Goal: Task Accomplishment & Management: Use online tool/utility

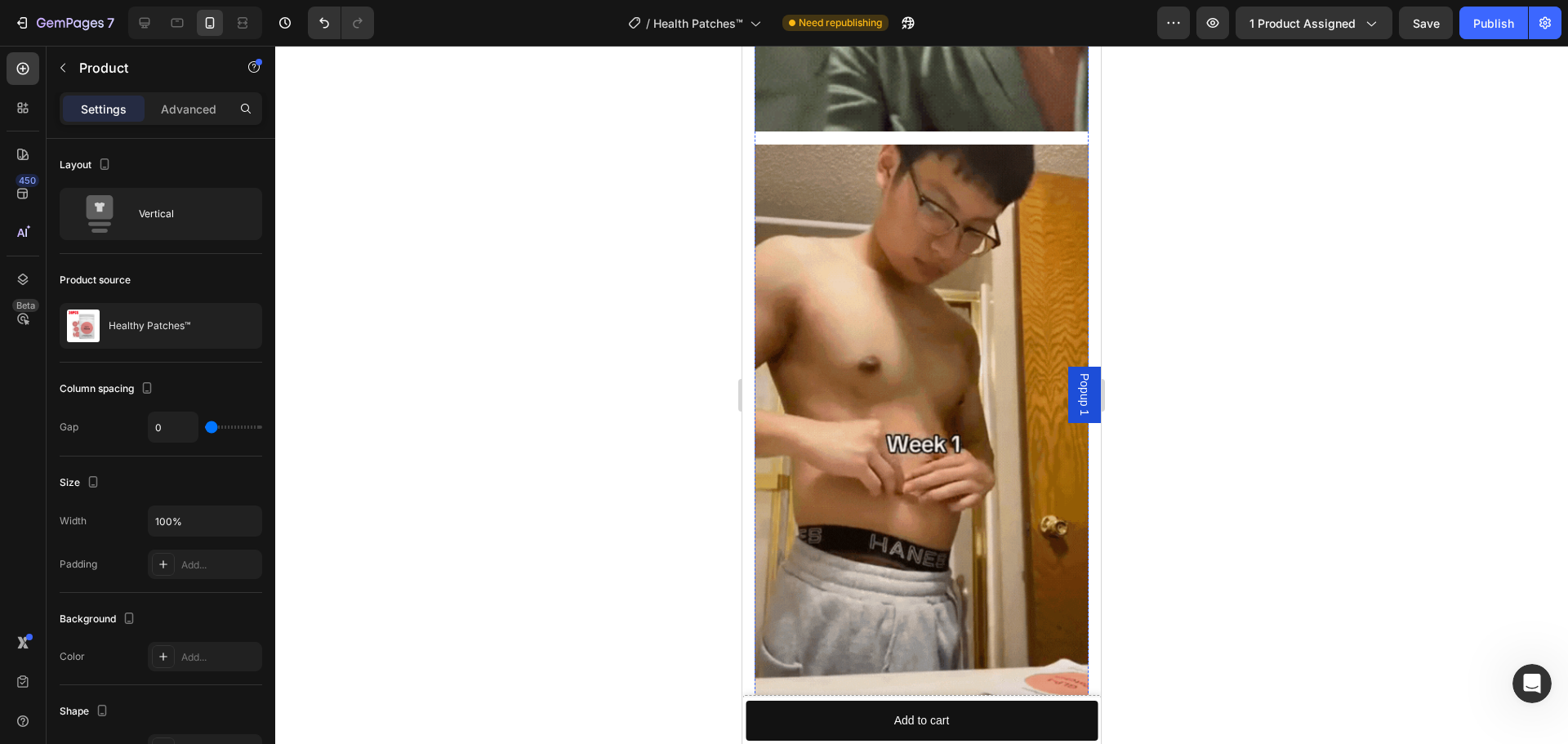
scroll to position [7777, 0]
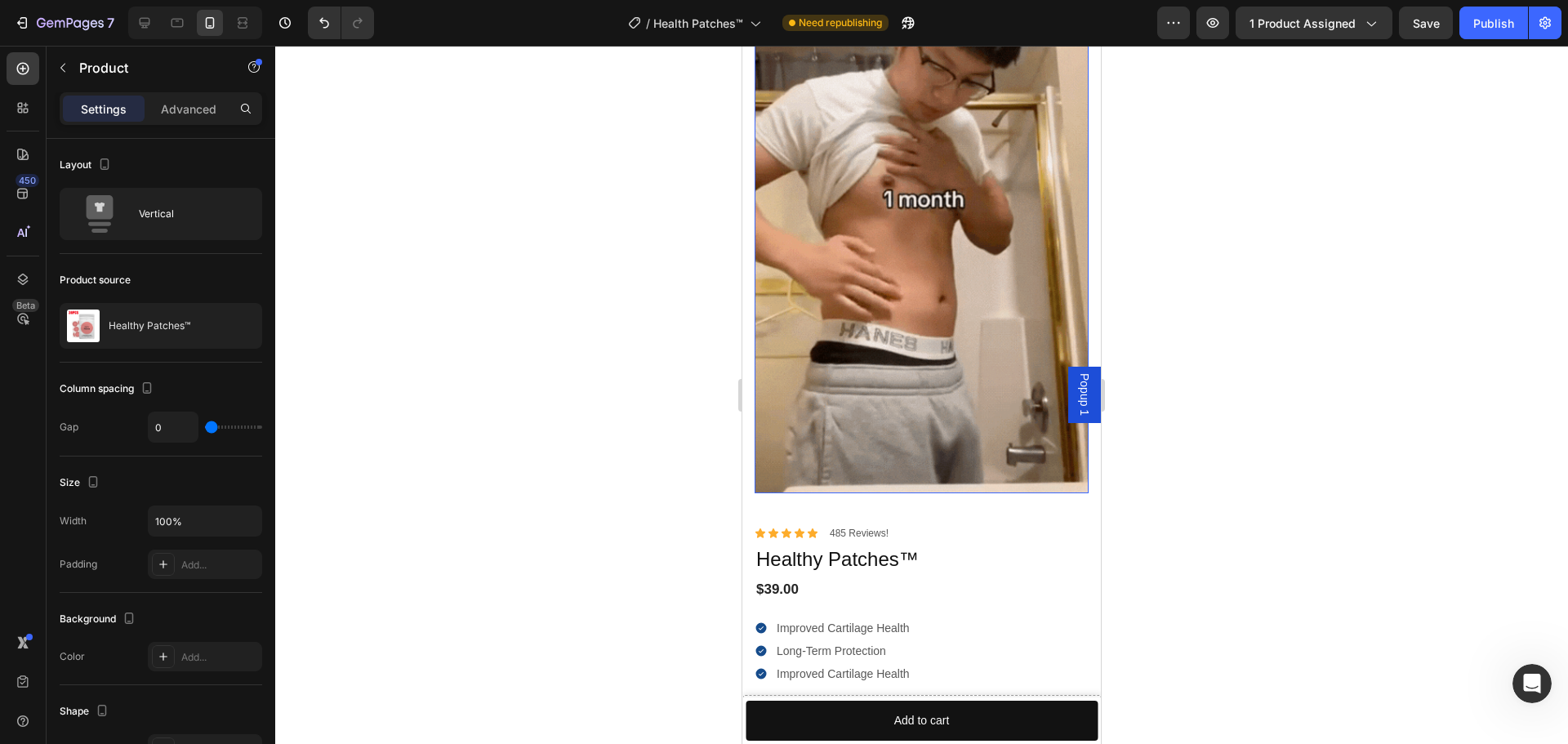
click at [912, 358] on img at bounding box center [921, 196] width 334 height 593
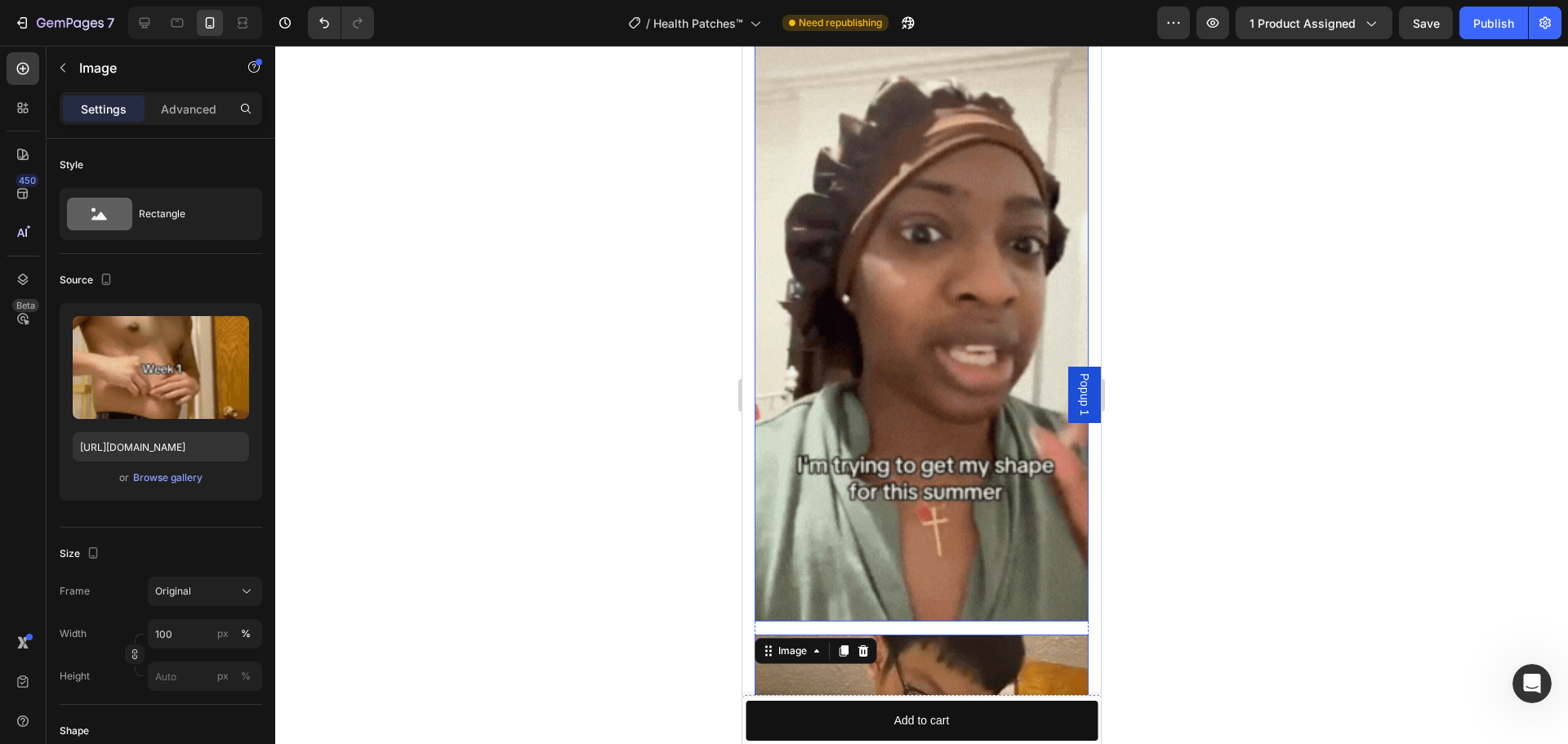
scroll to position [6307, 0]
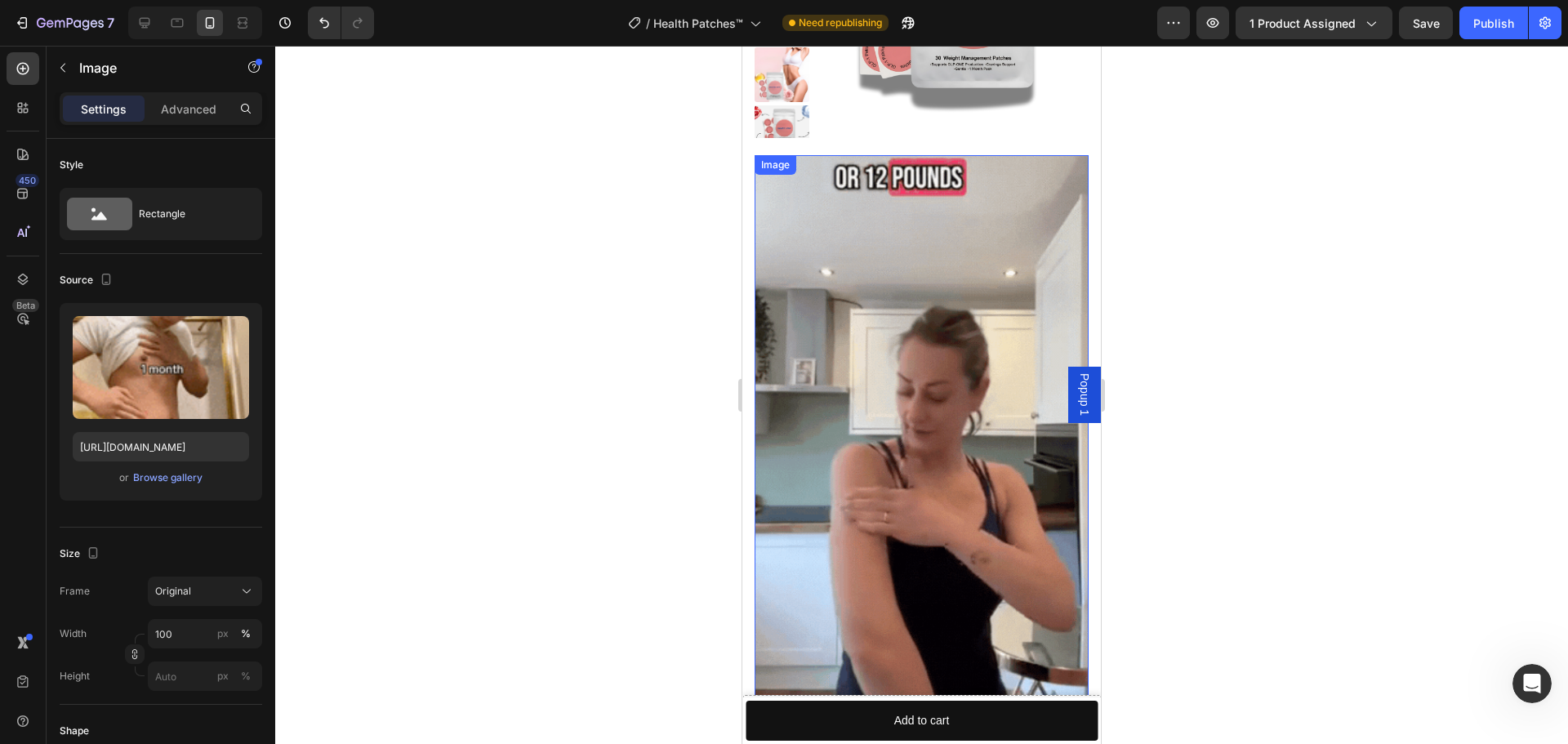
click at [830, 277] on img at bounding box center [921, 452] width 334 height 593
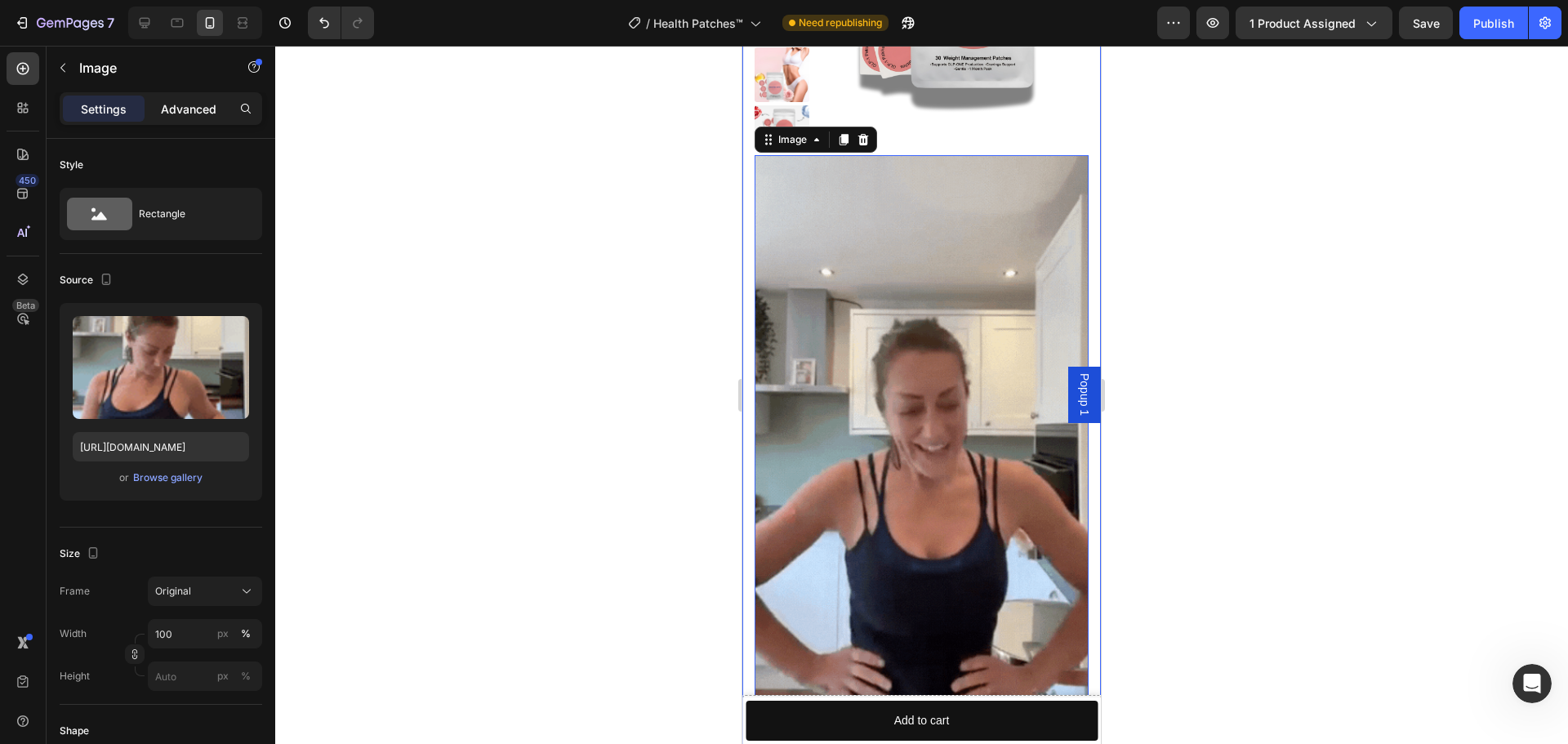
click at [192, 112] on p "Advanced" at bounding box center [188, 109] width 55 height 18
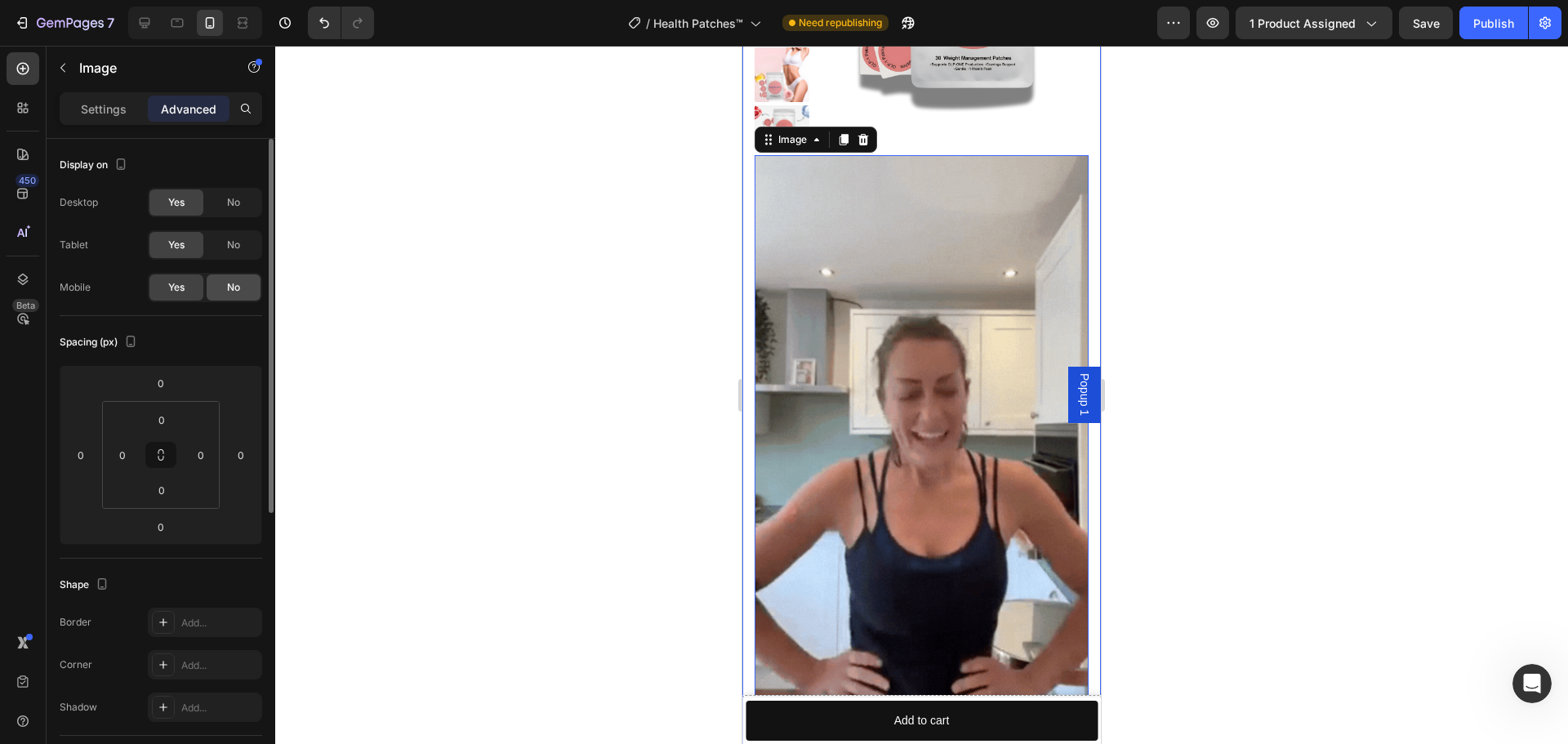
click at [234, 297] on div "No" at bounding box center [234, 288] width 54 height 26
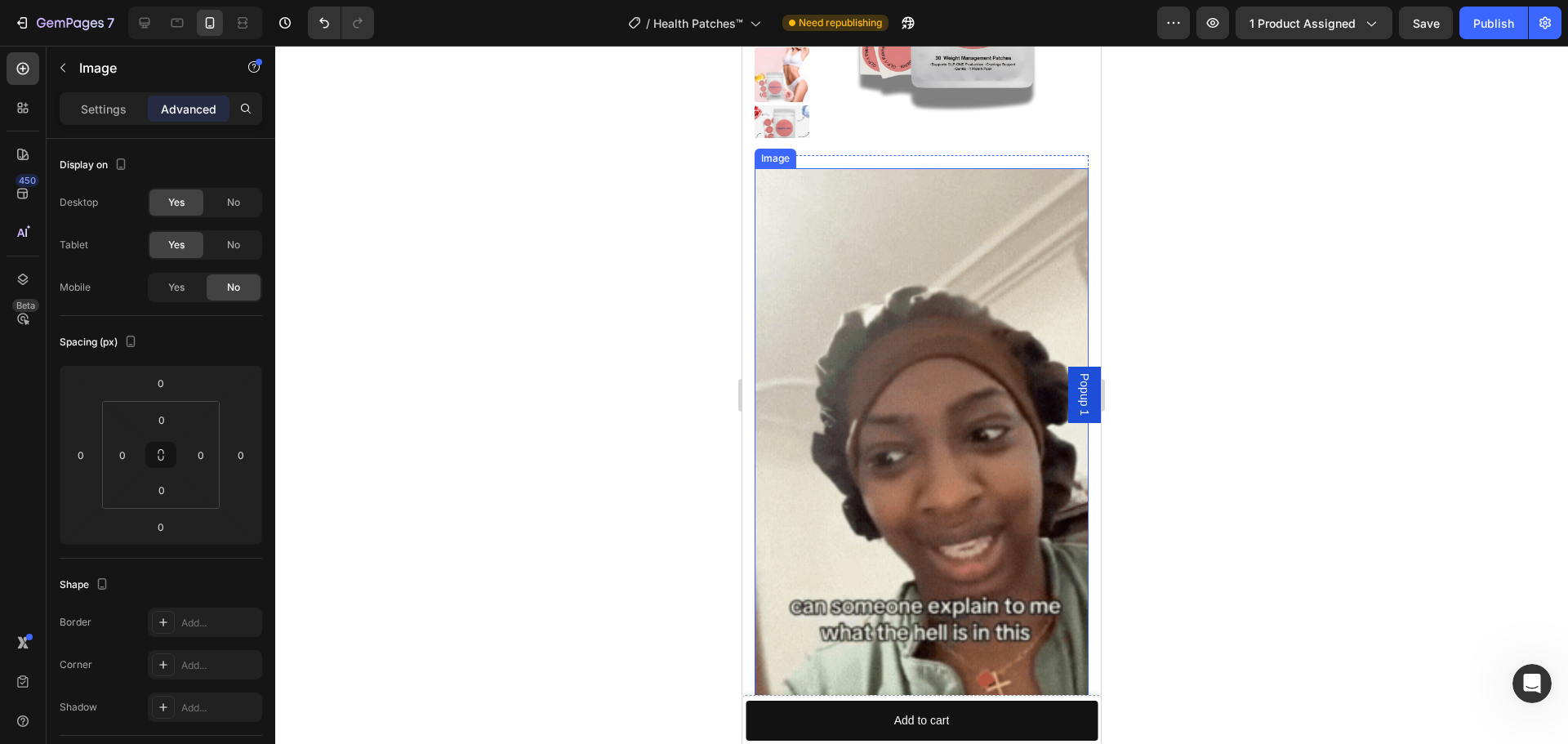
click at [934, 294] on img at bounding box center [921, 465] width 334 height 593
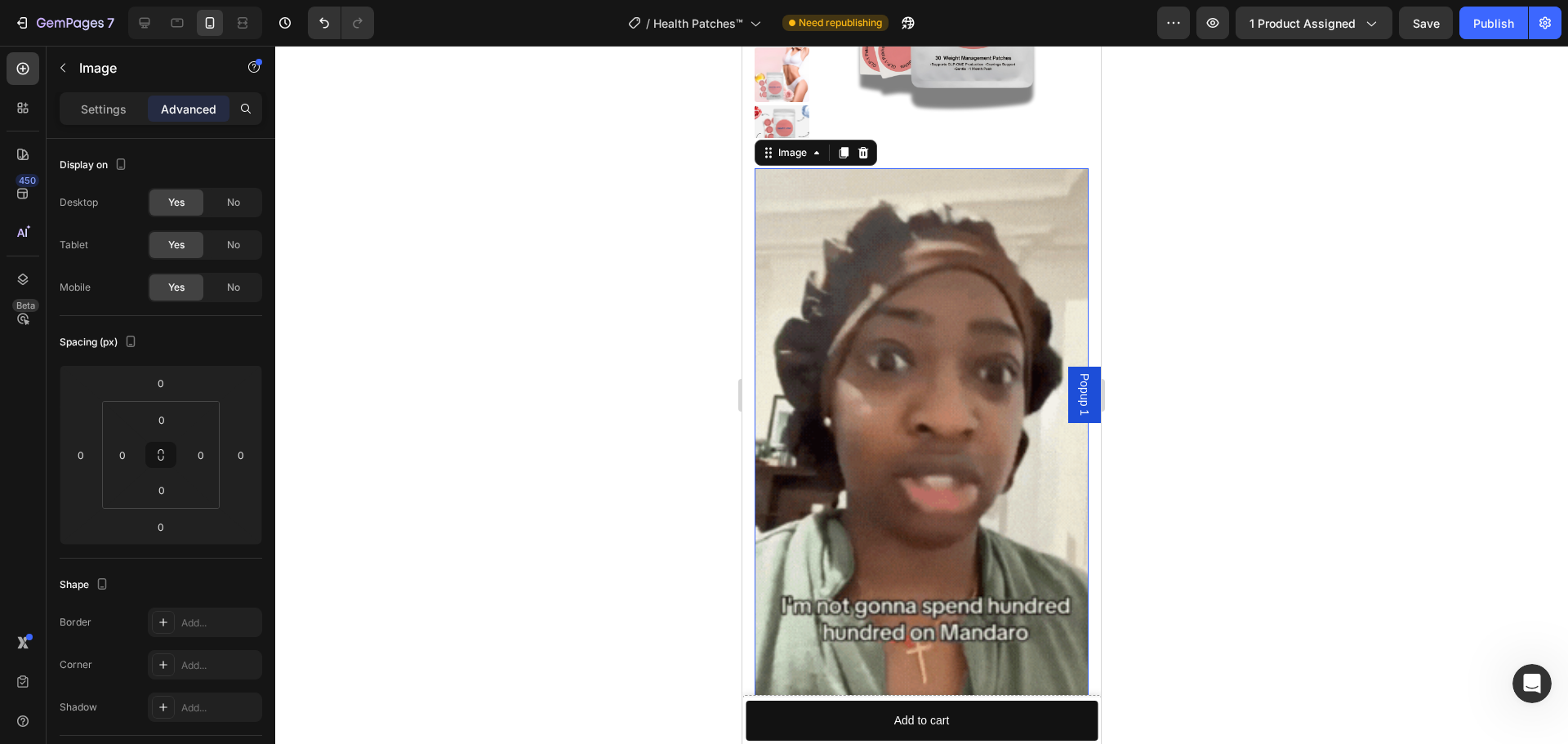
click at [237, 288] on span "No" at bounding box center [233, 287] width 13 height 15
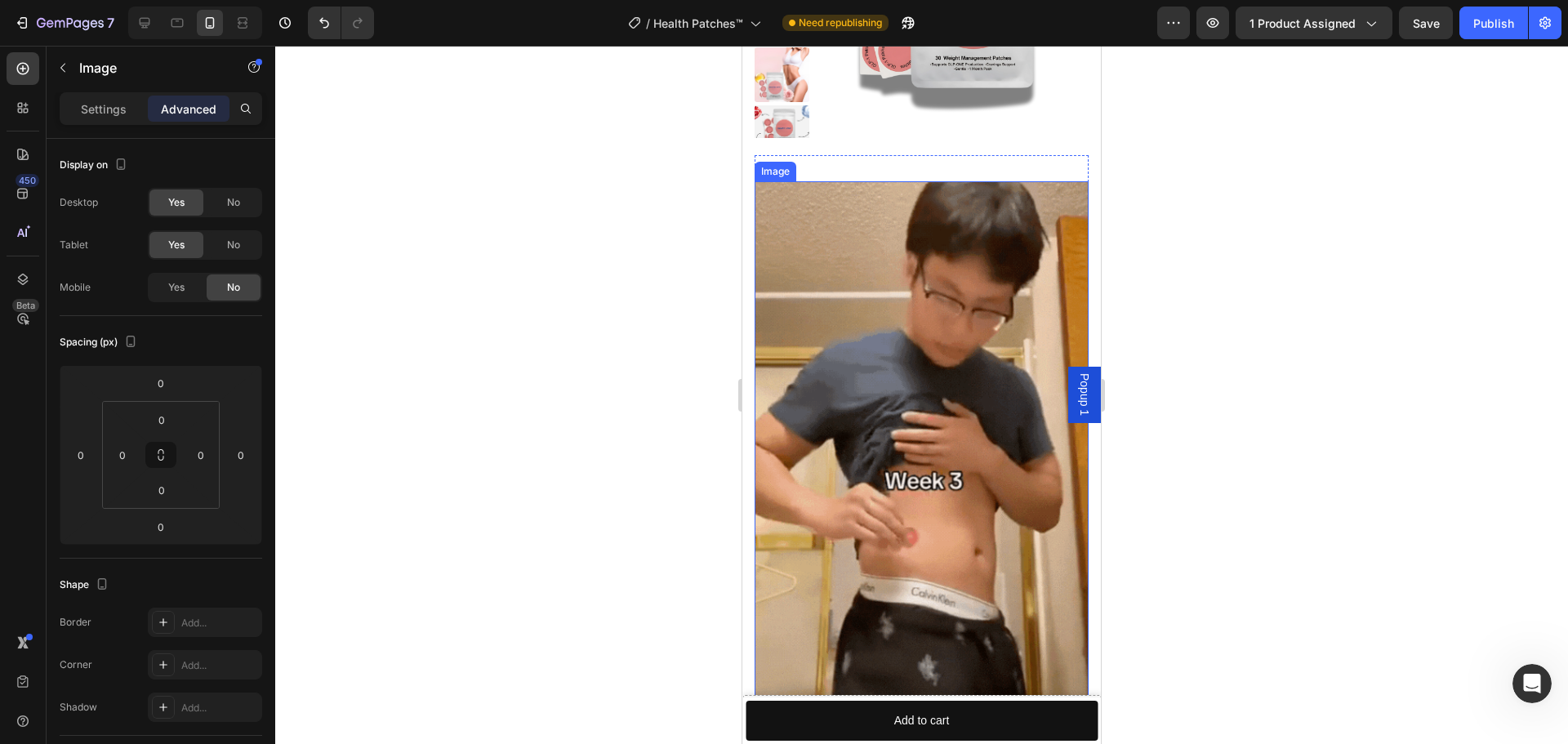
click at [886, 397] on img at bounding box center [921, 478] width 334 height 593
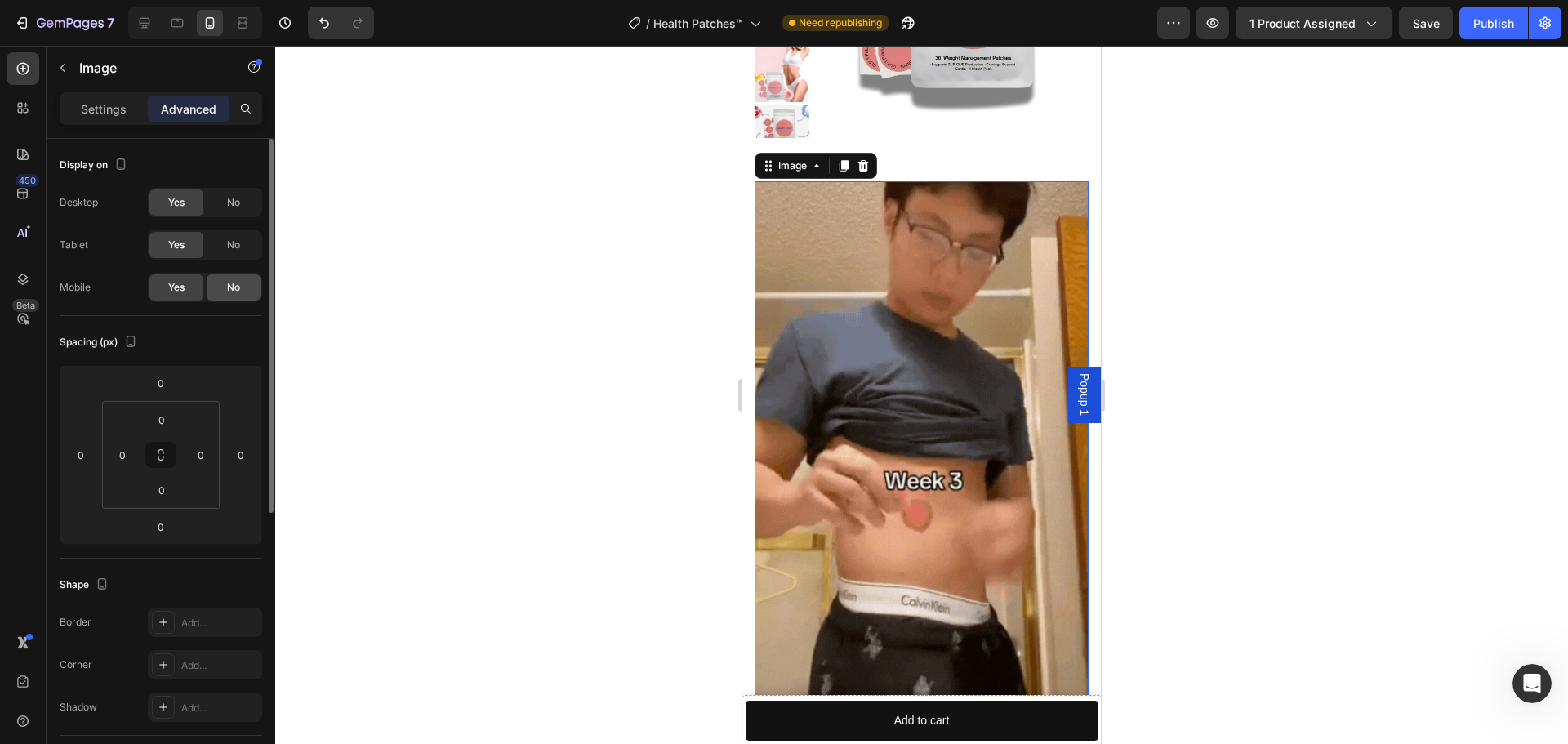
click at [236, 287] on span "No" at bounding box center [233, 287] width 13 height 15
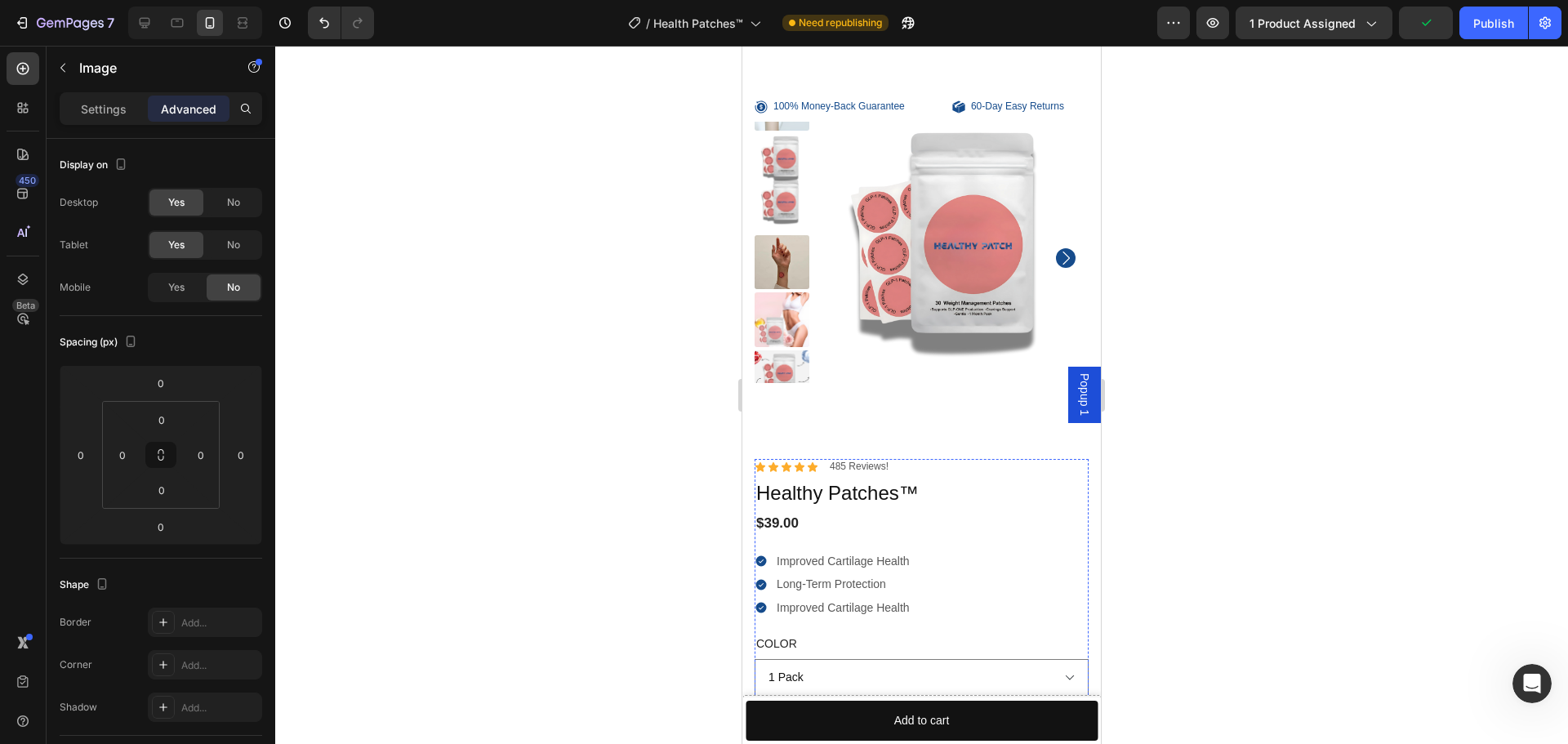
scroll to position [5572, 0]
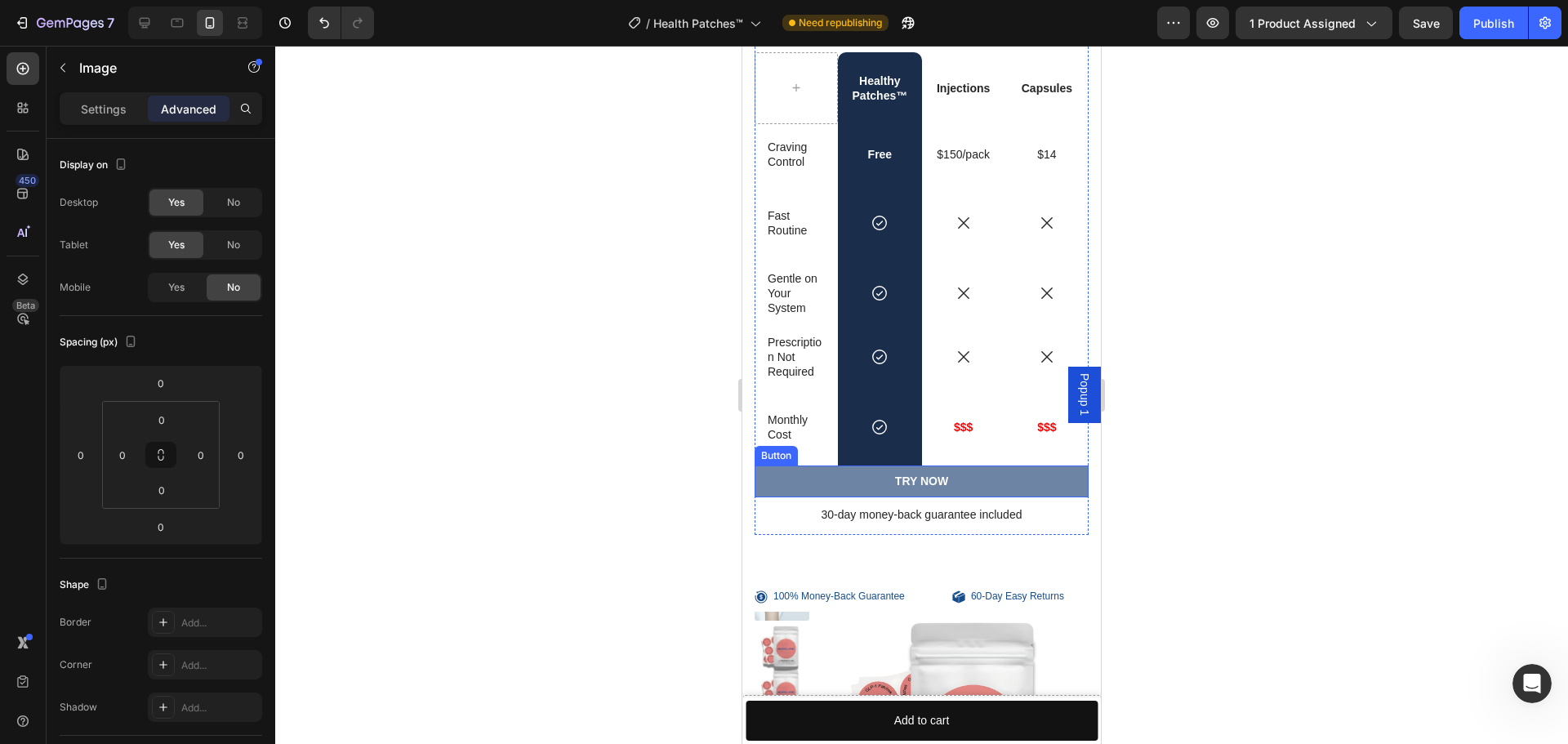
click at [860, 488] on button "TRY NOW" at bounding box center [921, 481] width 334 height 31
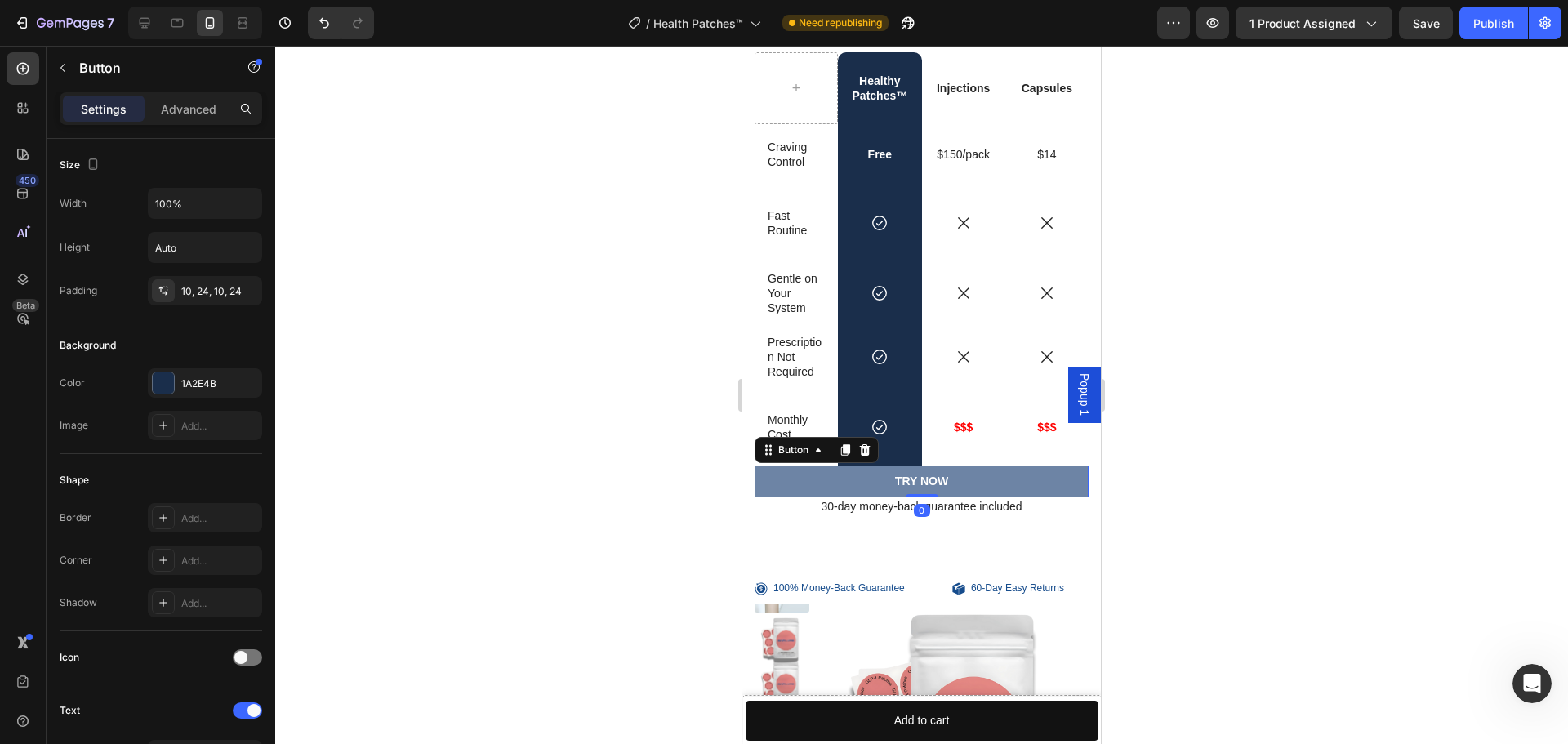
drag, startPoint x: 920, startPoint y: 530, endPoint x: 923, endPoint y: 490, distance: 40.1
click at [923, 490] on div "TRY NOW Button 0" at bounding box center [921, 481] width 334 height 31
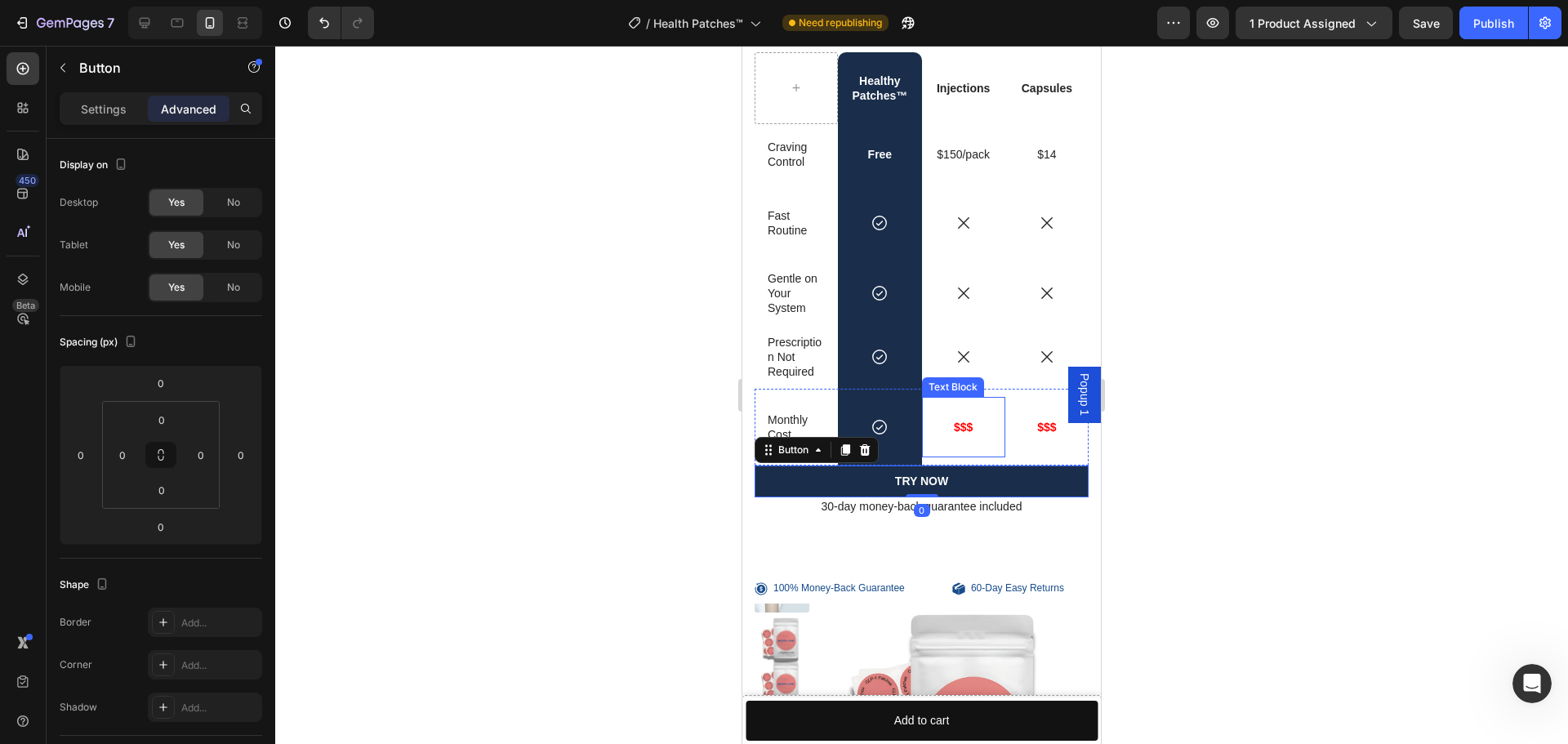
click at [940, 447] on div "$$$" at bounding box center [963, 427] width 83 height 60
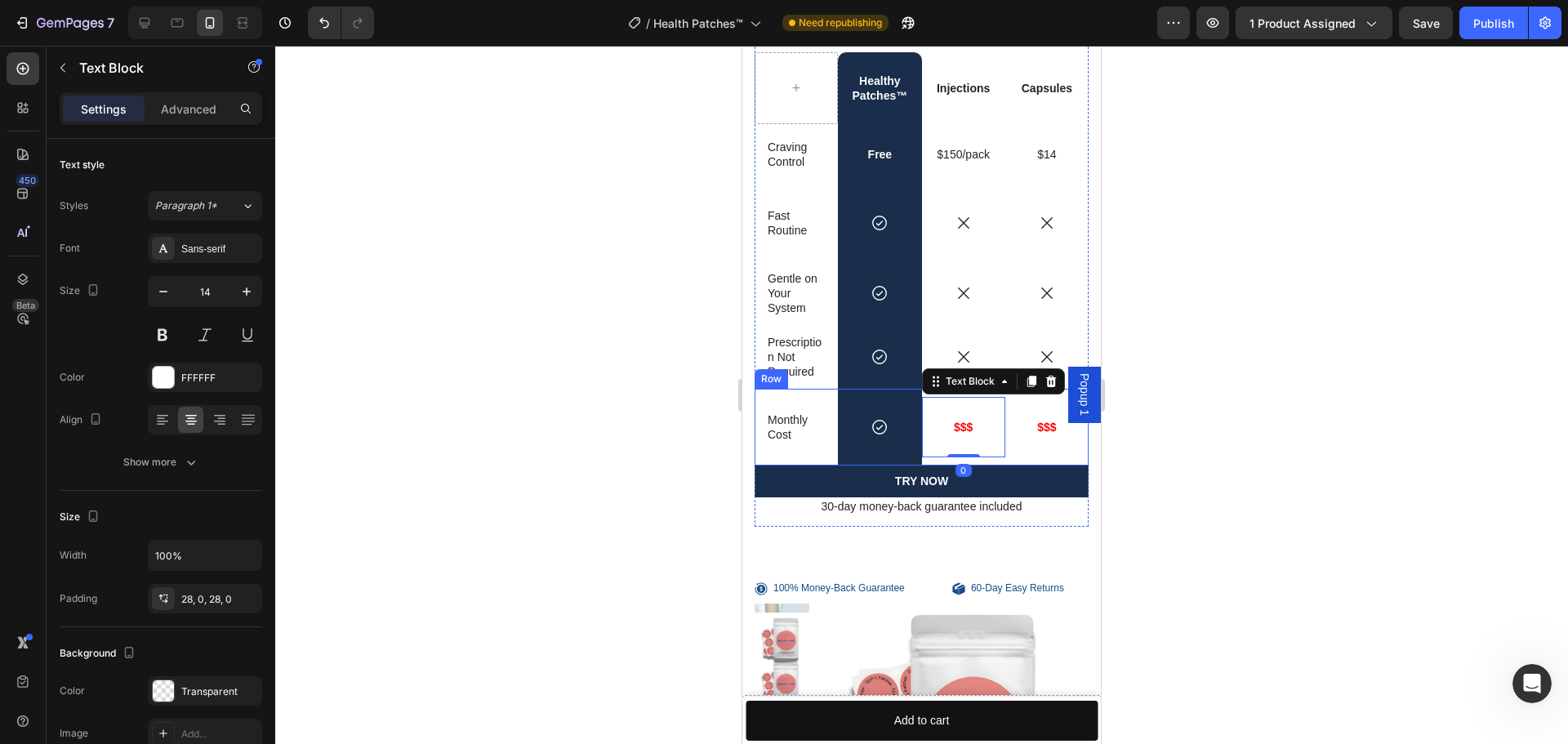
click at [1005, 459] on div "$$$ Text Block" at bounding box center [1046, 427] width 83 height 77
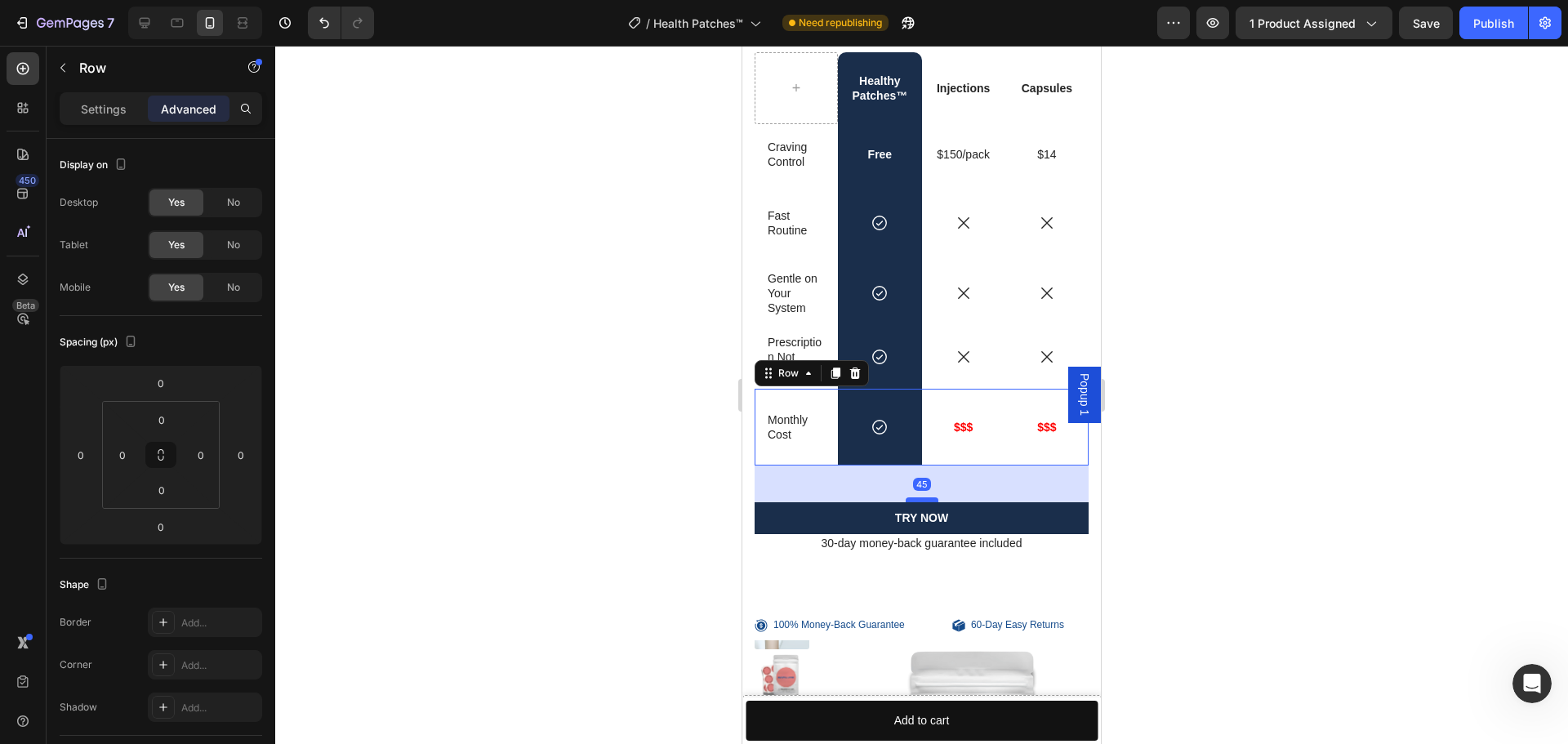
drag, startPoint x: 917, startPoint y: 464, endPoint x: 928, endPoint y: 501, distance: 38.6
click at [928, 501] on div at bounding box center [921, 500] width 32 height 5
type input "45"
click at [659, 466] on div at bounding box center [921, 395] width 1292 height 698
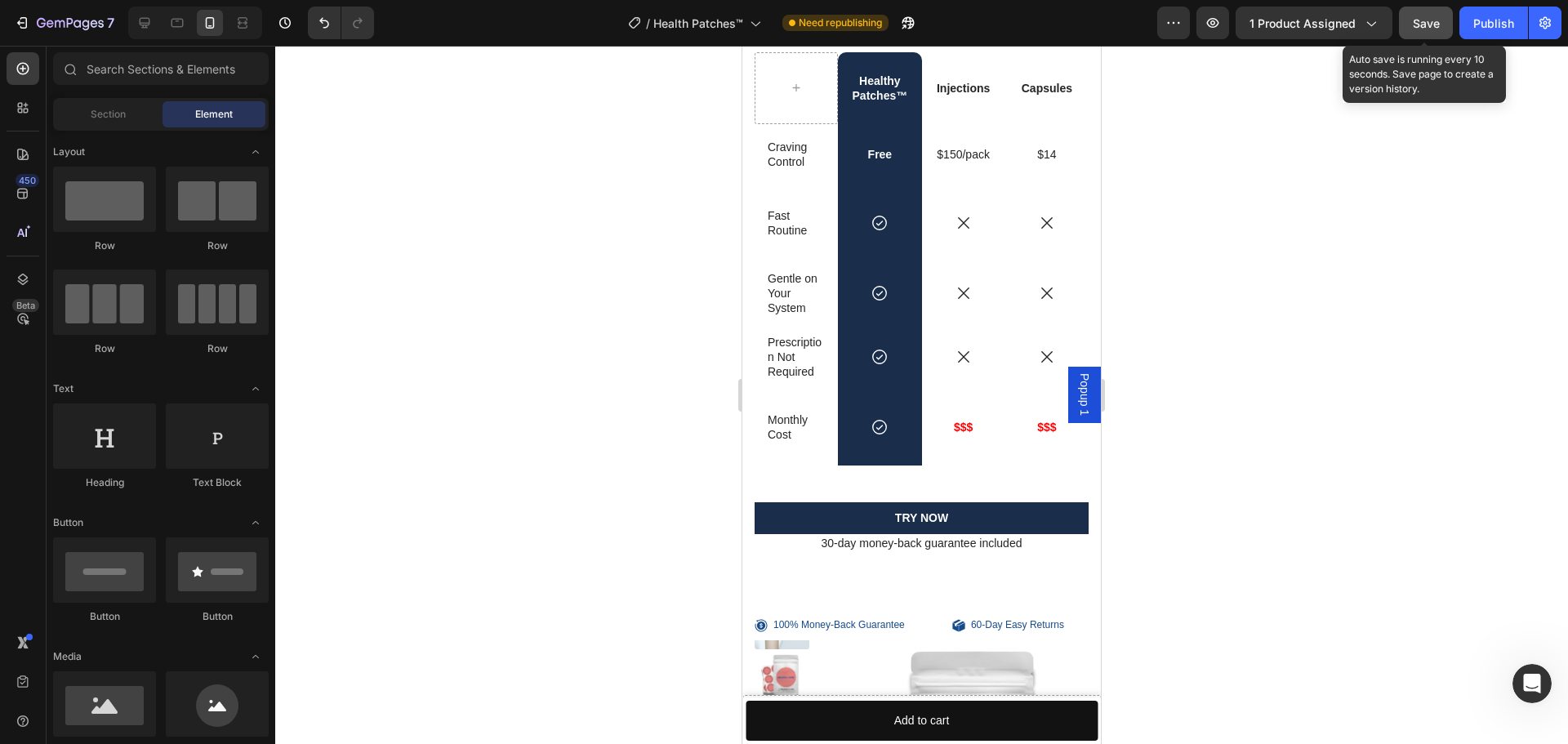
click at [1416, 25] on span "Save" at bounding box center [1426, 24] width 27 height 14
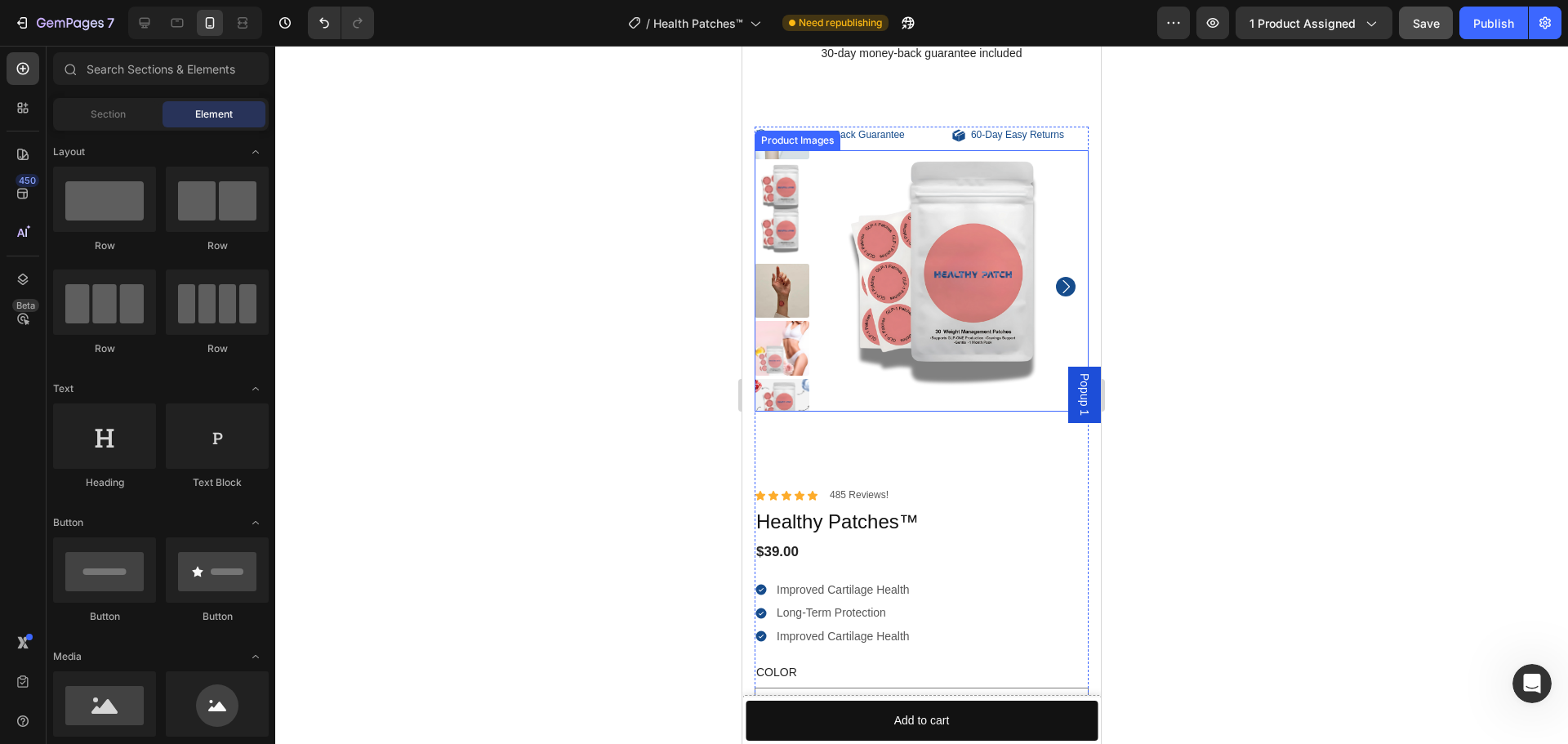
scroll to position [6307, 0]
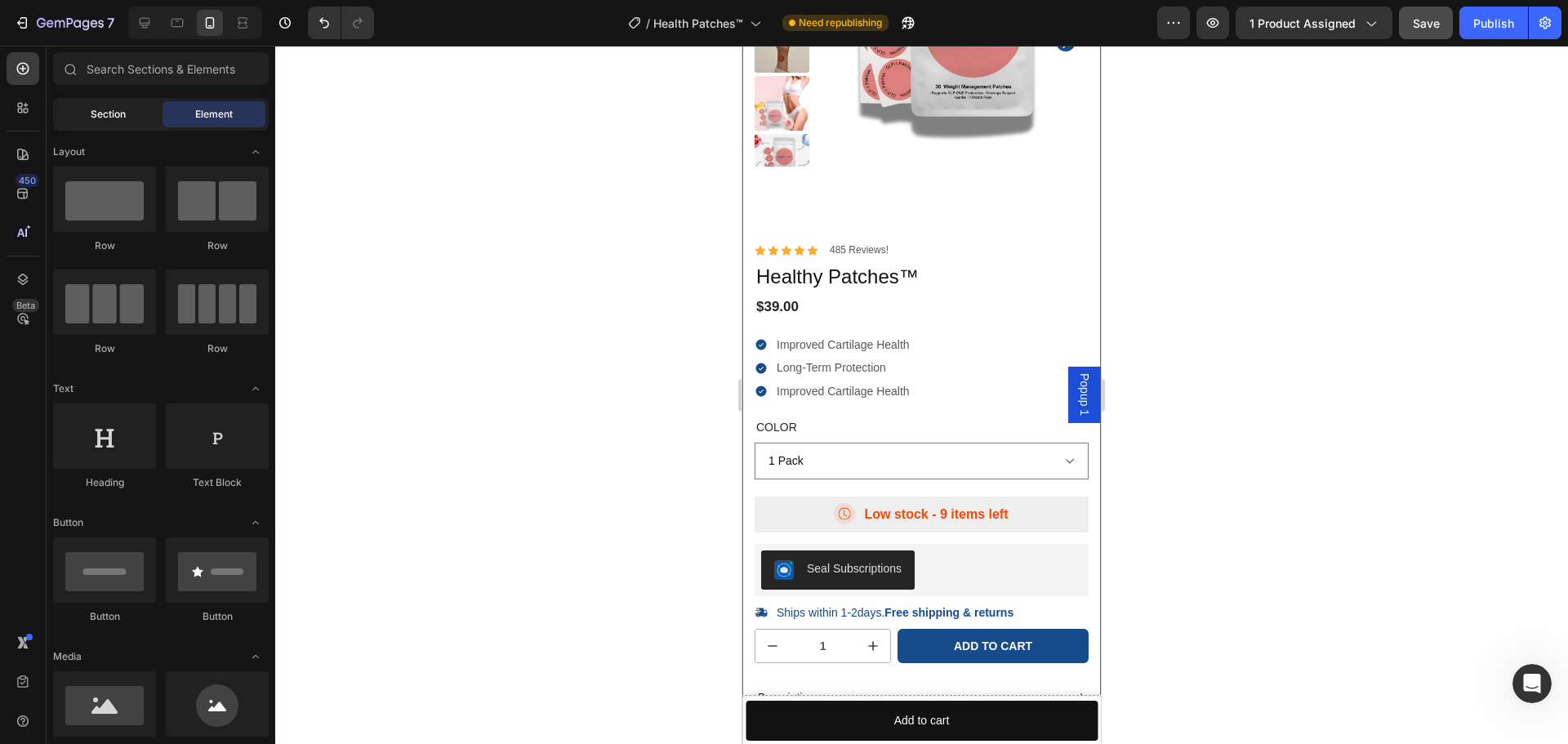
click at [91, 112] on span "Section" at bounding box center [108, 114] width 35 height 15
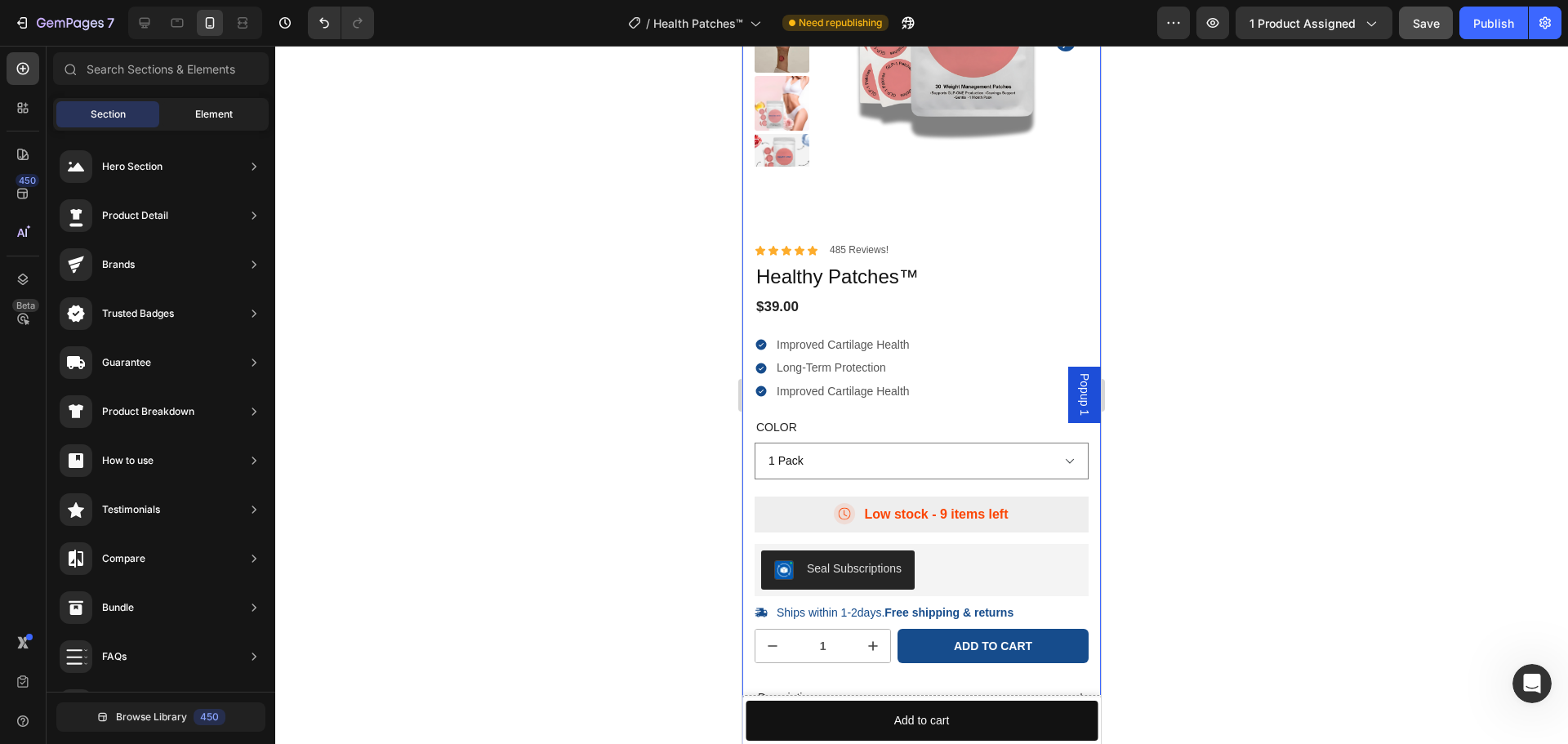
click at [200, 115] on span "Element" at bounding box center [214, 114] width 38 height 15
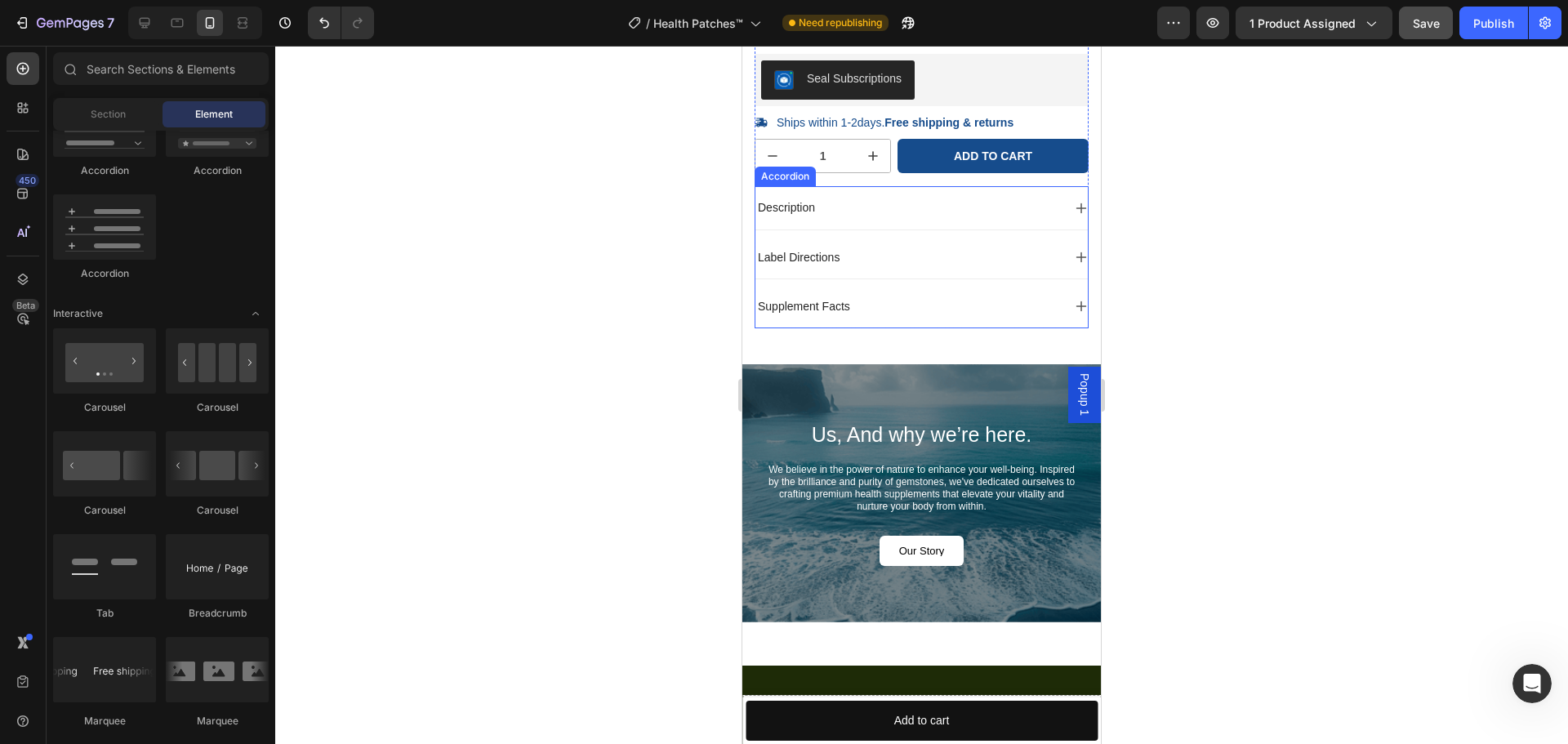
scroll to position [6552, 0]
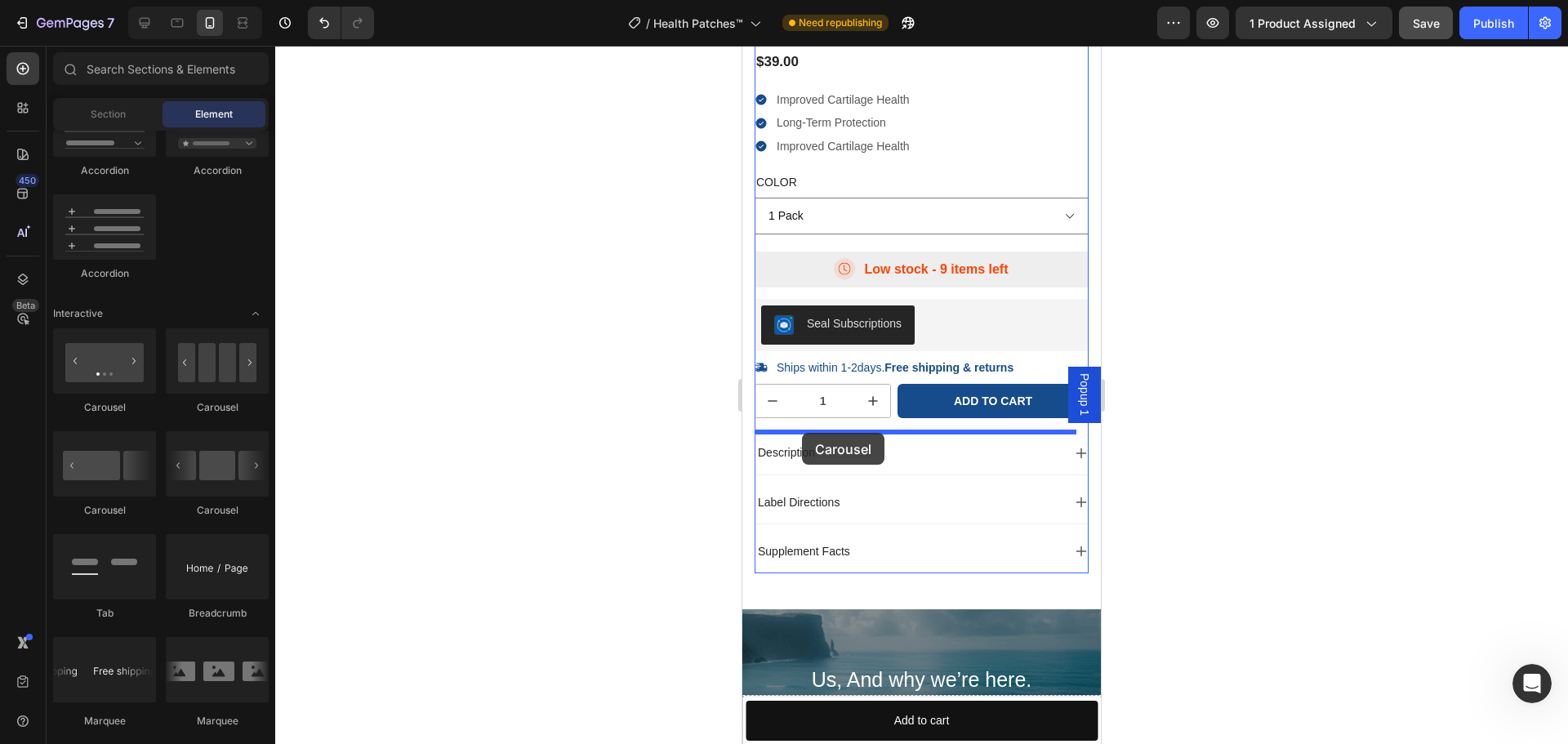
drag, startPoint x: 951, startPoint y: 414, endPoint x: 802, endPoint y: 433, distance: 150.2
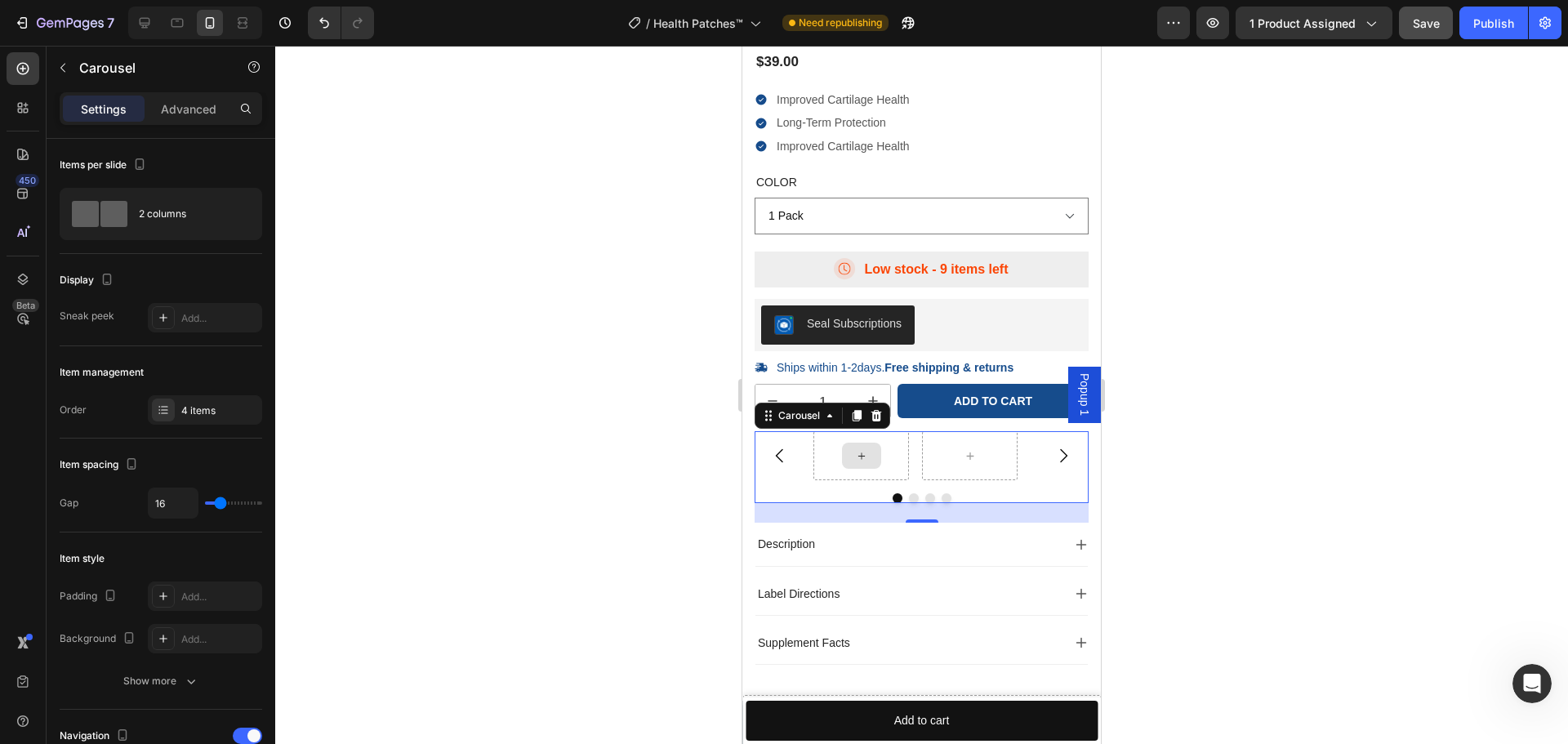
click at [902, 468] on div at bounding box center [861, 456] width 95 height 49
click at [867, 446] on div at bounding box center [861, 456] width 39 height 26
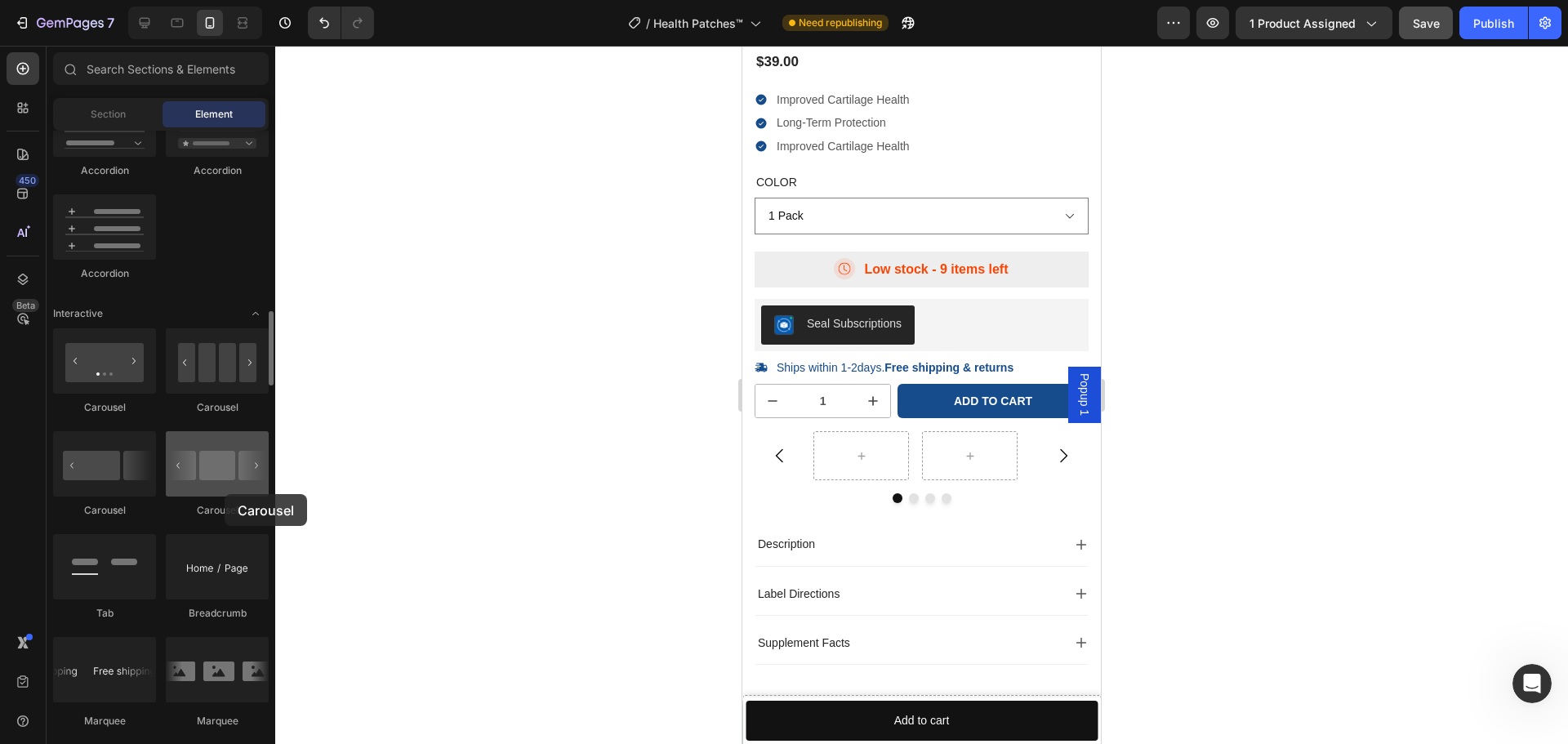
click at [225, 495] on div at bounding box center [217, 464] width 103 height 66
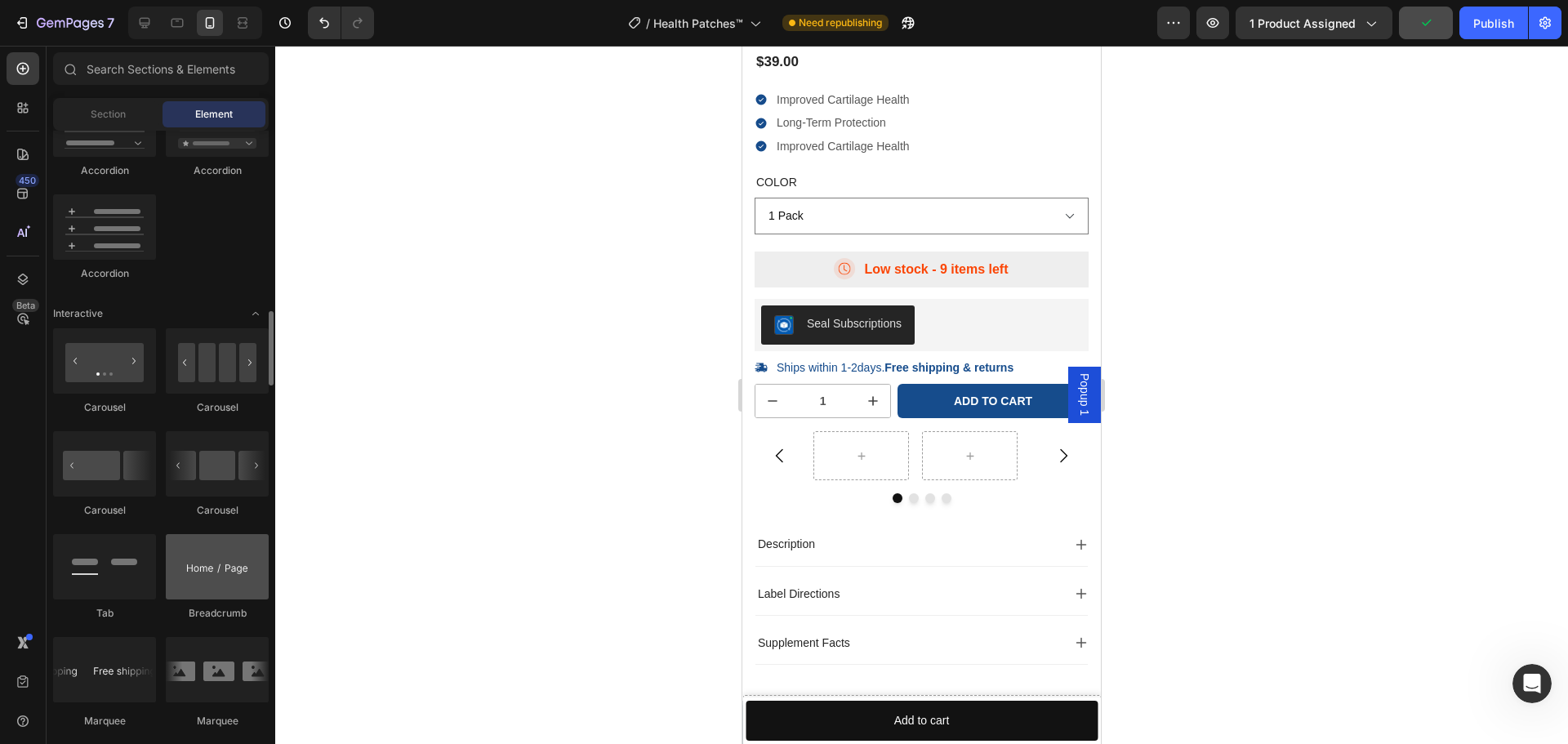
scroll to position [1716, 0]
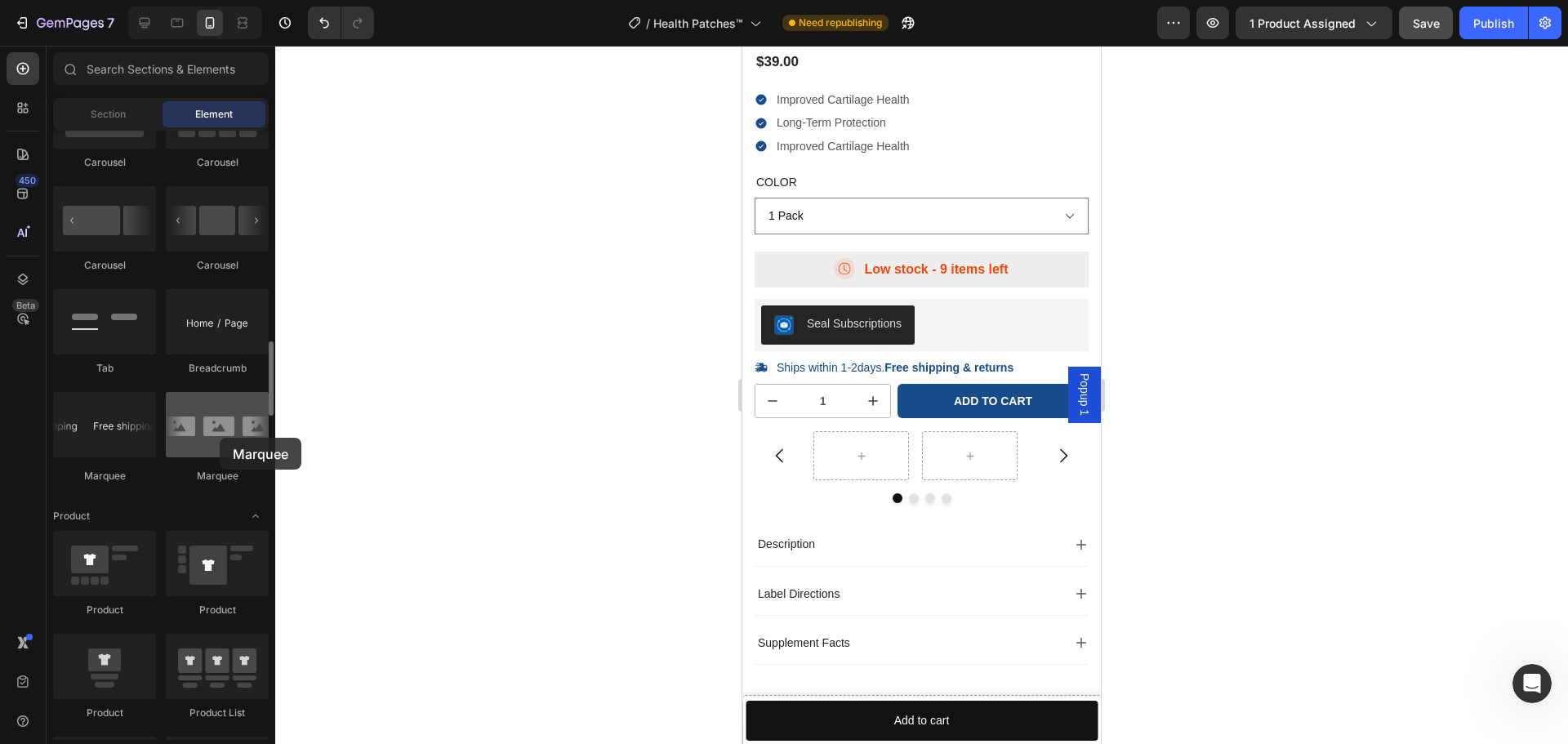
click at [220, 438] on div at bounding box center [217, 425] width 103 height 66
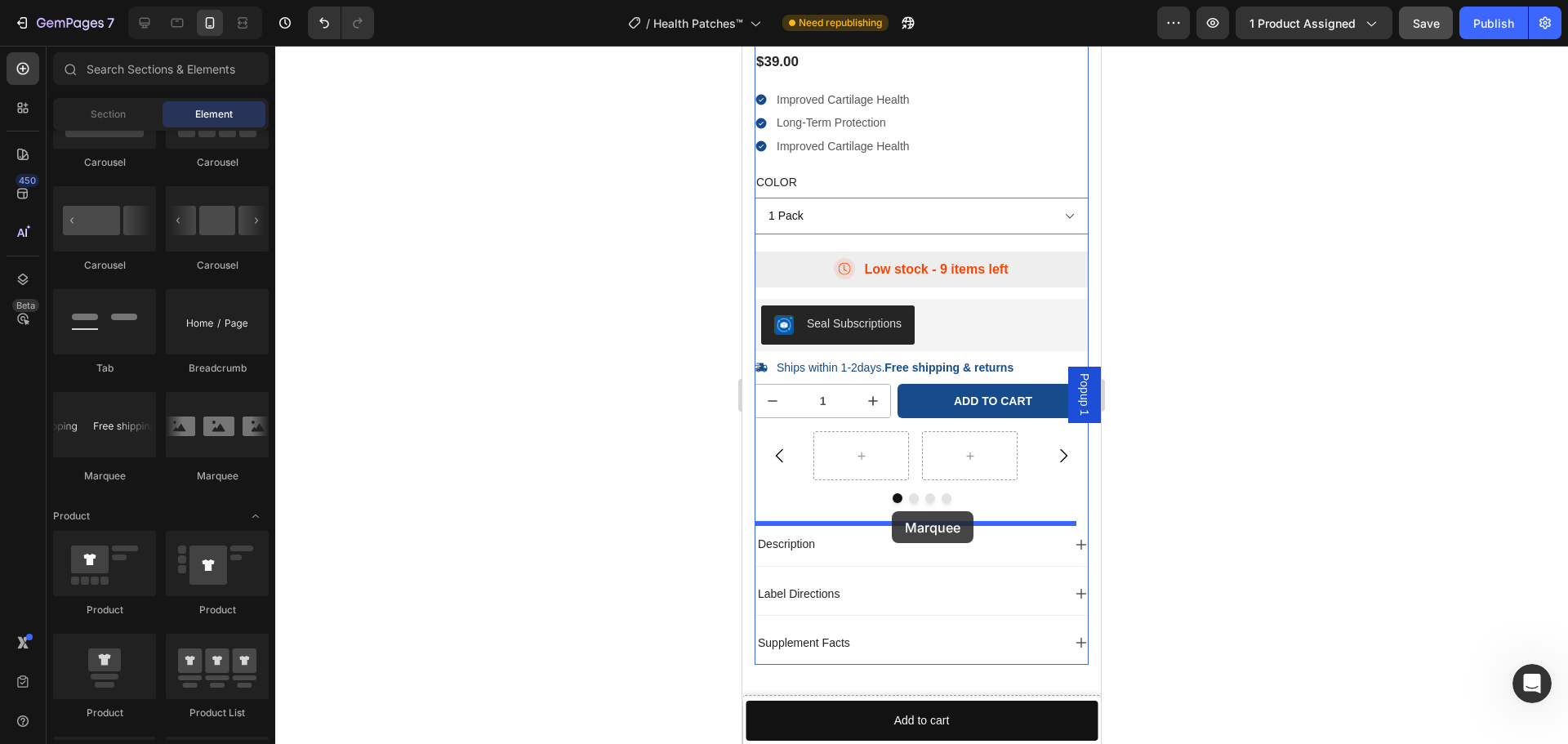
drag, startPoint x: 962, startPoint y: 483, endPoint x: 892, endPoint y: 511, distance: 75.4
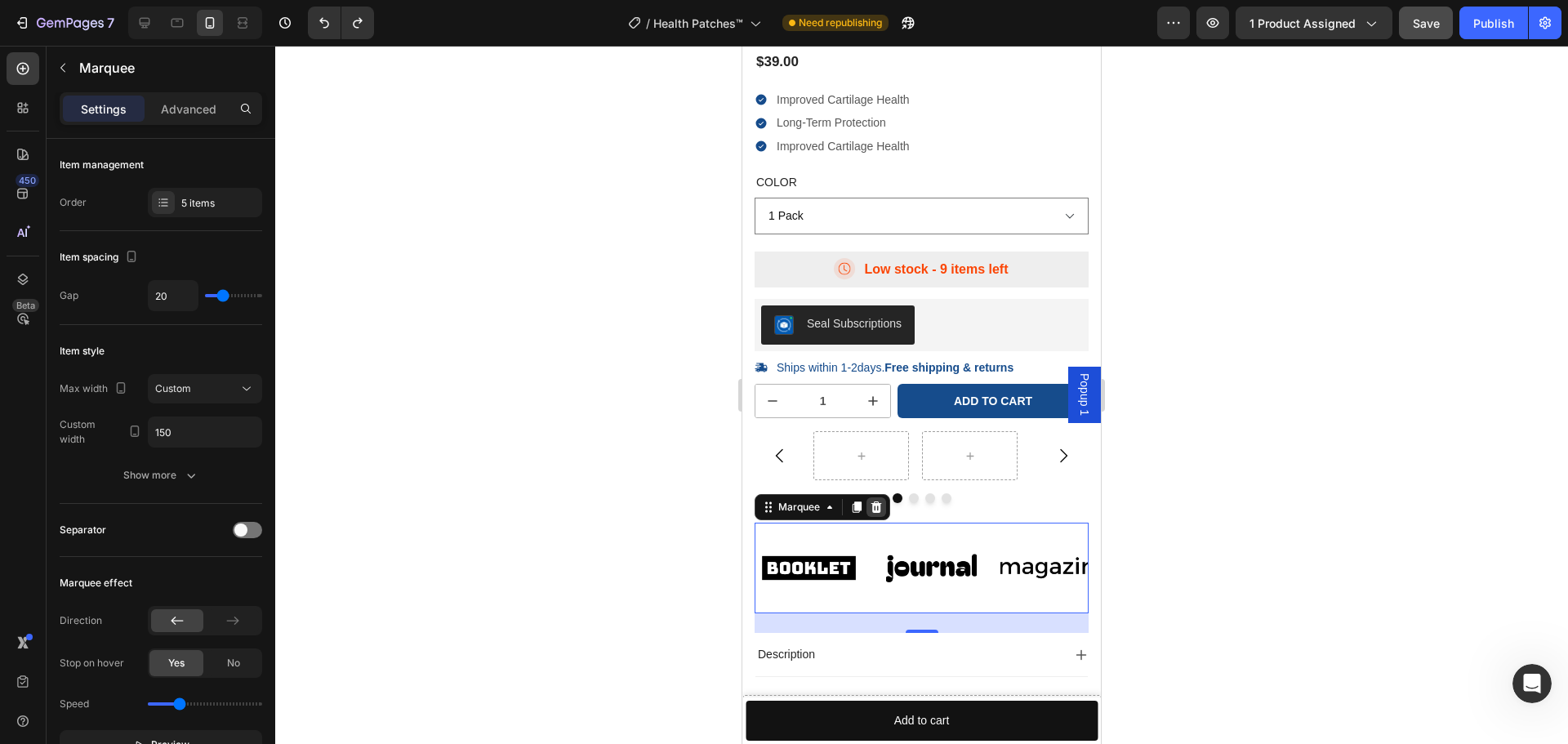
click at [876, 513] on icon at bounding box center [877, 507] width 10 height 11
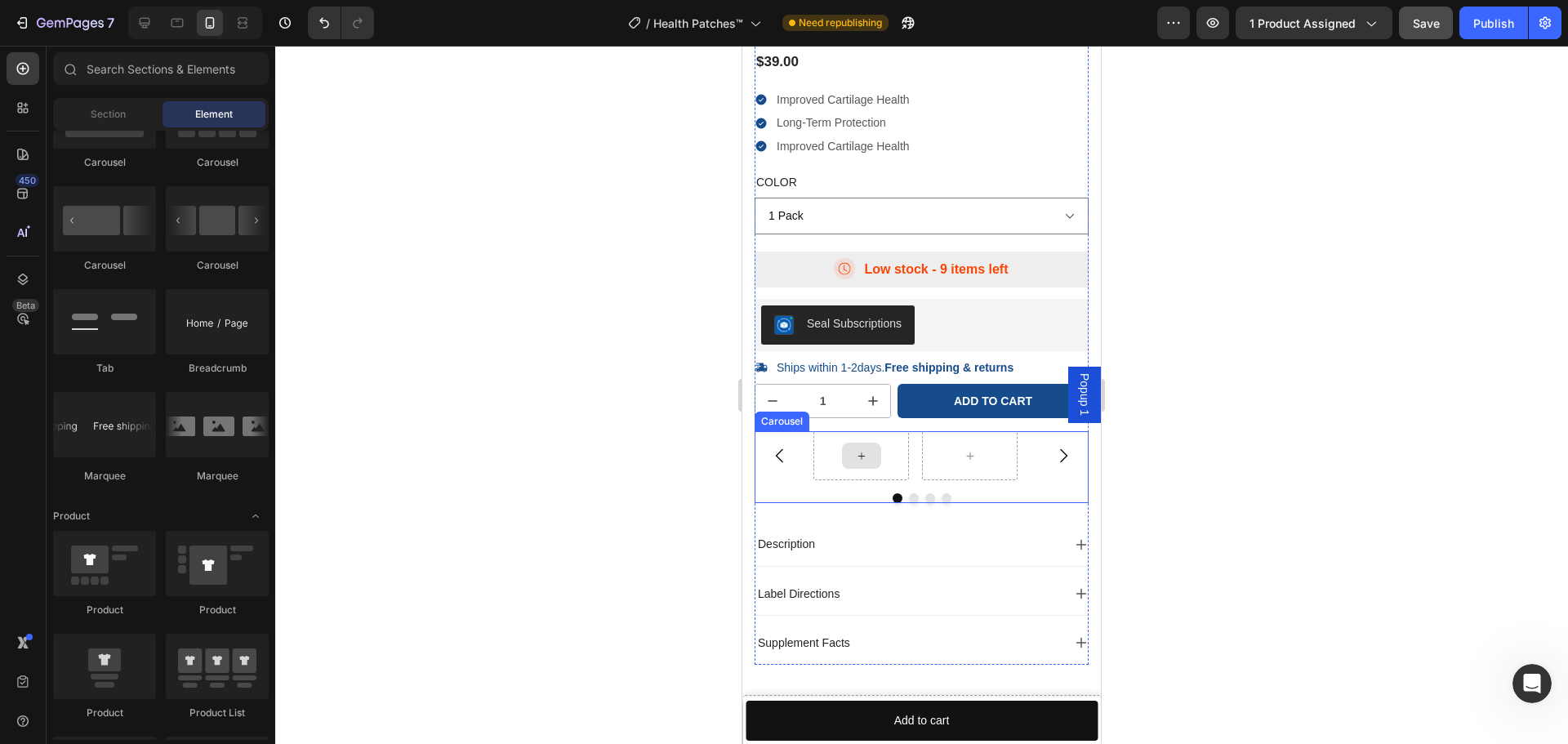
click at [814, 480] on div at bounding box center [861, 456] width 95 height 49
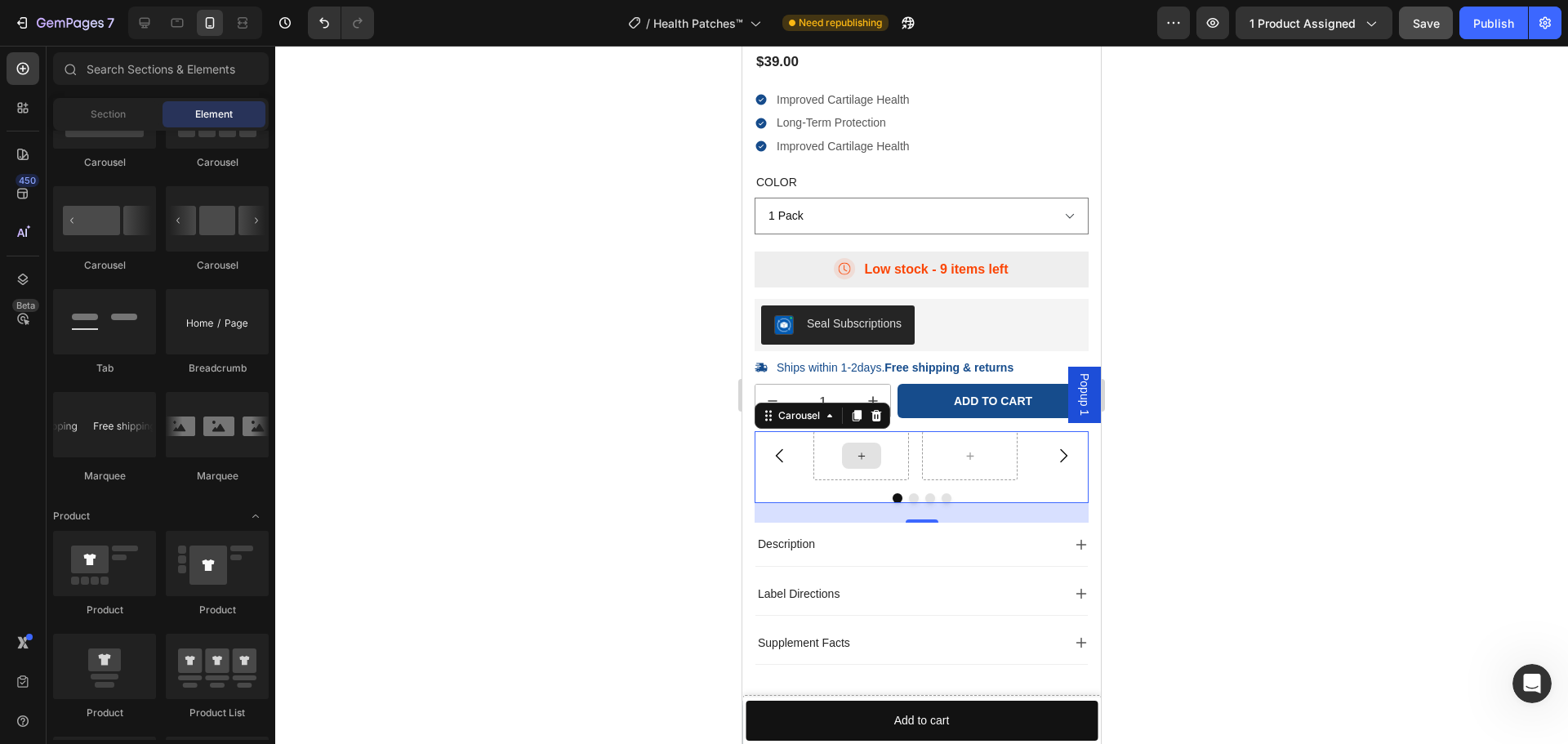
click at [861, 450] on icon at bounding box center [861, 456] width 13 height 14
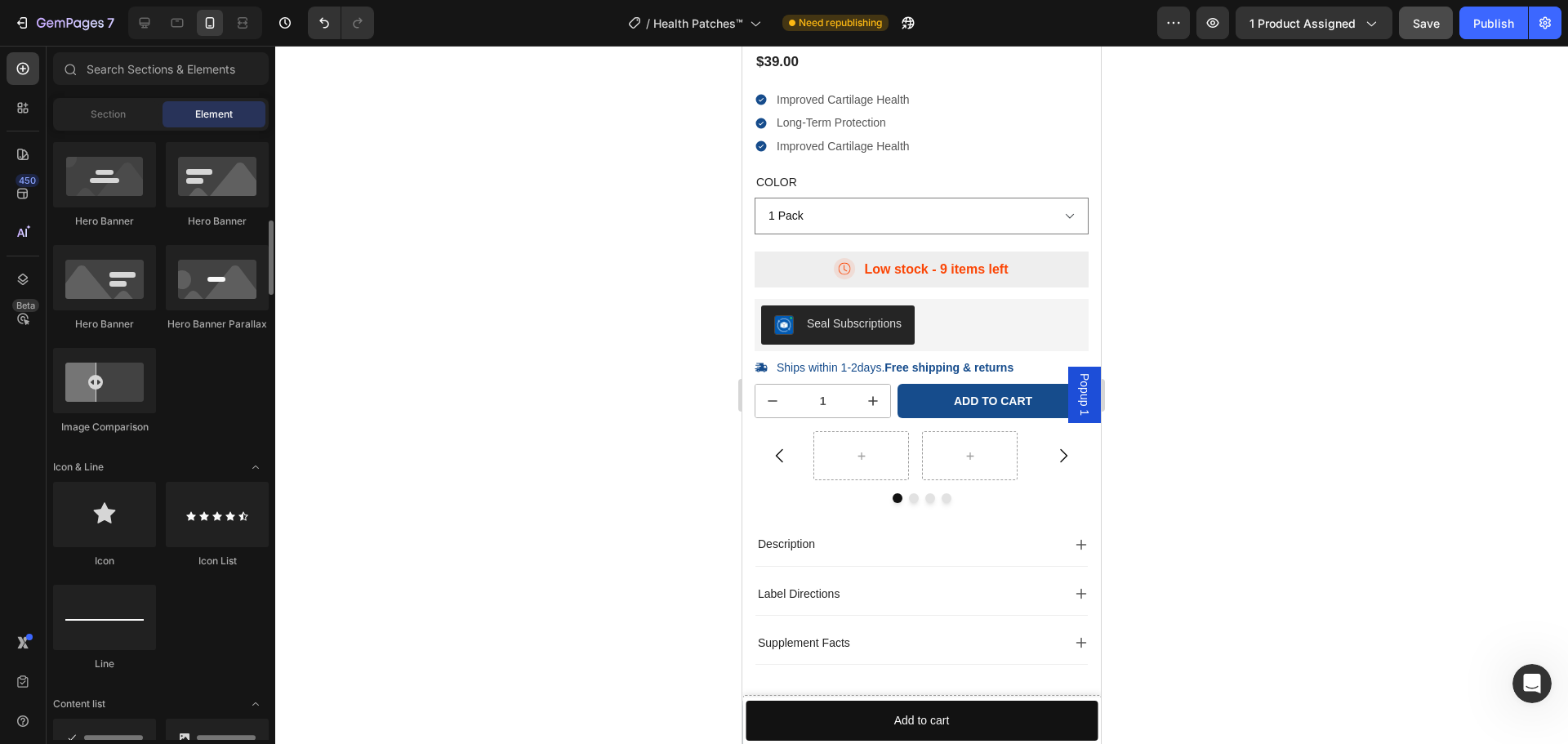
scroll to position [245, 0]
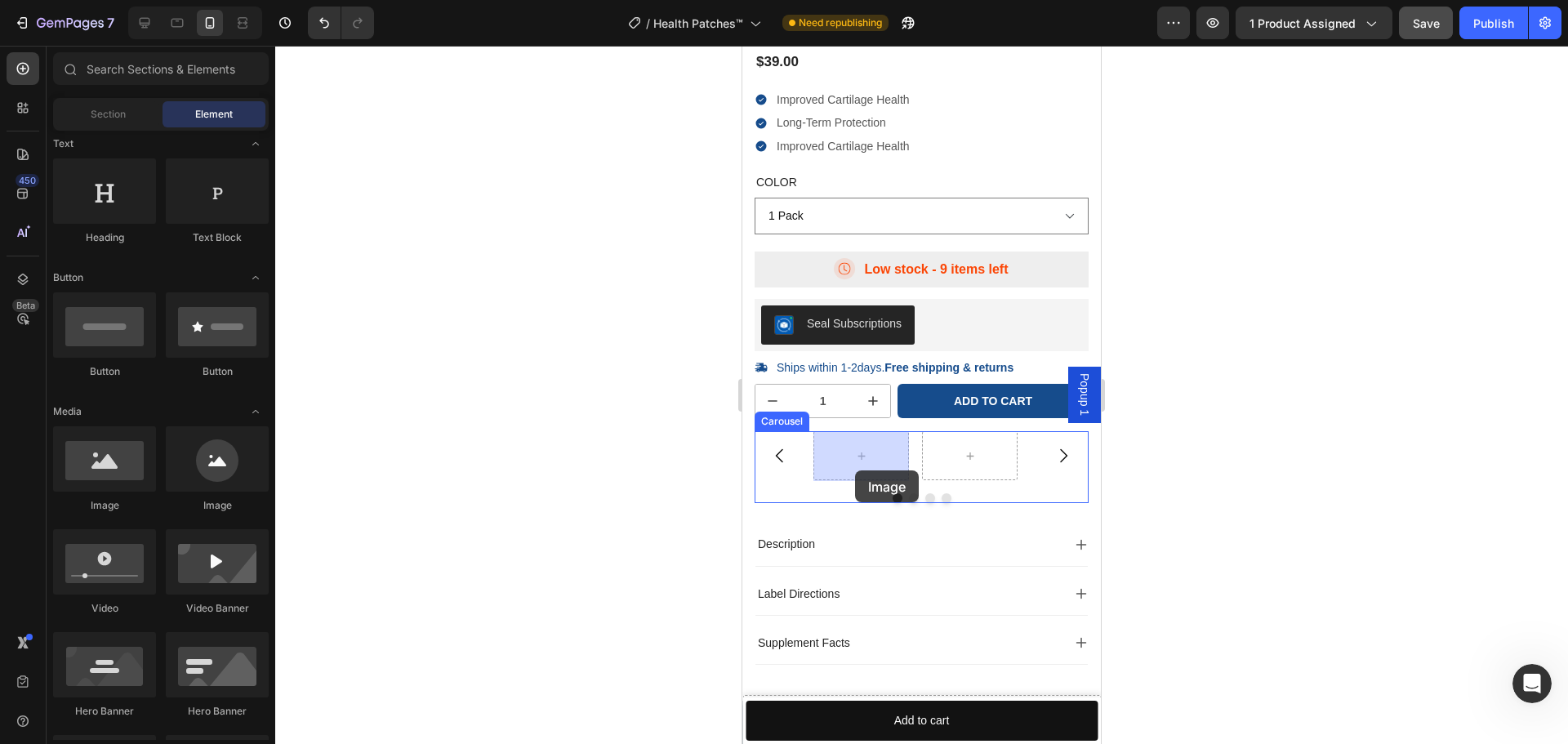
drag, startPoint x: 864, startPoint y: 531, endPoint x: 855, endPoint y: 471, distance: 60.7
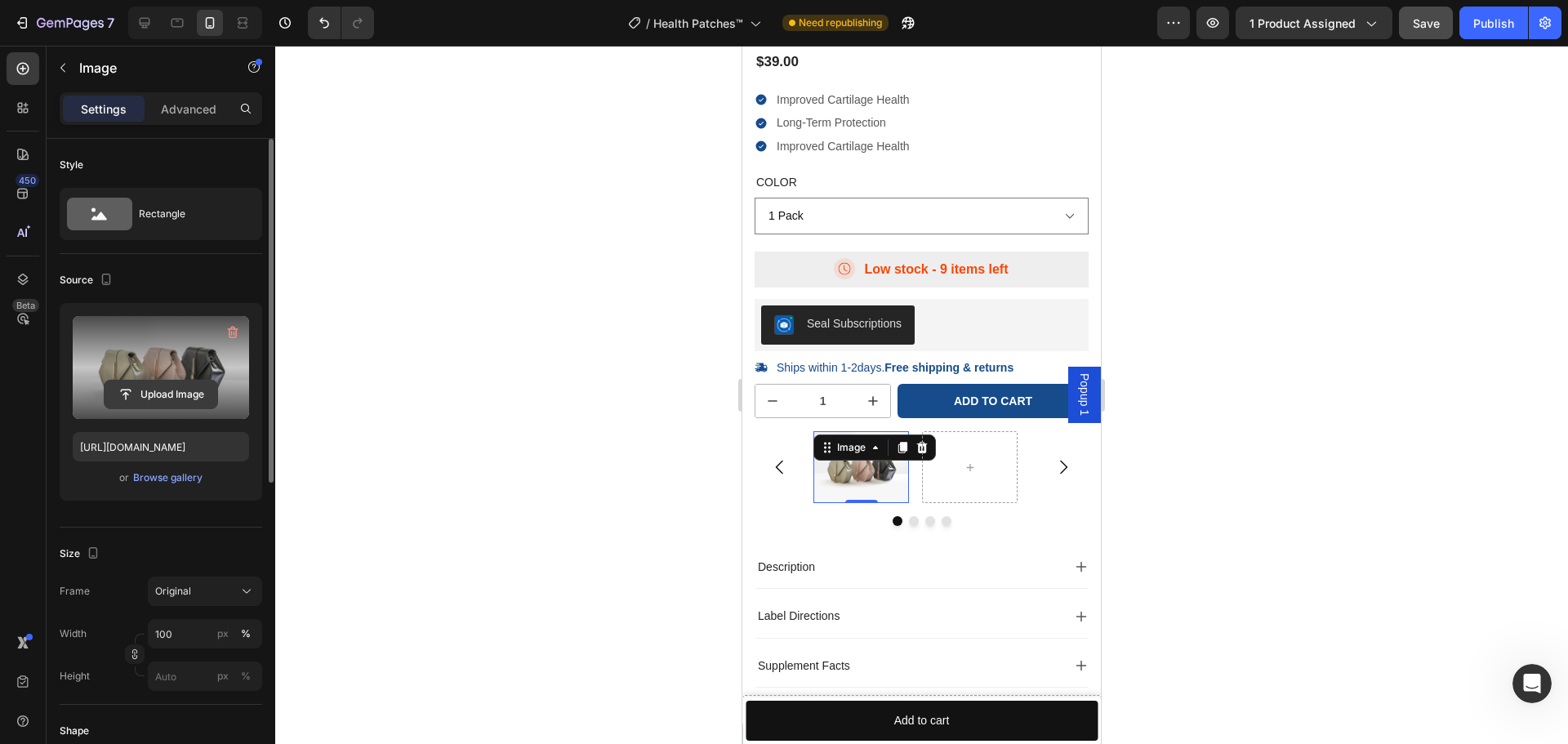
click at [154, 403] on input "file" at bounding box center [160, 395] width 113 height 28
type input "C:\fakepath\Copy of Ad Request 4000 Ekster (9).gif"
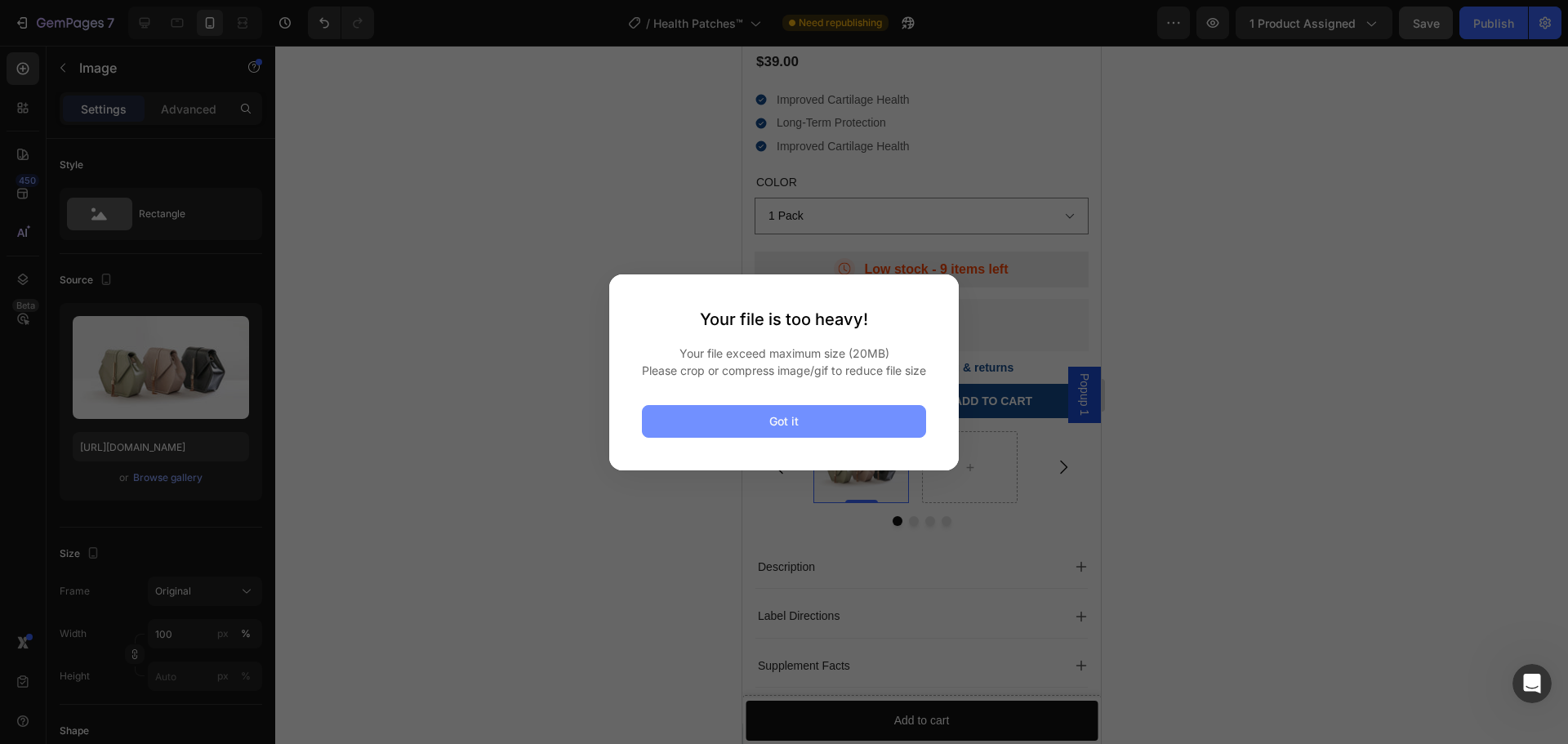
drag, startPoint x: 829, startPoint y: 436, endPoint x: 814, endPoint y: 428, distance: 17.0
click at [825, 433] on button "Got it" at bounding box center [784, 421] width 284 height 32
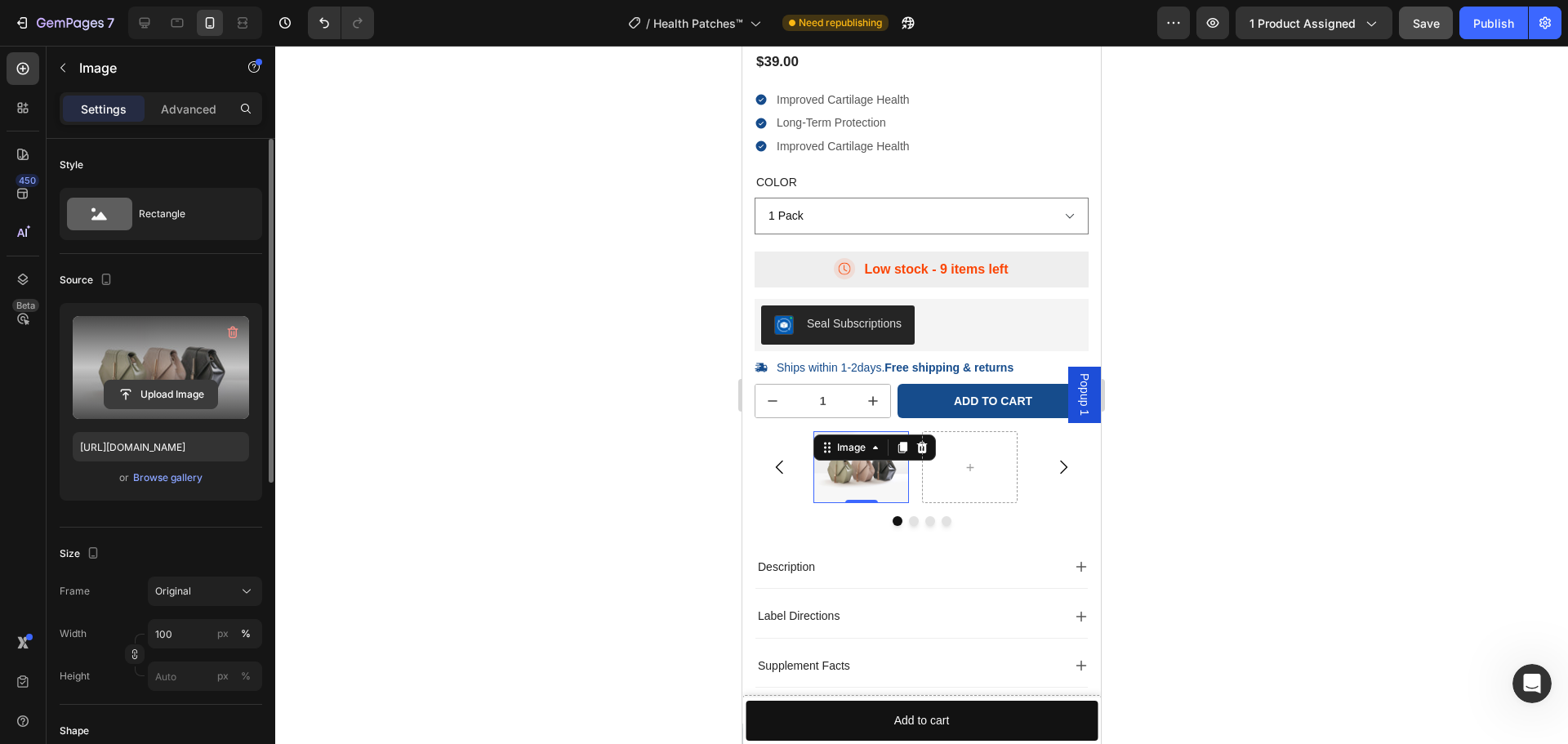
click at [174, 385] on input "file" at bounding box center [160, 395] width 113 height 28
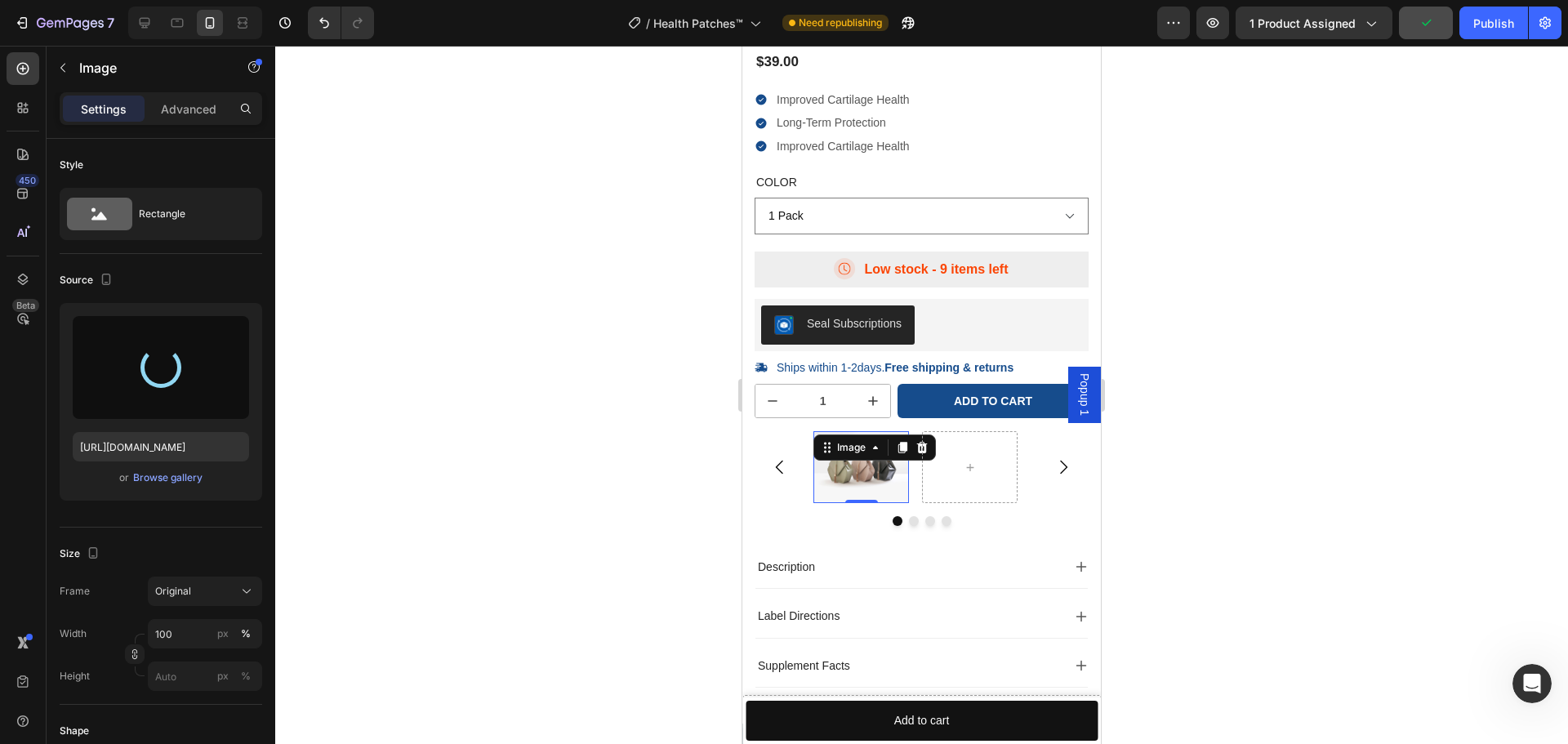
type input "https://cdn.shopify.com/s/files/1/0944/5146/6550/files/gempages_581702142973182…"
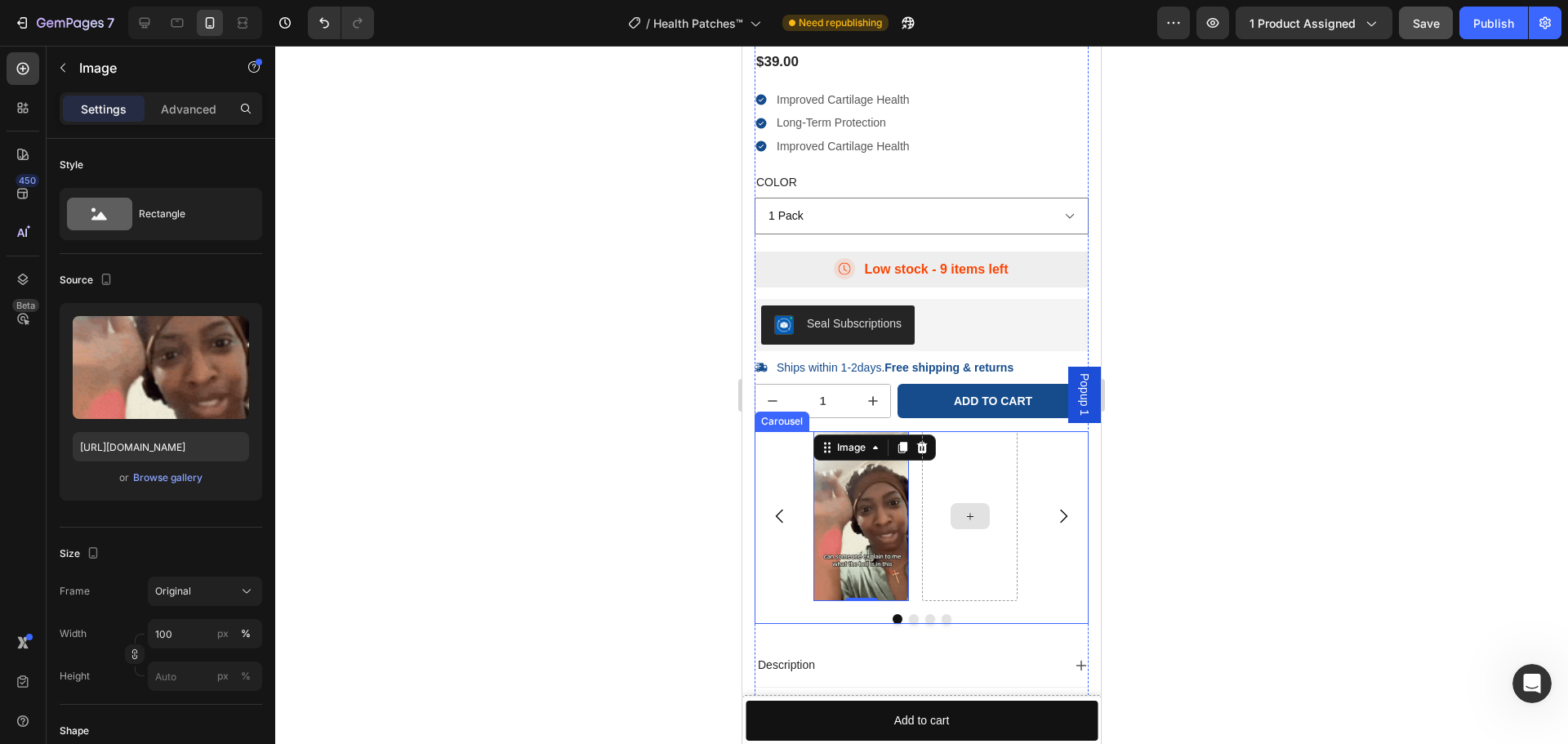
click at [971, 518] on icon at bounding box center [970, 516] width 13 height 14
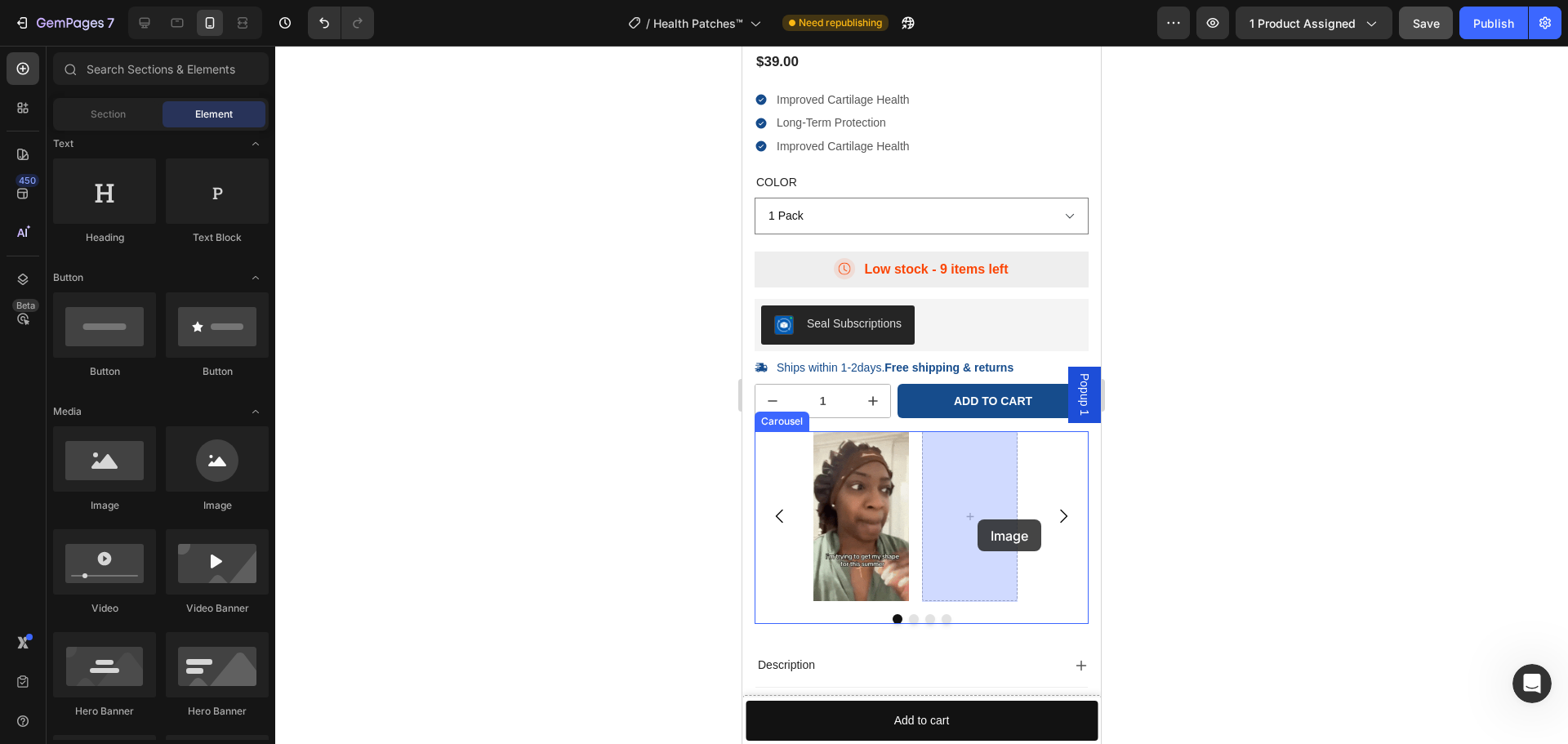
drag, startPoint x: 820, startPoint y: 510, endPoint x: 977, endPoint y: 520, distance: 157.3
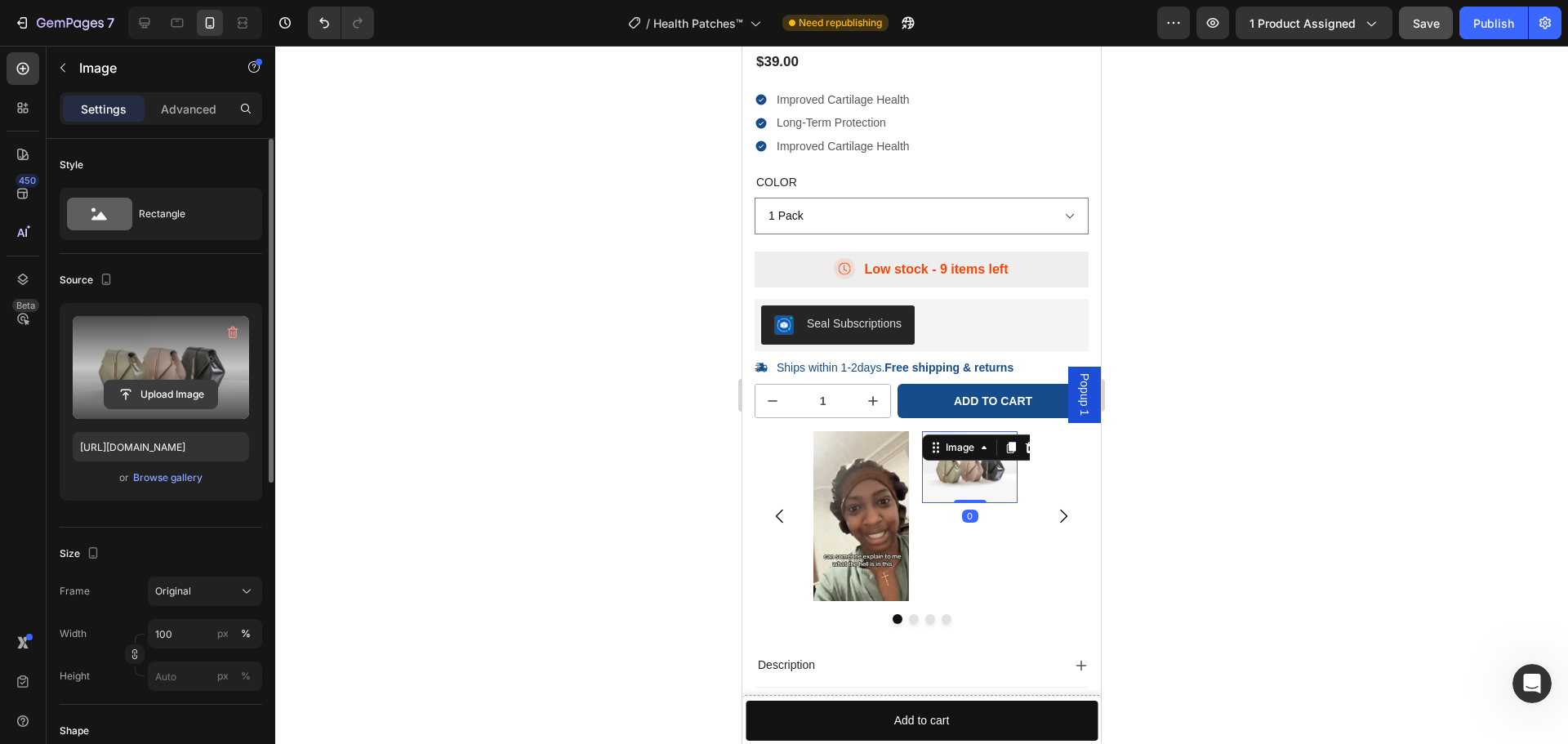
click at [134, 389] on input "file" at bounding box center [160, 395] width 113 height 28
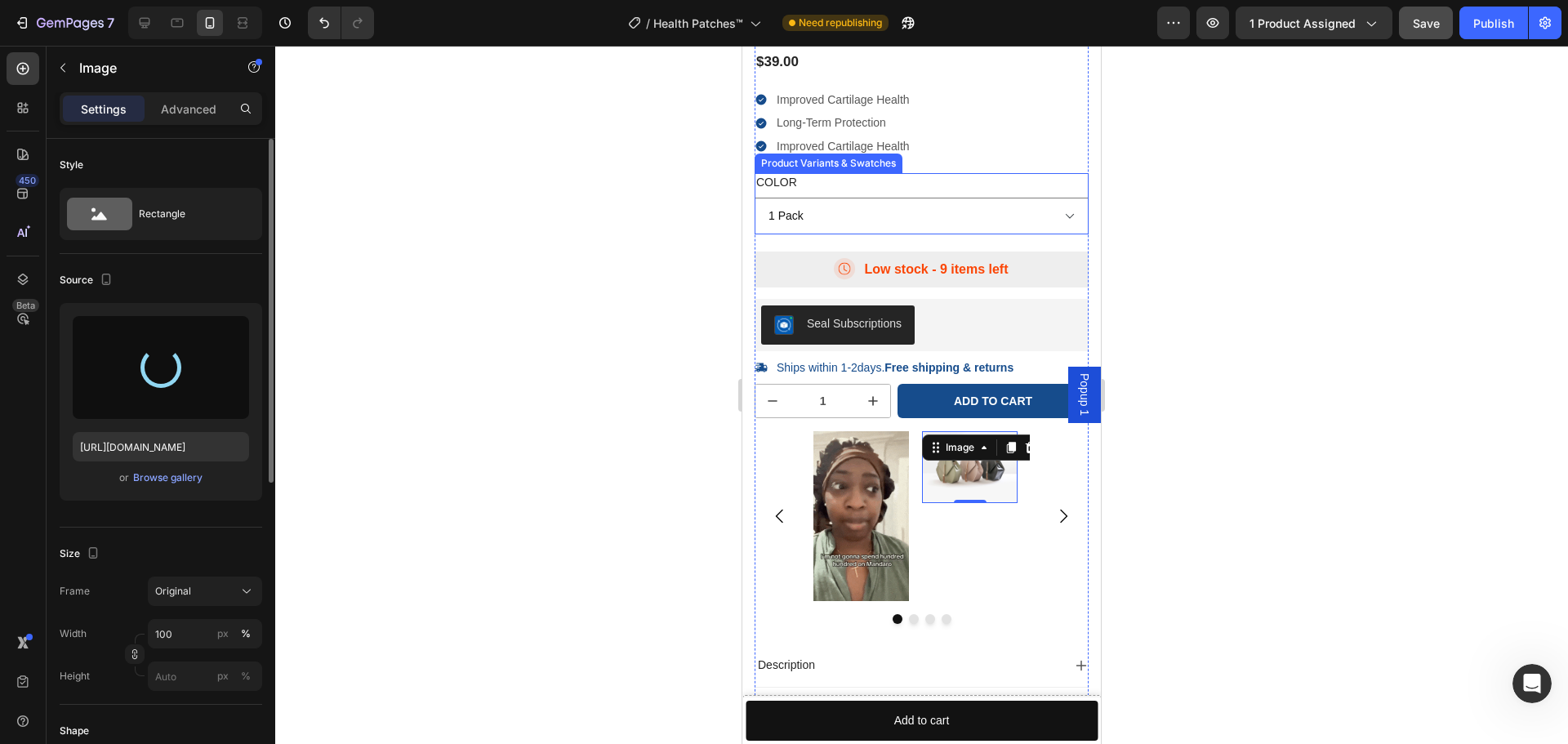
type input "https://cdn.shopify.com/s/files/1/0944/5146/6550/files/gempages_581702142973182…"
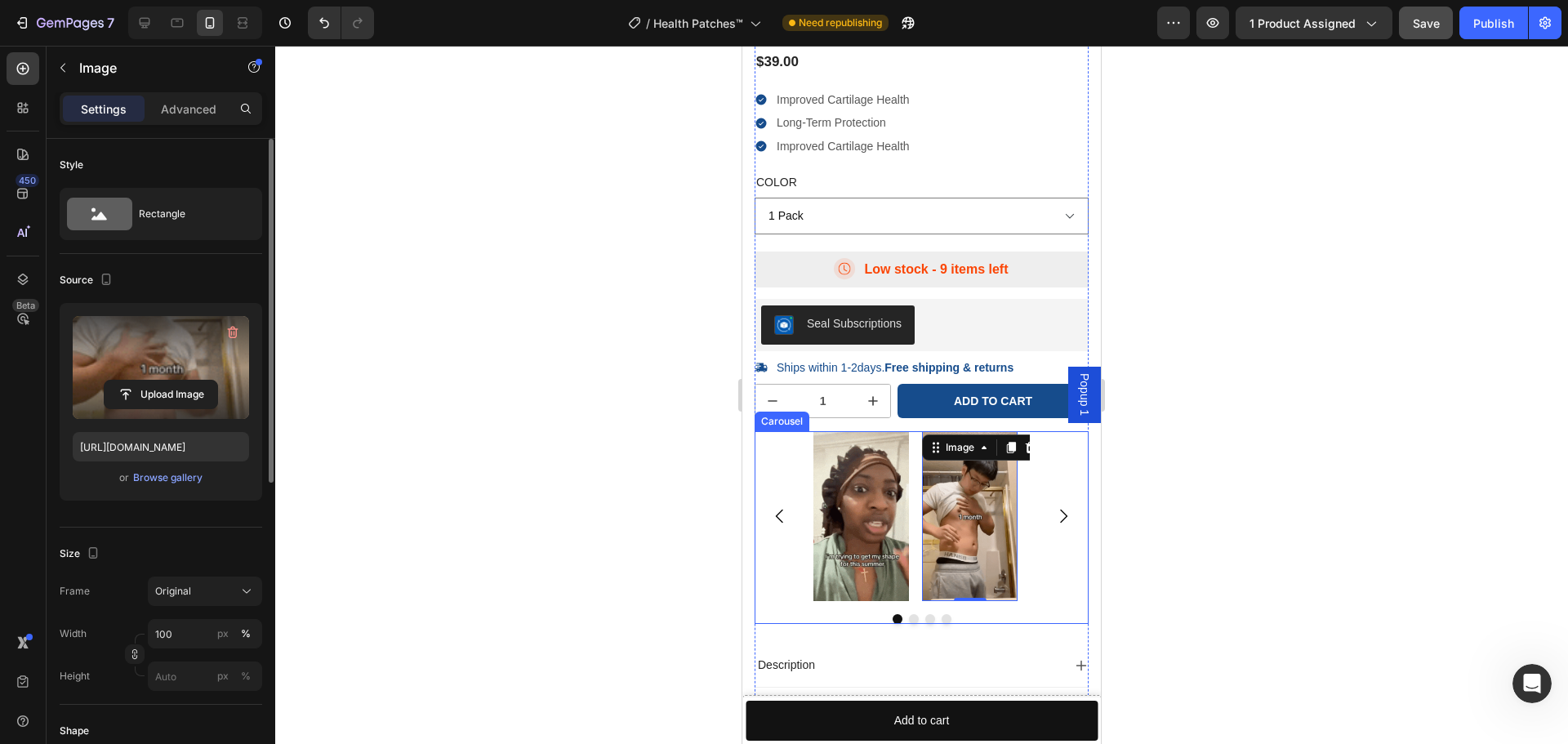
click at [1054, 520] on icon "Carousel Next Arrow" at bounding box center [1063, 516] width 19 height 19
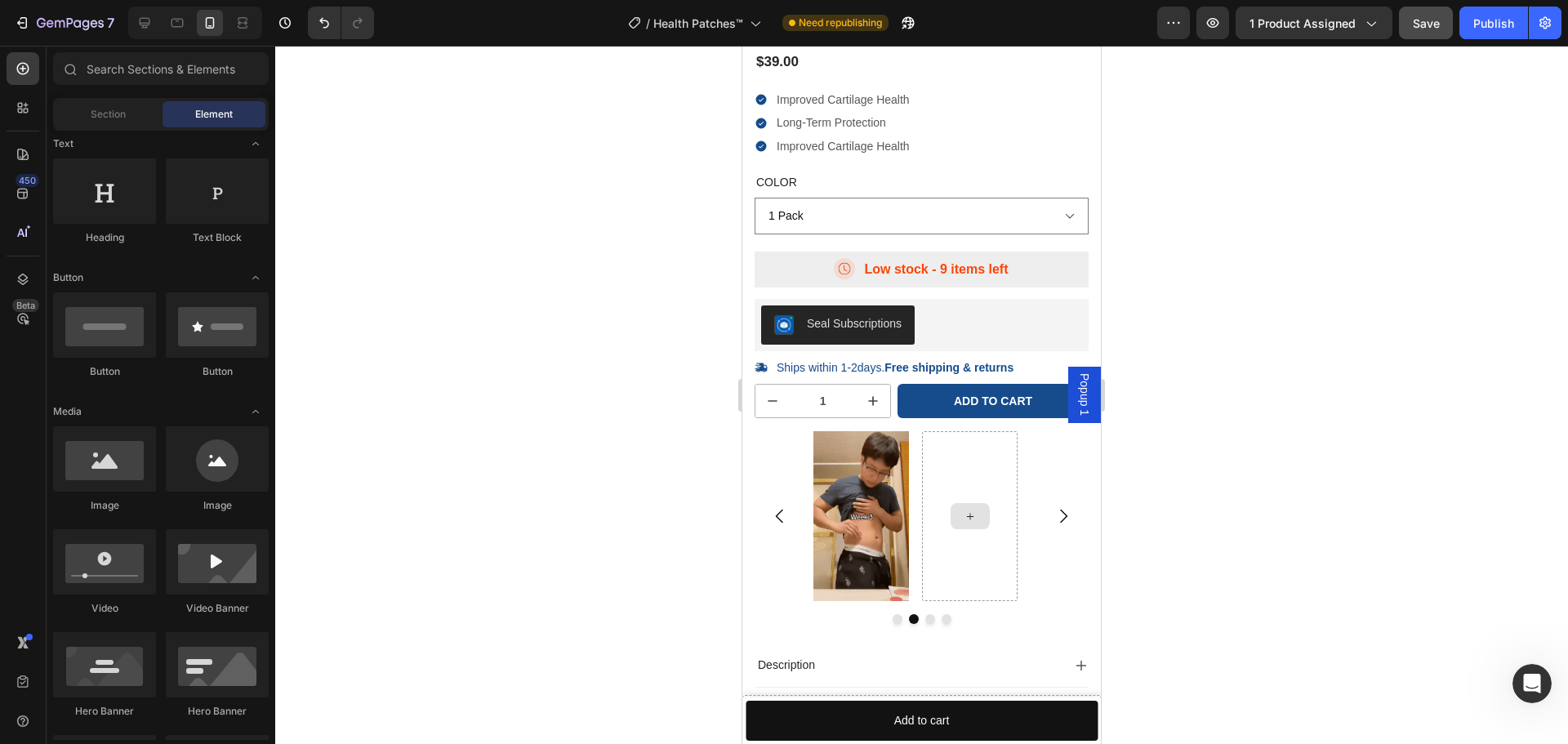
click at [981, 520] on div at bounding box center [970, 516] width 39 height 26
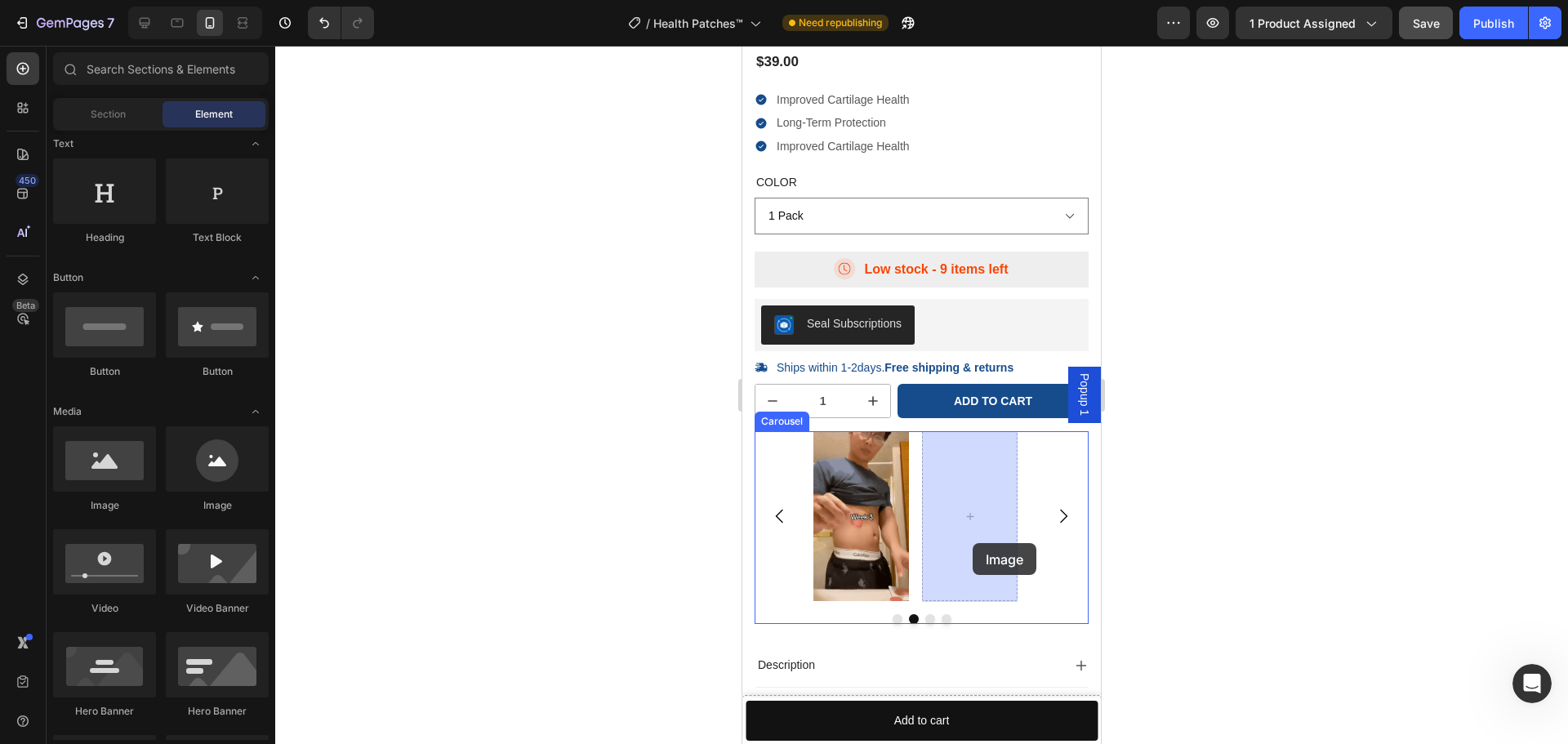
drag, startPoint x: 886, startPoint y: 512, endPoint x: 972, endPoint y: 544, distance: 91.8
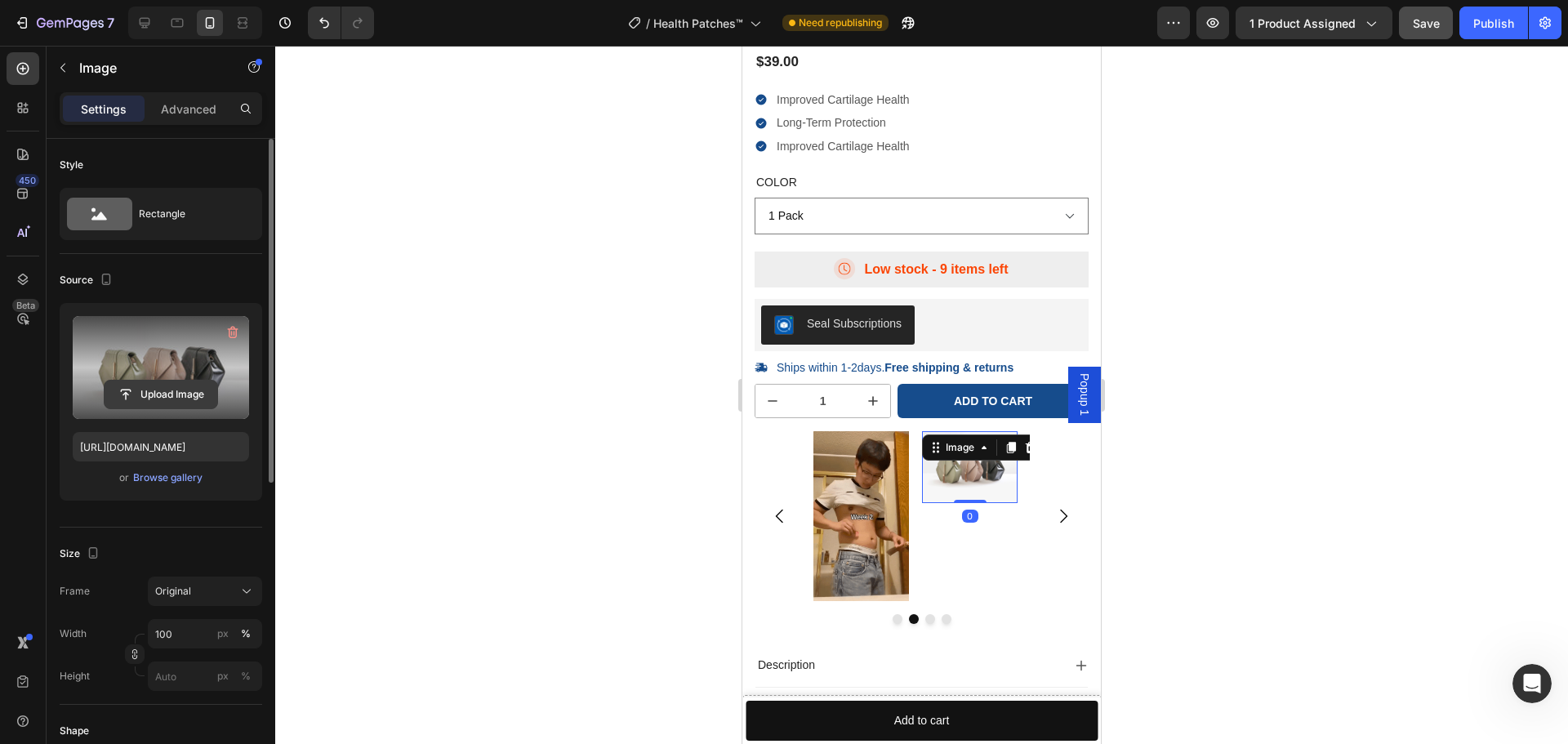
click at [187, 383] on input "file" at bounding box center [160, 395] width 113 height 28
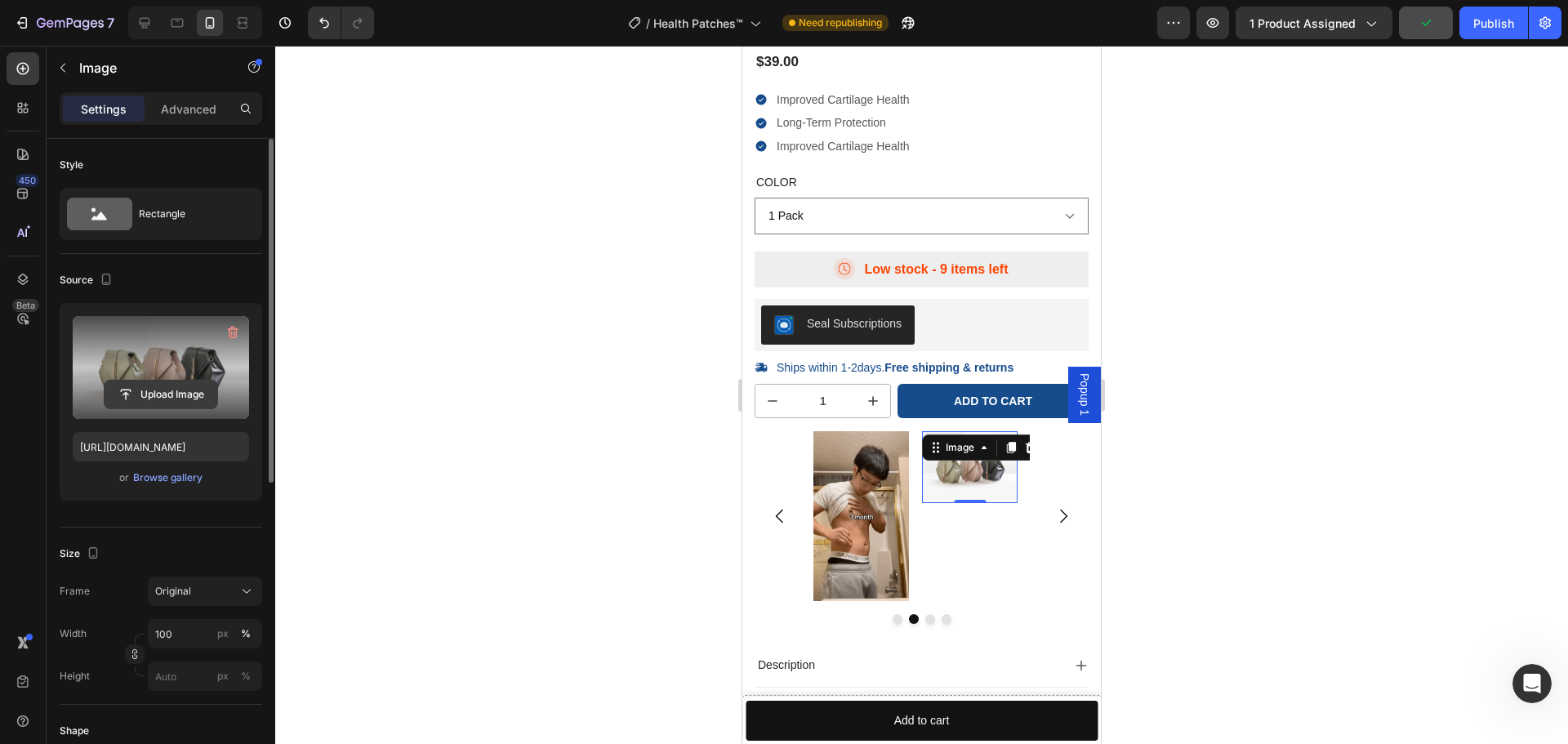
type input "C:\fakepath\Copy of Ad Request 4000 Ekster (2).gif"
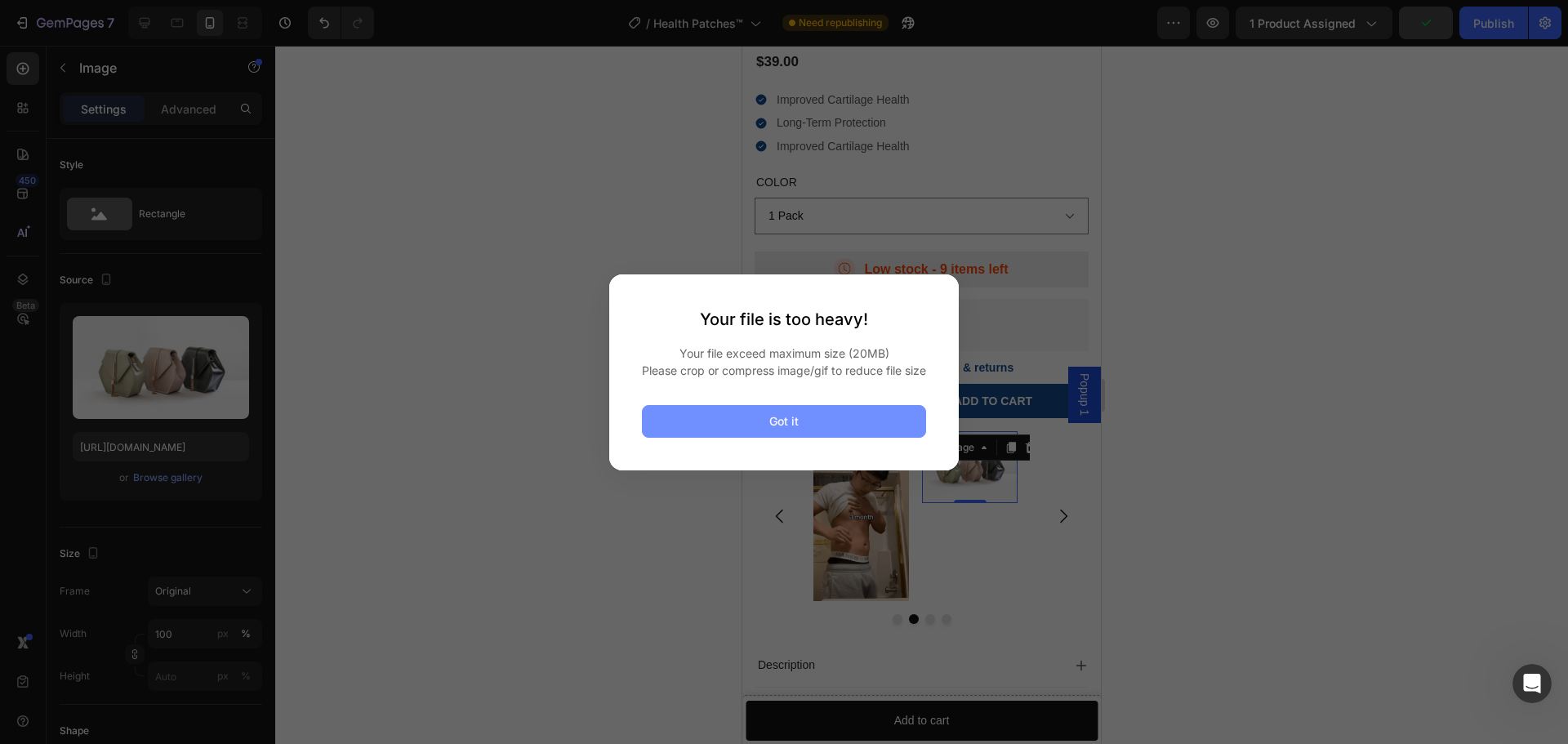
drag, startPoint x: 805, startPoint y: 409, endPoint x: 797, endPoint y: 421, distance: 14.4
click at [803, 411] on div "Your file is too heavy! Your file exceed maximum size (20MB) Please crop or com…" at bounding box center [783, 373] width 349 height 196
click at [794, 425] on div "Got it" at bounding box center [784, 421] width 30 height 18
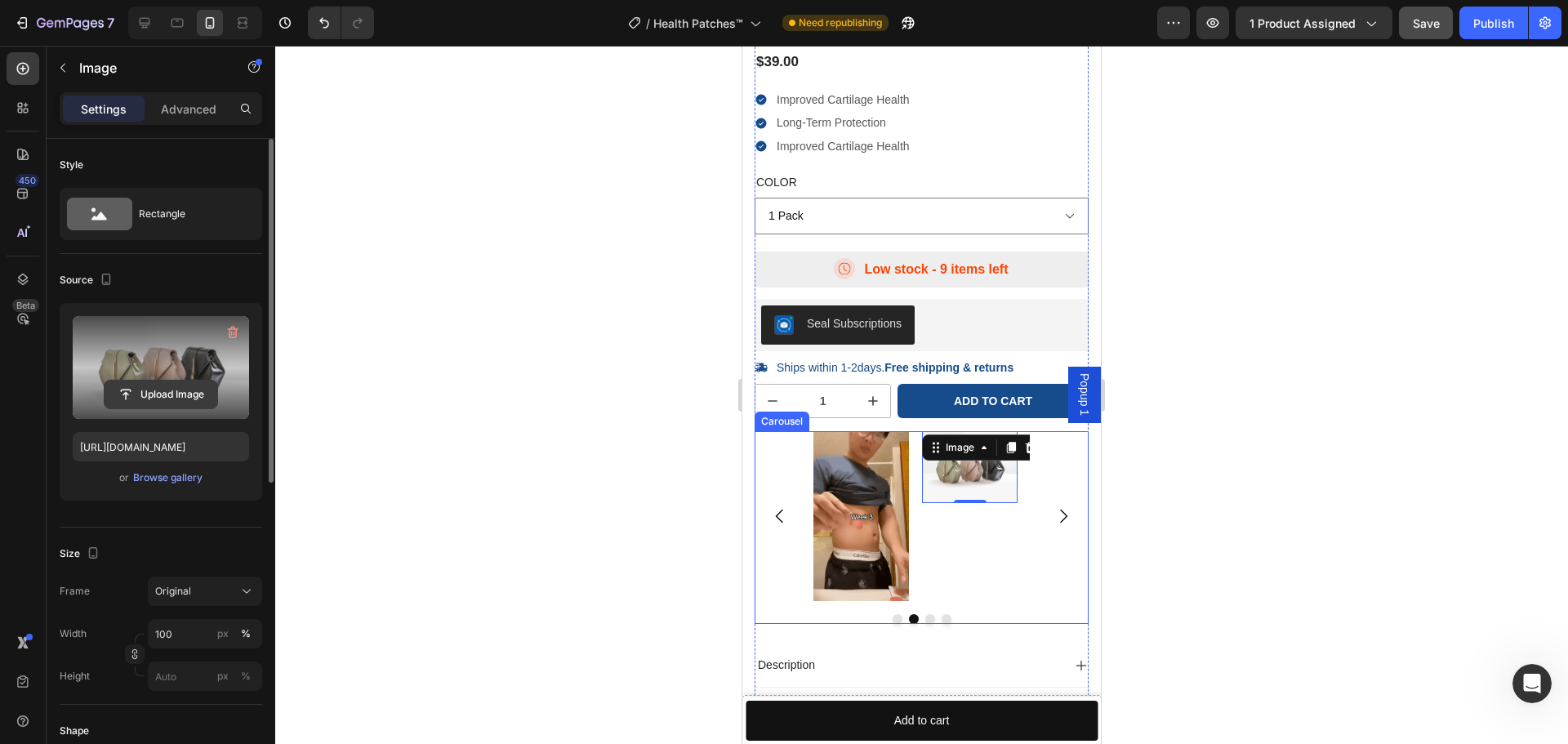
click at [156, 390] on input "file" at bounding box center [160, 395] width 113 height 28
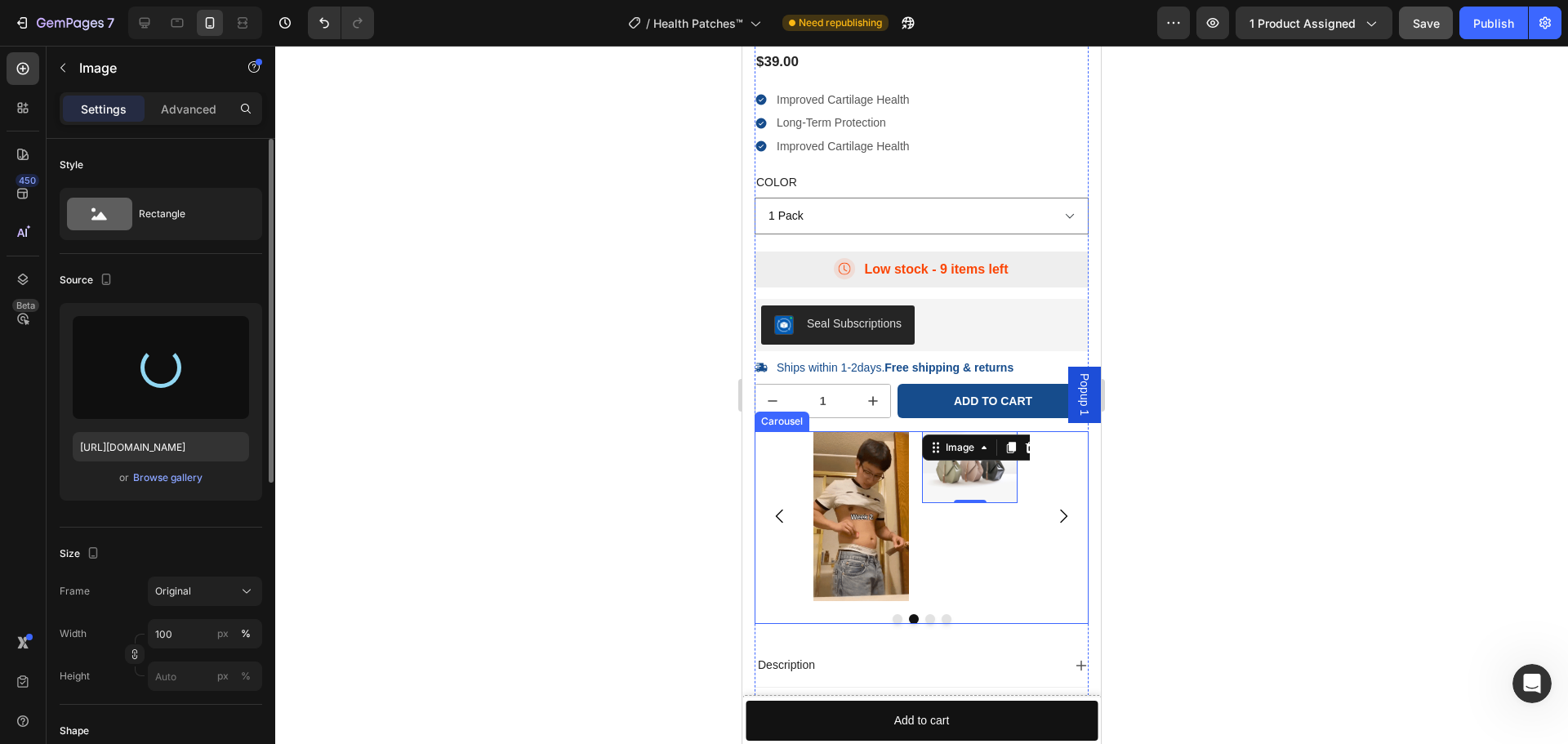
type input "https://cdn.shopify.com/s/files/1/0944/5146/6550/files/gempages_581702142973182…"
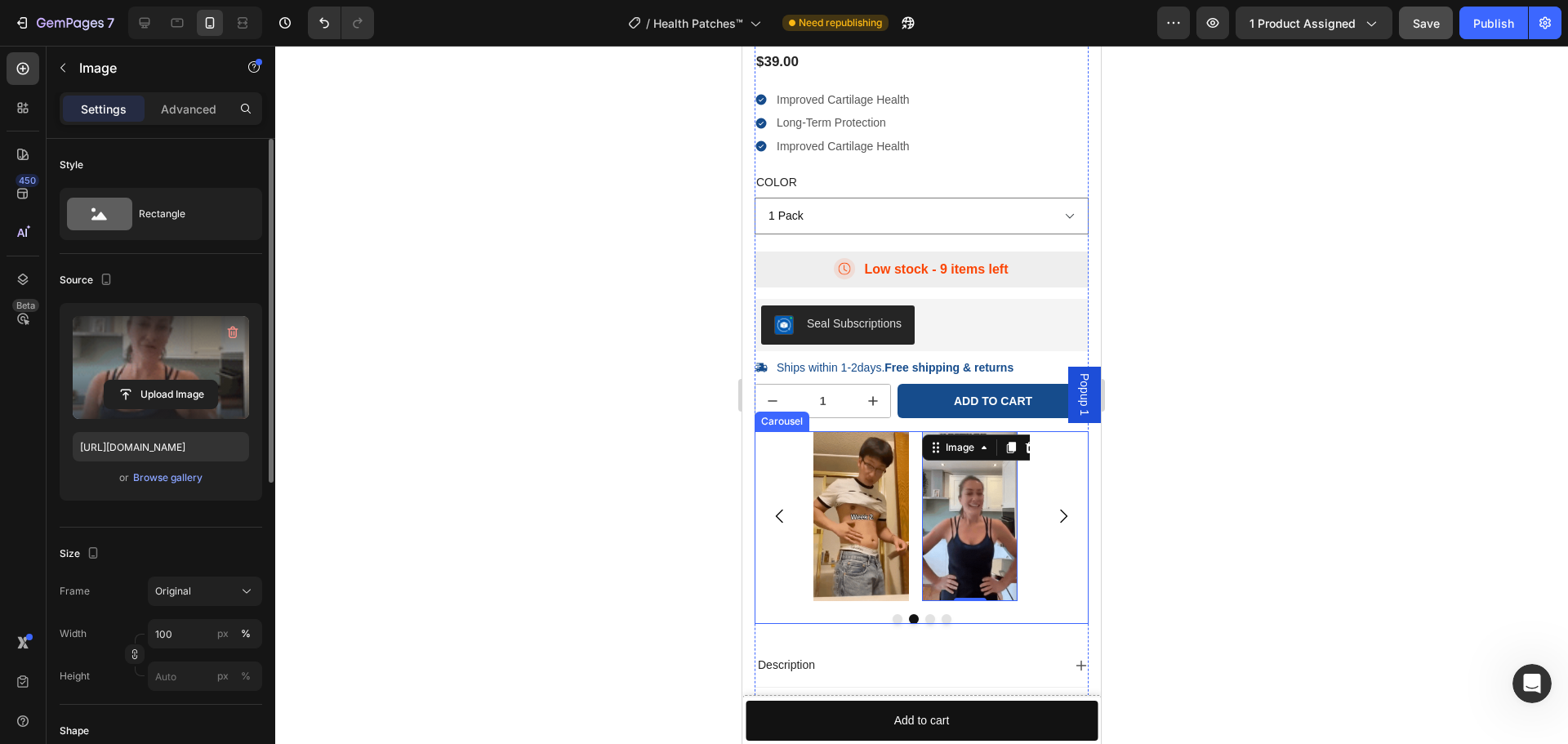
click at [784, 528] on button "Carousel Back Arrow" at bounding box center [780, 516] width 46 height 46
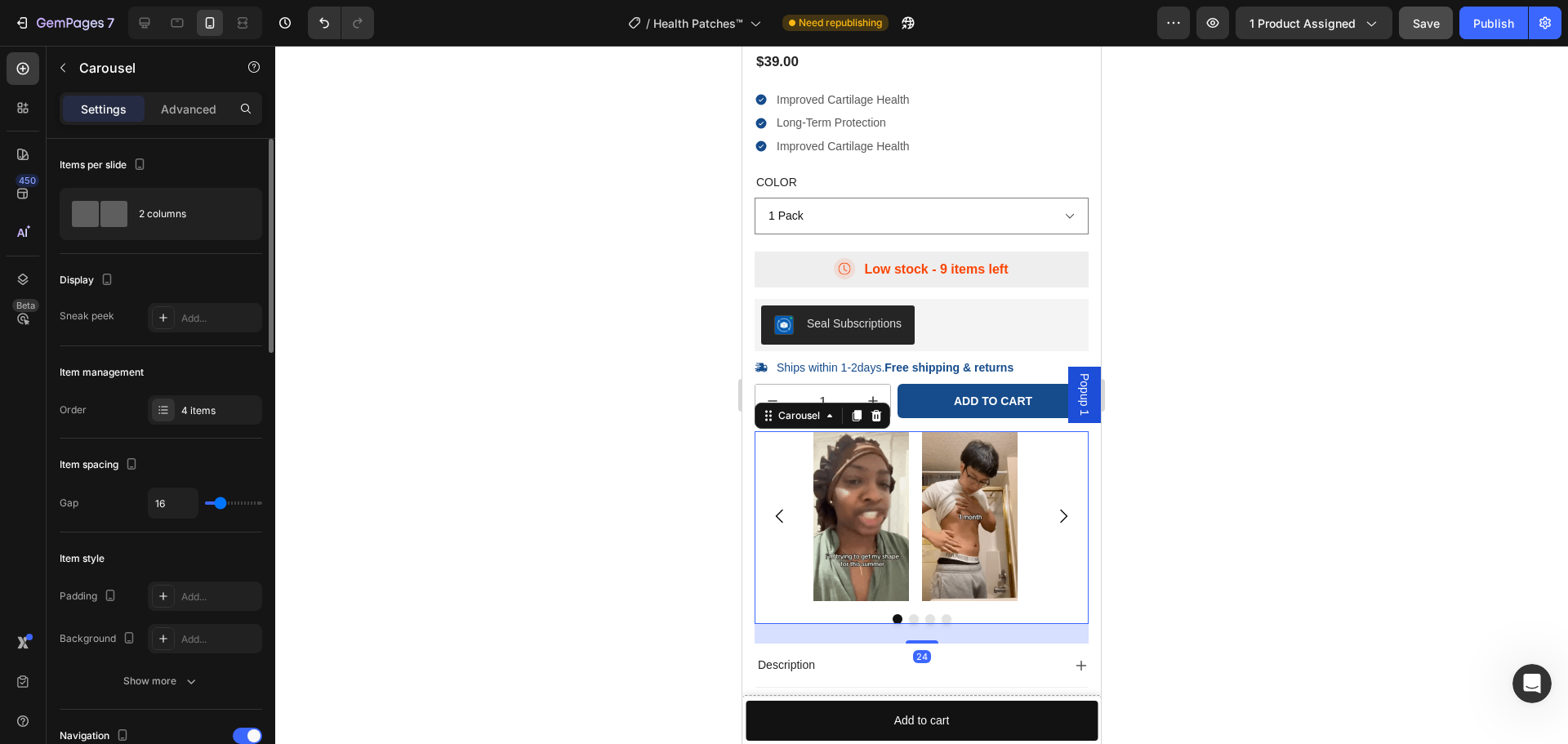
click at [784, 528] on button "Carousel Back Arrow" at bounding box center [780, 516] width 46 height 46
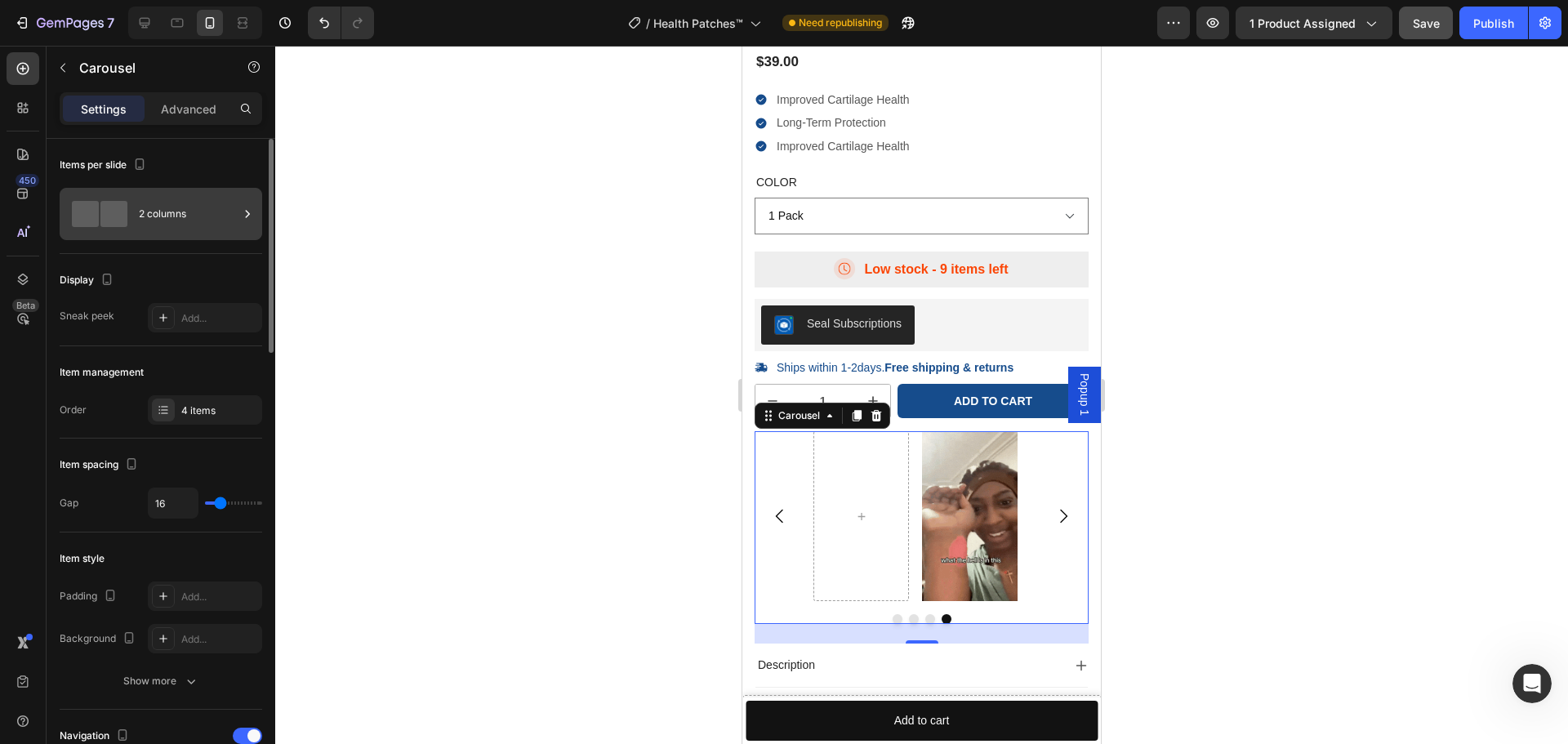
click at [202, 222] on div "2 columns" at bounding box center [189, 214] width 100 height 38
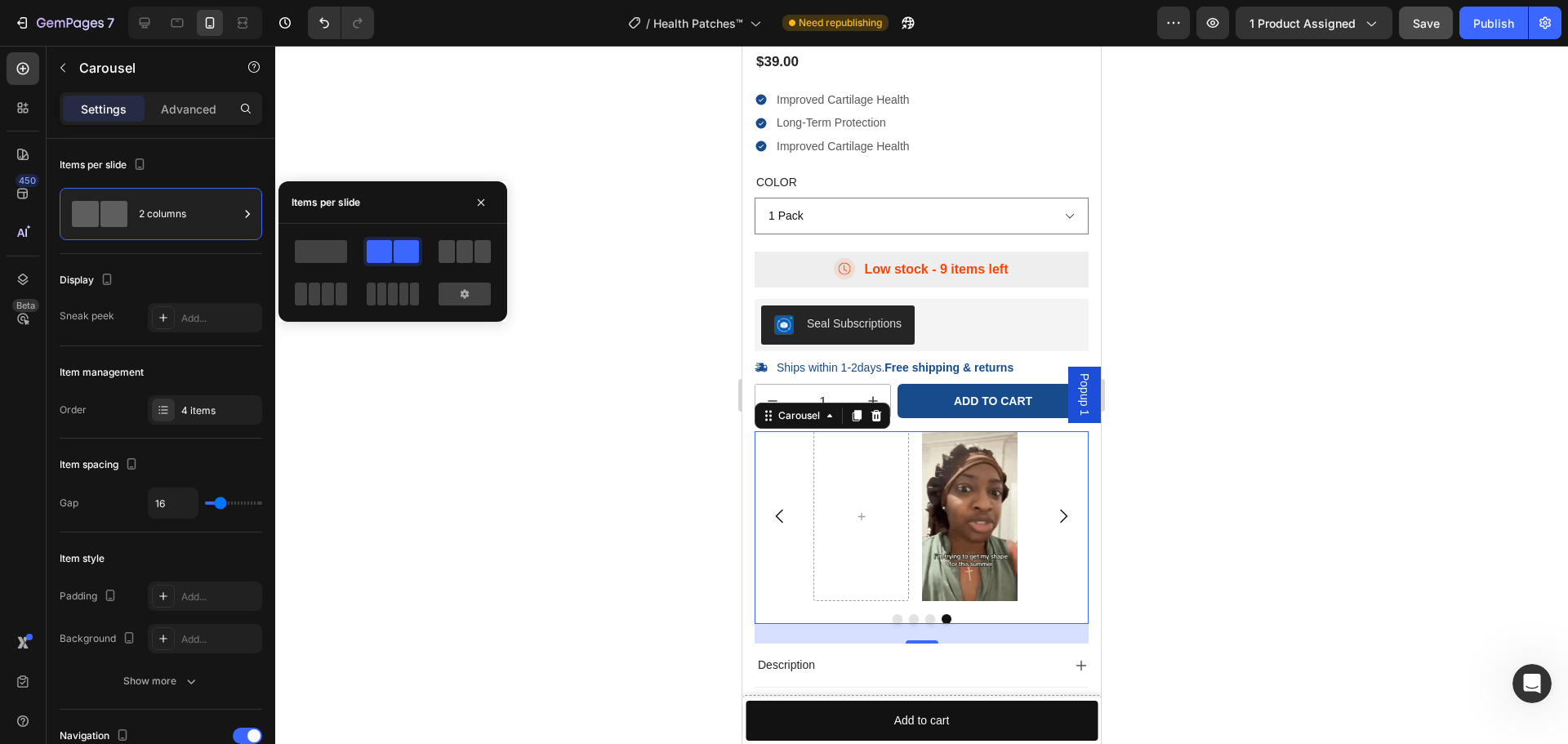
click at [480, 257] on span at bounding box center [482, 251] width 17 height 23
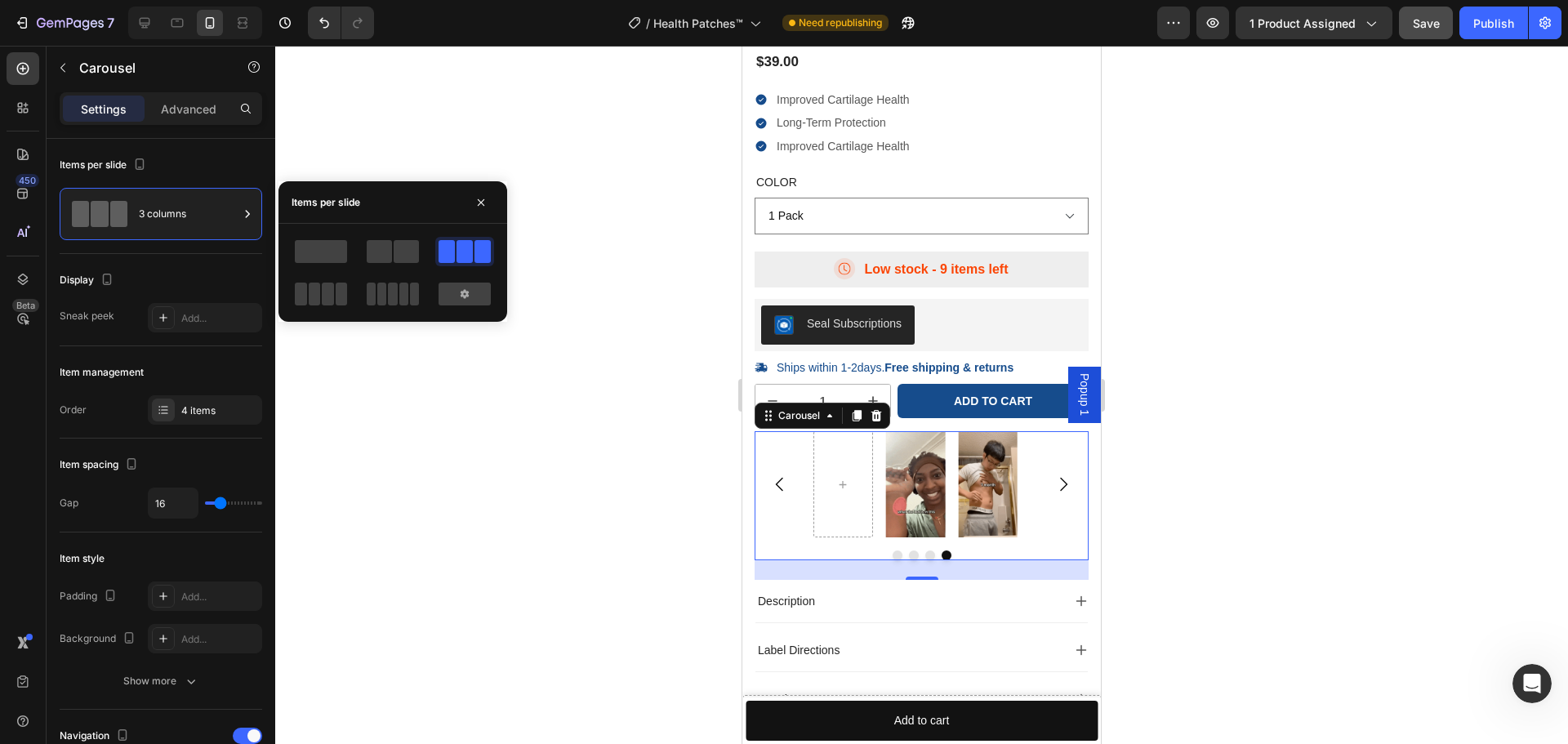
click at [1054, 483] on icon "Carousel Next Arrow" at bounding box center [1063, 484] width 19 height 19
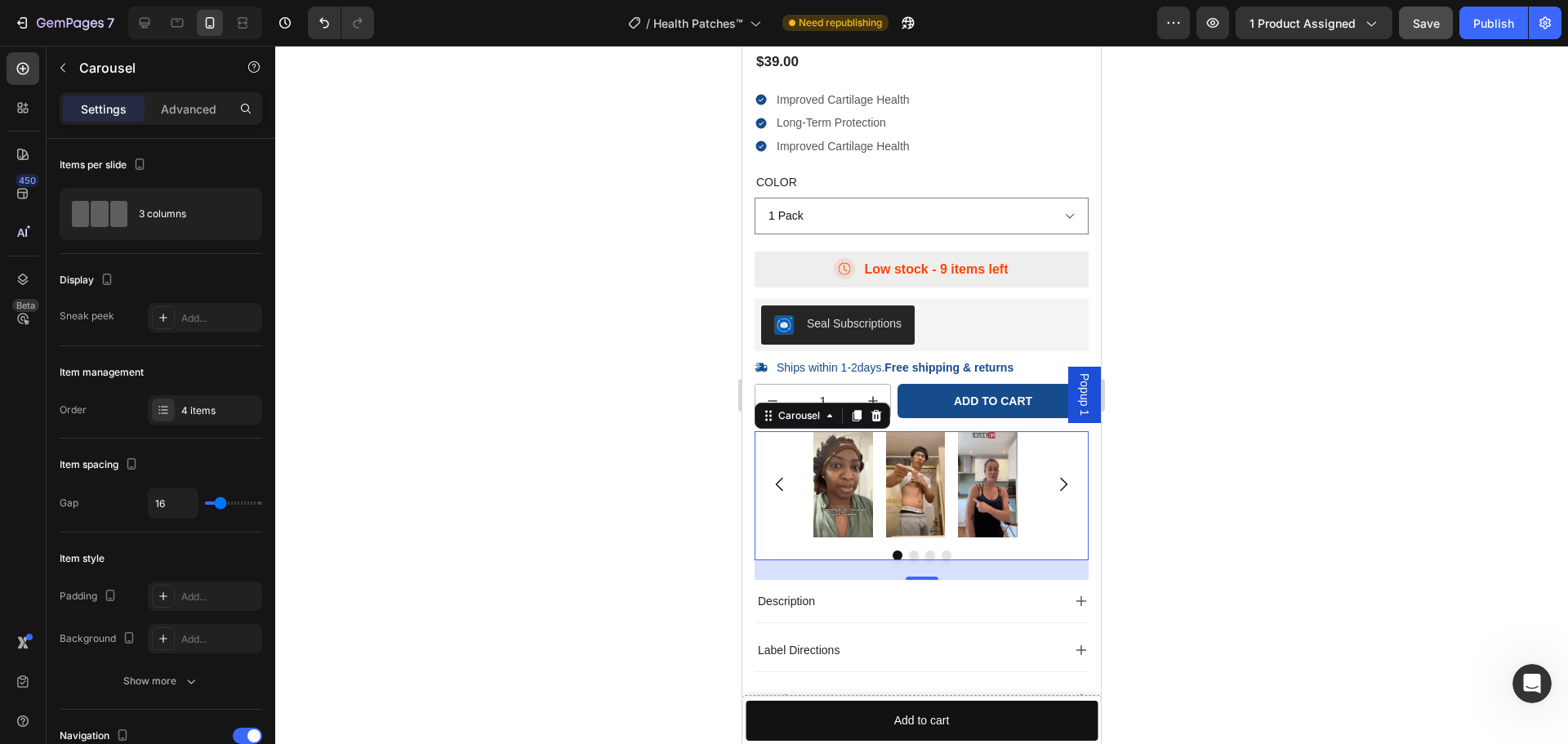
click at [1204, 488] on div at bounding box center [921, 395] width 1292 height 698
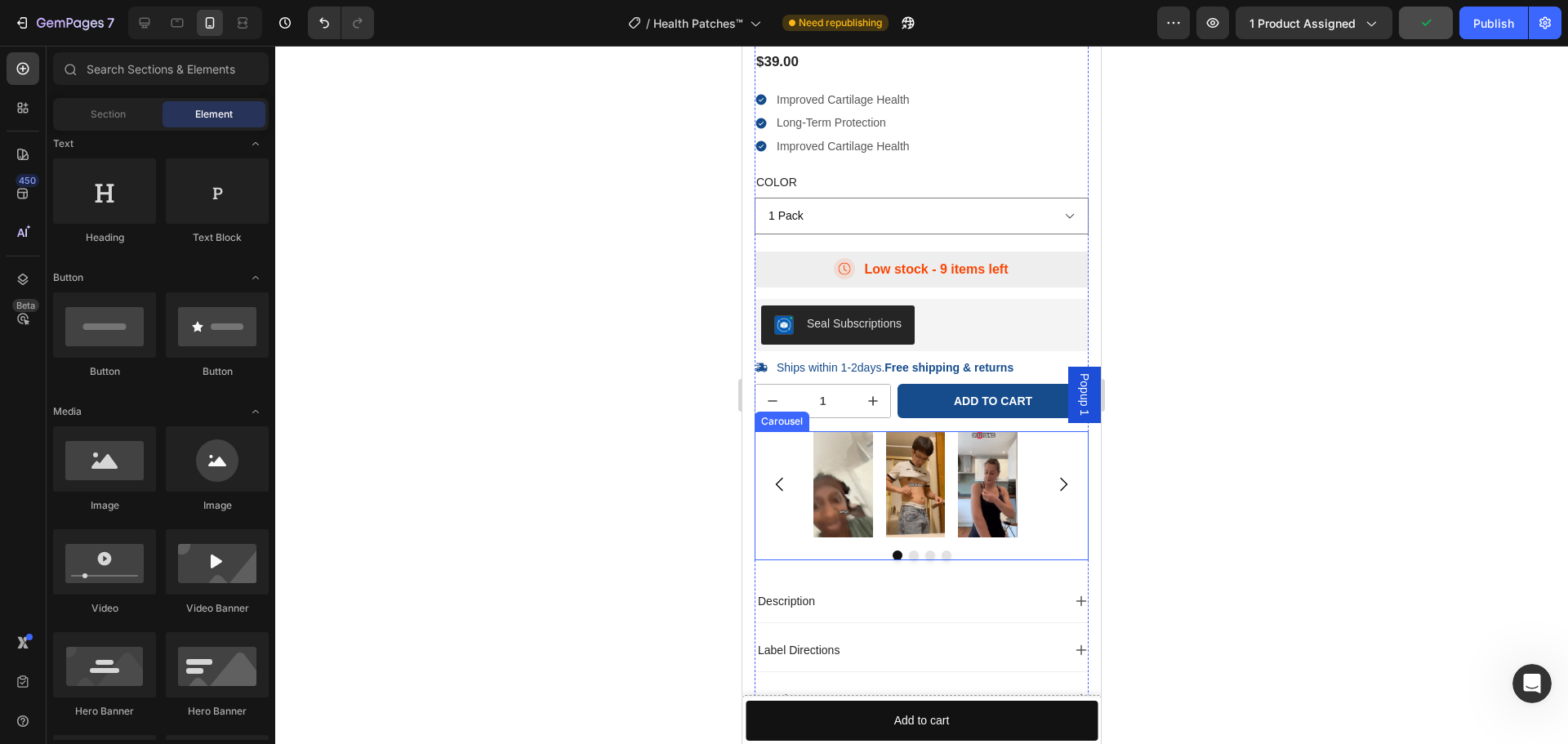
click at [942, 557] on button "Dot" at bounding box center [946, 555] width 10 height 10
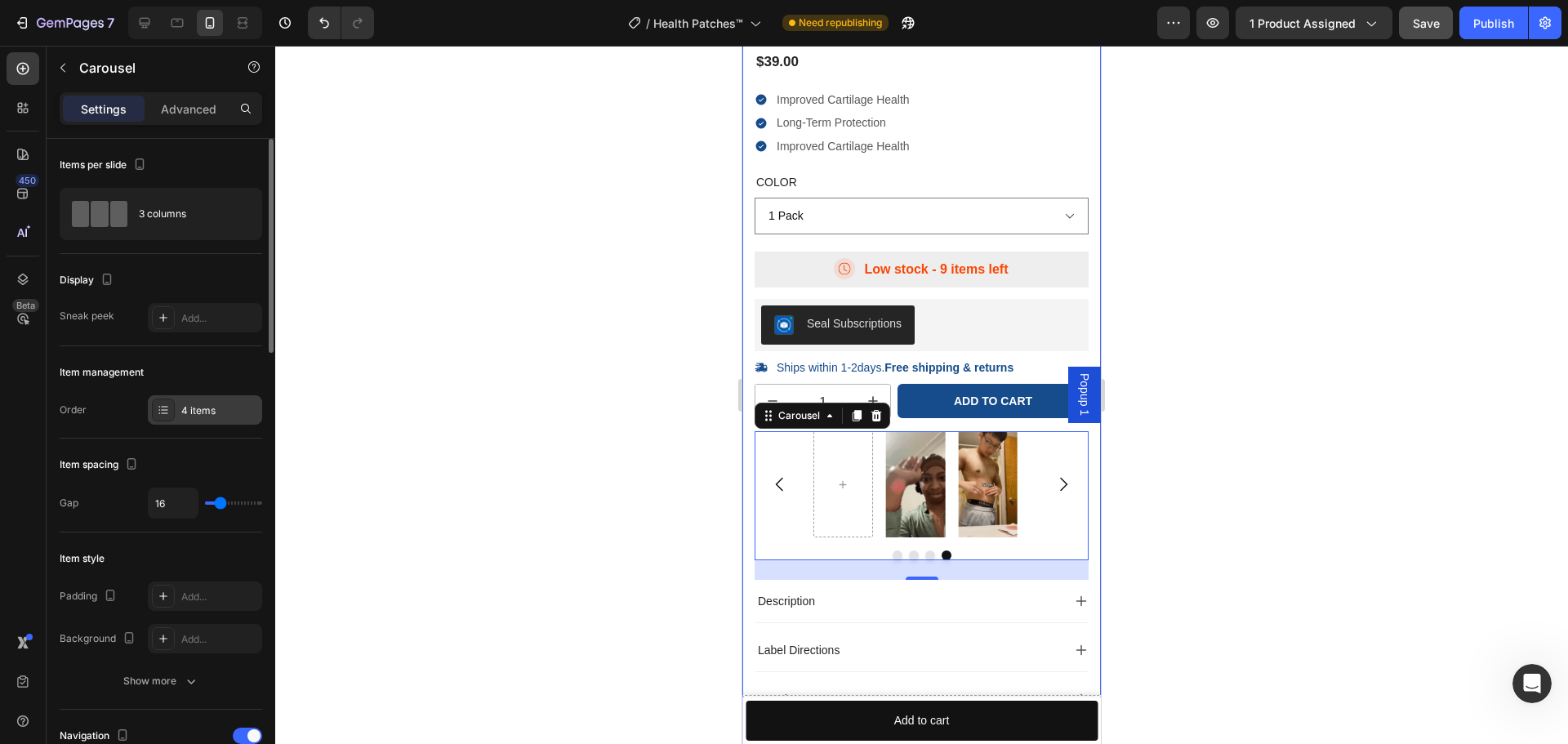
click at [229, 398] on div "4 items" at bounding box center [205, 411] width 115 height 30
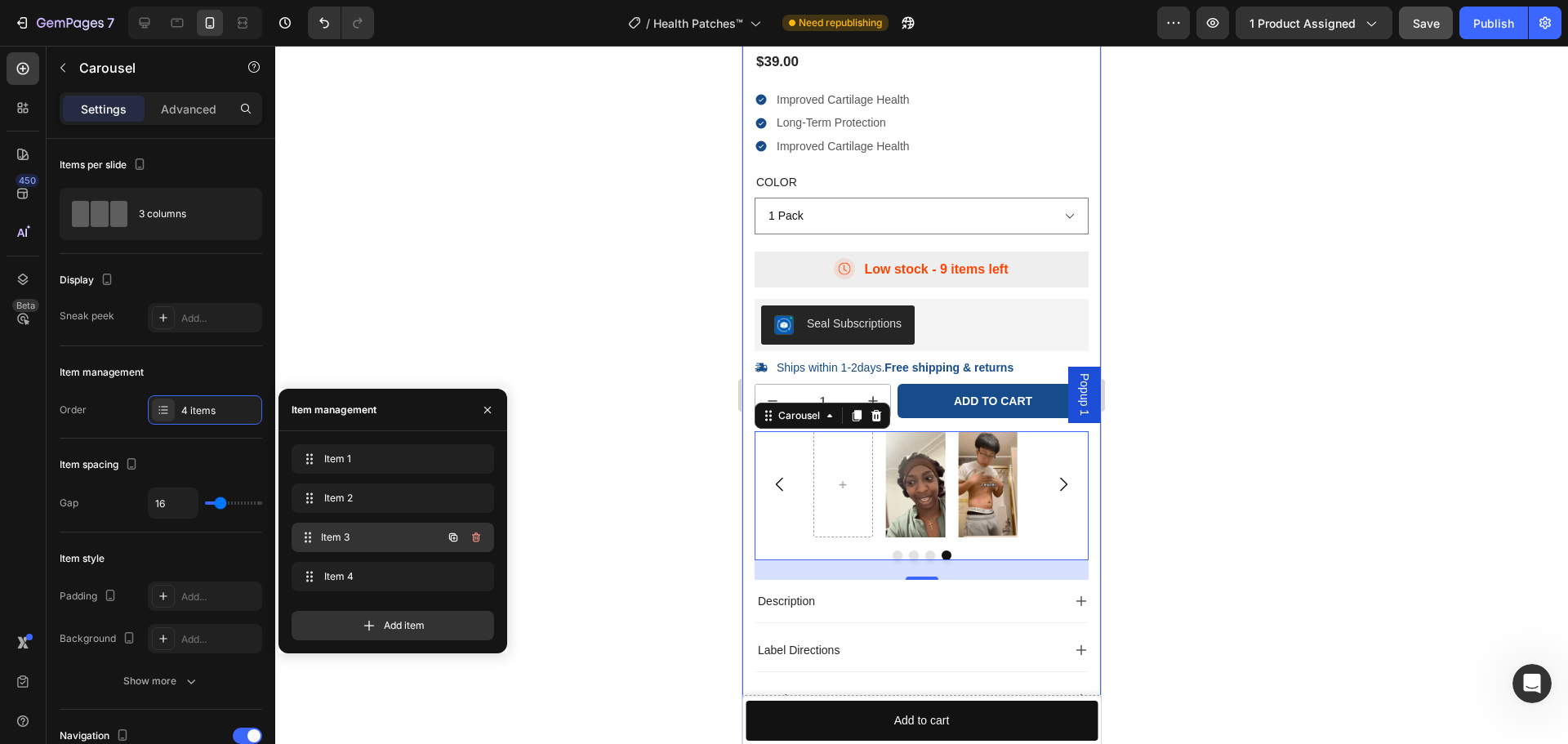
click at [409, 541] on span "Item 3" at bounding box center [382, 537] width 121 height 15
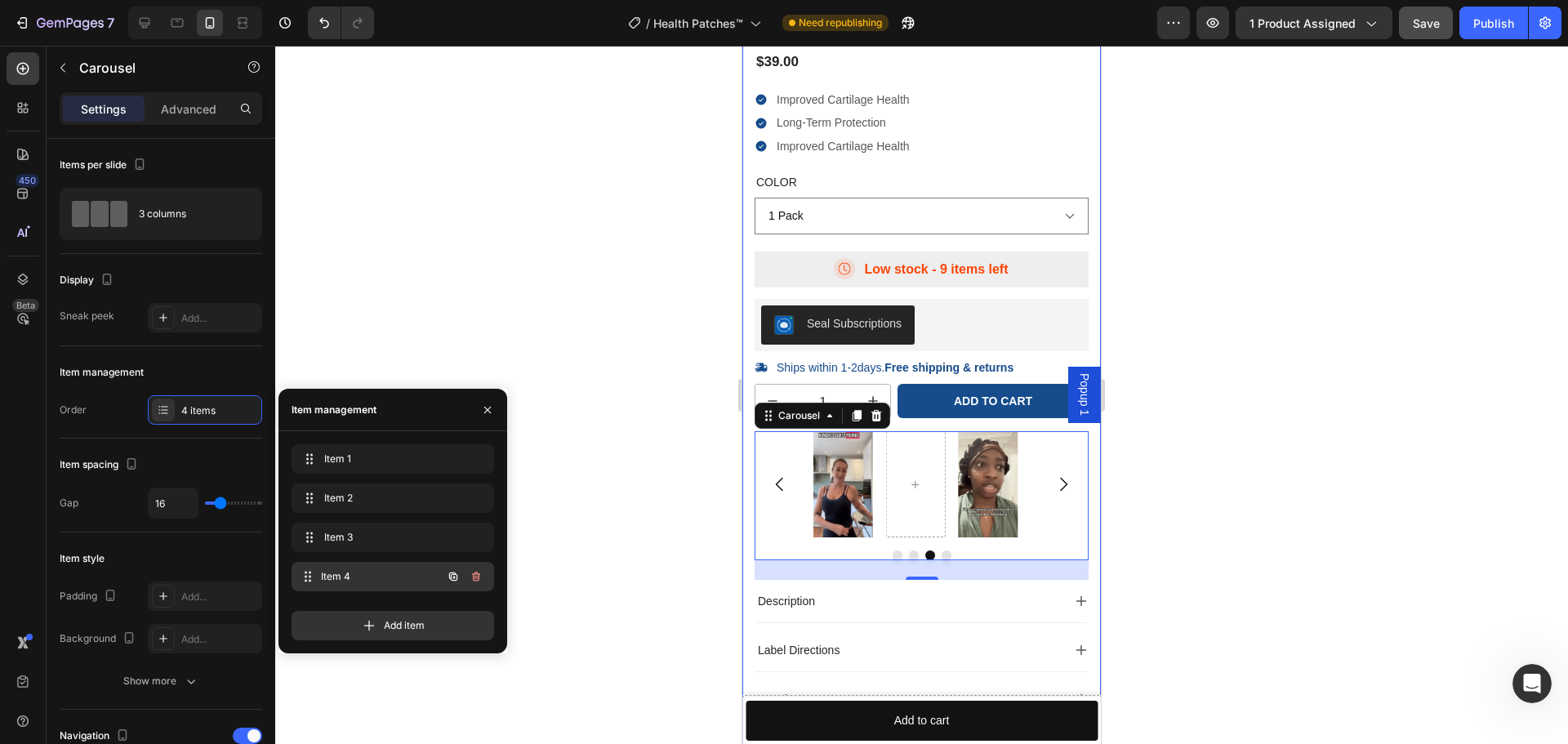
click at [428, 572] on div "Item 4 Item 4" at bounding box center [370, 577] width 144 height 23
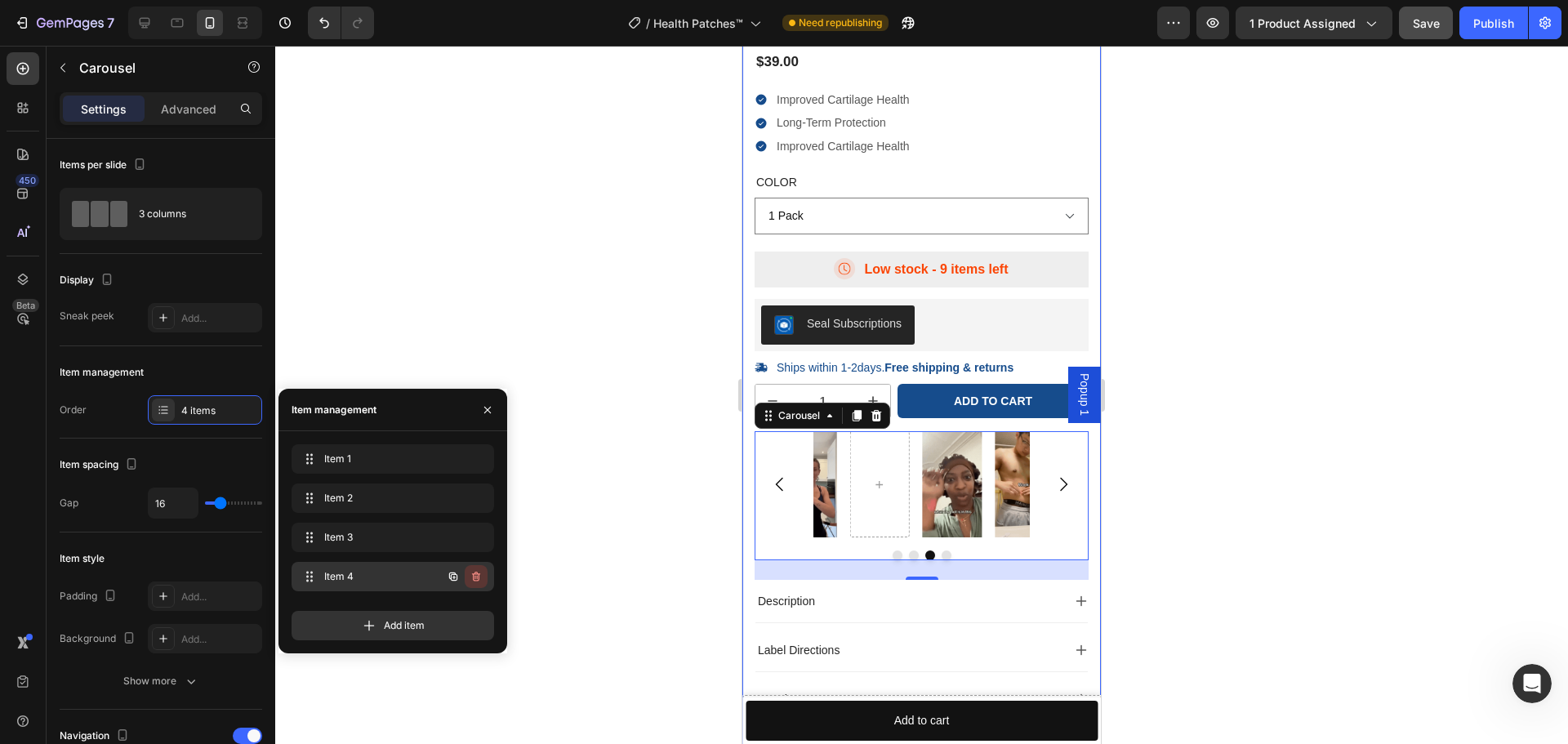
click at [473, 573] on icon "button" at bounding box center [476, 576] width 13 height 13
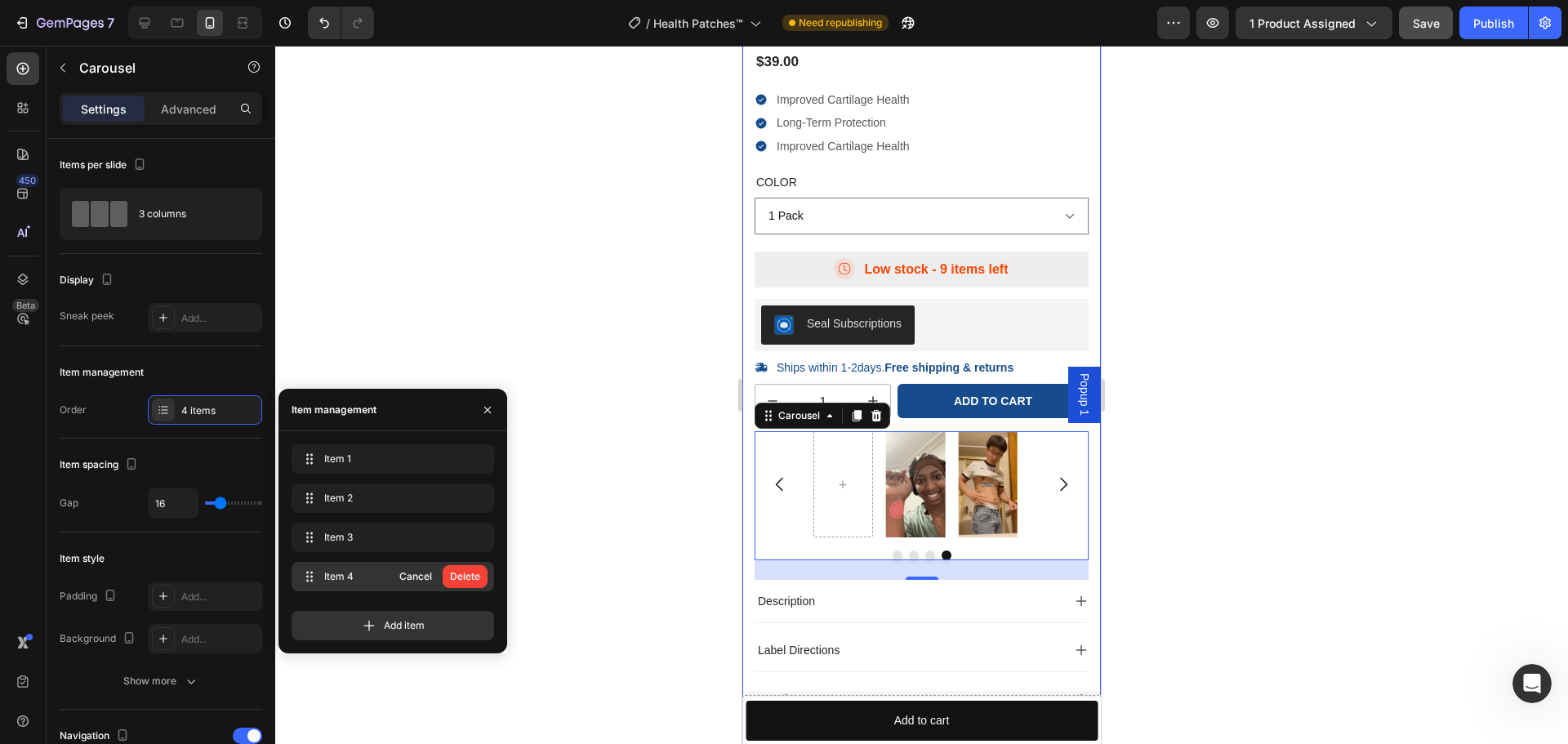
click at [473, 573] on div "Delete" at bounding box center [465, 576] width 31 height 15
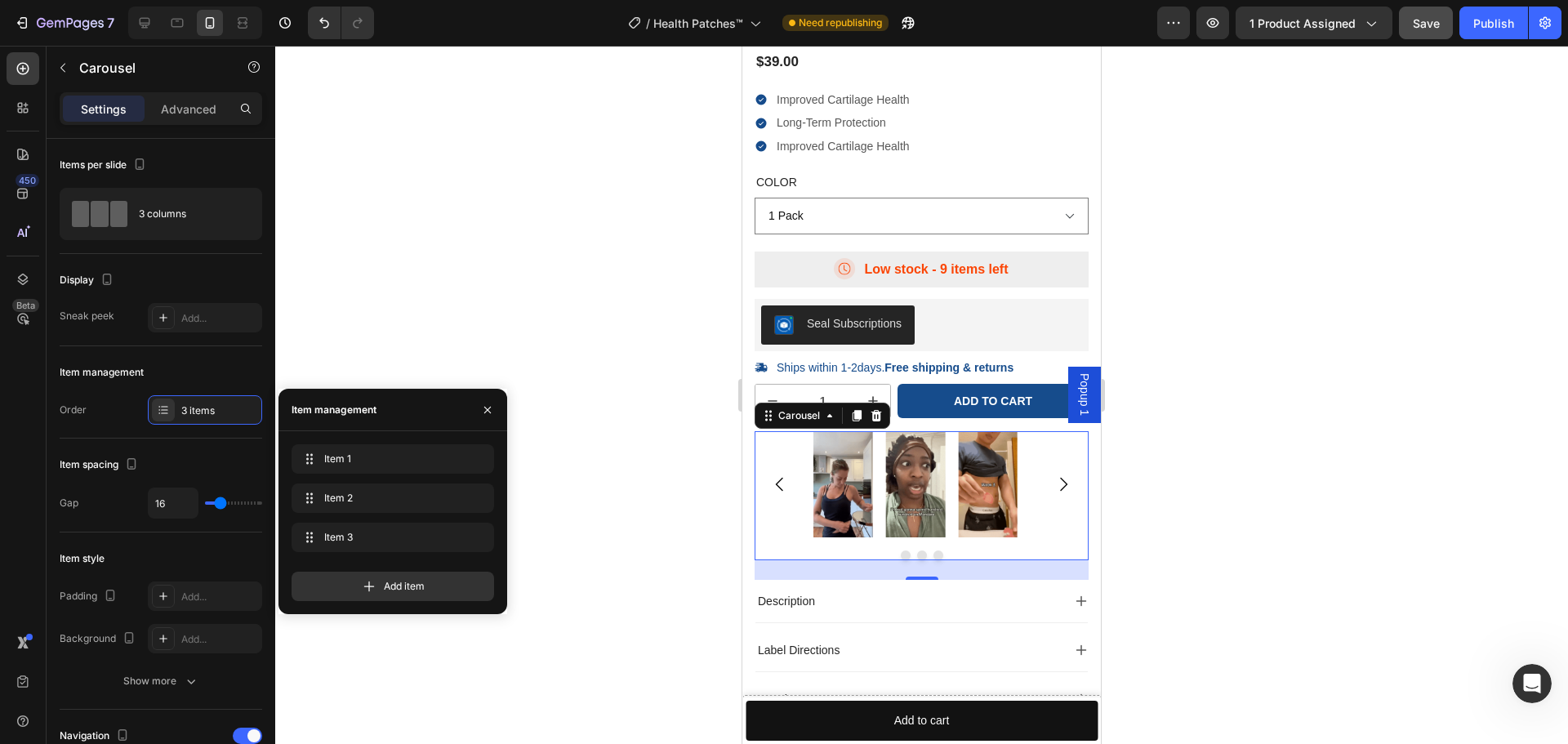
click at [1190, 549] on div at bounding box center [921, 395] width 1292 height 698
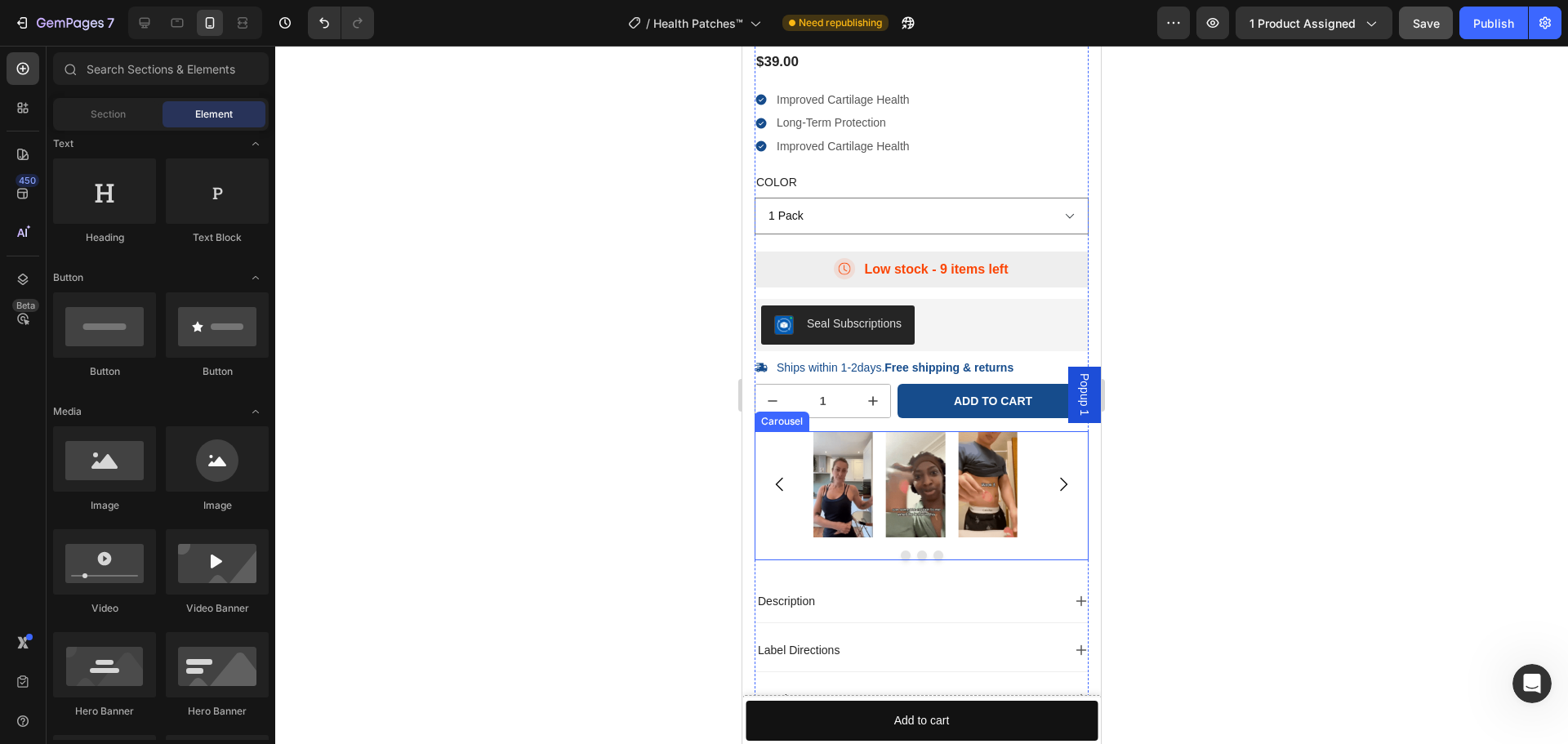
click at [1054, 546] on div "Image Image Image Carousel" at bounding box center [921, 495] width 334 height 129
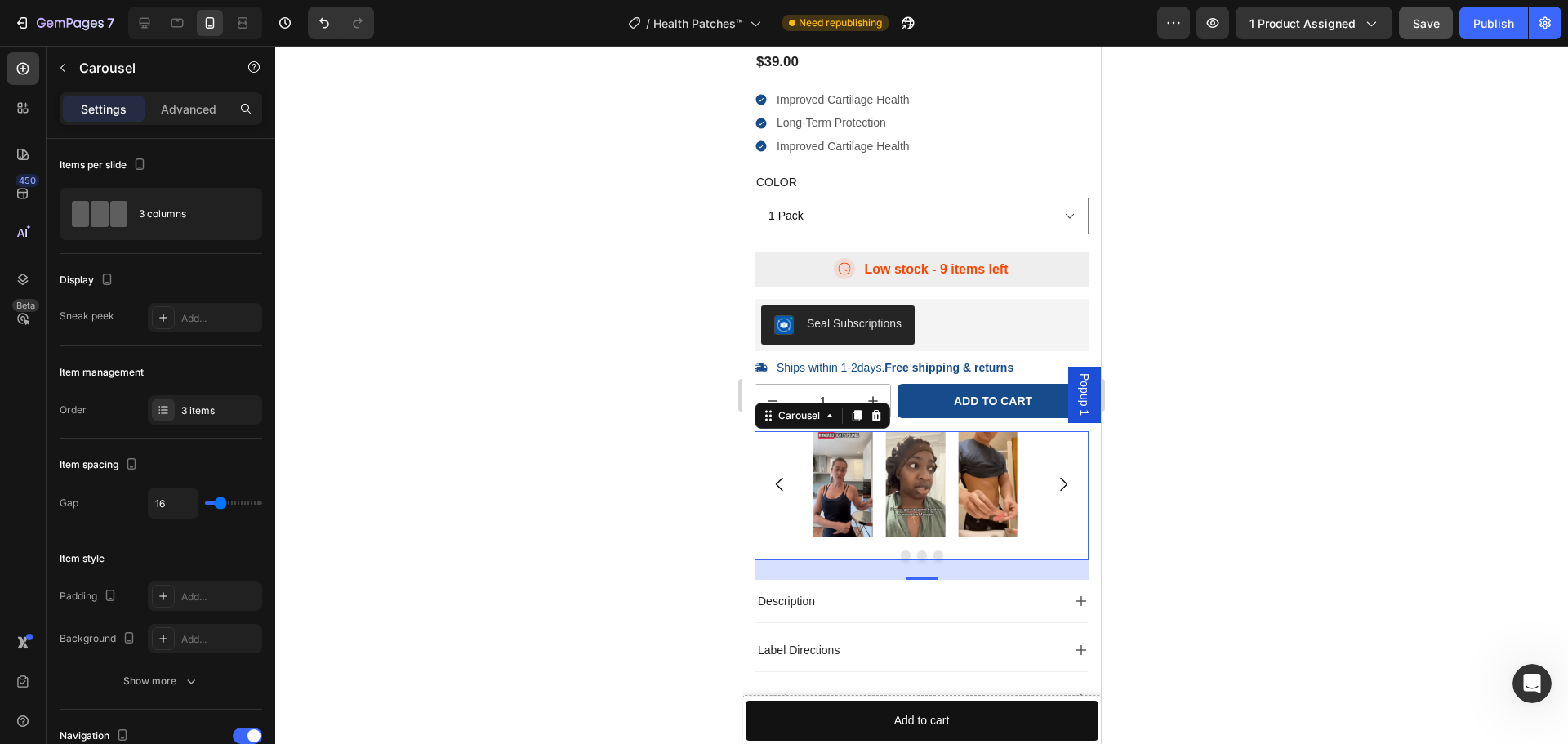
click at [764, 523] on div "Image Image Image" at bounding box center [921, 484] width 334 height 105
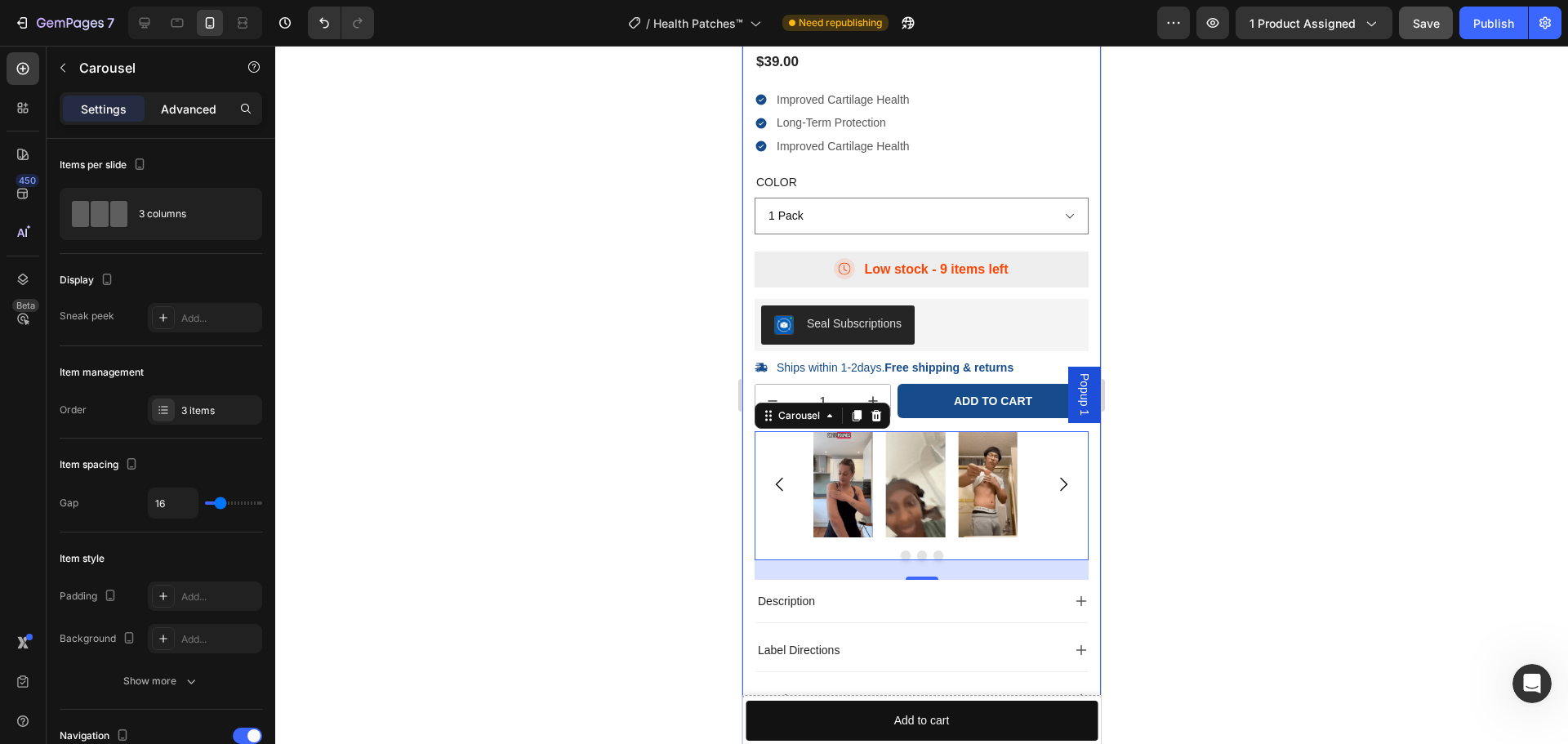
click at [187, 109] on p "Advanced" at bounding box center [188, 109] width 55 height 18
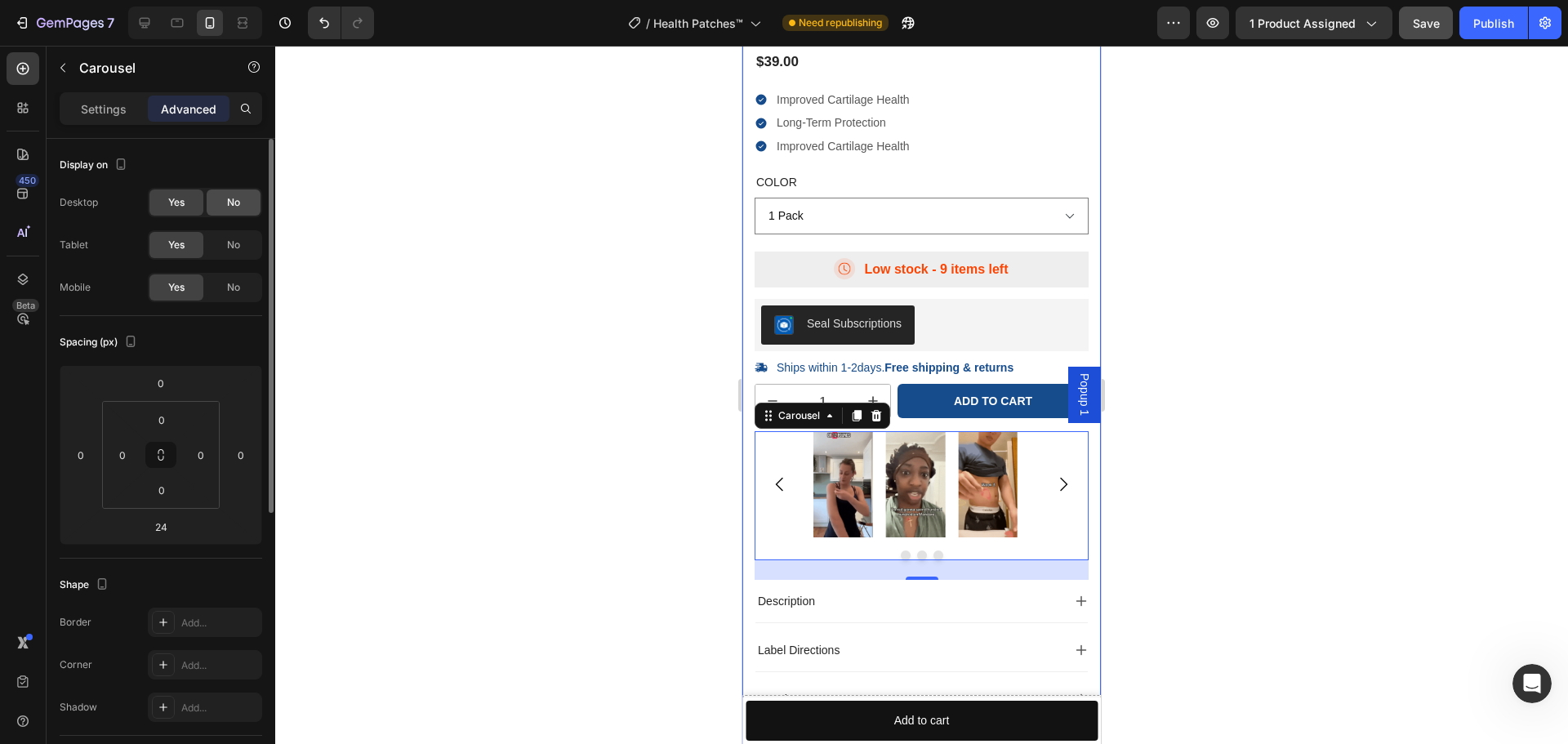
click at [235, 201] on span "No" at bounding box center [233, 202] width 13 height 15
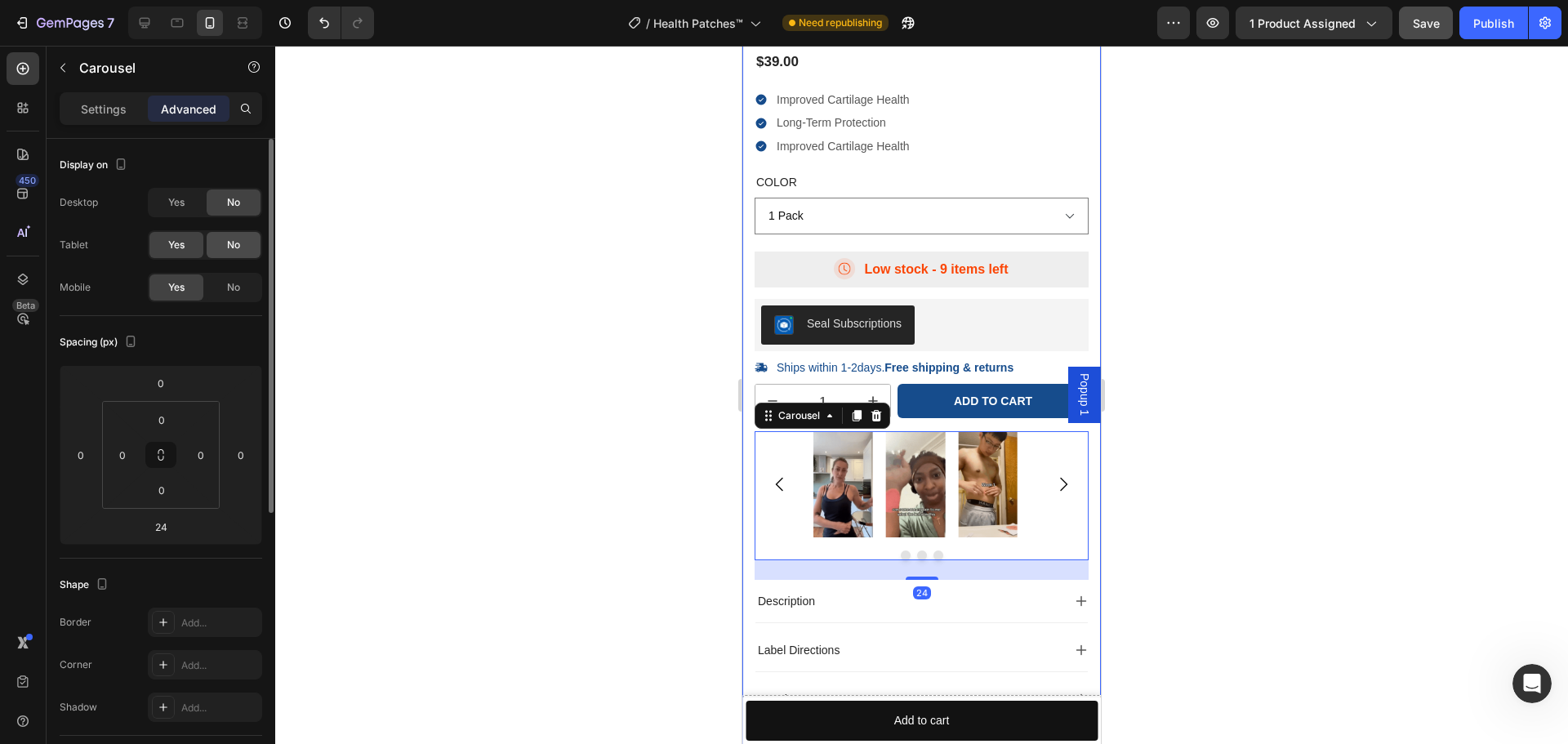
click at [232, 239] on span "No" at bounding box center [233, 245] width 13 height 15
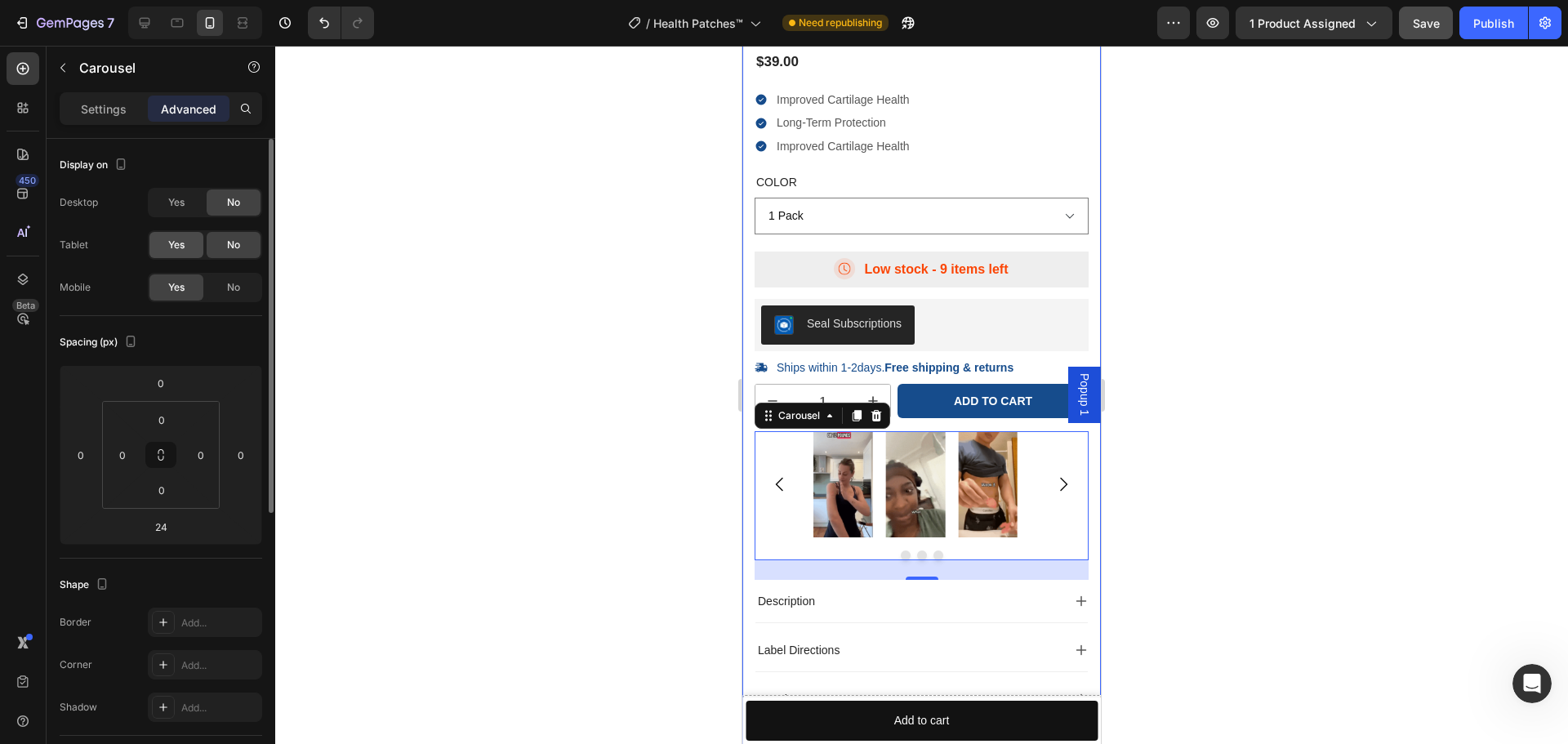
click at [186, 245] on div "Yes" at bounding box center [177, 245] width 54 height 26
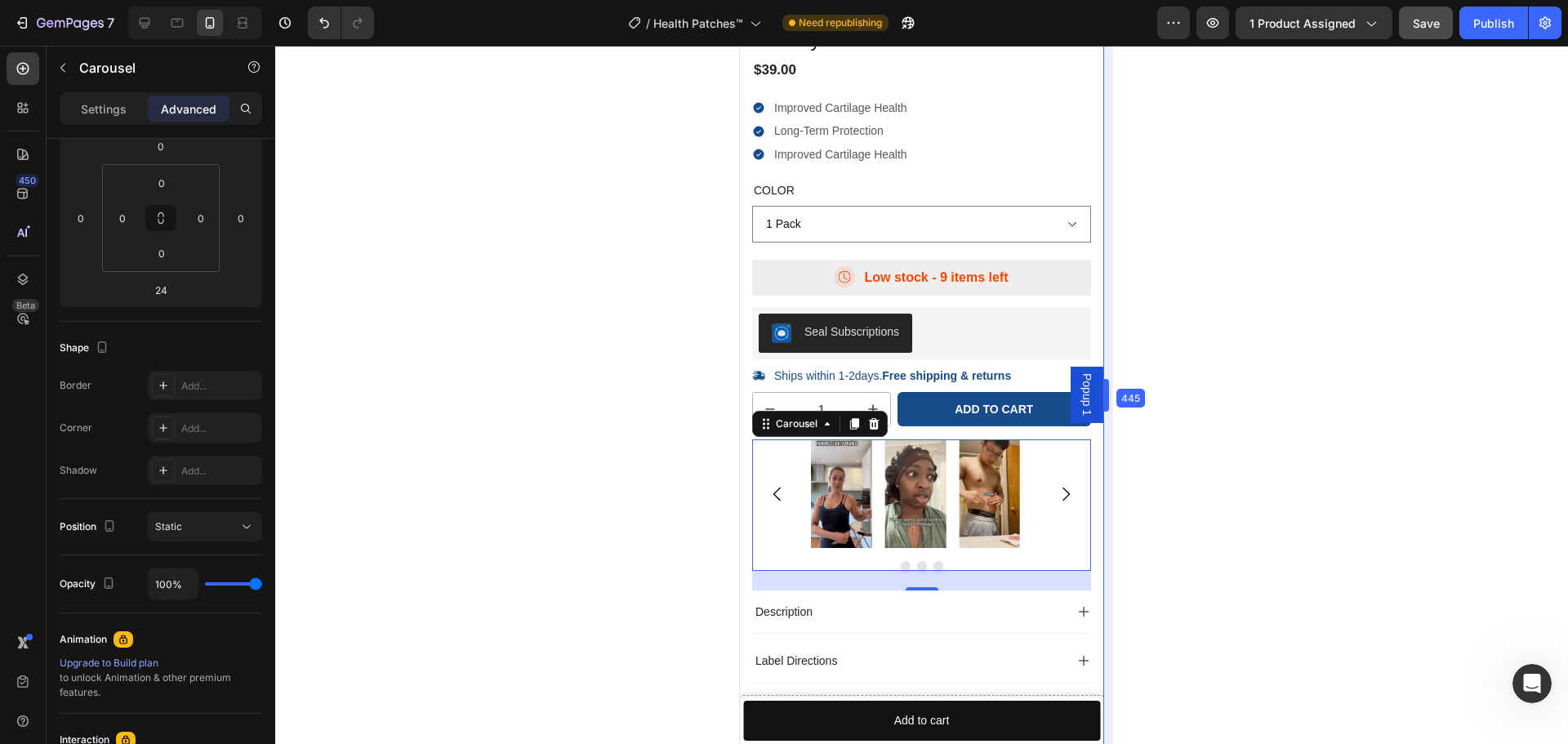
scroll to position [6556, 0]
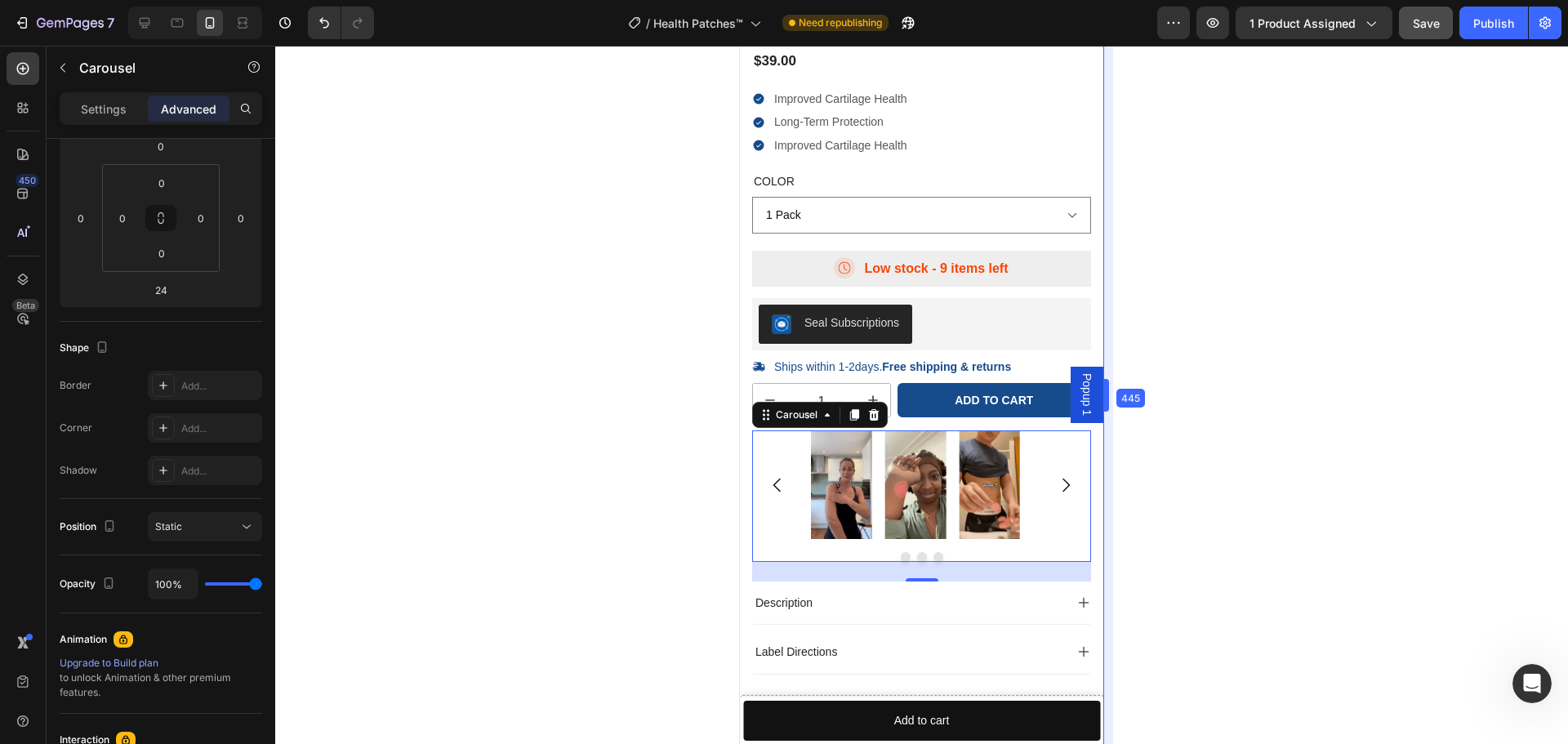
drag, startPoint x: 1104, startPoint y: 409, endPoint x: 355, endPoint y: 389, distance: 749.3
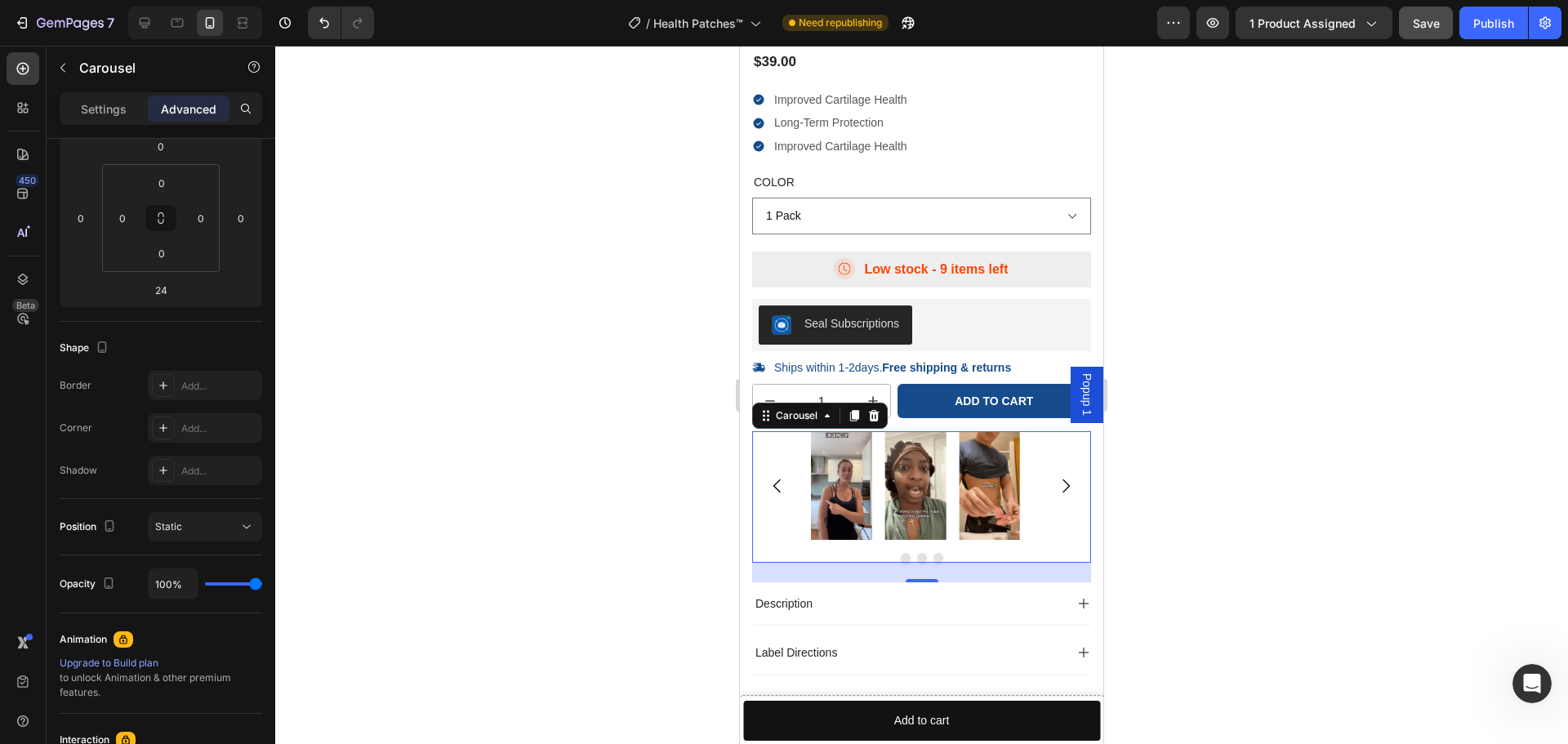
click at [1068, 557] on div at bounding box center [921, 558] width 339 height 10
click at [116, 123] on div "Settings Advanced" at bounding box center [160, 108] width 202 height 32
click at [115, 116] on p "Settings" at bounding box center [103, 109] width 46 height 18
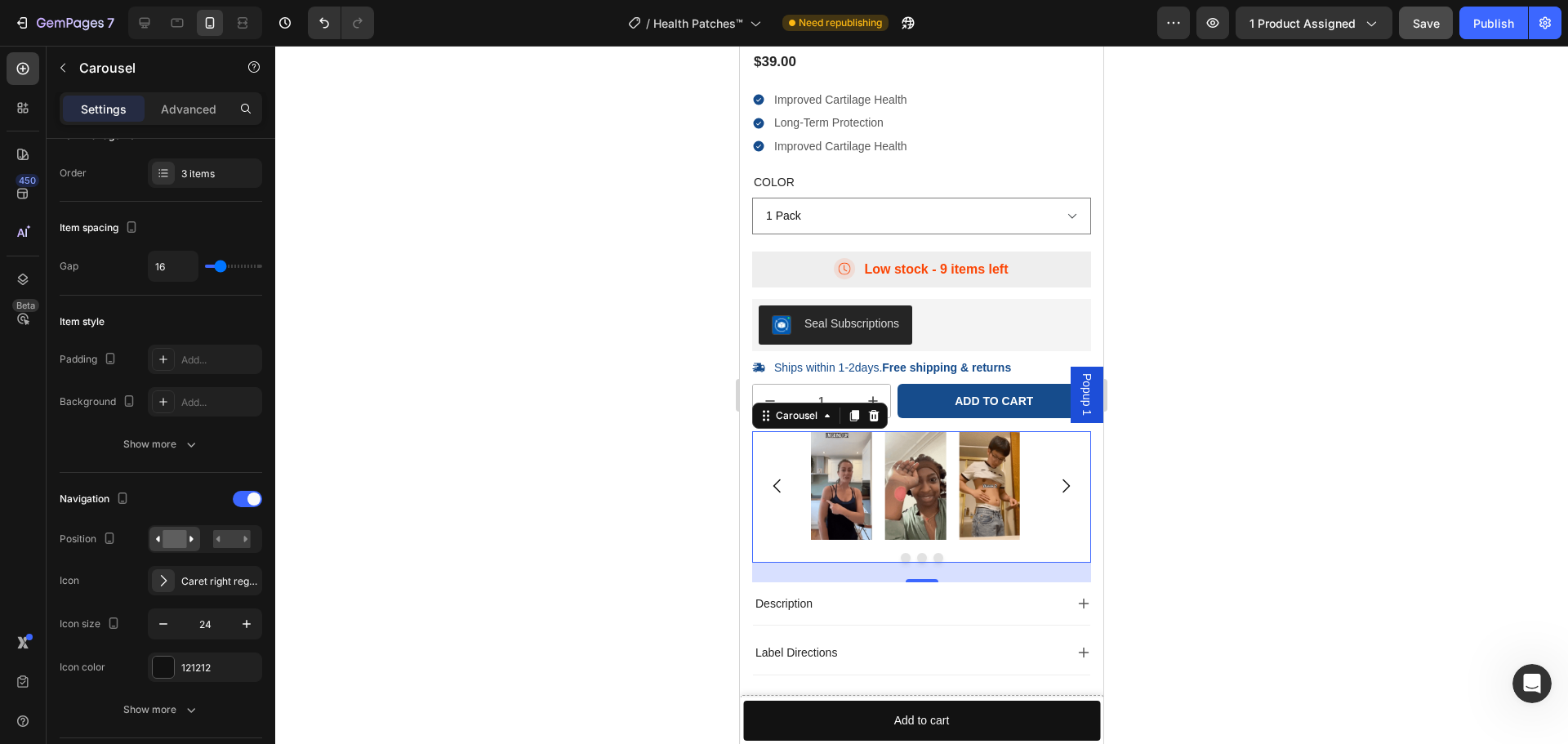
scroll to position [0, 0]
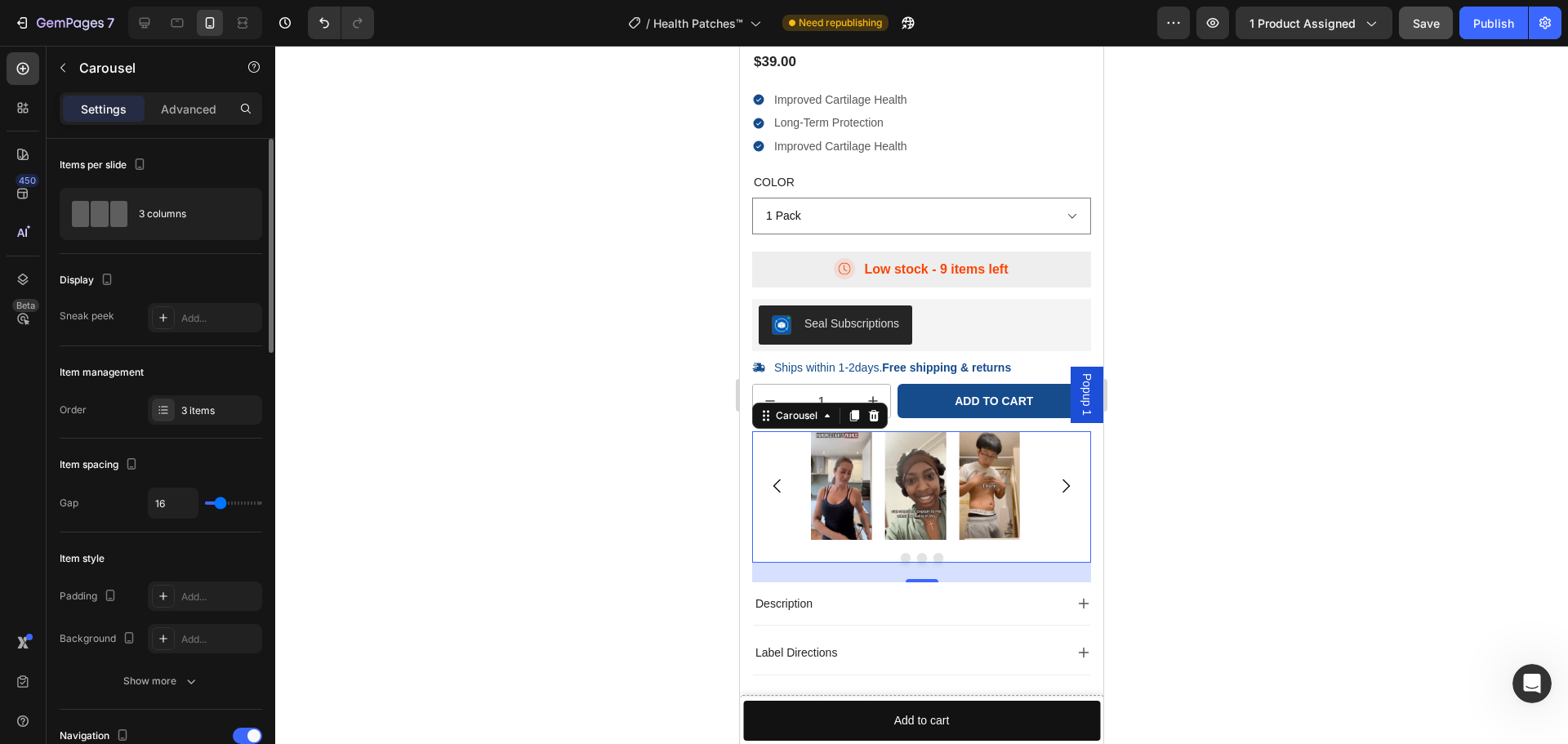
type input "12"
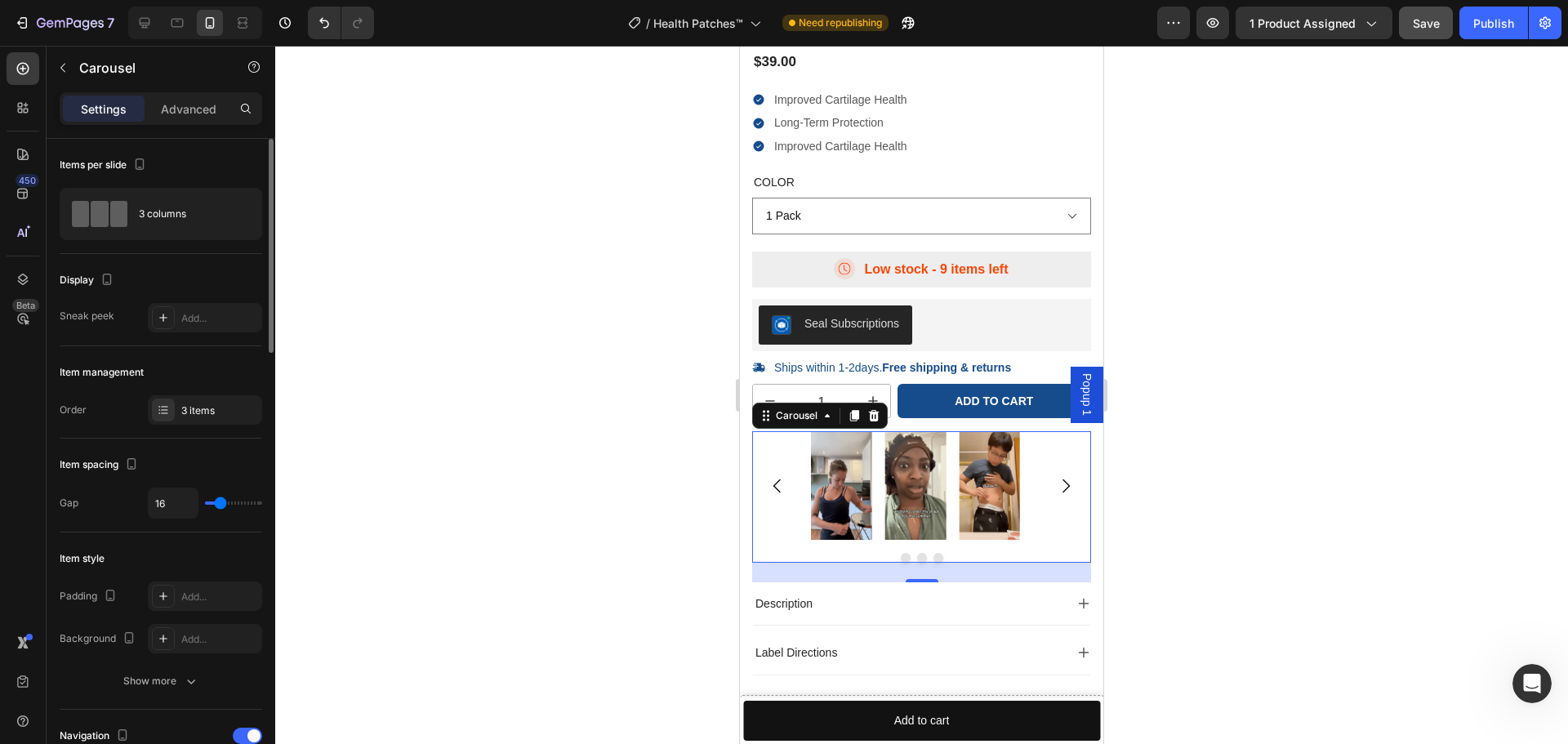
type input "12"
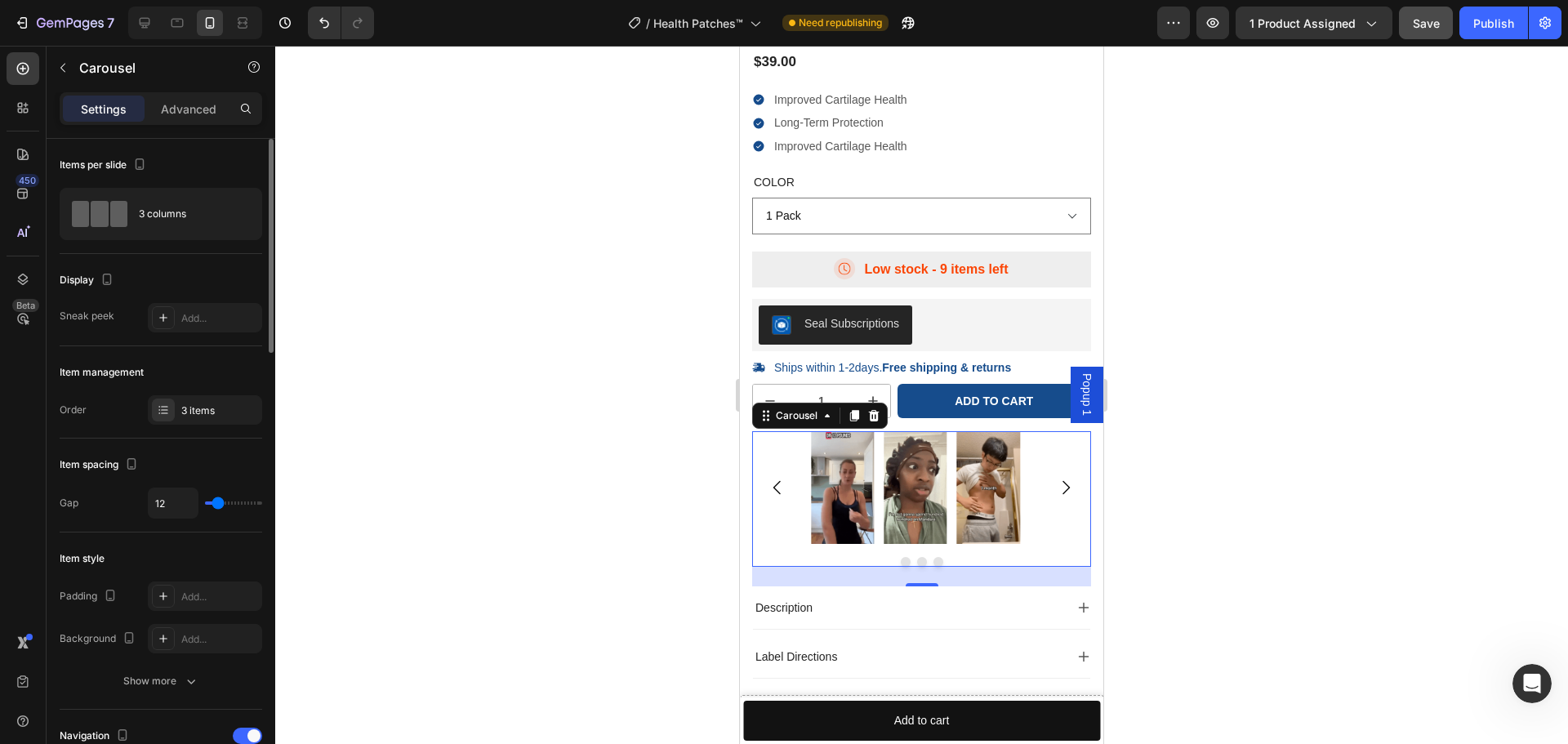
type input "3"
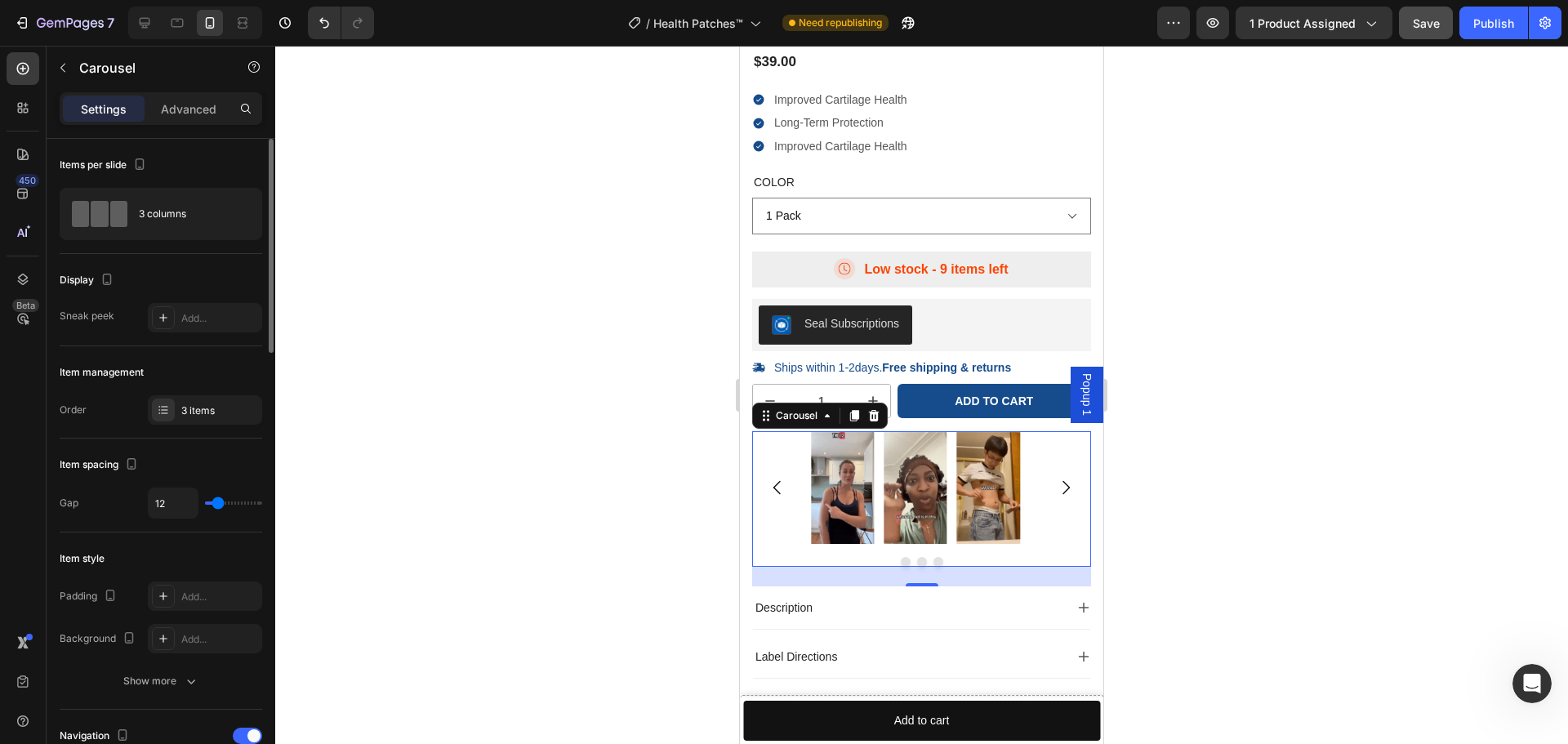
type input "3"
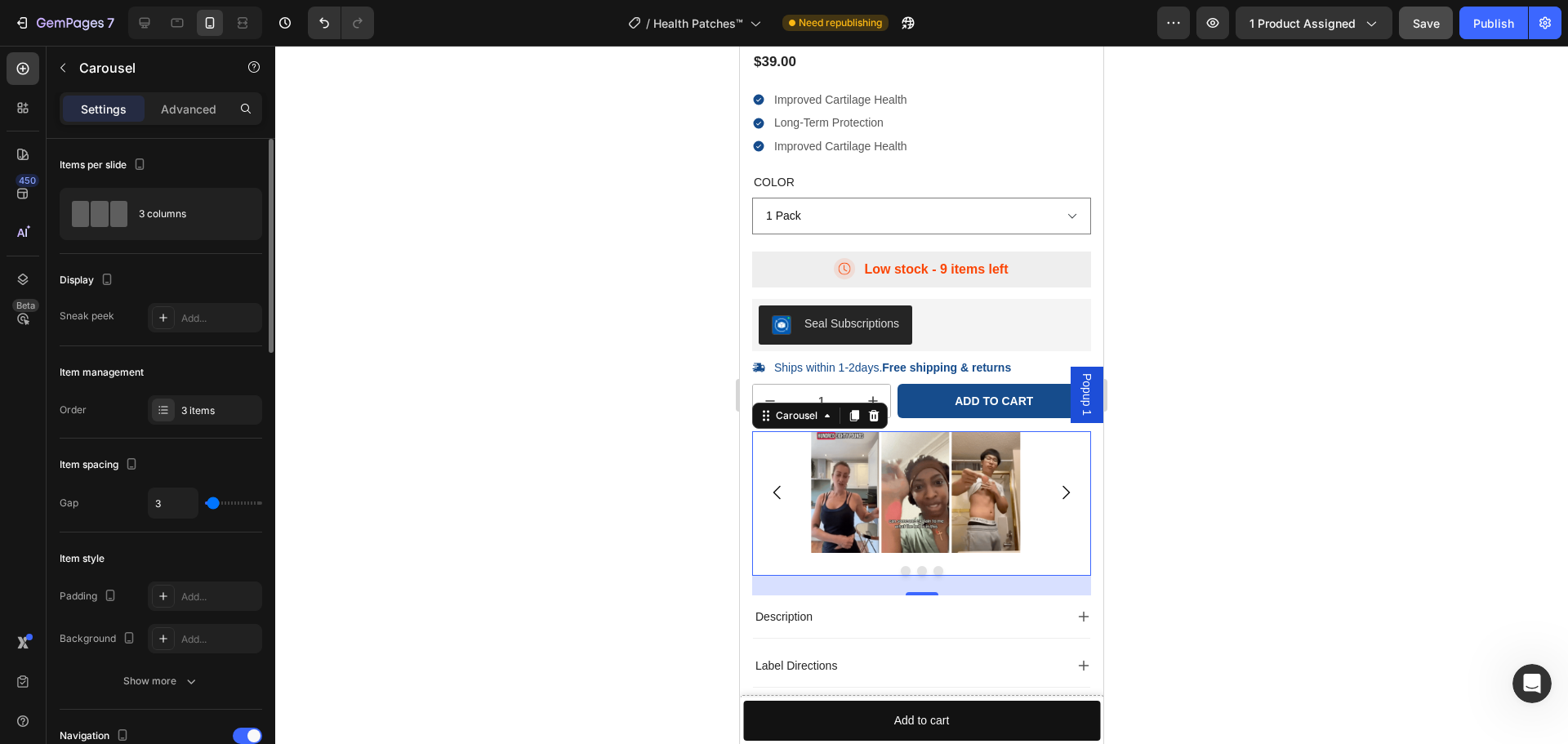
type input "0"
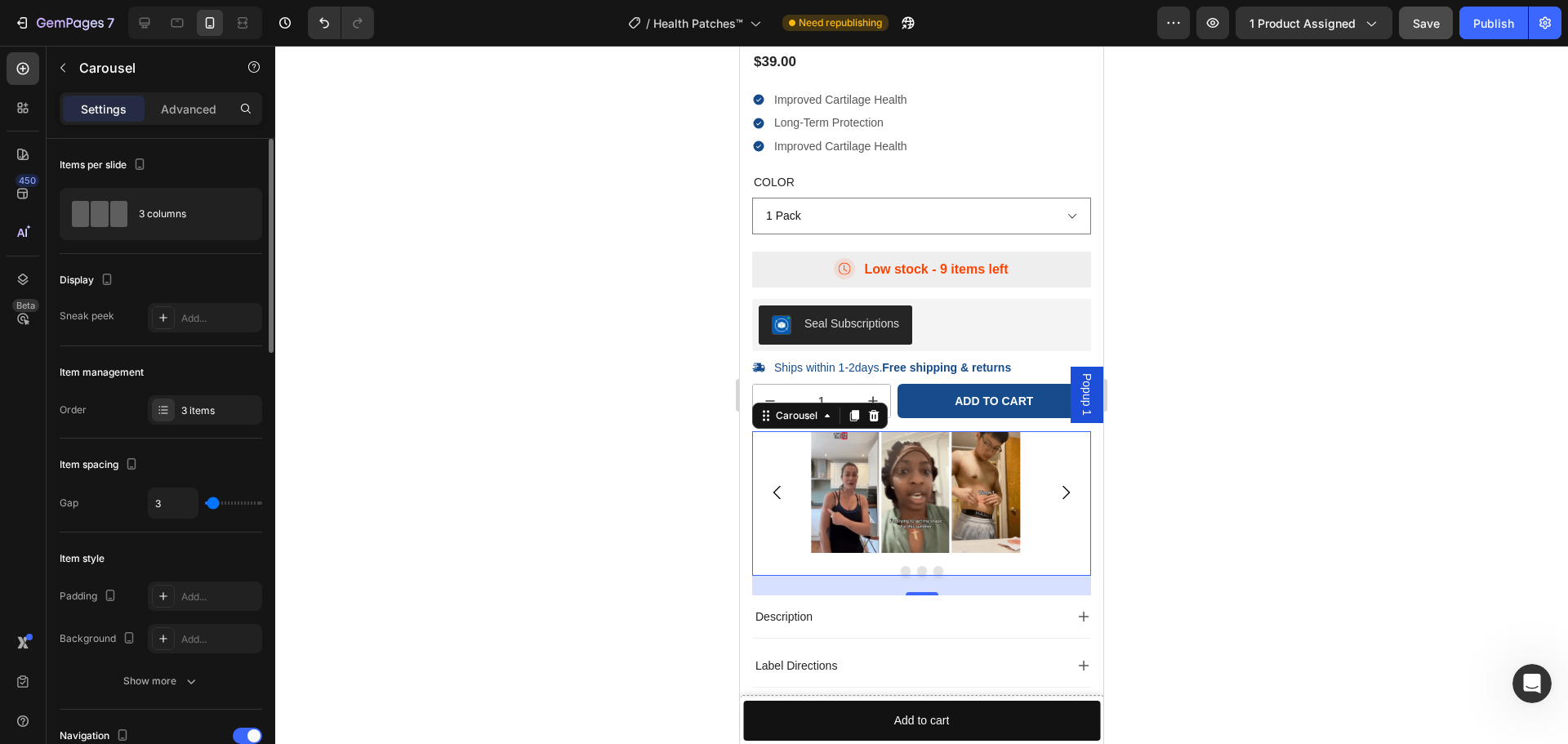
type input "0"
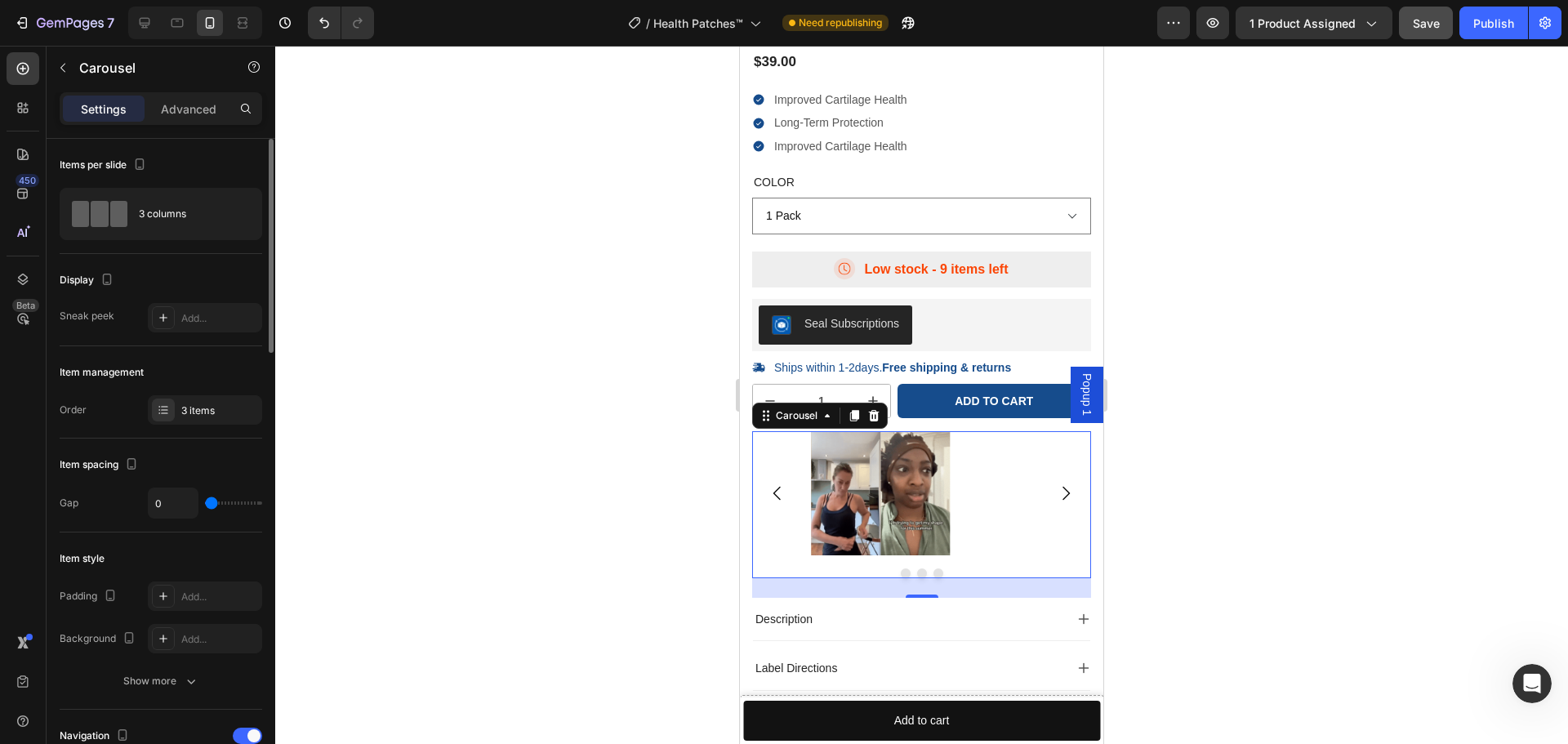
type input "1"
type input "10"
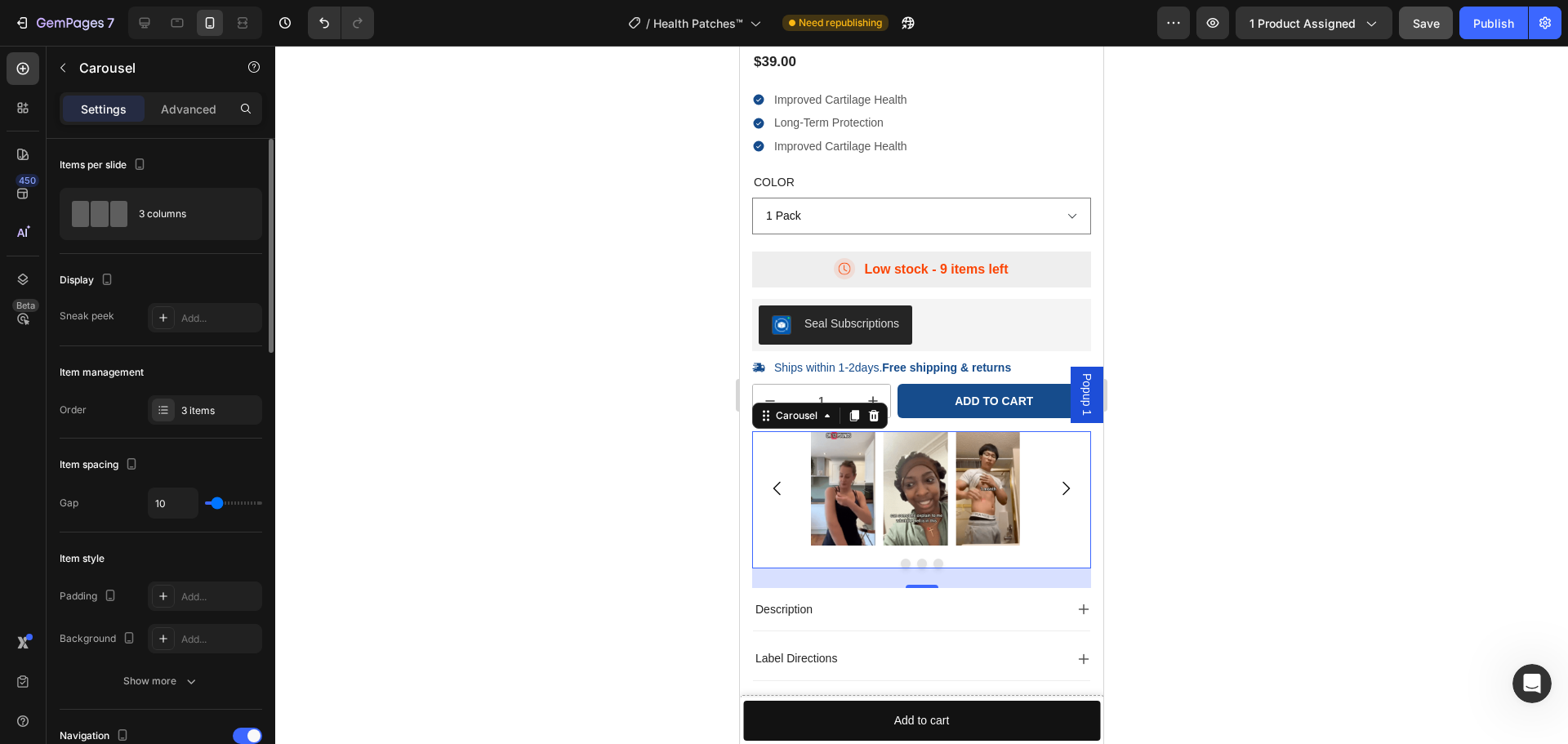
type input "10"
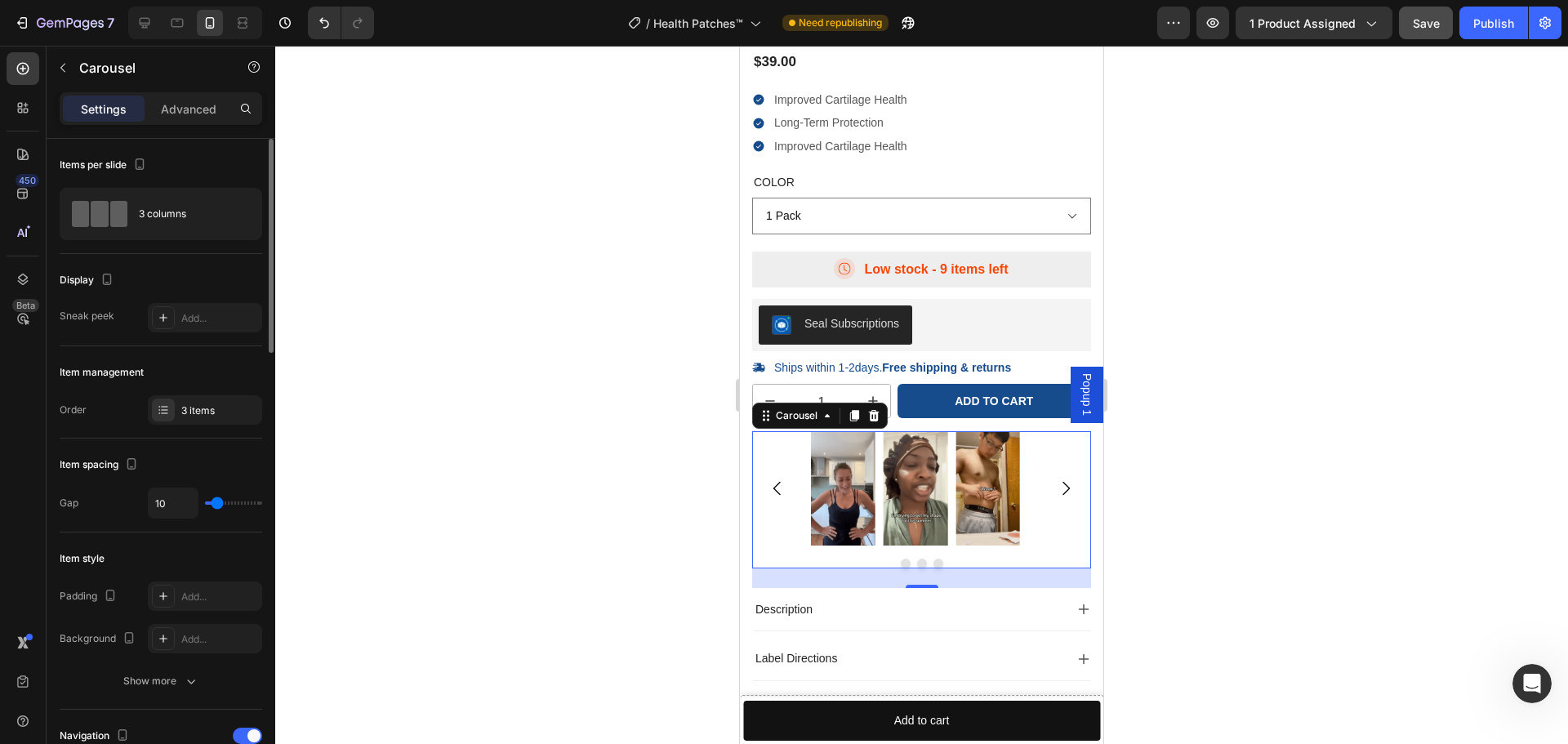
click at [217, 503] on input "range" at bounding box center [233, 503] width 57 height 4
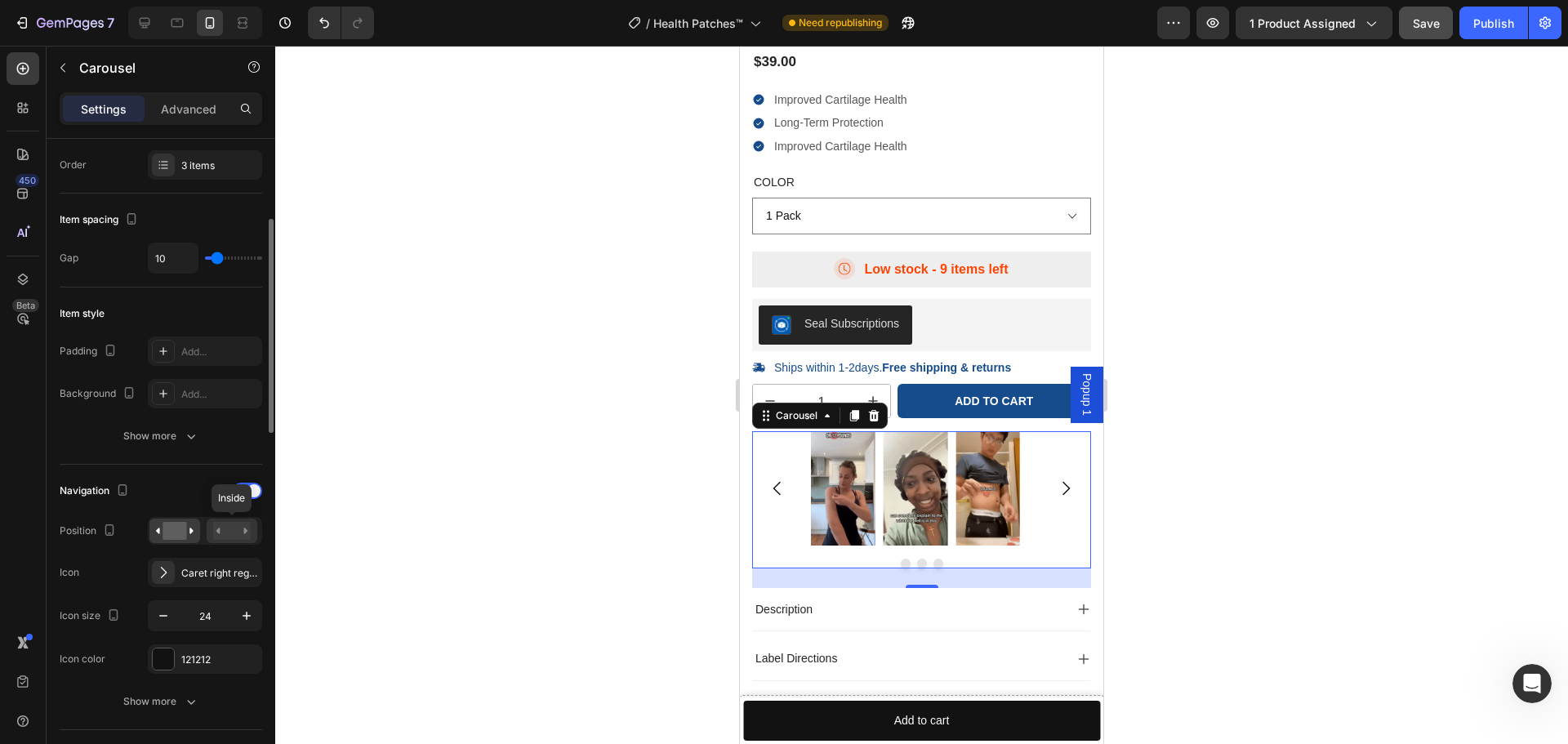
click at [233, 532] on rect at bounding box center [232, 530] width 38 height 18
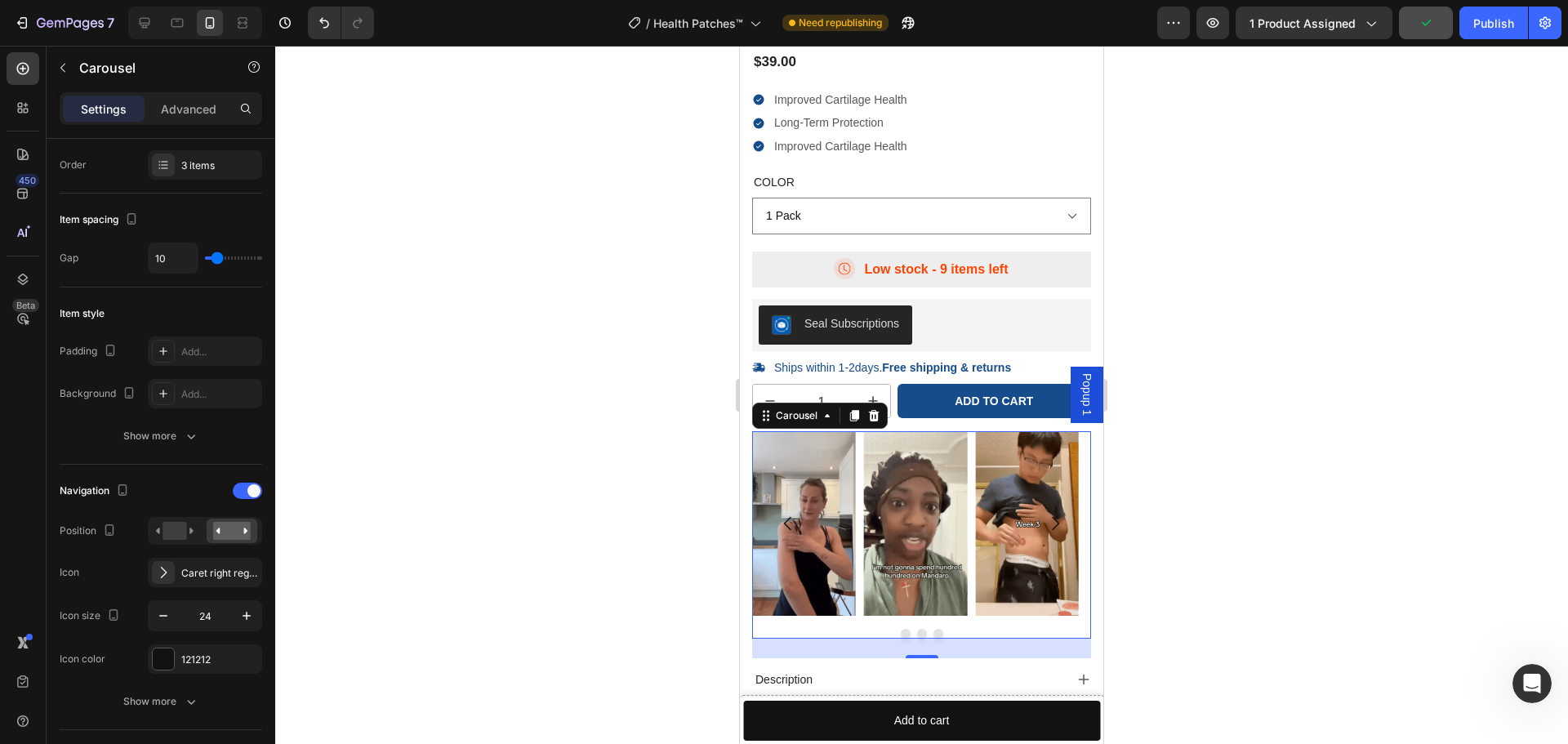
click at [1227, 544] on div at bounding box center [921, 395] width 1292 height 698
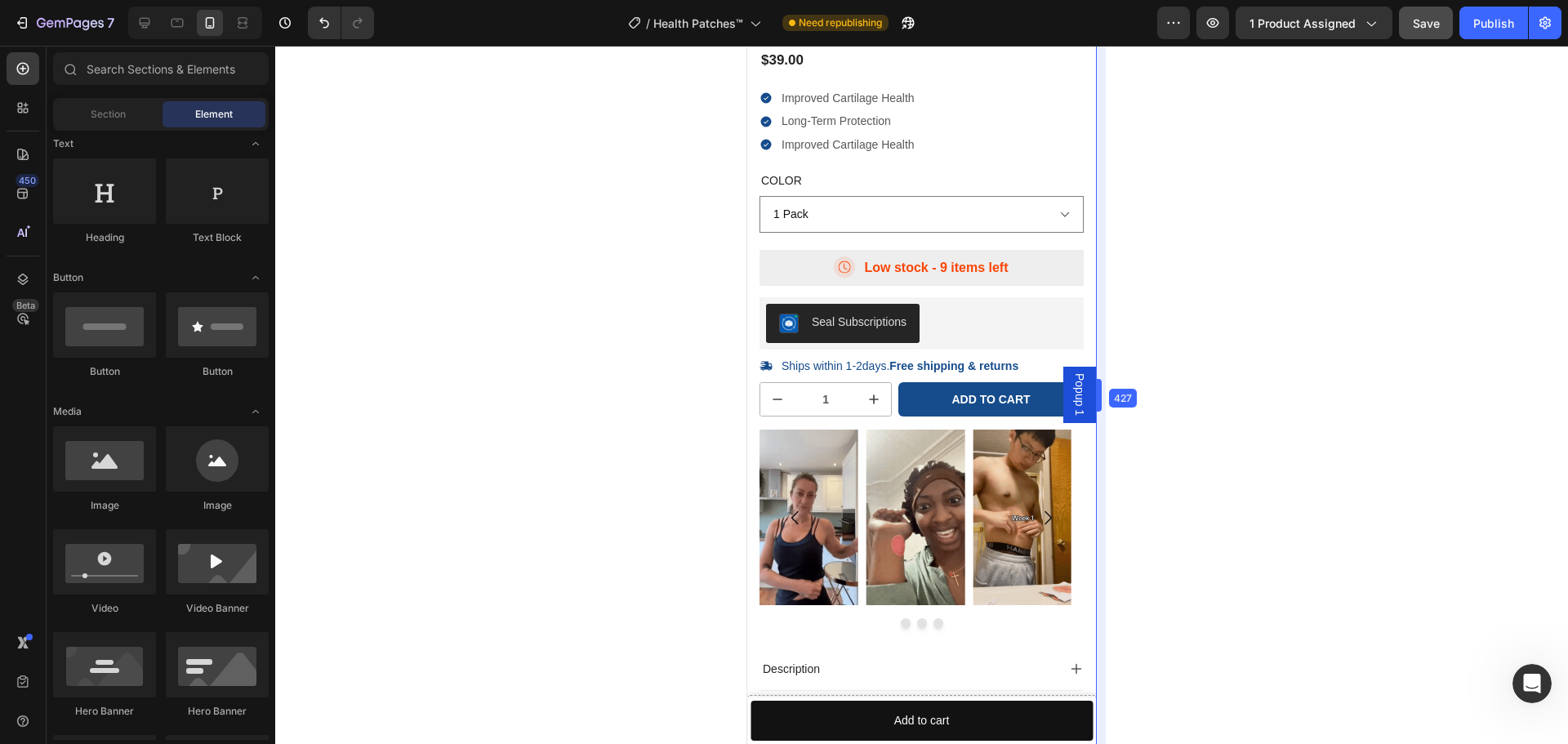
scroll to position [6544, 0]
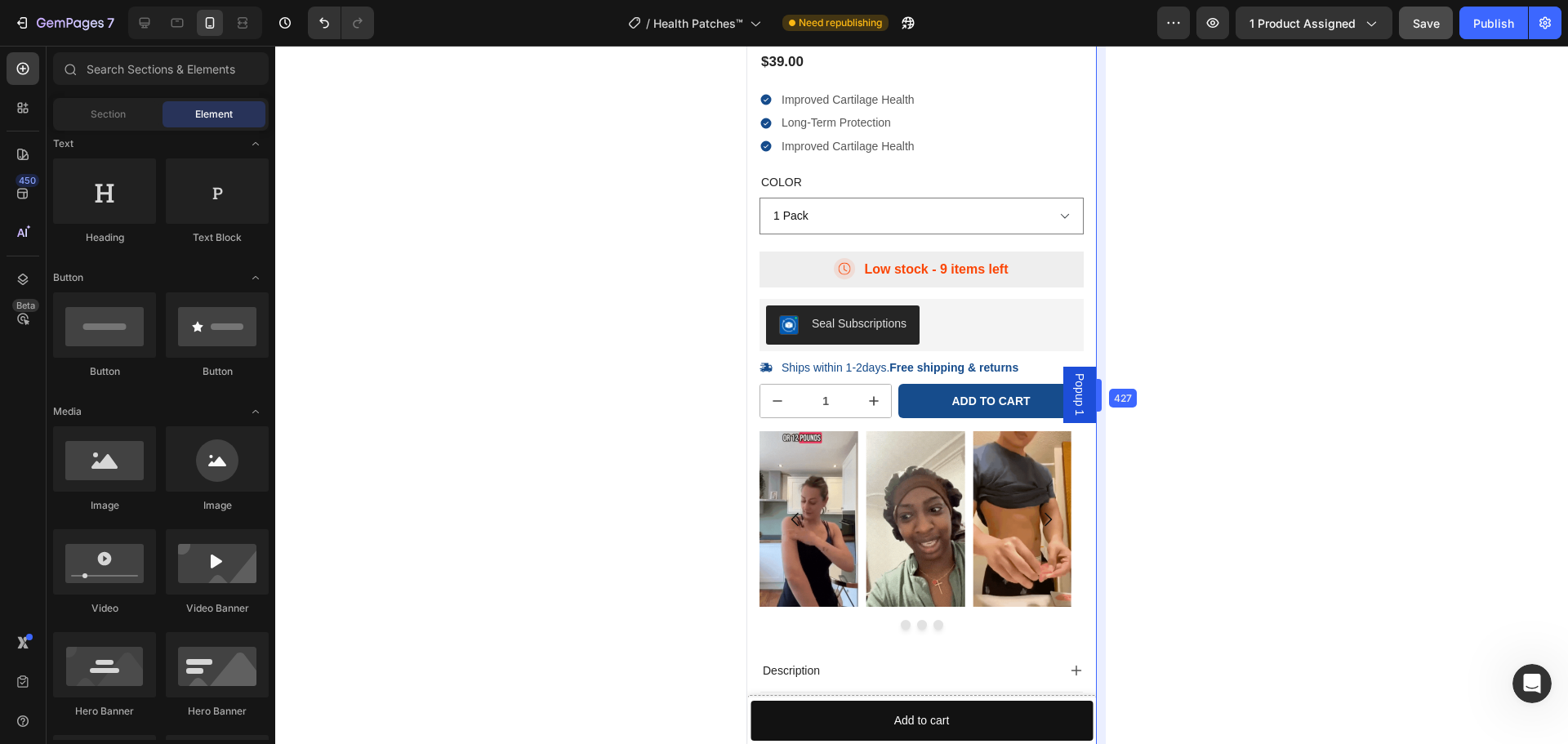
drag, startPoint x: 1107, startPoint y: 411, endPoint x: 1090, endPoint y: 412, distance: 17.0
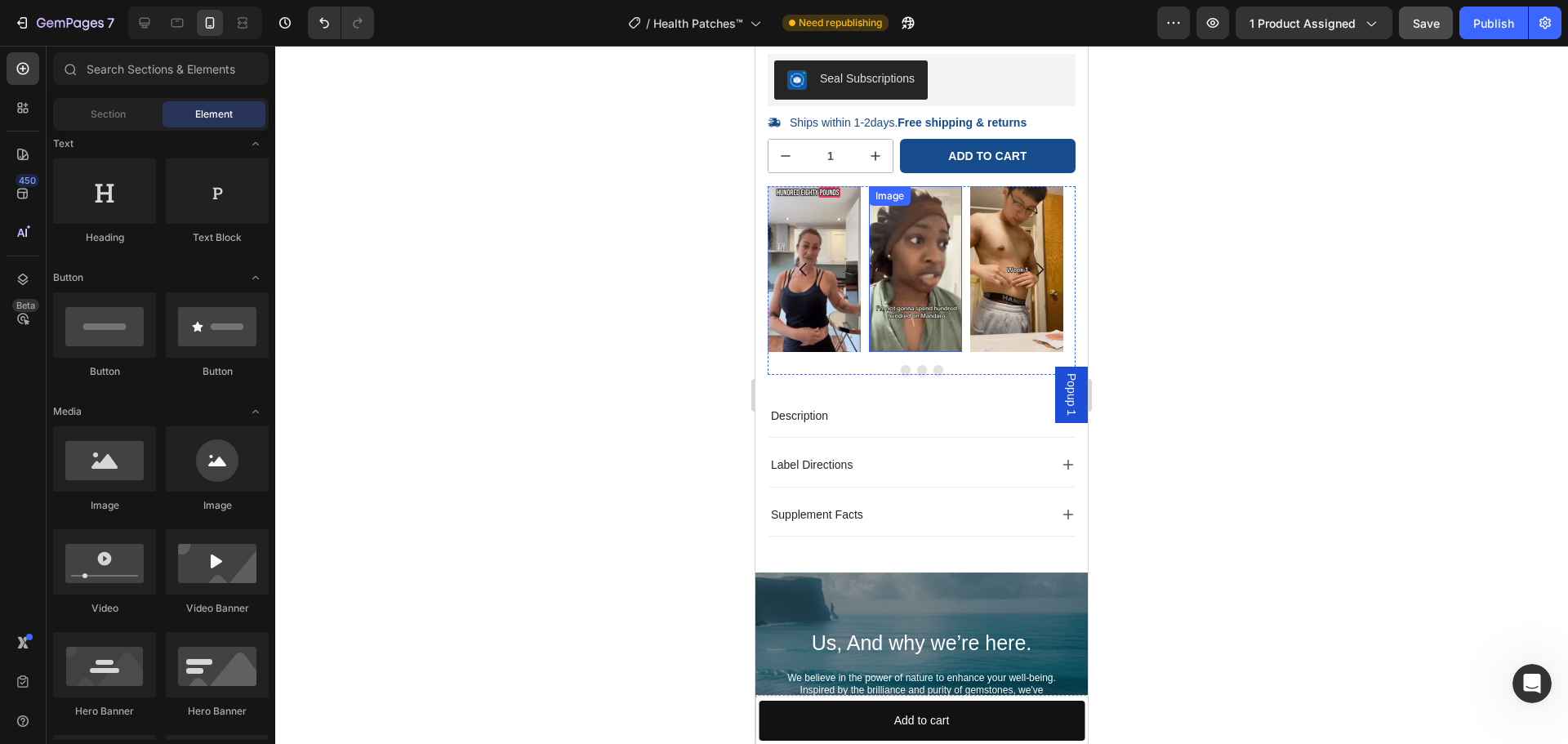
scroll to position [7020, 0]
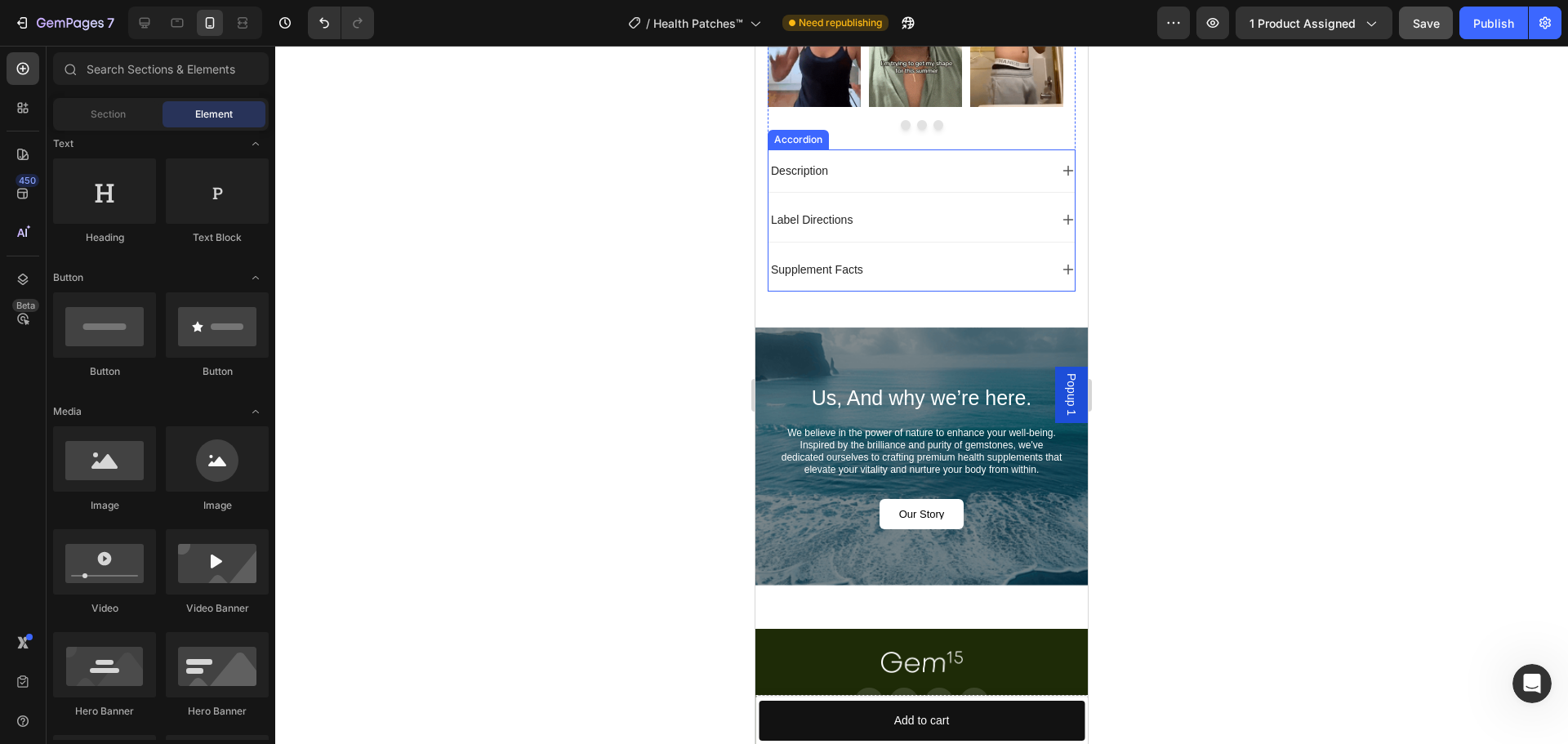
click at [814, 170] on p "Description" at bounding box center [799, 171] width 57 height 15
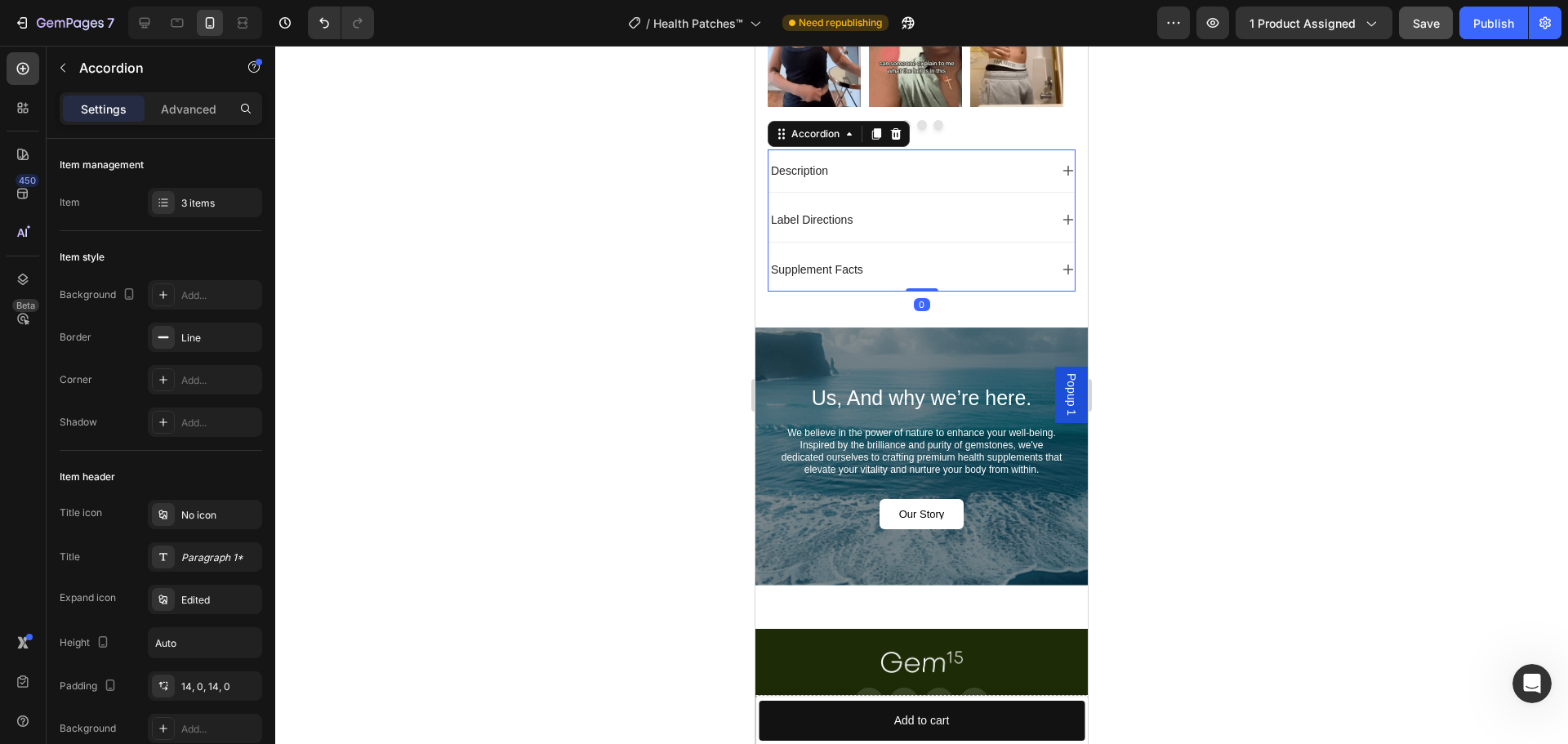
click at [814, 170] on p "Description" at bounding box center [799, 171] width 57 height 15
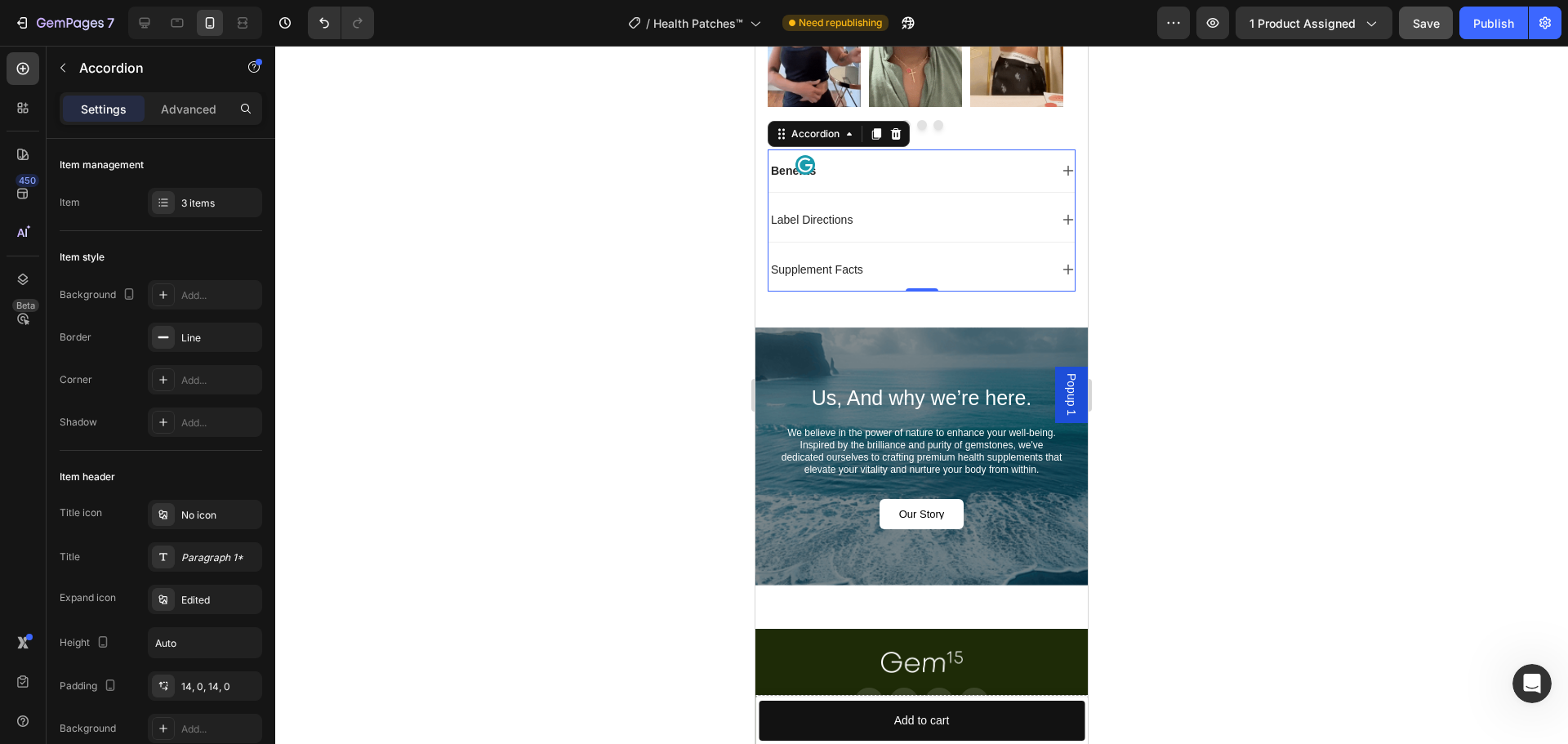
click at [887, 175] on div "Benefits" at bounding box center [908, 171] width 280 height 19
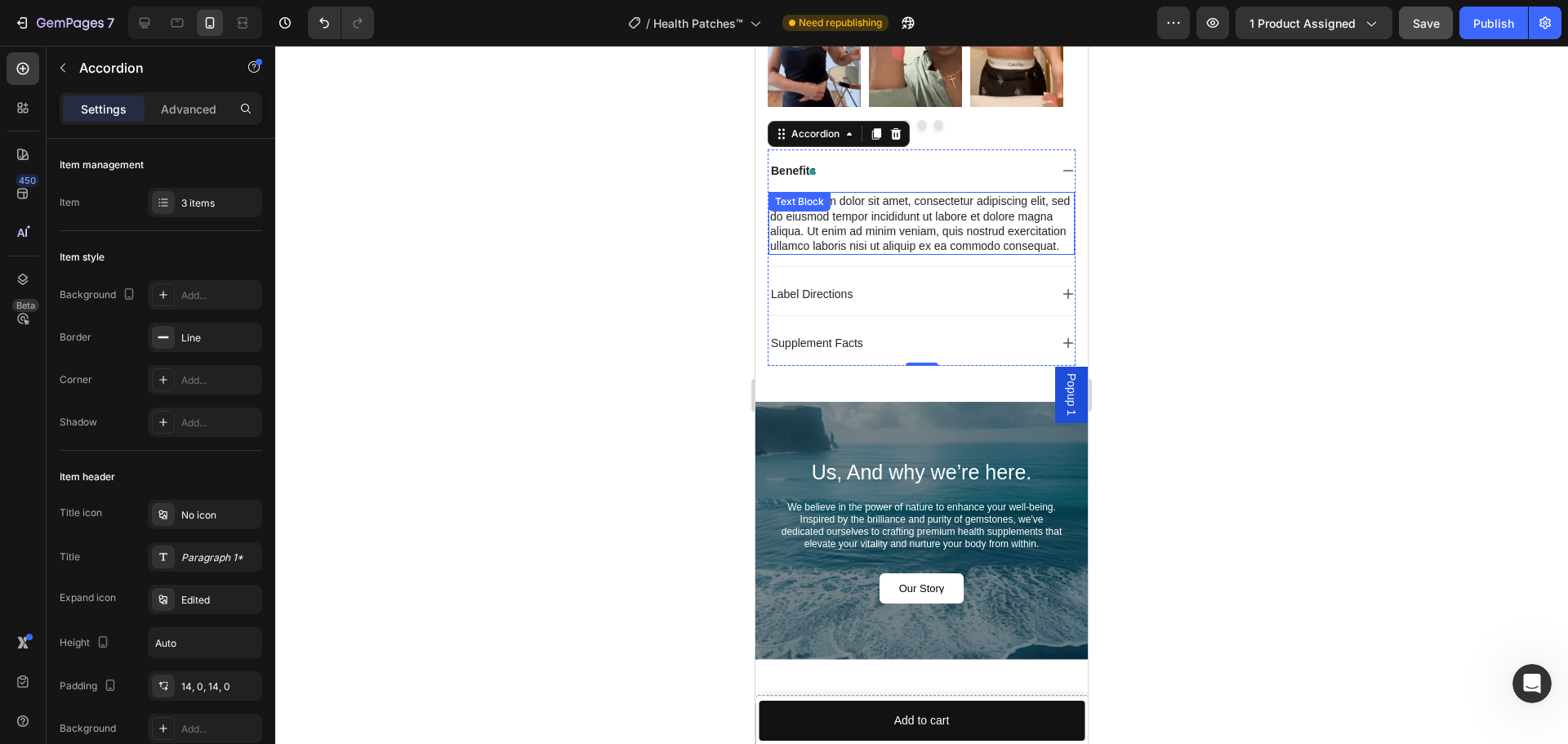
click at [829, 220] on div "Lorem ipsum dolor sit amet, consectetur adipiscing elit, sed do eiusmod tempor …" at bounding box center [921, 223] width 306 height 63
click at [829, 212] on div "Text Block" at bounding box center [799, 201] width 62 height 19
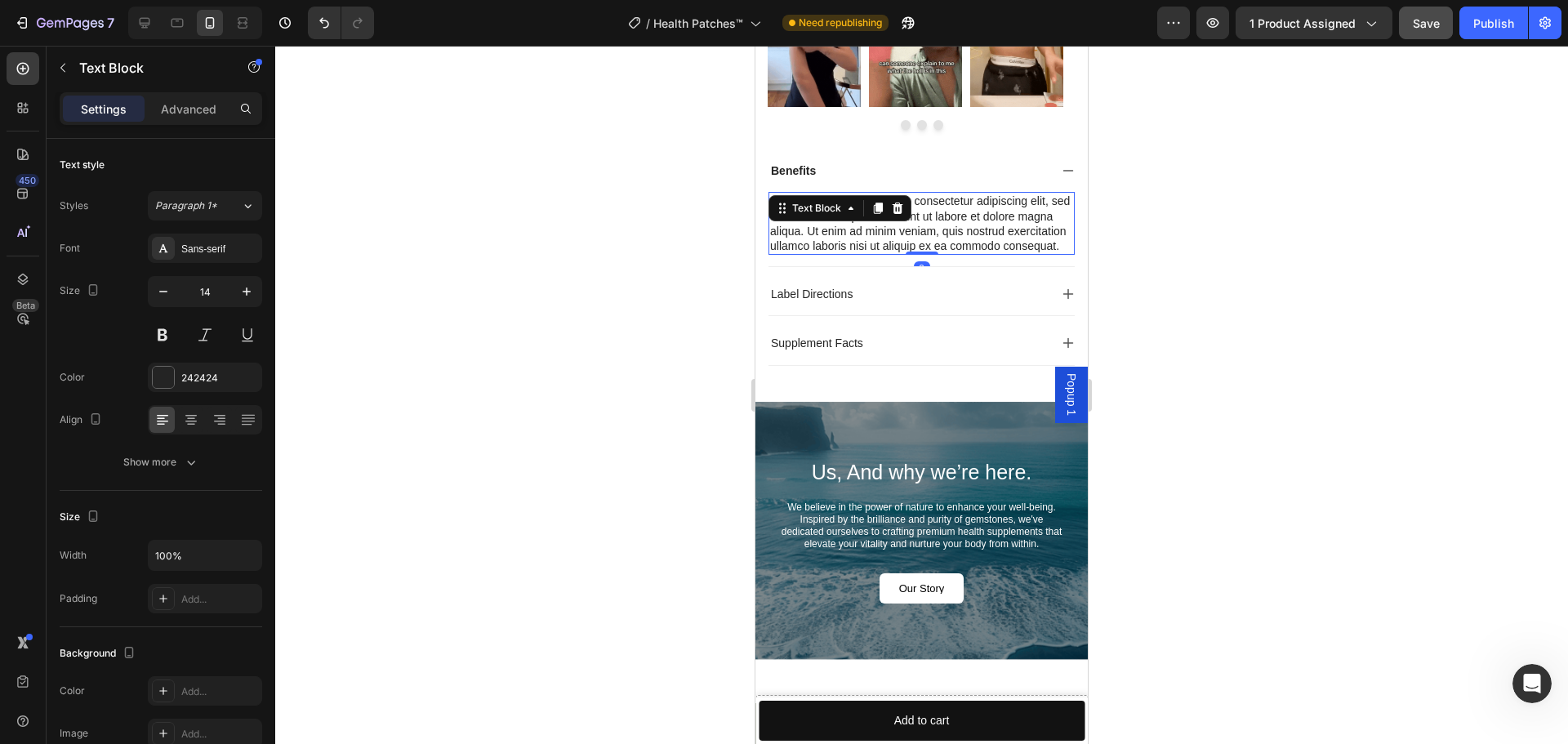
click at [829, 220] on div "Text Block" at bounding box center [839, 208] width 143 height 26
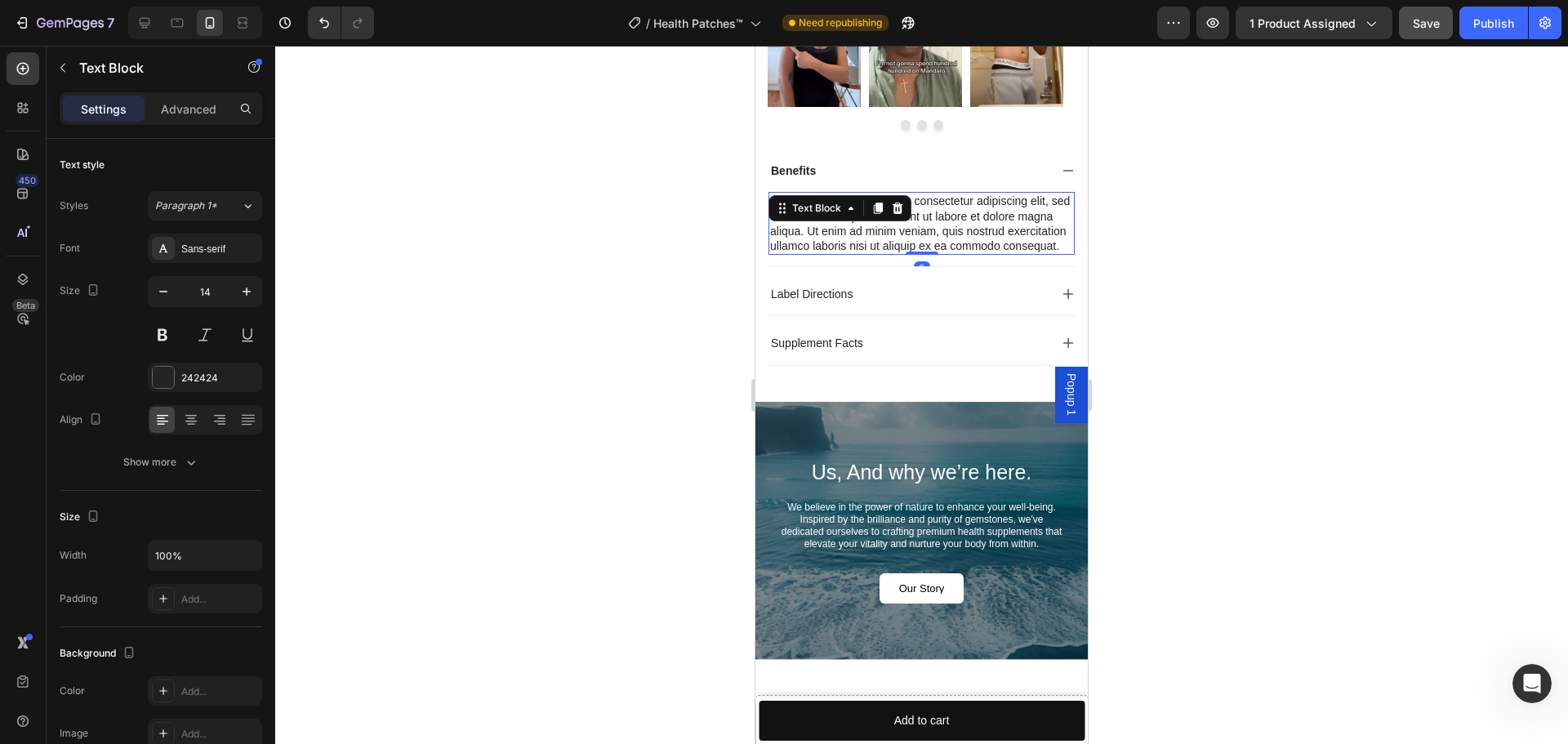
click at [816, 245] on div "Lorem ipsum dolor sit amet, consectetur adipiscing elit, sed do eiusmod tempor …" at bounding box center [921, 223] width 306 height 63
click at [816, 245] on p "Lorem ipsum dolor sit amet, consectetur adipiscing elit, sed do eiusmod tempor …" at bounding box center [921, 223] width 303 height 60
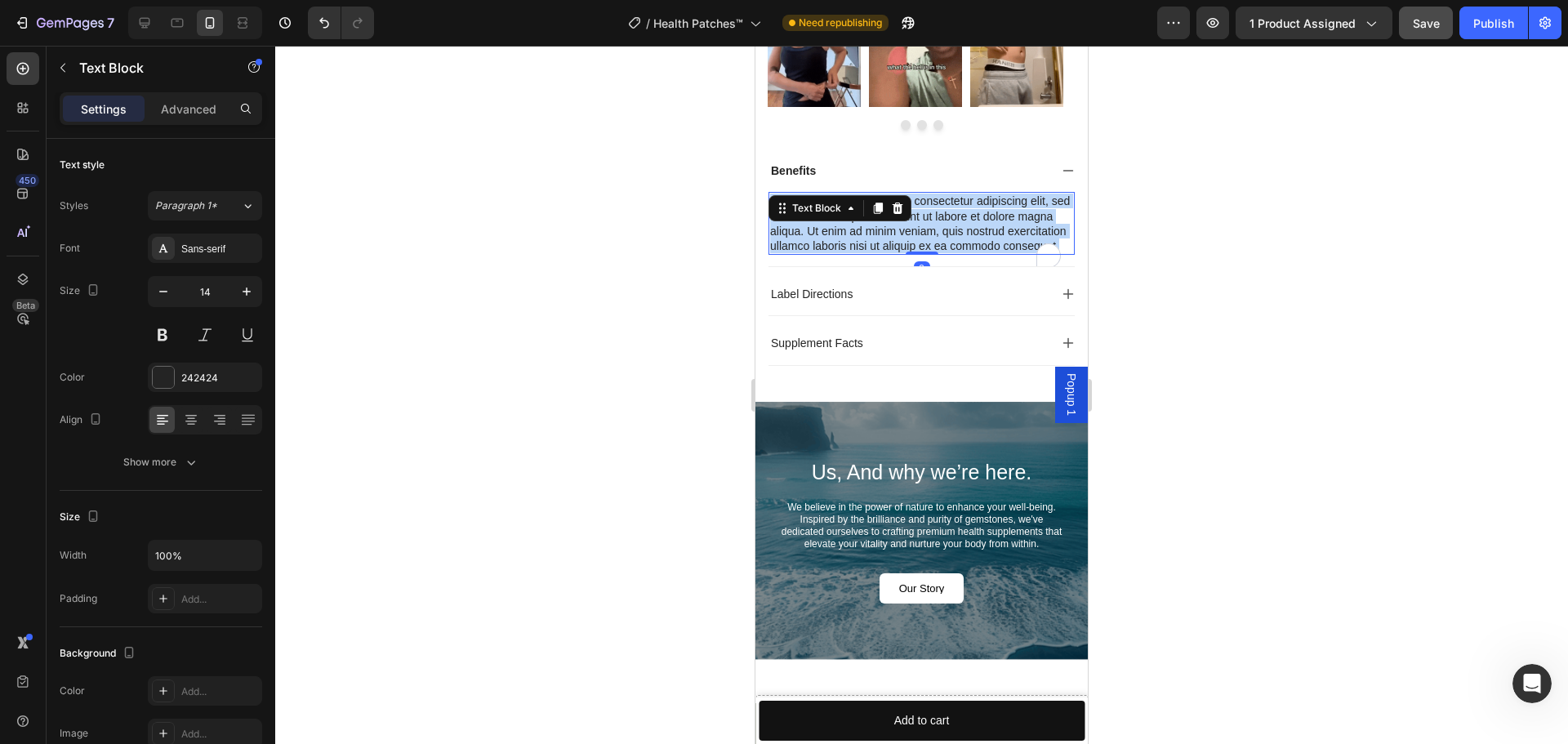
click at [816, 245] on p "Lorem ipsum dolor sit amet, consectetur adipiscing elit, sed do eiusmod tempor …" at bounding box center [921, 223] width 303 height 60
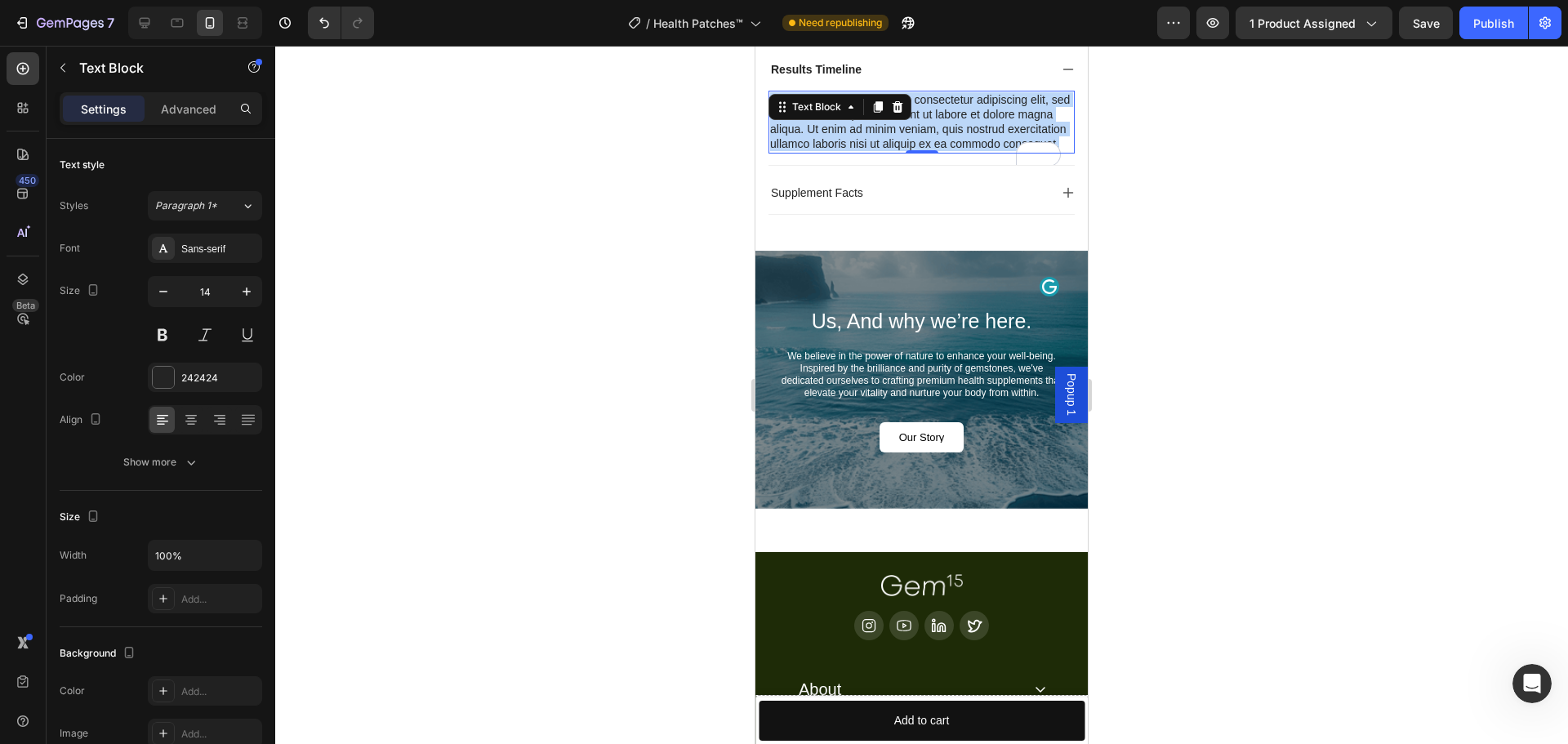
click at [916, 152] on p "Lorem ipsum dolor sit amet, consectetur adipiscing elit, sed do eiusmod tempor …" at bounding box center [921, 122] width 303 height 60
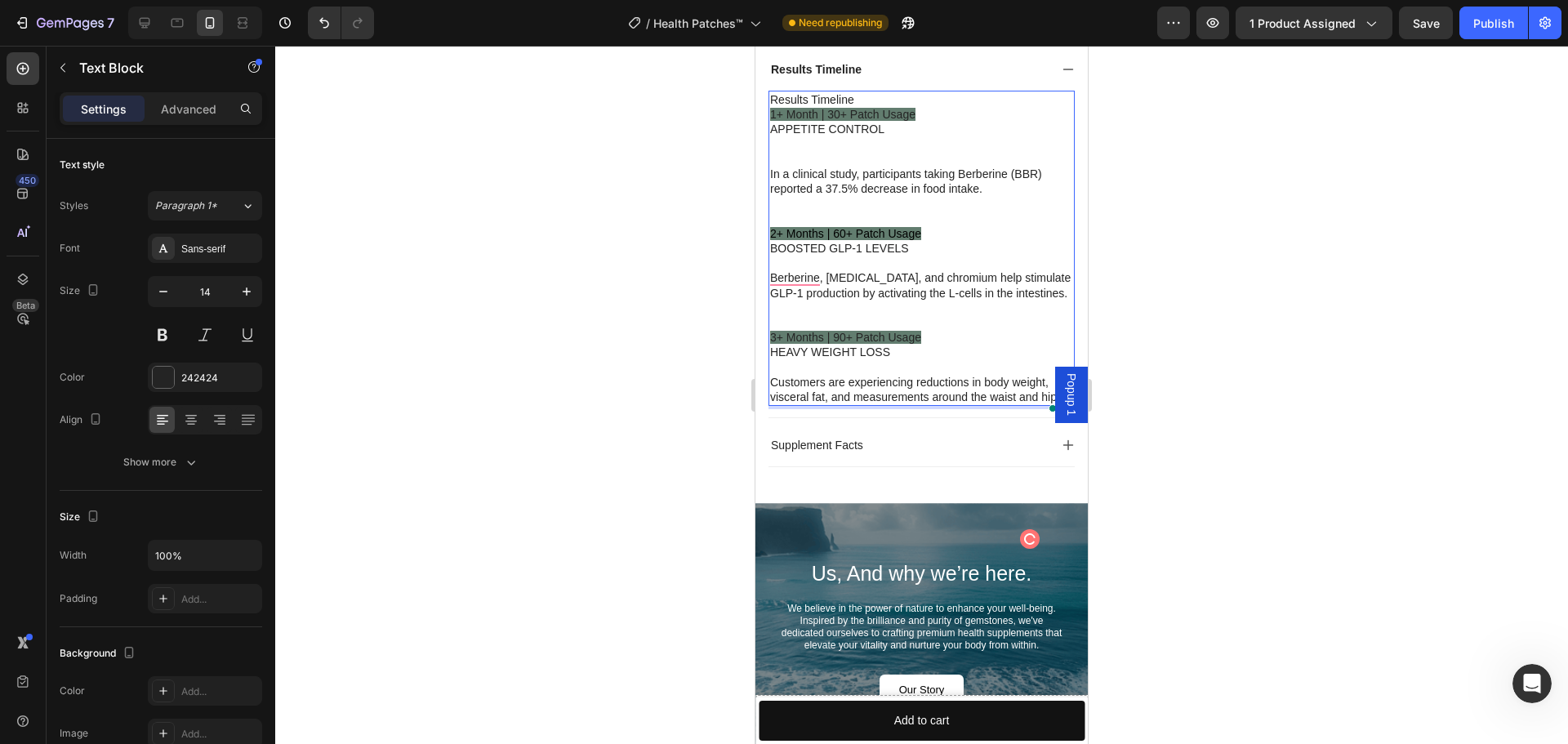
scroll to position [7250, 0]
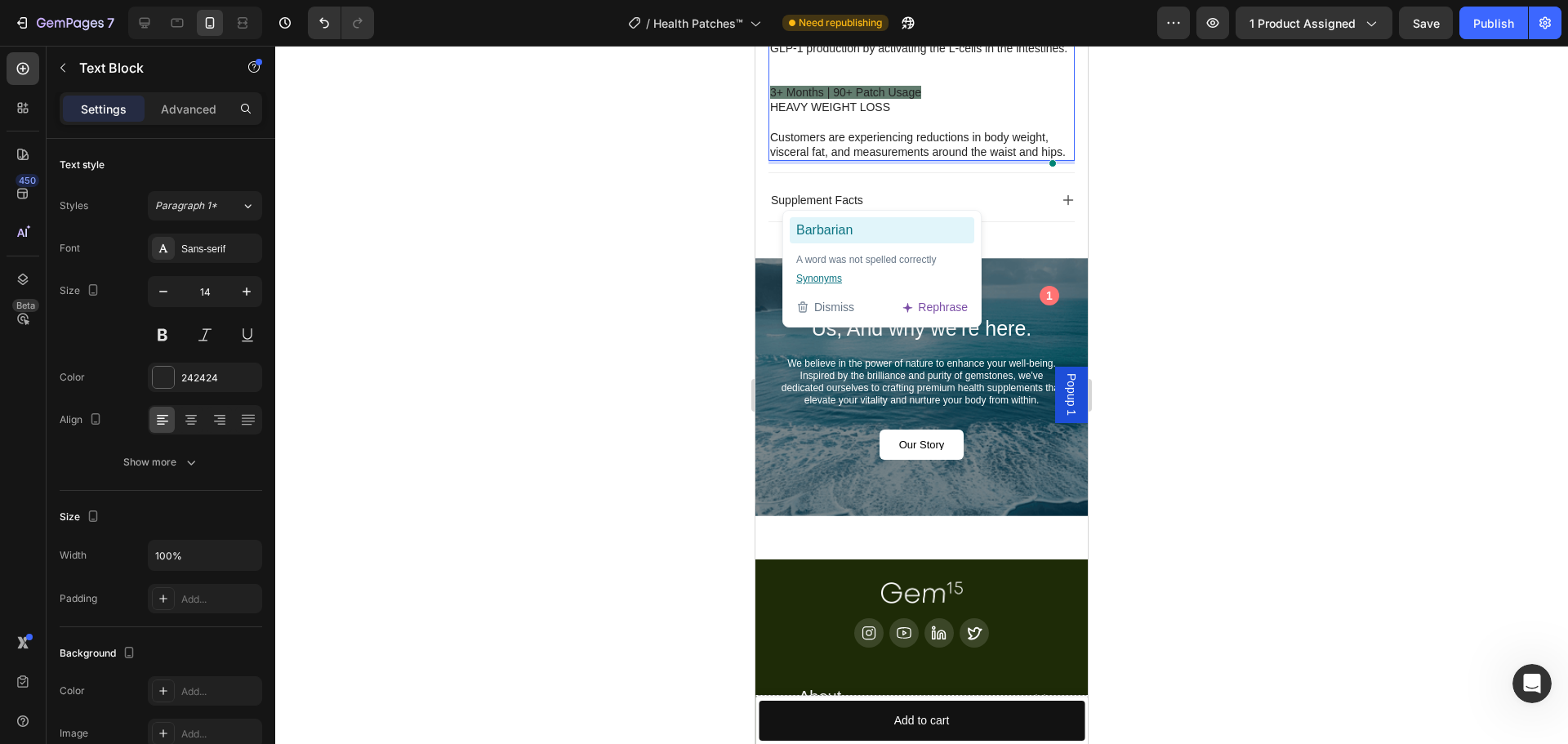
click at [799, 224] on ga "Barbarian" at bounding box center [881, 230] width 185 height 26
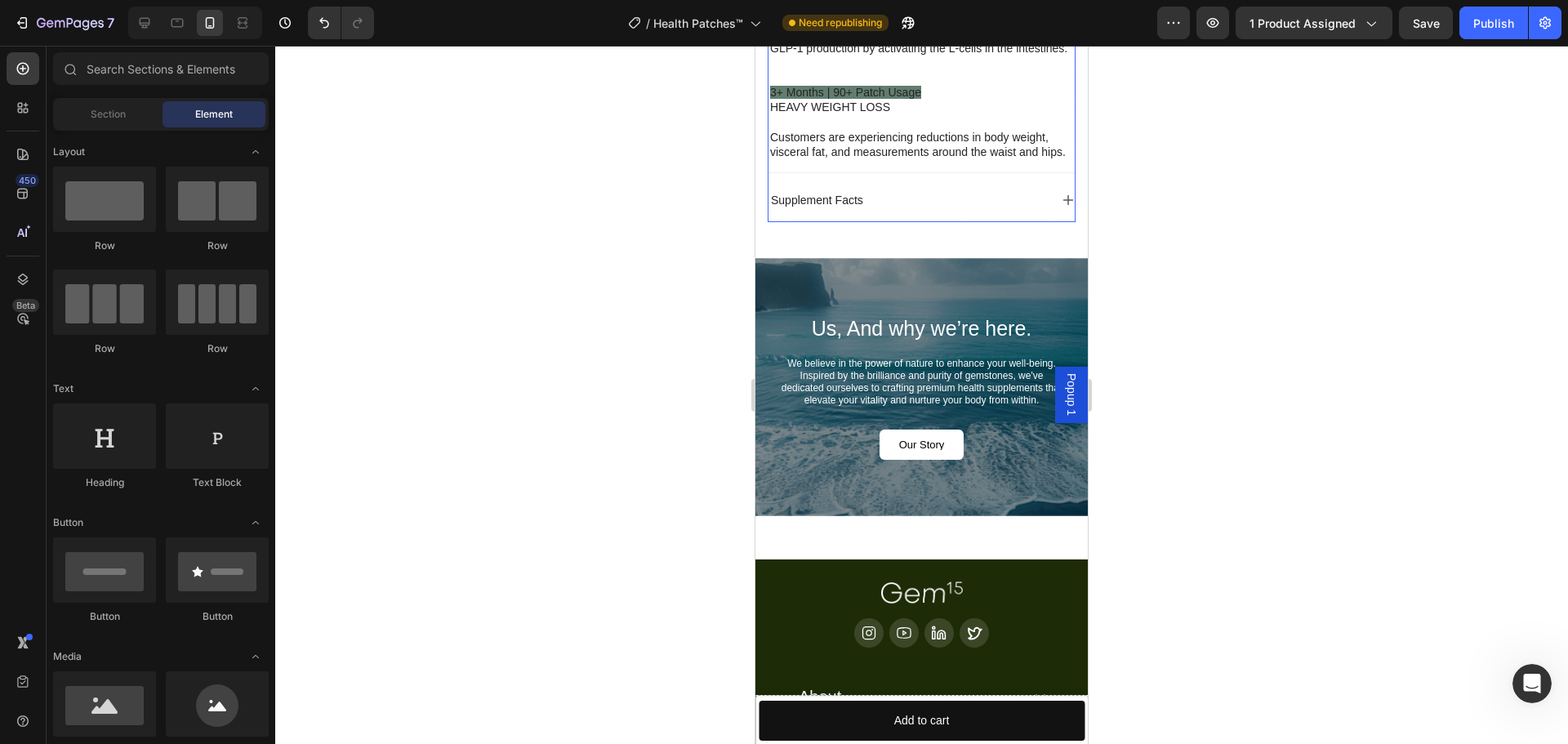
click at [807, 207] on p "Supplement Facts" at bounding box center [816, 200] width 92 height 15
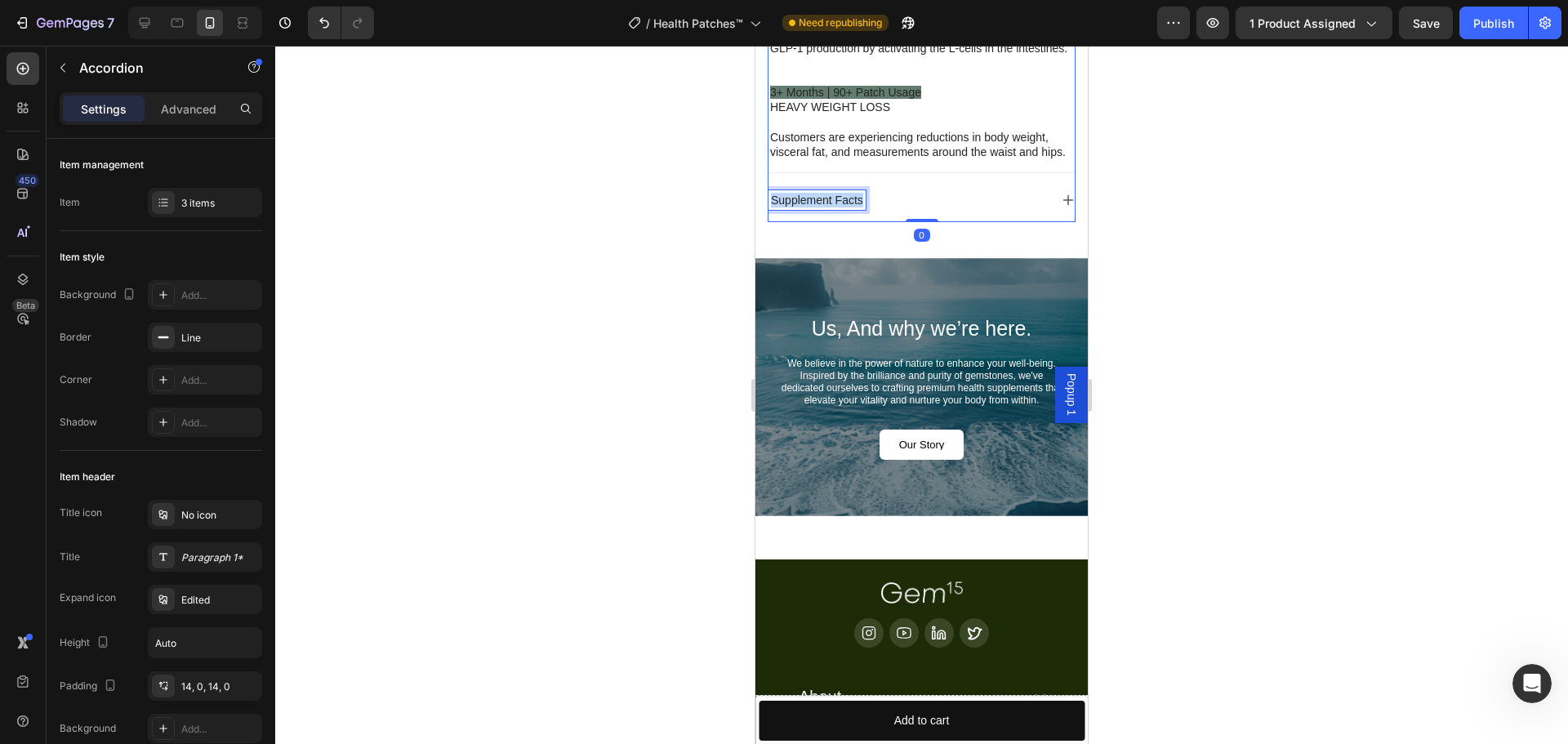
click at [807, 207] on p "Supplement Facts" at bounding box center [816, 200] width 92 height 15
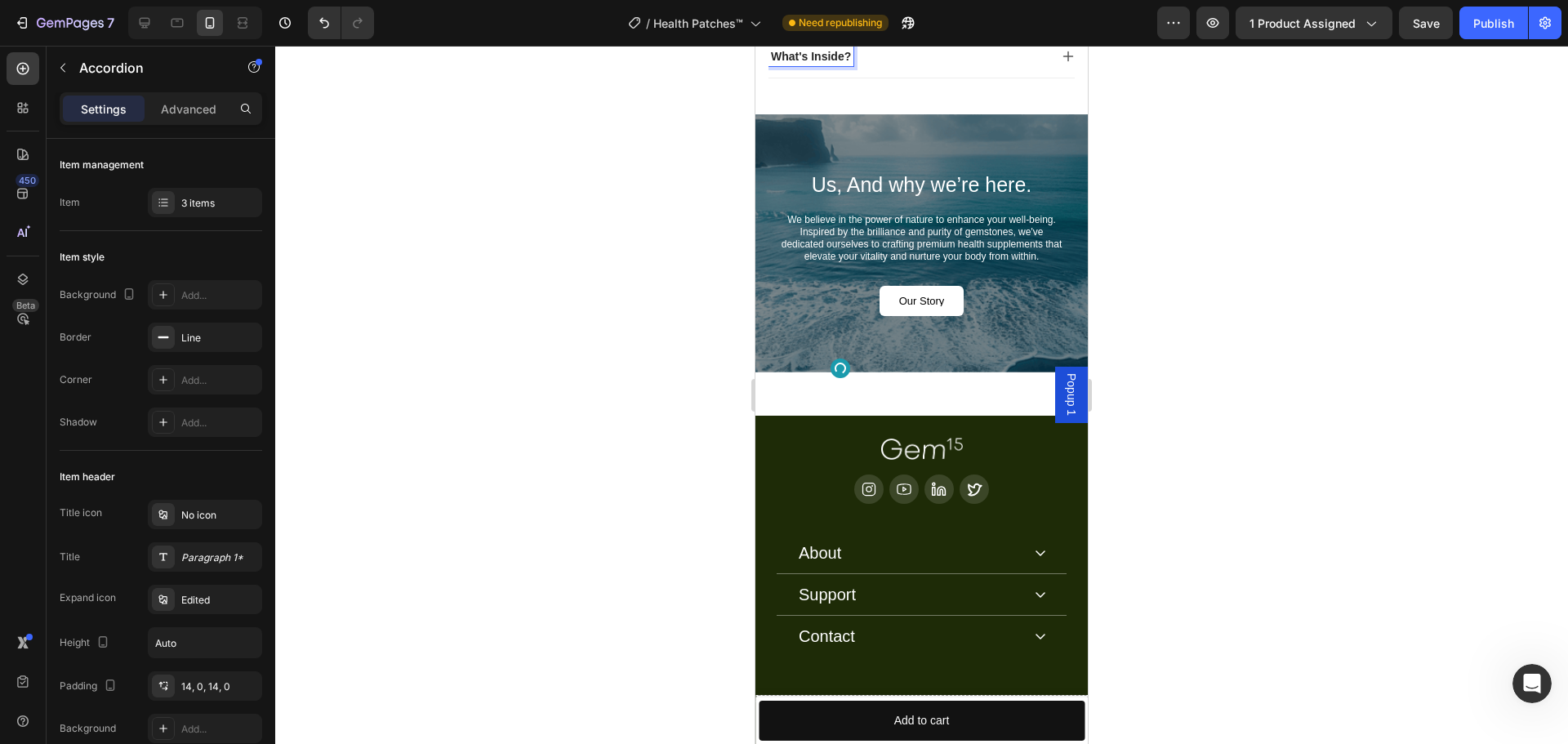
scroll to position [6919, 0]
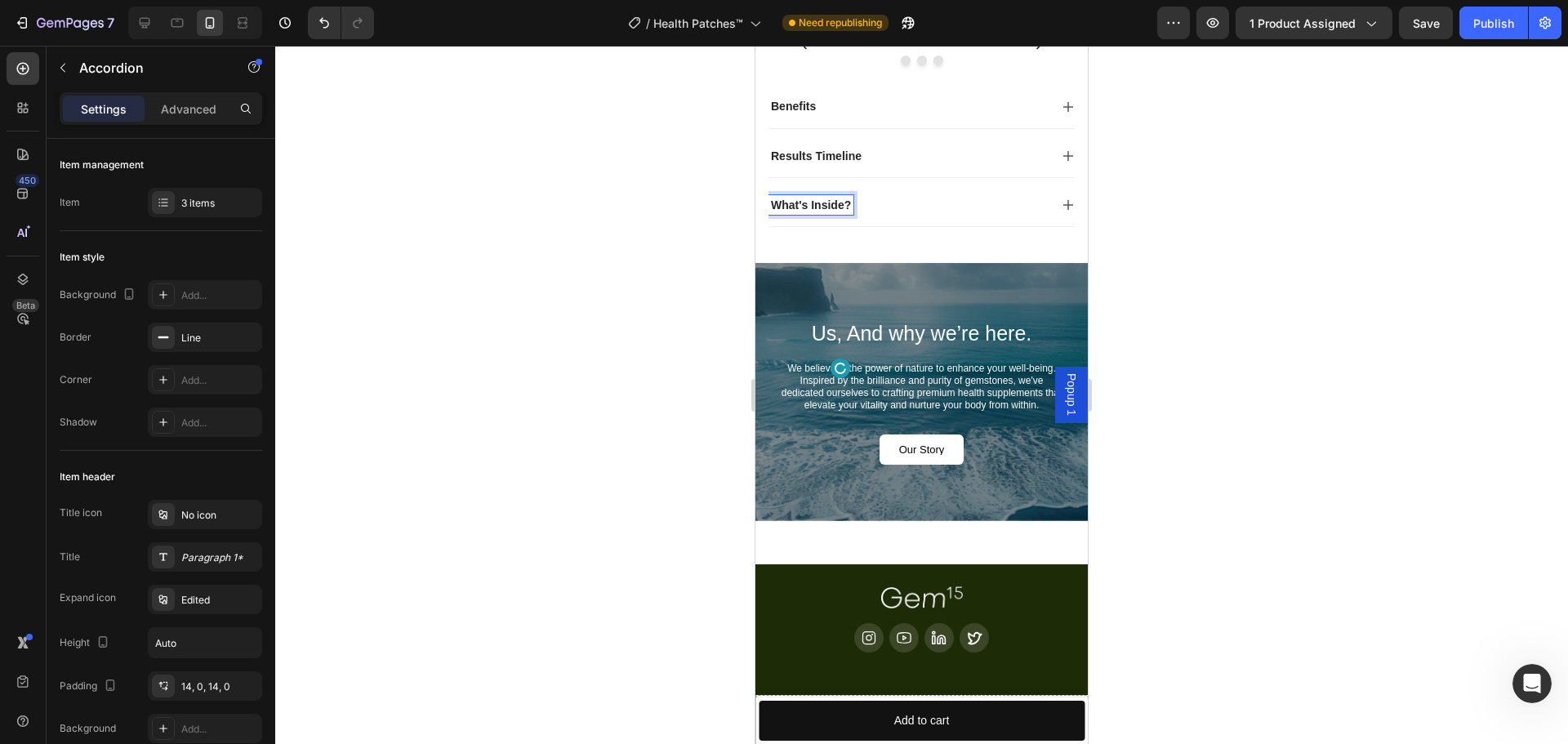
click at [892, 227] on div "What's Inside?" at bounding box center [921, 205] width 306 height 43
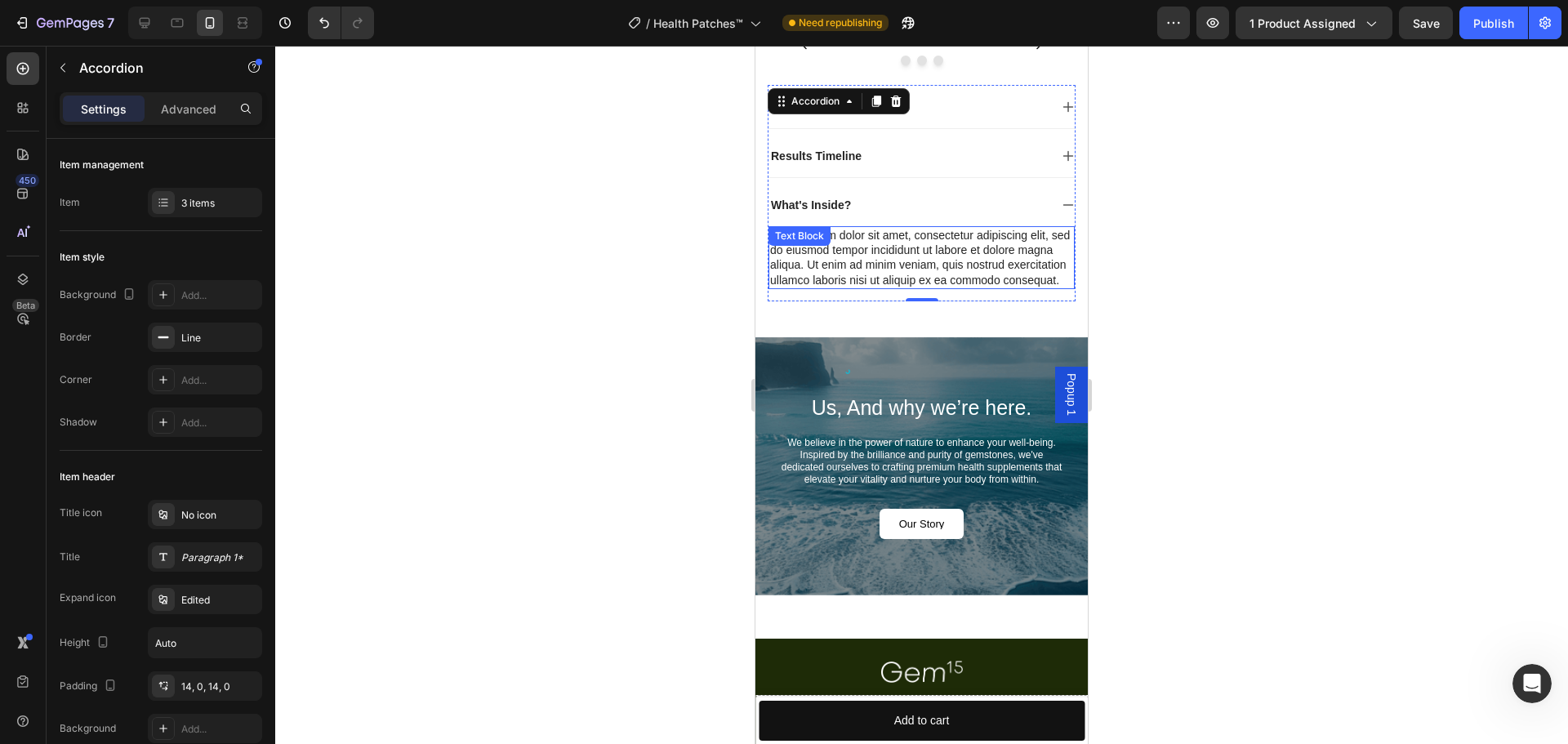
click at [880, 289] on div "Lorem ipsum dolor sit amet, consectetur adipiscing elit, sed do eiusmod tempor …" at bounding box center [921, 258] width 306 height 63
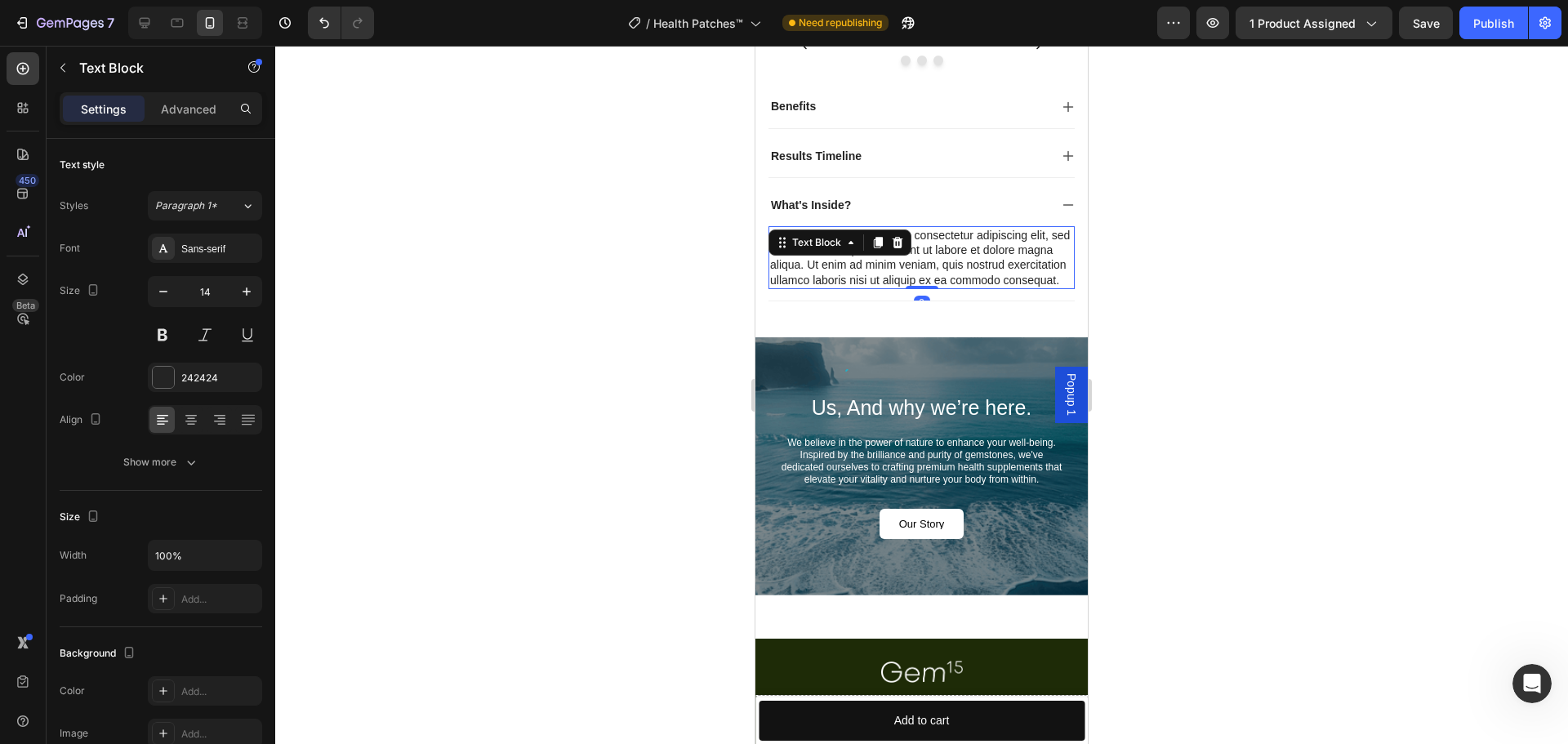
click at [880, 249] on icon at bounding box center [878, 242] width 9 height 11
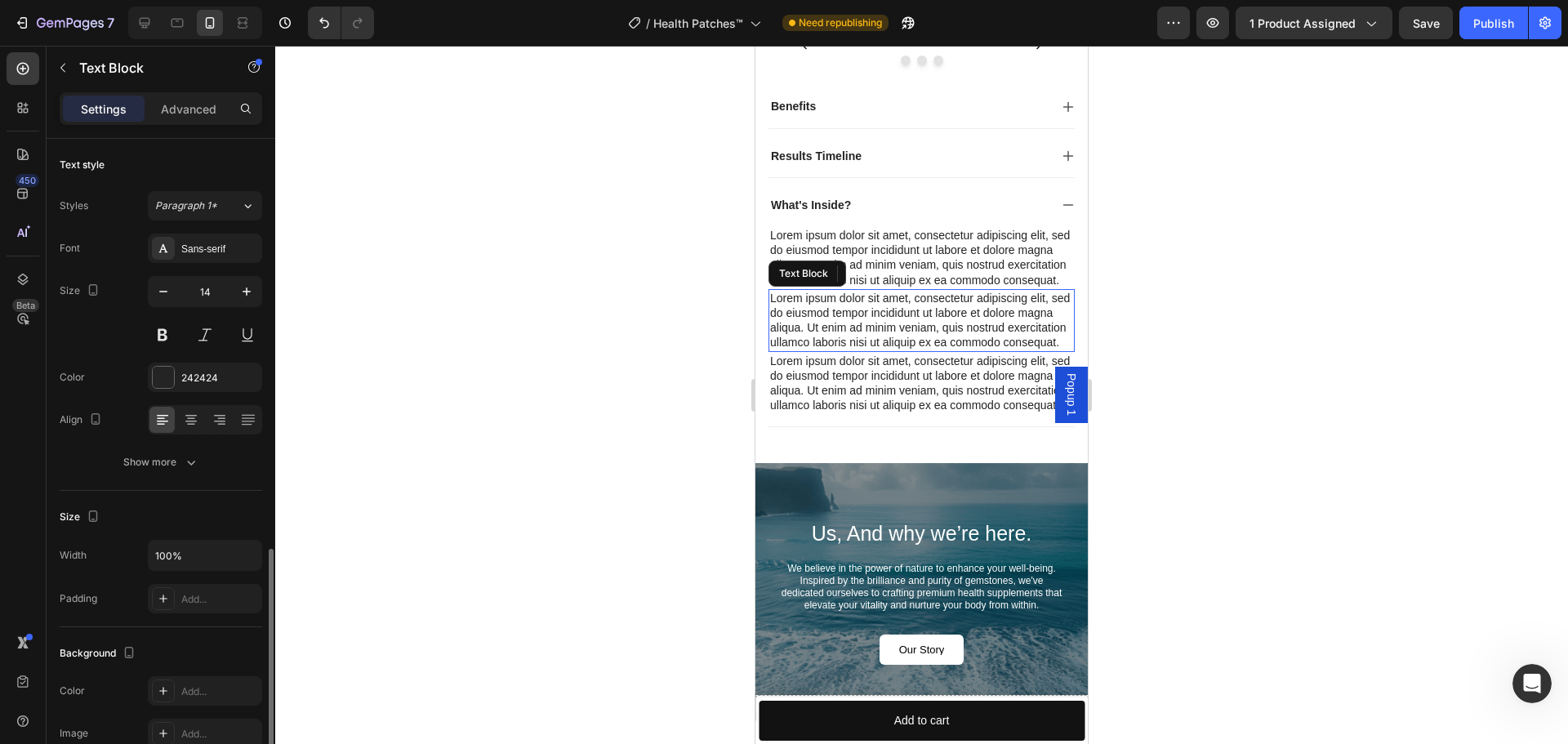
scroll to position [245, 0]
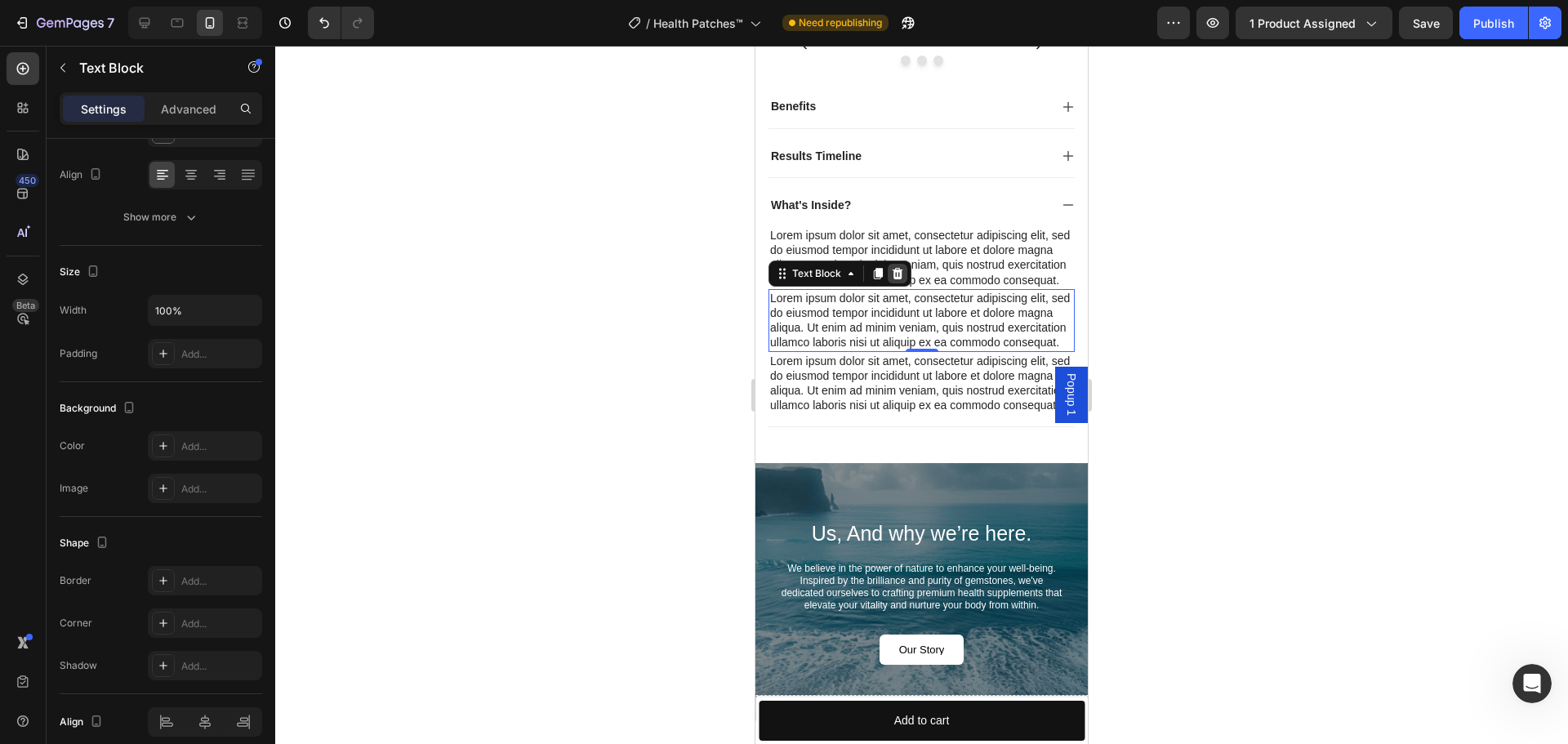
click at [894, 279] on icon at bounding box center [898, 273] width 10 height 11
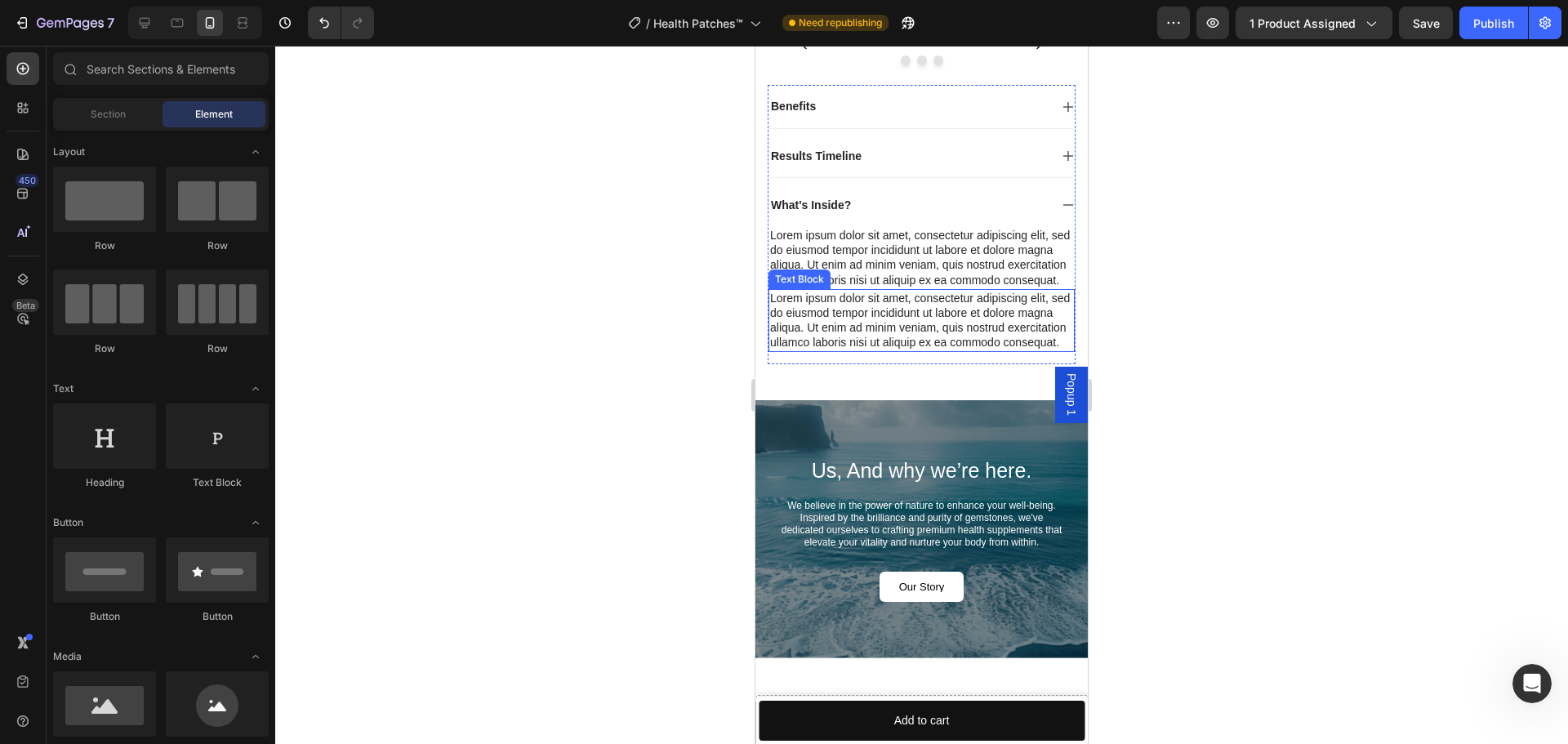
drag, startPoint x: 901, startPoint y: 500, endPoint x: 901, endPoint y: 491, distance: 9.0
click at [900, 352] on div "Lorem ipsum dolor sit amet, consectetur adipiscing elit, sed do eiusmod tempor …" at bounding box center [921, 320] width 306 height 63
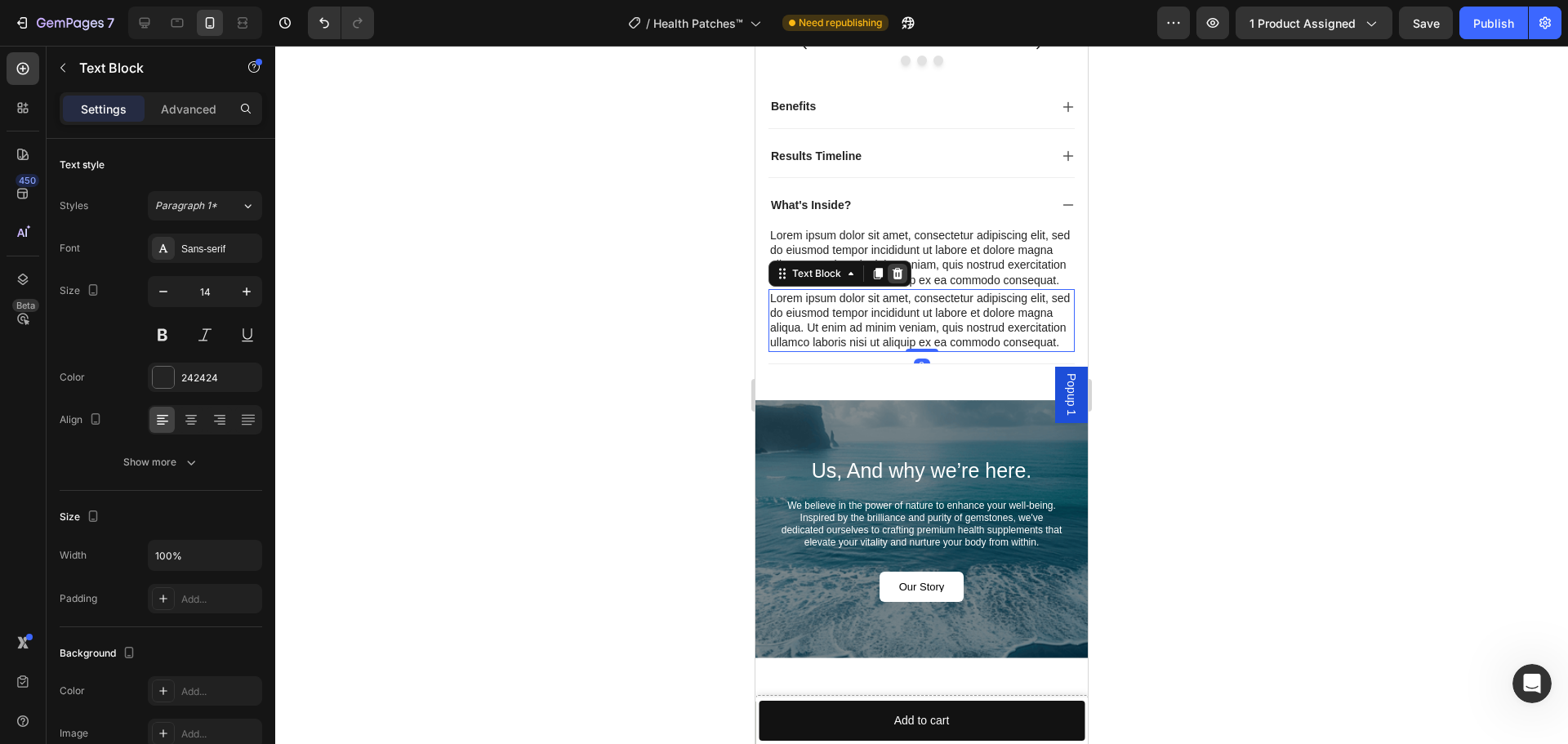
click at [905, 284] on div at bounding box center [897, 273] width 19 height 19
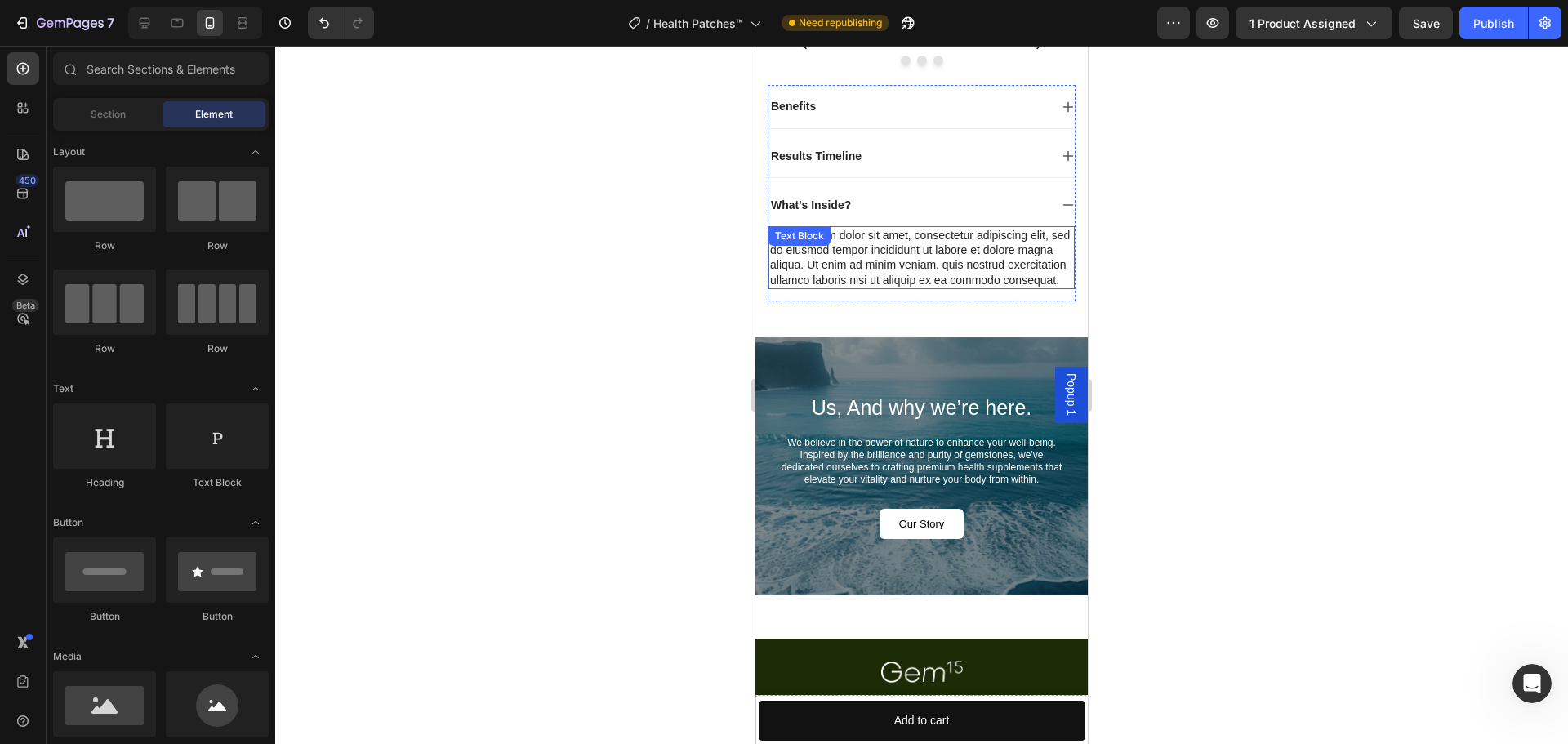
click at [886, 289] on div "Lorem ipsum dolor sit amet, consectetur adipiscing elit, sed do eiusmod tempor …" at bounding box center [921, 258] width 306 height 63
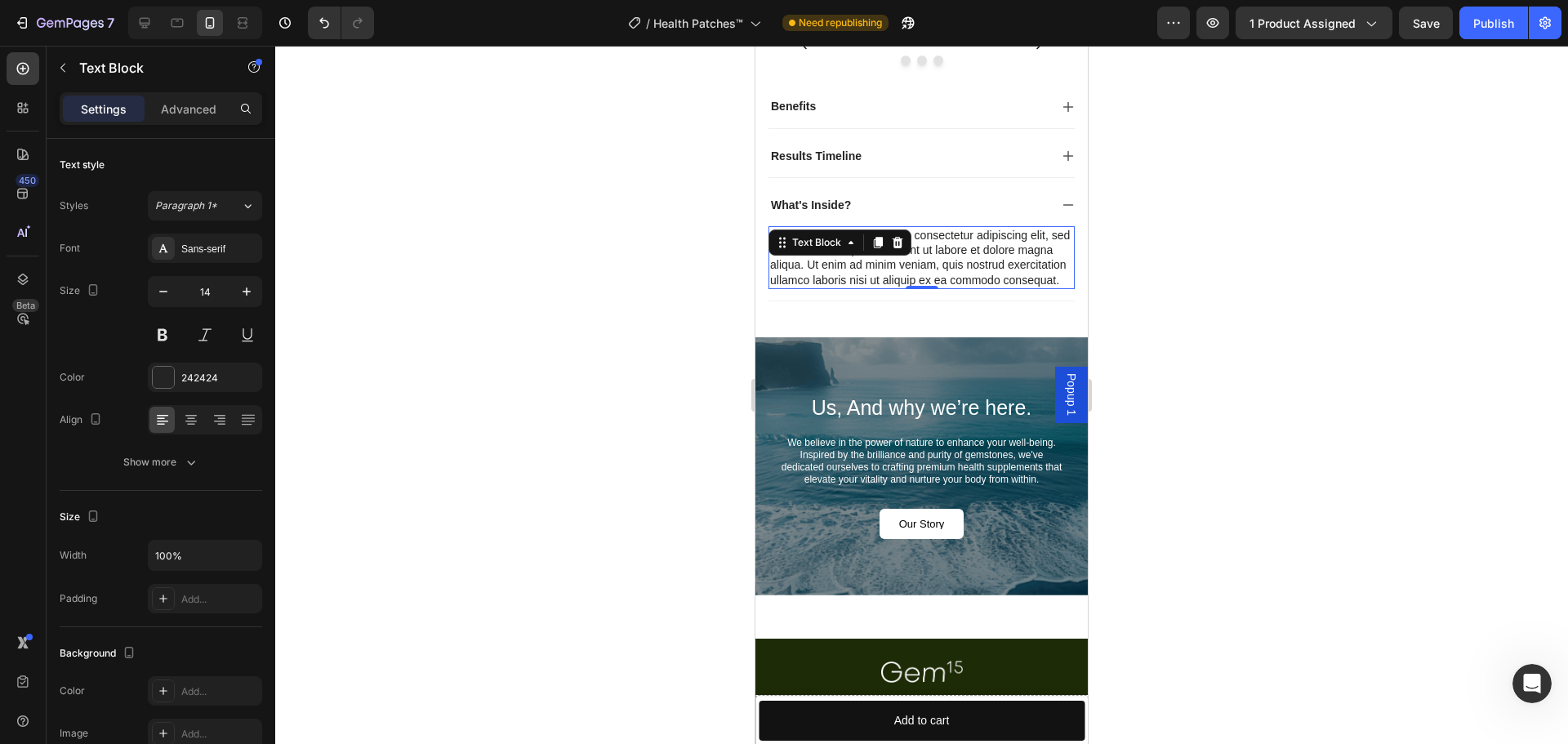
click at [886, 289] on div "Lorem ipsum dolor sit amet, consectetur adipiscing elit, sed do eiusmod tempor …" at bounding box center [921, 258] width 306 height 63
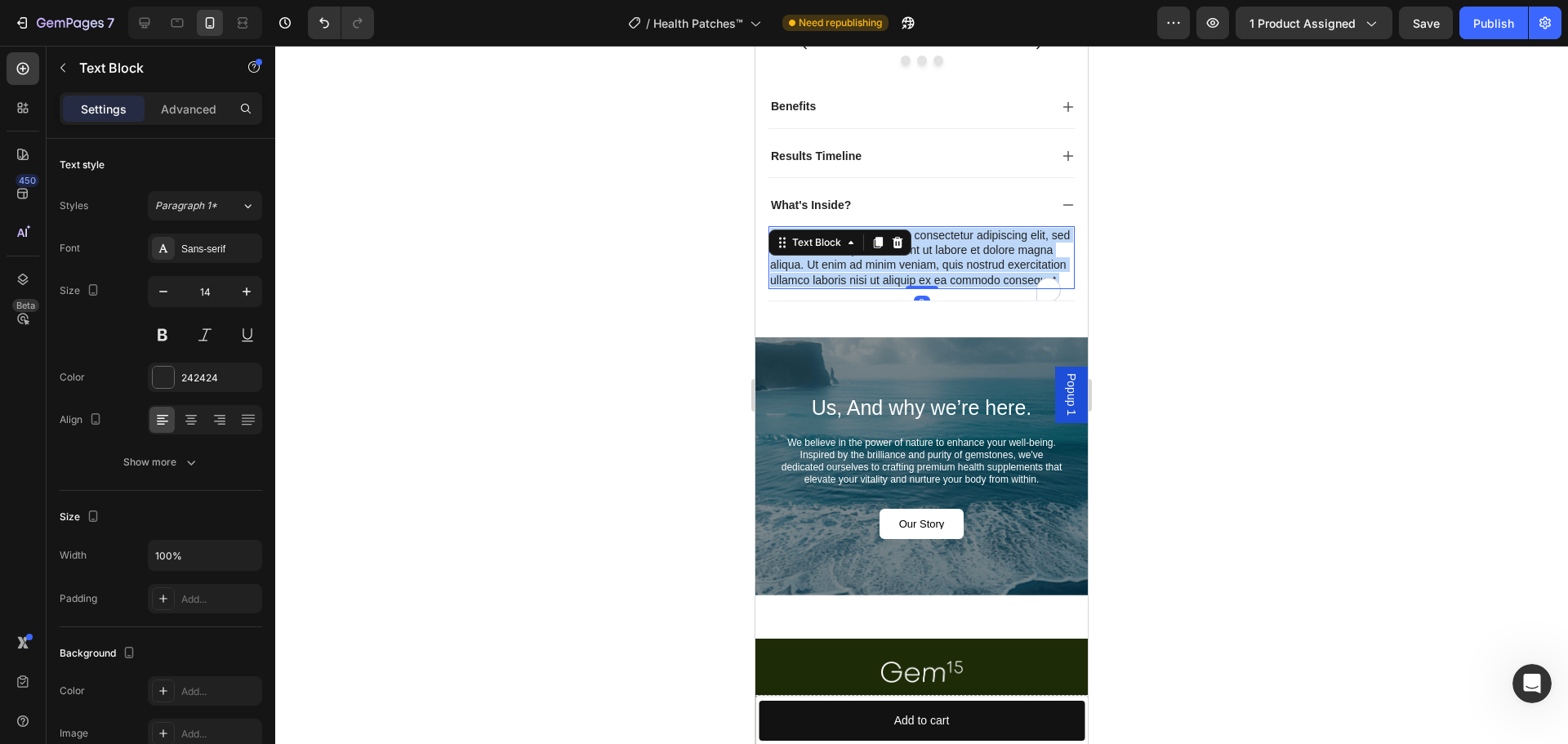
click at [886, 288] on p "Lorem ipsum dolor sit amet, consectetur adipiscing elit, sed do eiusmod tempor …" at bounding box center [921, 257] width 303 height 60
click at [908, 288] on p "Lorem ipsum dolor sit amet, consectetur adipiscing elit, sed do eiusmod tempor …" at bounding box center [921, 257] width 303 height 60
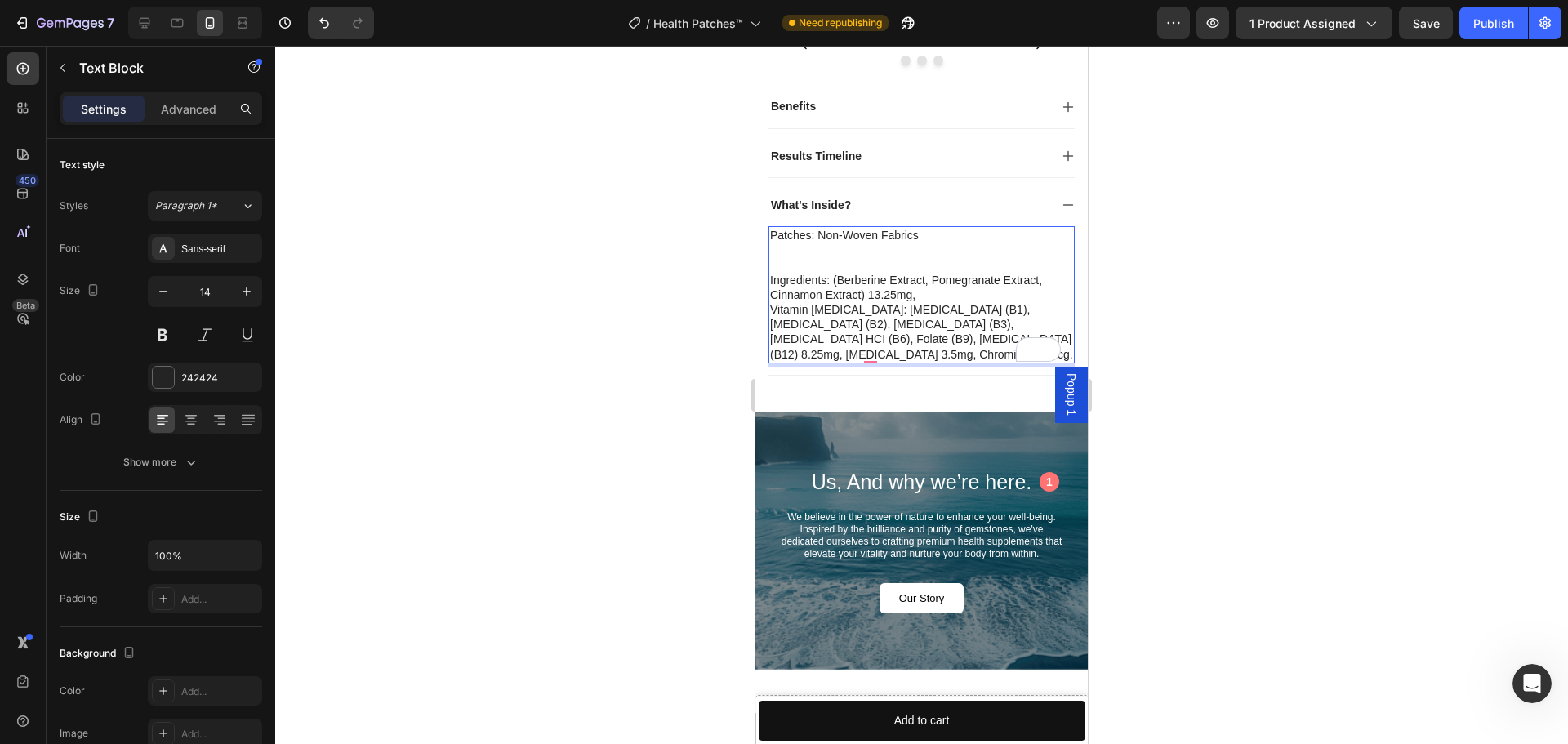
click at [845, 272] on p "Rich Text Editor. Editing area: main" at bounding box center [921, 264] width 303 height 15
click at [915, 361] on p "Ingredients: (Berberine Extract, Pomegranate Extract, Cinnamon Extract) 13.25mg…" at bounding box center [921, 318] width 303 height 89
click at [818, 212] on strong "What's Inside?" at bounding box center [810, 205] width 80 height 13
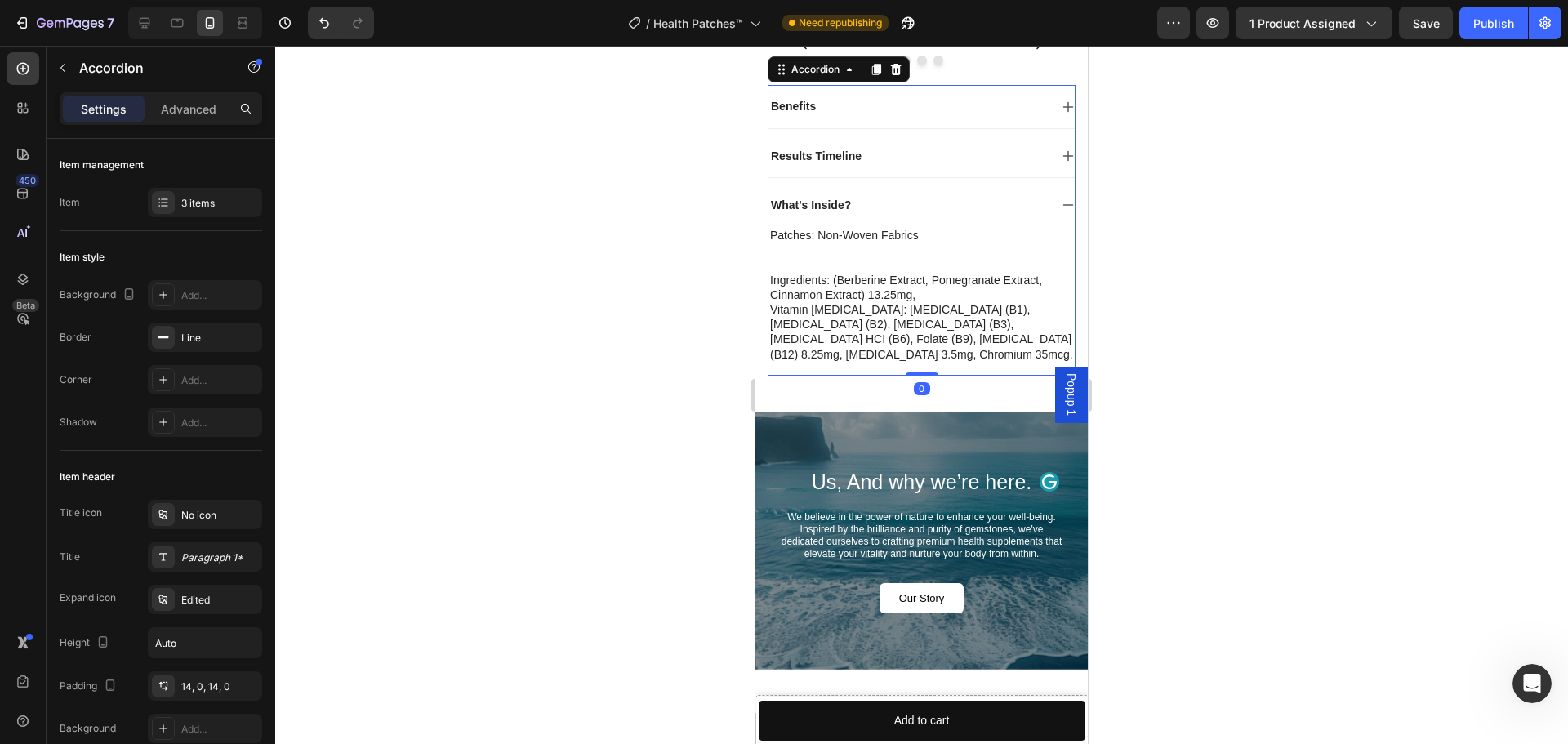
click at [886, 214] on div "What's Inside?" at bounding box center [908, 205] width 280 height 19
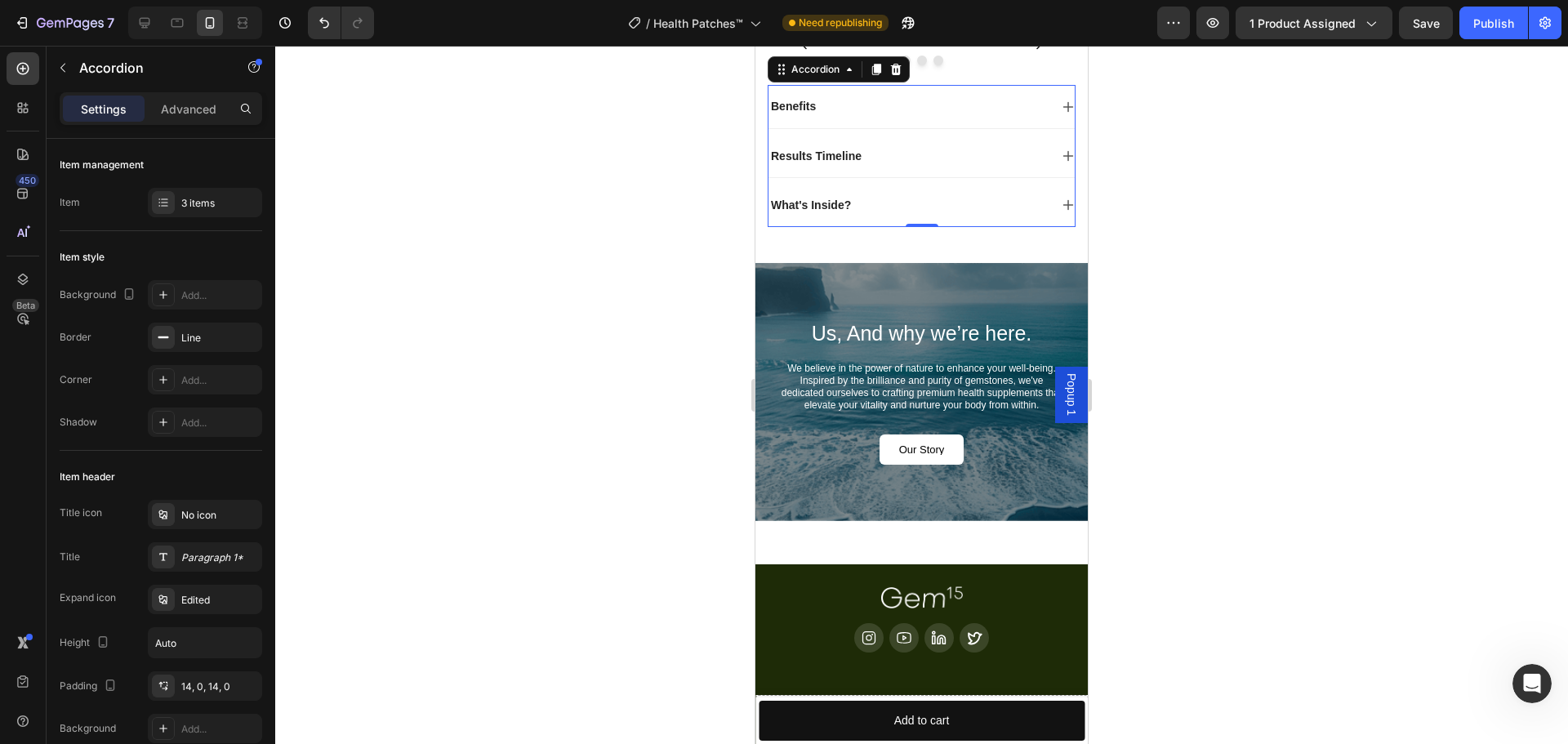
click at [924, 214] on div "What's Inside?" at bounding box center [908, 205] width 280 height 19
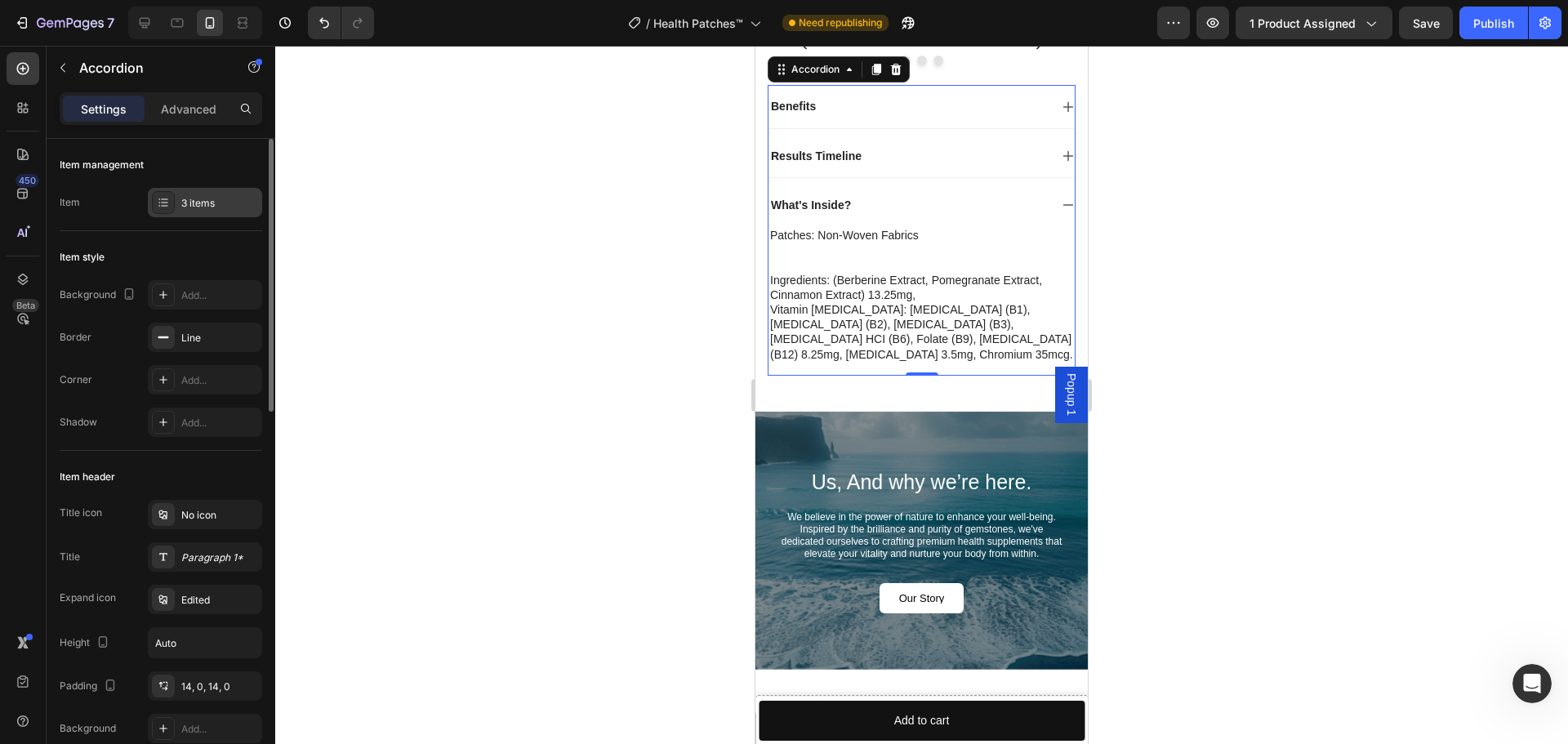
click at [206, 202] on div "3 items" at bounding box center [220, 203] width 77 height 15
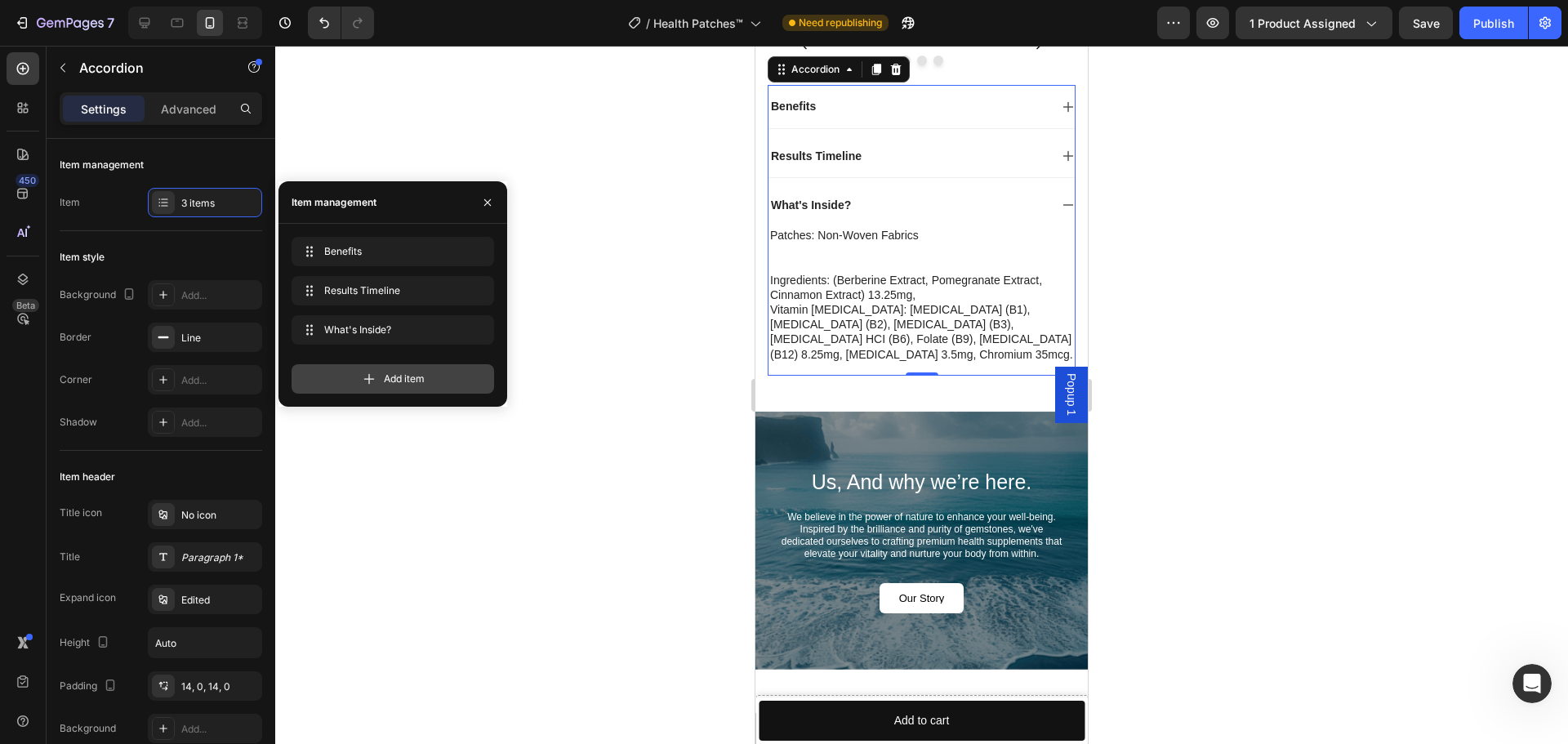
click at [368, 380] on icon at bounding box center [368, 379] width 17 height 17
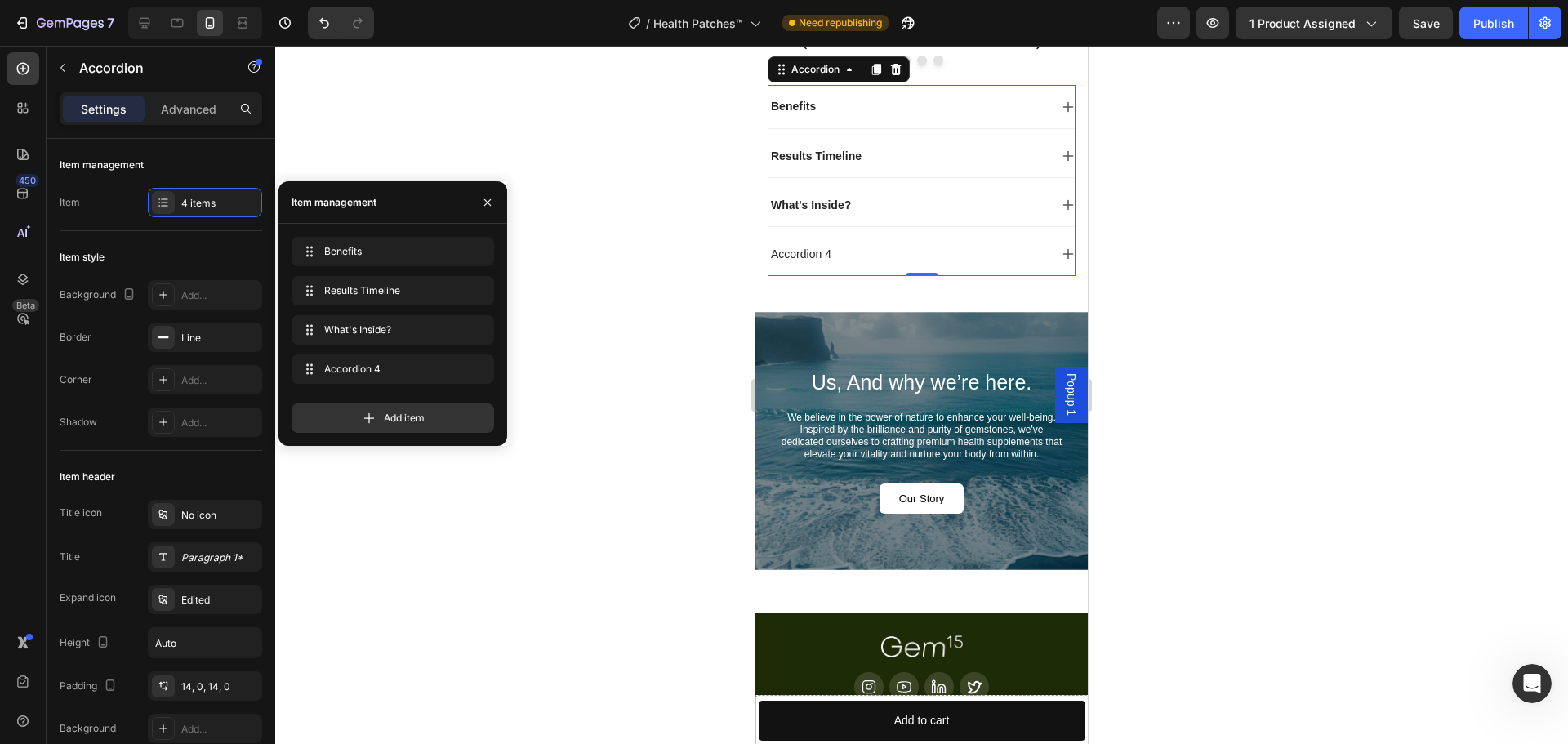
click at [807, 263] on div "Accordion 4" at bounding box center [801, 254] width 66 height 19
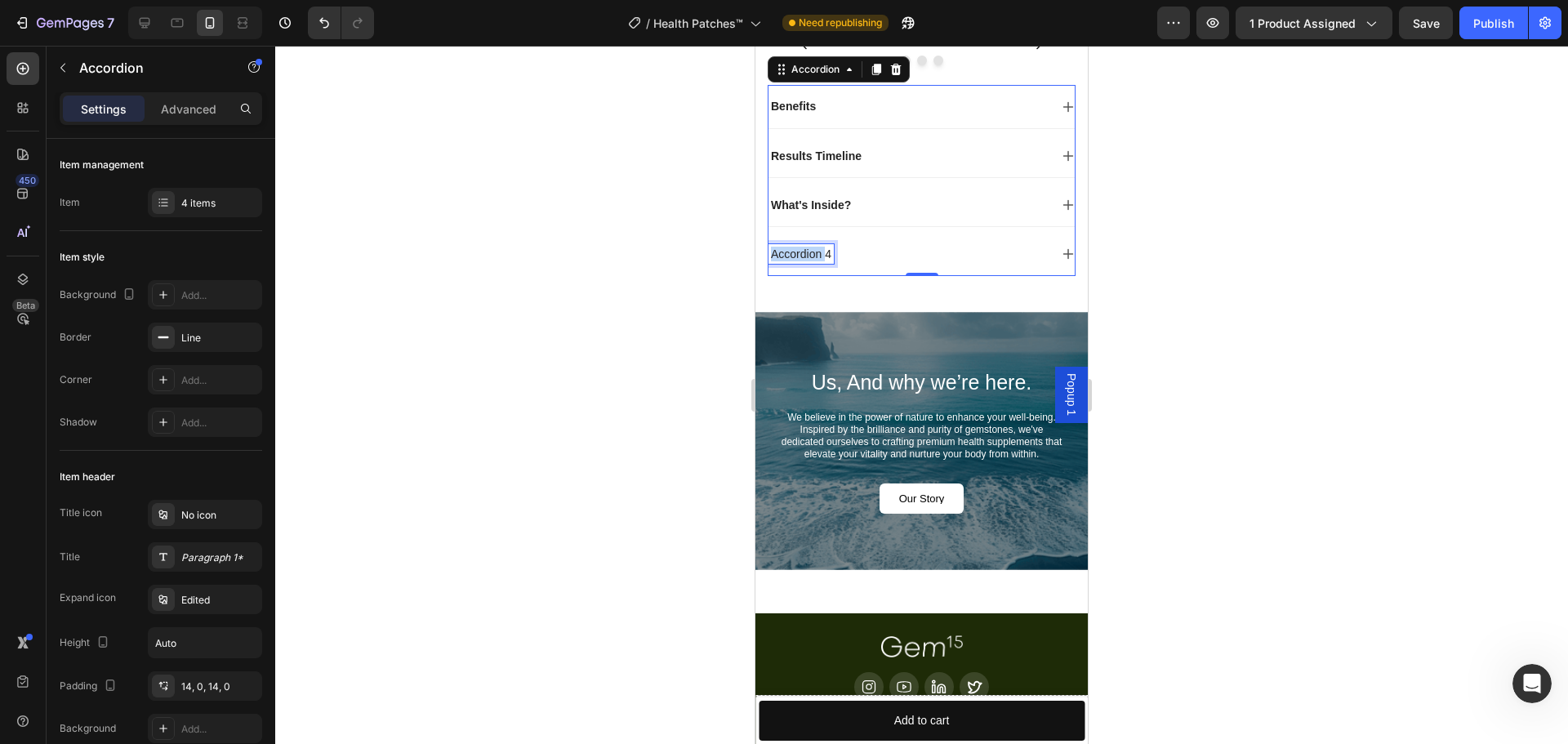
click at [807, 262] on p "Accordion 4" at bounding box center [801, 254] width 60 height 15
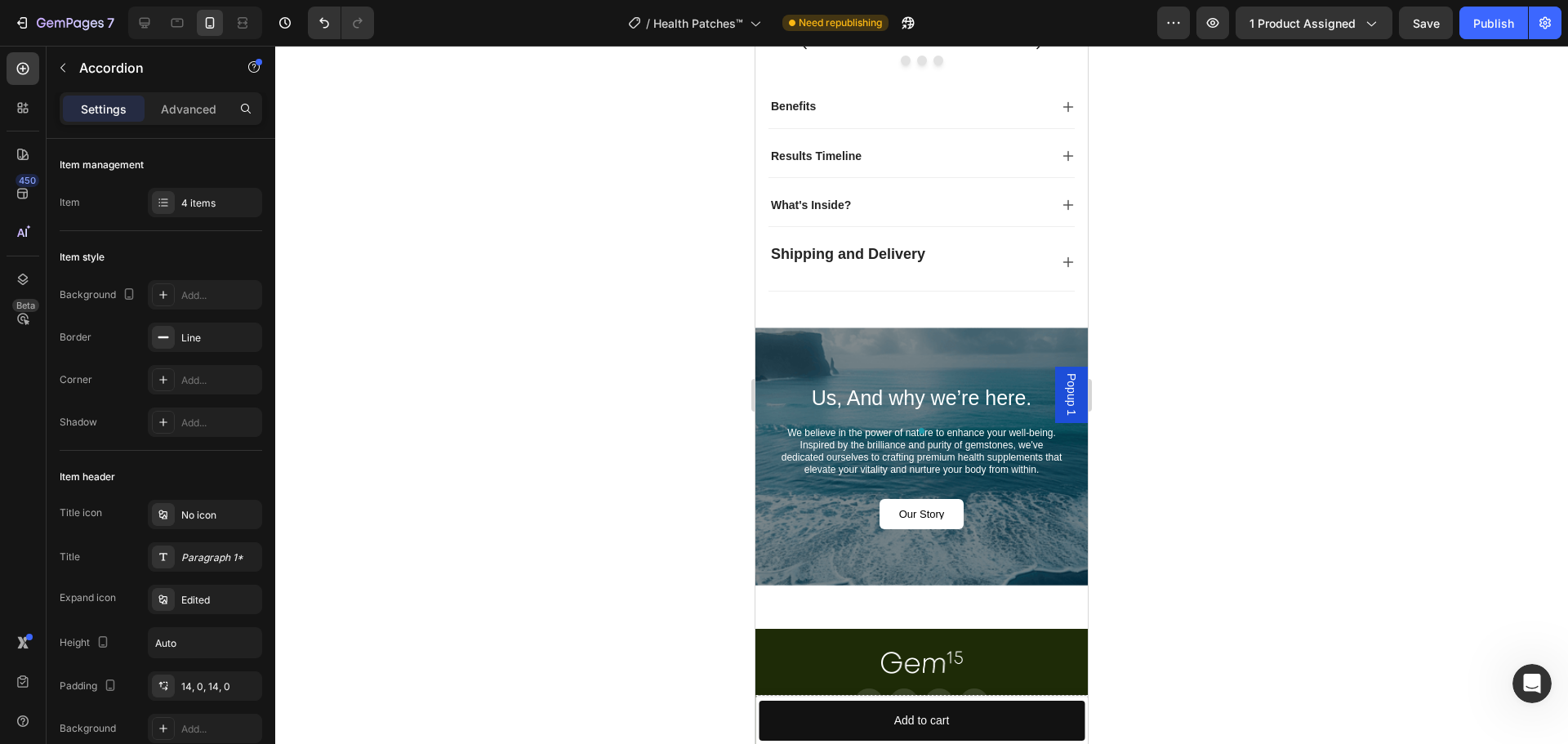
click at [977, 279] on div "Shipping and Delivery" at bounding box center [908, 262] width 280 height 35
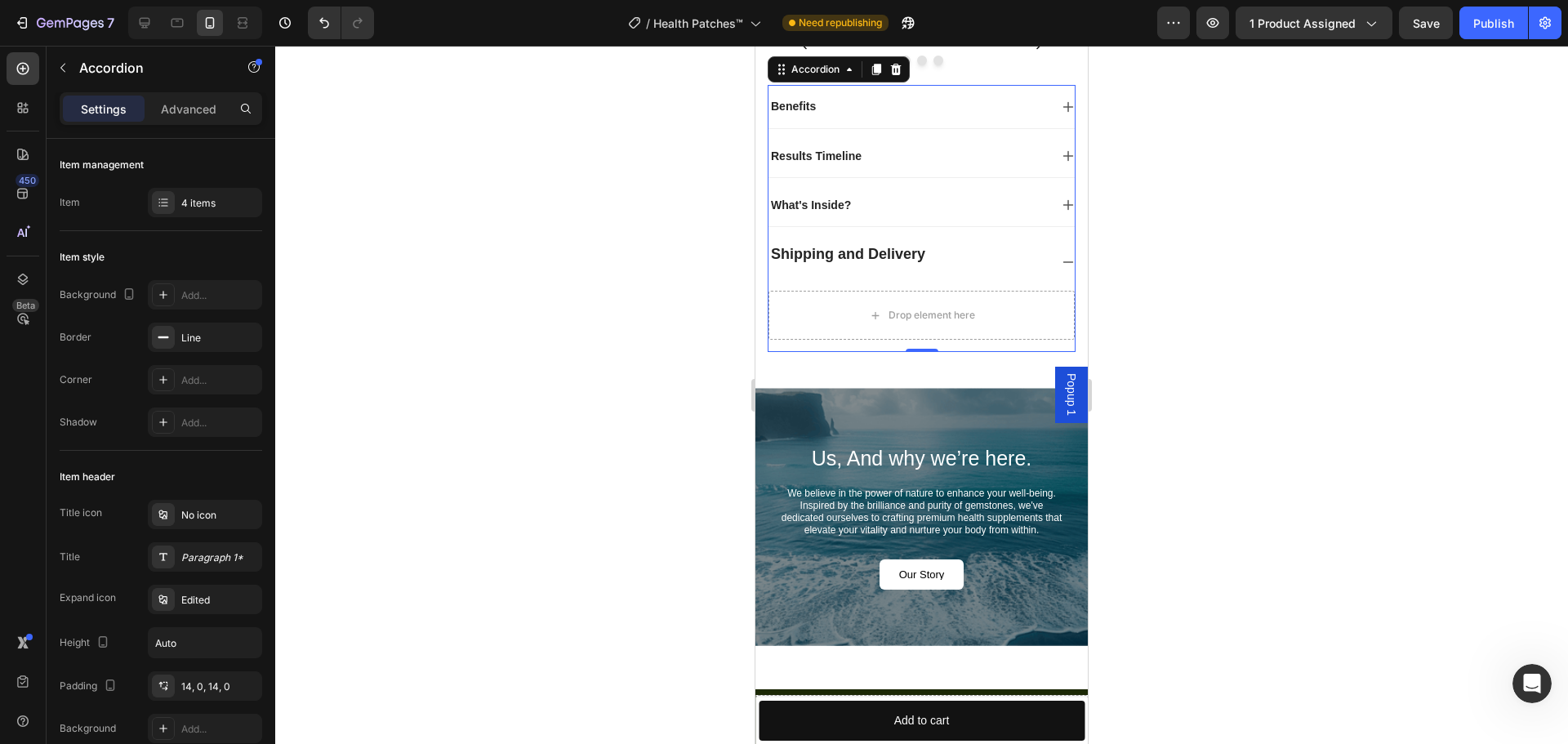
click at [944, 279] on div "Shipping and Delivery" at bounding box center [908, 262] width 280 height 35
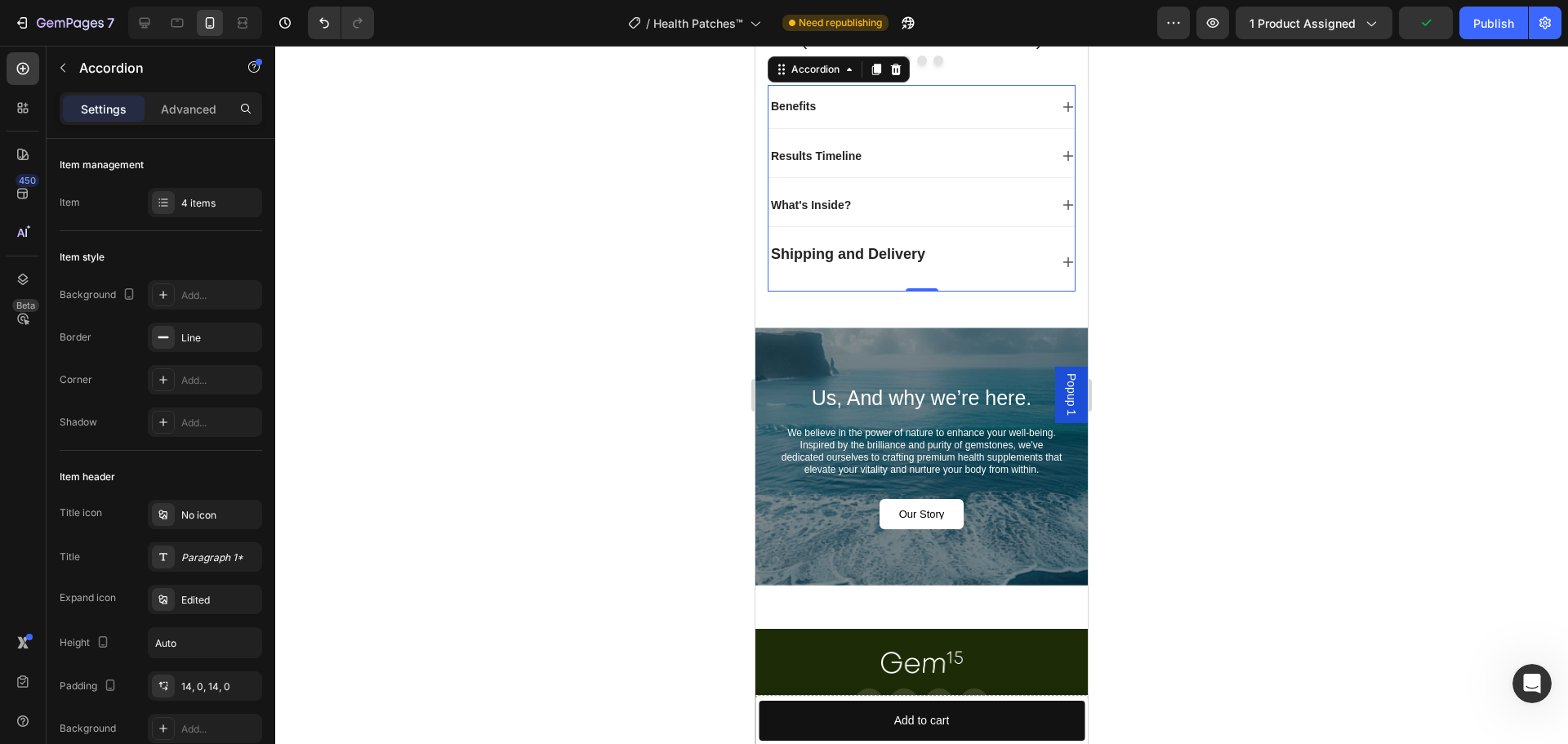
click at [944, 279] on div "Shipping and Delivery" at bounding box center [908, 262] width 280 height 35
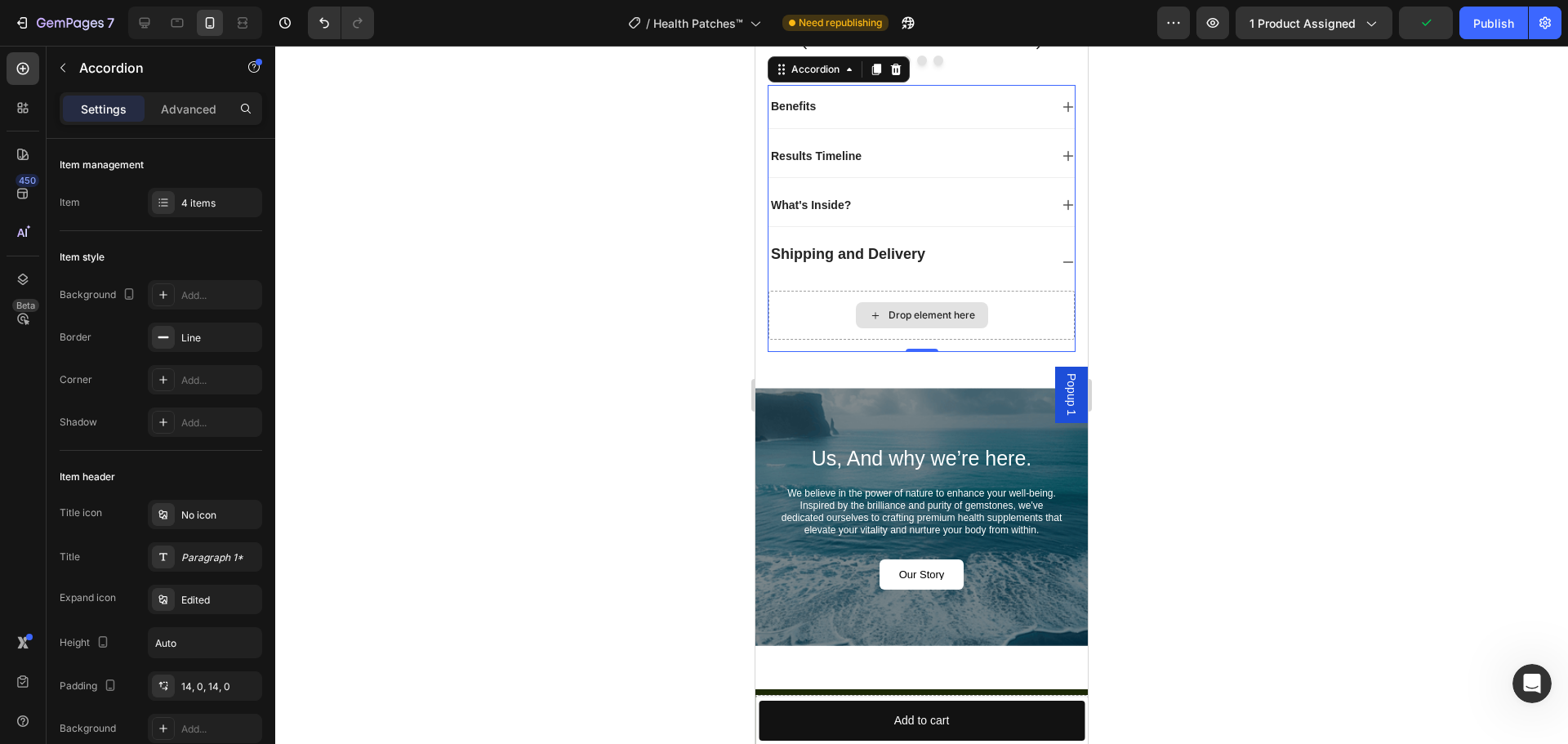
click at [909, 322] on div "Drop element here" at bounding box center [931, 315] width 87 height 13
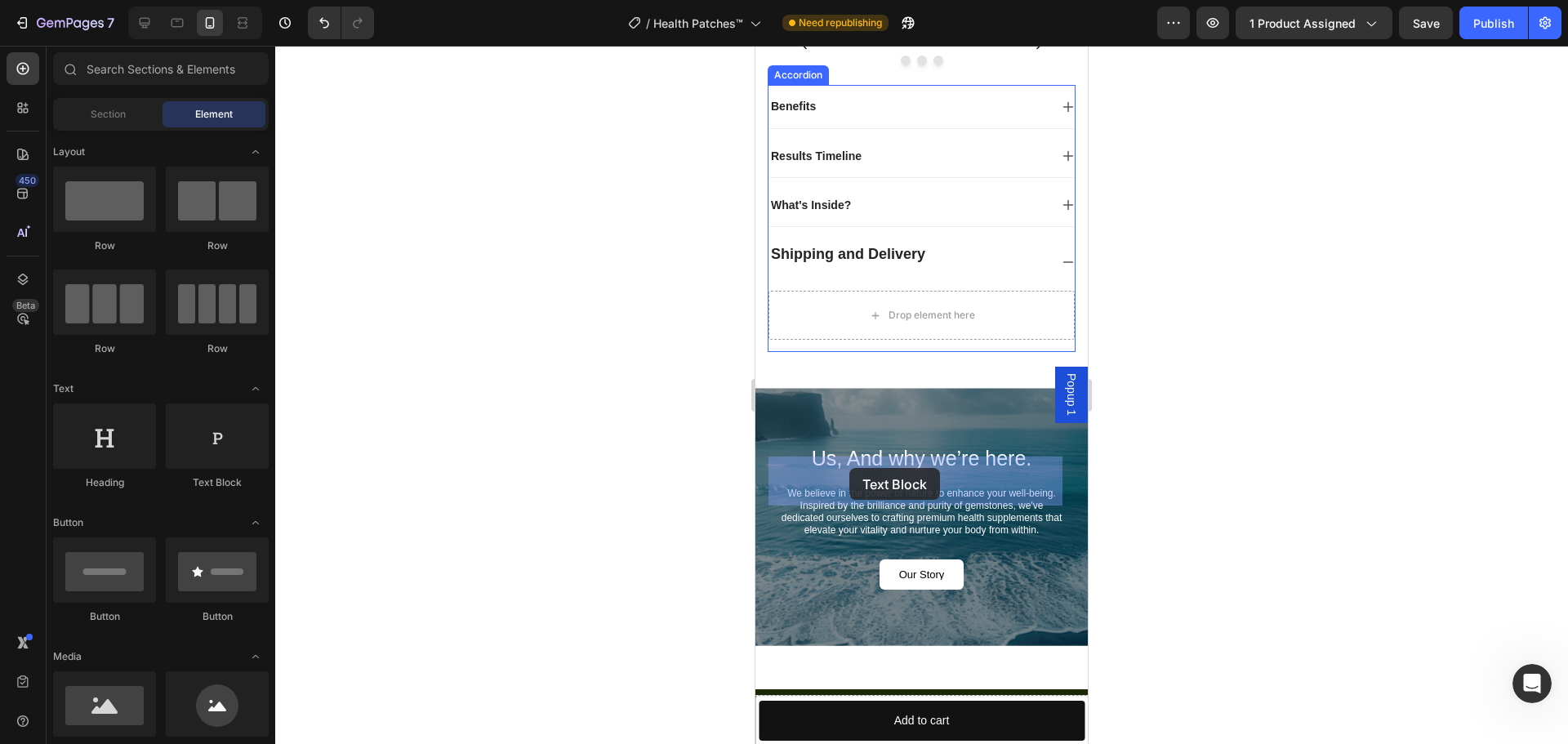
drag, startPoint x: 967, startPoint y: 265, endPoint x: 850, endPoint y: 469, distance: 235.2
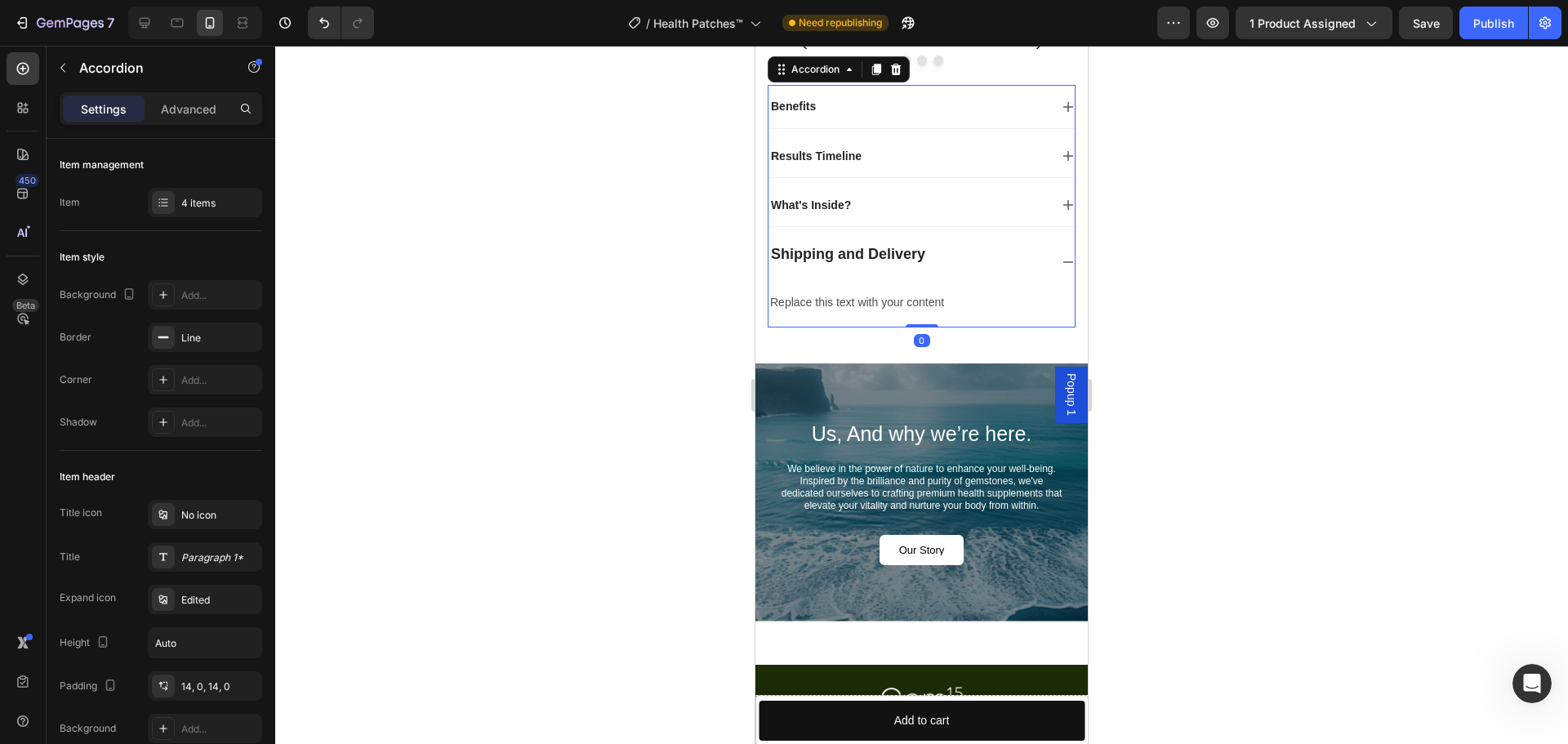
click at [956, 291] on div "Shipping and Delivery" at bounding box center [921, 262] width 306 height 58
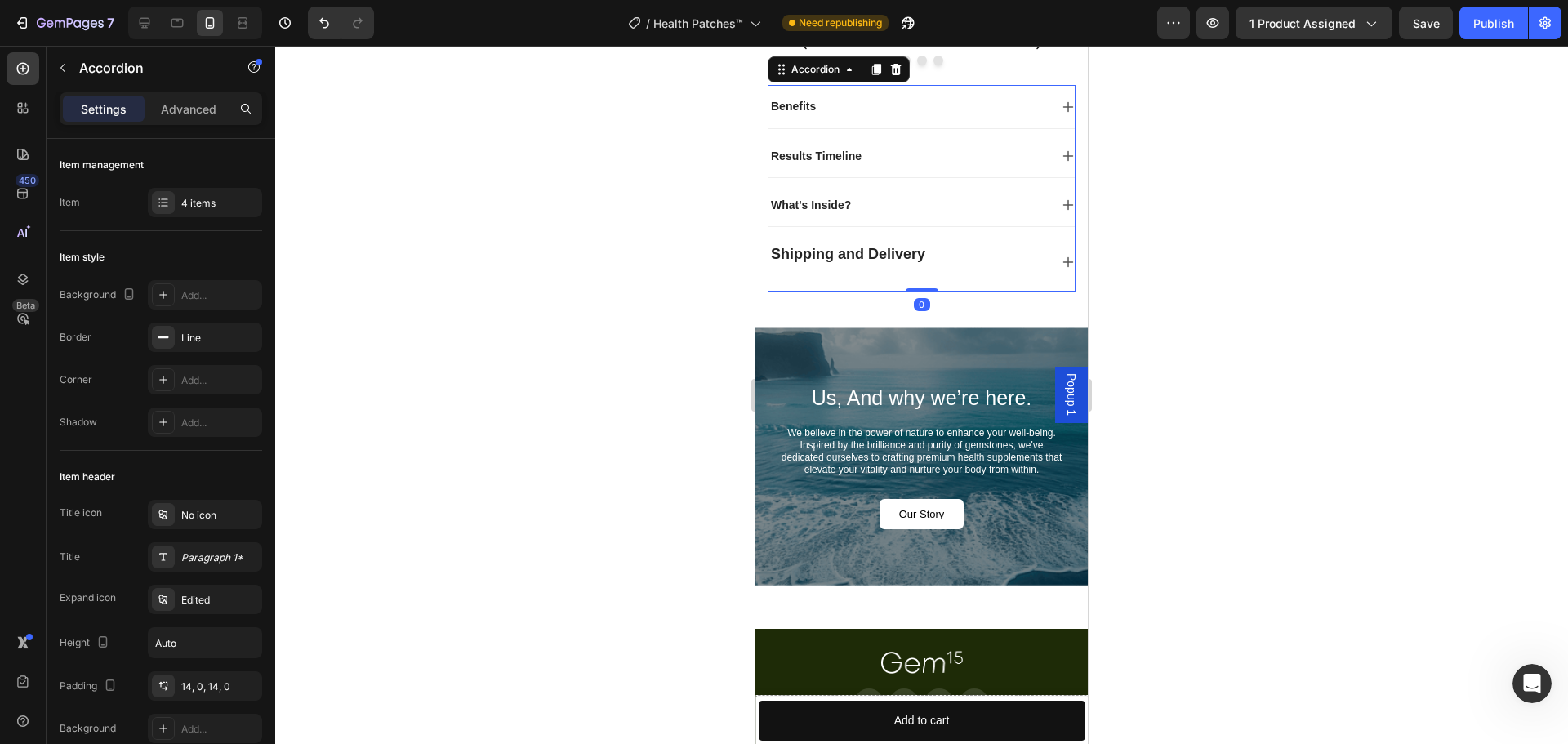
click at [960, 279] on div "Shipping and Delivery" at bounding box center [908, 262] width 280 height 35
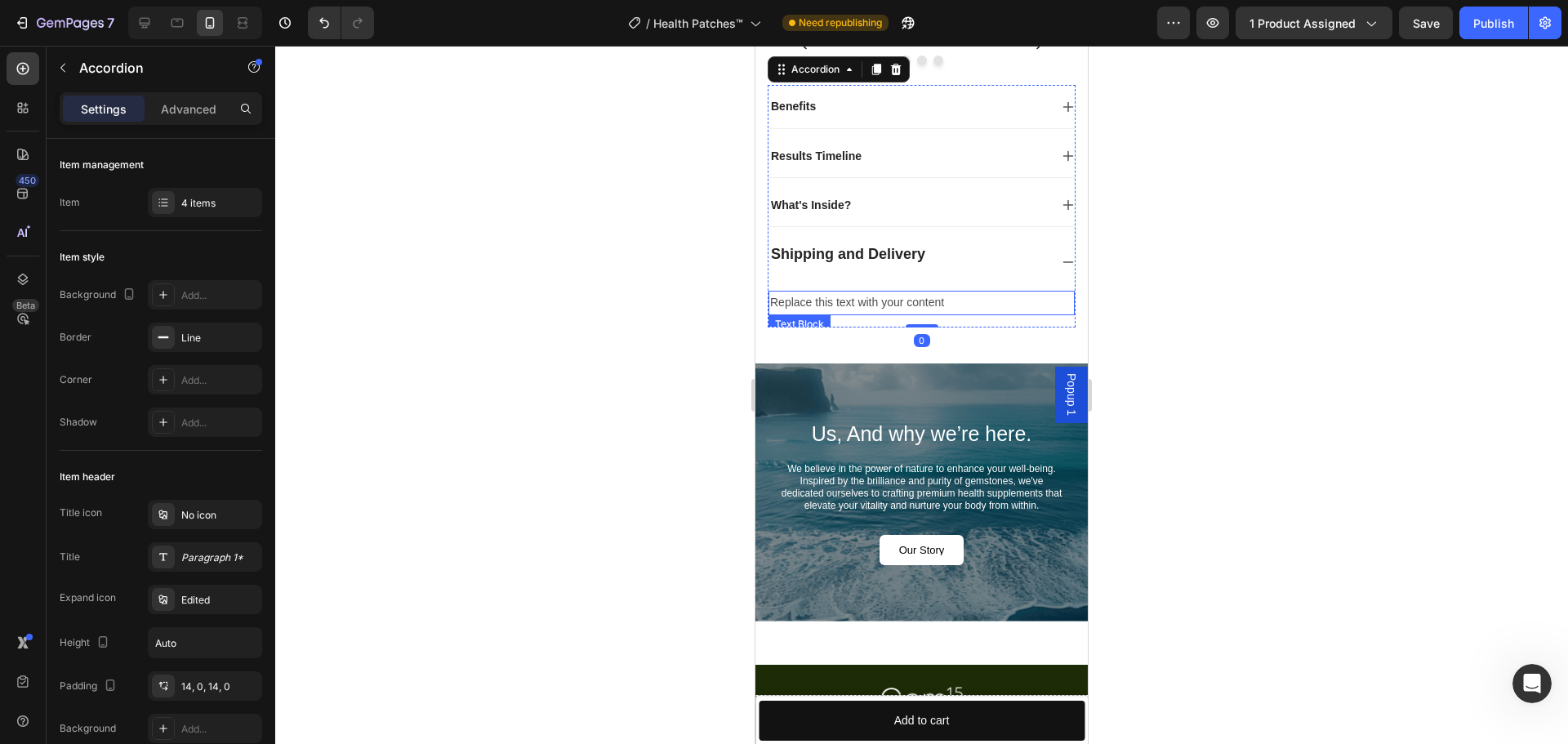
click at [850, 314] on div "Replace this text with your content" at bounding box center [921, 302] width 306 height 24
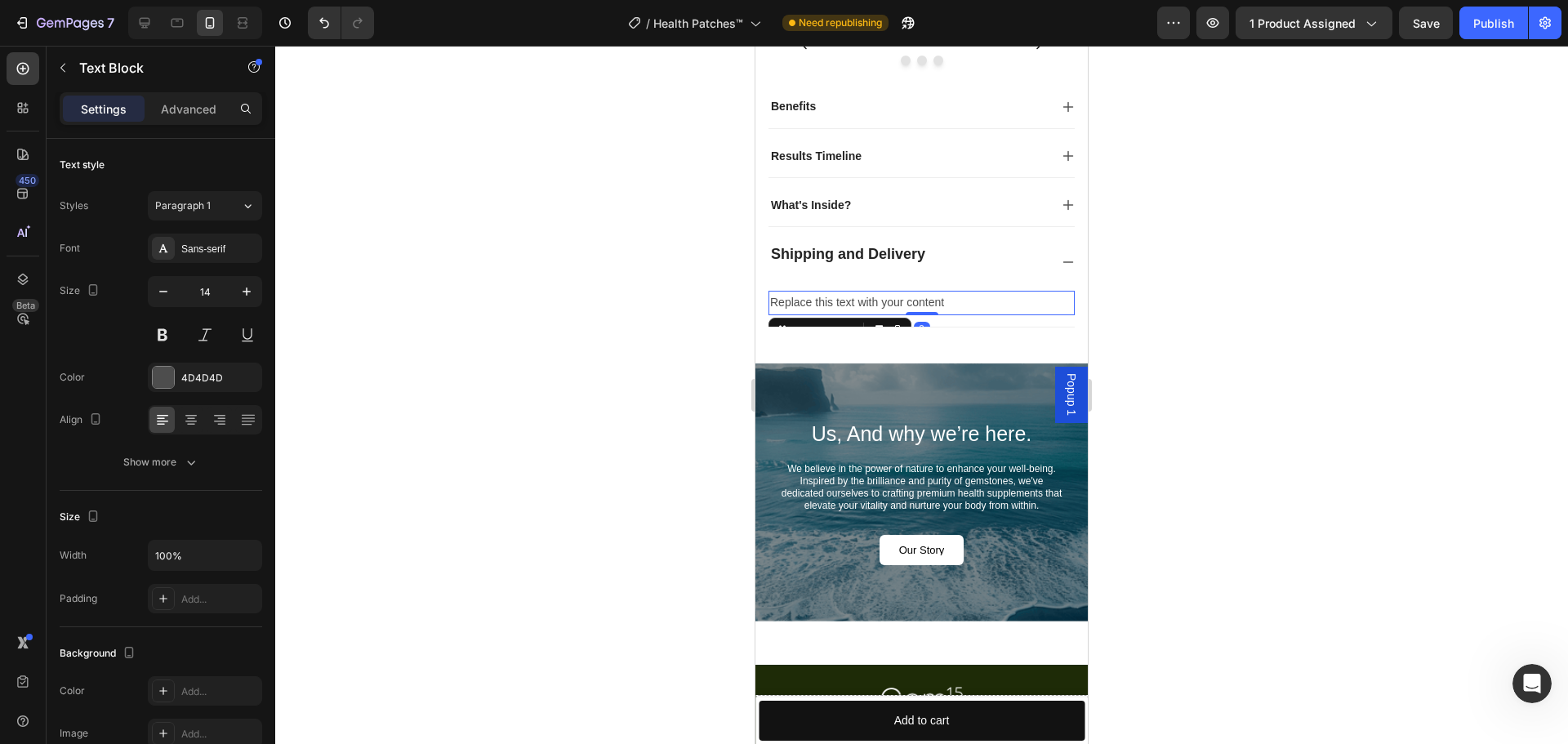
click at [850, 314] on div "Replace this text with your content" at bounding box center [921, 302] width 306 height 24
click at [850, 312] on p "Replace this text with your content" at bounding box center [921, 302] width 303 height 20
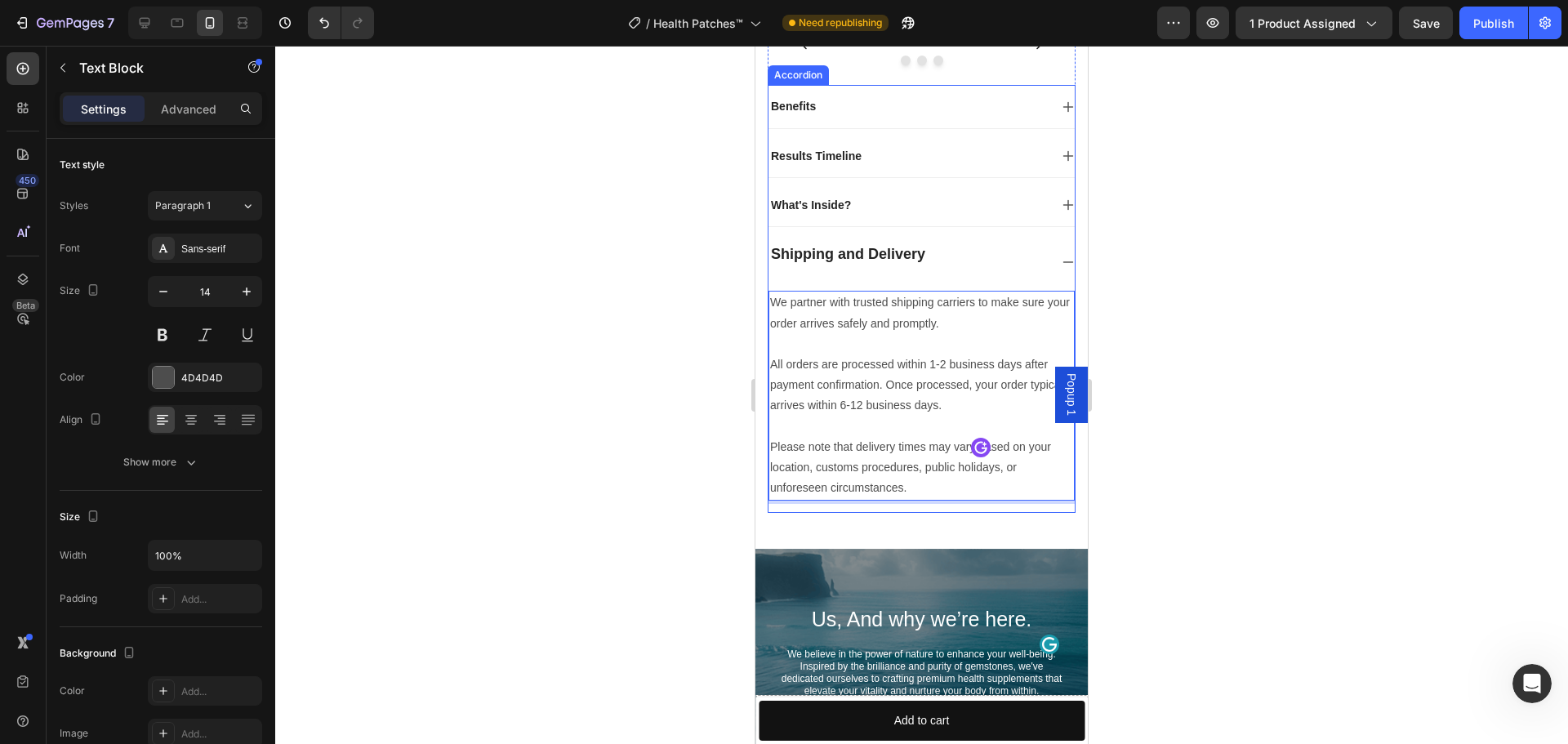
click at [961, 279] on div "Shipping and Delivery" at bounding box center [908, 262] width 280 height 35
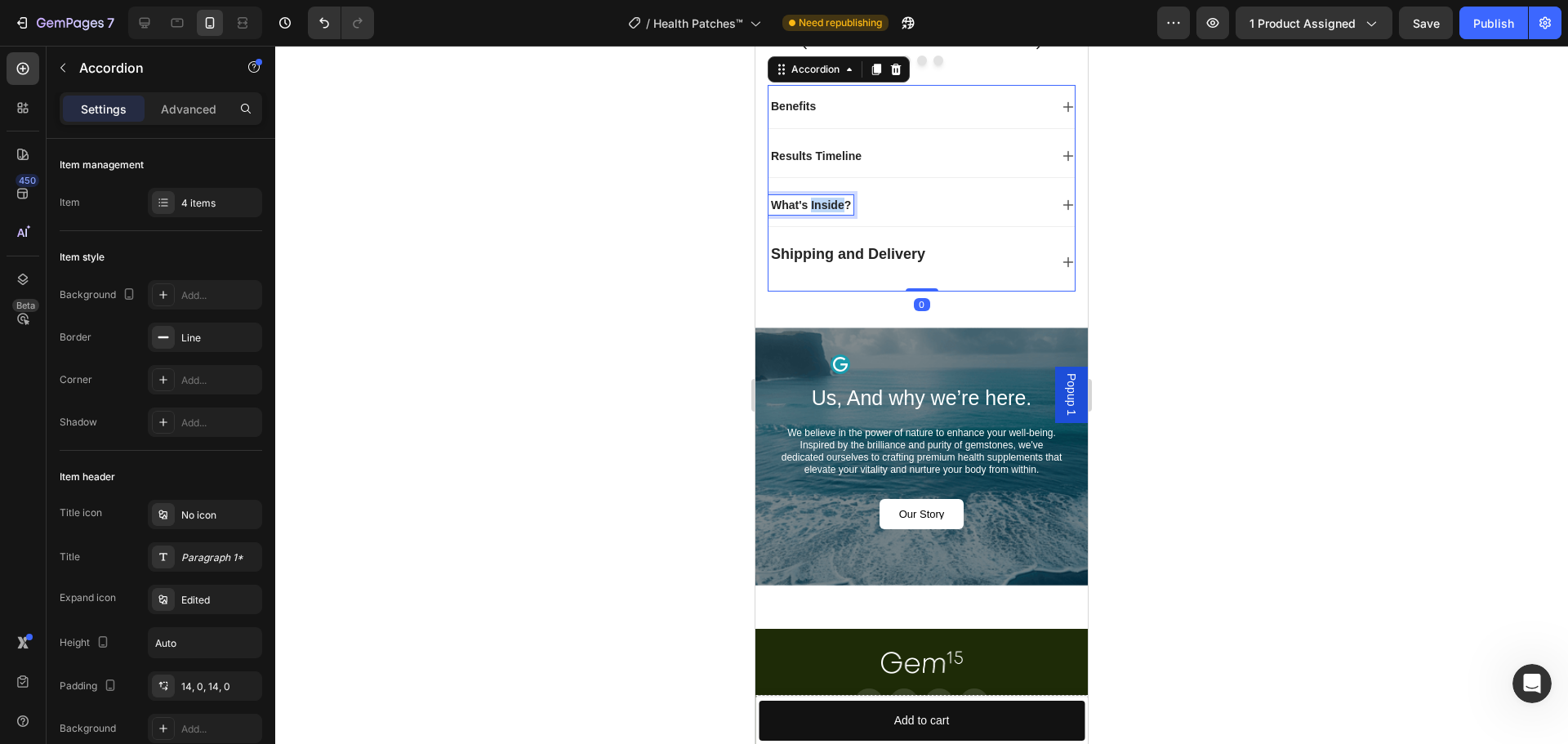
click at [818, 212] on strong "What's Inside?" at bounding box center [810, 205] width 80 height 13
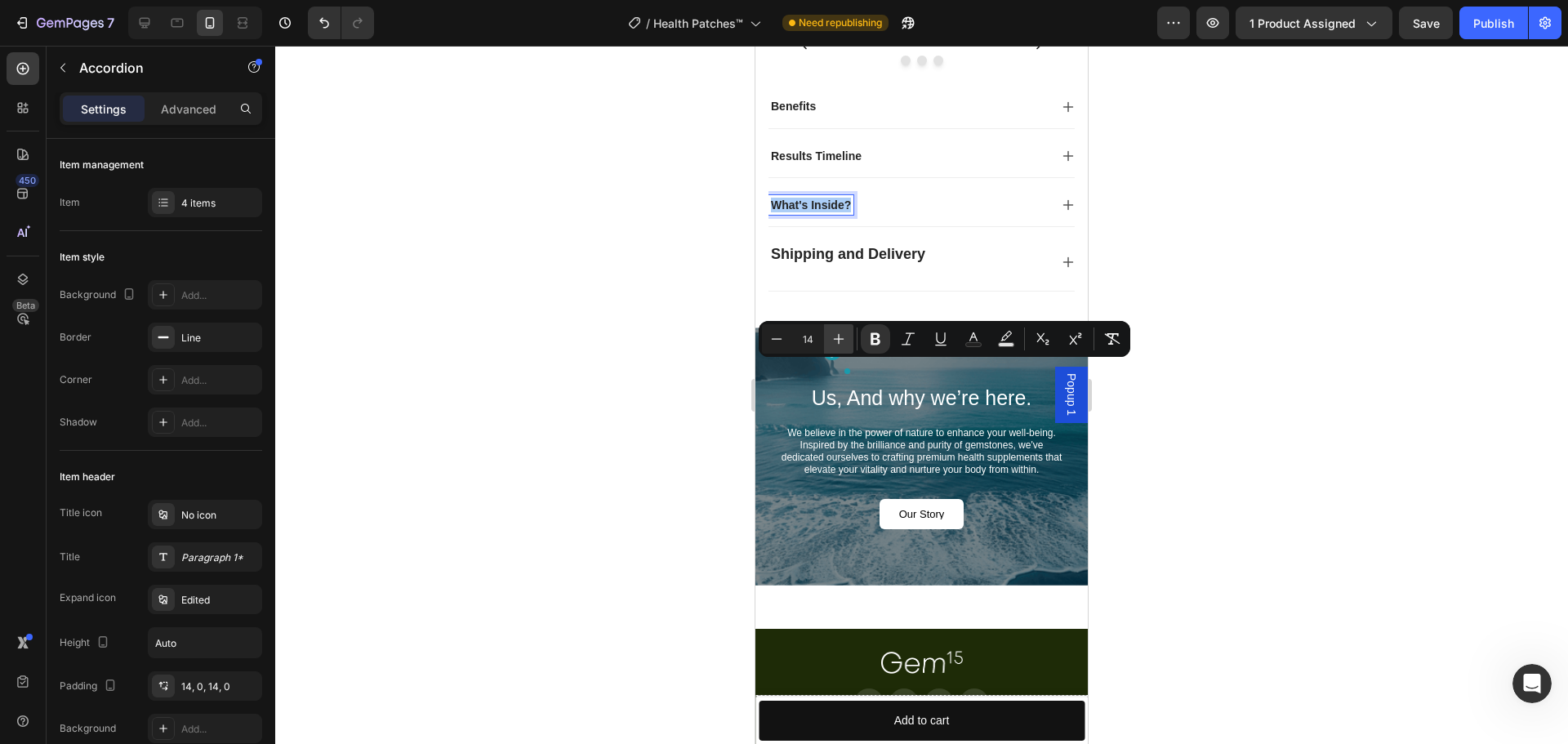
click at [836, 339] on icon "Editor contextual toolbar" at bounding box center [839, 340] width 10 height 11
click at [837, 339] on icon "Editor contextual toolbar" at bounding box center [839, 340] width 10 height 11
type input "16"
click at [856, 368] on ga "0" at bounding box center [858, 371] width 6 height 6
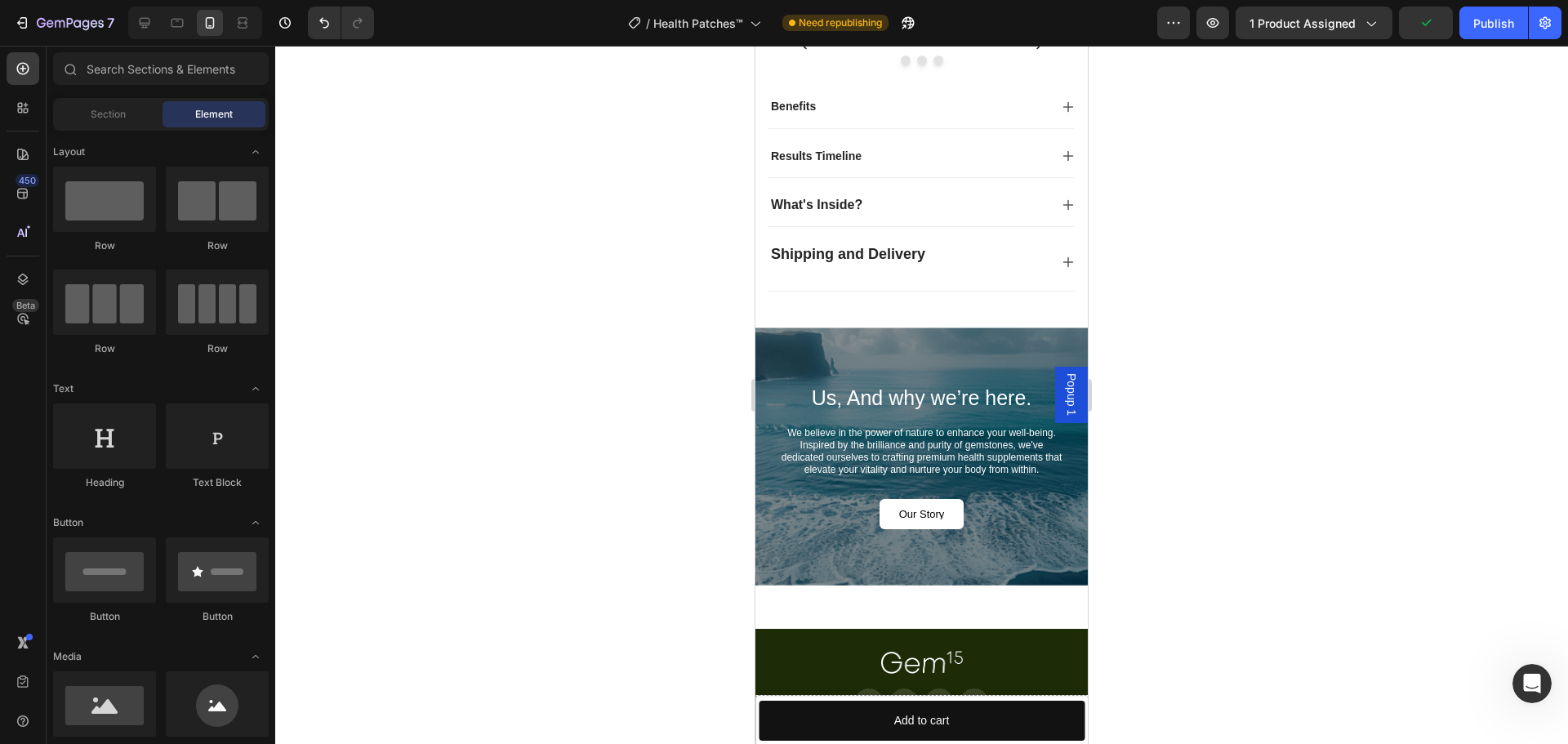
drag, startPoint x: 1523, startPoint y: 216, endPoint x: 1436, endPoint y: 231, distance: 88.3
click at [1522, 123] on gdiv at bounding box center [784, 61] width 1568 height 123
click at [789, 113] on strong "Benefits" at bounding box center [793, 106] width 45 height 13
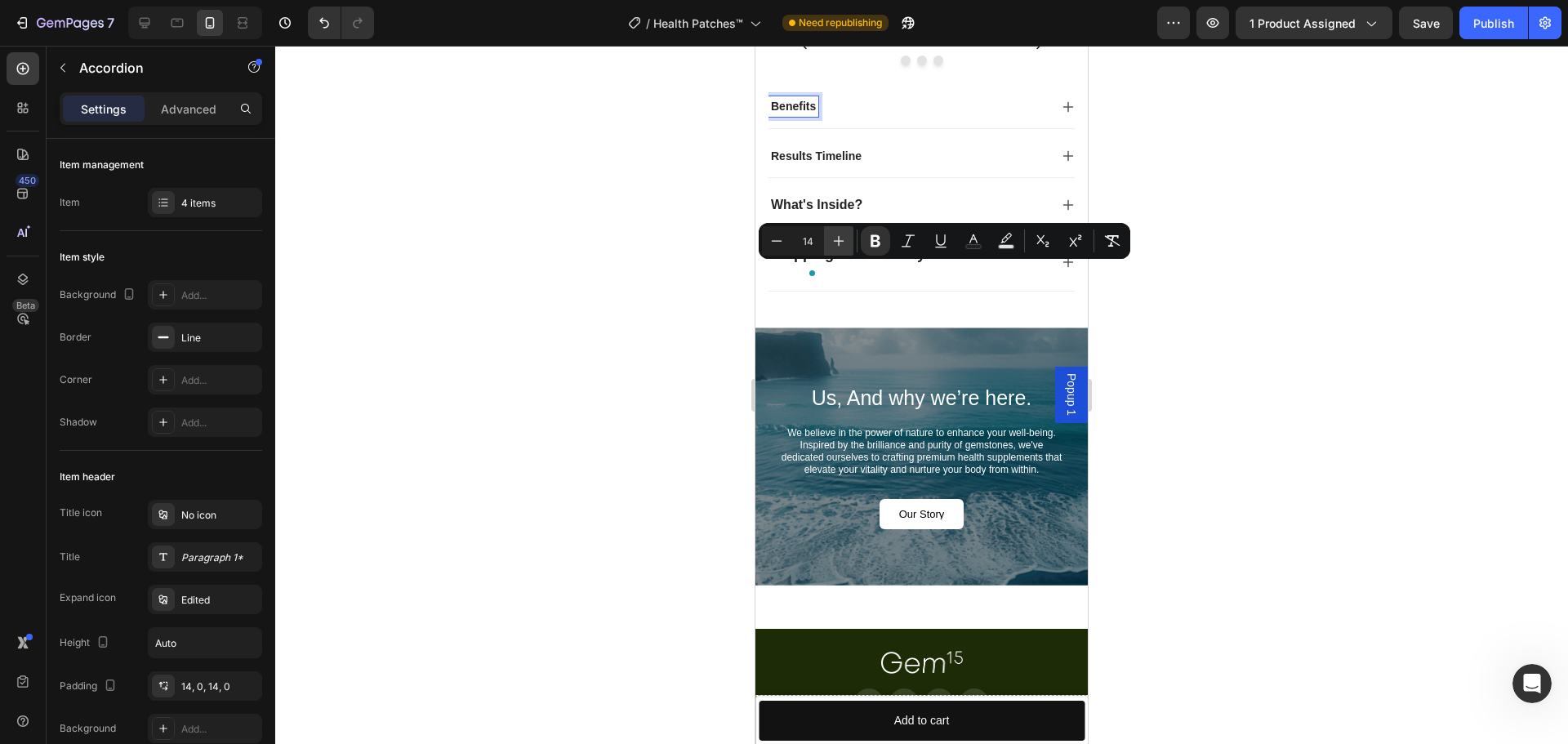
click at [844, 239] on icon "Editor contextual toolbar" at bounding box center [838, 241] width 17 height 17
type input "16"
click at [808, 163] on strong "Results Timeline" at bounding box center [816, 156] width 91 height 13
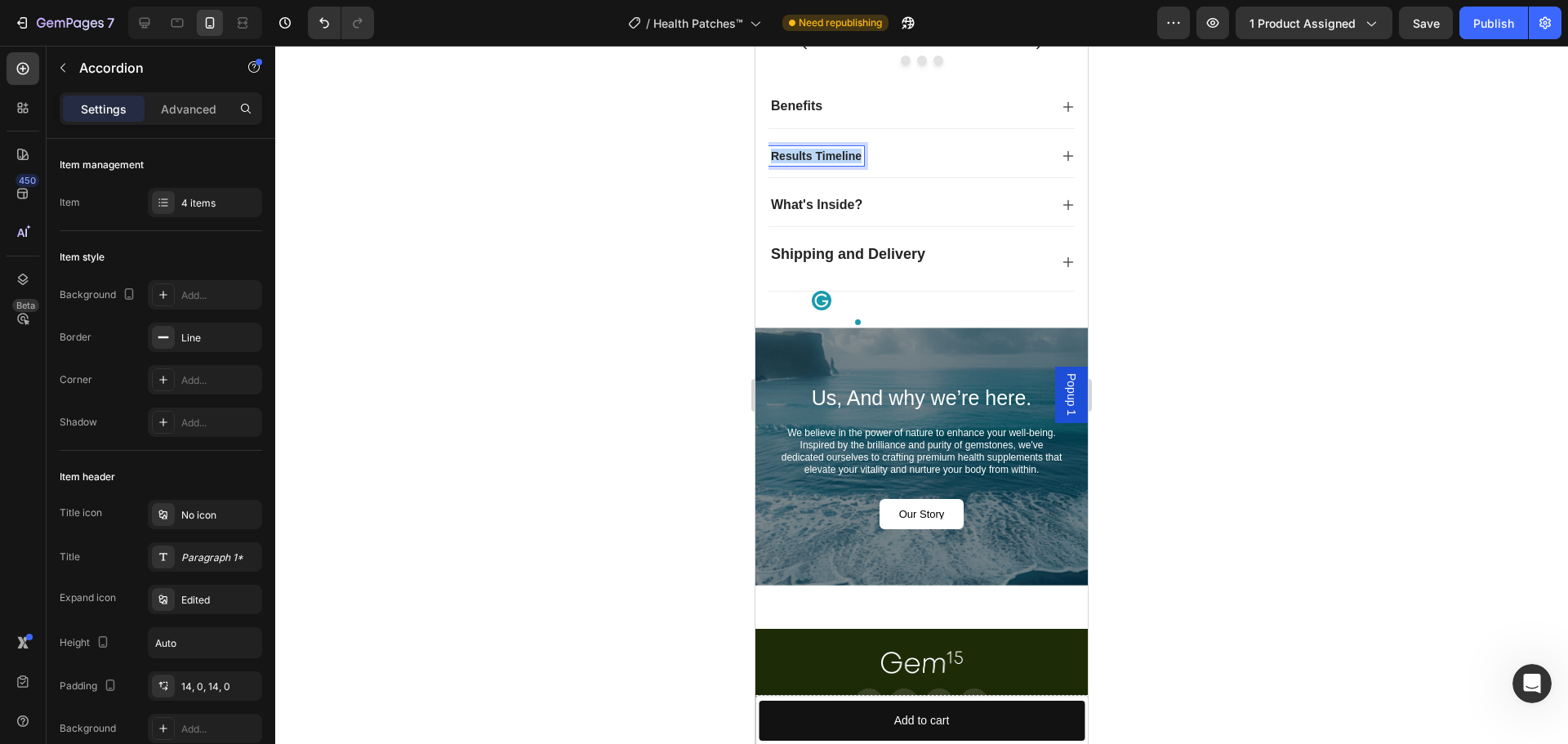
click at [808, 163] on strong "Results Timeline" at bounding box center [816, 156] width 91 height 13
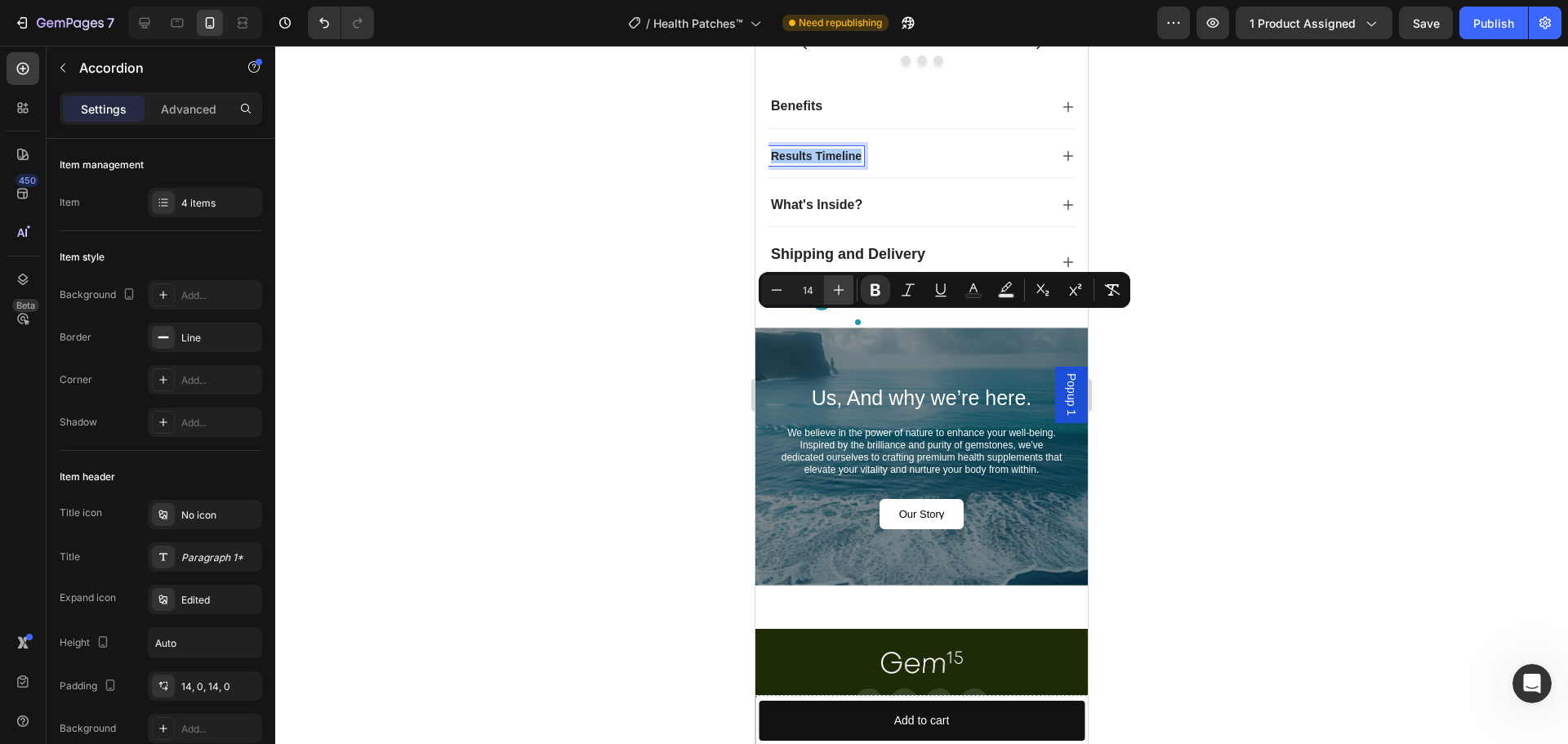
click at [838, 290] on icon "Editor contextual toolbar" at bounding box center [839, 291] width 10 height 11
type input "16"
click at [826, 212] on strong "What's Inside?" at bounding box center [816, 205] width 92 height 14
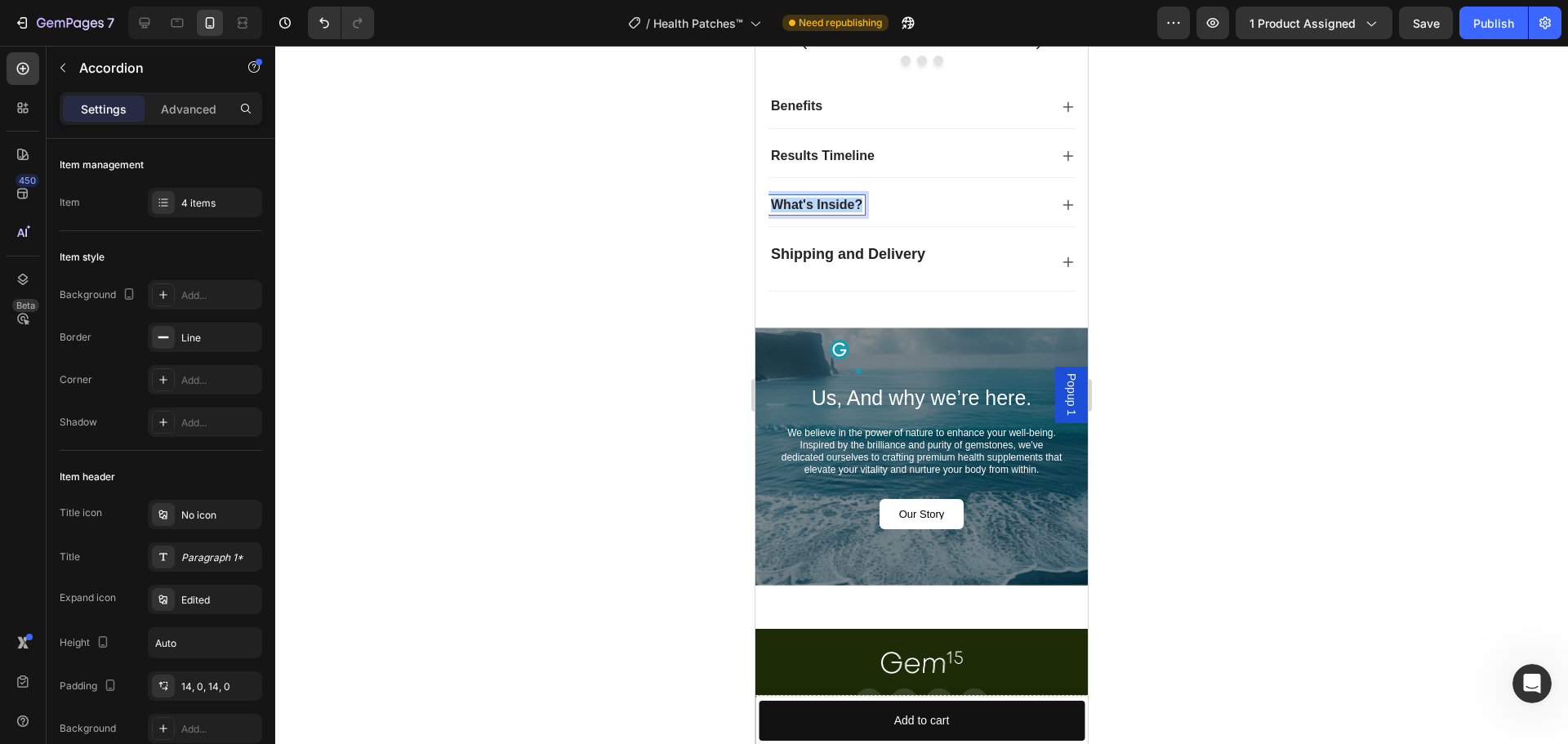
click at [826, 212] on strong "What's Inside?" at bounding box center [816, 205] width 92 height 14
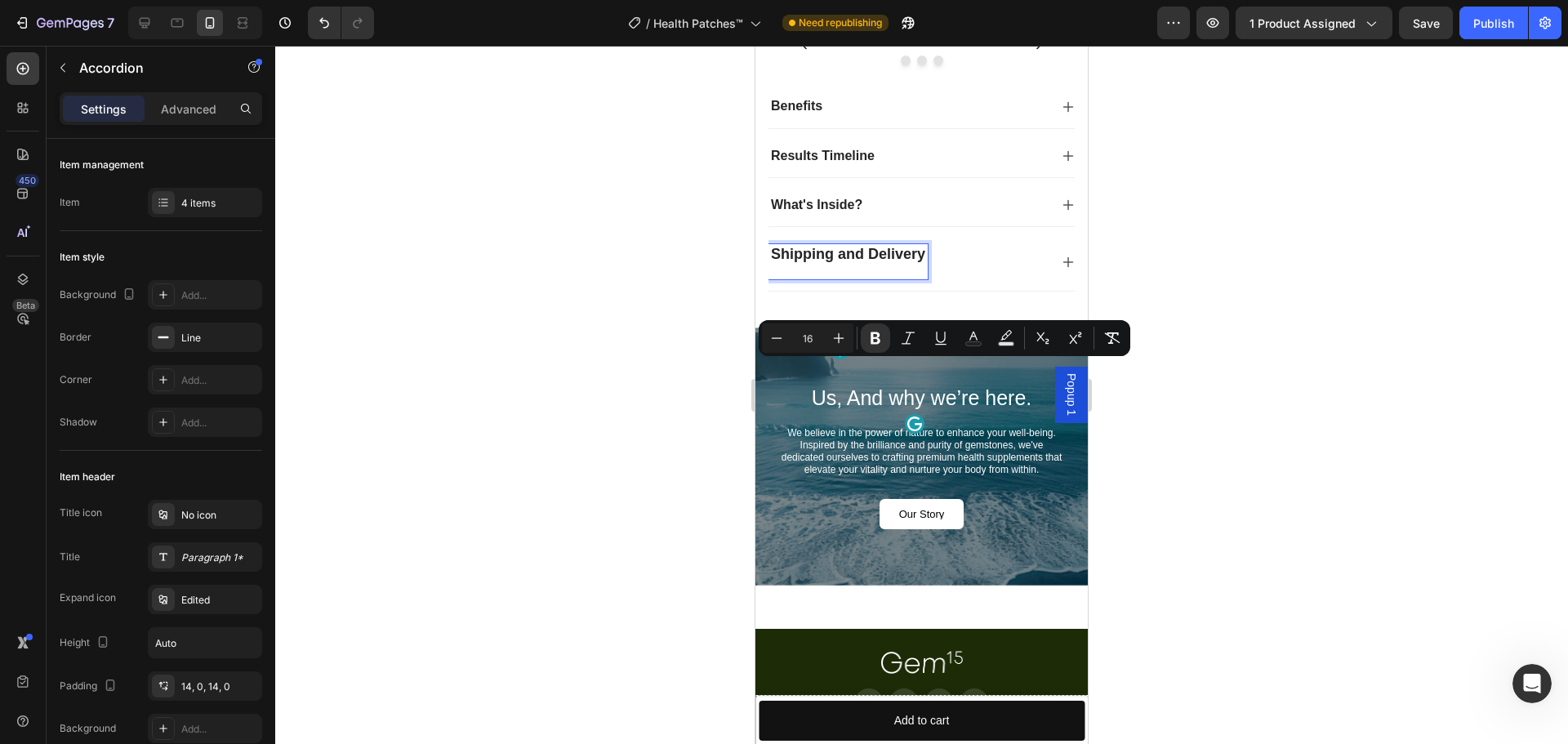
click at [822, 263] on strong "Shipping and Delivery" at bounding box center [848, 254] width 154 height 17
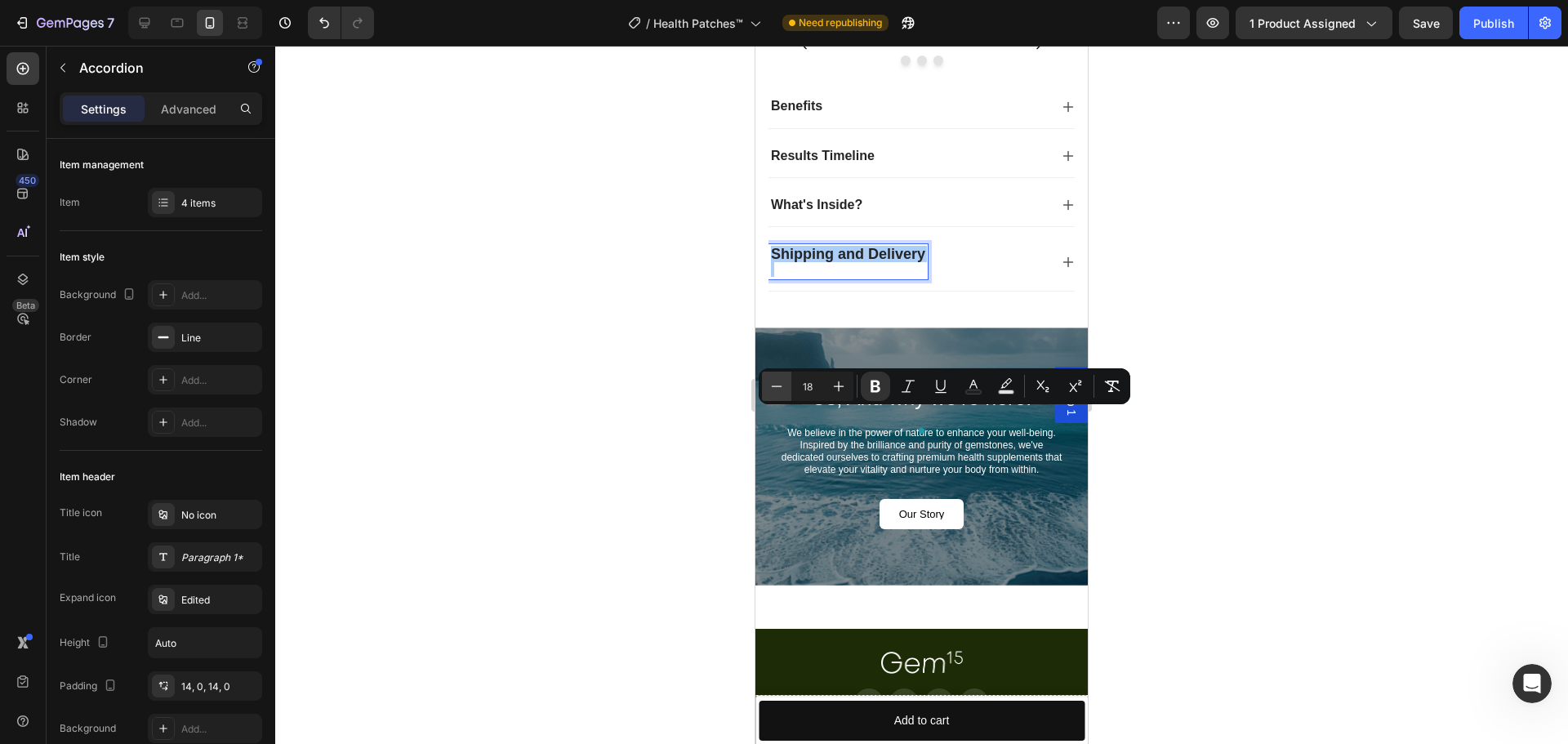
click at [774, 381] on icon "Editor contextual toolbar" at bounding box center [776, 386] width 17 height 17
type input "16"
click at [674, 397] on div at bounding box center [921, 395] width 1292 height 698
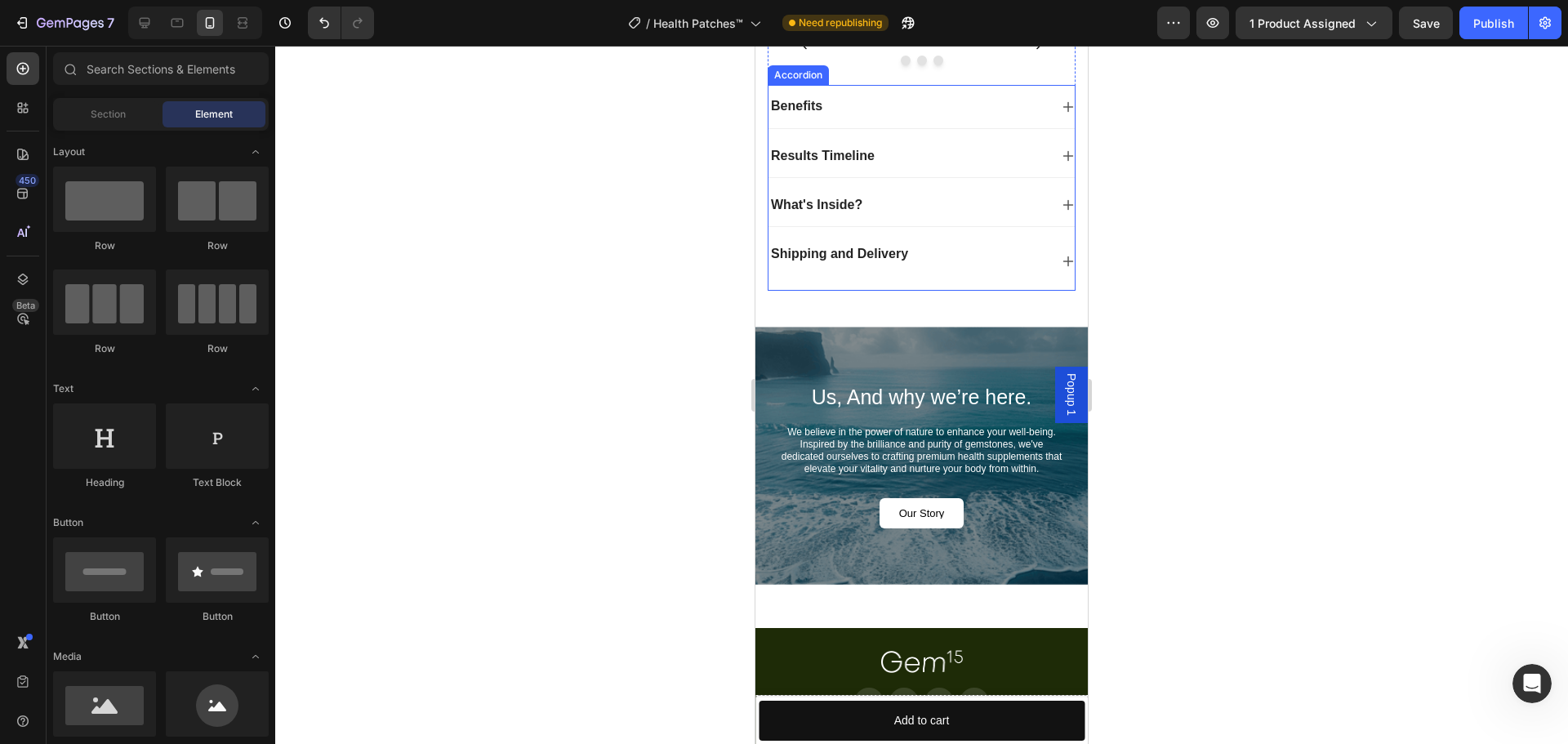
scroll to position [7164, 0]
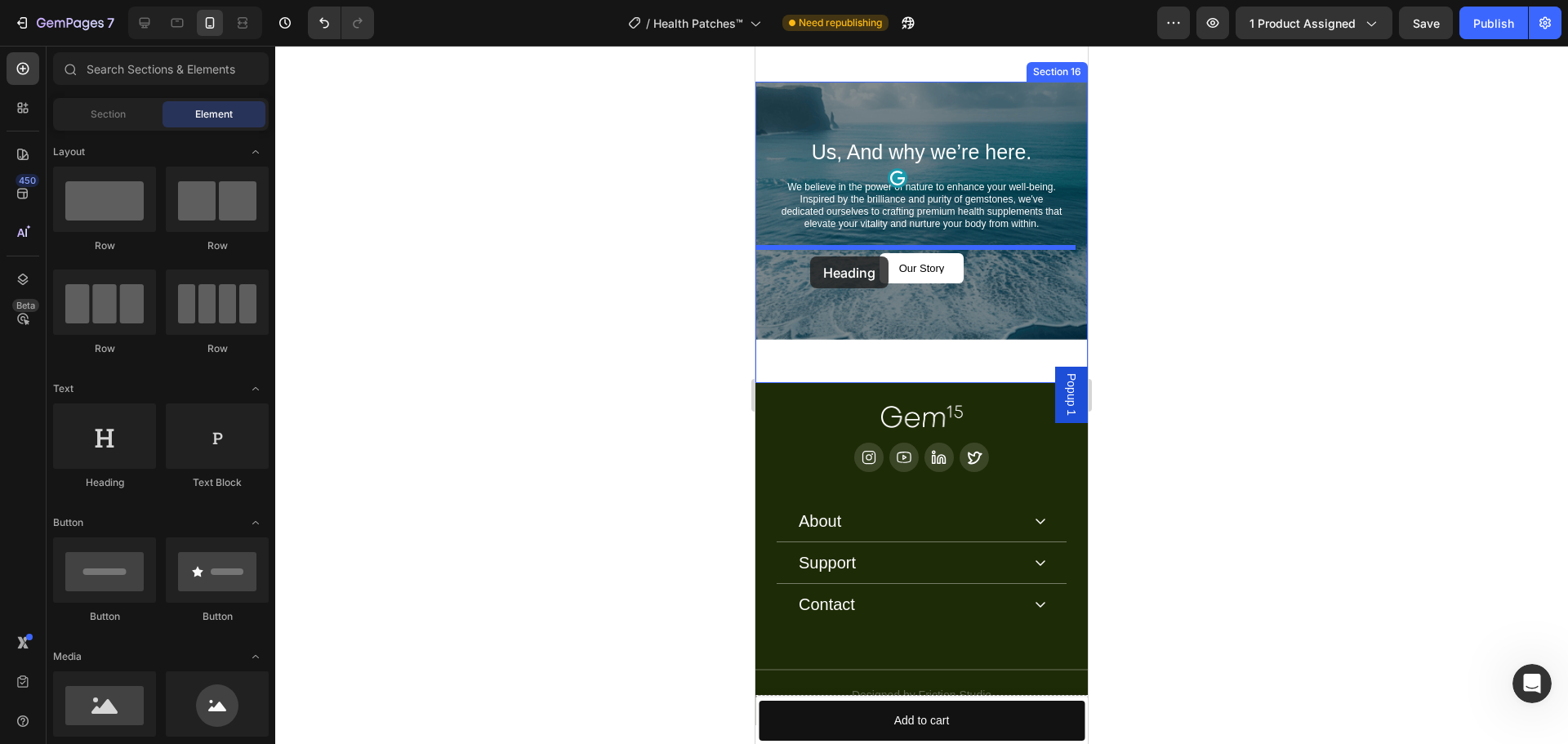
drag, startPoint x: 872, startPoint y: 236, endPoint x: 810, endPoint y: 256, distance: 65.1
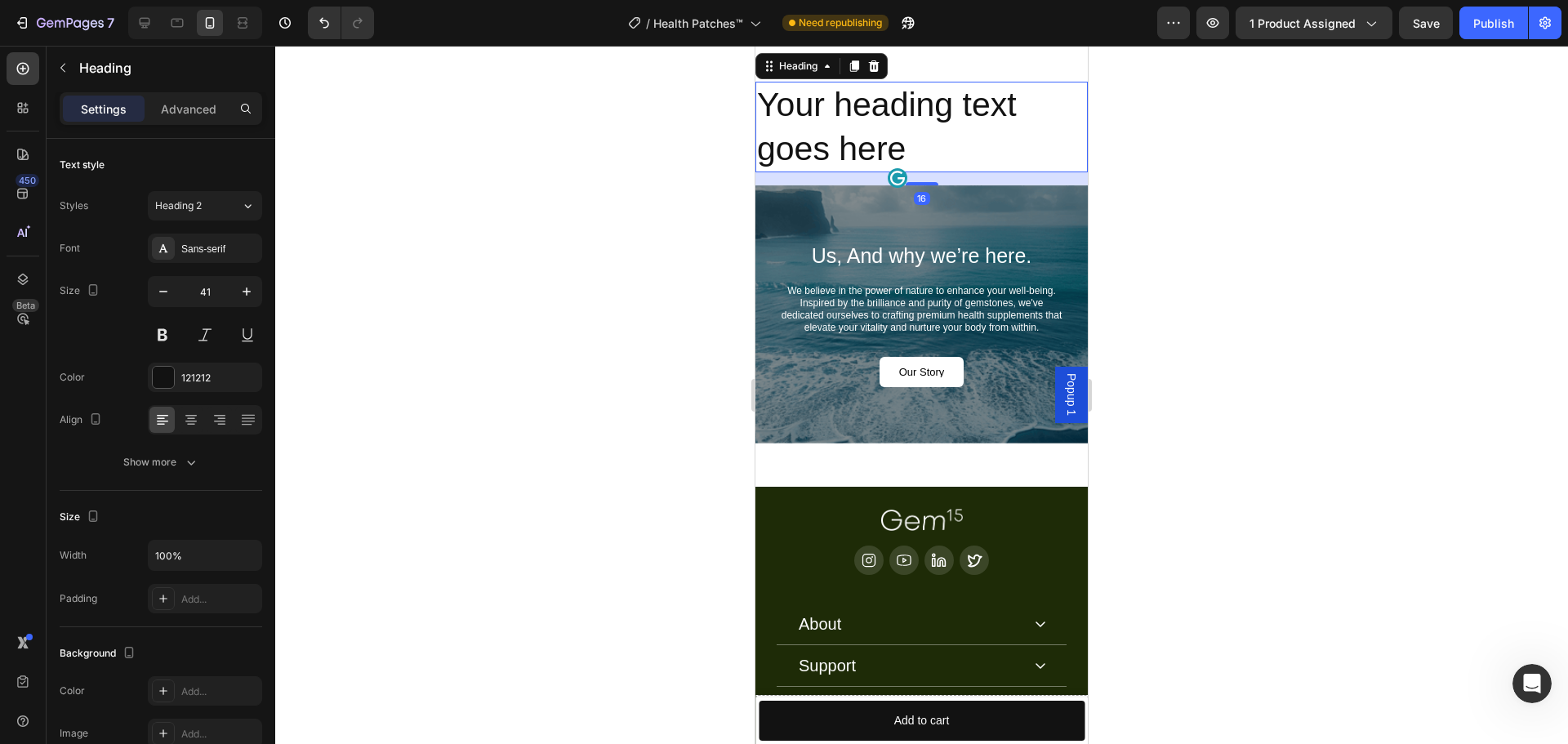
click at [922, 172] on h2 "Your heading text goes here" at bounding box center [921, 127] width 332 height 91
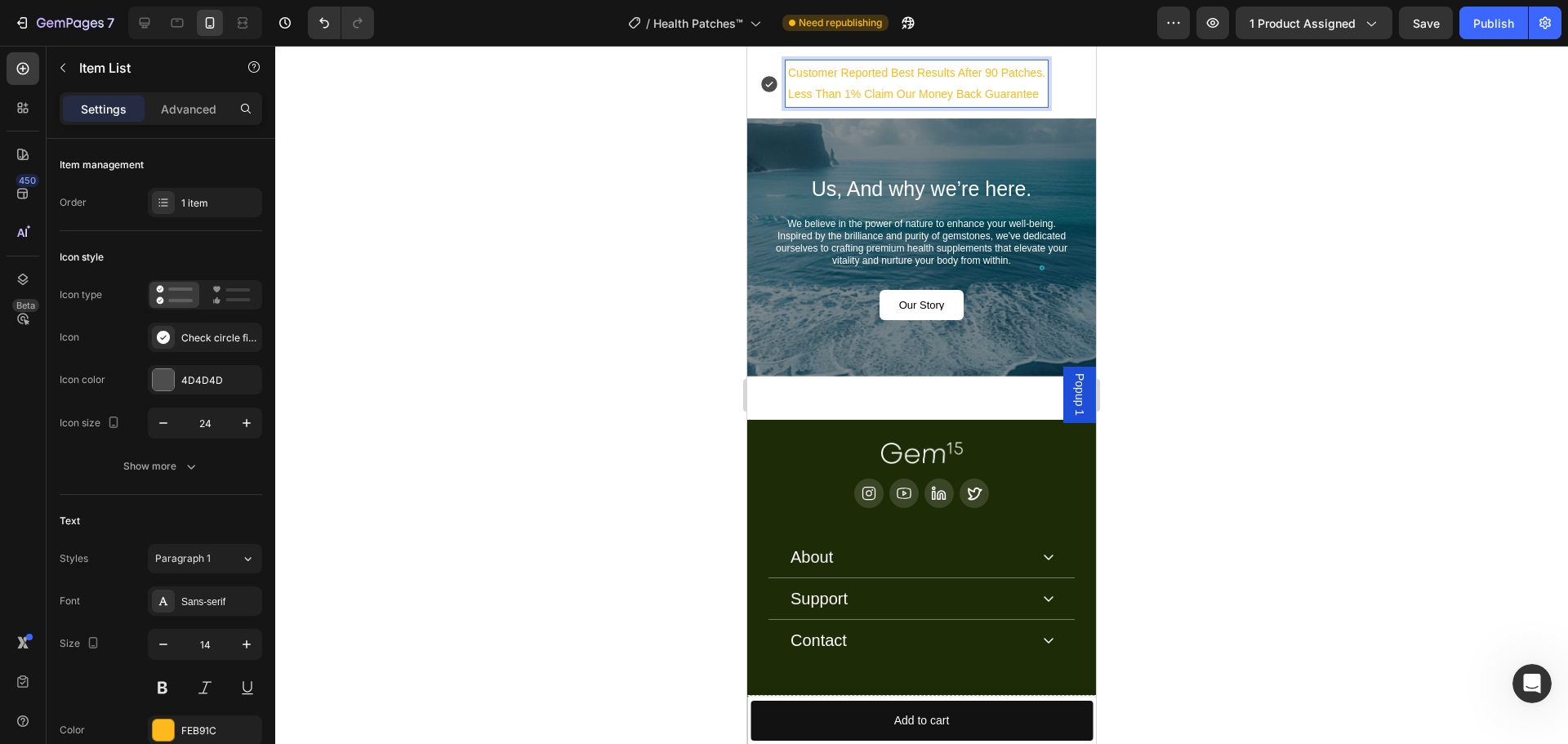
click at [894, 83] on p "Customer Reported Best Results After 90 Patches." at bounding box center [917, 73] width 257 height 20
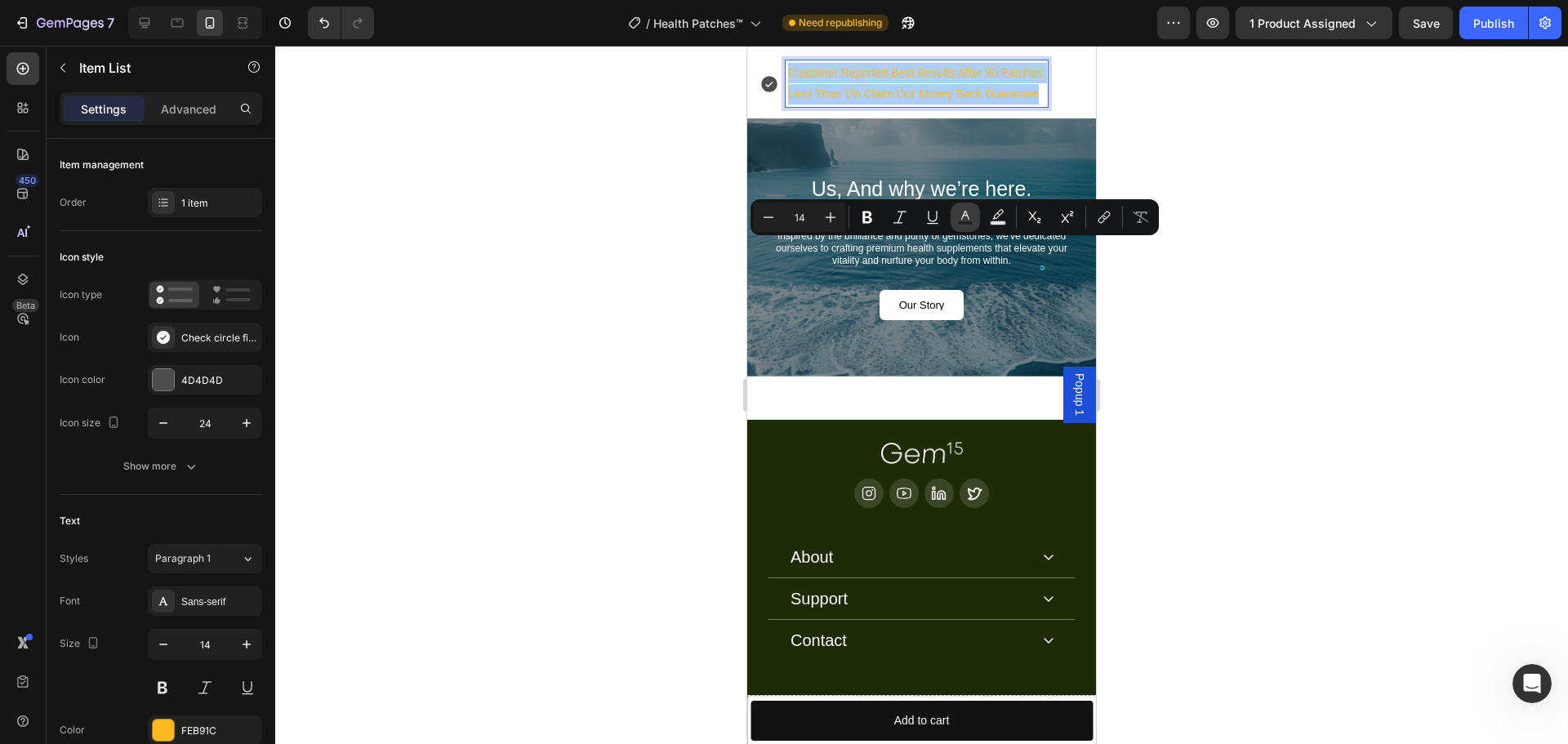
click at [962, 209] on icon "Editor contextual toolbar" at bounding box center [965, 217] width 17 height 17
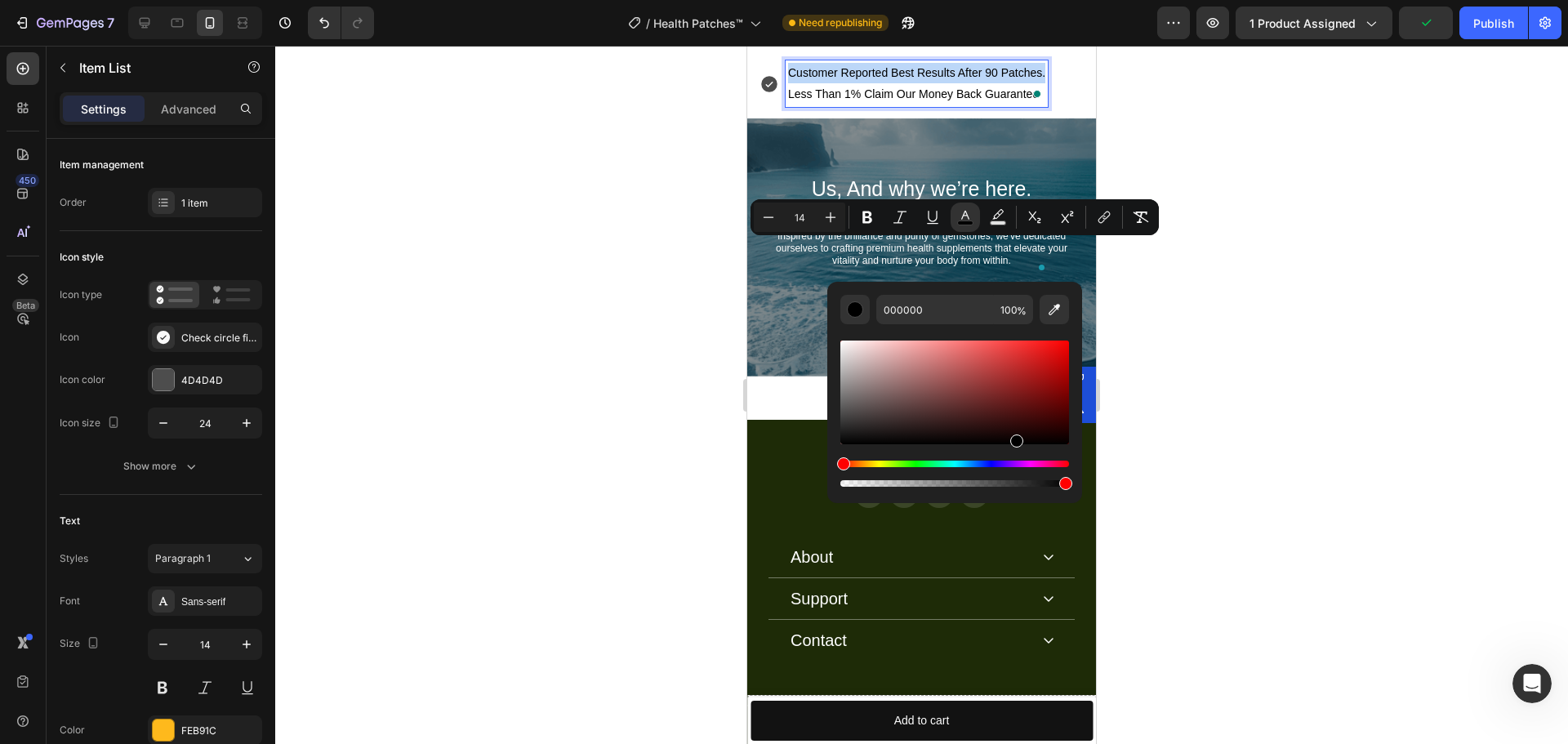
drag, startPoint x: 1012, startPoint y: 448, endPoint x: 1015, endPoint y: 457, distance: 9.5
click at [1015, 457] on div "Editor contextual toolbar" at bounding box center [954, 413] width 228 height 153
click at [918, 459] on div "Editor contextual toolbar" at bounding box center [954, 413] width 228 height 153
click at [917, 433] on div "Editor contextual toolbar" at bounding box center [954, 392] width 228 height 104
click at [914, 460] on div "Hue" at bounding box center [954, 463] width 228 height 6
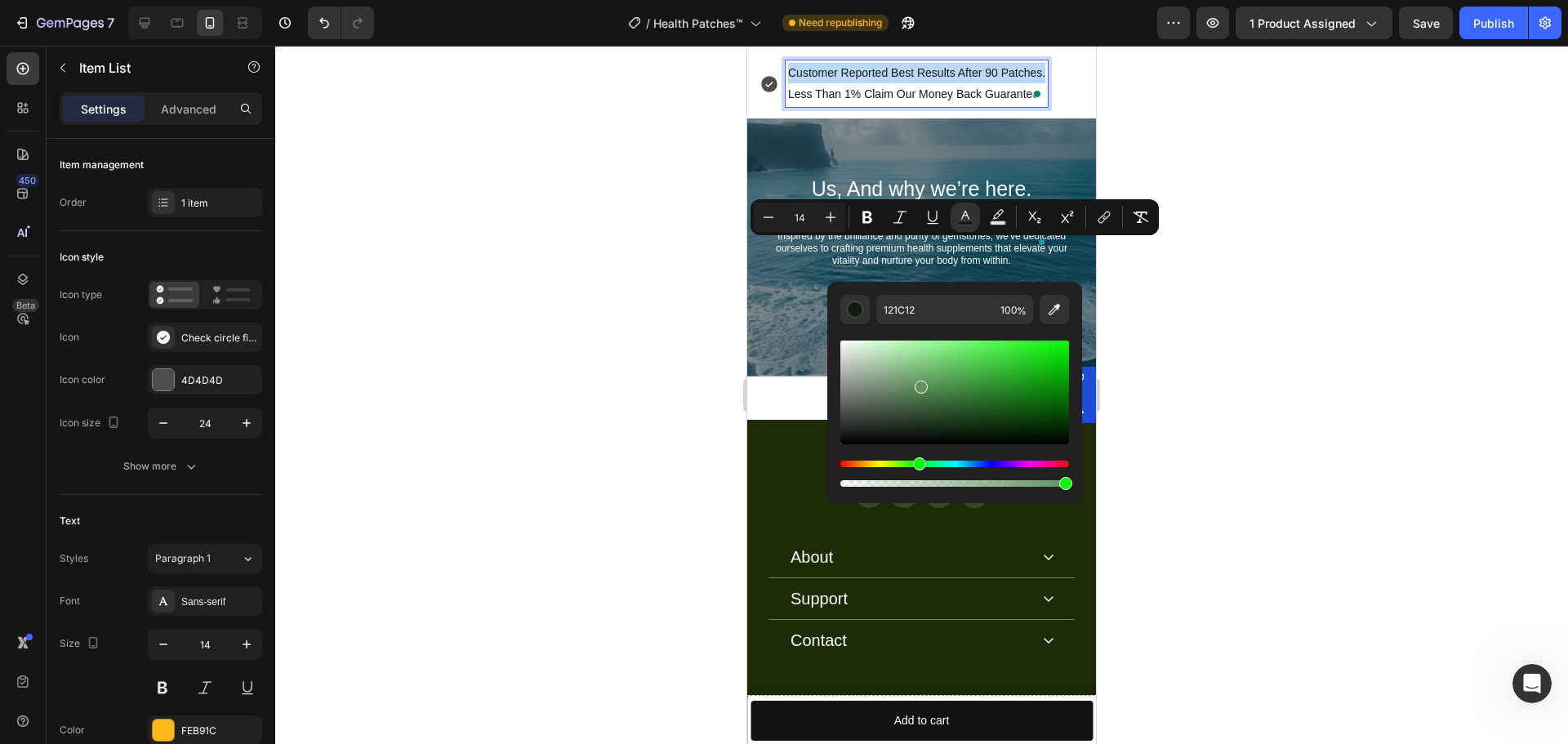
click at [920, 384] on div "Editor contextual toolbar" at bounding box center [954, 392] width 228 height 104
click at [915, 384] on div "Editor contextual toolbar" at bounding box center [920, 387] width 13 height 13
type input "649364"
click at [863, 215] on icon "Editor contextual toolbar" at bounding box center [867, 217] width 17 height 17
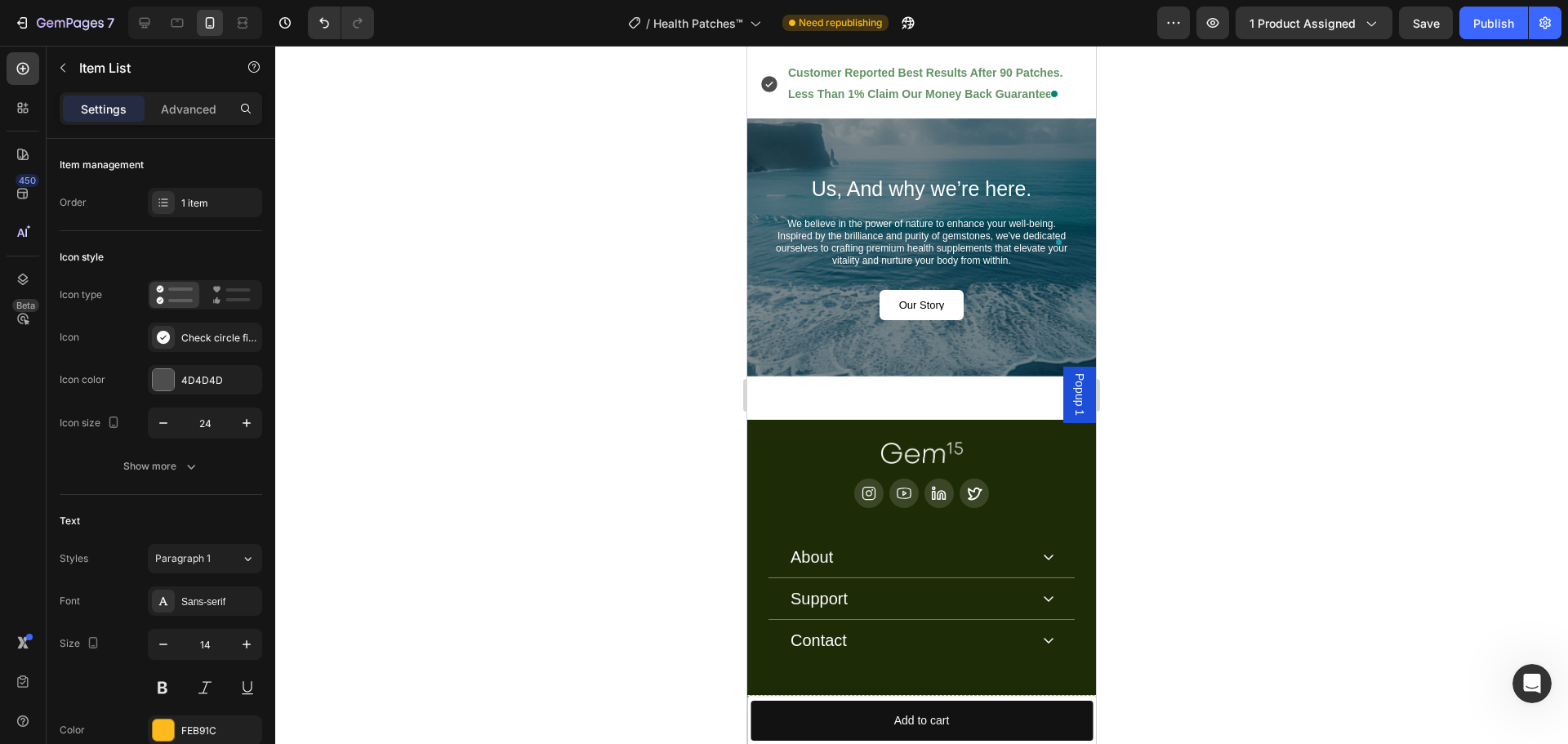
click at [568, 281] on div at bounding box center [921, 395] width 1292 height 698
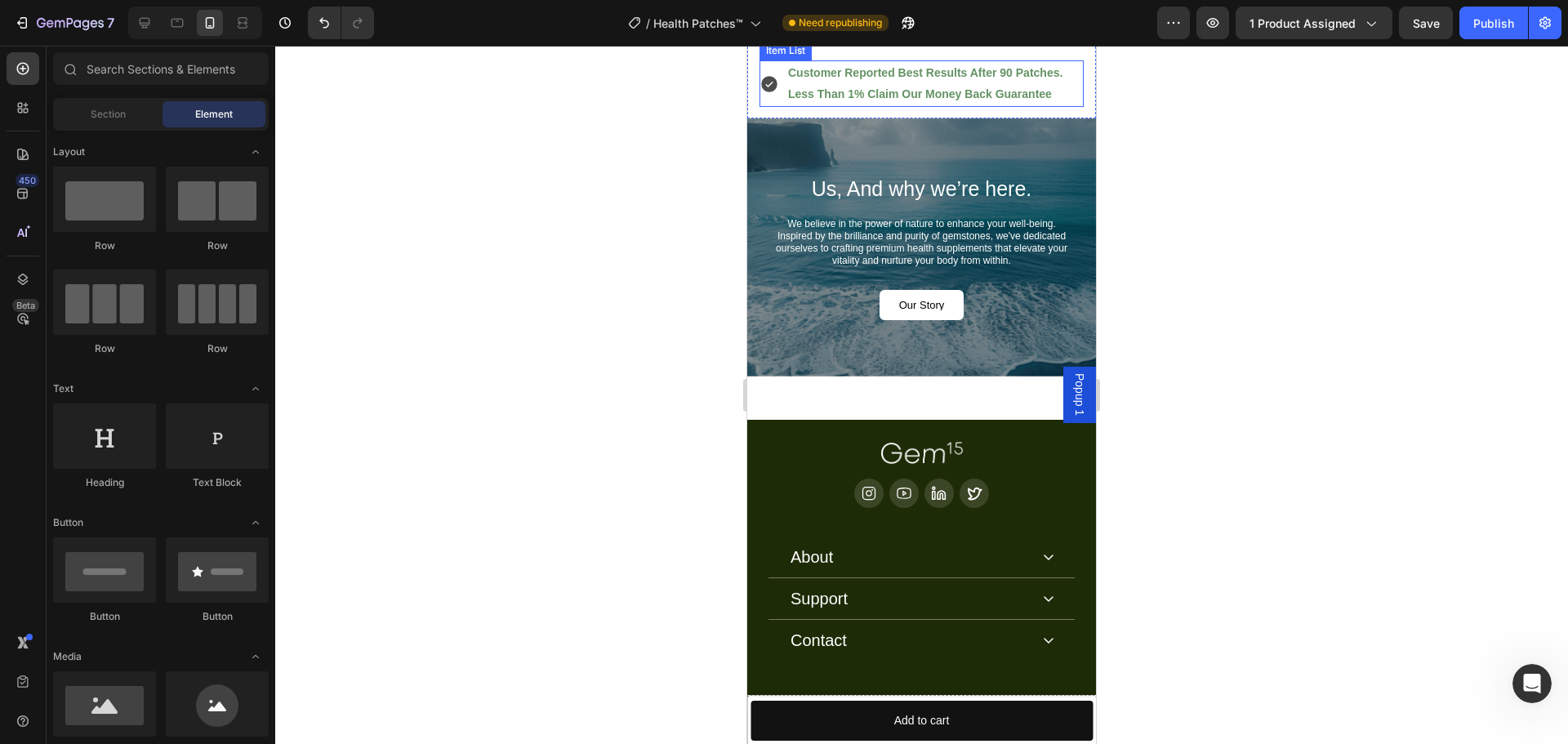
click at [772, 92] on icon at bounding box center [769, 84] width 17 height 17
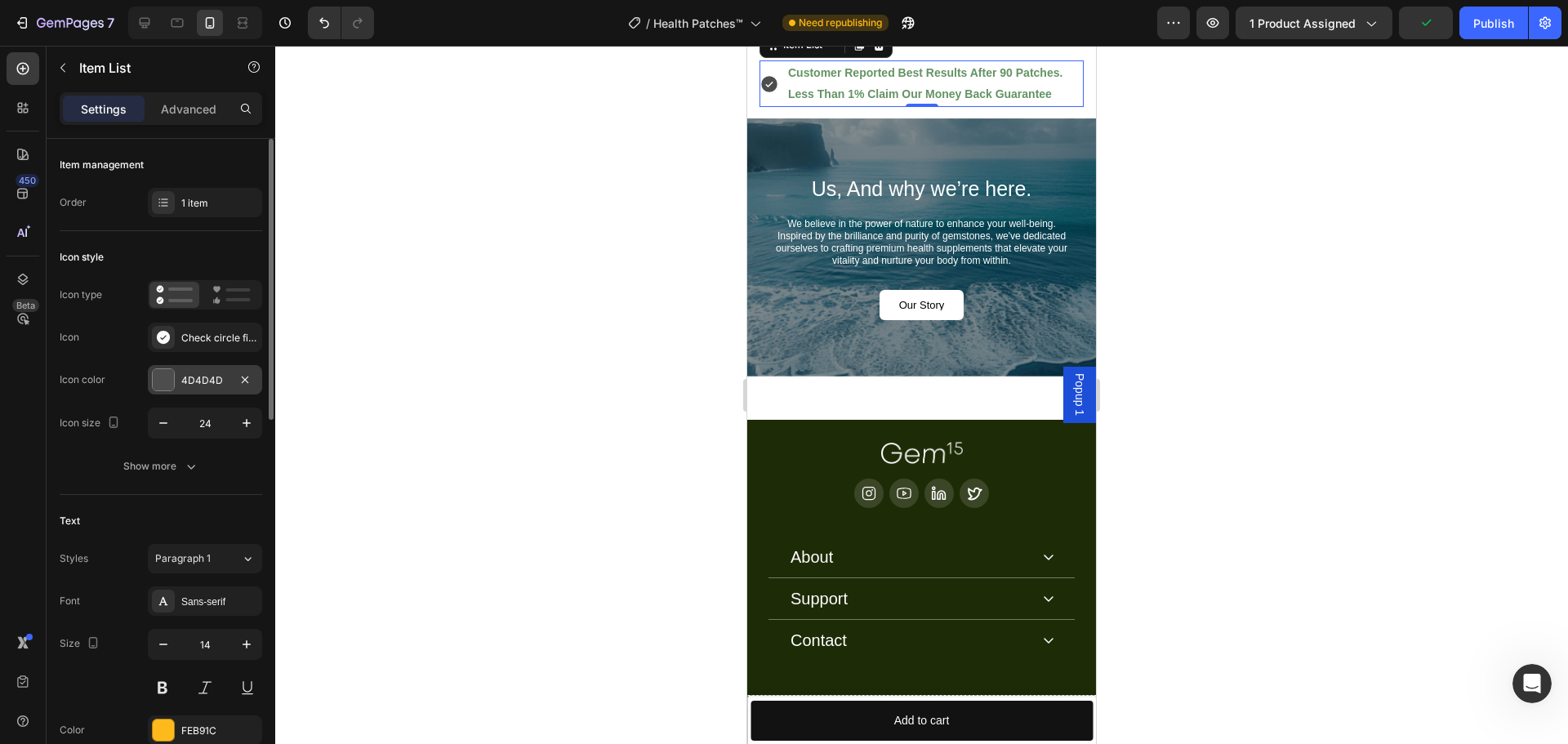
click at [221, 376] on div "4D4D4D" at bounding box center [205, 380] width 47 height 15
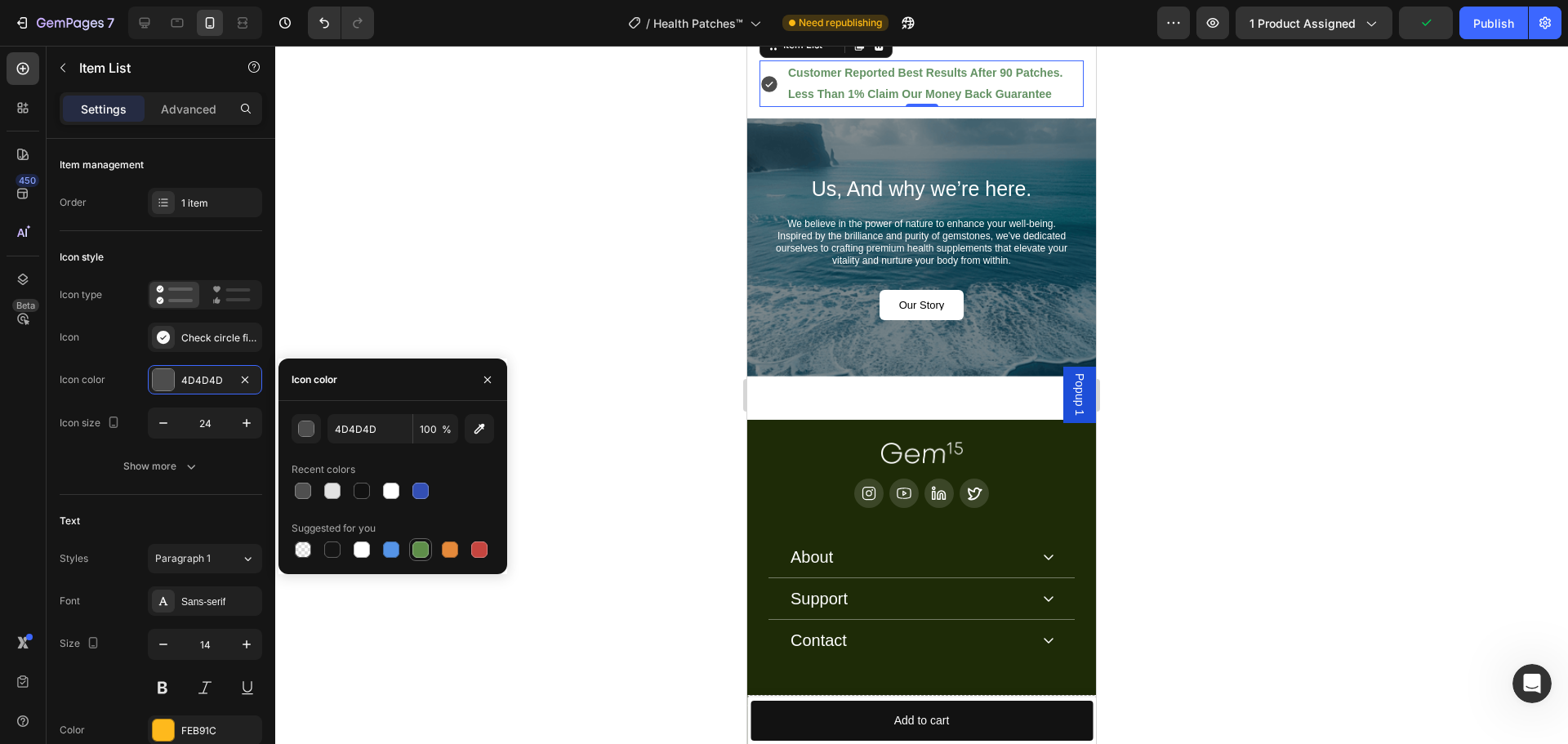
click at [422, 555] on div at bounding box center [420, 550] width 17 height 17
type input "5E8E49"
click at [618, 294] on div at bounding box center [921, 395] width 1292 height 698
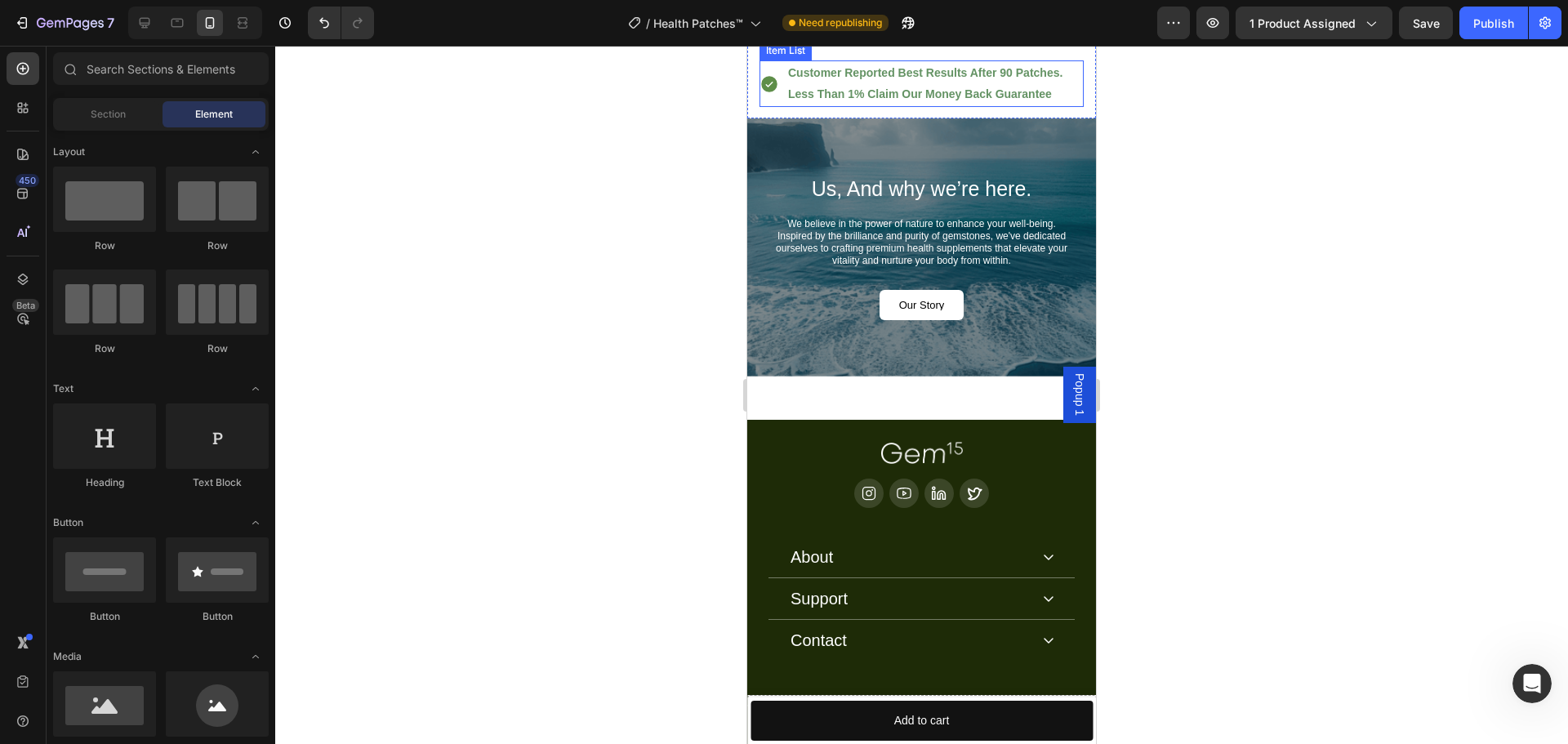
click at [832, 80] on strong "Customer Reported Best Results After 90 Patches." at bounding box center [926, 73] width 275 height 13
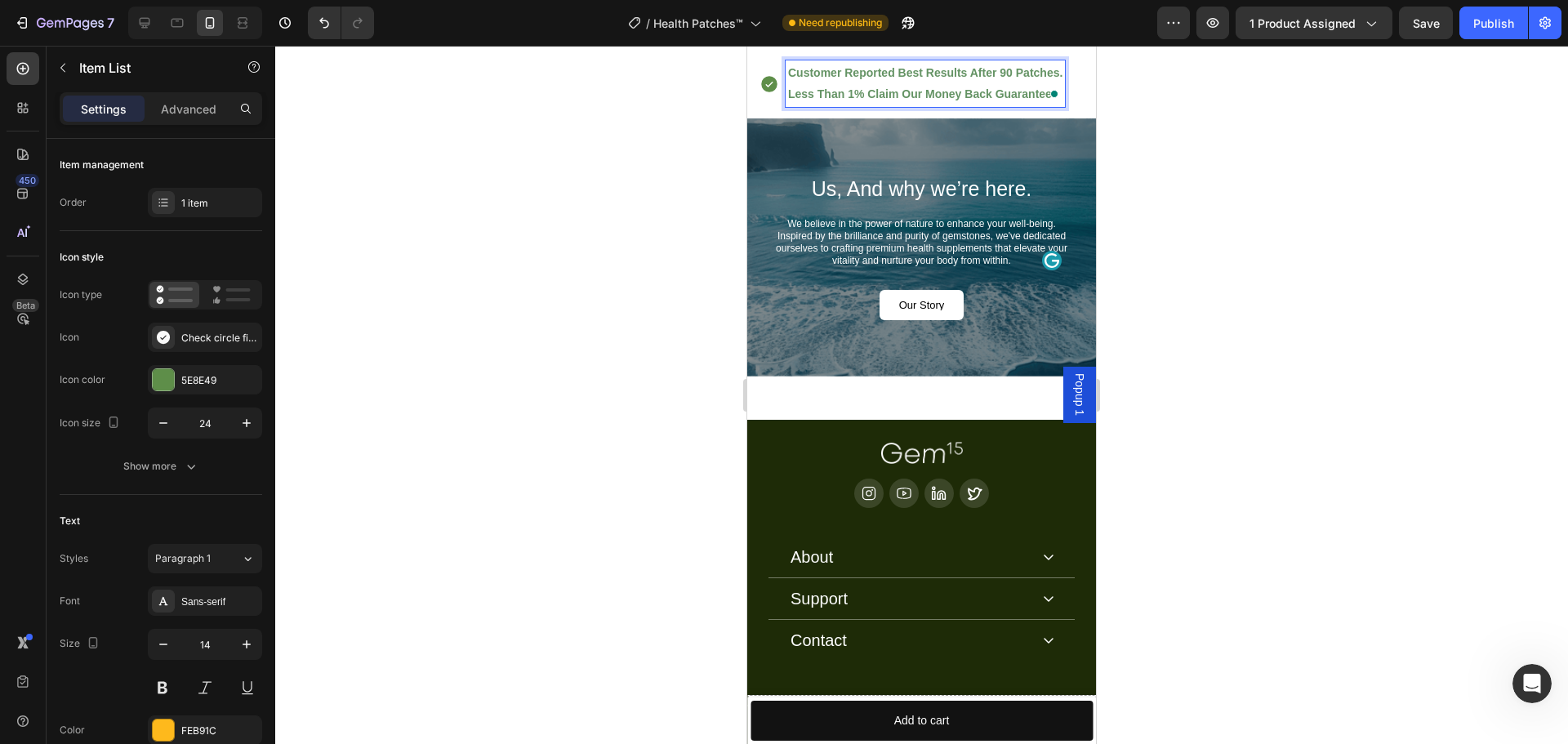
click at [844, 80] on strong "Customer Reported Best Results After 90 Patches." at bounding box center [926, 73] width 275 height 13
click at [1006, 80] on strong "Customers Reported Best Results After 90 Patches." at bounding box center [928, 73] width 281 height 13
click at [629, 265] on div at bounding box center [921, 395] width 1292 height 698
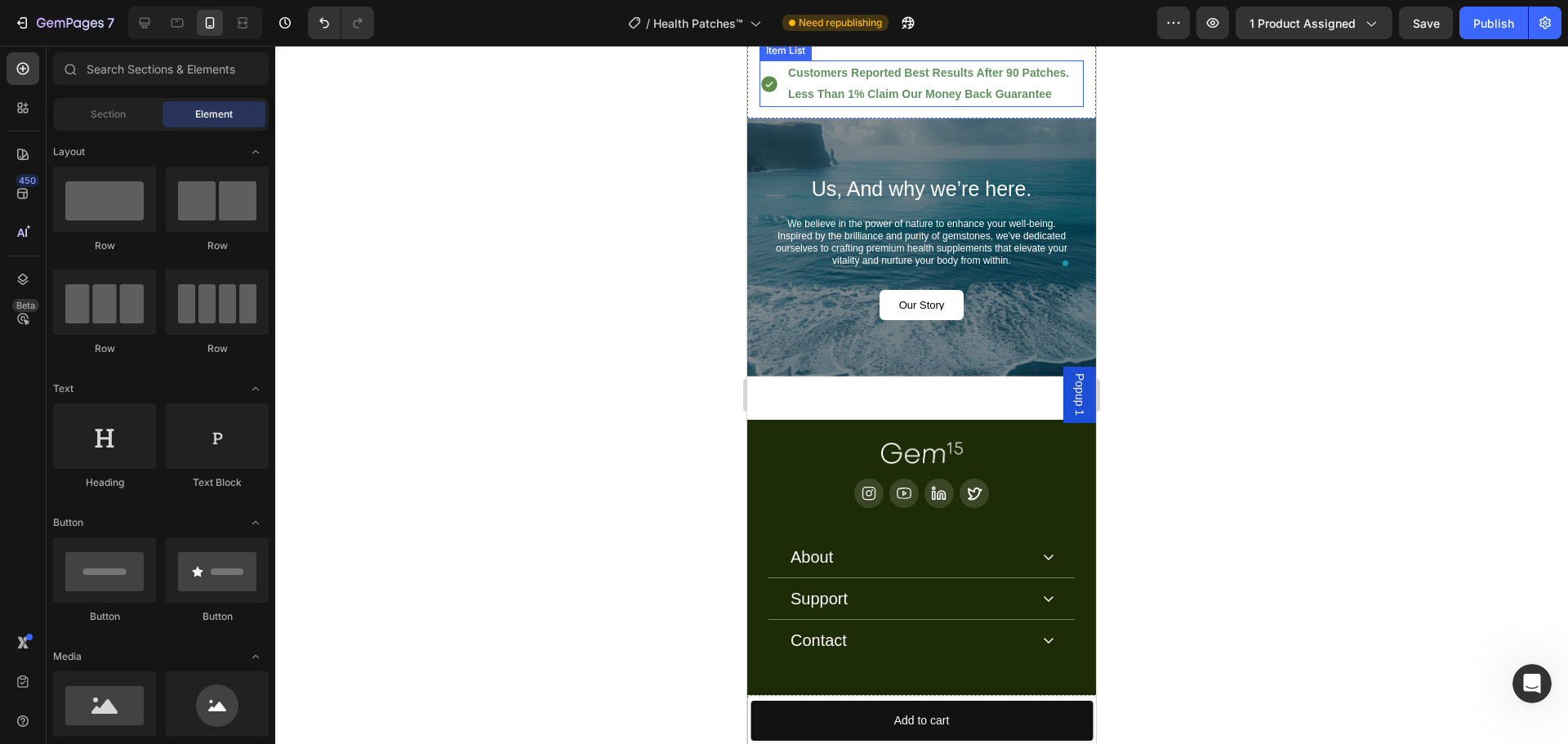
click at [858, 83] on p "Customers Reported Best Results After 90 Patches." at bounding box center [928, 73] width 281 height 20
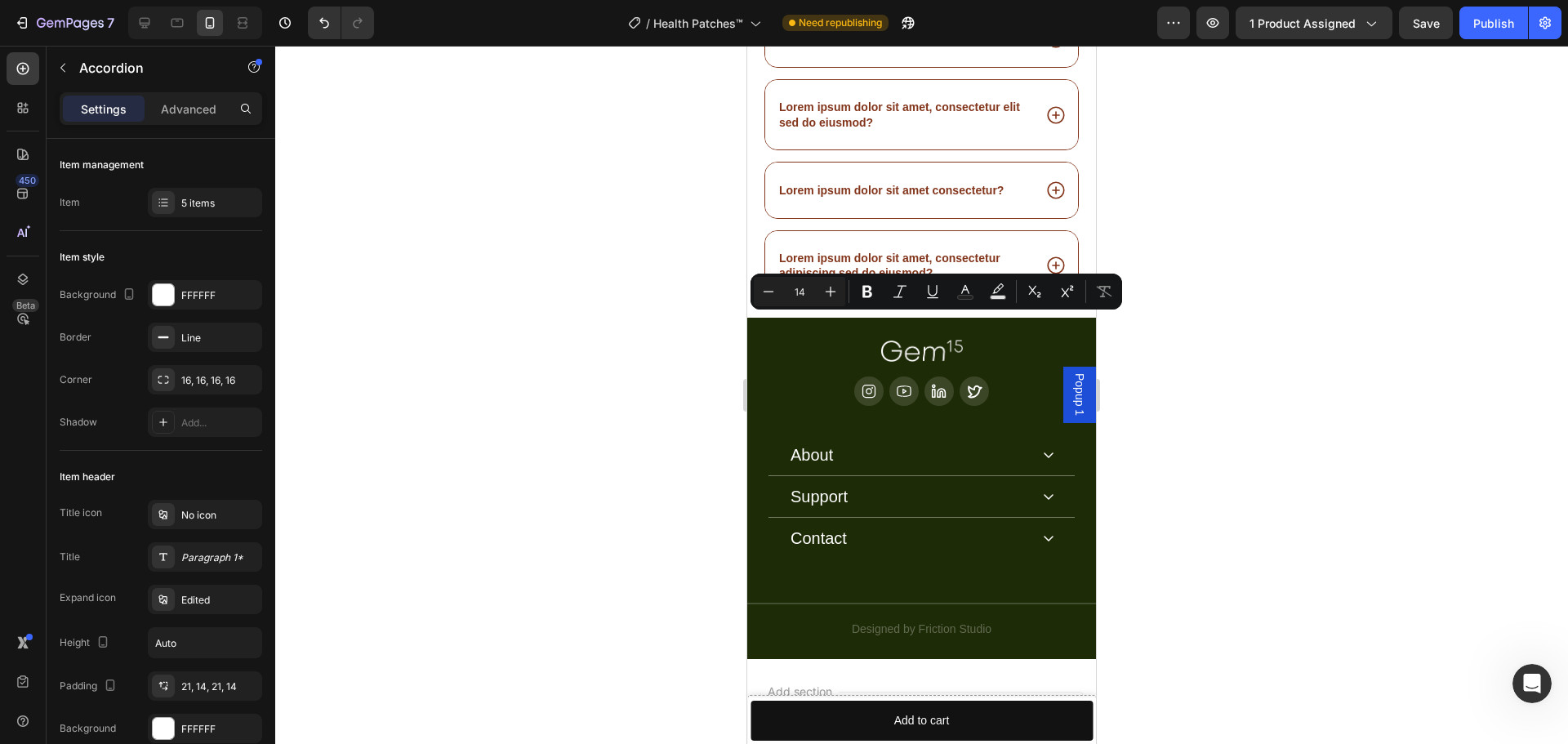
scroll to position [7923, 0]
drag, startPoint x: 850, startPoint y: 324, endPoint x: 798, endPoint y: 329, distance: 52.2
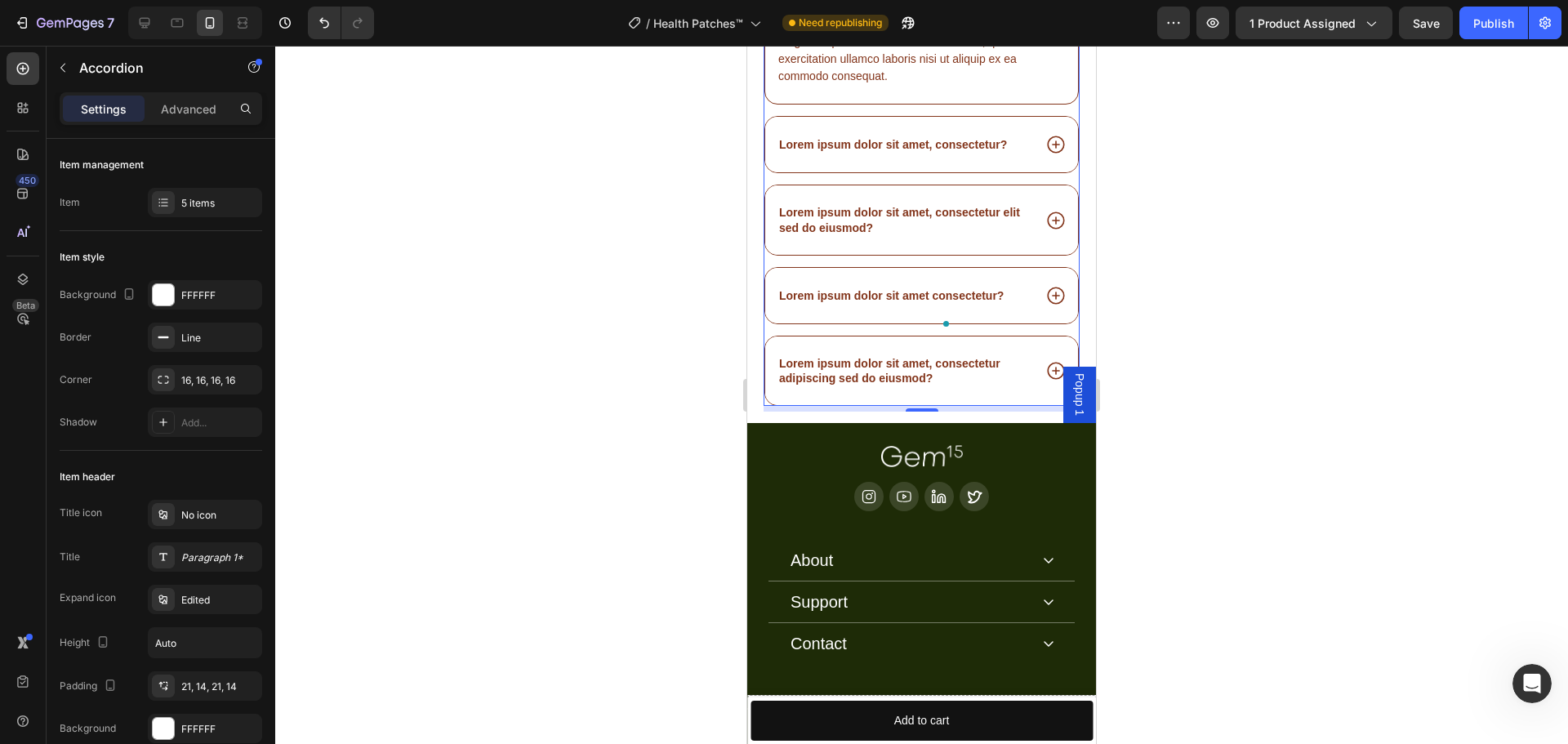
click at [835, 87] on div "Lorem ipsum dolor sit amet, consectetur adipiscing elit, sed do eiusmod tempor …" at bounding box center [921, 42] width 290 height 89
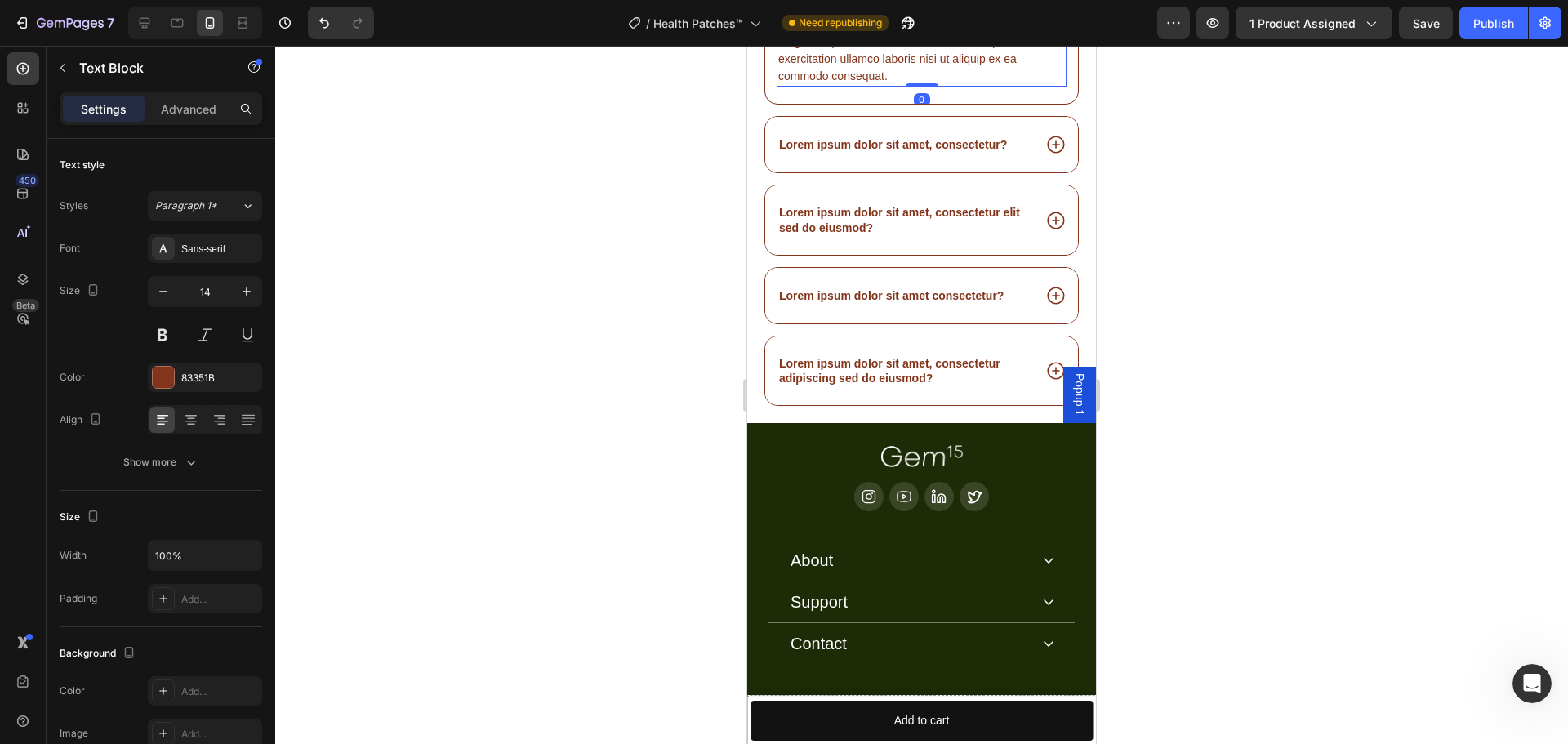
click at [835, 21] on div "Text Block" at bounding box center [824, 13] width 55 height 15
click at [914, 87] on div "Lorem ipsum dolor sit amet, consectetur adipiscing elit, sed do eiusmod tempor …" at bounding box center [921, 42] width 290 height 89
click at [914, 85] on p "Lorem ipsum dolor sit amet, consectetur adipiscing elit, sed do eiusmod tempor …" at bounding box center [921, 42] width 287 height 86
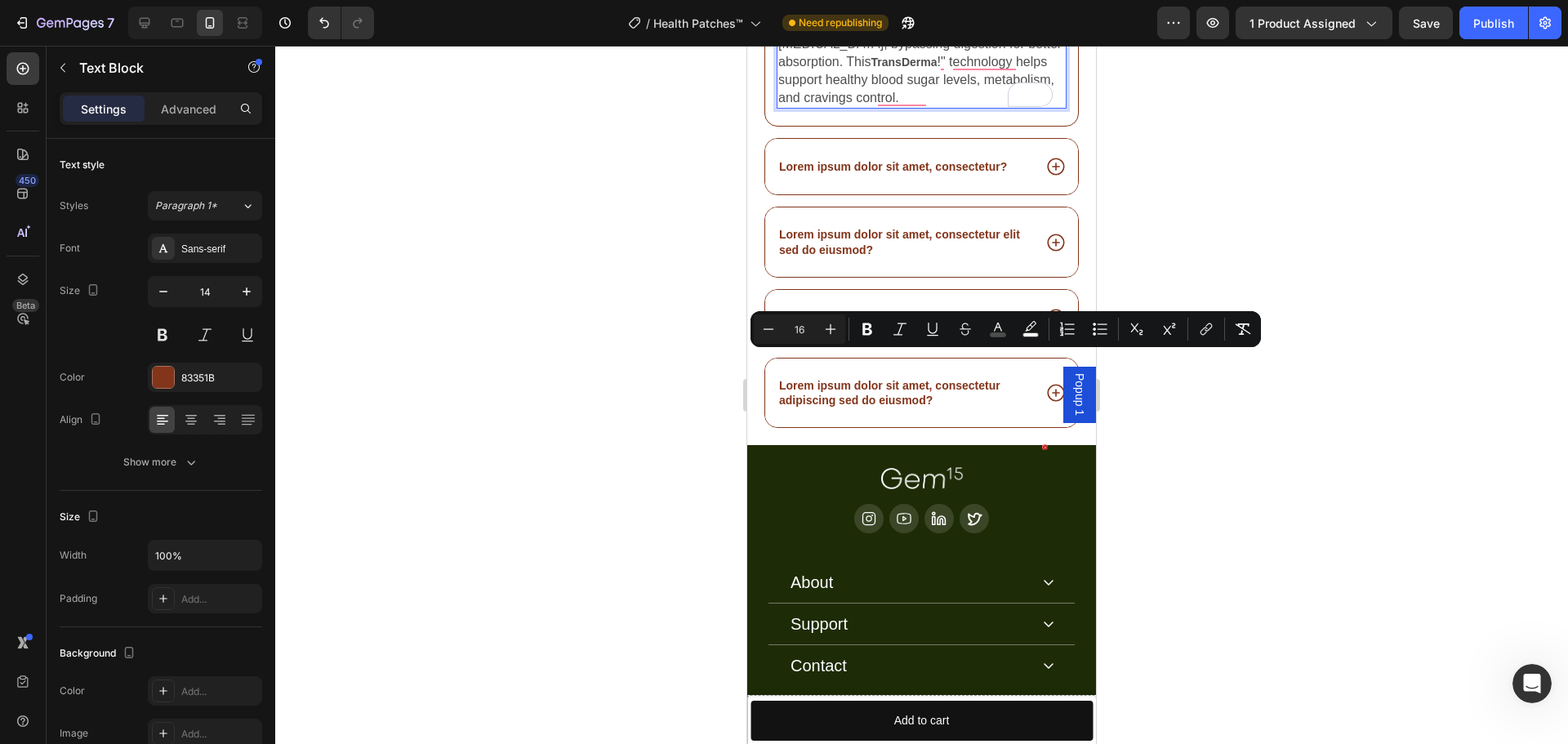
drag, startPoint x: 857, startPoint y: 359, endPoint x: 816, endPoint y: 364, distance: 41.3
click at [814, 68] on span "Yes! Wellness patches are designed to deliver Berberine directly into your bloo…" at bounding box center [920, 34] width 284 height 67
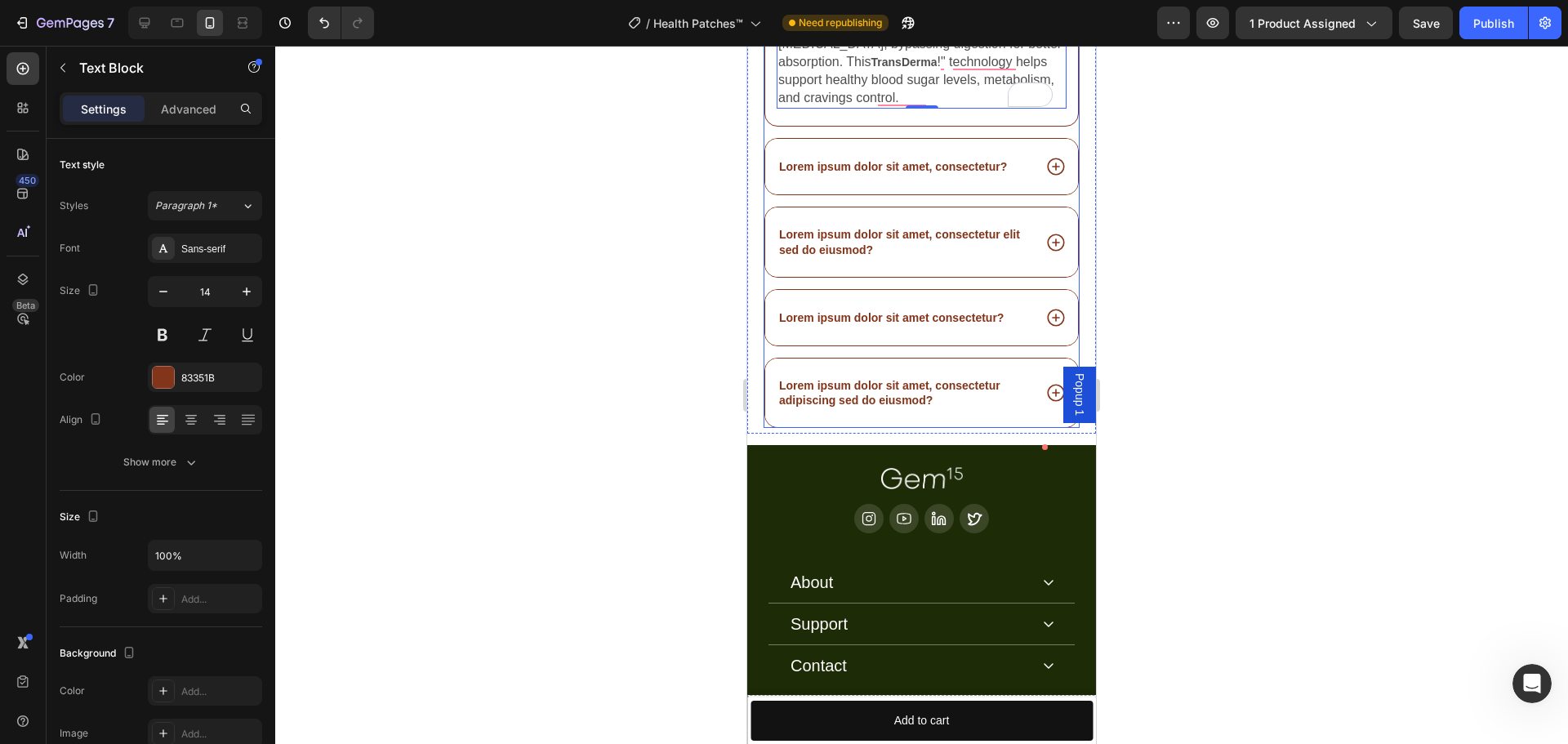
click at [895, 174] on p "Lorem ipsum dolor sit amet, consectetur?" at bounding box center [892, 166] width 228 height 15
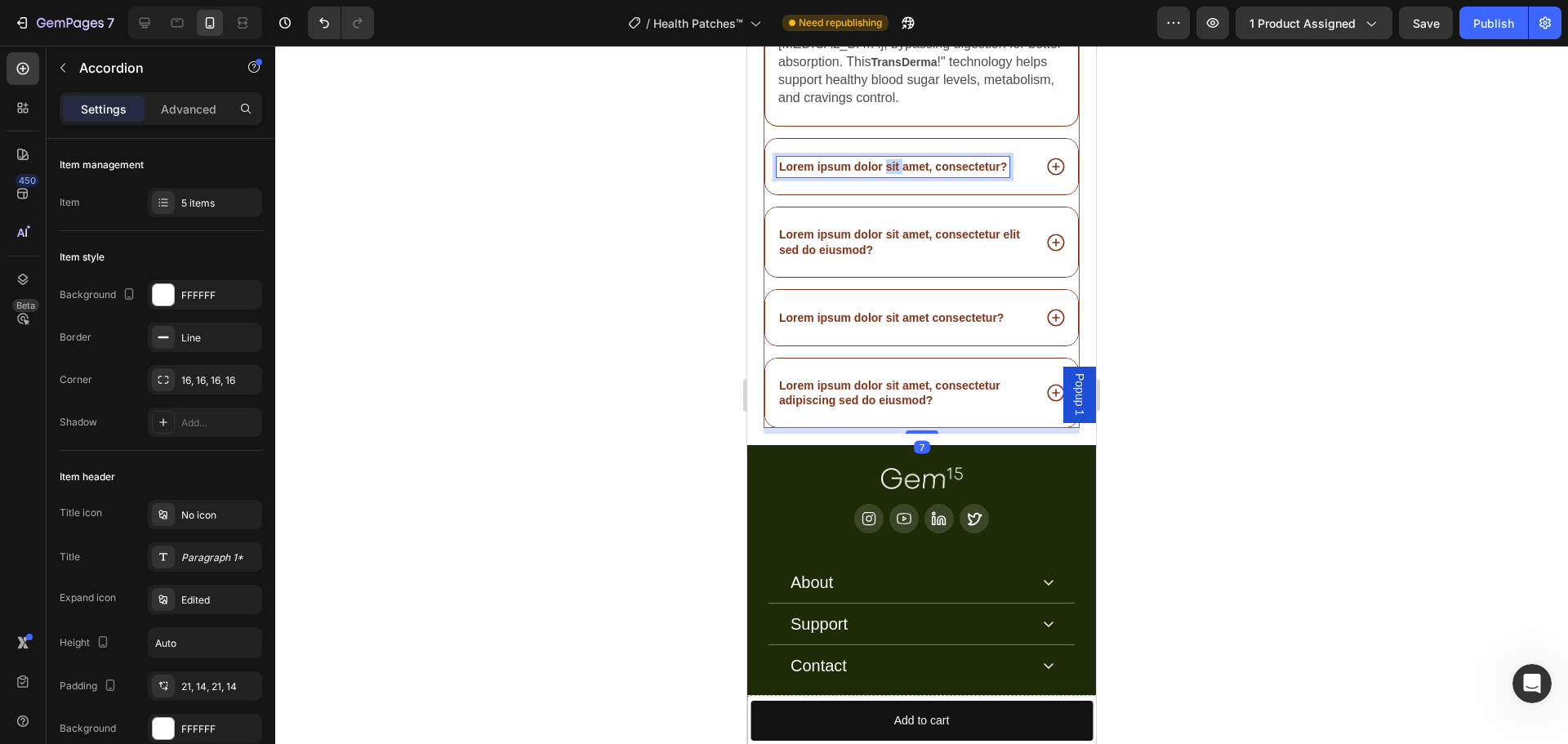
click at [897, 174] on p "Lorem ipsum dolor sit amet, consectetur?" at bounding box center [892, 166] width 228 height 15
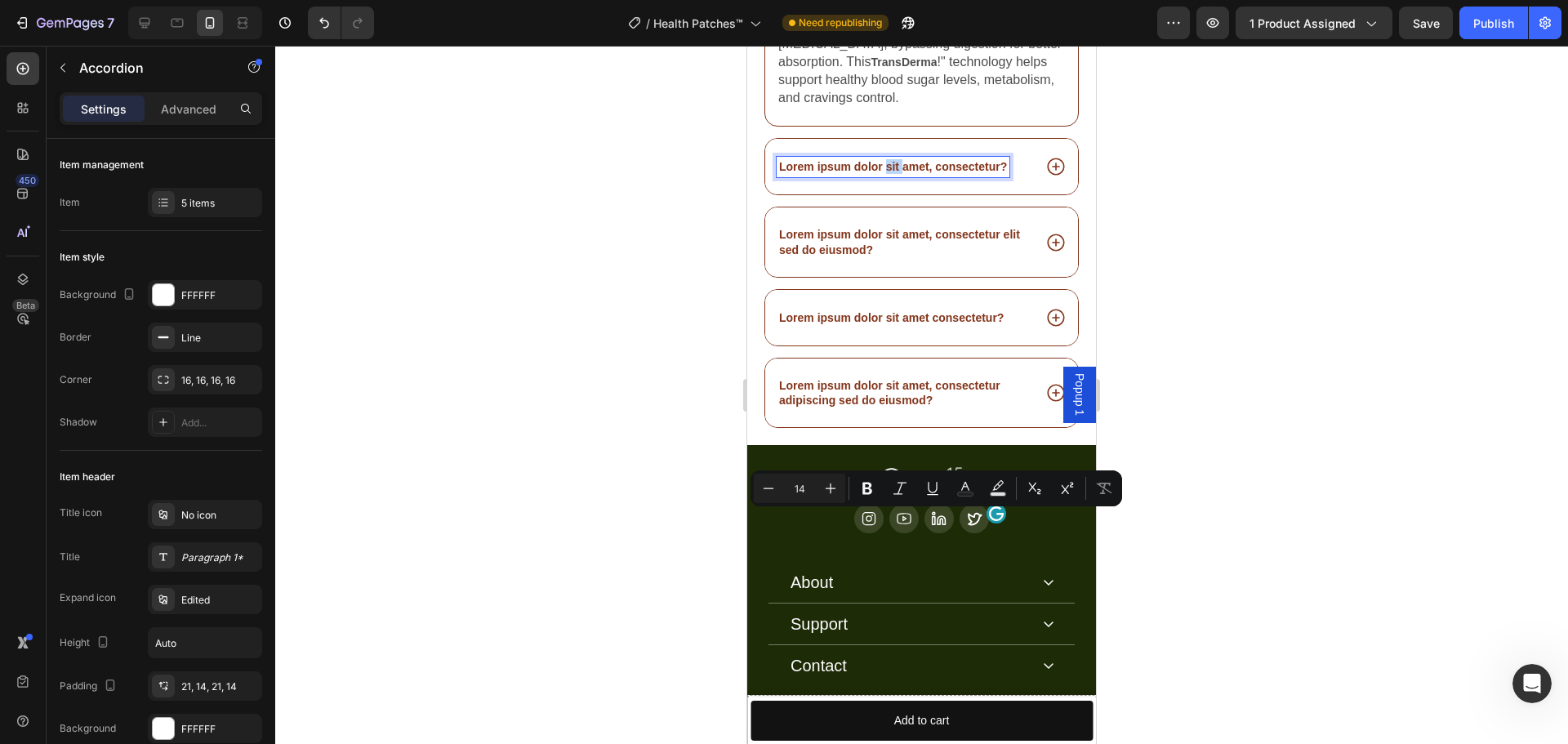
click at [897, 174] on p "Lorem ipsum dolor sit amet, consectetur?" at bounding box center [892, 166] width 228 height 15
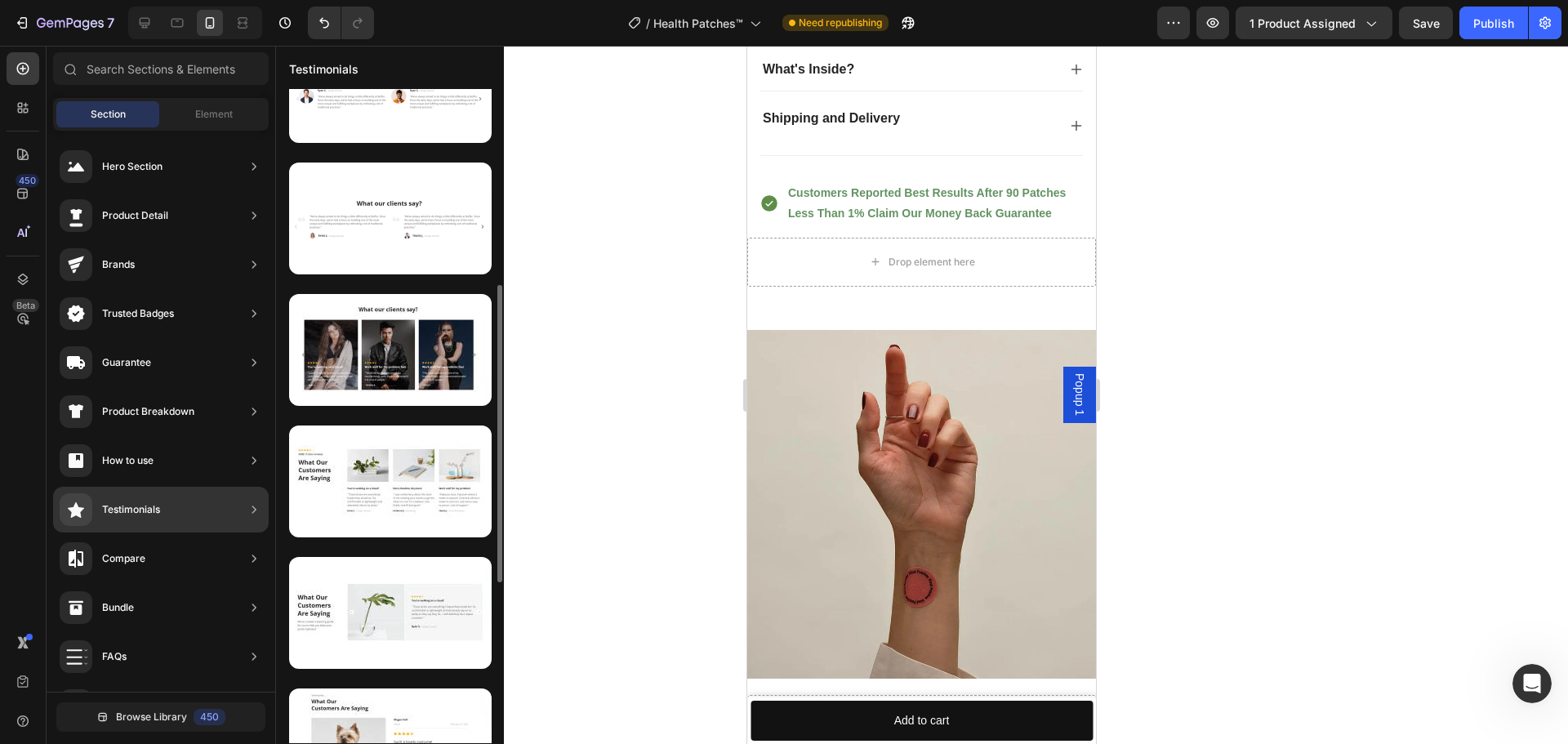
scroll to position [448, 0]
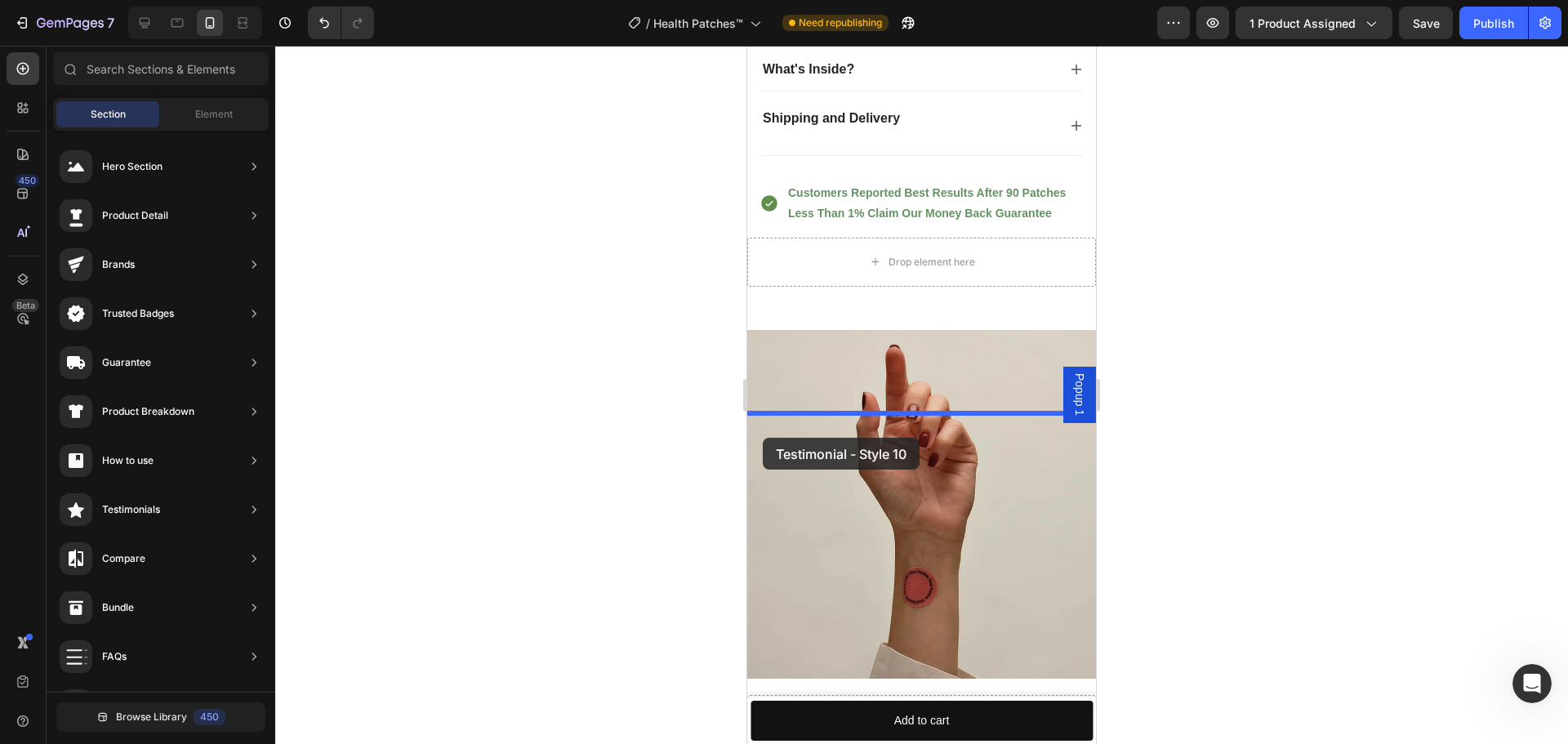
drag, startPoint x: 1107, startPoint y: 397, endPoint x: 763, endPoint y: 438, distance: 346.4
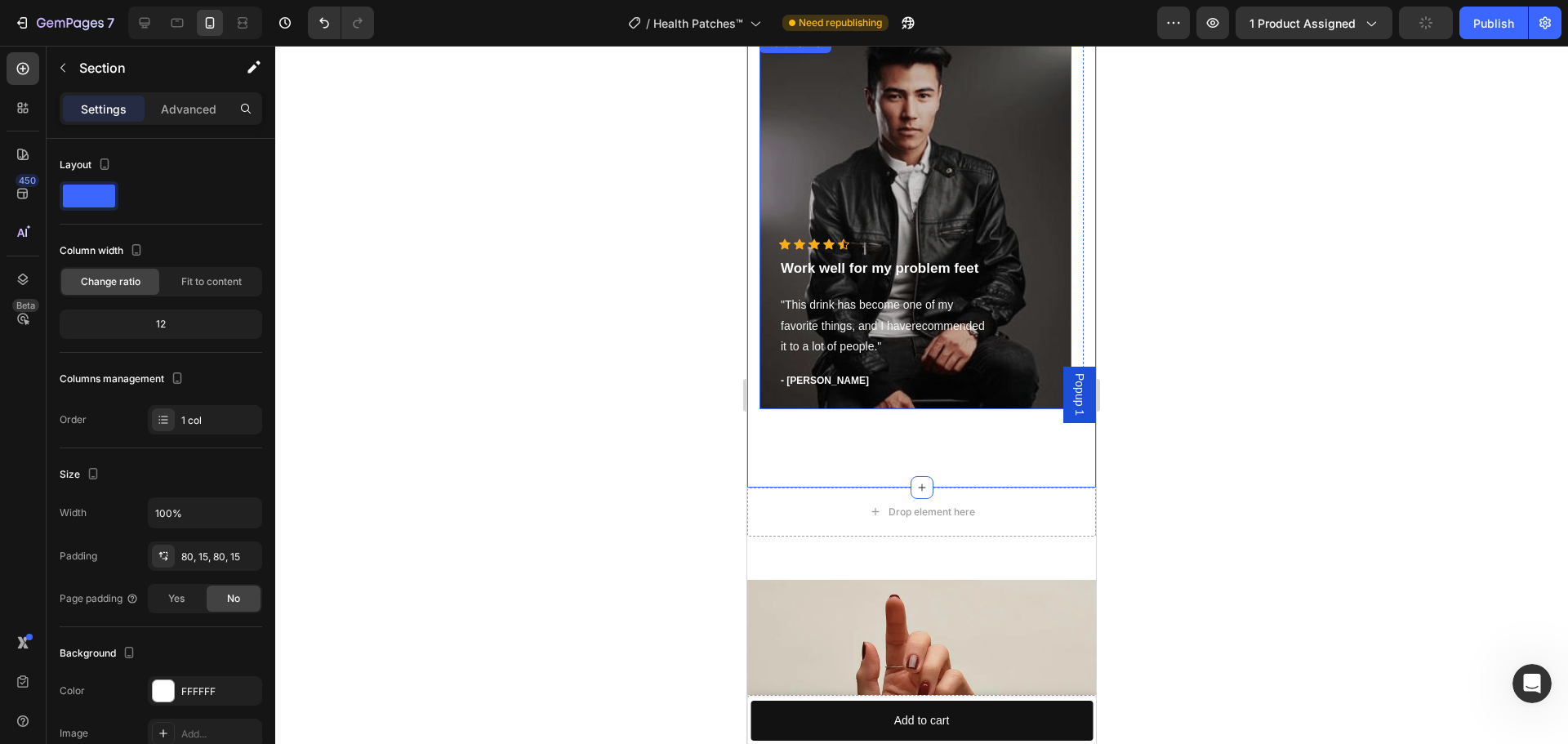
scroll to position [7604, 0]
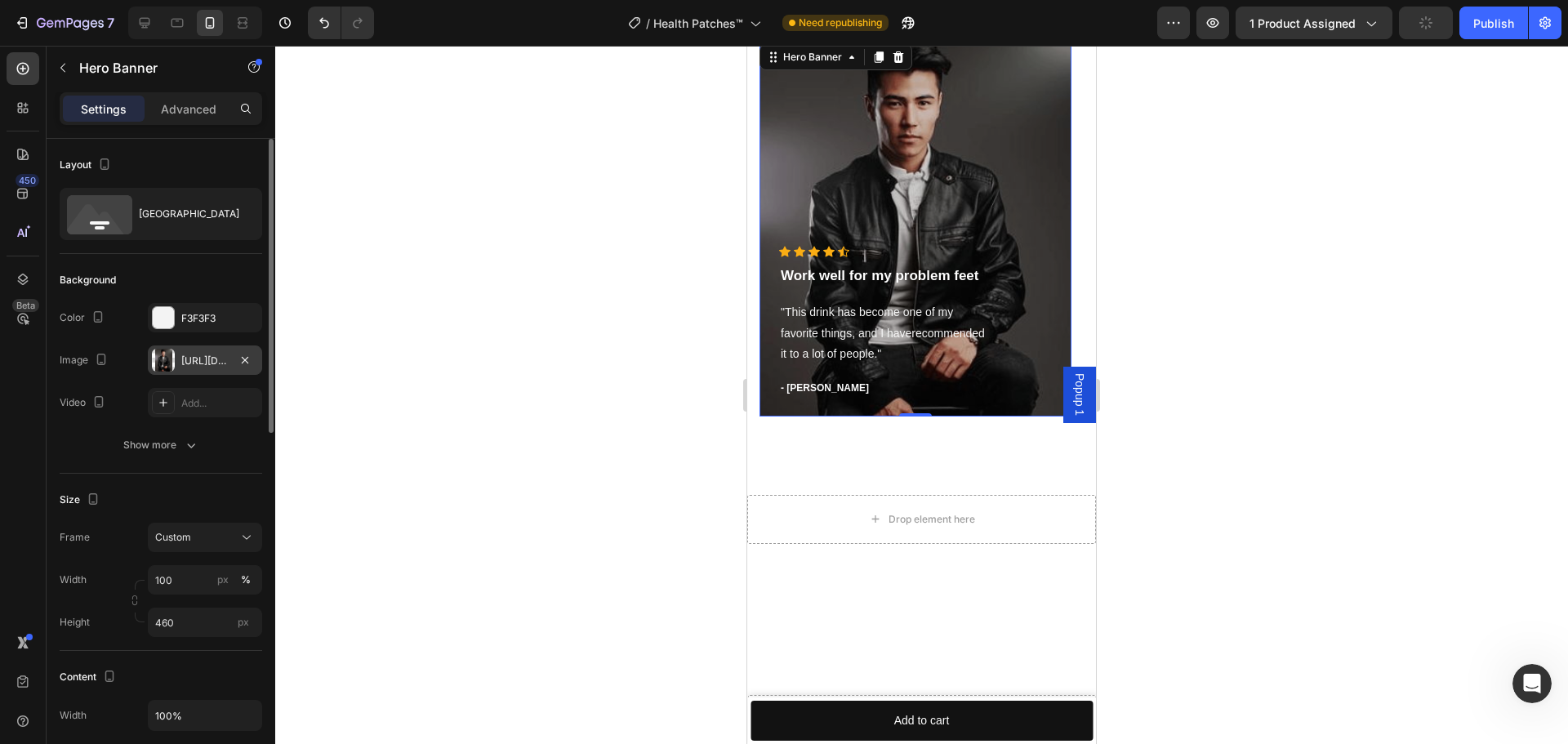
scroll to position [7227, 0]
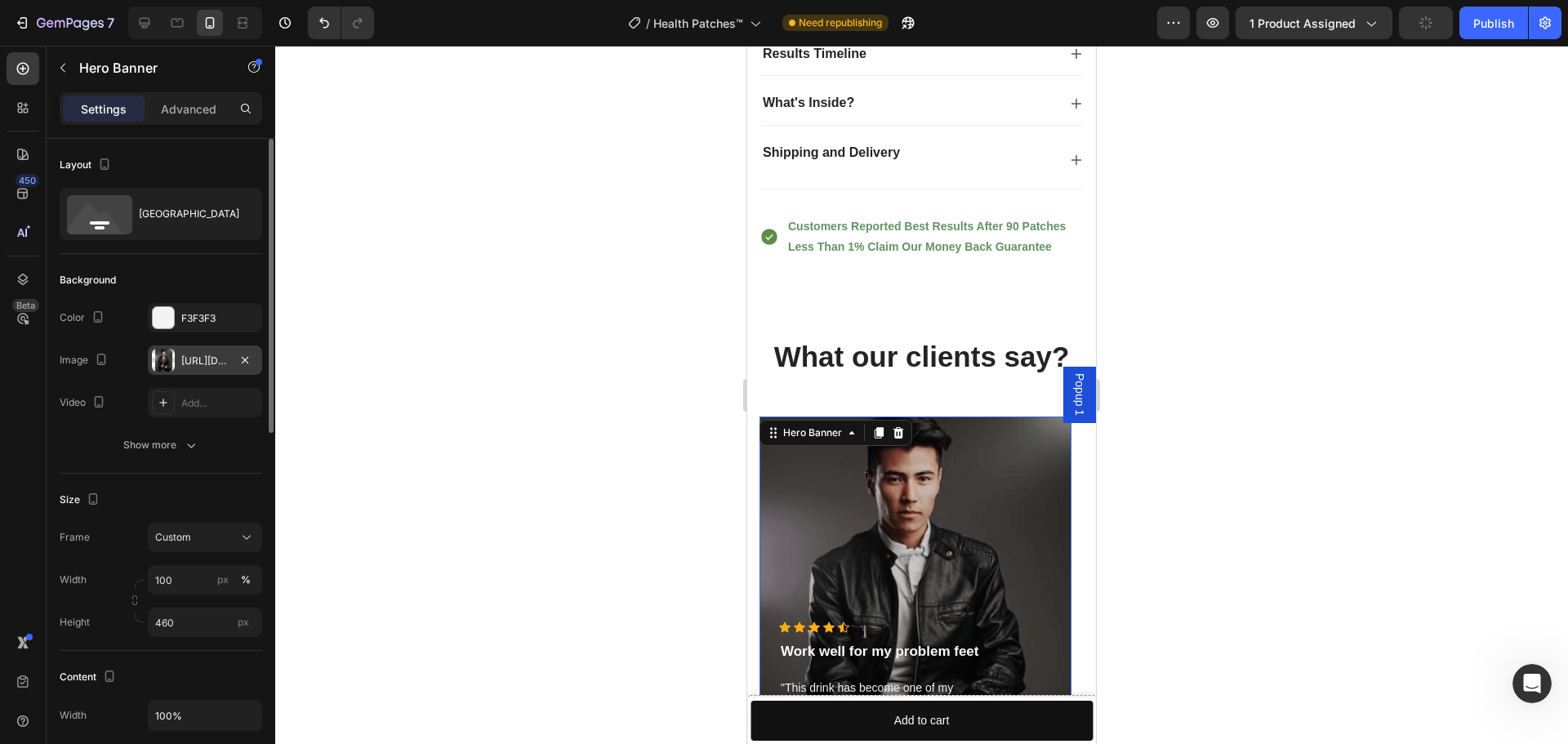
click at [170, 369] on div at bounding box center [164, 360] width 23 height 23
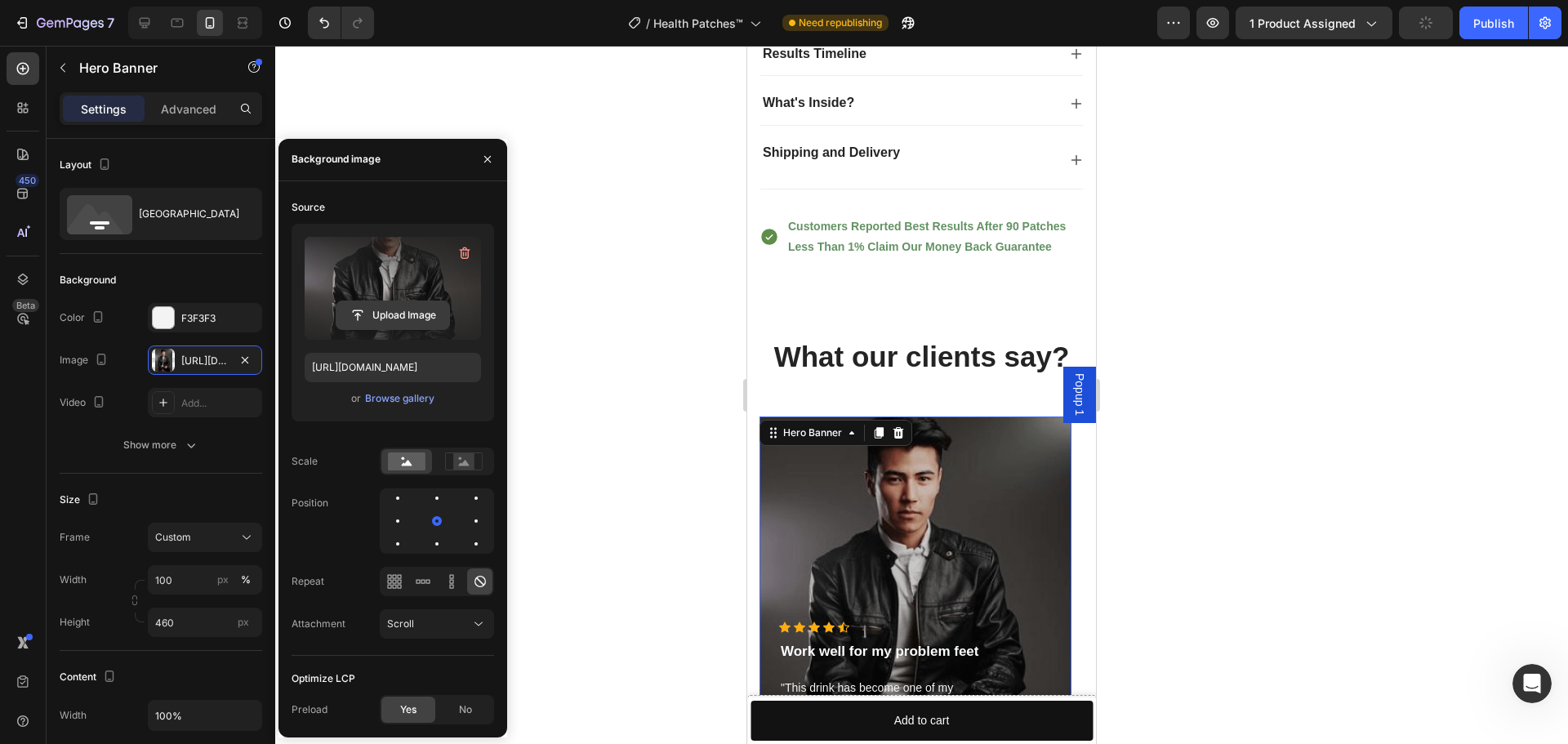
click at [397, 328] on input "file" at bounding box center [392, 315] width 113 height 28
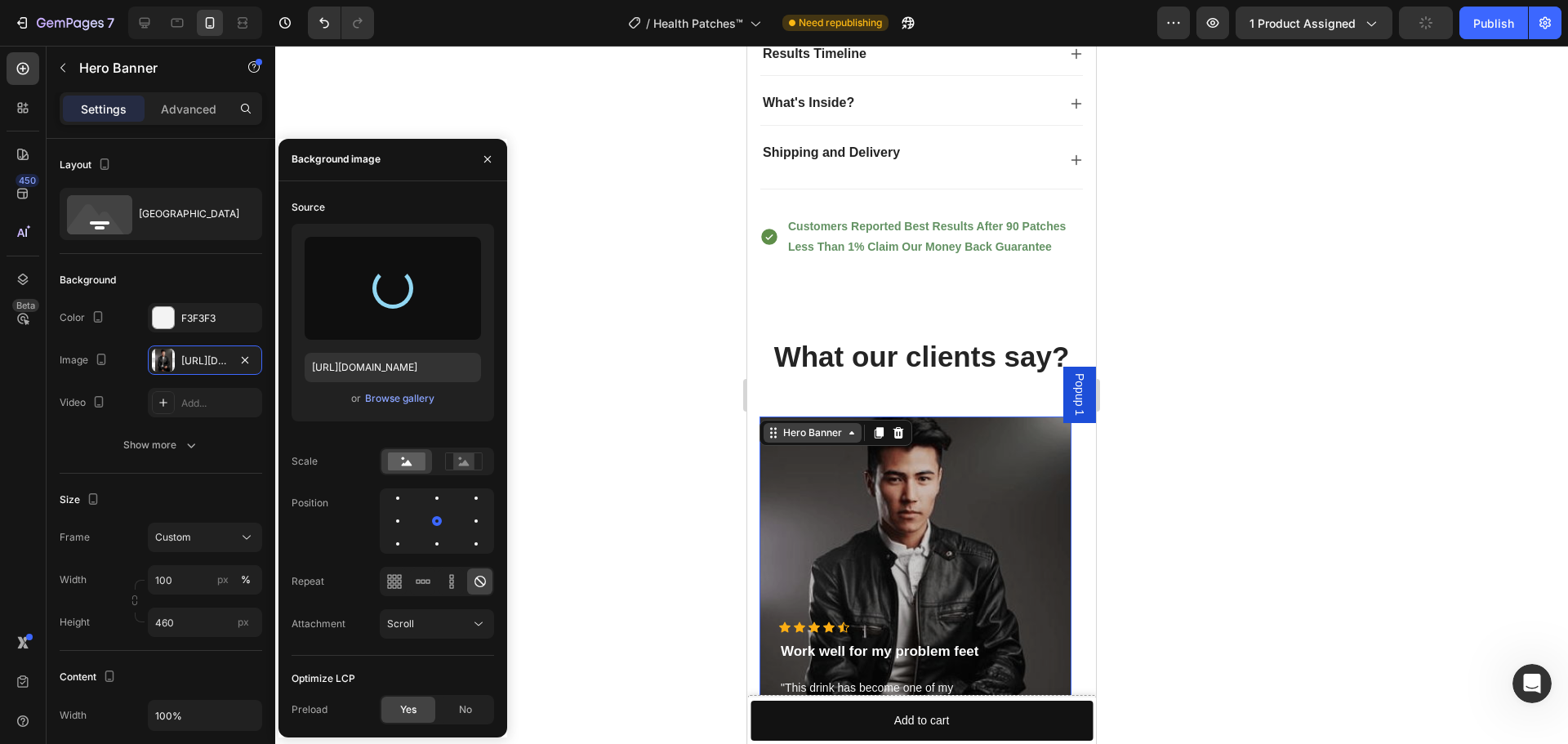
type input "https://cdn.shopify.com/s/files/1/0944/5146/6550/files/gempages_581702142973182…"
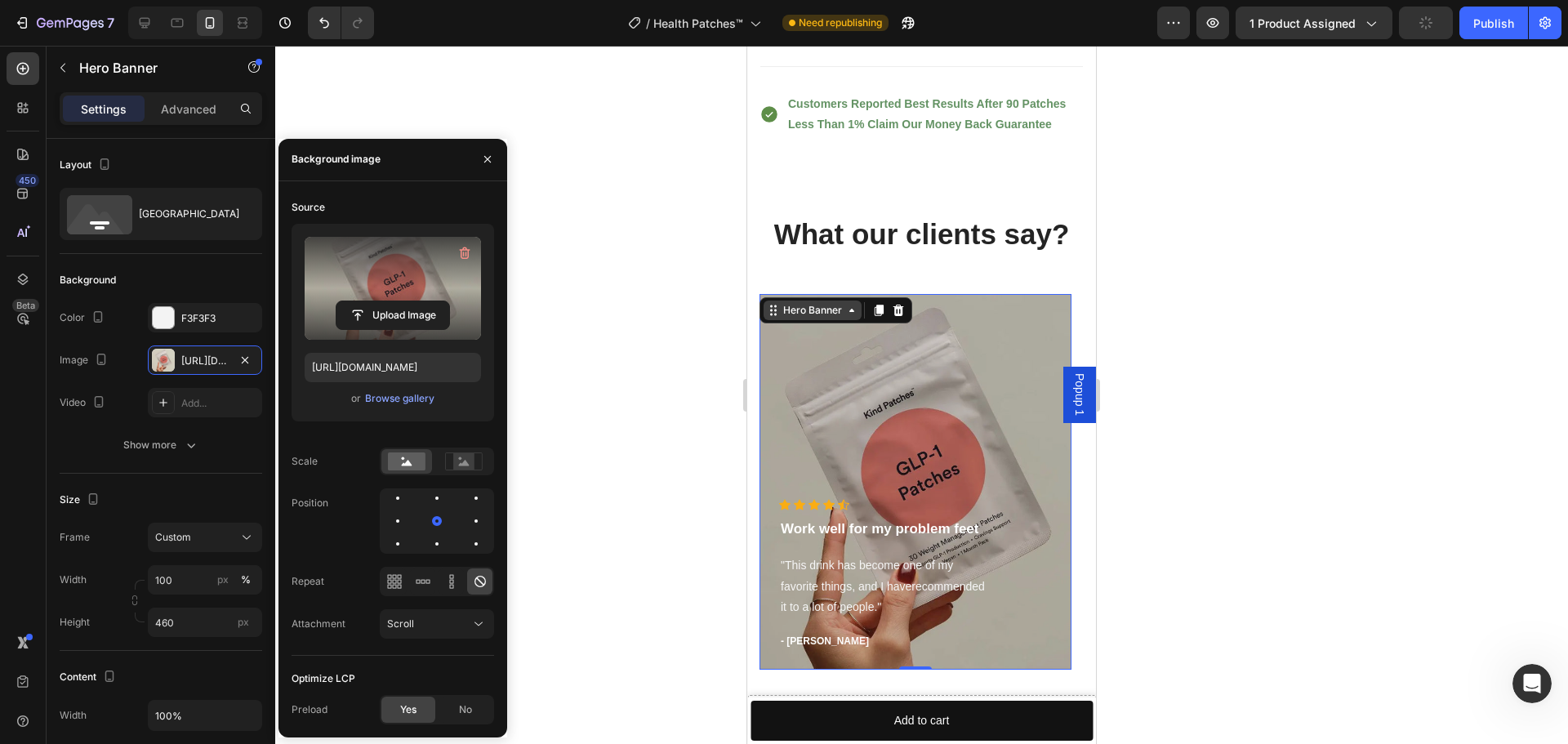
scroll to position [7358, 0]
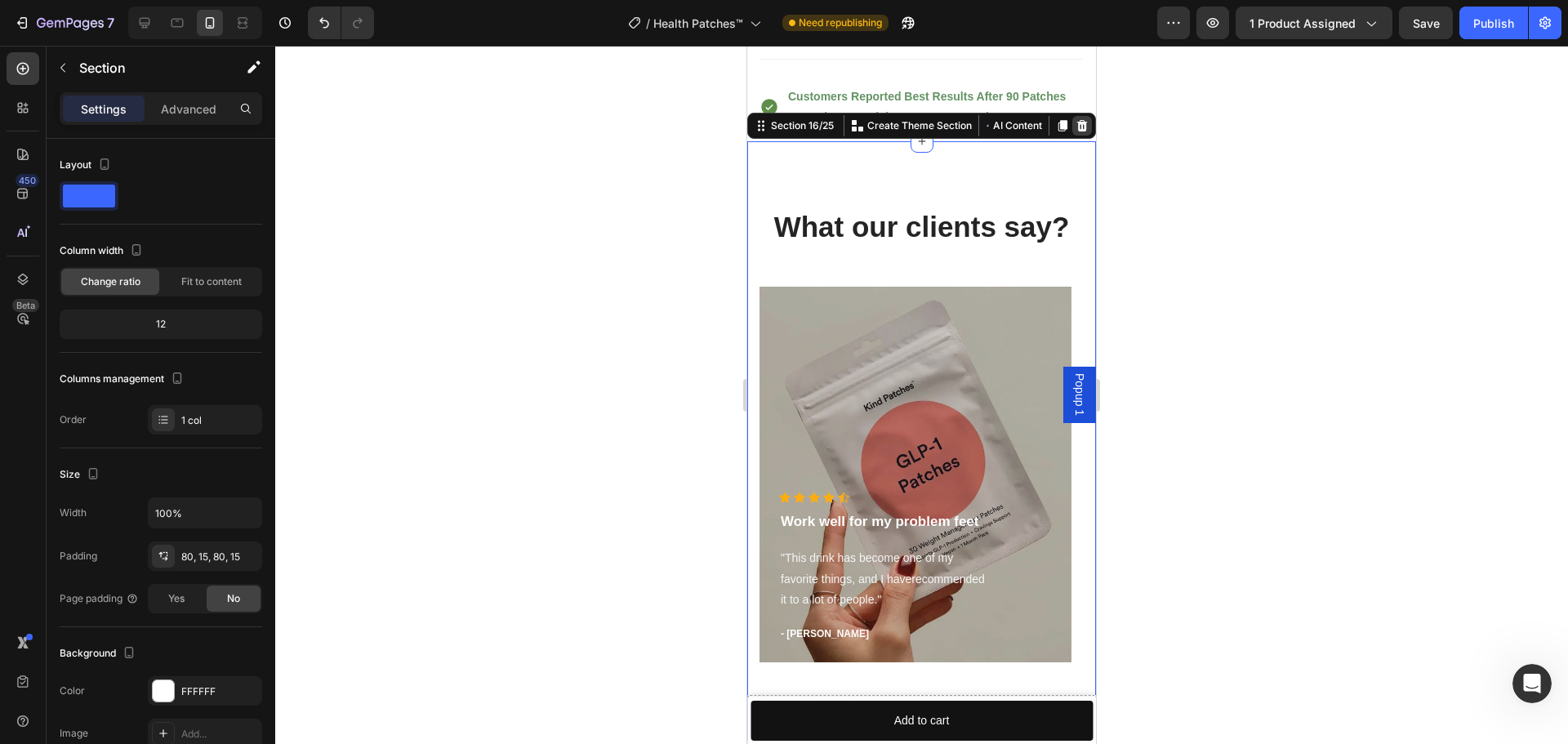
click at [1077, 127] on icon at bounding box center [1082, 125] width 10 height 11
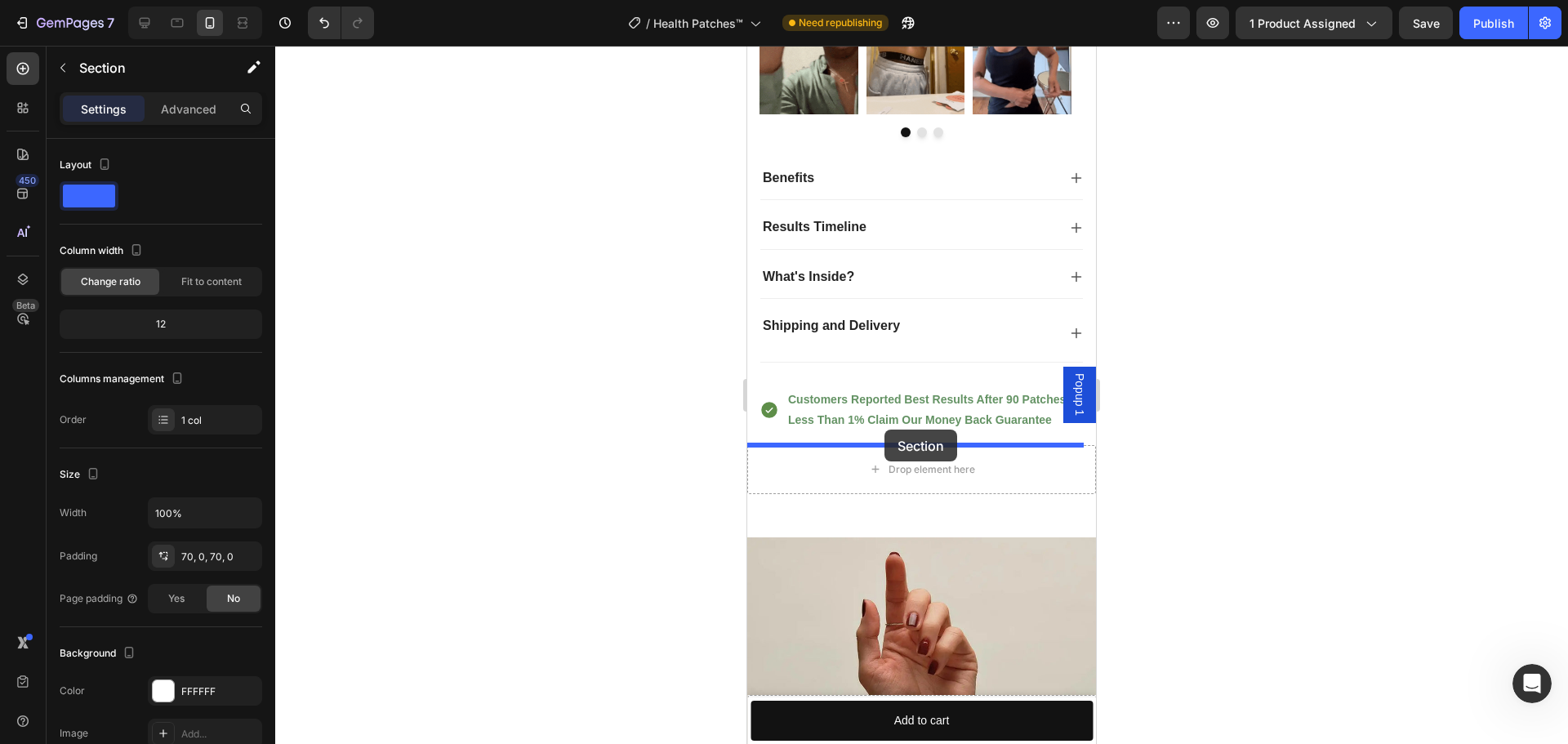
scroll to position [6487, 0]
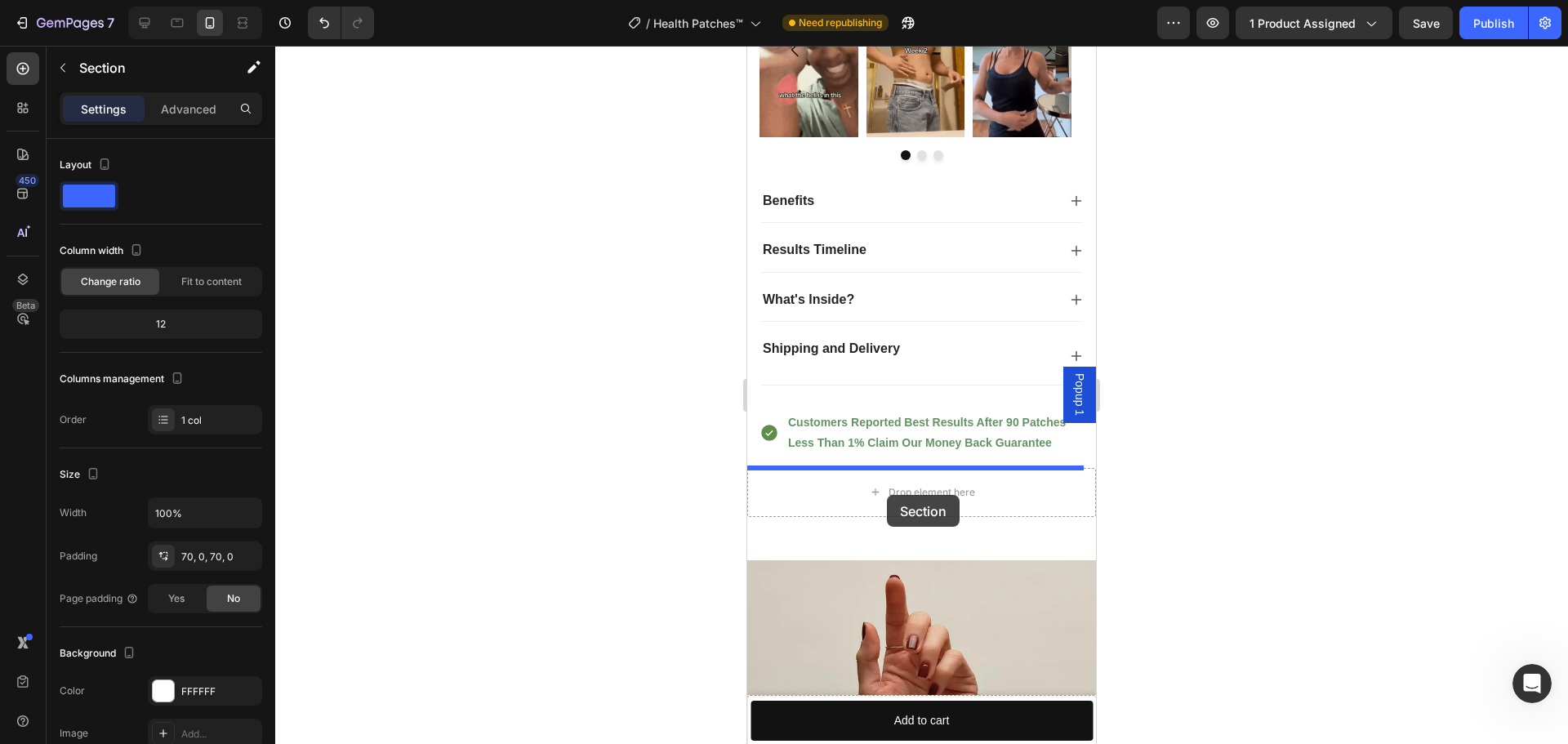
drag, startPoint x: 1056, startPoint y: 174, endPoint x: 886, endPoint y: 495, distance: 363.2
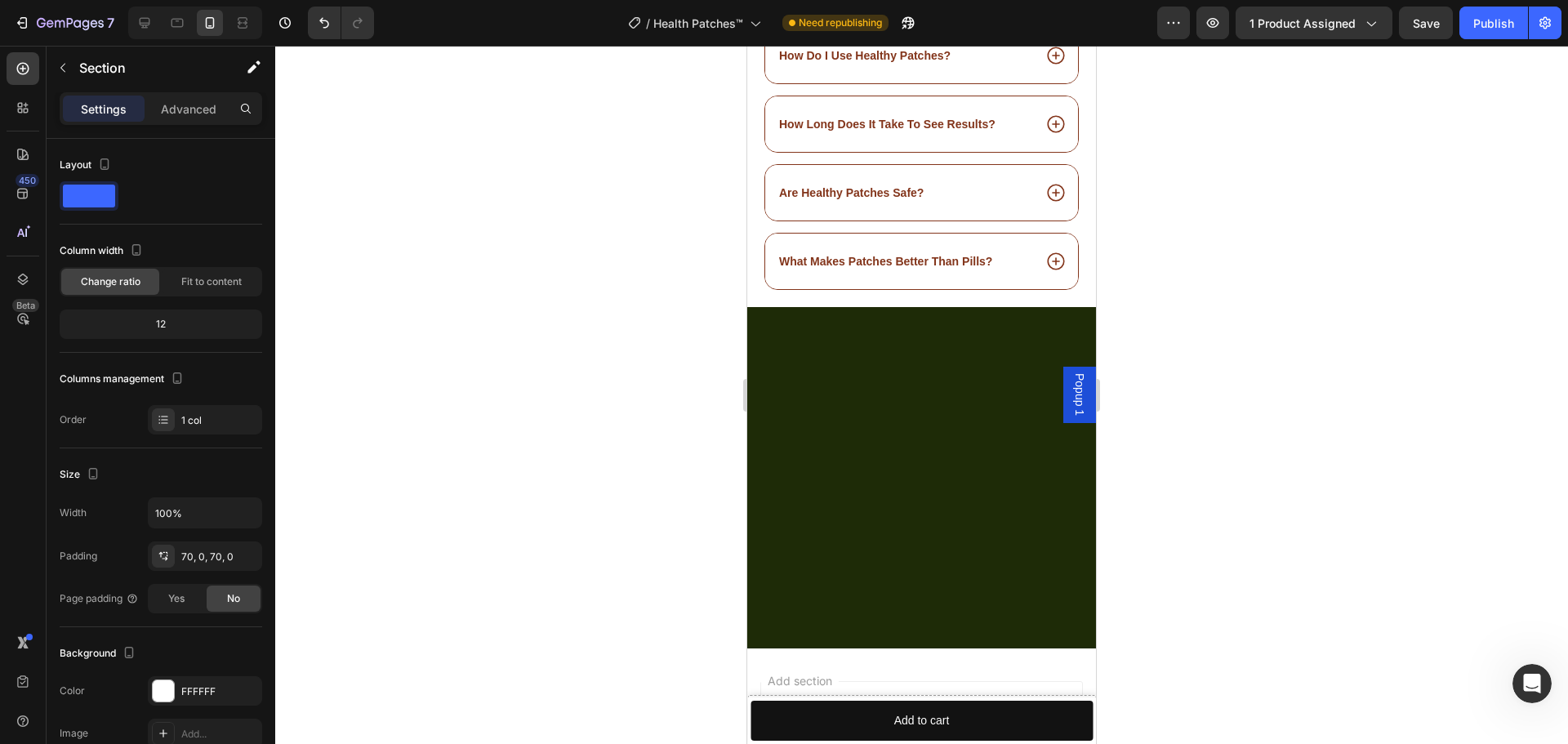
scroll to position [5472, 0]
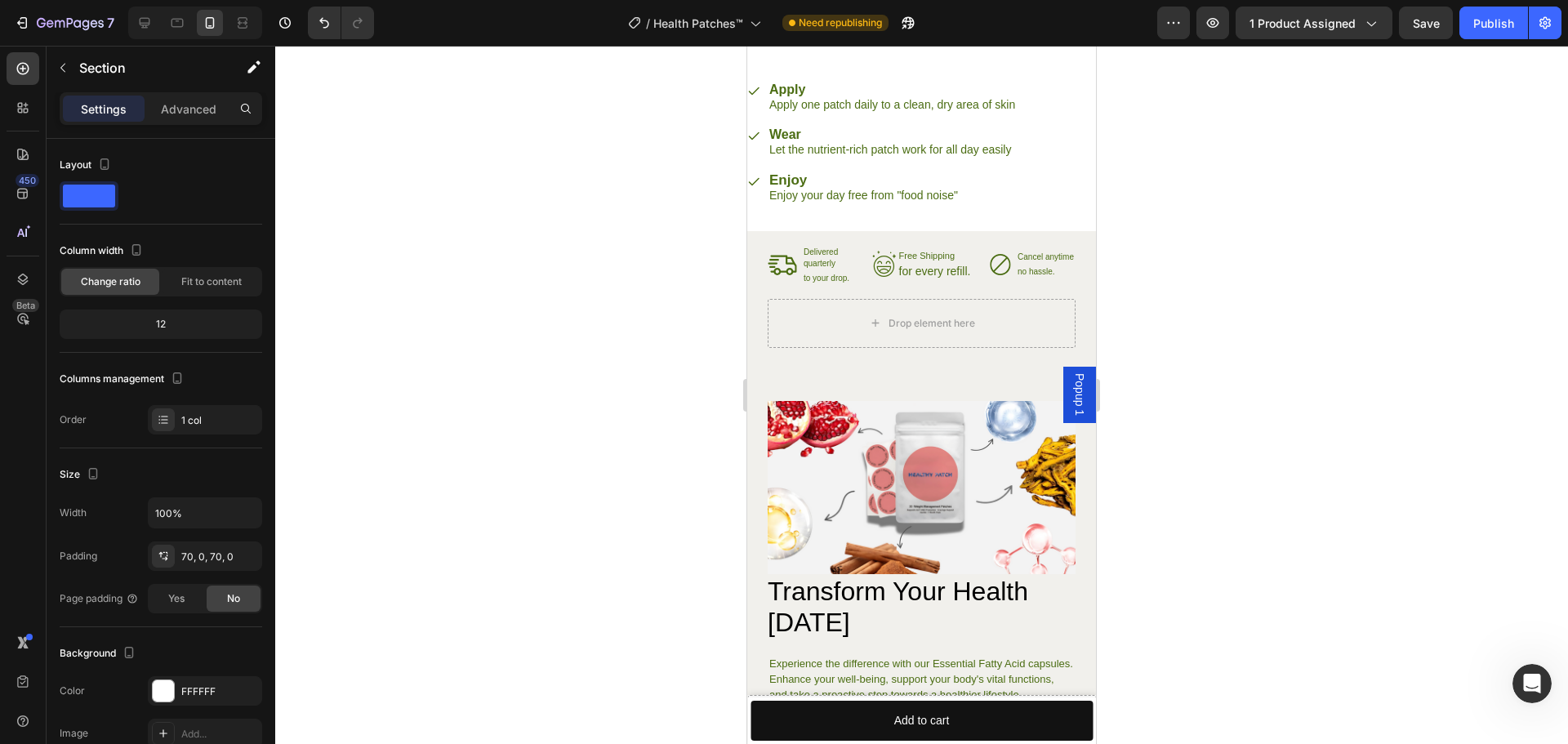
scroll to position [3022, 0]
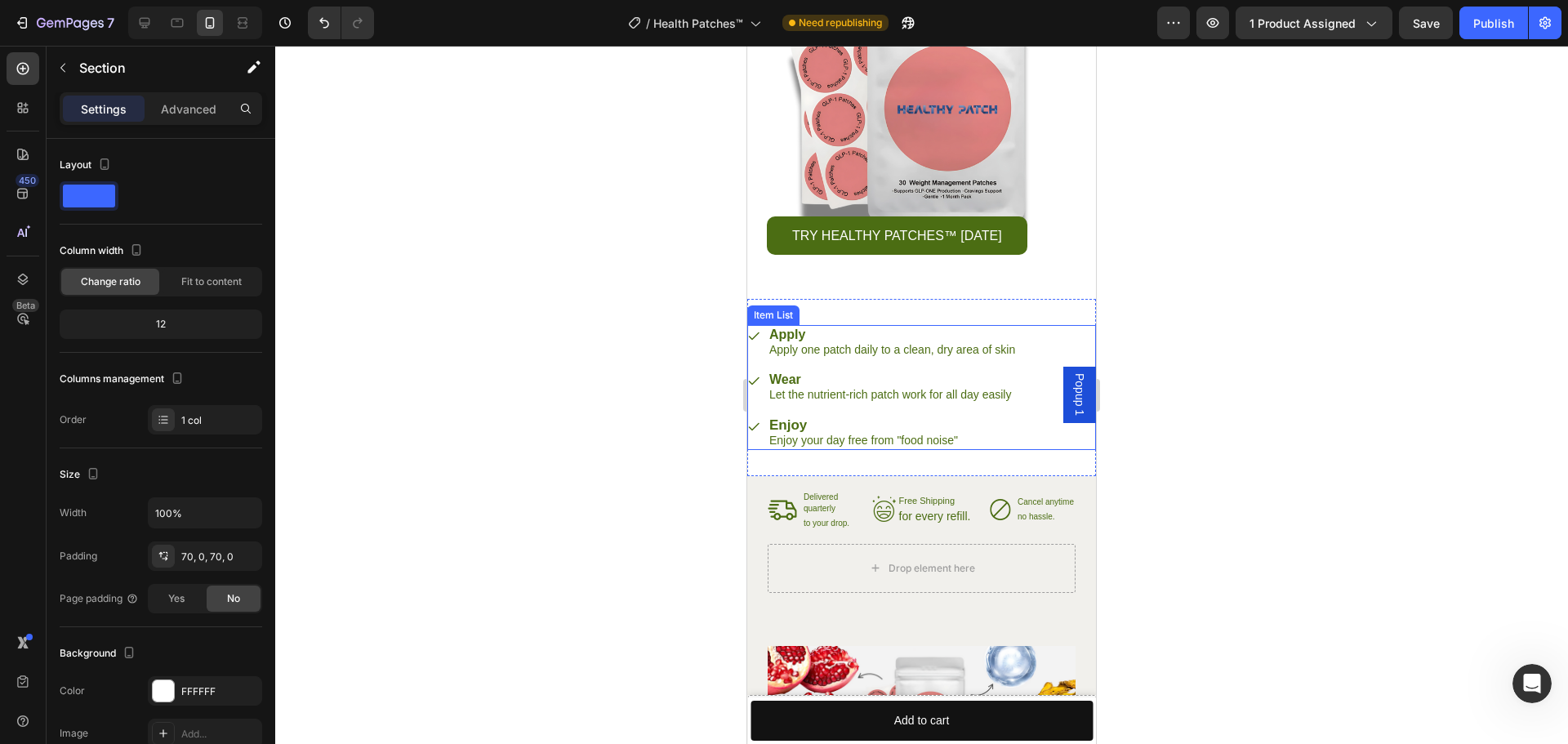
click at [765, 348] on div "Apply Apply one patch daily to a clean, dry area of skin" at bounding box center [882, 341] width 270 height 34
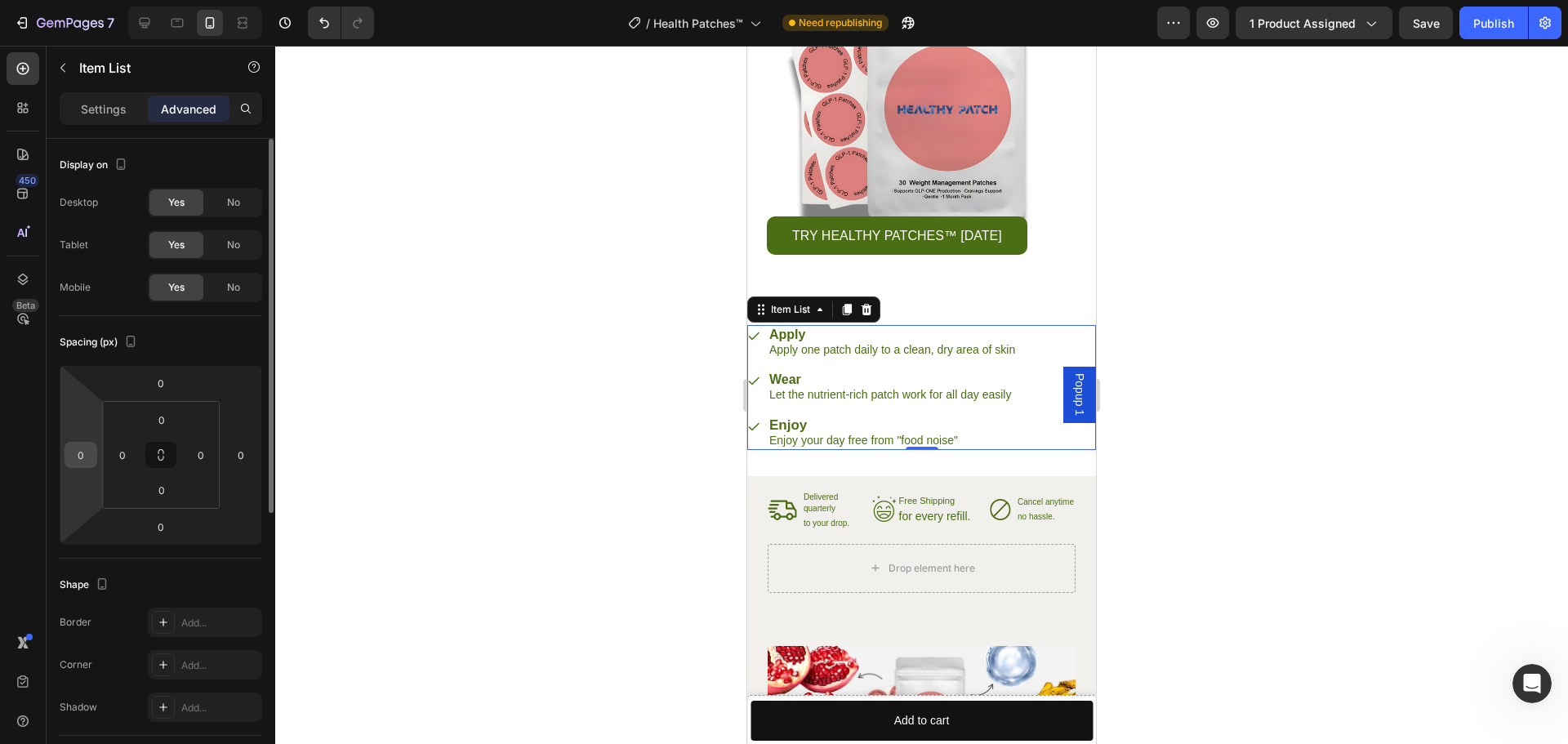
click at [88, 450] on input "0" at bounding box center [80, 455] width 24 height 25
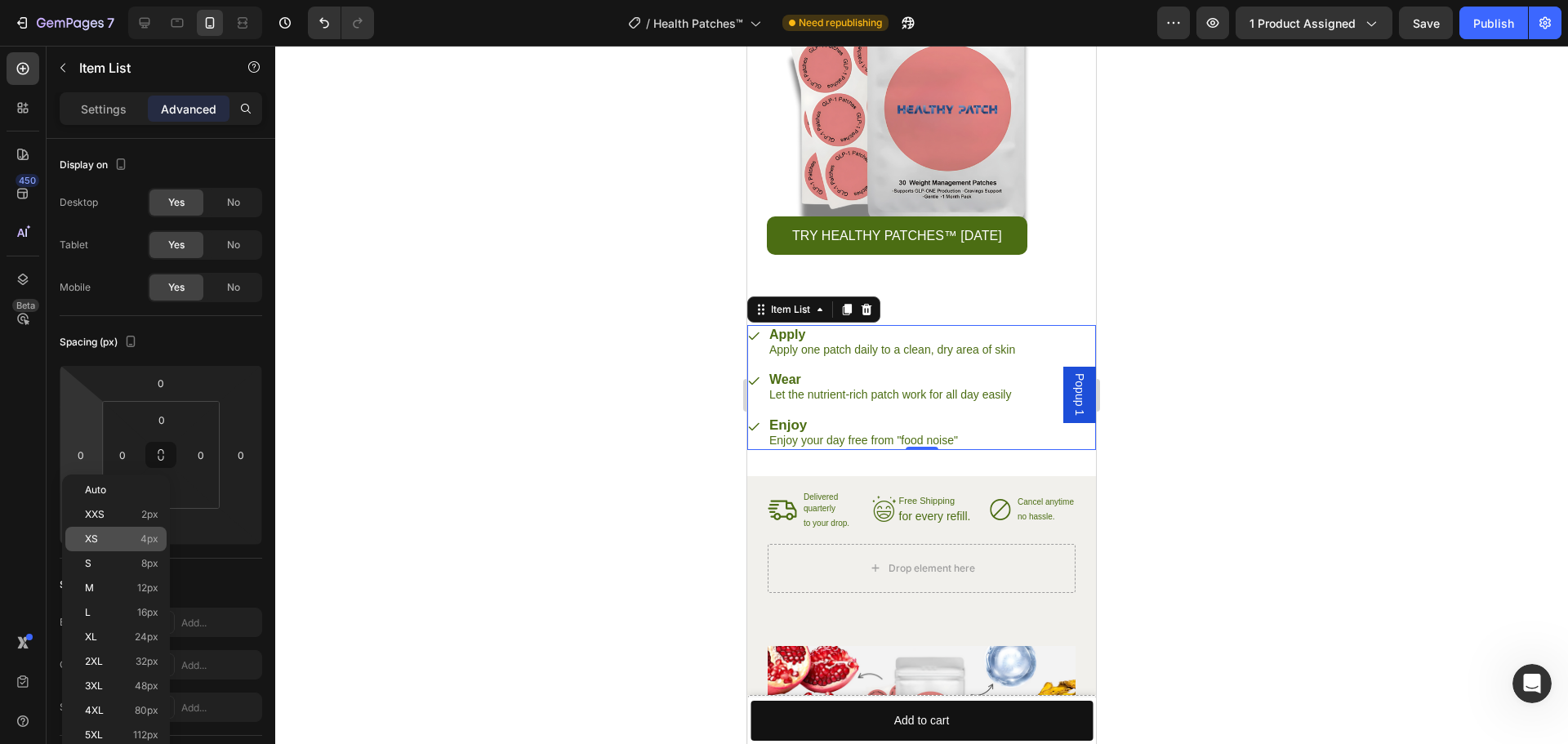
click at [108, 544] on p "XS 4px" at bounding box center [122, 538] width 74 height 11
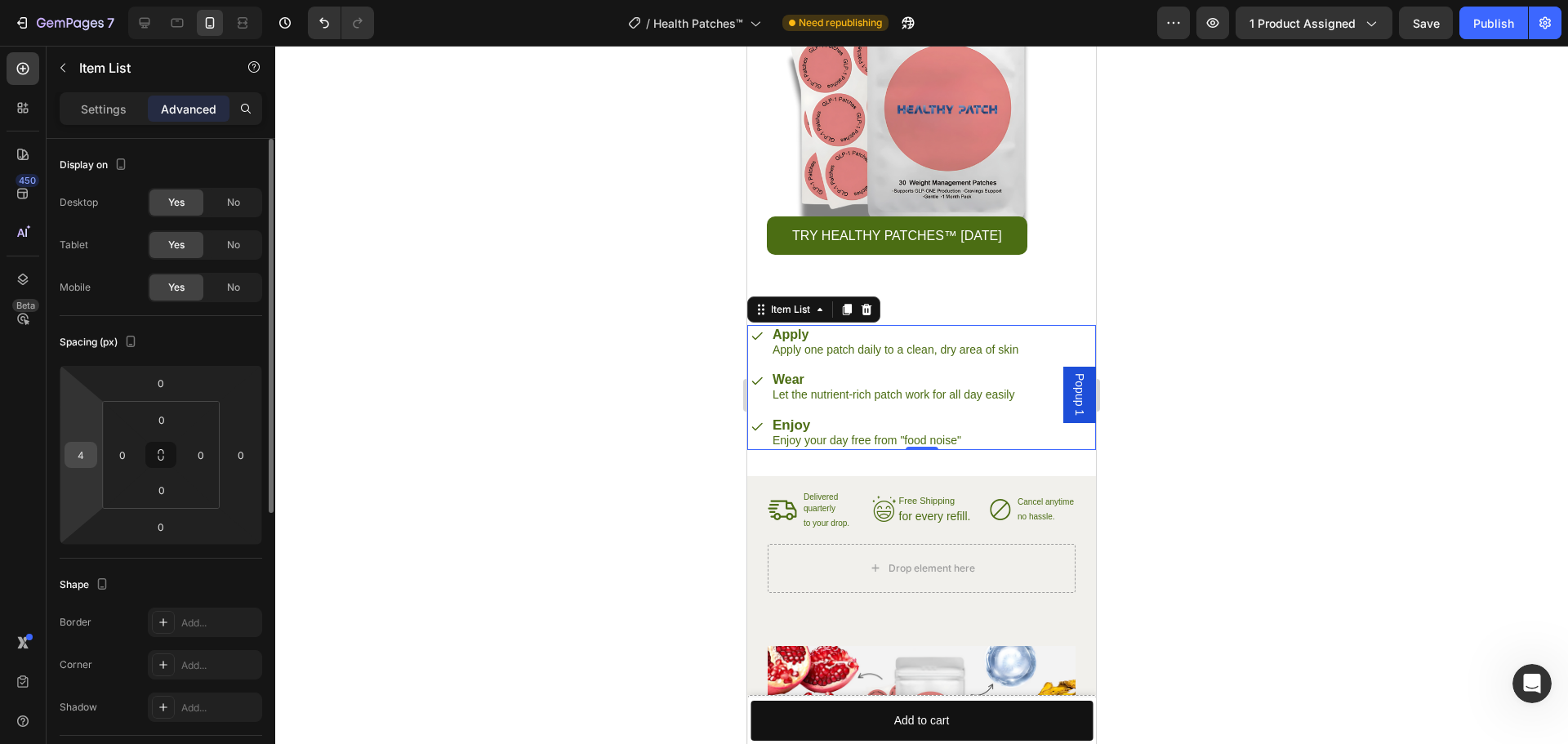
click at [80, 466] on input "4" at bounding box center [80, 455] width 24 height 25
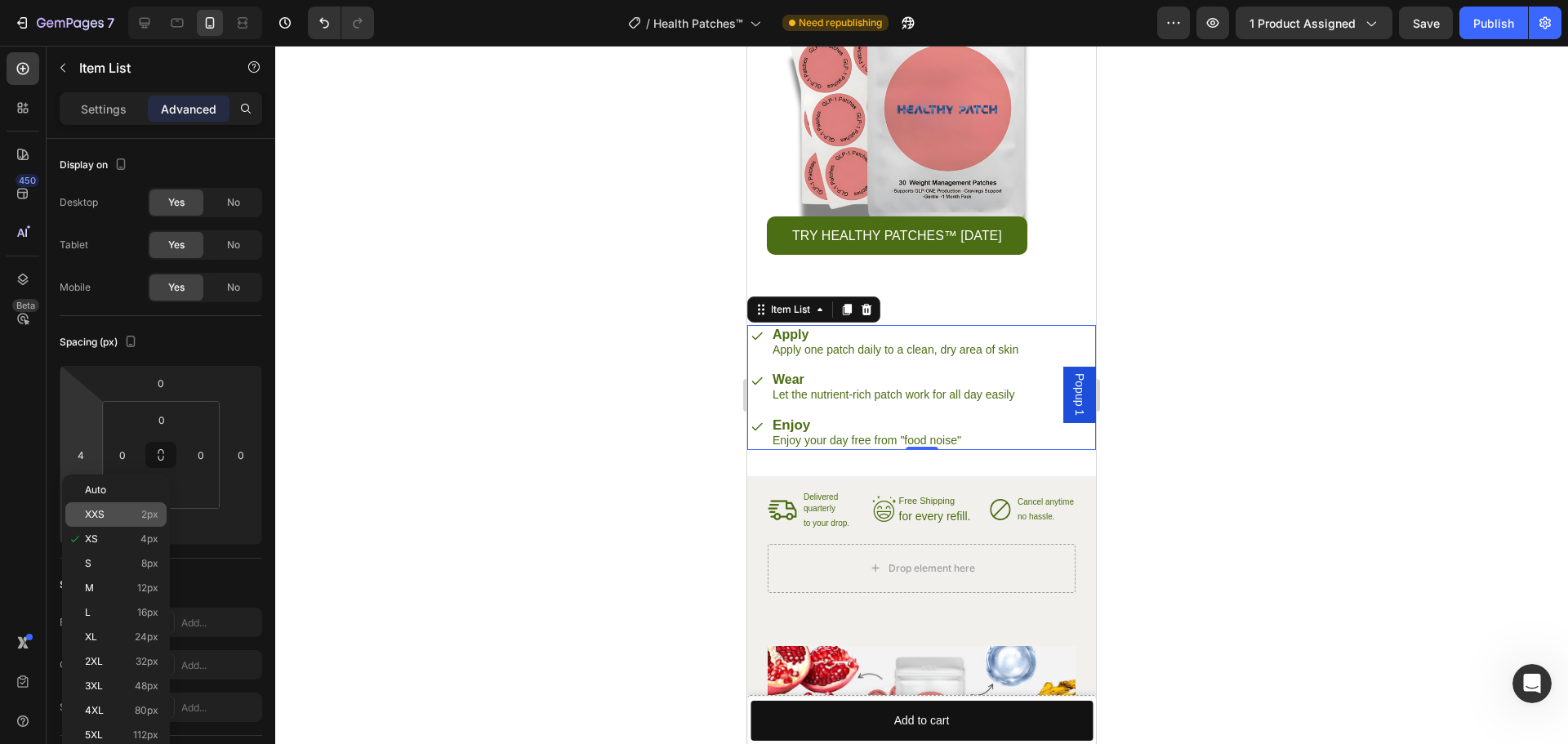
click at [117, 513] on p "XXS 2px" at bounding box center [122, 514] width 74 height 11
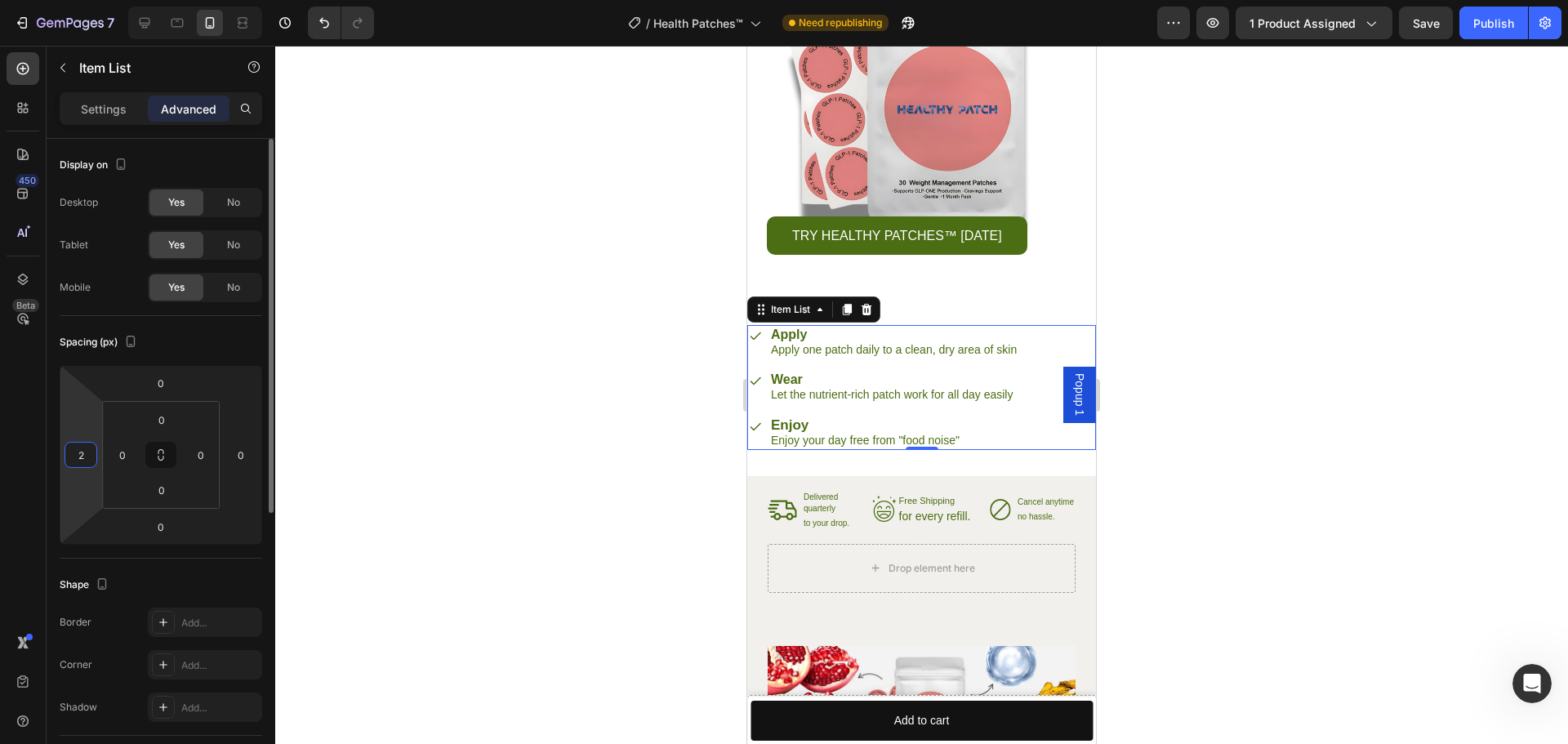
click at [83, 461] on input "2" at bounding box center [80, 455] width 24 height 25
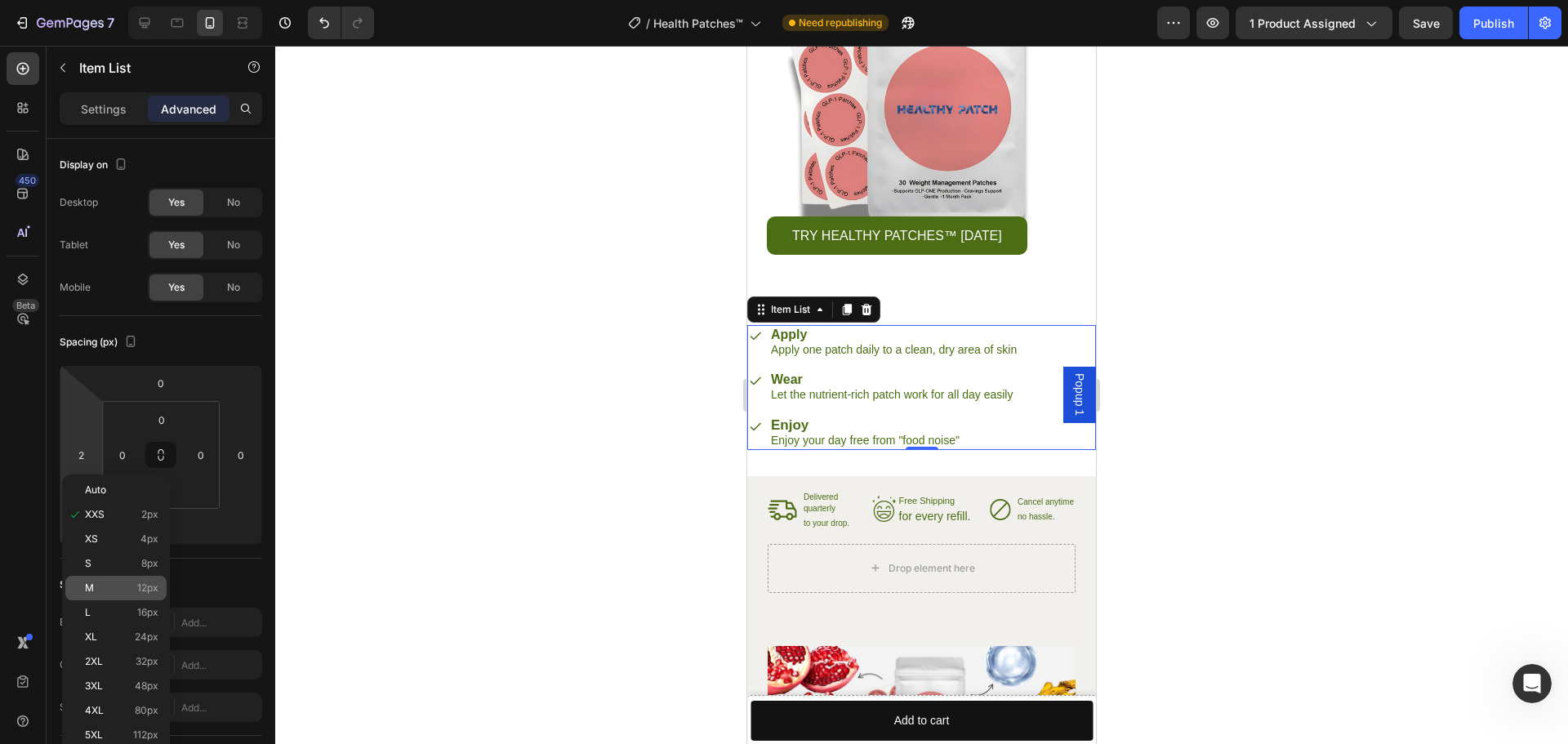
click at [116, 581] on div "M 12px" at bounding box center [116, 588] width 102 height 25
type input "12"
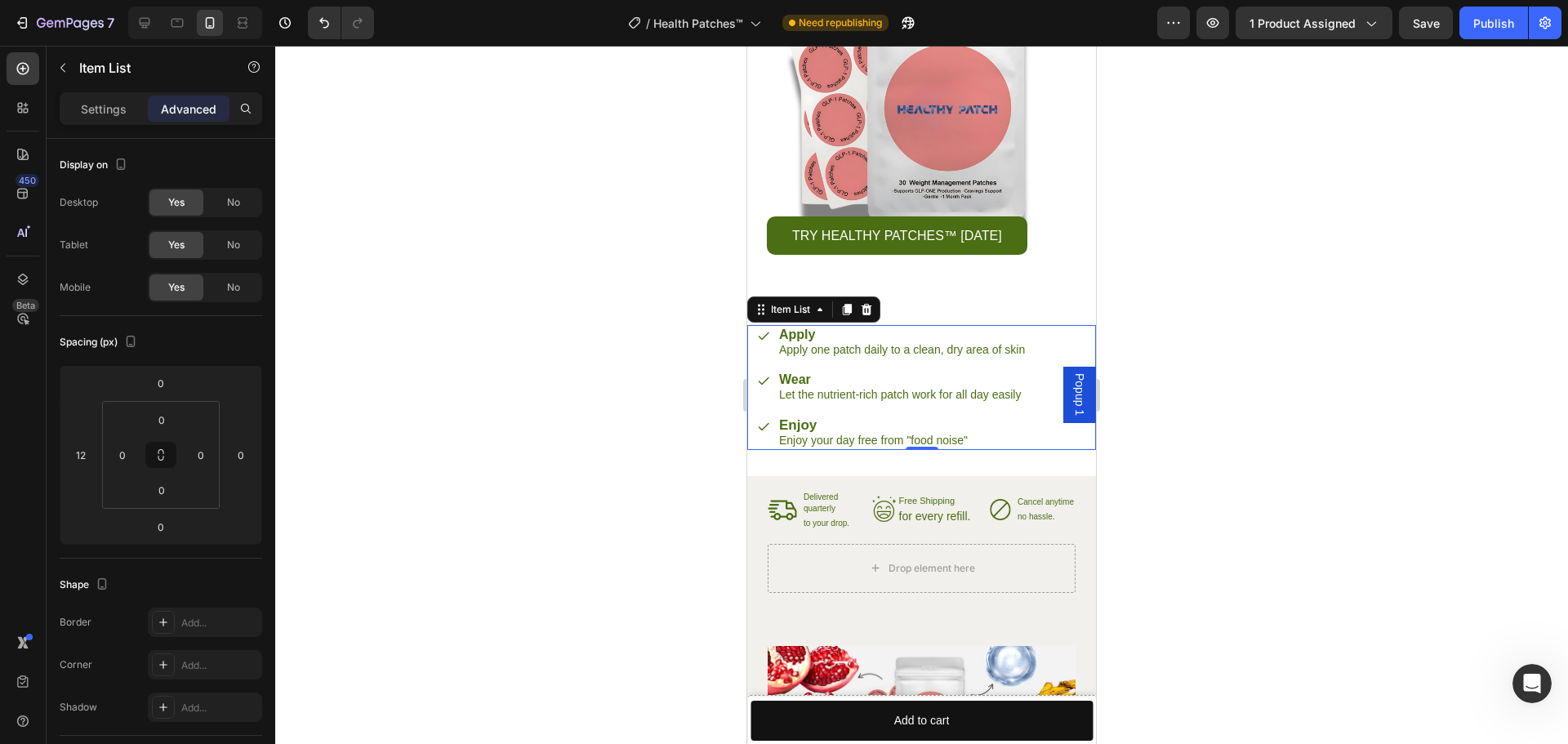
click at [445, 497] on div at bounding box center [921, 395] width 1292 height 698
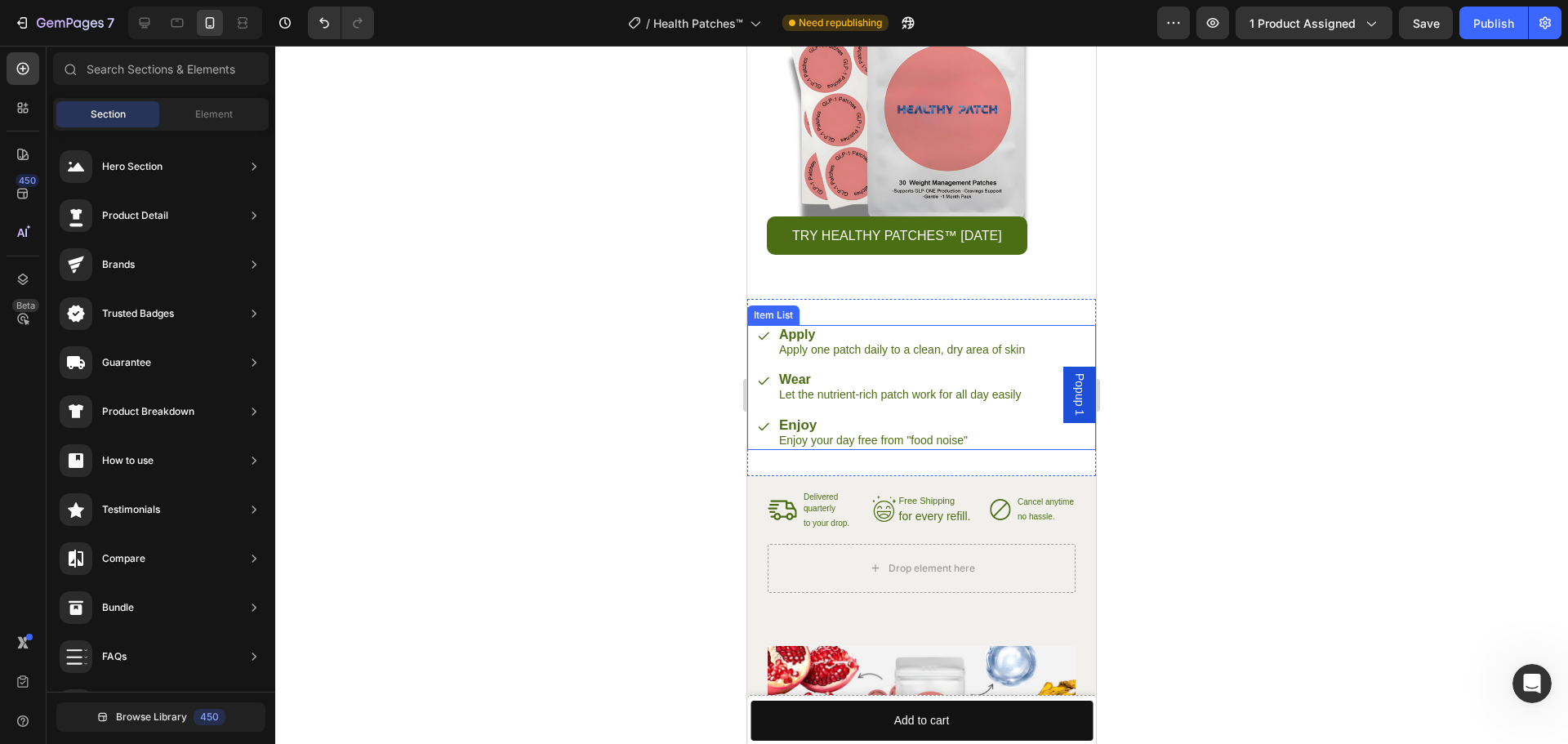
click at [766, 379] on icon at bounding box center [763, 380] width 13 height 13
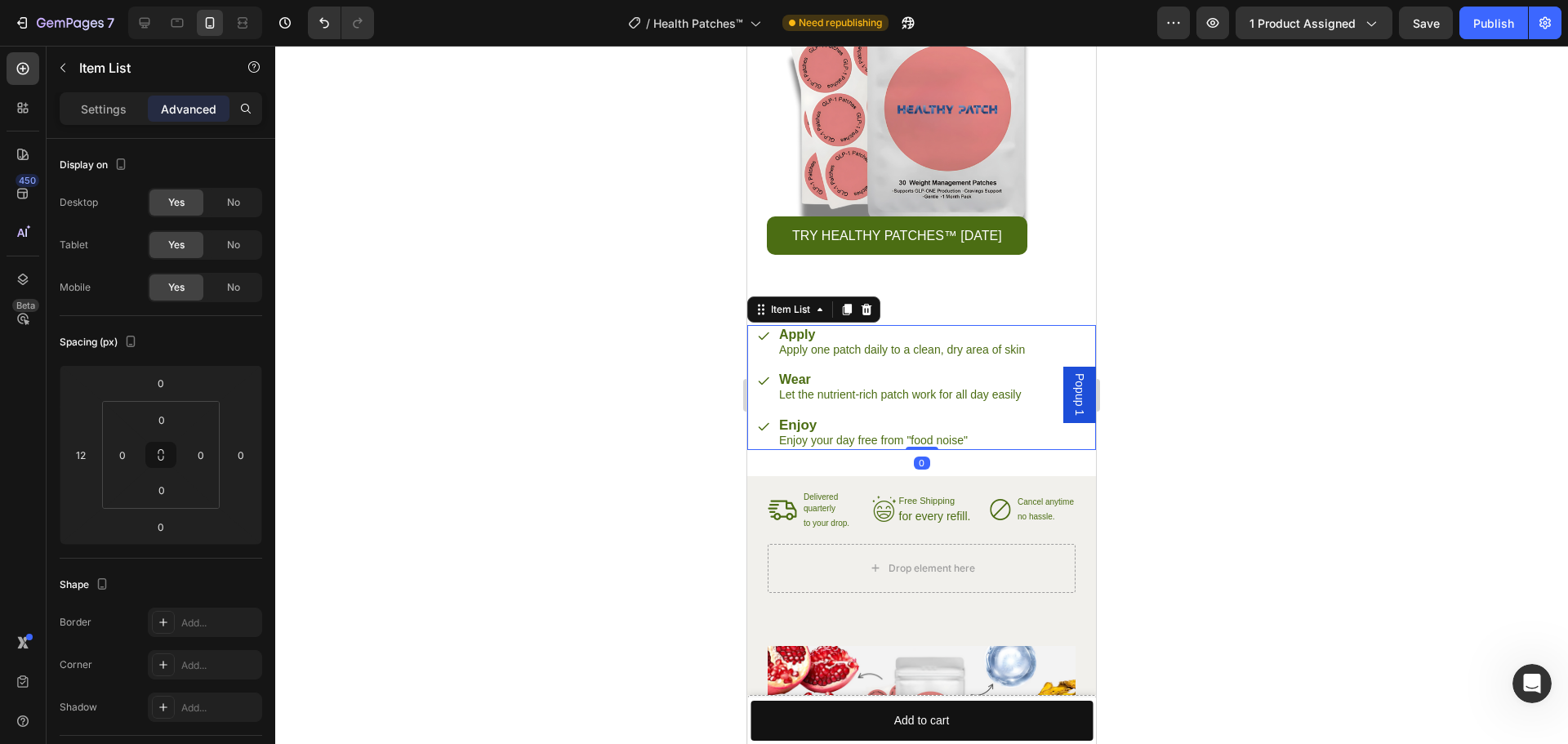
click at [768, 340] on icon at bounding box center [763, 335] width 13 height 13
click at [815, 336] on strong "Apply" at bounding box center [796, 334] width 36 height 14
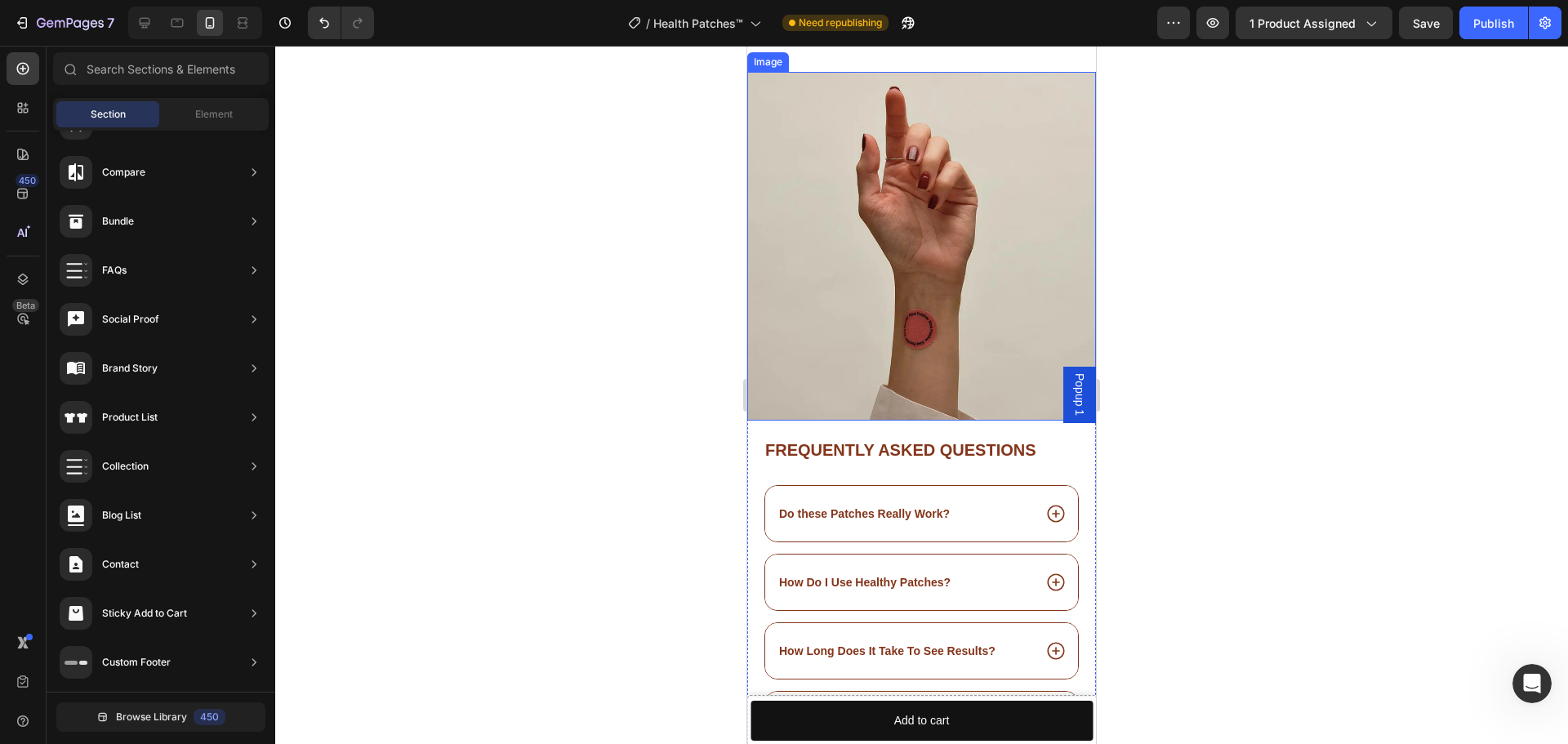
scroll to position [6649, 0]
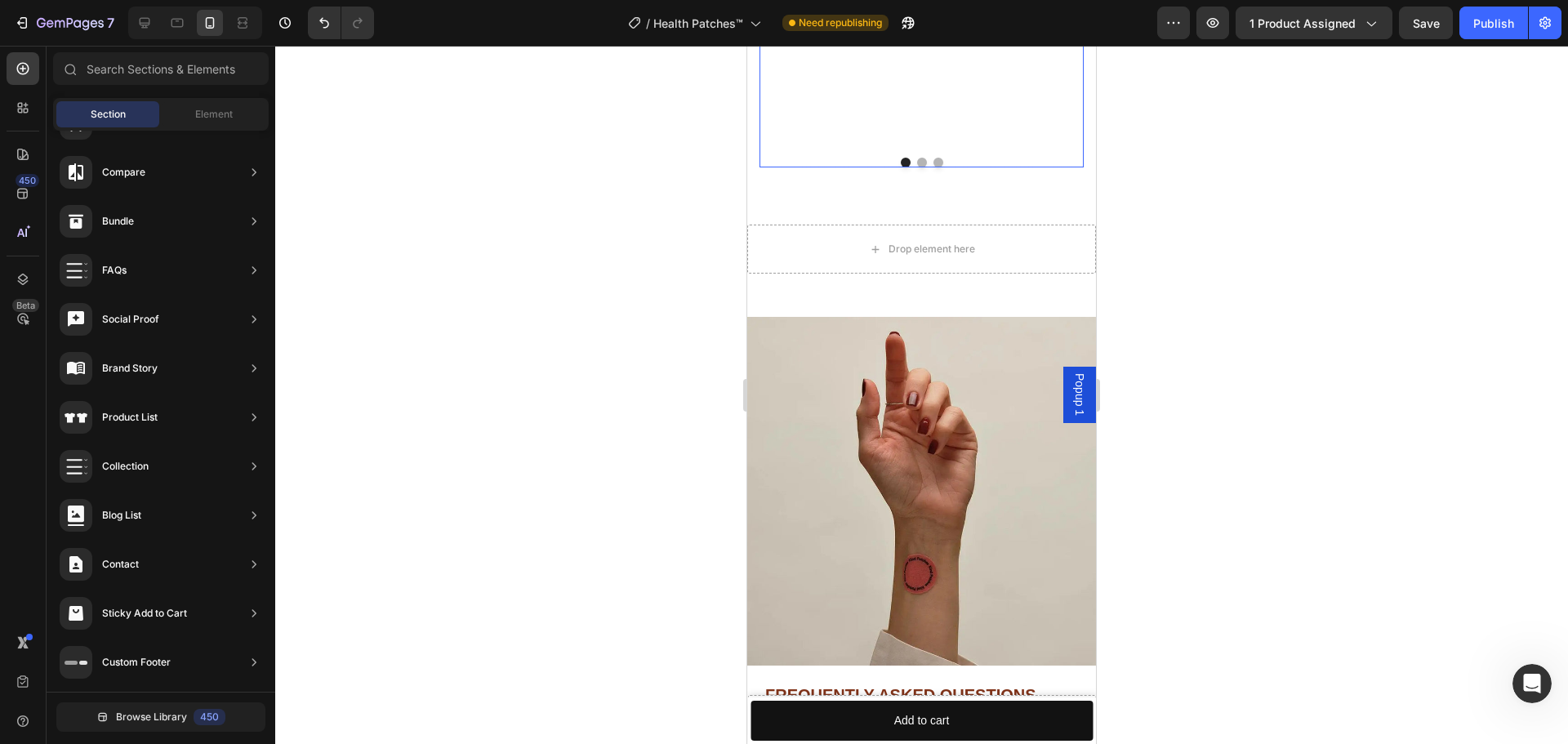
click at [917, 167] on button "Dot" at bounding box center [921, 162] width 10 height 10
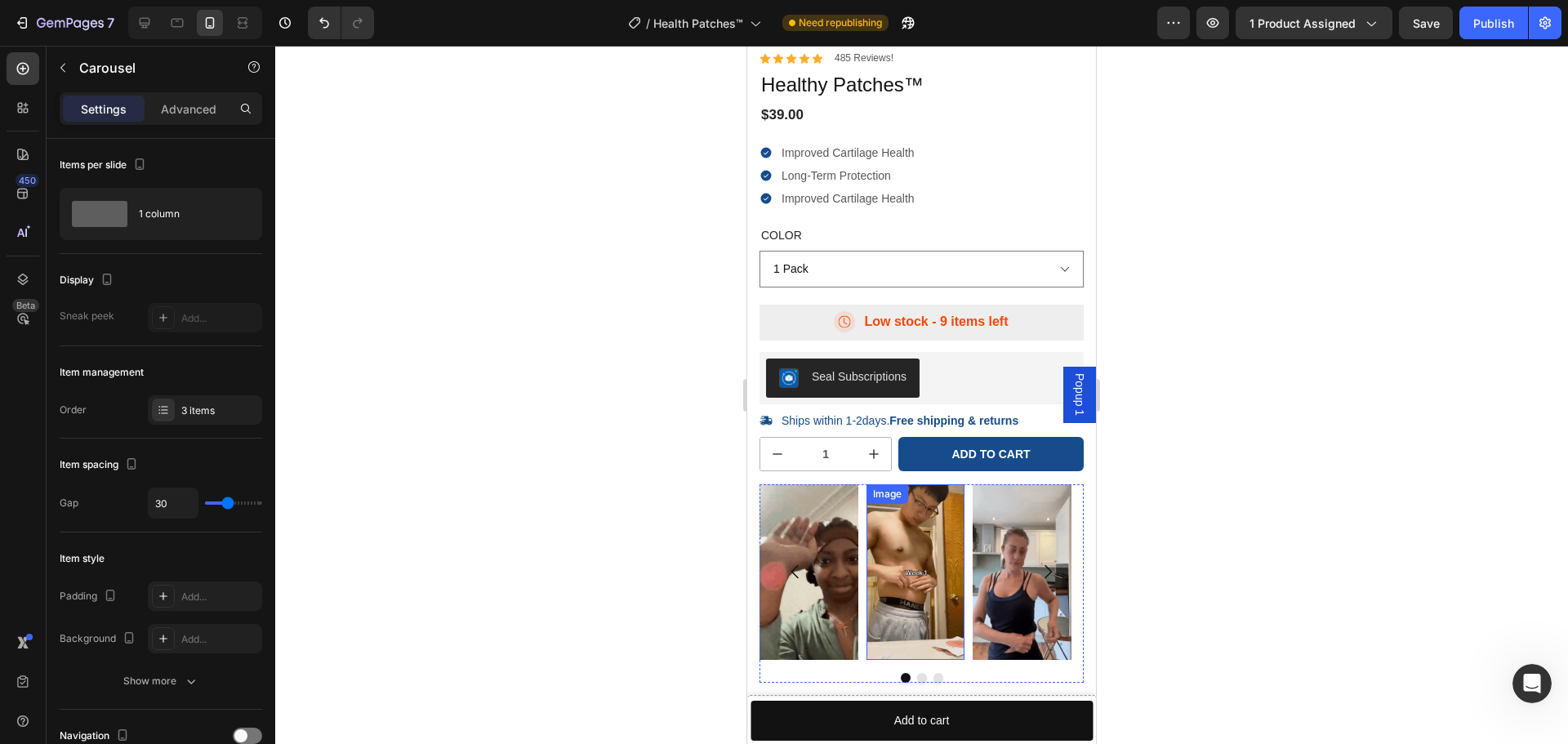
scroll to position [4860, 0]
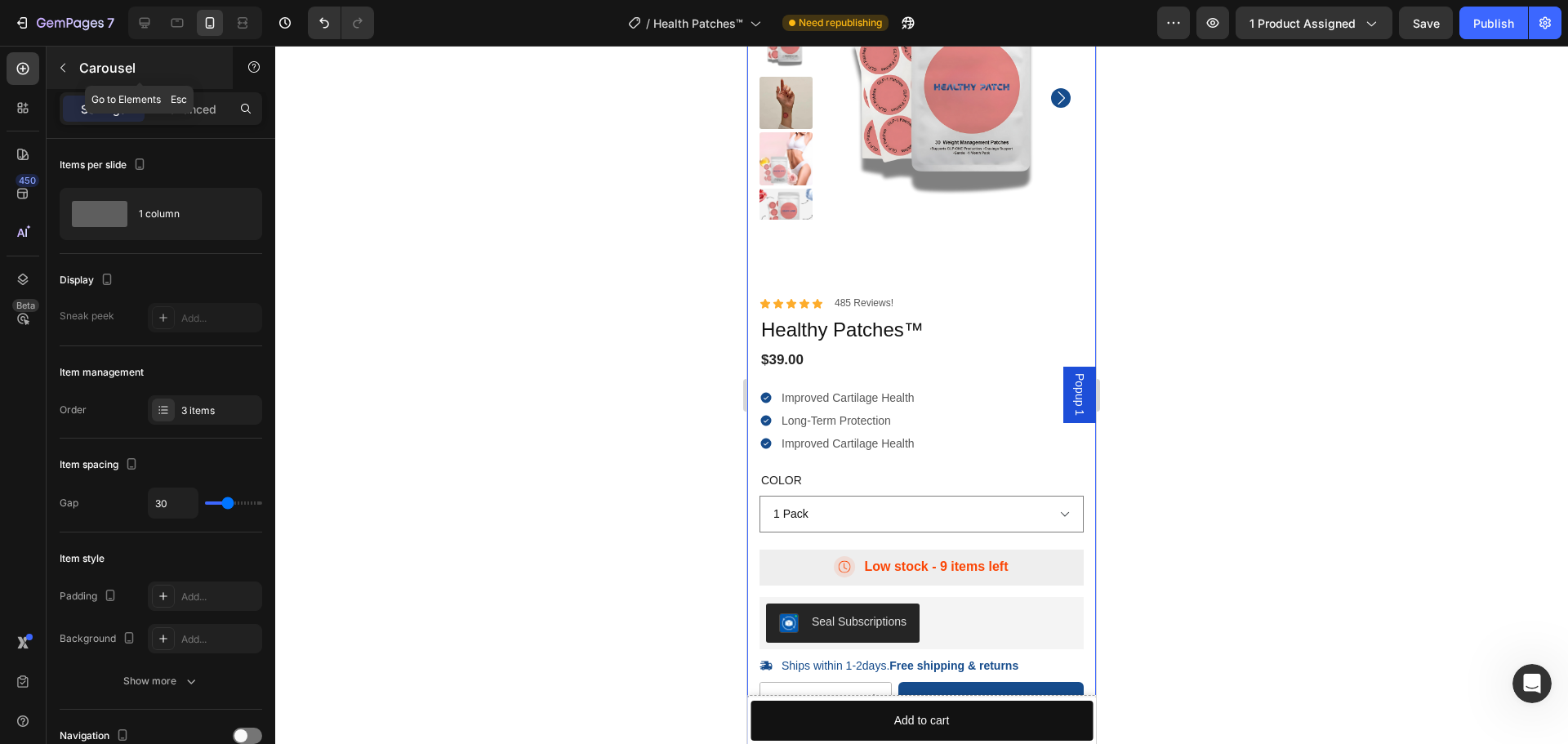
click at [68, 67] on icon "button" at bounding box center [62, 67] width 13 height 13
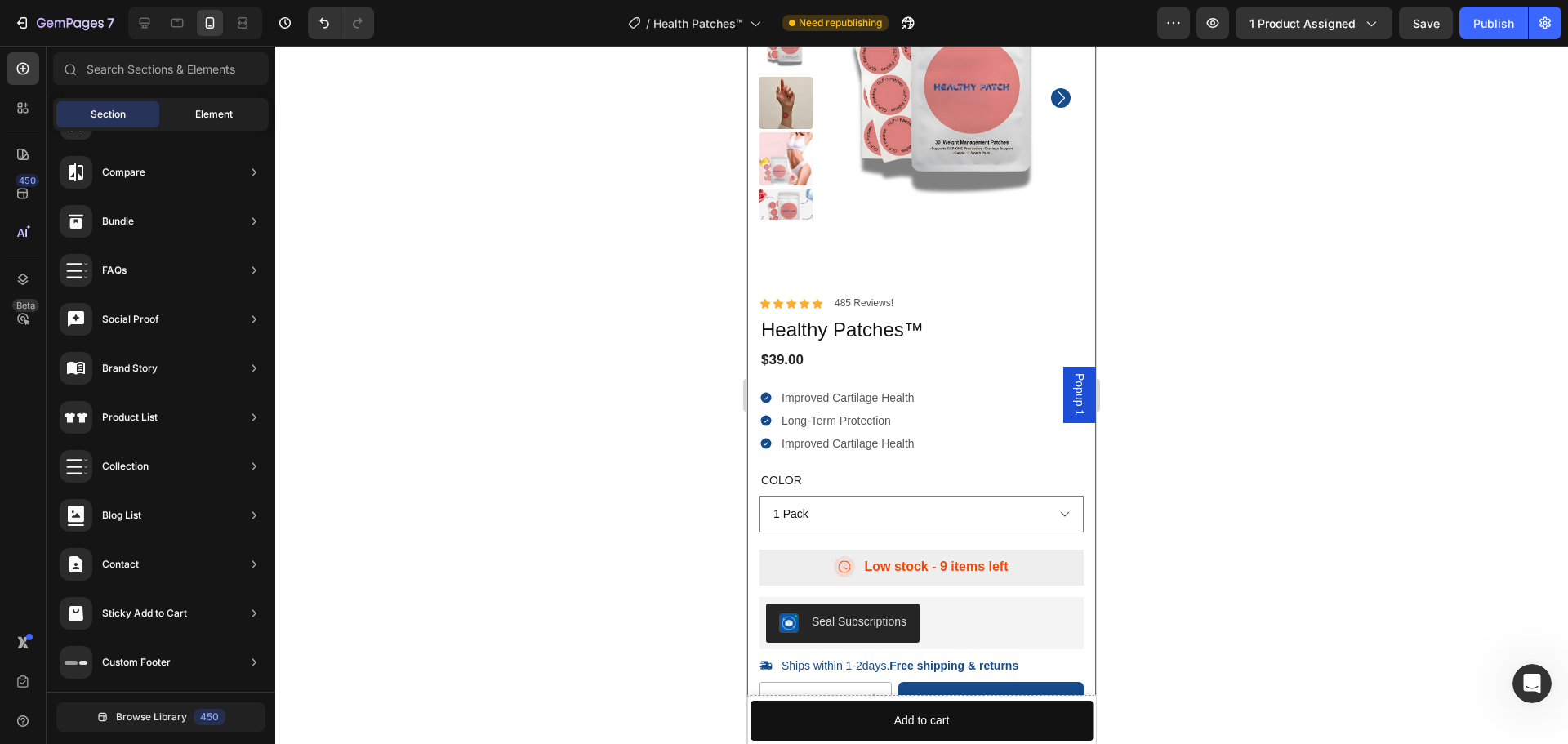
click at [234, 113] on div "Element" at bounding box center [214, 115] width 103 height 26
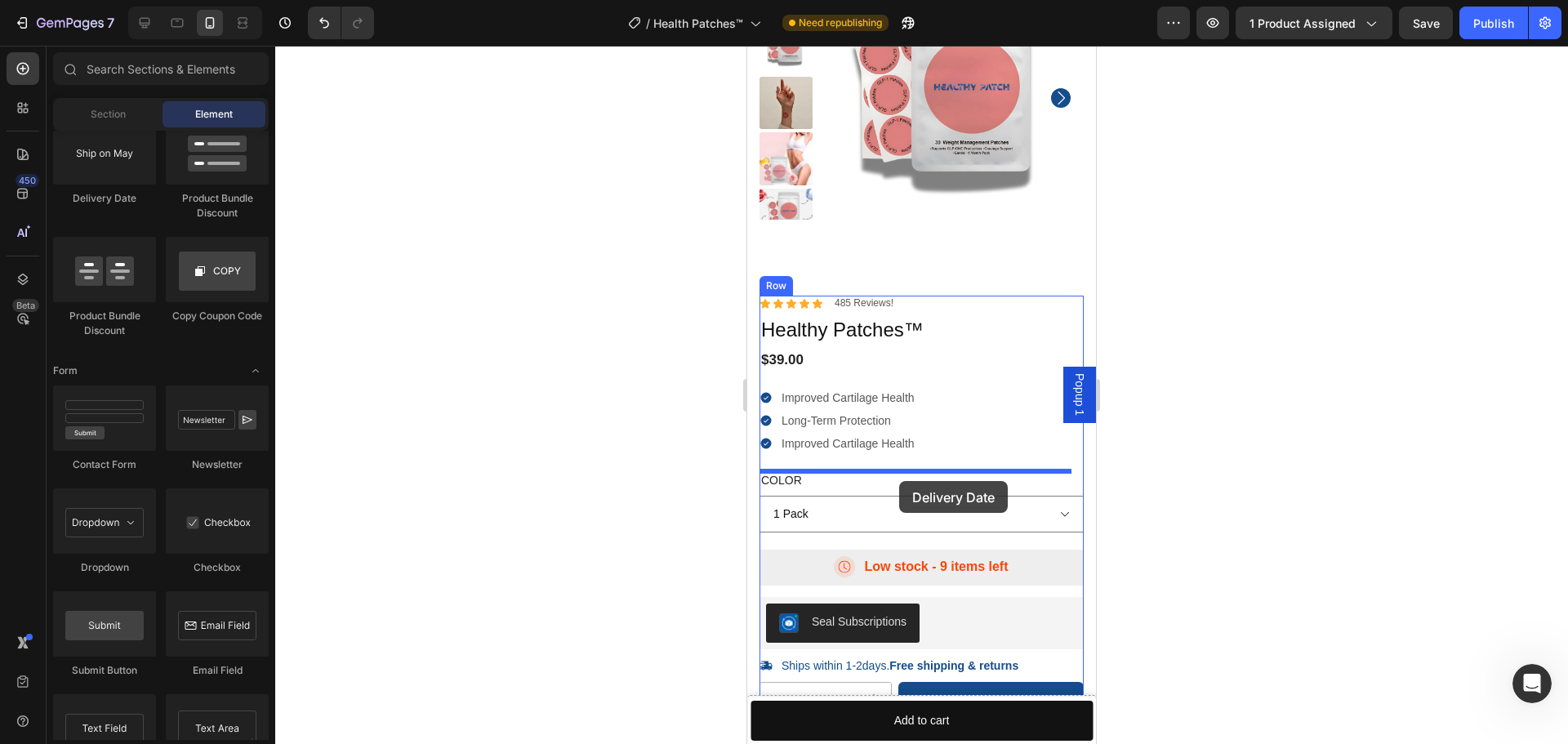
scroll to position [5105, 0]
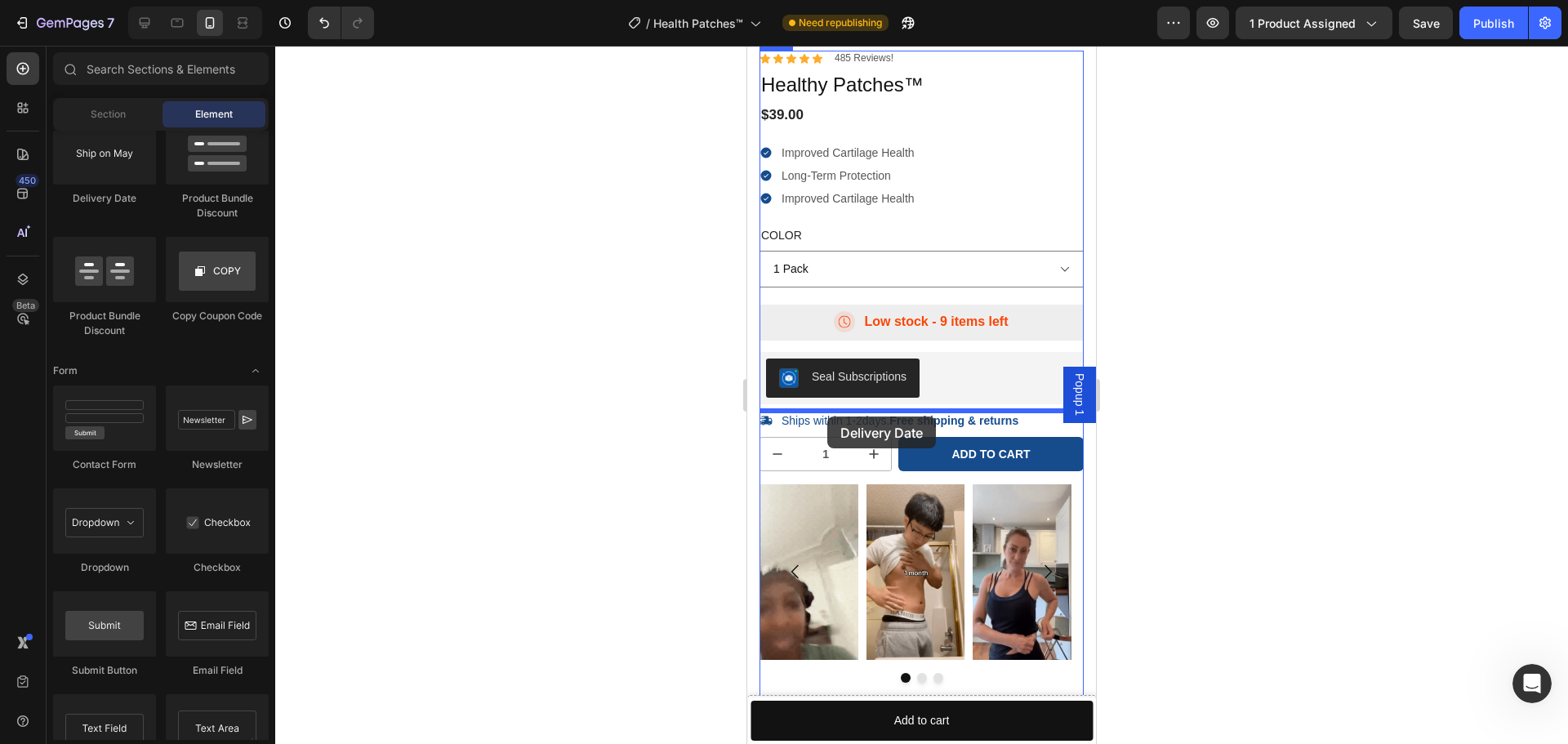
drag, startPoint x: 886, startPoint y: 220, endPoint x: 826, endPoint y: 414, distance: 203.1
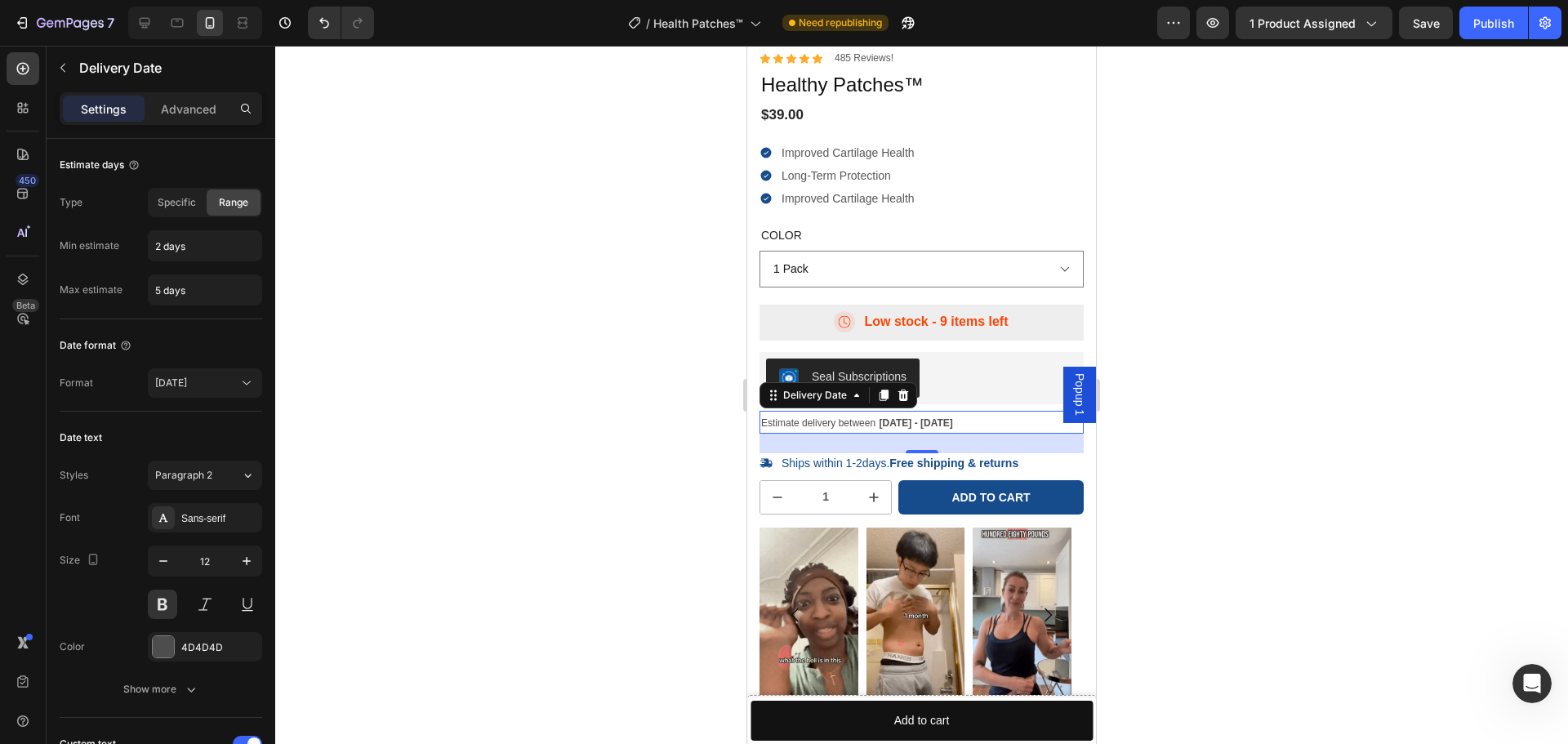
click at [815, 424] on span "Estimate delivery between" at bounding box center [818, 423] width 115 height 11
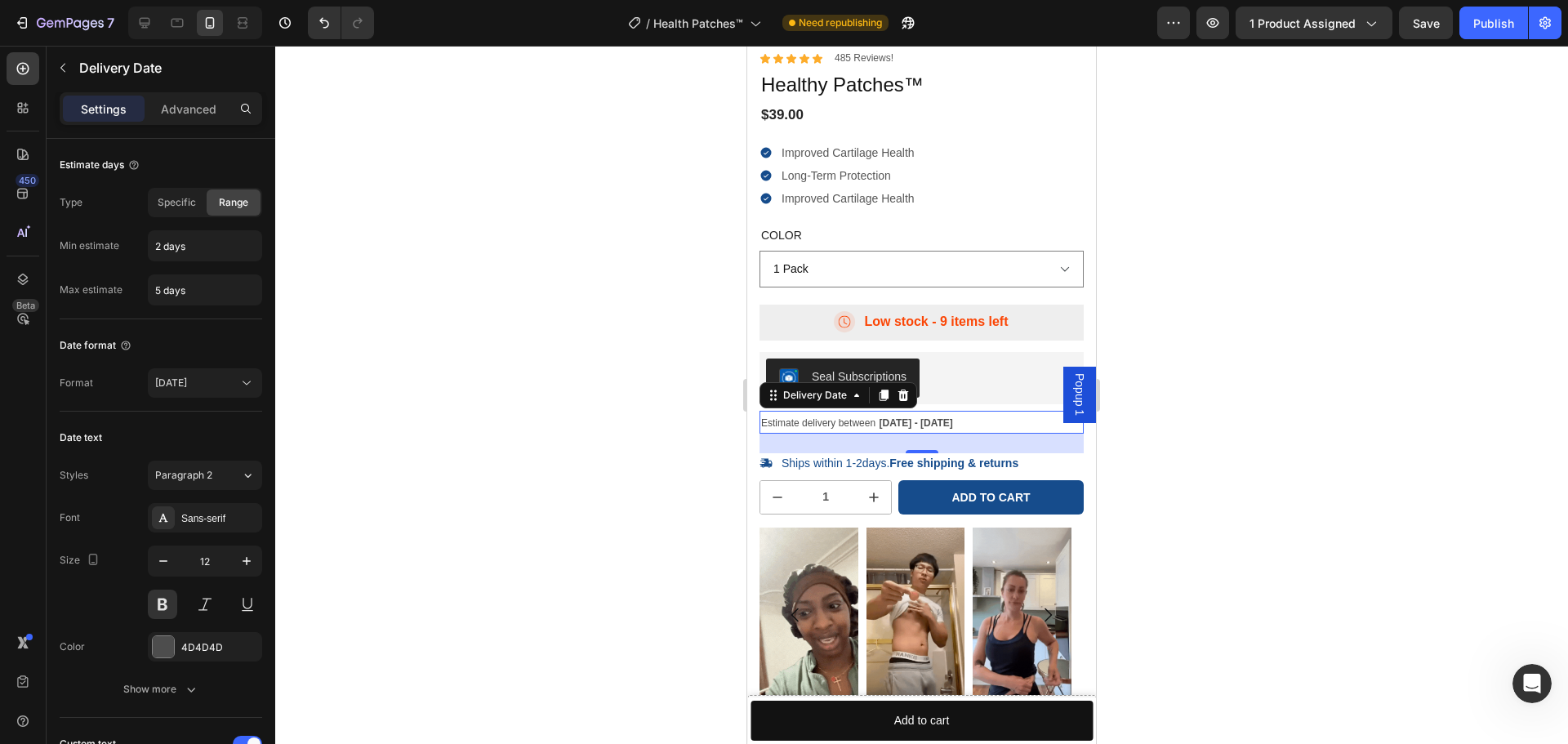
click at [815, 424] on span "Estimate delivery between" at bounding box center [818, 423] width 115 height 11
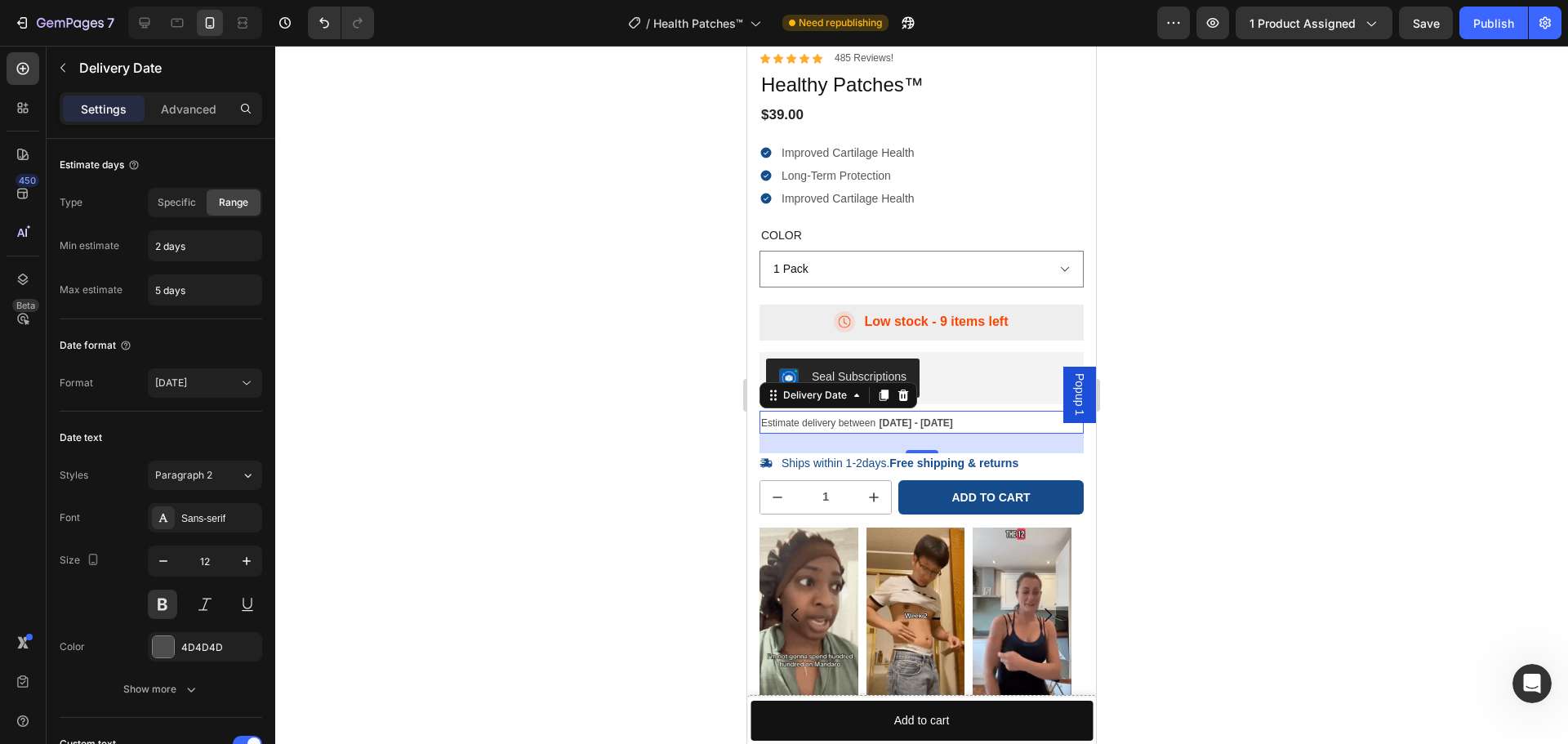
click at [815, 424] on span "Estimate delivery between" at bounding box center [818, 423] width 115 height 11
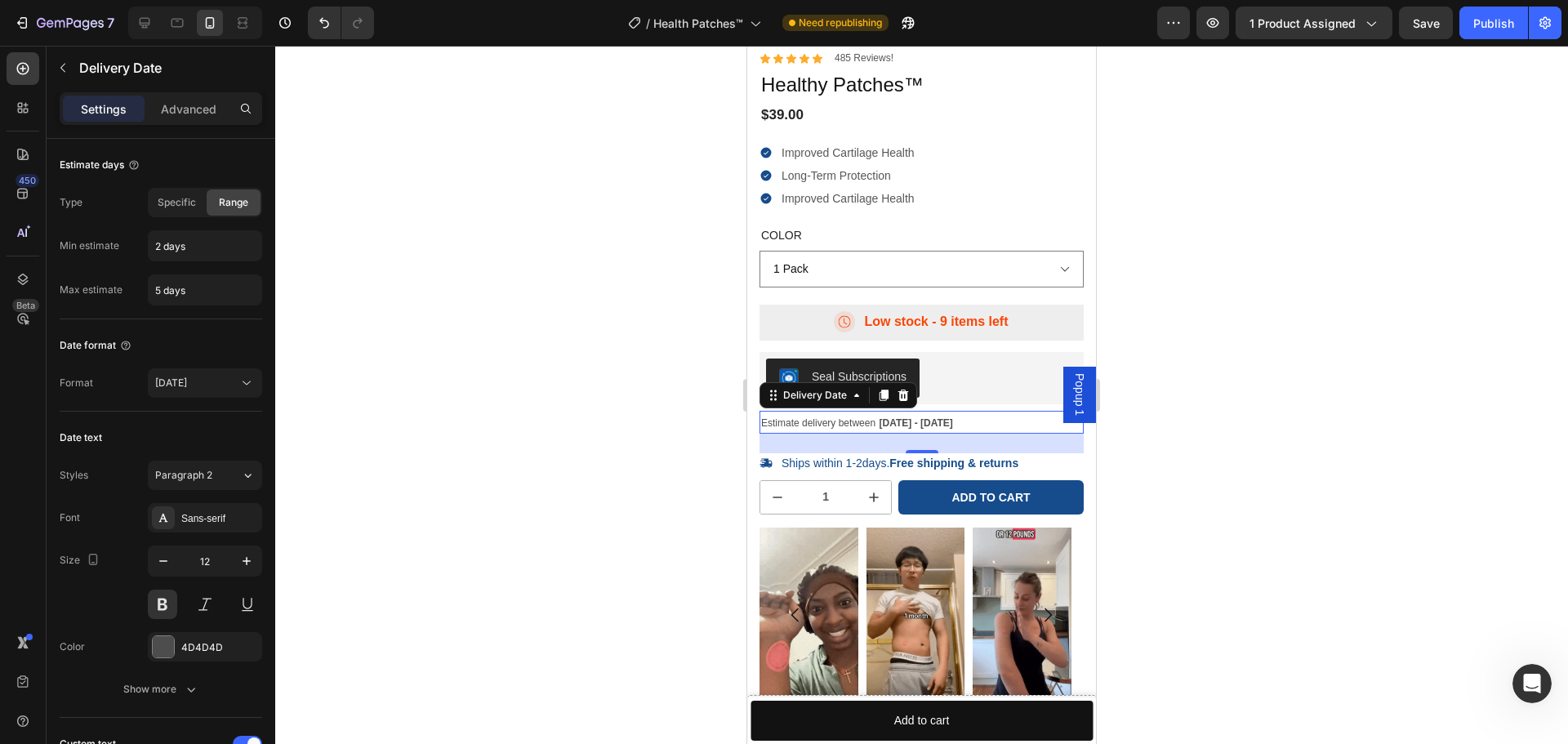
click at [815, 424] on span "Estimate delivery between" at bounding box center [818, 423] width 115 height 11
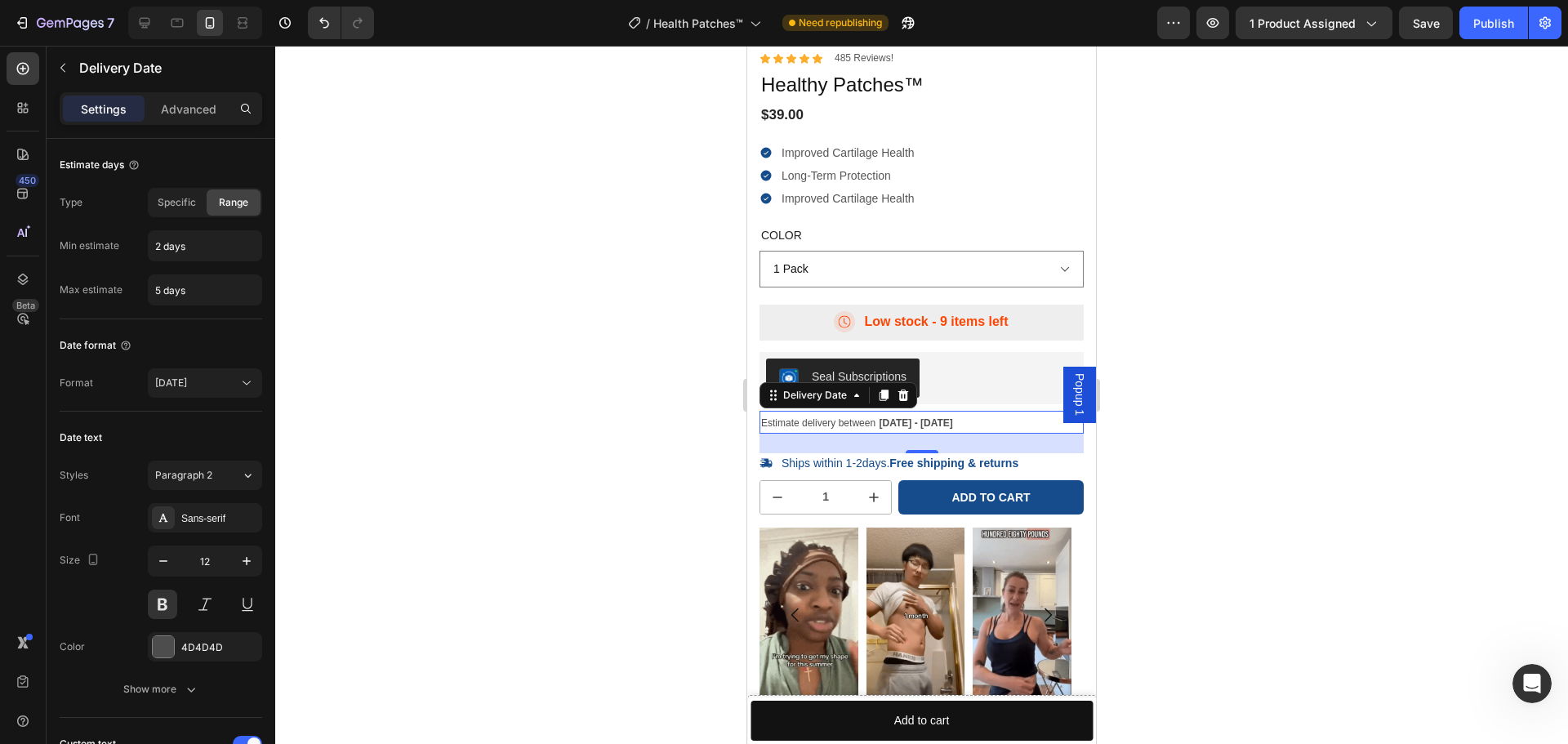
click at [836, 421] on span "Estimate delivery between" at bounding box center [818, 423] width 115 height 11
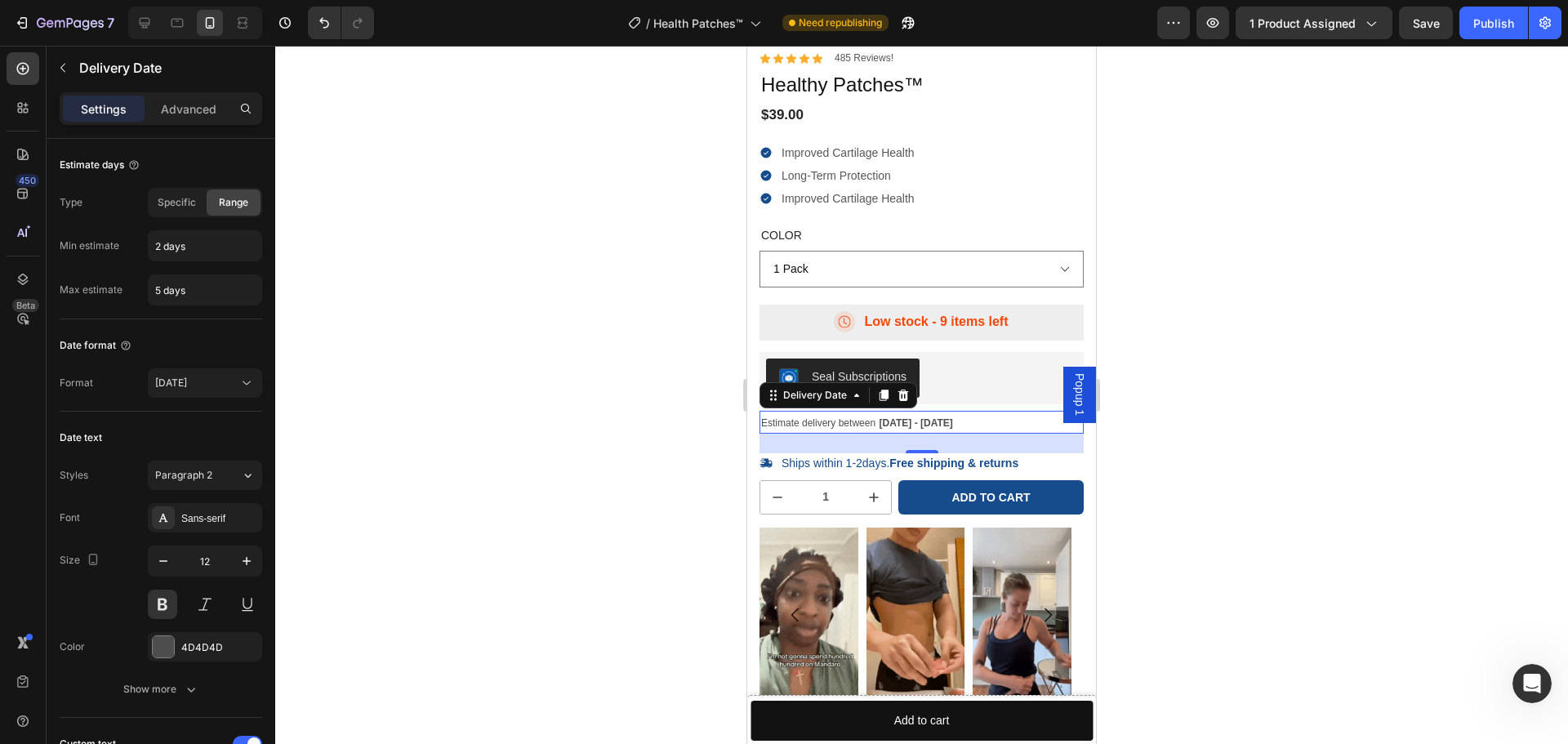
click at [836, 421] on span "Estimate delivery between" at bounding box center [818, 423] width 115 height 11
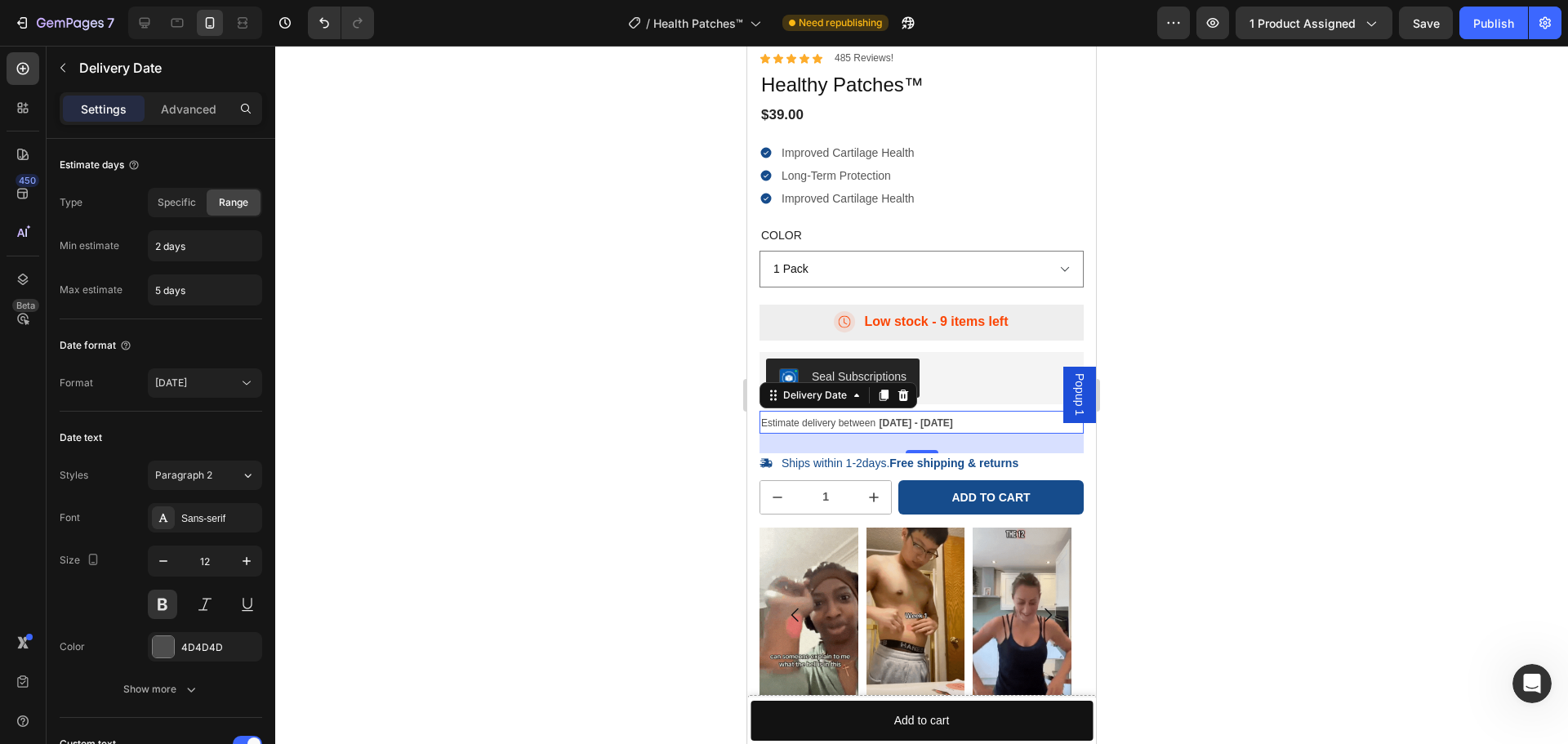
click at [836, 421] on span "Estimate delivery between" at bounding box center [818, 423] width 115 height 11
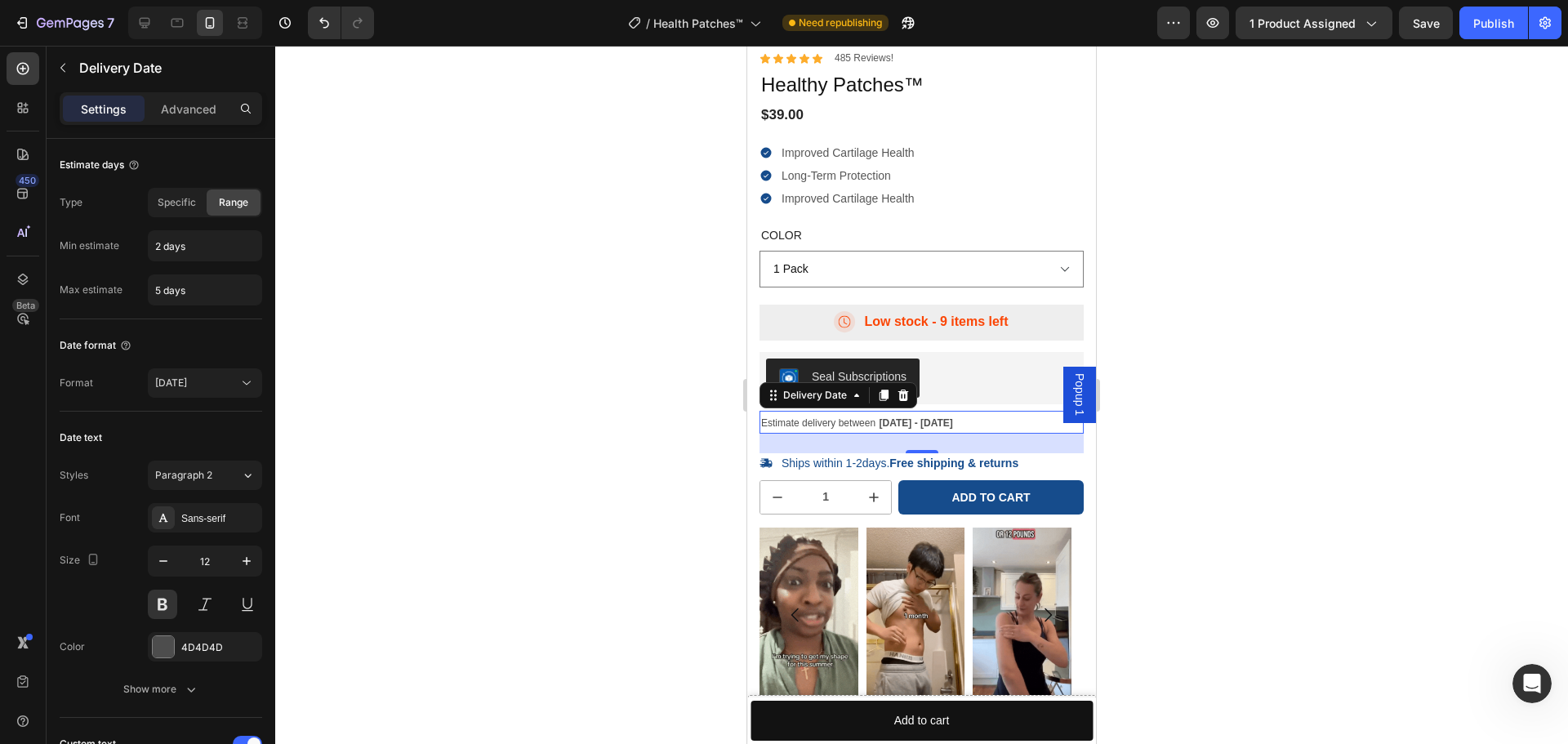
click at [836, 421] on span "Estimate delivery between" at bounding box center [818, 423] width 115 height 11
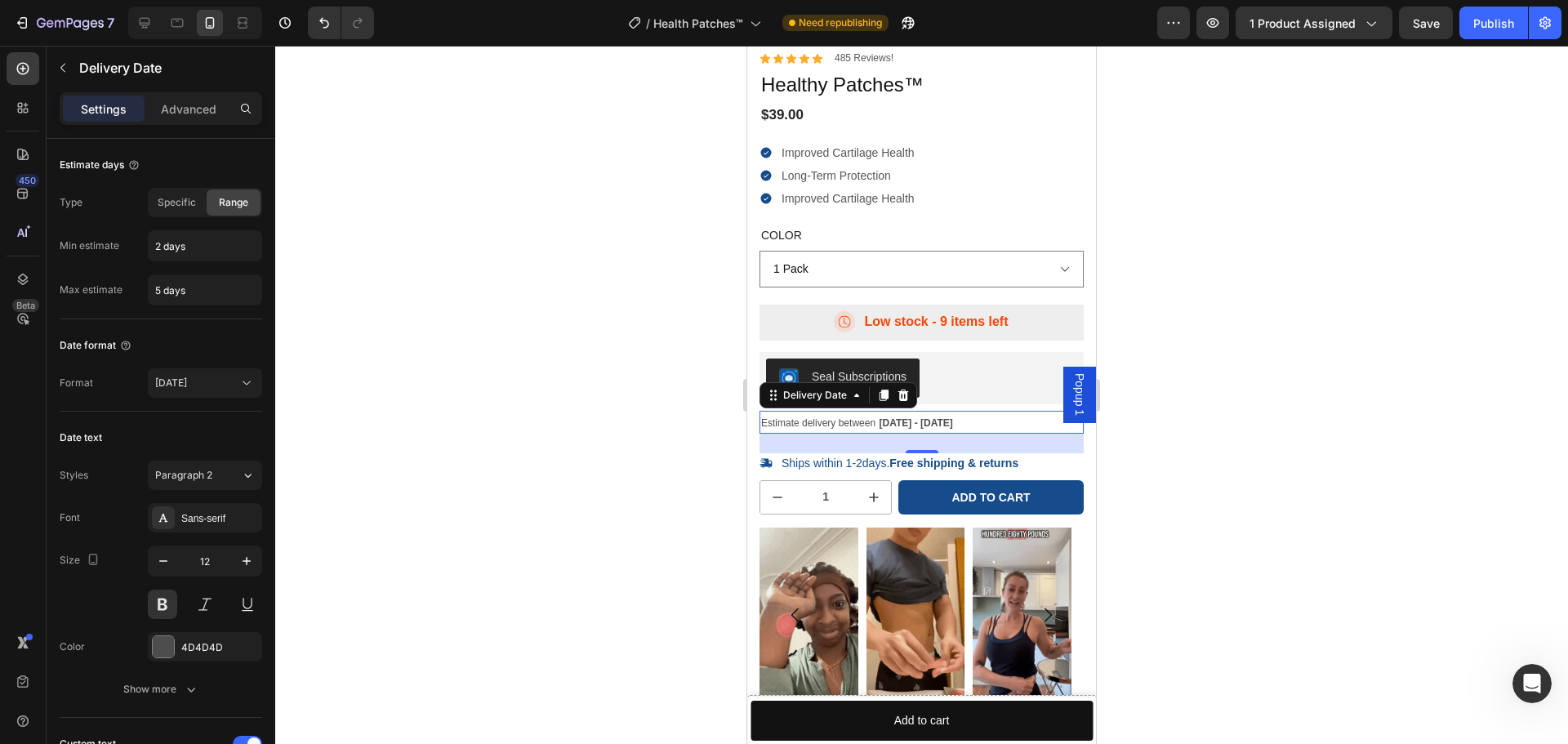
click at [900, 418] on span "[DATE] - [DATE]" at bounding box center [916, 423] width 74 height 11
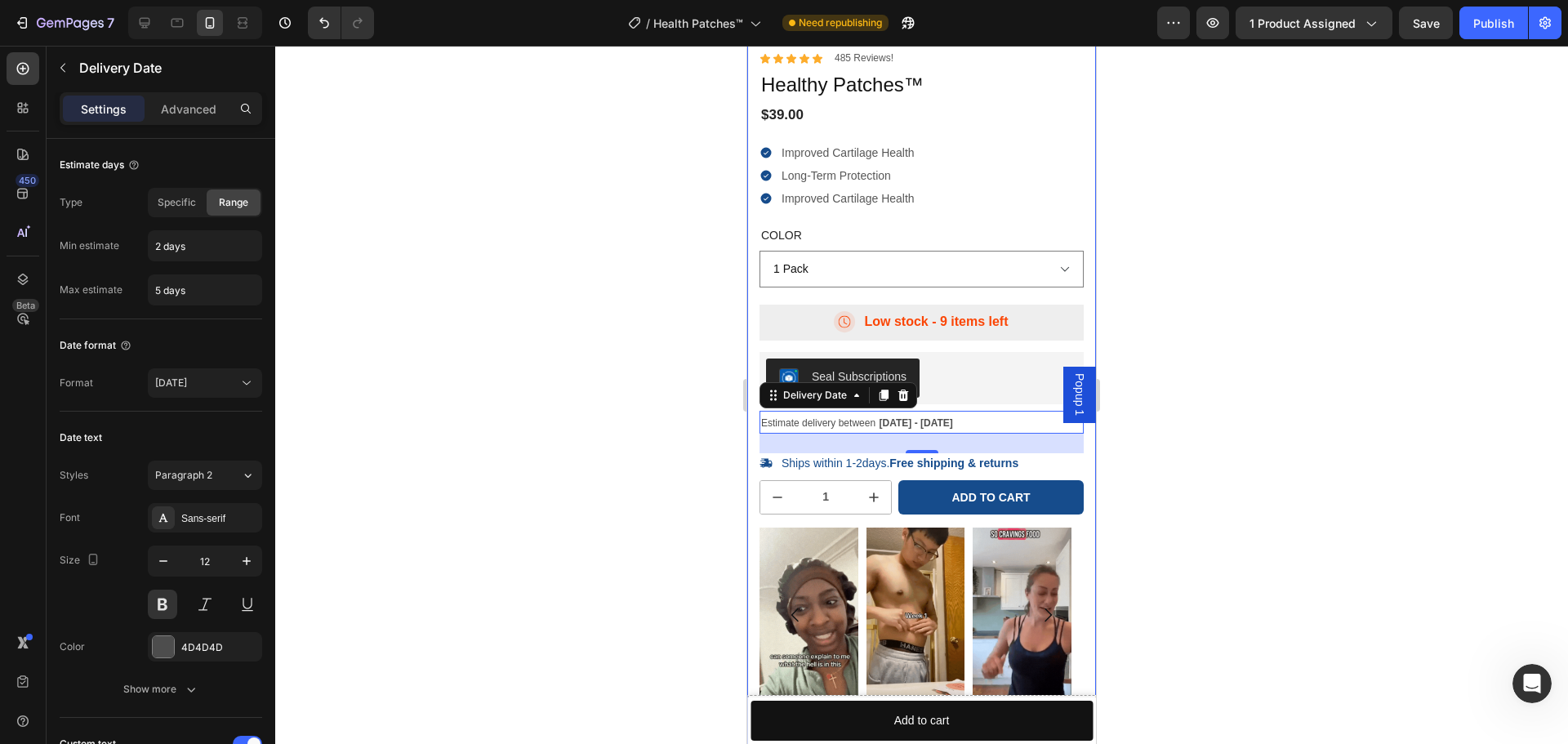
click at [569, 417] on div at bounding box center [921, 395] width 1292 height 698
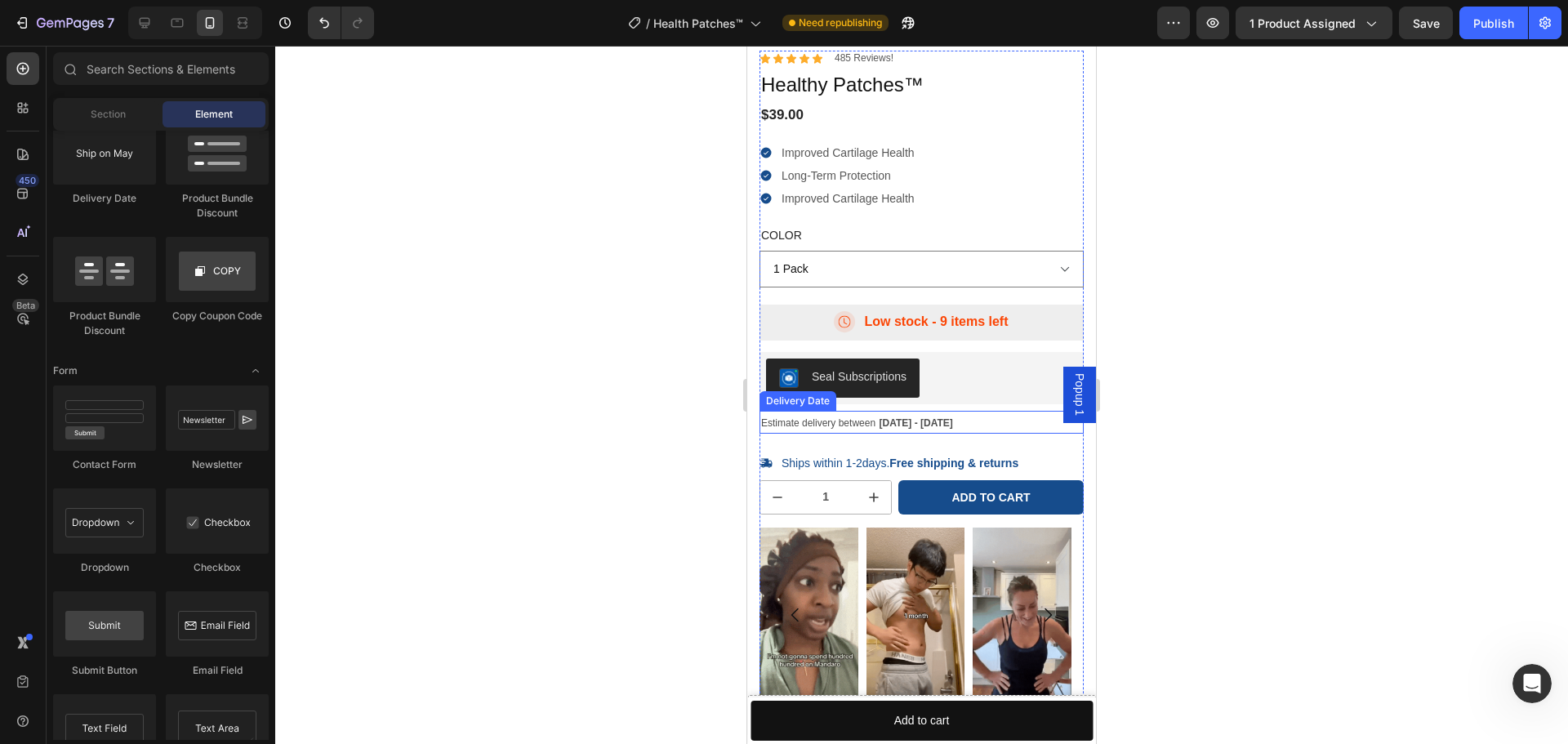
click at [868, 421] on span "Estimate delivery between" at bounding box center [818, 423] width 115 height 11
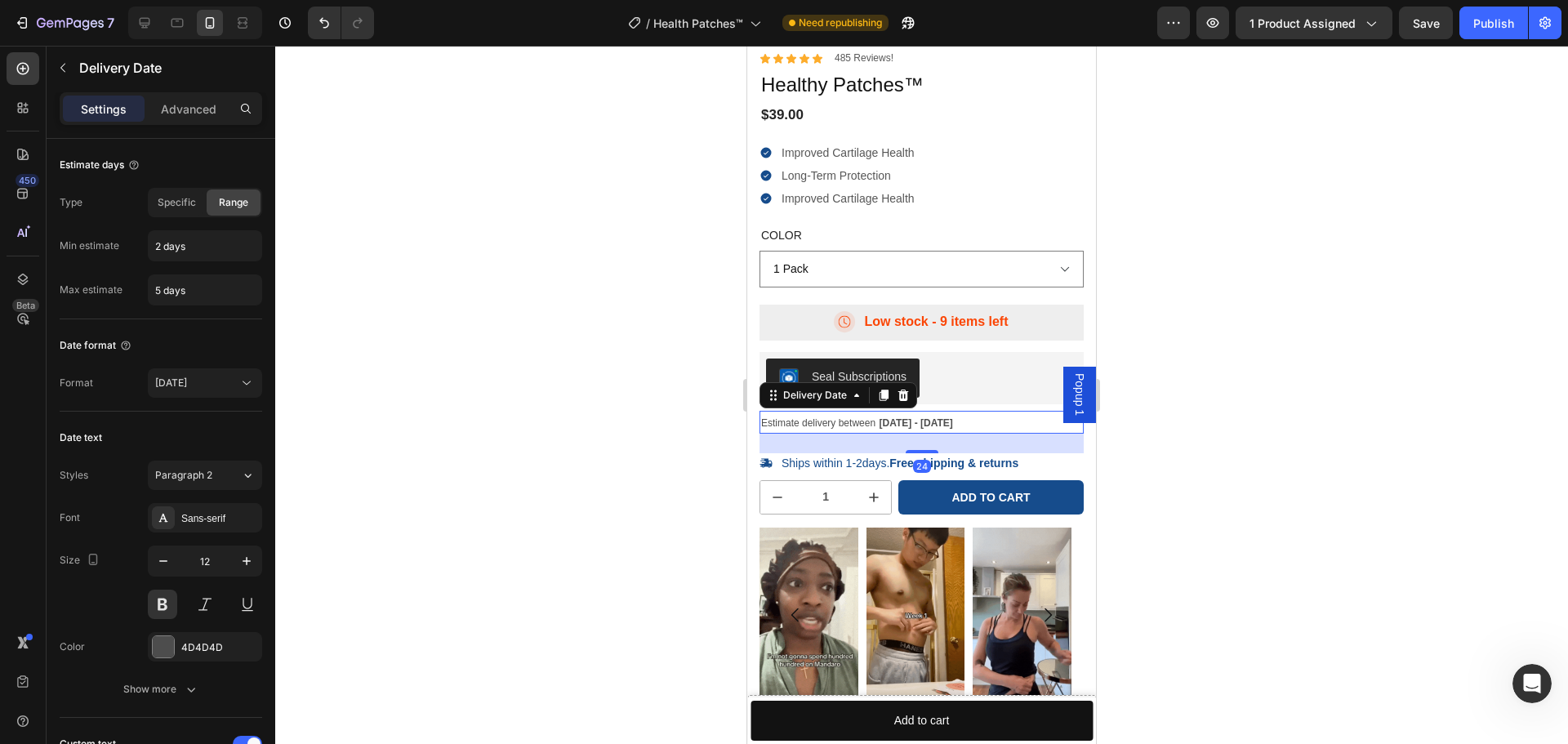
click at [868, 421] on span "Estimate delivery between" at bounding box center [818, 423] width 115 height 11
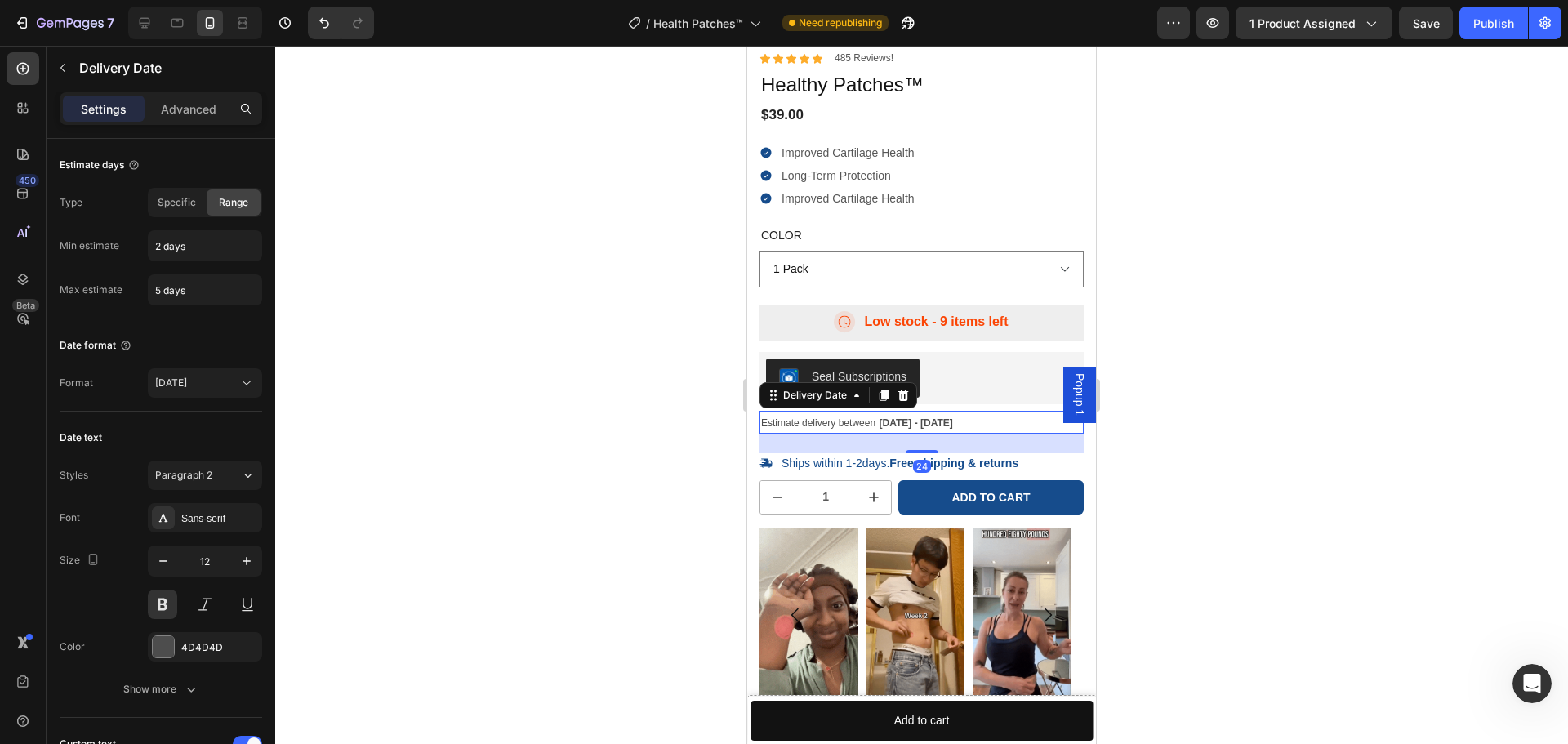
click at [868, 421] on span "Estimate delivery between" at bounding box center [818, 423] width 115 height 11
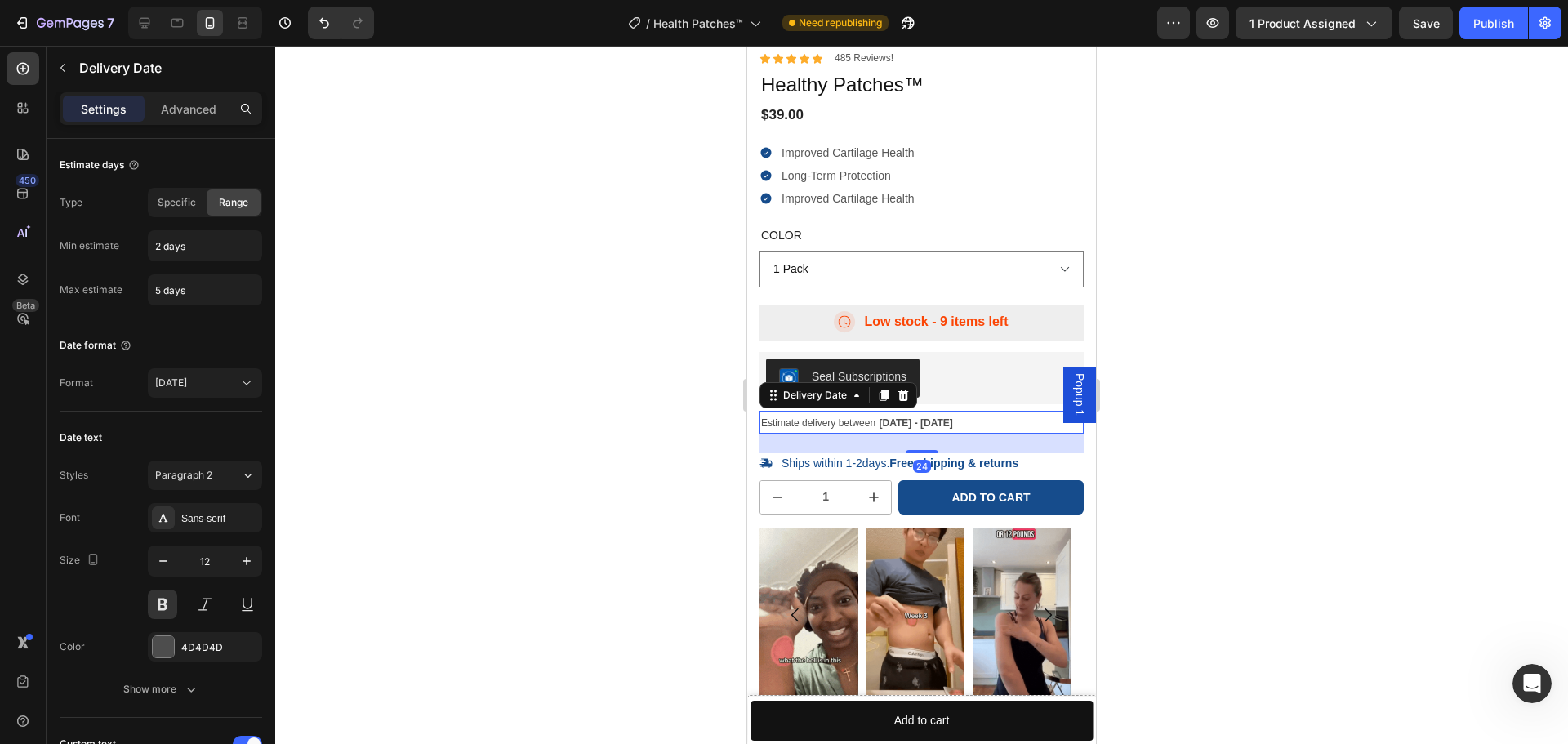
click at [868, 421] on span "Estimate delivery between" at bounding box center [818, 423] width 115 height 11
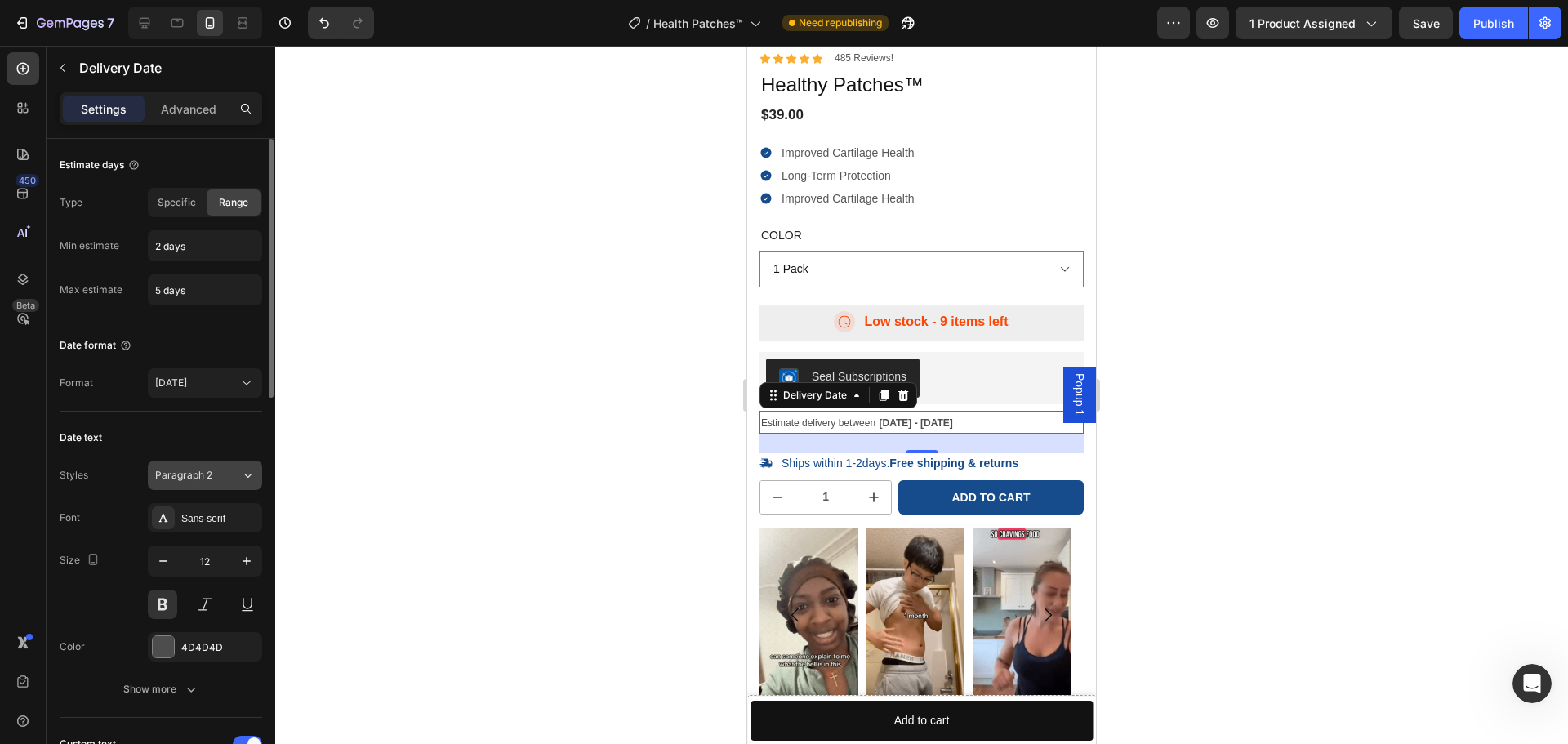
click at [238, 474] on div "Paragraph 2" at bounding box center [198, 475] width 86 height 15
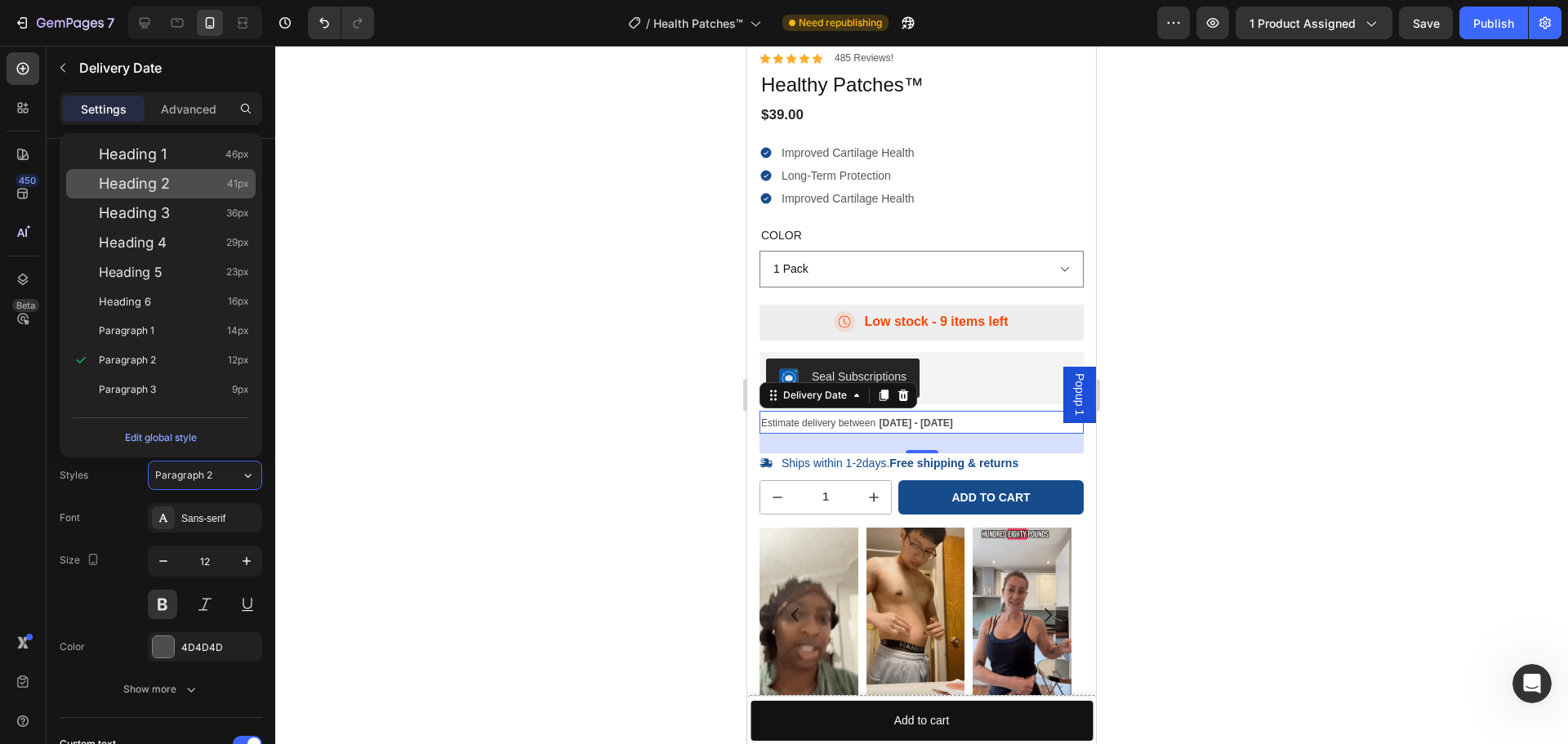
click at [188, 182] on div "Heading 2 41px" at bounding box center [174, 184] width 150 height 17
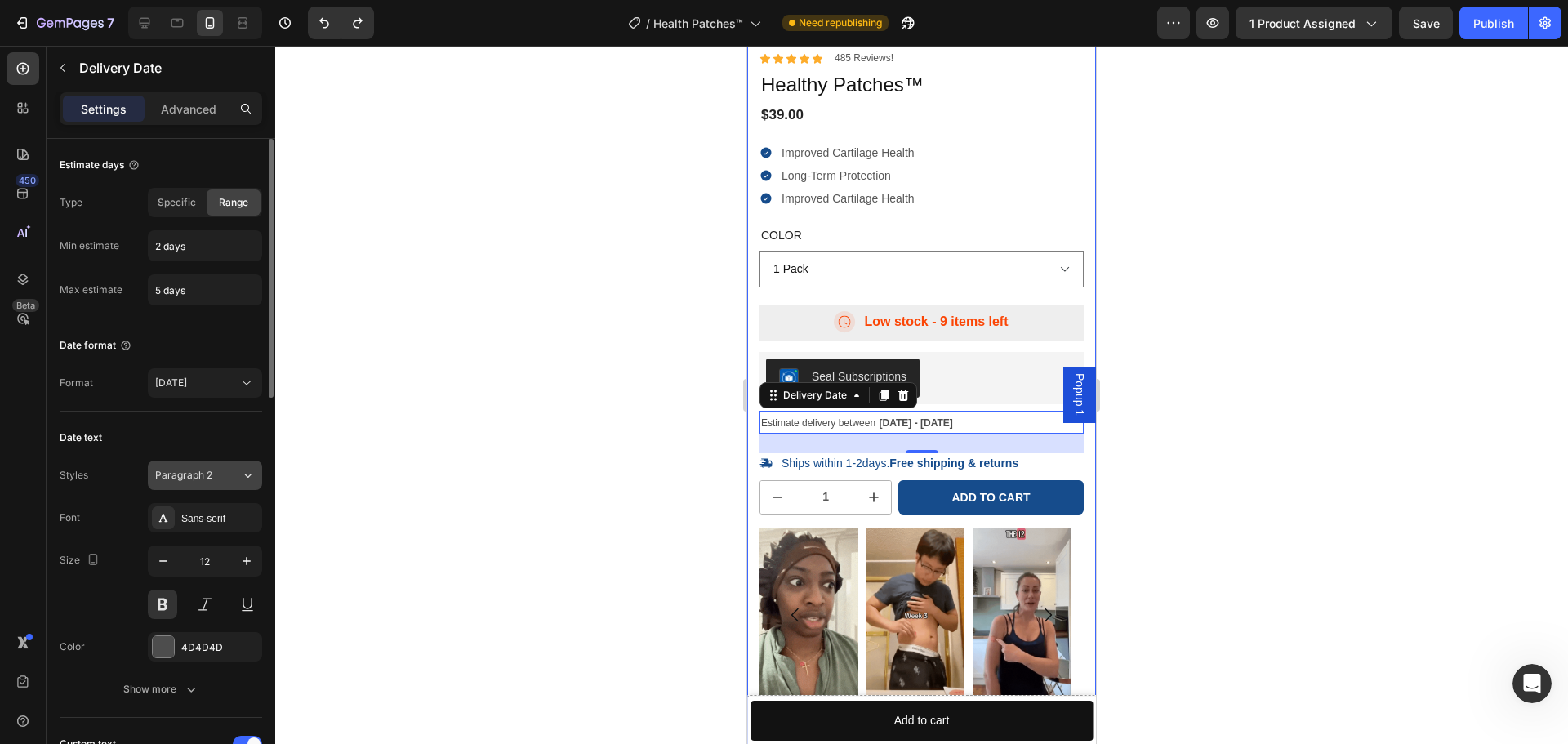
click at [249, 479] on icon at bounding box center [248, 475] width 14 height 17
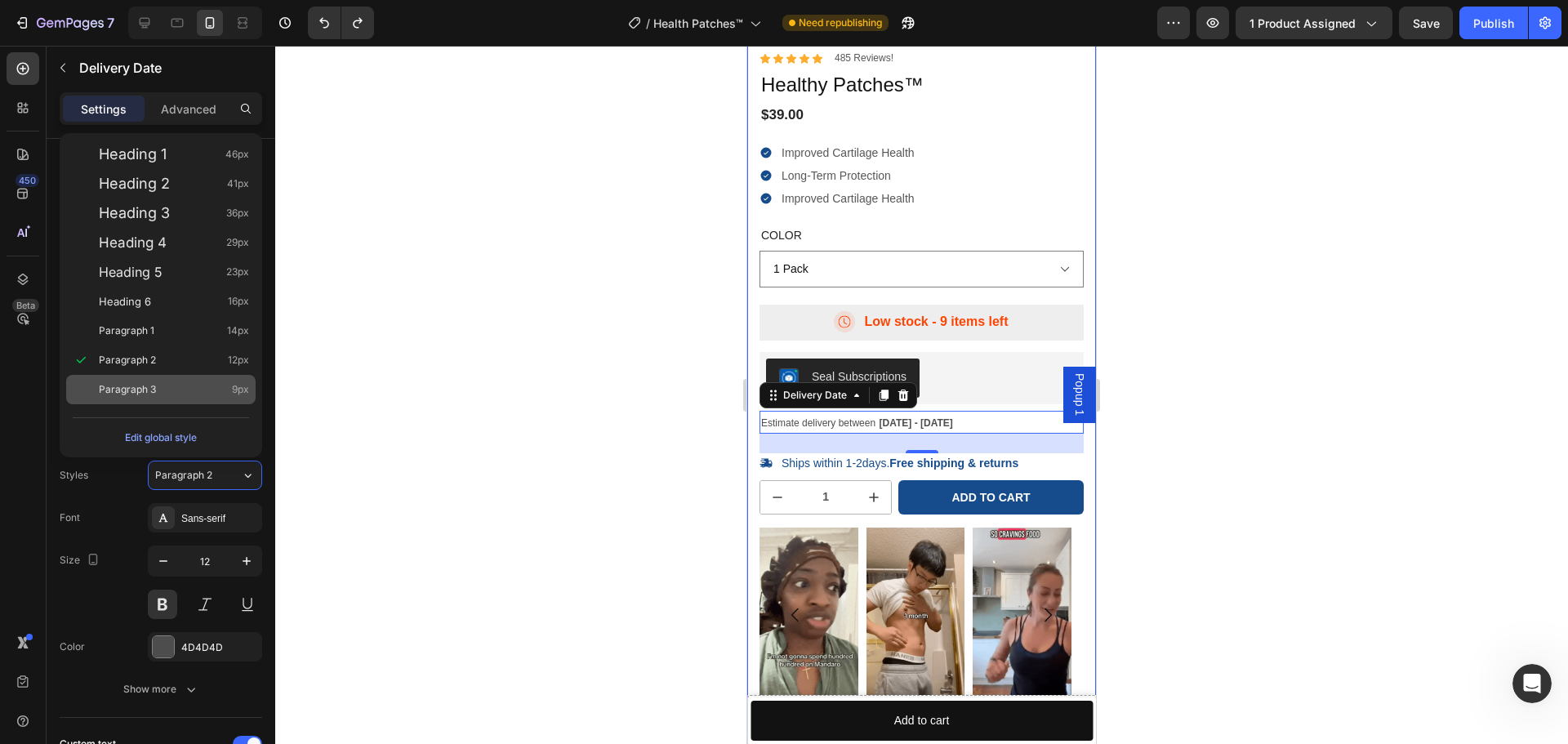
click at [165, 385] on div "Paragraph 3 9px" at bounding box center [174, 390] width 150 height 17
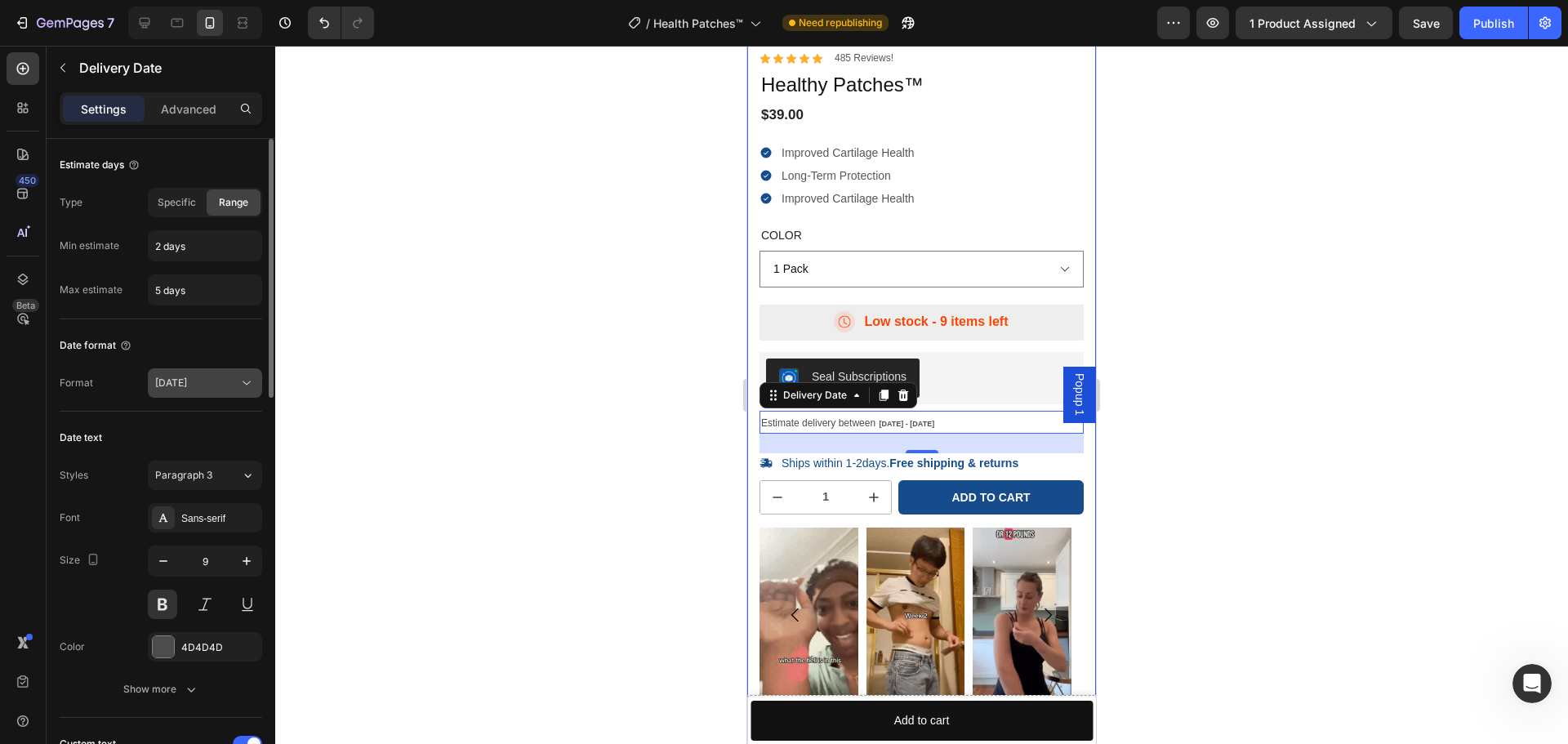
click at [230, 385] on div "[DATE]" at bounding box center [196, 383] width 83 height 15
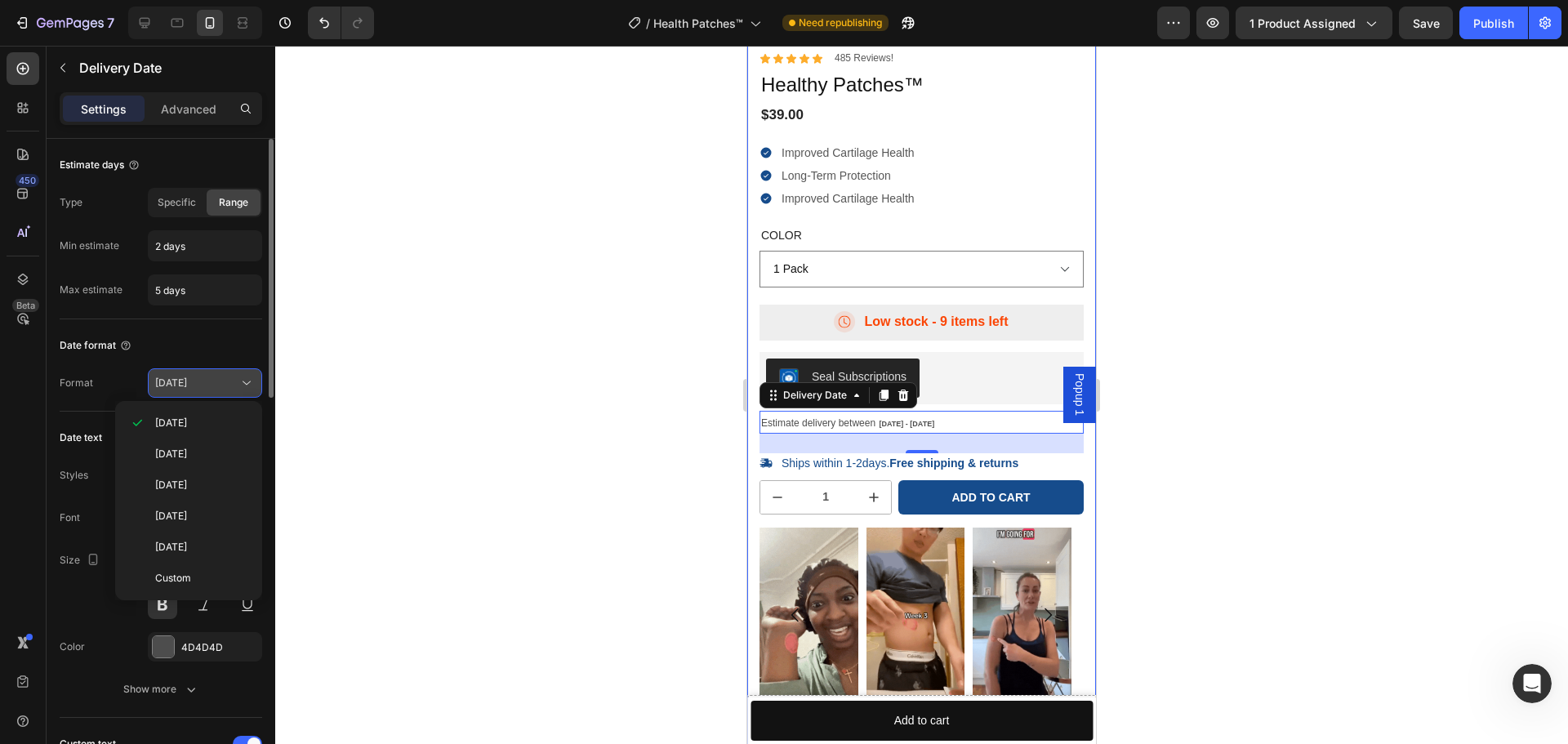
click at [228, 388] on div "[DATE]" at bounding box center [196, 383] width 83 height 15
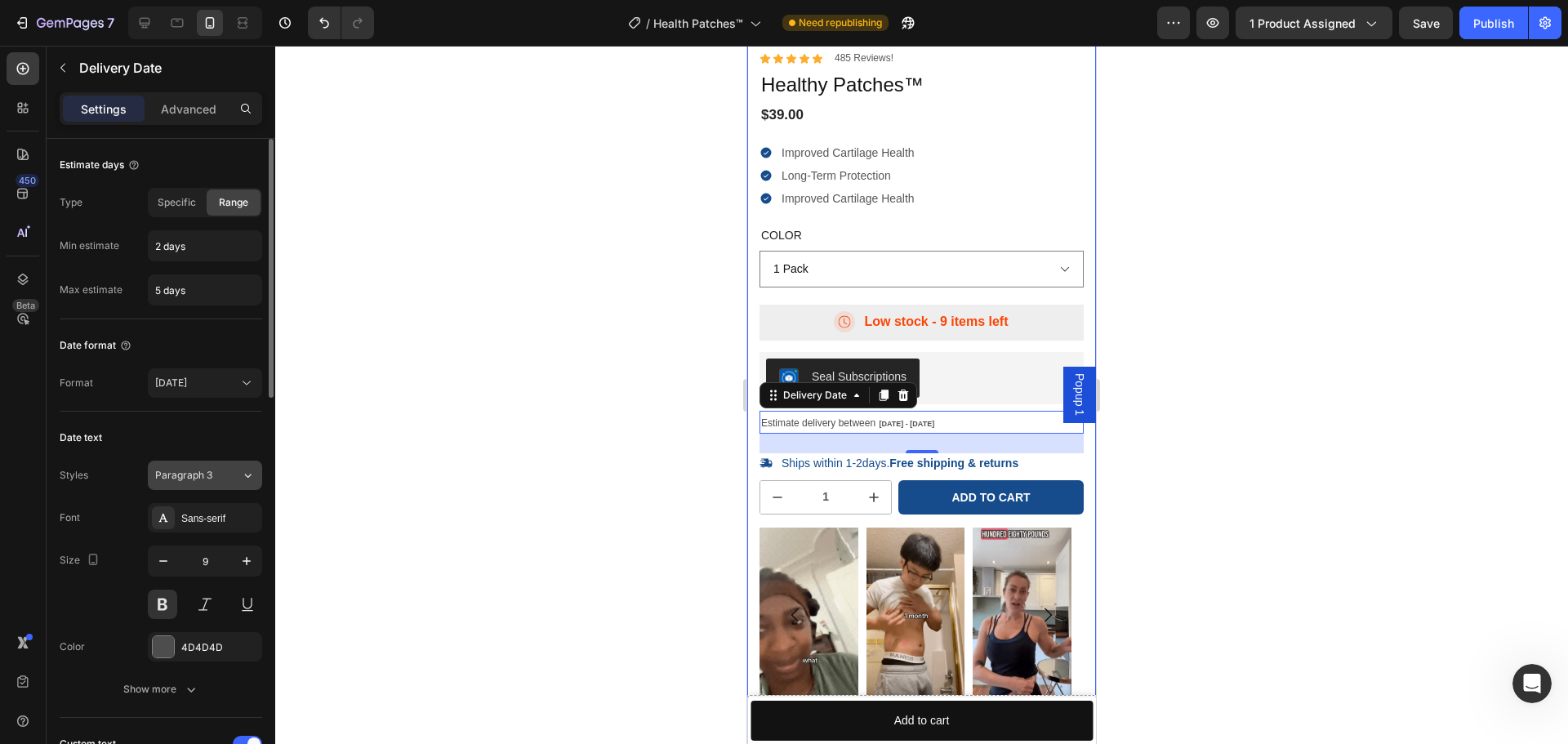
click at [247, 474] on icon at bounding box center [248, 475] width 14 height 17
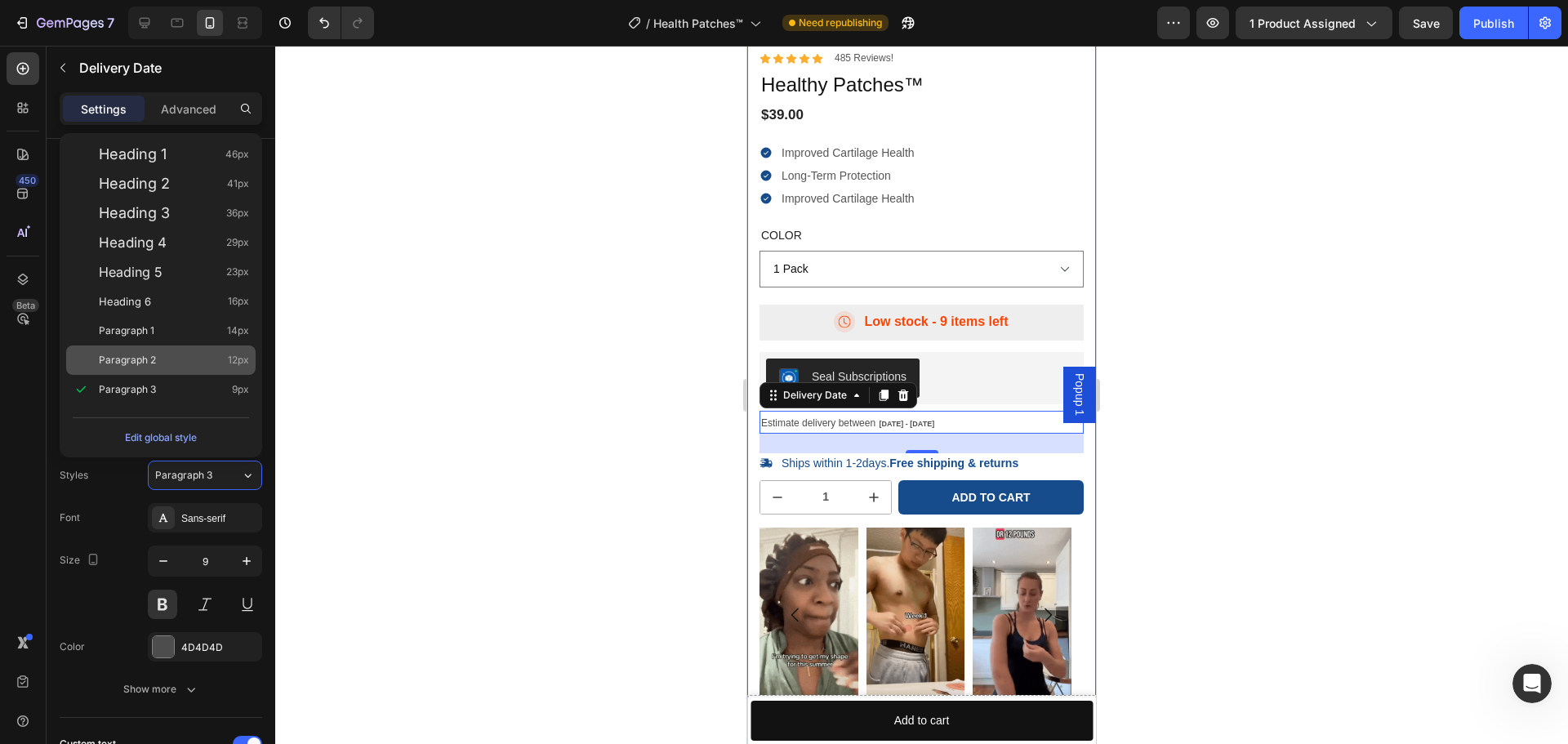
click at [196, 368] on div "Paragraph 2 12px" at bounding box center [161, 361] width 190 height 30
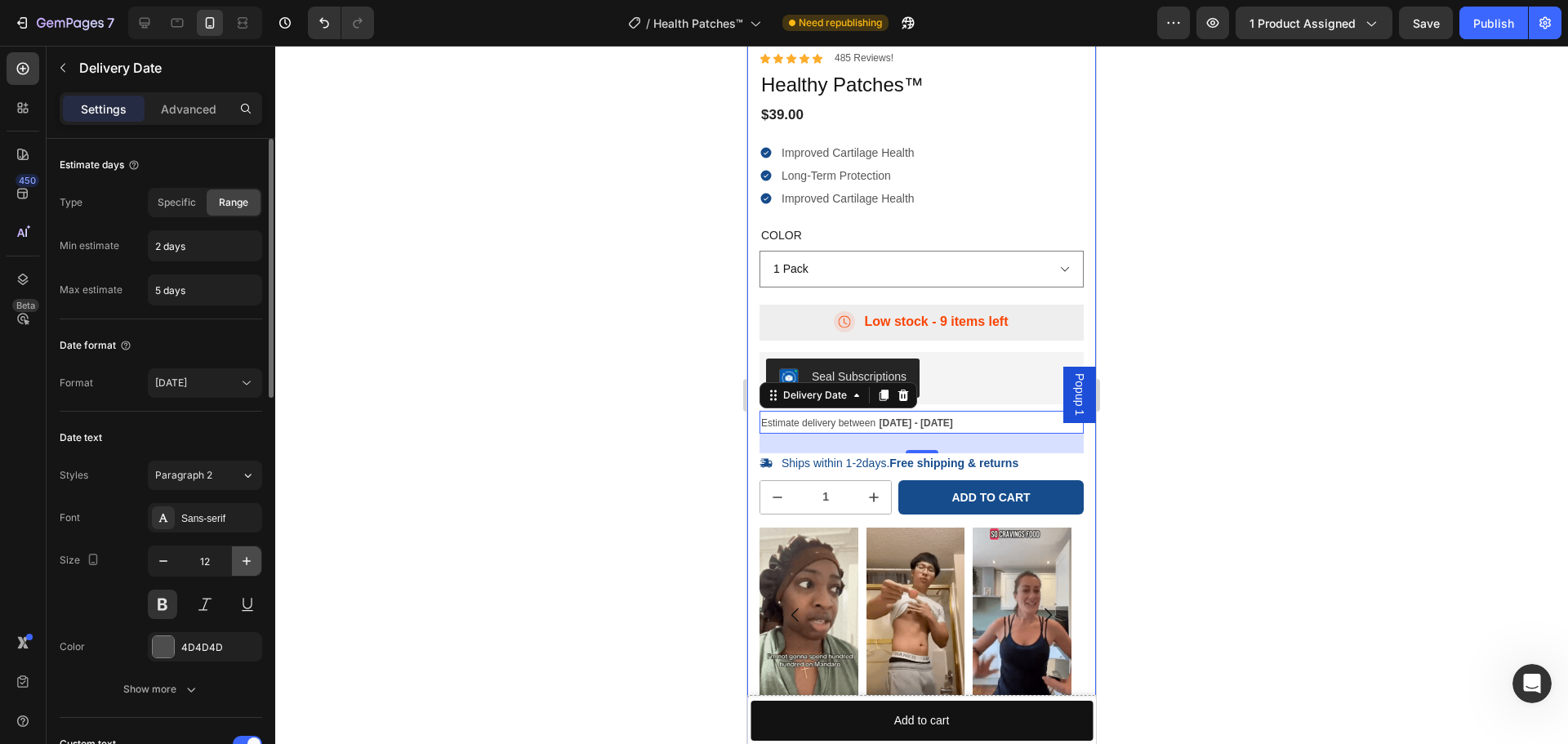
click at [247, 555] on icon "button" at bounding box center [247, 561] width 17 height 17
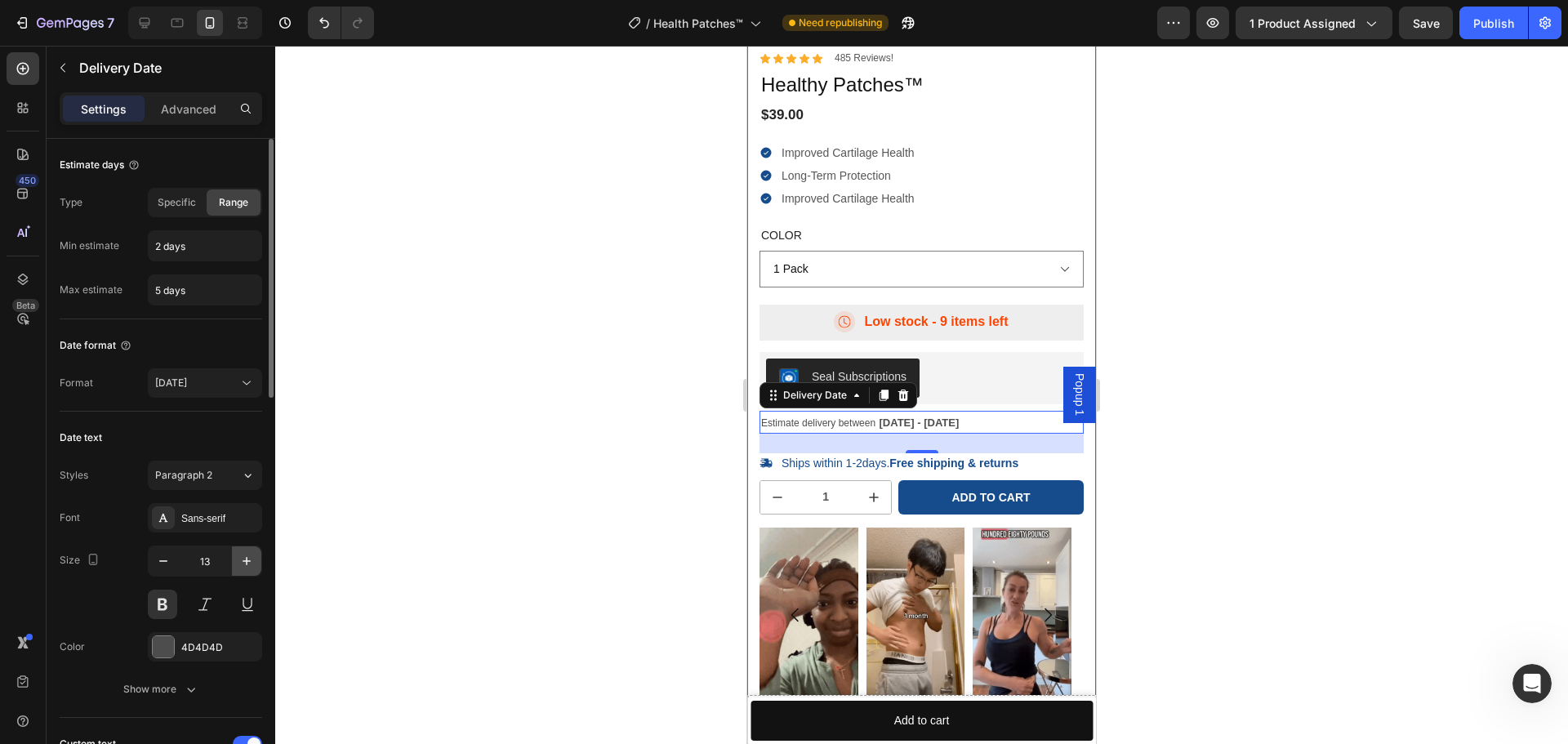
click at [247, 555] on icon "button" at bounding box center [247, 561] width 17 height 17
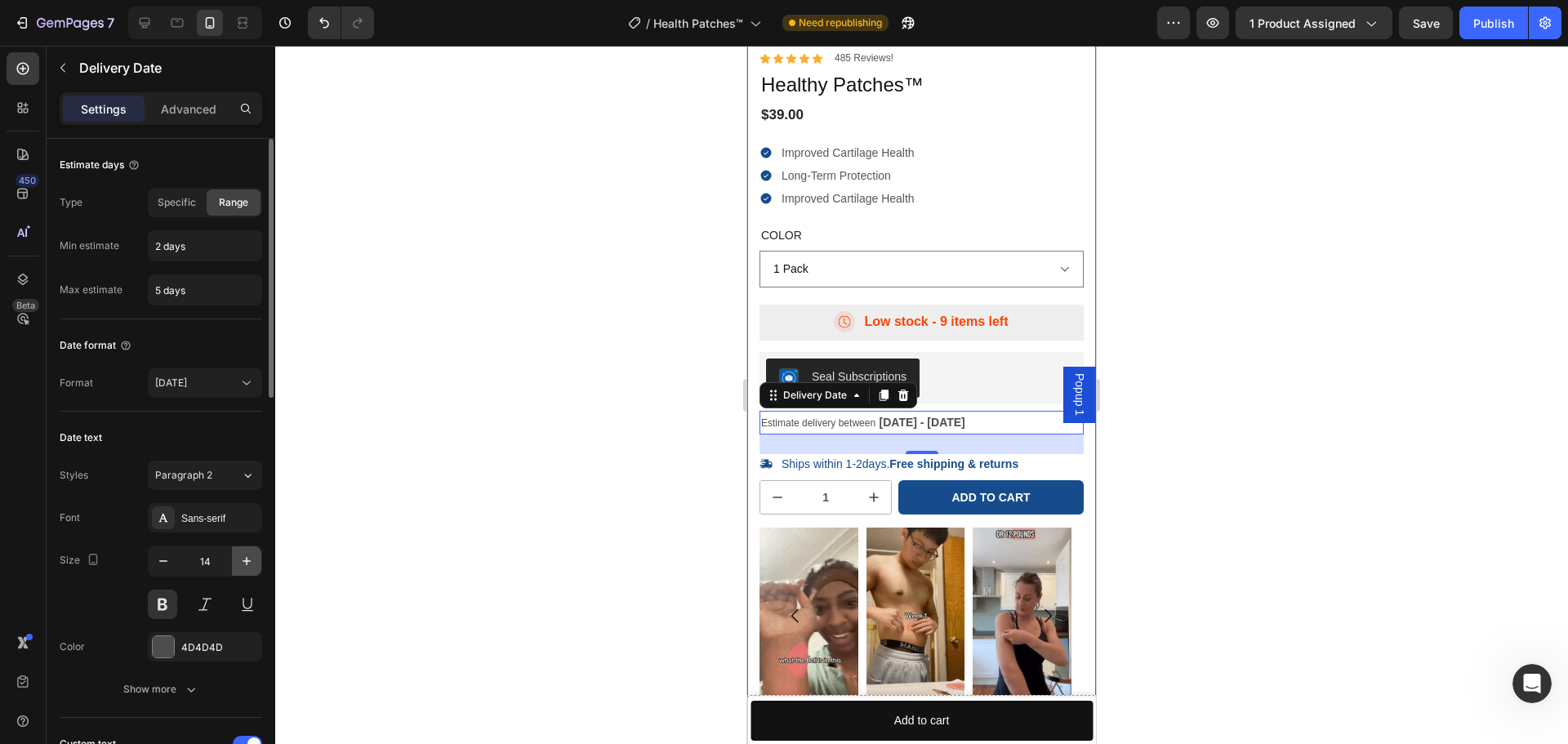
click at [248, 554] on icon "button" at bounding box center [247, 561] width 17 height 17
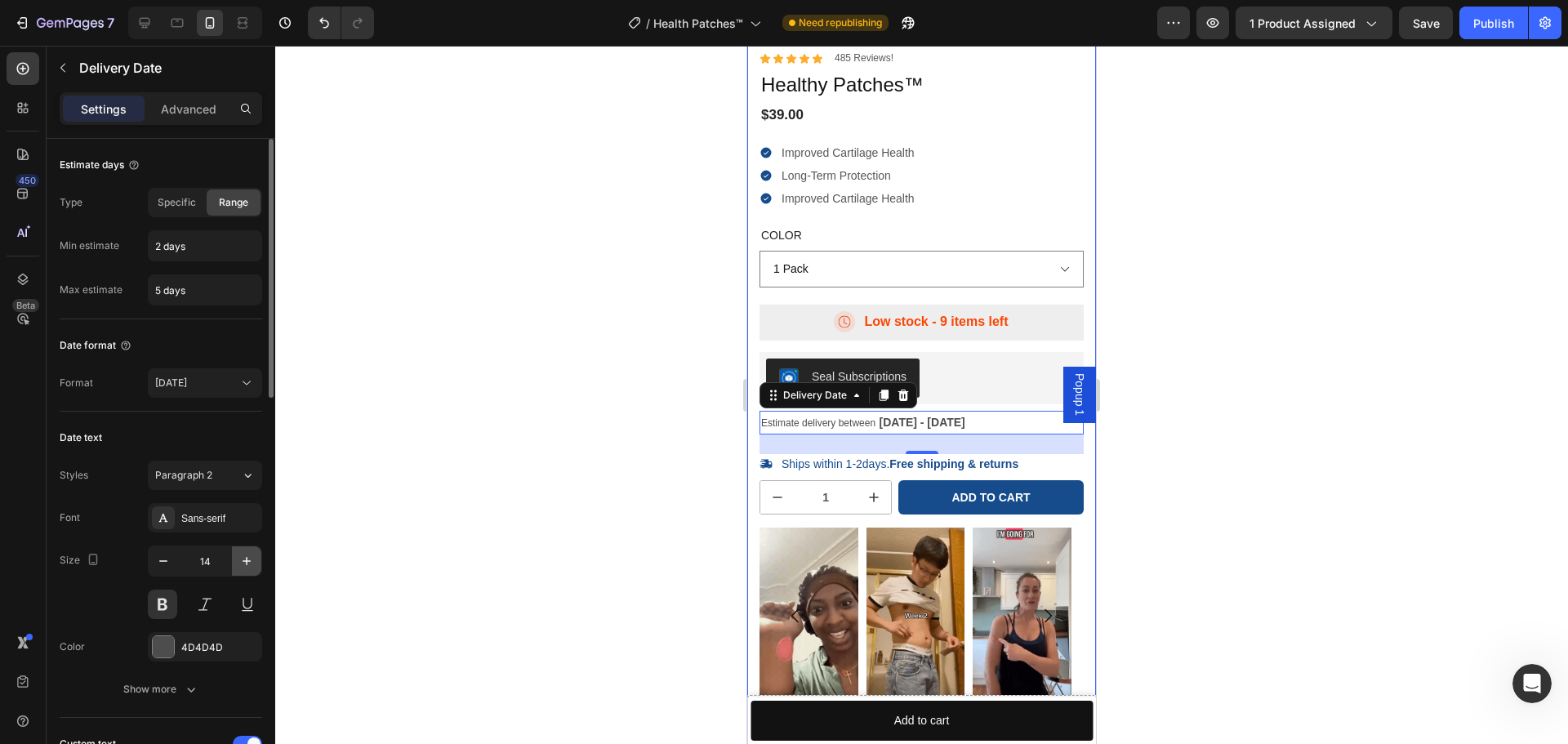
type input "15"
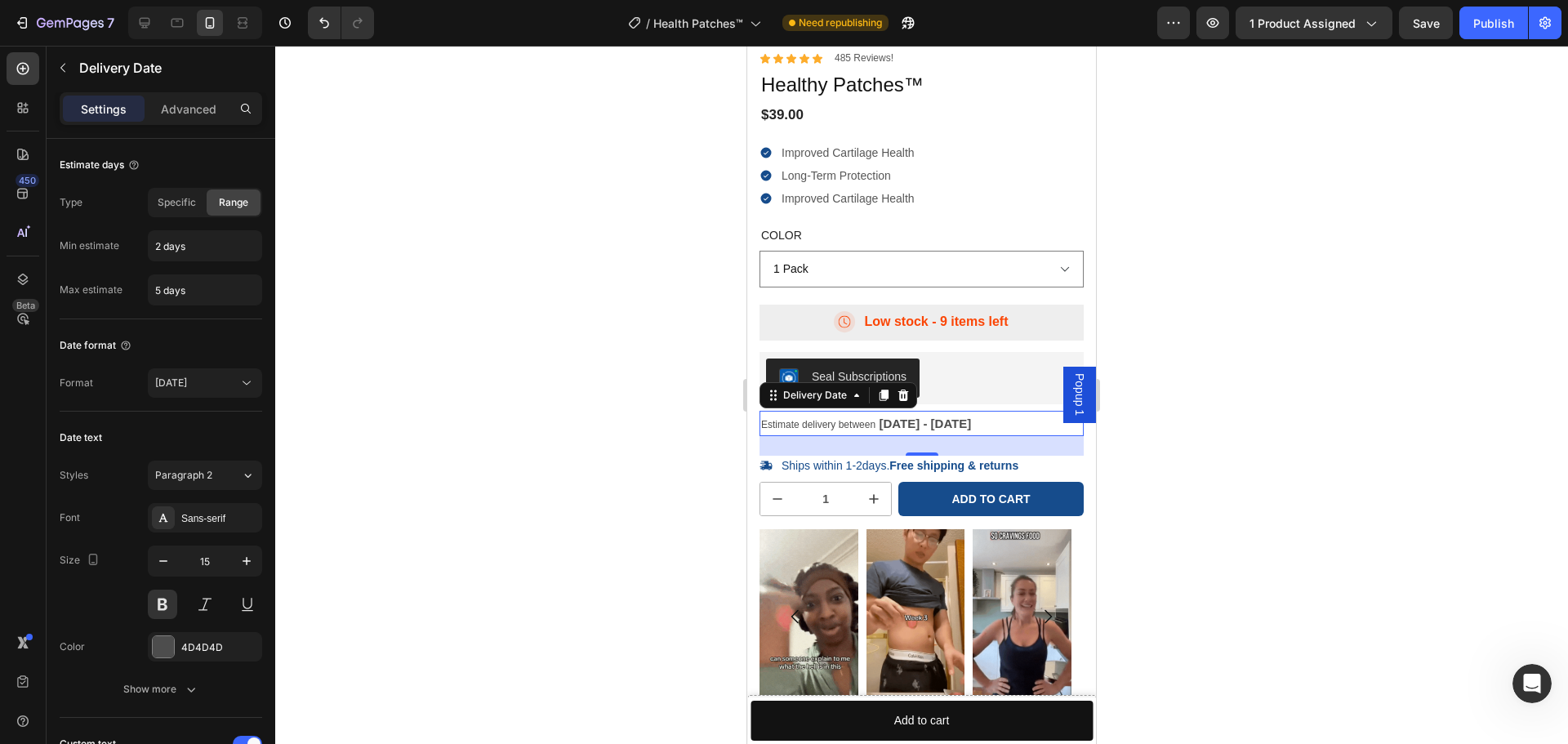
click at [815, 422] on span "Estimate delivery between" at bounding box center [818, 425] width 115 height 11
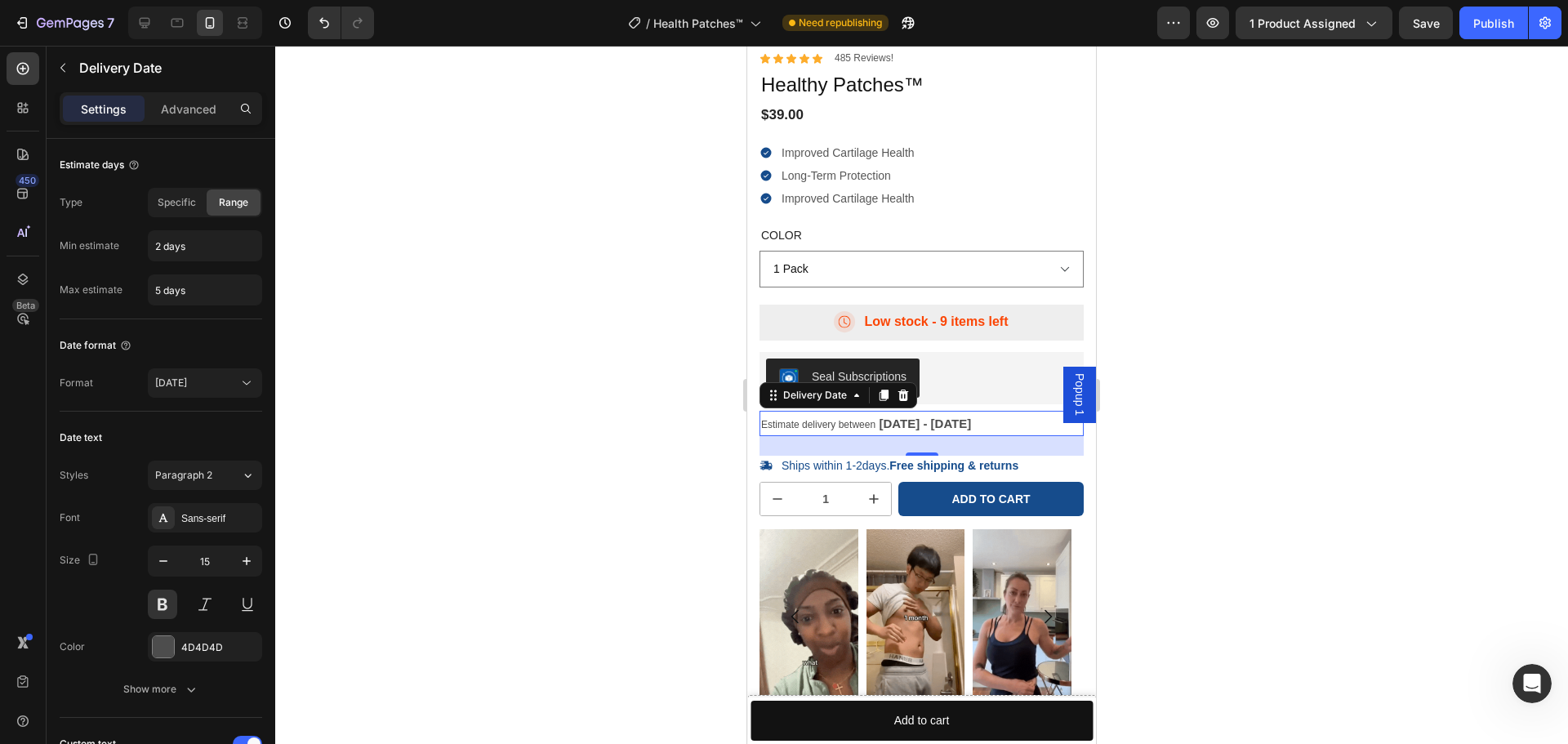
click at [815, 422] on span "Estimate delivery between" at bounding box center [818, 425] width 115 height 11
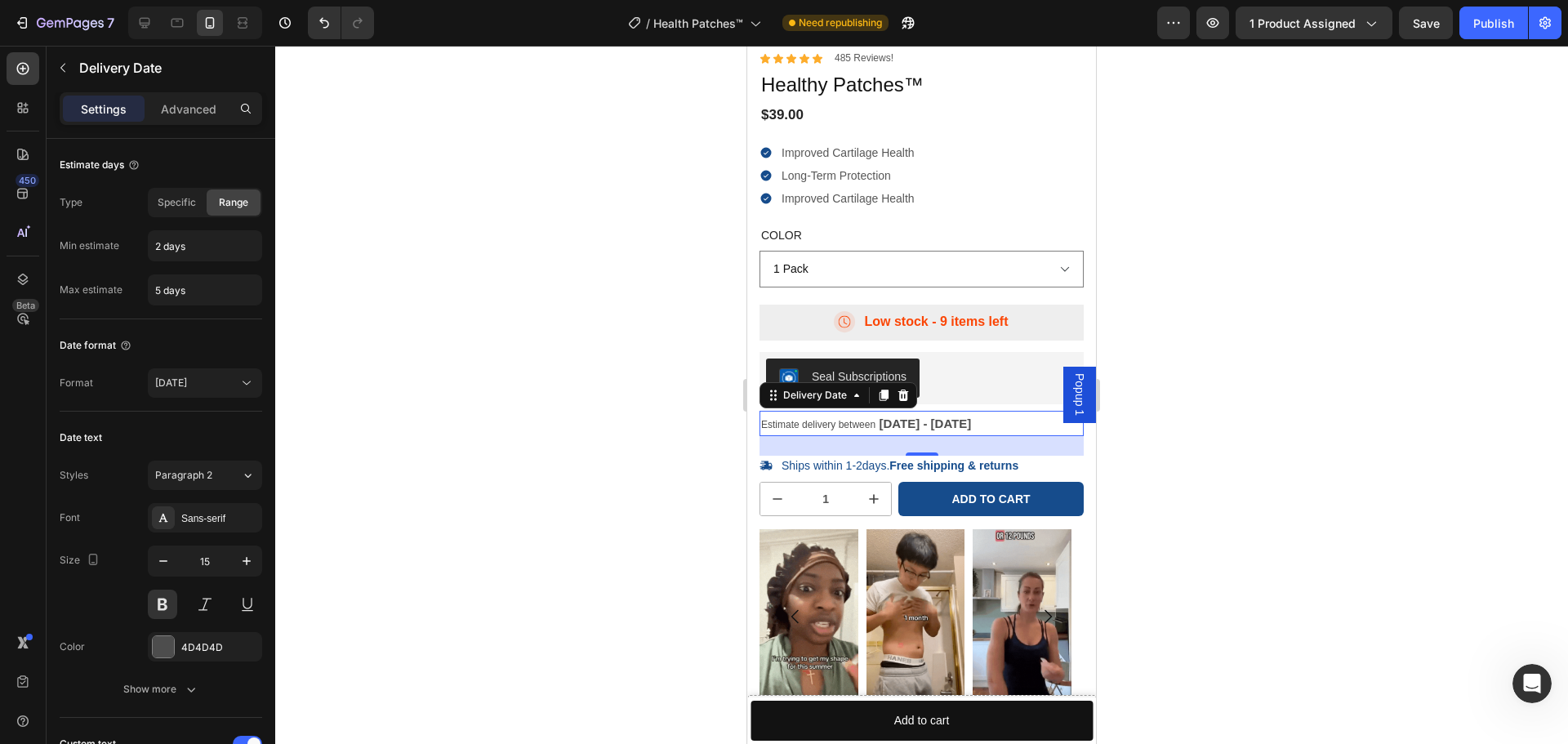
click at [815, 422] on span "Estimate delivery between" at bounding box center [818, 425] width 115 height 11
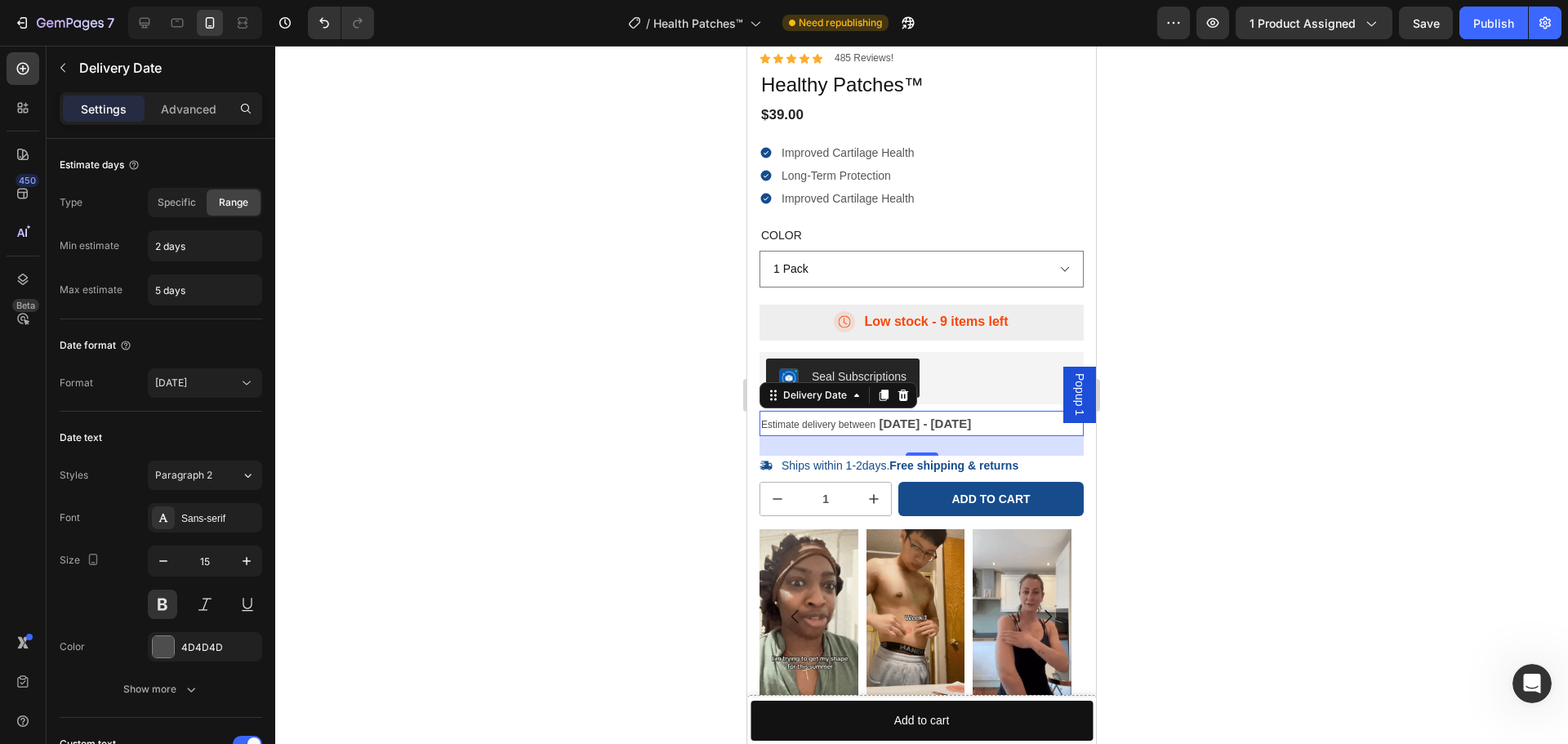
click at [815, 422] on span "Estimate delivery between" at bounding box center [818, 425] width 115 height 11
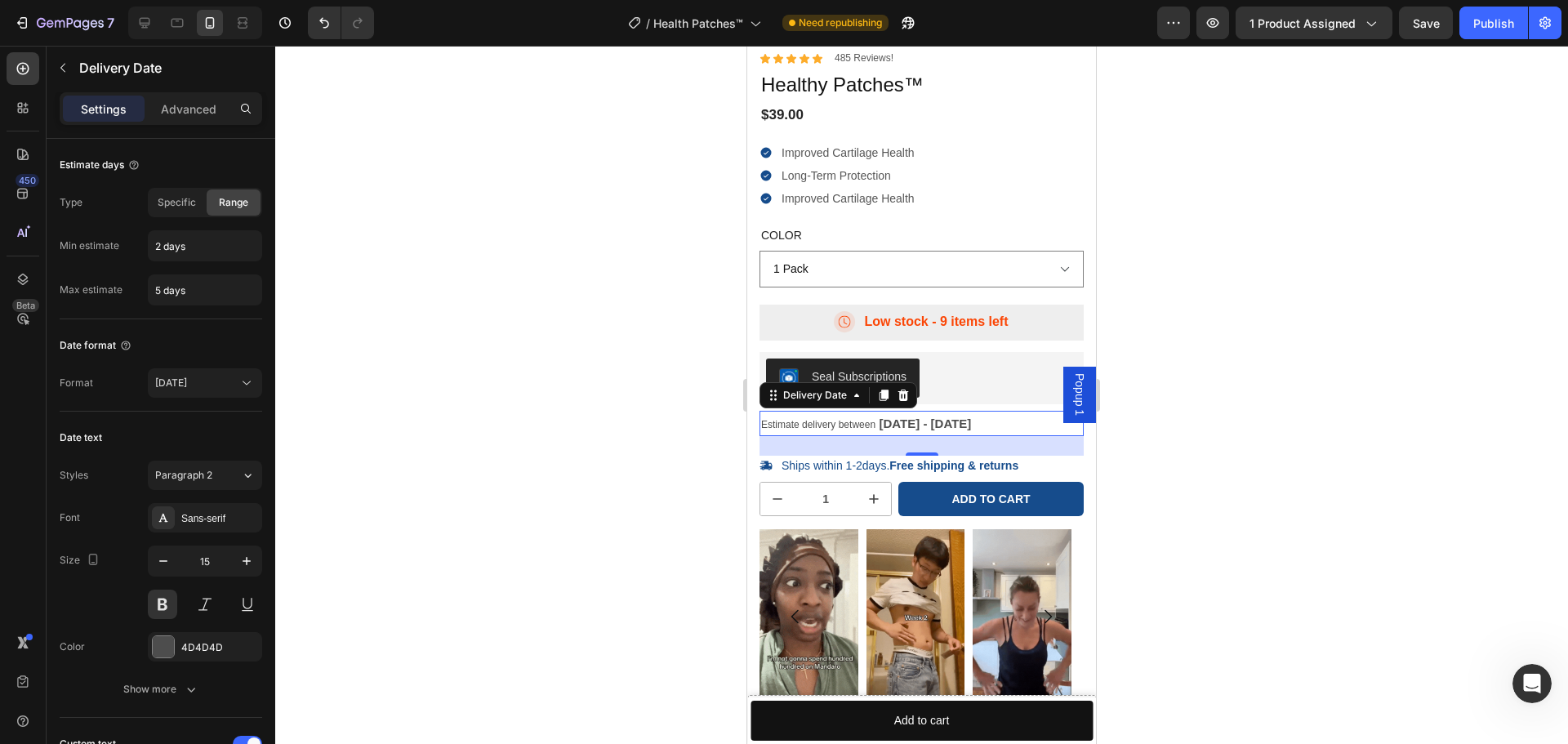
click at [815, 422] on span "Estimate delivery between" at bounding box center [818, 425] width 115 height 11
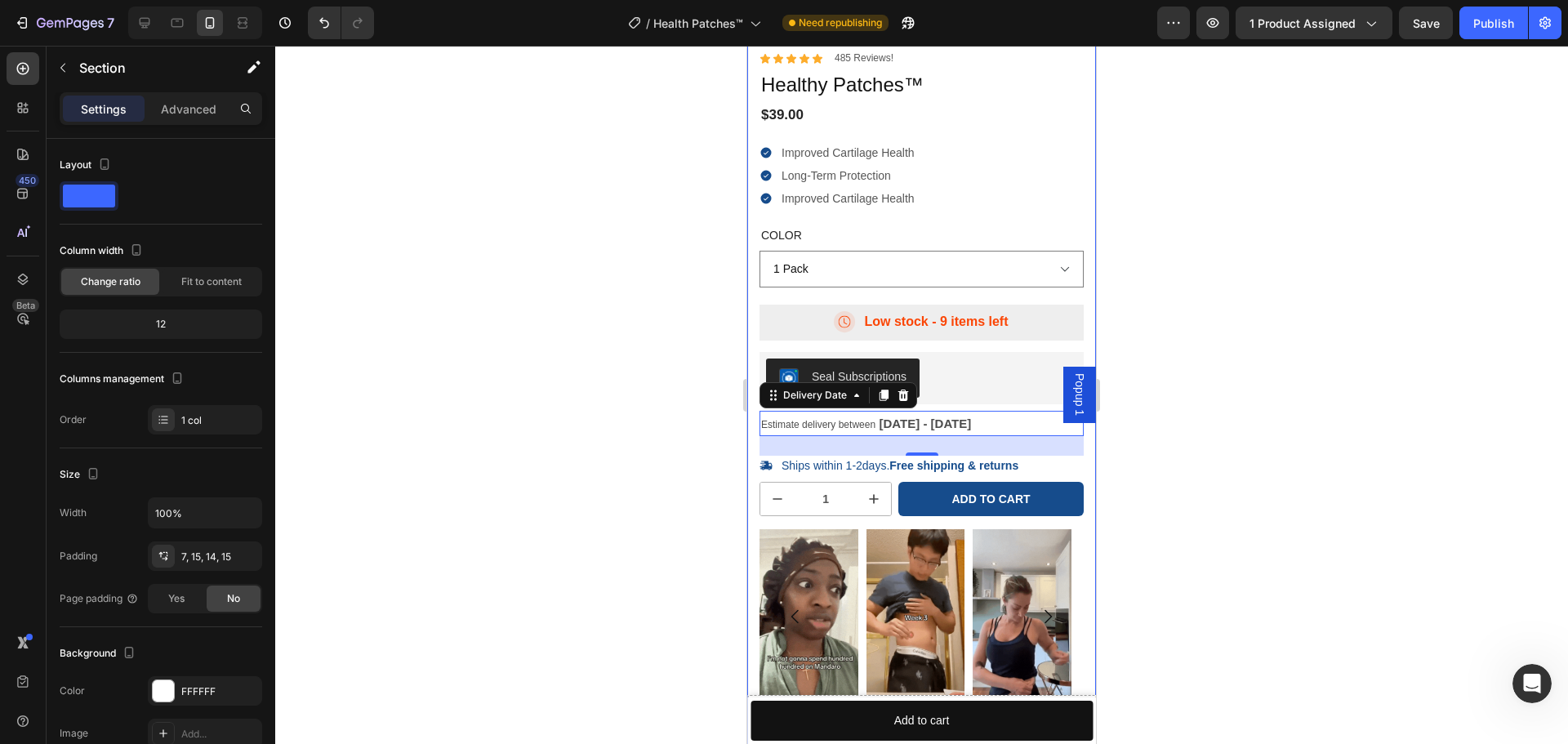
click at [751, 425] on div "100% Money-Back Guarantee Item List 60-Day Easy Returns Item List Row Product I…" at bounding box center [921, 362] width 348 height 1344
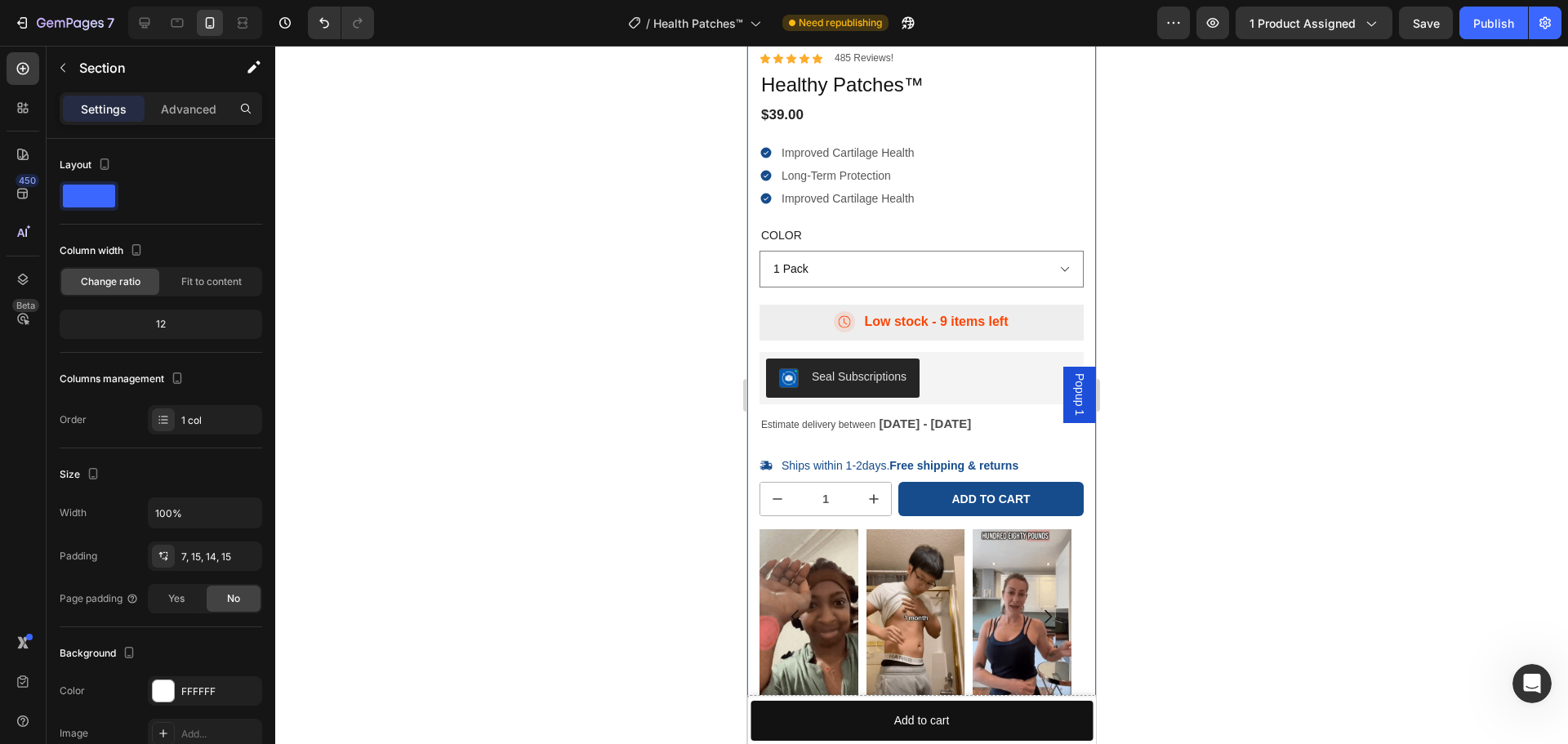
click at [468, 417] on div at bounding box center [921, 395] width 1292 height 698
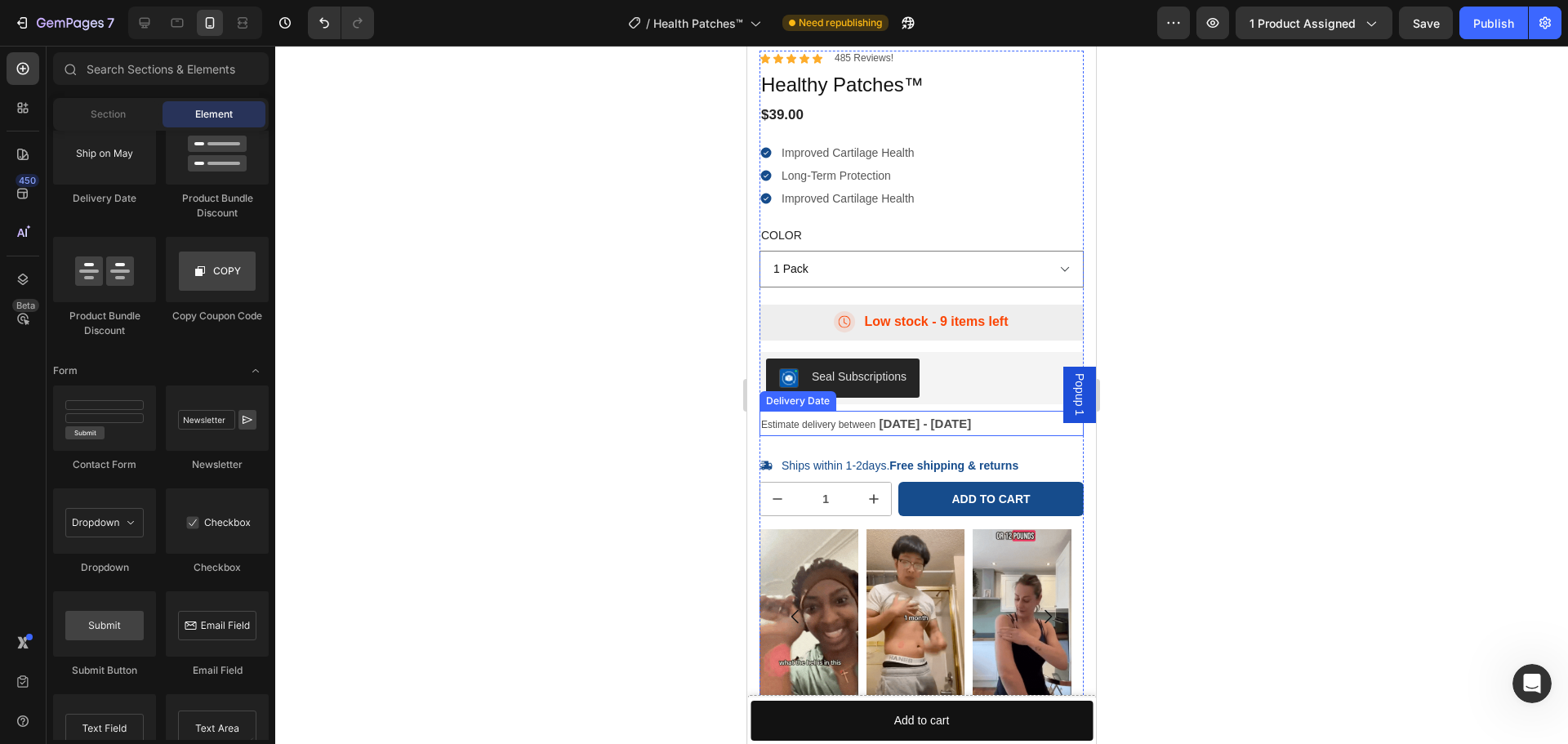
click at [858, 419] on span "Estimate delivery between" at bounding box center [818, 425] width 115 height 11
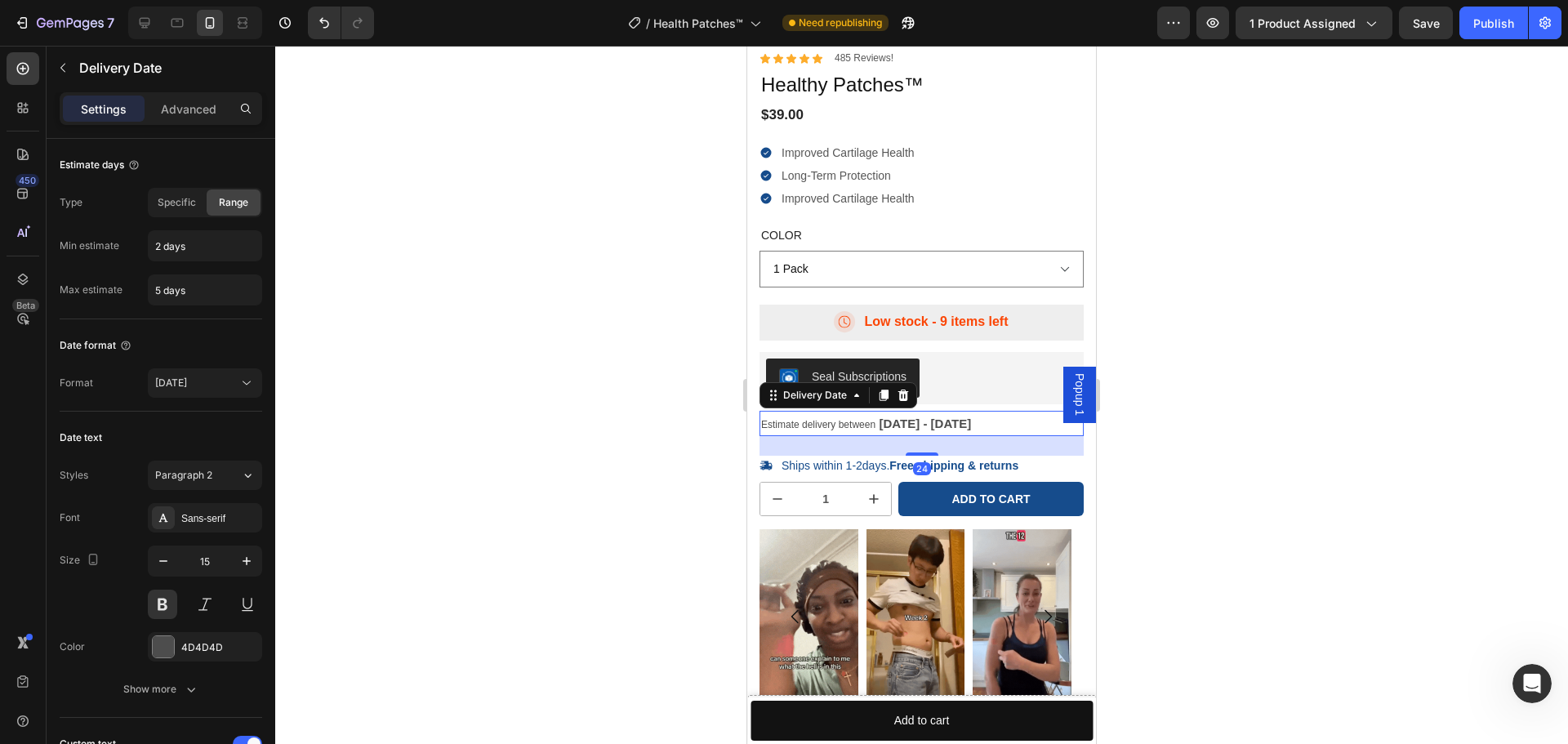
click at [979, 431] on div "Estimate delivery between Aug 29 - Sep 01" at bounding box center [921, 423] width 324 height 25
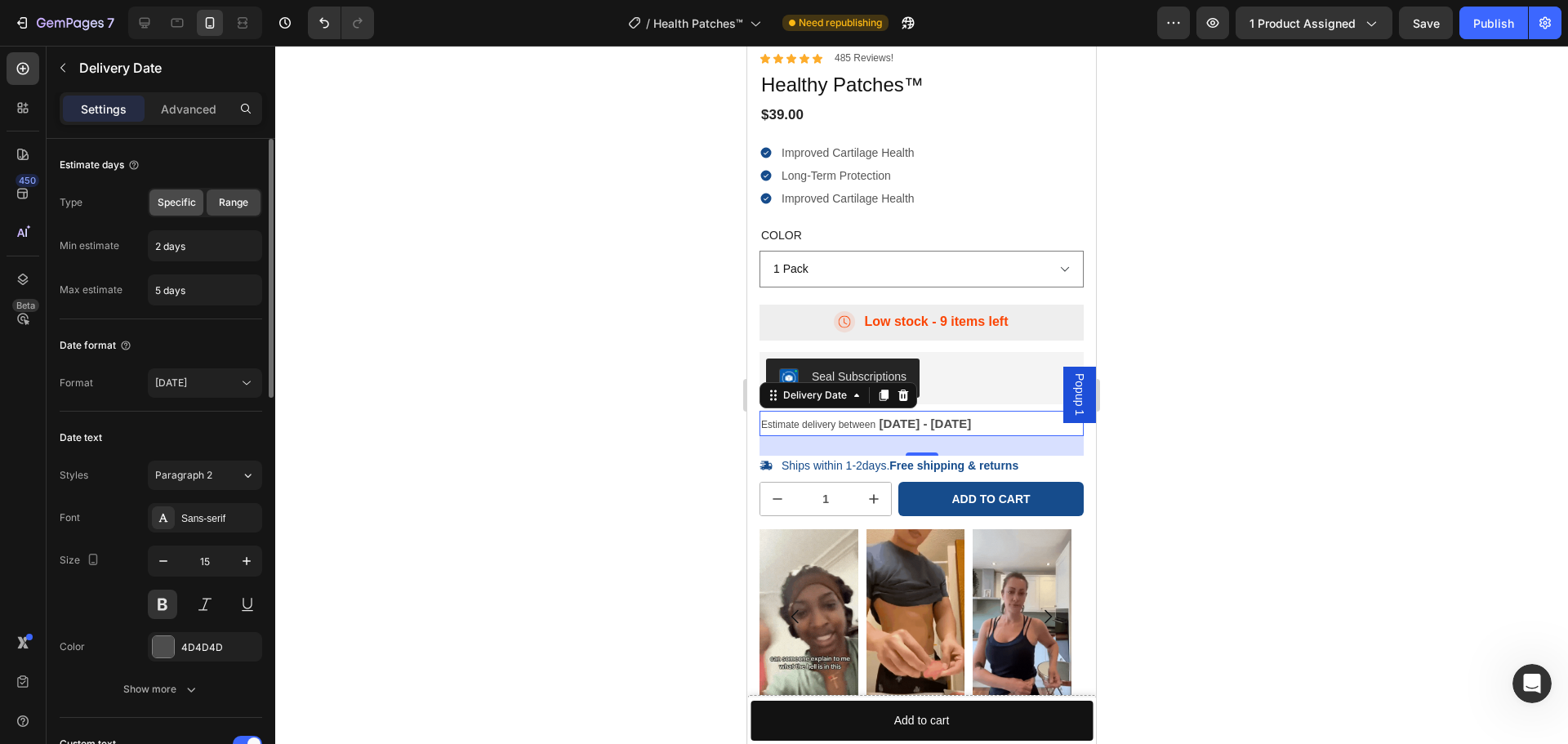
click at [187, 203] on span "Specific" at bounding box center [177, 202] width 38 height 15
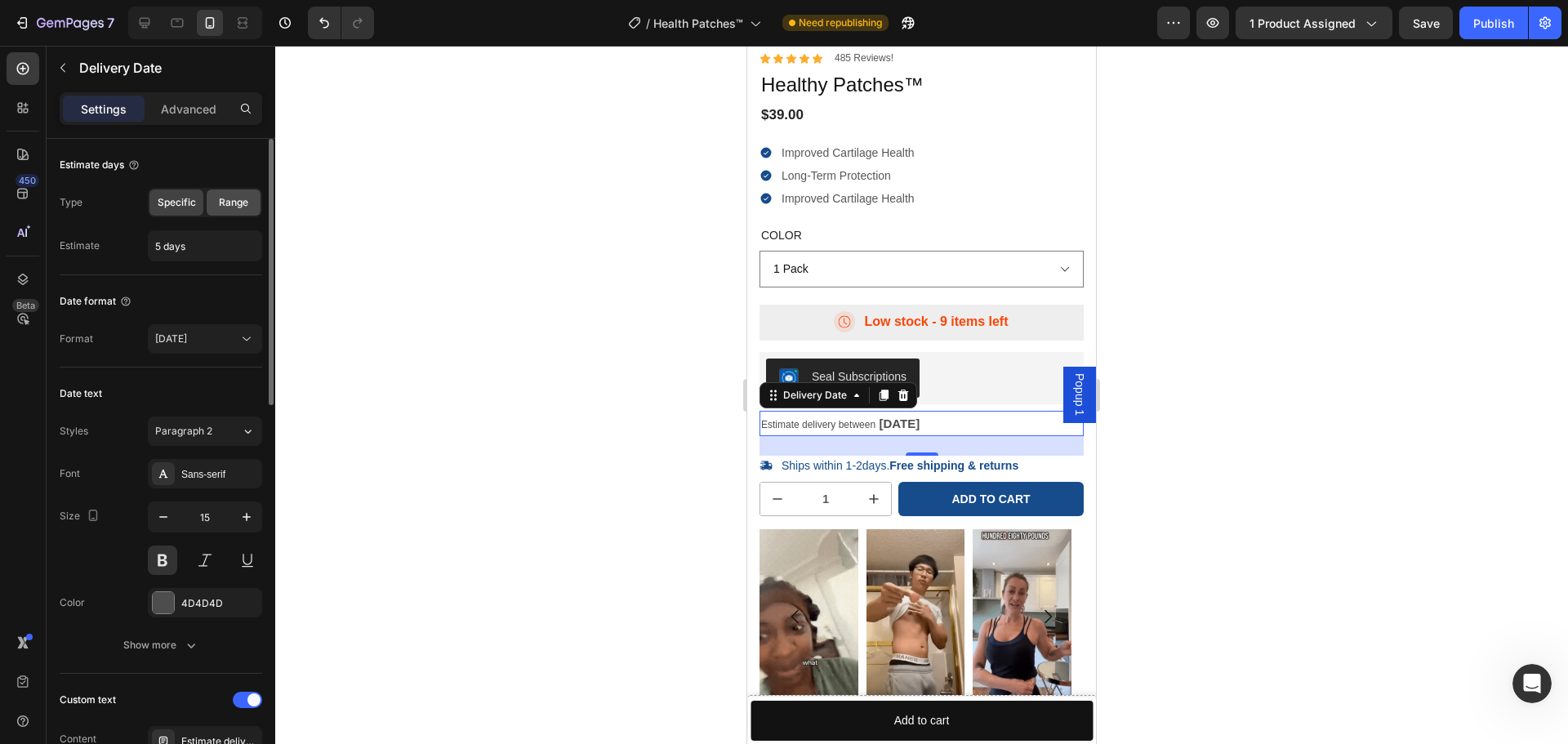
click at [236, 207] on span "Range" at bounding box center [234, 202] width 30 height 15
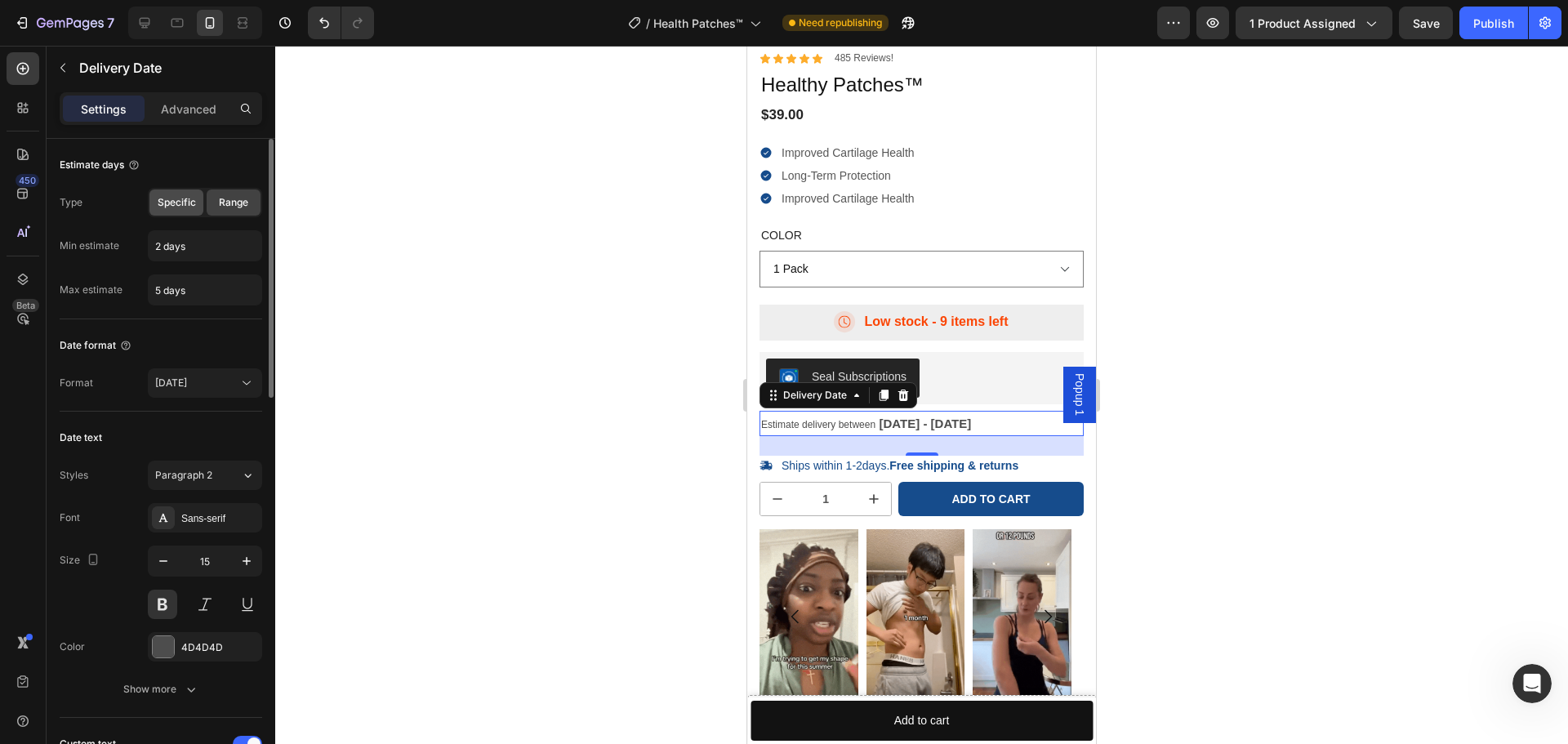
click at [181, 207] on span "Specific" at bounding box center [177, 202] width 38 height 15
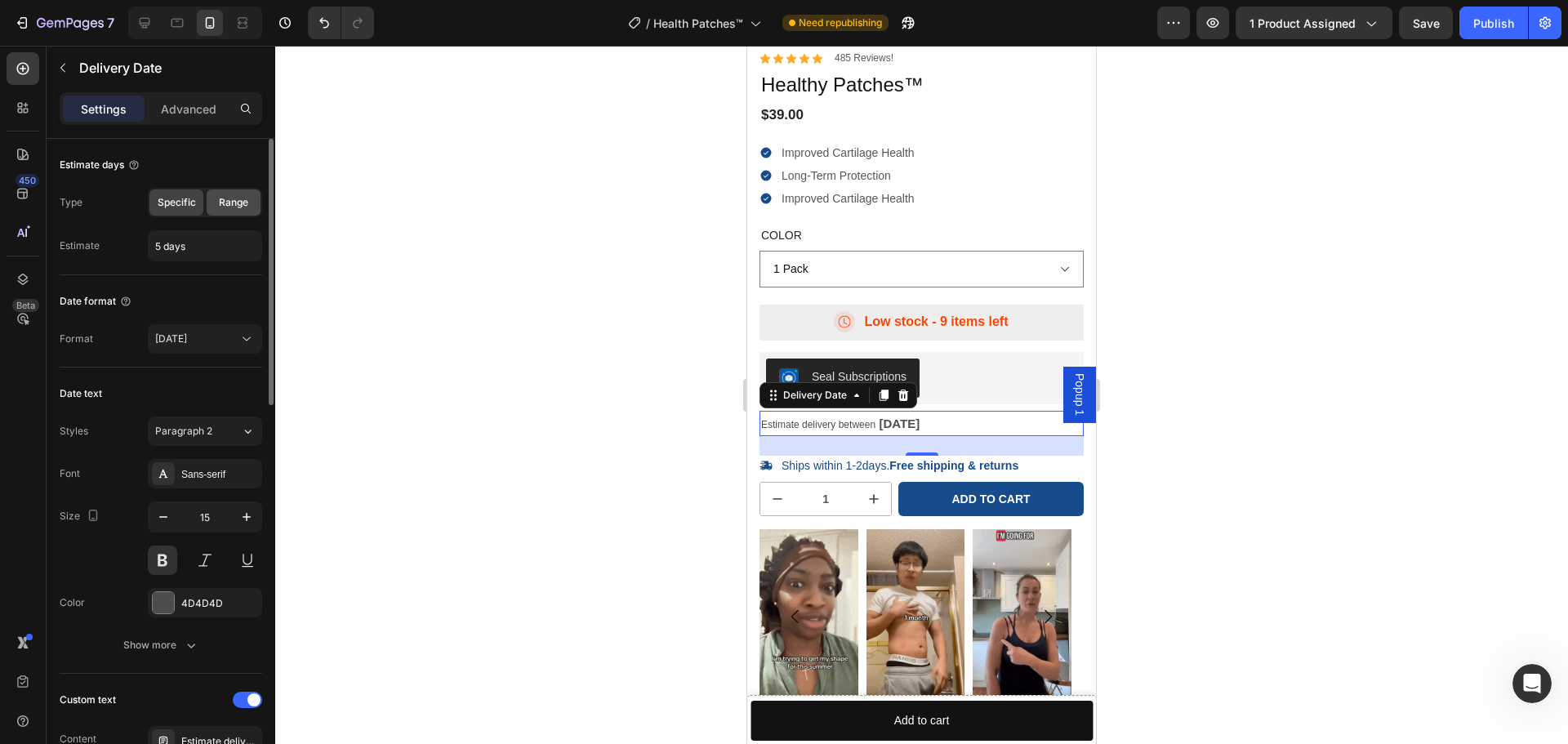
click at [243, 207] on span "Range" at bounding box center [234, 202] width 30 height 15
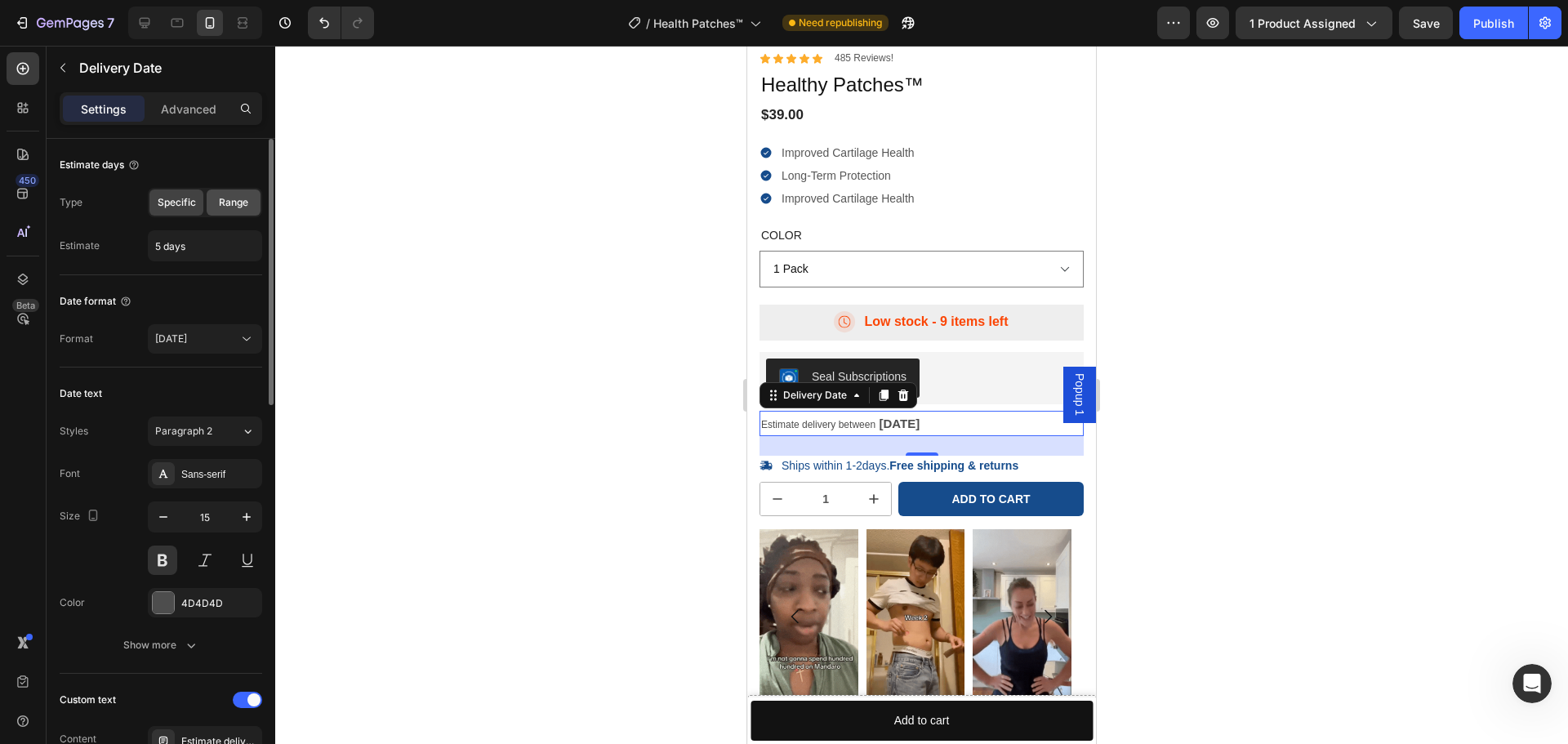
type input "2 days"
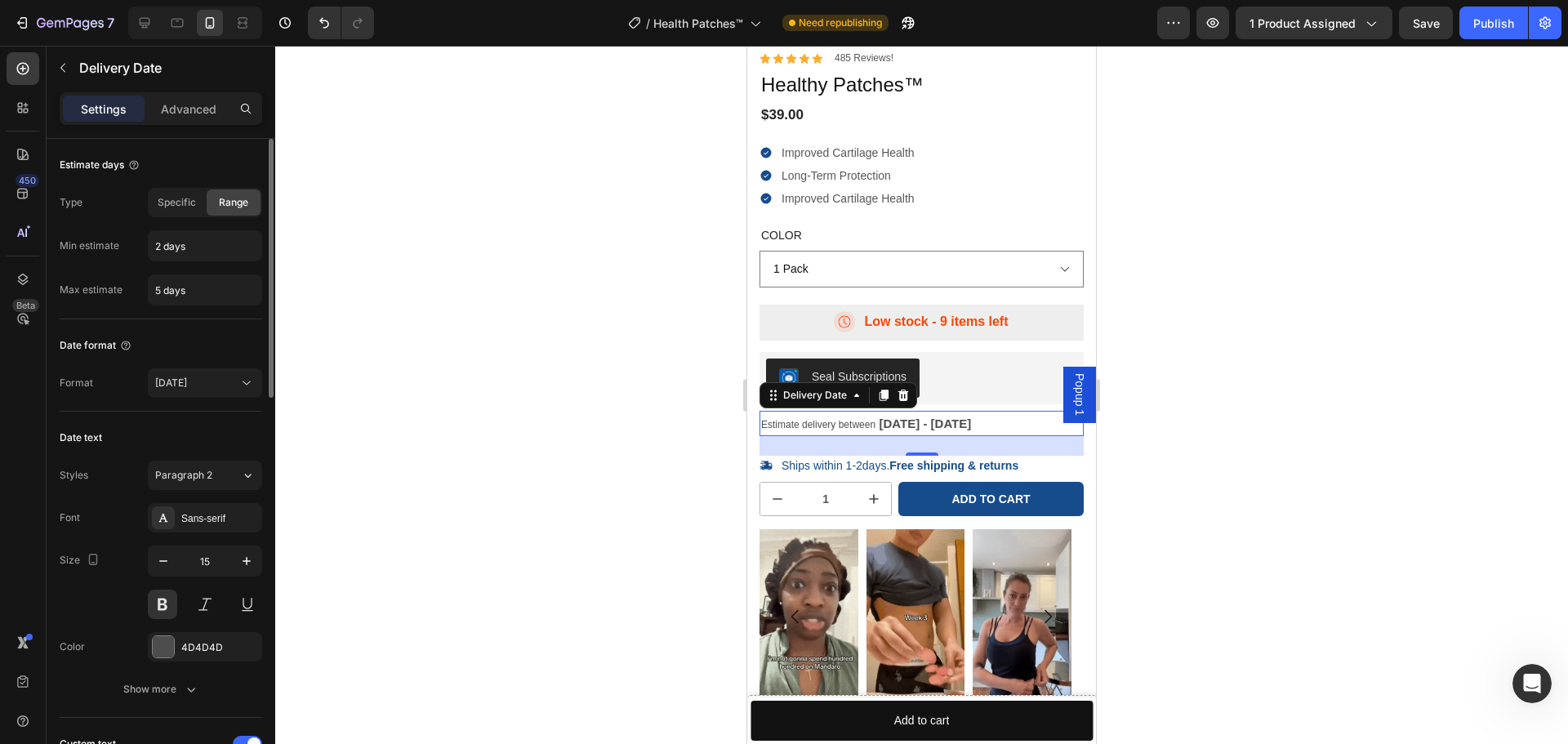
scroll to position [245, 0]
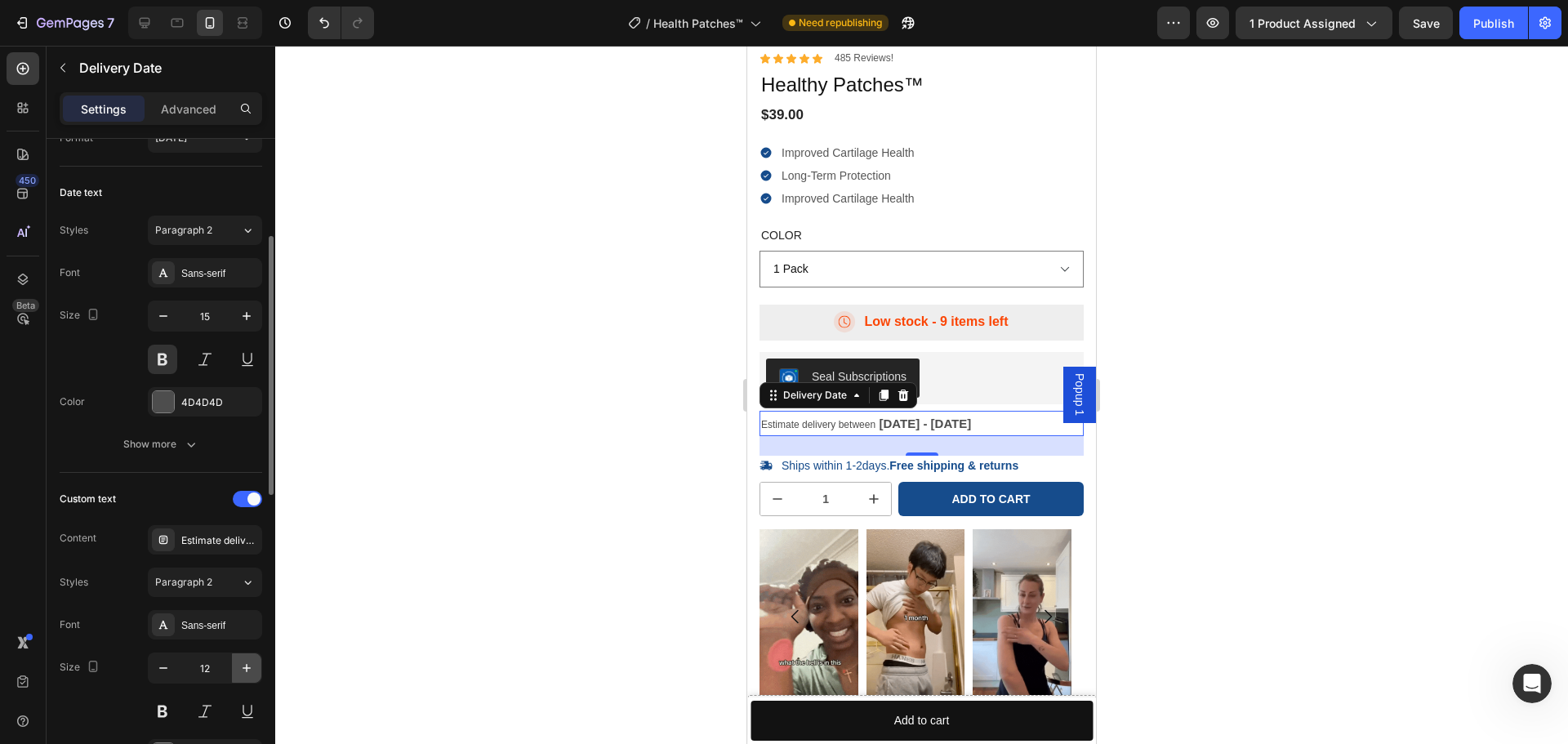
click at [240, 670] on icon "button" at bounding box center [247, 668] width 17 height 17
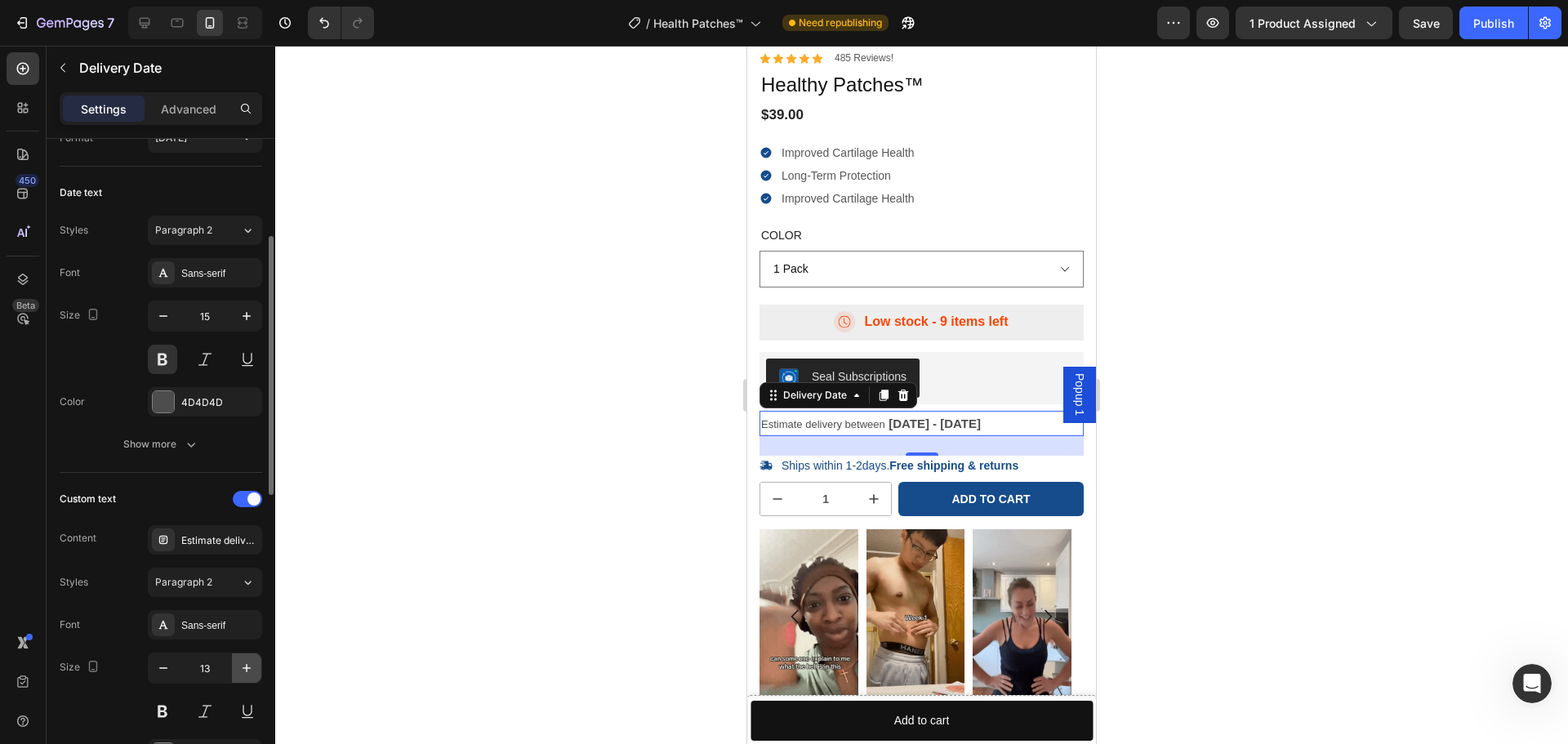
click at [240, 670] on icon "button" at bounding box center [247, 668] width 17 height 17
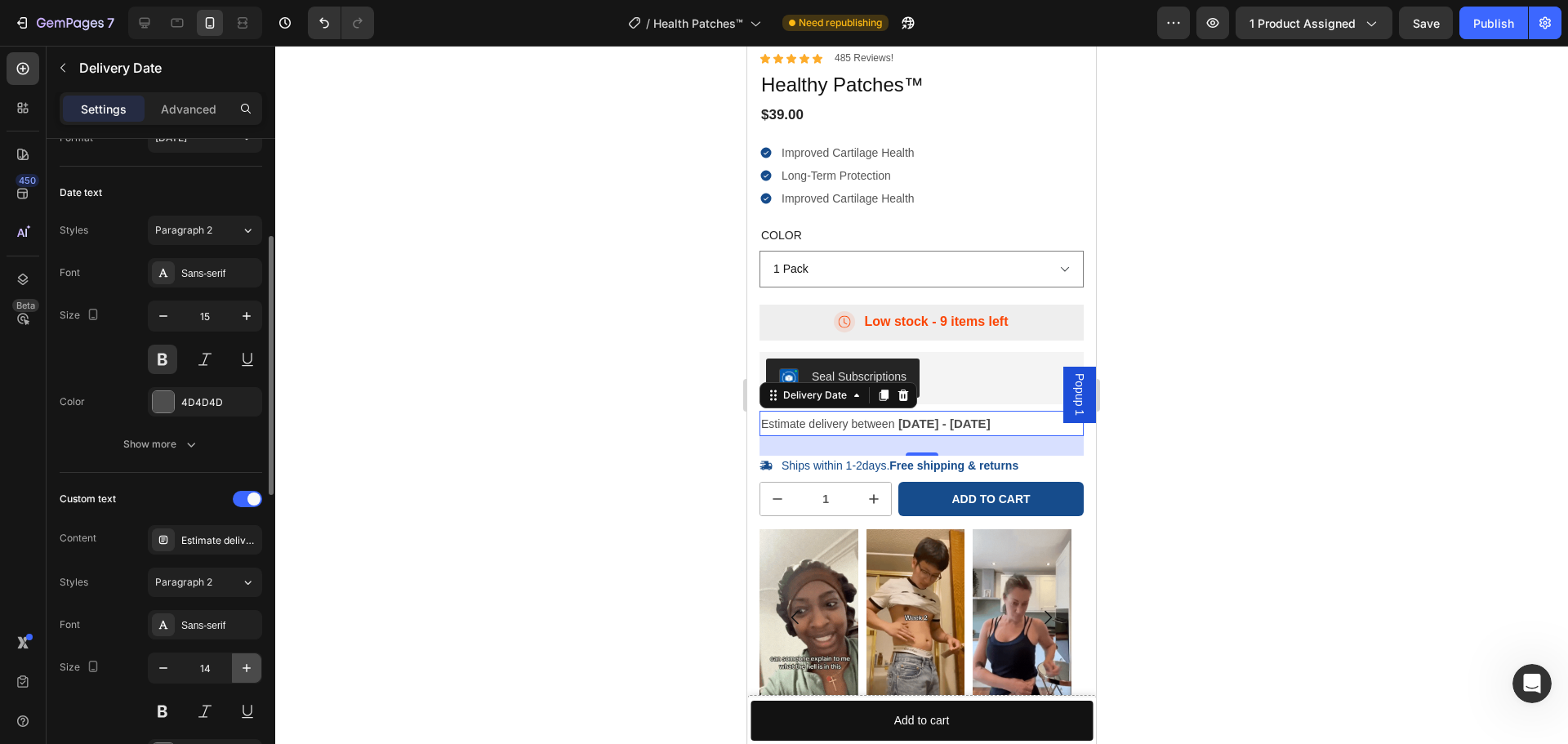
click at [240, 670] on icon "button" at bounding box center [247, 668] width 17 height 17
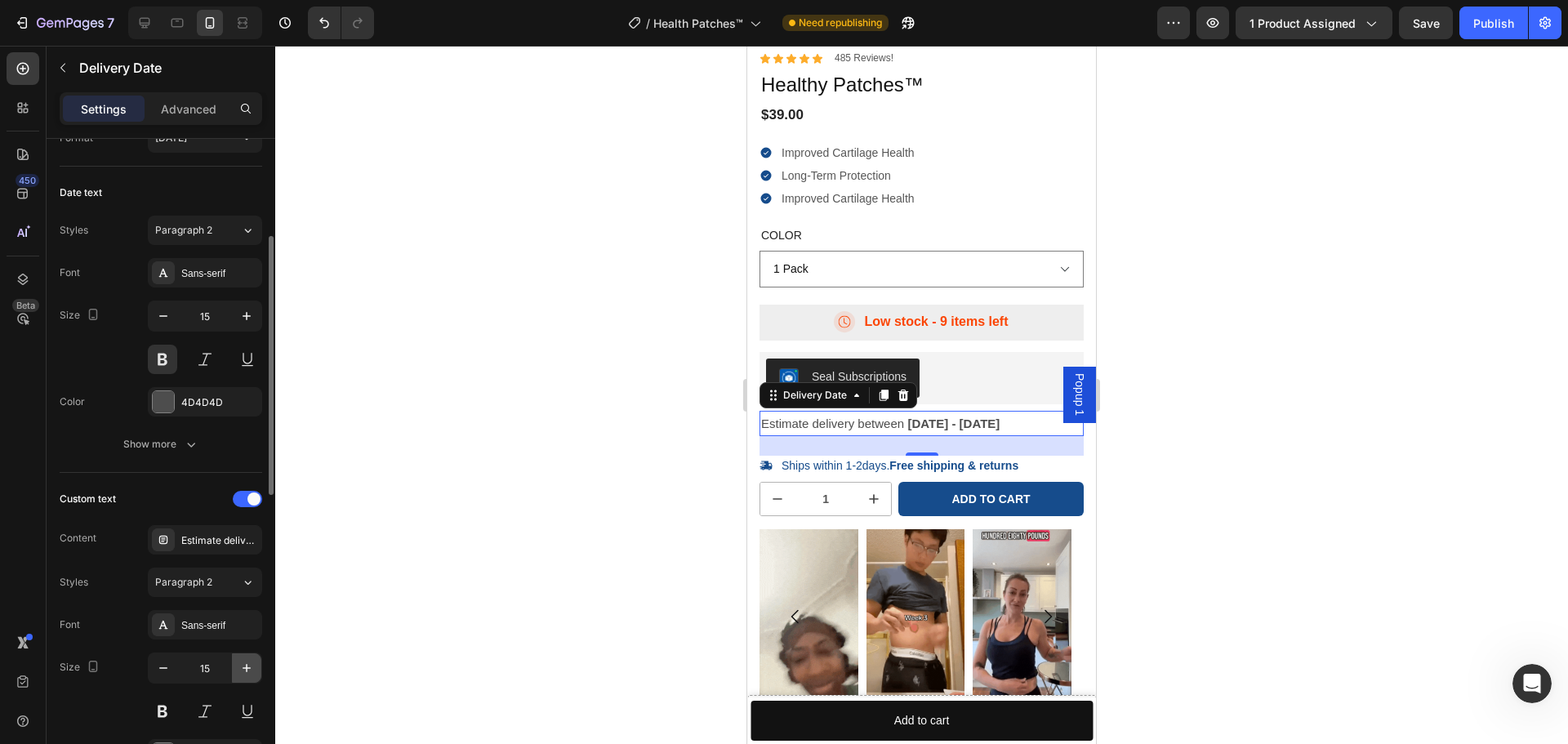
click at [240, 670] on icon "button" at bounding box center [247, 668] width 17 height 17
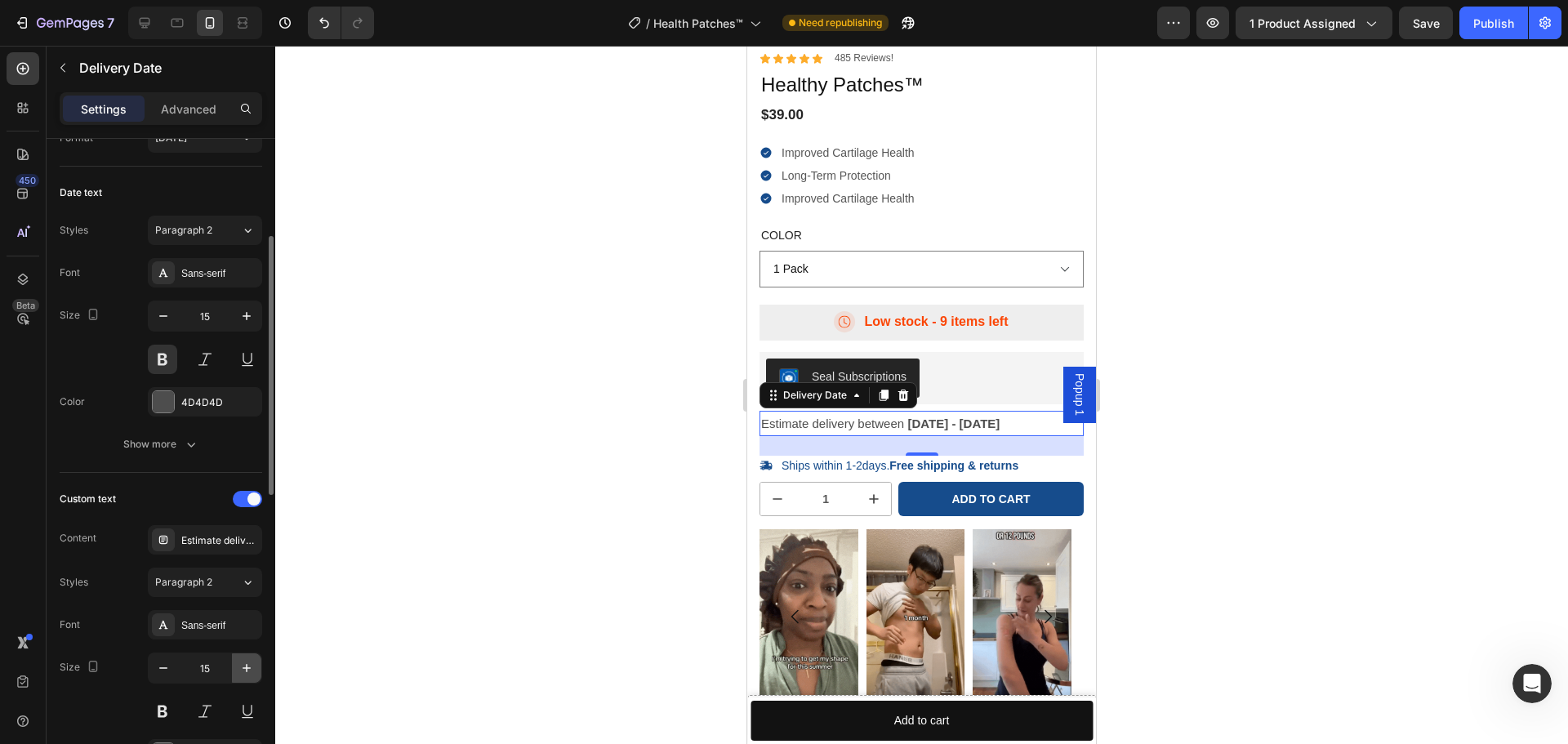
type input "16"
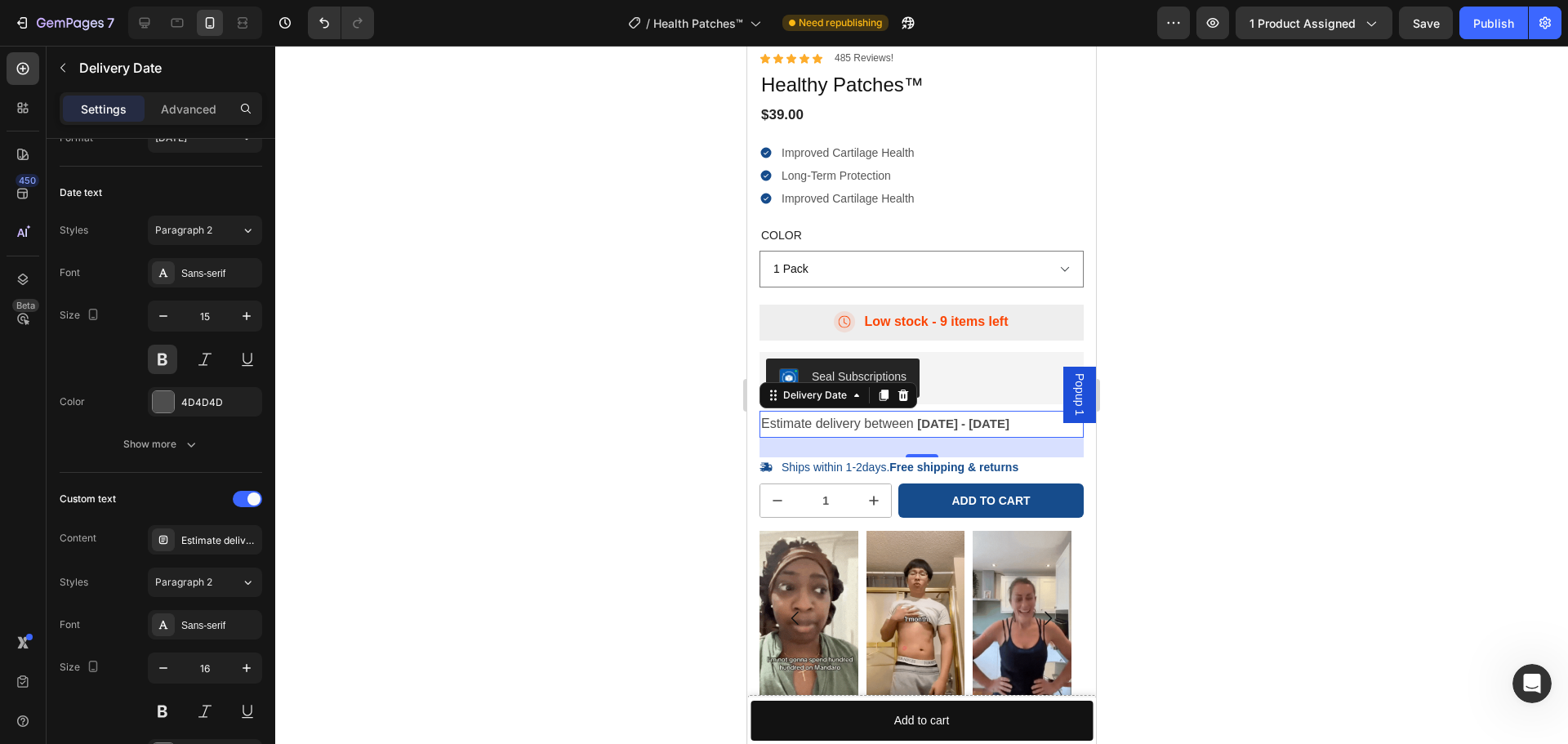
click at [468, 545] on div at bounding box center [921, 395] width 1292 height 698
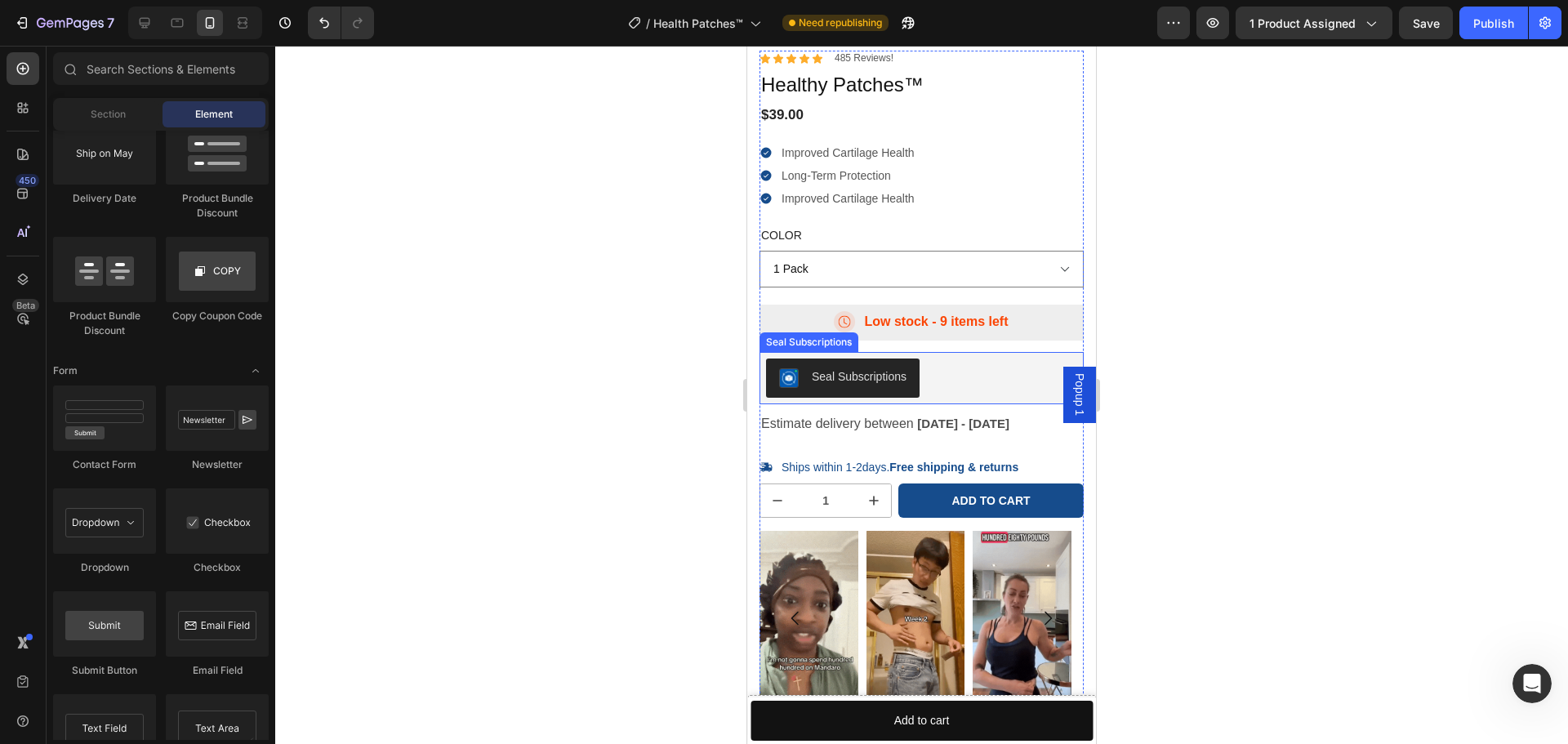
scroll to position [4860, 0]
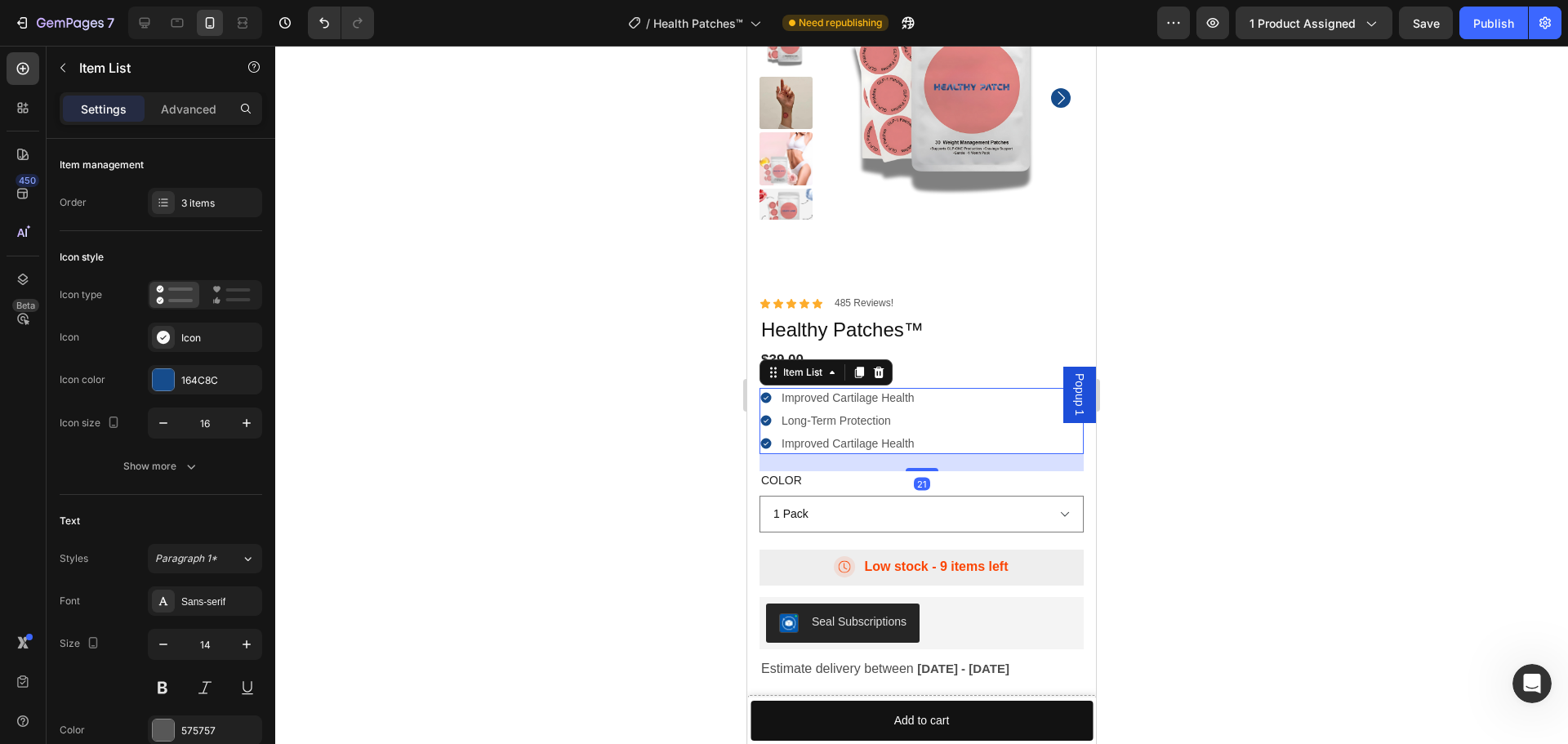
click at [835, 398] on p "Improved Cartilage Health" at bounding box center [848, 397] width 133 height 15
click at [858, 420] on p "Long-Term Protection" at bounding box center [870, 420] width 178 height 15
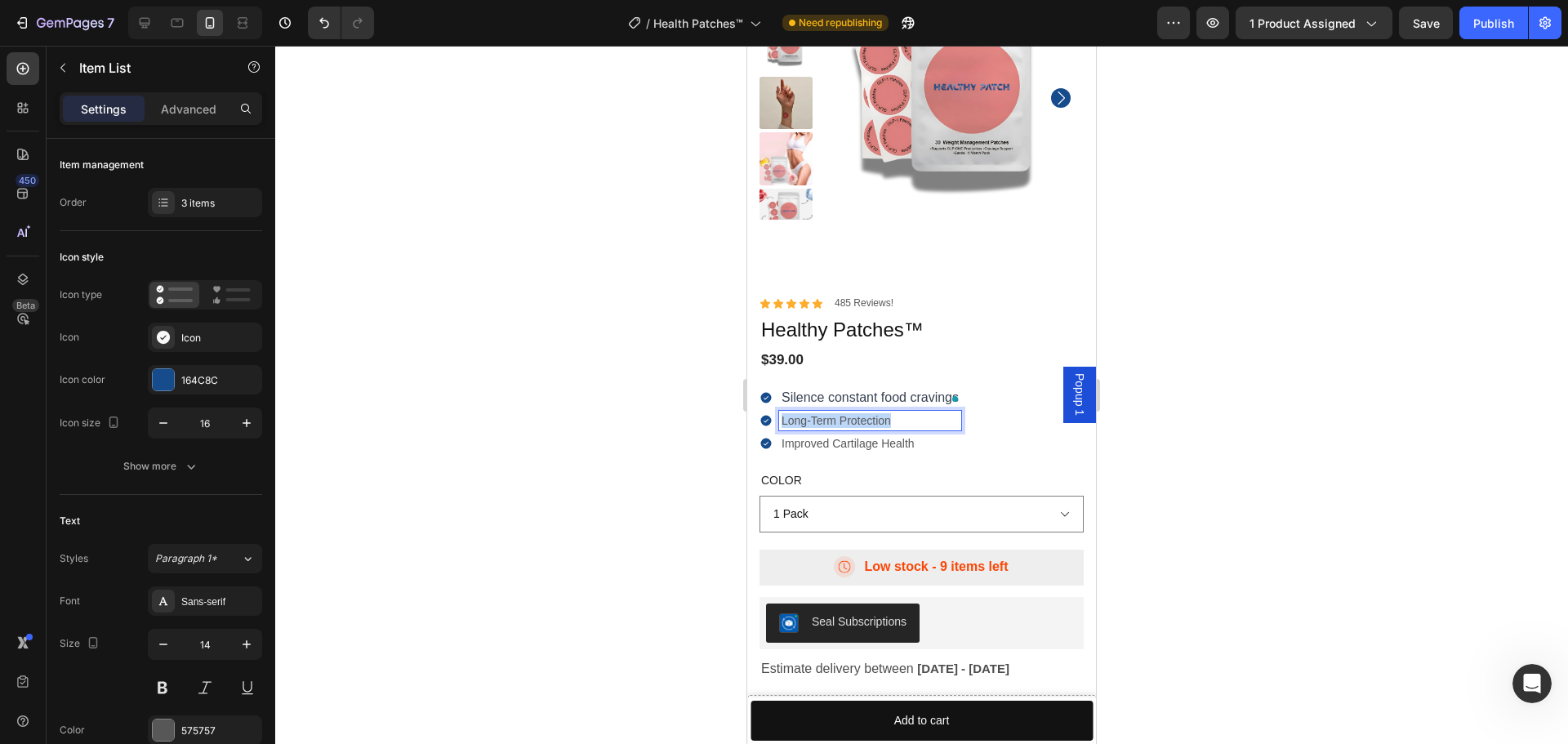
click at [858, 420] on p "Long-Term Protection" at bounding box center [870, 420] width 178 height 15
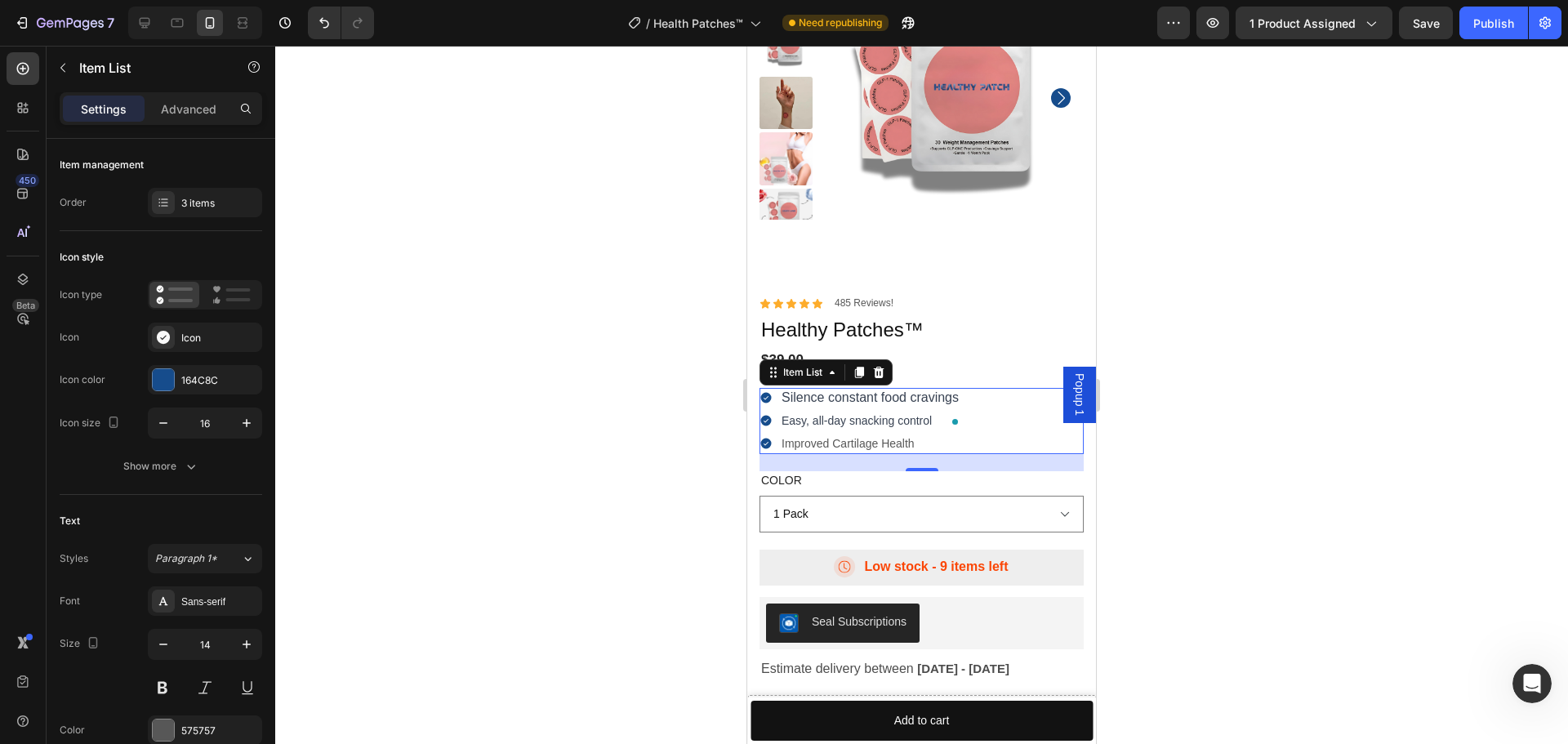
click at [828, 445] on p "Improved Cartilage Health" at bounding box center [870, 443] width 178 height 15
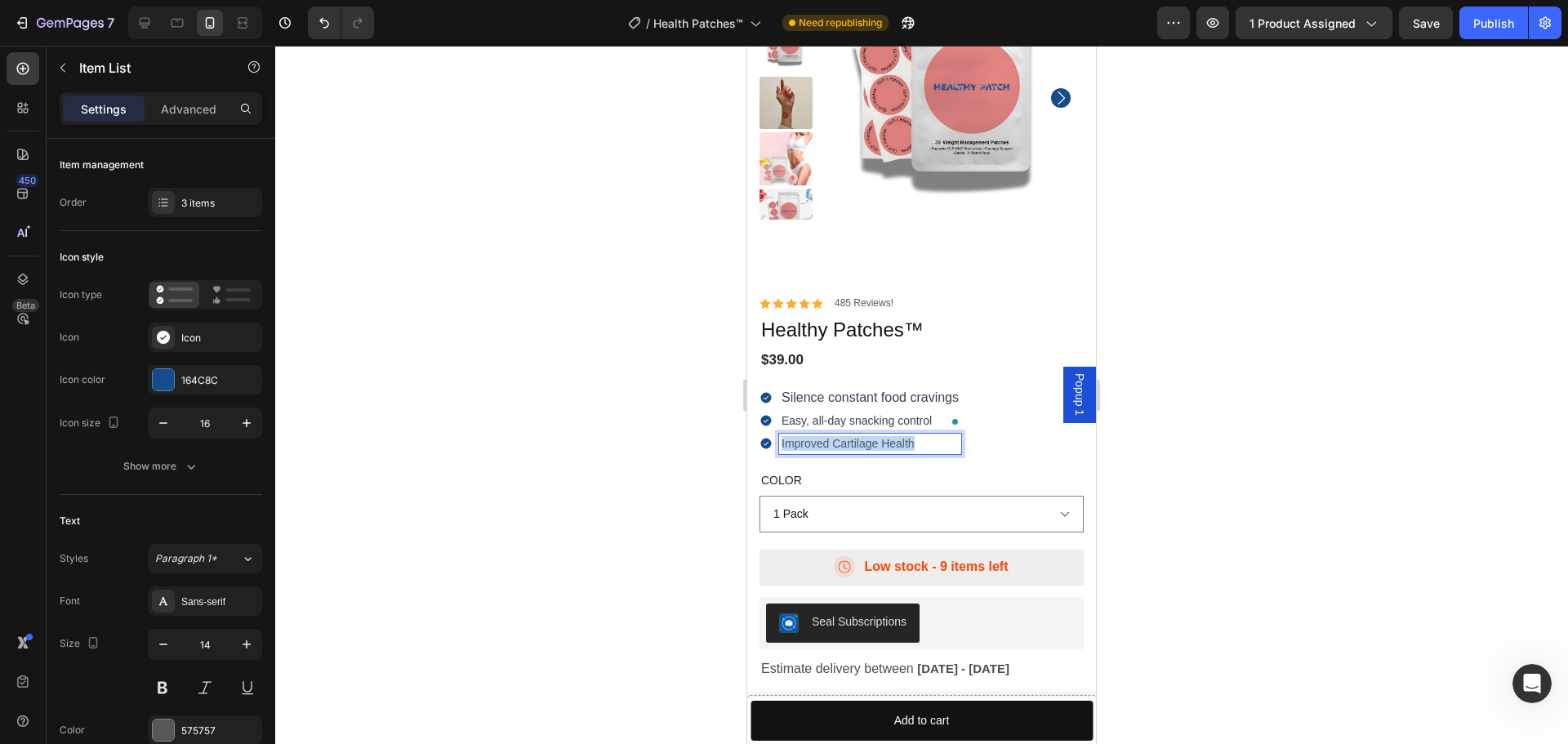
click at [828, 445] on p "Improved Cartilage Health" at bounding box center [870, 443] width 178 height 15
drag, startPoint x: 669, startPoint y: 400, endPoint x: 668, endPoint y: 391, distance: 9.1
click at [668, 395] on div at bounding box center [921, 395] width 1292 height 698
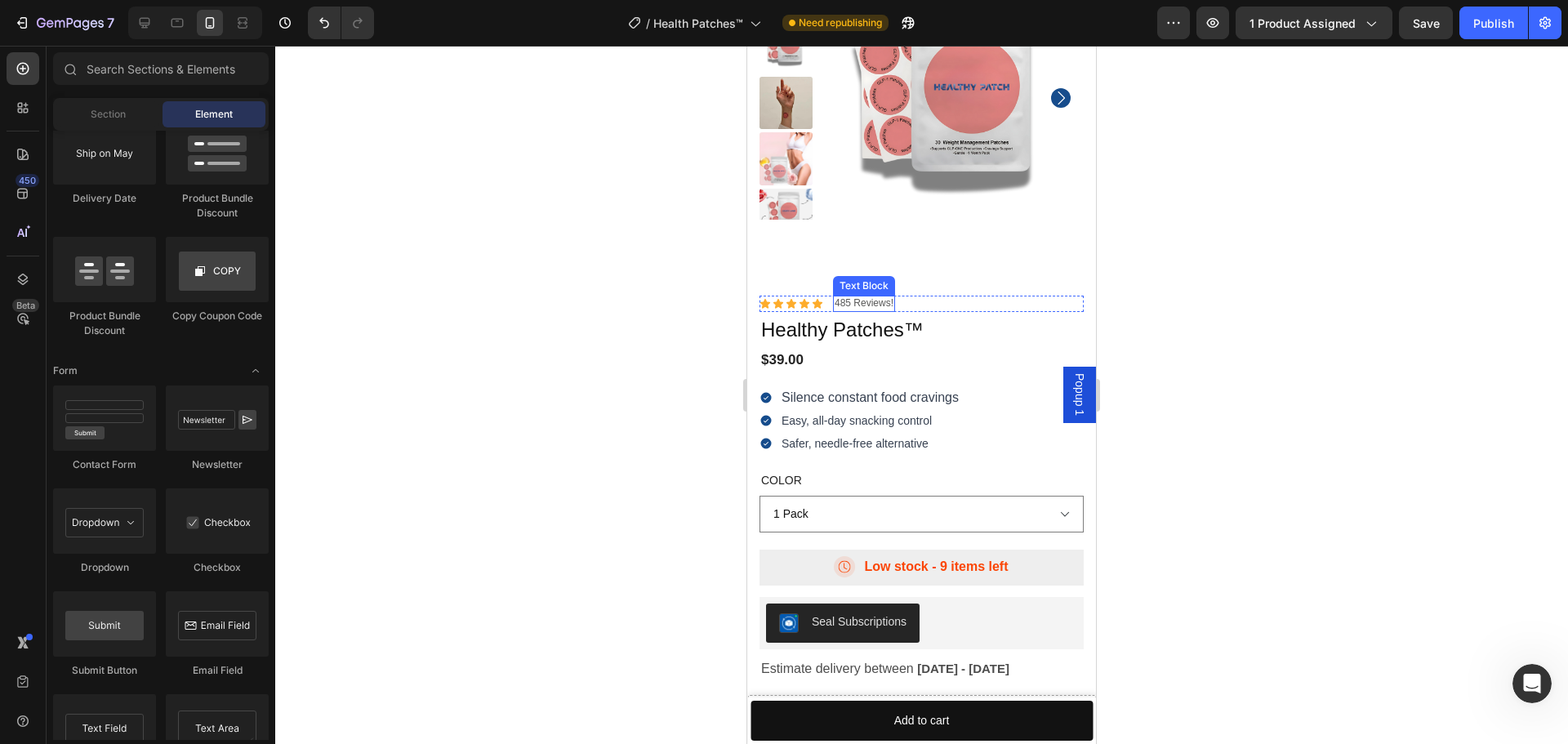
click at [851, 304] on p "485 Reviews!" at bounding box center [864, 304] width 59 height 13
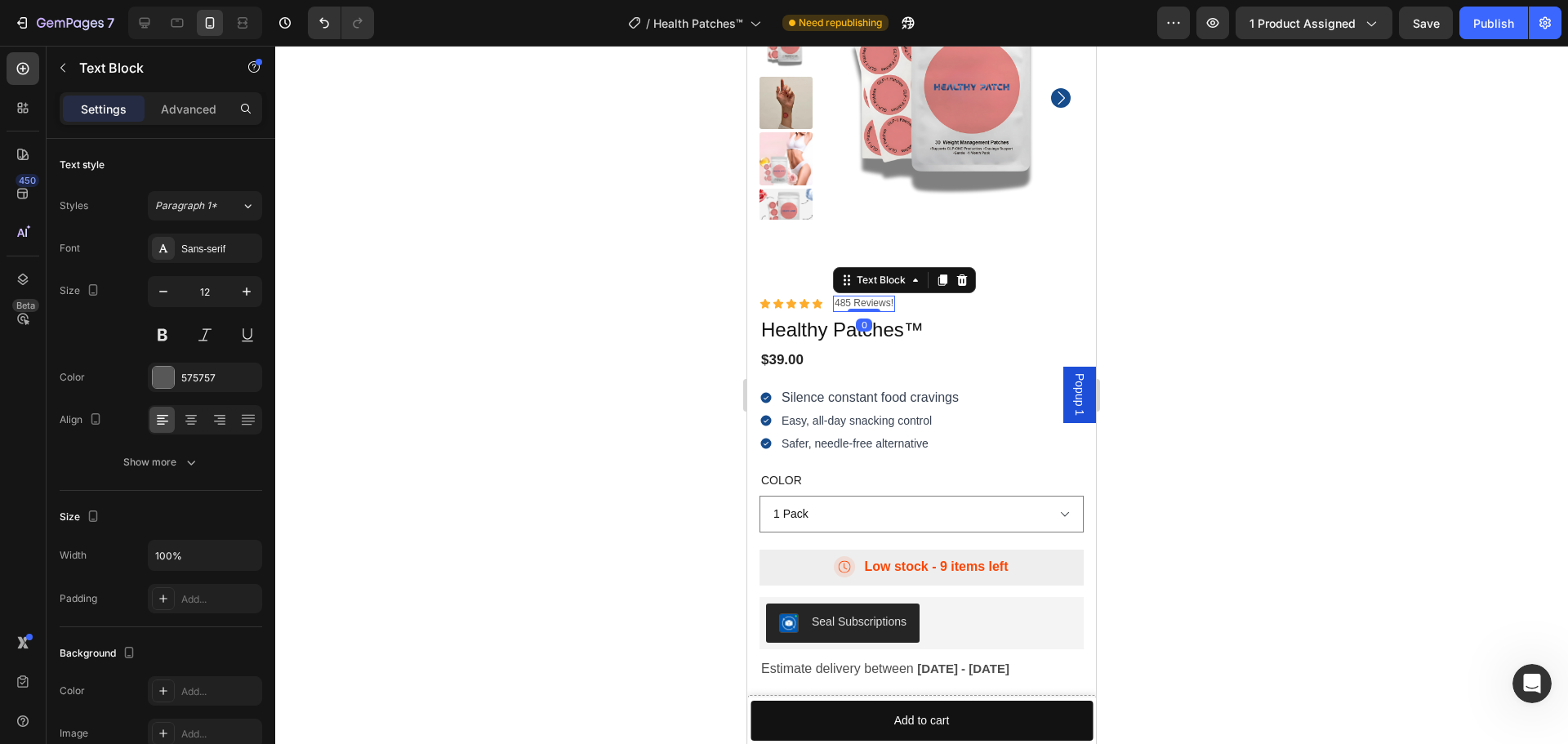
click at [844, 304] on p "485 Reviews!" at bounding box center [864, 304] width 59 height 13
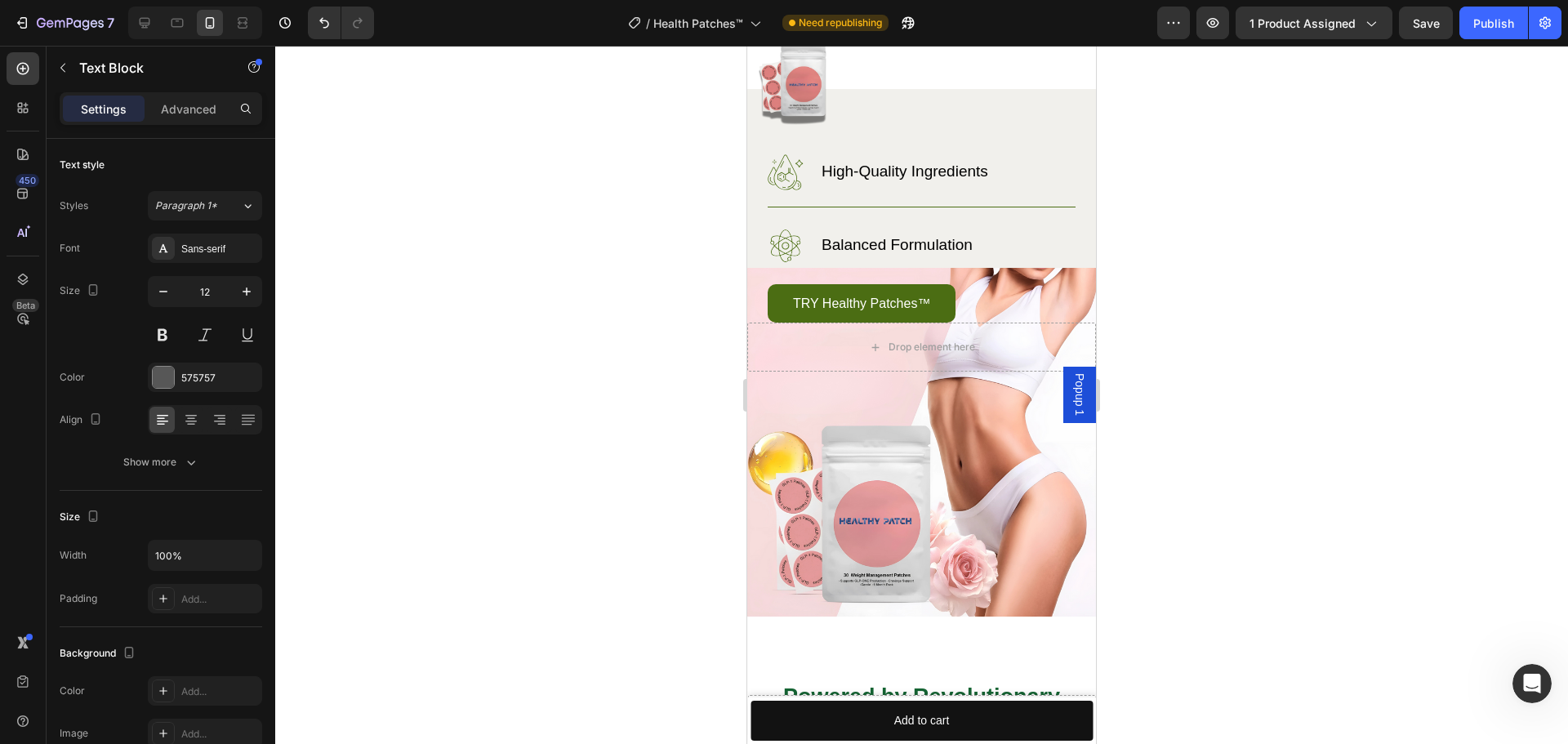
scroll to position [2899, 0]
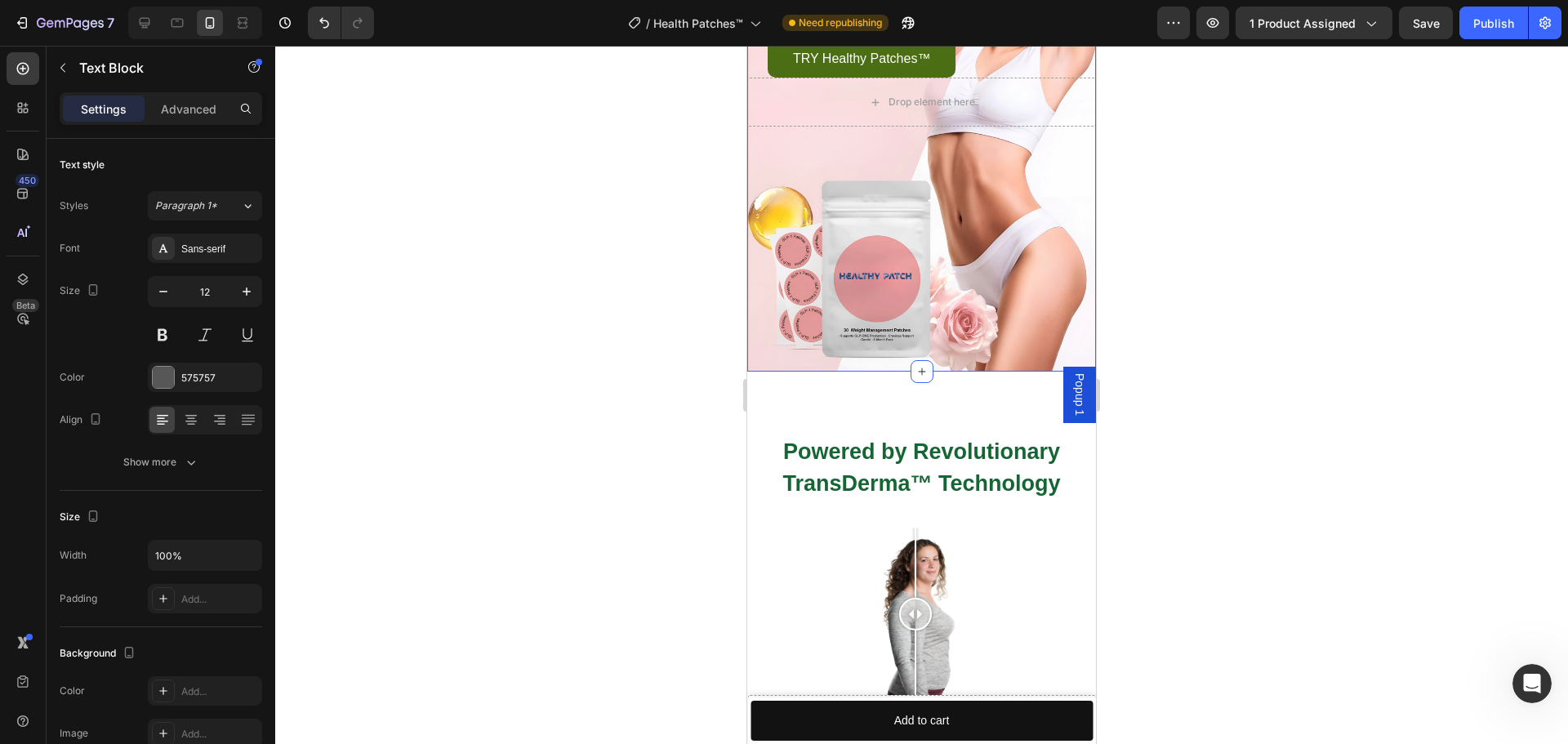
click at [906, 193] on div "Image Why Choose Our Essential Fatty Acid Capsules? Heading Row Image High-Qual…" at bounding box center [921, 108] width 348 height 528
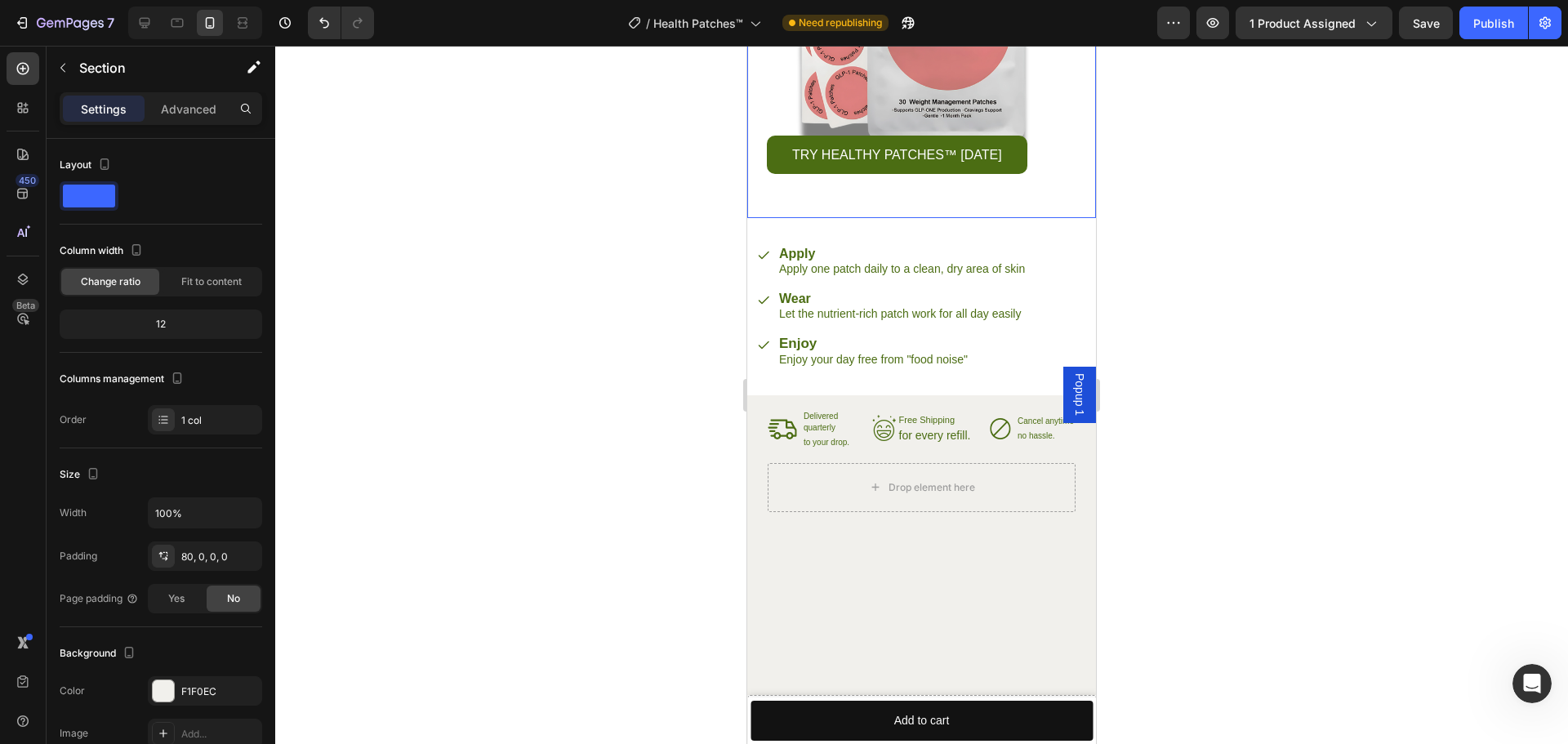
scroll to position [3634, 0]
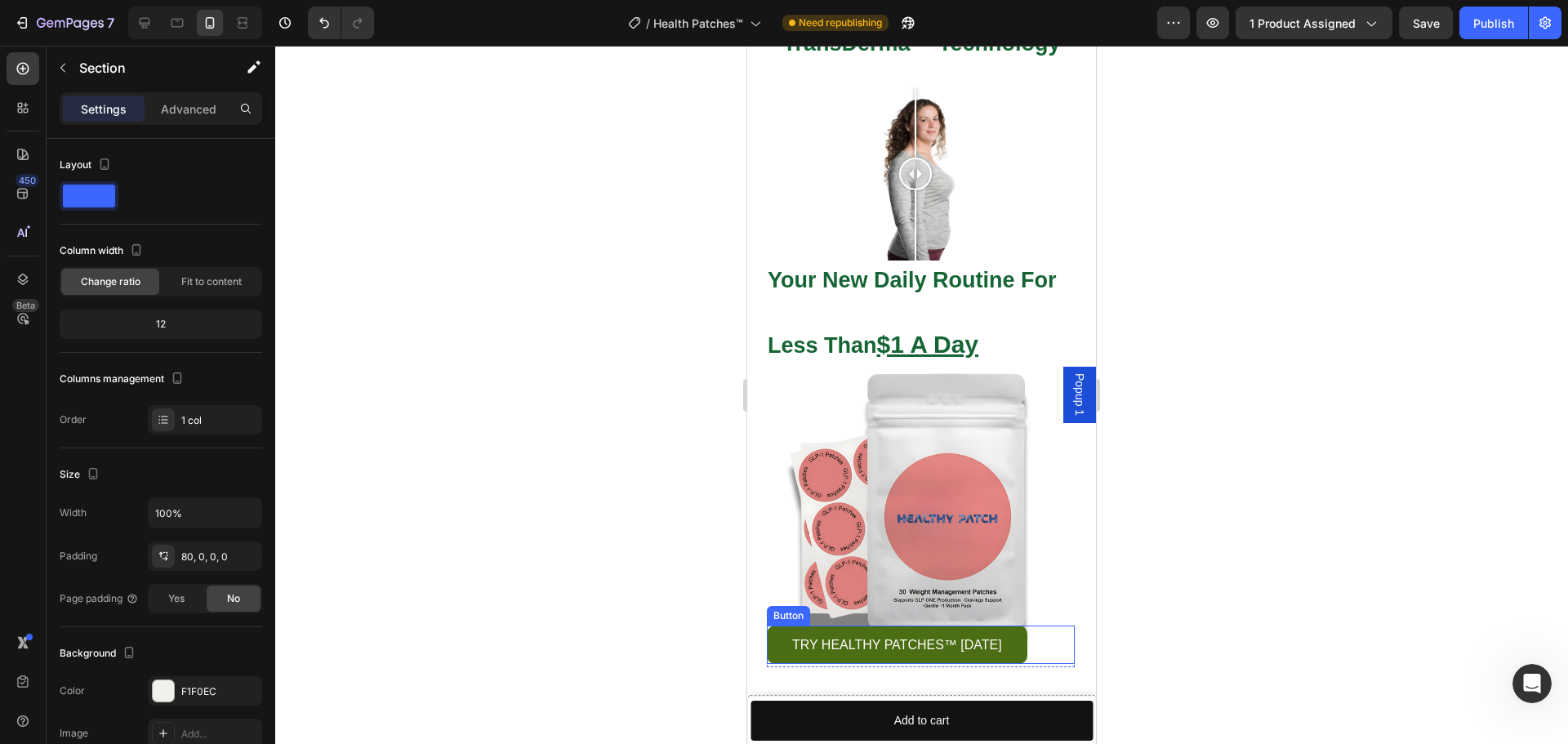
click at [780, 641] on link "TRY HEALTHY PATCHES™ [DATE]" at bounding box center [897, 645] width 261 height 39
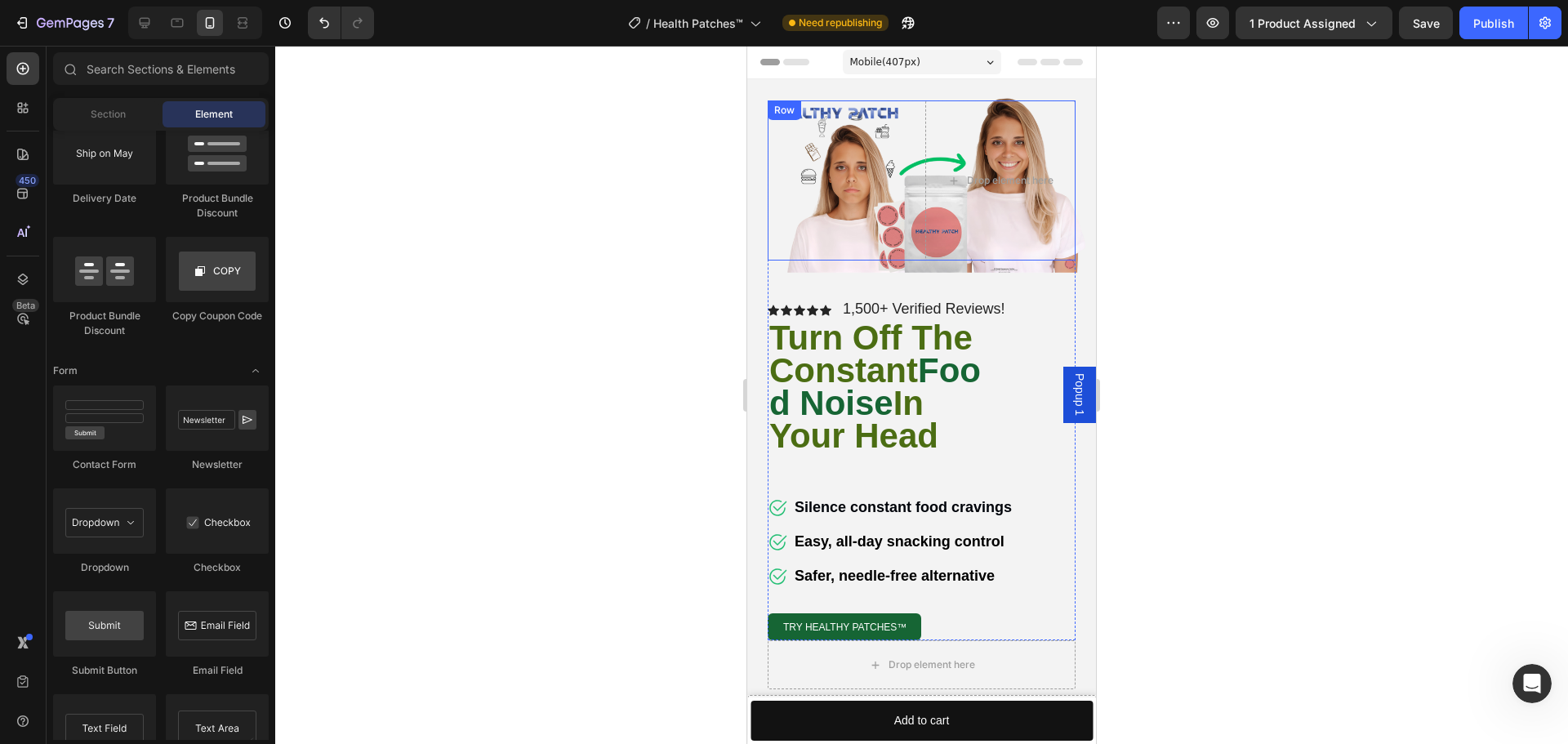
click at [783, 180] on div "Image" at bounding box center [843, 180] width 151 height 160
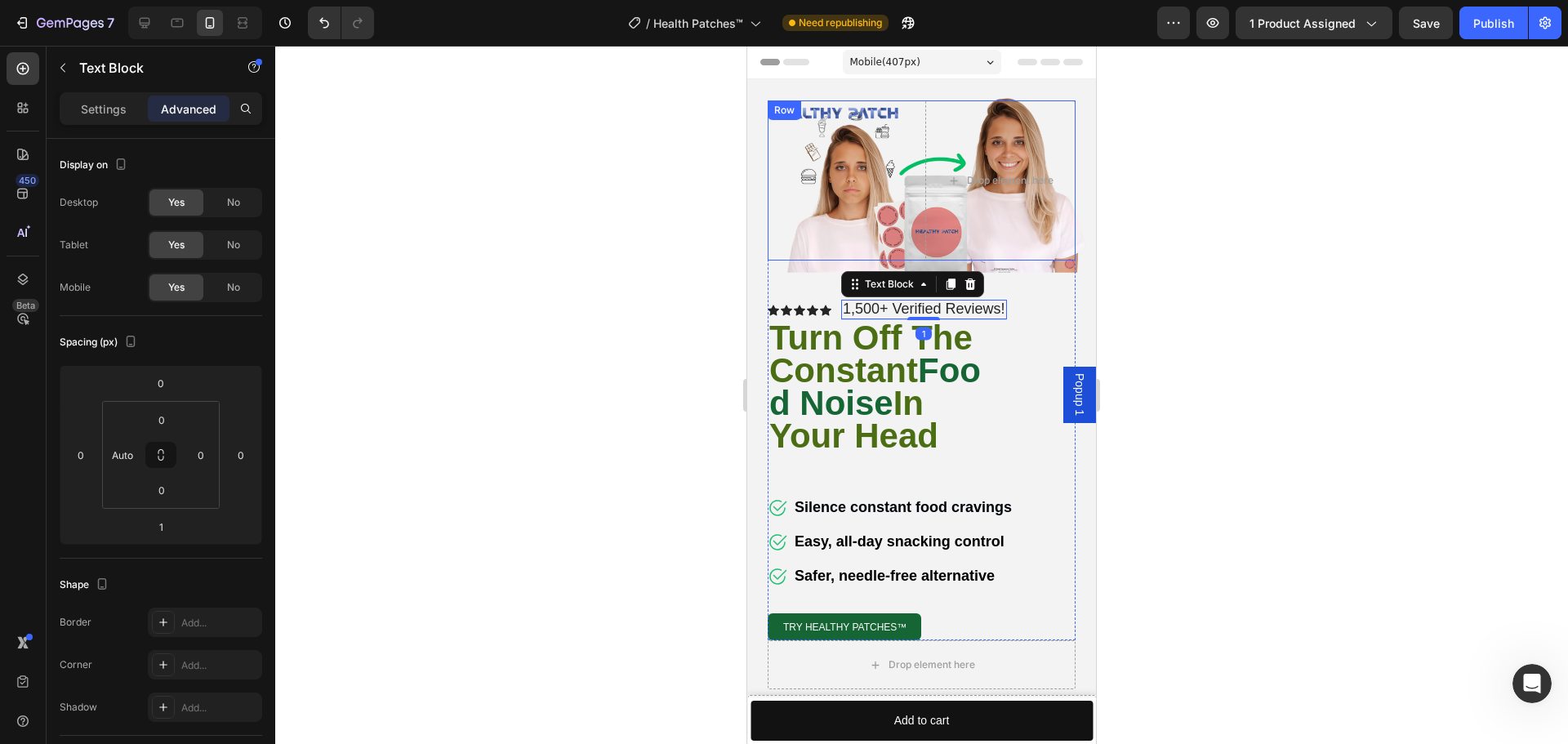
click at [799, 245] on div "Image" at bounding box center [843, 180] width 151 height 160
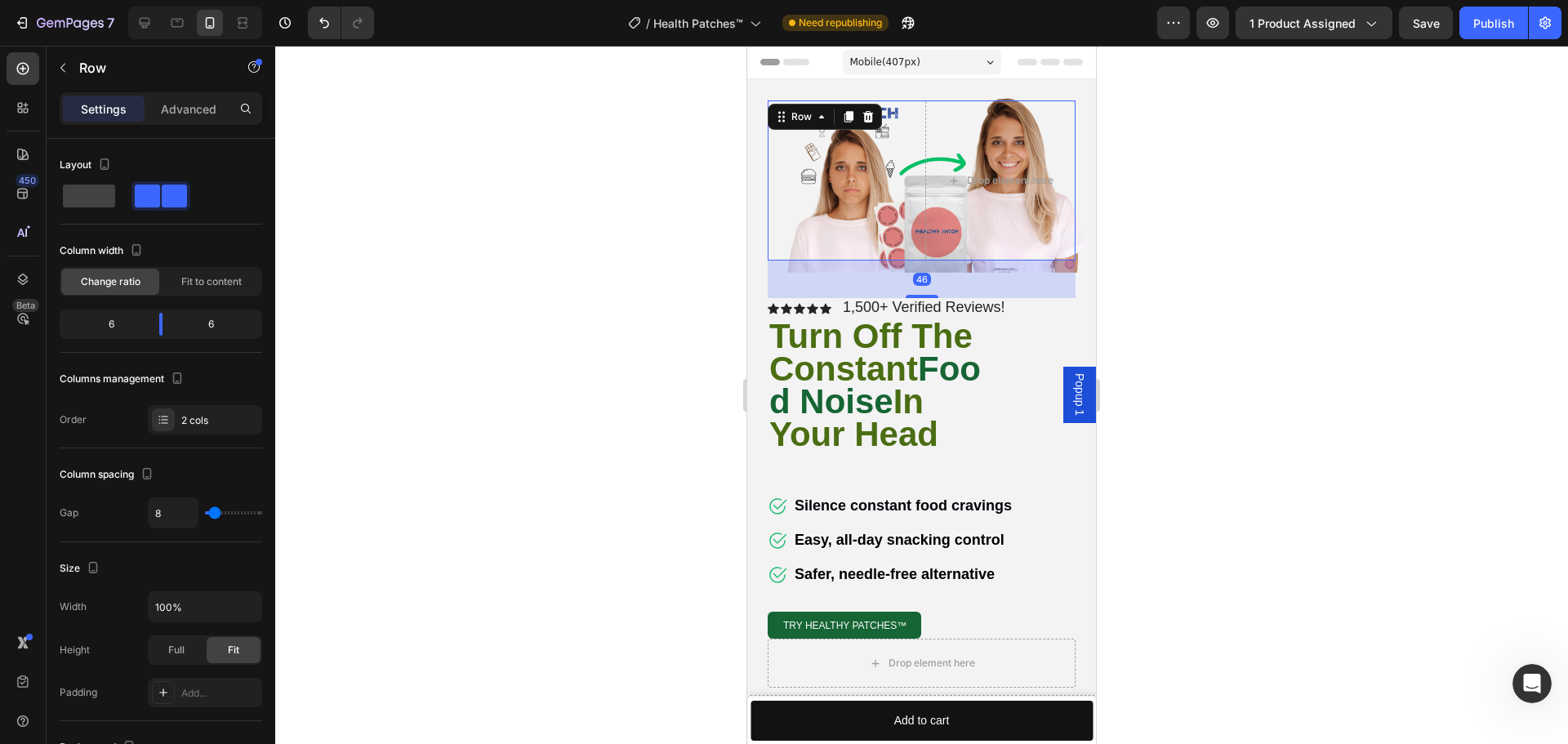
click at [924, 297] on div at bounding box center [921, 297] width 32 height 4
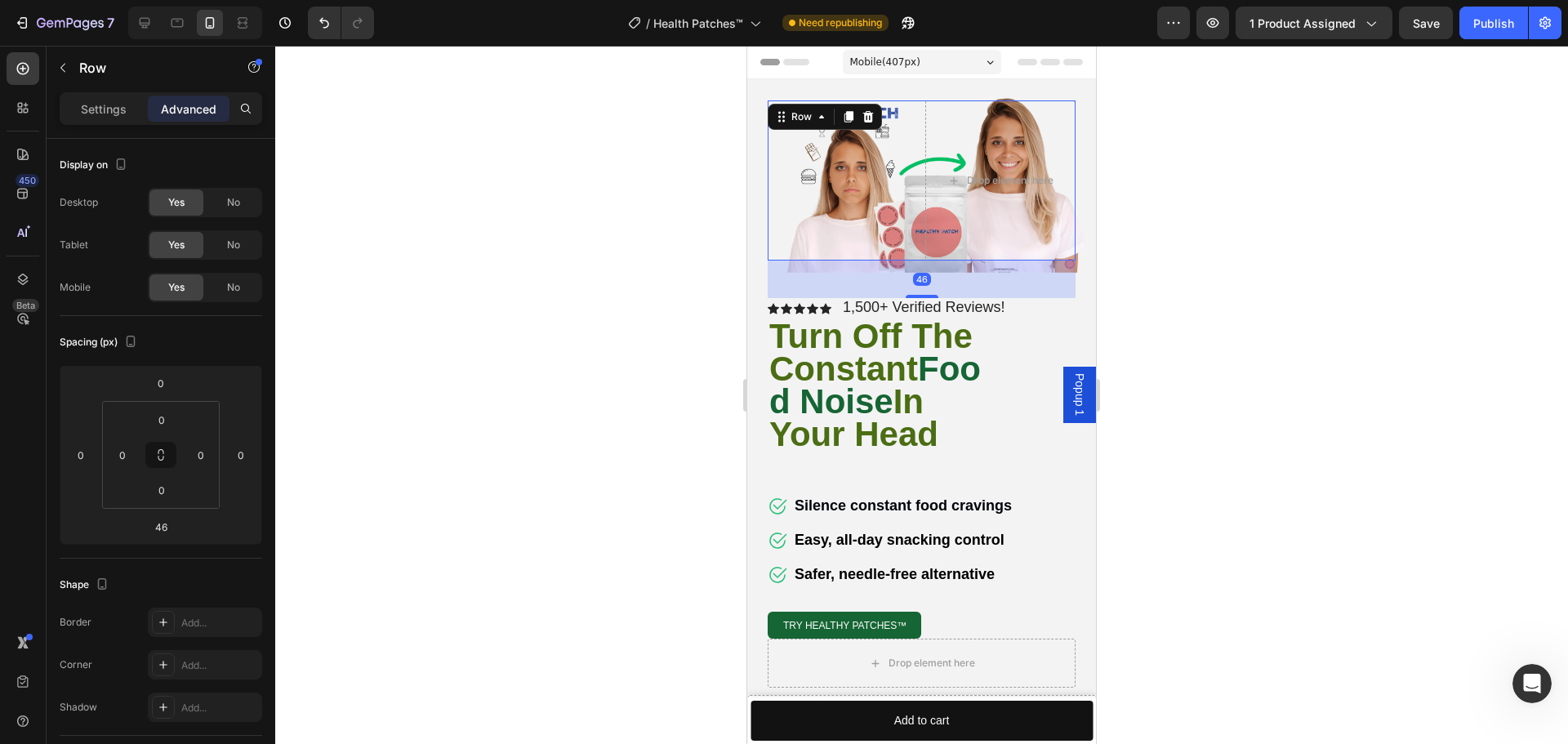
click at [823, 211] on div "Image" at bounding box center [843, 180] width 151 height 160
click at [892, 111] on img at bounding box center [835, 112] width 136 height 23
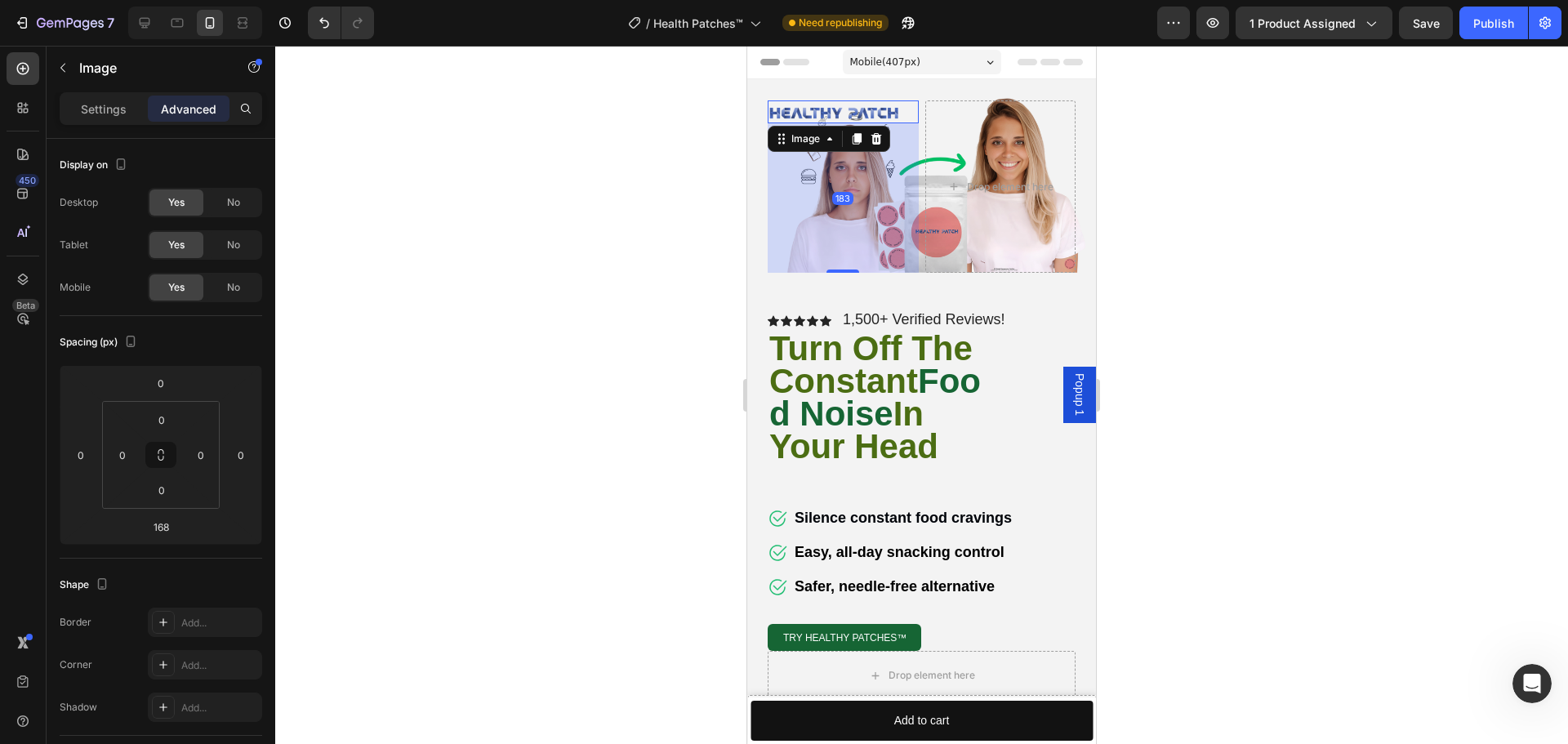
drag, startPoint x: 849, startPoint y: 257, endPoint x: 867, endPoint y: 270, distance: 22.2
click at [867, 123] on div "183" at bounding box center [843, 123] width 151 height 0
type input "183"
click at [915, 88] on div "Image 183 Drop element here Row Icon Icon Icon Icon Icon Icon List 1,500+ Verif…" at bounding box center [921, 553] width 348 height 948
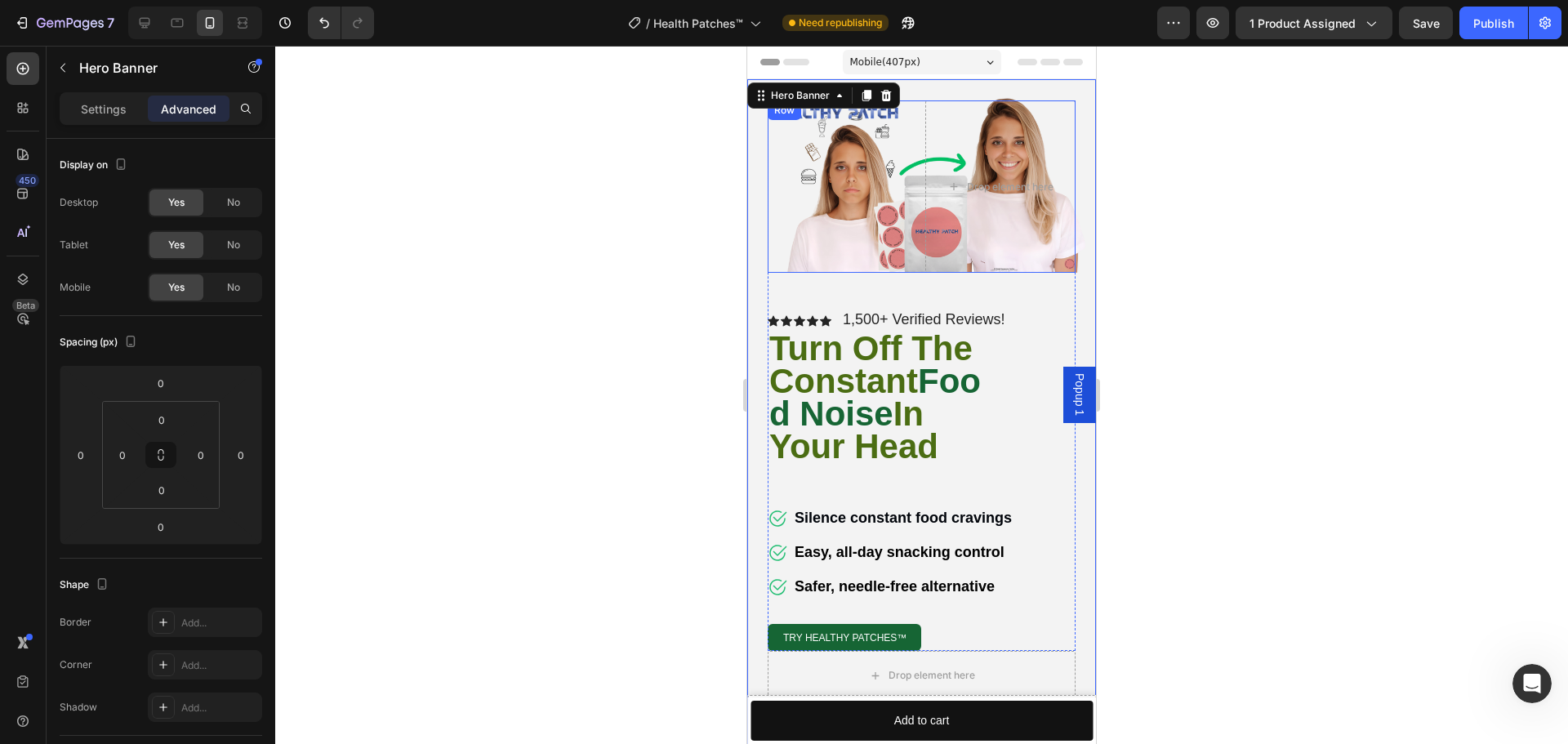
click at [903, 148] on div "Image" at bounding box center [843, 186] width 151 height 172
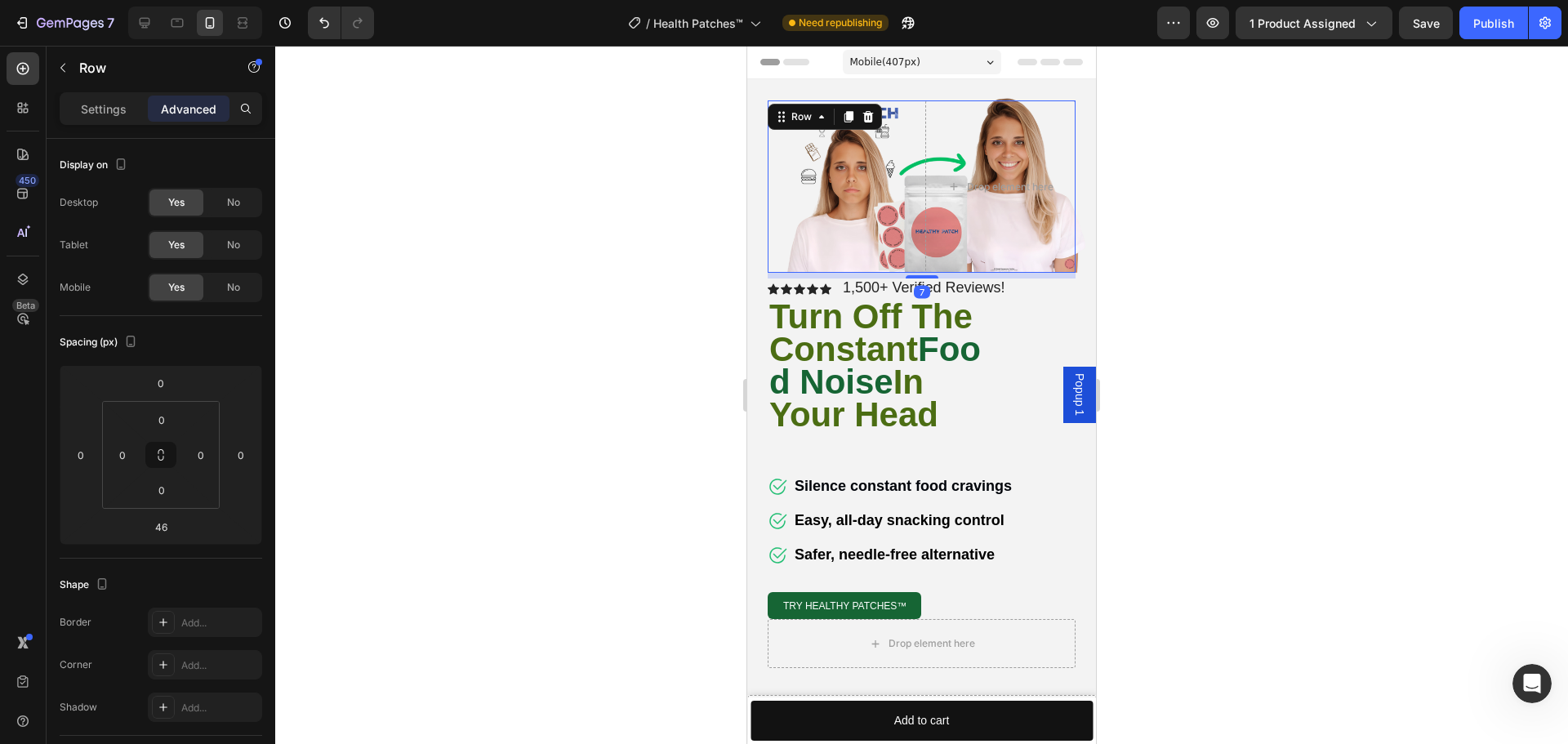
drag, startPoint x: 928, startPoint y: 306, endPoint x: 940, endPoint y: 275, distance: 33.2
click at [940, 273] on div "7" at bounding box center [921, 273] width 308 height 0
type input "7"
click at [702, 261] on div at bounding box center [921, 395] width 1292 height 698
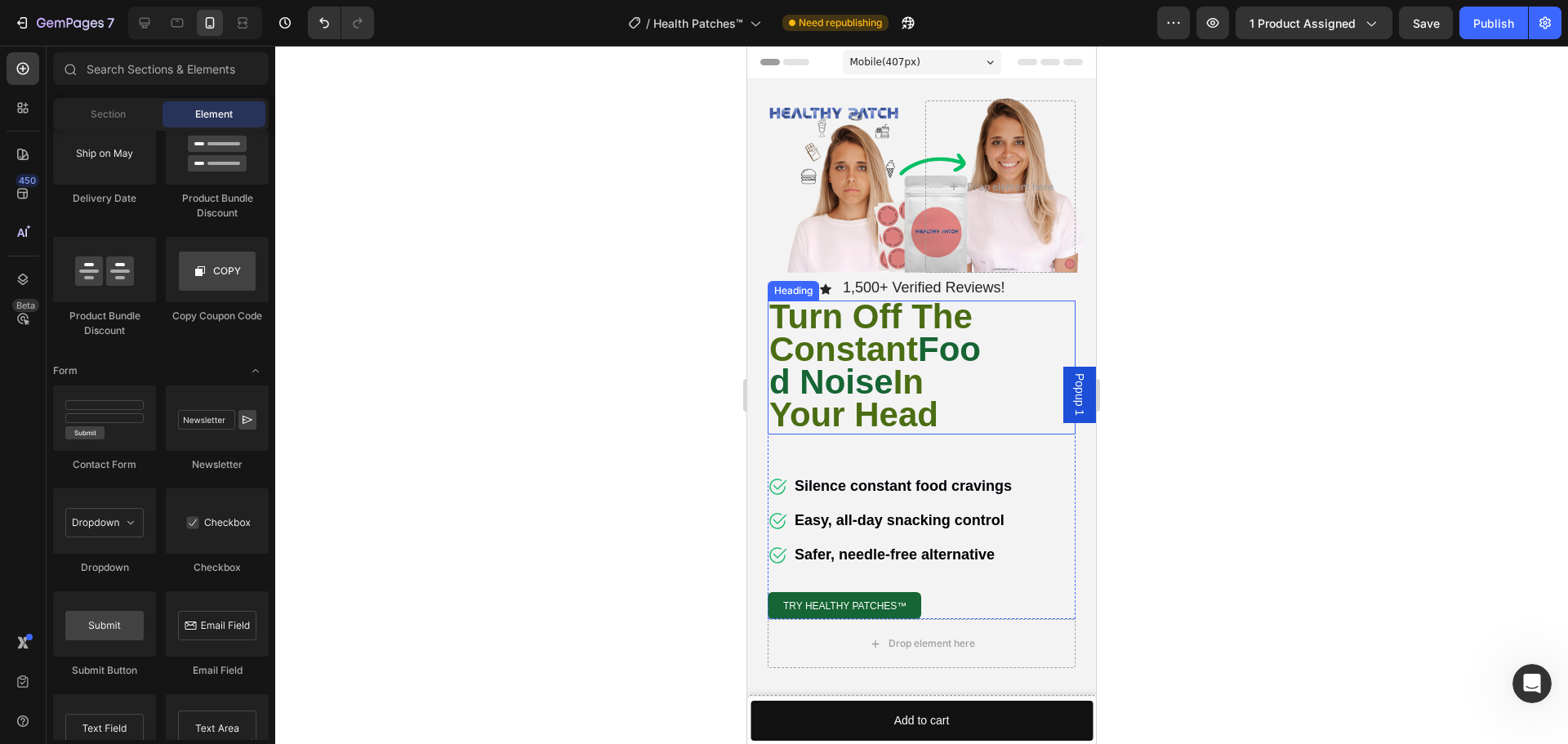
click at [860, 414] on strong "In Your Head" at bounding box center [853, 397] width 169 height 71
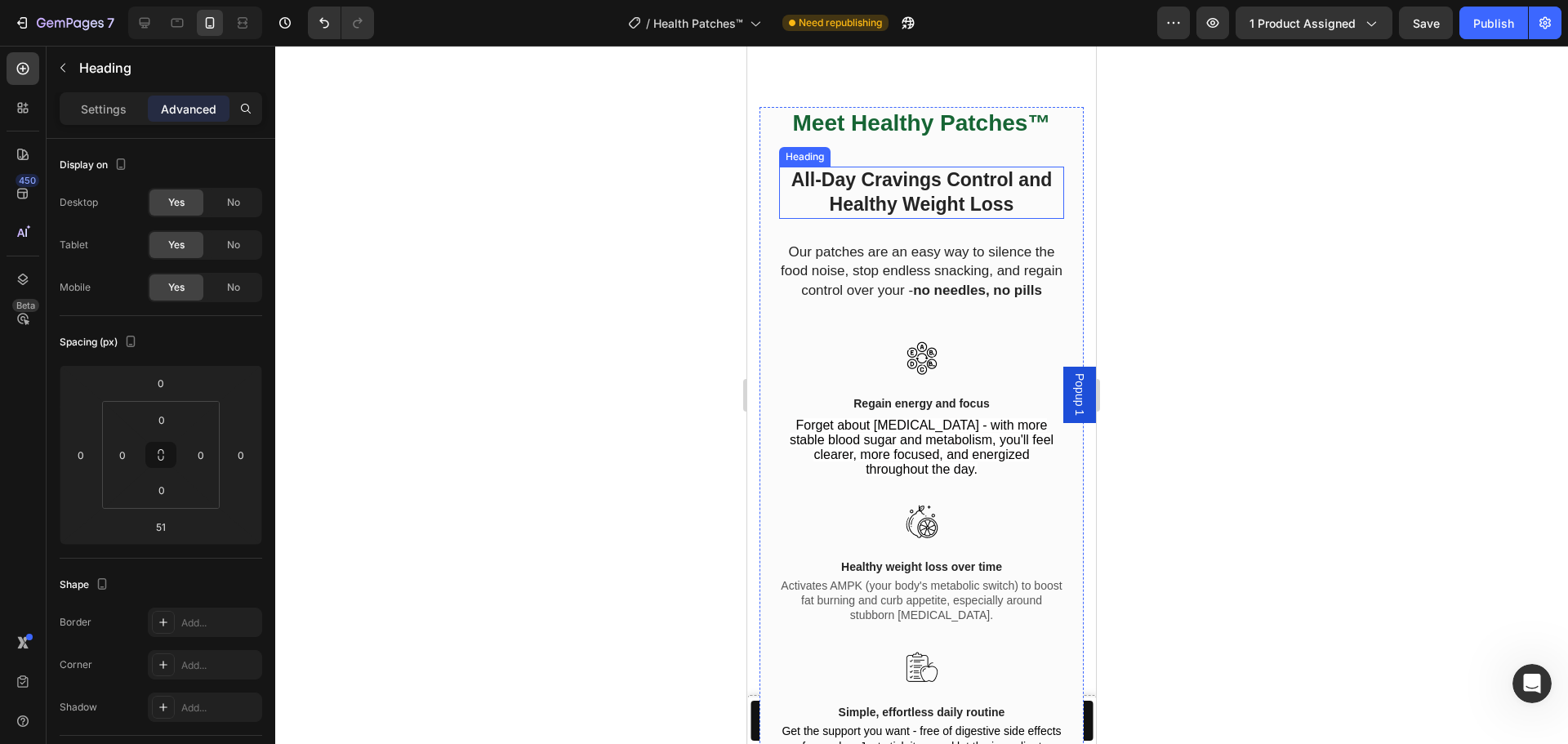
scroll to position [1716, 0]
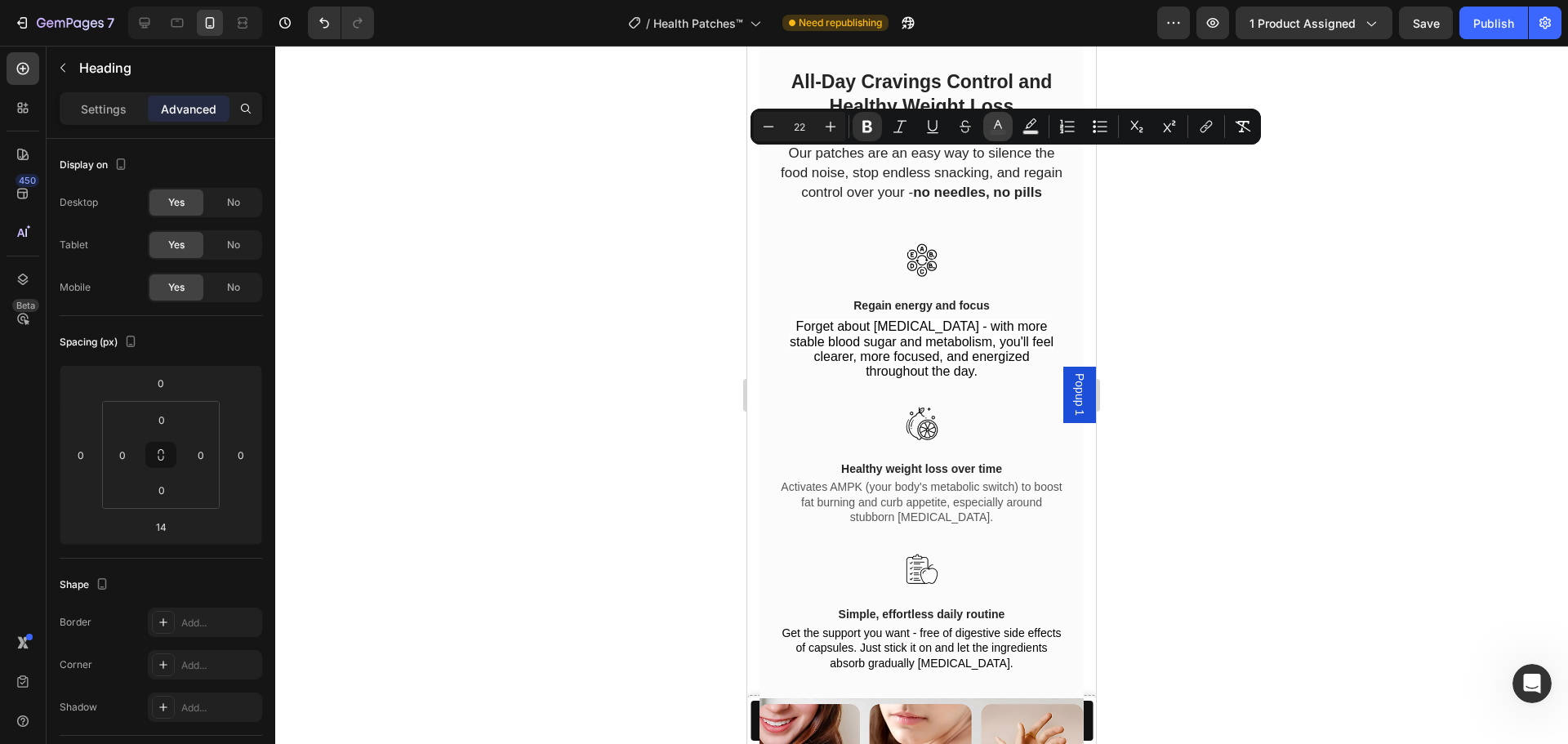
click at [996, 130] on rect "Editor contextual toolbar" at bounding box center [998, 132] width 16 height 4
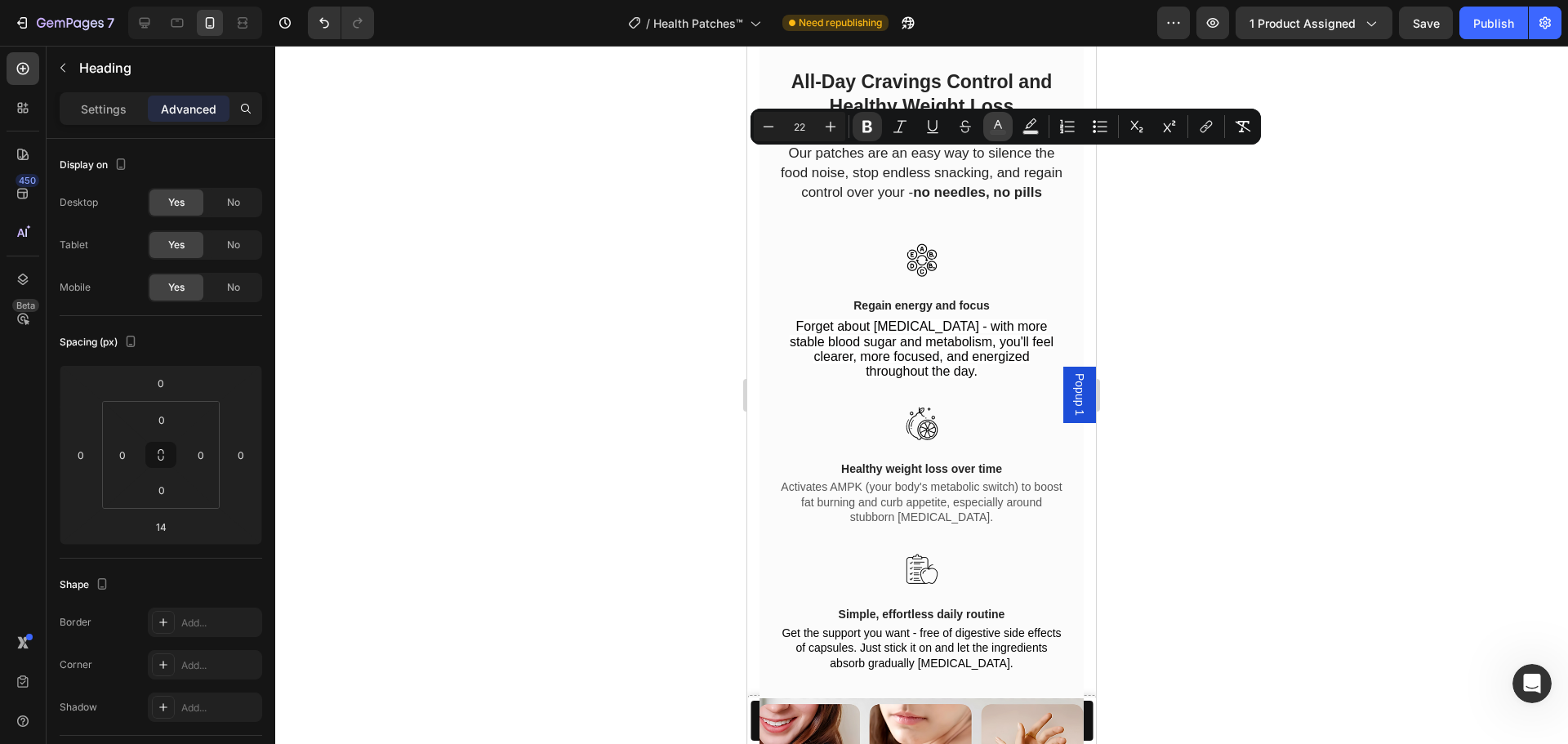
click at [1002, 133] on rect "Editor contextual toolbar" at bounding box center [998, 132] width 16 height 4
click at [998, 129] on icon "Editor contextual toolbar" at bounding box center [998, 126] width 17 height 17
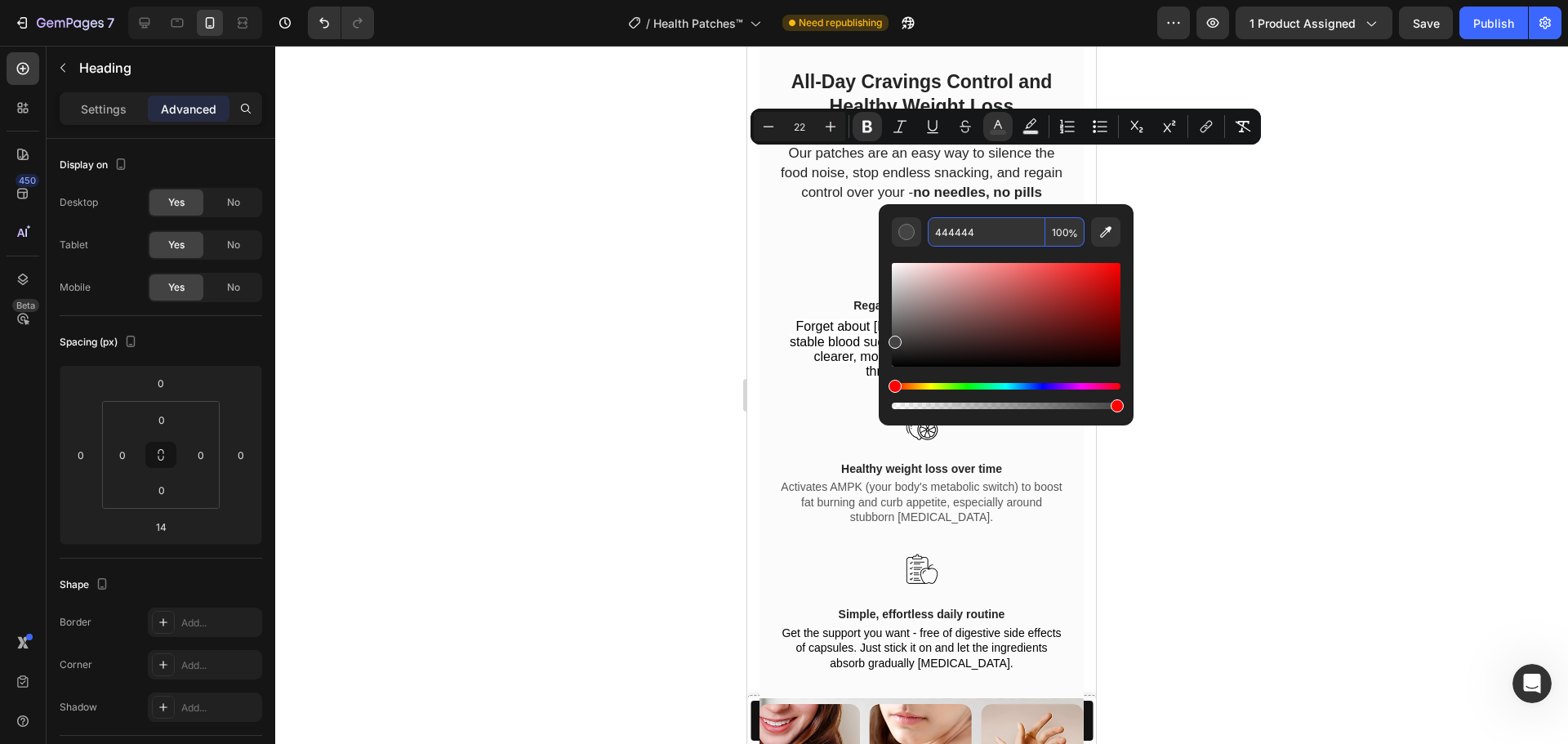
click at [979, 222] on input "444444" at bounding box center [986, 232] width 117 height 30
paste input "16653"
type input "166534"
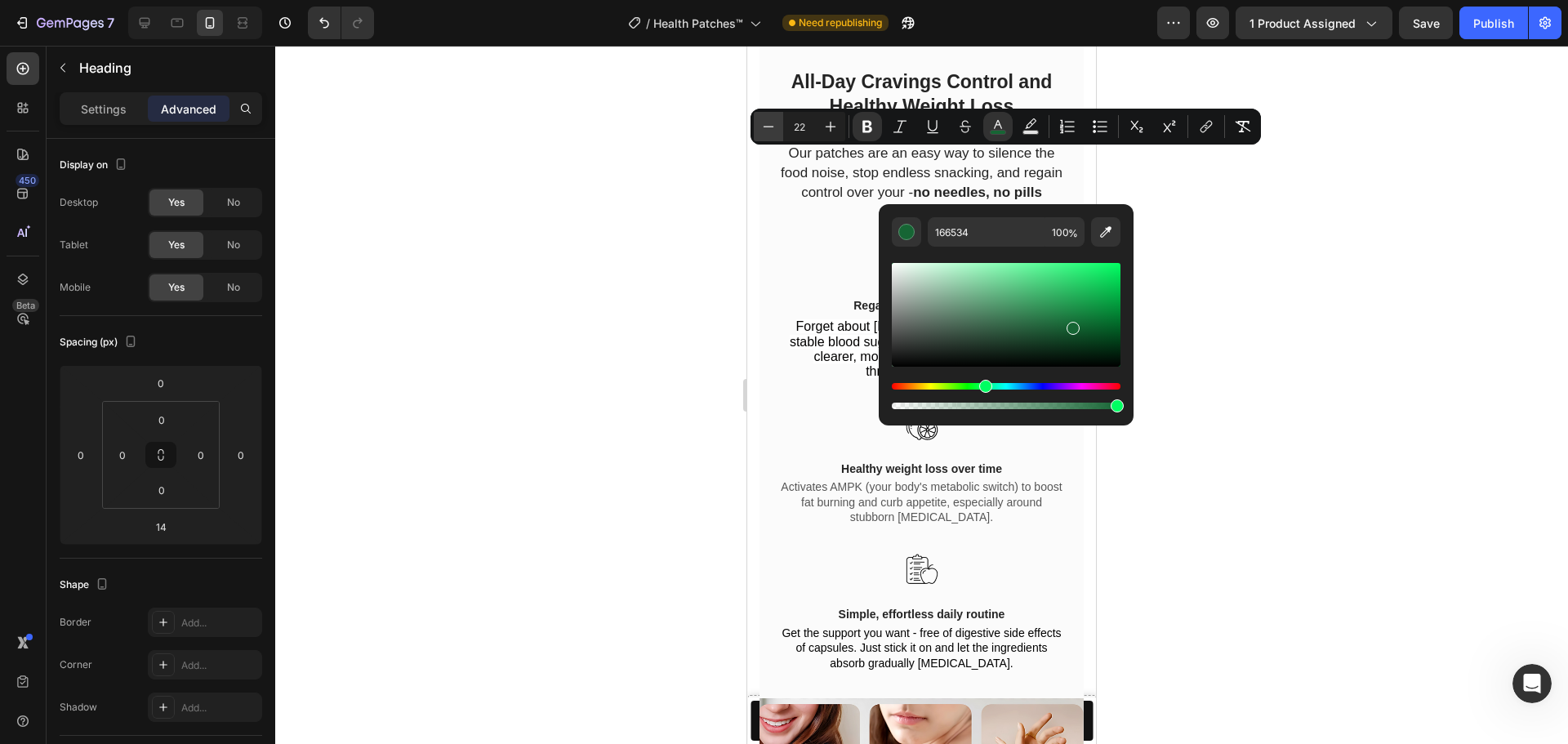
click at [781, 130] on button "Minus" at bounding box center [768, 127] width 30 height 30
type input "21"
click at [647, 196] on div at bounding box center [921, 395] width 1292 height 698
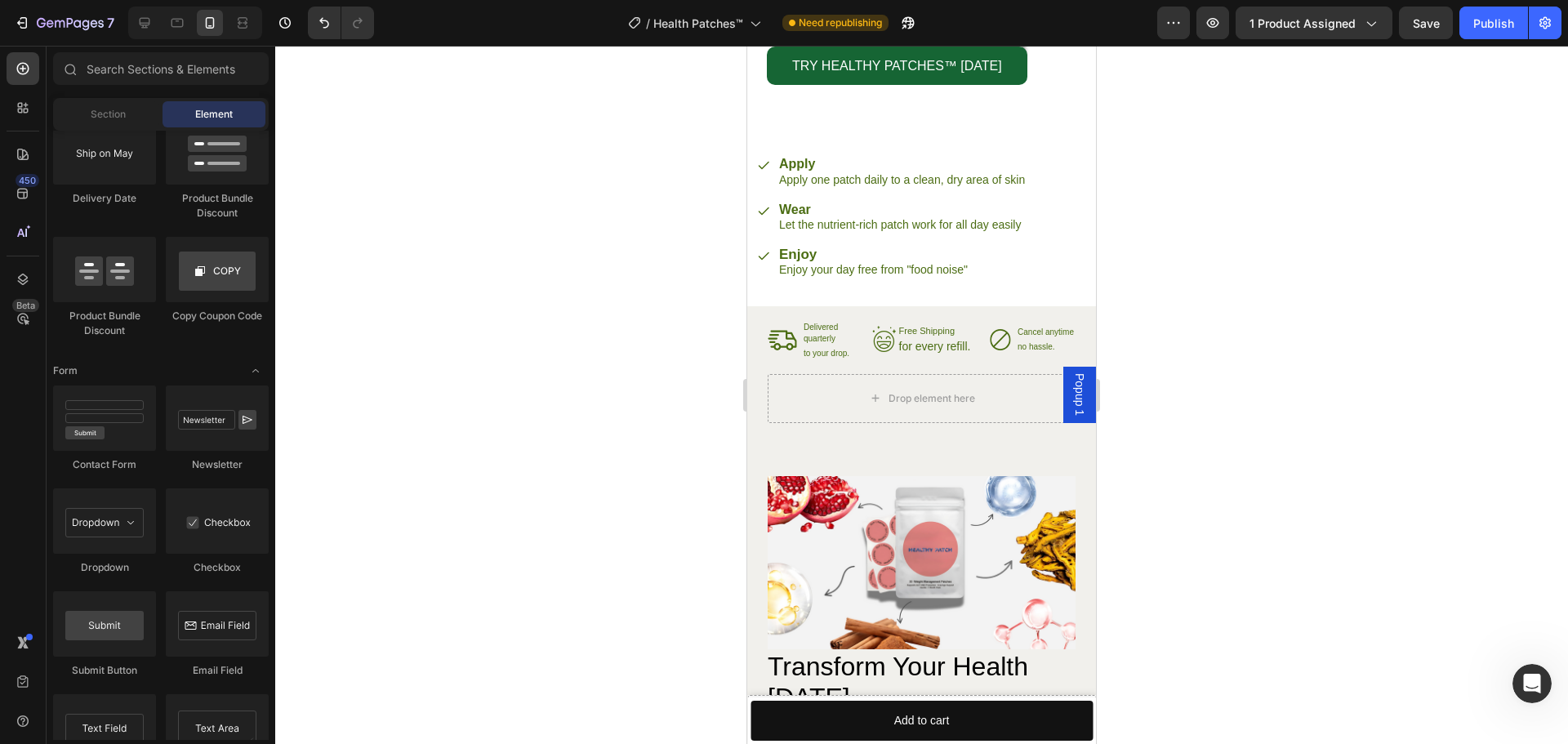
scroll to position [3921, 0]
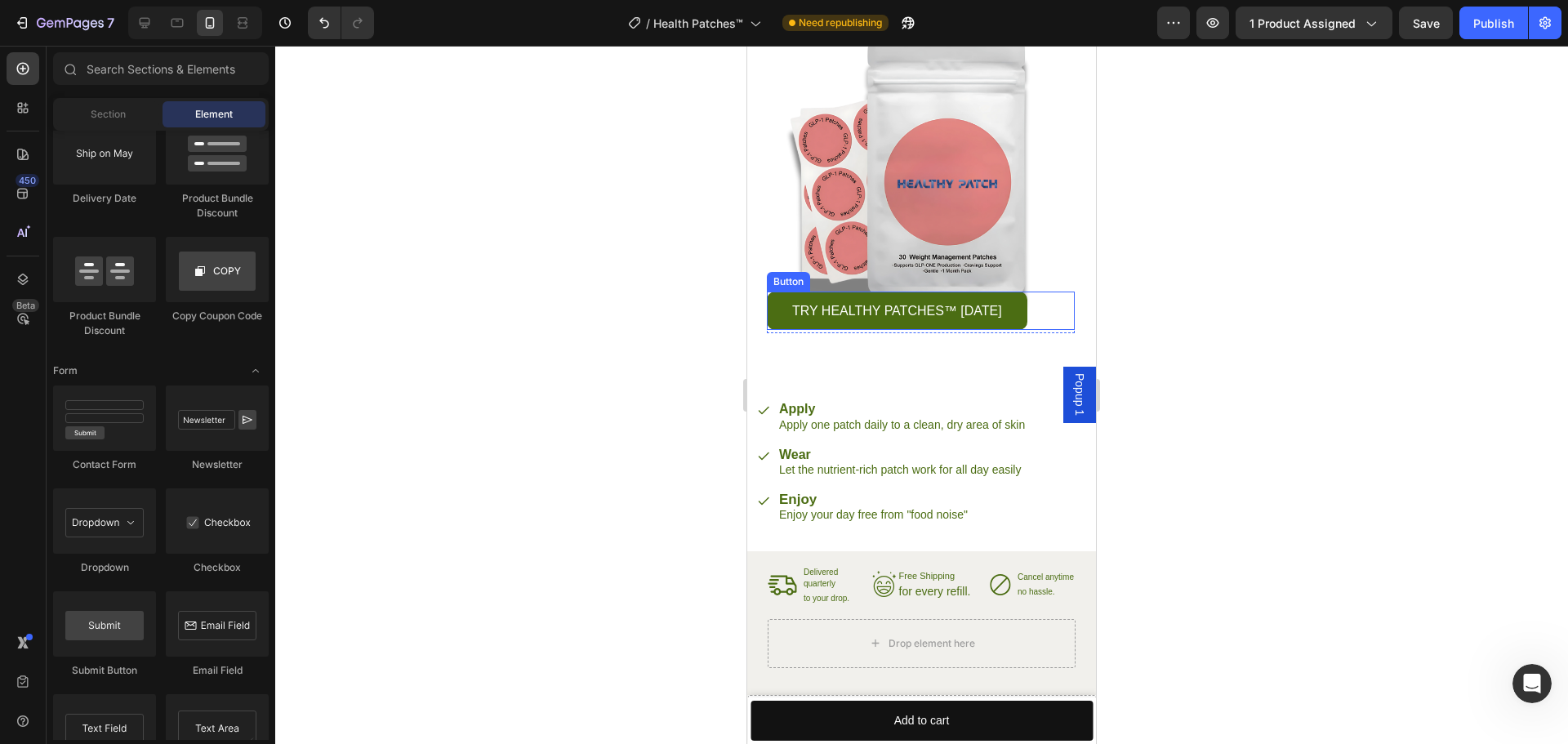
click at [777, 305] on link "TRY HEALTHY PATCHES™ [DATE]" at bounding box center [897, 311] width 261 height 39
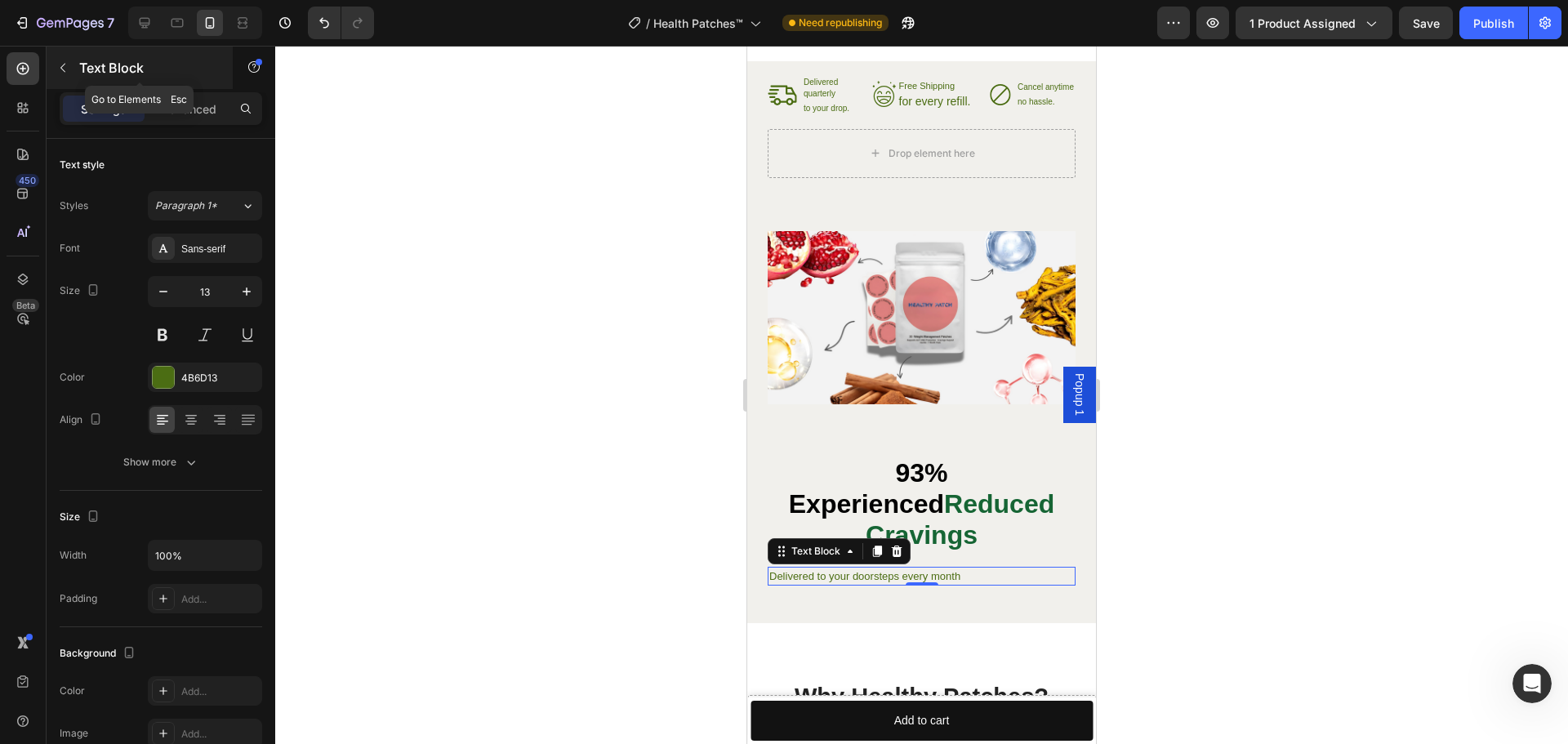
click at [57, 68] on icon "button" at bounding box center [62, 67] width 13 height 13
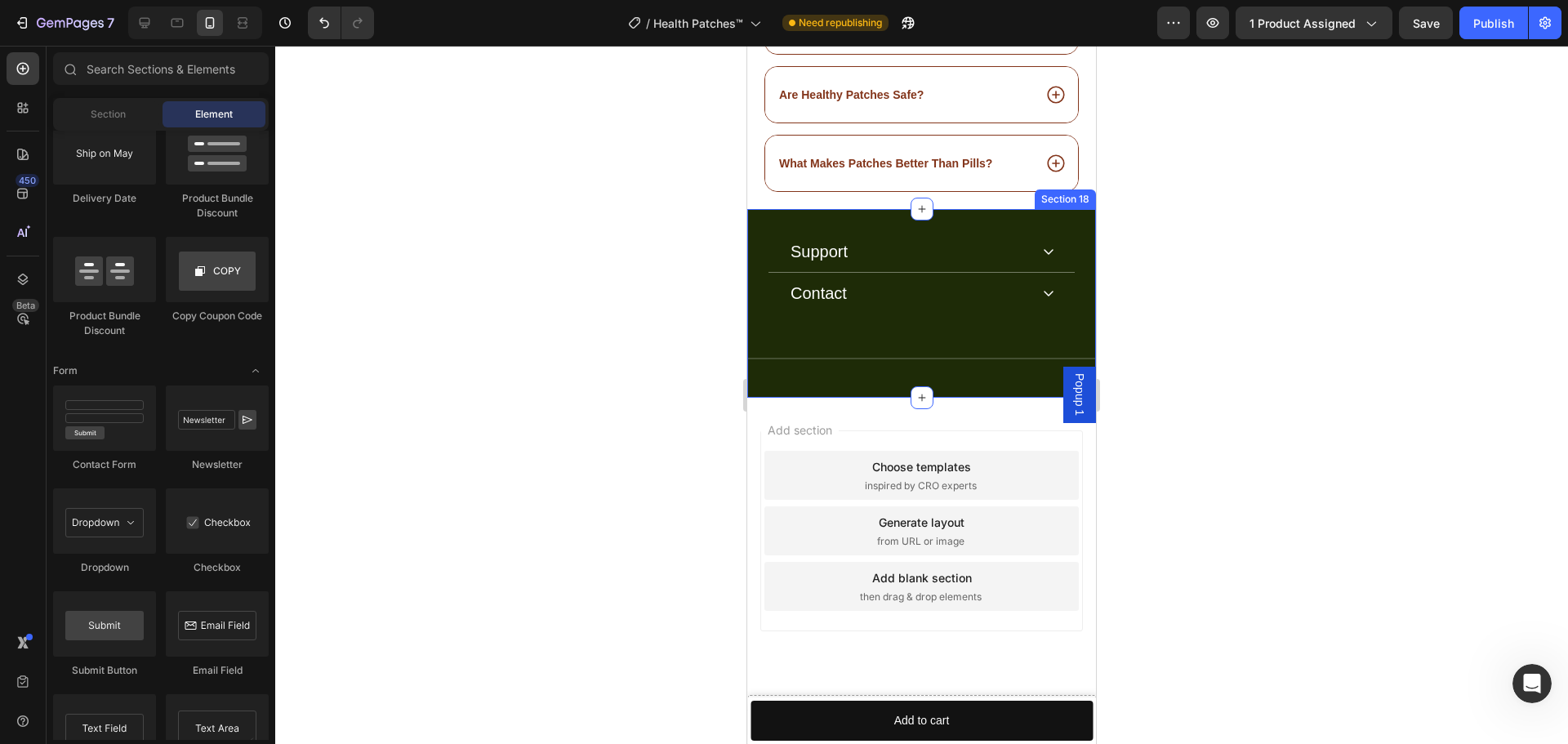
scroll to position [8230, 0]
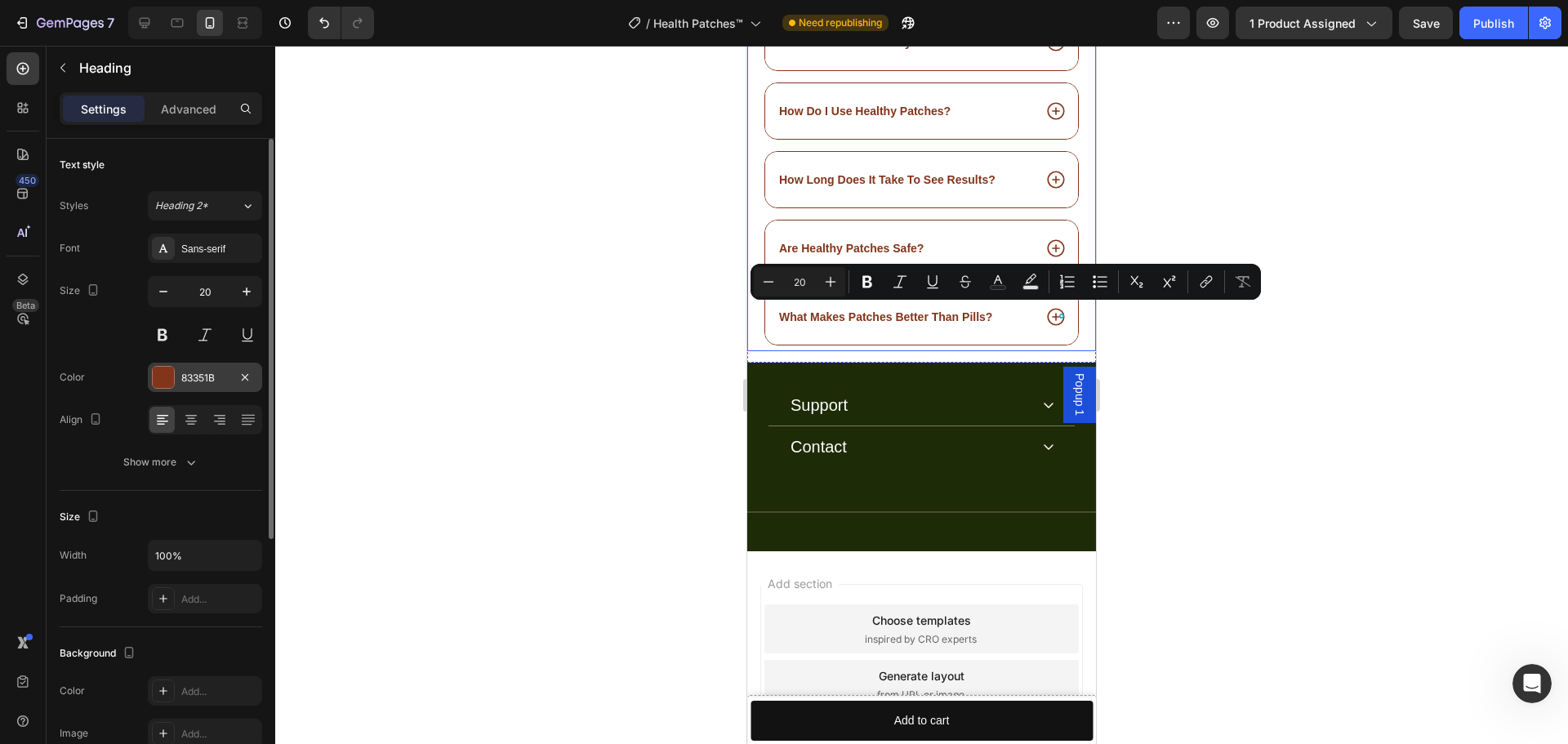
click at [164, 381] on div at bounding box center [164, 377] width 21 height 21
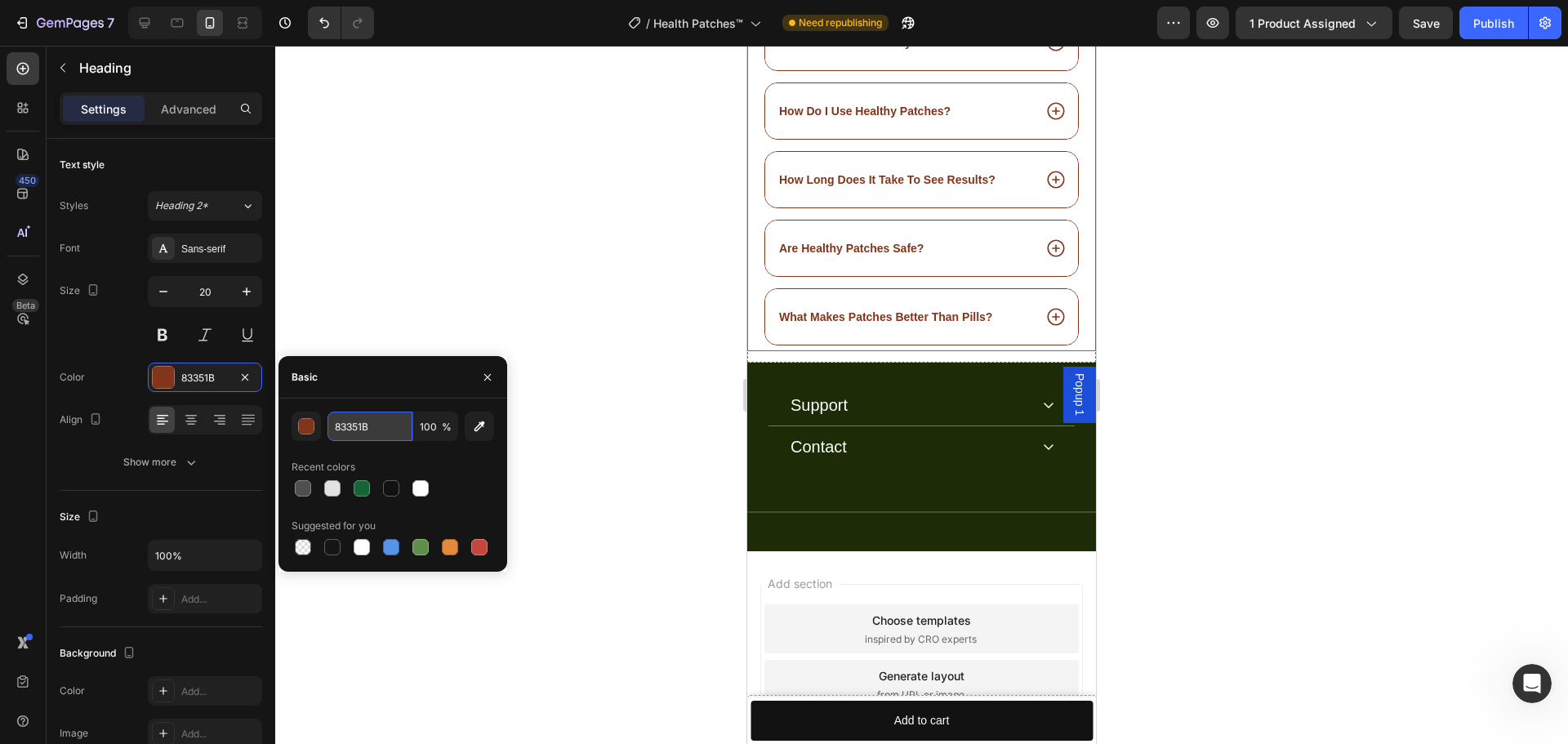
click at [362, 429] on input "83351B" at bounding box center [369, 426] width 85 height 30
paste input "166534"
type input "166534"
click at [802, 49] on strong "Do these Patches Really Work?" at bounding box center [864, 42] width 171 height 13
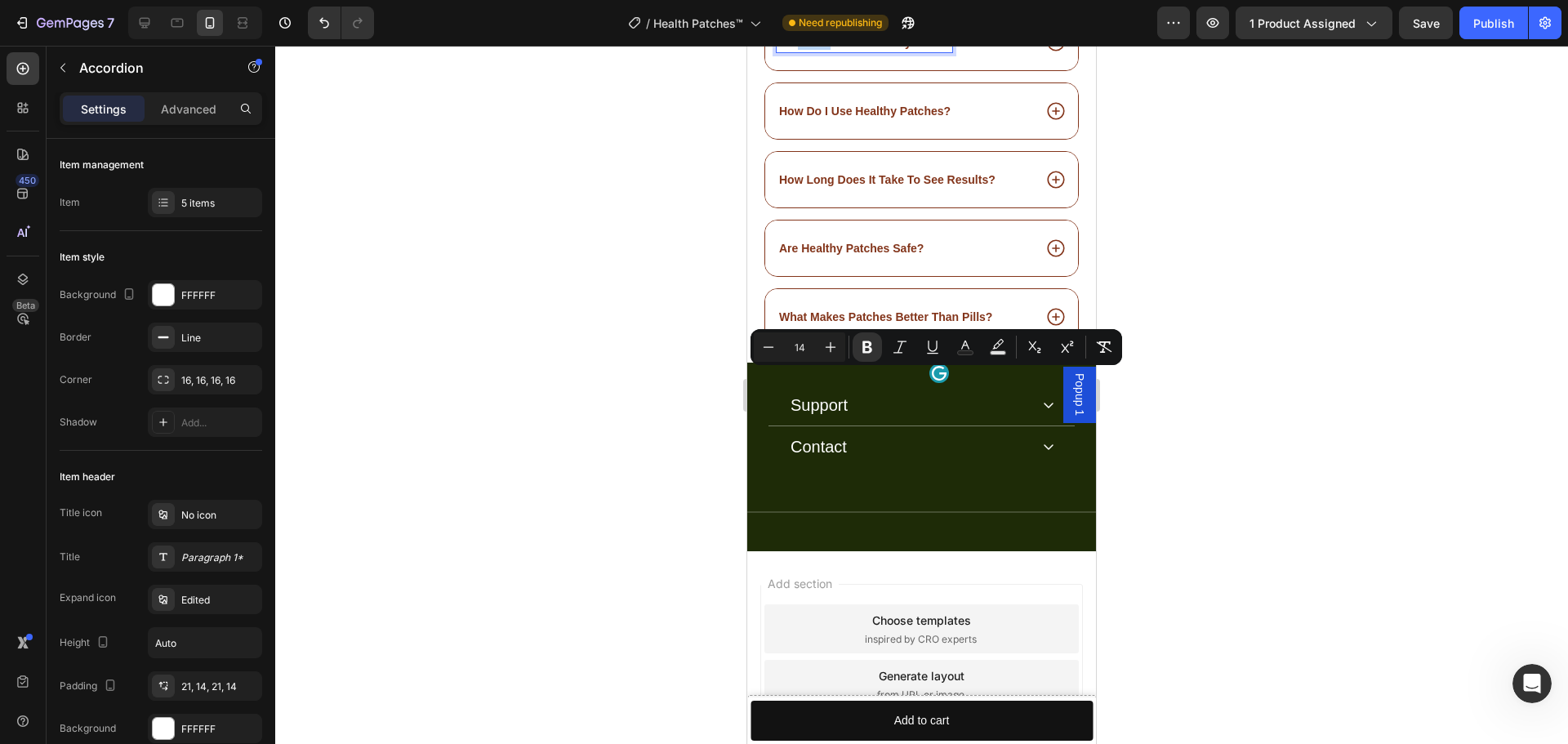
click at [802, 49] on strong "Do these Patches Really Work?" at bounding box center [864, 42] width 171 height 13
click at [958, 345] on icon "Editor contextual toolbar" at bounding box center [965, 347] width 17 height 17
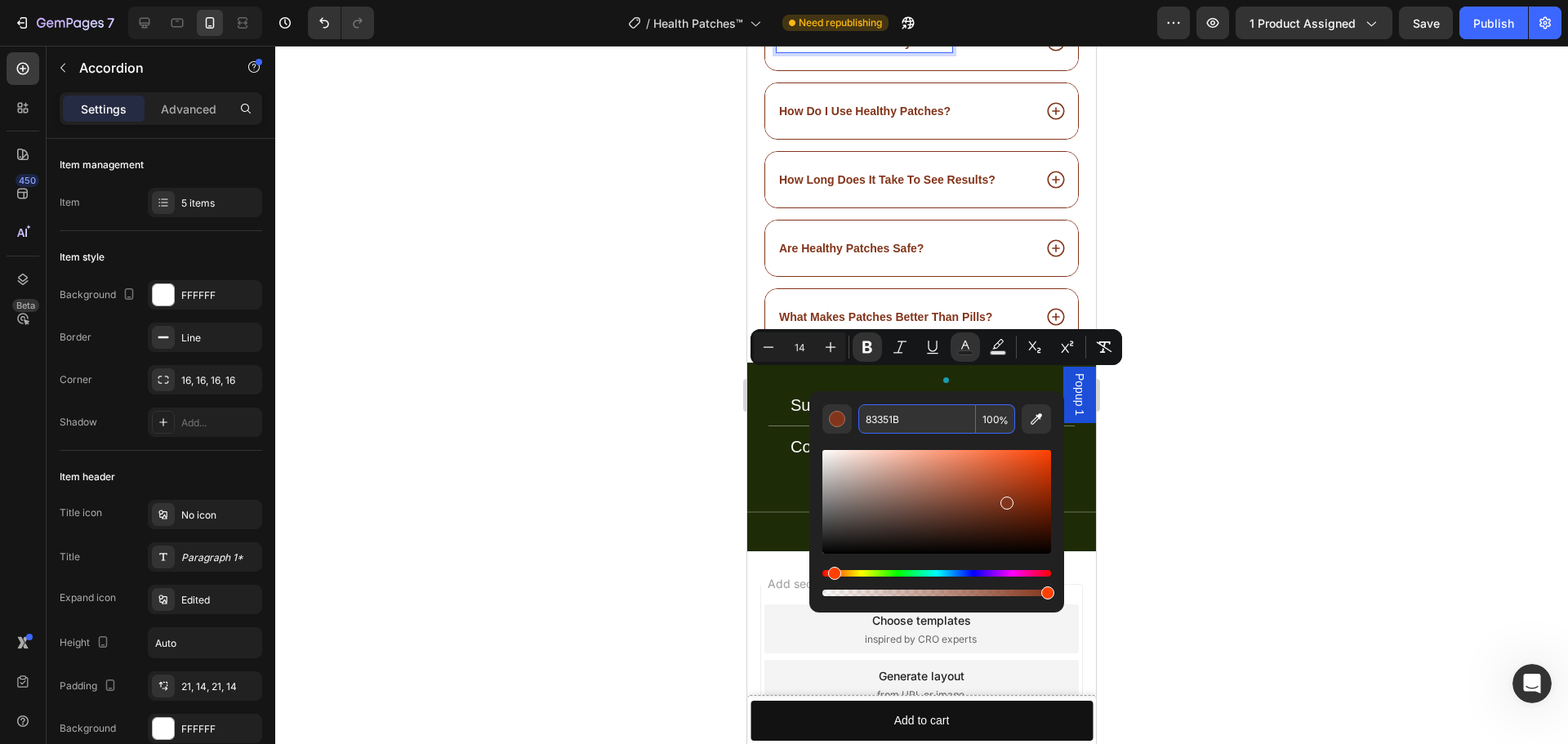
click at [896, 412] on input "83351B" at bounding box center [917, 419] width 117 height 30
paste input "166534"
type input "166534"
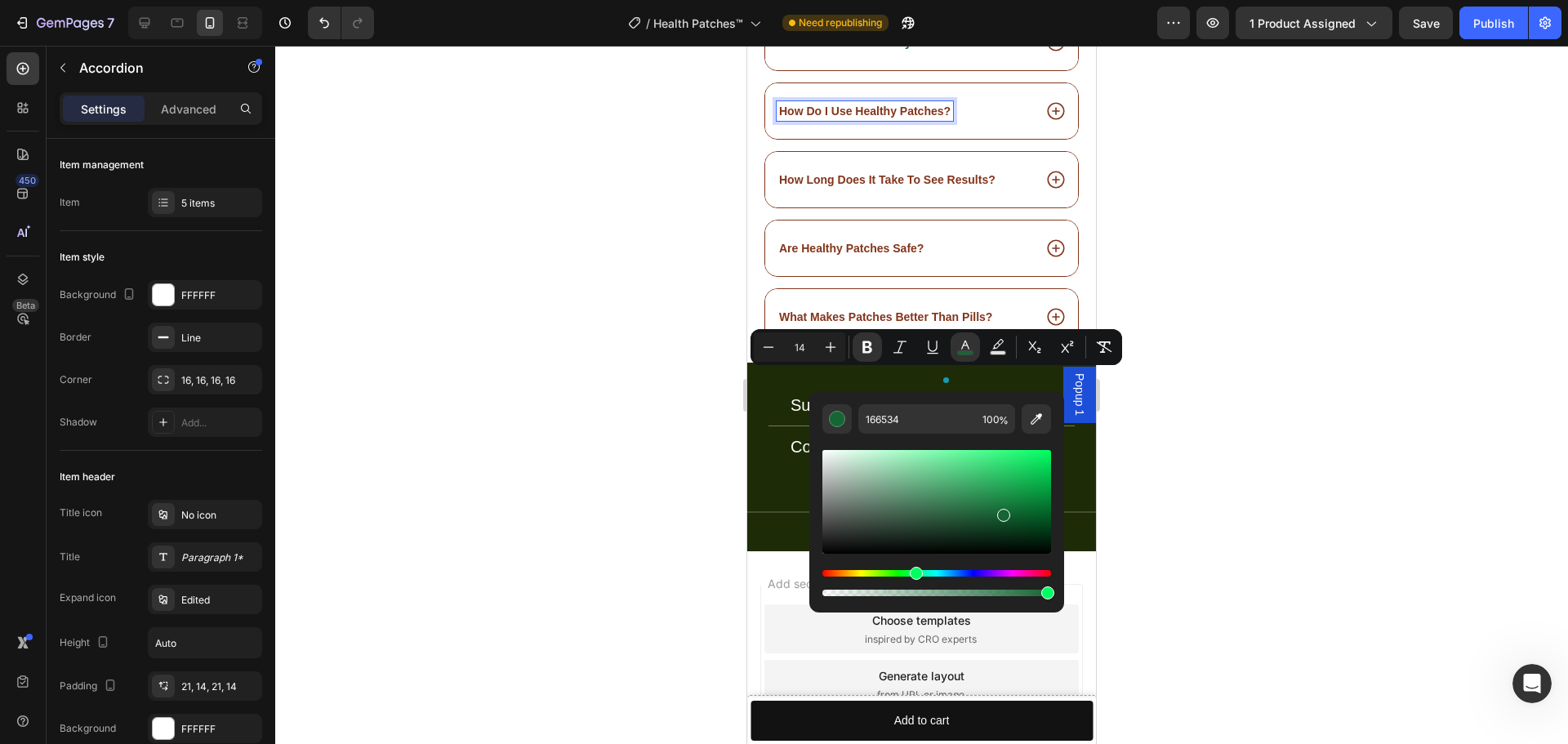
click at [794, 117] on strong "How Do I Use Healthy Patches?" at bounding box center [864, 110] width 172 height 13
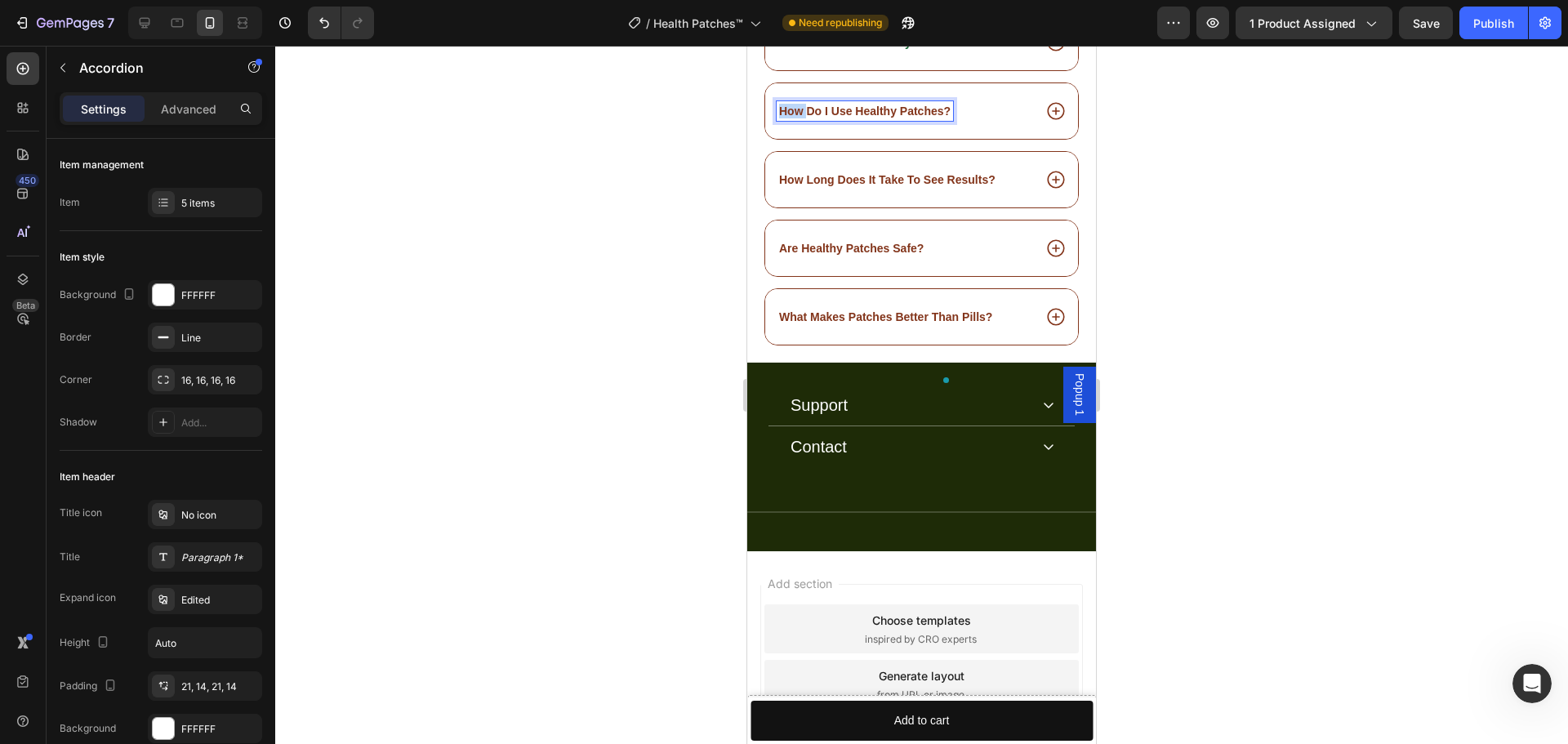
click at [794, 117] on strong "How Do I Use Healthy Patches?" at bounding box center [864, 110] width 172 height 13
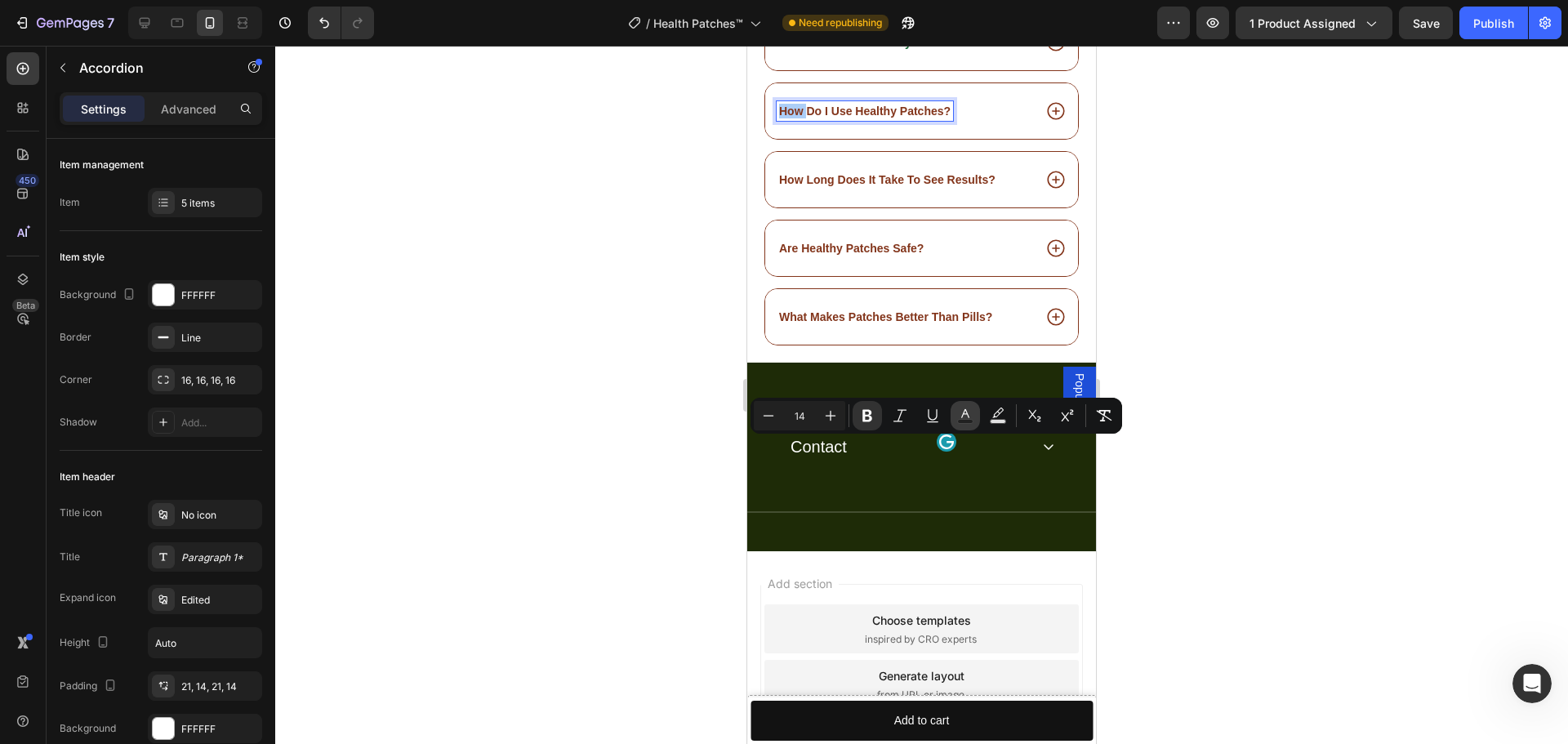
click at [961, 420] on rect "Editor contextual toolbar" at bounding box center [966, 422] width 16 height 4
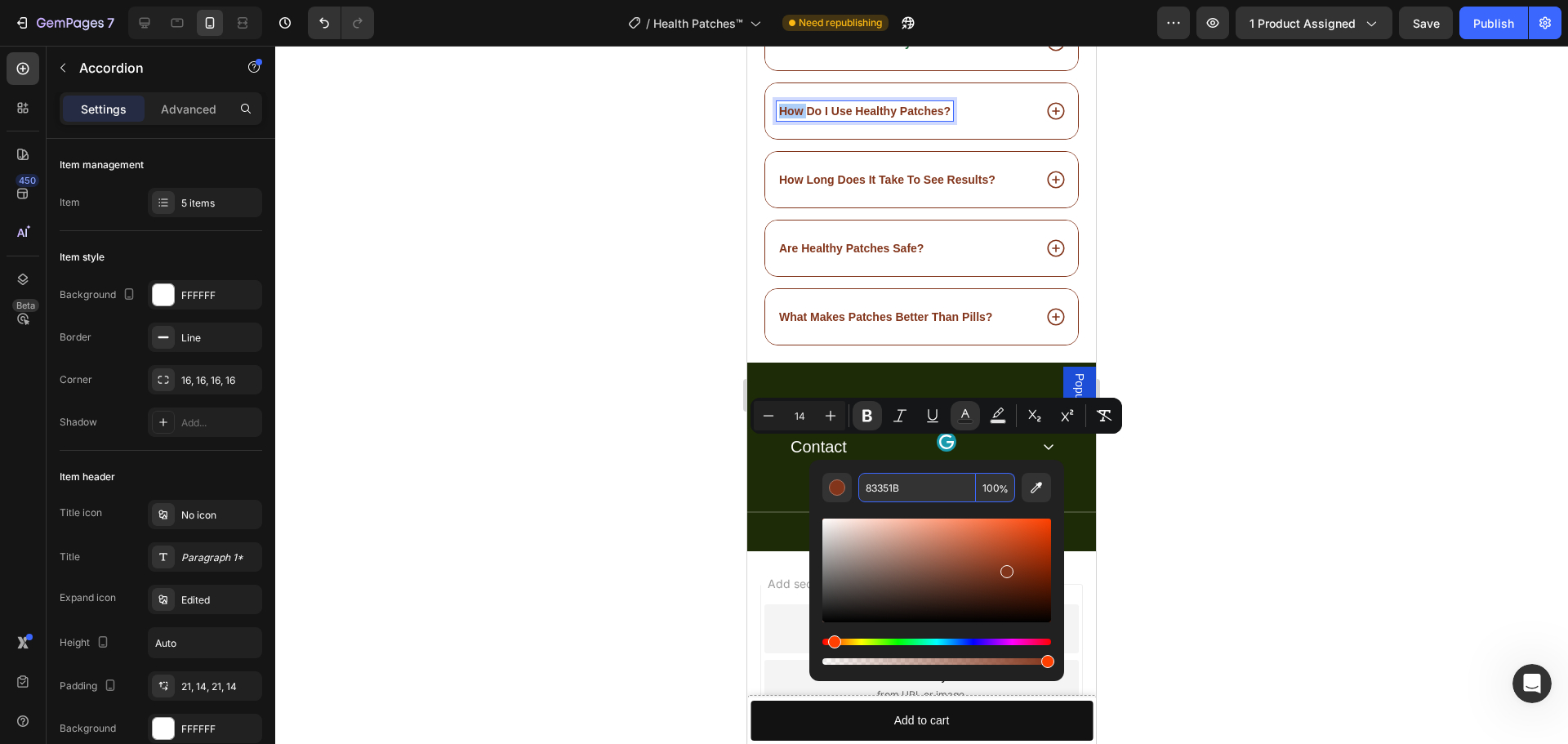
click at [900, 484] on input "83351B" at bounding box center [917, 488] width 117 height 30
paste input "166534"
type input "166534"
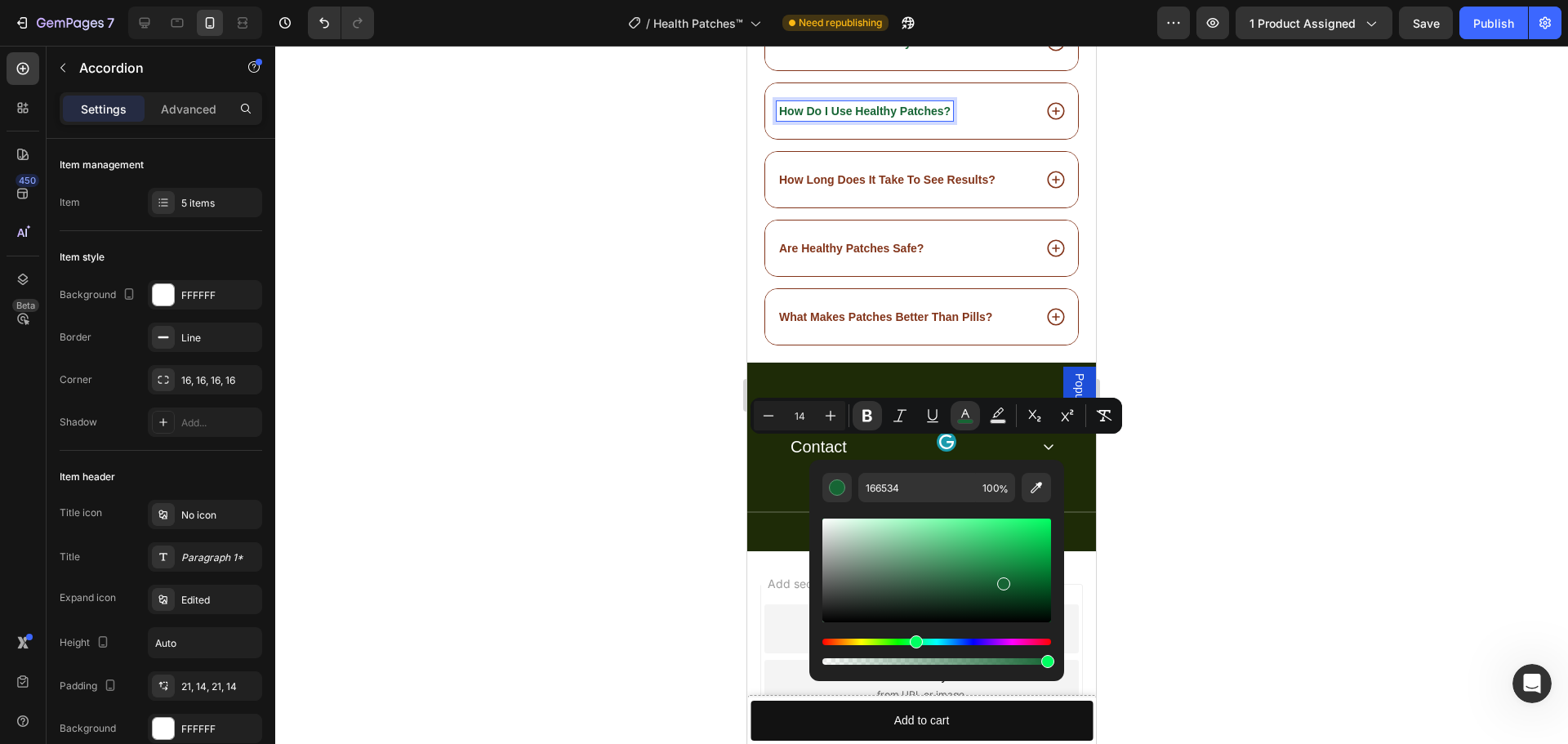
click at [788, 186] on strong "How Long Does It Take To See Results?" at bounding box center [886, 179] width 216 height 13
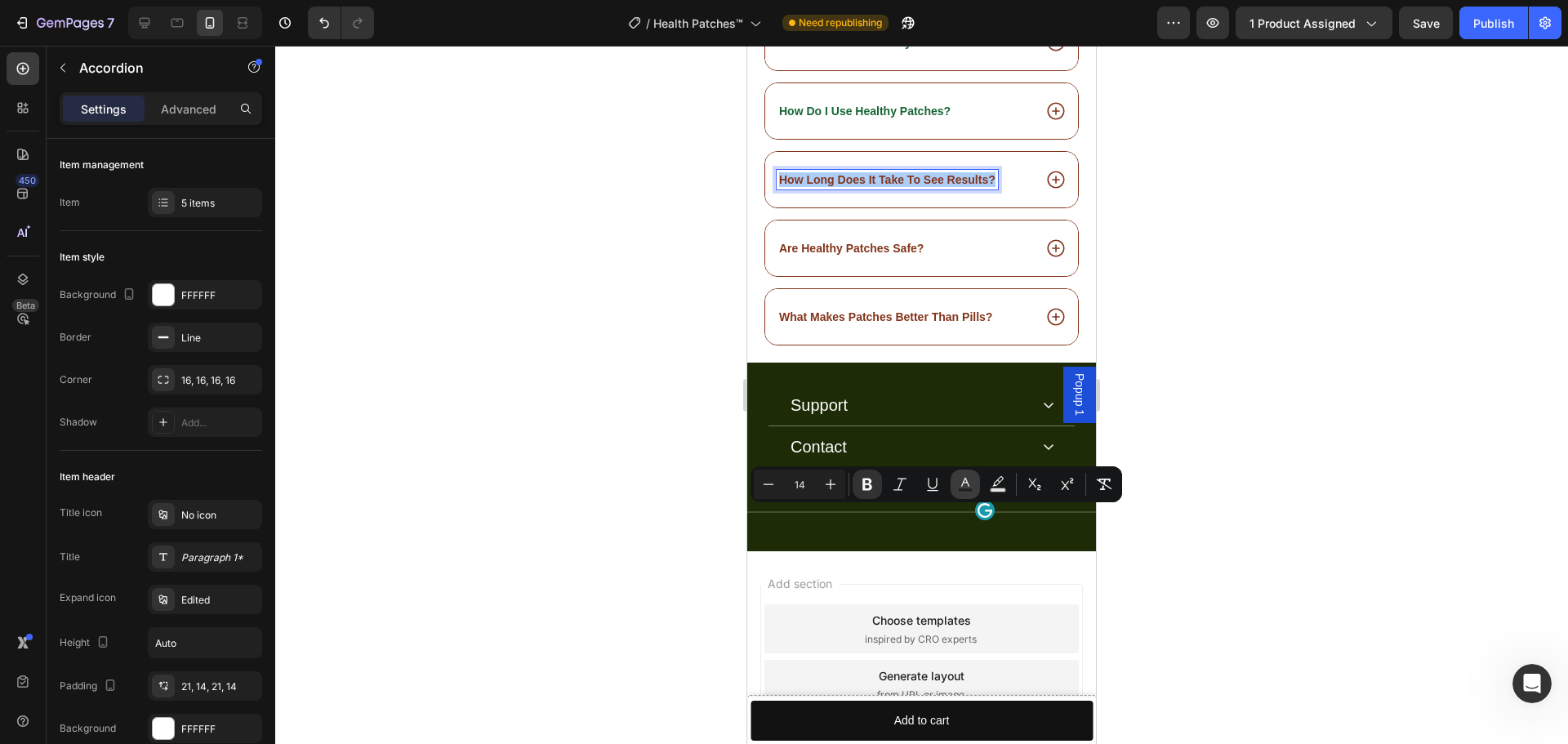
click at [963, 485] on icon "Editor contextual toolbar" at bounding box center [965, 484] width 17 height 17
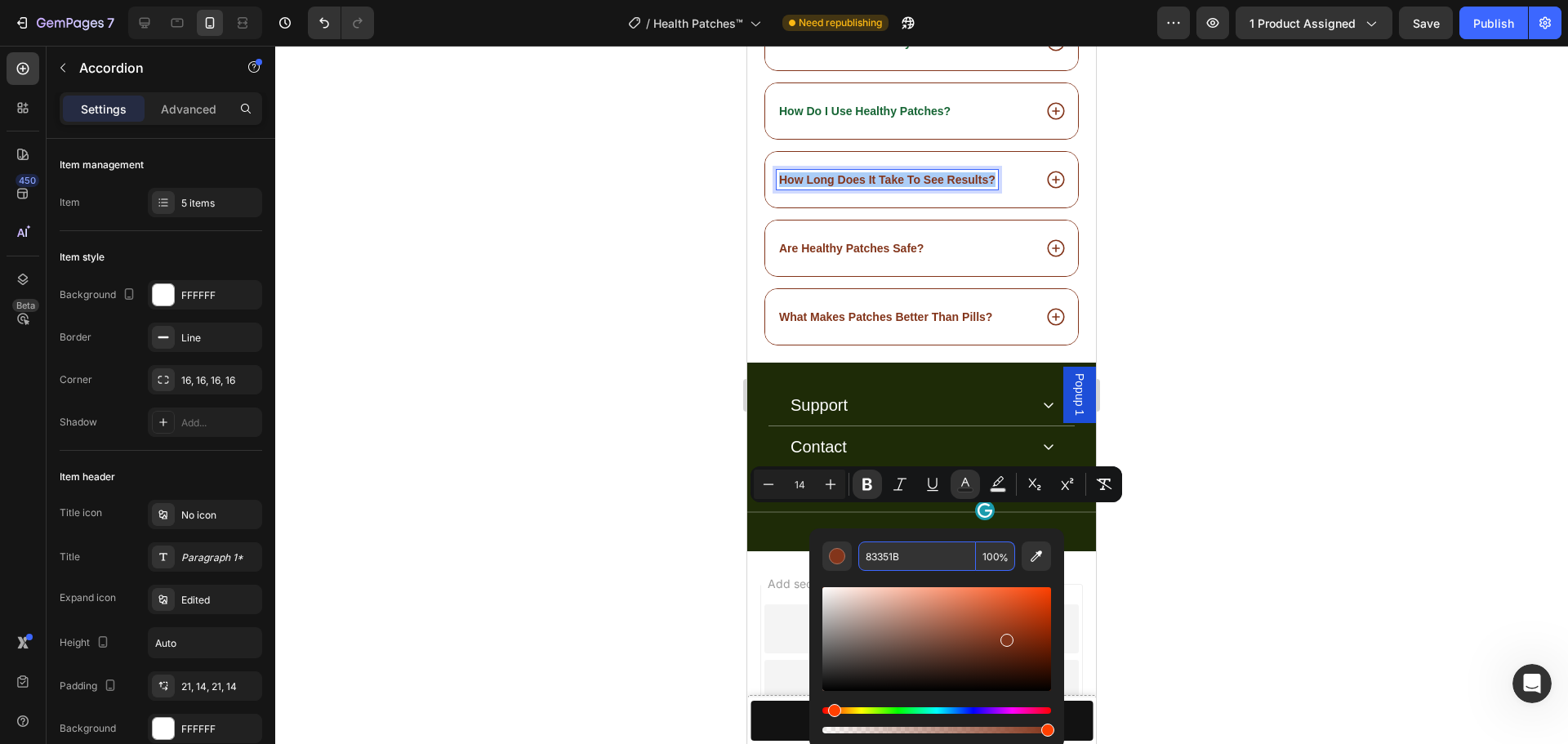
click at [899, 548] on input "83351B" at bounding box center [917, 557] width 117 height 30
paste input "166534"
type input "166534"
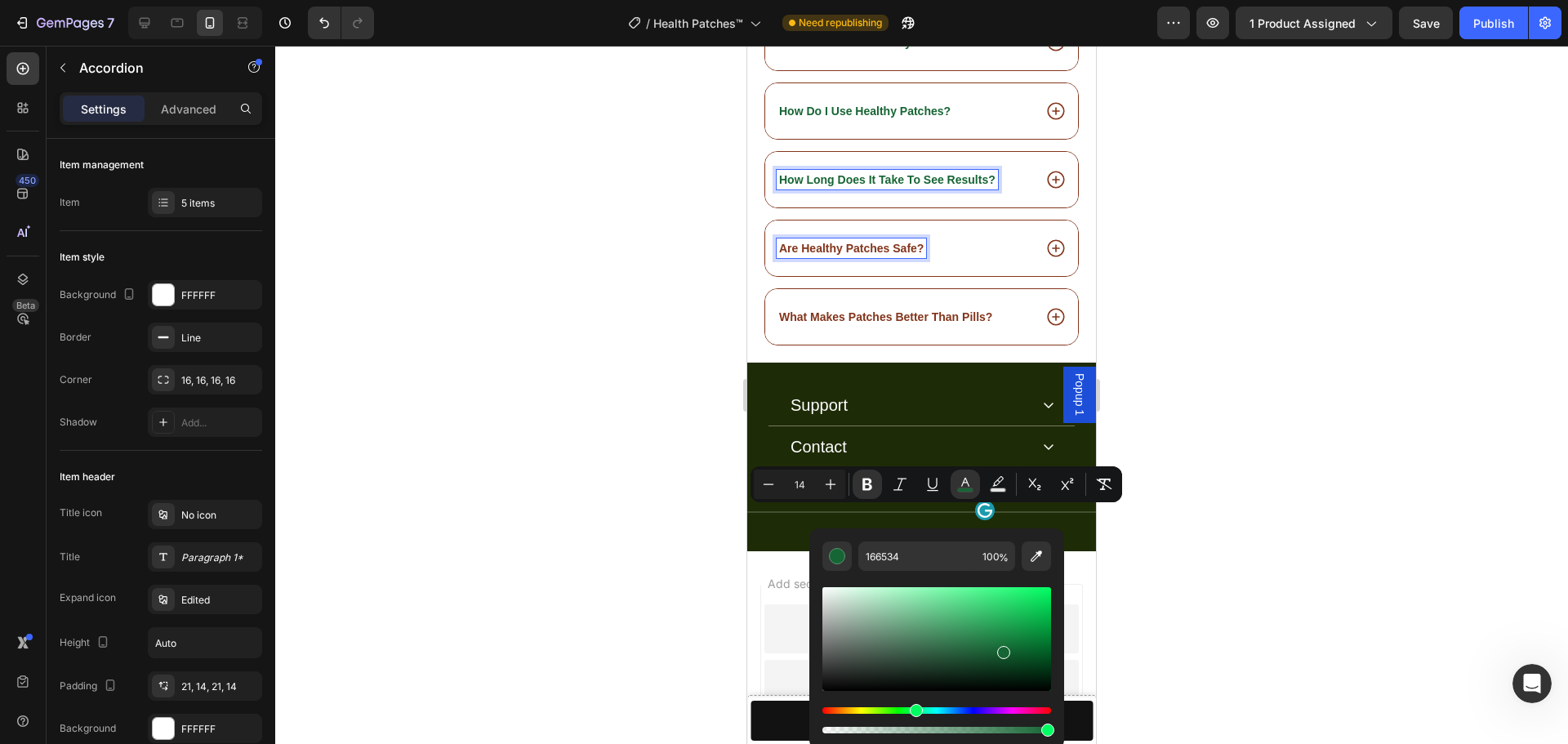
drag, startPoint x: 795, startPoint y: 578, endPoint x: 1556, endPoint y: 614, distance: 761.9
click at [795, 255] on strong "Are Healthy Patches Safe?" at bounding box center [850, 248] width 144 height 13
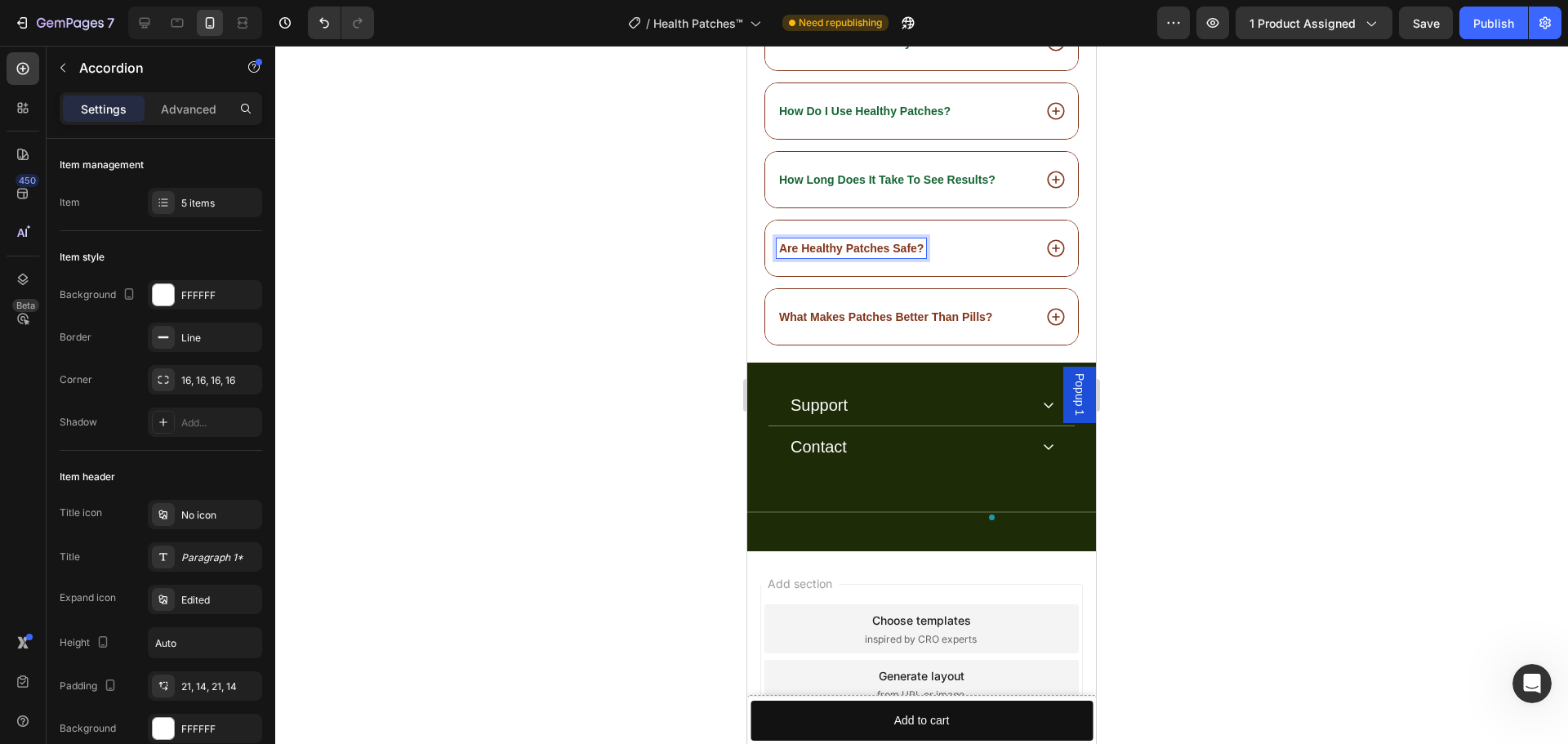
click at [795, 255] on strong "Are Healthy Patches Safe?" at bounding box center [850, 248] width 144 height 13
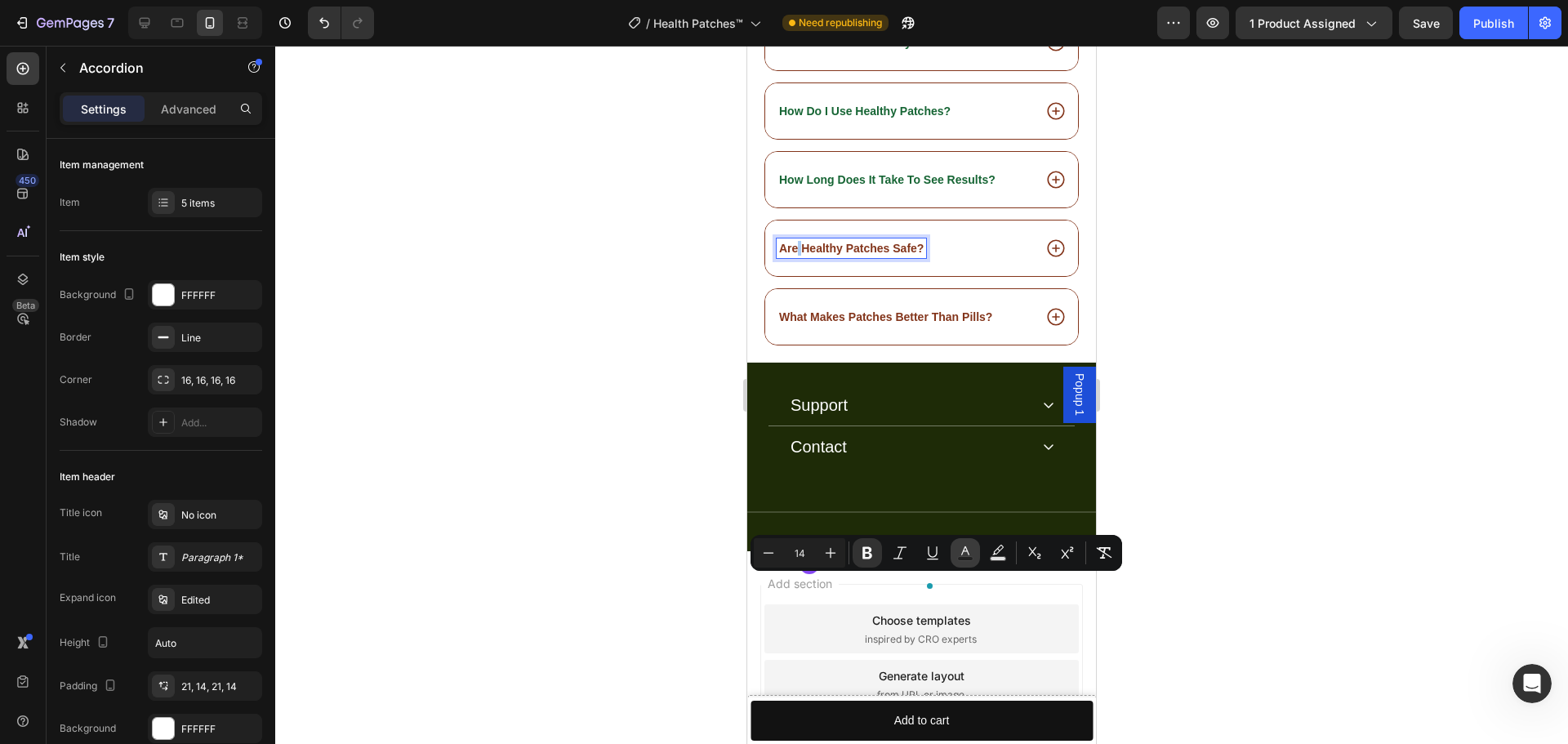
click at [969, 551] on icon "Editor contextual toolbar" at bounding box center [965, 552] width 17 height 17
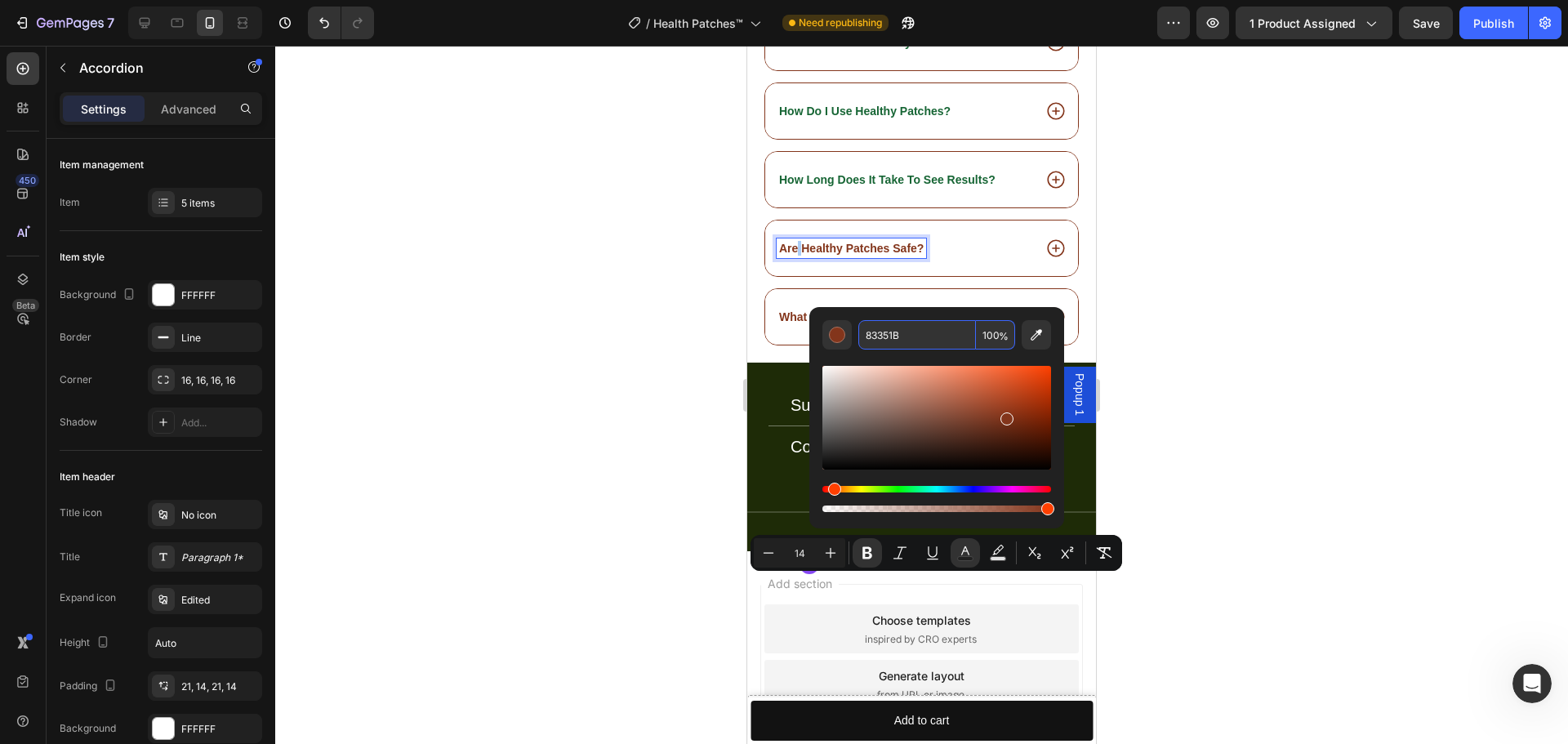
click at [885, 340] on input "83351B" at bounding box center [917, 335] width 117 height 30
paste input "166534"
type input "166534"
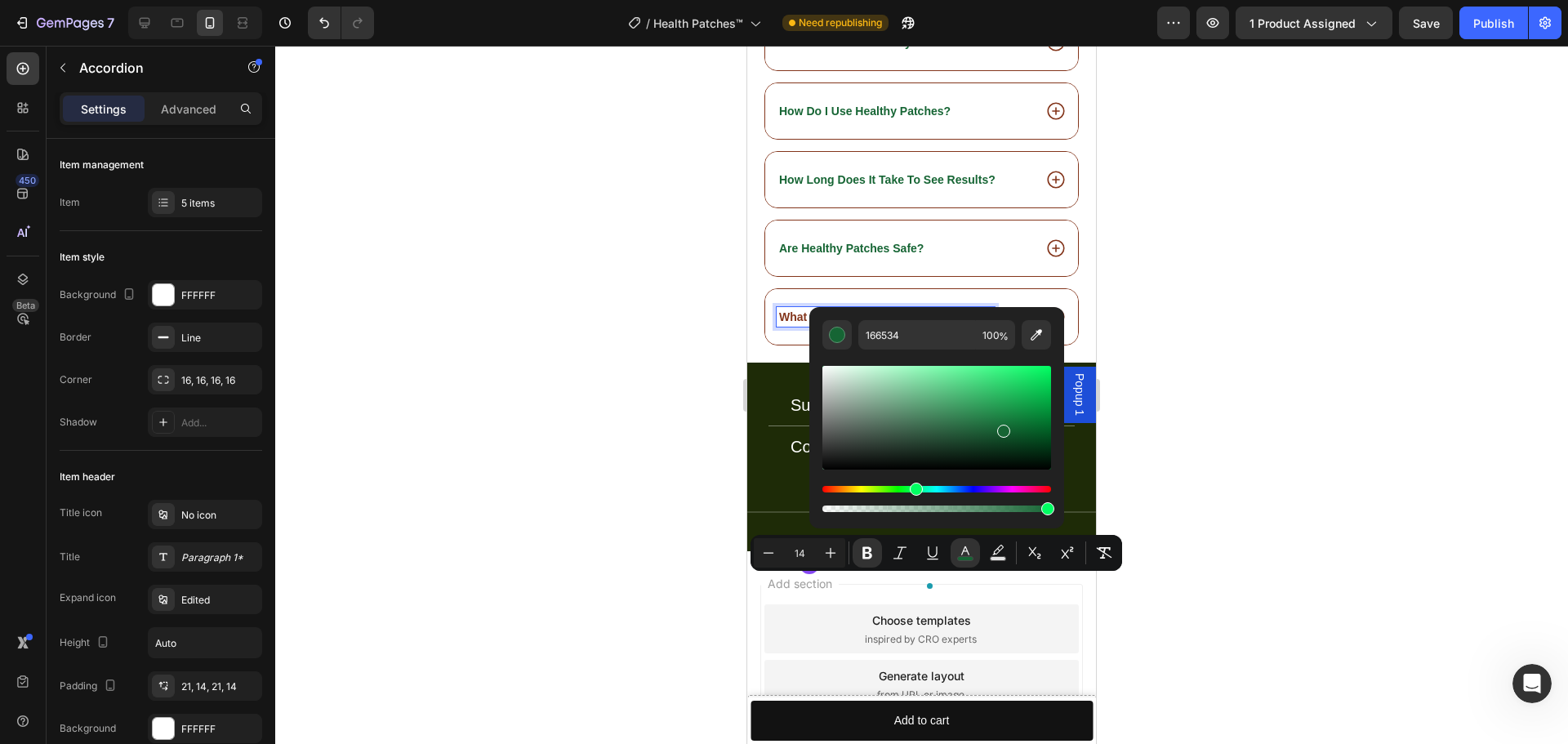
click at [808, 324] on strong "What Makes Patches Better Than Pills?" at bounding box center [886, 317] width 214 height 13
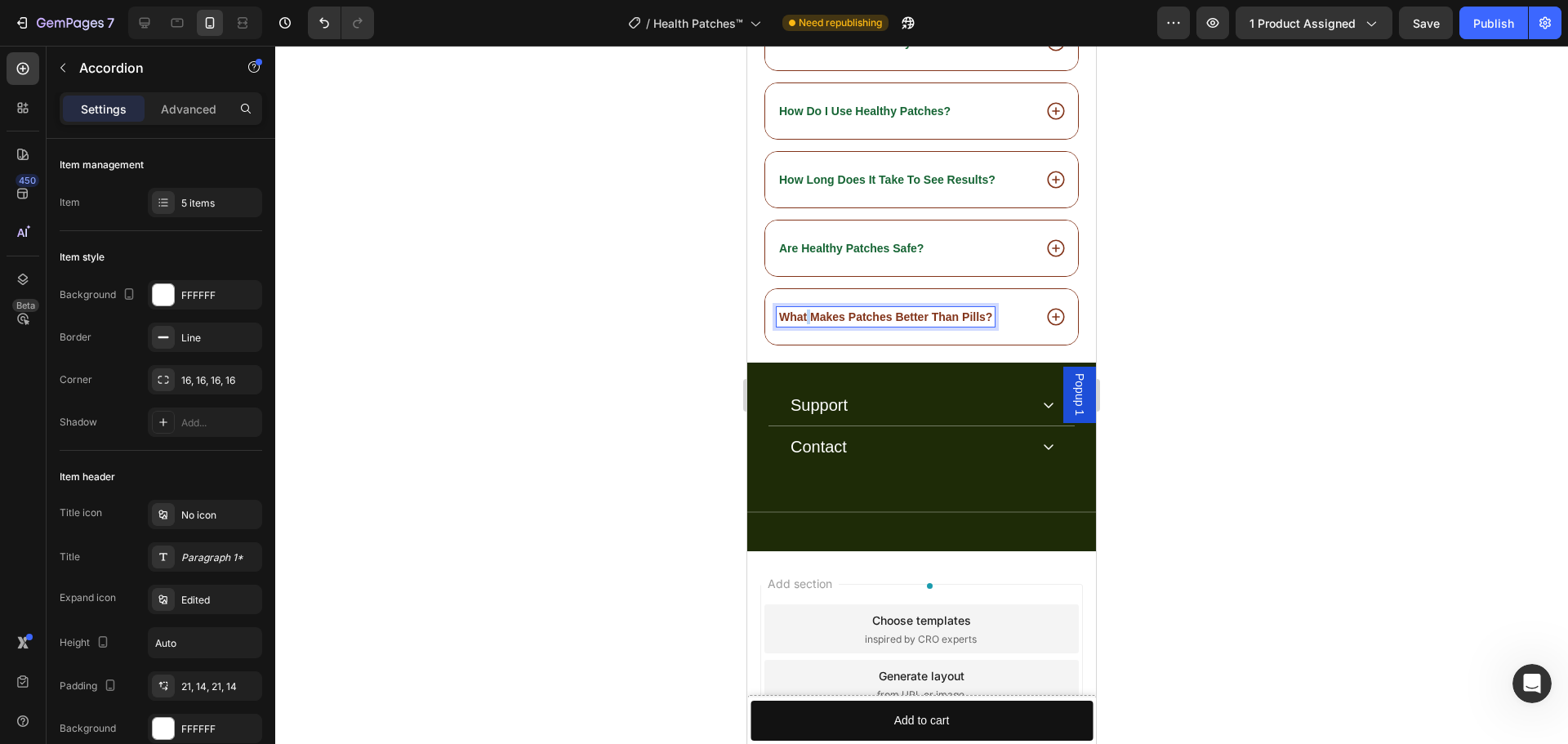
click at [808, 324] on strong "What Makes Patches Better Than Pills?" at bounding box center [886, 317] width 214 height 13
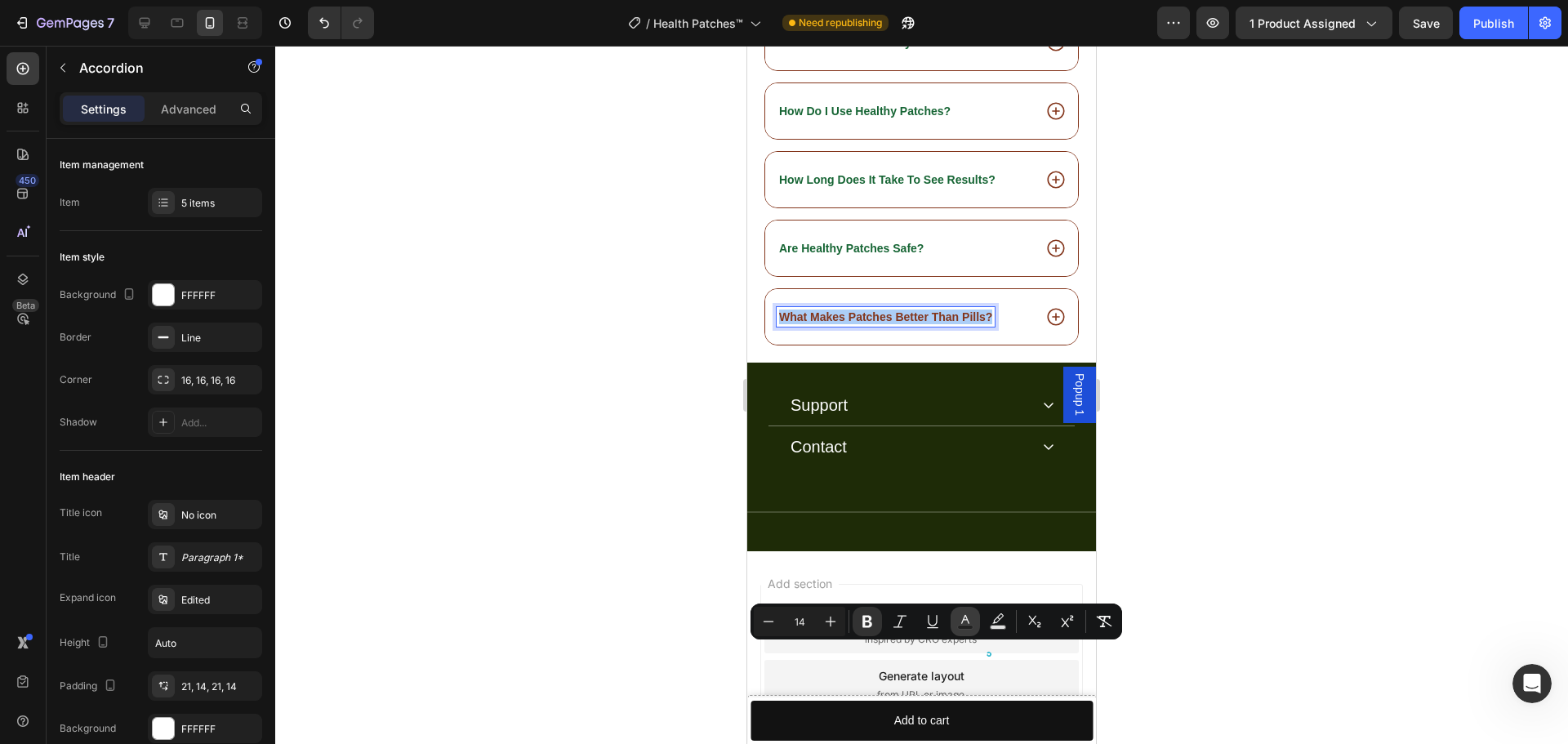
click at [961, 620] on icon "Editor contextual toolbar" at bounding box center [965, 621] width 17 height 17
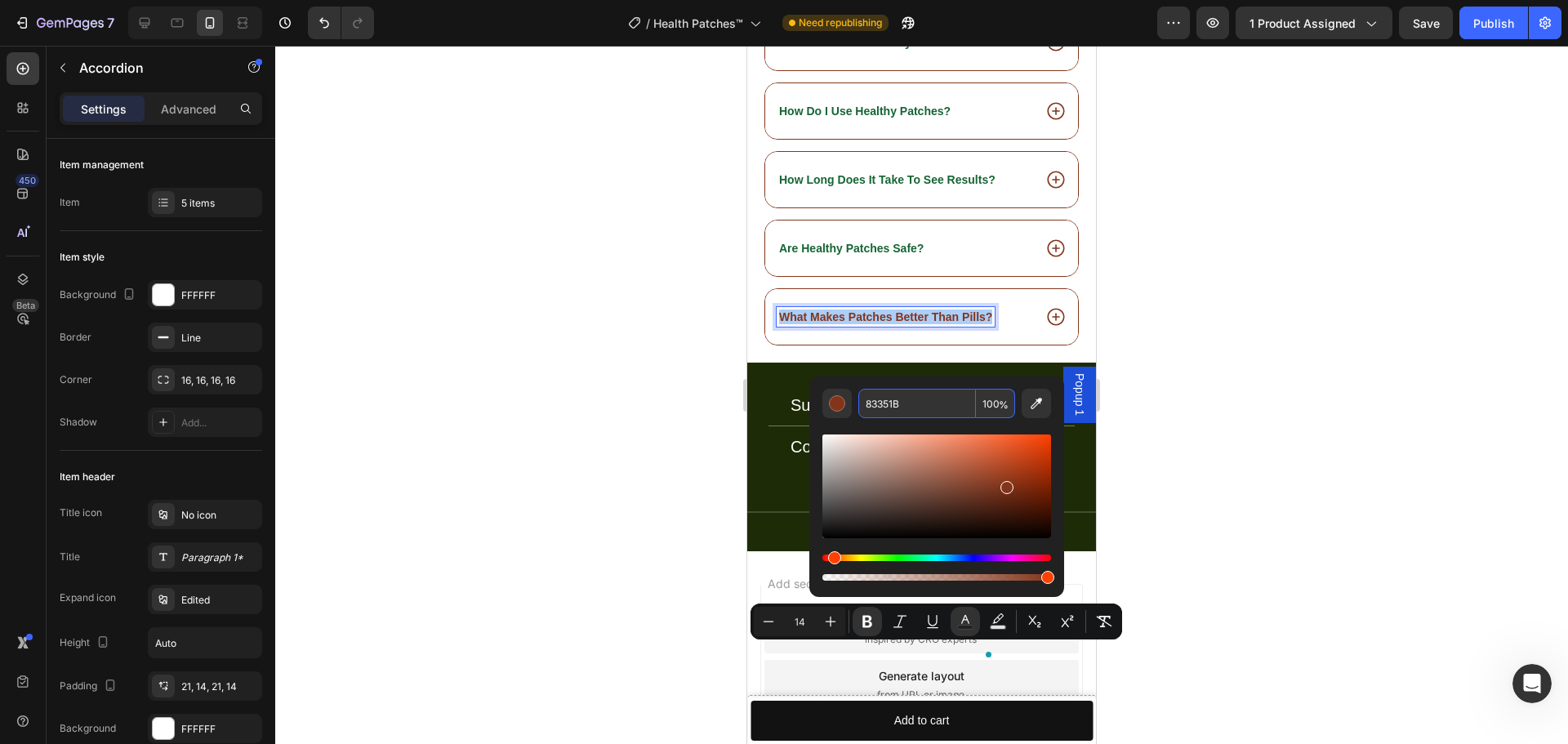
click at [906, 404] on input "83351B" at bounding box center [917, 404] width 117 height 30
paste input "166534"
type input "166534"
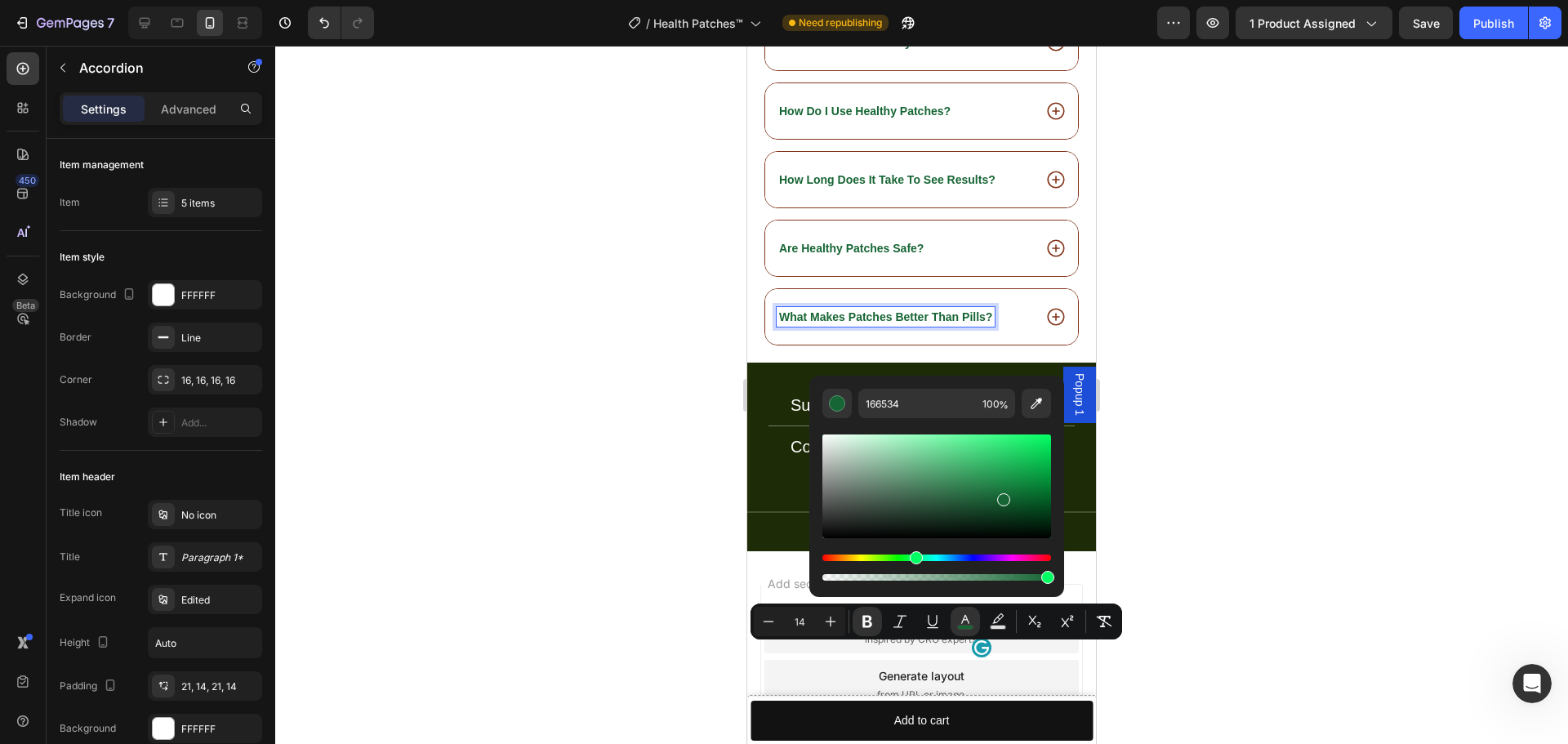
click at [598, 463] on div at bounding box center [921, 395] width 1292 height 698
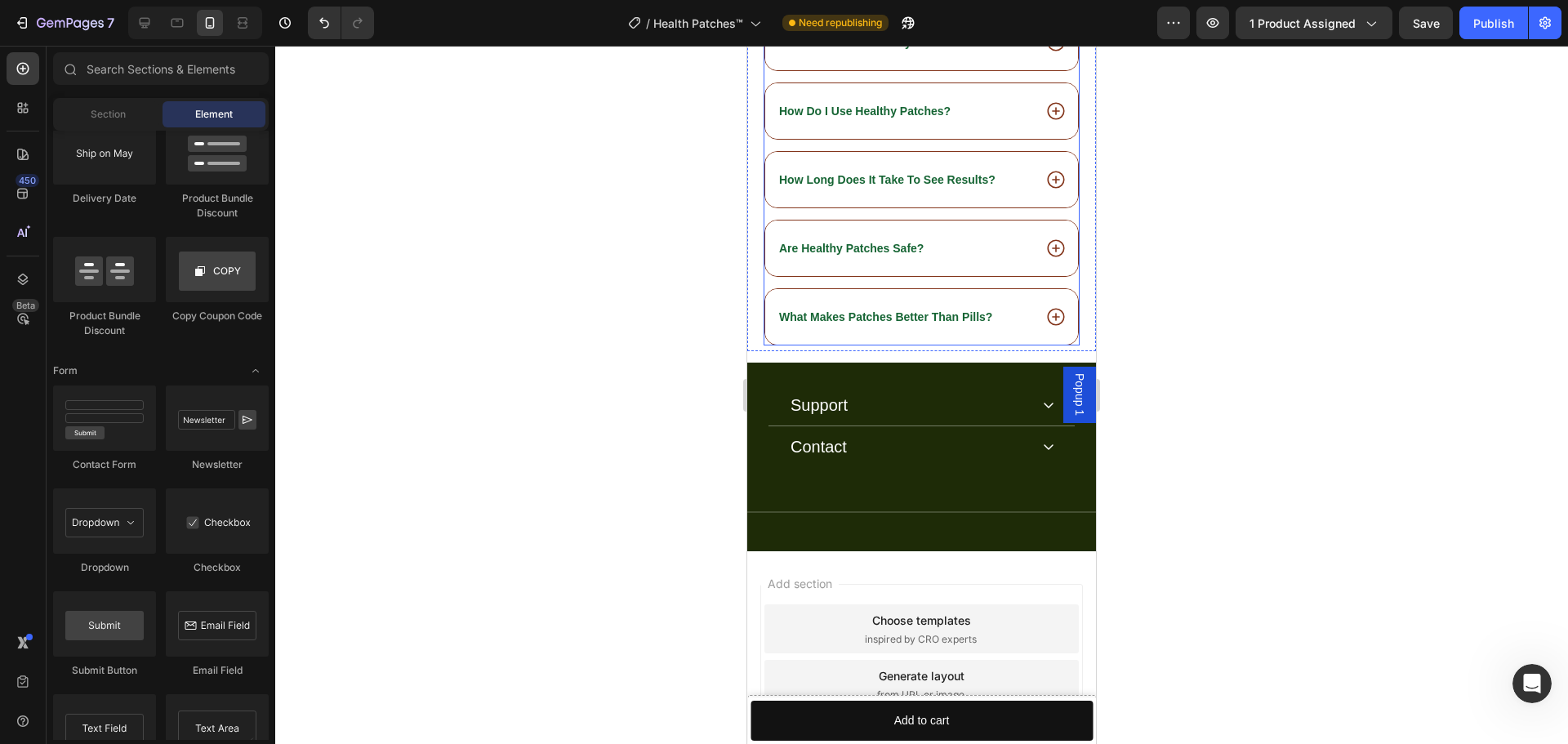
click at [851, 70] on div "Do these Patches Really Work?" at bounding box center [920, 42] width 312 height 55
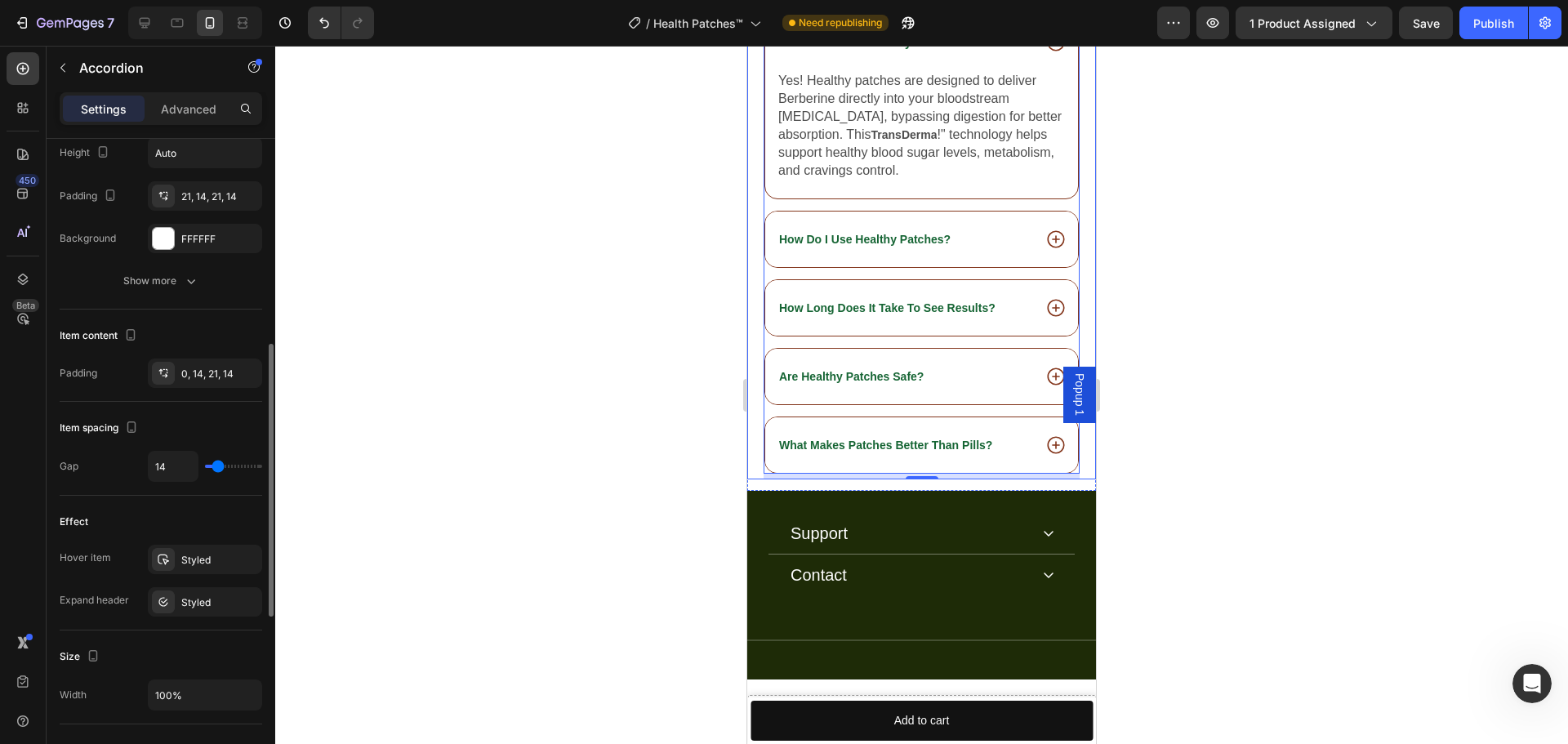
scroll to position [0, 0]
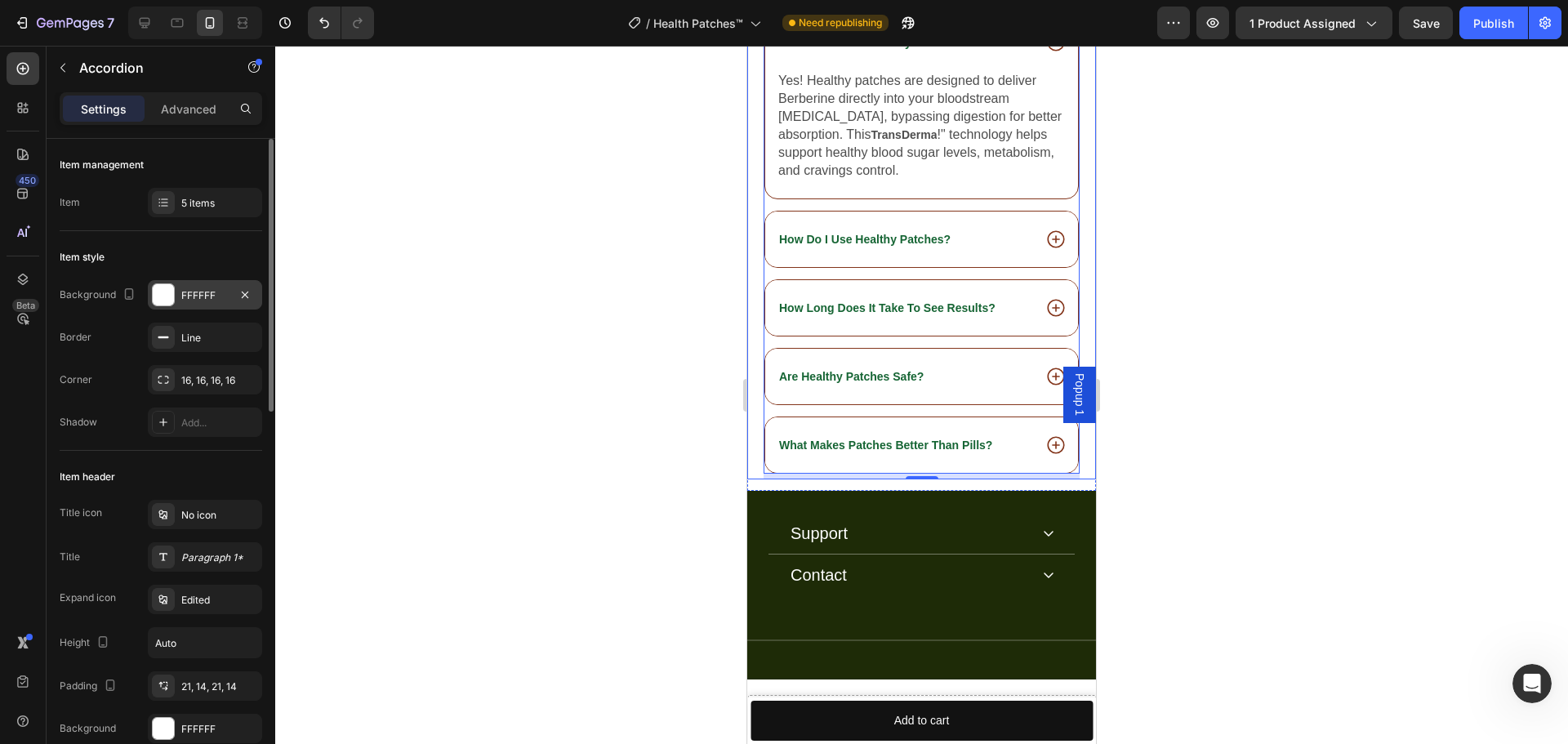
click at [201, 290] on div "FFFFFF" at bounding box center [205, 295] width 47 height 15
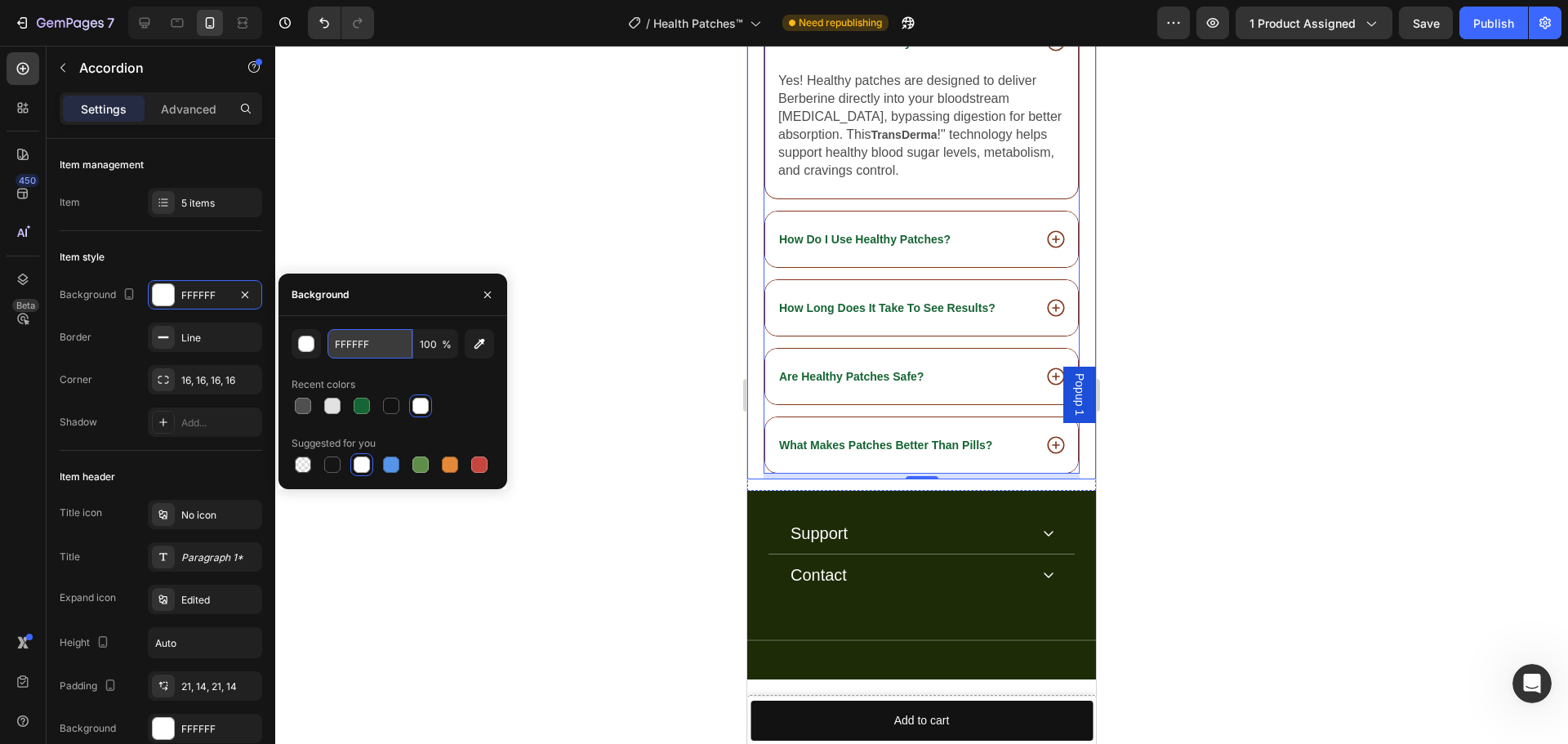
click at [382, 352] on input "FFFFFF" at bounding box center [369, 344] width 85 height 30
paste input "166534"
type input "166534"
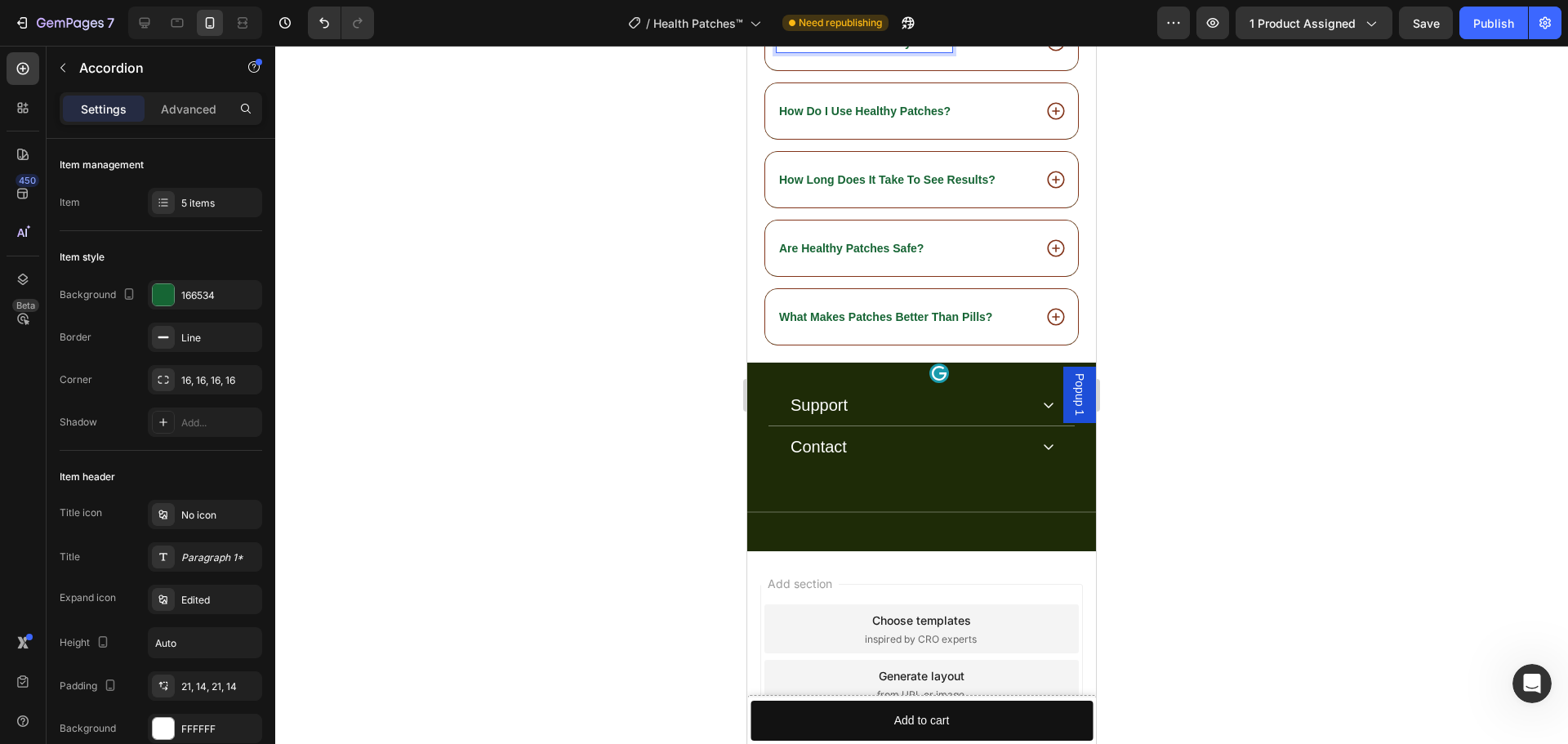
click at [964, 53] on div "Do these Patches Really Work?" at bounding box center [905, 42] width 256 height 19
click at [966, 70] on div "Do these Patches Really Work?" at bounding box center [920, 42] width 312 height 55
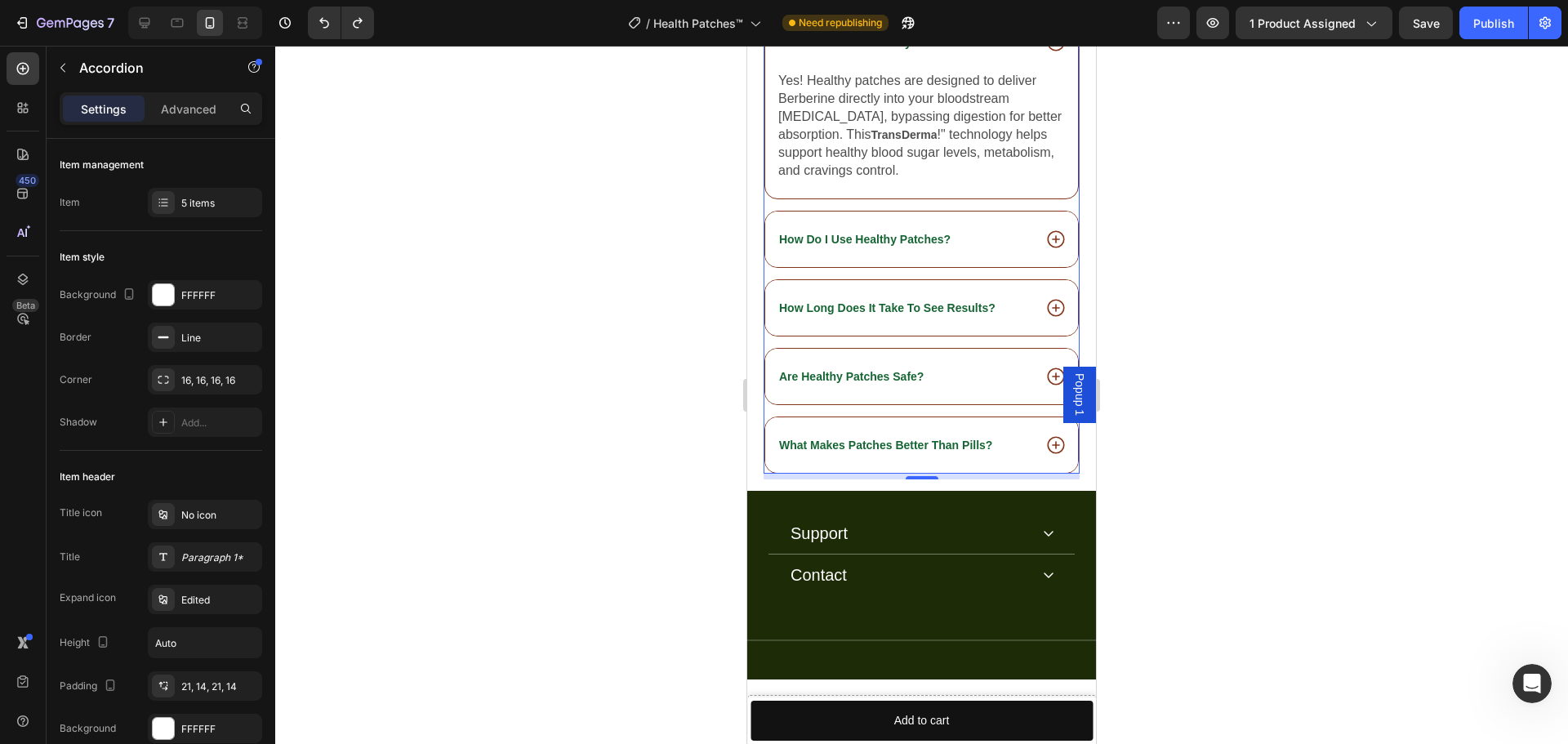
click at [966, 70] on div "Do these Patches Really Work?" at bounding box center [920, 42] width 312 height 55
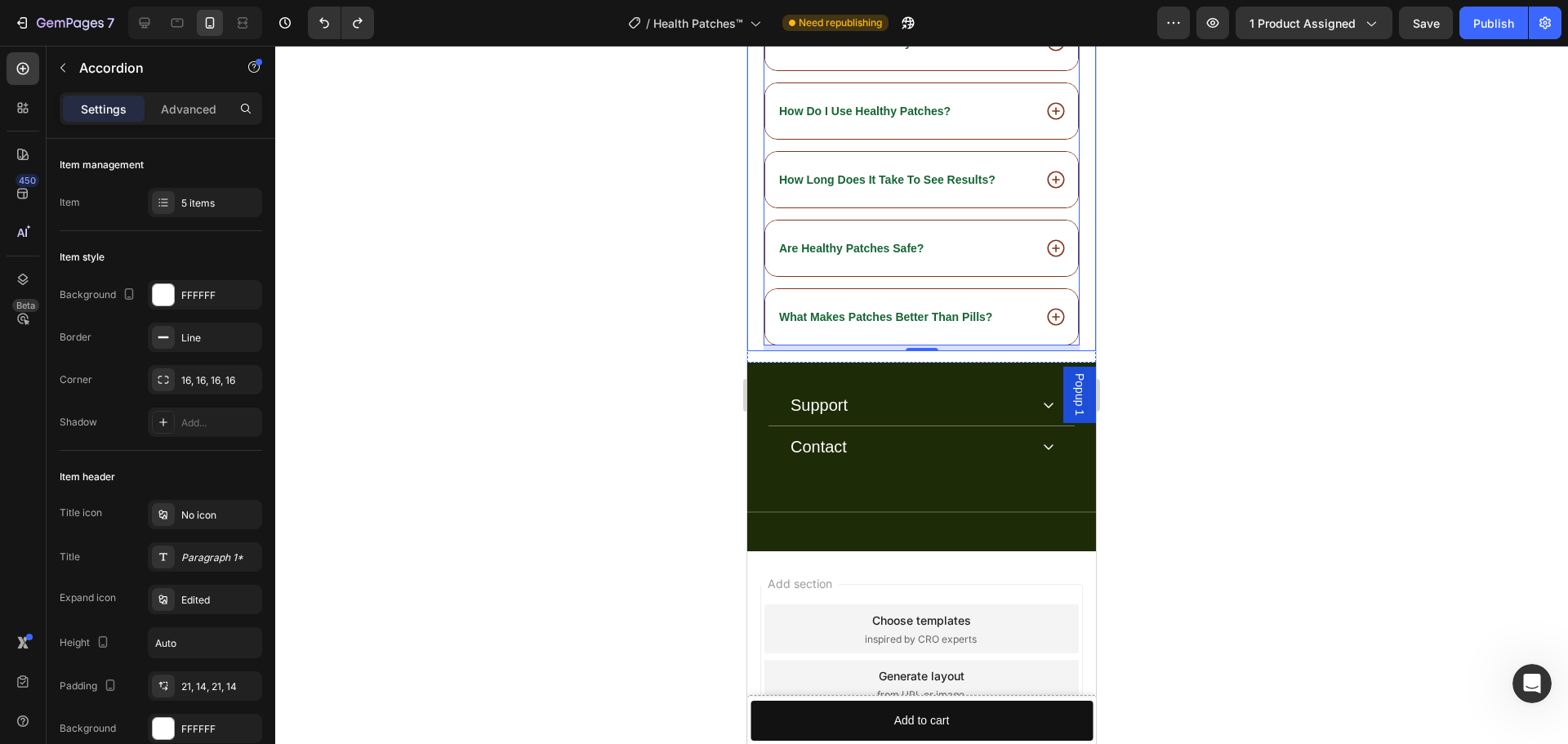
click at [574, 490] on div at bounding box center [921, 395] width 1292 height 698
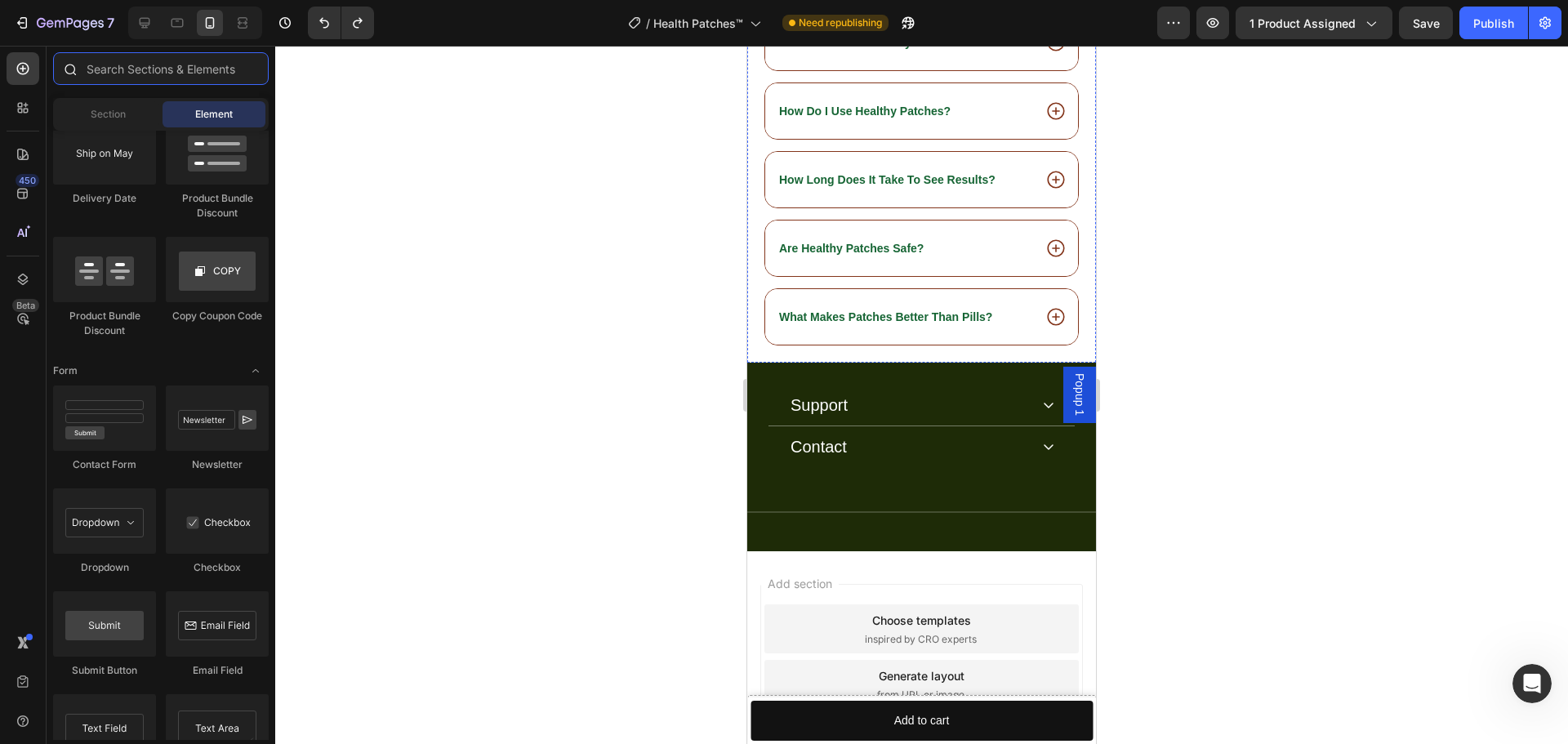
click at [127, 77] on input "text" at bounding box center [161, 68] width 215 height 32
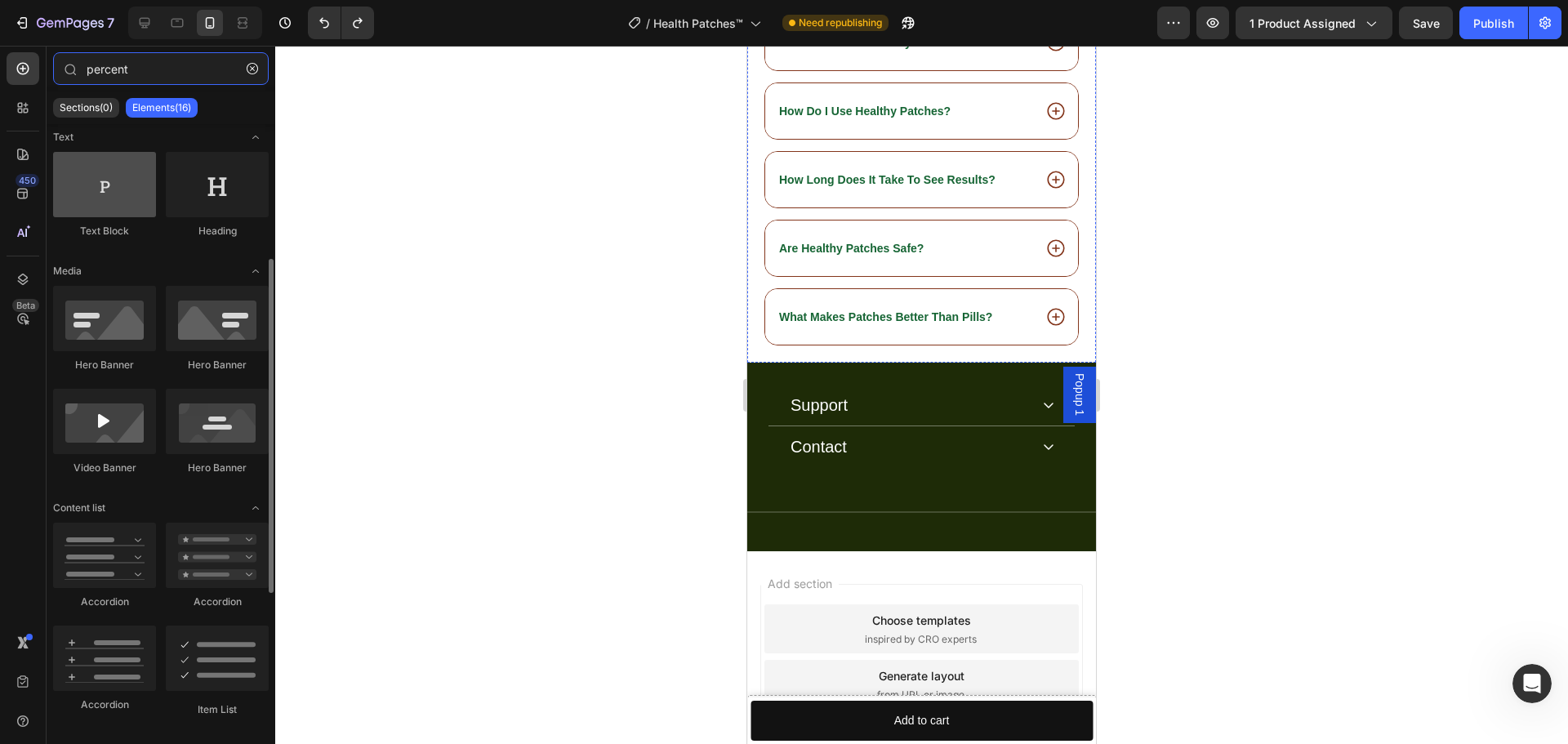
scroll to position [490, 0]
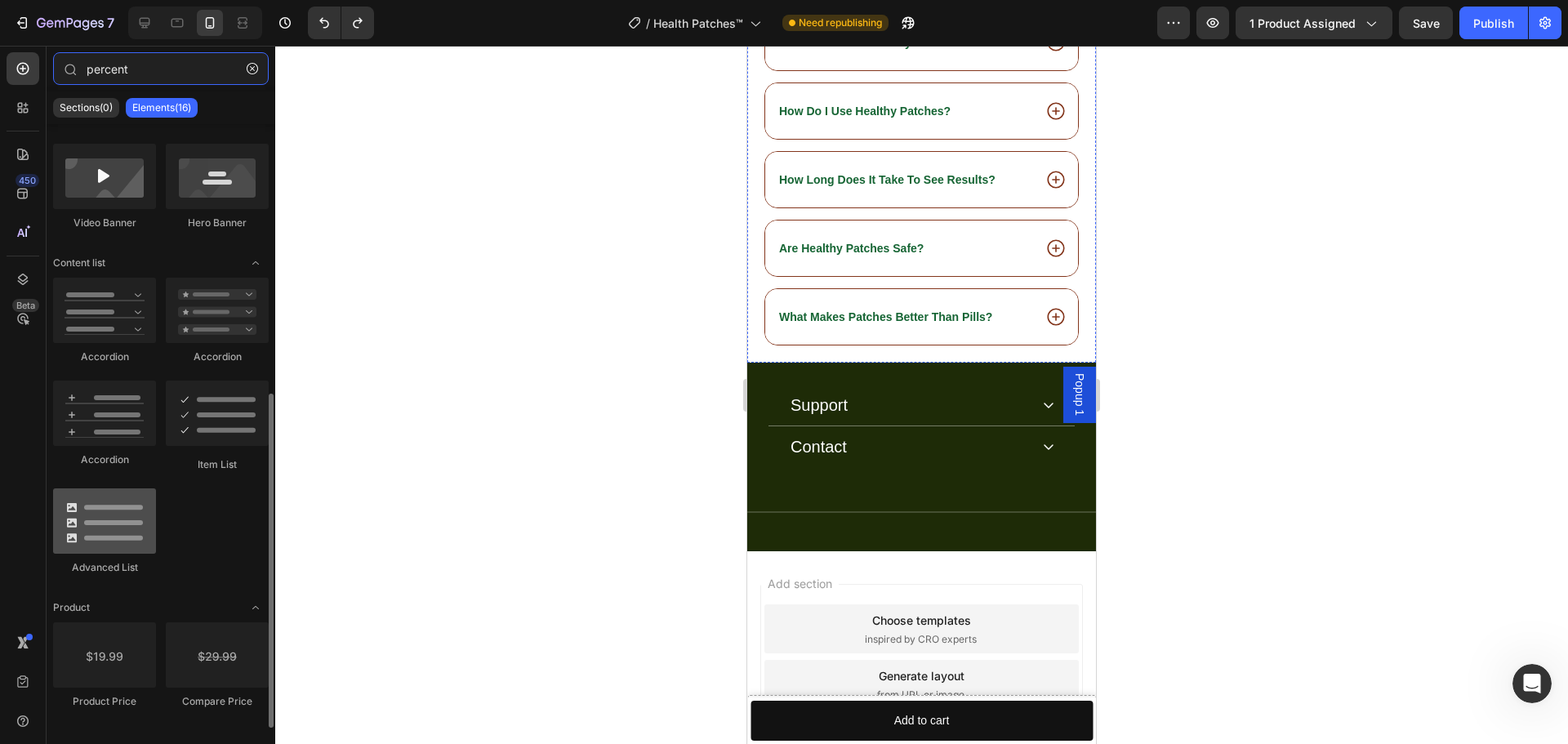
type input "percent"
click at [124, 529] on div at bounding box center [105, 521] width 103 height 66
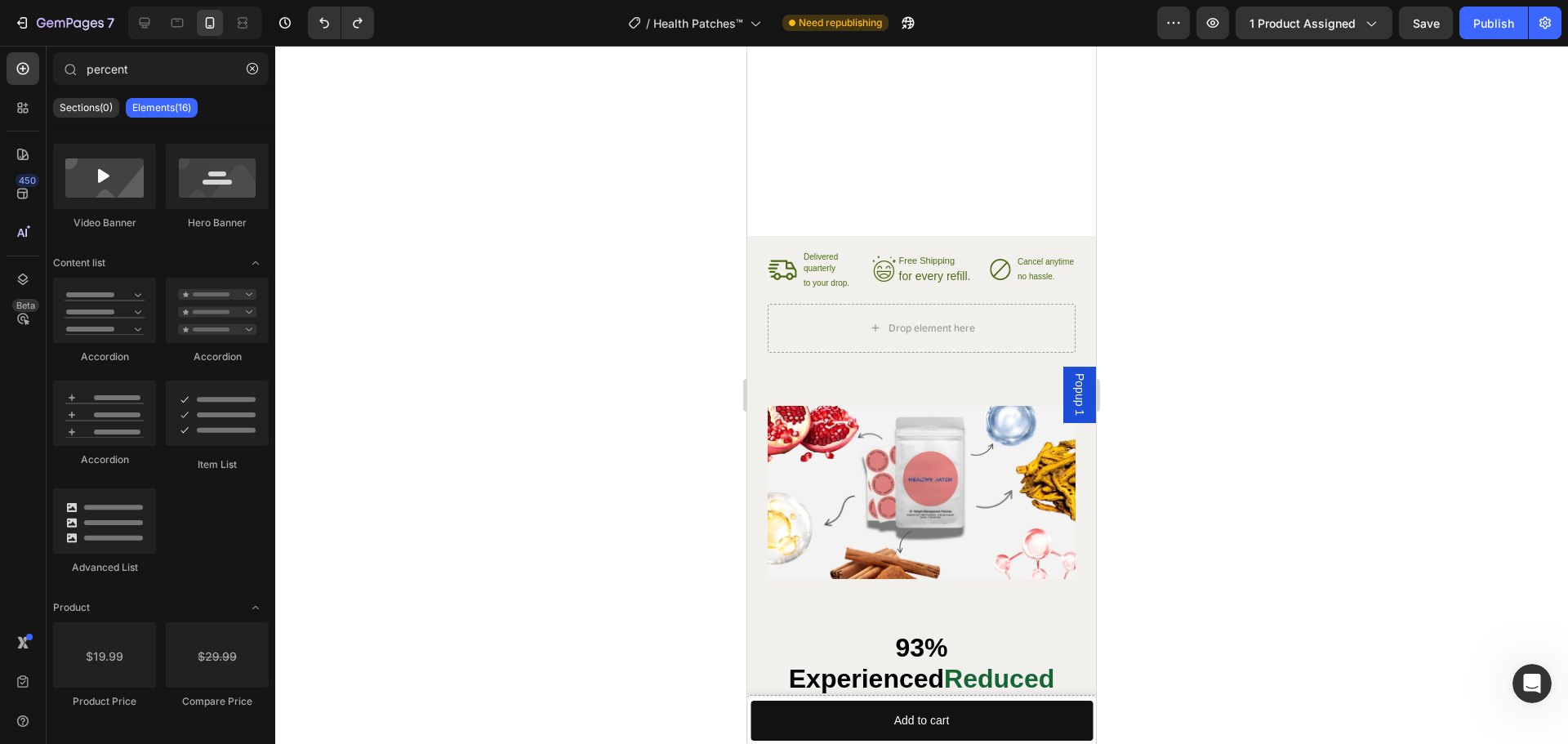
scroll to position [4482, 0]
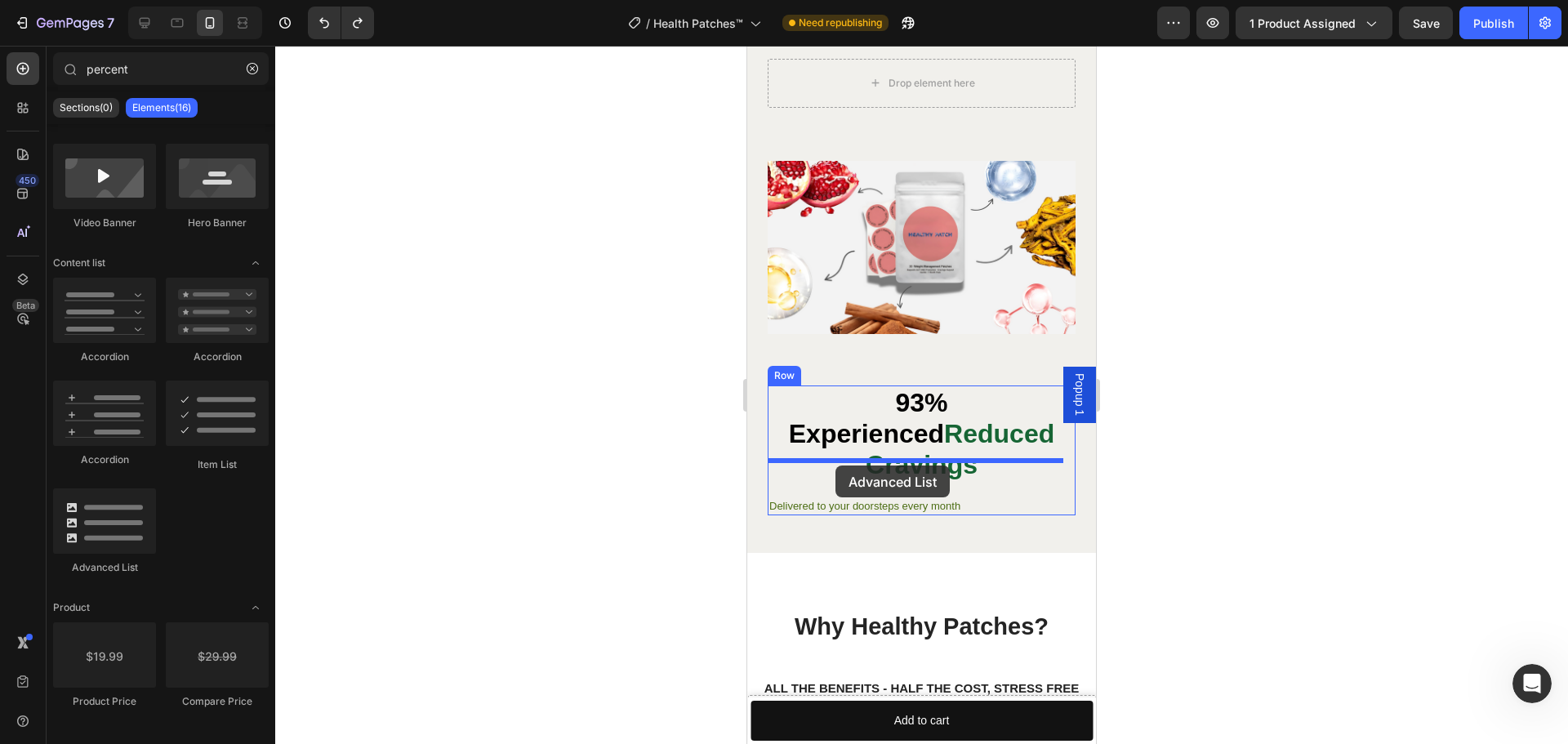
drag, startPoint x: 869, startPoint y: 569, endPoint x: 836, endPoint y: 466, distance: 108.2
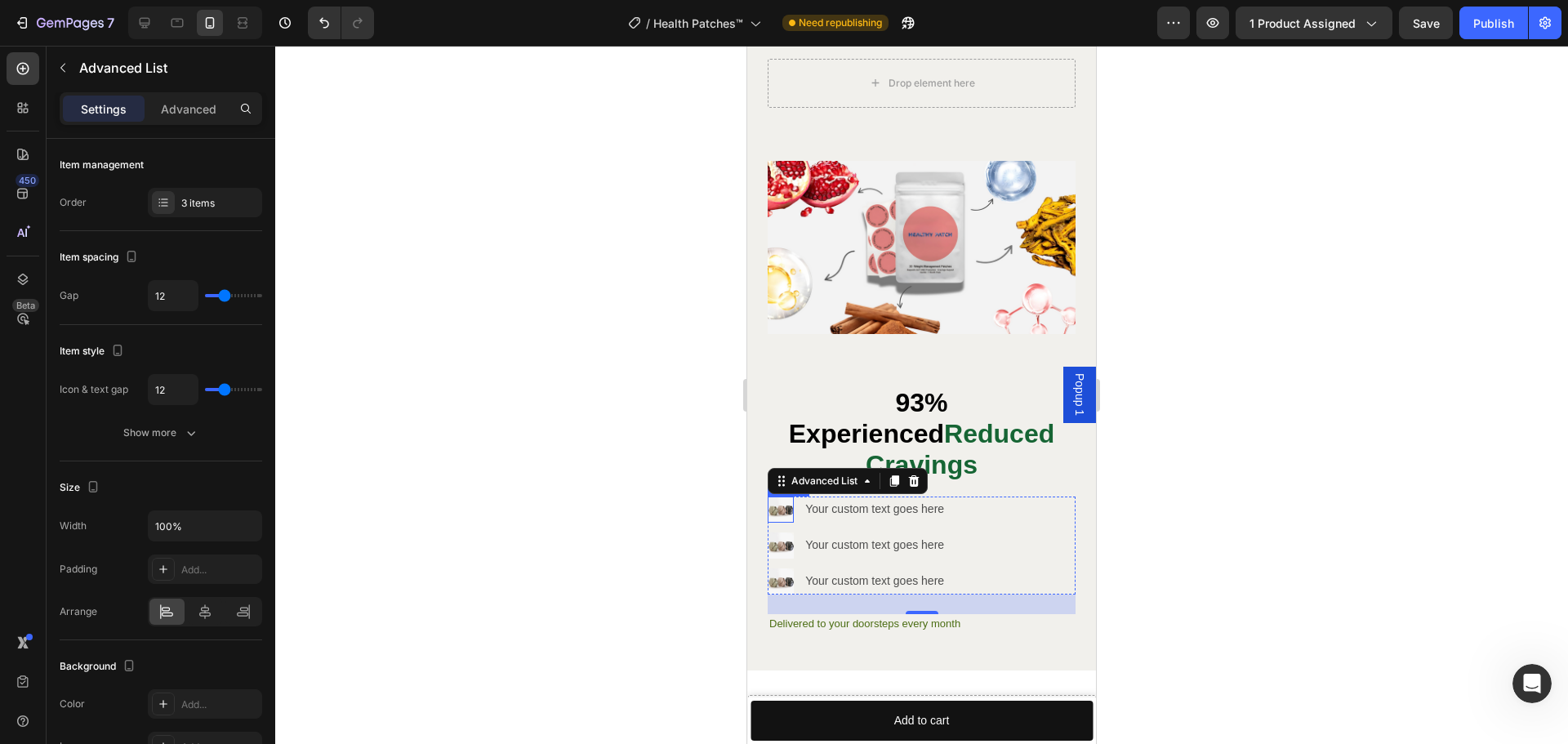
click at [780, 496] on img at bounding box center [780, 509] width 26 height 26
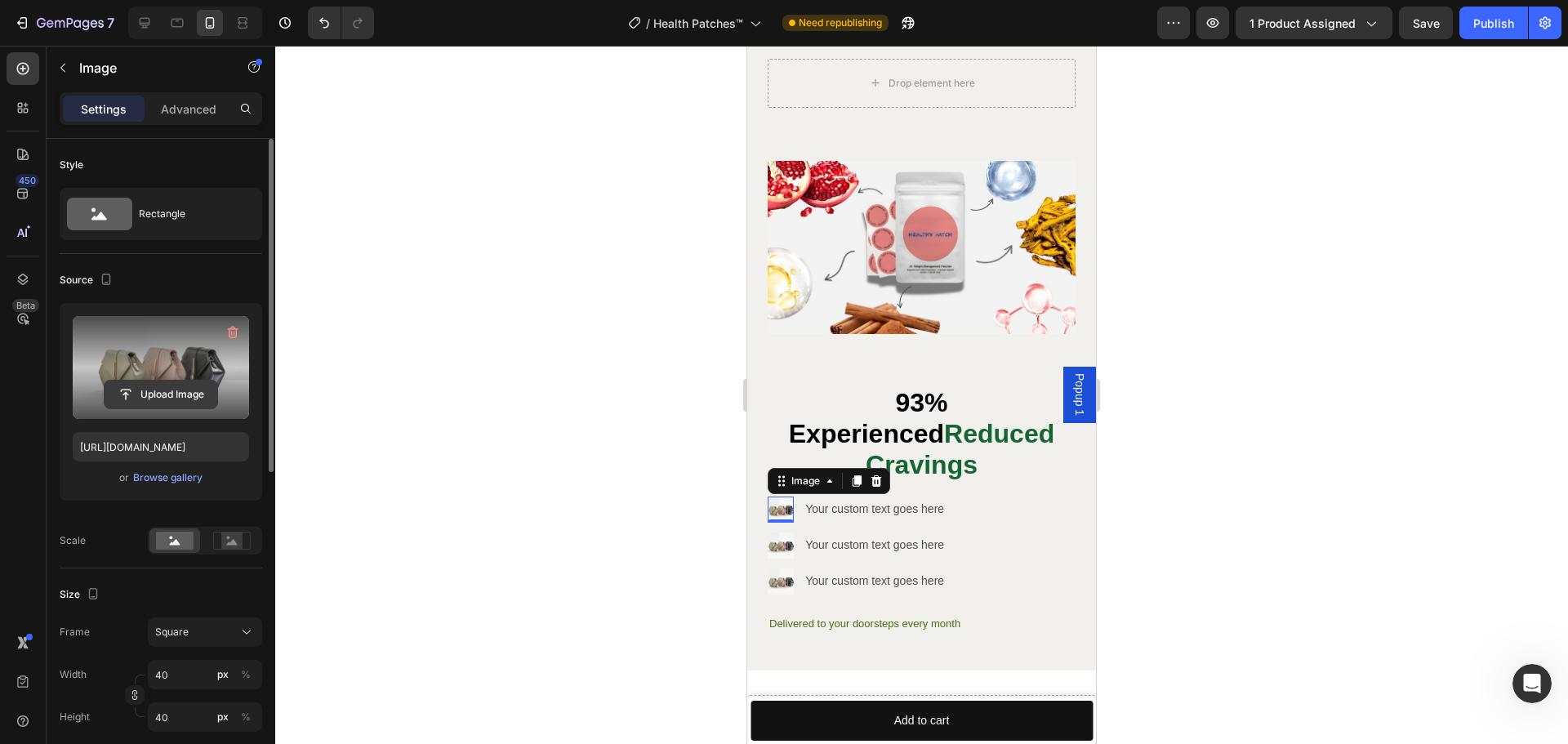
click at [178, 397] on input "file" at bounding box center [160, 395] width 113 height 28
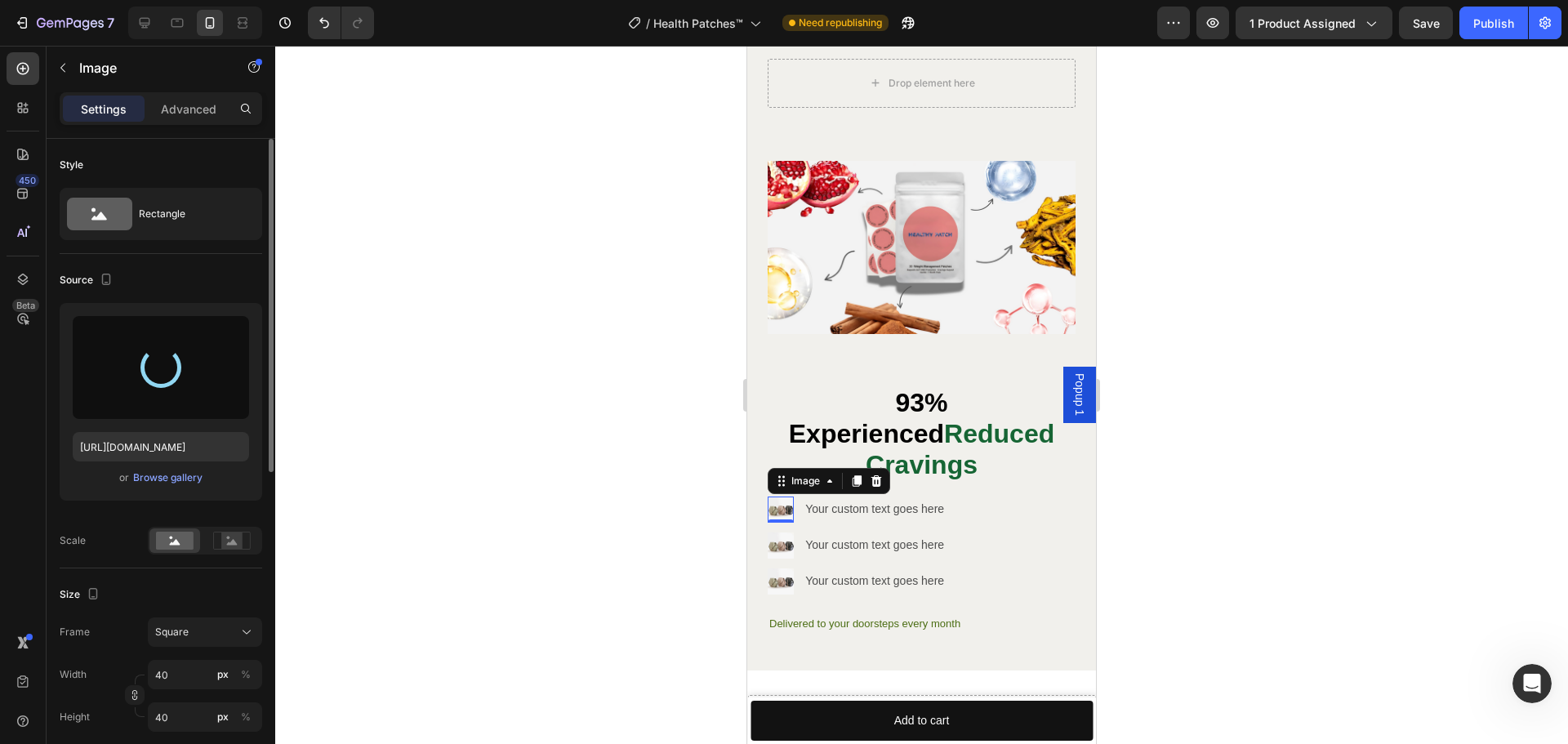
type input "https://cdn.shopify.com/s/files/1/0944/5146/6550/files/gempages_581702142973182…"
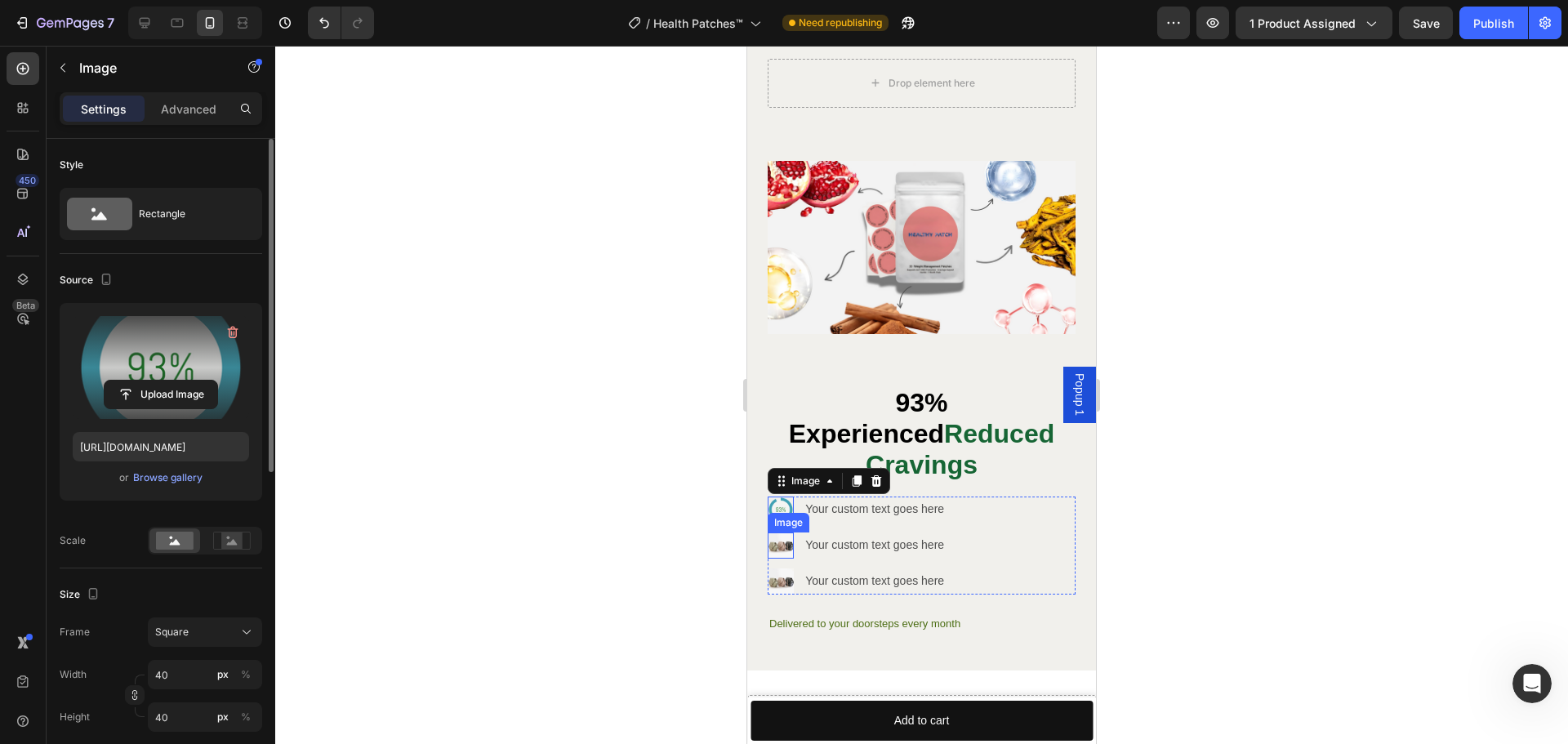
click at [788, 532] on img at bounding box center [780, 545] width 26 height 26
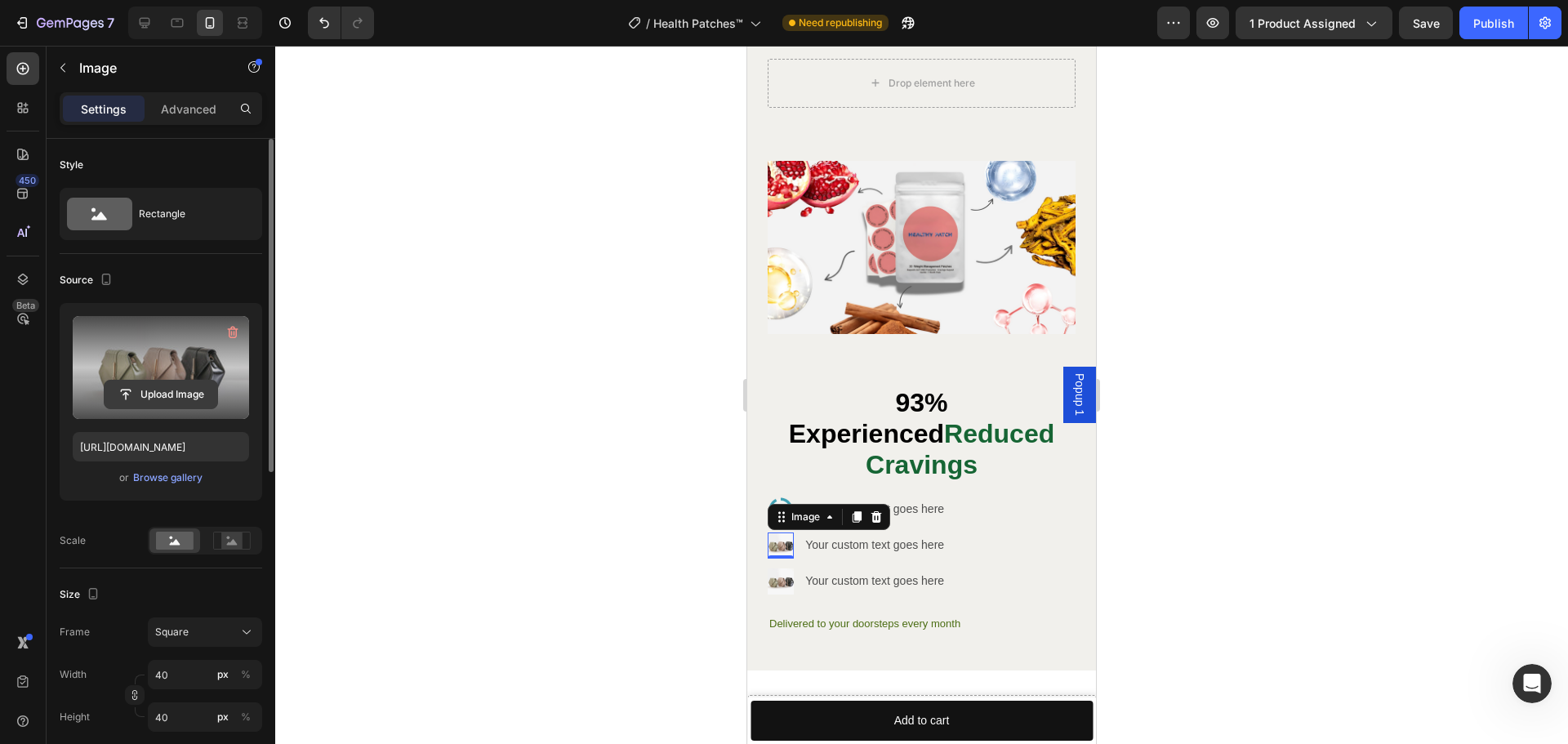
click at [161, 406] on input "file" at bounding box center [160, 395] width 113 height 28
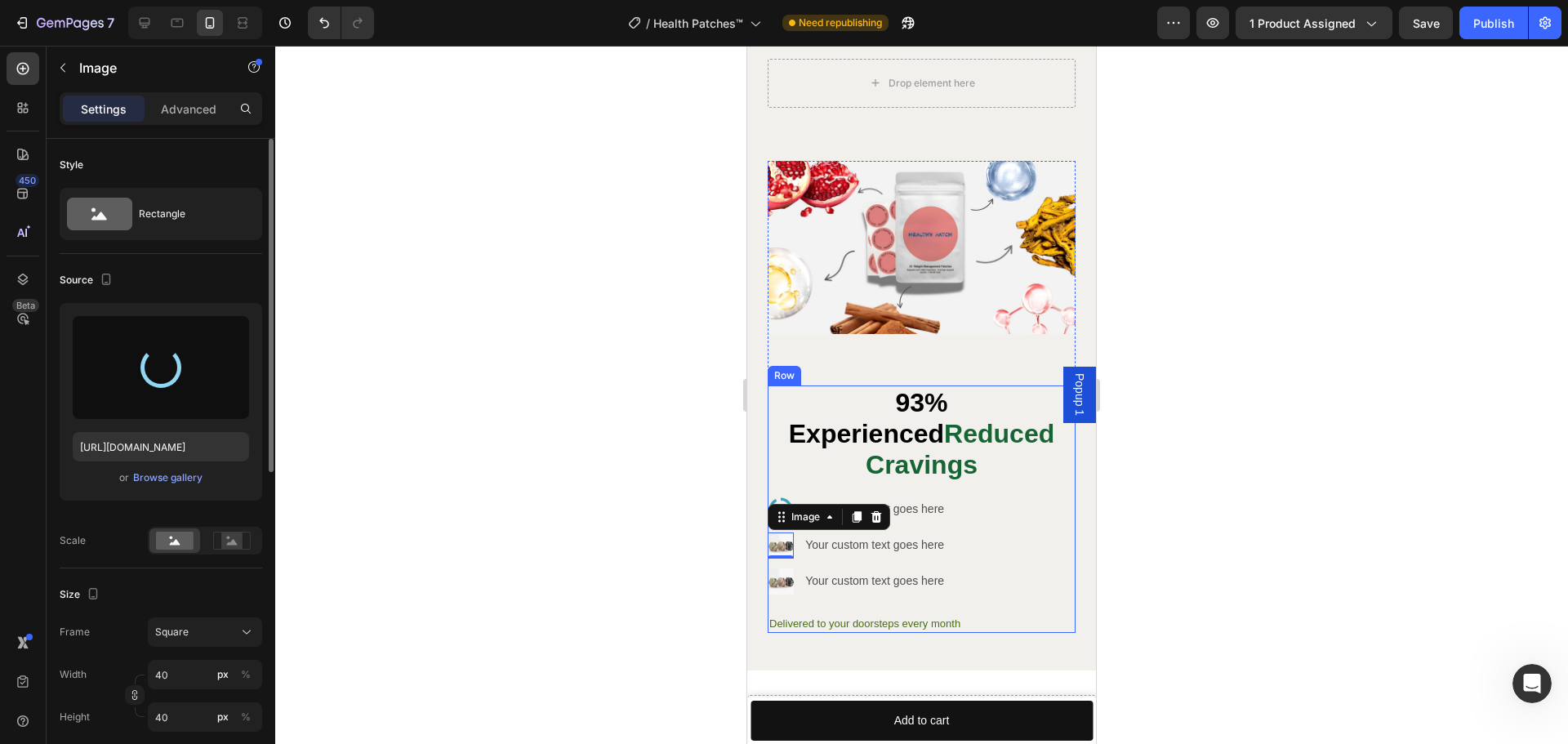
type input "https://cdn.shopify.com/s/files/1/0944/5146/6550/files/gempages_581702142973182…"
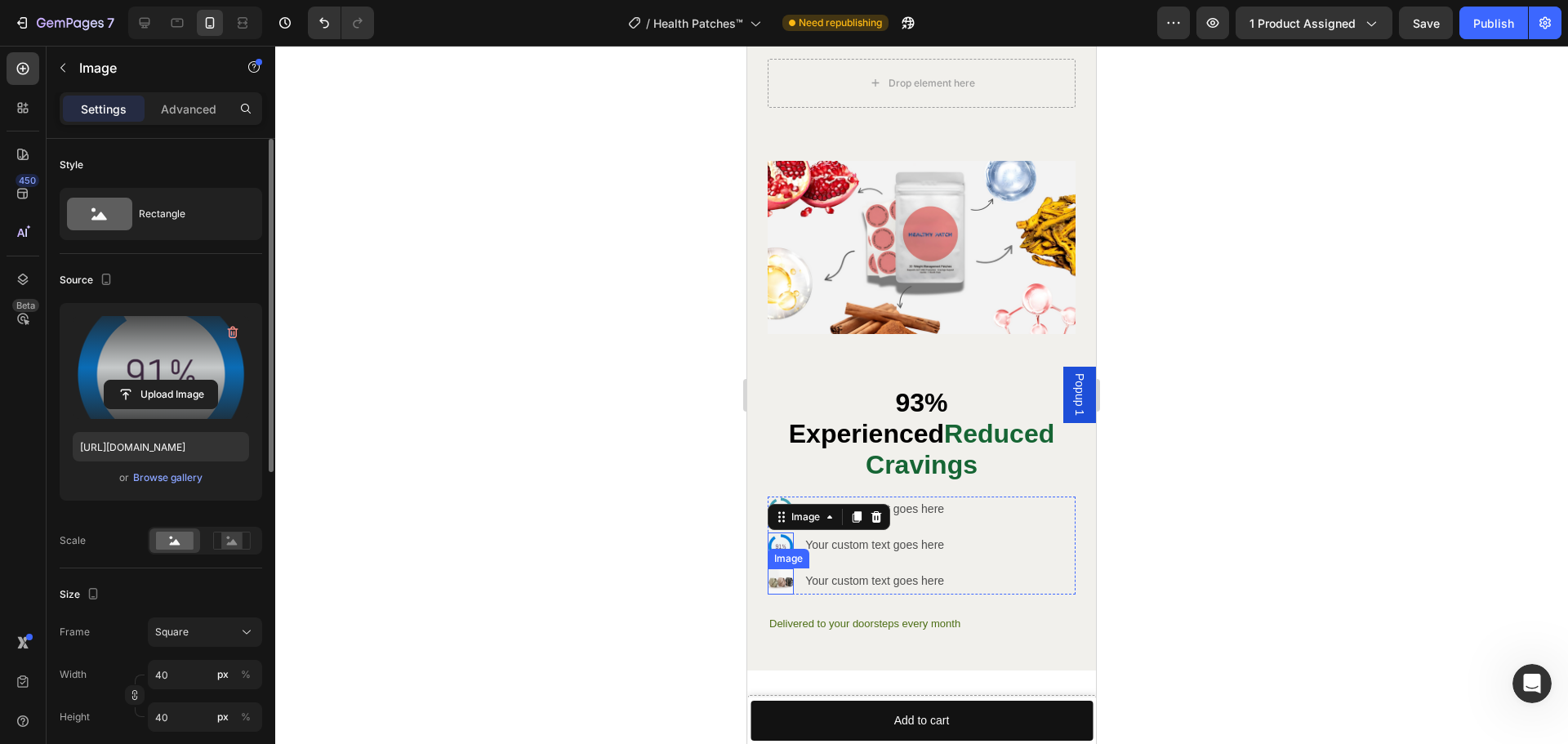
click at [781, 569] on div "Image" at bounding box center [780, 582] width 26 height 26
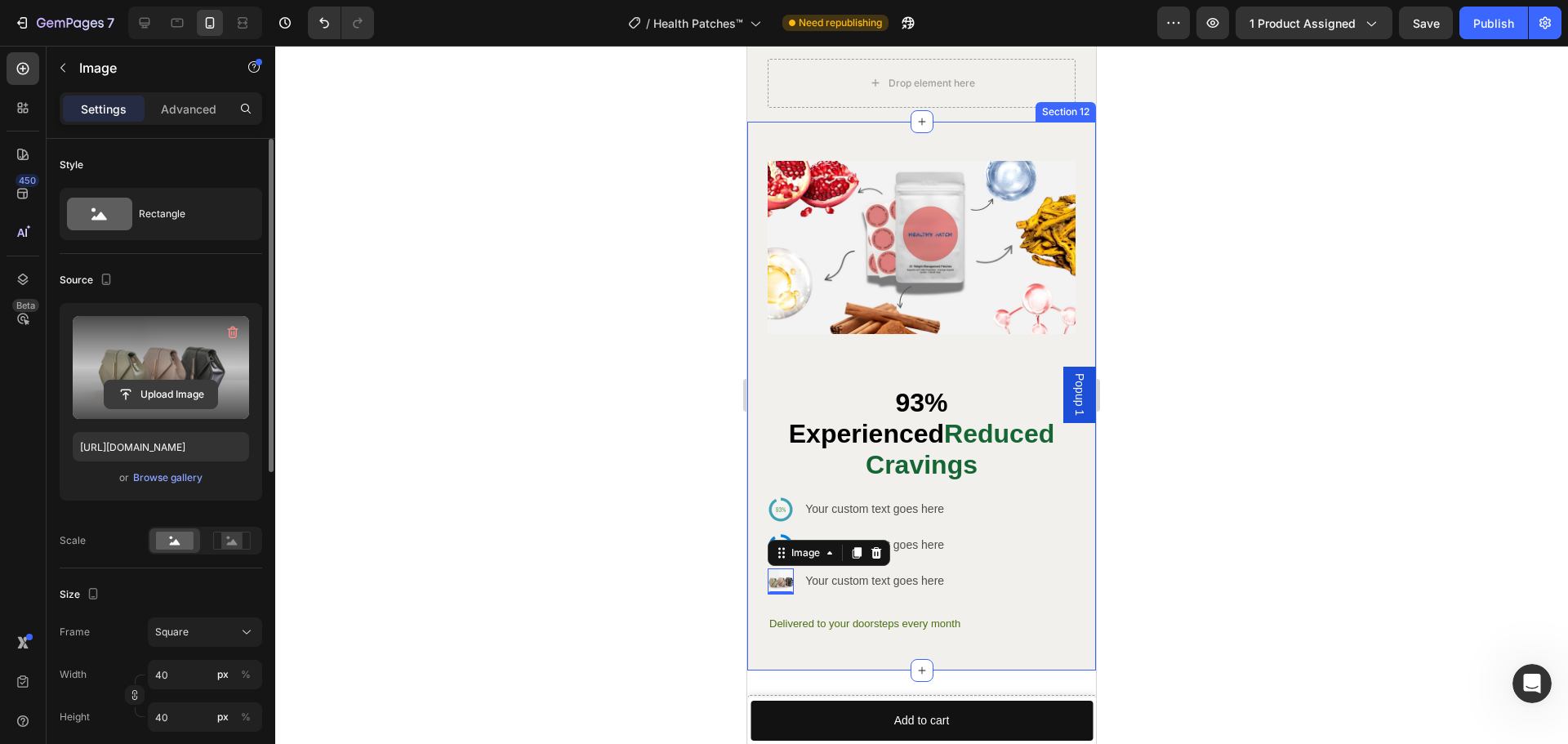
drag, startPoint x: 180, startPoint y: 375, endPoint x: 178, endPoint y: 385, distance: 10.2
click at [178, 383] on div "Upload Image" at bounding box center [161, 368] width 177 height 103
click at [178, 385] on input "file" at bounding box center [160, 395] width 113 height 28
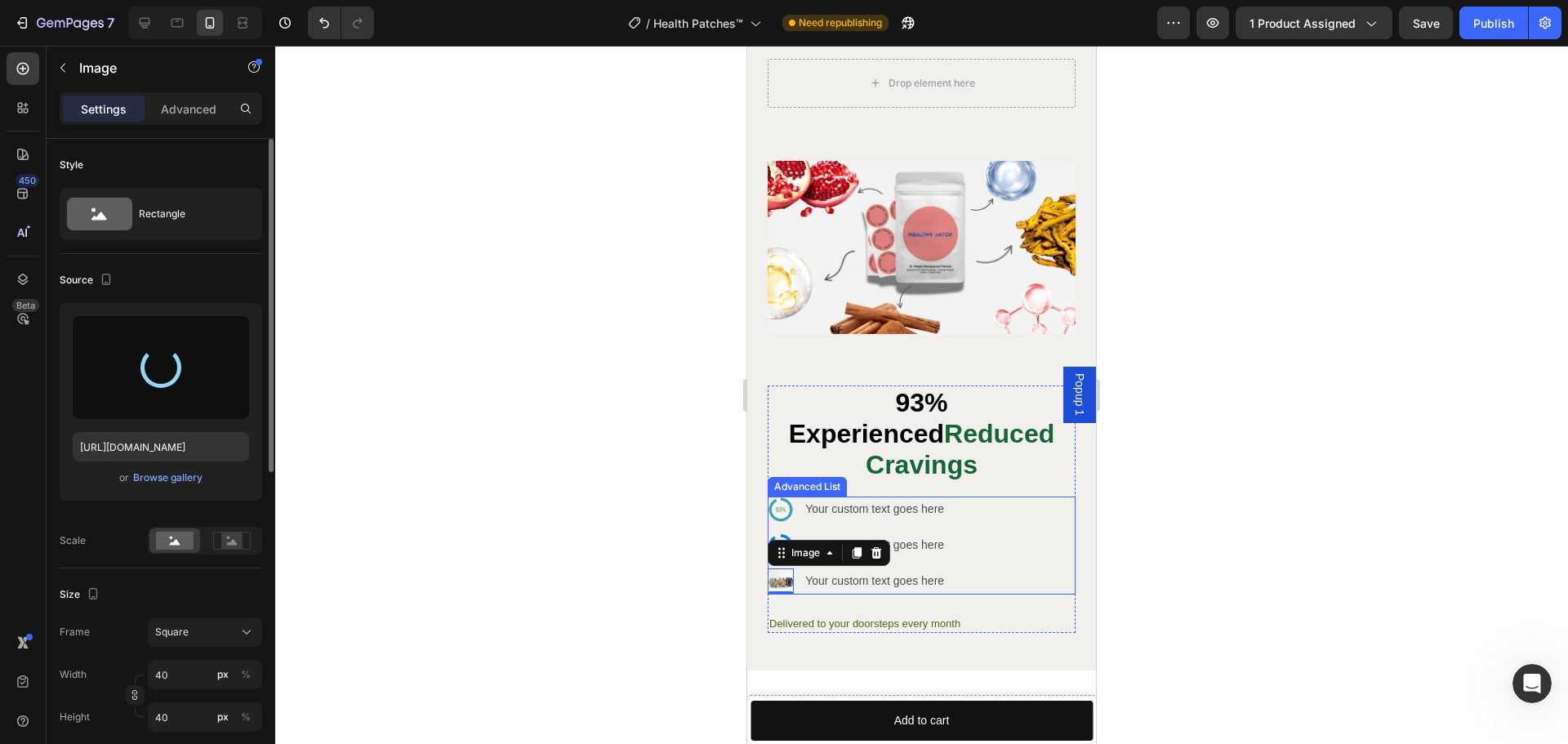
type input "https://cdn.shopify.com/s/files/1/0944/5146/6550/files/gempages_581702142973182…"
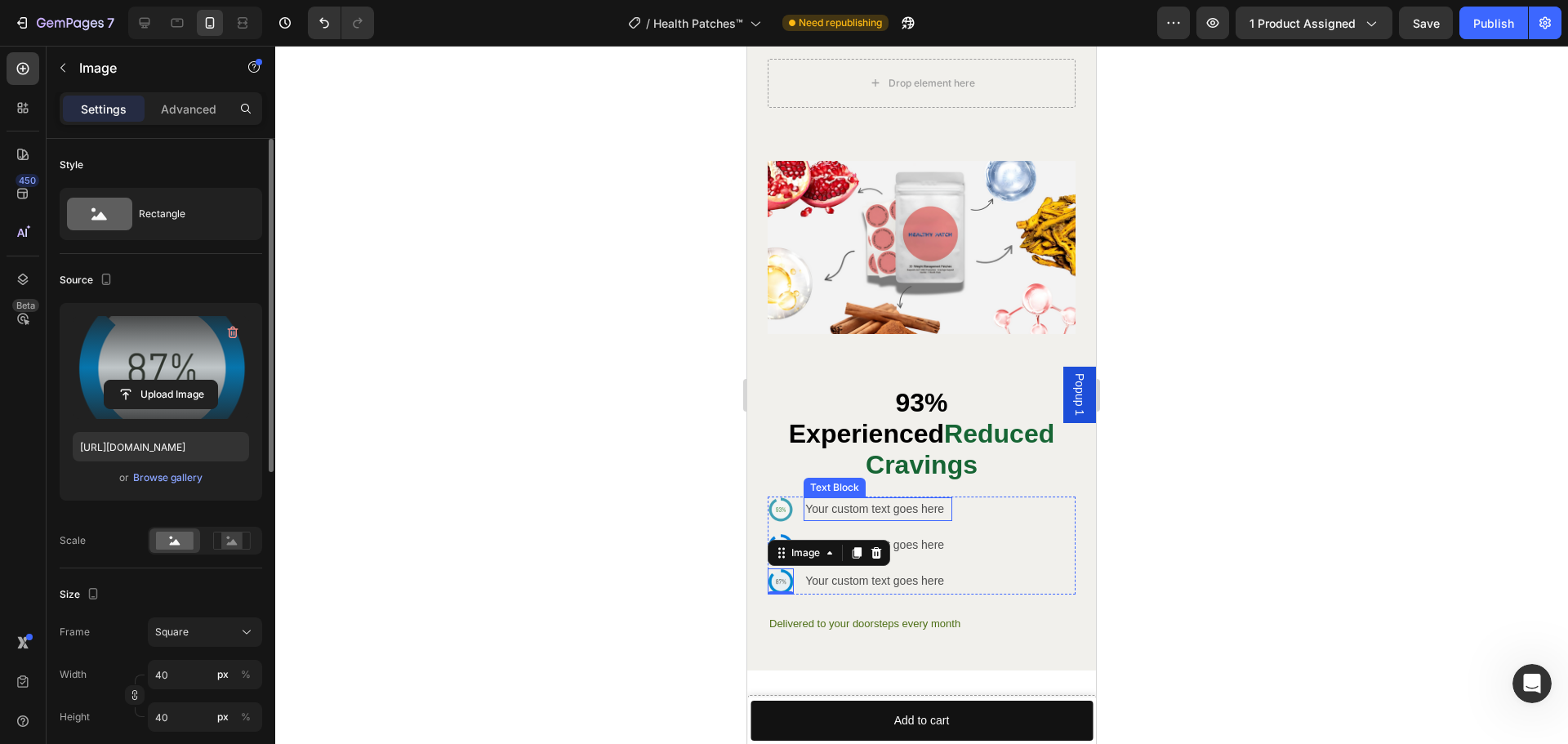
click at [884, 497] on div "Your custom text goes here" at bounding box center [878, 509] width 149 height 24
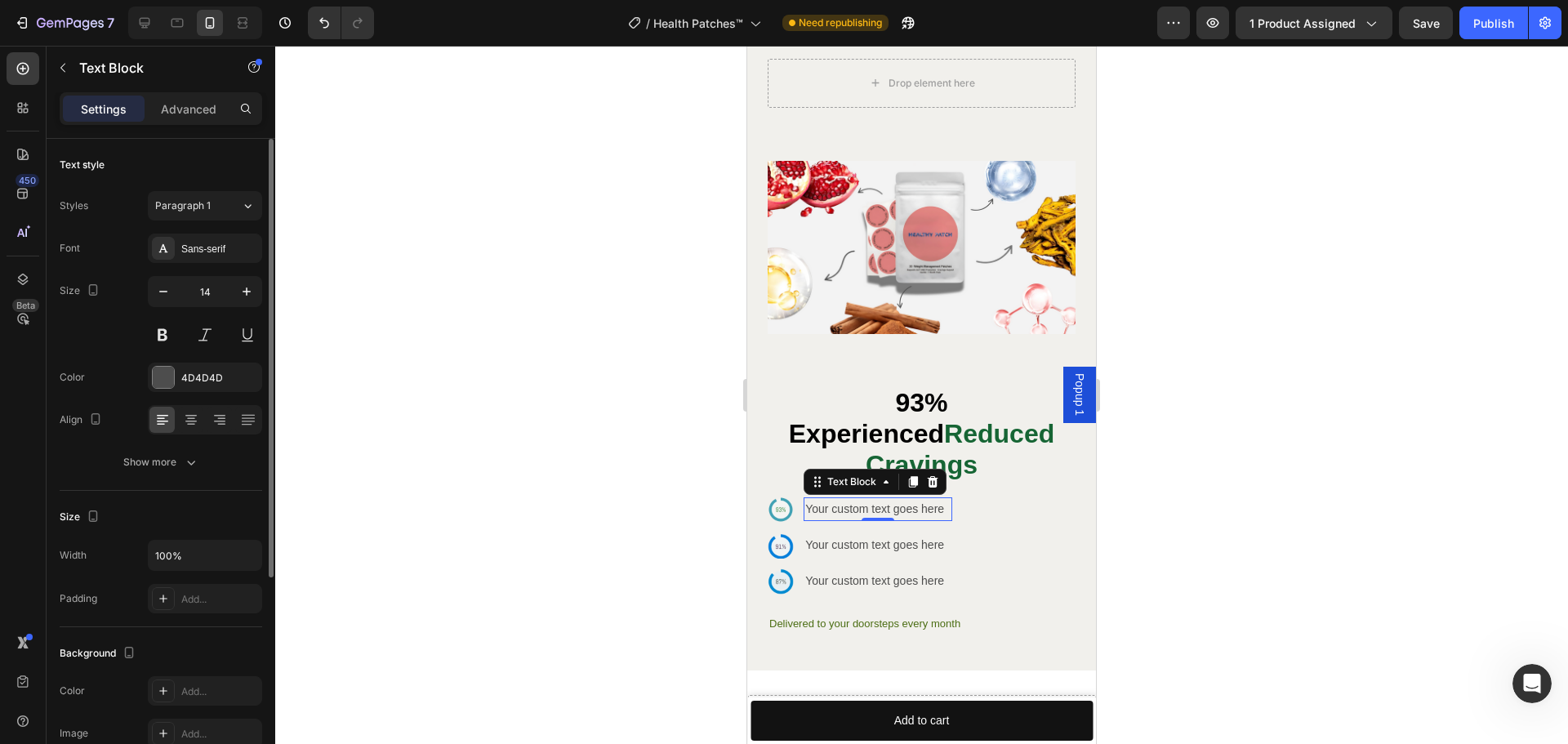
click at [884, 499] on p "Your custom text goes here" at bounding box center [878, 509] width 145 height 20
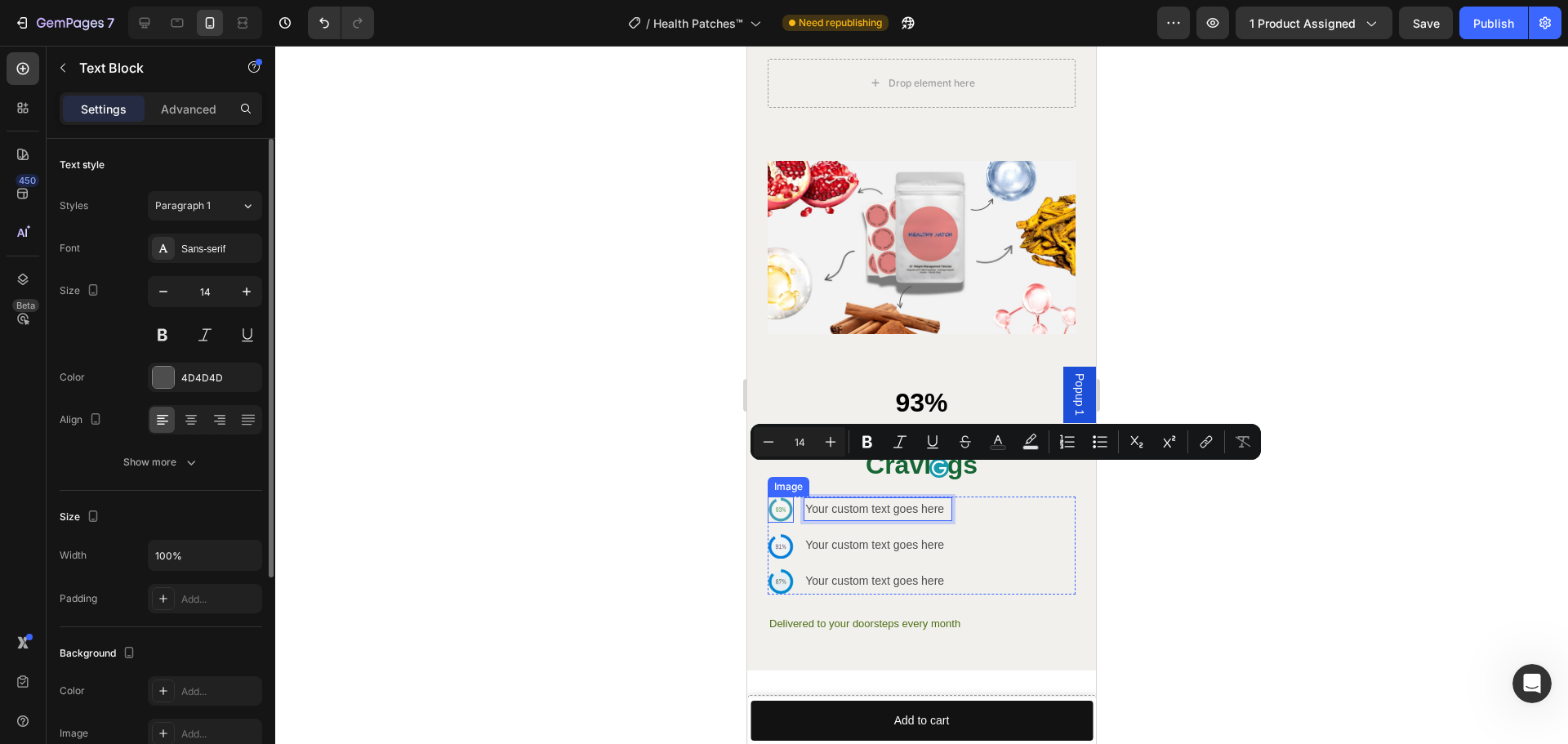
click at [790, 496] on img at bounding box center [780, 509] width 26 height 26
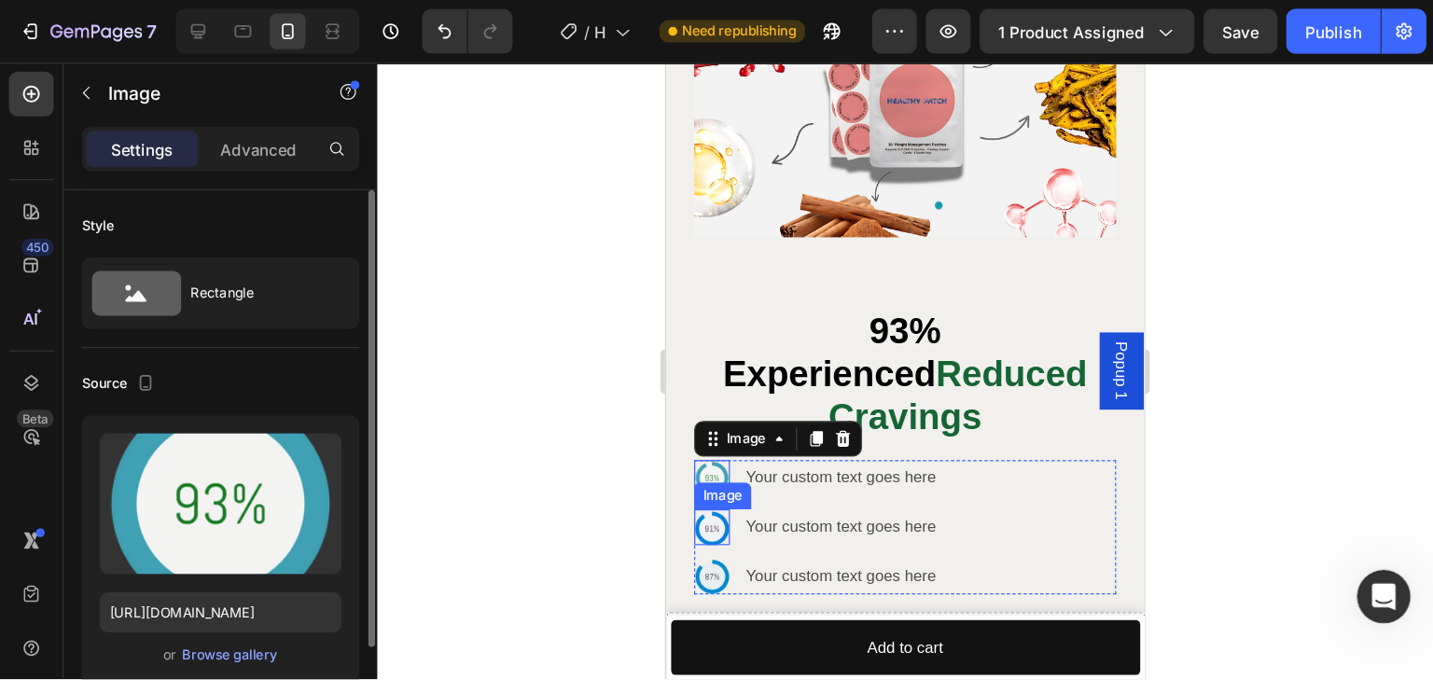
scroll to position [5493, 0]
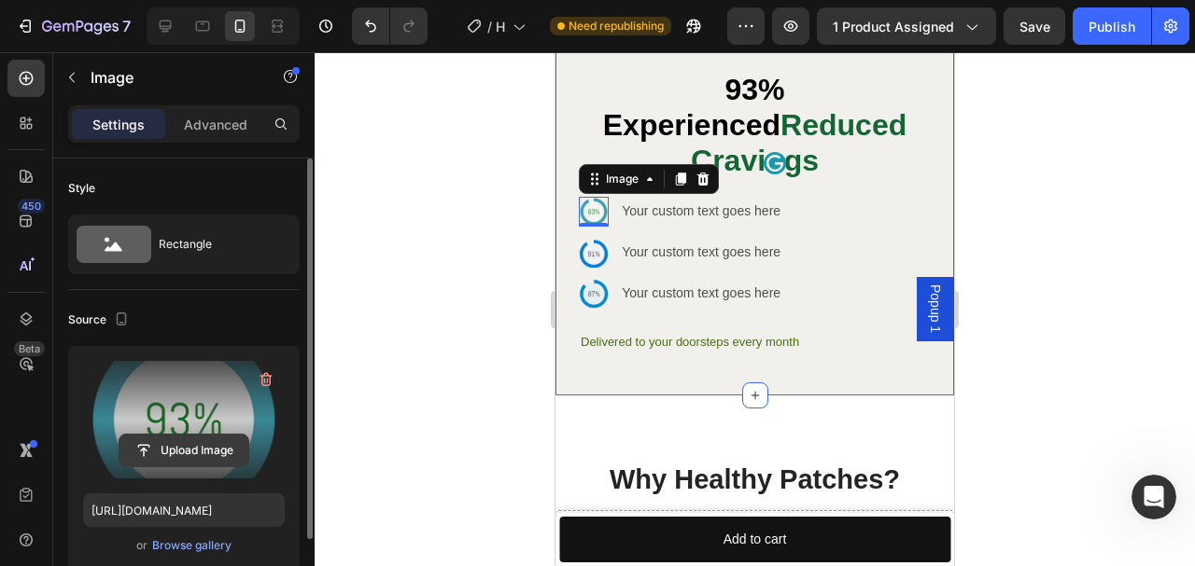
click at [196, 445] on input "file" at bounding box center [183, 451] width 129 height 32
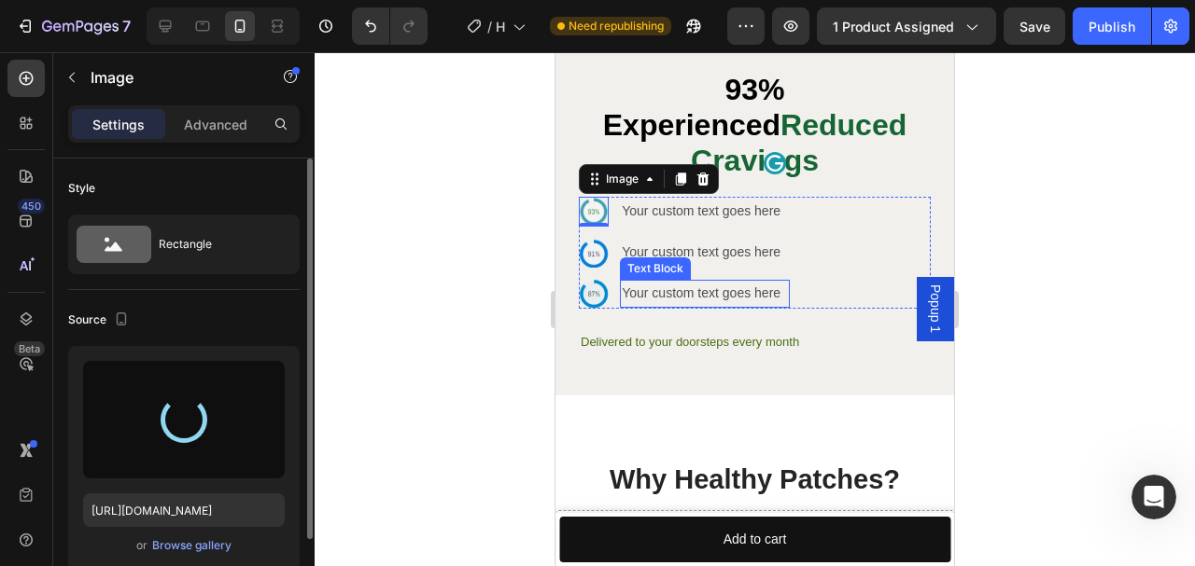
type input "https://cdn.shopify.com/s/files/1/0944/5146/6550/files/gempages_581702142973182…"
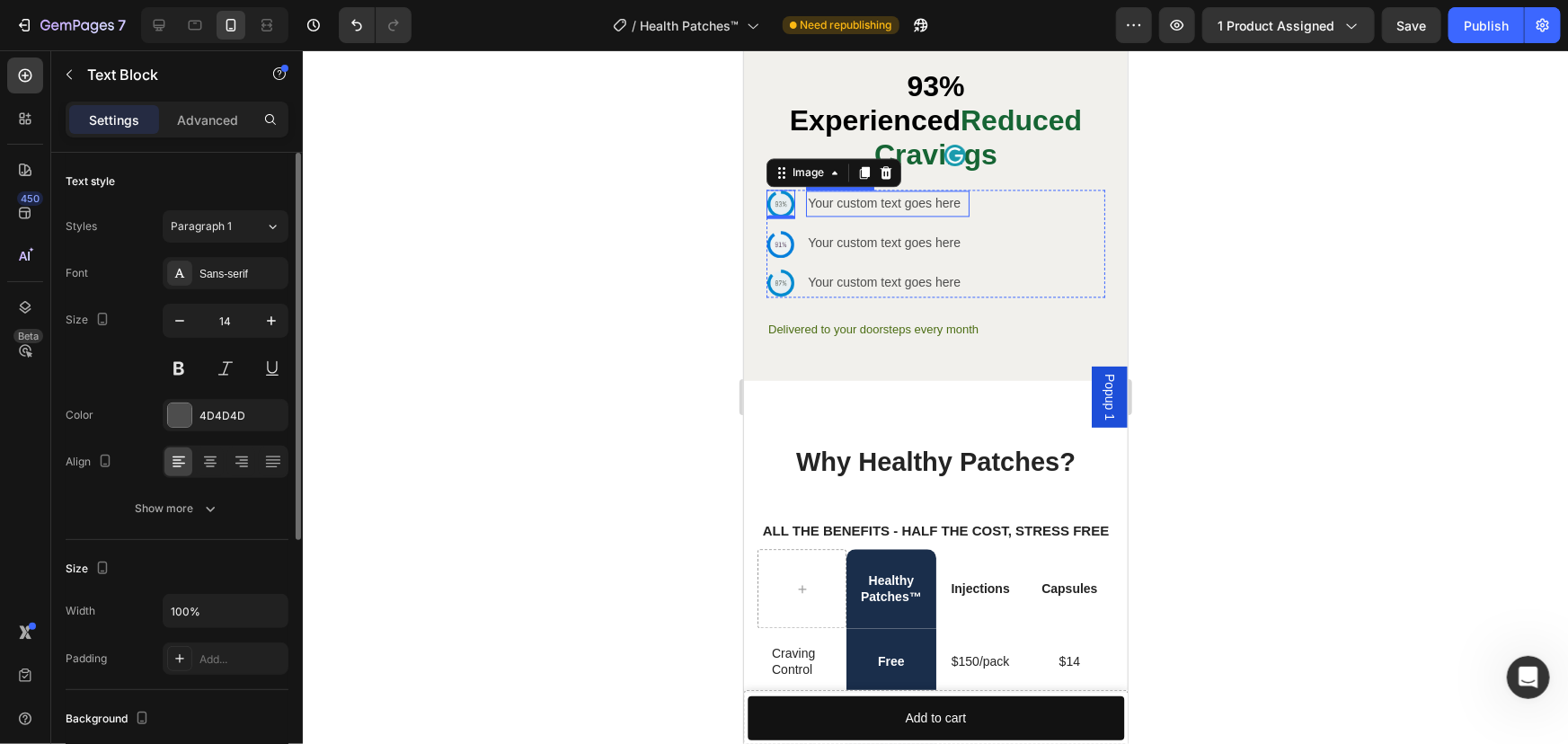
click at [893, 192] on p "Your custom text goes here" at bounding box center [887, 202] width 160 height 22
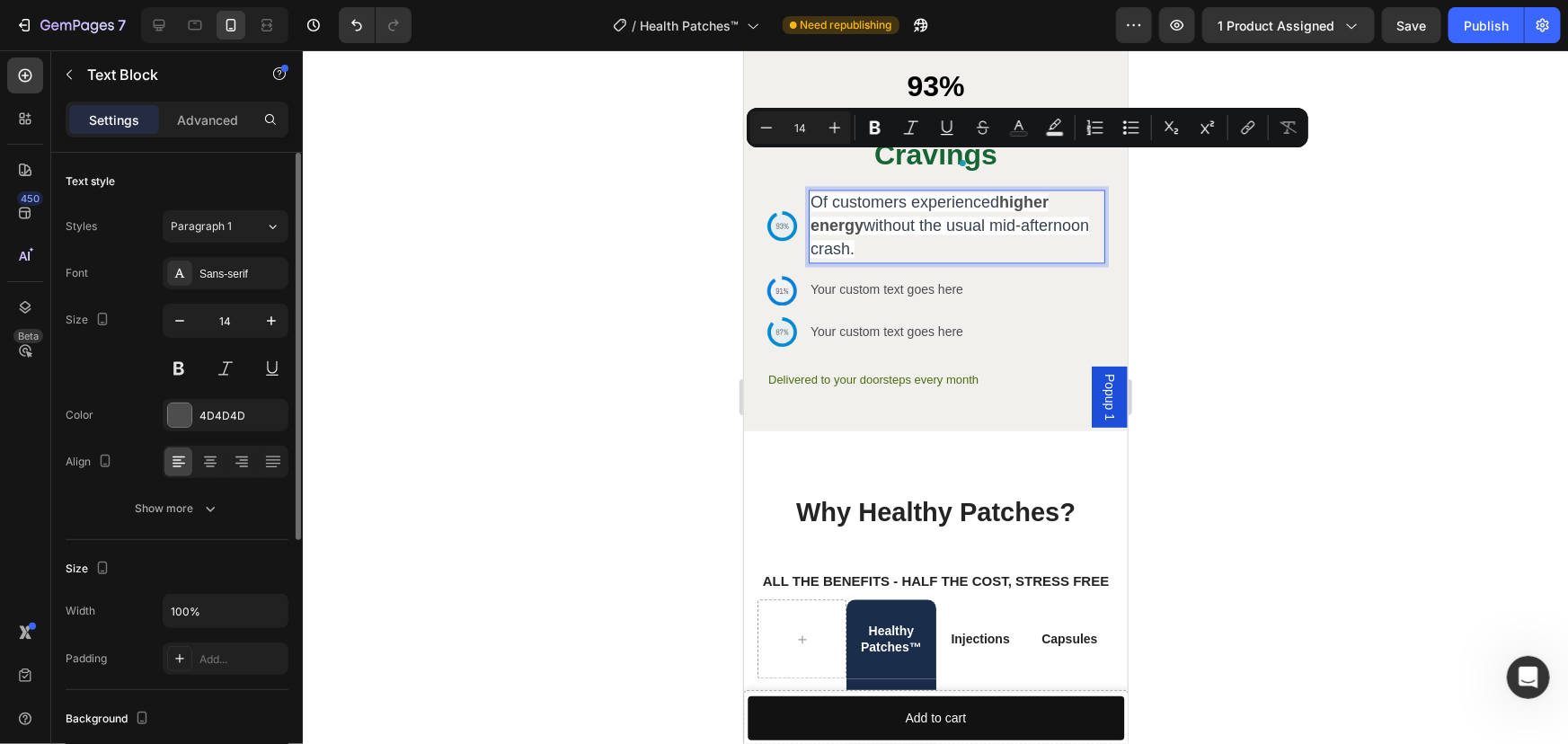
type input "18"
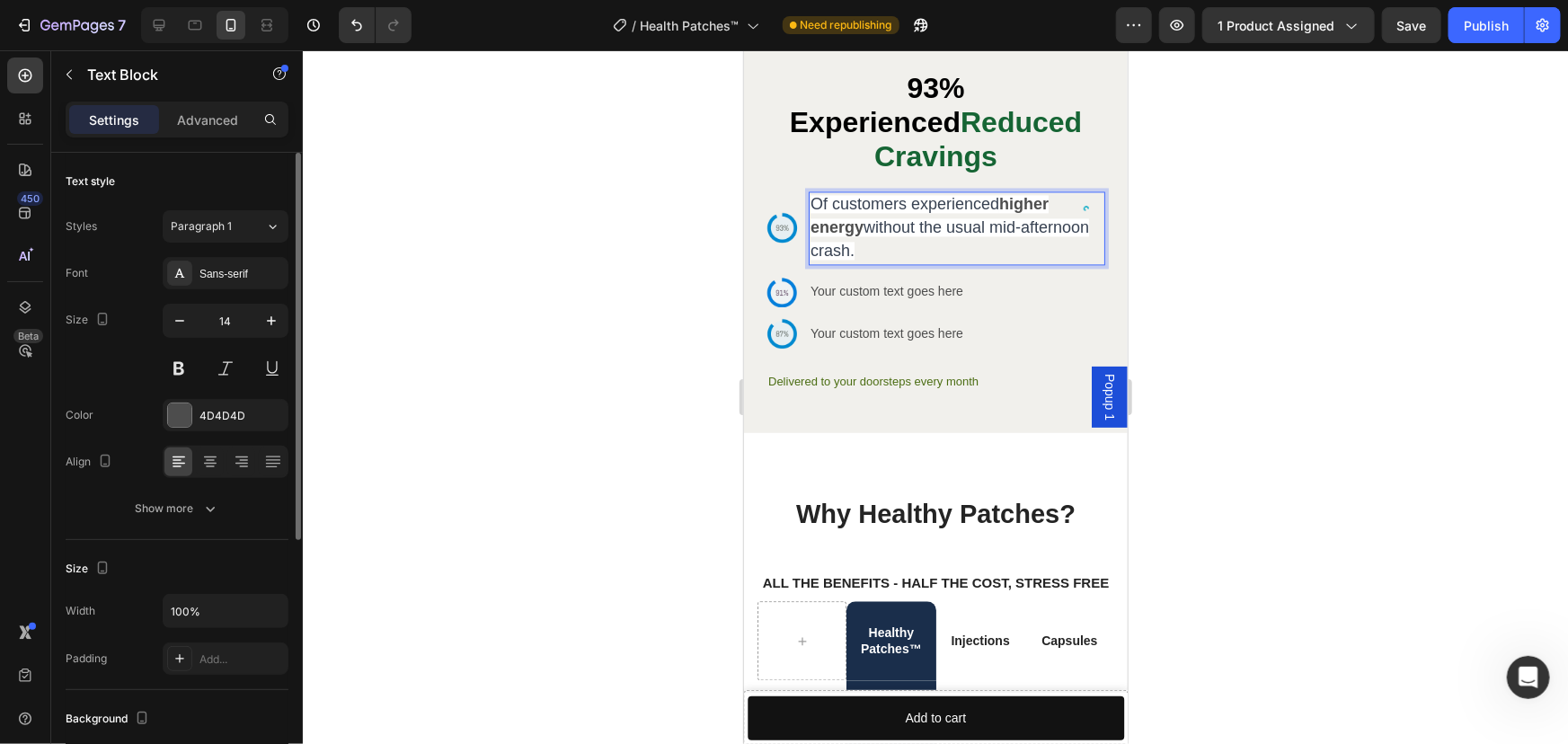
click at [919, 194] on span "Of customers experienced" at bounding box center [904, 203] width 189 height 18
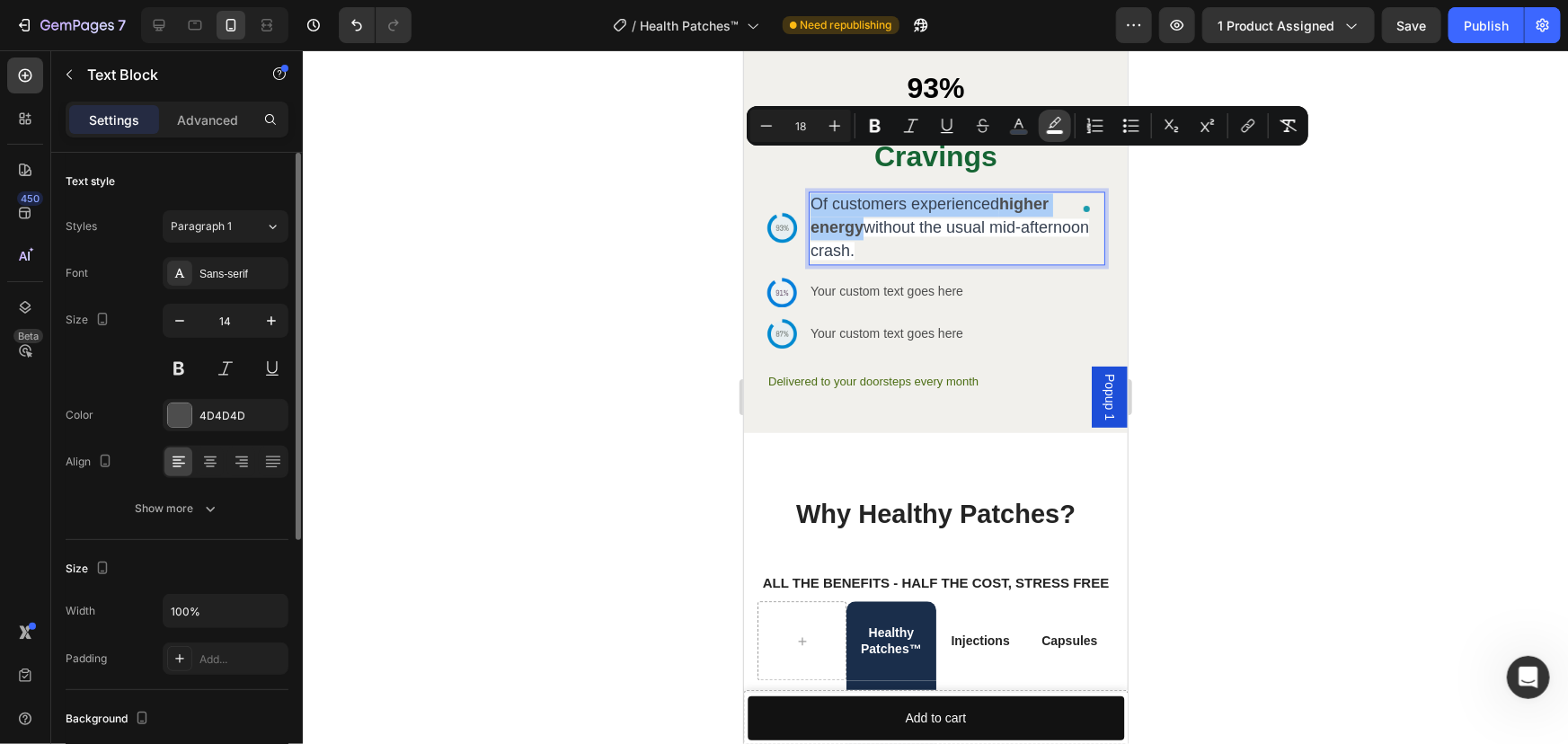
click at [1051, 127] on icon "Editor contextual toolbar" at bounding box center [1054, 121] width 13 height 11
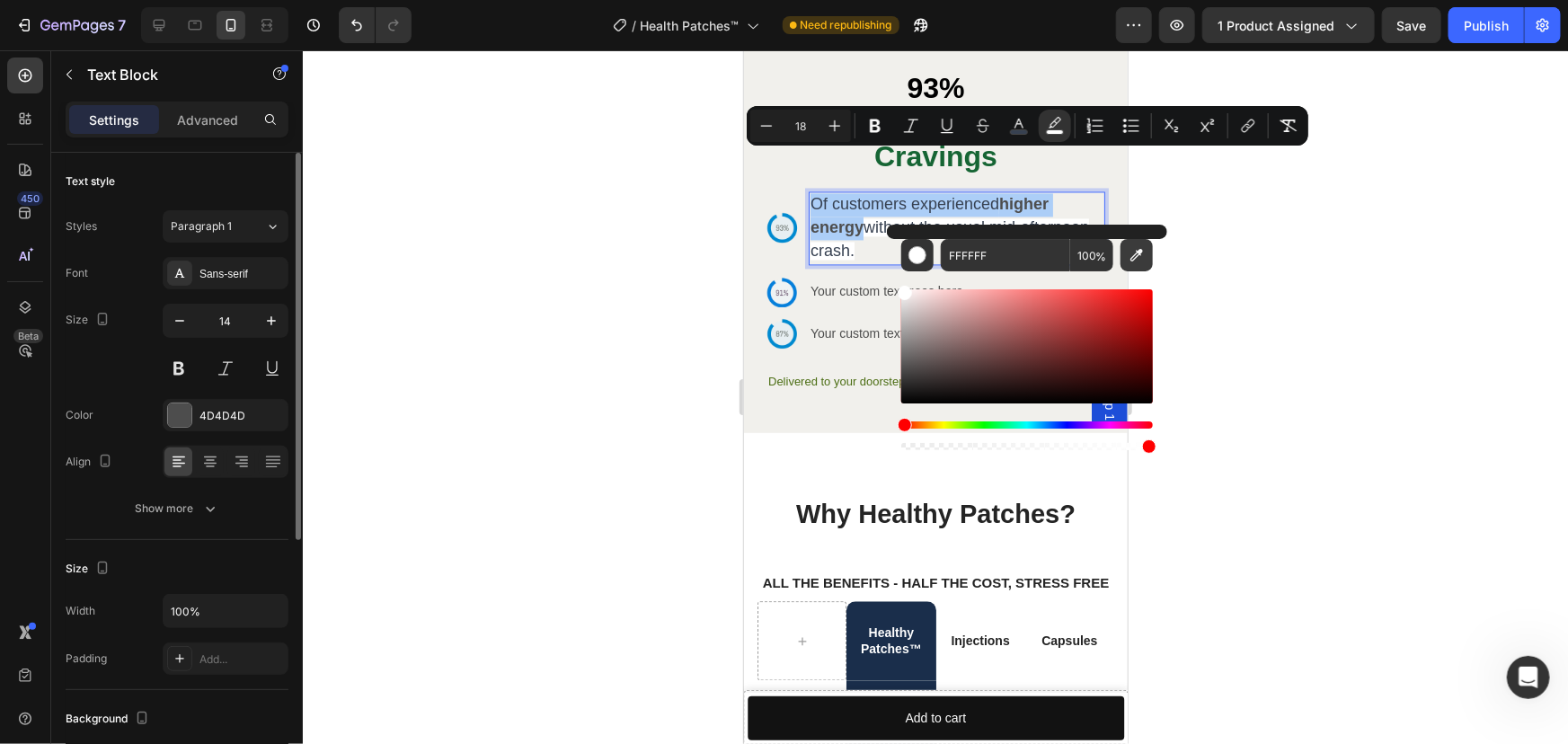
click at [1134, 256] on icon "Editor contextual toolbar" at bounding box center [1136, 255] width 13 height 13
type input "F1F0EC"
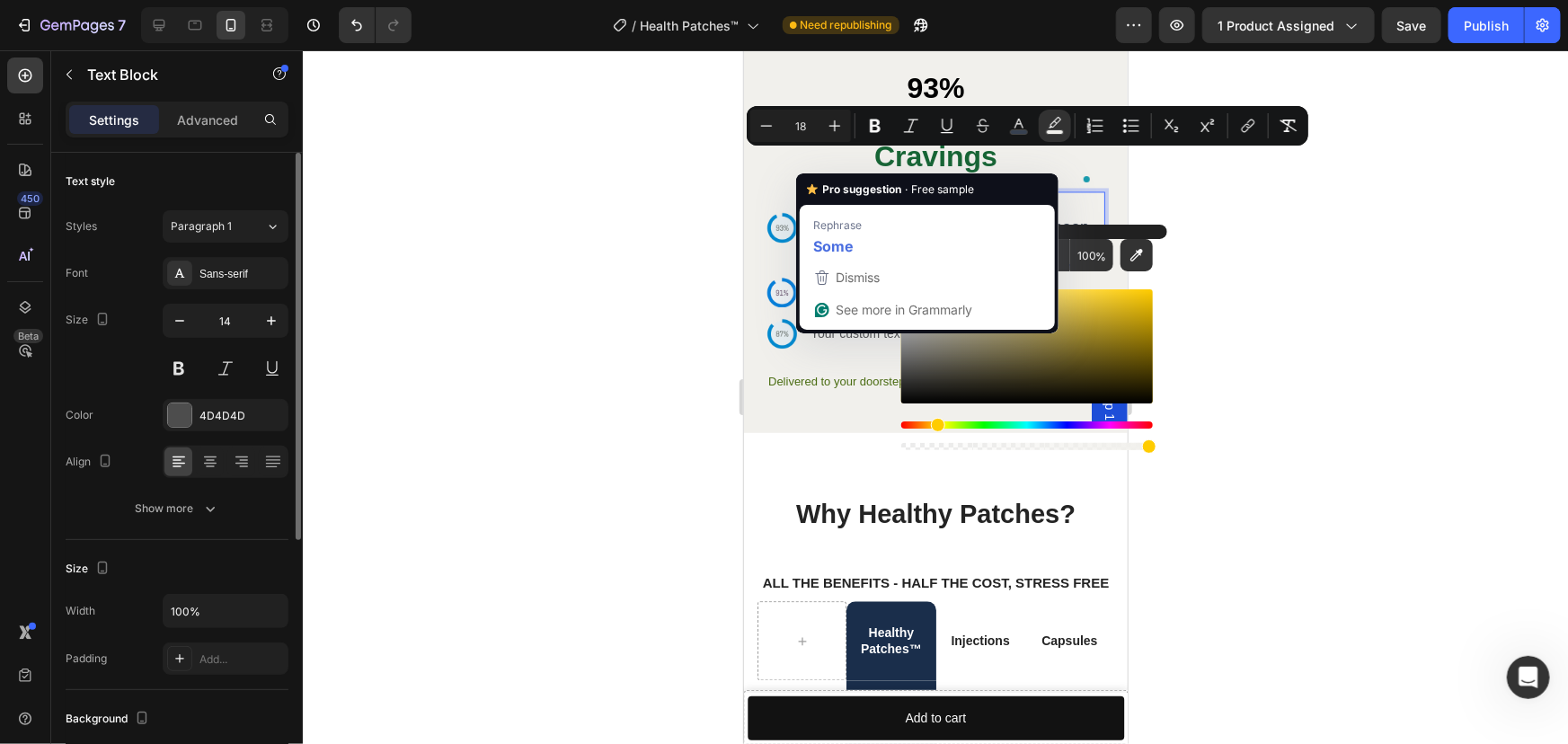
click at [609, 156] on div at bounding box center [936, 397] width 1265 height 693
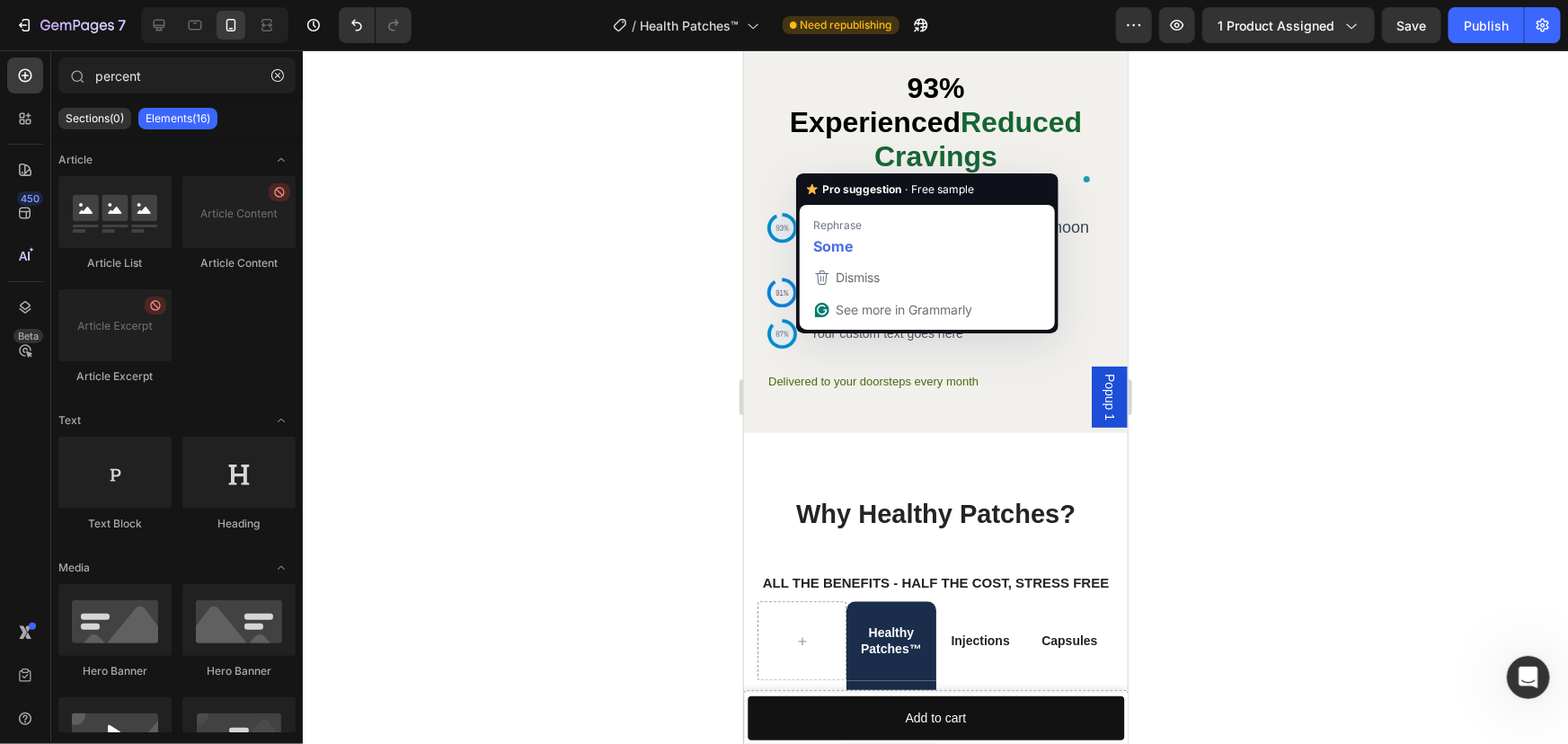
click at [585, 172] on div at bounding box center [936, 397] width 1265 height 693
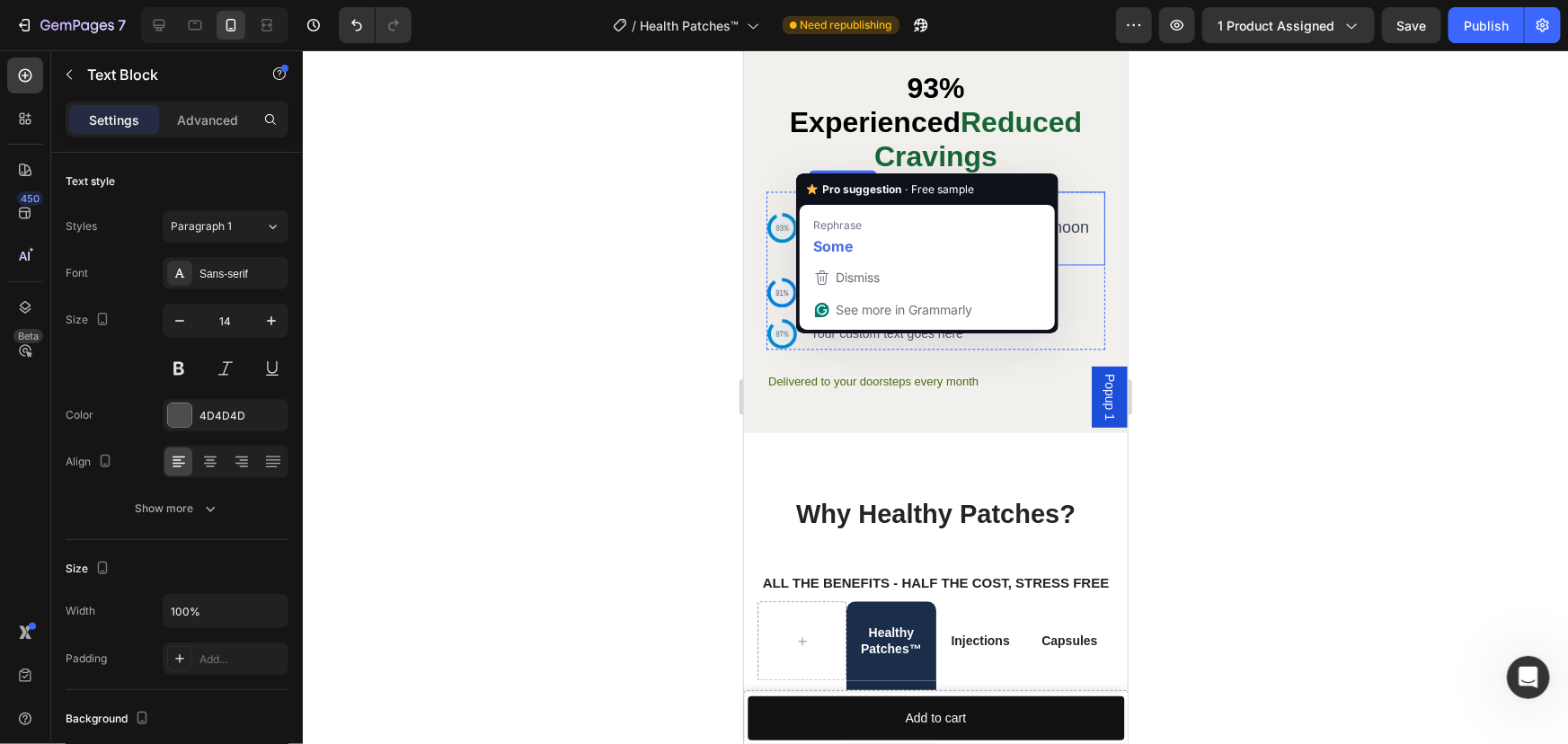
click at [856, 194] on span "Of customers experienced" at bounding box center [904, 203] width 189 height 18
click at [619, 163] on div at bounding box center [936, 397] width 1265 height 693
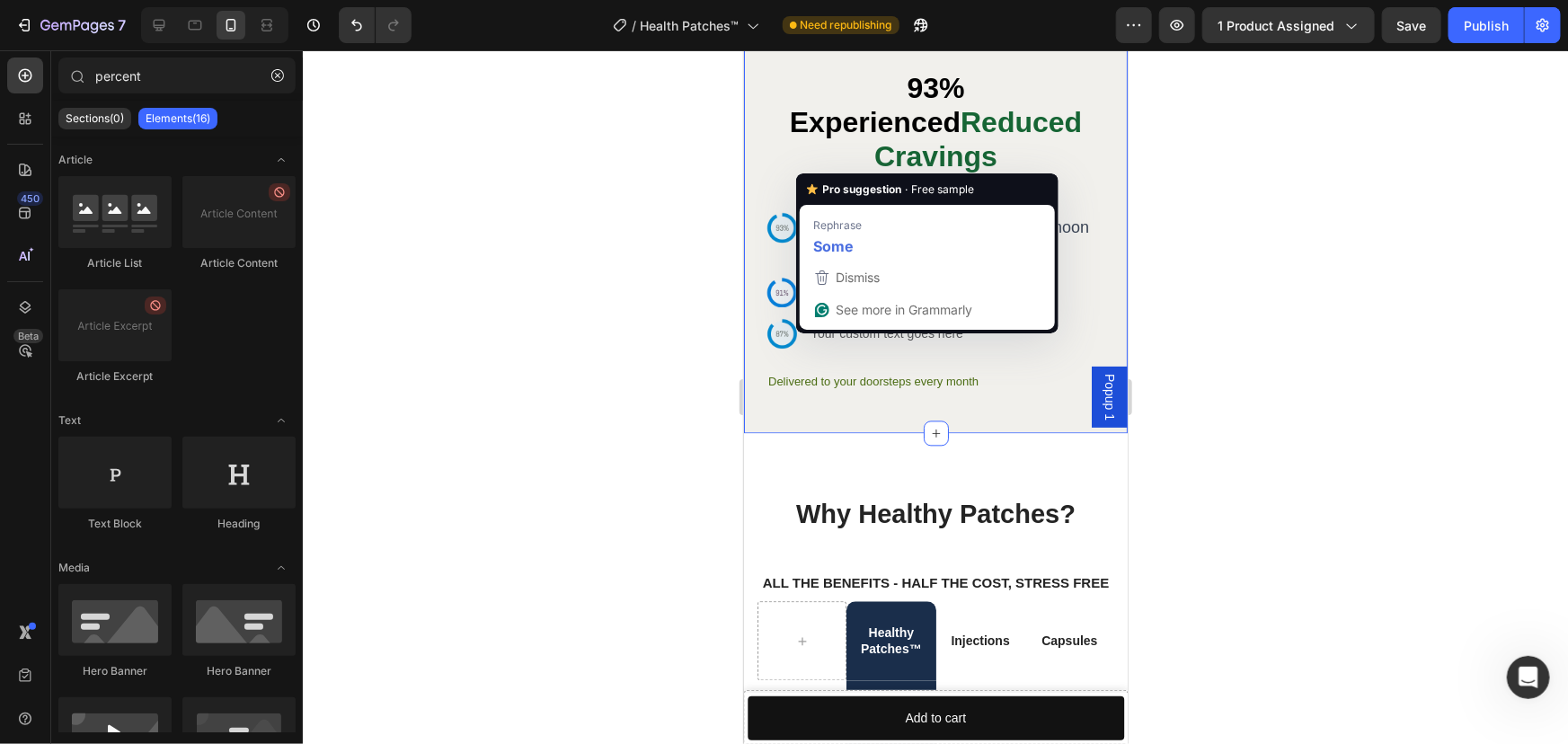
click at [621, 263] on div at bounding box center [936, 397] width 1265 height 693
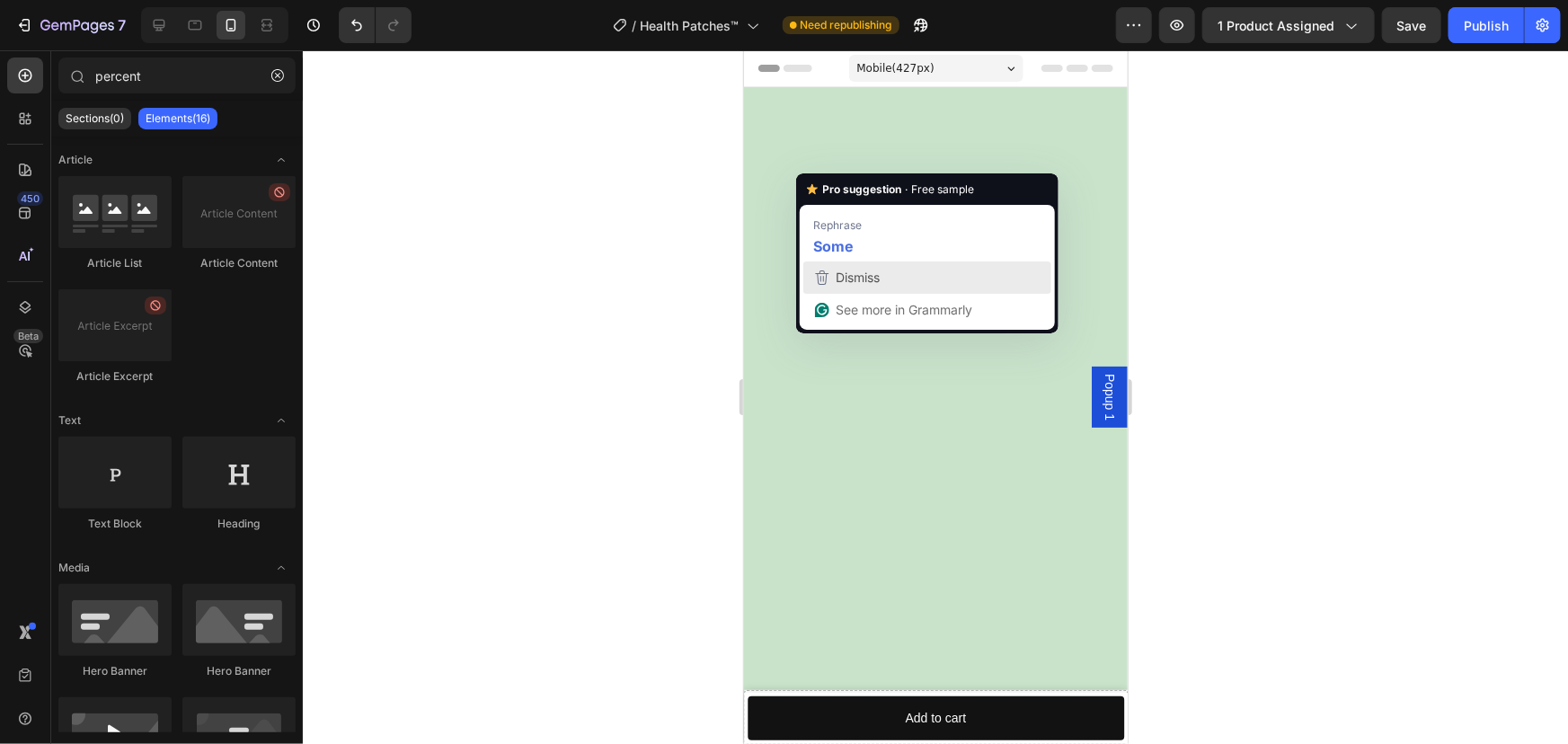
click at [896, 283] on div "Dismiss" at bounding box center [927, 277] width 232 height 27
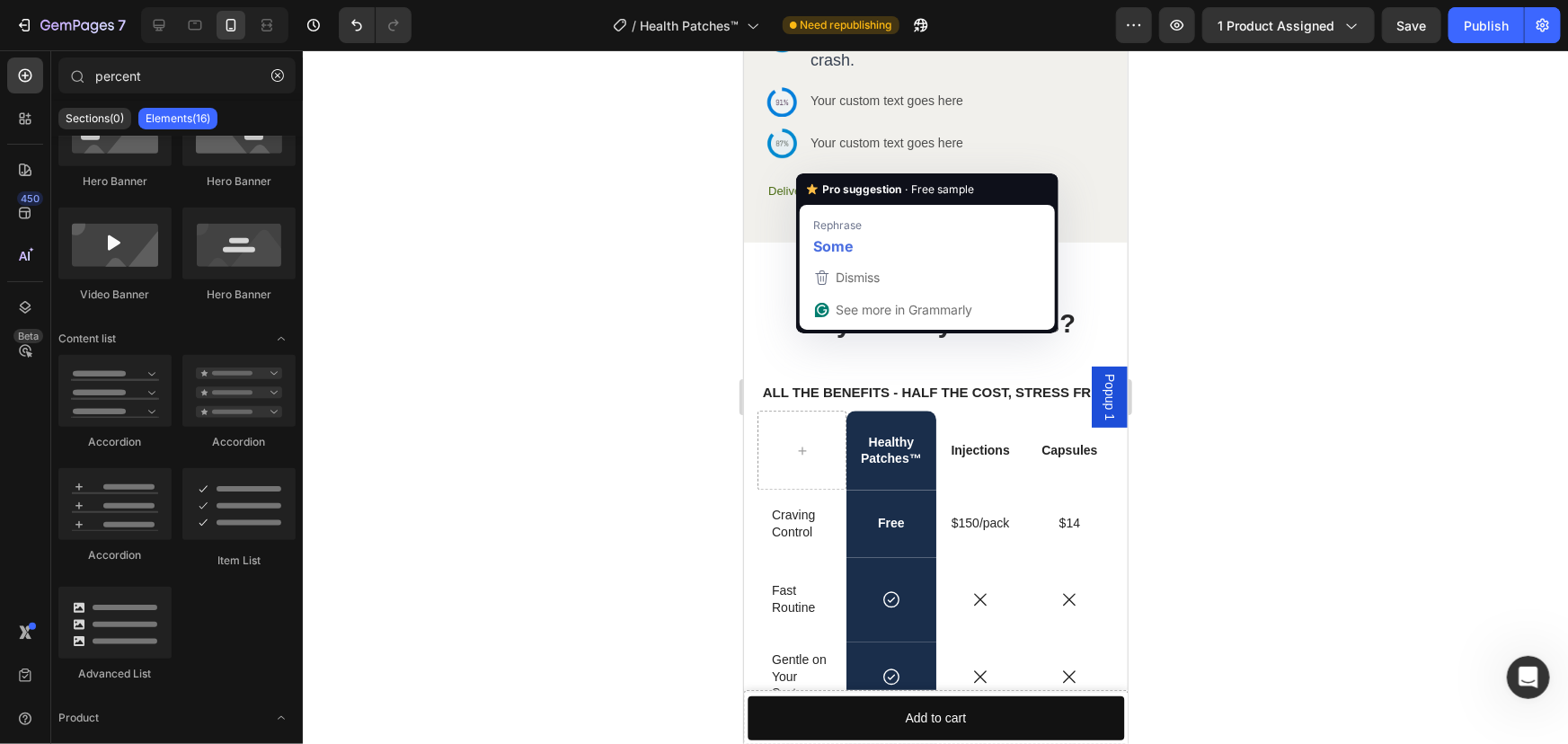
click at [896, 283] on div "Dismiss" at bounding box center [927, 277] width 232 height 27
click at [649, 267] on div at bounding box center [936, 397] width 1265 height 693
click at [1335, 291] on div at bounding box center [936, 397] width 1265 height 693
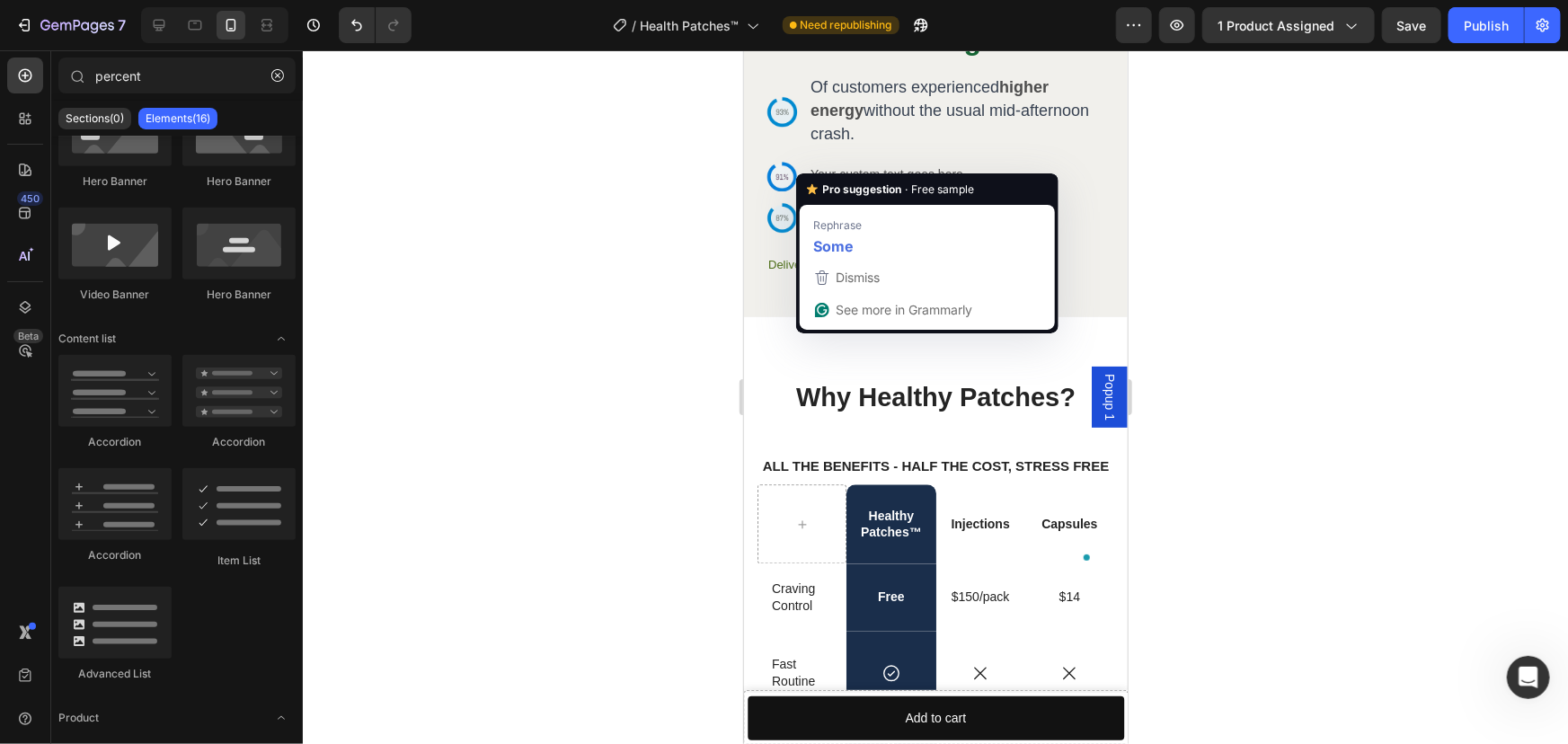
scroll to position [4922, 0]
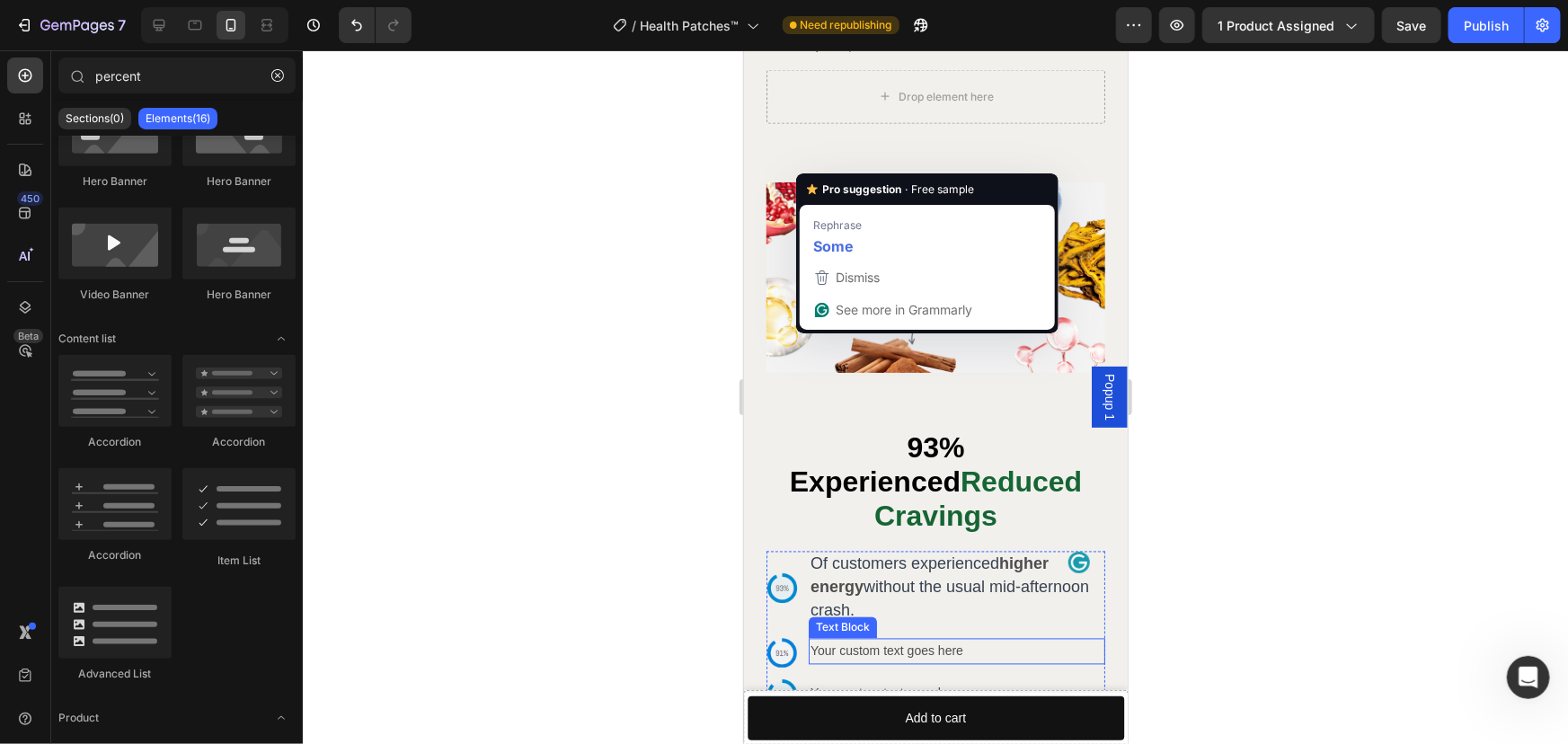
click at [895, 638] on div "Your custom text goes here" at bounding box center [956, 651] width 296 height 26
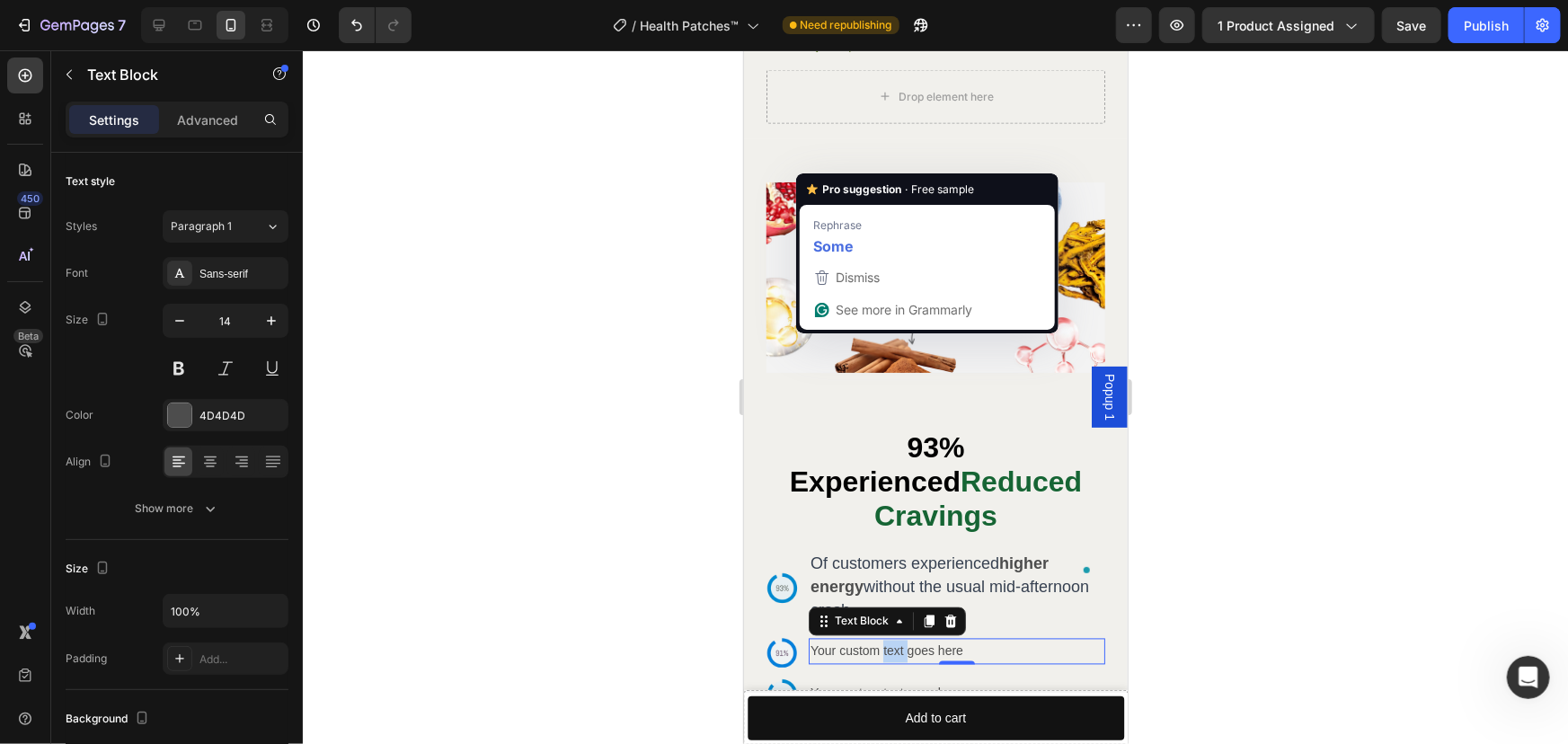
click at [895, 638] on div "Your custom text goes here" at bounding box center [956, 651] width 296 height 26
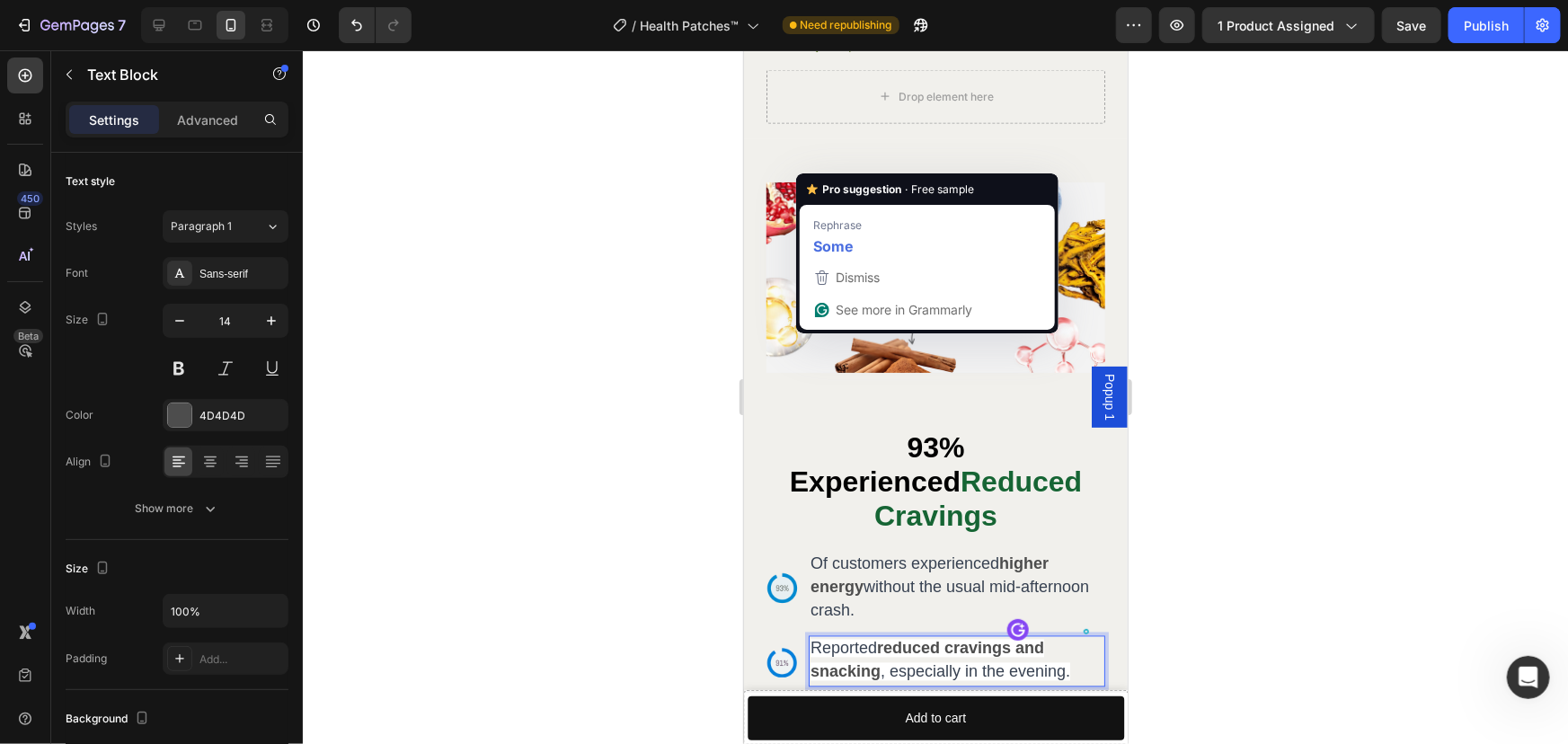
click at [887, 662] on span ", especially in the evening." at bounding box center [974, 671] width 190 height 18
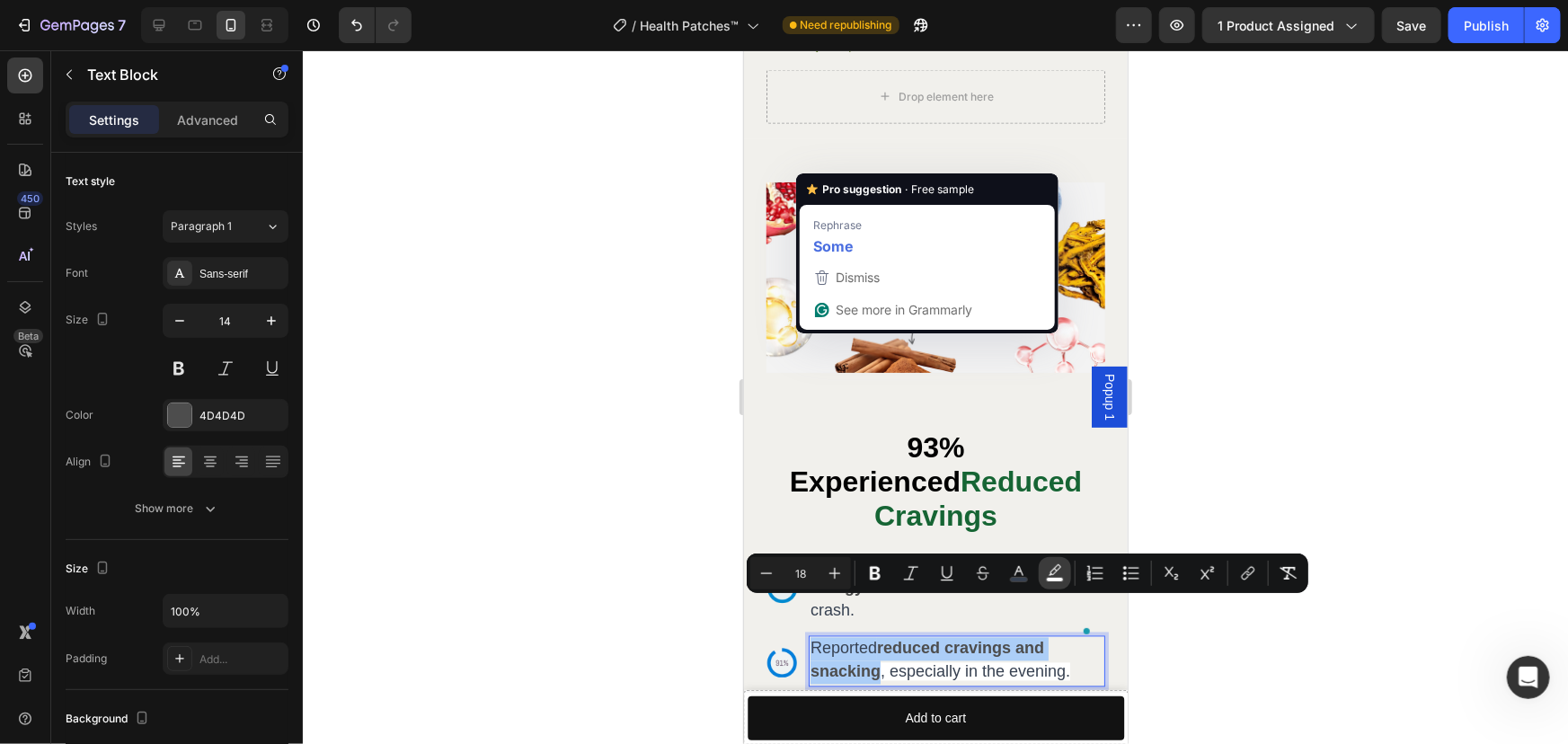
click at [1062, 575] on icon "Editor contextual toolbar" at bounding box center [1054, 573] width 18 height 18
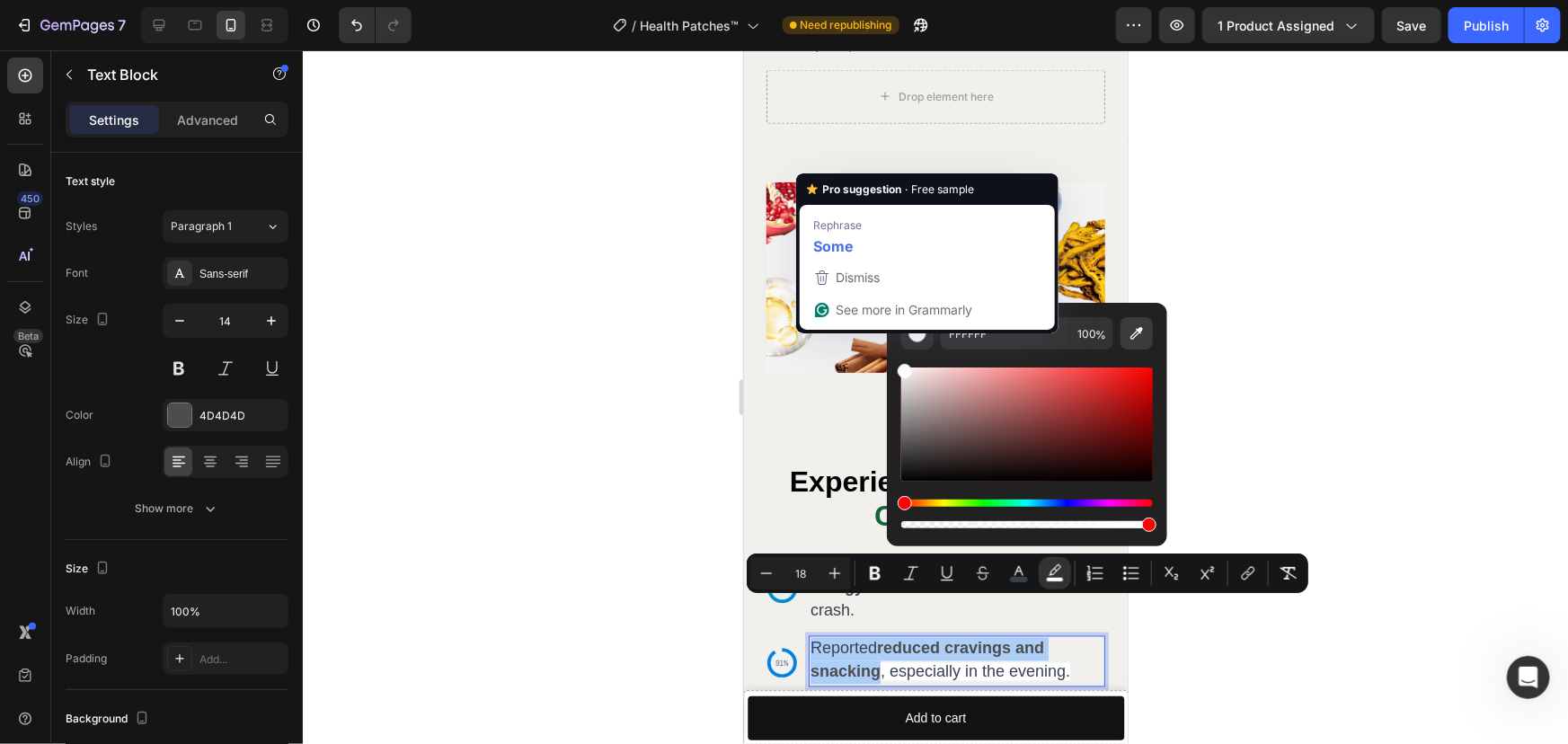
click at [1139, 332] on icon "Editor contextual toolbar" at bounding box center [1136, 333] width 13 height 13
type input "F1F0EC"
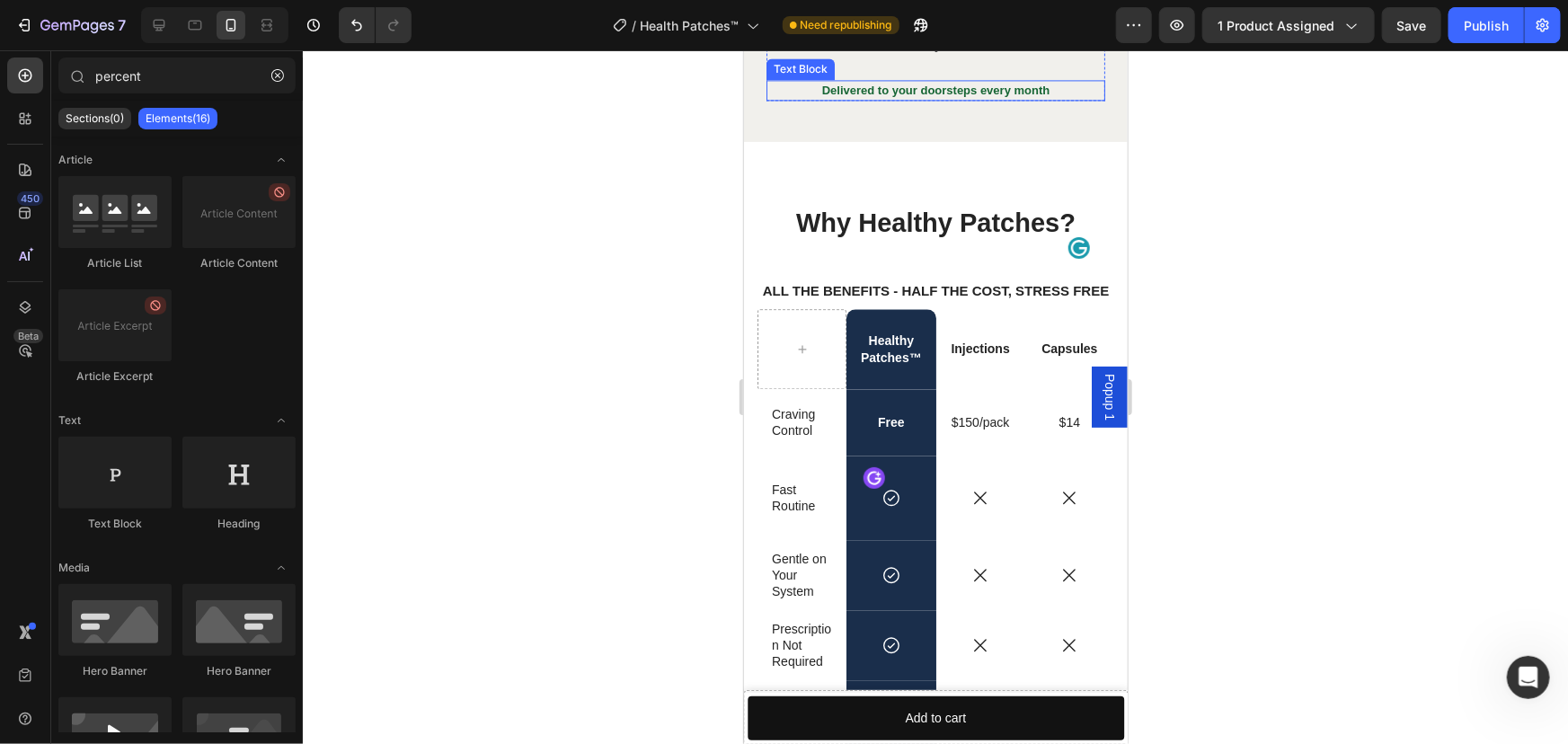
click at [952, 98] on p "Delivered to your doorsteps every month" at bounding box center [935, 90] width 335 height 17
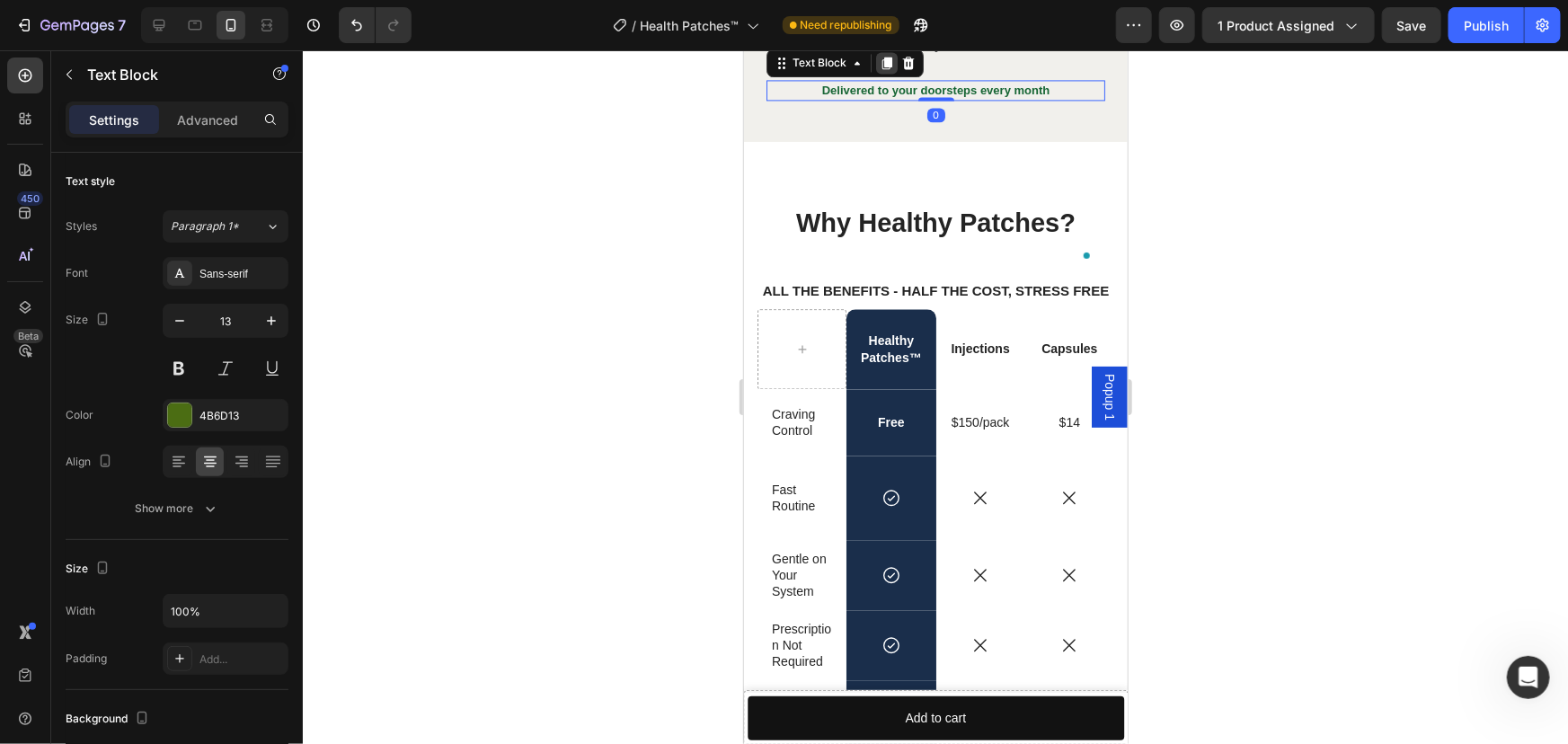
click at [889, 68] on icon at bounding box center [887, 62] width 10 height 13
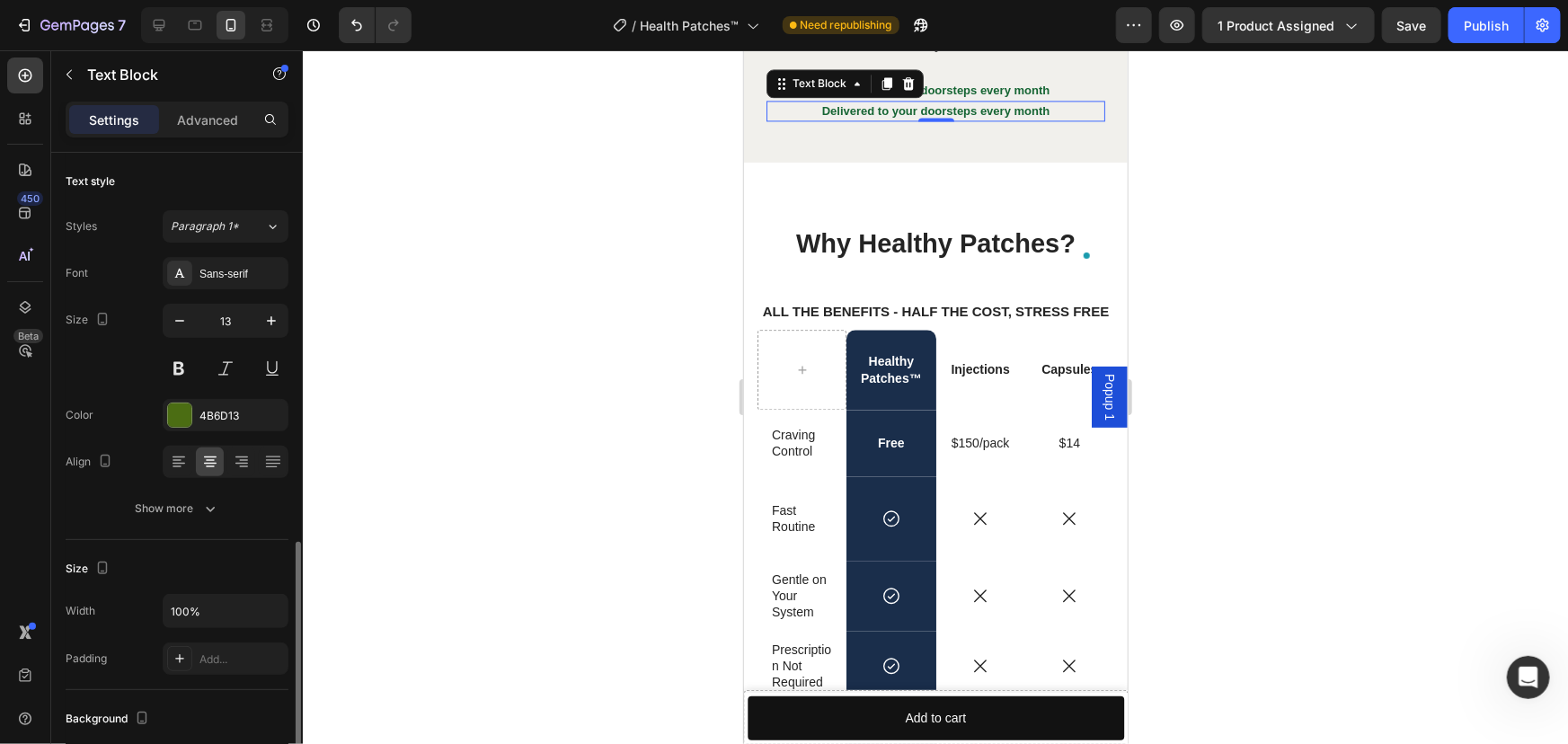
scroll to position [243, 0]
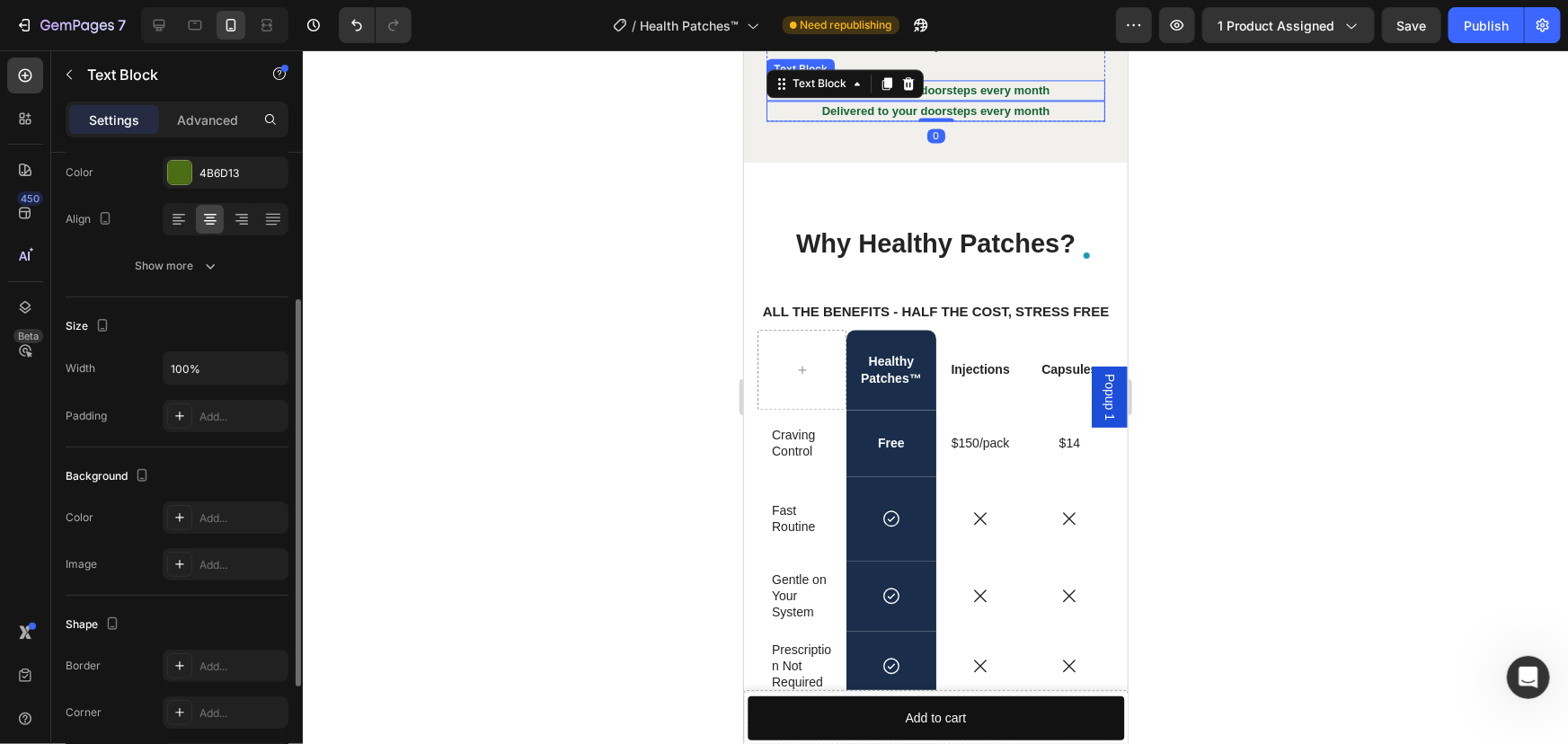
click at [949, 96] on strong "Delivered to your doorsteps every month" at bounding box center [935, 90] width 228 height 13
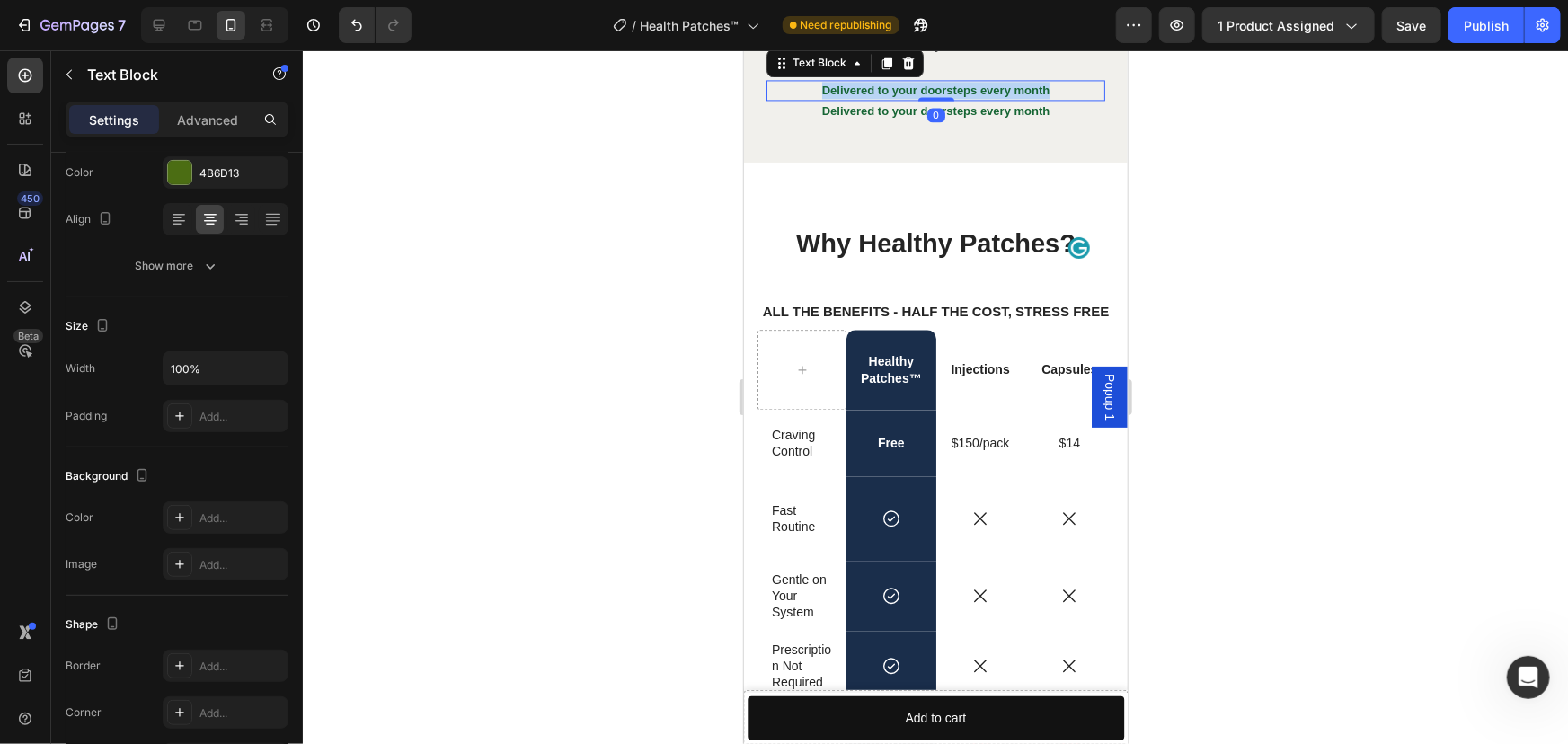
click at [949, 96] on strong "Delivered to your doorsteps every month" at bounding box center [935, 90] width 228 height 13
click at [960, 96] on strong "BASED ON A STUDY OF 804 CUSTOMER" at bounding box center [935, 90] width 227 height 13
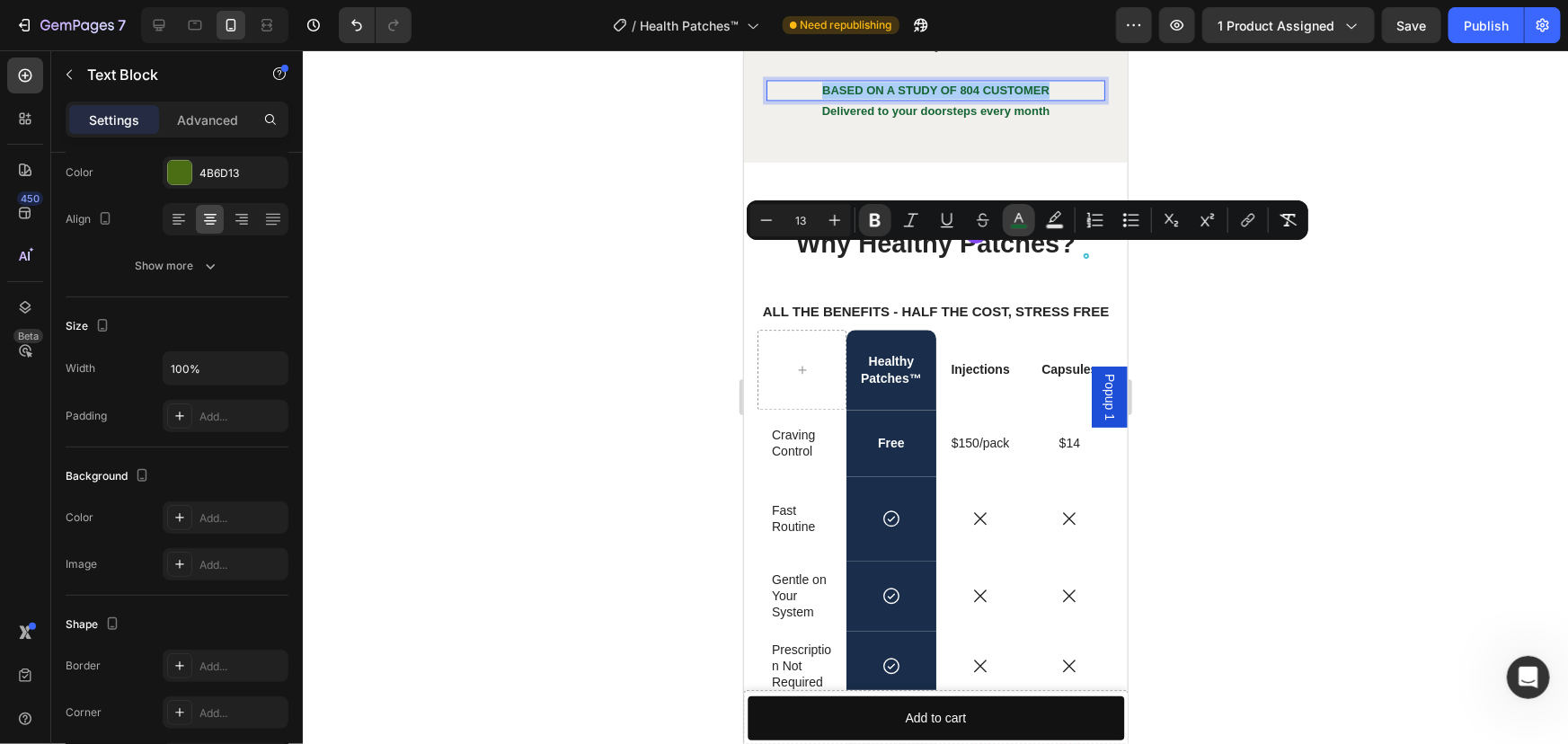
click at [1015, 222] on icon "Editor contextual toolbar" at bounding box center [1018, 219] width 18 height 18
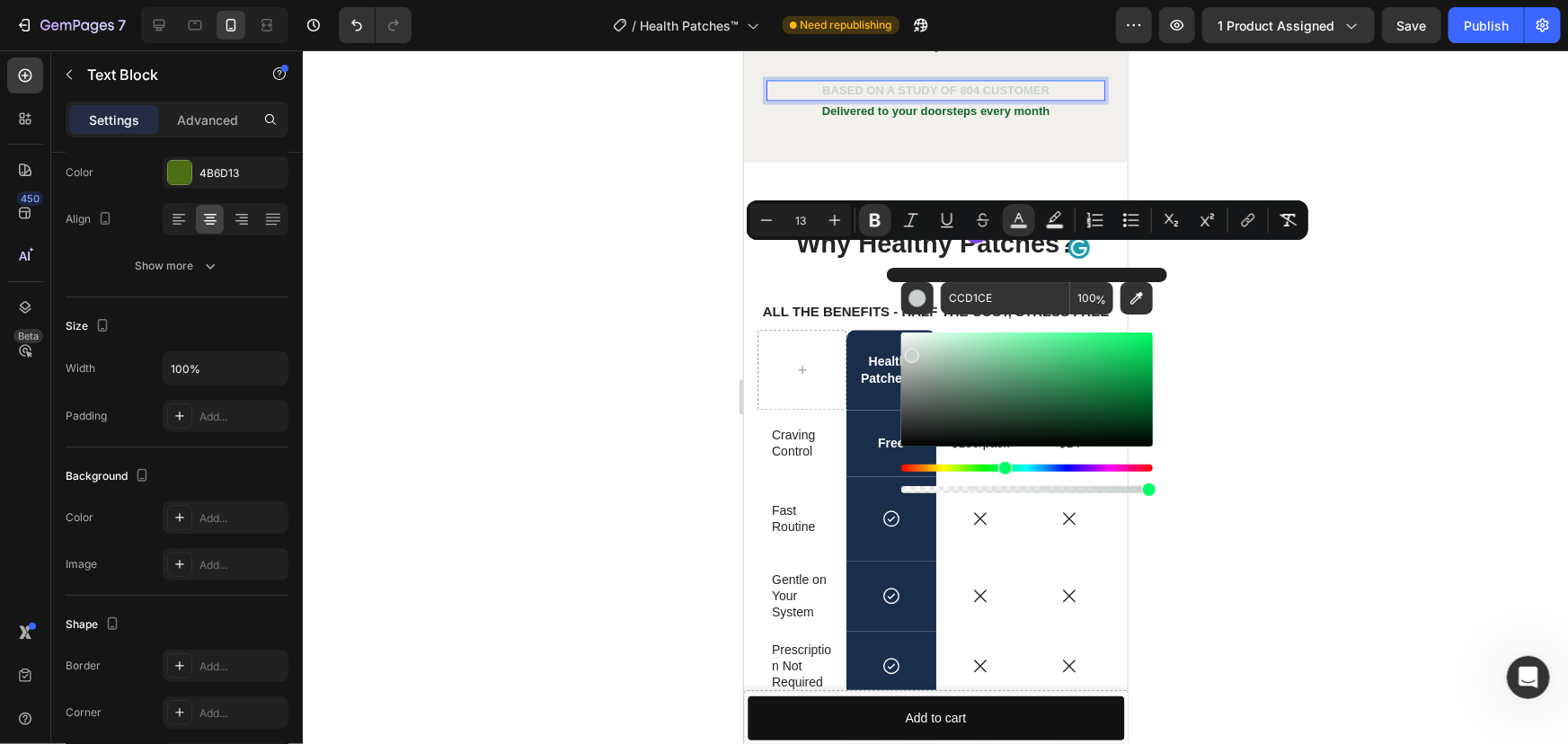
type input "CAD1CD"
drag, startPoint x: 945, startPoint y: 359, endPoint x: 910, endPoint y: 352, distance: 35.7
click at [910, 352] on div "Editor contextual toolbar" at bounding box center [1026, 389] width 251 height 115
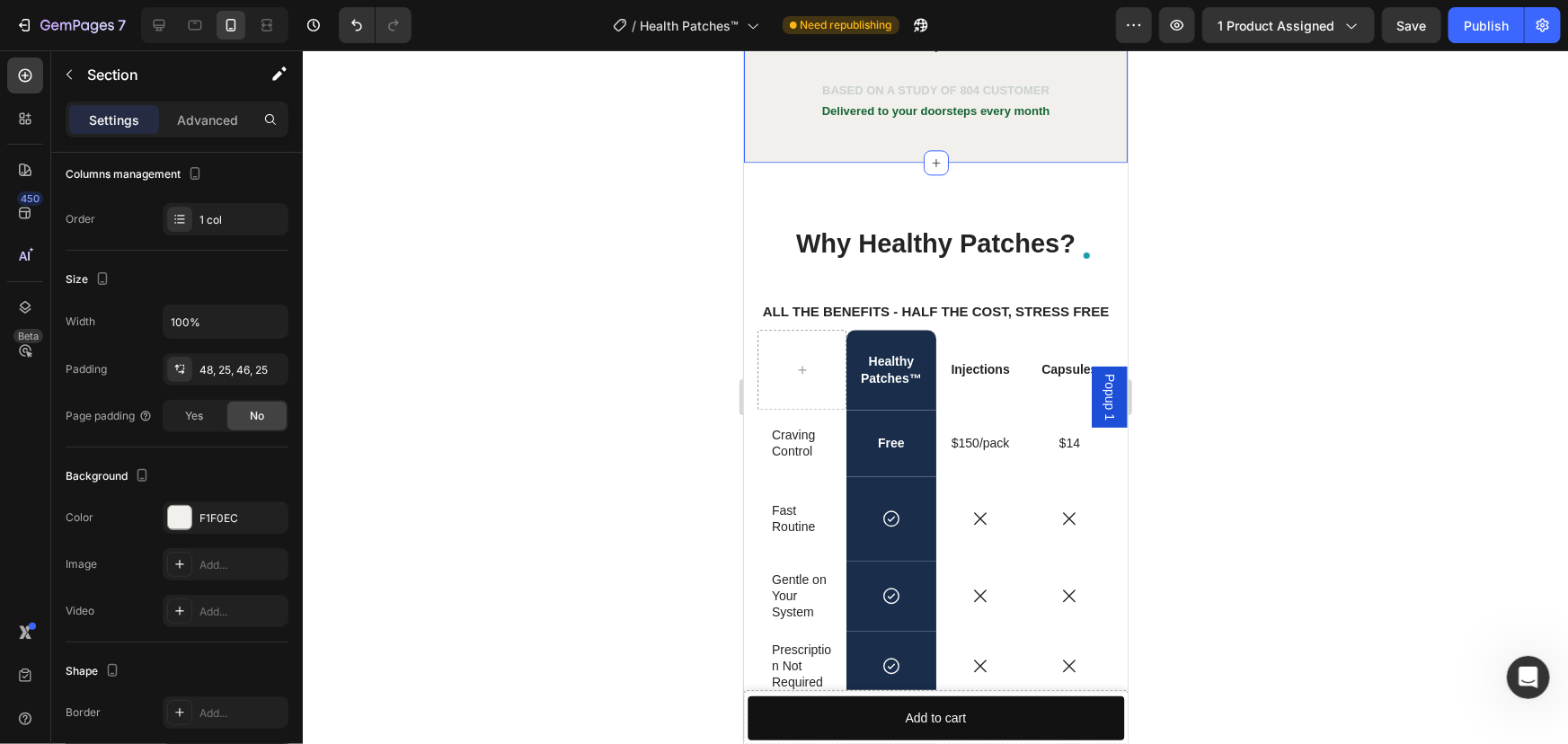
scroll to position [0, 0]
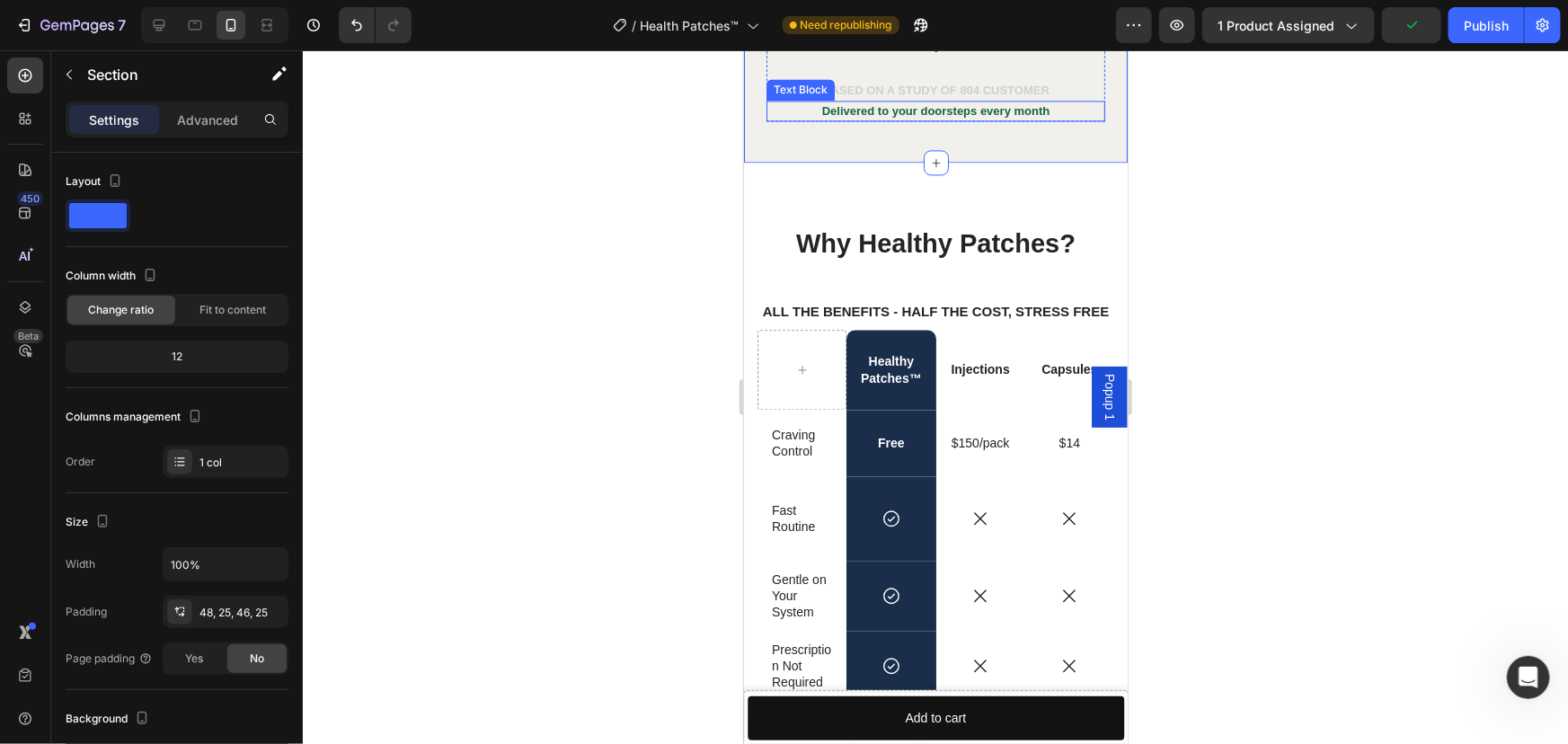
click at [900, 116] on strong "Delivered to your doorsteps every month" at bounding box center [935, 110] width 228 height 13
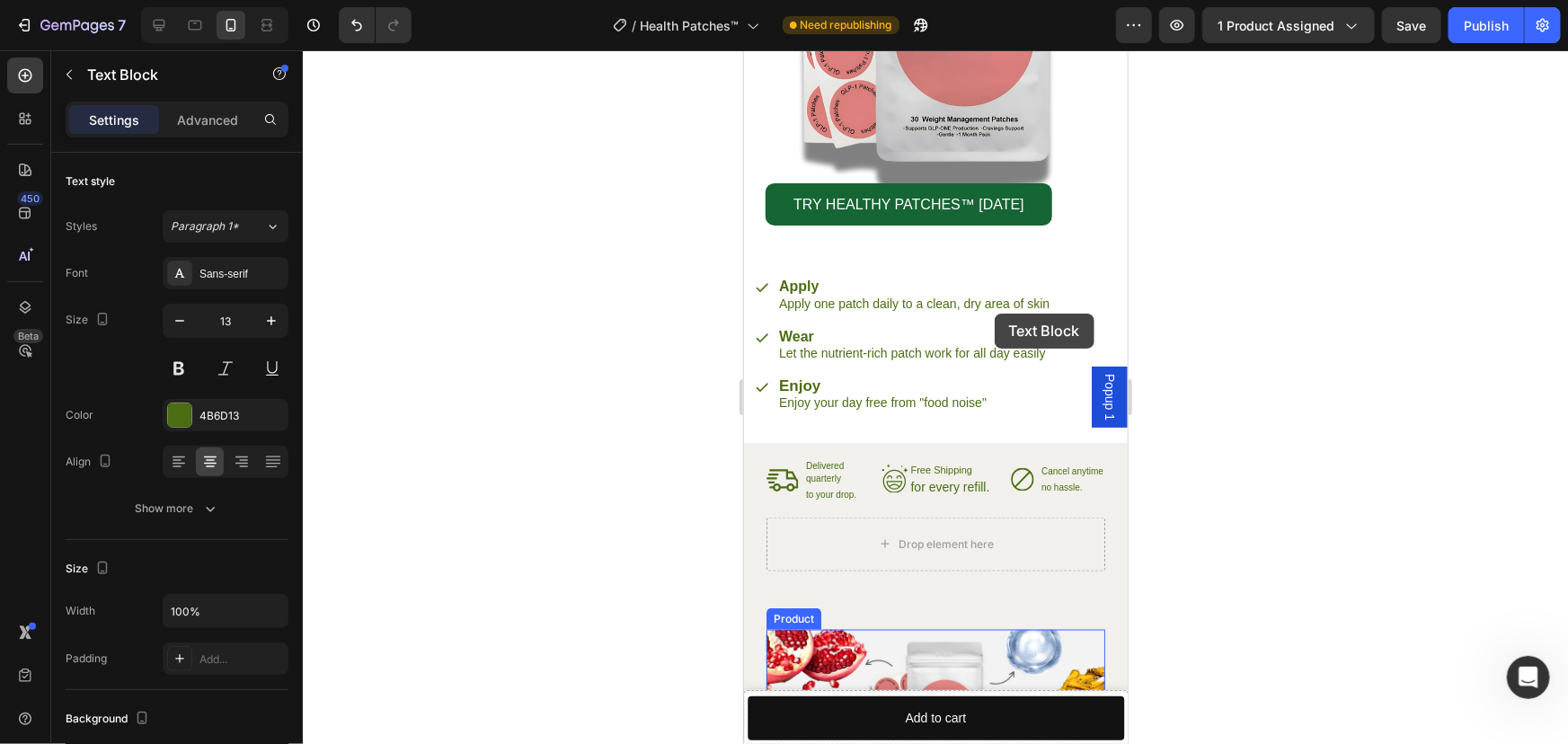
scroll to position [4231, 0]
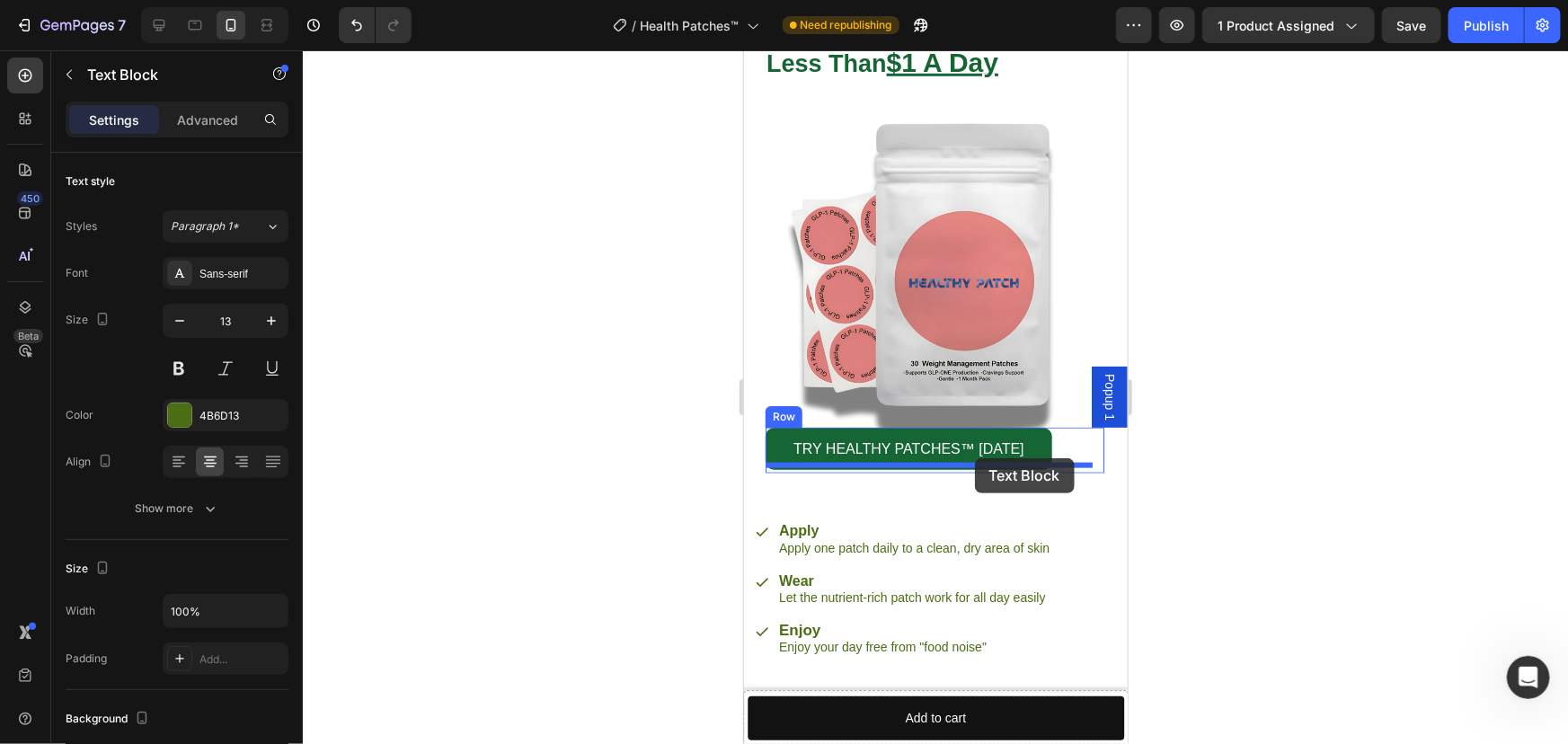
drag, startPoint x: 1063, startPoint y: 280, endPoint x: 974, endPoint y: 457, distance: 198.1
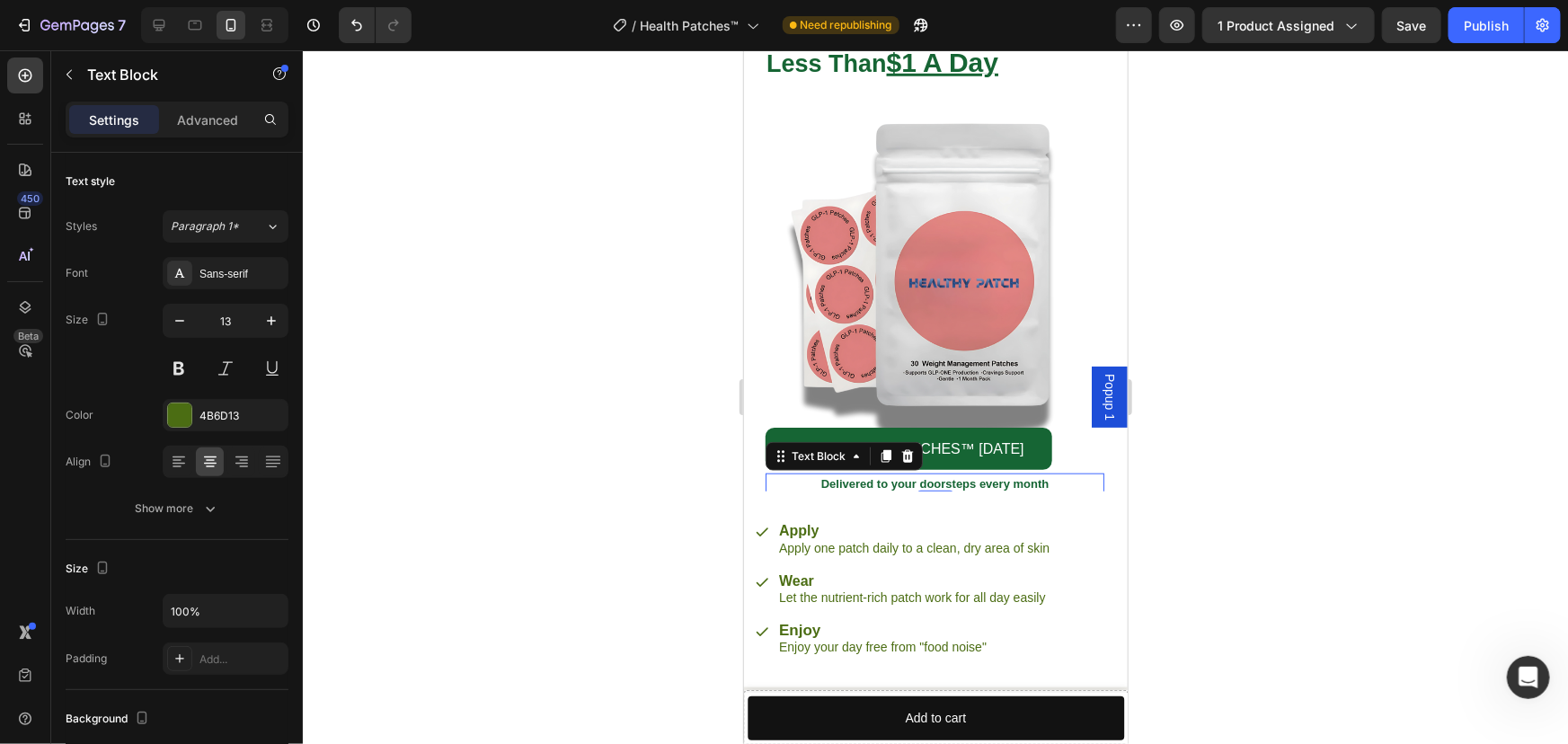
click at [1215, 461] on div at bounding box center [936, 397] width 1265 height 693
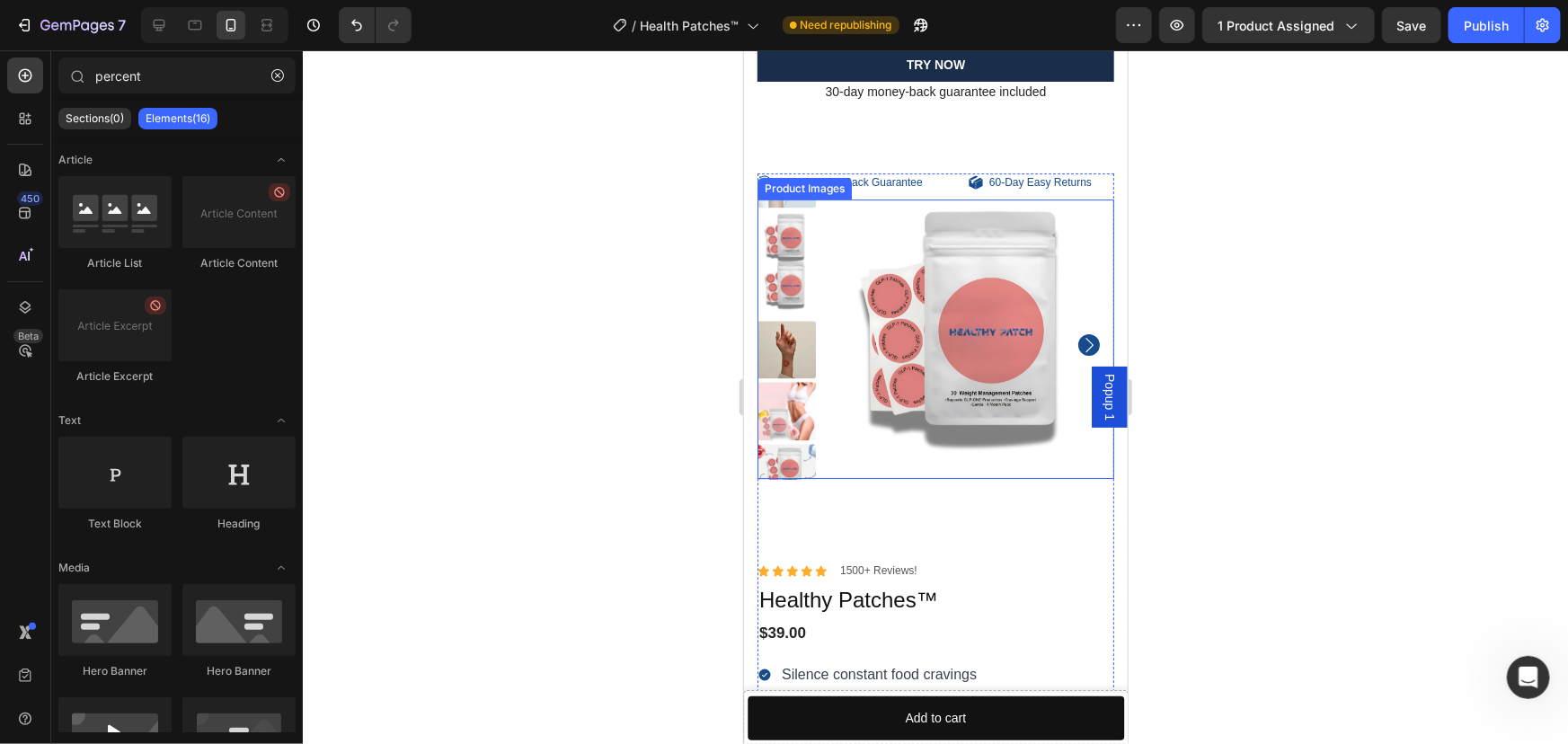
scroll to position [6869, 0]
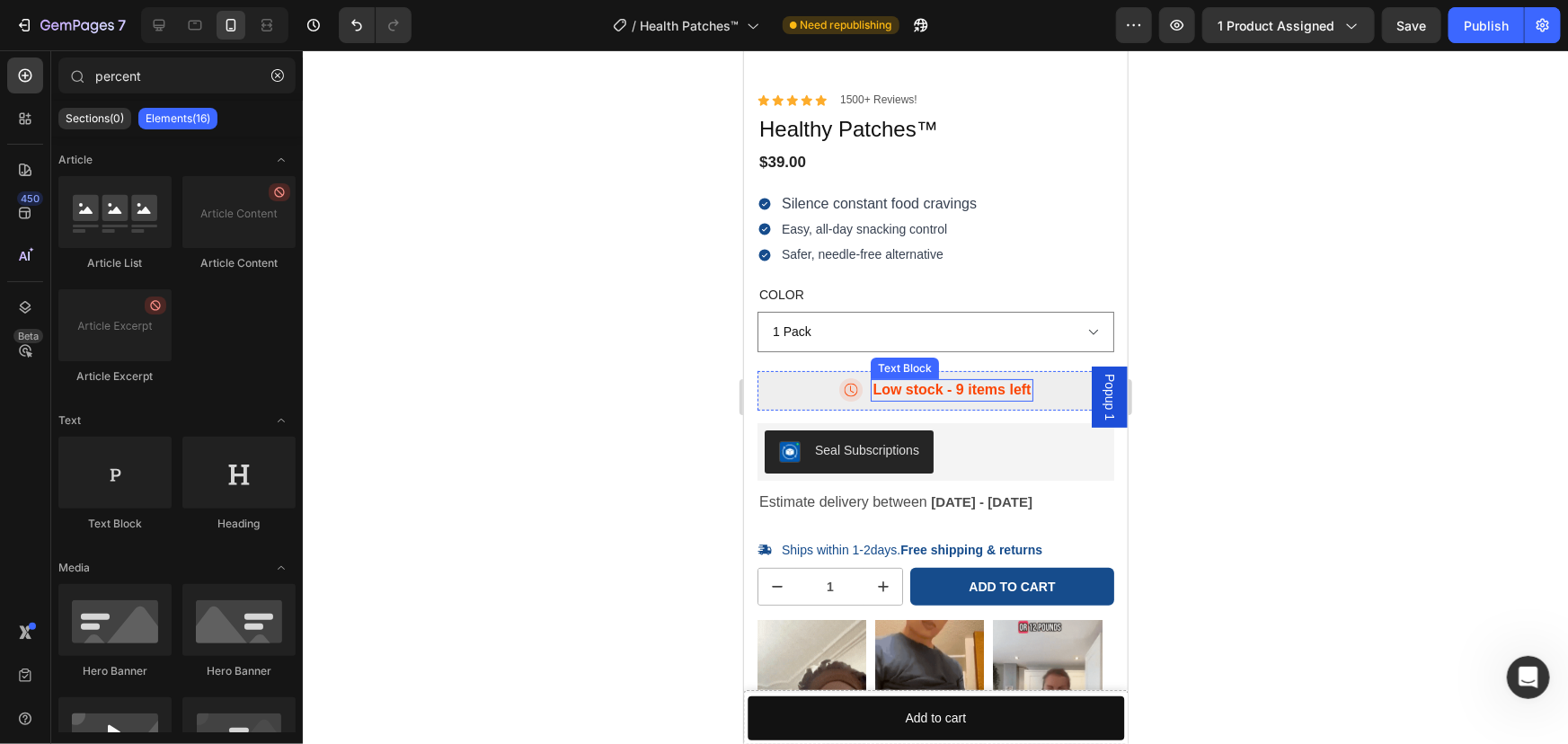
click at [956, 390] on p "Low stock - 9 items left" at bounding box center [950, 390] width 158 height 19
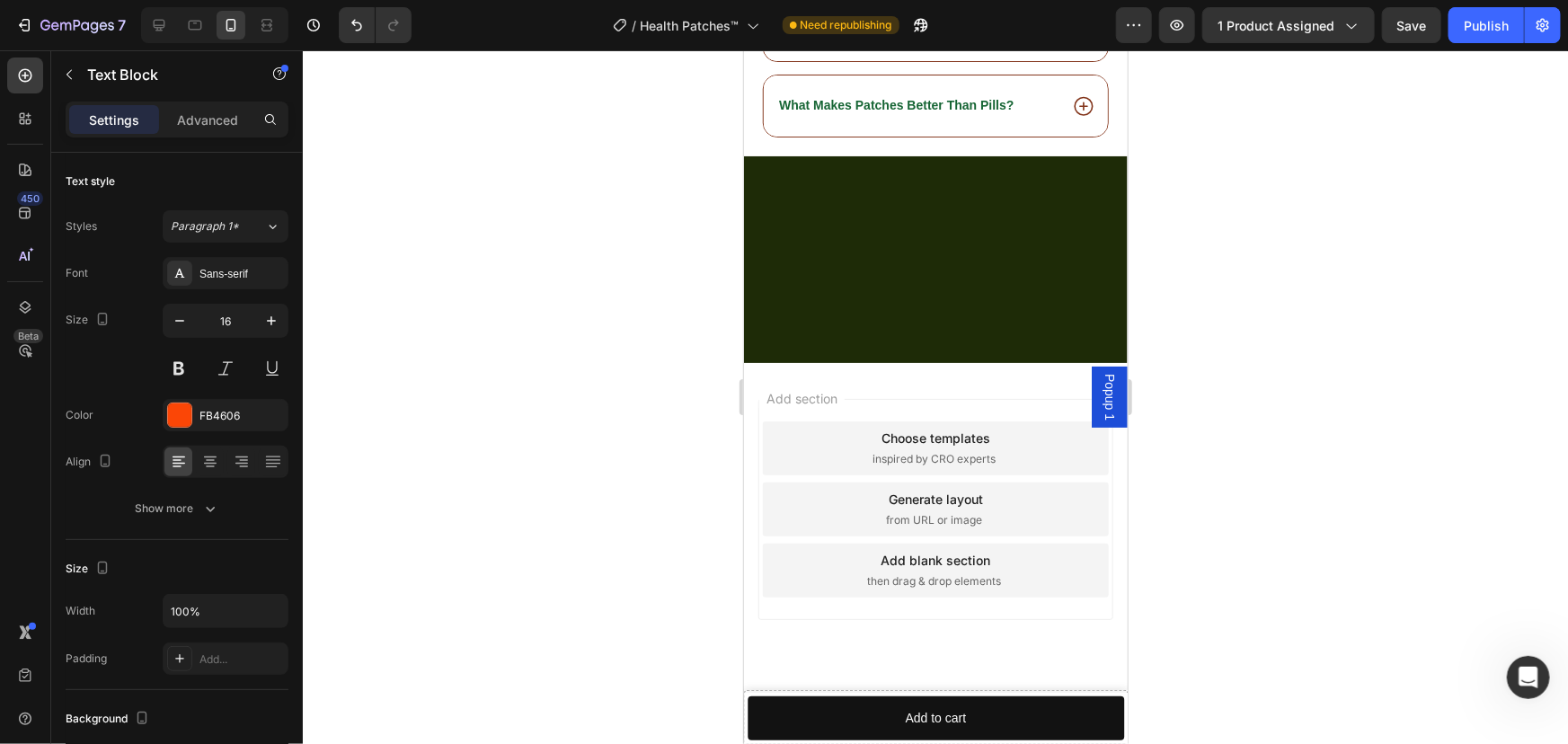
scroll to position [9074, 0]
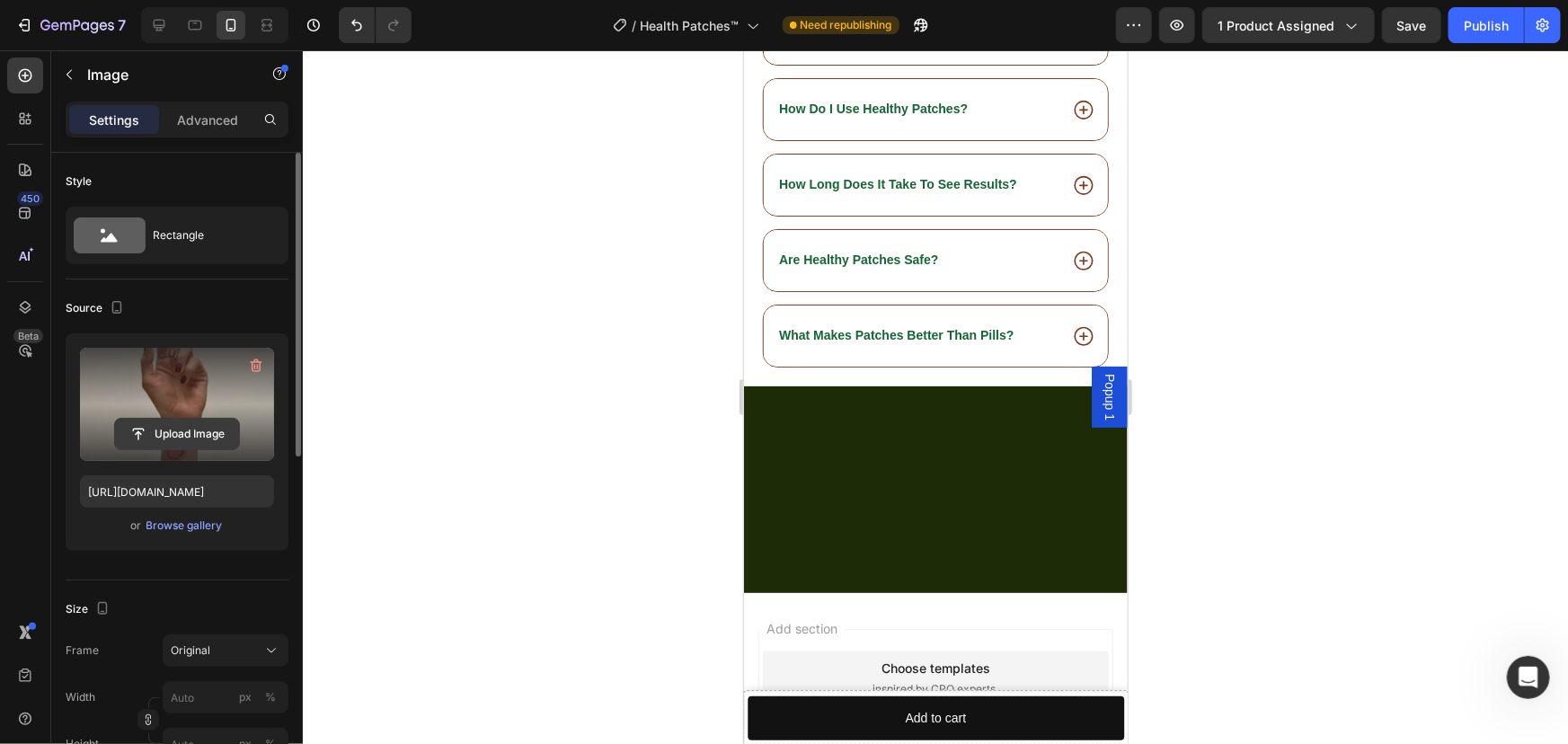
click at [196, 422] on input "file" at bounding box center [176, 434] width 124 height 31
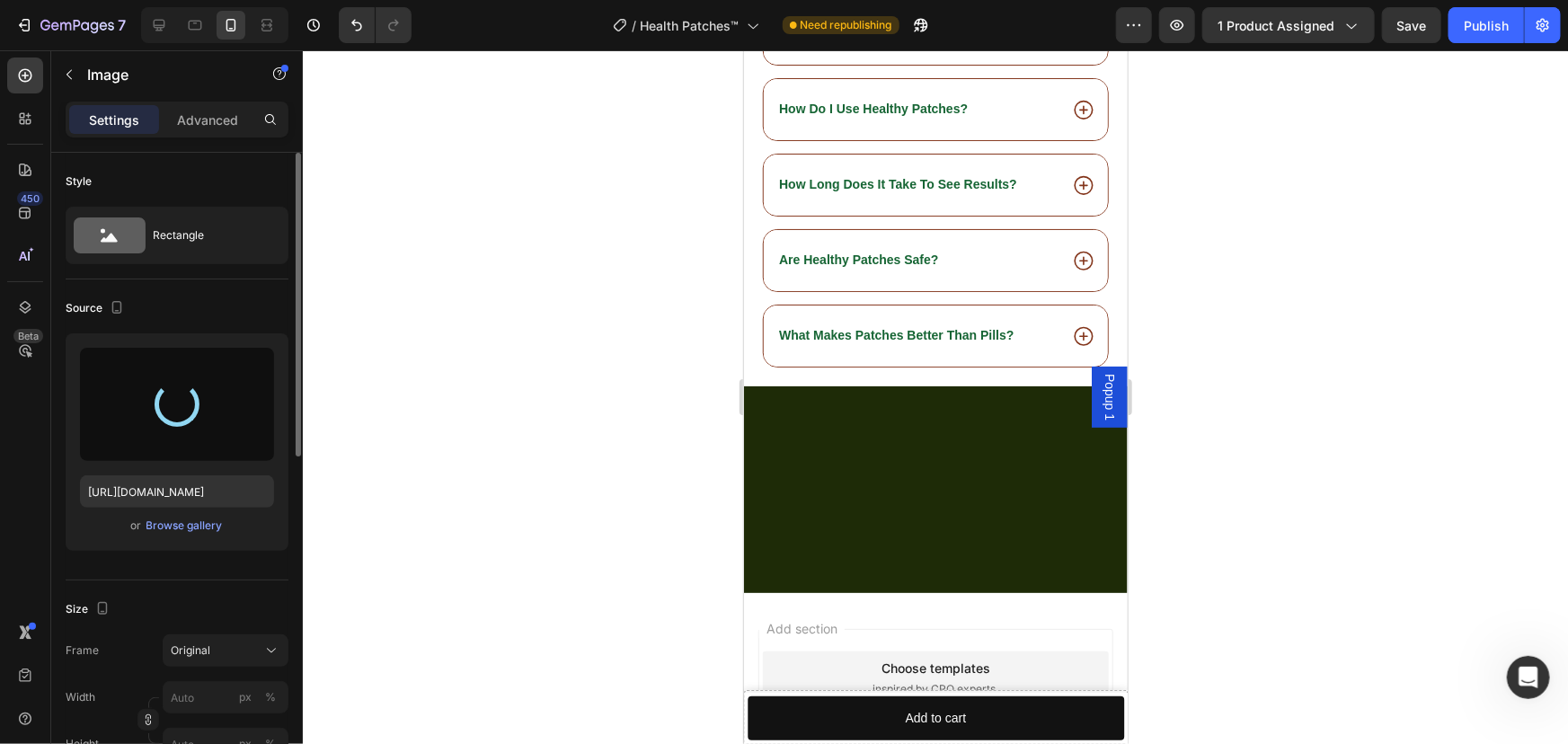
type input "[URL][DOMAIN_NAME]"
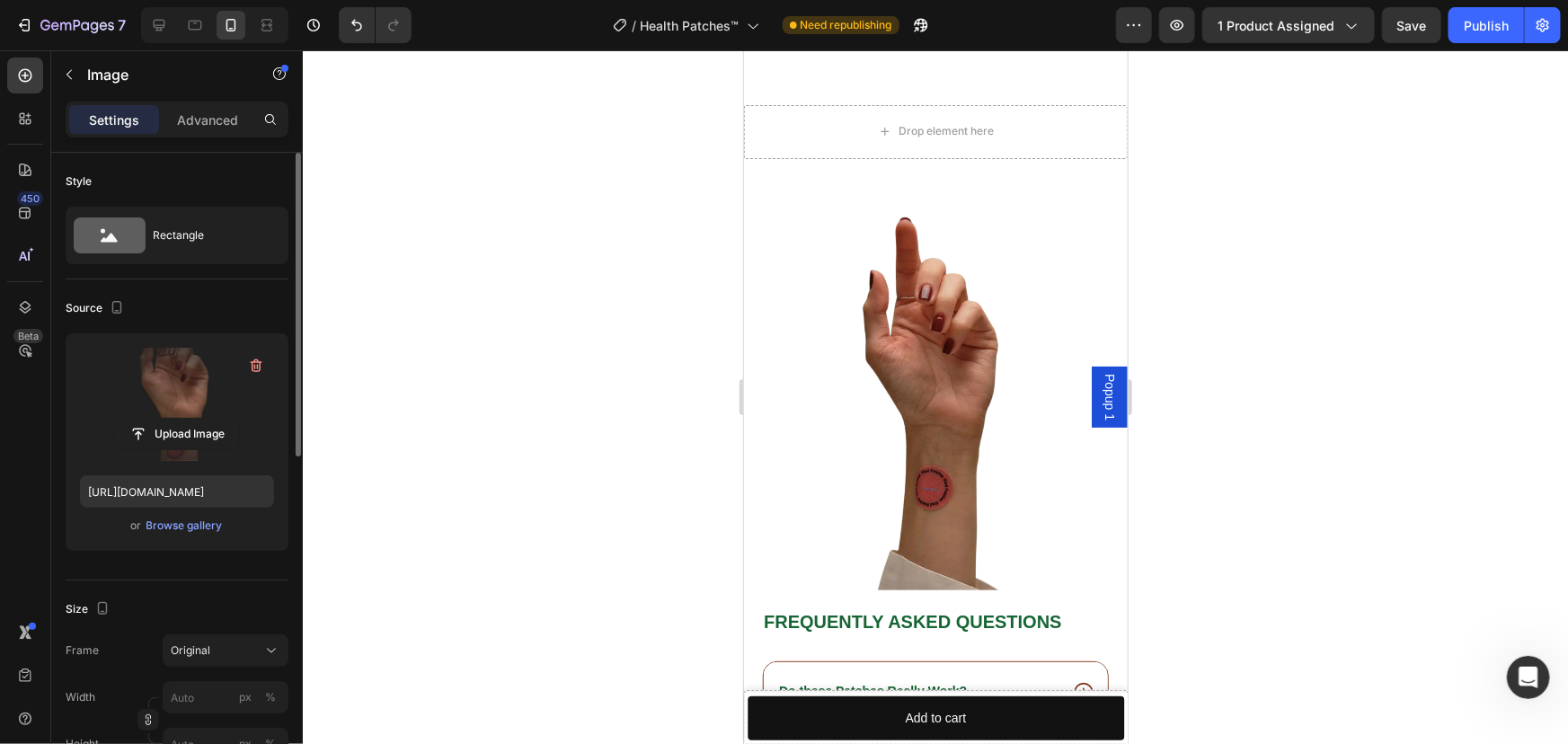
scroll to position [8094, 0]
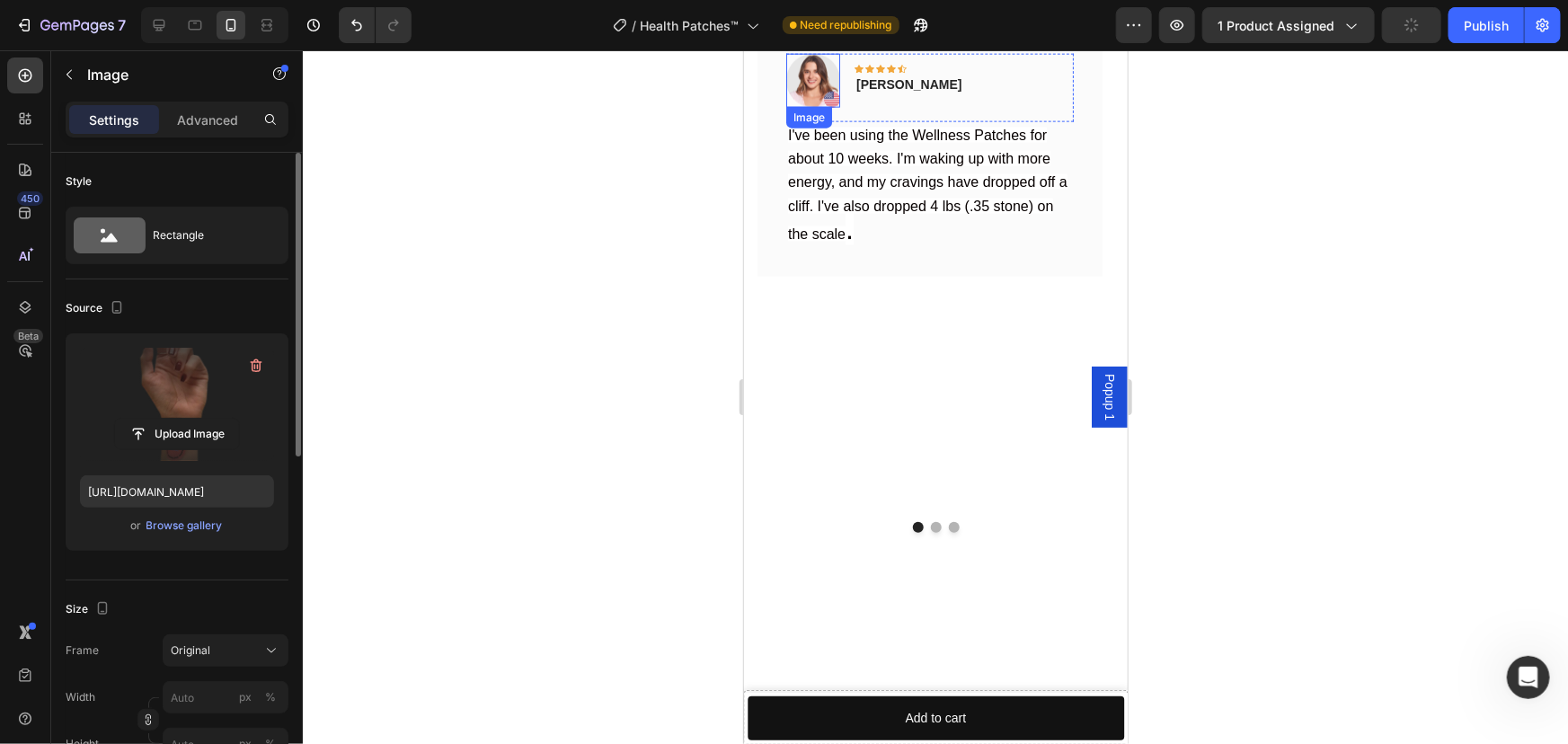
click at [812, 107] on img at bounding box center [812, 80] width 54 height 54
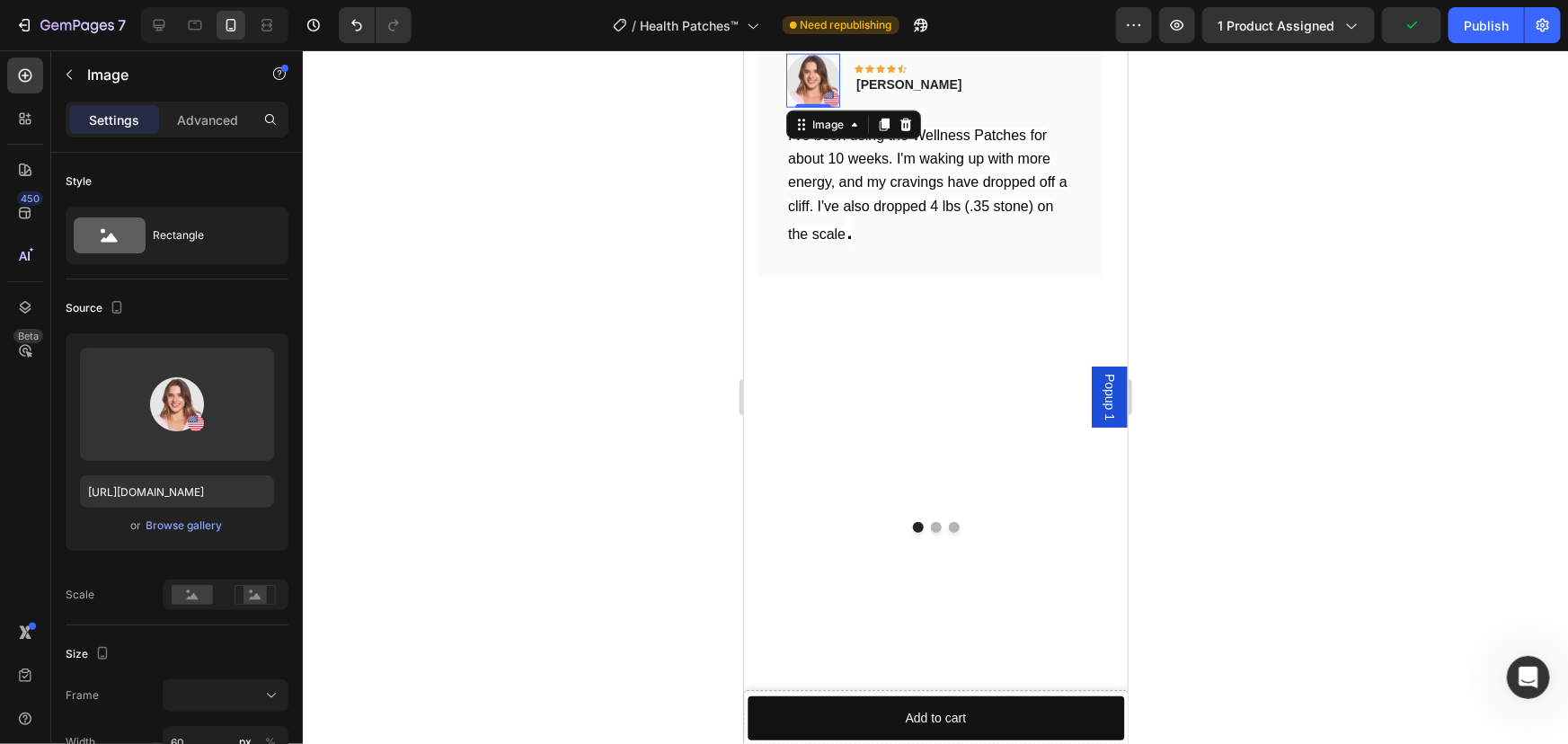
click at [1270, 367] on div at bounding box center [936, 397] width 1265 height 693
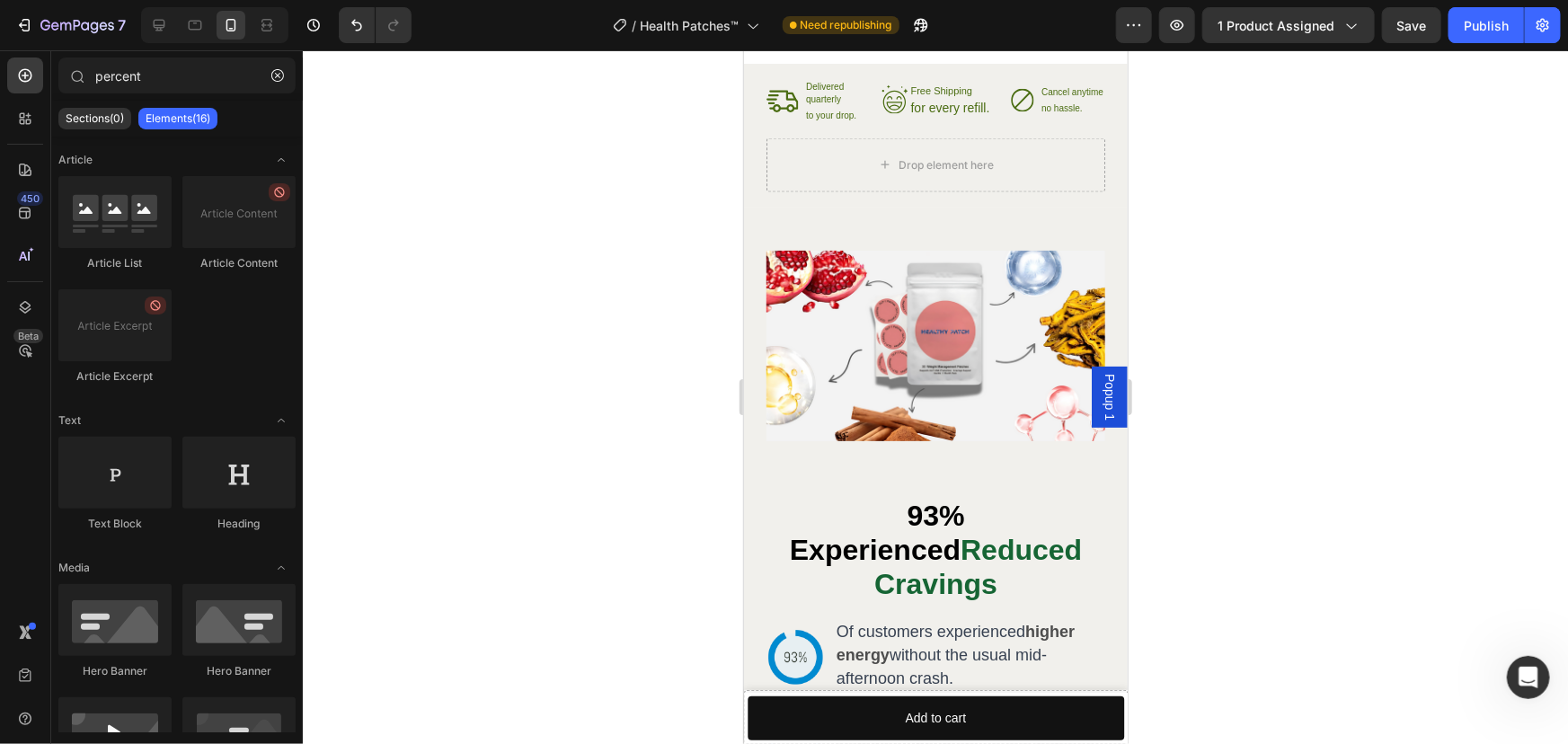
scroll to position [4608, 0]
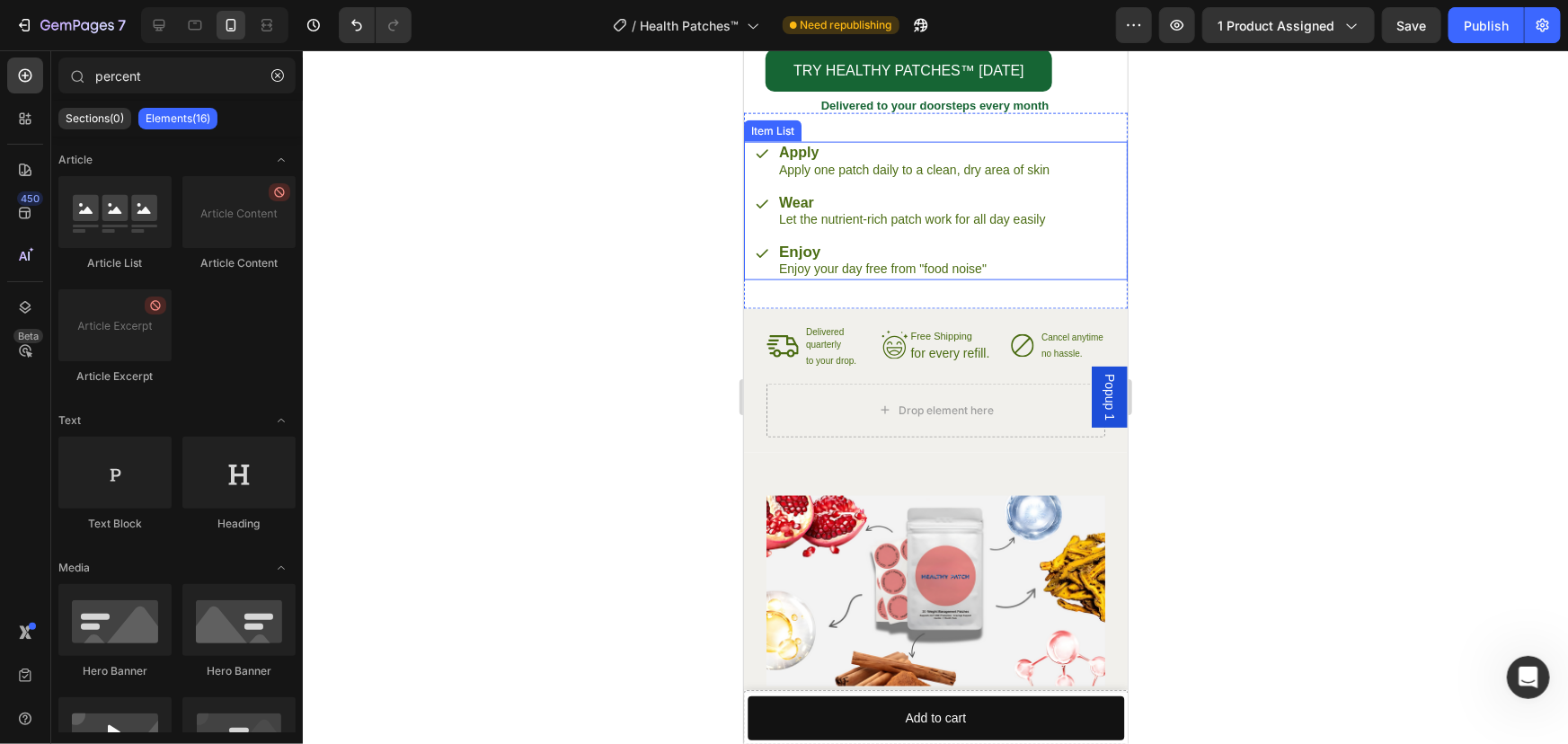
click at [817, 155] on strong "Apply" at bounding box center [797, 151] width 39 height 15
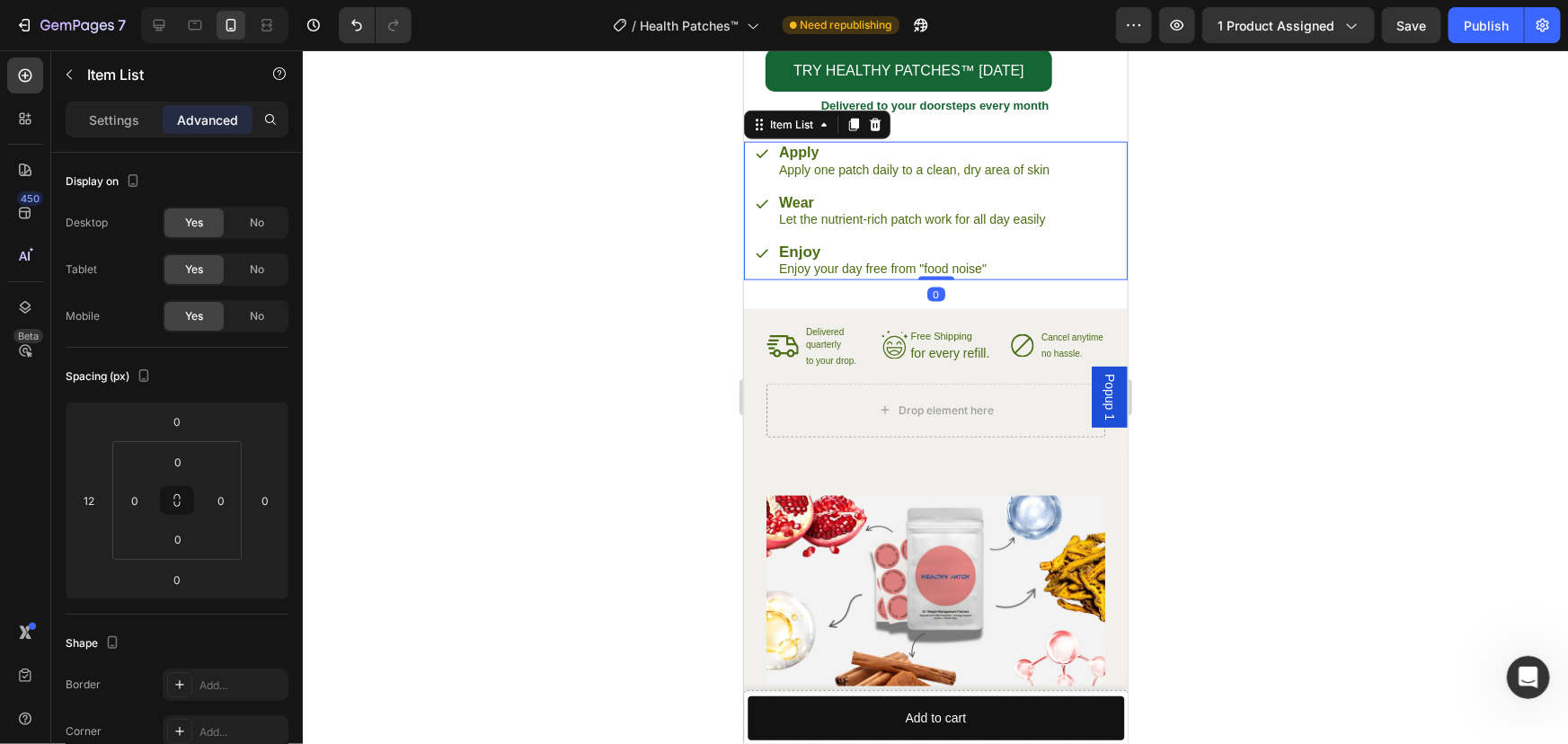
click at [817, 155] on strong "Apply" at bounding box center [797, 151] width 39 height 15
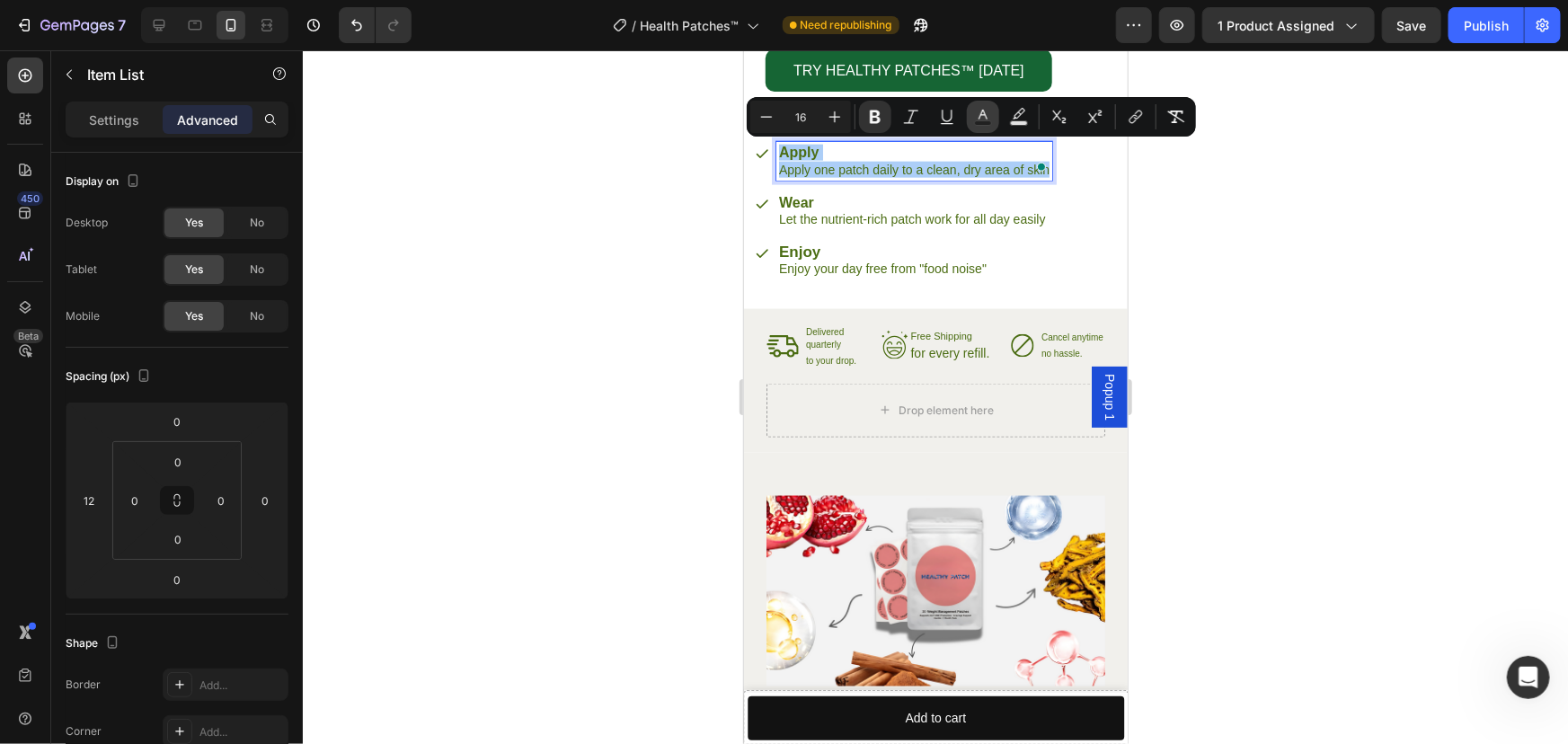
click at [977, 113] on icon "Editor contextual toolbar" at bounding box center [983, 116] width 18 height 18
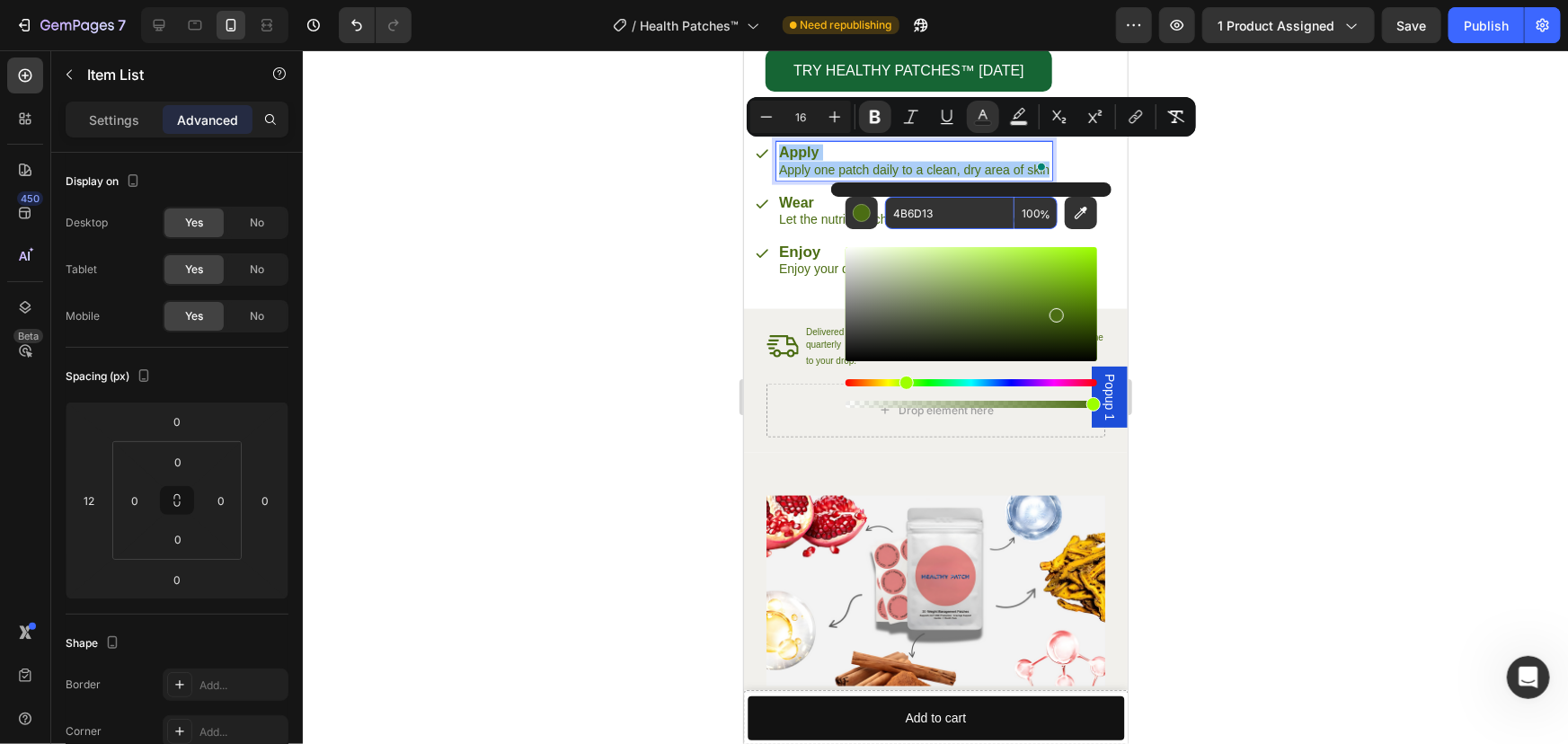
click at [938, 215] on input "4B6D13" at bounding box center [949, 213] width 129 height 33
paste input "Editor contextual toolbar"
type input "4B6D13"
click at [578, 208] on div at bounding box center [936, 397] width 1265 height 693
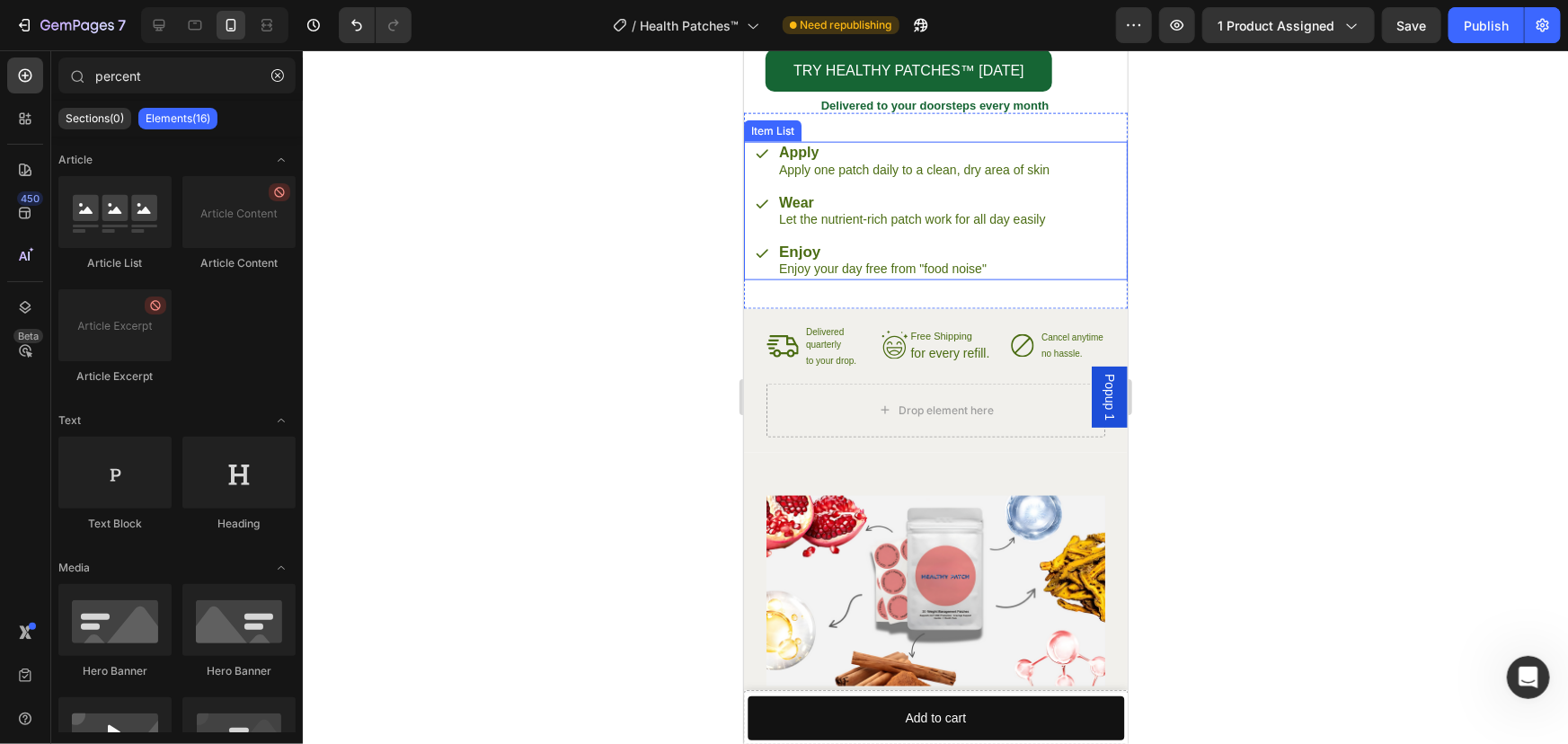
scroll to position [4365, 0]
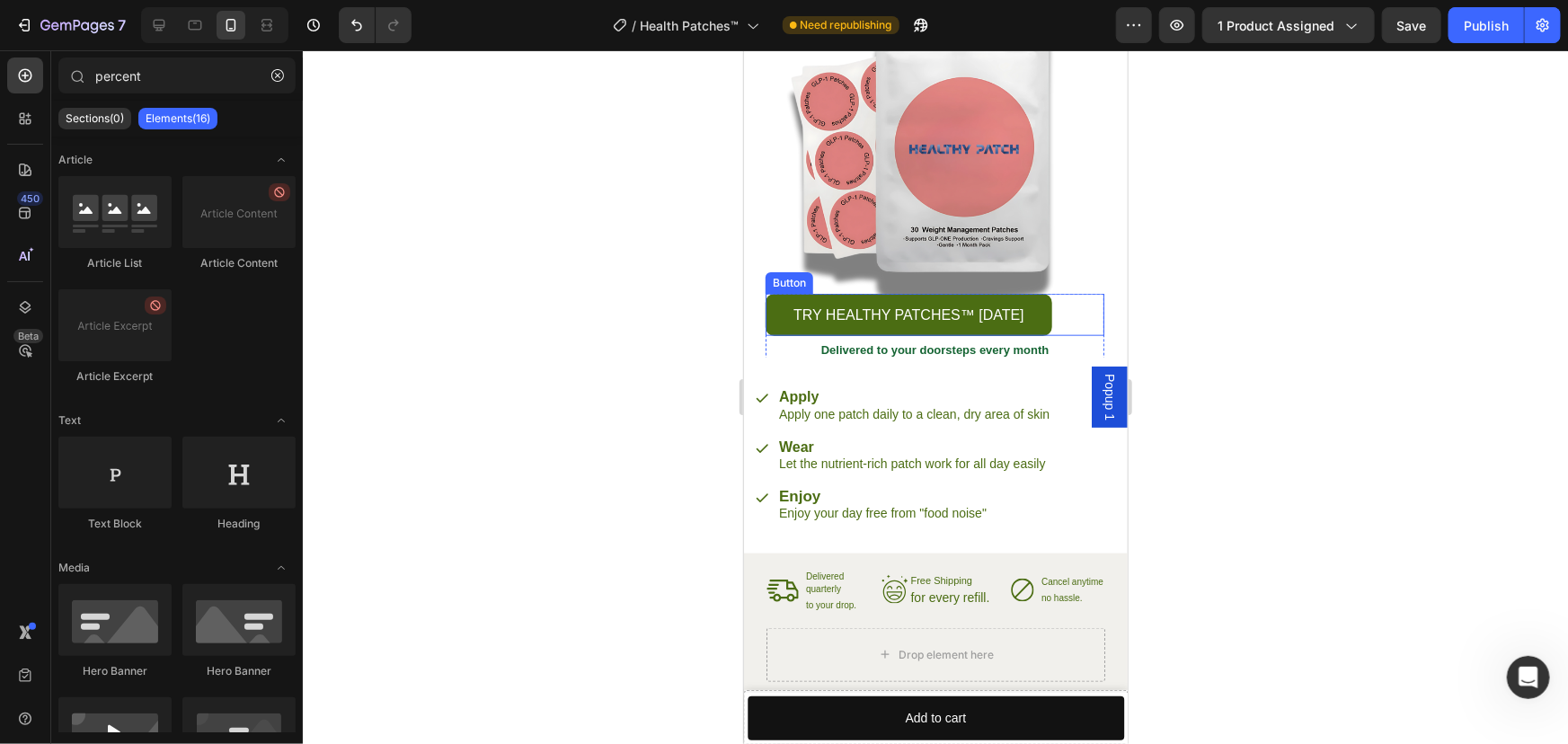
click at [778, 293] on link "TRY HEALTHY PATCHES™ [DATE]" at bounding box center [908, 314] width 287 height 42
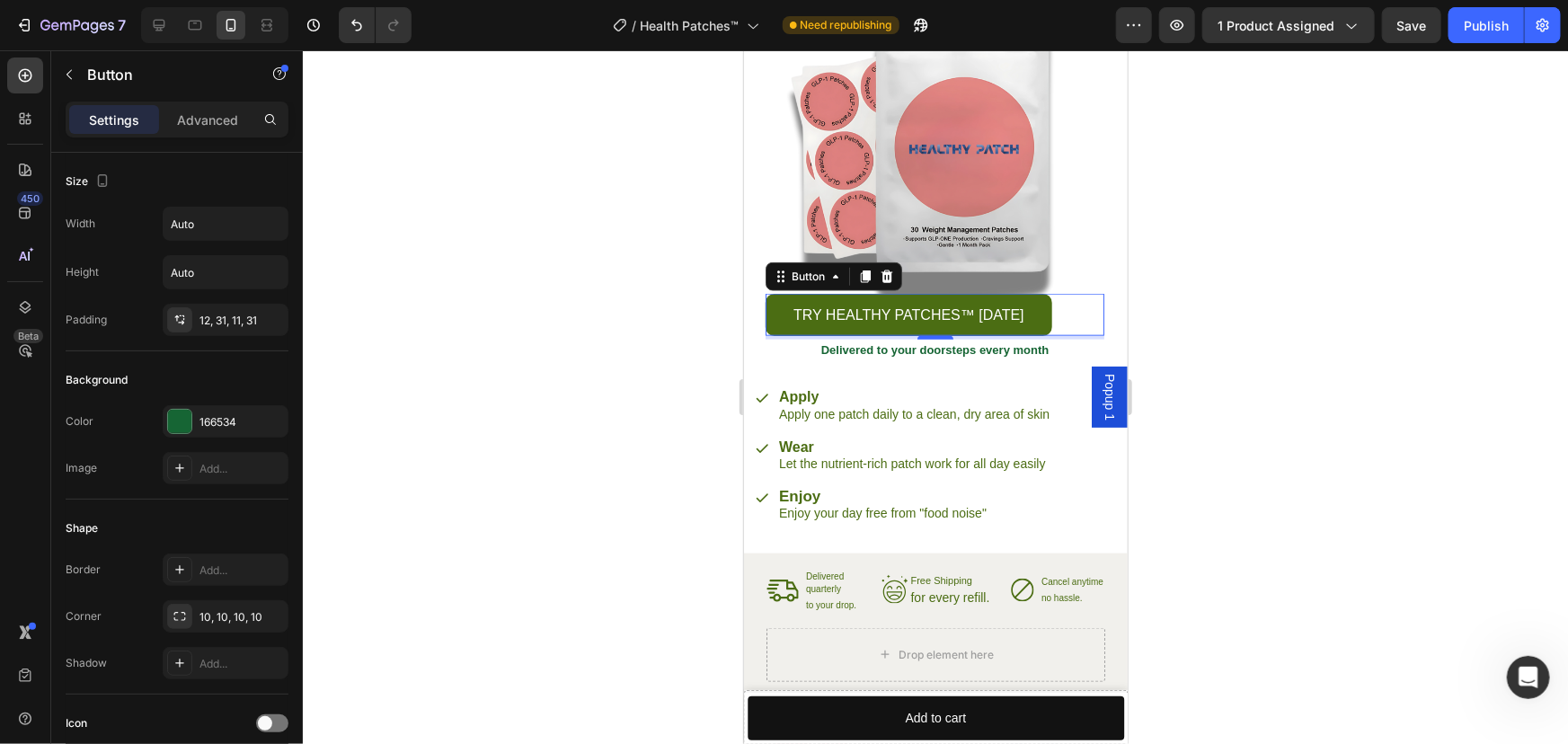
click at [778, 293] on link "TRY HEALTHY PATCHES™ [DATE]" at bounding box center [908, 314] width 287 height 42
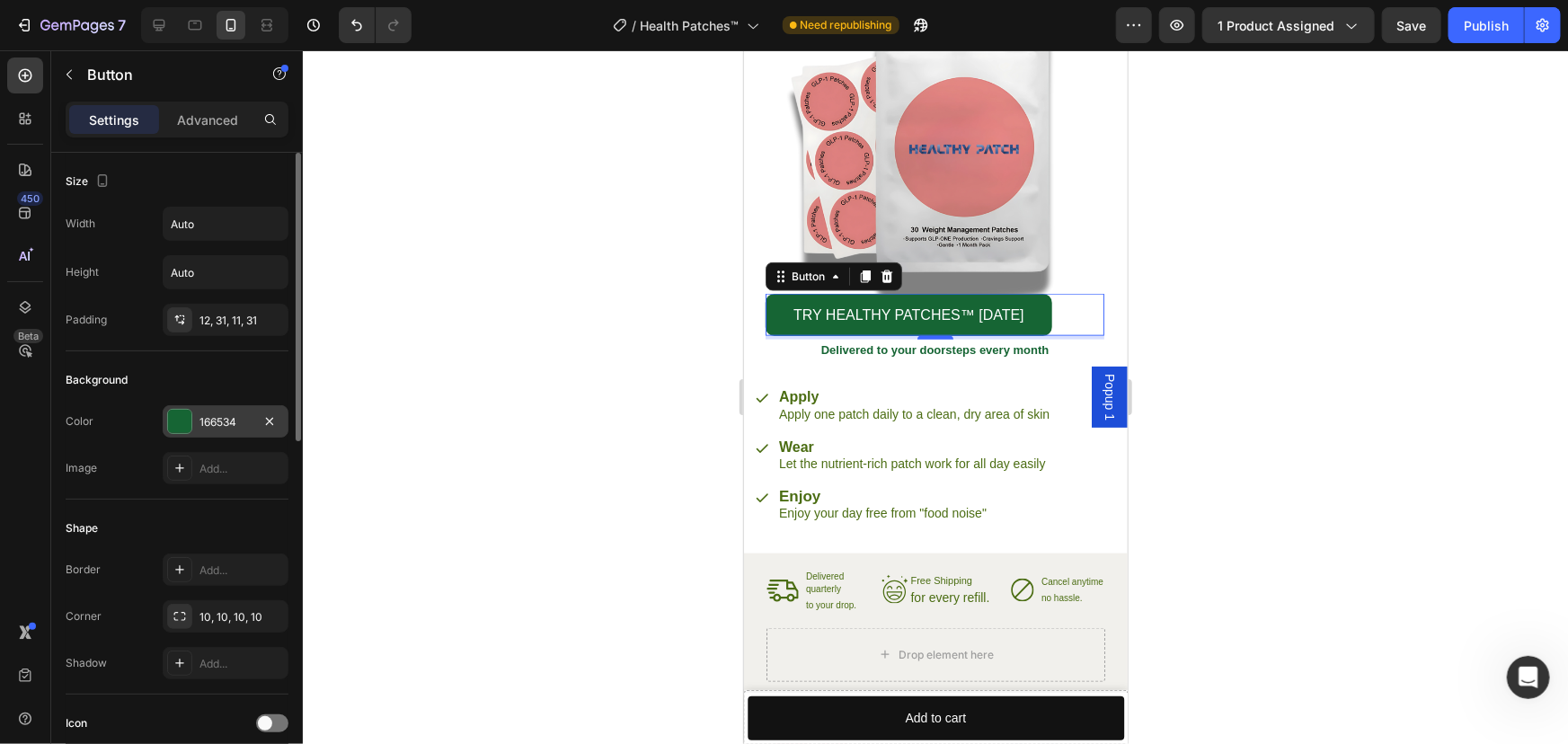
click at [237, 422] on div "166534" at bounding box center [225, 422] width 52 height 16
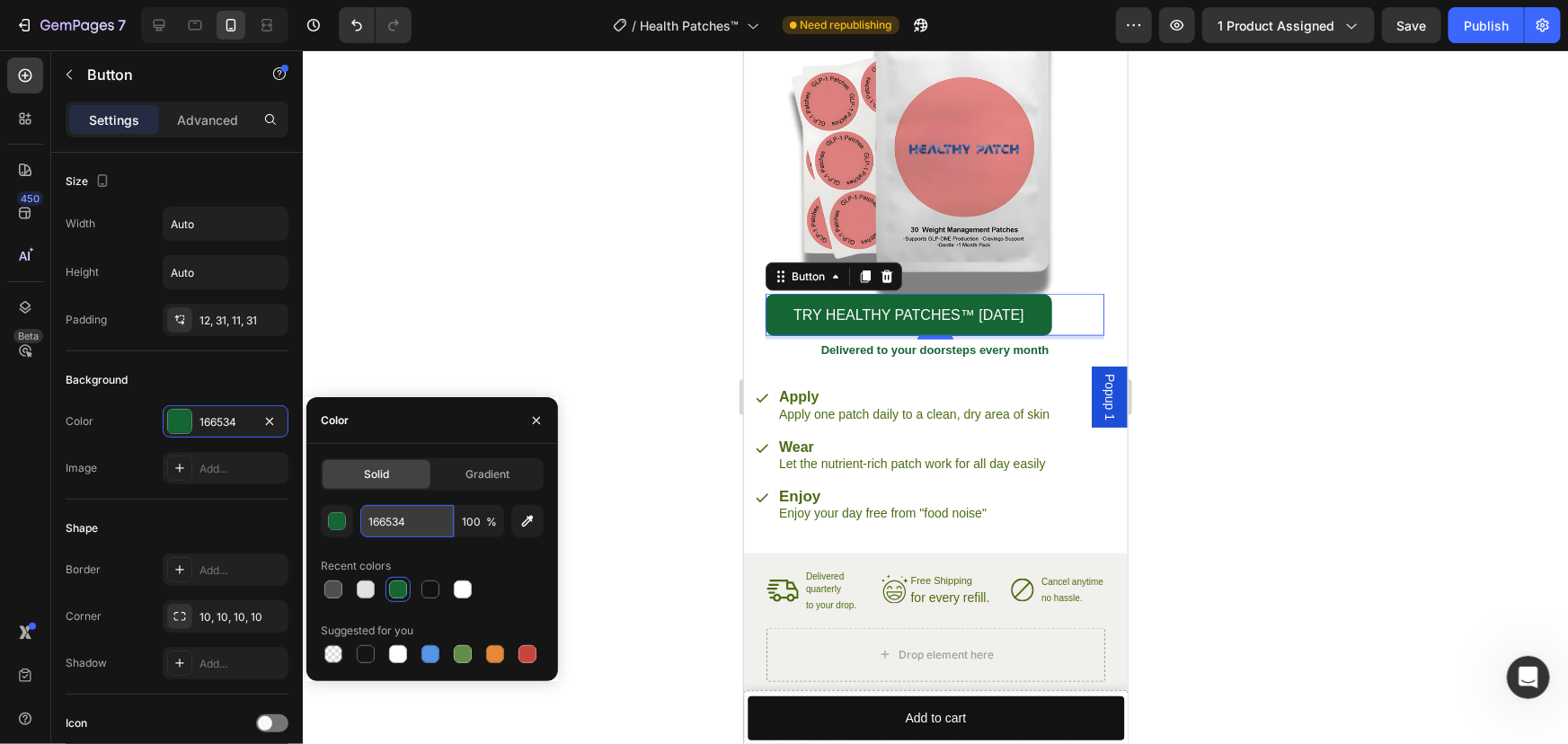
click at [406, 518] on input "166534" at bounding box center [406, 521] width 93 height 33
click at [645, 330] on div at bounding box center [936, 397] width 1265 height 693
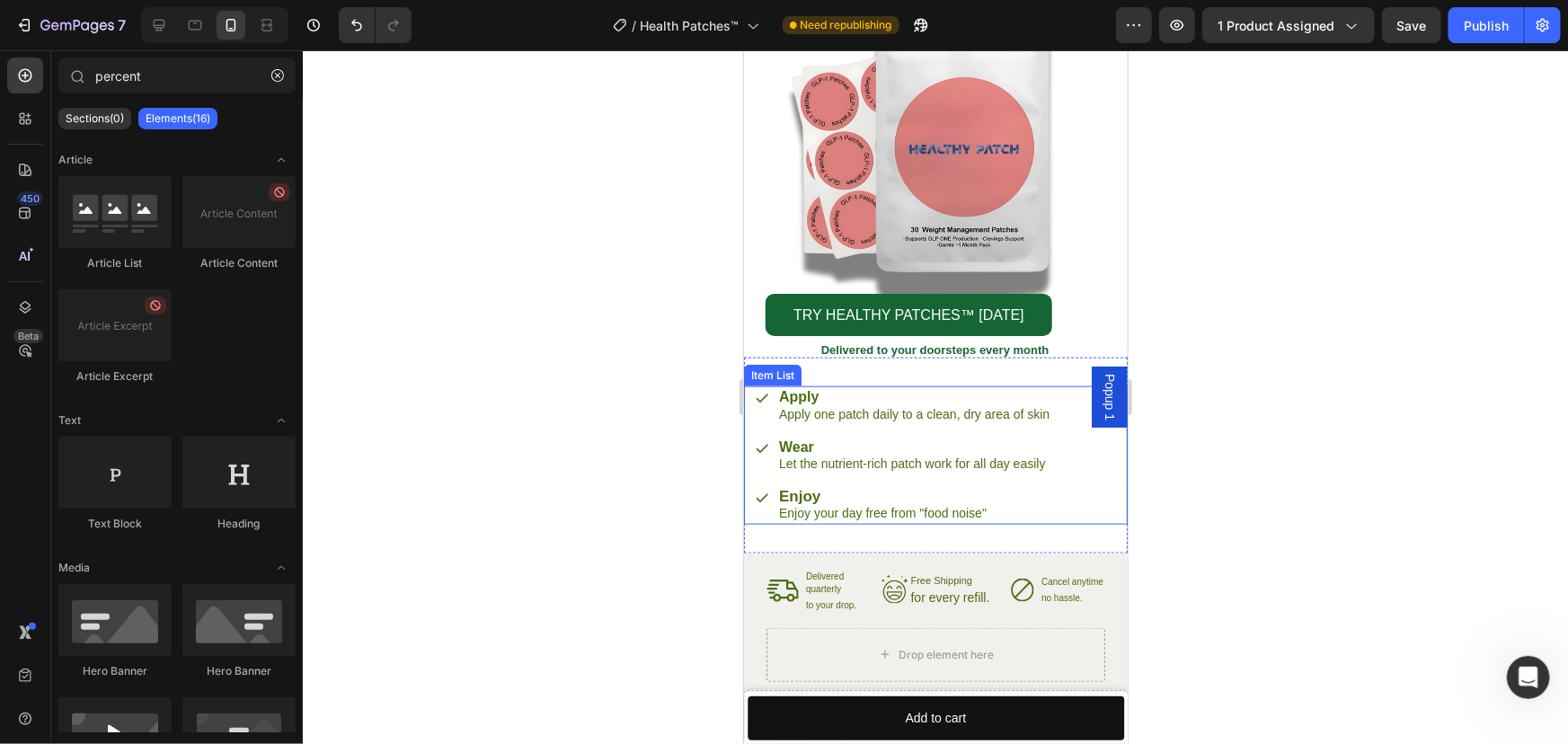
click at [922, 412] on p "Apply one patch daily to a clean, dry area of skin" at bounding box center [913, 413] width 270 height 16
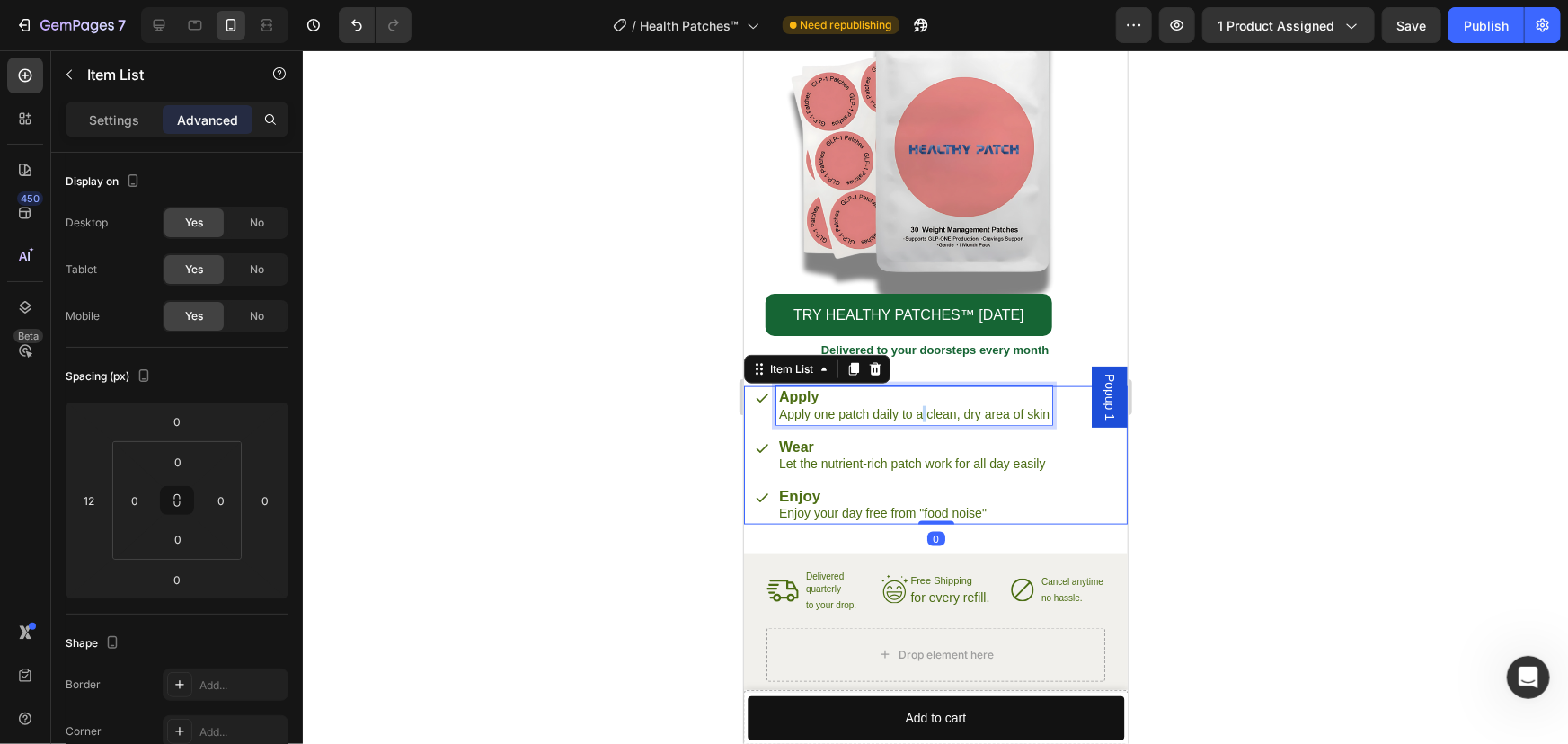
click at [922, 412] on p "Apply one patch daily to a clean, dry area of skin" at bounding box center [913, 413] width 270 height 16
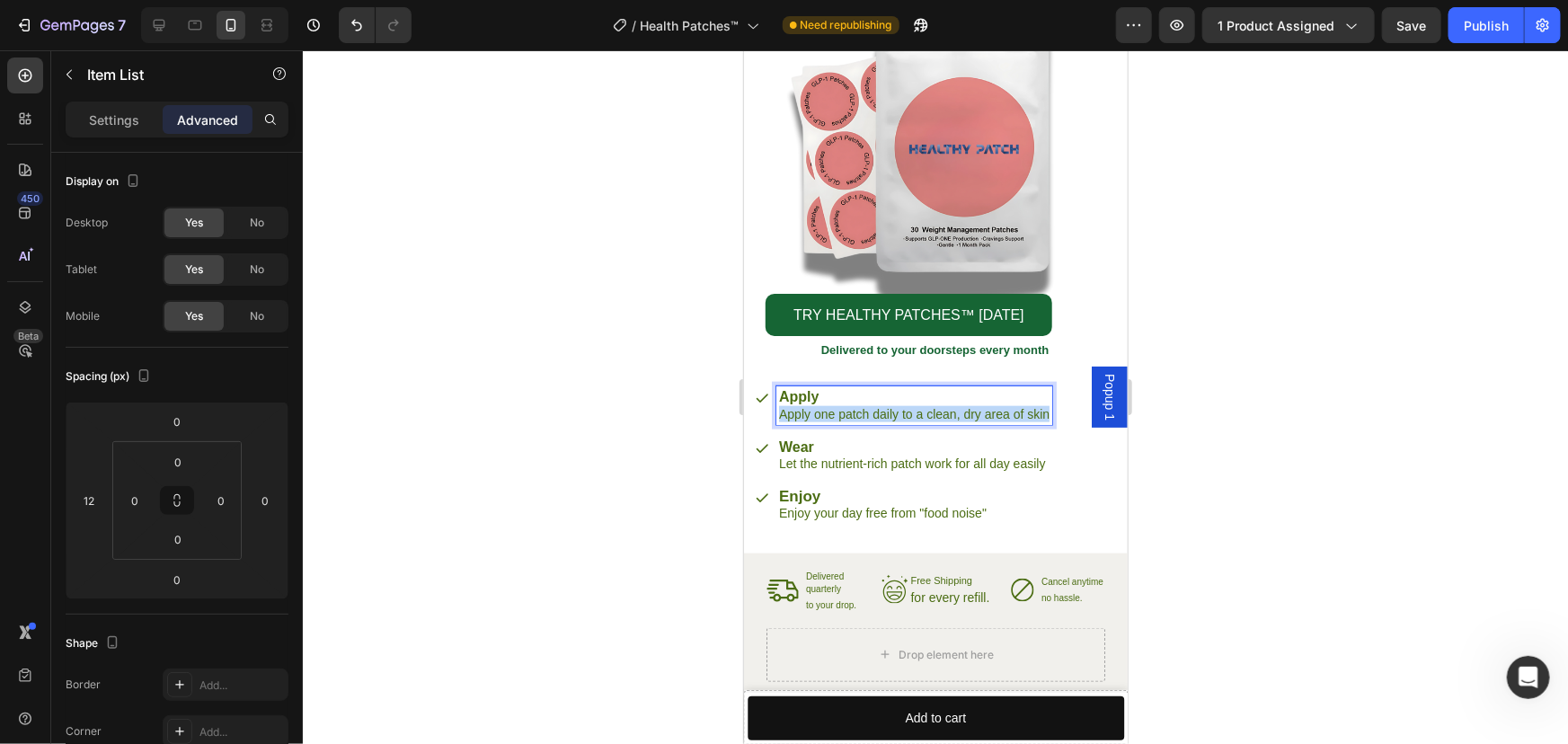
click at [922, 412] on p "Apply one patch daily to a clean, dry area of skin" at bounding box center [913, 413] width 270 height 16
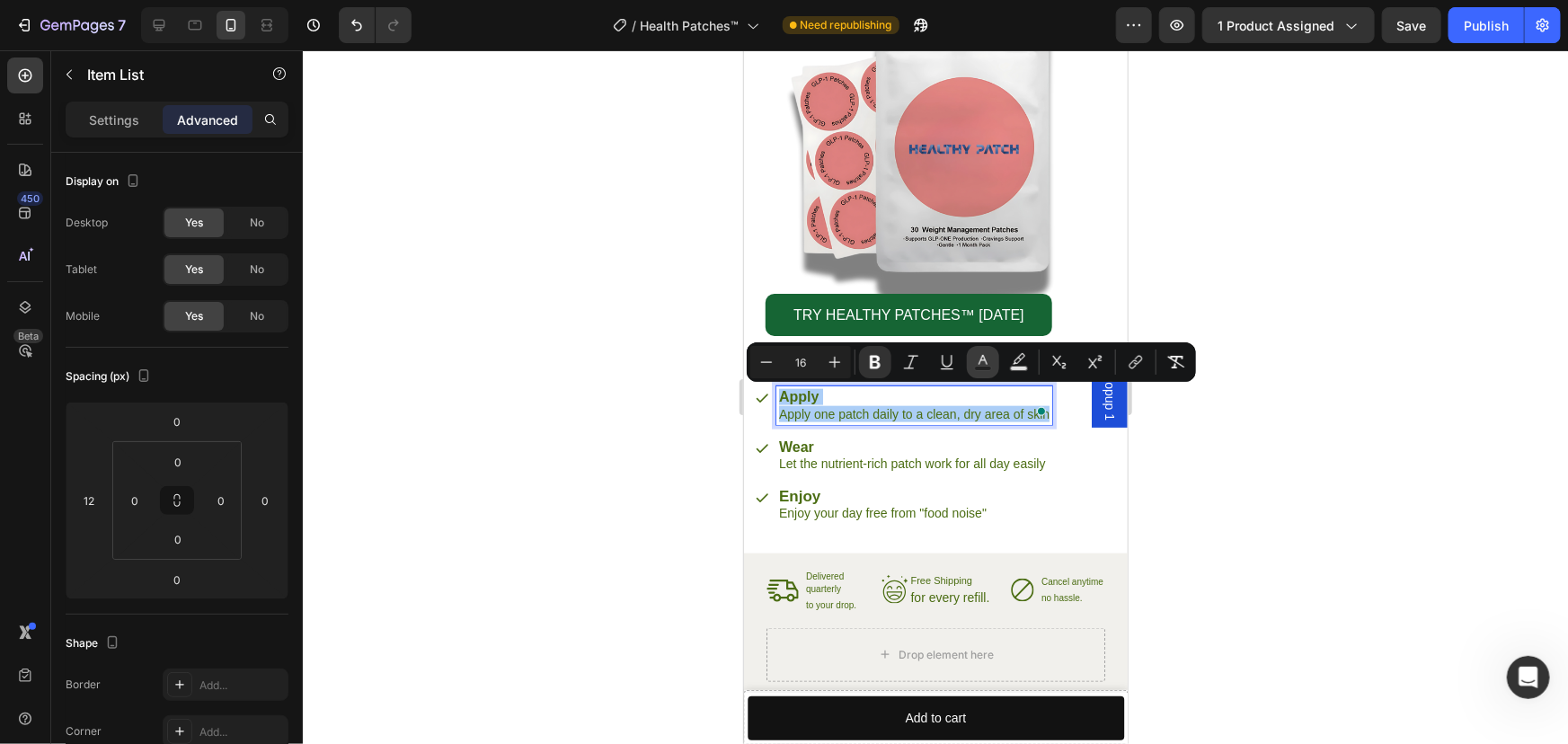
click at [979, 370] on rect "Editor contextual toolbar" at bounding box center [984, 369] width 17 height 5
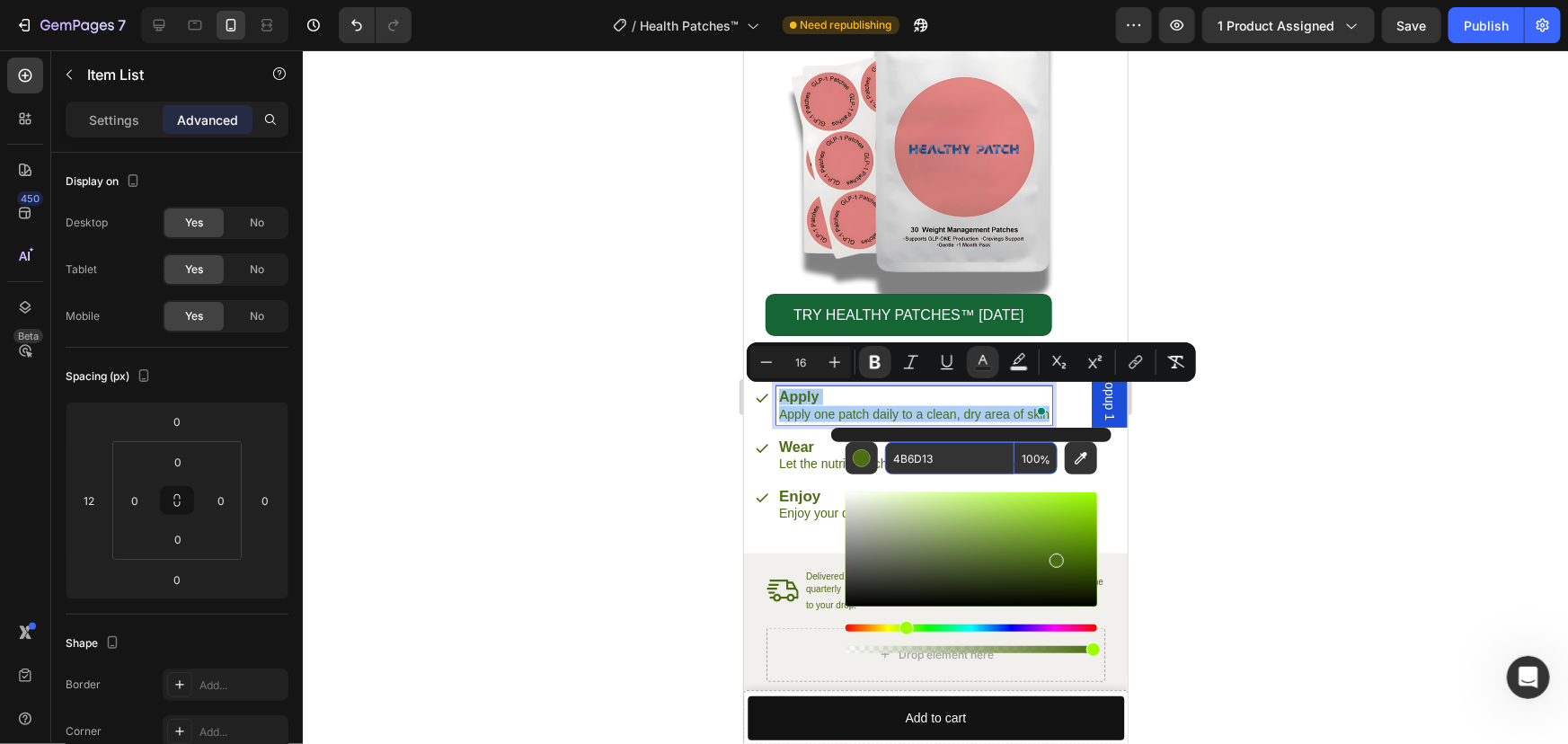
click at [961, 462] on input "4B6D13" at bounding box center [949, 458] width 129 height 33
paste input "166534"
type input "166534"
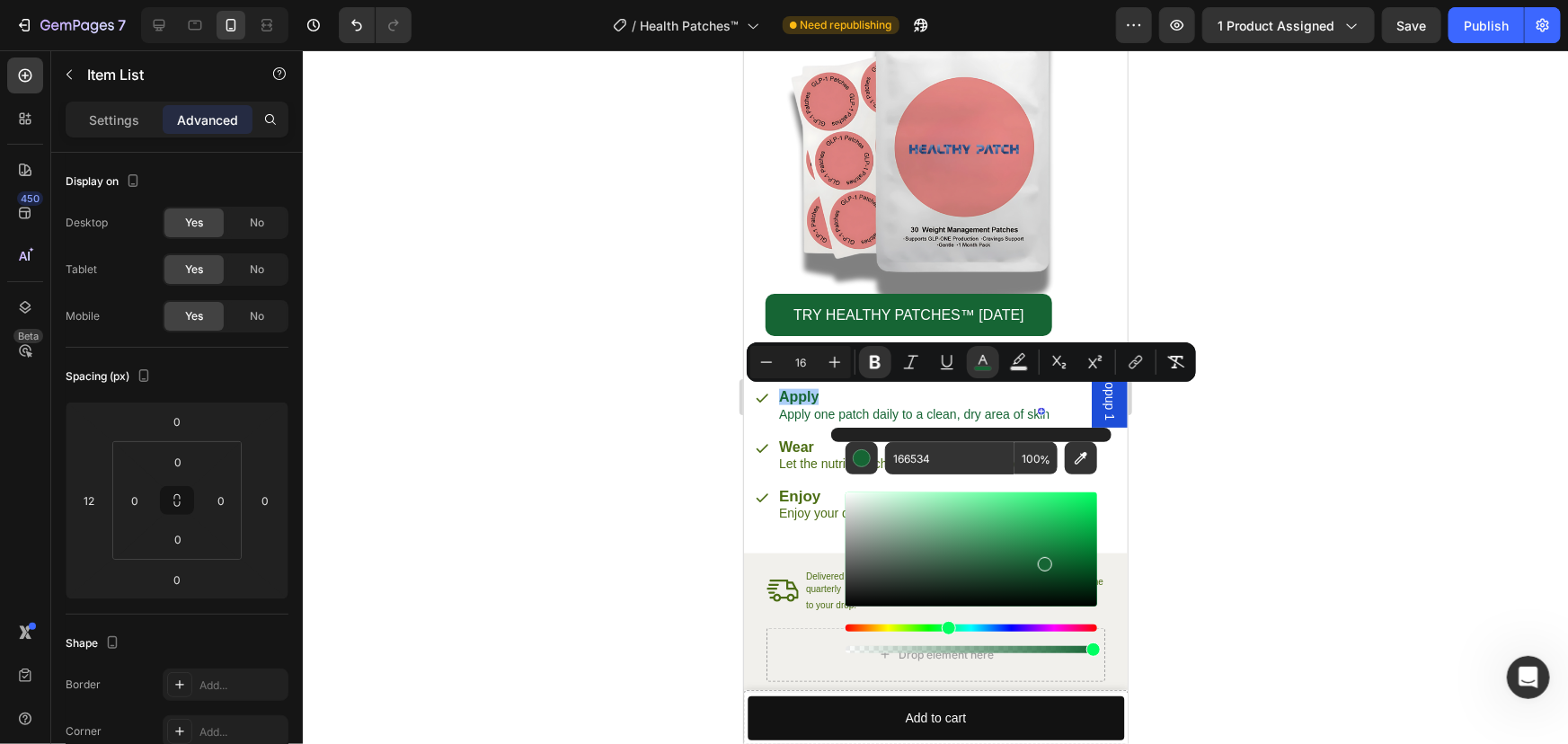
click at [609, 439] on div at bounding box center [936, 397] width 1265 height 693
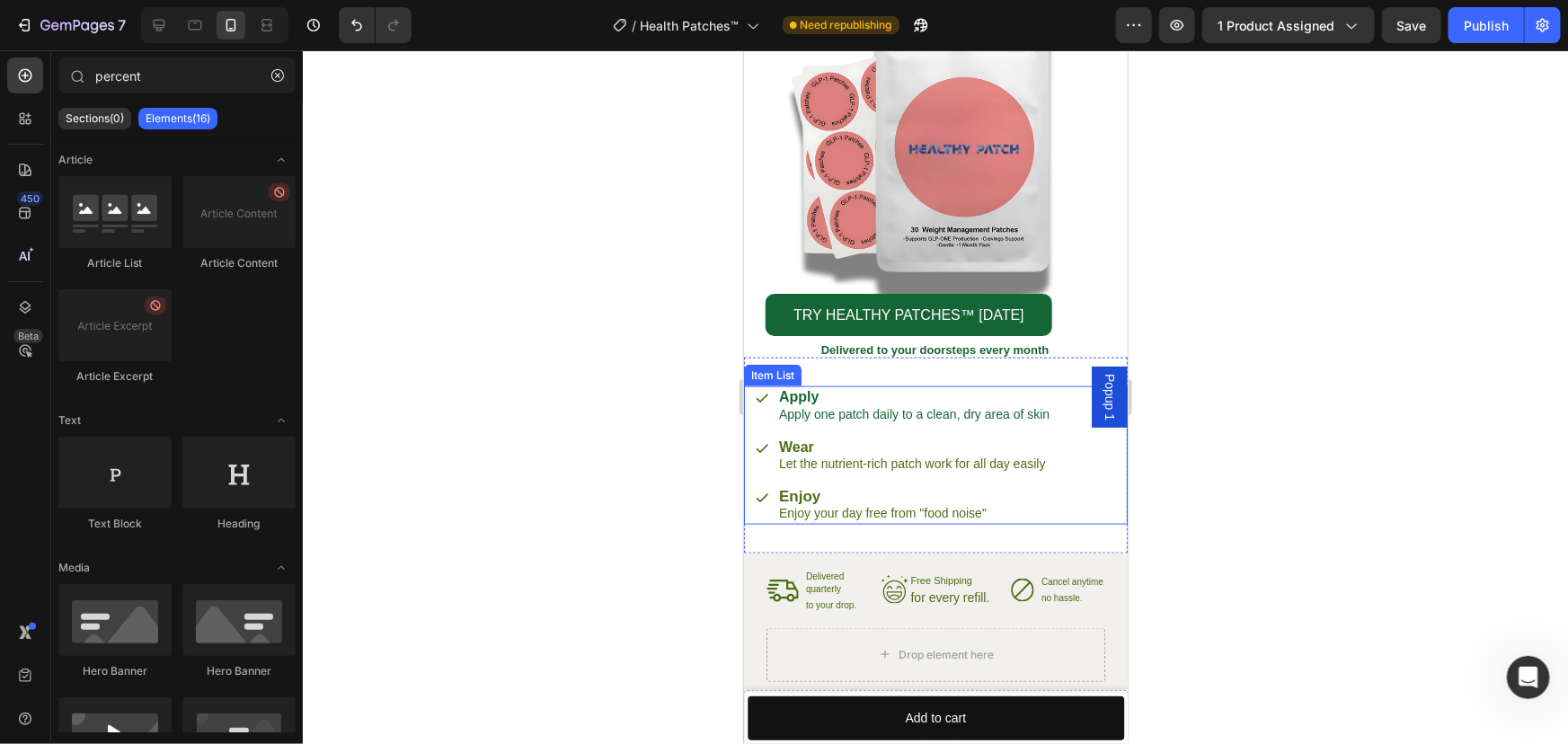
click at [813, 452] on strong "Wear" at bounding box center [795, 446] width 35 height 15
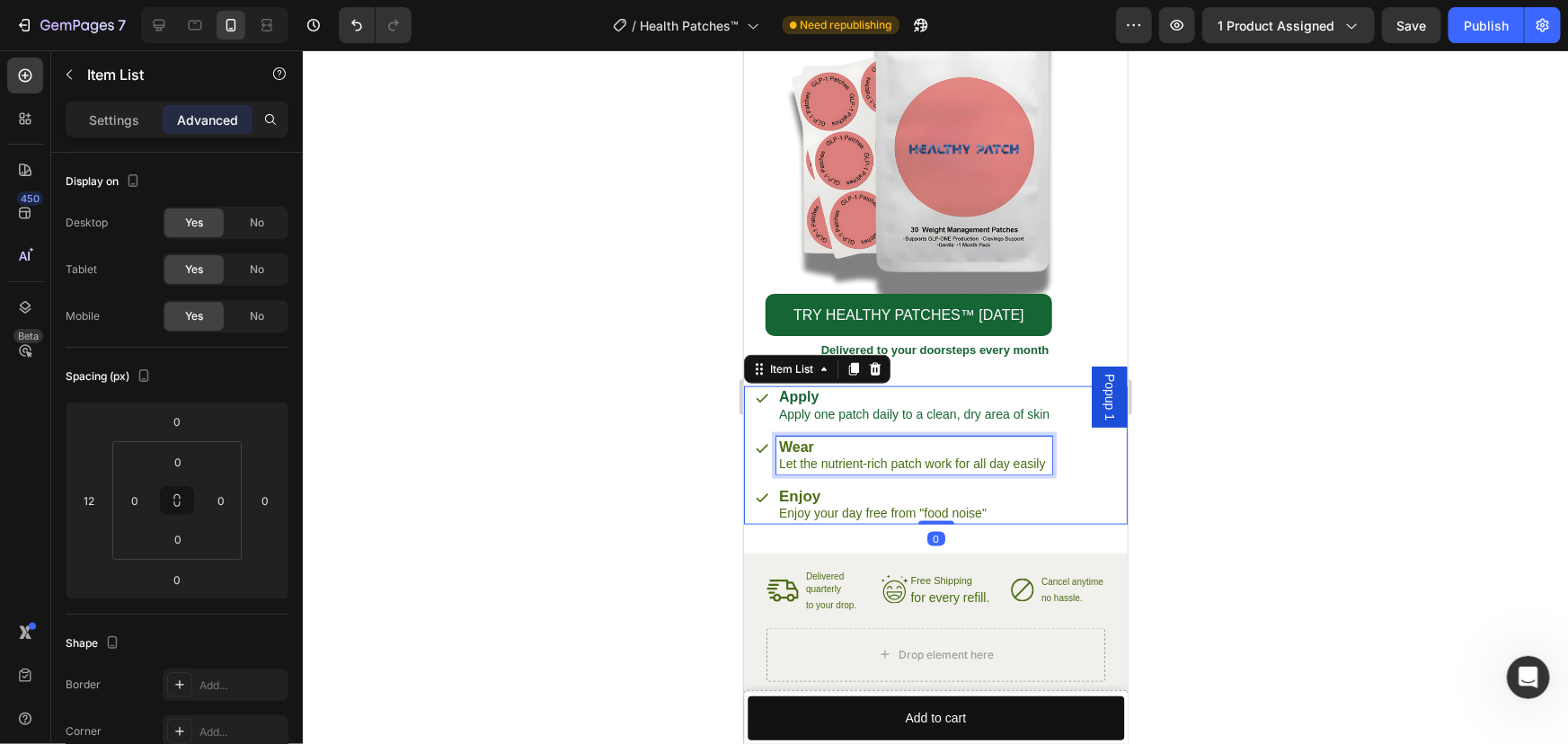
click at [813, 452] on strong "Wear" at bounding box center [795, 446] width 35 height 15
click at [822, 461] on p "Let the nutrient-rich patch work for all day easily" at bounding box center [913, 462] width 270 height 16
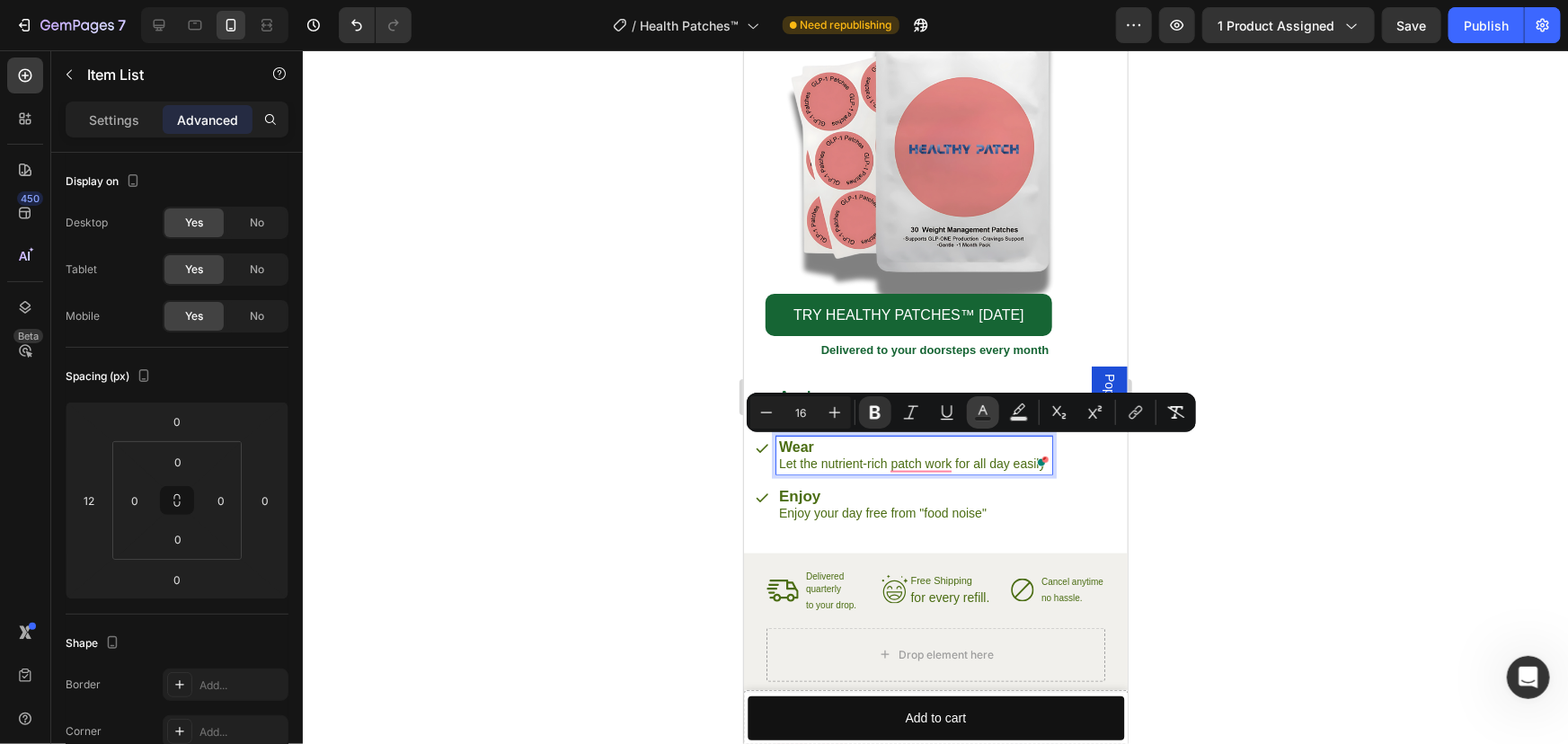
click at [979, 407] on icon "Editor contextual toolbar" at bounding box center [983, 412] width 18 height 18
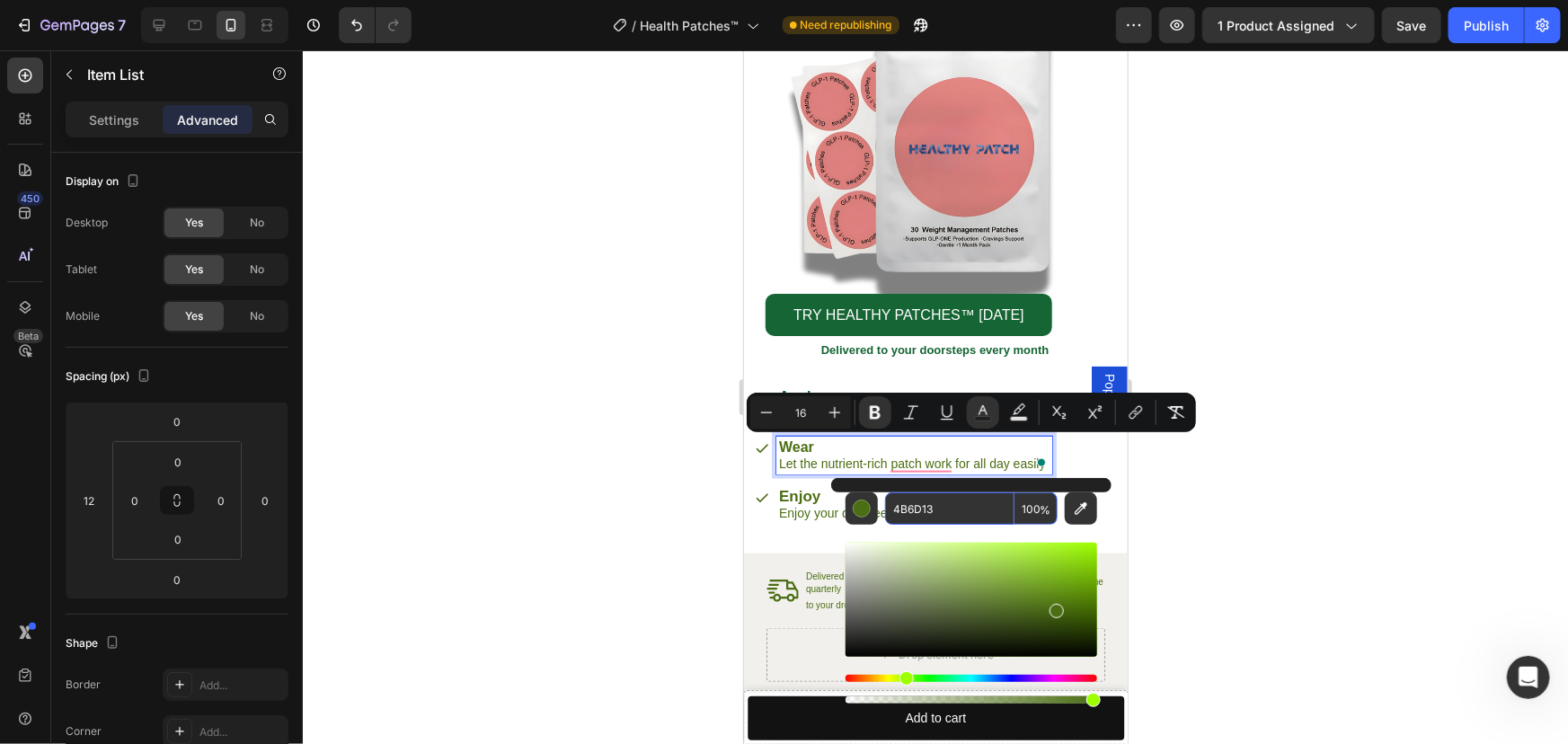
click at [936, 504] on input "4B6D13" at bounding box center [949, 508] width 129 height 33
paste input "166534"
type input "166534"
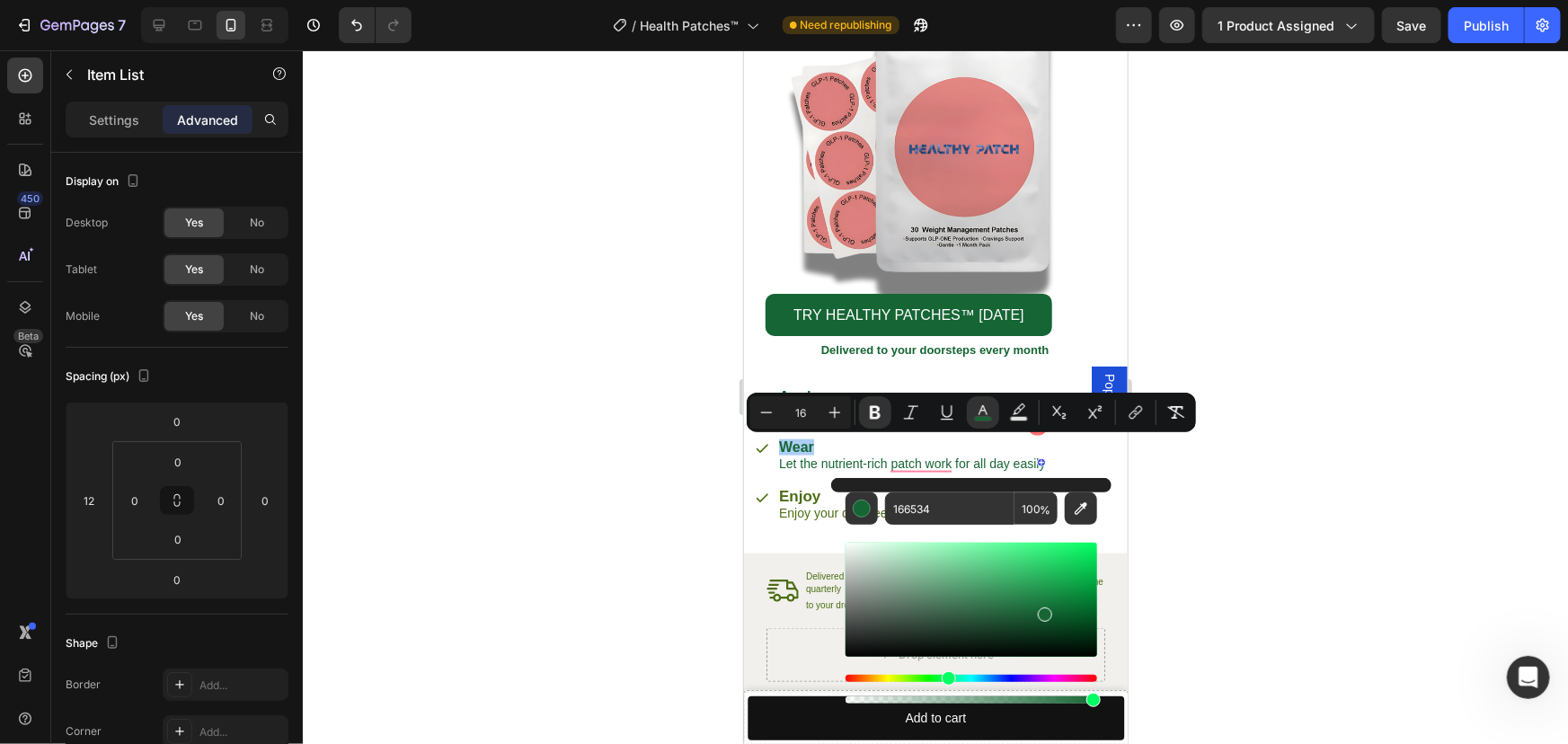
click at [613, 457] on div at bounding box center [936, 397] width 1265 height 693
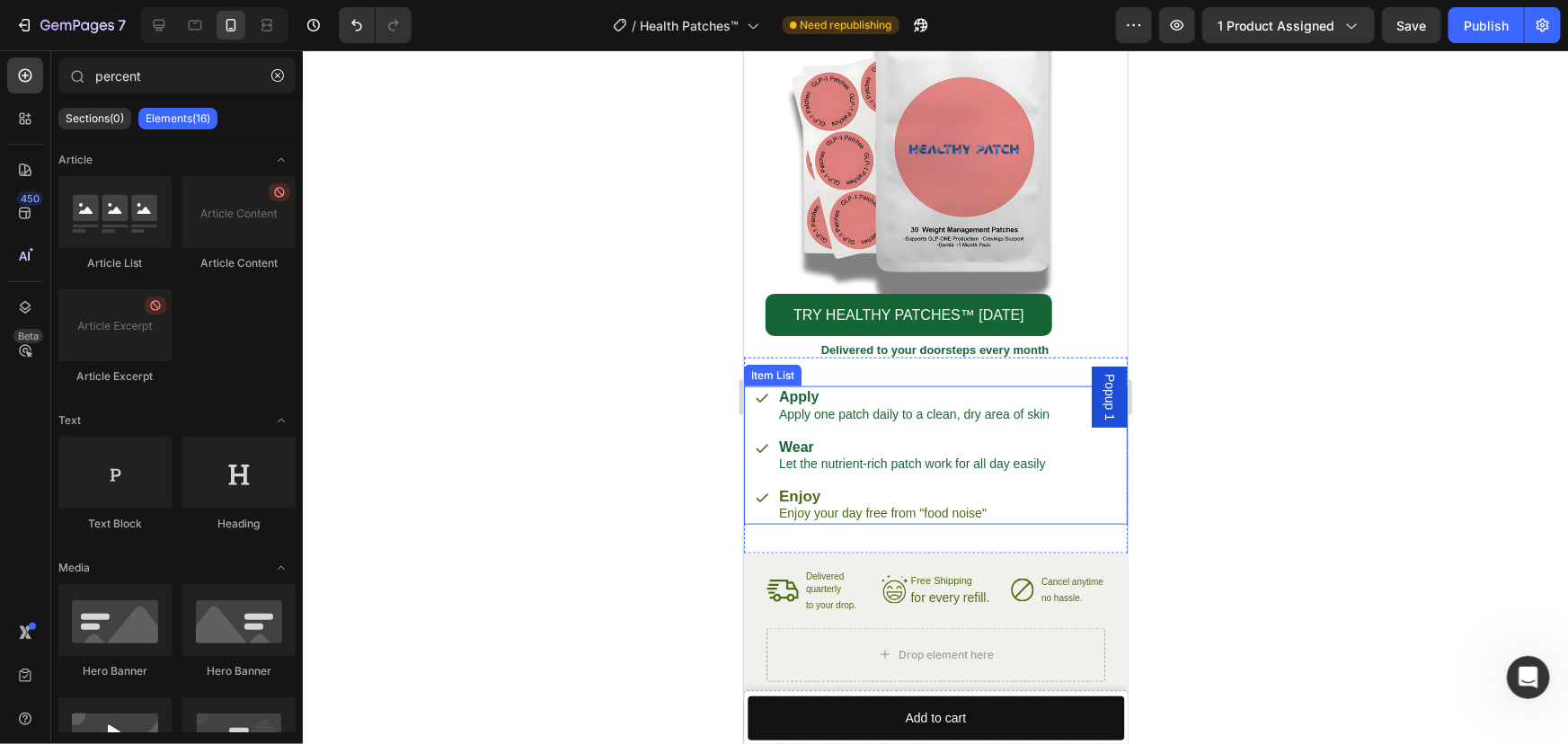
click at [831, 508] on p "Enjoy your day free from "food noise"" at bounding box center [913, 512] width 270 height 16
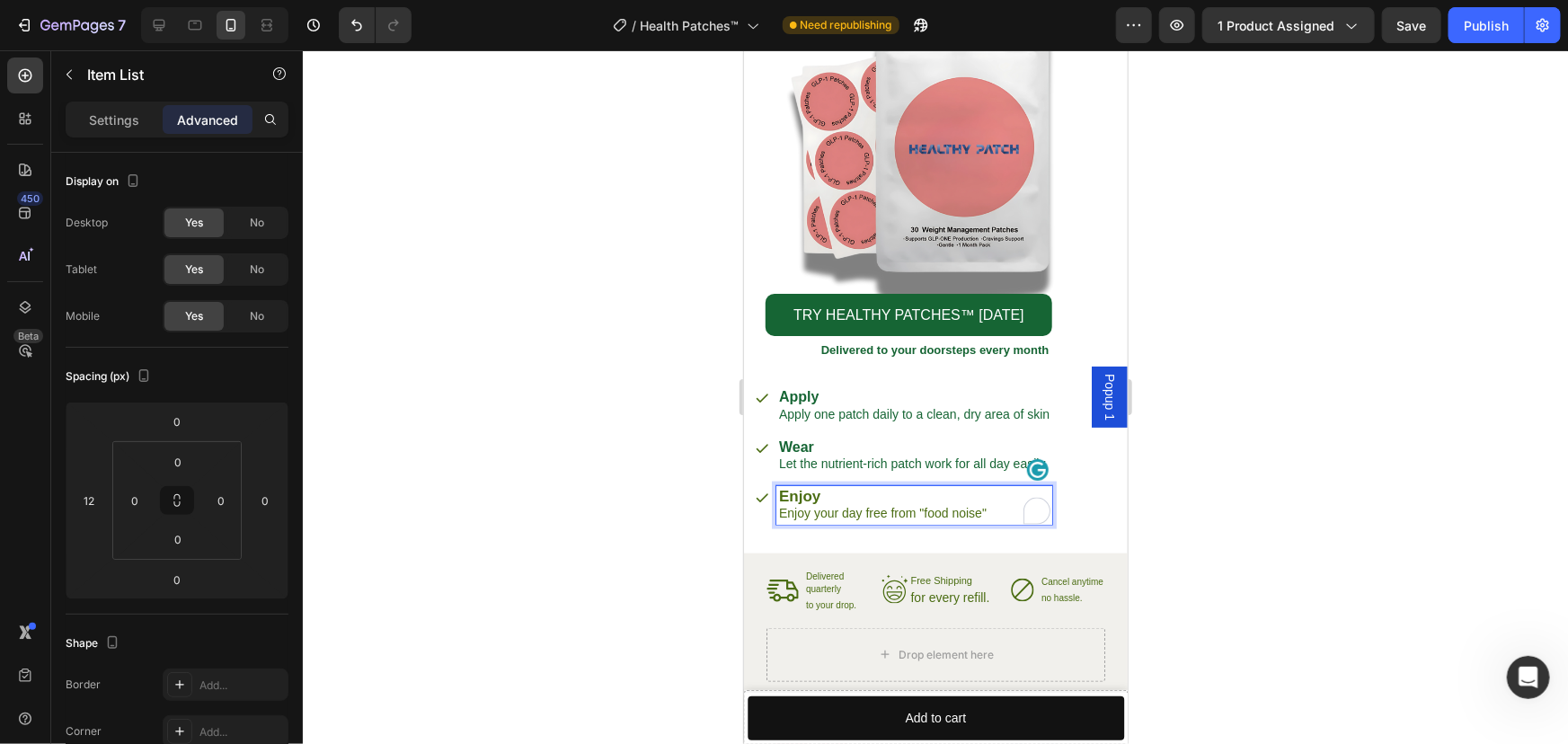
click at [838, 512] on p "Enjoy your day free from "food noise"" at bounding box center [913, 512] width 270 height 16
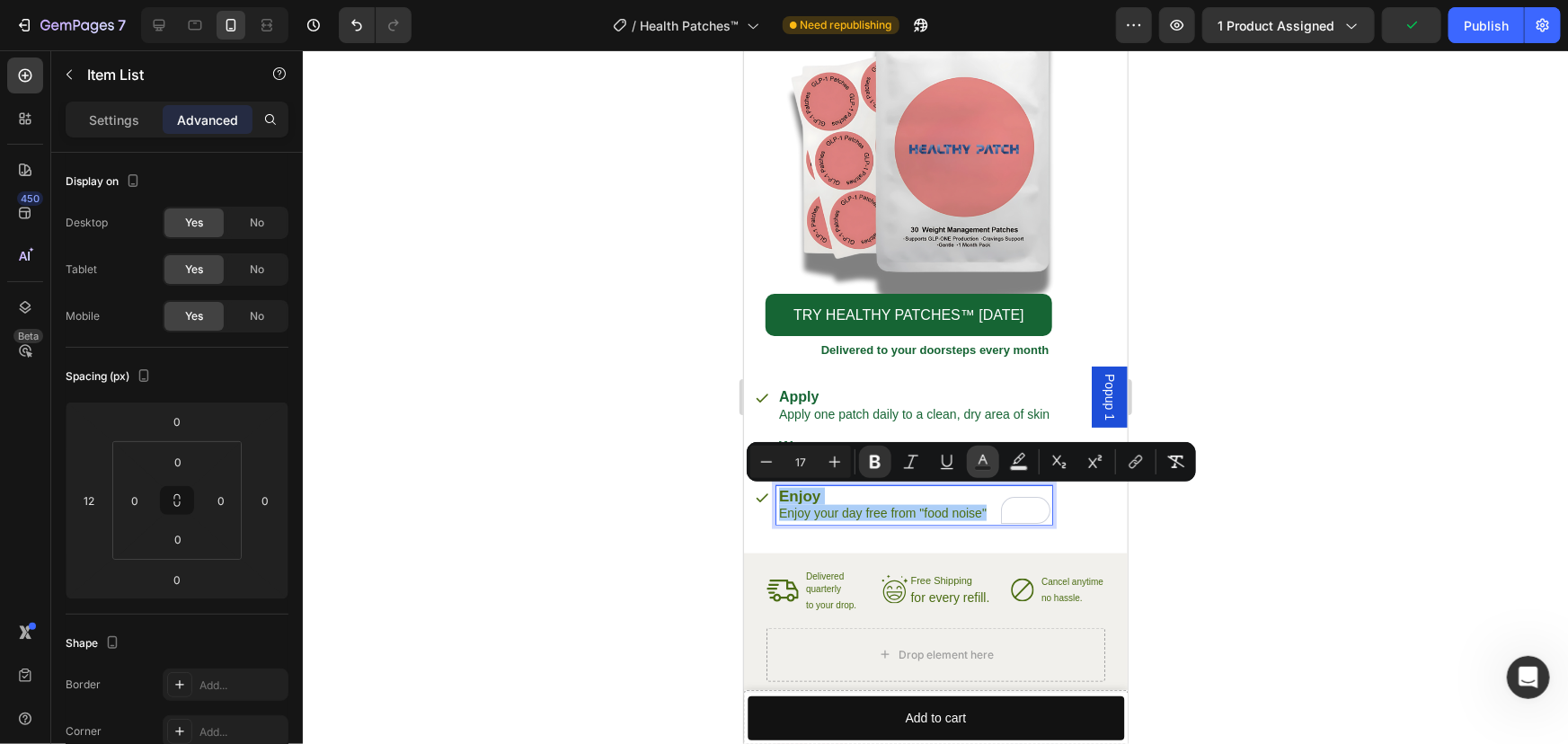
click at [974, 460] on icon "Editor contextual toolbar" at bounding box center [983, 461] width 18 height 18
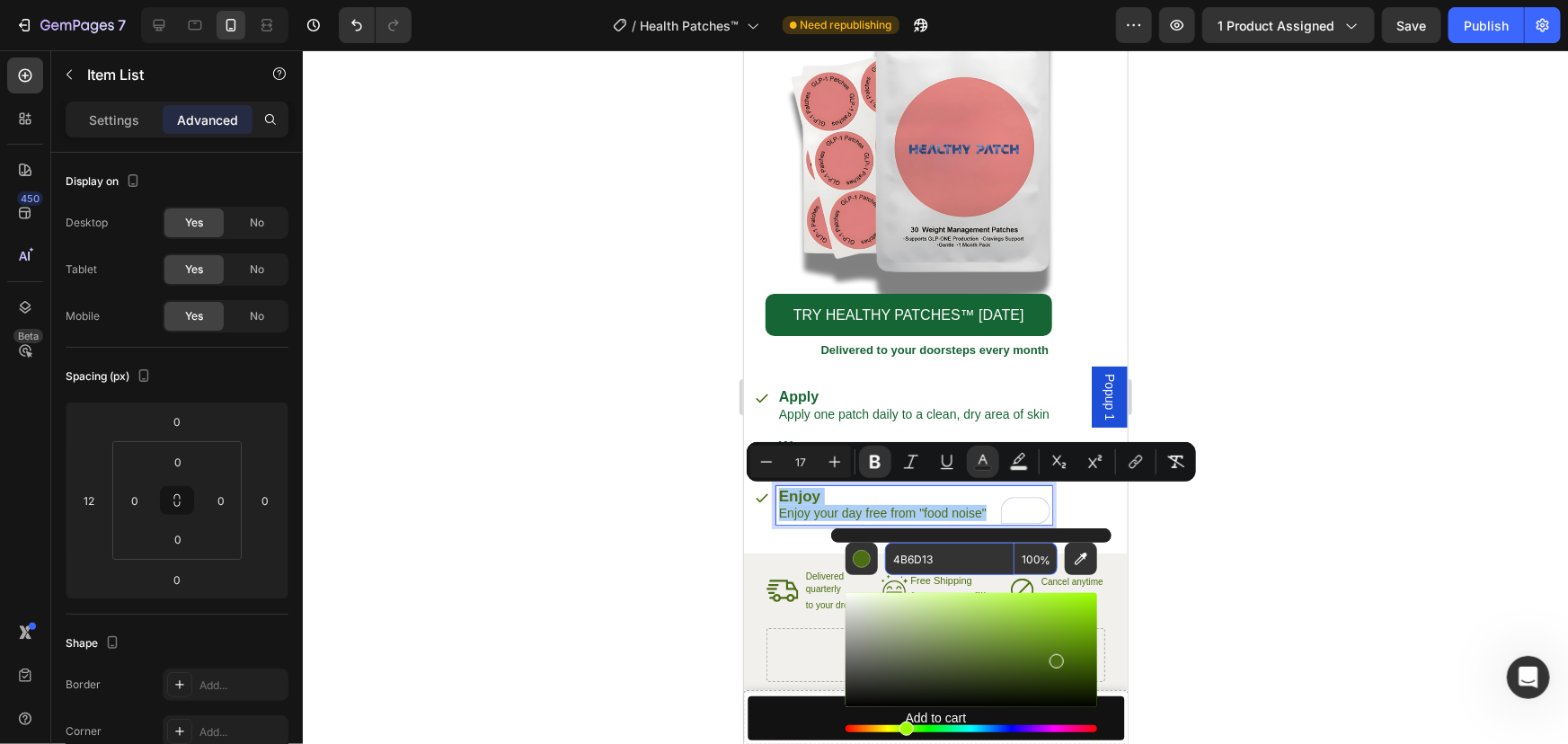
click at [937, 557] on input "4B6D13" at bounding box center [949, 559] width 129 height 33
paste input "166534"
type input "166534"
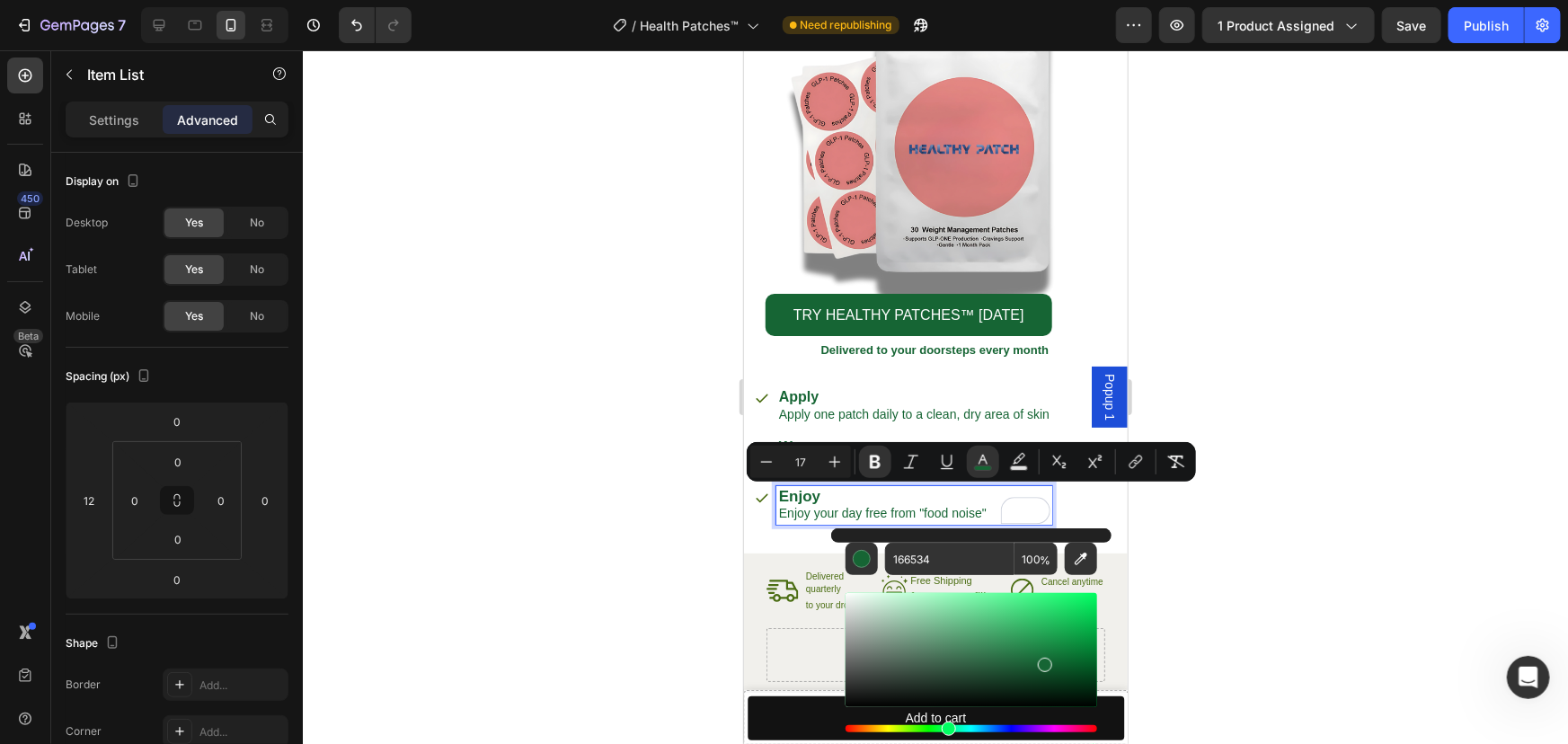
click at [575, 475] on div at bounding box center [936, 397] width 1265 height 693
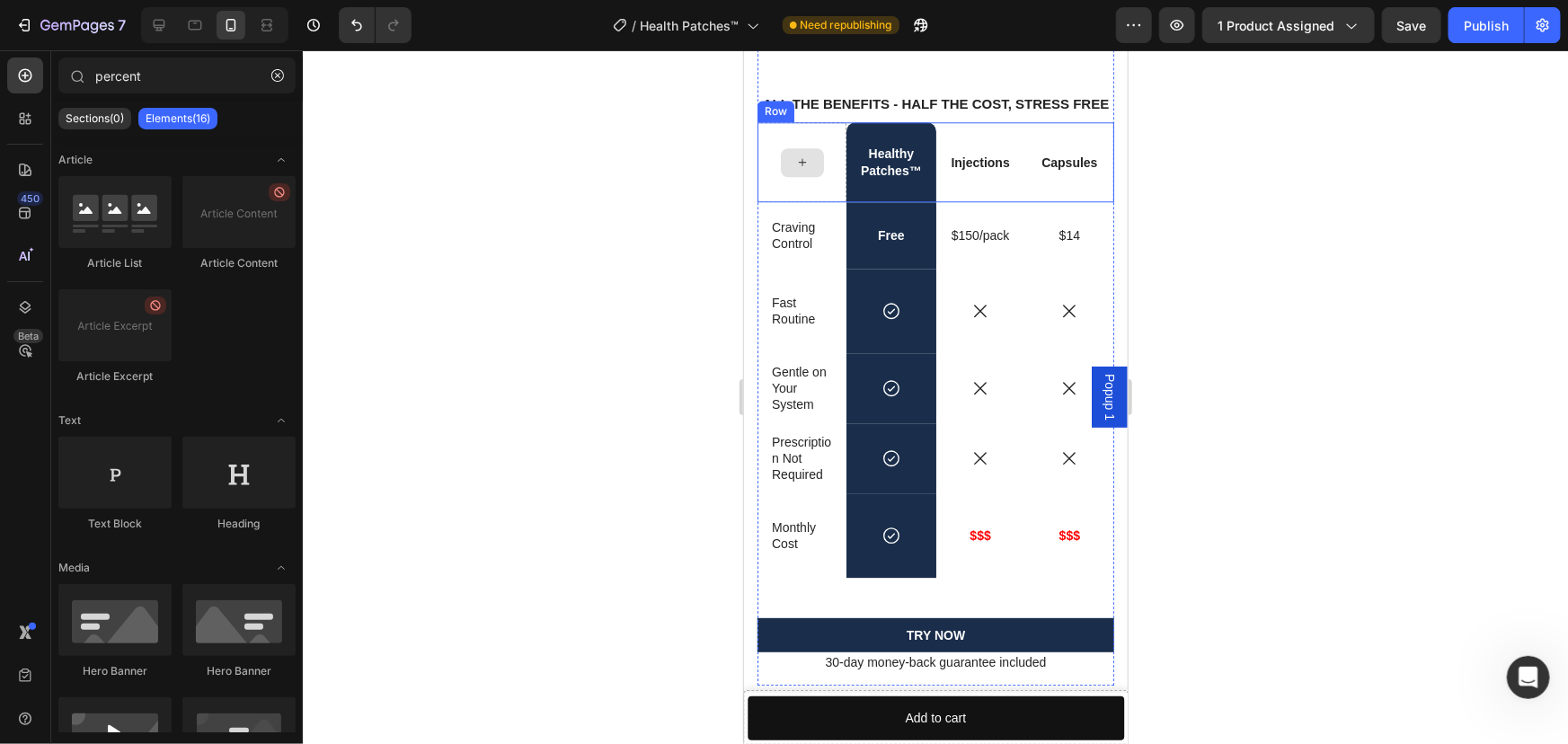
scroll to position [5589, 0]
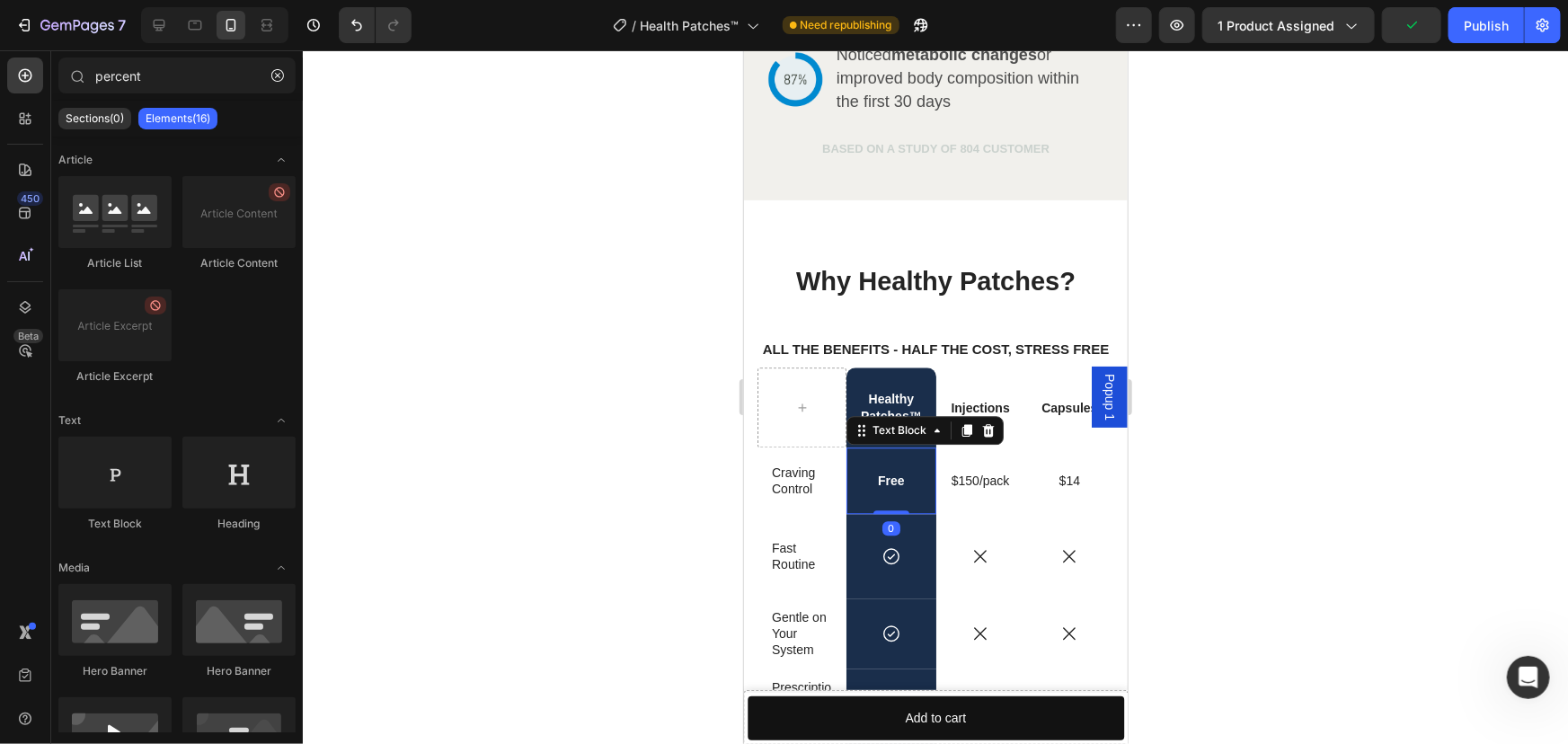
click at [922, 462] on div "Free" at bounding box center [889, 479] width 89 height 66
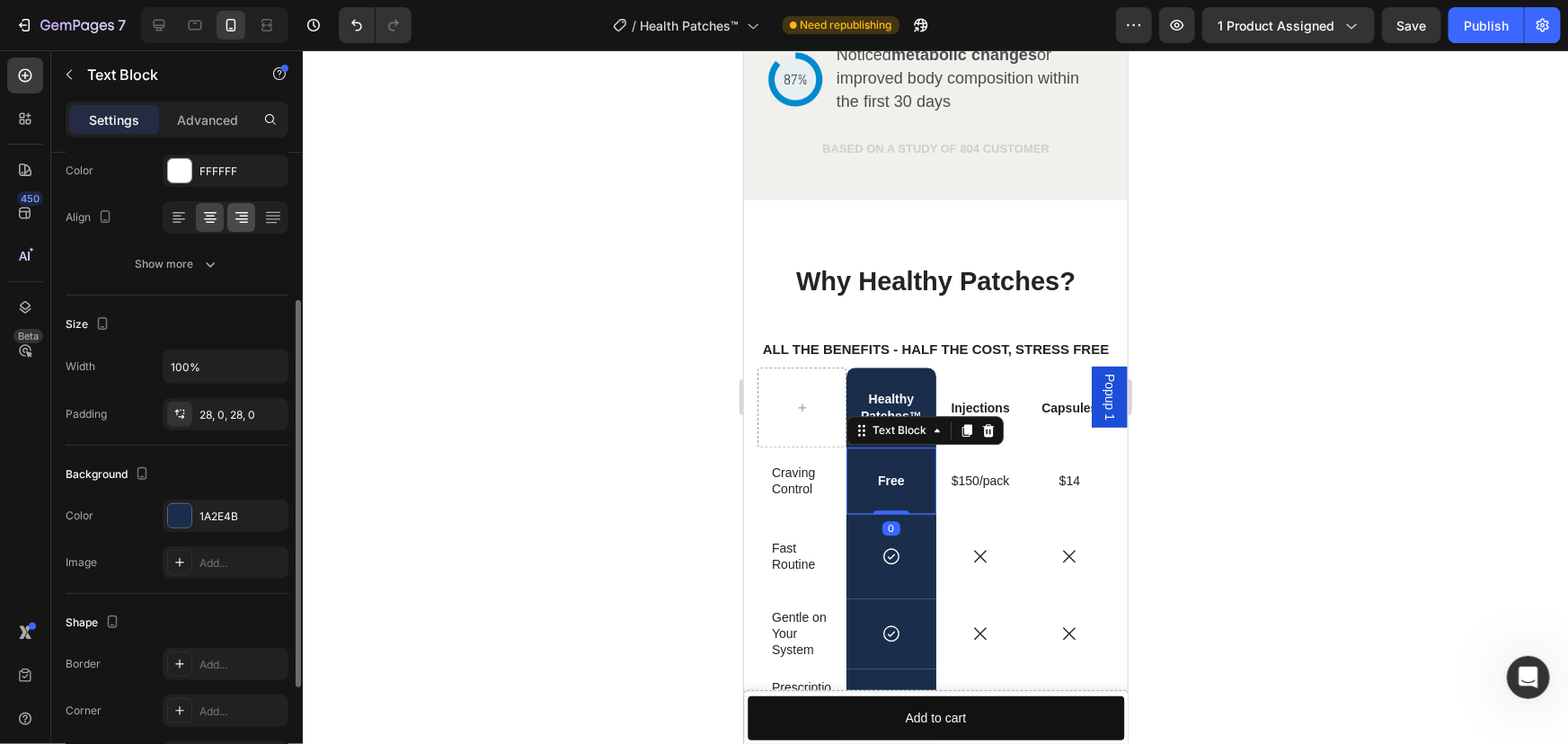
scroll to position [421, 0]
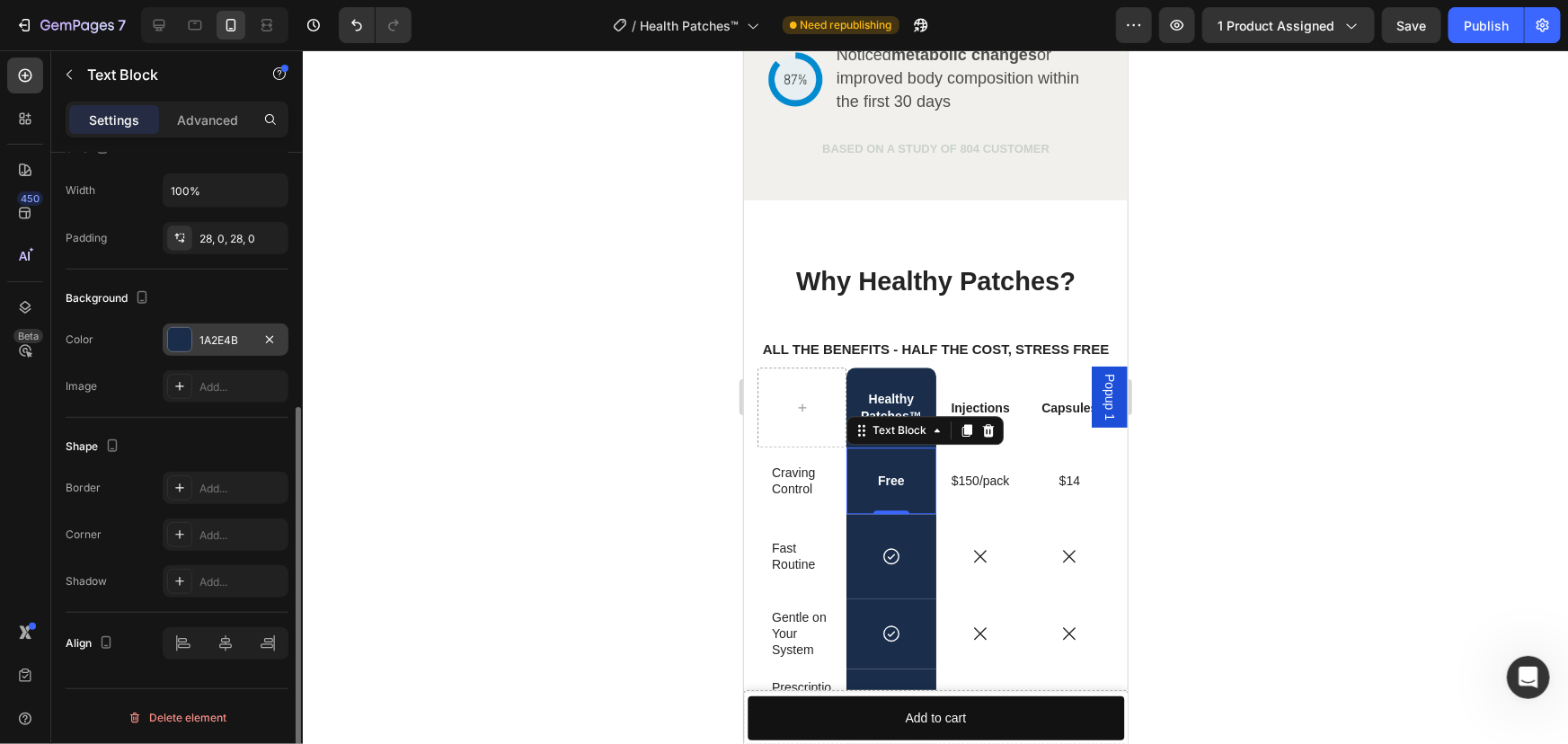
click at [235, 332] on div "1A2E4B" at bounding box center [225, 340] width 52 height 16
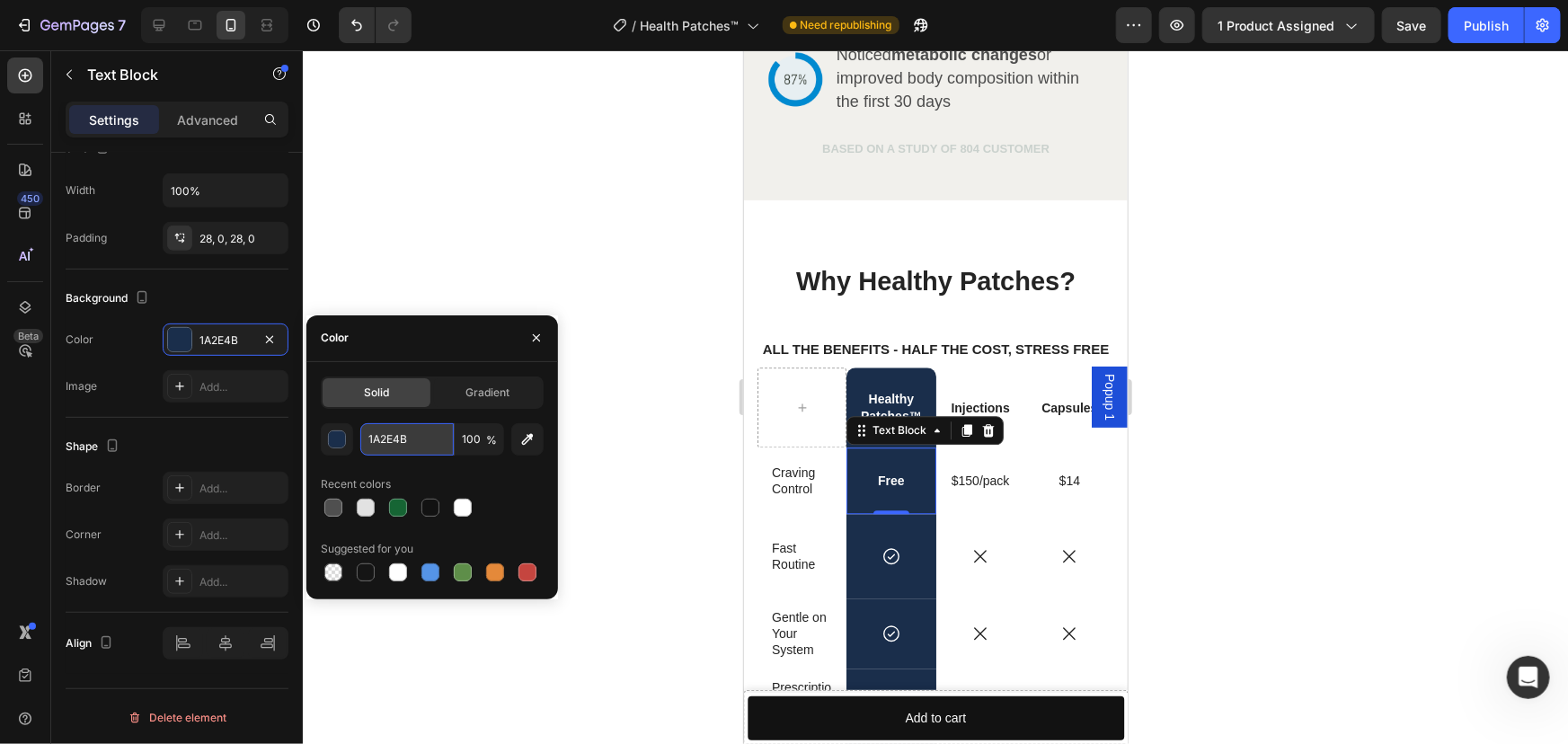
click at [423, 453] on input "1A2E4B" at bounding box center [406, 440] width 93 height 33
paste input "66534"
type input "166534"
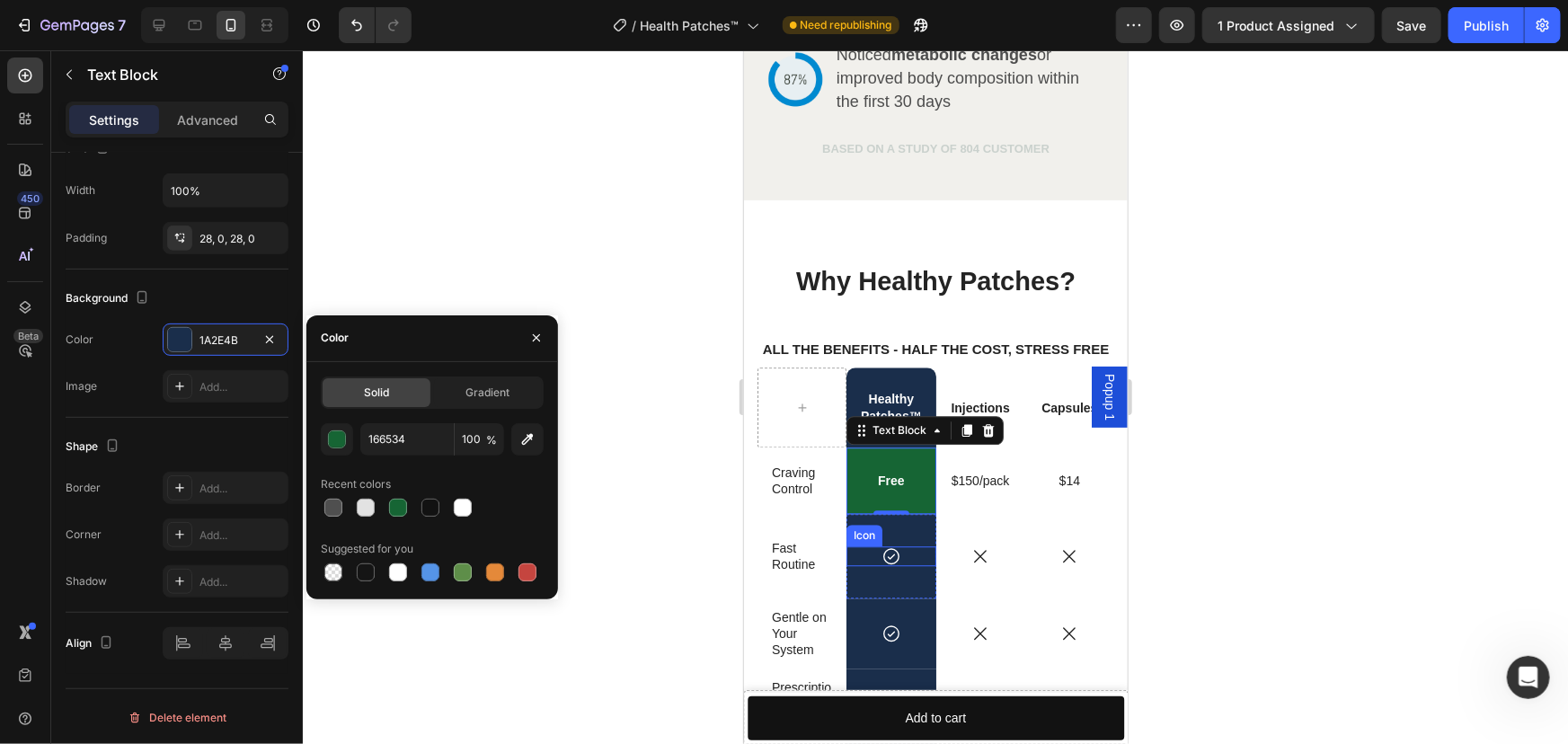
click at [897, 545] on div "Icon" at bounding box center [889, 554] width 89 height 20
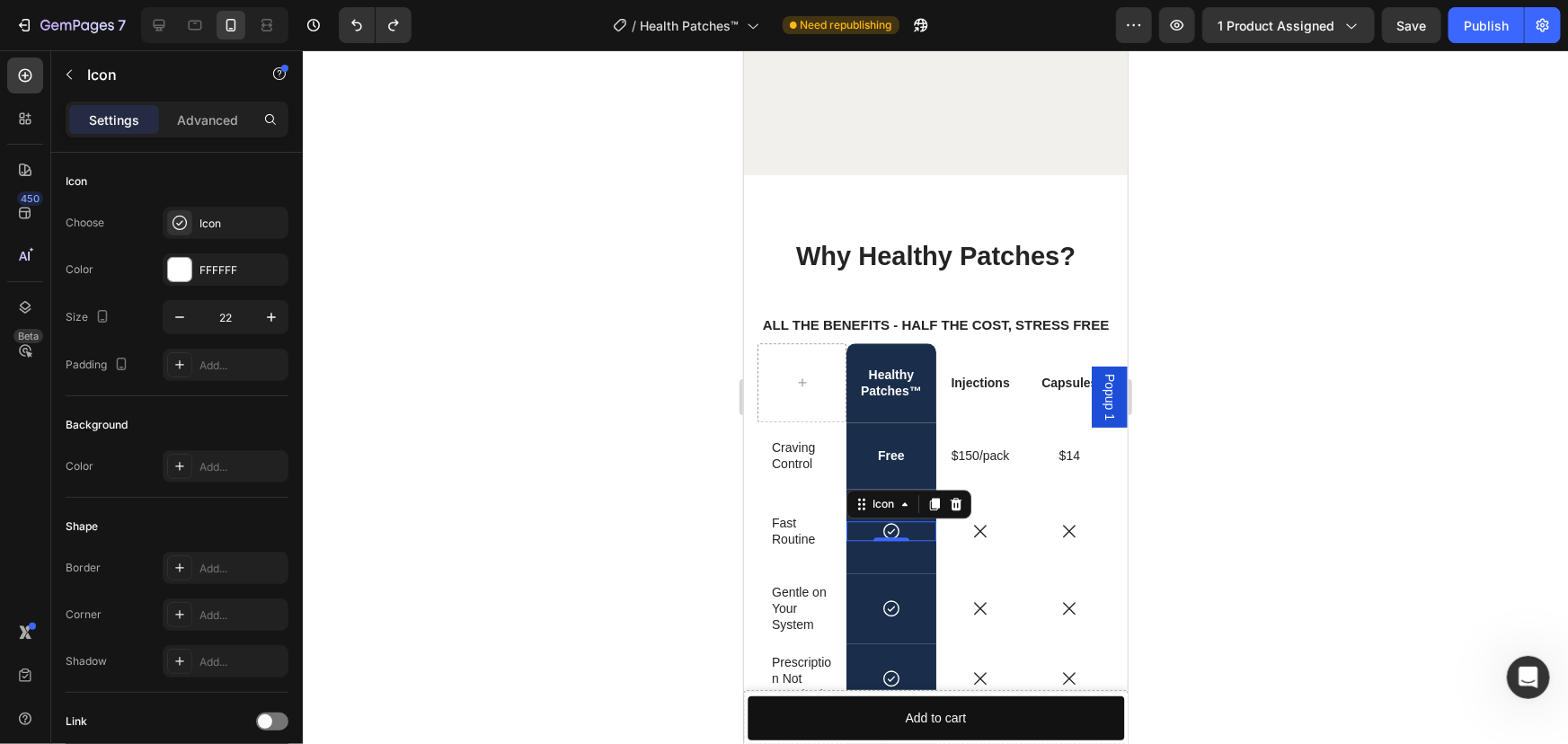
scroll to position [6324, 0]
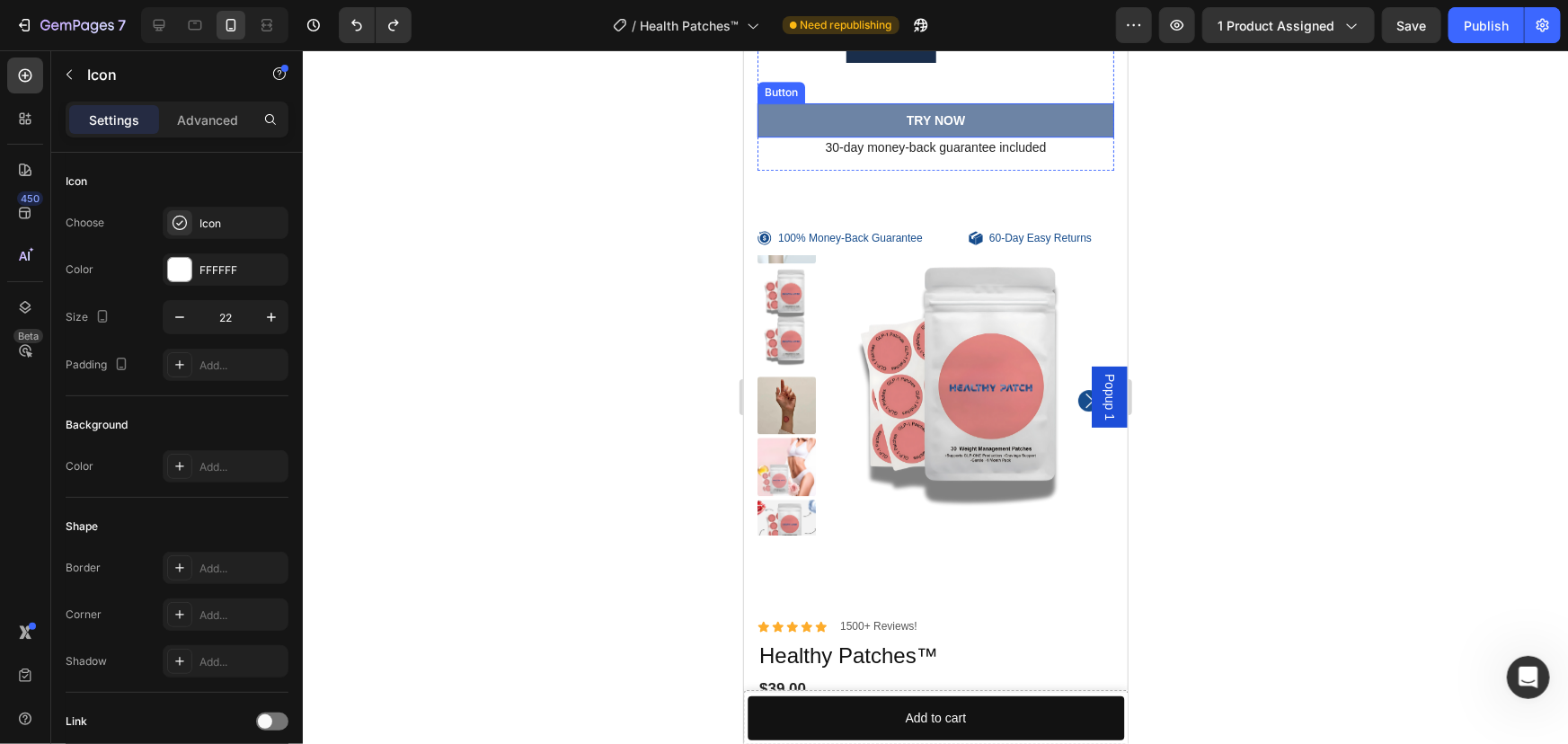
click at [834, 137] on button "TRY NOW" at bounding box center [935, 118] width 356 height 34
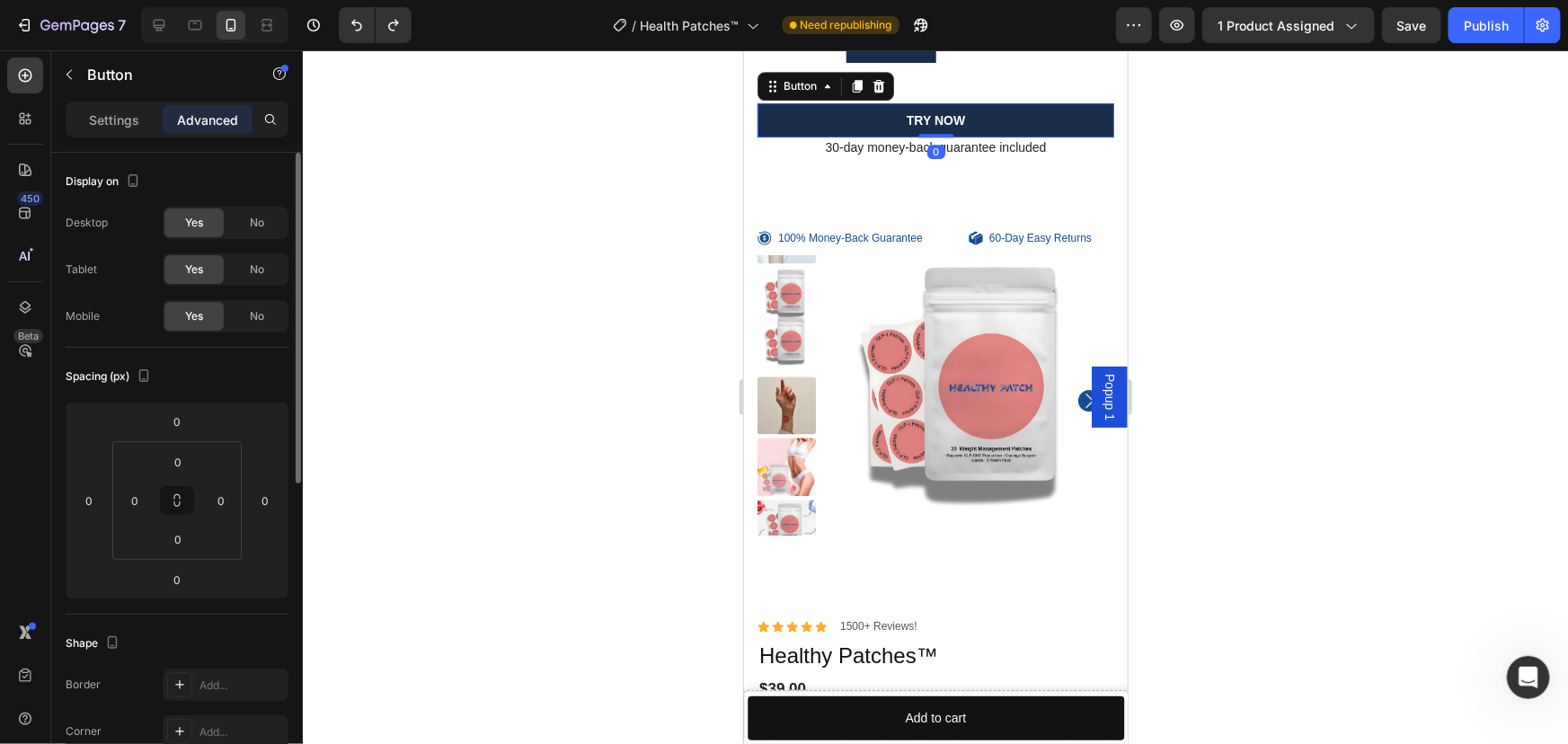
scroll to position [490, 0]
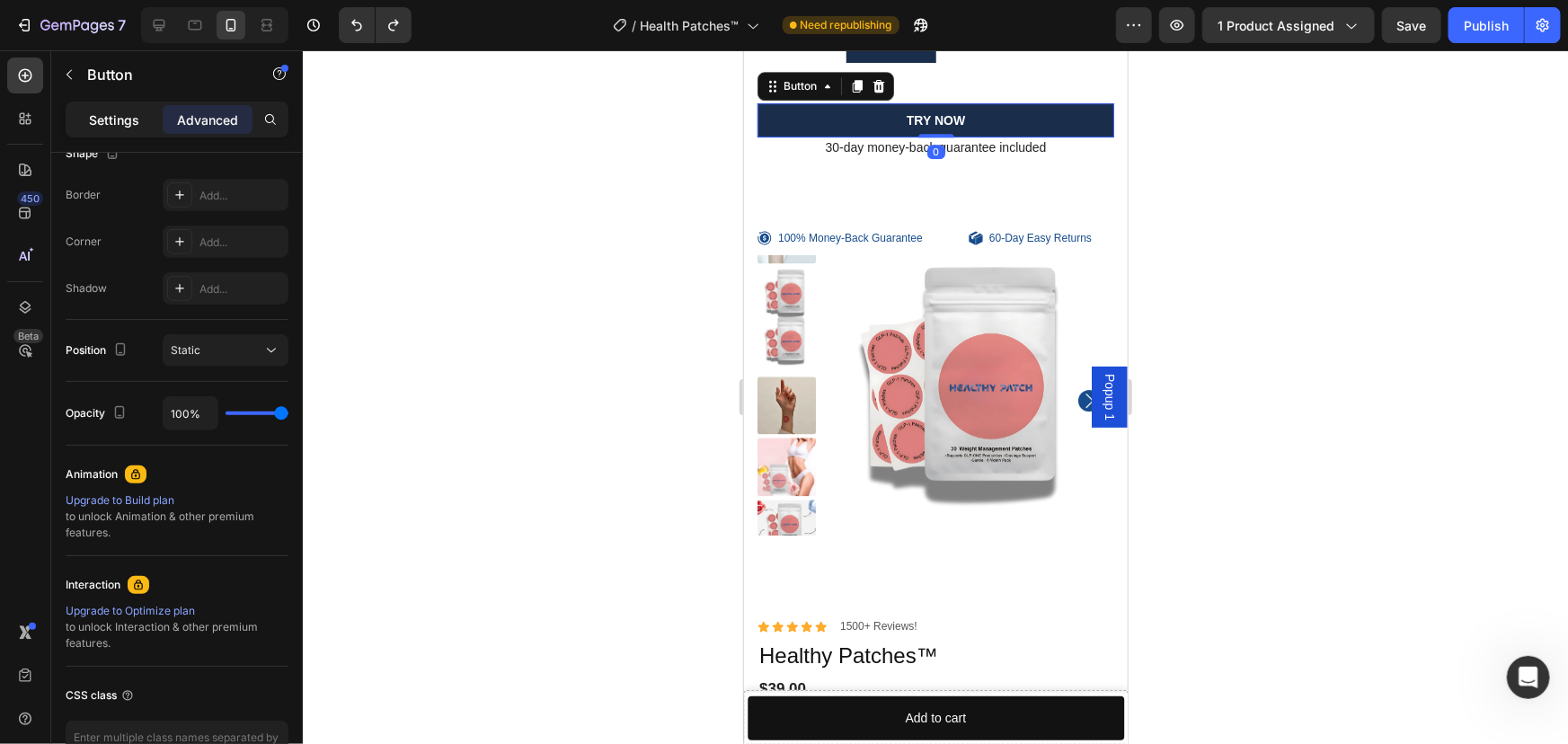
click at [134, 123] on p "Settings" at bounding box center [114, 120] width 50 height 19
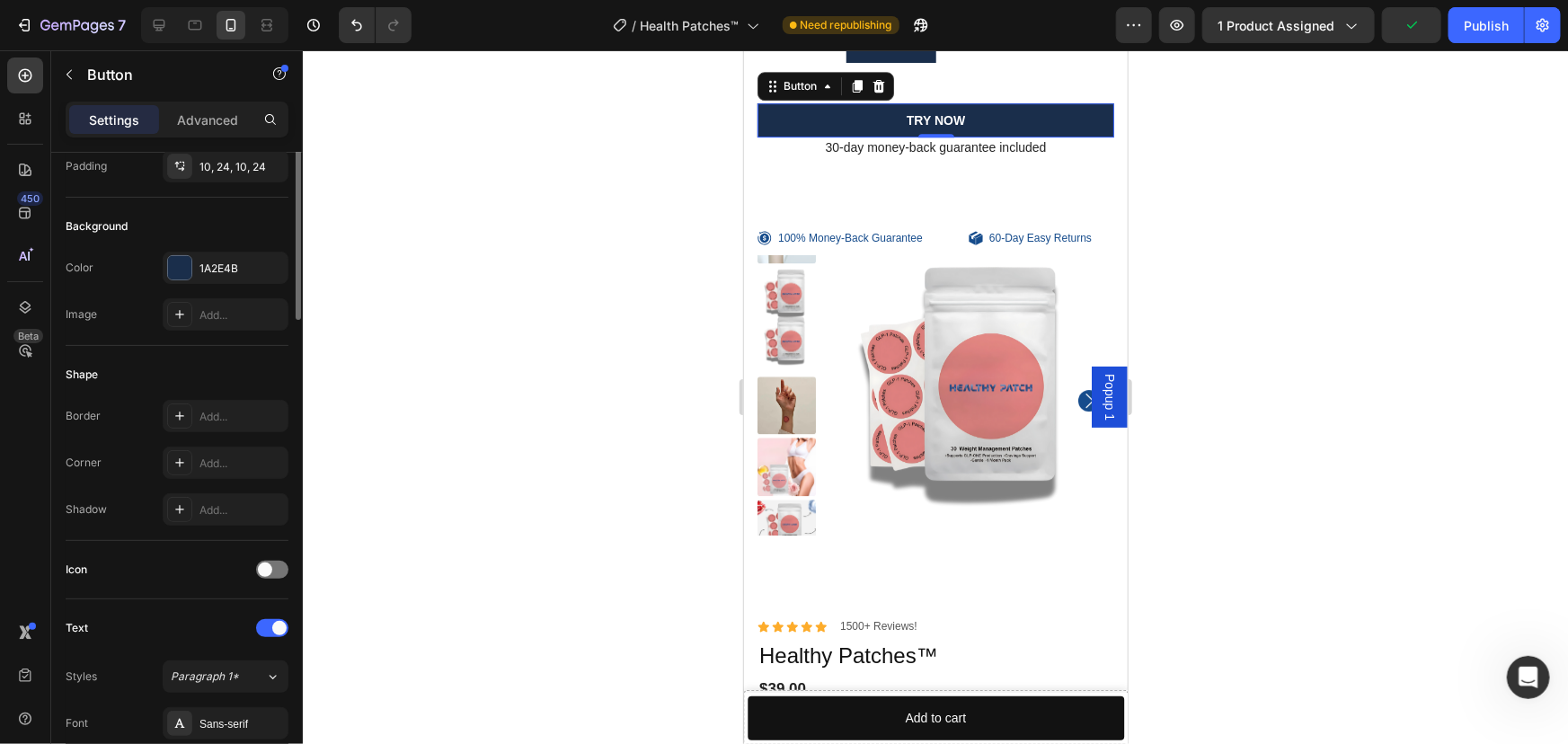
scroll to position [0, 0]
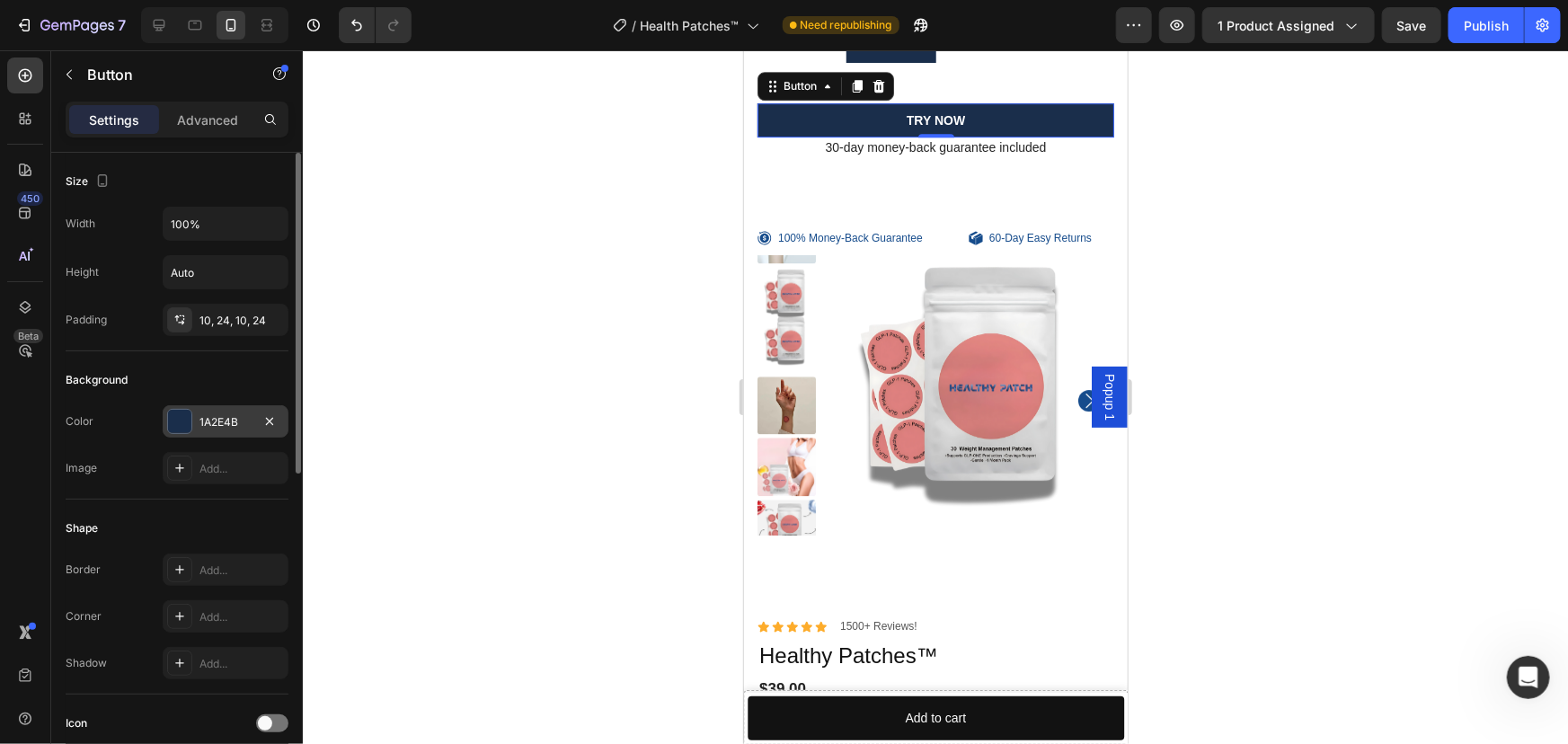
click at [246, 409] on div "1A2E4B" at bounding box center [225, 422] width 126 height 33
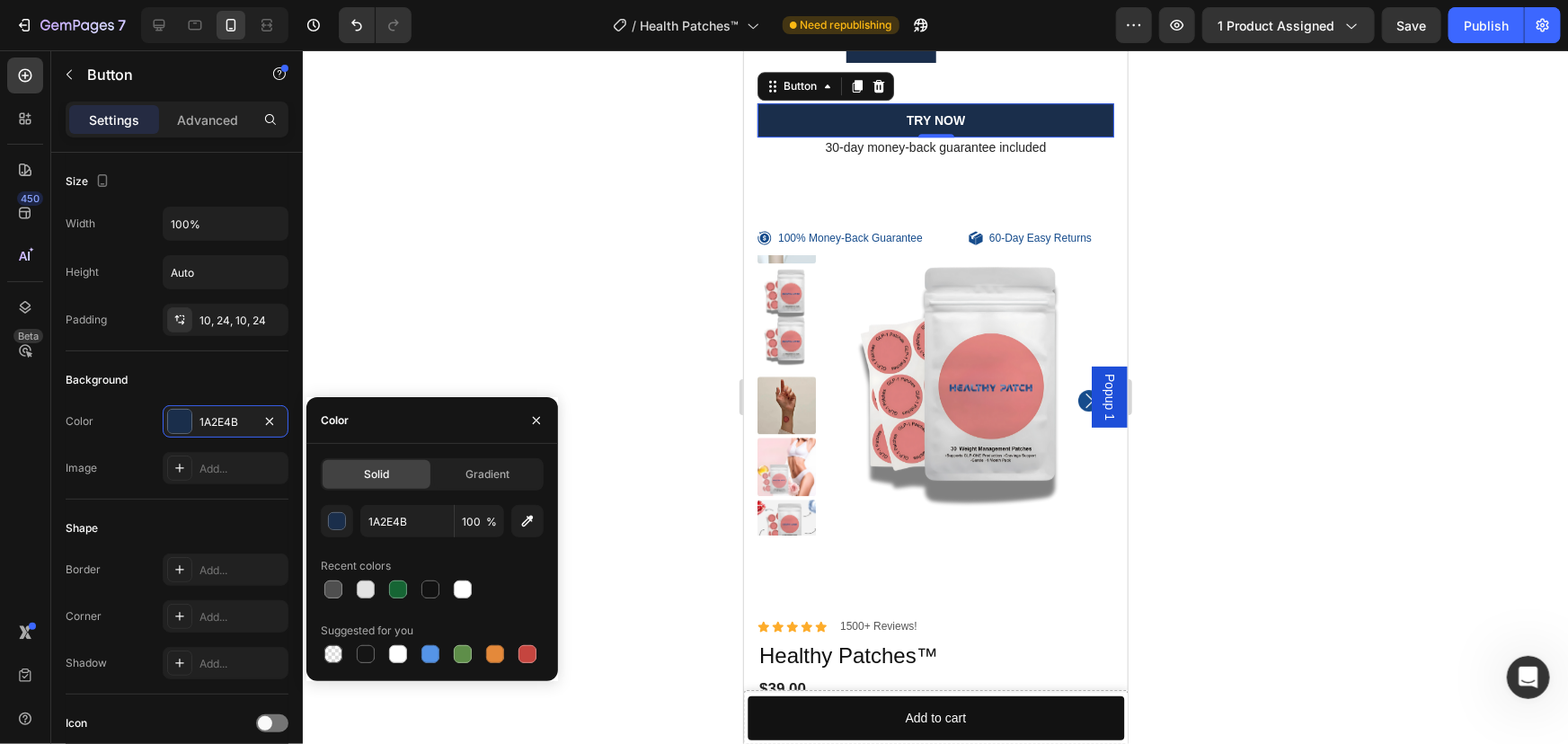
click at [397, 423] on div "Color" at bounding box center [431, 420] width 251 height 47
click at [418, 522] on input "1A2E4B" at bounding box center [406, 521] width 93 height 33
paste input "66534"
type input "166534"
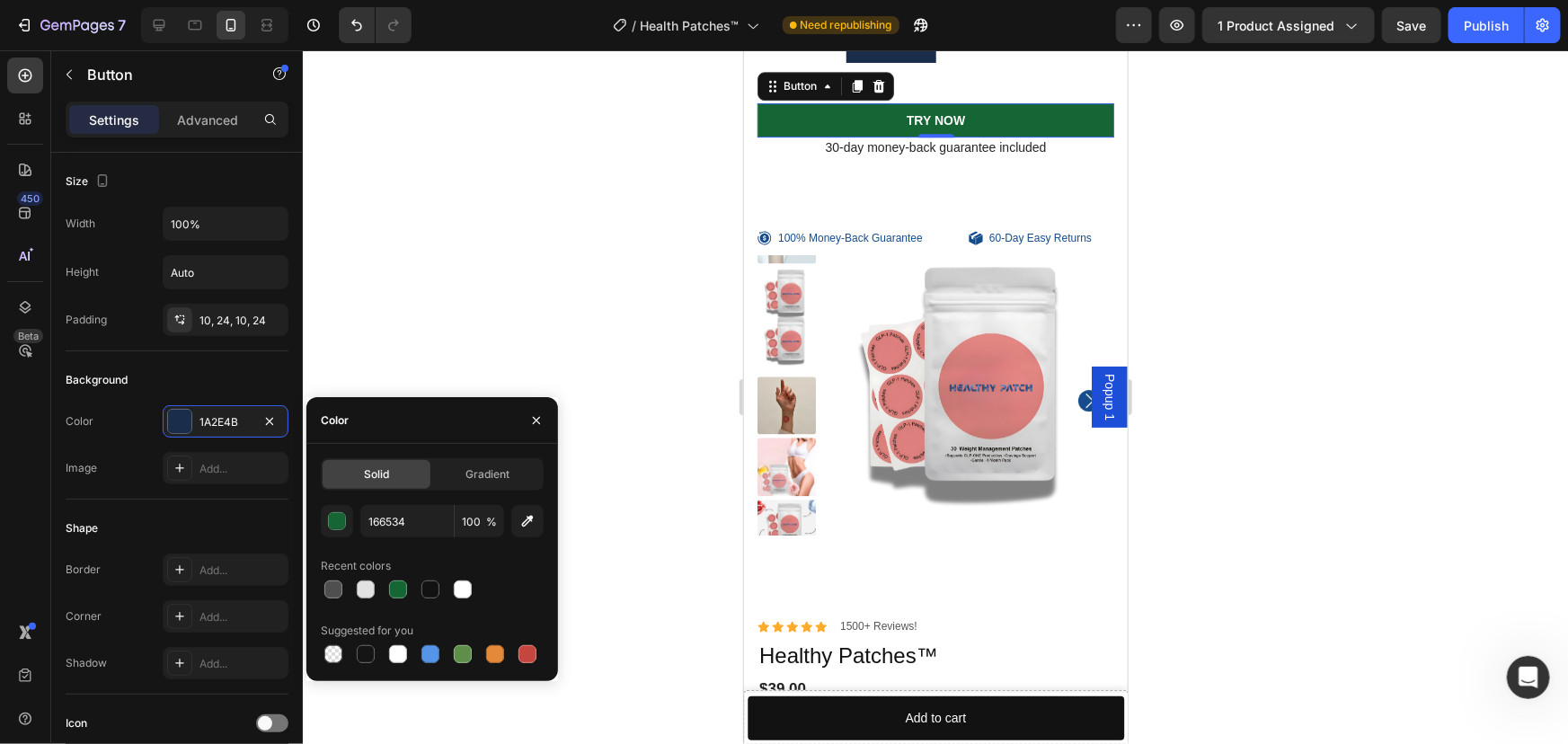
click at [513, 321] on div at bounding box center [936, 397] width 1265 height 693
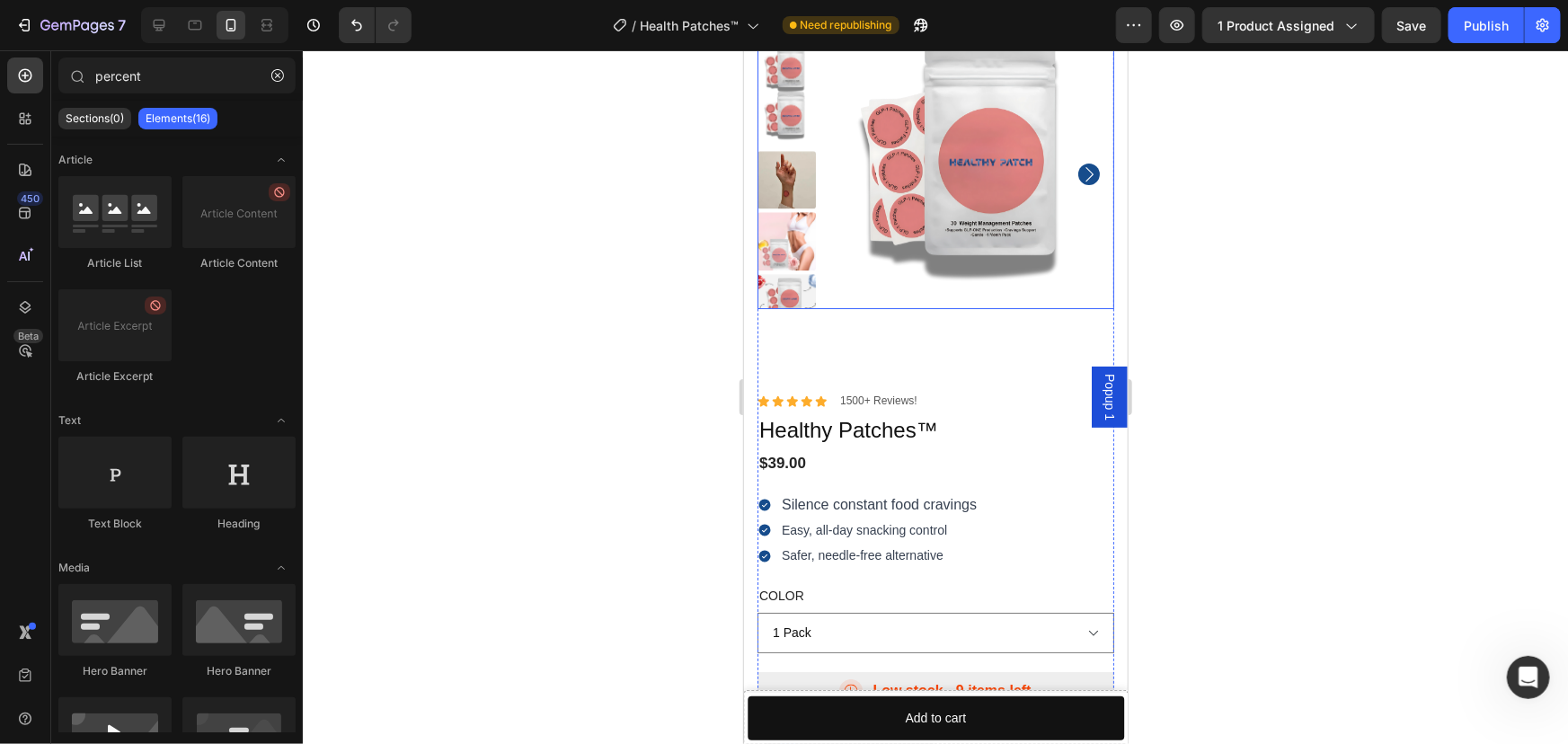
scroll to position [6814, 0]
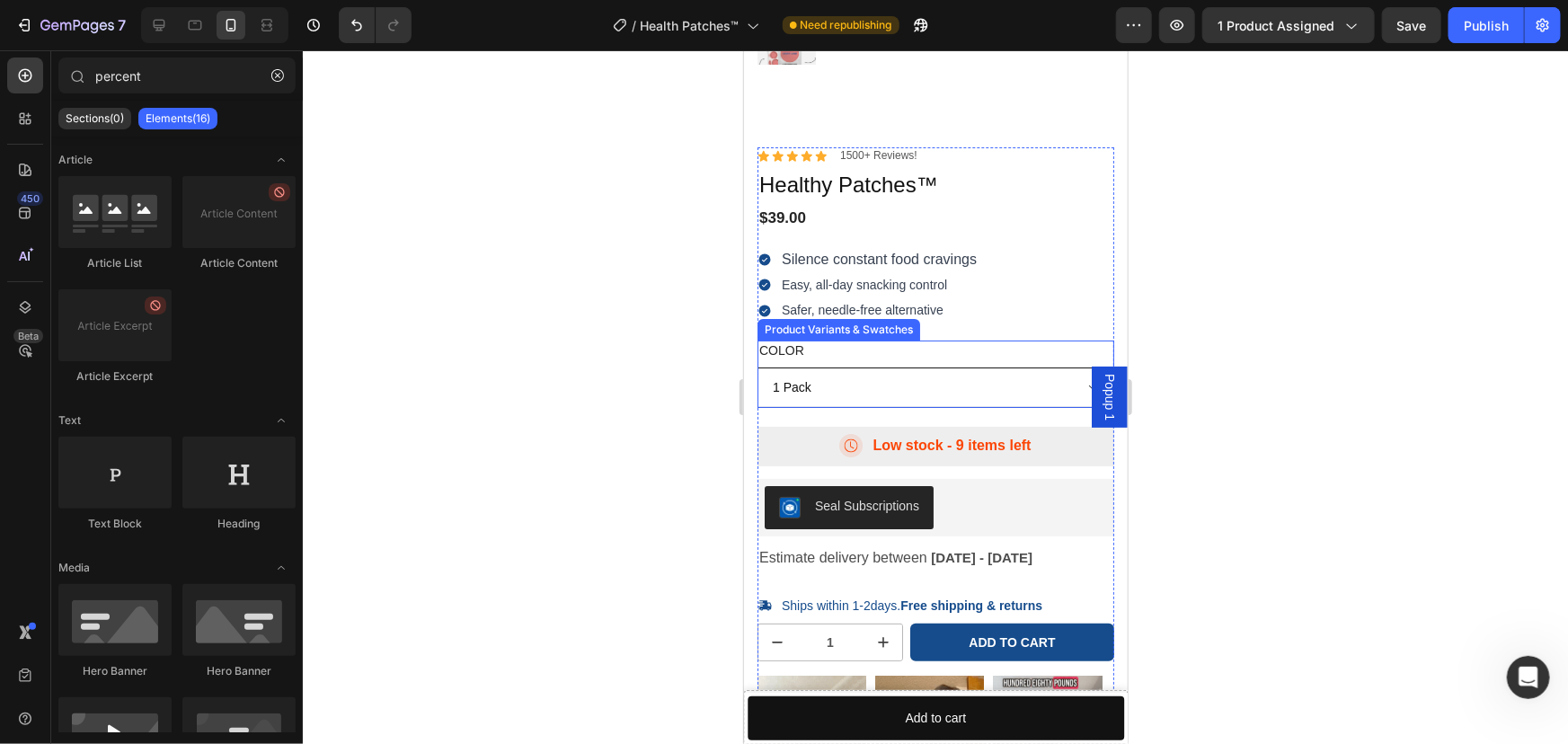
click at [847, 381] on select "1 Pack" at bounding box center [935, 387] width 356 height 40
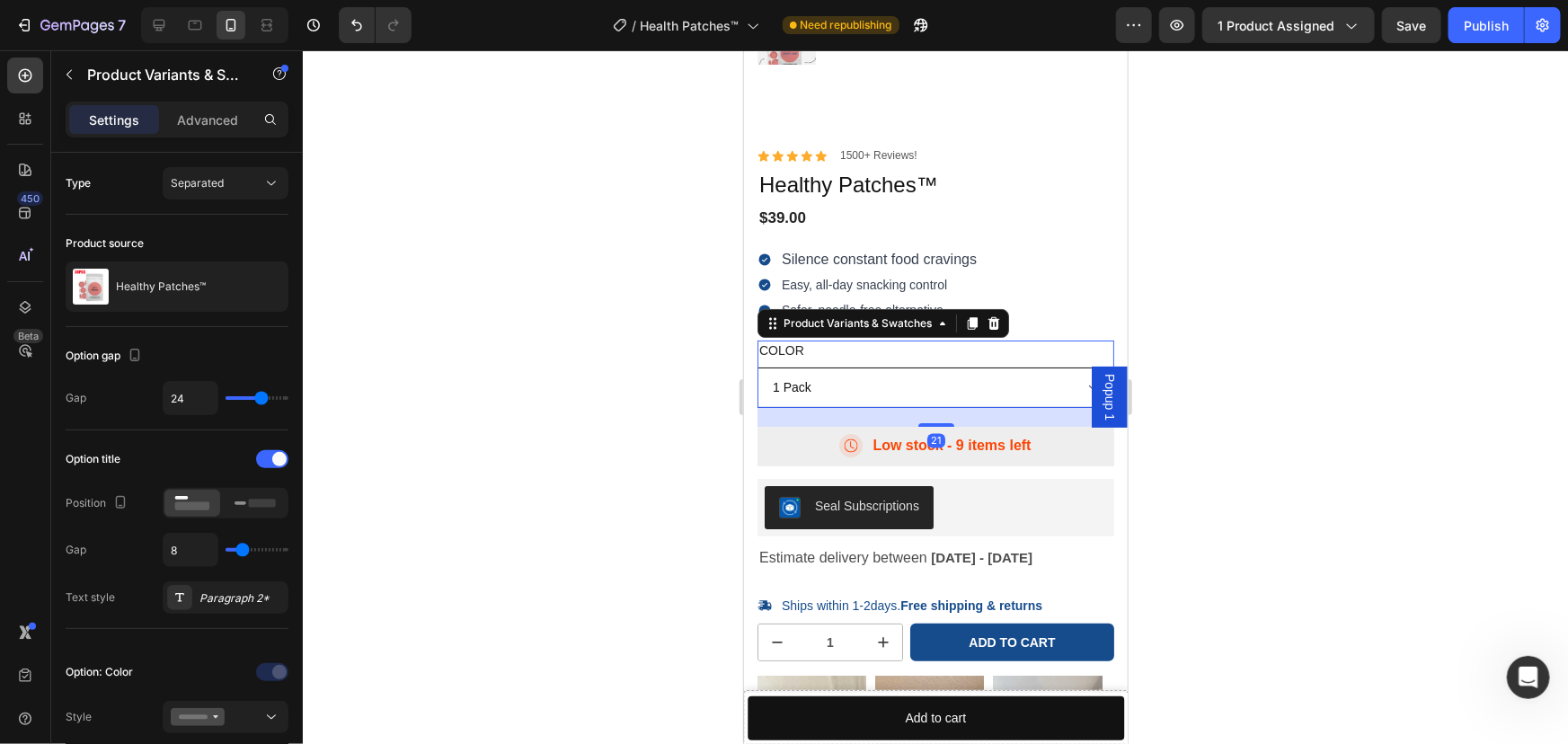
click at [847, 381] on select "1 Pack" at bounding box center [935, 387] width 356 height 40
click at [253, 508] on icon at bounding box center [255, 502] width 41 height 20
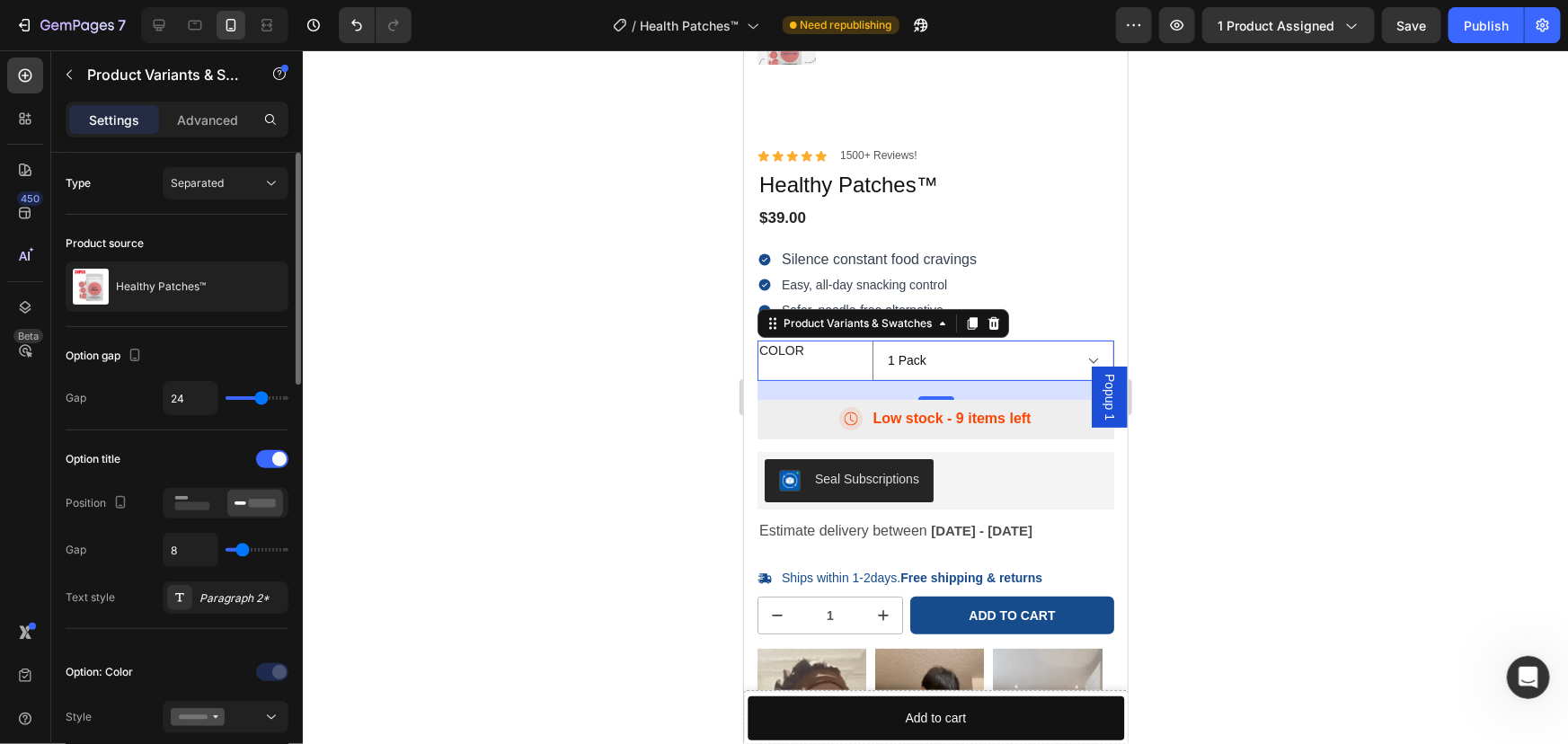
scroll to position [244, 0]
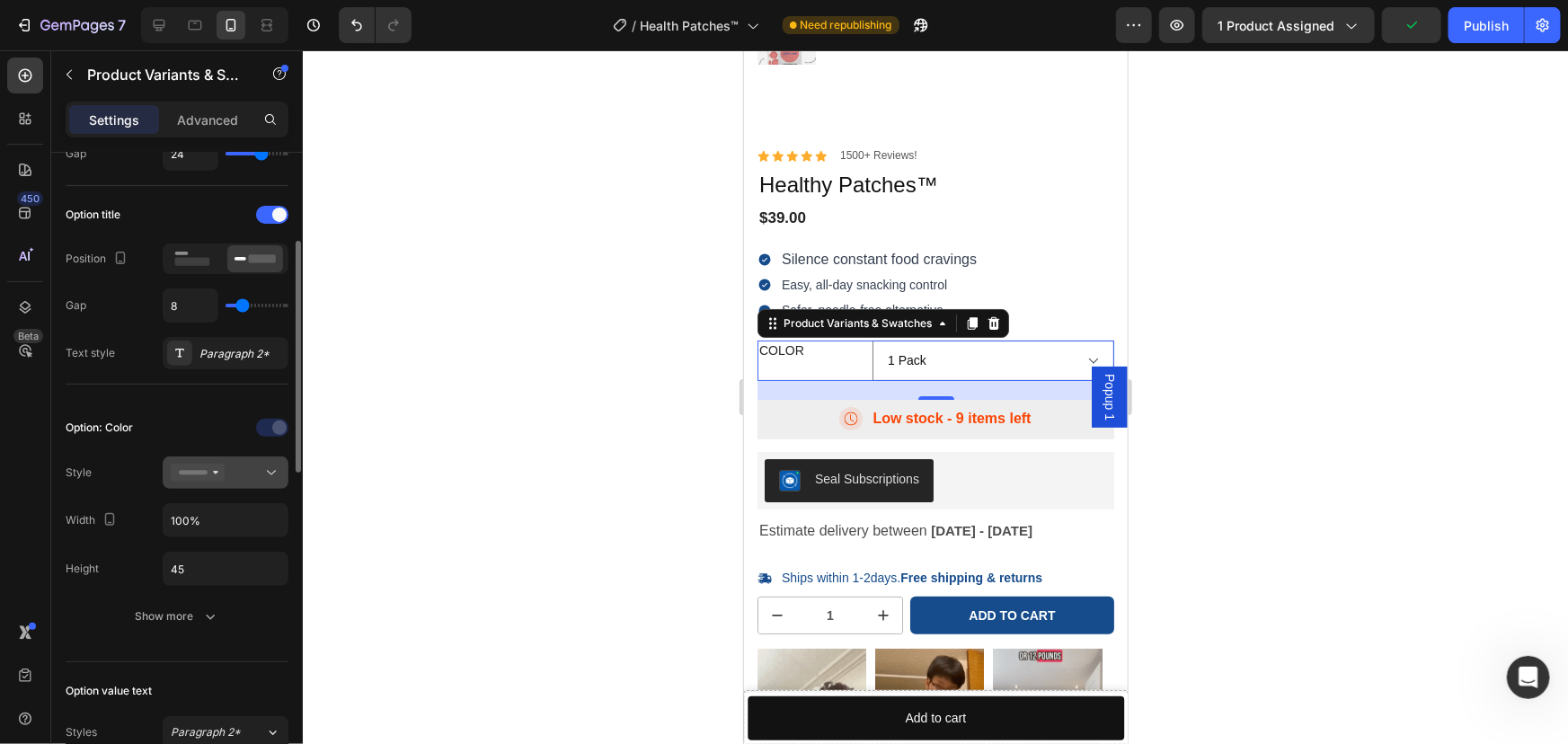
click at [266, 470] on icon at bounding box center [271, 473] width 18 height 18
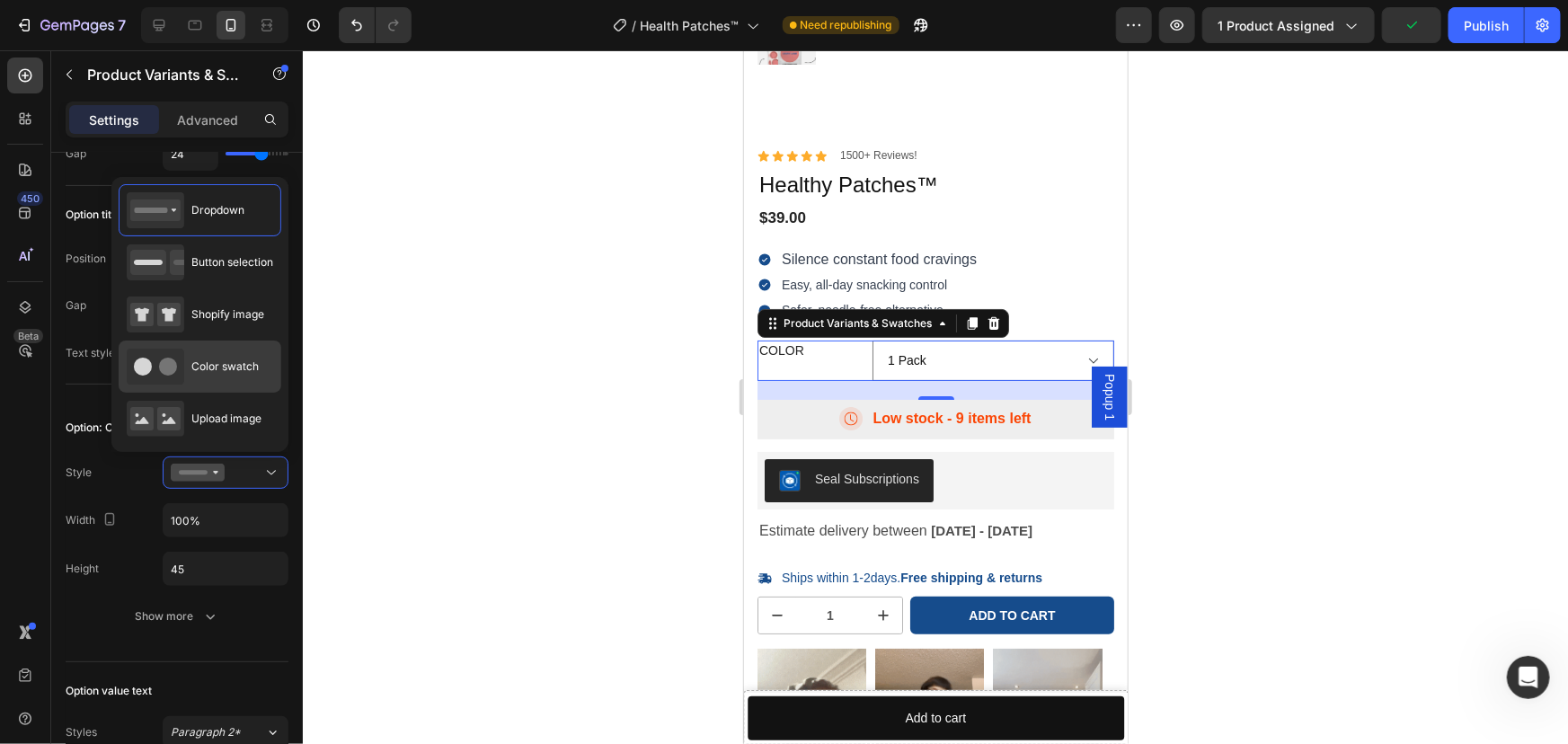
click at [229, 372] on span "Color swatch" at bounding box center [225, 366] width 67 height 16
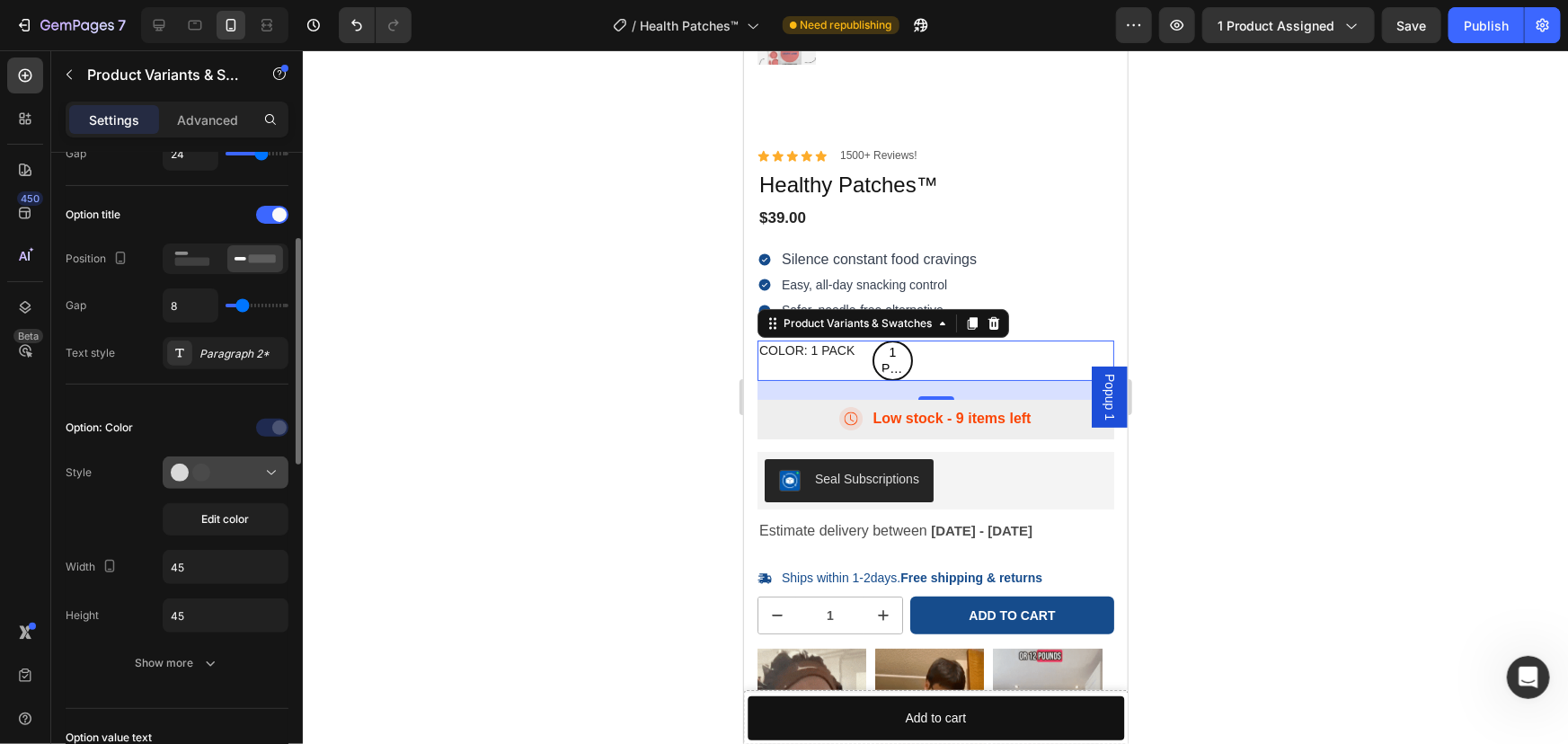
click at [234, 484] on button at bounding box center [225, 473] width 126 height 33
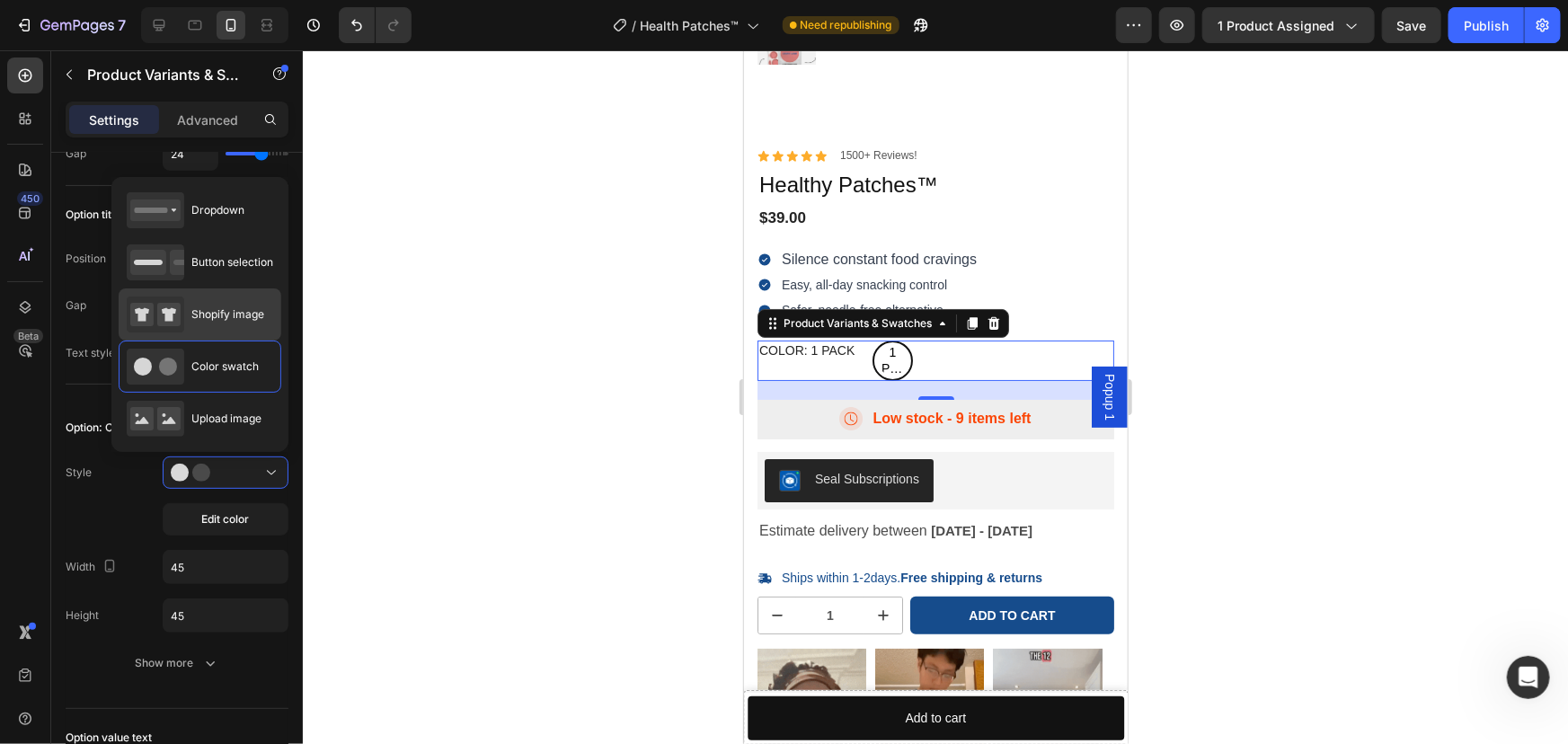
click at [226, 323] on div "Shopify image" at bounding box center [195, 314] width 138 height 36
type input "64"
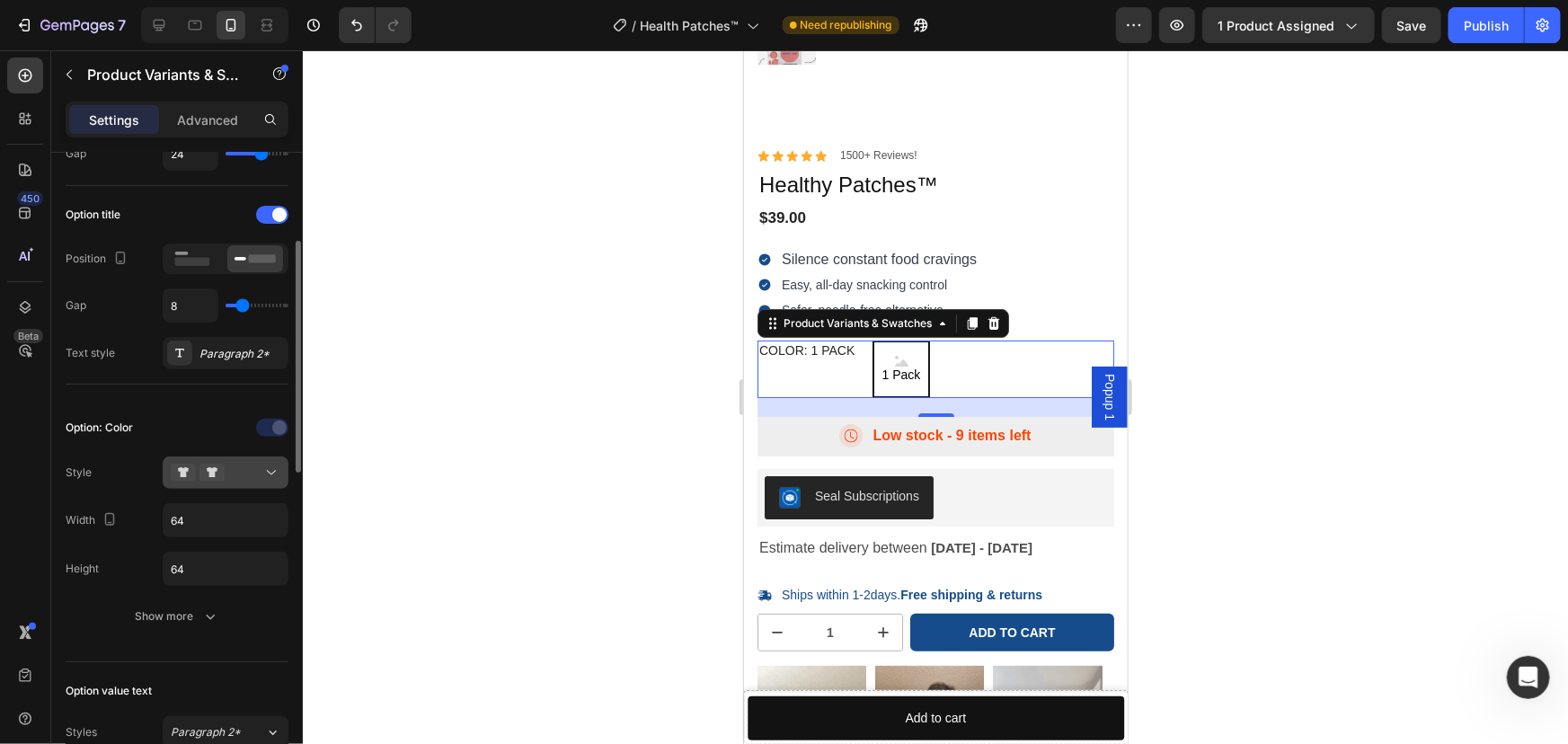
click at [249, 464] on div at bounding box center [225, 473] width 110 height 18
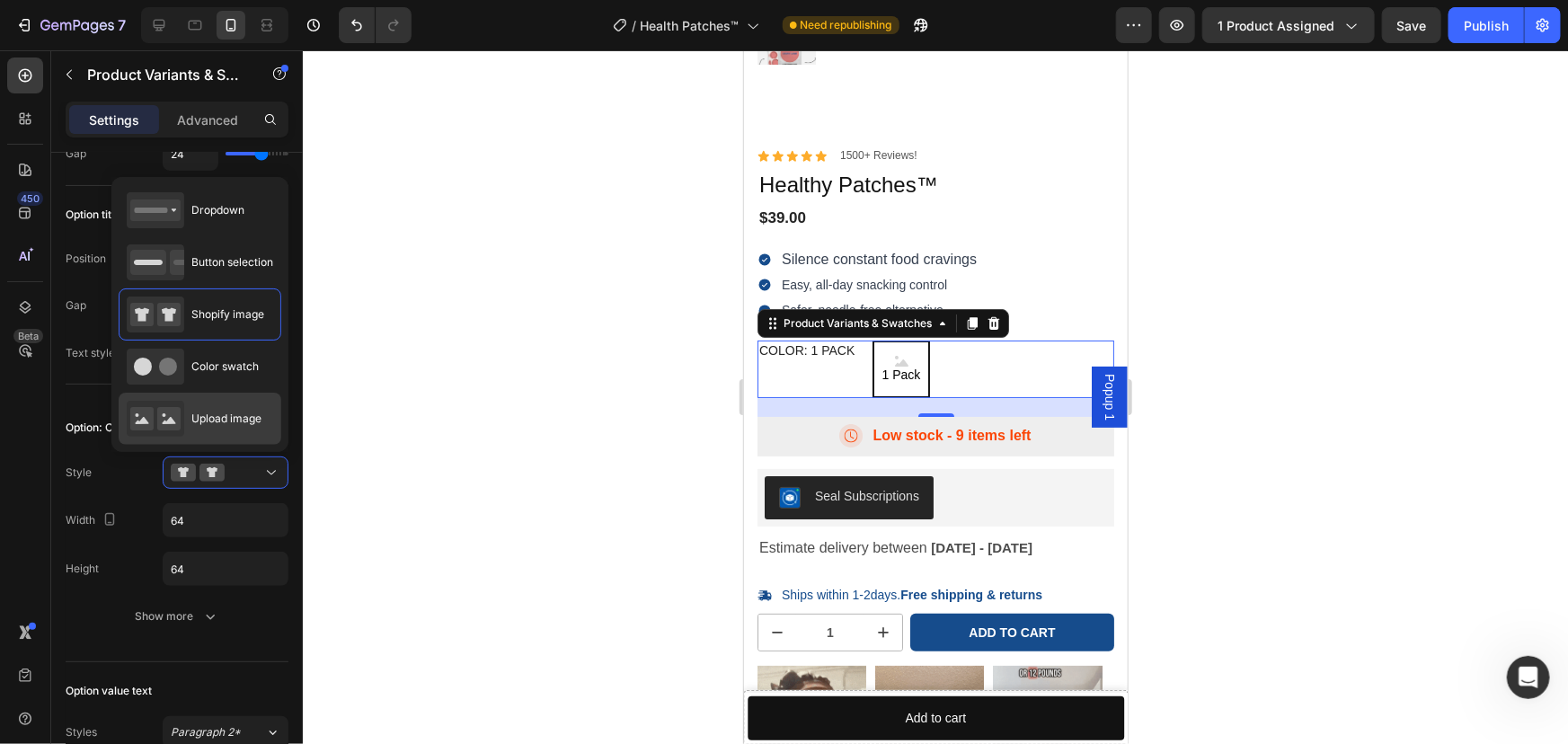
click at [246, 401] on div "Upload image" at bounding box center [194, 418] width 135 height 36
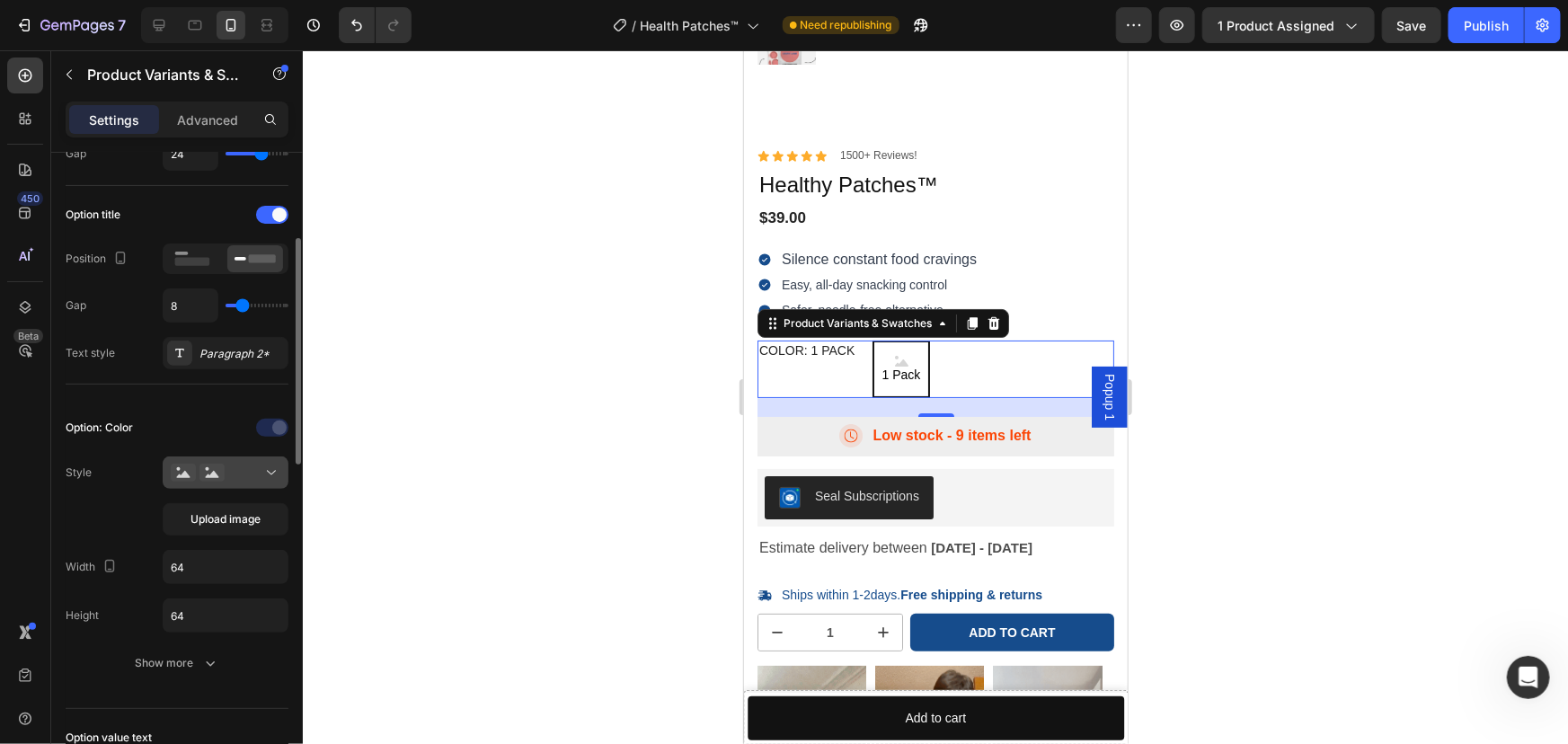
click at [249, 474] on div at bounding box center [225, 473] width 110 height 18
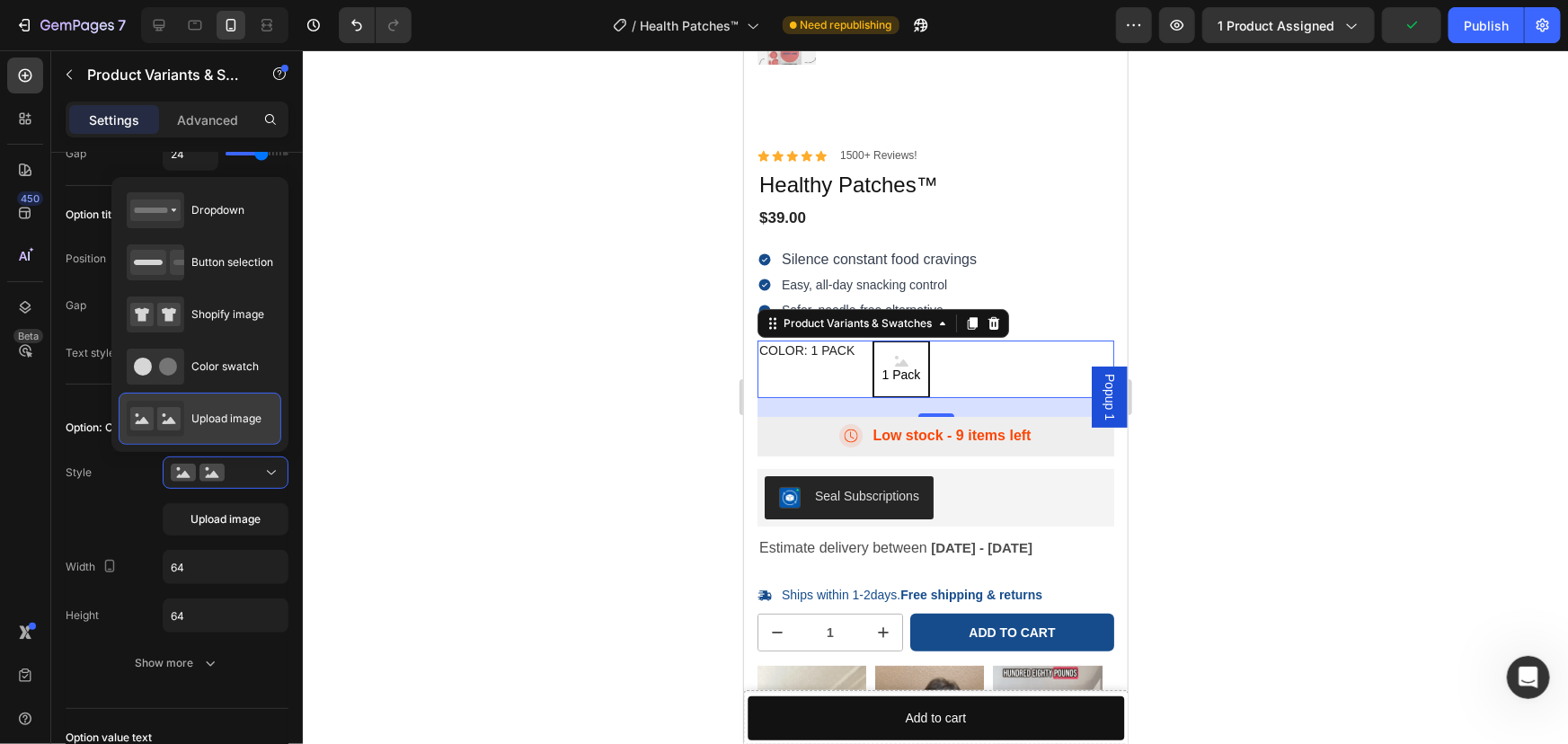
click at [235, 426] on div "Upload image" at bounding box center [194, 418] width 135 height 36
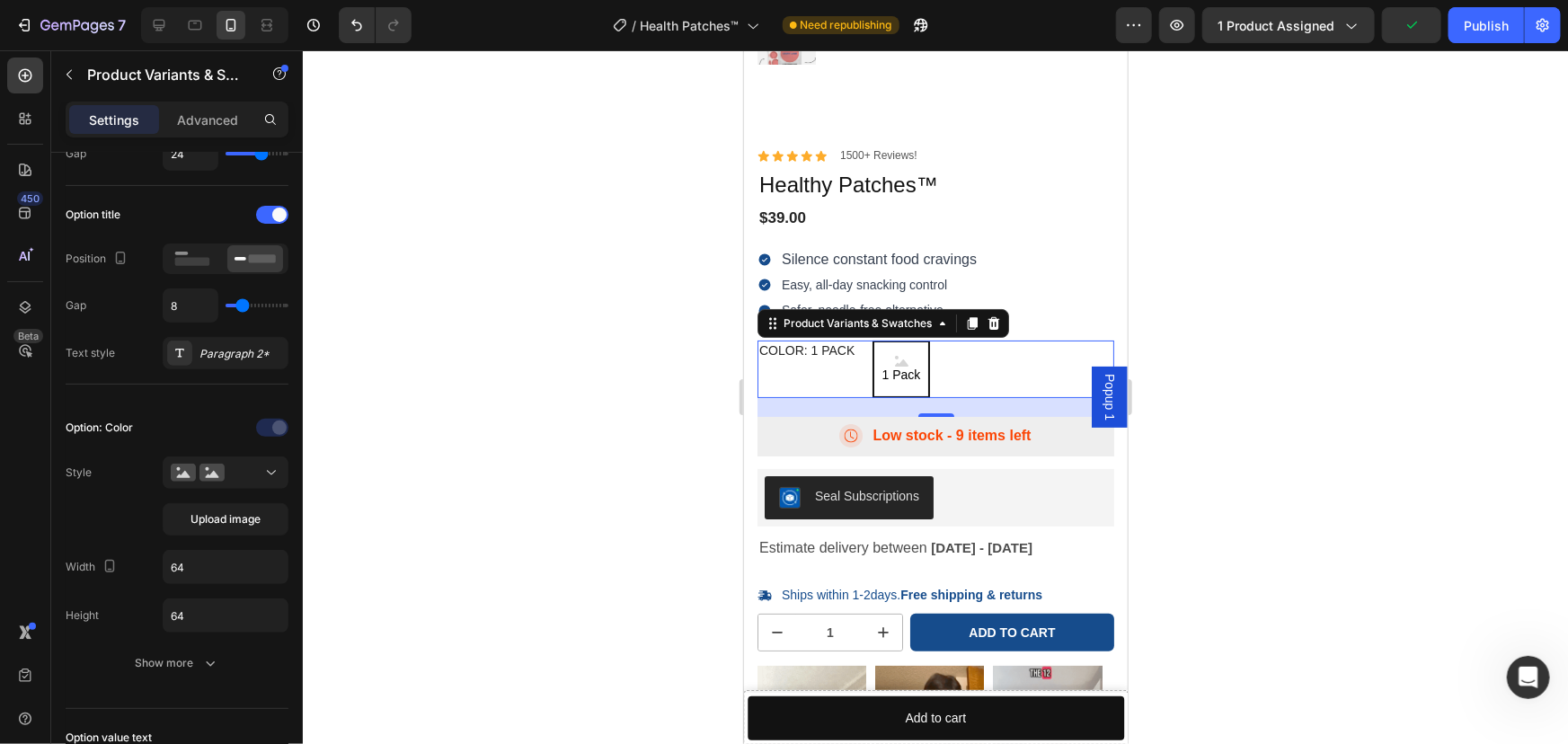
click at [510, 372] on div at bounding box center [936, 397] width 1265 height 693
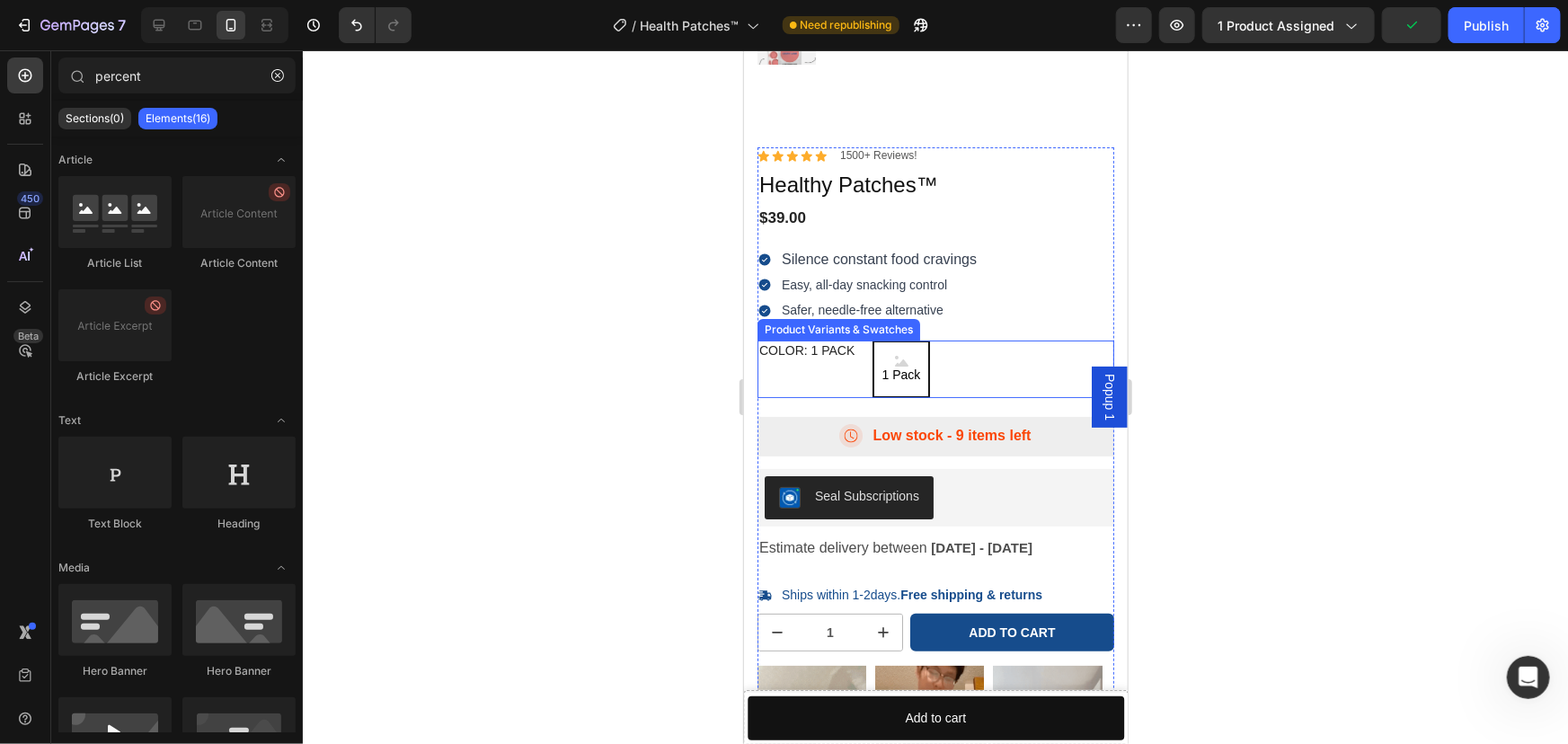
click at [896, 367] on span "1 Pack" at bounding box center [901, 373] width 46 height 16
click at [871, 340] on input "1 Pack 1 Pack 1 Pack" at bounding box center [870, 339] width 1 height 1
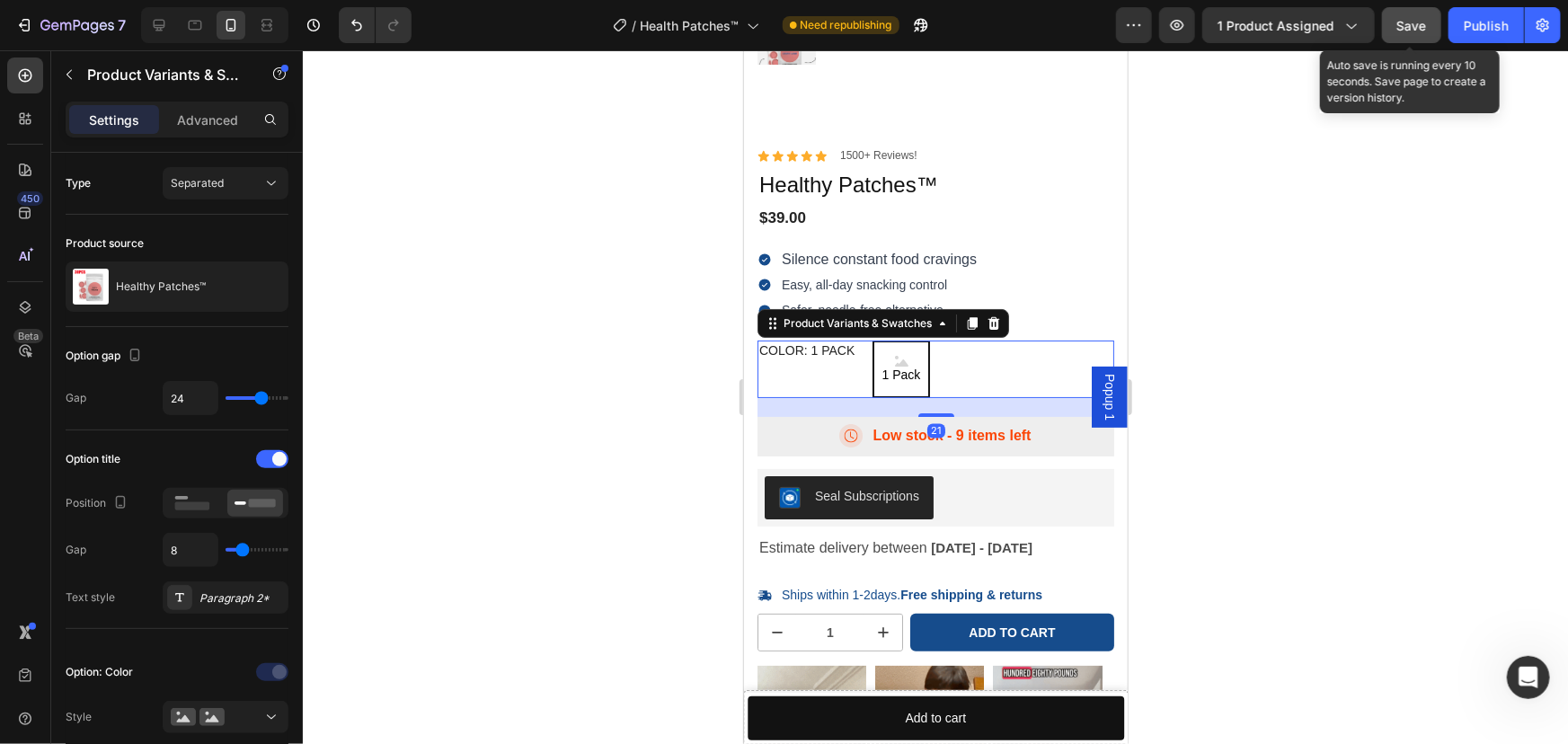
click at [1401, 25] on span "Save" at bounding box center [1411, 26] width 30 height 15
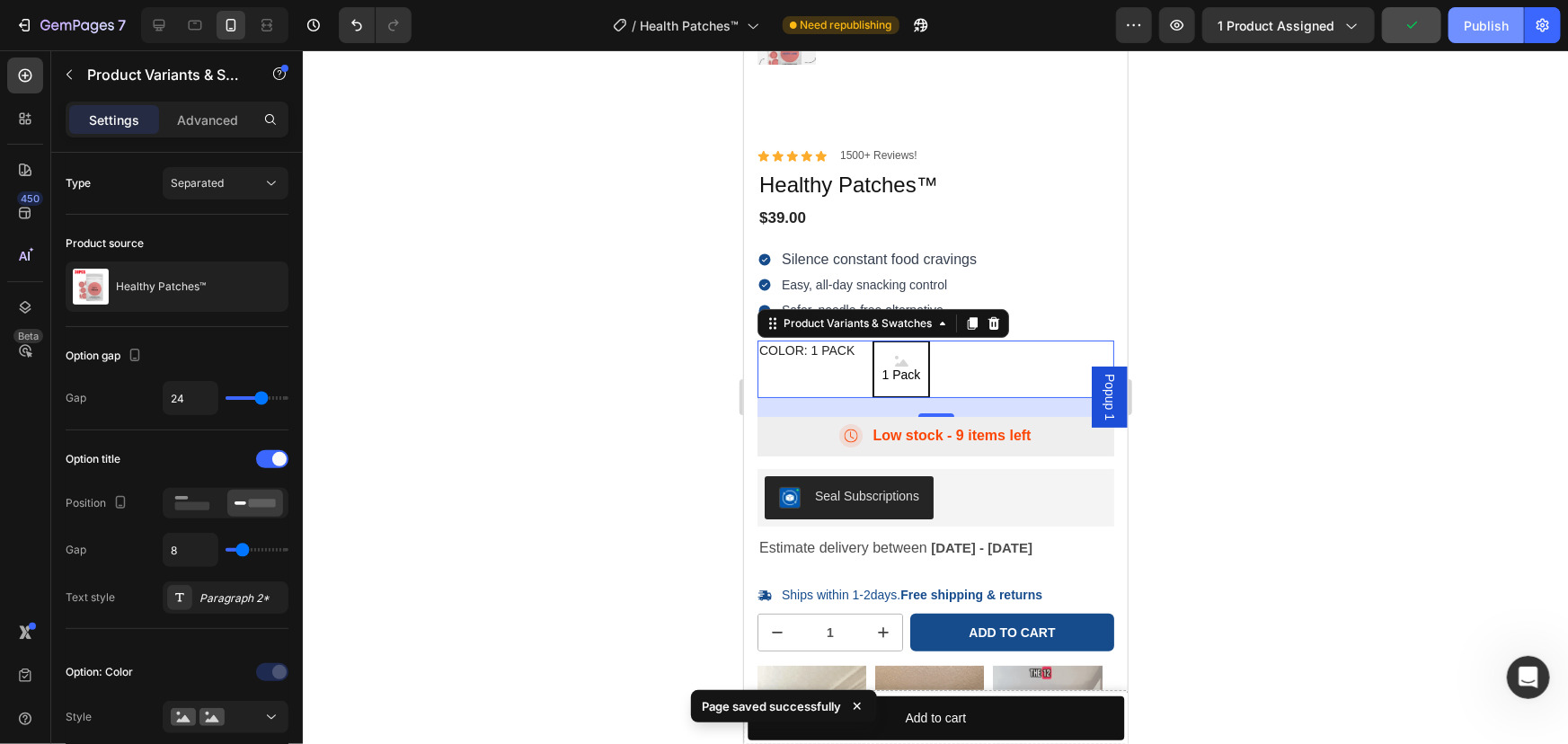
click at [1463, 26] on button "Publish" at bounding box center [1485, 24] width 75 height 36
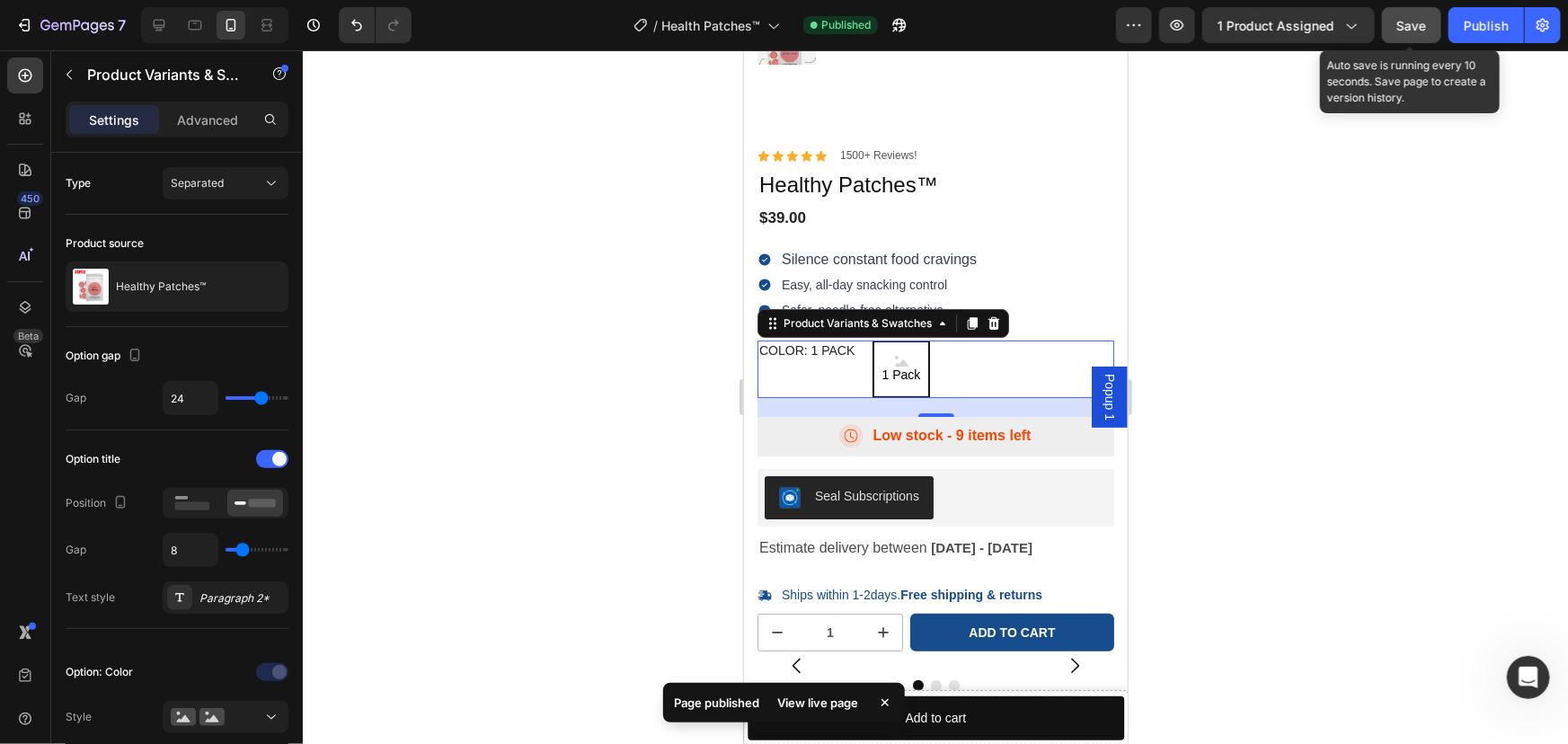
click at [1383, 19] on button "Save" at bounding box center [1411, 24] width 60 height 36
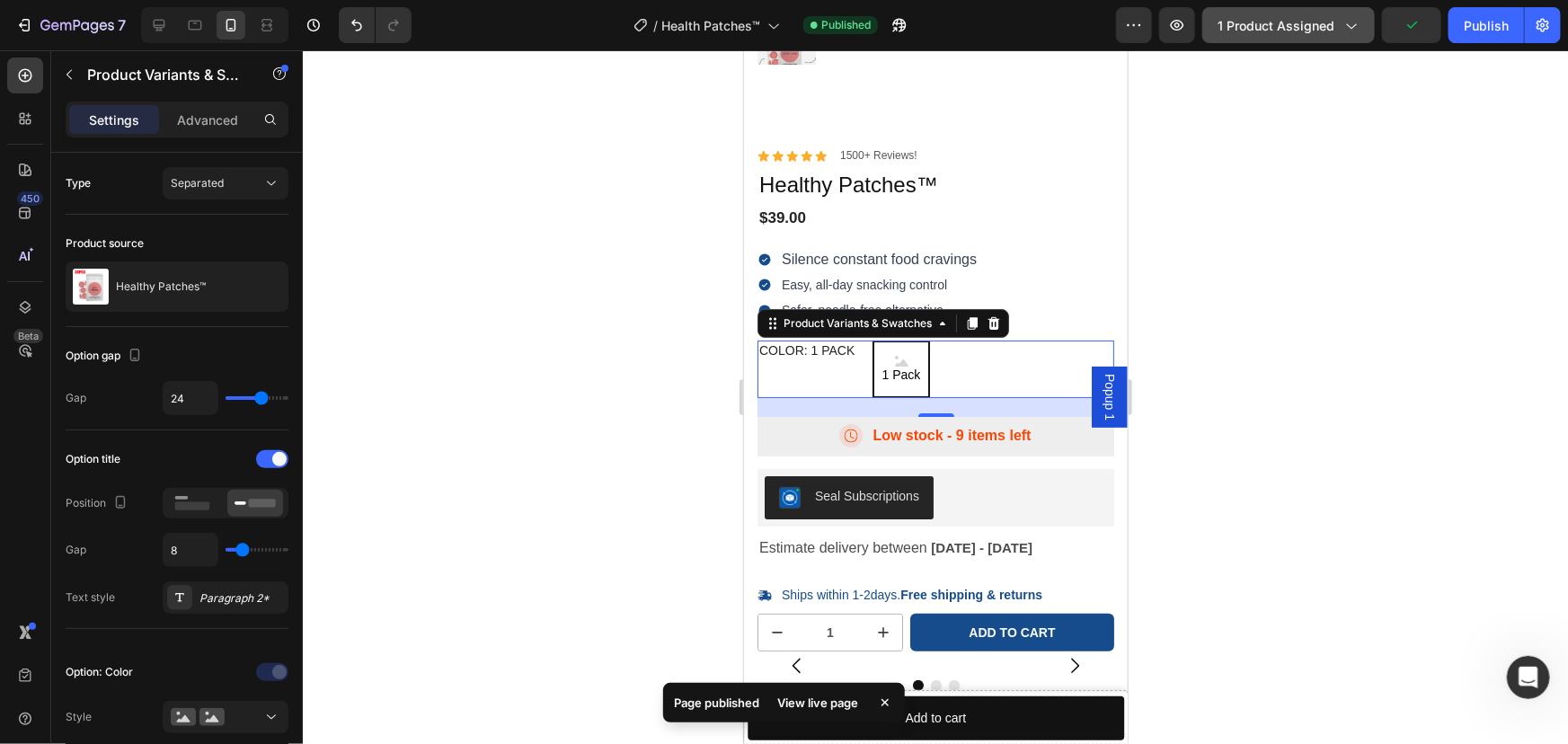
click at [1265, 26] on span "1 product assigned" at bounding box center [1275, 26] width 116 height 19
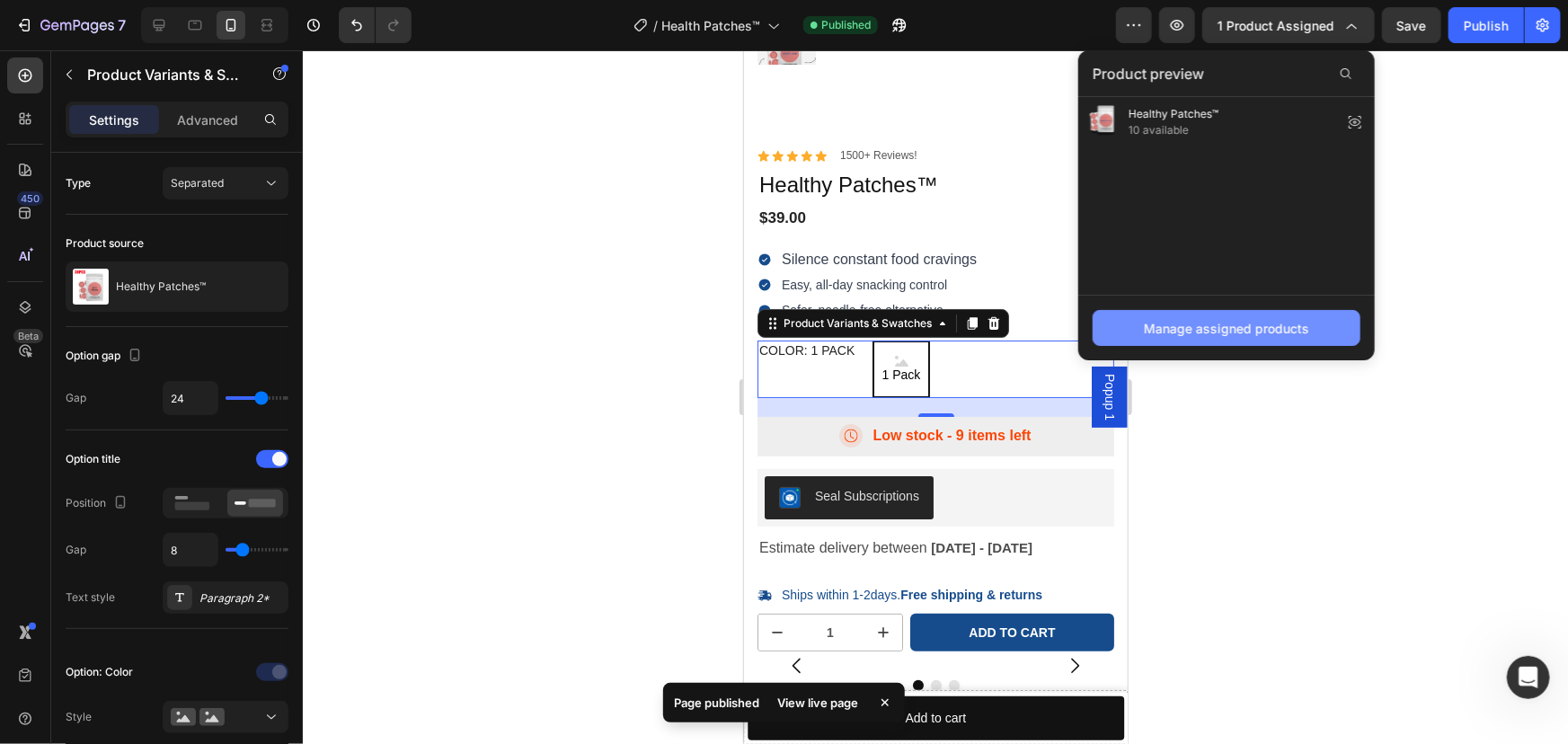
click at [1245, 322] on div "Manage assigned products" at bounding box center [1226, 328] width 166 height 19
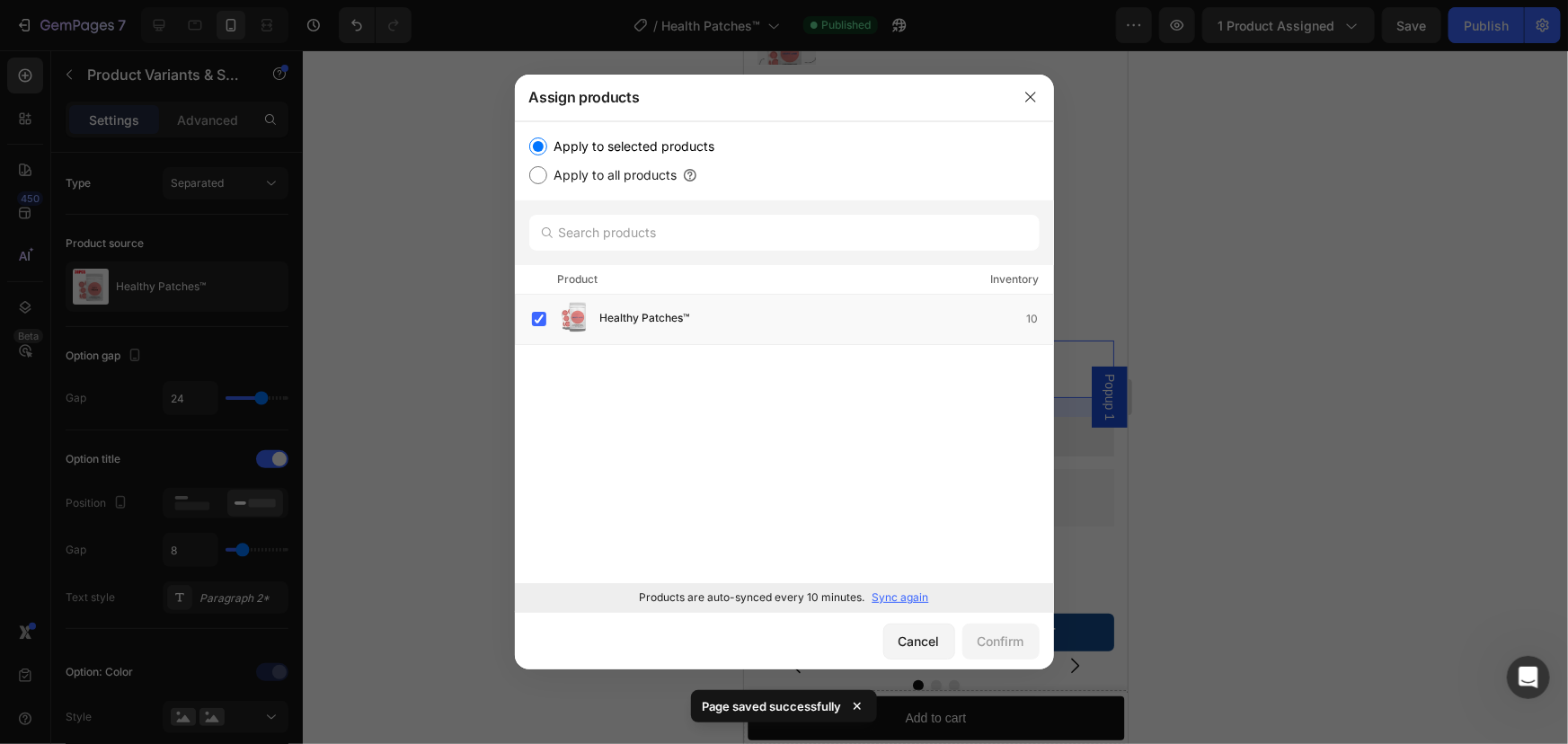
click at [909, 602] on p "Sync again" at bounding box center [900, 597] width 57 height 16
click at [897, 595] on p "Sync again" at bounding box center [900, 597] width 57 height 16
drag, startPoint x: 1258, startPoint y: 575, endPoint x: 1184, endPoint y: 523, distance: 90.4
click at [1257, 575] on div at bounding box center [784, 372] width 1568 height 744
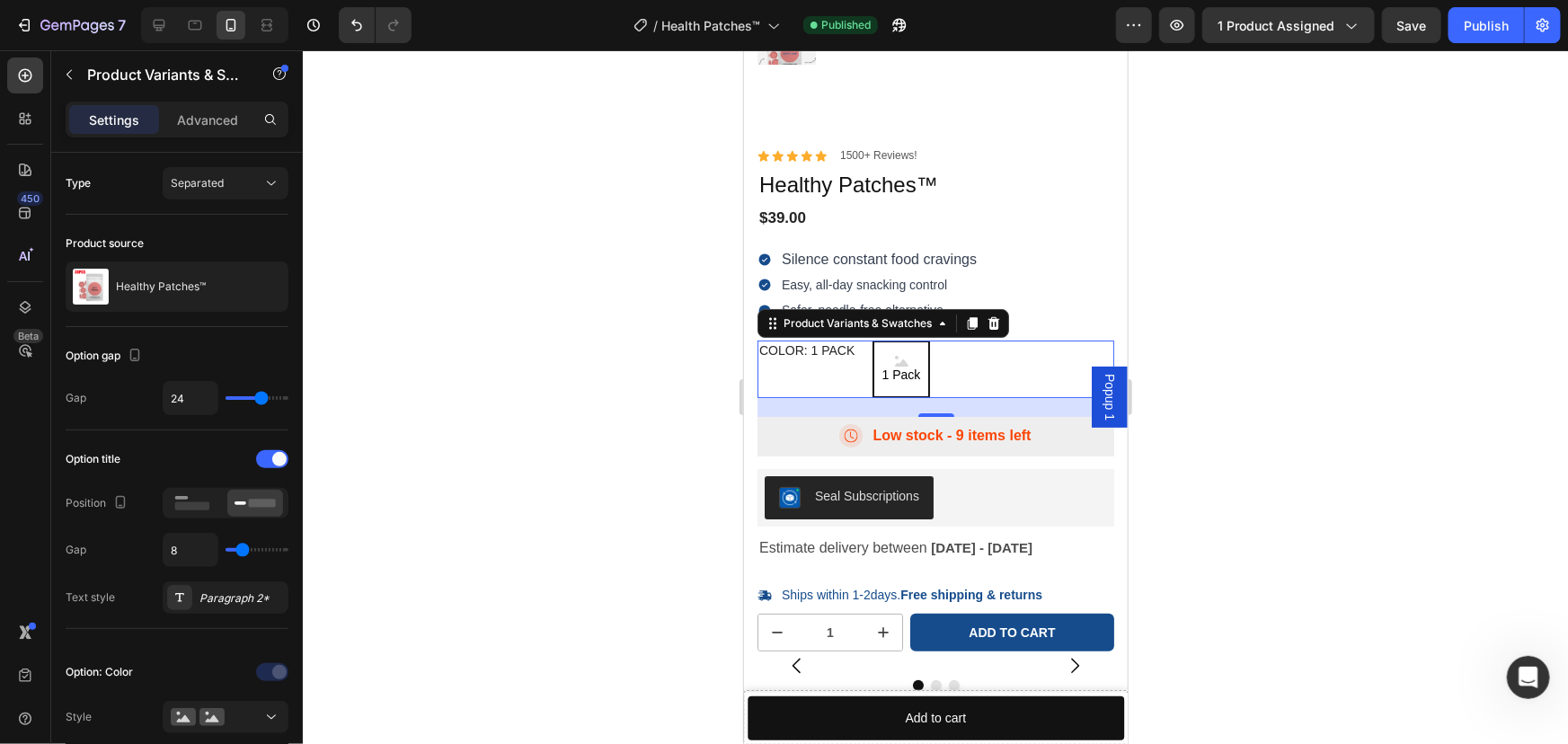
click at [913, 366] on span "1 Pack" at bounding box center [901, 373] width 46 height 16
click at [871, 340] on input "1 Pack 1 Pack 1 Pack" at bounding box center [870, 339] width 1 height 1
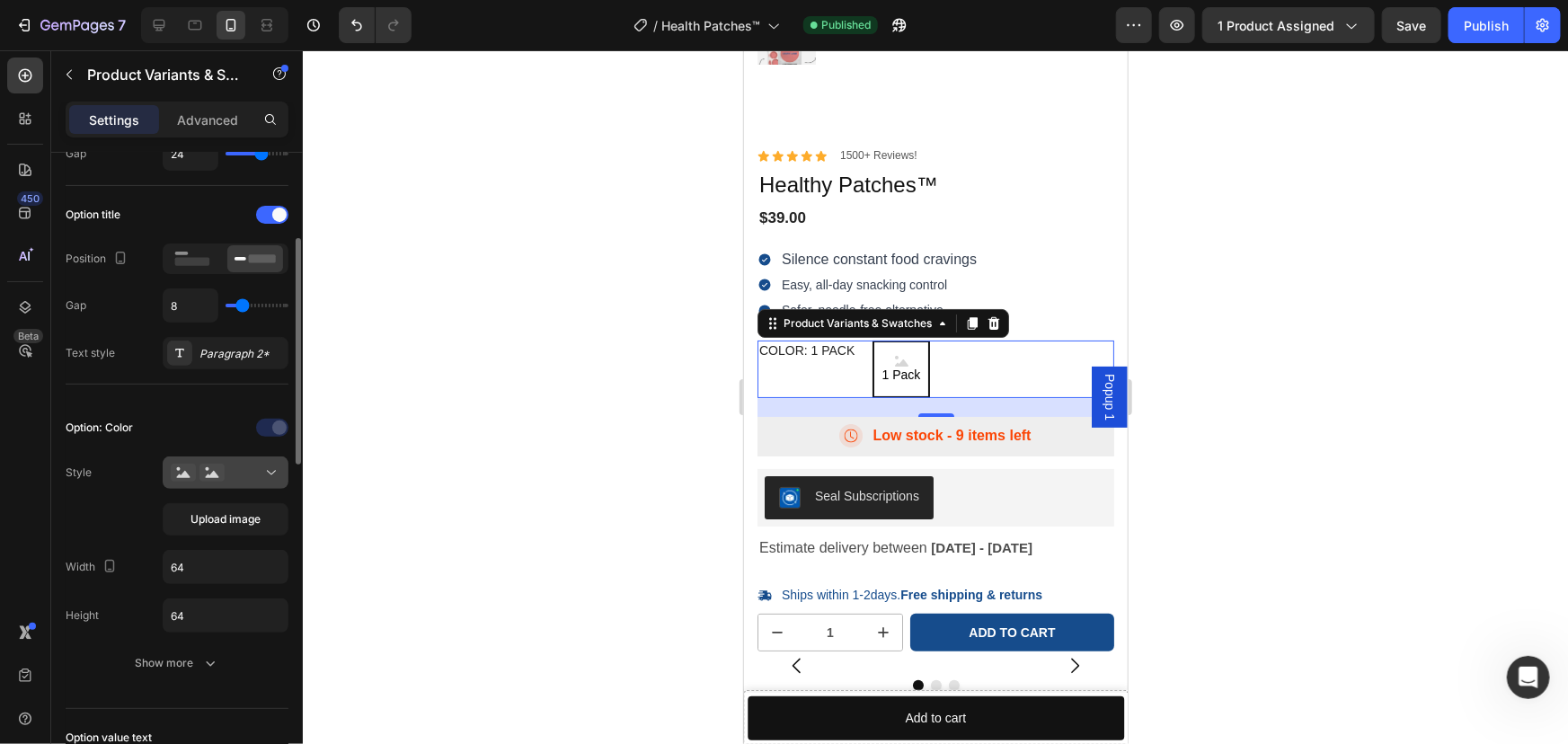
scroll to position [490, 0]
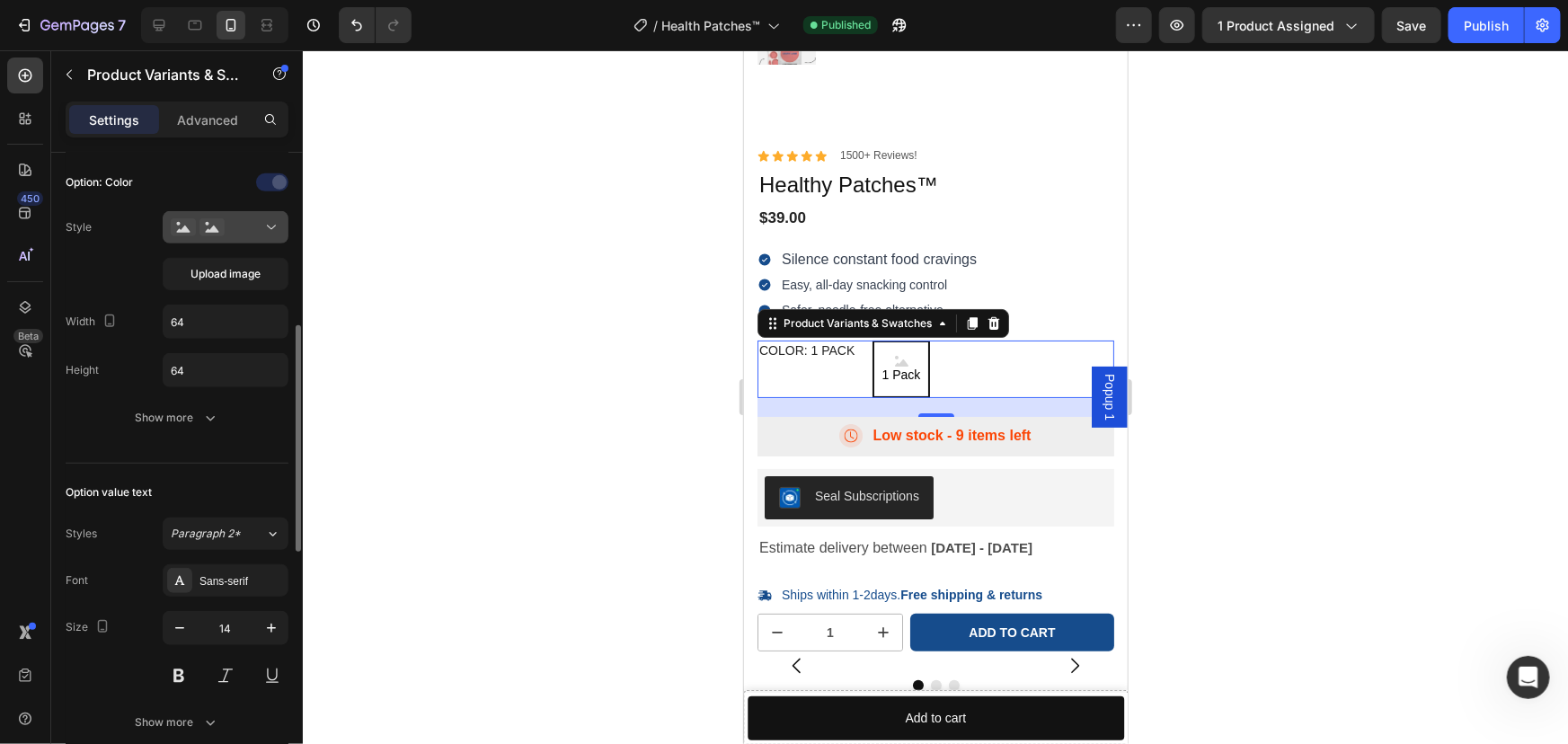
click at [238, 234] on div at bounding box center [225, 227] width 110 height 18
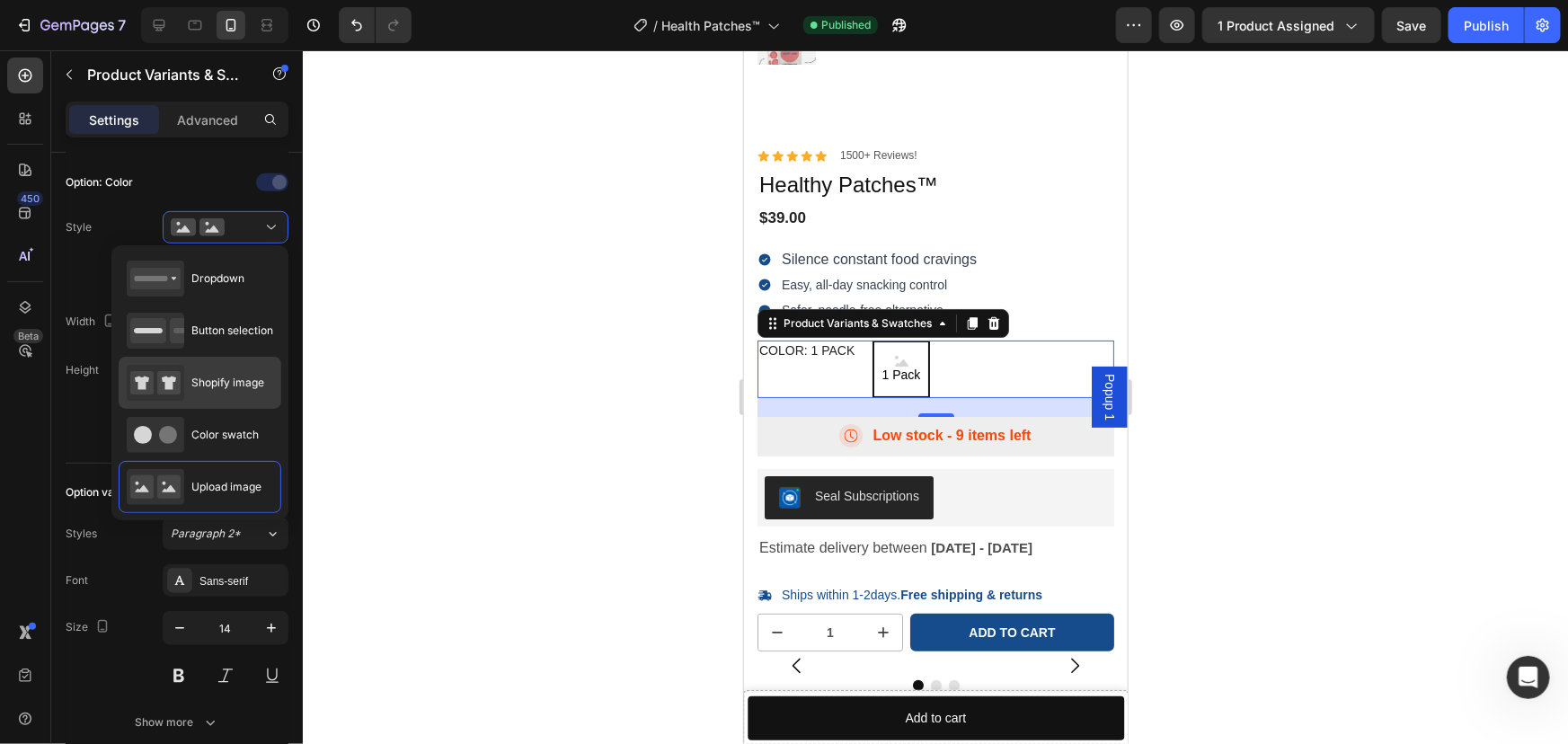
click at [217, 409] on div "Shopify image" at bounding box center [199, 435] width 163 height 52
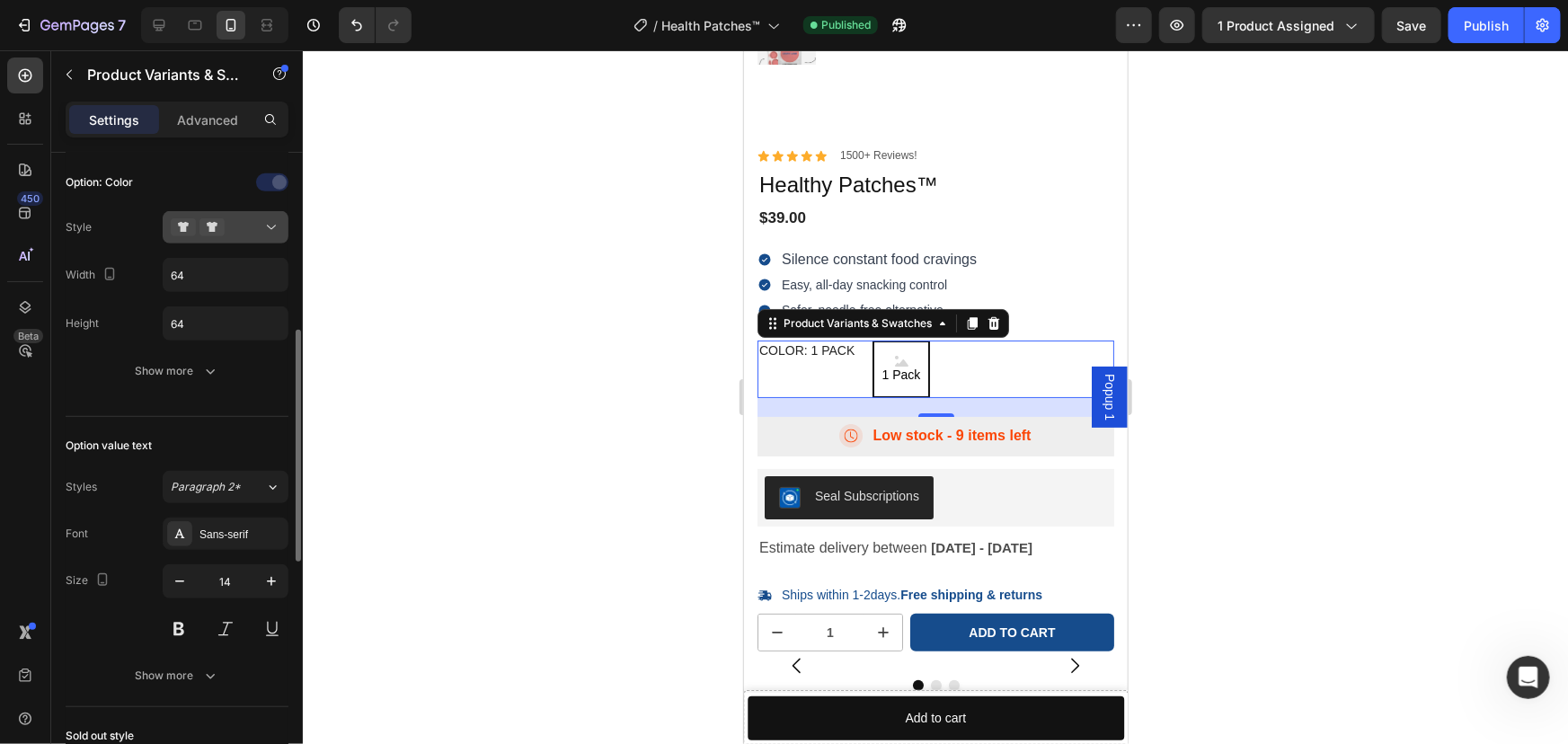
click at [237, 226] on div at bounding box center [225, 227] width 110 height 18
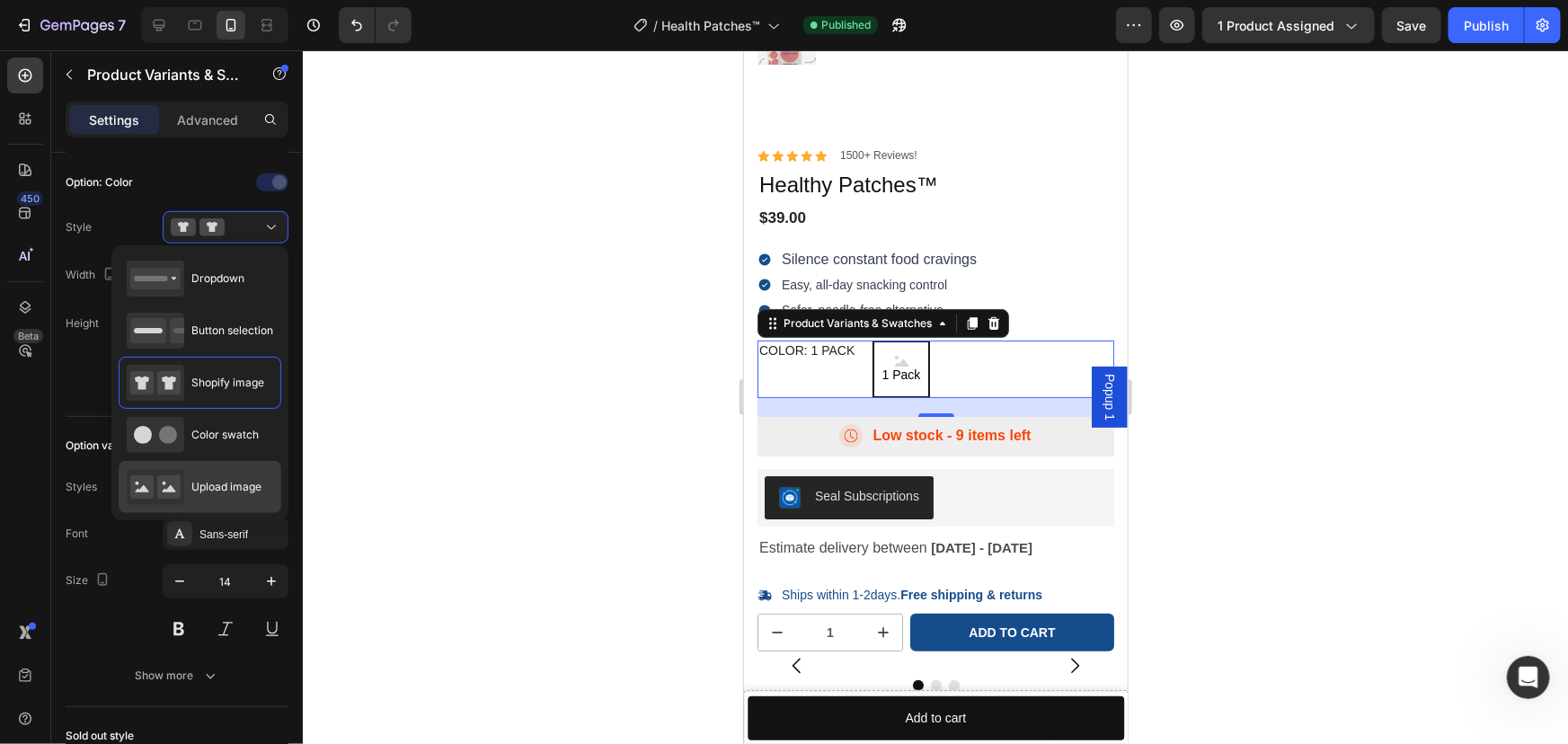
click at [224, 478] on span "Upload image" at bounding box center [226, 486] width 70 height 16
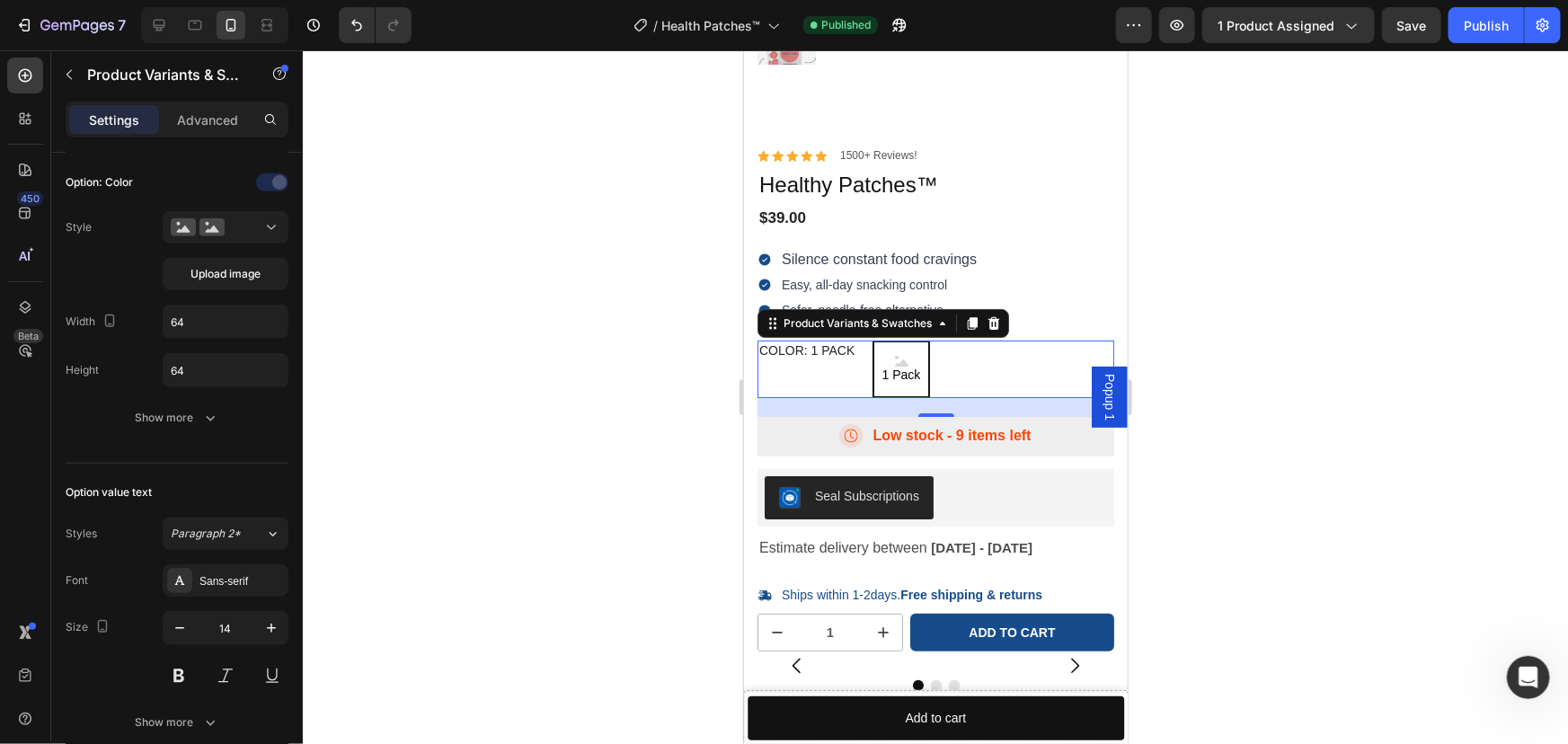
drag, startPoint x: 426, startPoint y: 364, endPoint x: 615, endPoint y: 287, distance: 204.1
click at [431, 360] on div at bounding box center [936, 397] width 1265 height 693
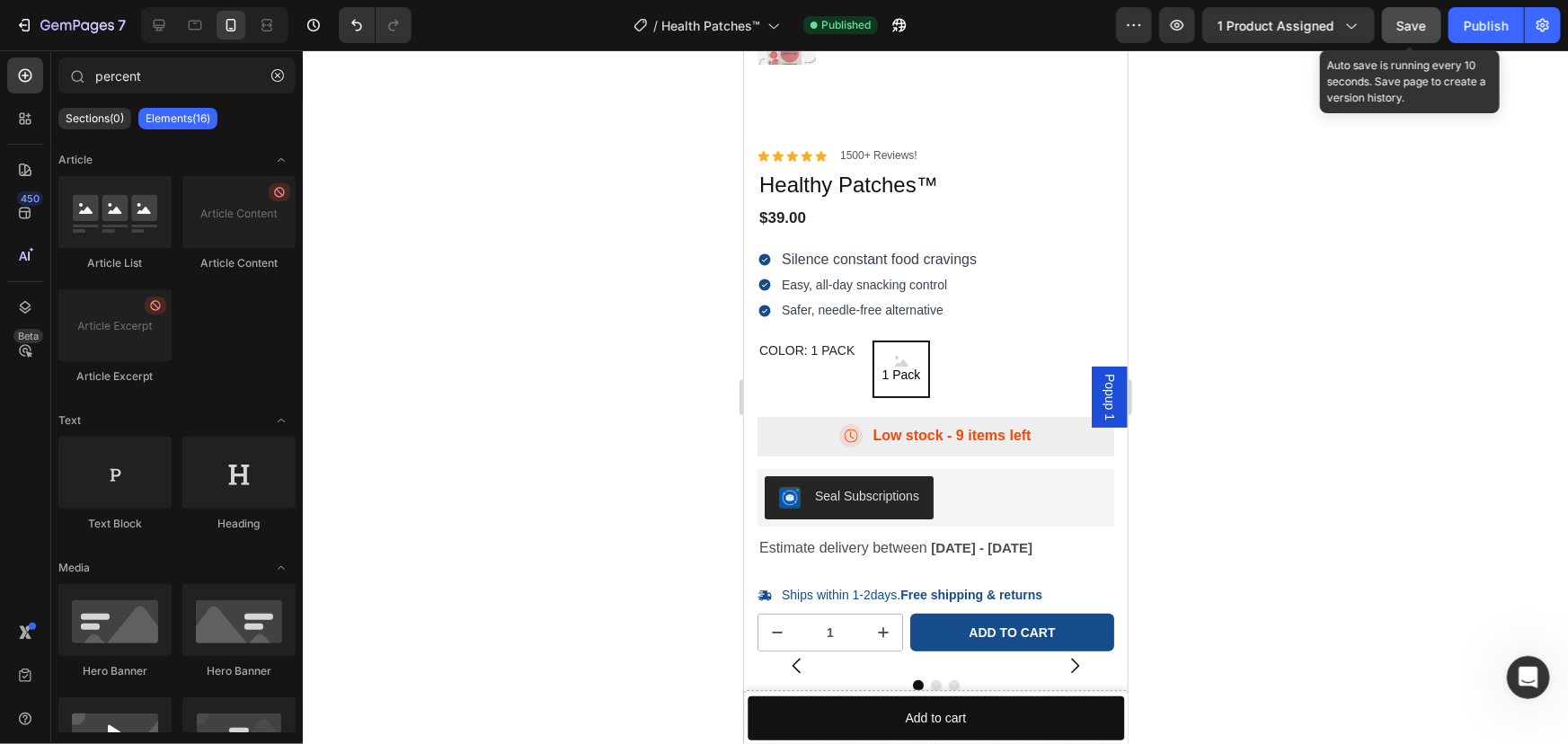
click at [1414, 18] on span "Save" at bounding box center [1411, 26] width 30 height 15
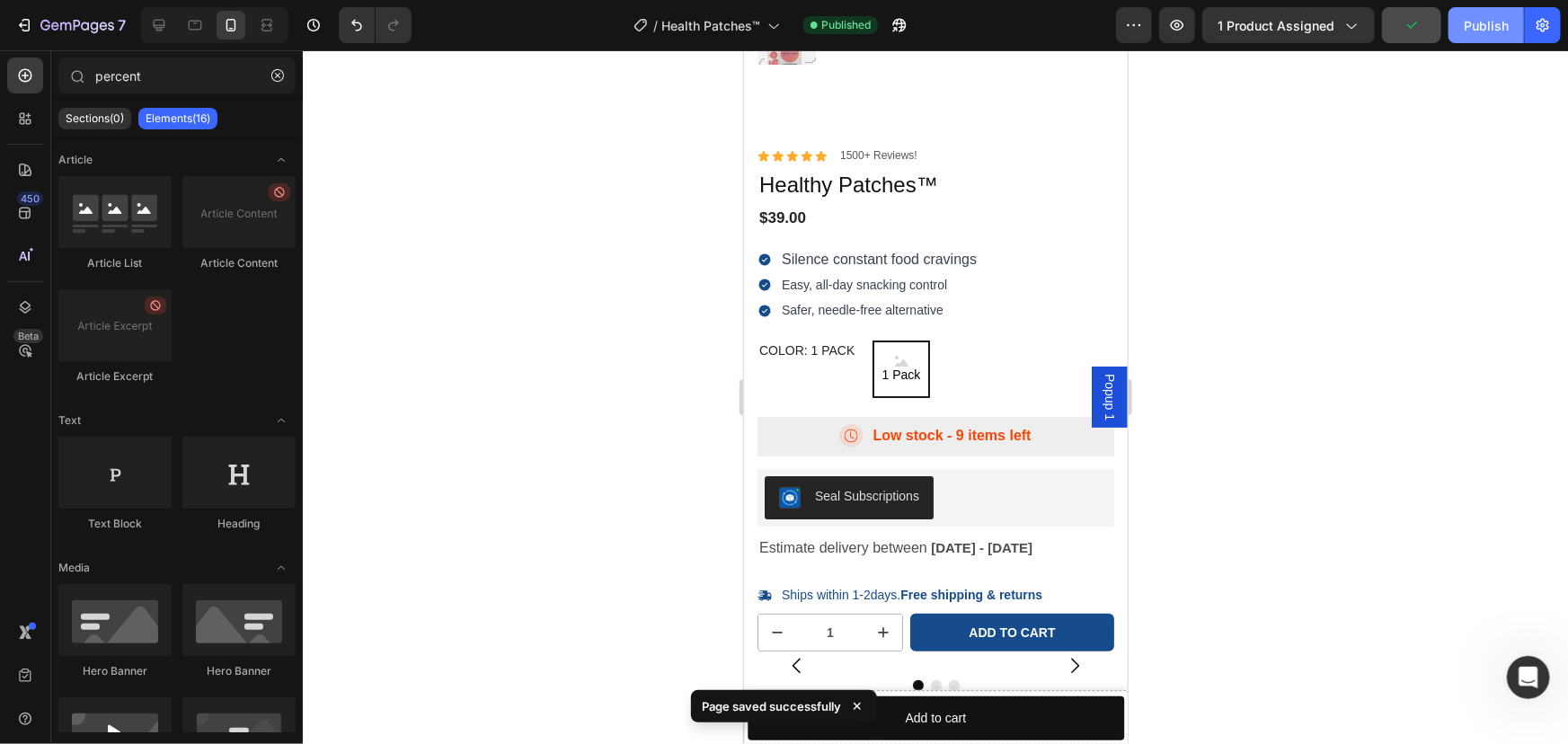
click at [1468, 21] on div "Publish" at bounding box center [1485, 26] width 45 height 19
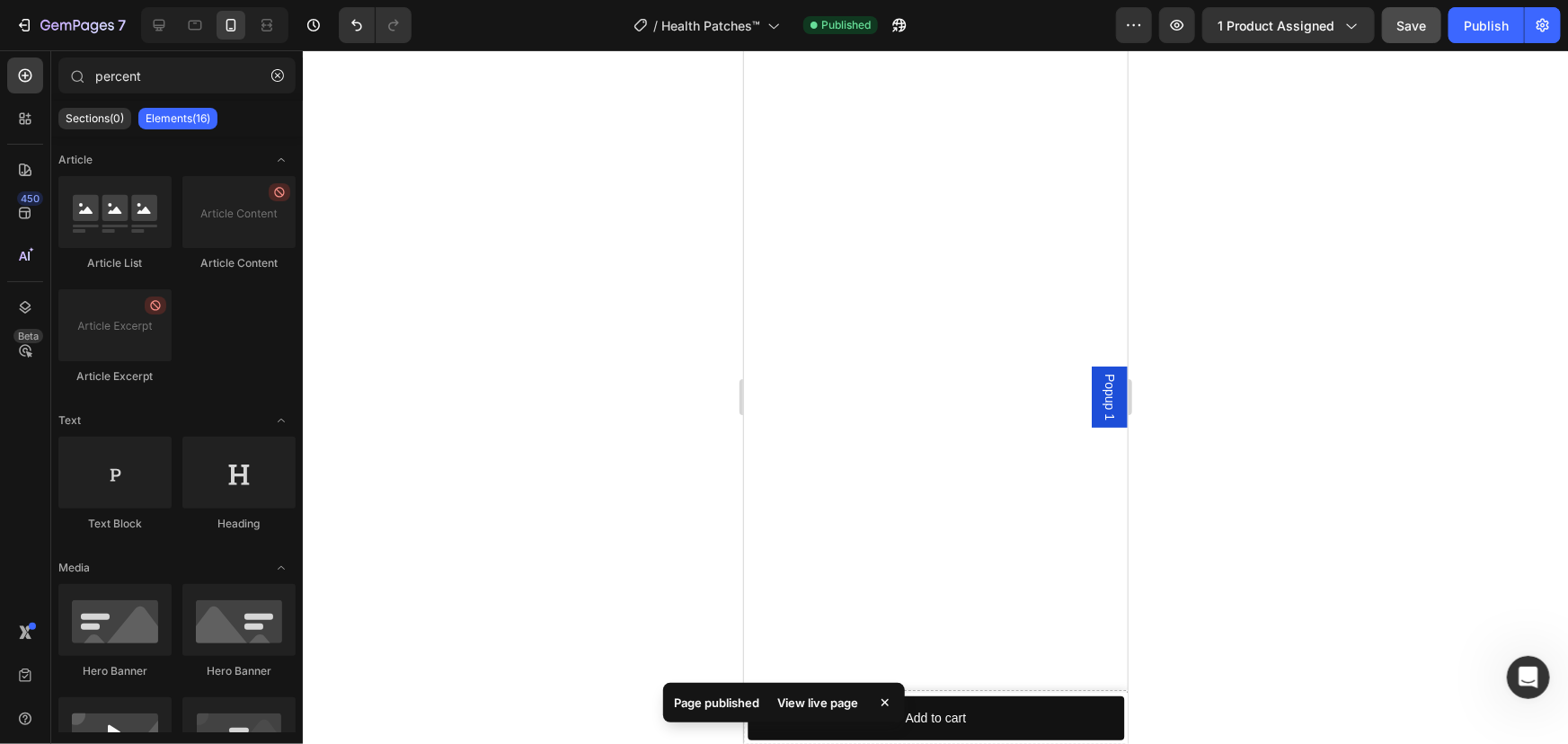
scroll to position [0, 0]
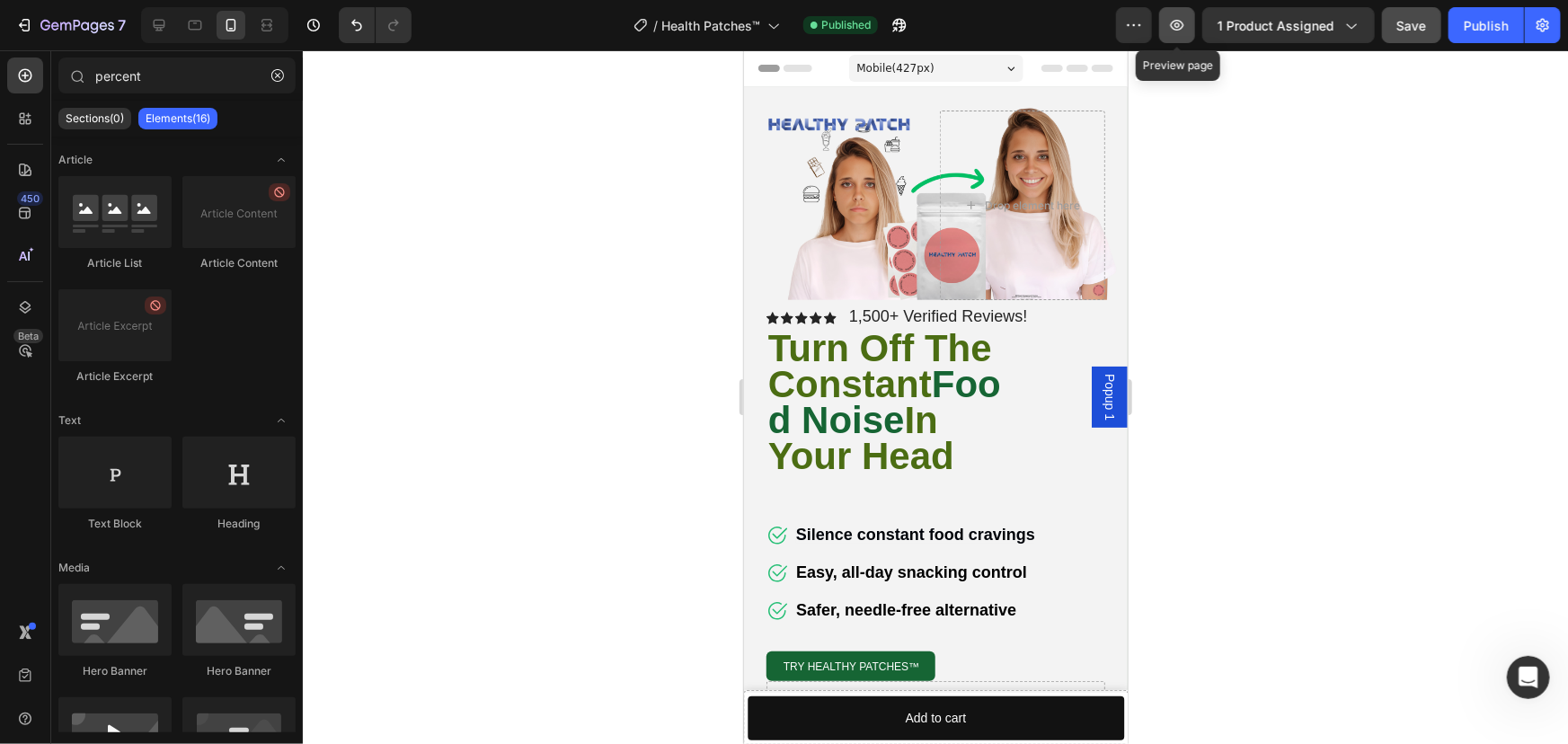
click at [1175, 26] on icon "button" at bounding box center [1177, 25] width 13 height 11
click at [1105, 407] on span "Popup 1" at bounding box center [1108, 396] width 18 height 47
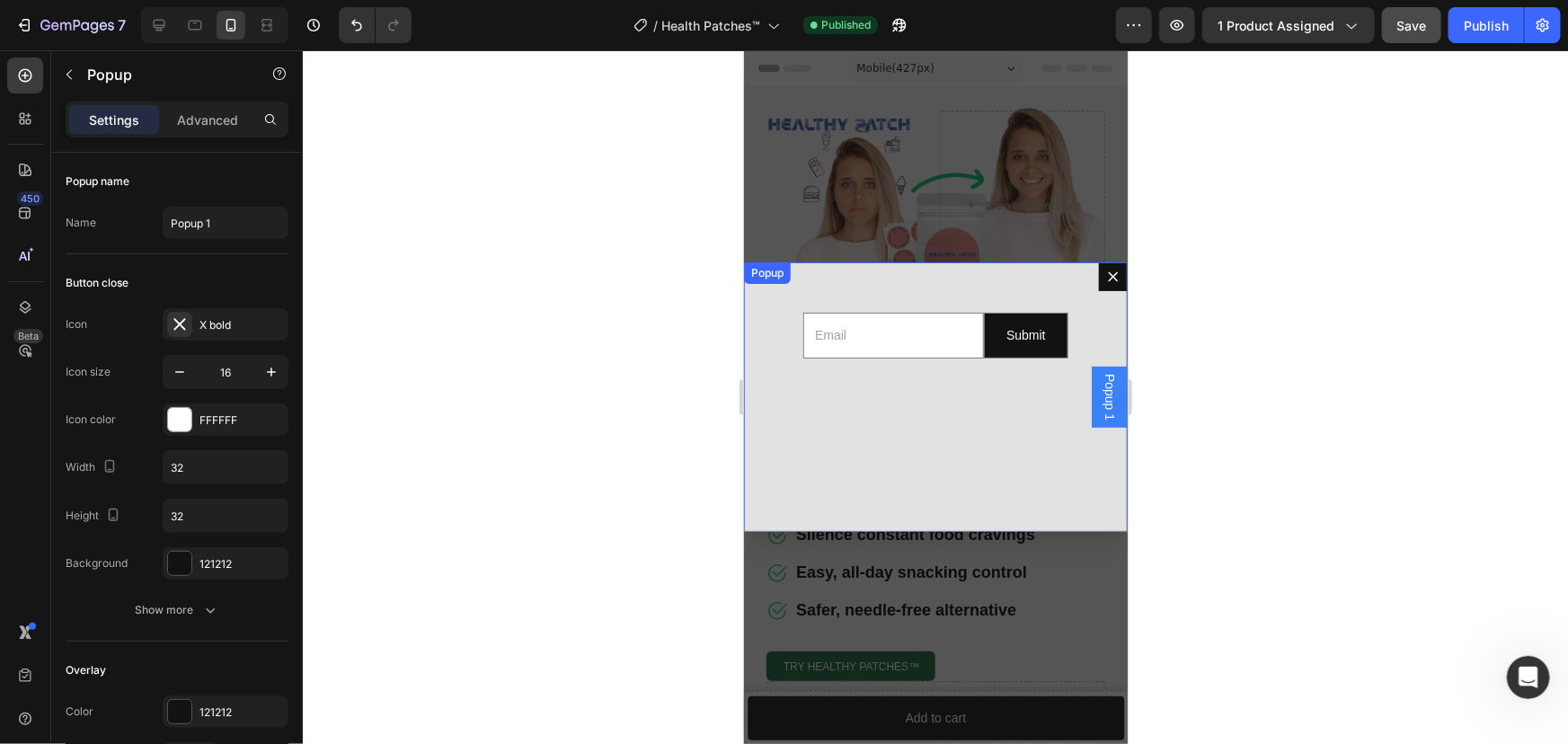
click at [1105, 276] on icon "Dialog content" at bounding box center [1112, 275] width 14 height 14
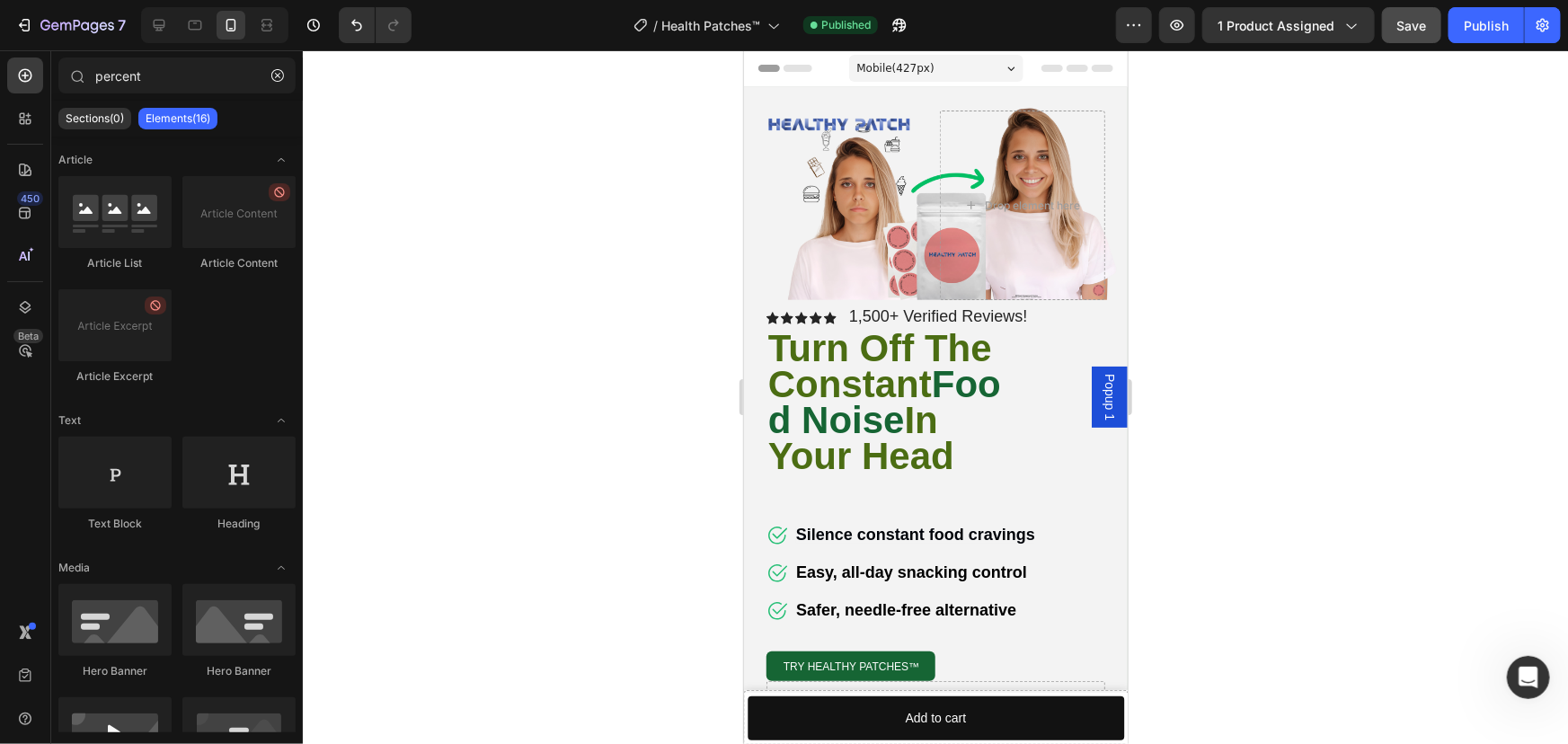
click at [1099, 397] on span "Popup 1" at bounding box center [1108, 396] width 18 height 47
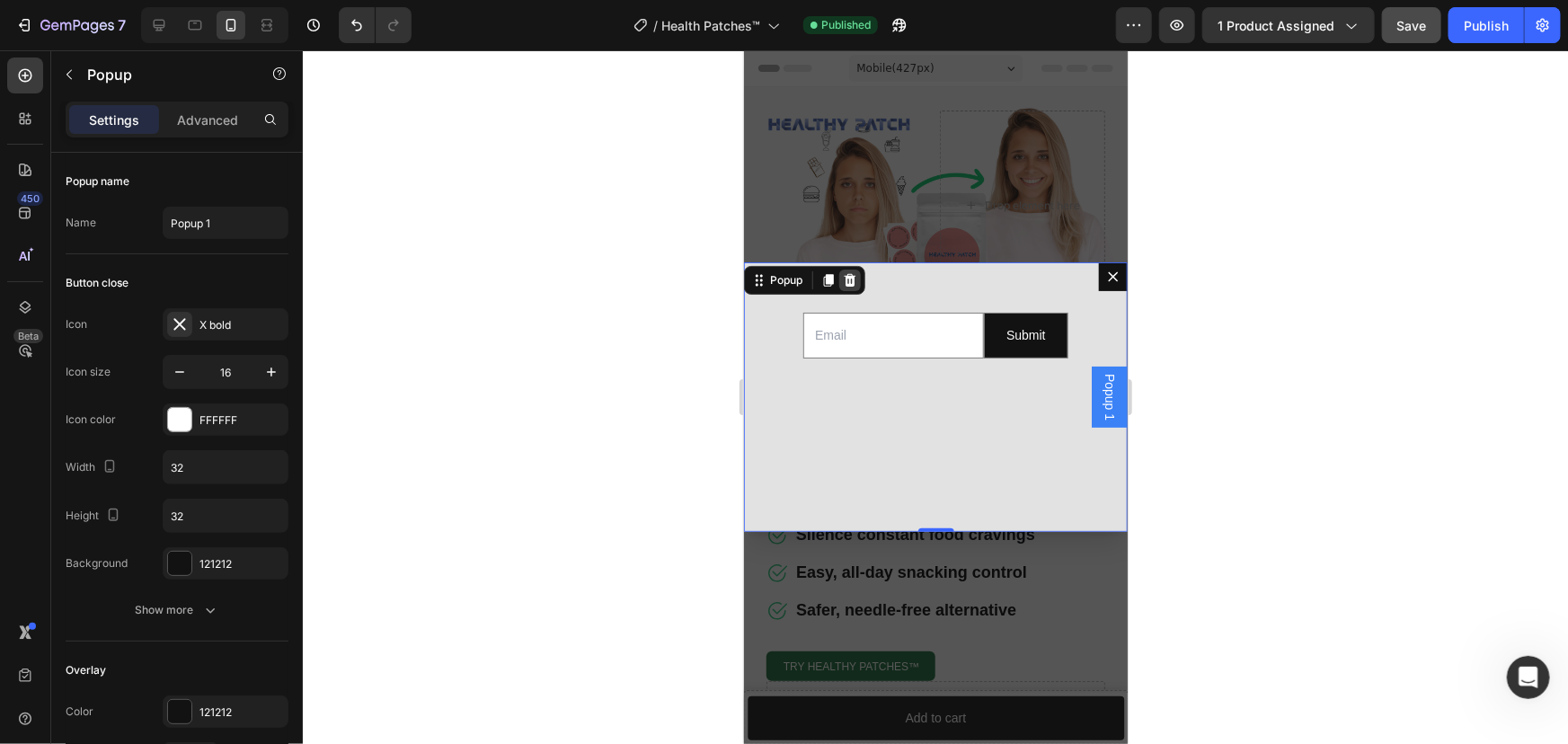
click at [848, 277] on icon "Dialog content" at bounding box center [848, 279] width 14 height 14
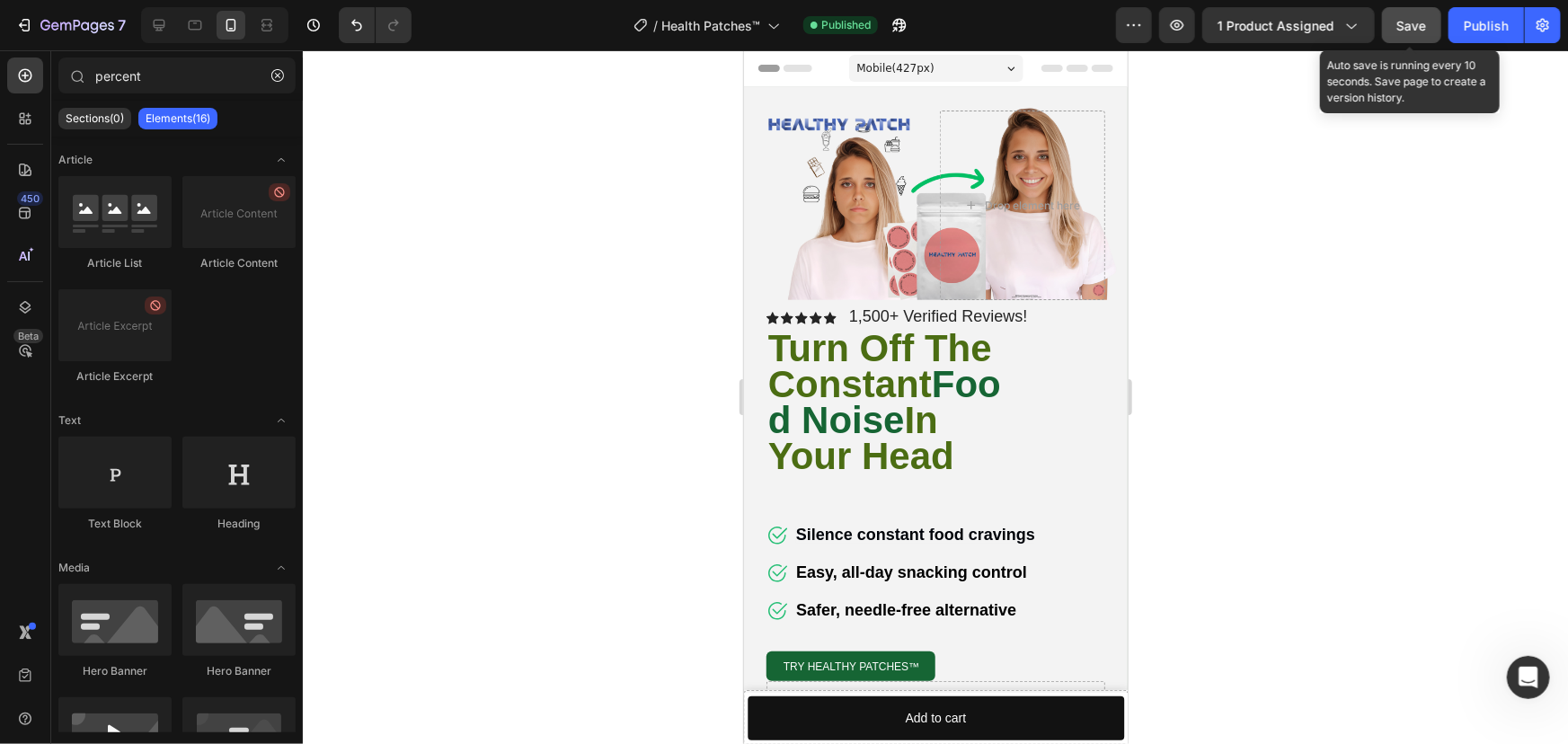
click at [1430, 21] on button "Save" at bounding box center [1411, 24] width 60 height 36
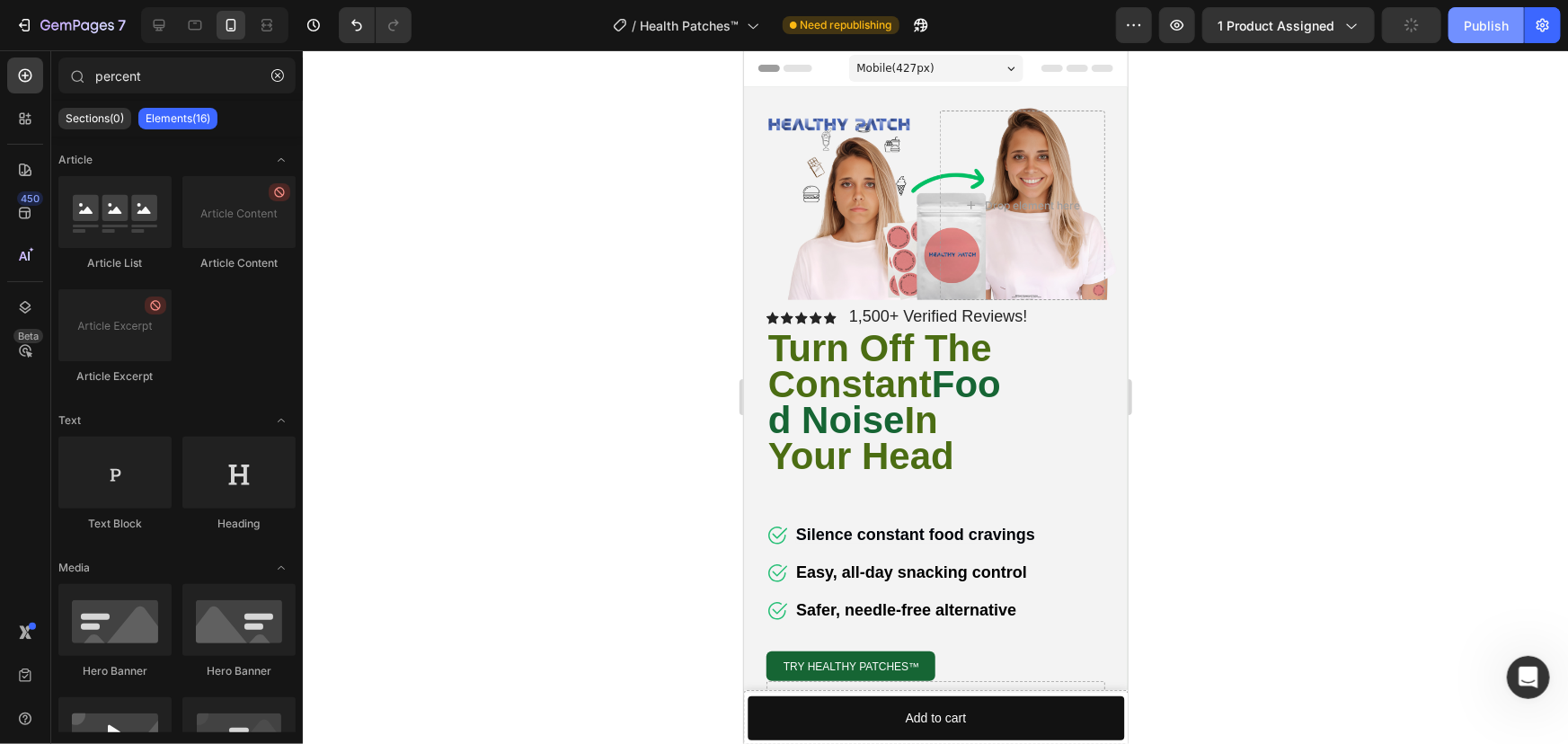
click at [1483, 23] on div "Publish" at bounding box center [1485, 26] width 45 height 19
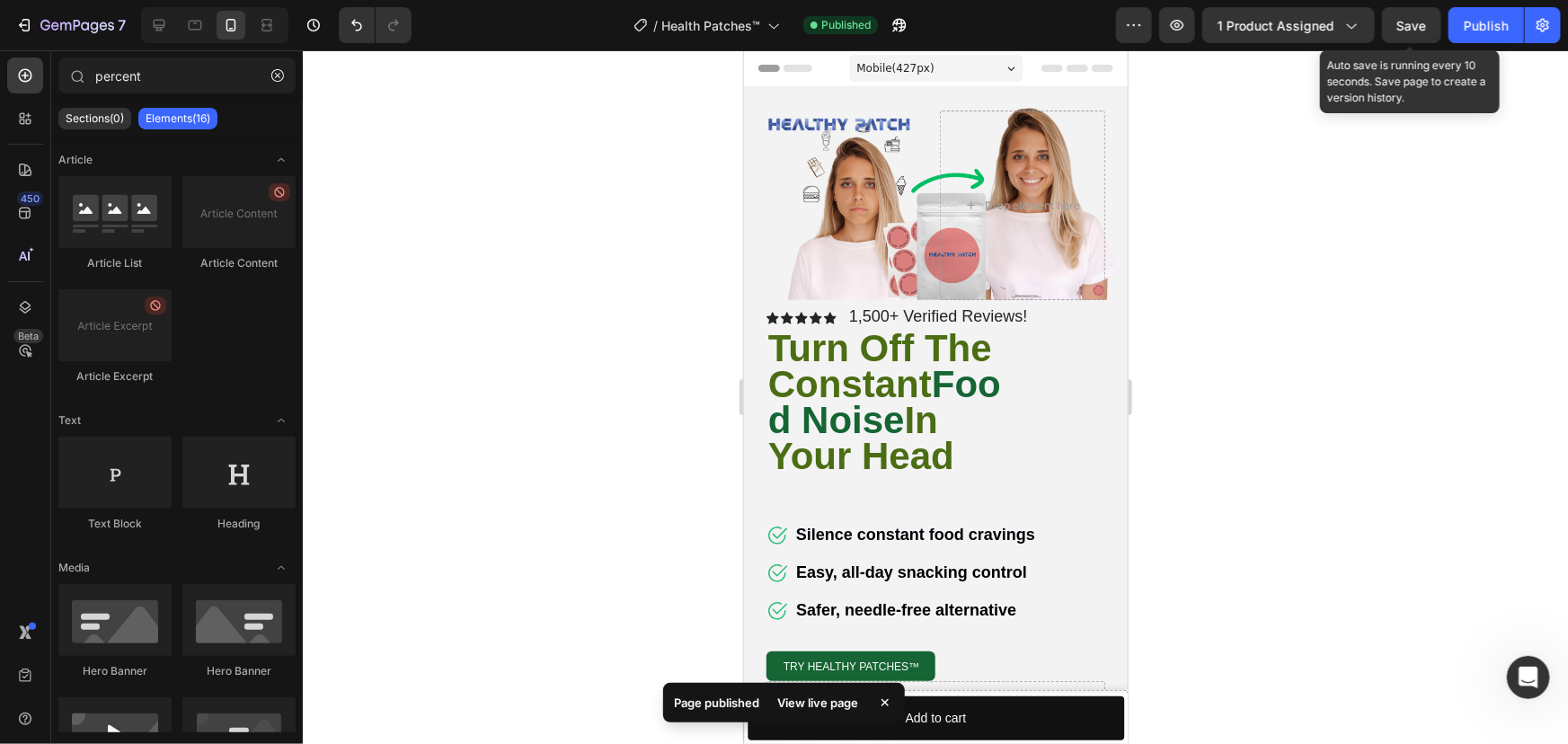
click at [1401, 21] on span "Save" at bounding box center [1411, 26] width 30 height 15
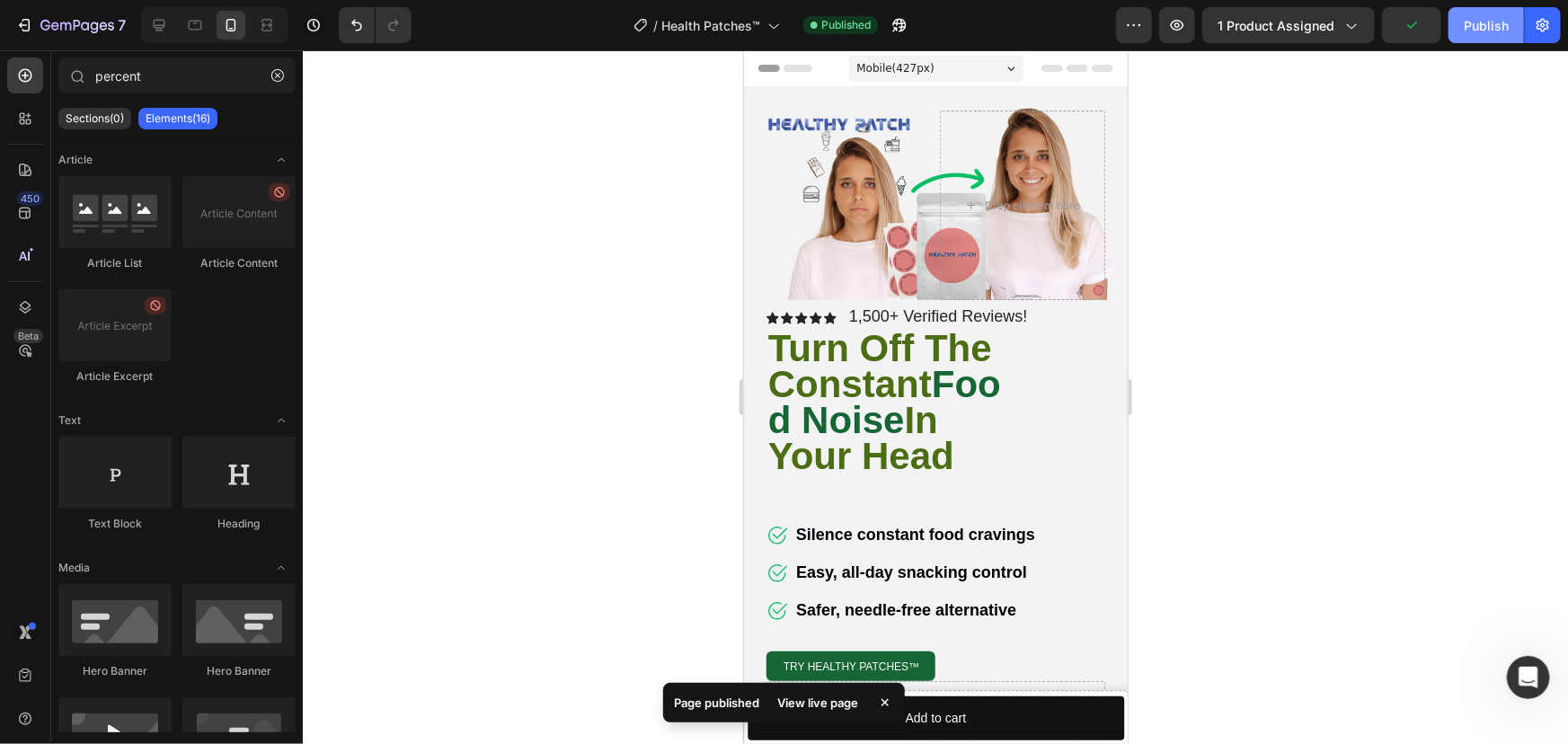
click at [1474, 26] on div "Publish" at bounding box center [1485, 26] width 45 height 19
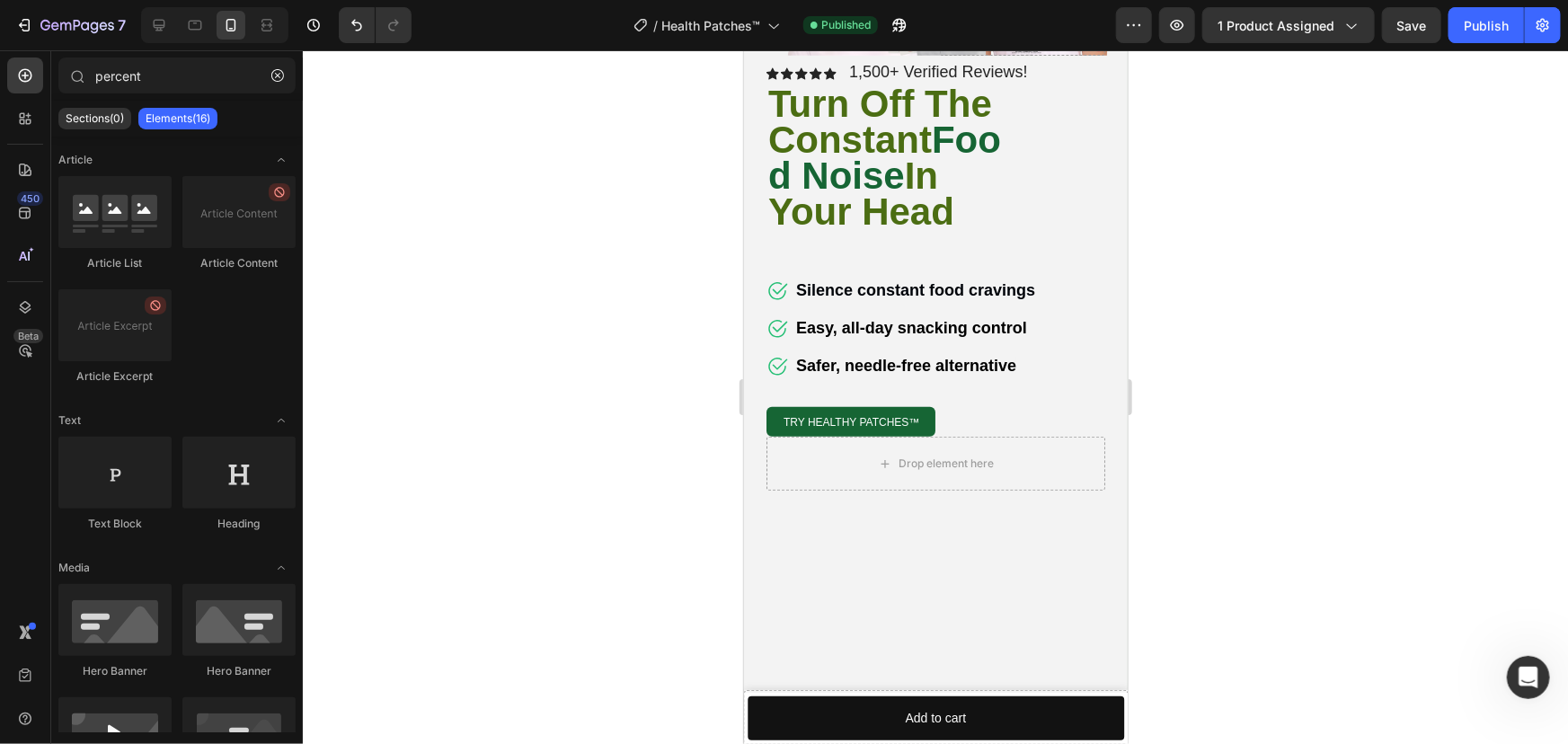
scroll to position [734, 0]
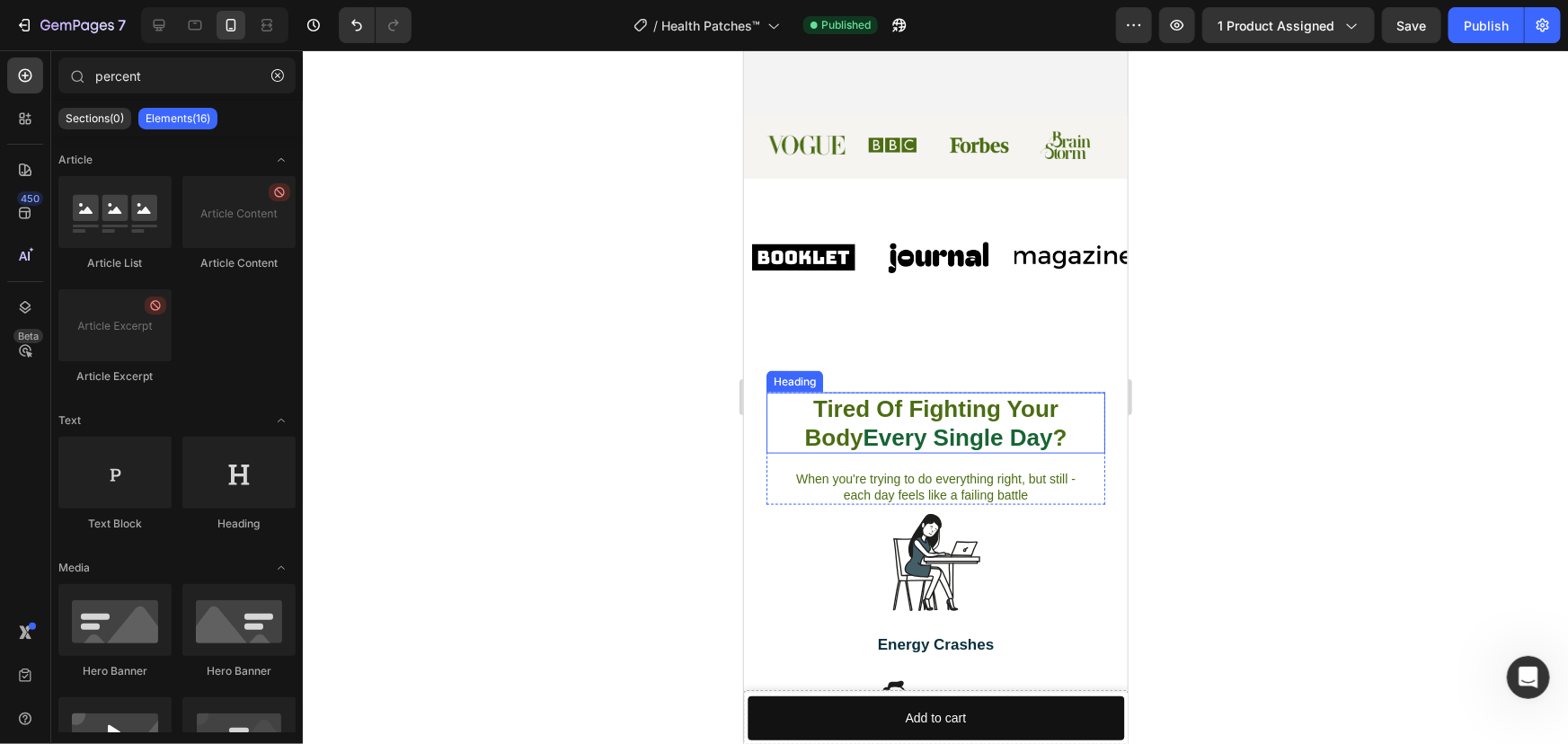
click at [852, 410] on strong "Tired Of Fighting Your Body" at bounding box center [930, 423] width 253 height 56
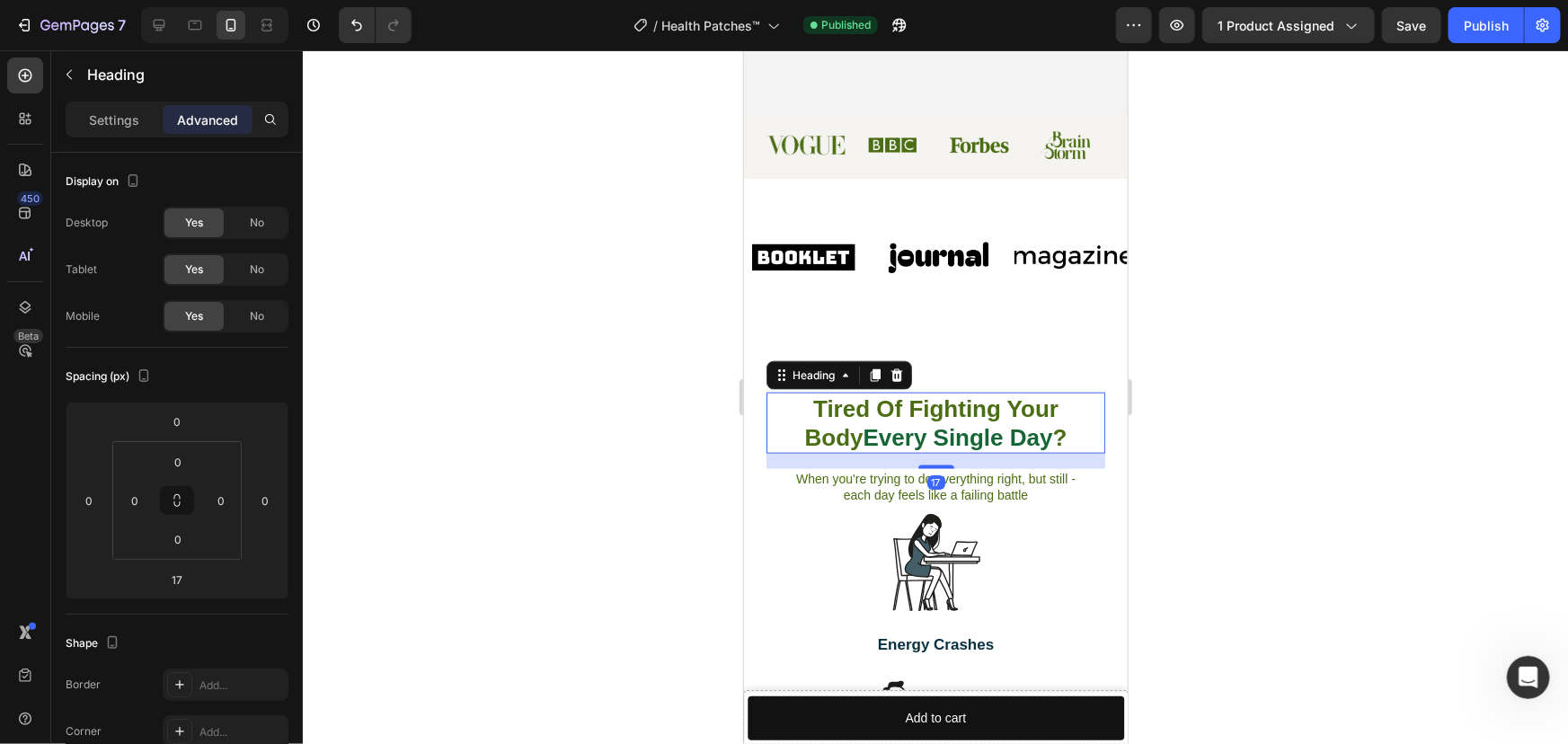
click at [852, 410] on strong "Tired Of Fighting Your Body" at bounding box center [930, 423] width 253 height 56
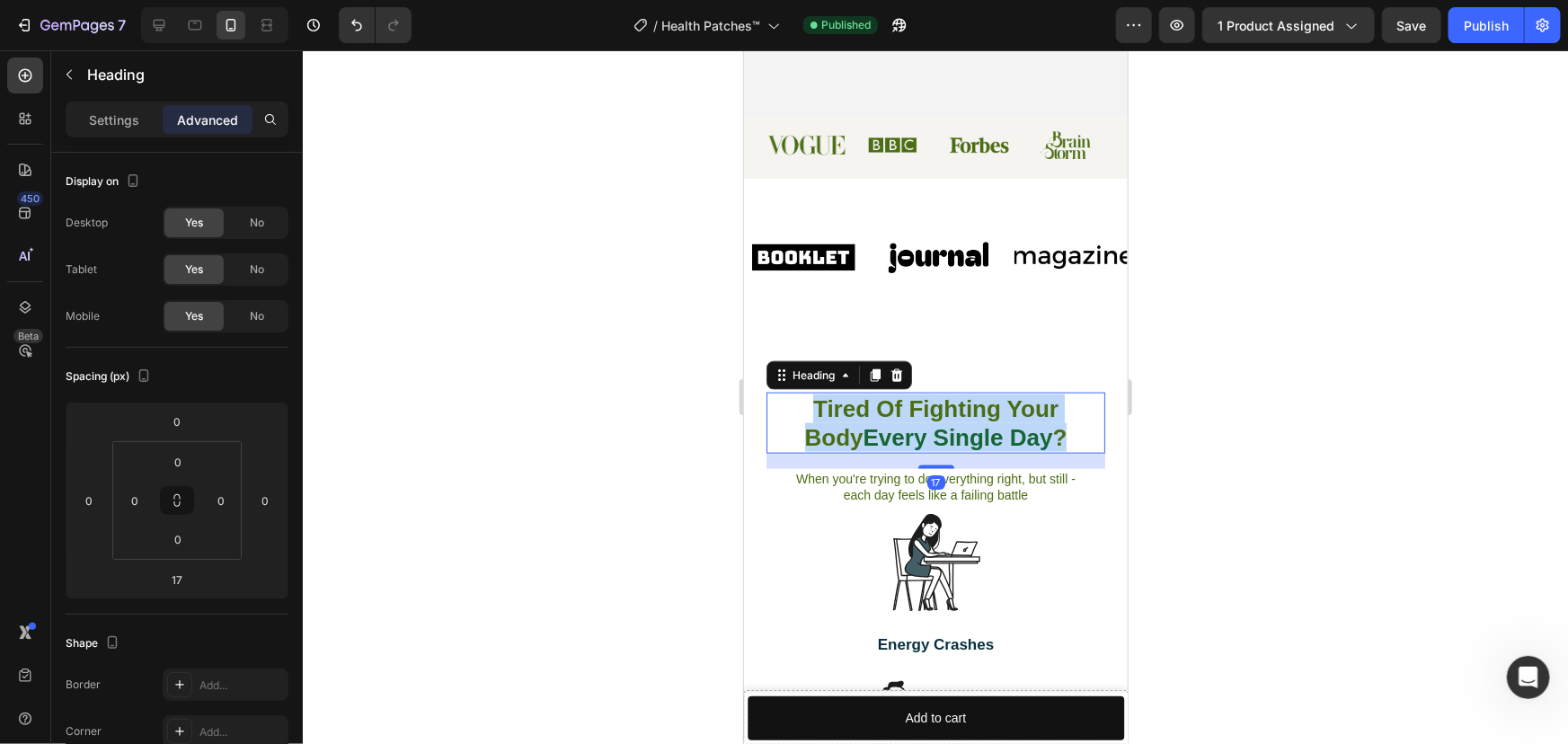
click at [852, 410] on strong "Tired Of Fighting Your Body" at bounding box center [930, 423] width 253 height 56
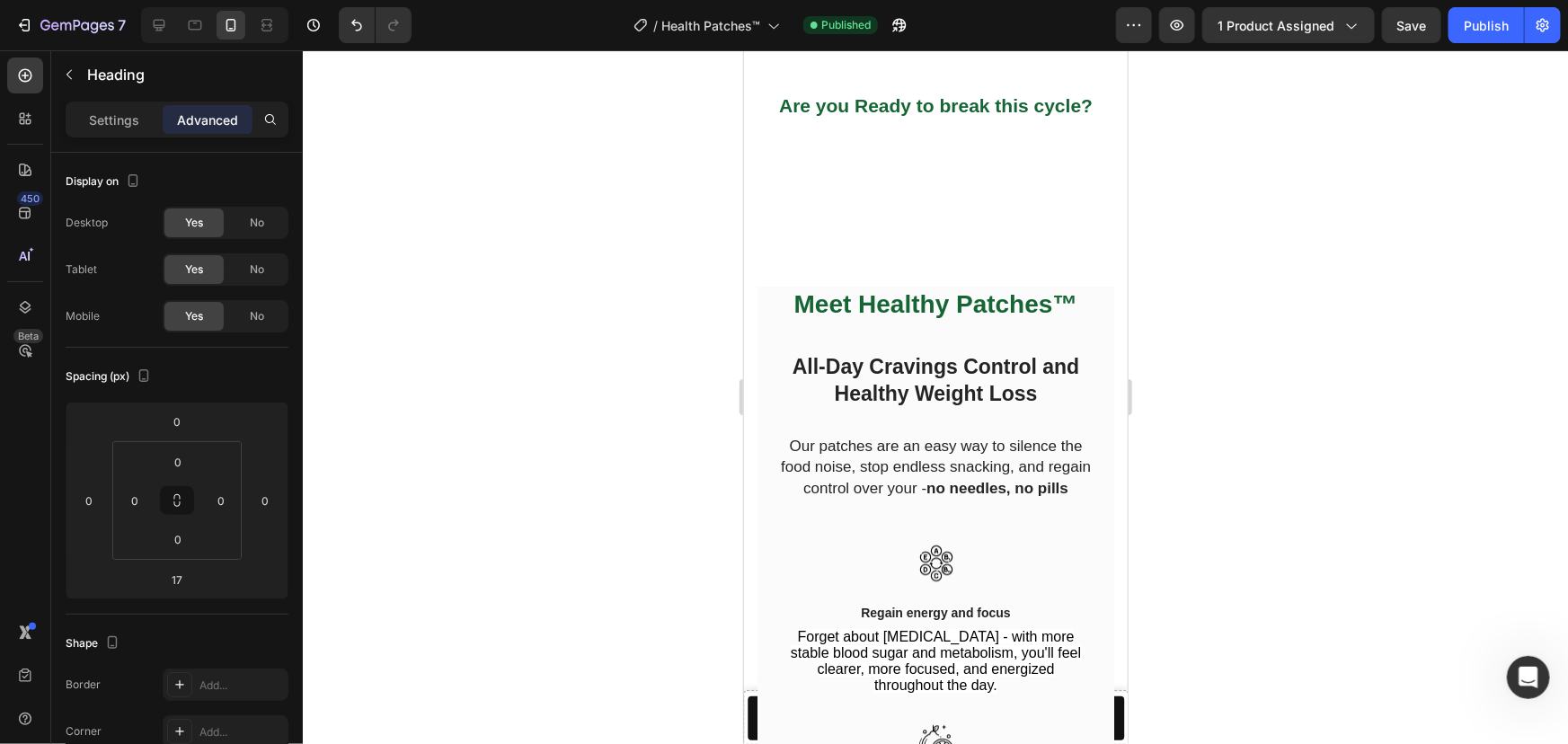
type input "16"
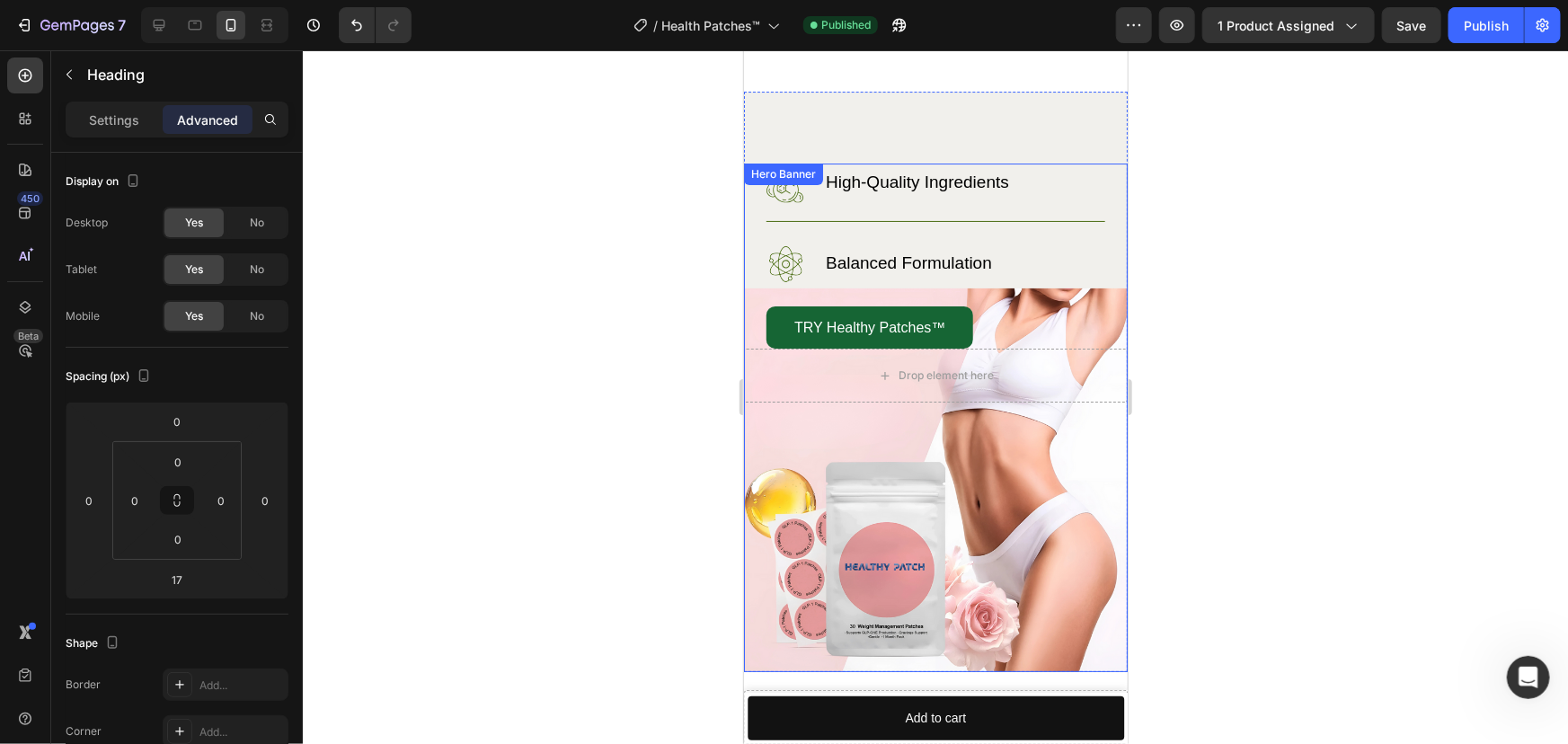
scroll to position [2939, 0]
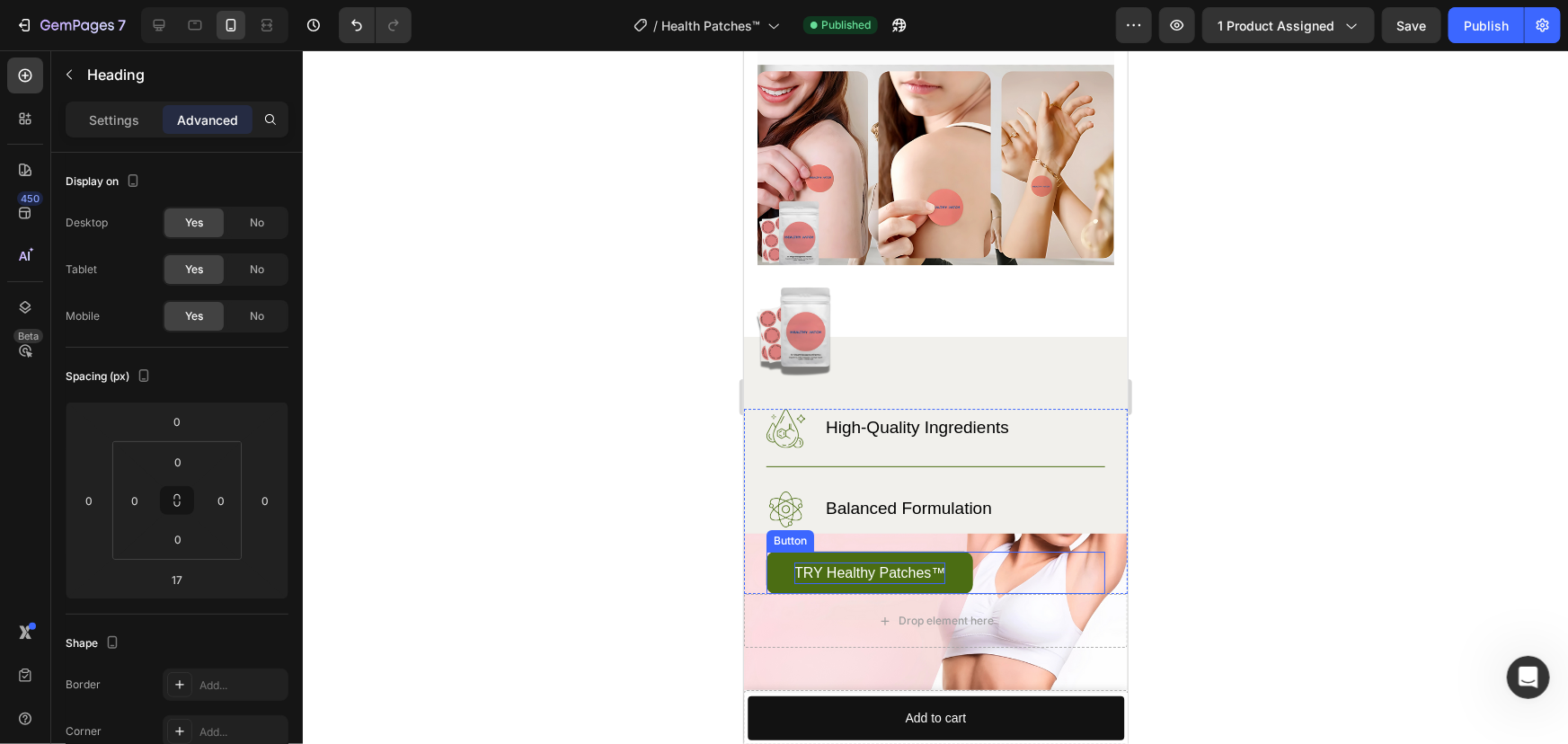
click at [823, 583] on p "TRY Healthy Patches™" at bounding box center [868, 572] width 151 height 21
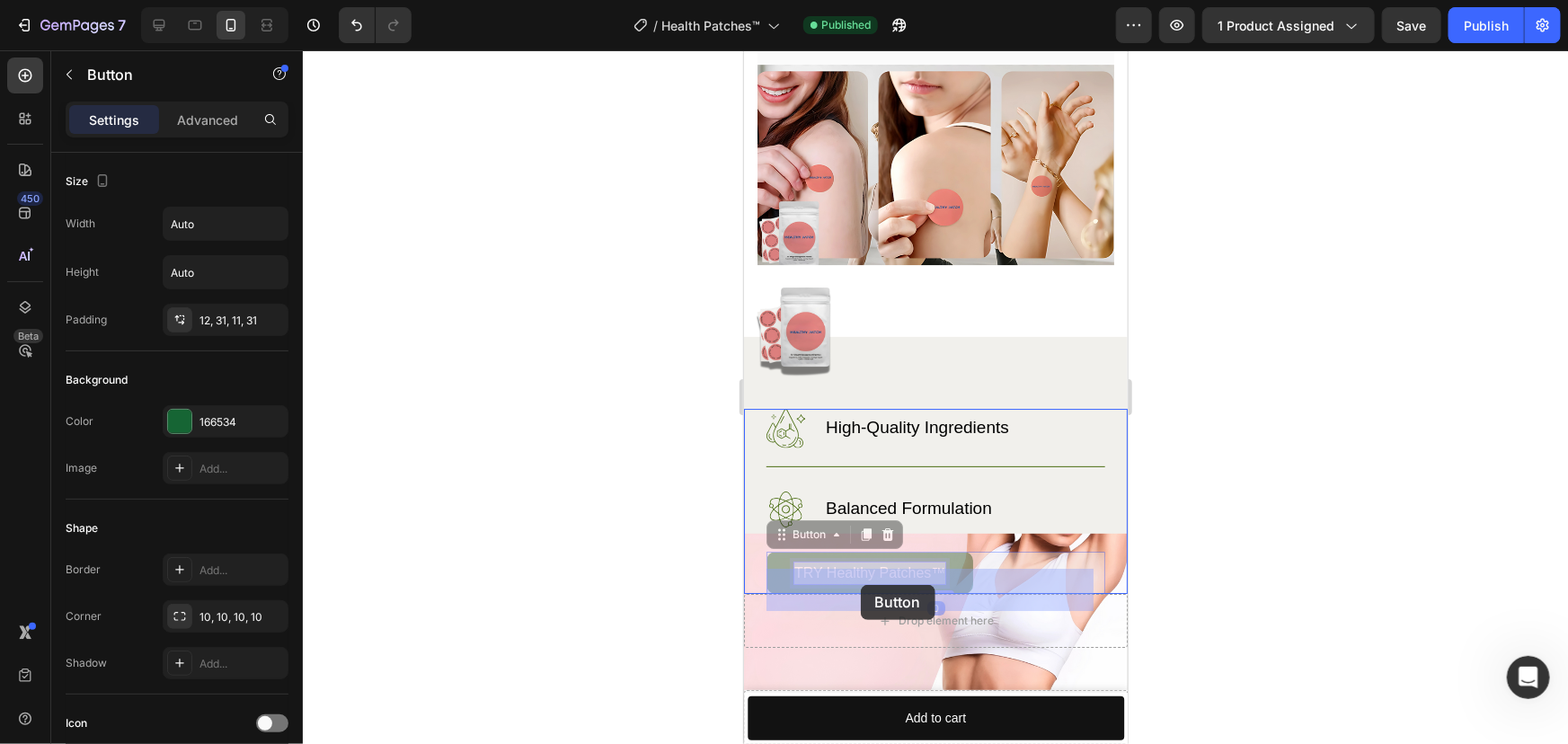
drag, startPoint x: 824, startPoint y: 584, endPoint x: 860, endPoint y: 584, distance: 36.0
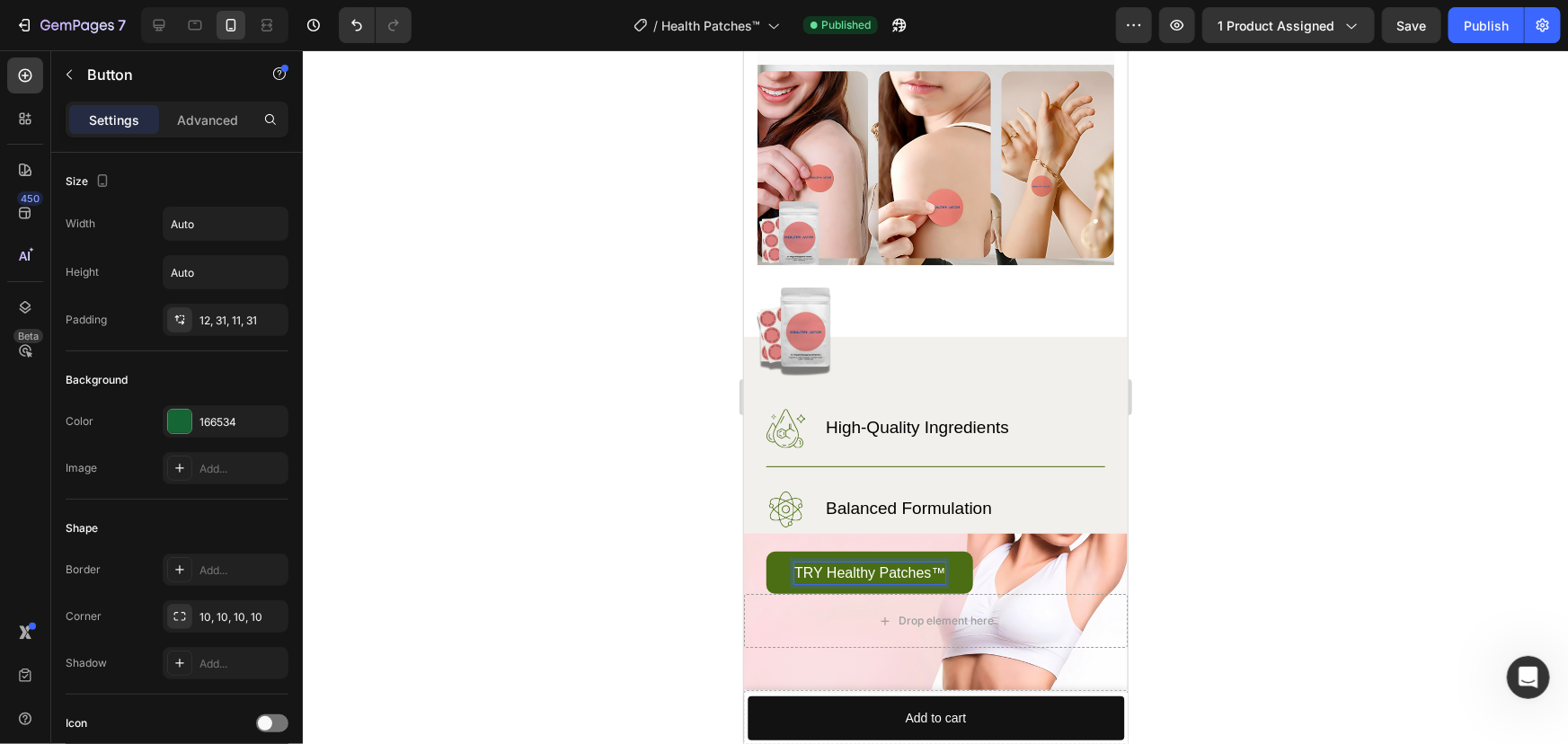
click at [841, 583] on p "TRY Healthy Patches™" at bounding box center [868, 572] width 151 height 21
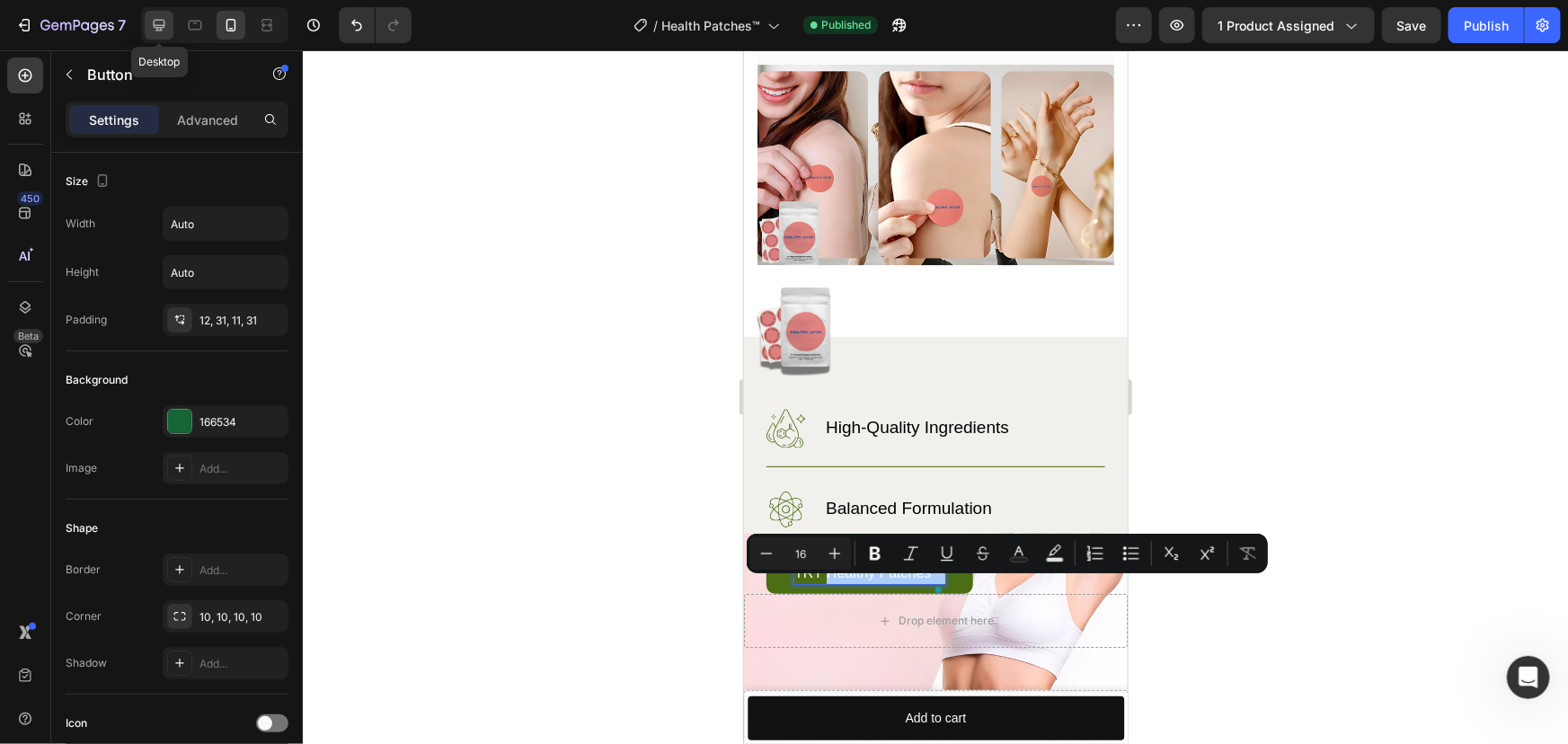
click at [158, 31] on icon at bounding box center [159, 25] width 18 height 18
type input "23"
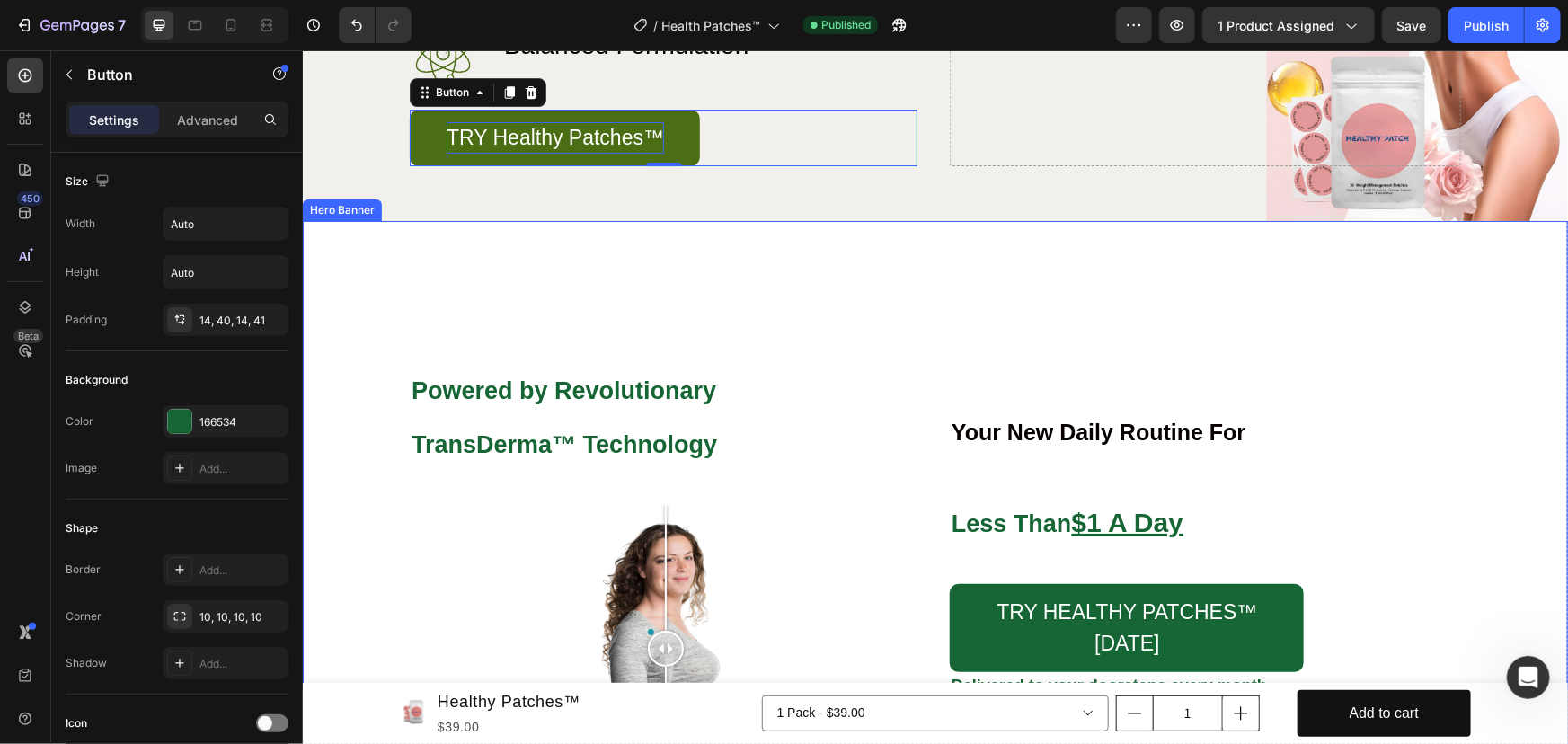
scroll to position [2770, 0]
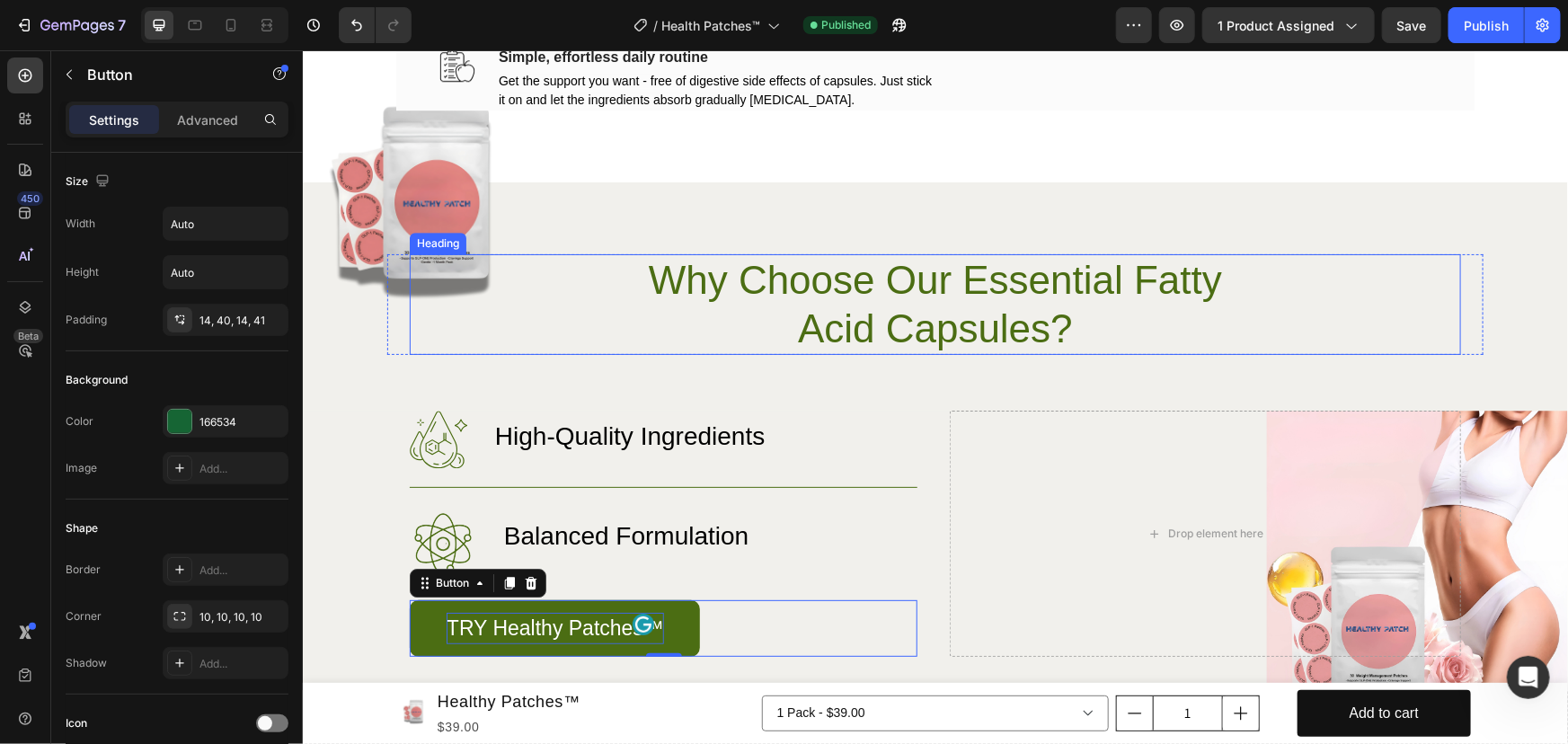
click at [778, 272] on h2 "Why Choose Our Essential Fatty Acid Capsules?" at bounding box center [934, 303] width 643 height 101
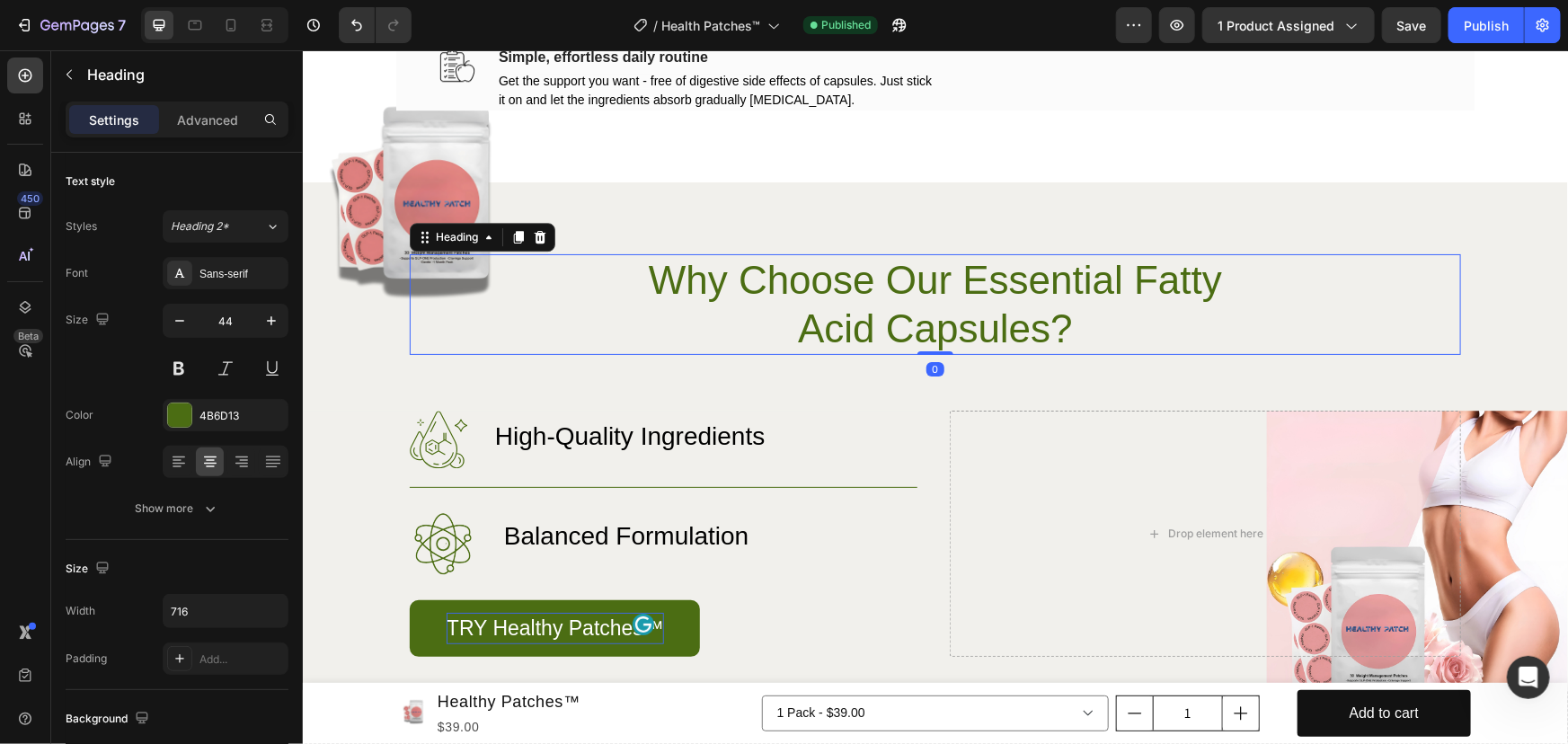
click at [778, 272] on h2 "Why Choose Our Essential Fatty Acid Capsules?" at bounding box center [934, 303] width 643 height 101
click at [778, 272] on p "Why Choose Our Essential Fatty Acid Capsules?" at bounding box center [934, 303] width 639 height 97
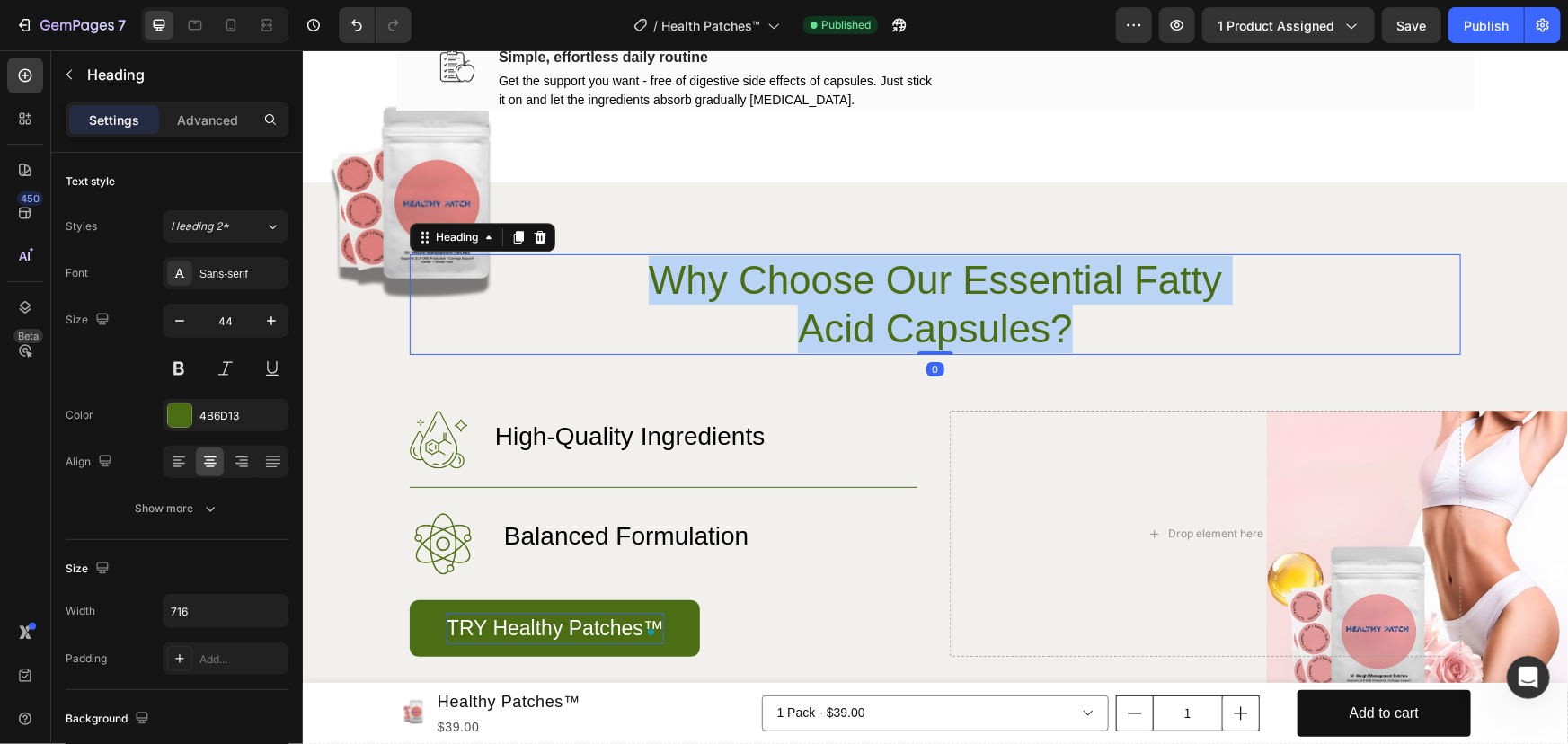
click at [778, 272] on p "Why Choose Our Essential Fatty Acid Capsules?" at bounding box center [934, 303] width 639 height 97
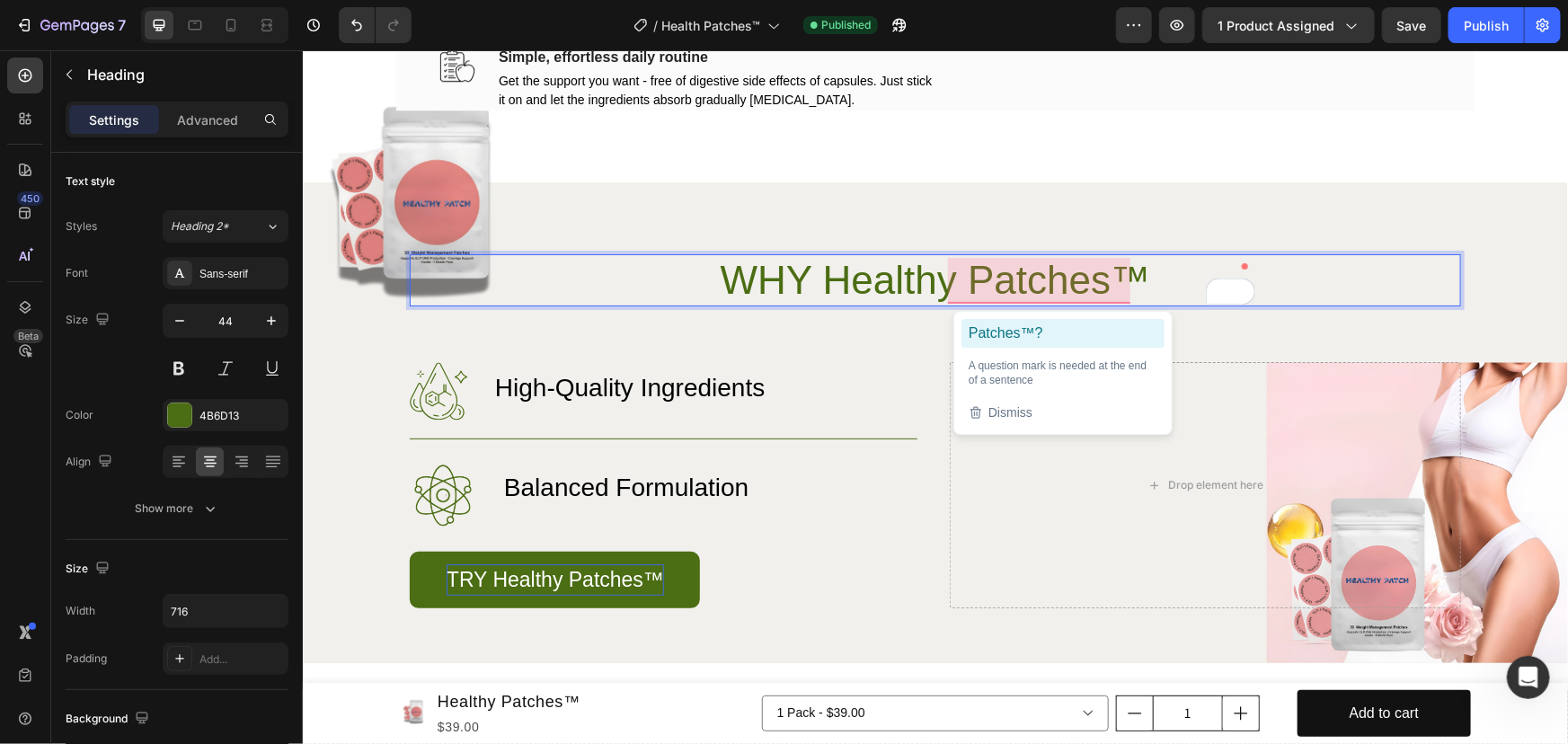
click at [994, 329] on ga "Patches™?" at bounding box center [1062, 332] width 203 height 29
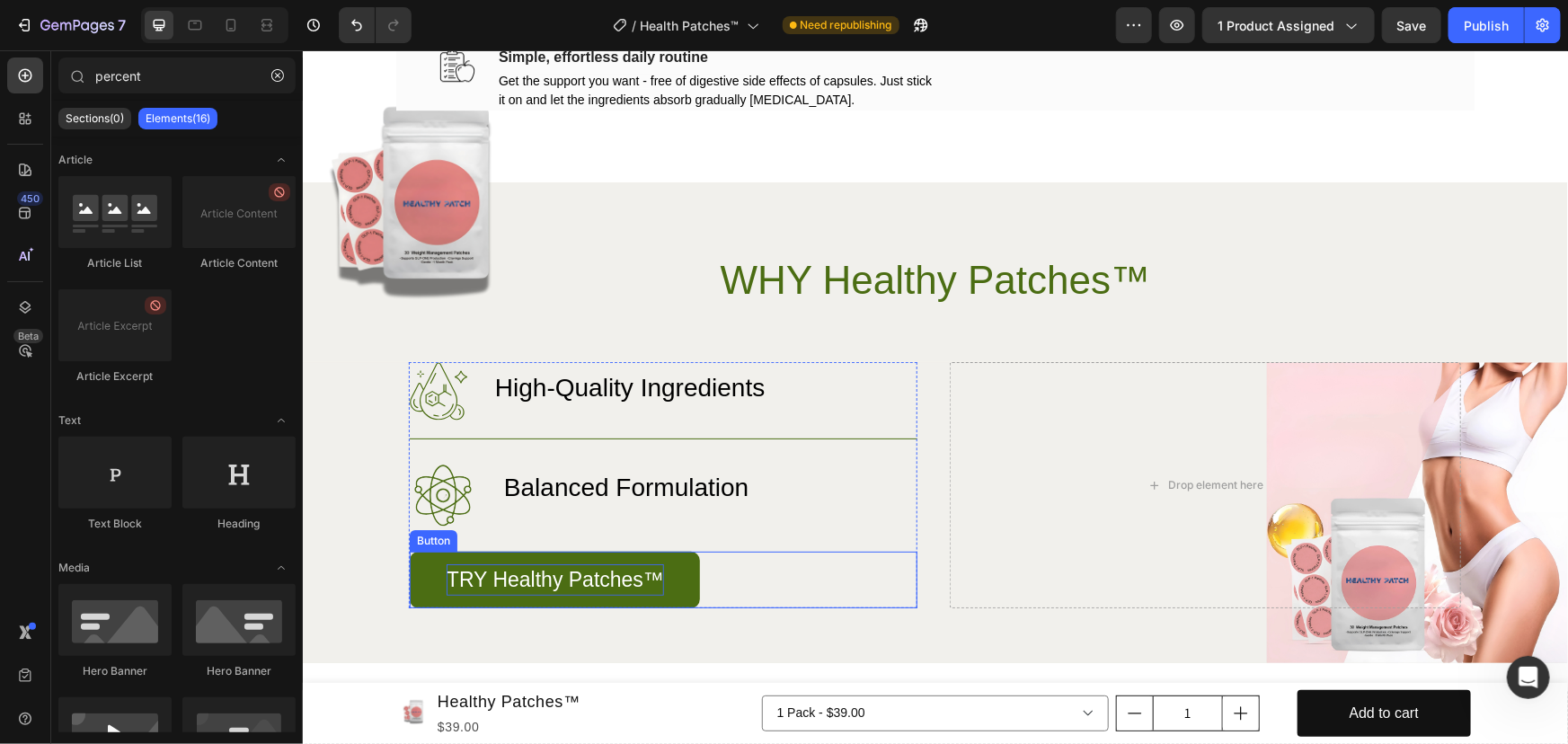
click at [661, 561] on link "TRY Healthy Patches™" at bounding box center [553, 578] width 290 height 57
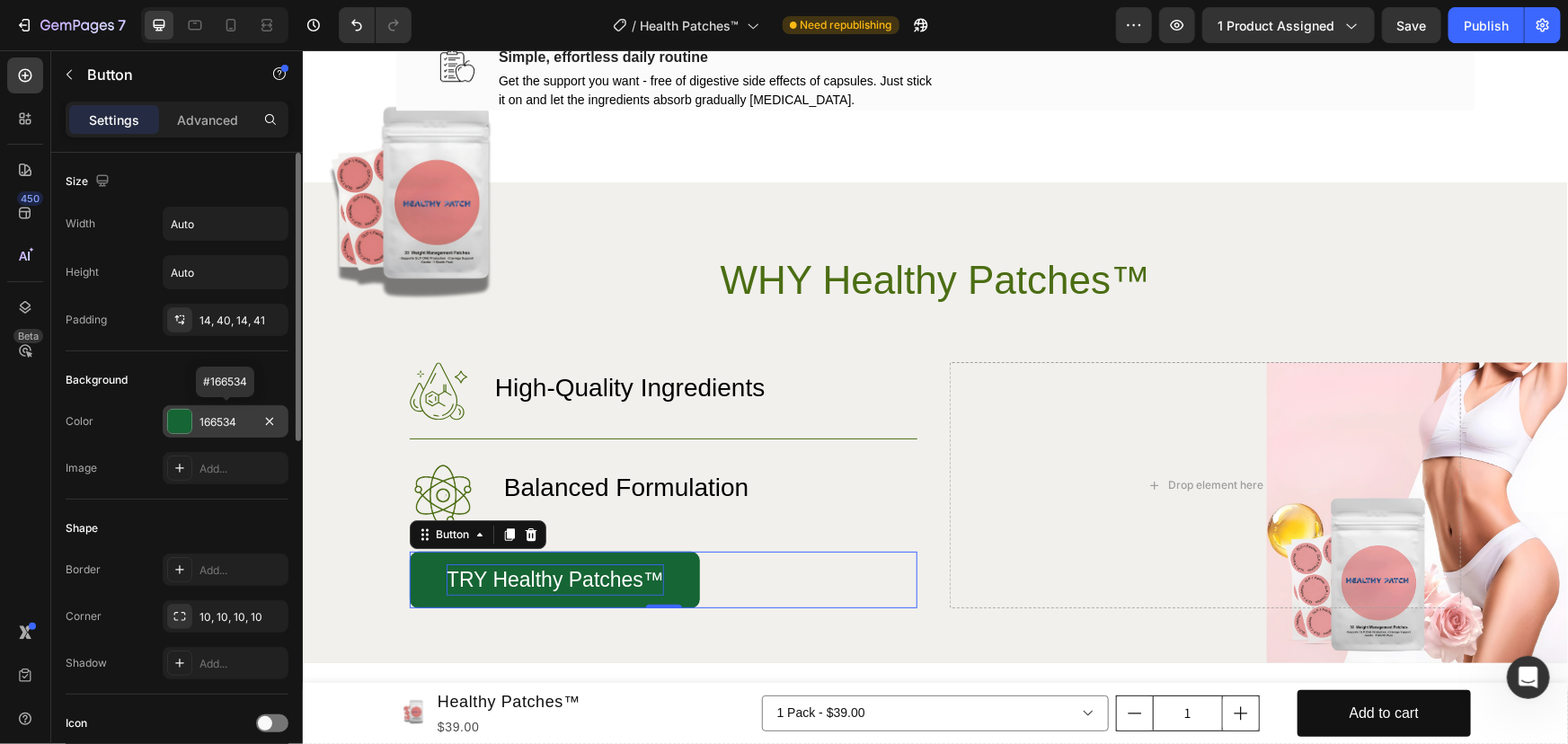
click at [207, 423] on div "166534" at bounding box center [225, 422] width 52 height 16
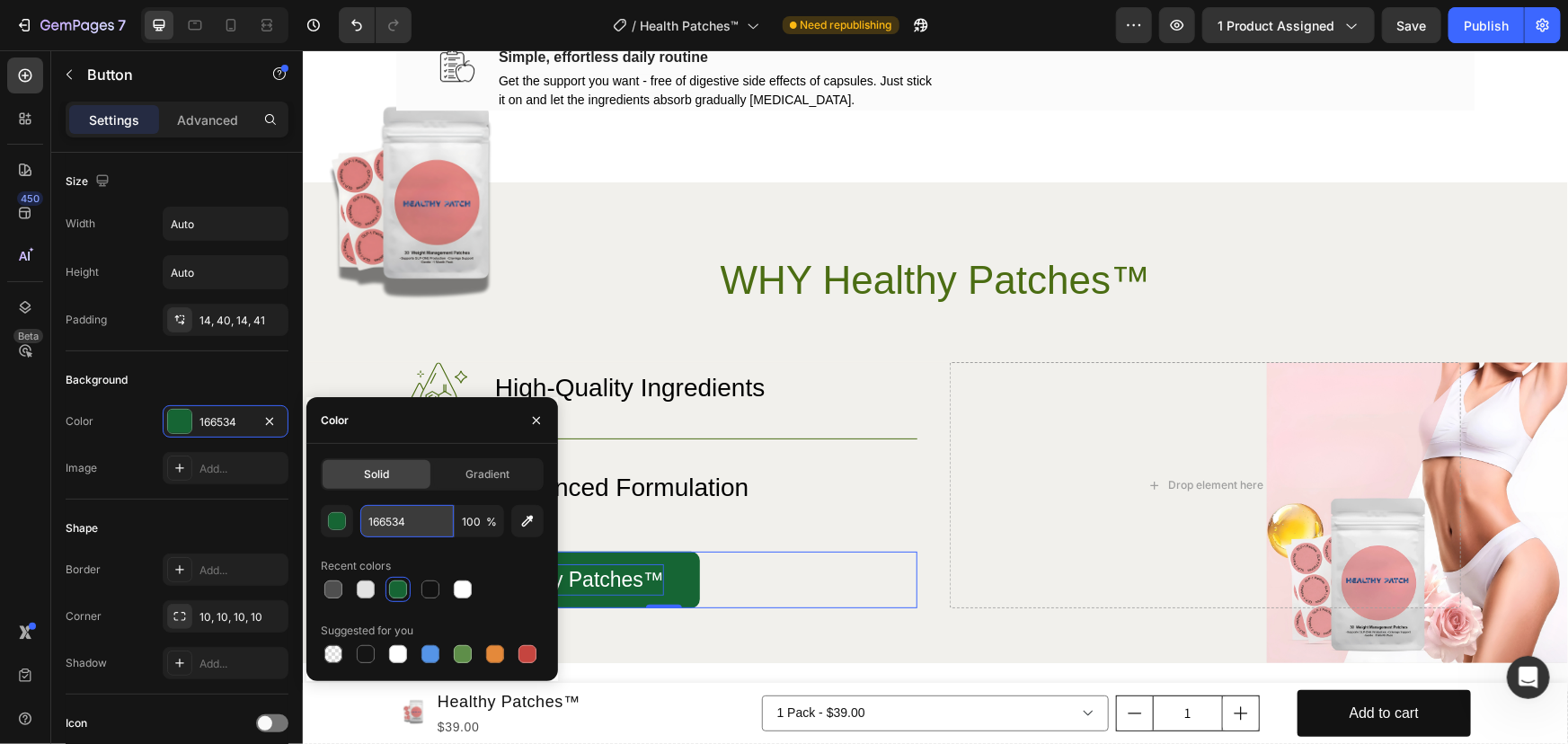
click at [425, 521] on input "166534" at bounding box center [406, 521] width 93 height 33
click at [764, 287] on p "WHY Healthy Patches™" at bounding box center [934, 279] width 639 height 48
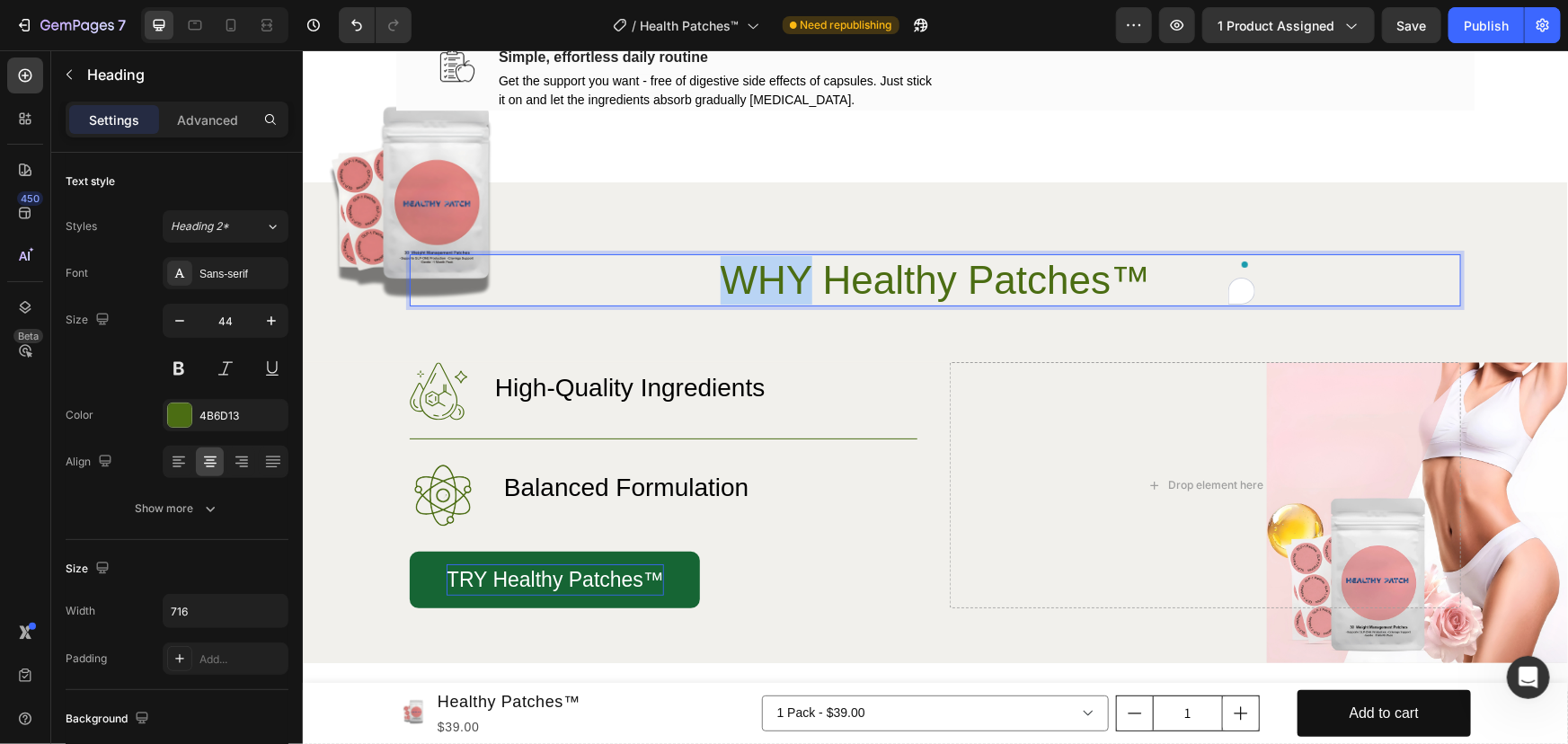
click at [764, 287] on p "WHY Healthy Patches™" at bounding box center [934, 279] width 639 height 48
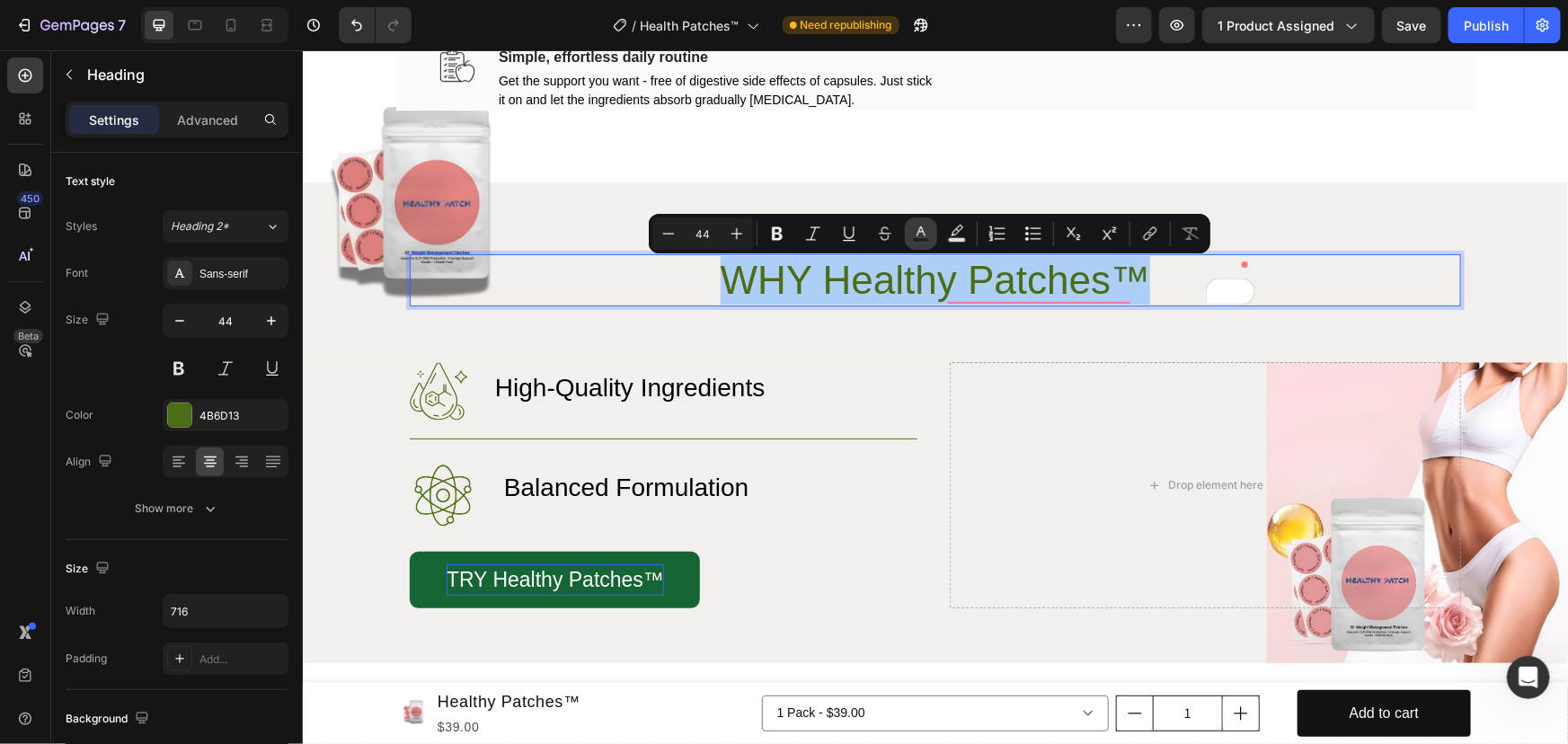
click at [913, 238] on rect "Editor contextual toolbar" at bounding box center [921, 240] width 17 height 5
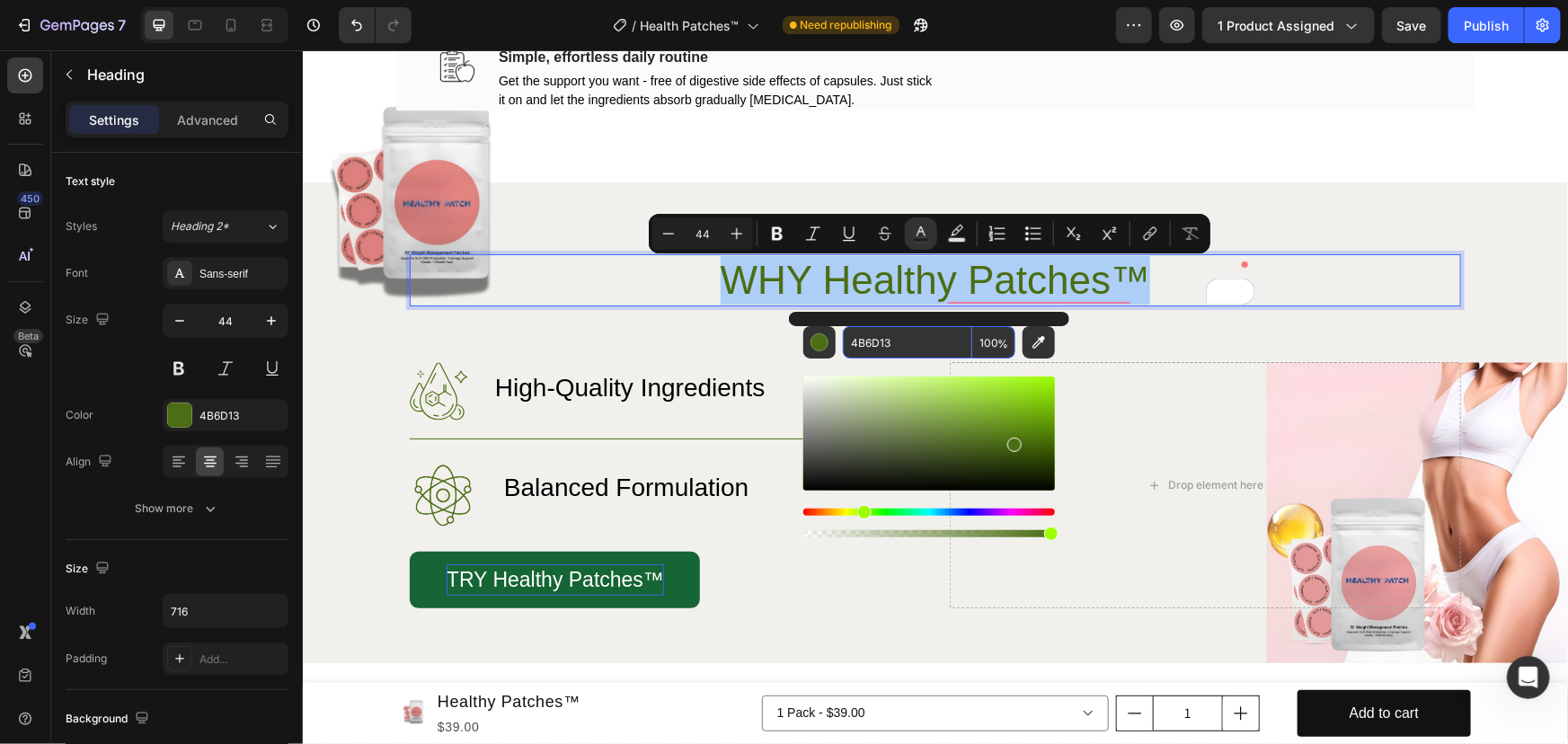
click at [893, 352] on input "4B6D13" at bounding box center [907, 343] width 129 height 33
paste input "166534"
type input "166534"
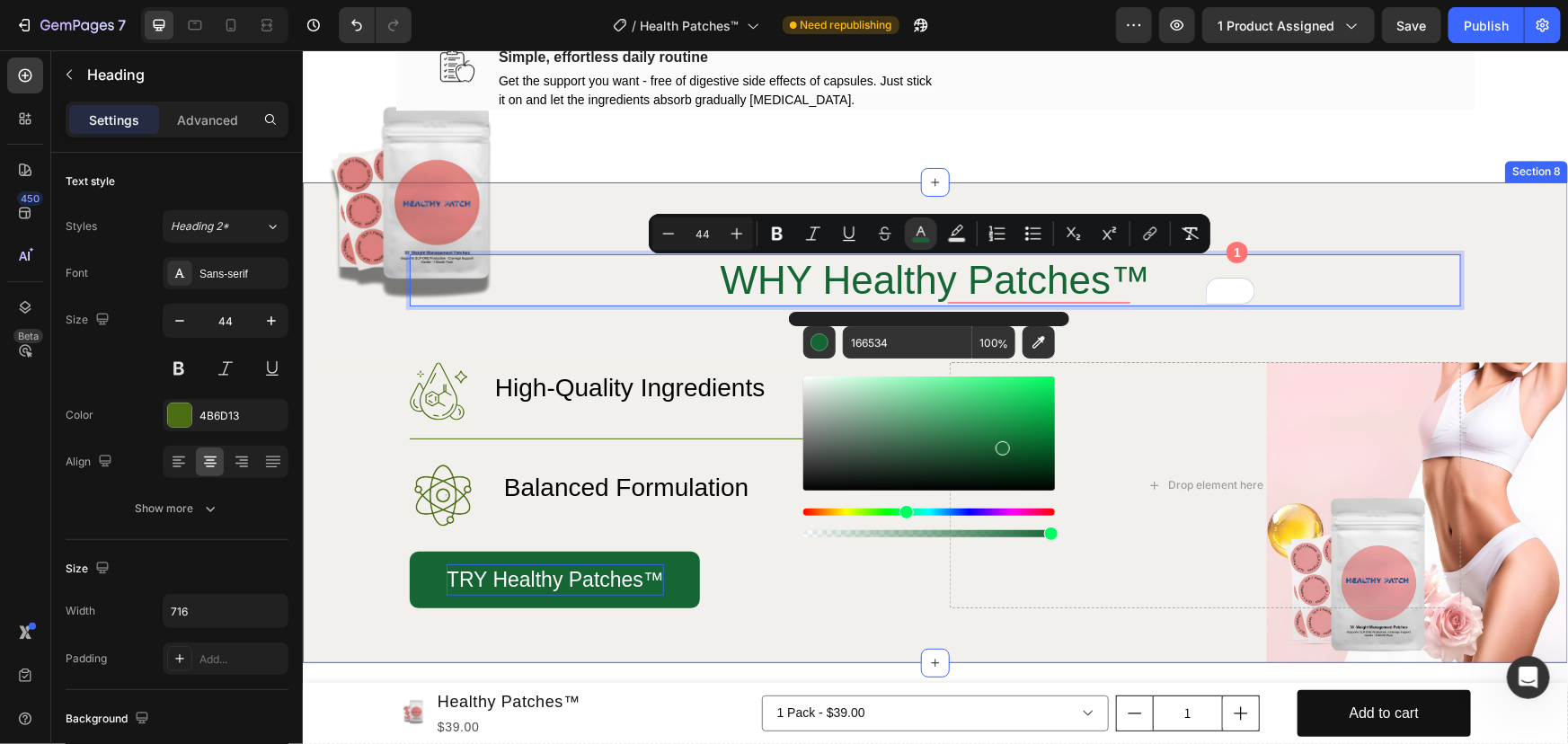
click at [689, 350] on div "Image WHY Healthy Patches™ Heading 0 Row Image High-Quality Ingredients Heading…" at bounding box center [935, 457] width 1265 height 409
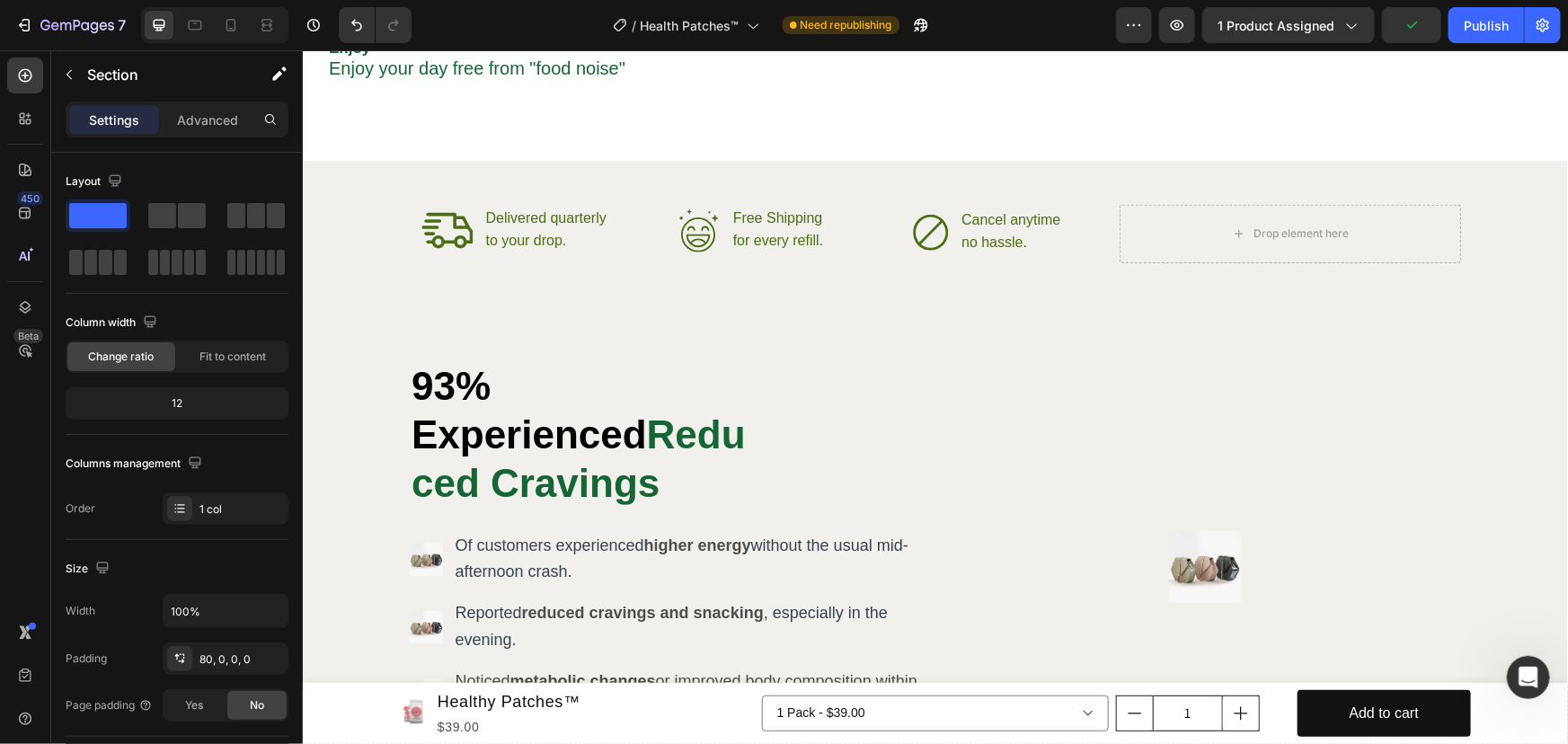
scroll to position [4240, 0]
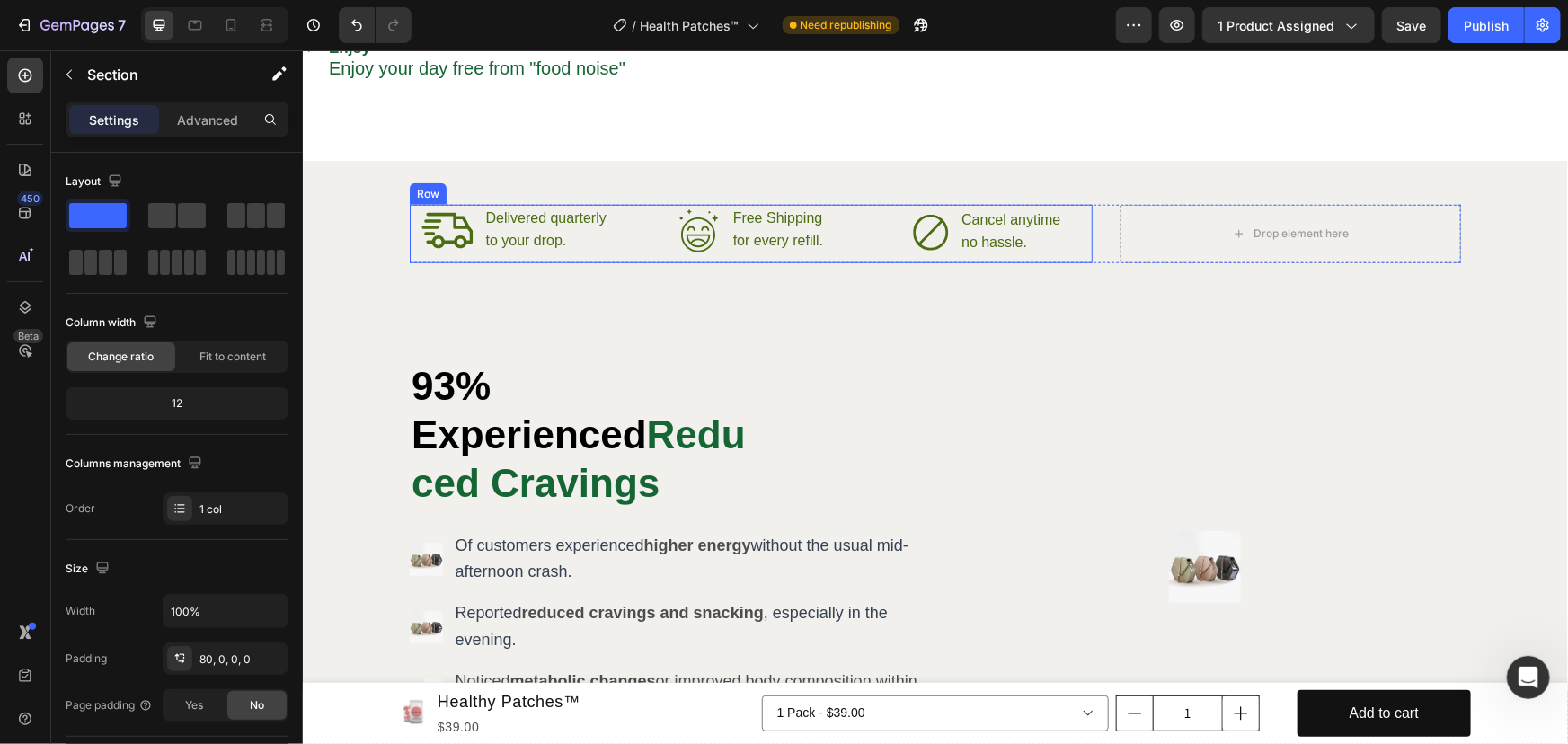
click at [844, 253] on div "Icon Free Shipping Text Block for every refill. Text Block Advanced List" at bounding box center [749, 233] width 209 height 59
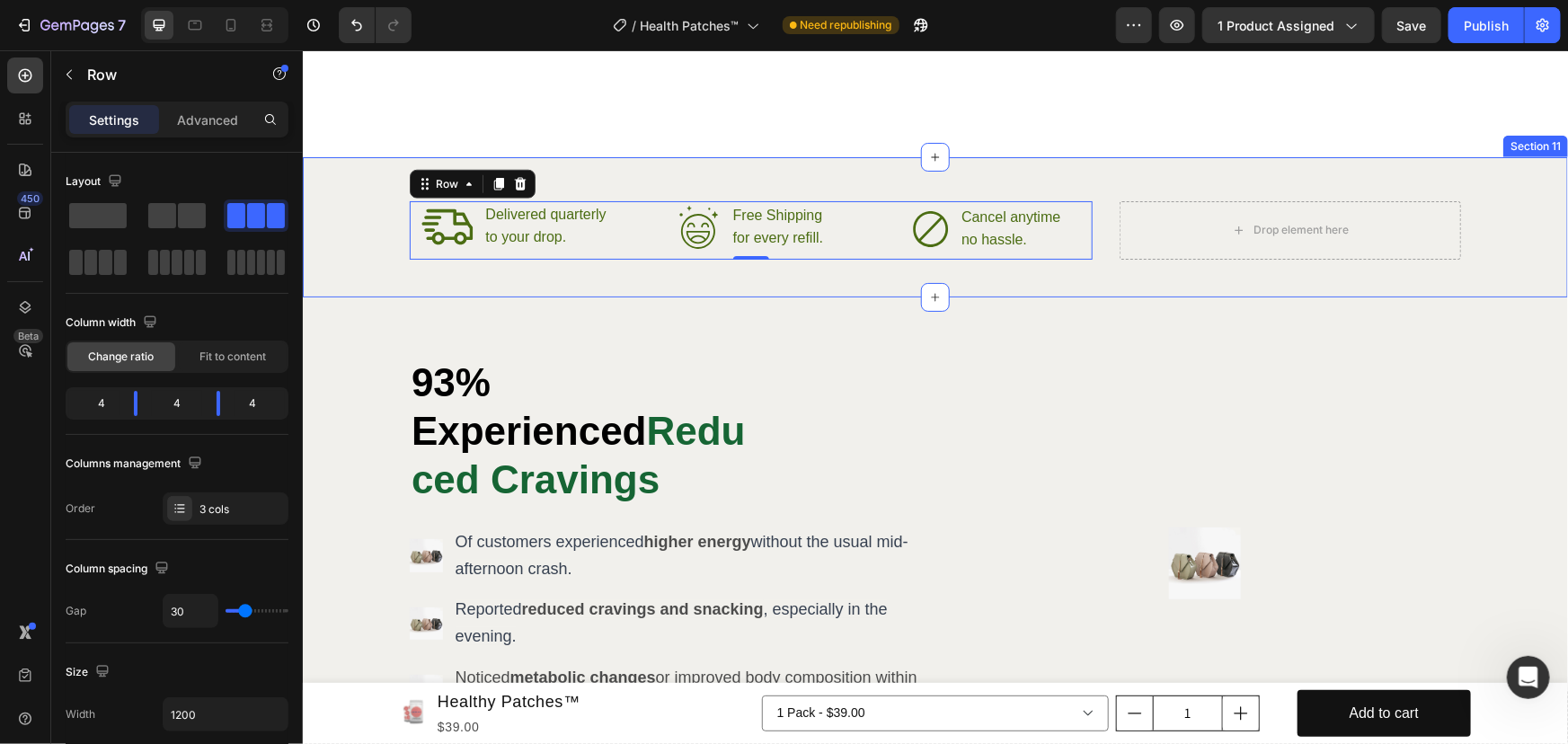
scroll to position [4483, 0]
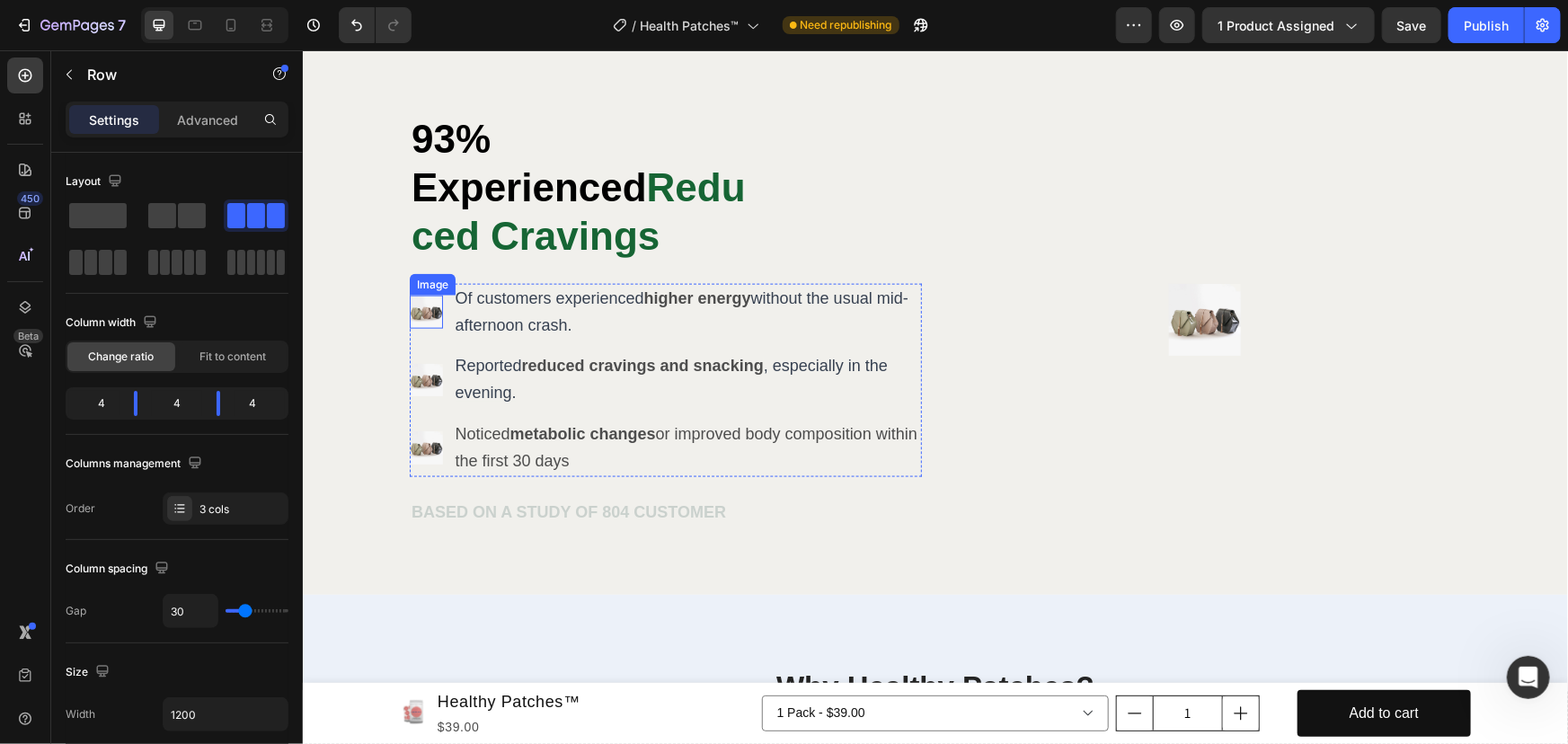
click at [415, 295] on img at bounding box center [425, 311] width 34 height 34
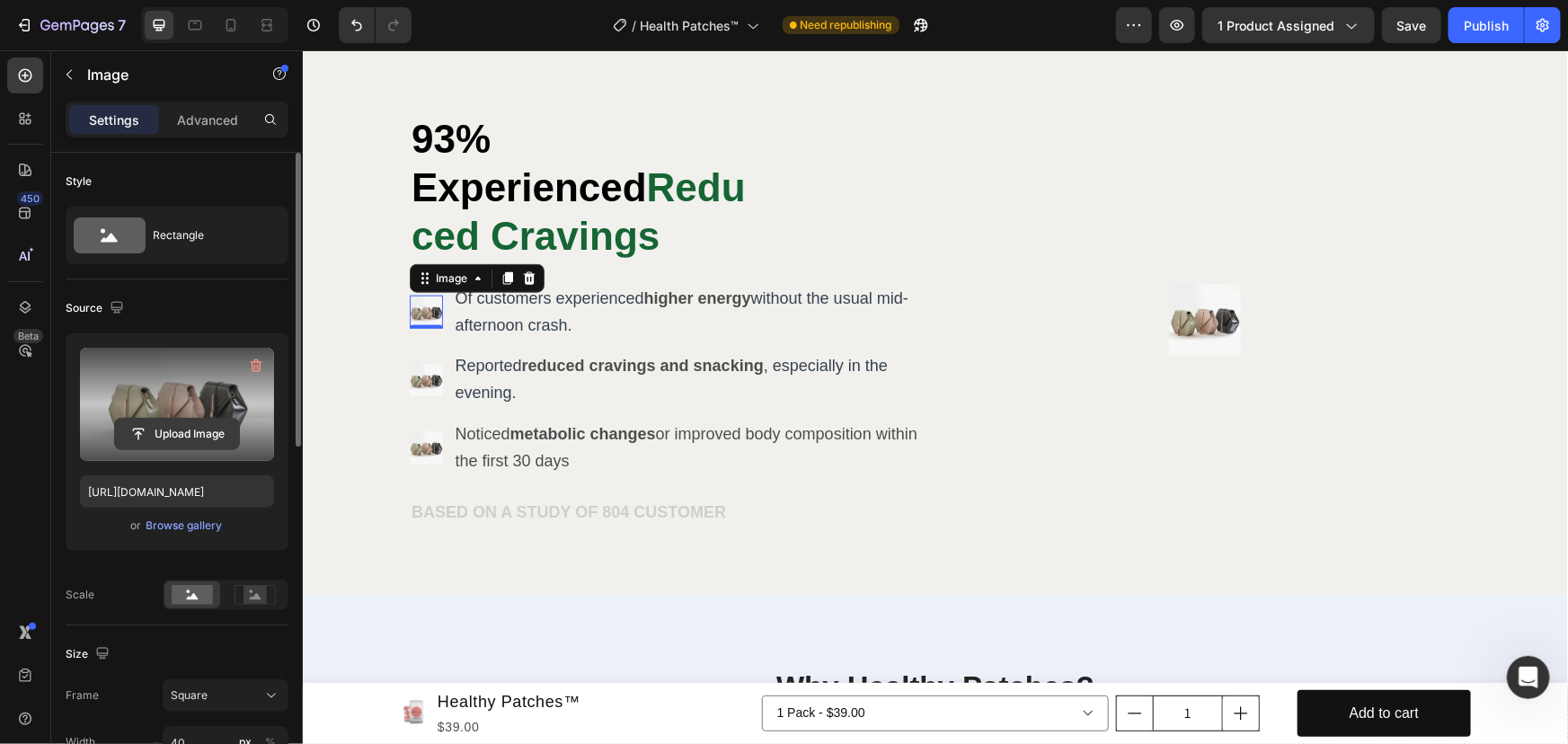
click at [206, 421] on input "file" at bounding box center [176, 434] width 124 height 31
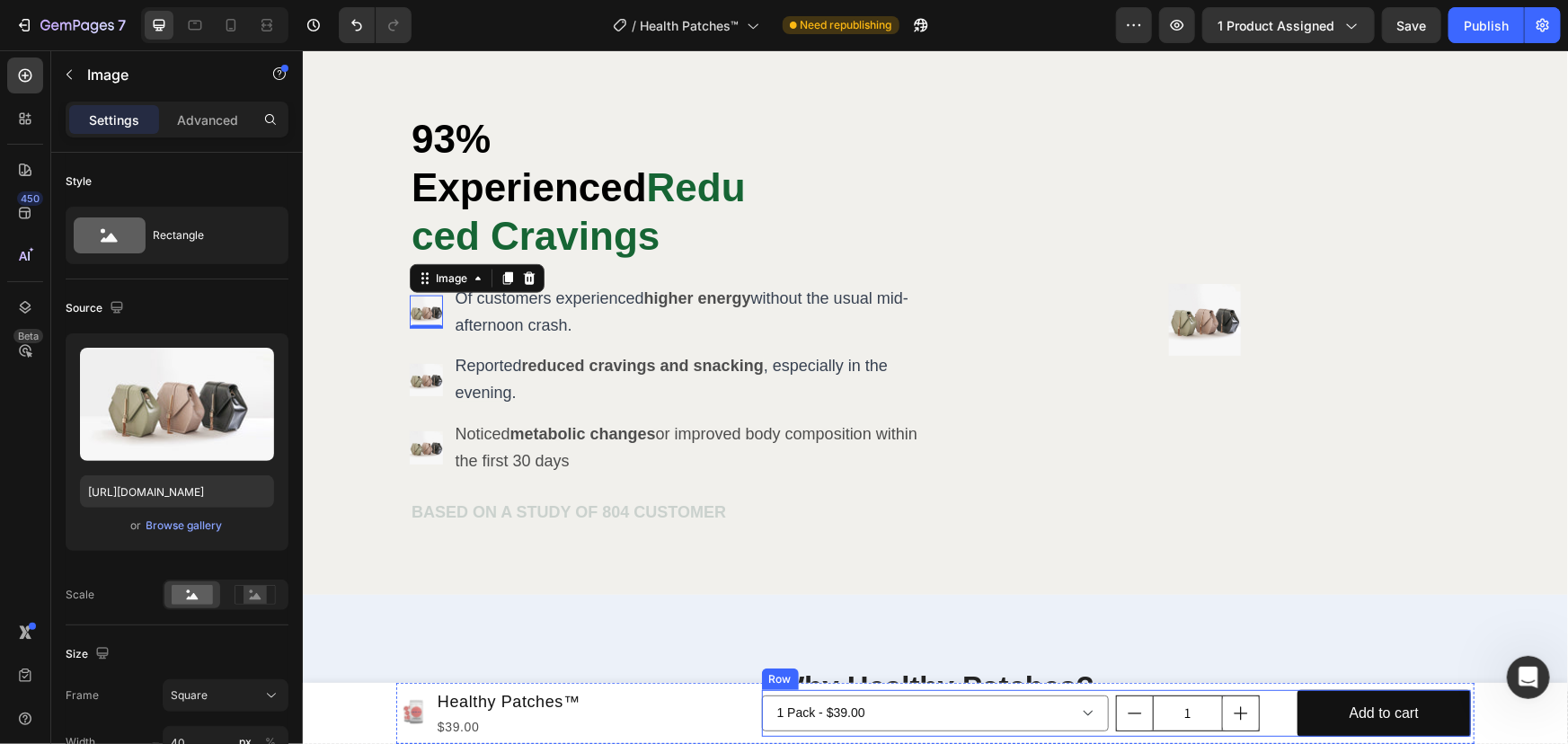
scroll to position [4483, 0]
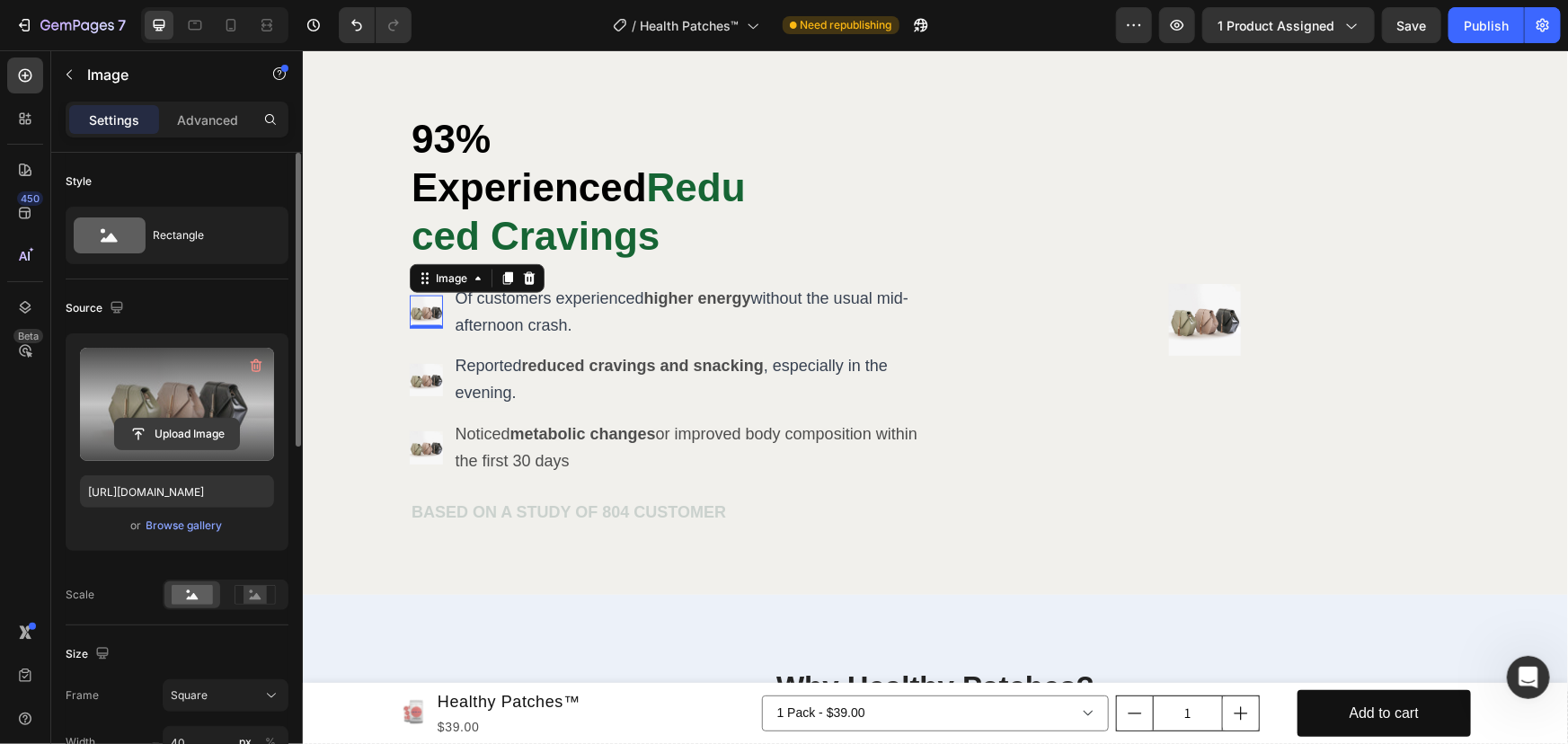
click at [187, 428] on input "file" at bounding box center [176, 434] width 124 height 31
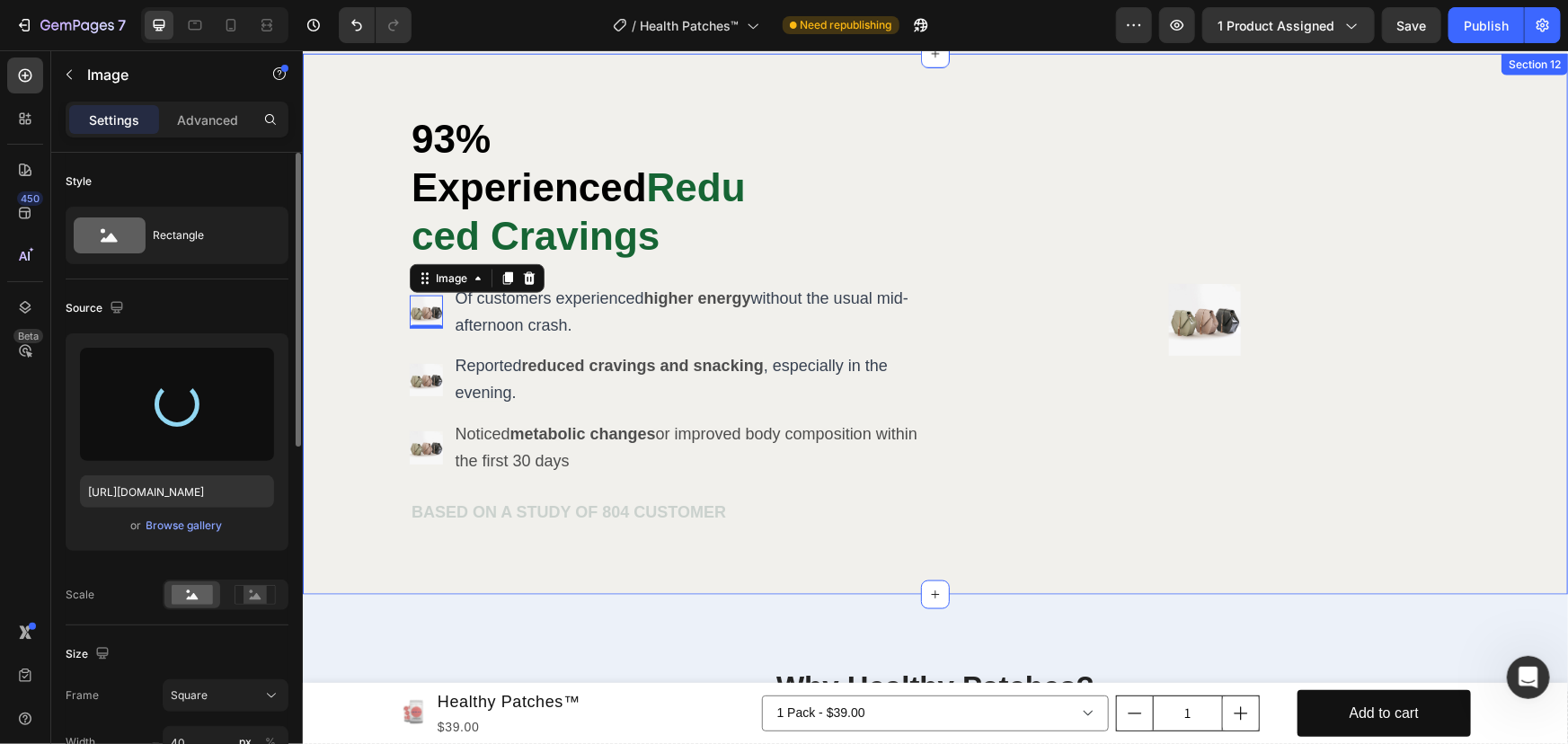
type input "[URL][DOMAIN_NAME]"
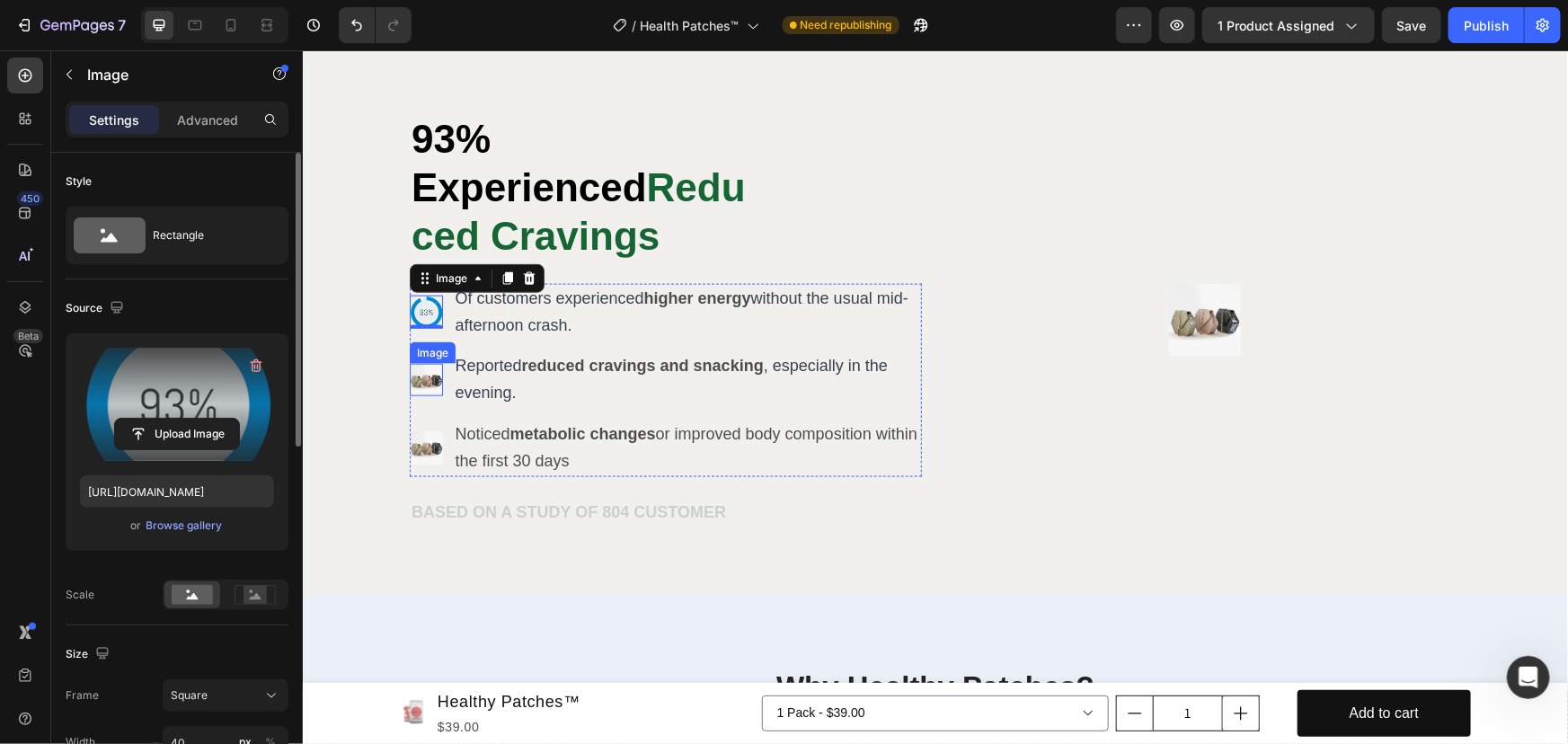
click at [424, 363] on img at bounding box center [425, 379] width 34 height 34
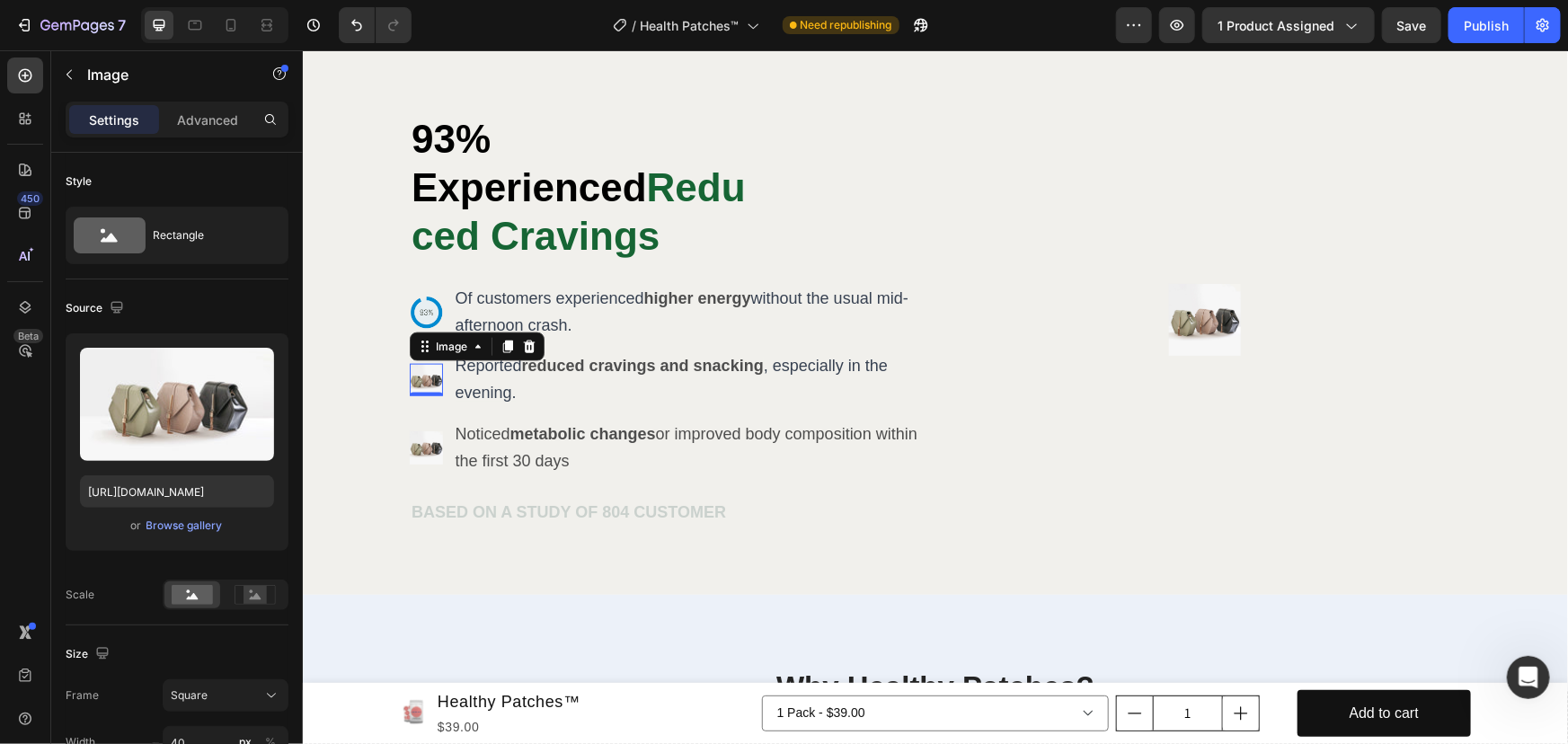
scroll to position [490, 0]
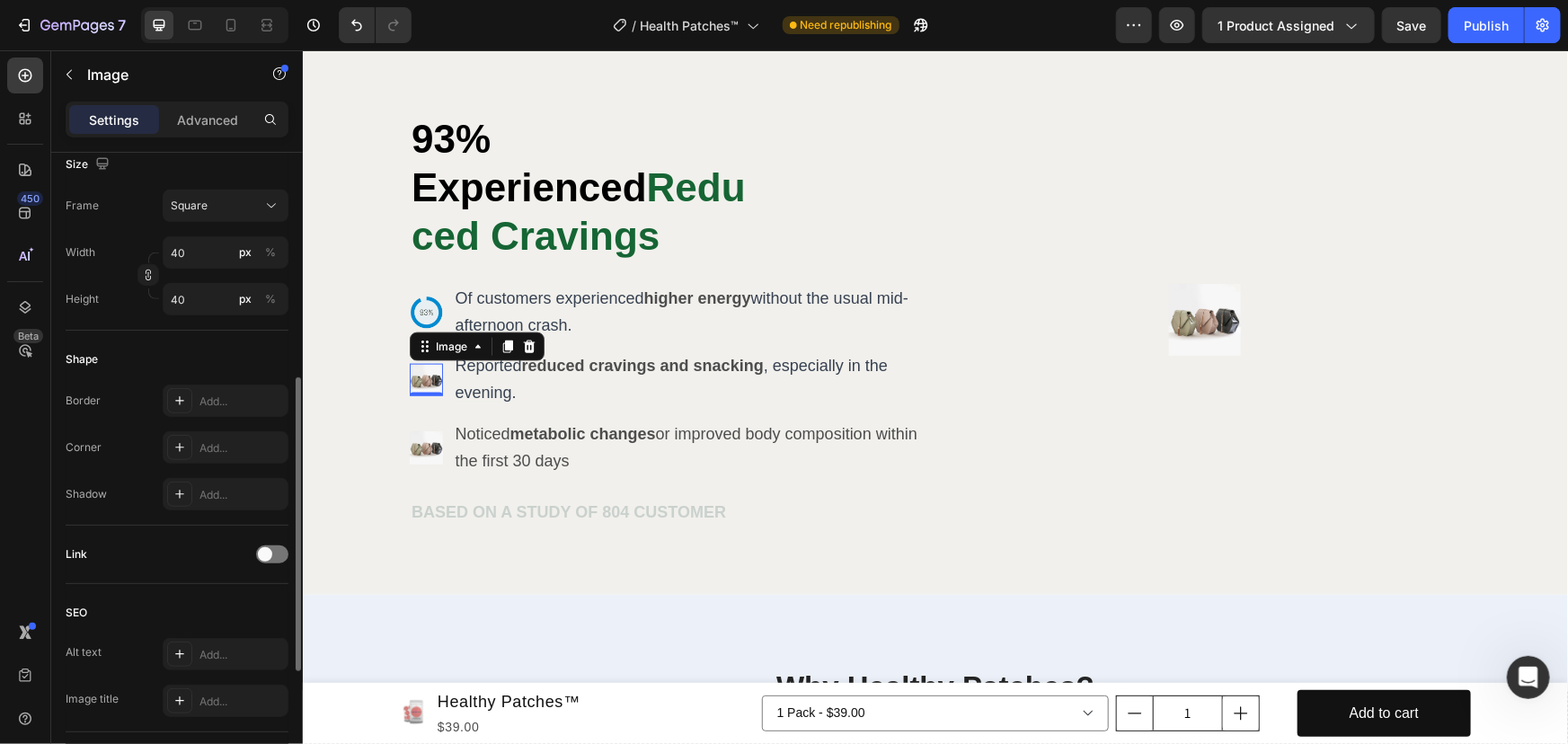
click at [417, 363] on img at bounding box center [425, 379] width 34 height 34
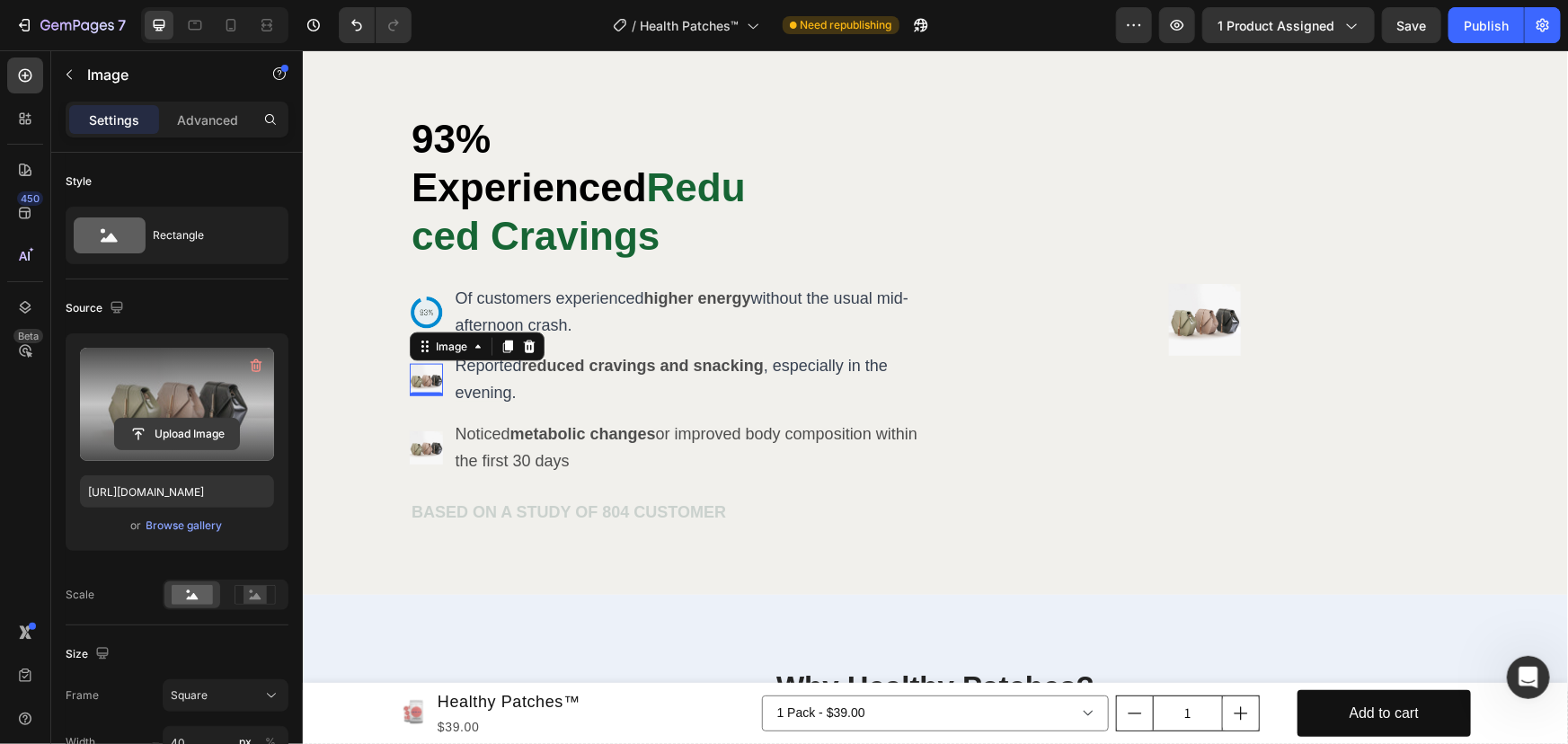
click at [174, 424] on input "file" at bounding box center [176, 434] width 124 height 31
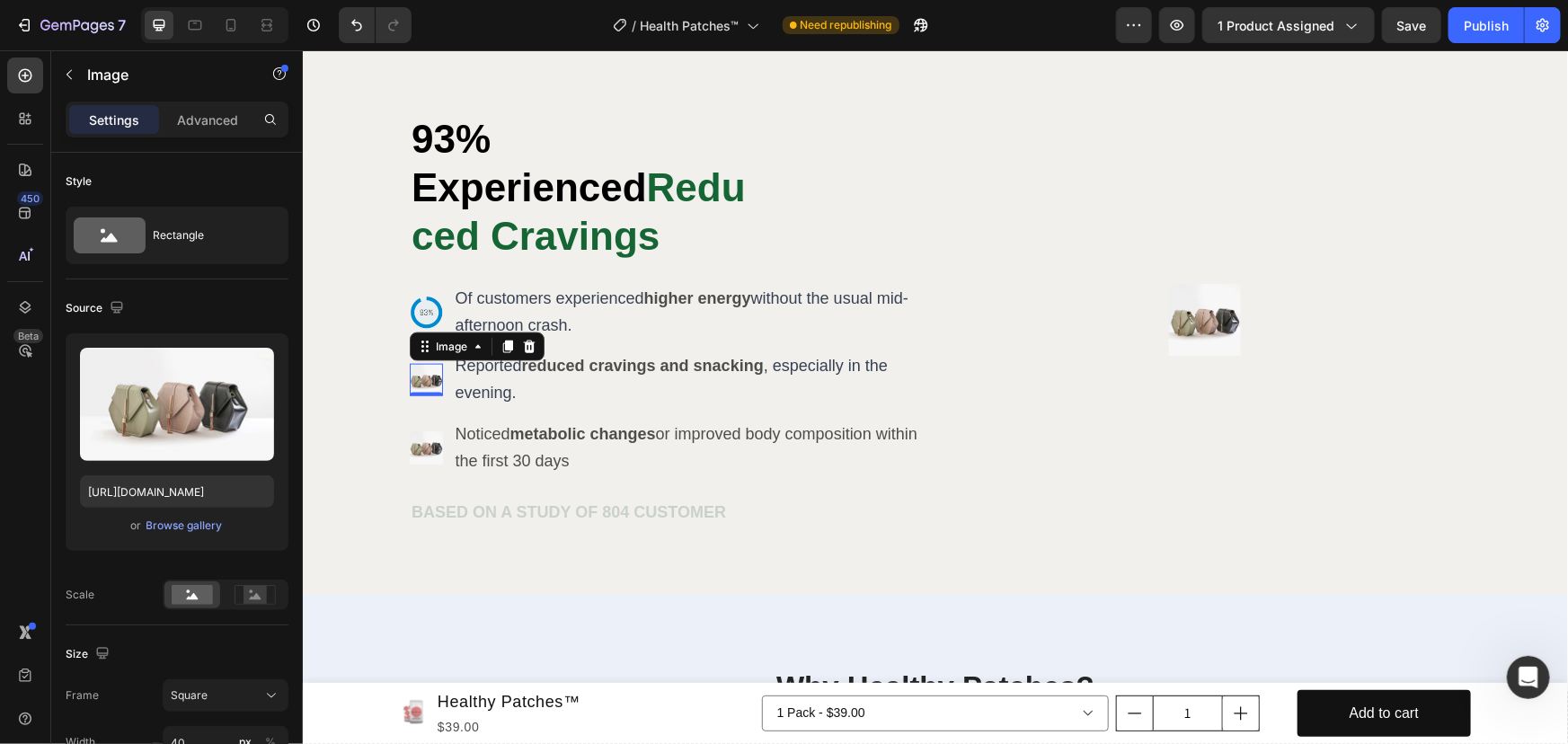
type input "[URL][DOMAIN_NAME]"
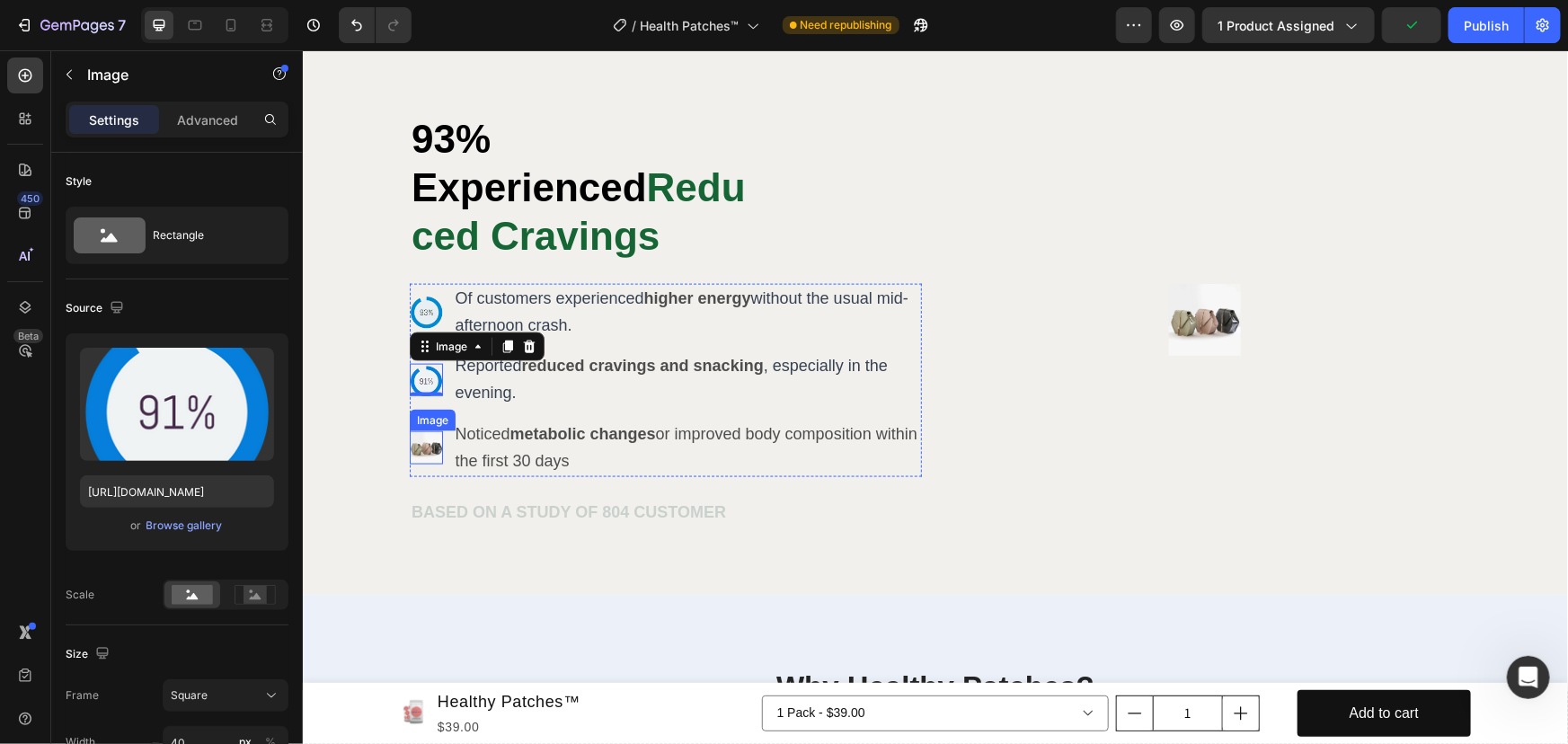
click at [419, 430] on img at bounding box center [425, 447] width 34 height 34
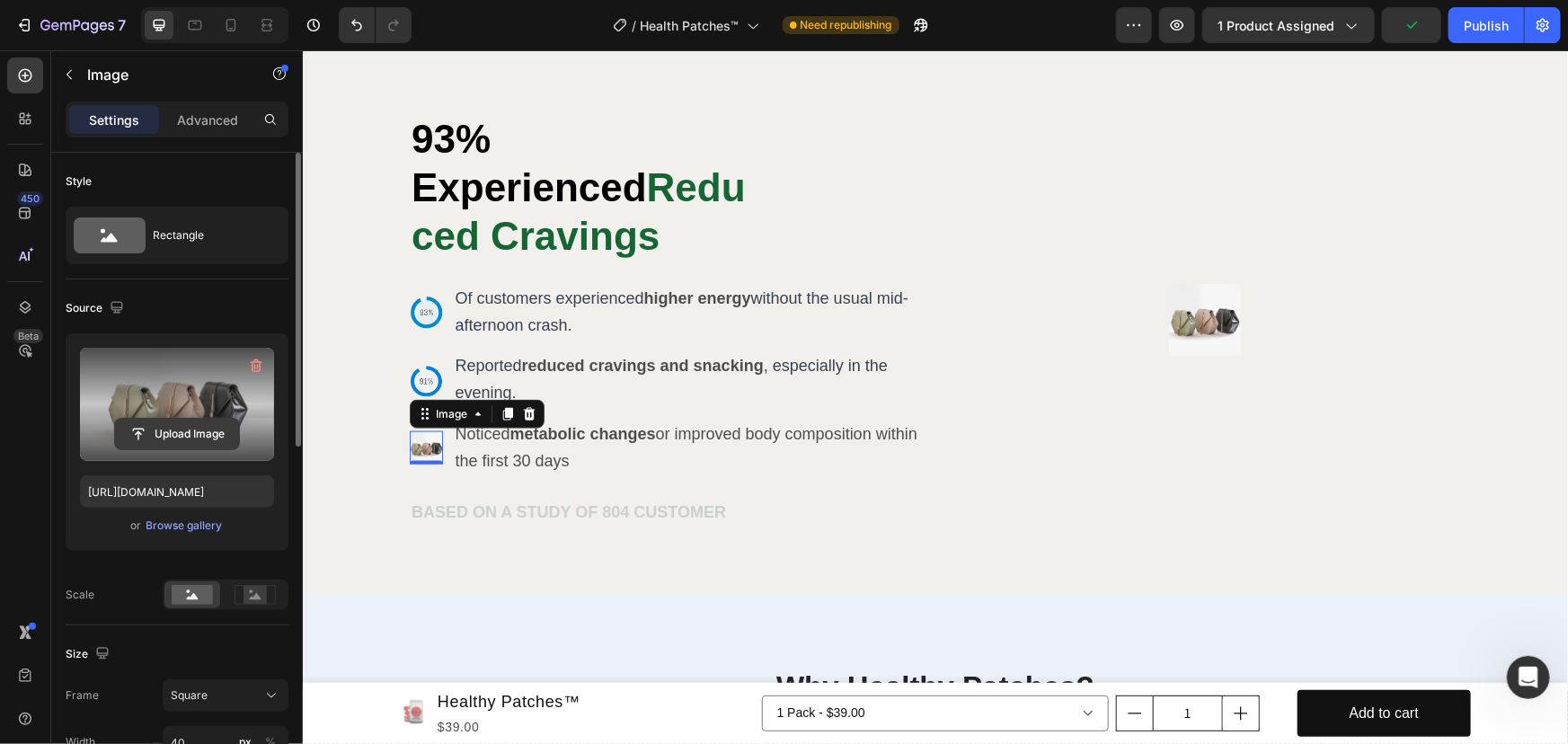
click at [166, 425] on input "file" at bounding box center [176, 434] width 124 height 31
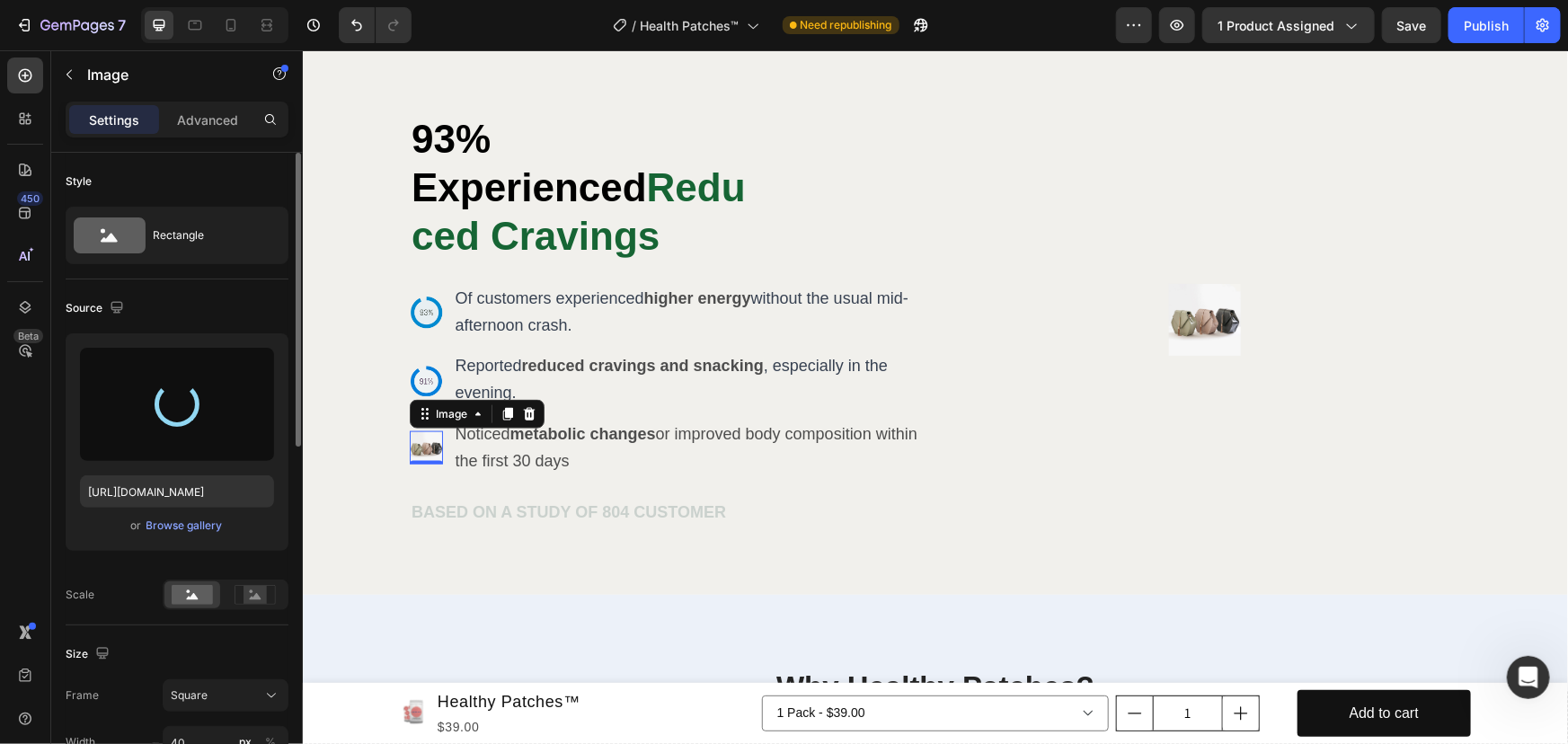
type input "[URL][DOMAIN_NAME]"
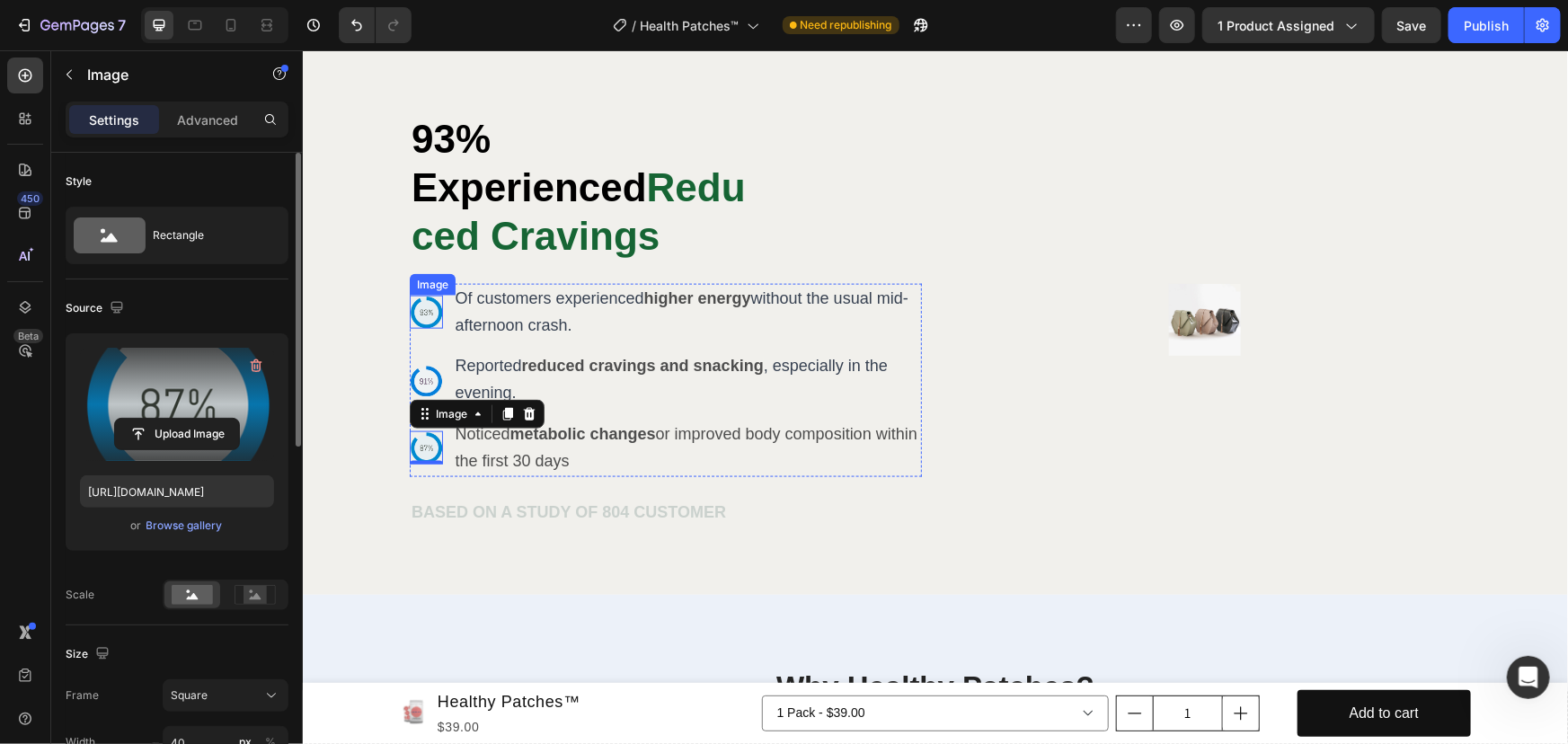
click at [418, 295] on div "Image" at bounding box center [425, 311] width 34 height 34
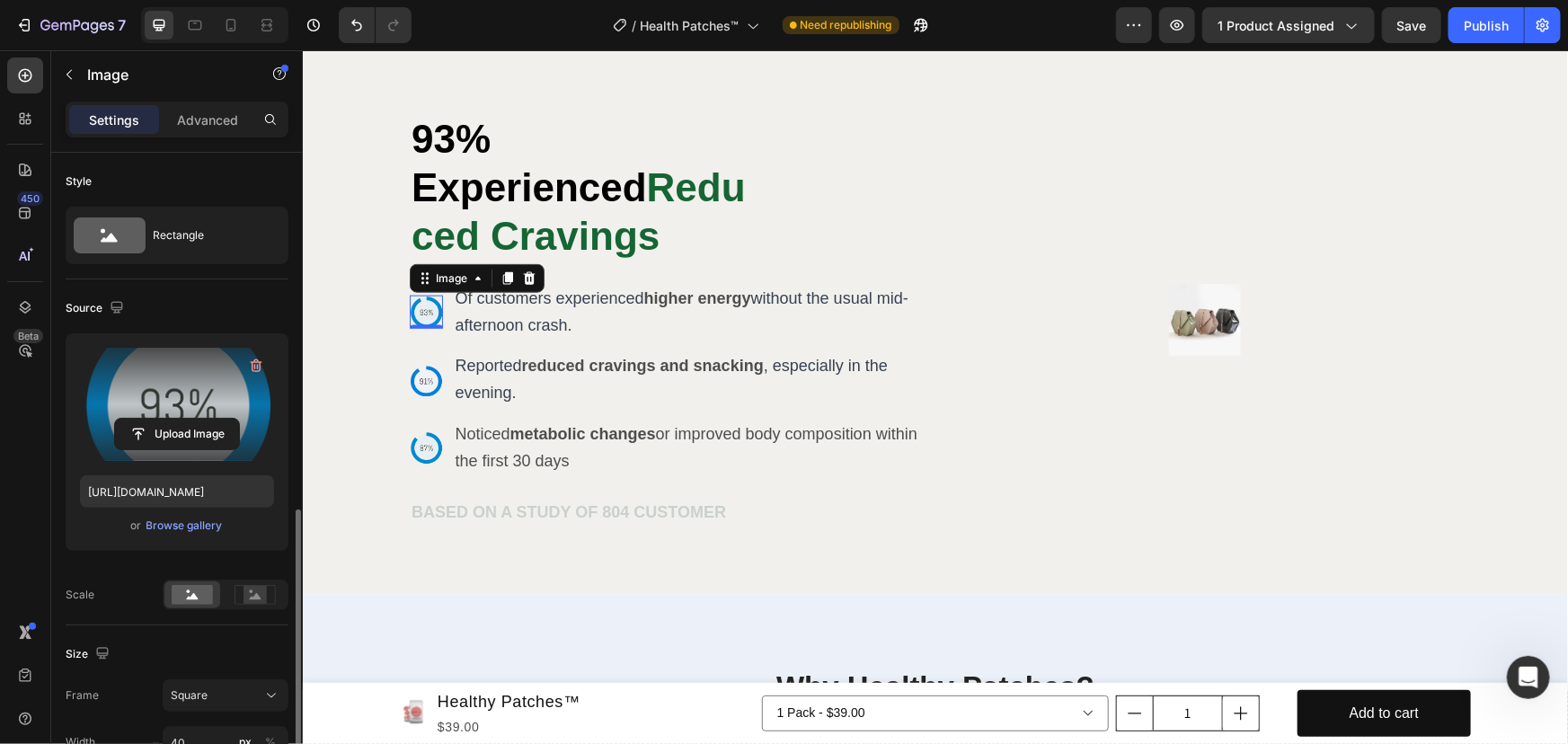
scroll to position [244, 0]
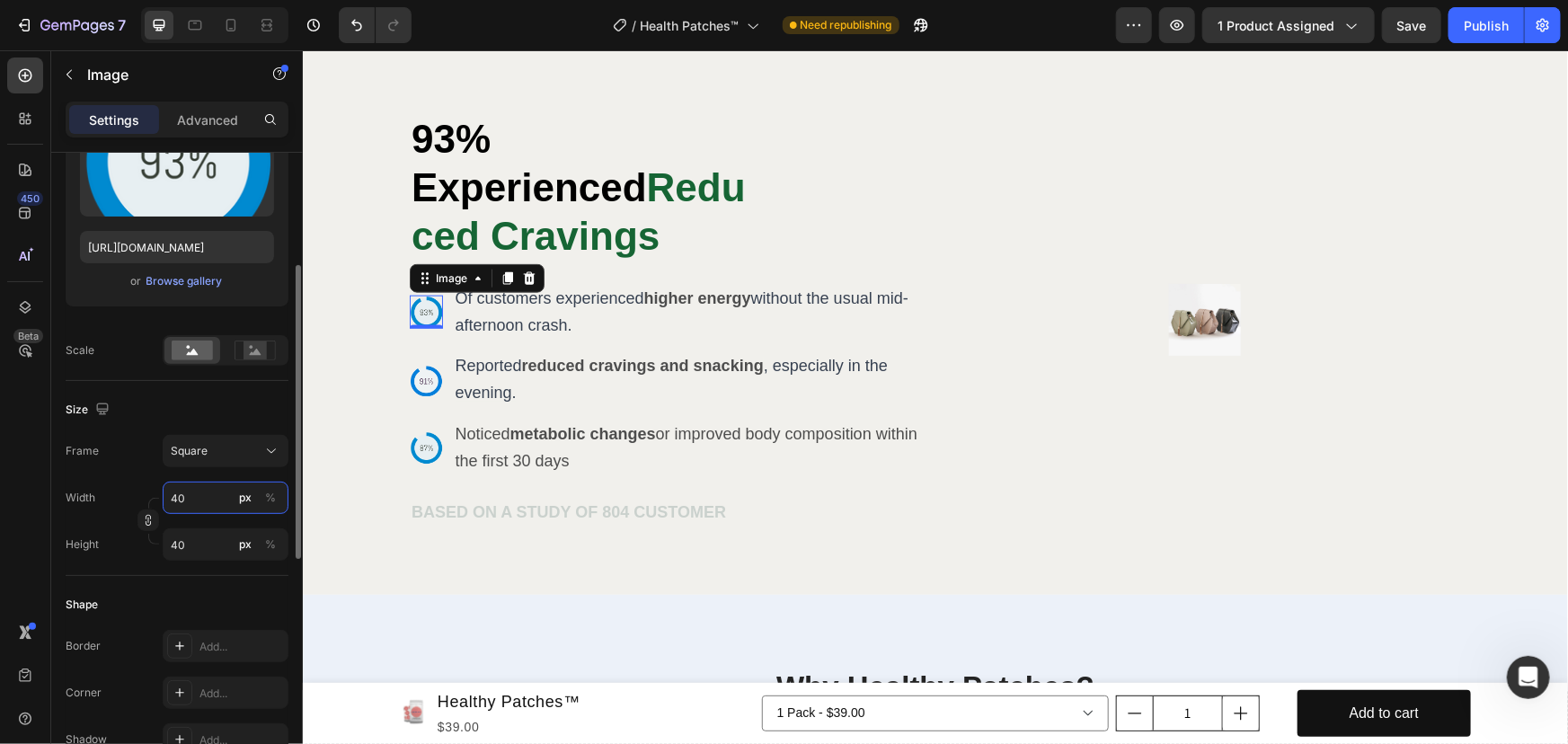
click at [195, 496] on input "40" at bounding box center [225, 498] width 126 height 33
type input "8"
type input "80"
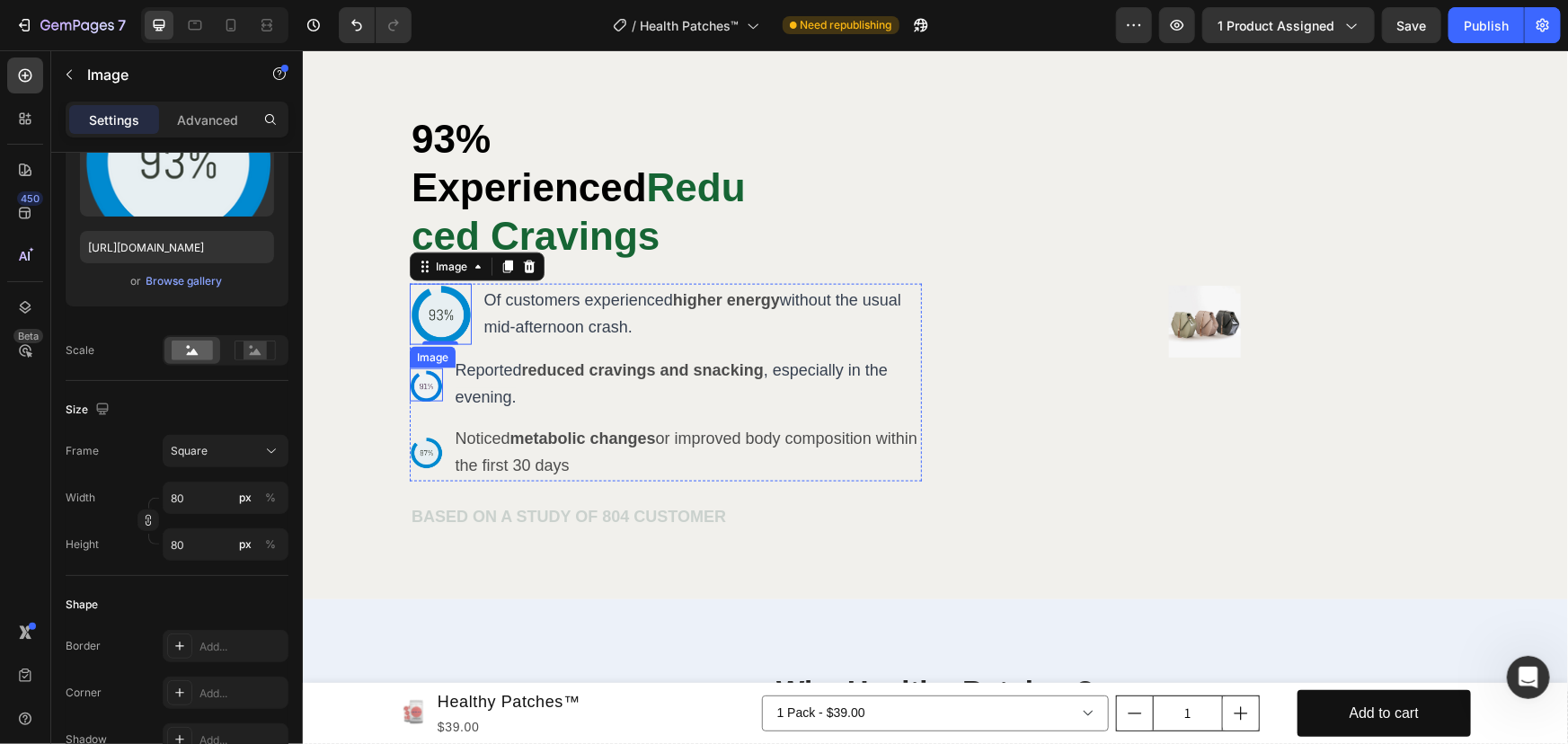
click at [419, 368] on img at bounding box center [425, 384] width 34 height 34
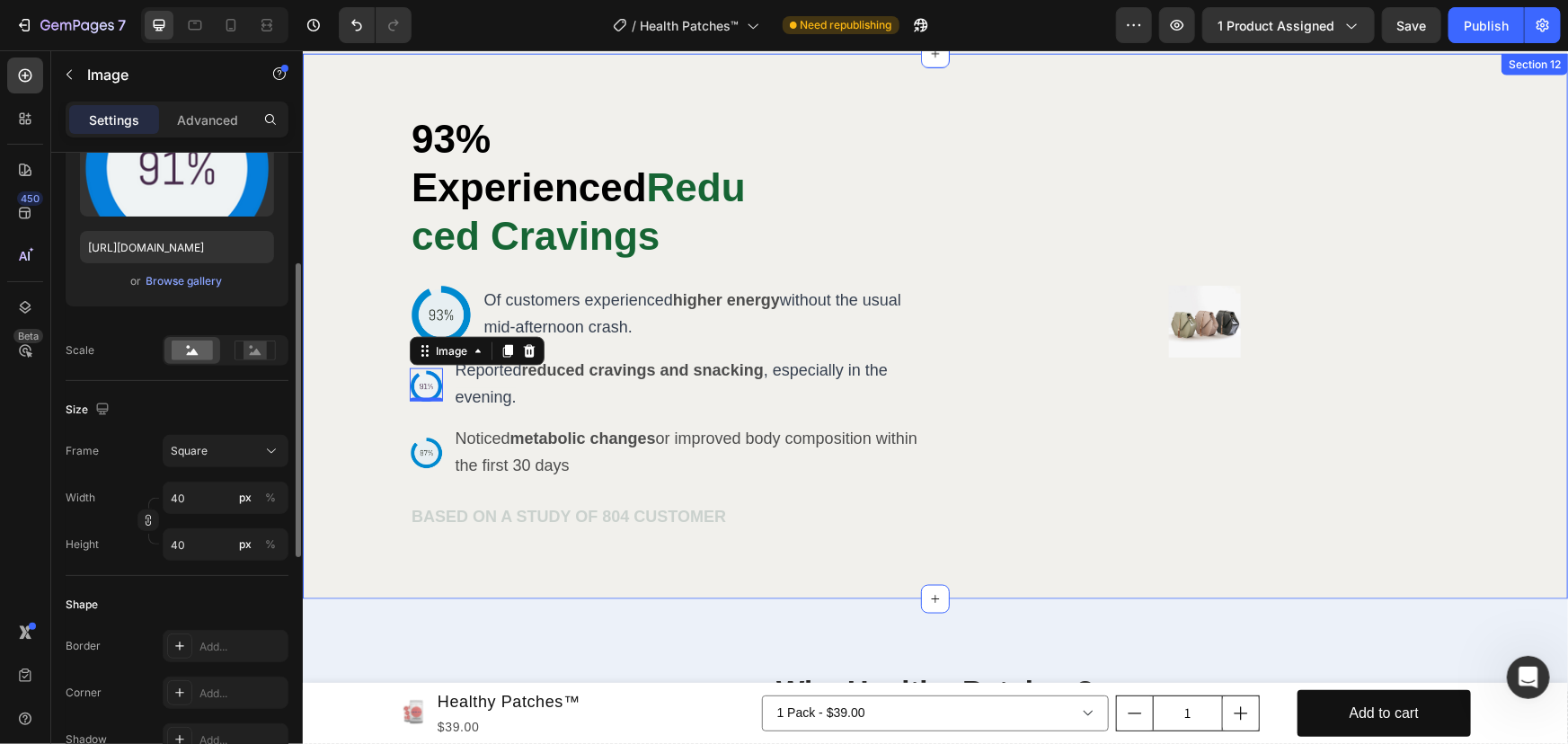
scroll to position [244, 0]
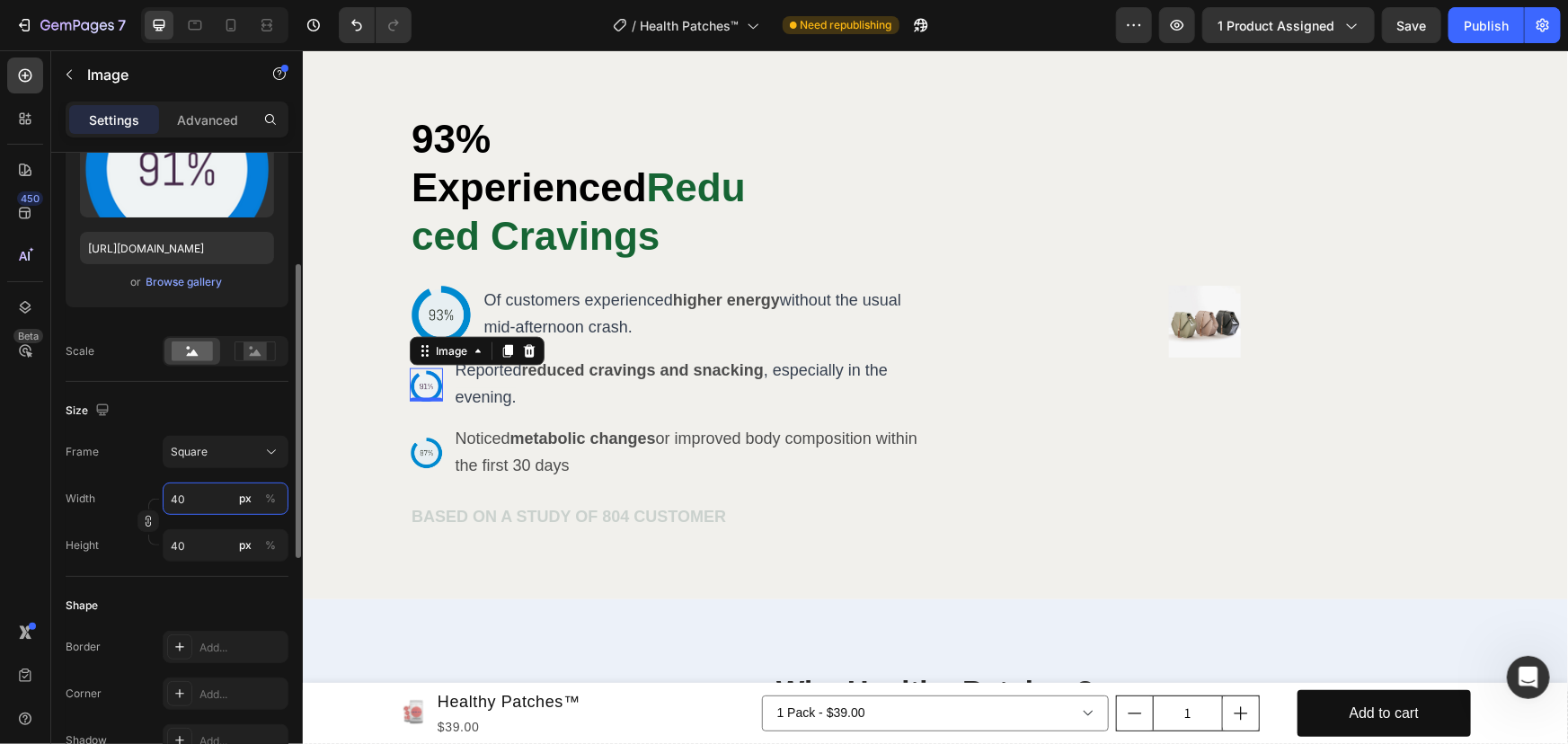
click at [193, 504] on input "40" at bounding box center [225, 499] width 126 height 33
type input "8"
type input "80"
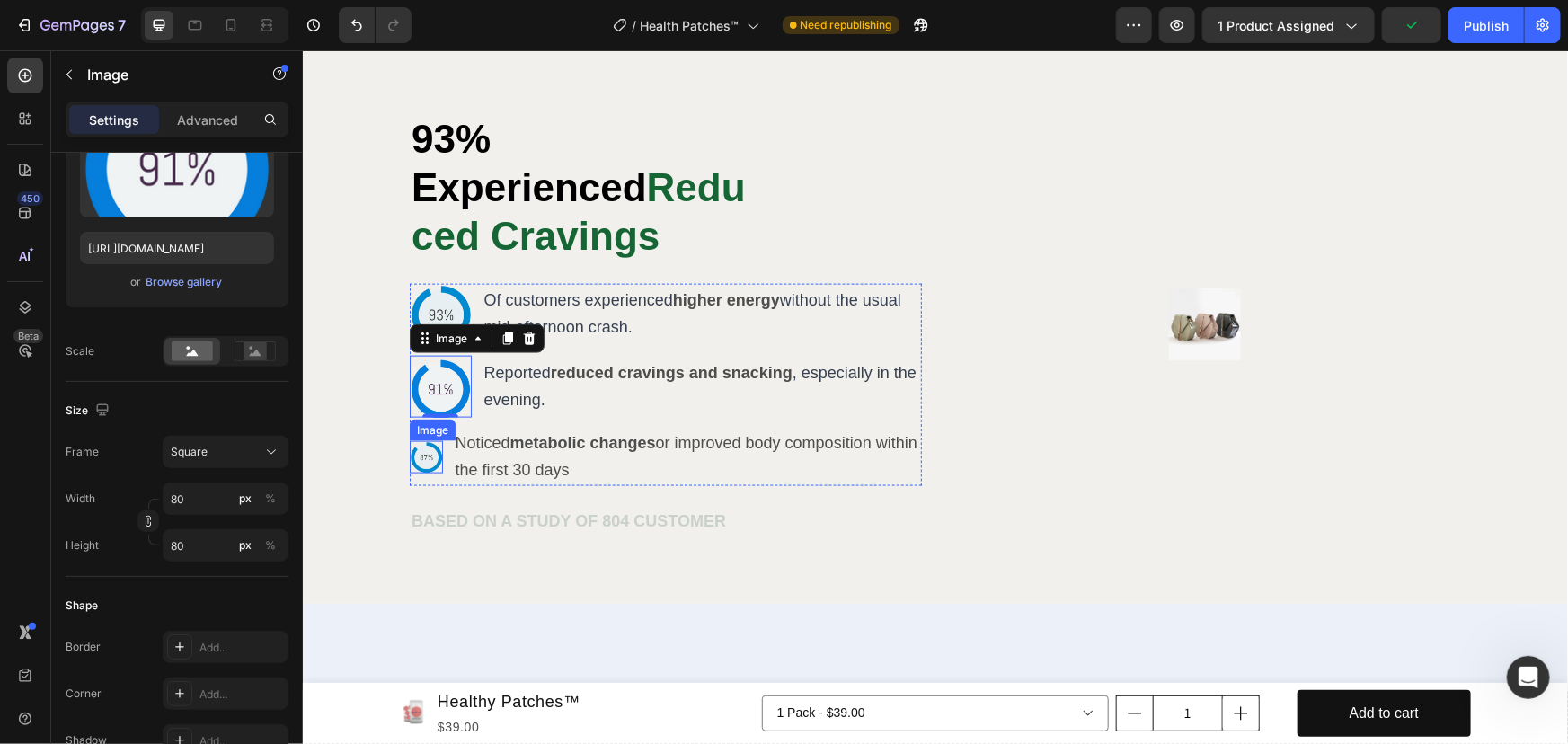
click at [423, 440] on img at bounding box center [425, 456] width 34 height 34
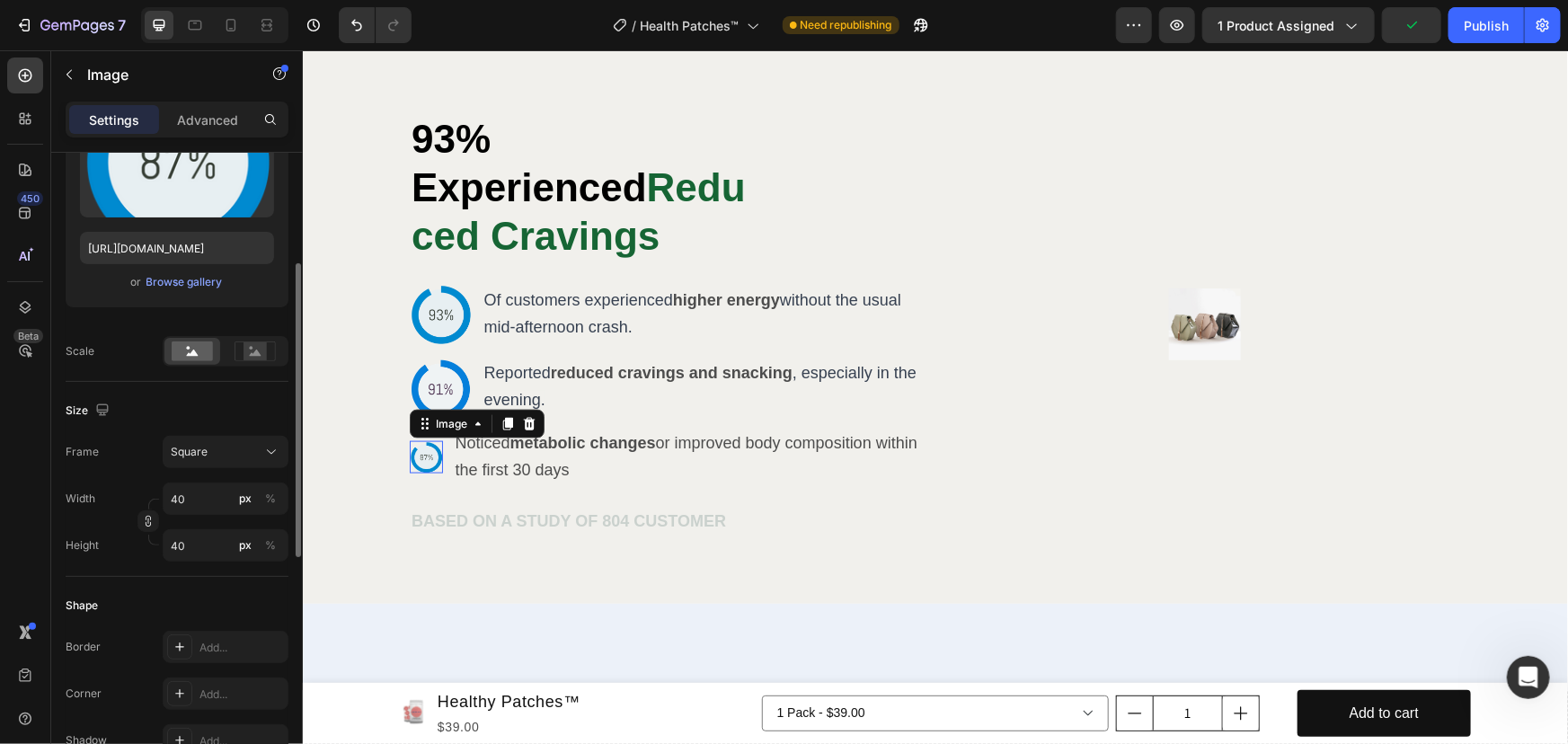
scroll to position [243, 0]
click at [206, 496] on input "40" at bounding box center [225, 500] width 126 height 33
type input "0"
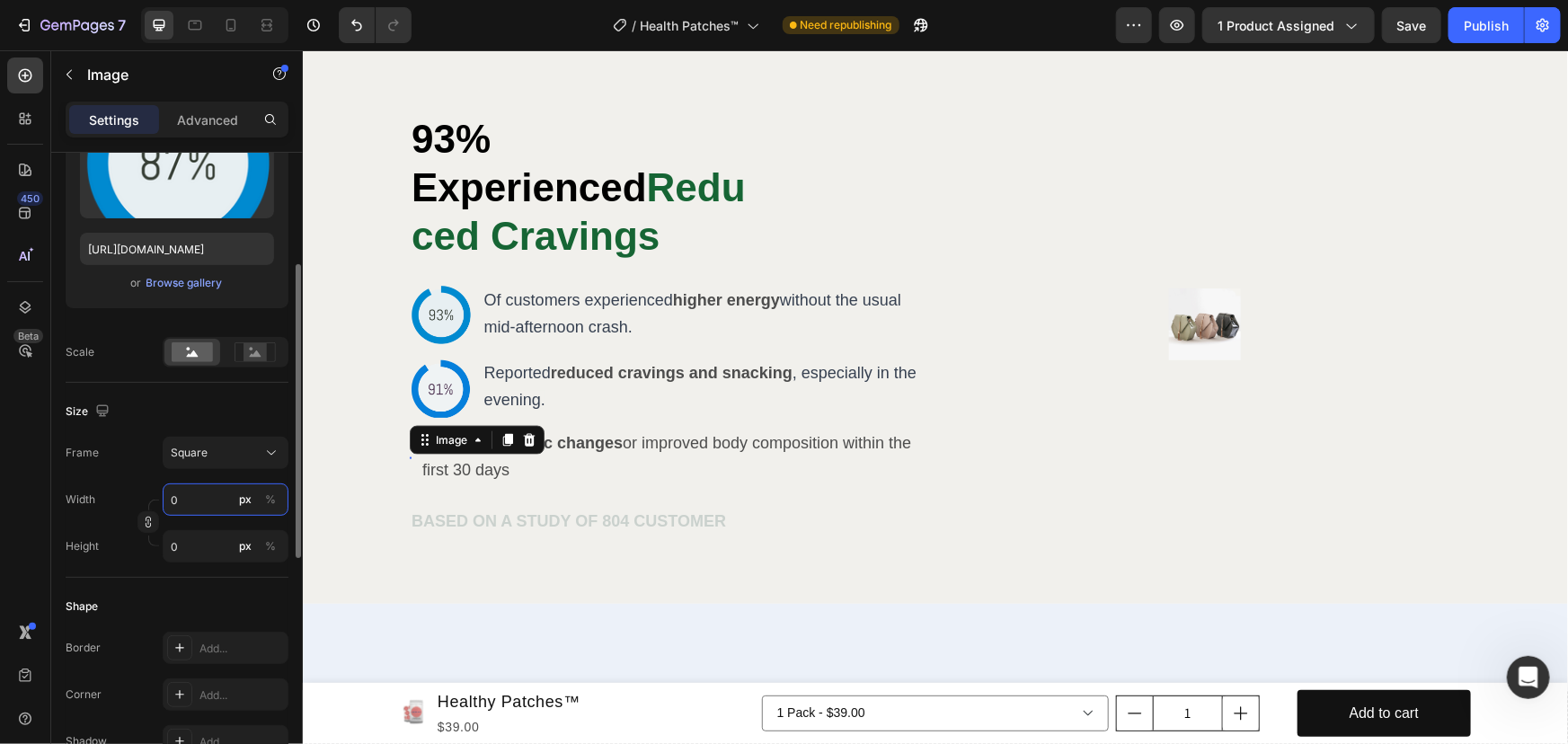
type input "8"
type input "80"
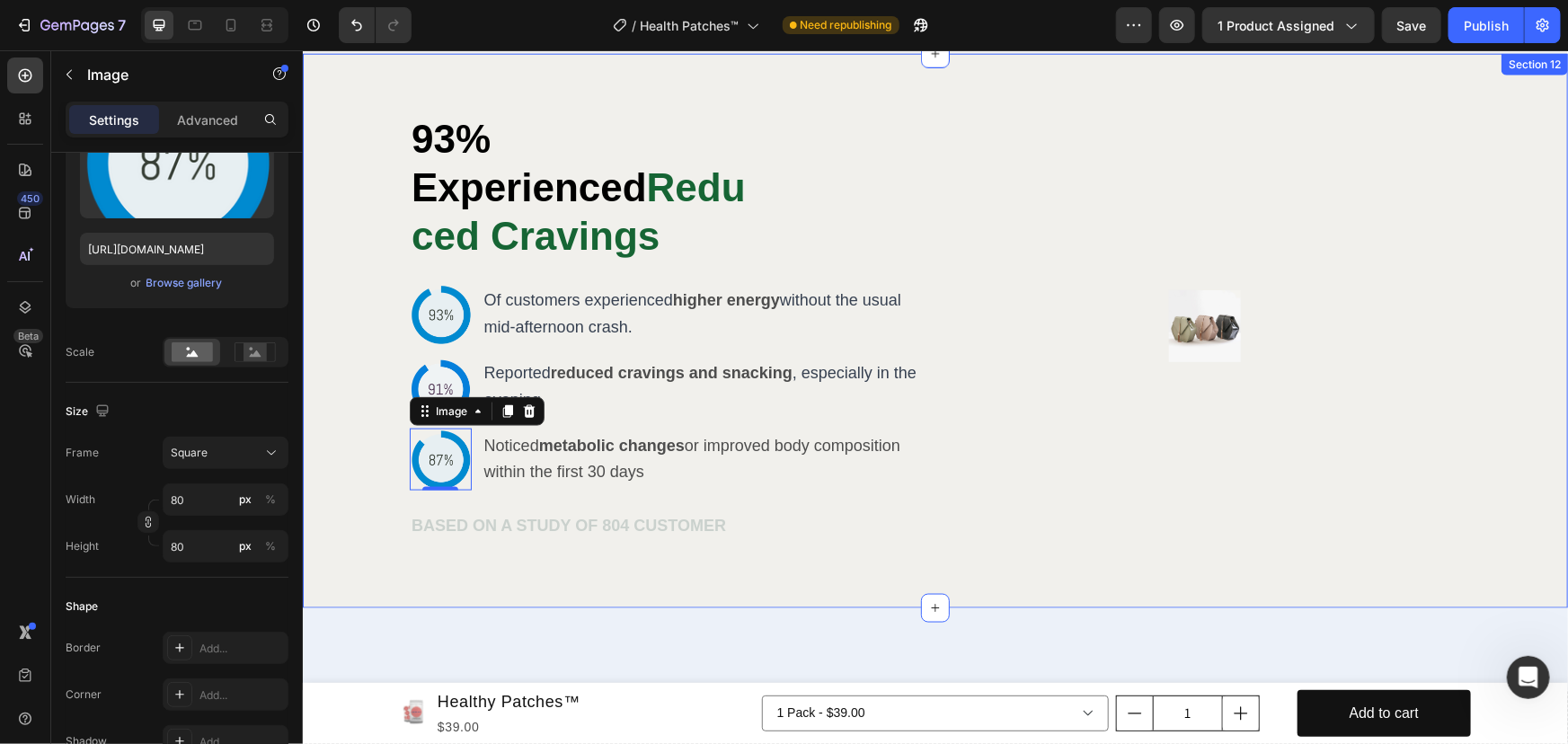
click at [445, 552] on div "93% Experienced Reduced Cravings Heading Image Of customers experienced higher …" at bounding box center [935, 330] width 1265 height 554
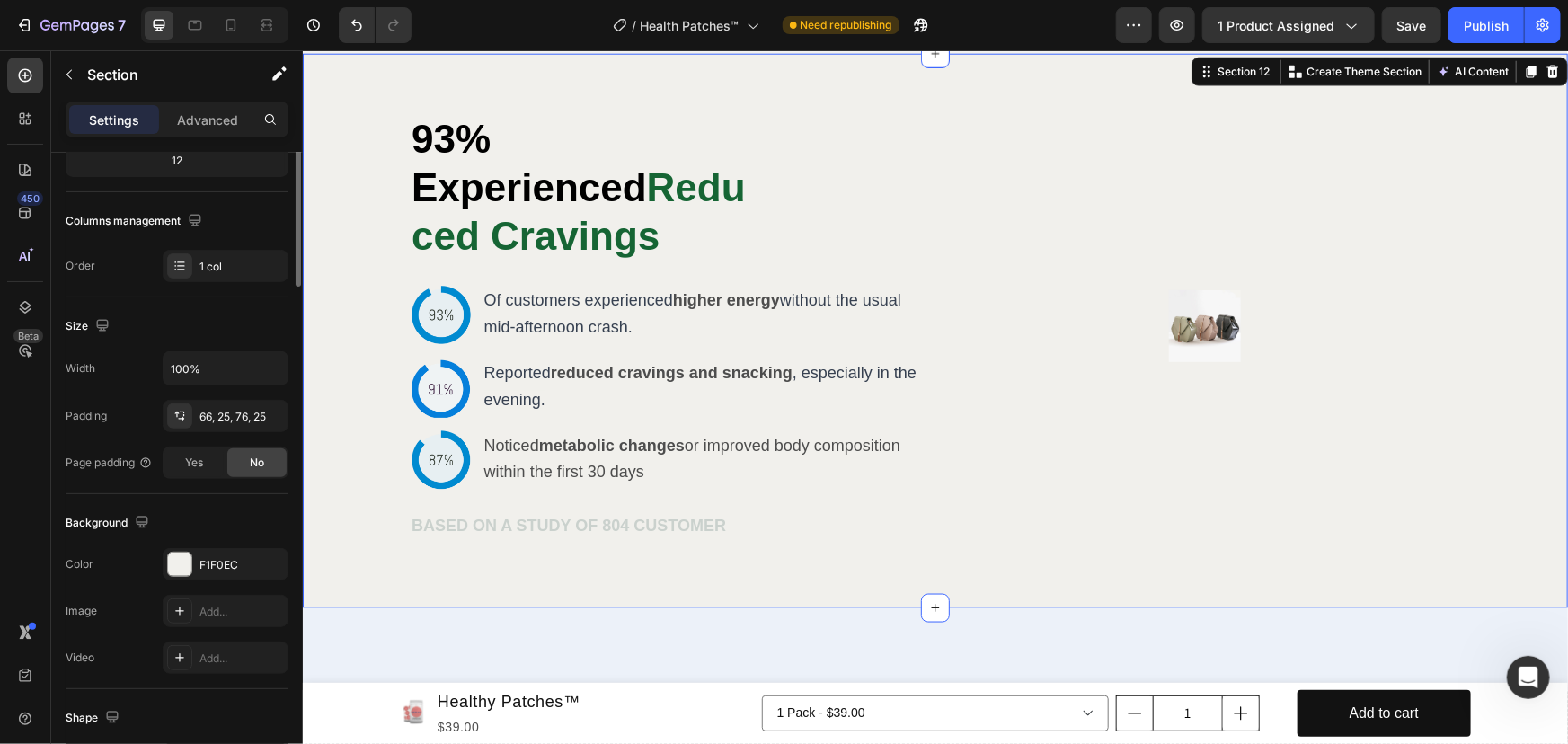
scroll to position [0, 0]
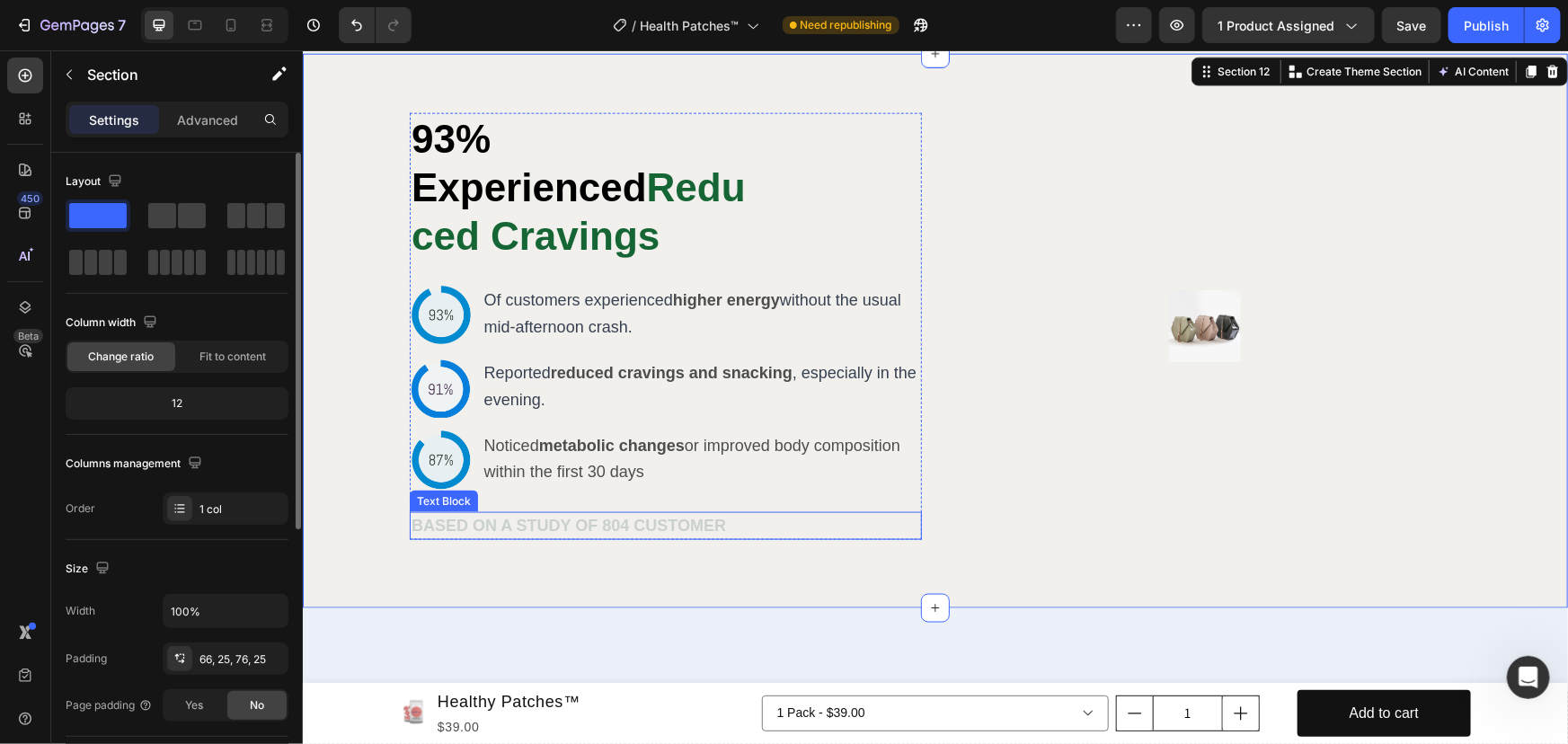
click at [421, 516] on strong "BASED ON A STUDY OF 804 CUSTOMER" at bounding box center [567, 525] width 315 height 18
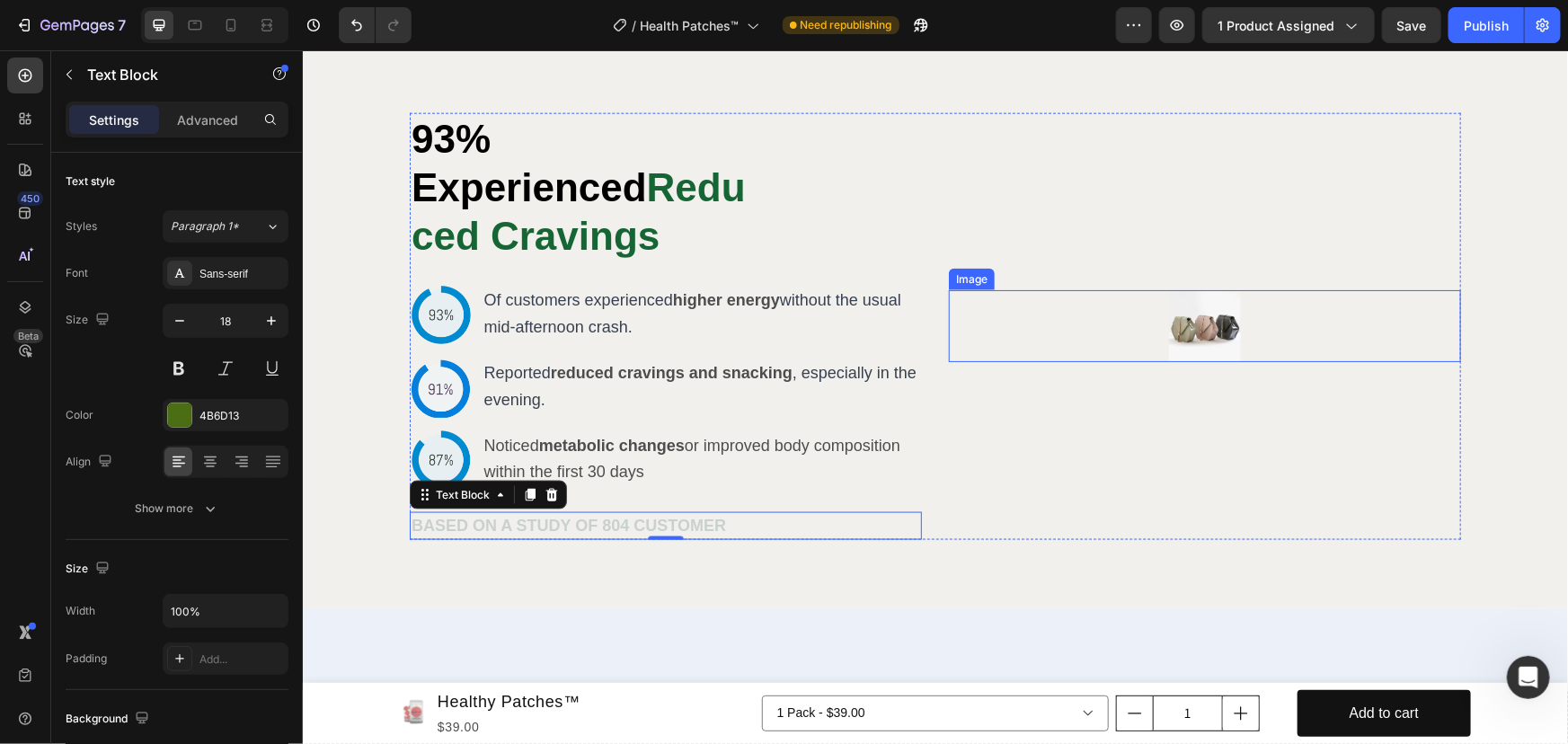
click at [1198, 304] on img at bounding box center [1203, 325] width 72 height 72
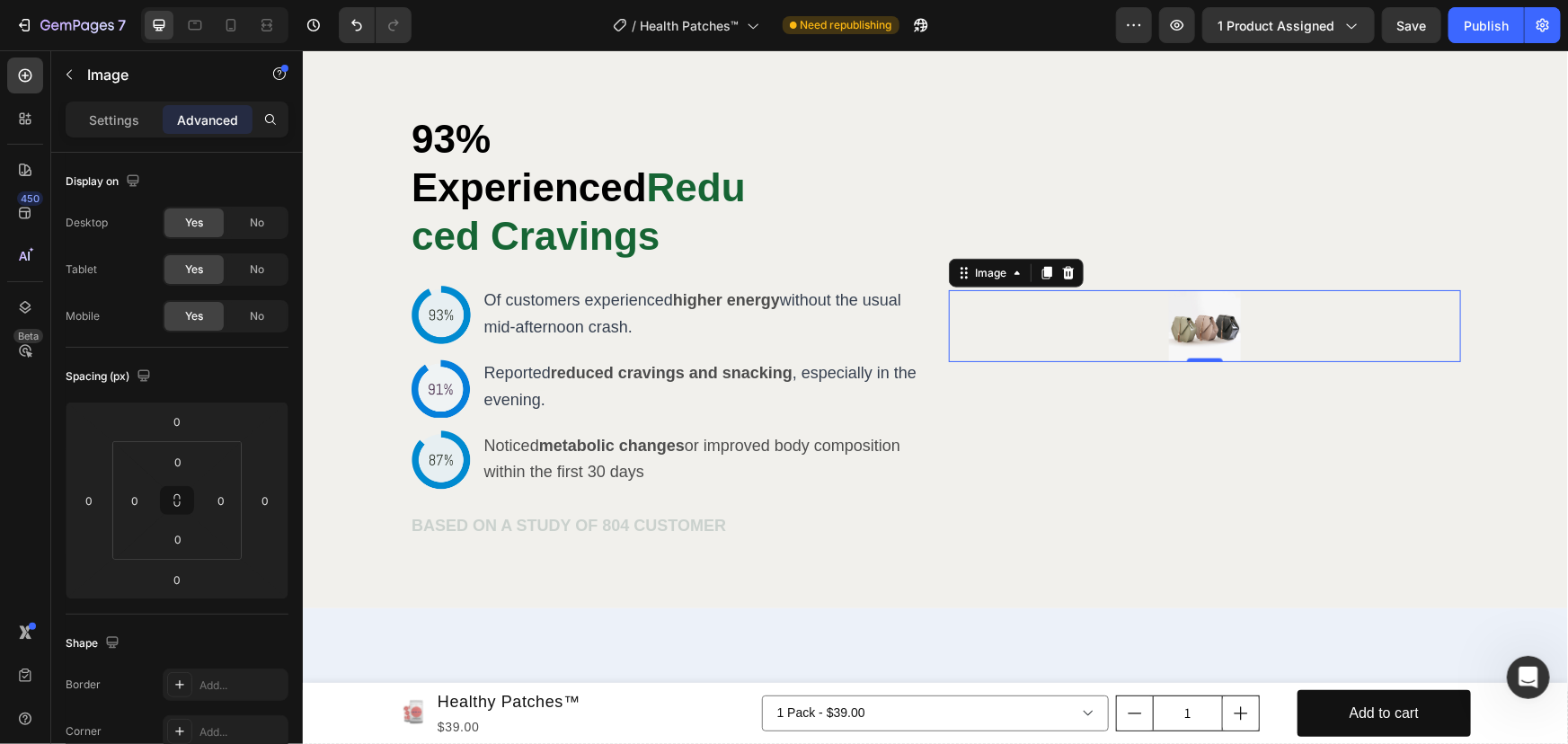
click at [1193, 317] on img at bounding box center [1203, 325] width 72 height 72
click at [246, 219] on div "No" at bounding box center [257, 223] width 60 height 29
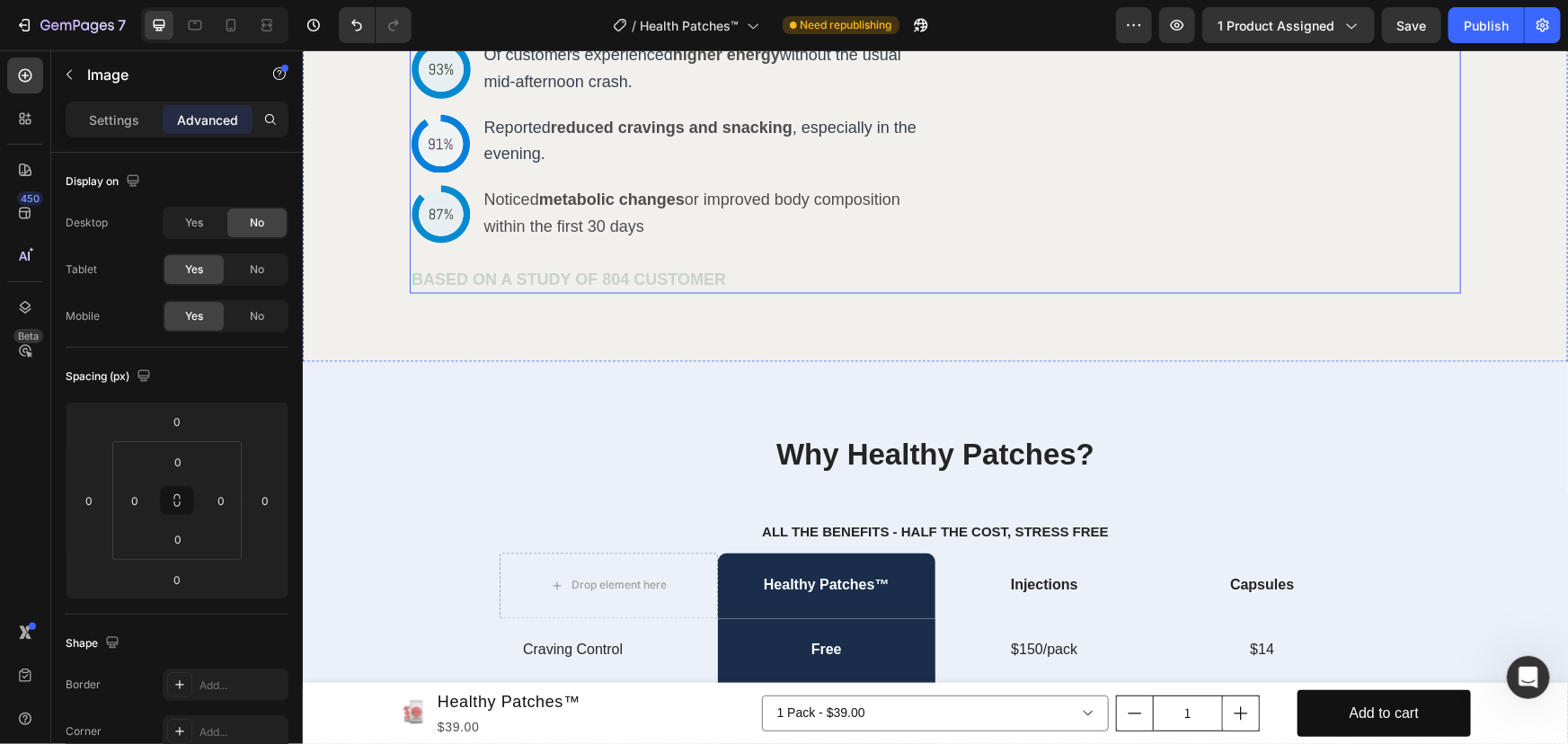
scroll to position [4973, 0]
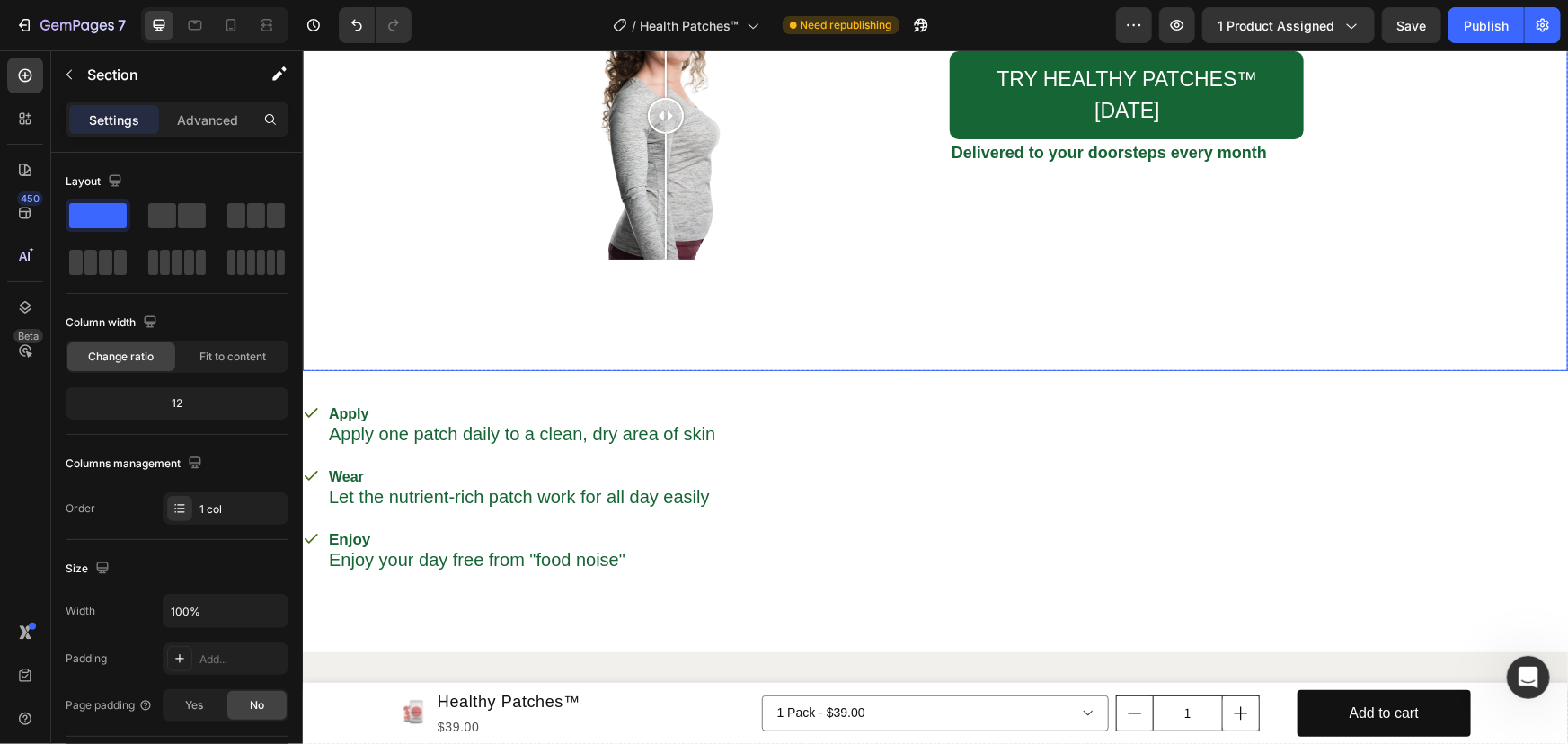
scroll to position [3503, 0]
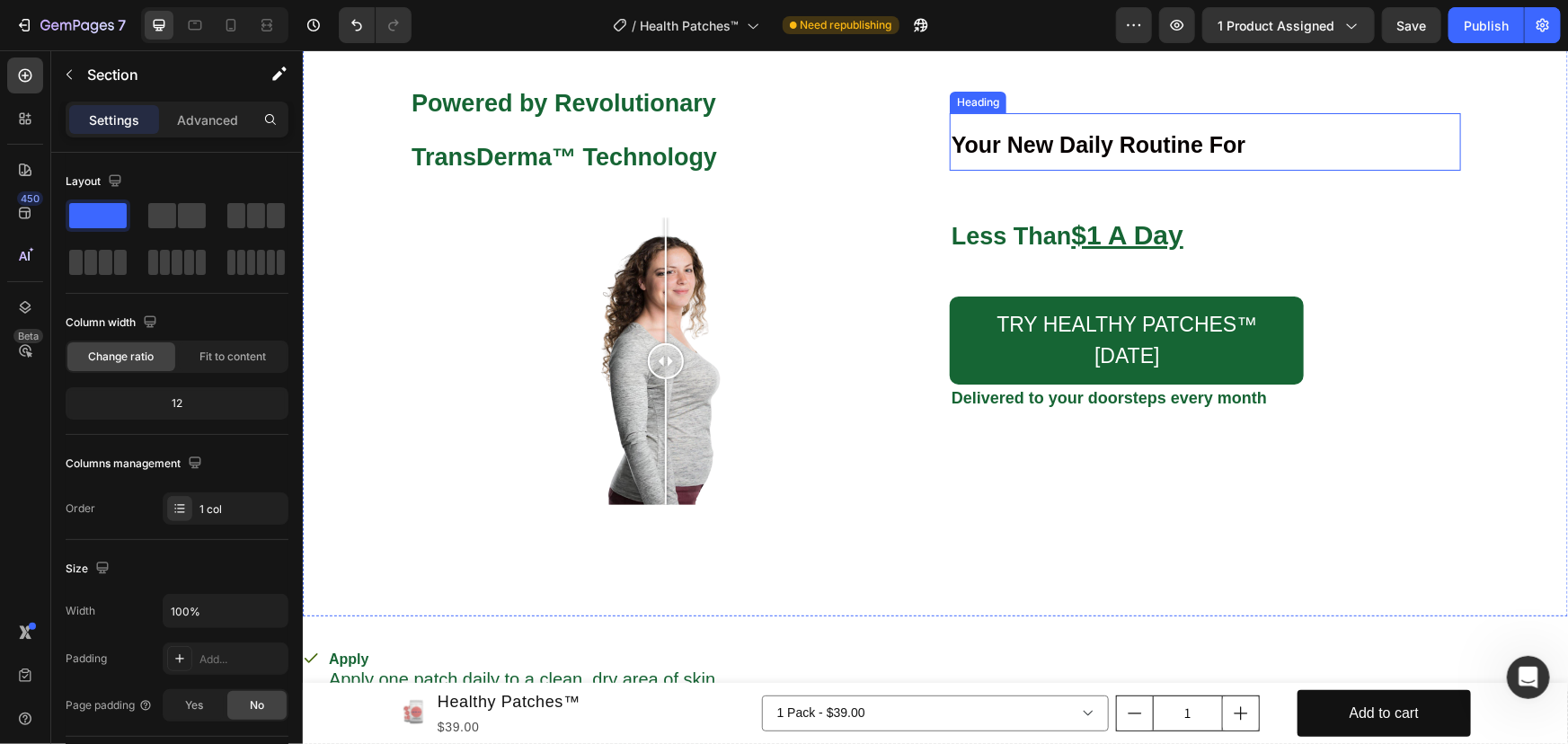
click at [1078, 146] on strong "Your New Daily Routine For" at bounding box center [1096, 143] width 294 height 25
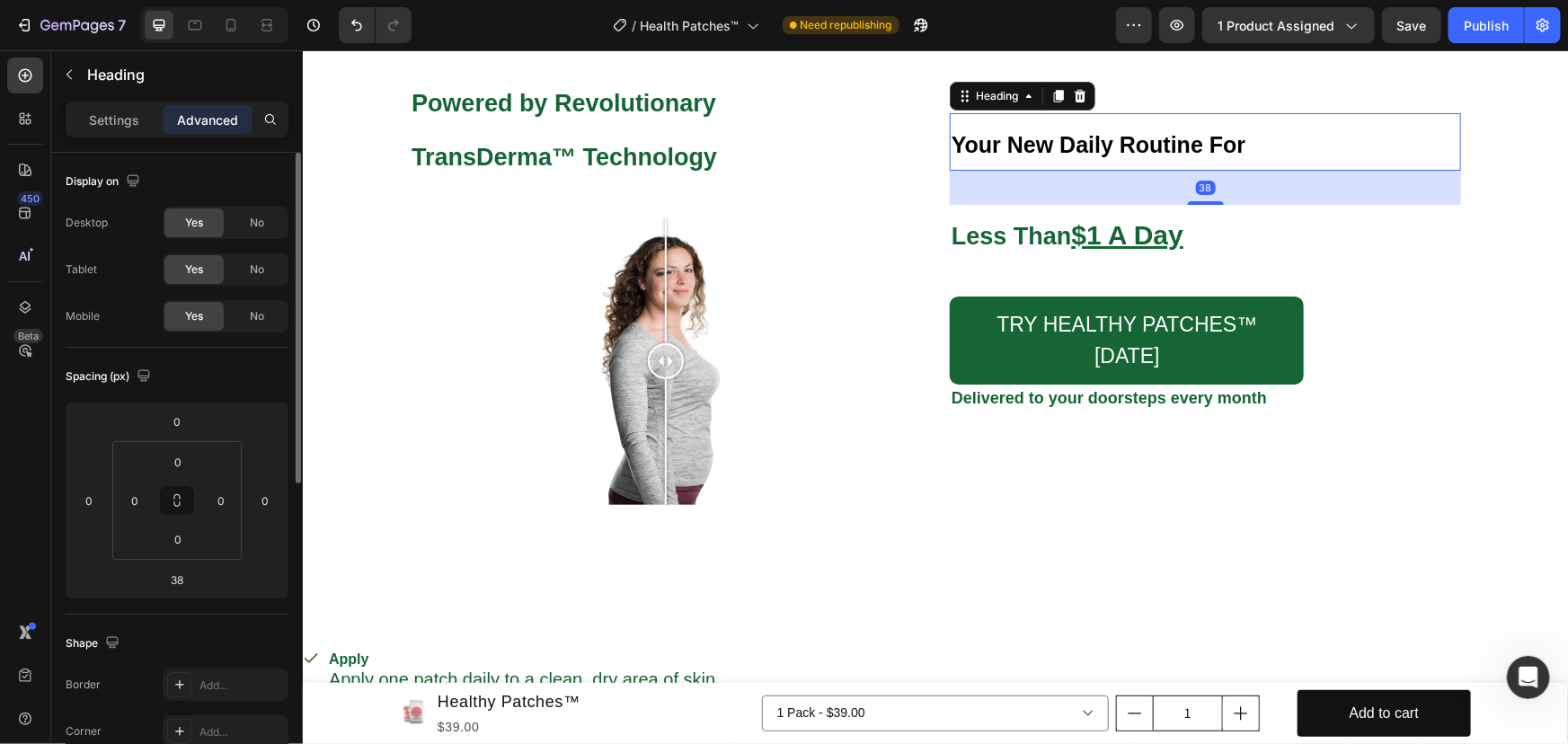
click at [115, 121] on p "Settings" at bounding box center [114, 120] width 50 height 19
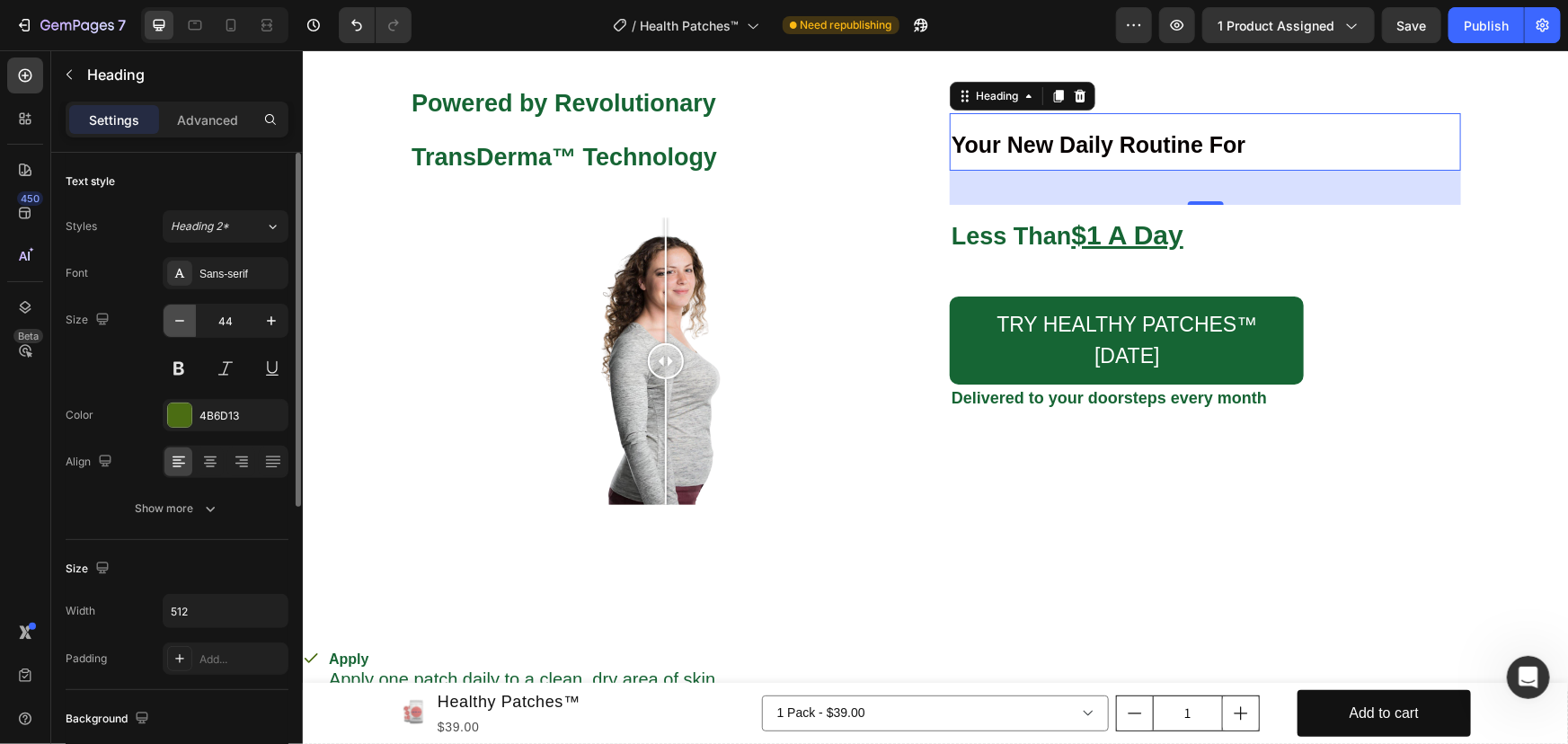
click at [179, 318] on icon "button" at bounding box center [179, 321] width 18 height 18
type input "43"
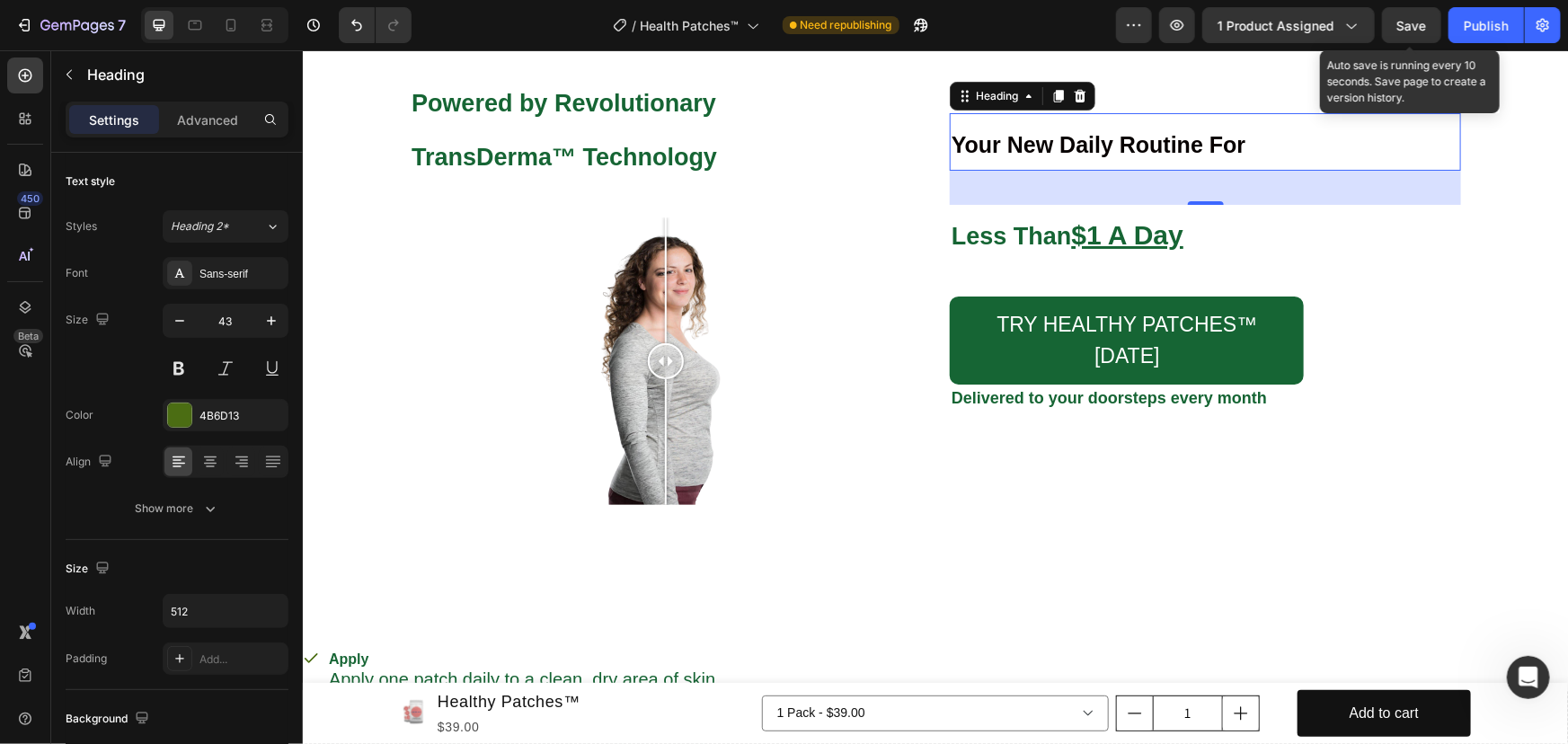
drag, startPoint x: 1410, startPoint y: 30, endPoint x: 1363, endPoint y: 49, distance: 50.7
click at [1410, 30] on span "Save" at bounding box center [1411, 26] width 30 height 15
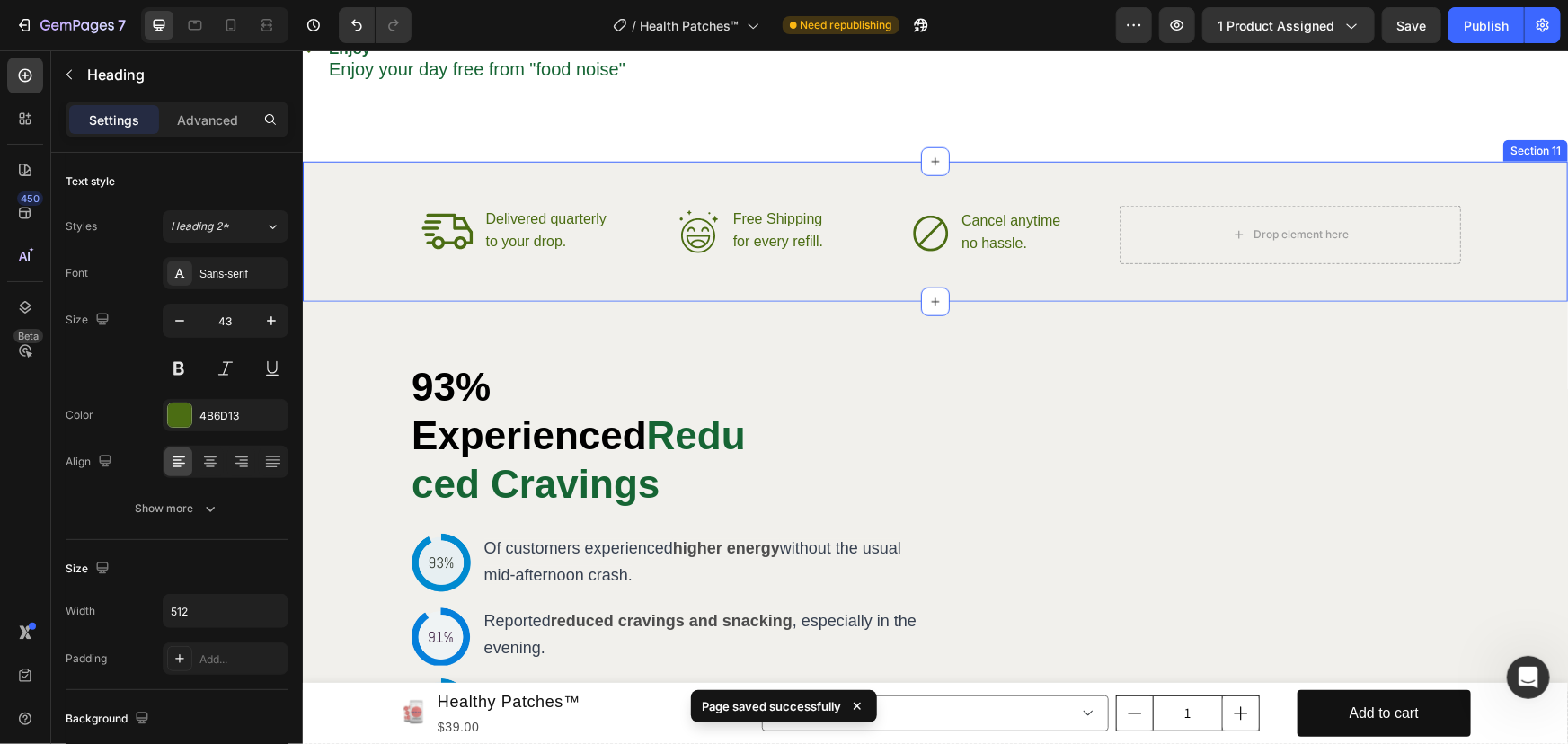
scroll to position [3993, 0]
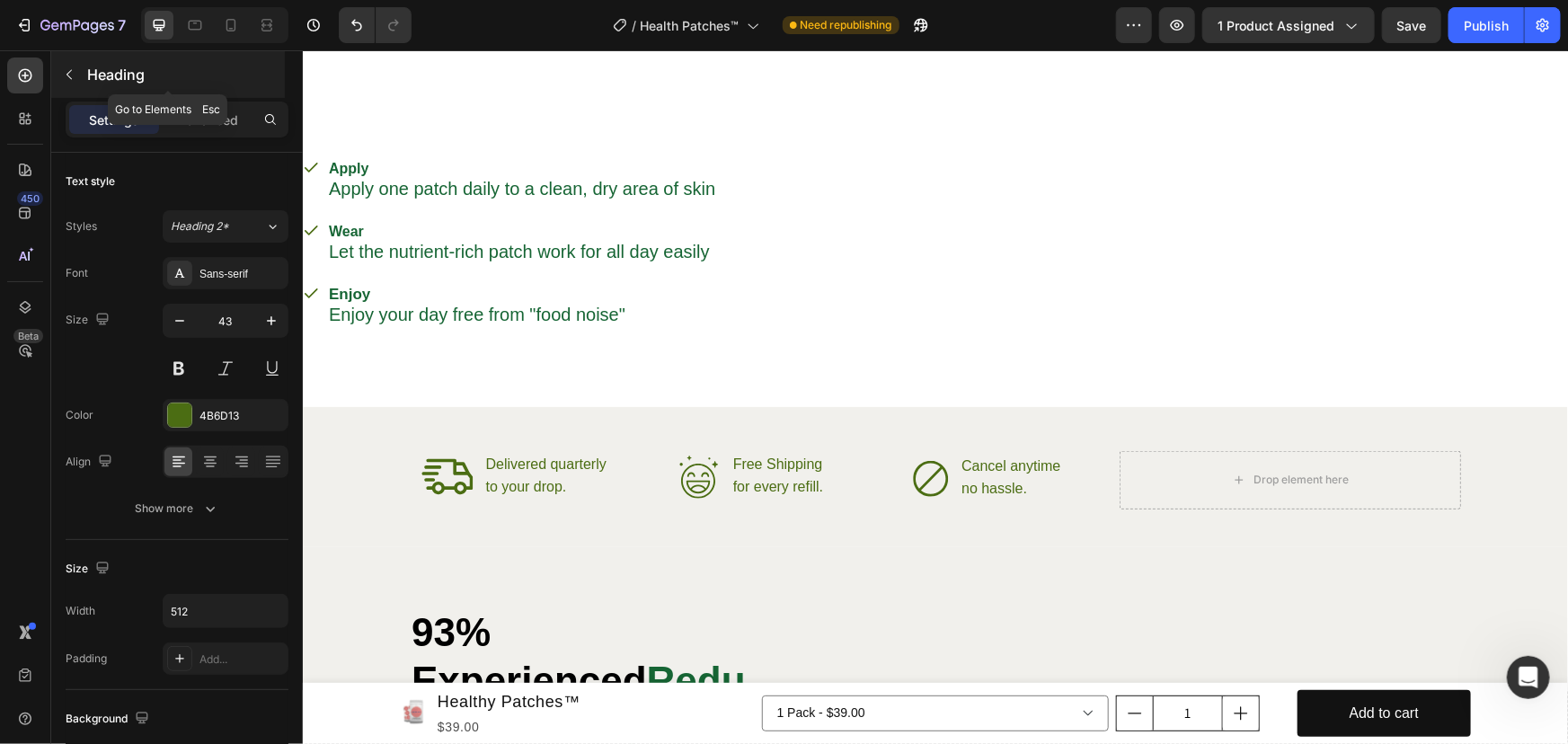
click at [72, 76] on icon "button" at bounding box center [68, 74] width 14 height 14
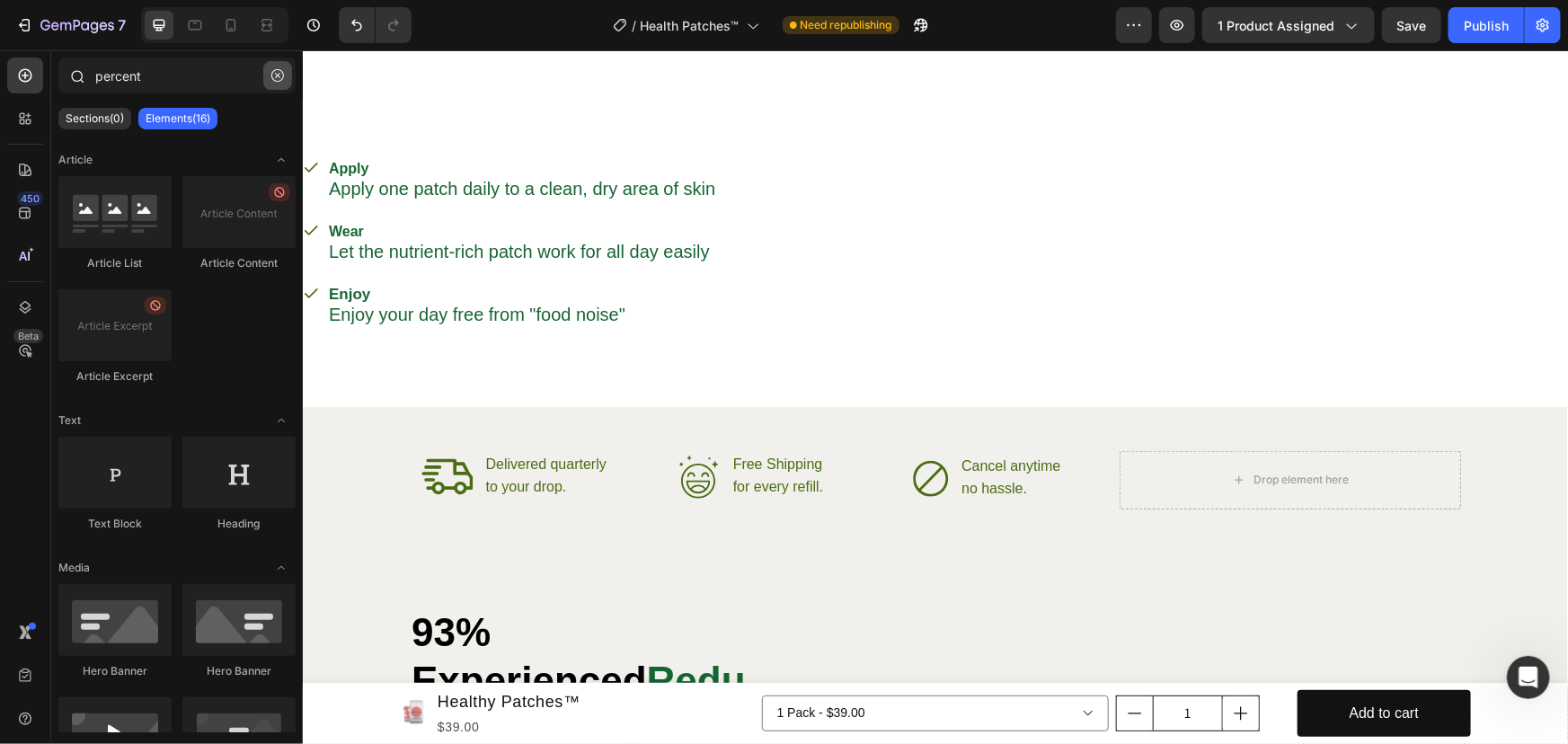
click at [272, 74] on icon "button" at bounding box center [277, 75] width 13 height 13
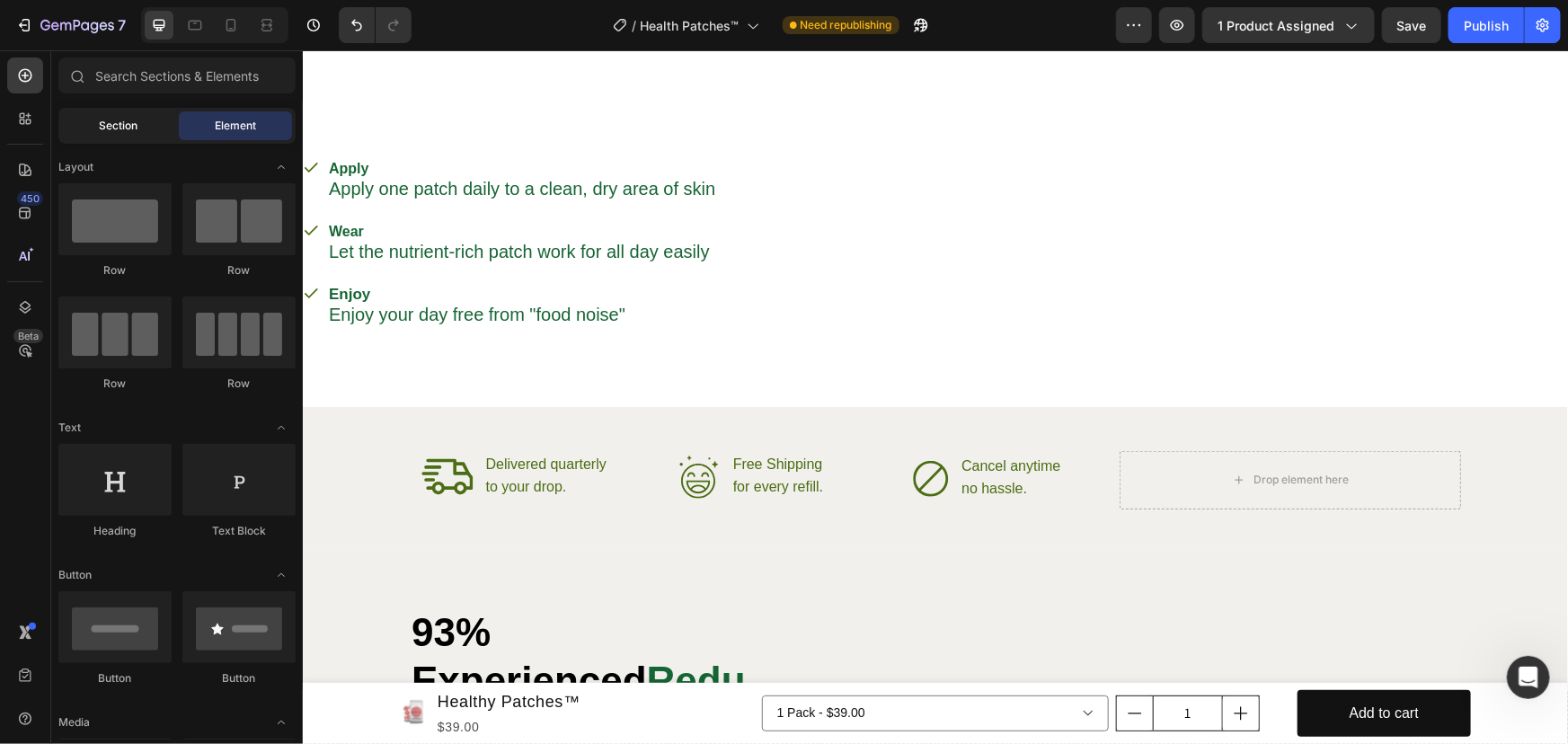
click at [116, 123] on span "Section" at bounding box center [119, 125] width 39 height 16
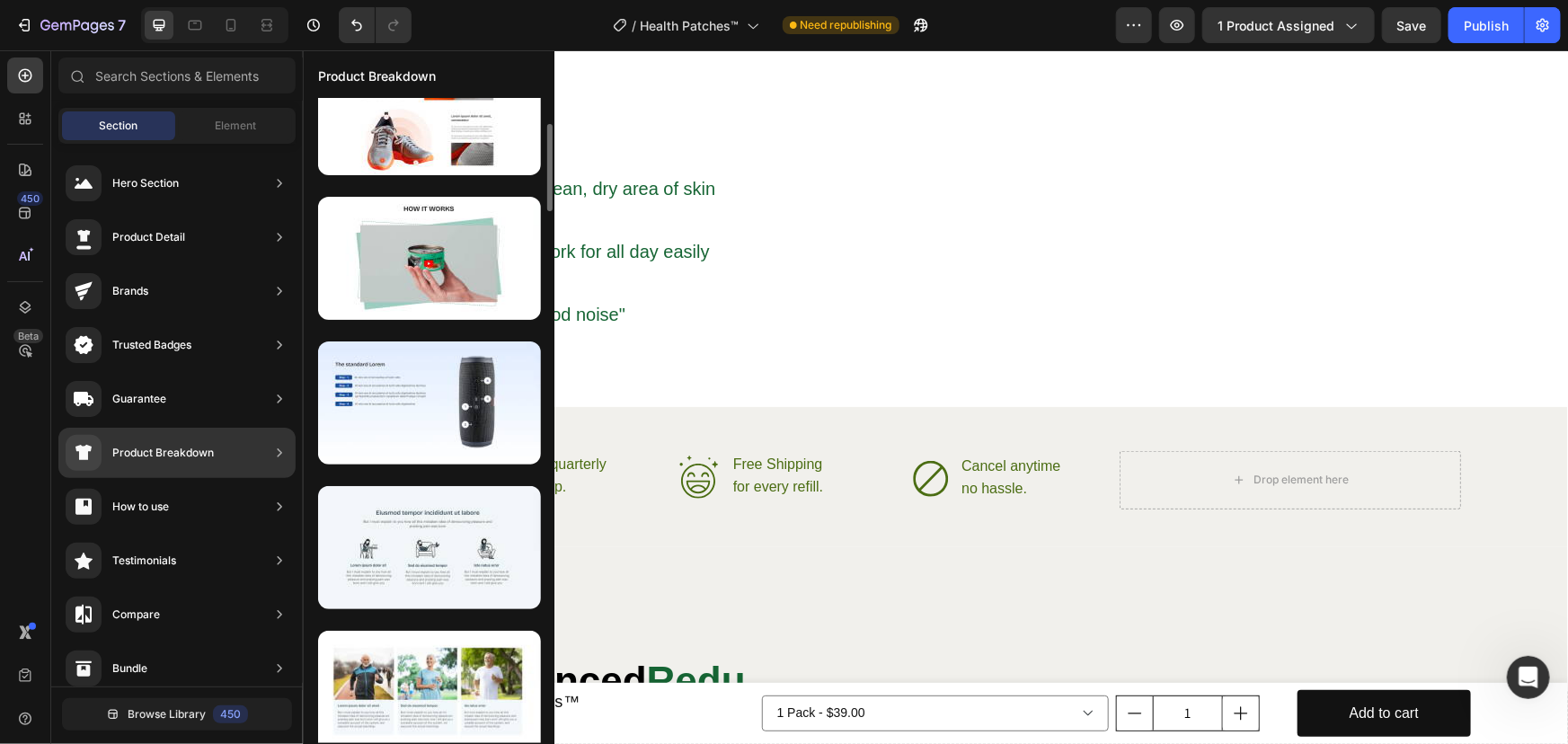
scroll to position [0, 0]
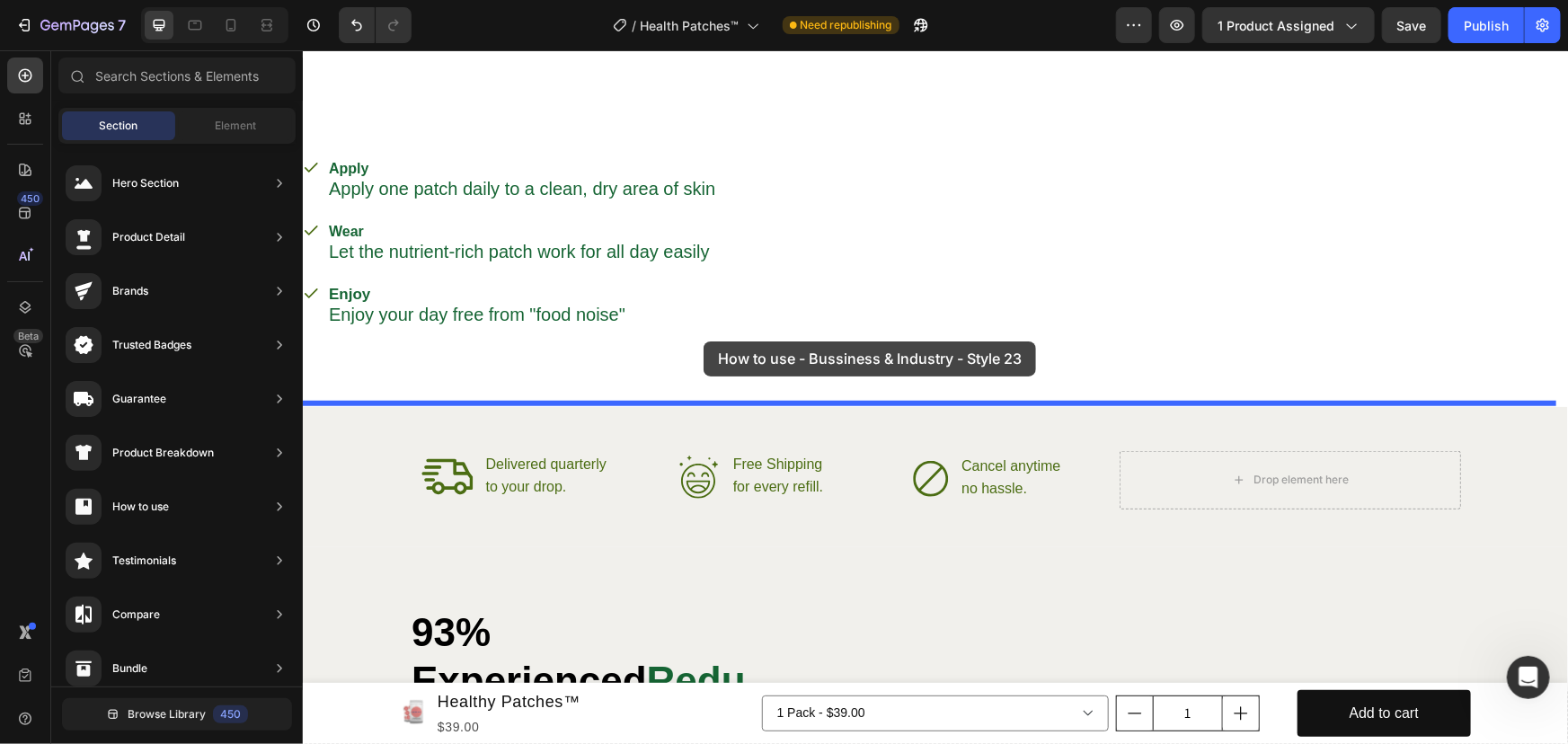
drag, startPoint x: 743, startPoint y: 385, endPoint x: 703, endPoint y: 341, distance: 59.5
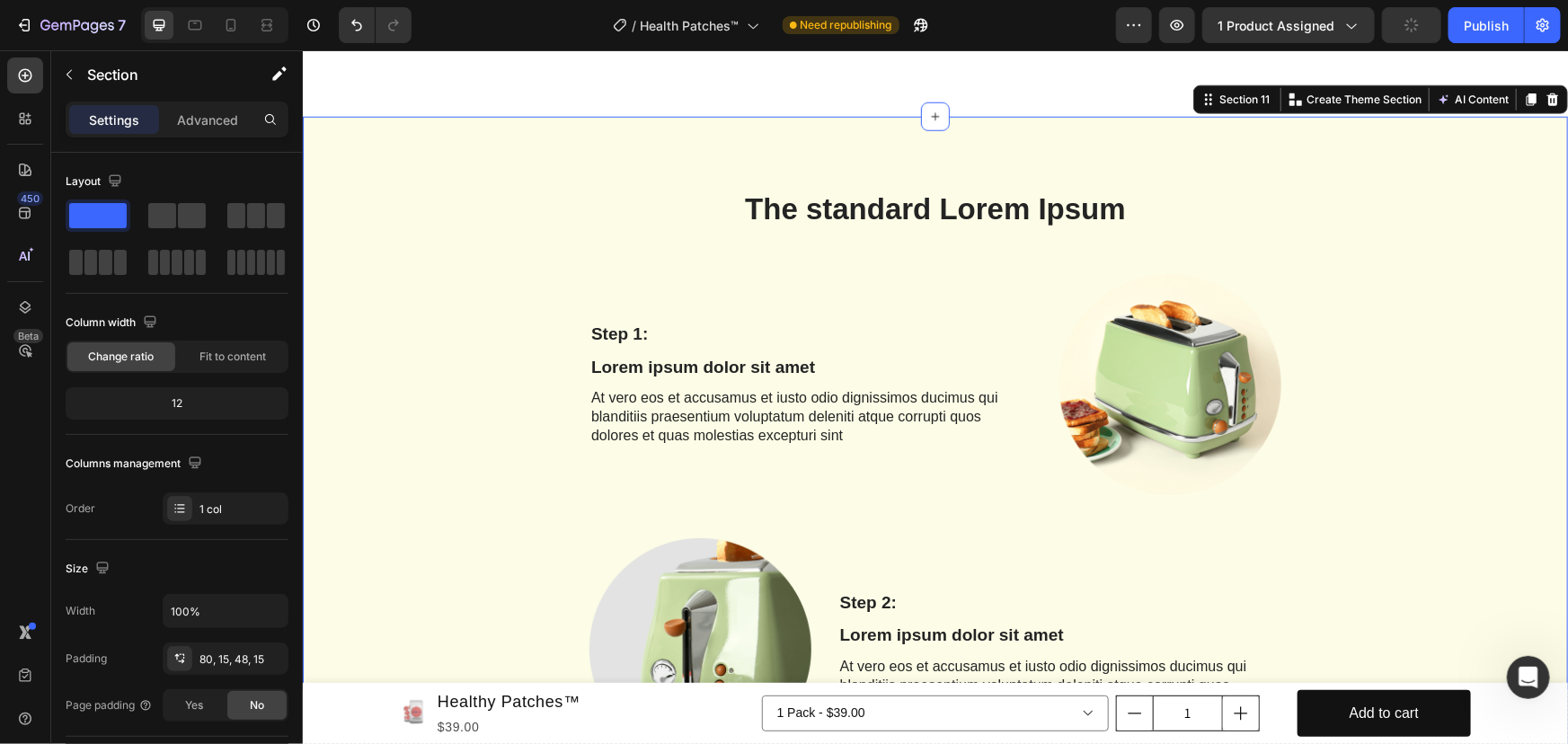
scroll to position [4039, 0]
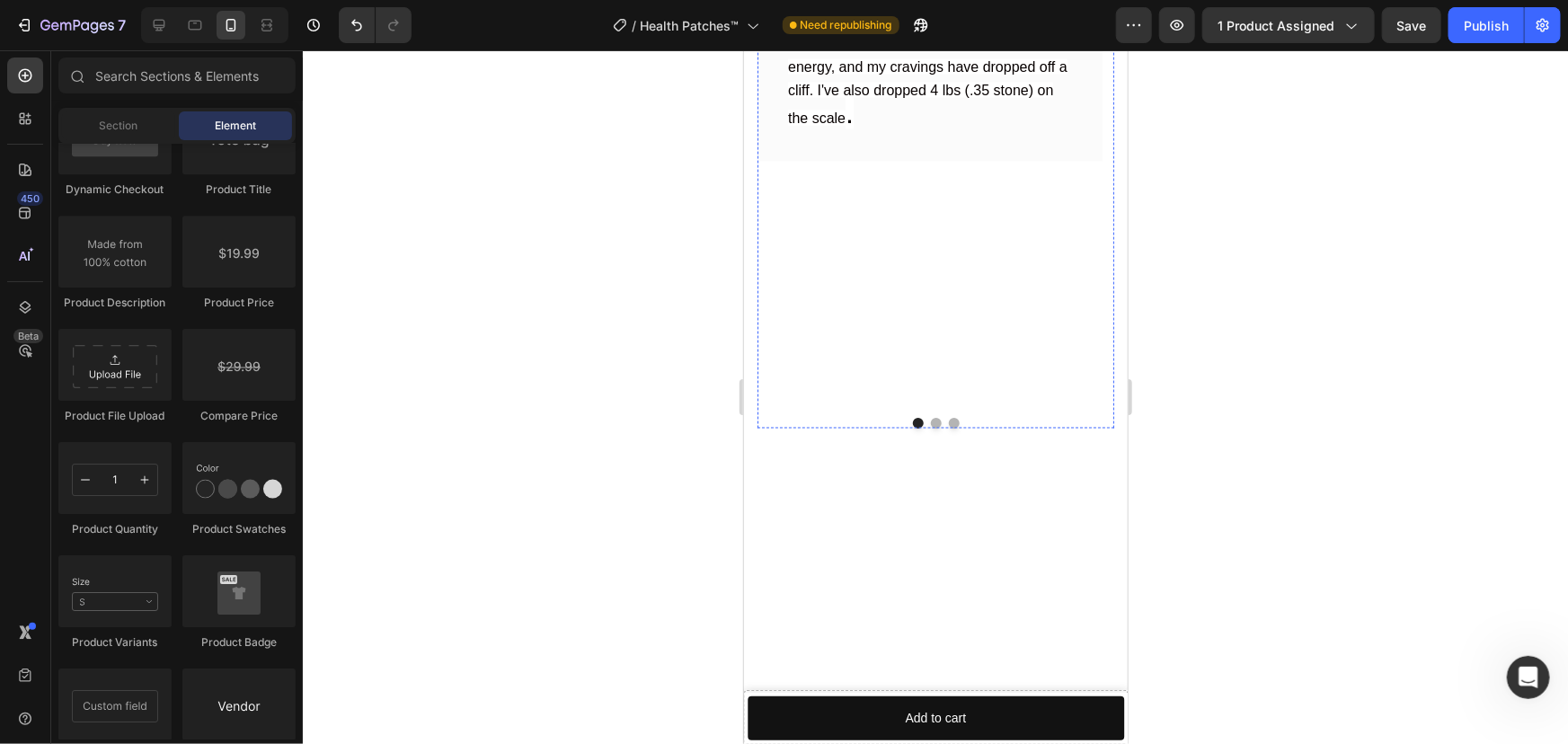
scroll to position [7216, 0]
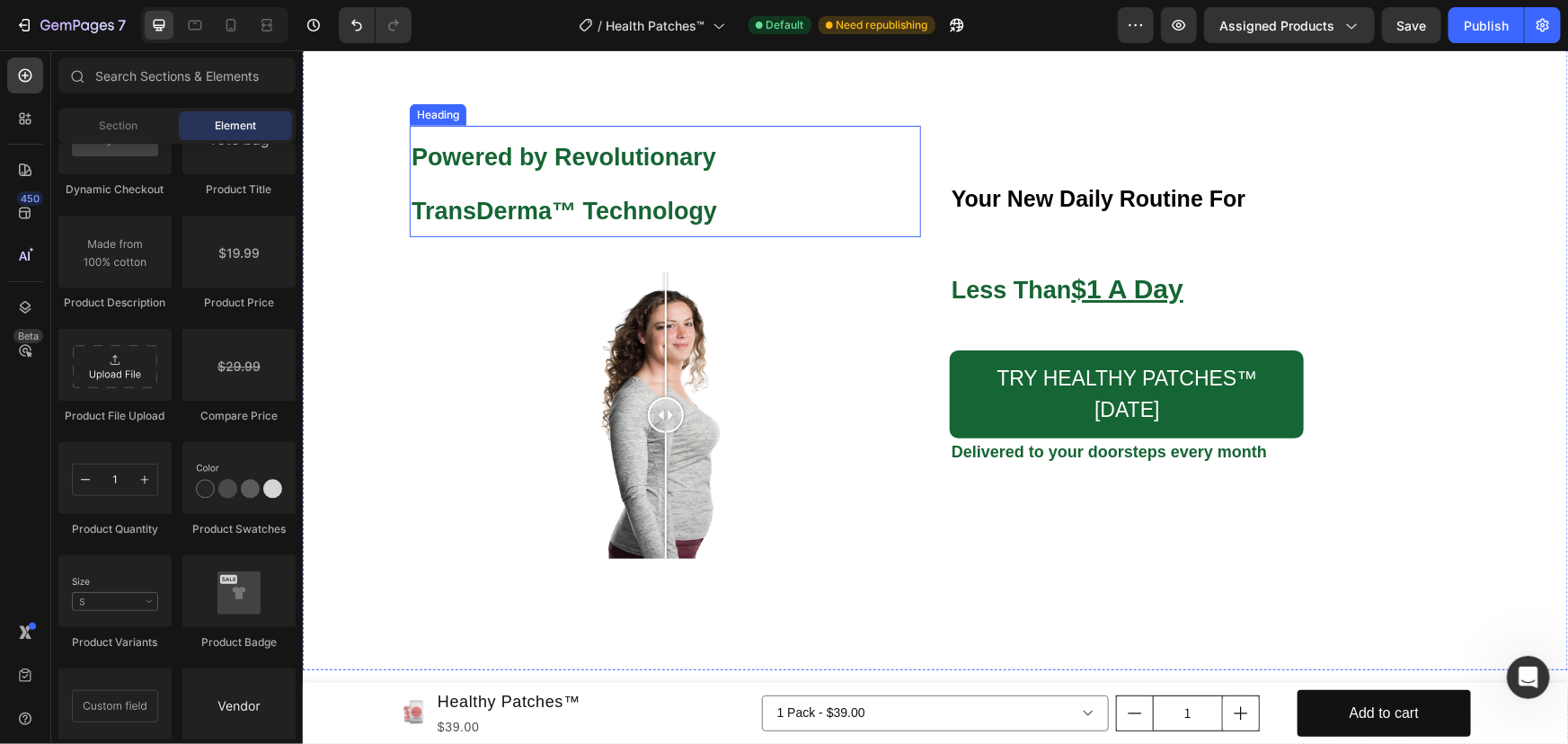
click at [671, 201] on strong "Powered by Revolutionary TransDerma™ Technology" at bounding box center [562, 183] width 305 height 81
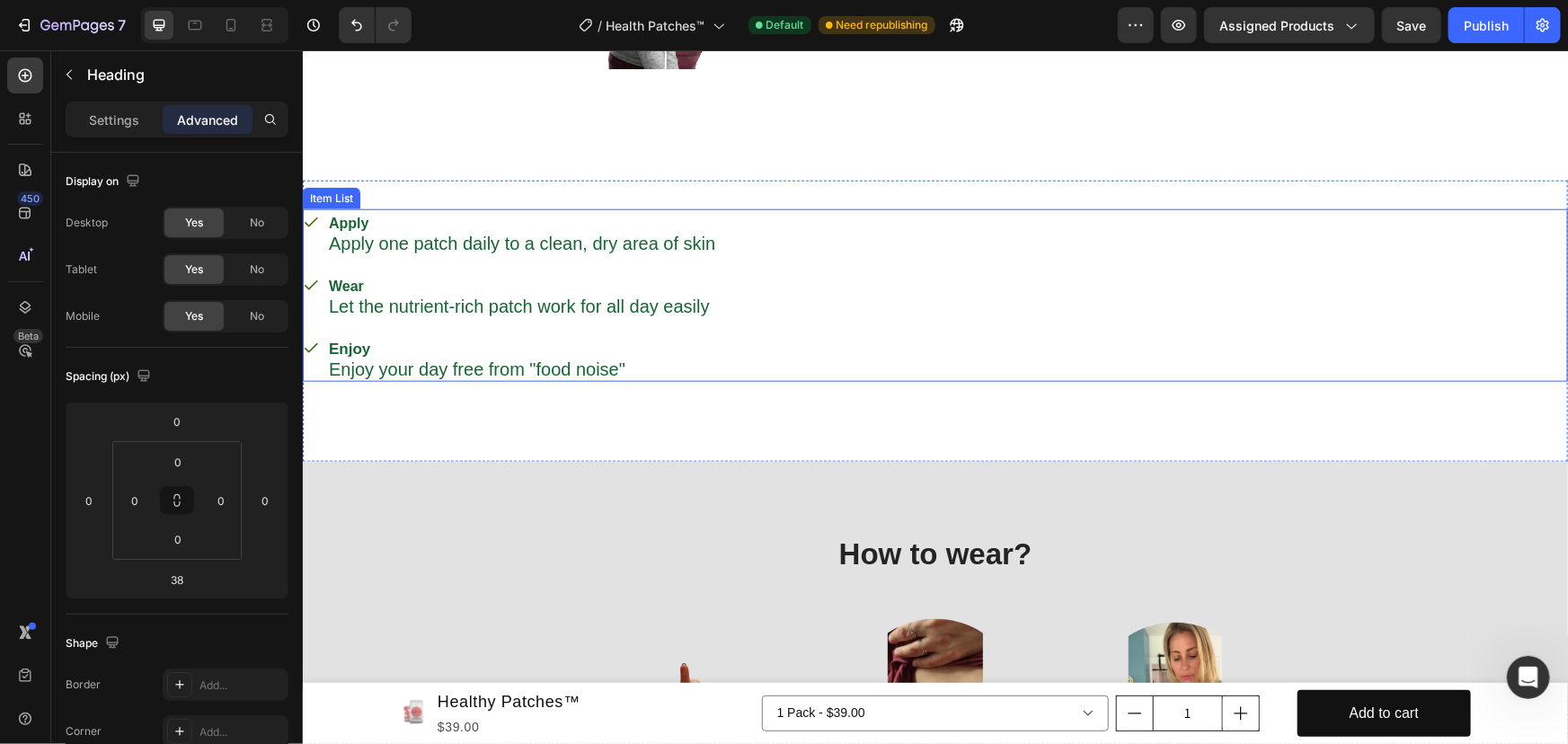
scroll to position [4579, 0]
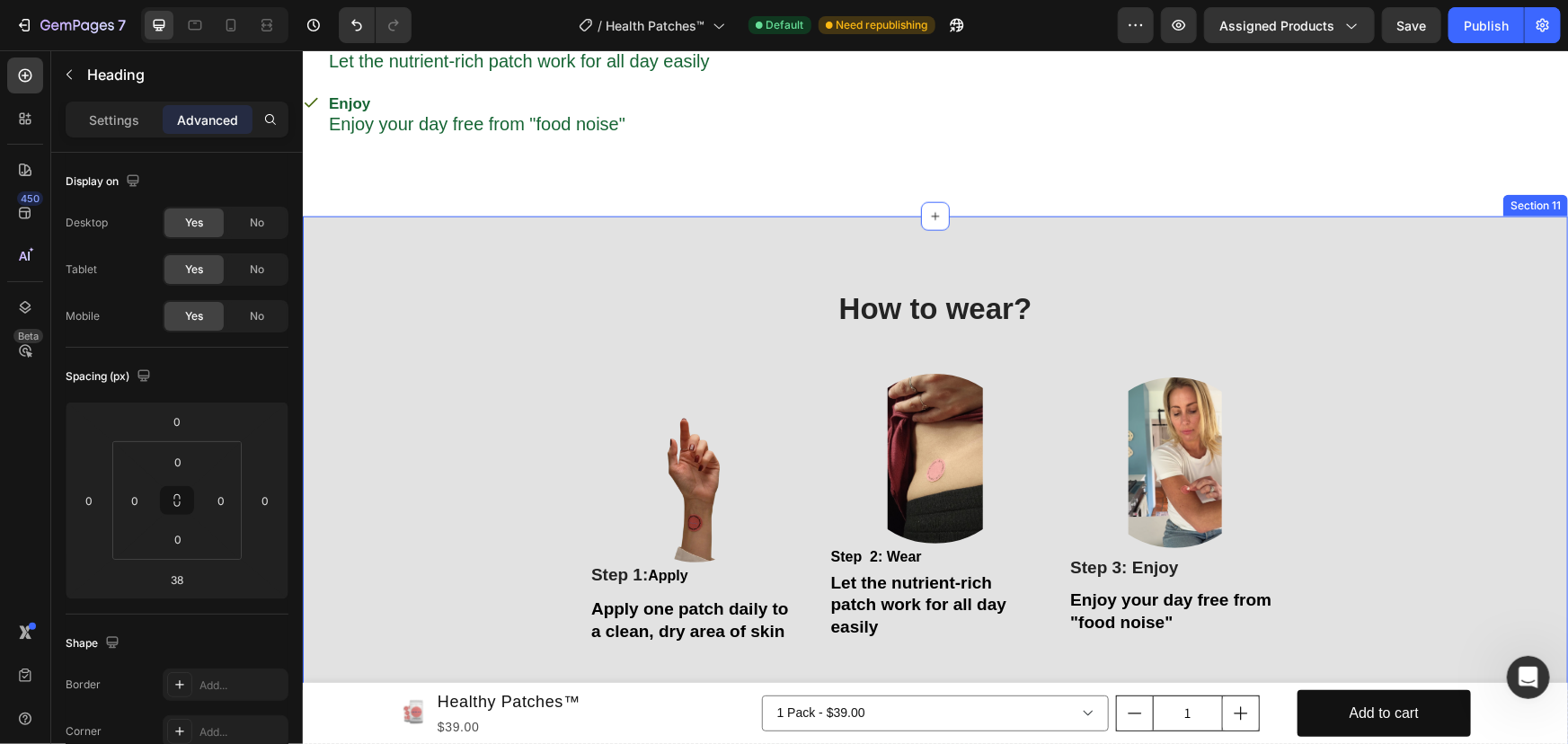
click at [716, 268] on div "How to wear? Heading Row Image Step 1: Apply Text Block Apply one patch daily t…" at bounding box center [935, 551] width 1265 height 670
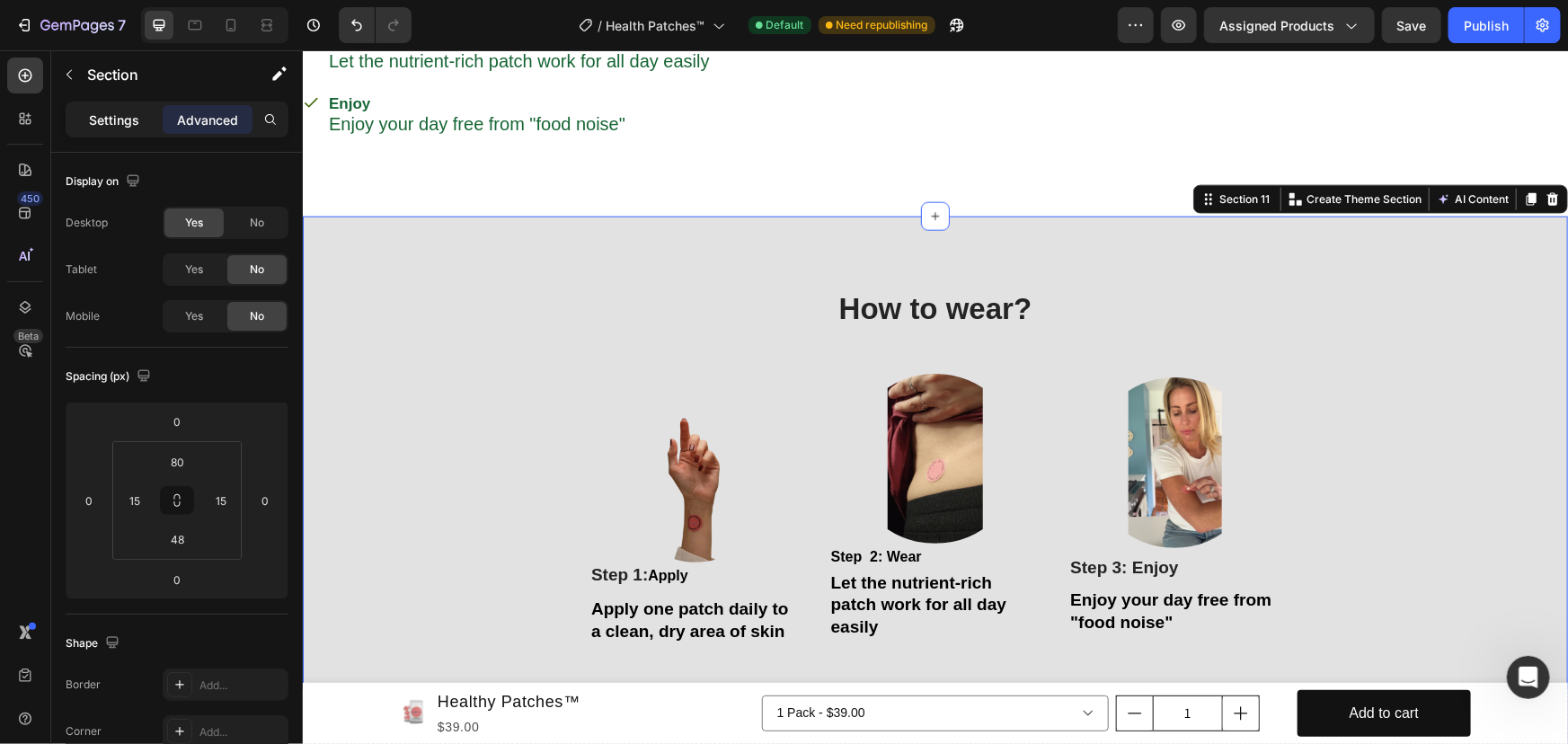
click at [120, 125] on p "Settings" at bounding box center [114, 120] width 50 height 19
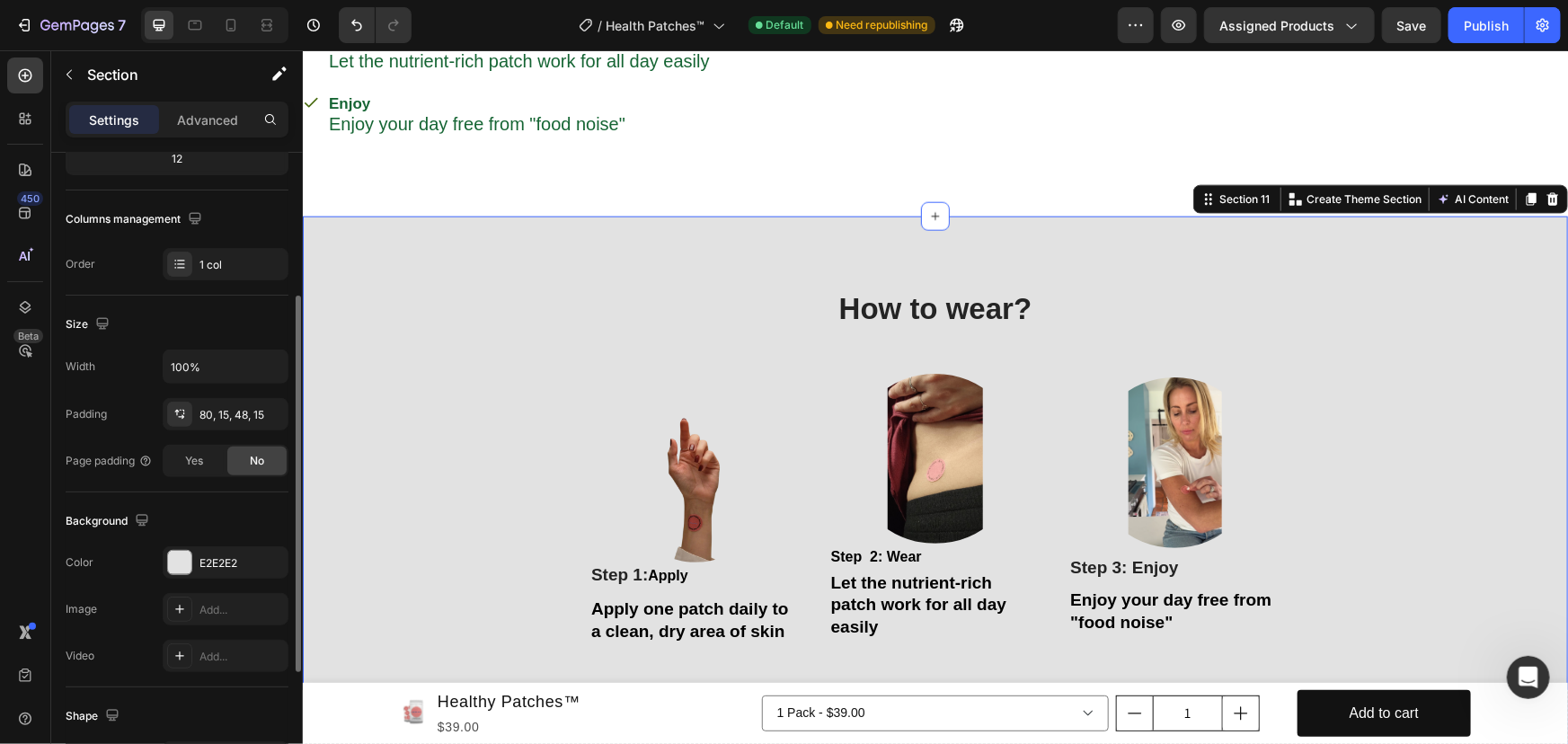
scroll to position [451, 0]
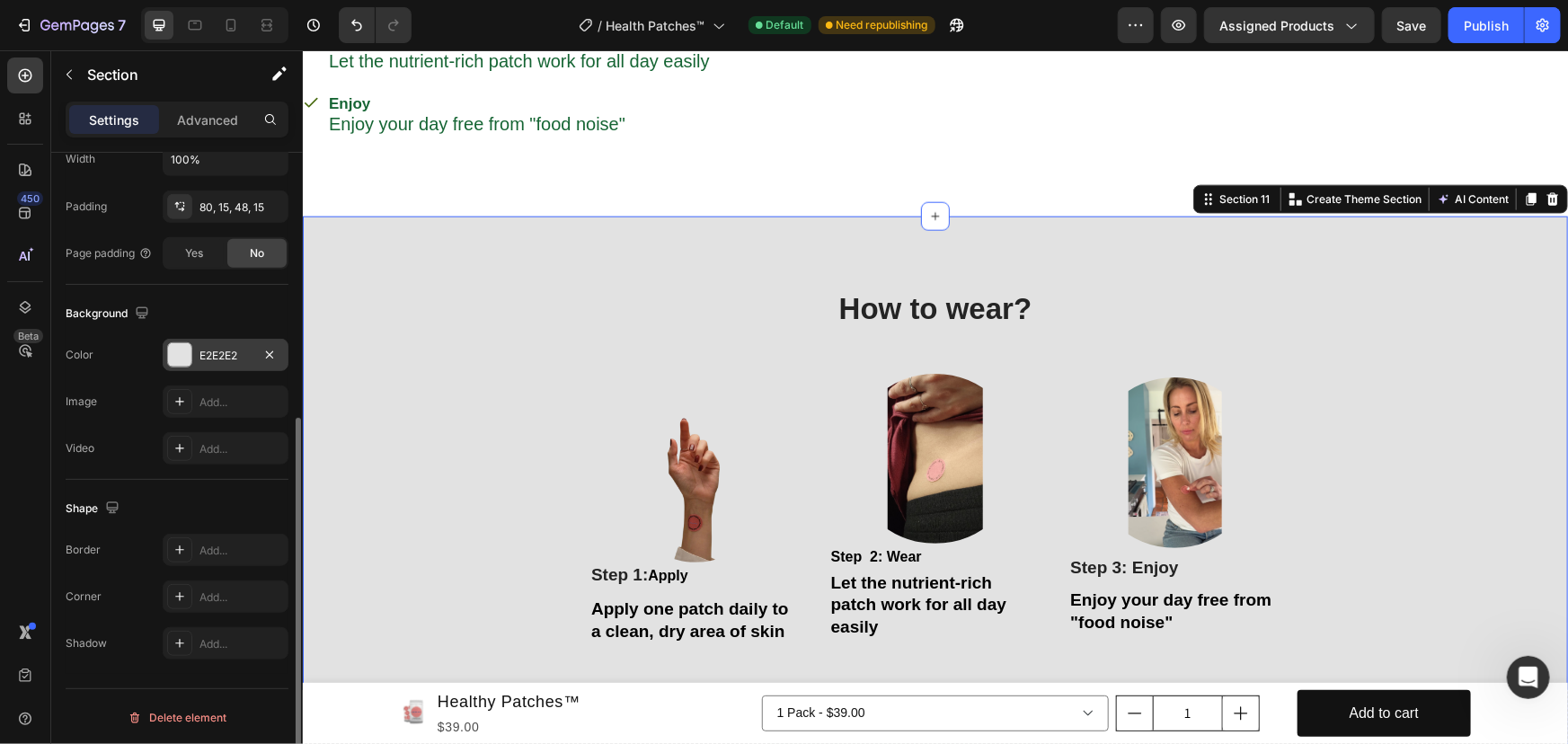
click at [223, 347] on div "E2E2E2" at bounding box center [225, 355] width 52 height 16
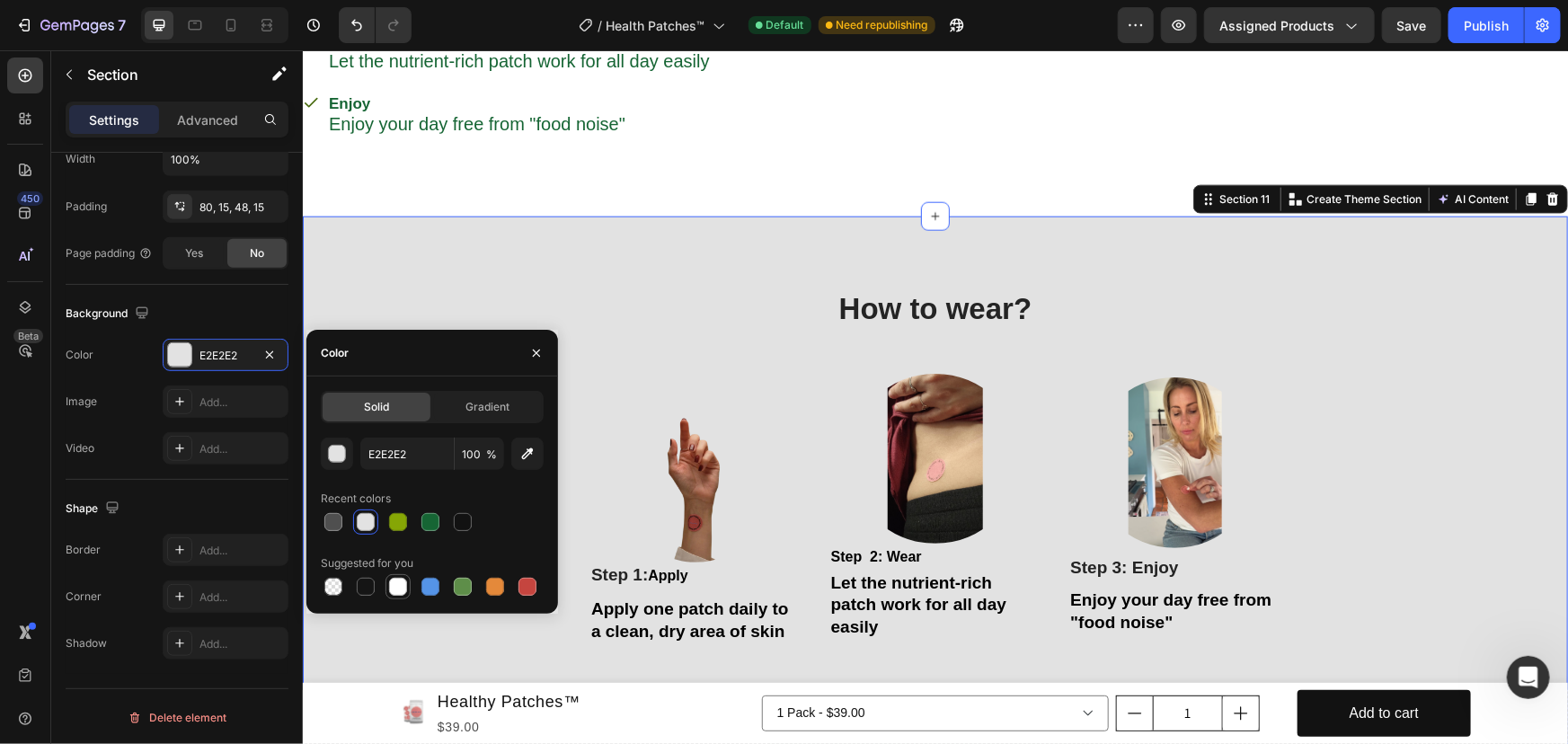
click at [397, 584] on div at bounding box center [398, 586] width 18 height 18
type input "FFFFFF"
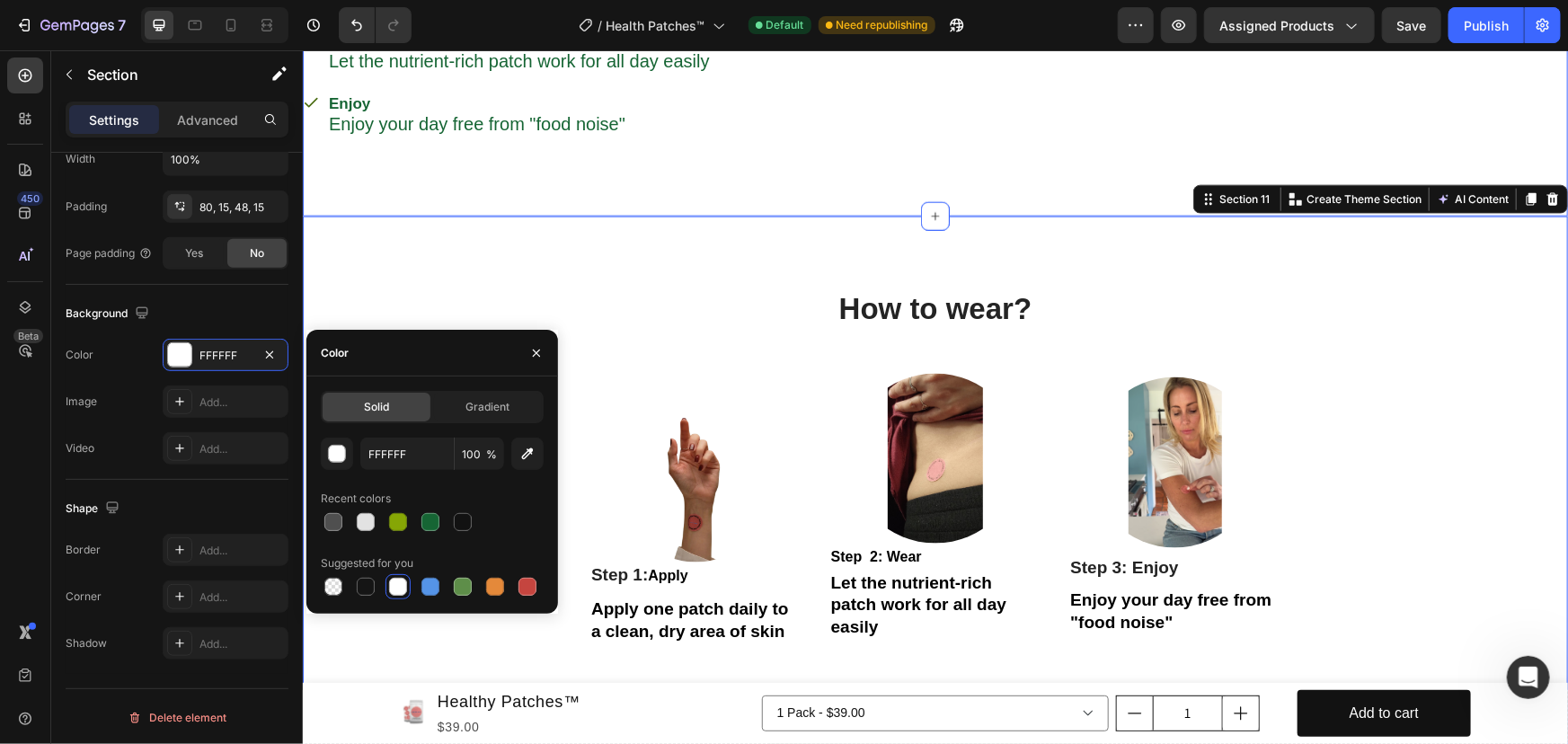
click at [855, 169] on div "Apply Apply one patch daily to a clean, dry area of skin Wear Let the nutrient-…" at bounding box center [935, 75] width 1265 height 223
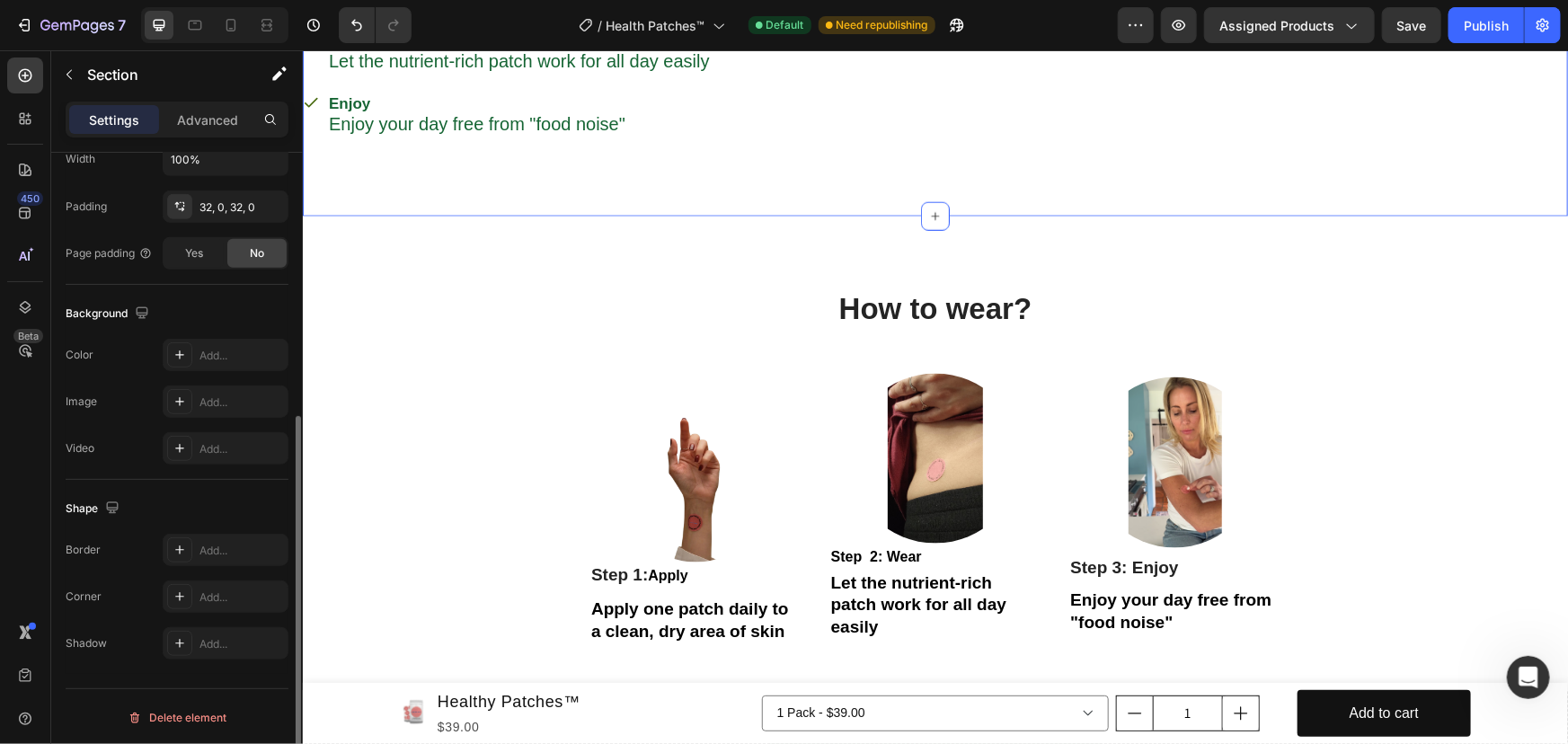
scroll to position [450, 0]
click at [900, 492] on img at bounding box center [934, 457] width 169 height 169
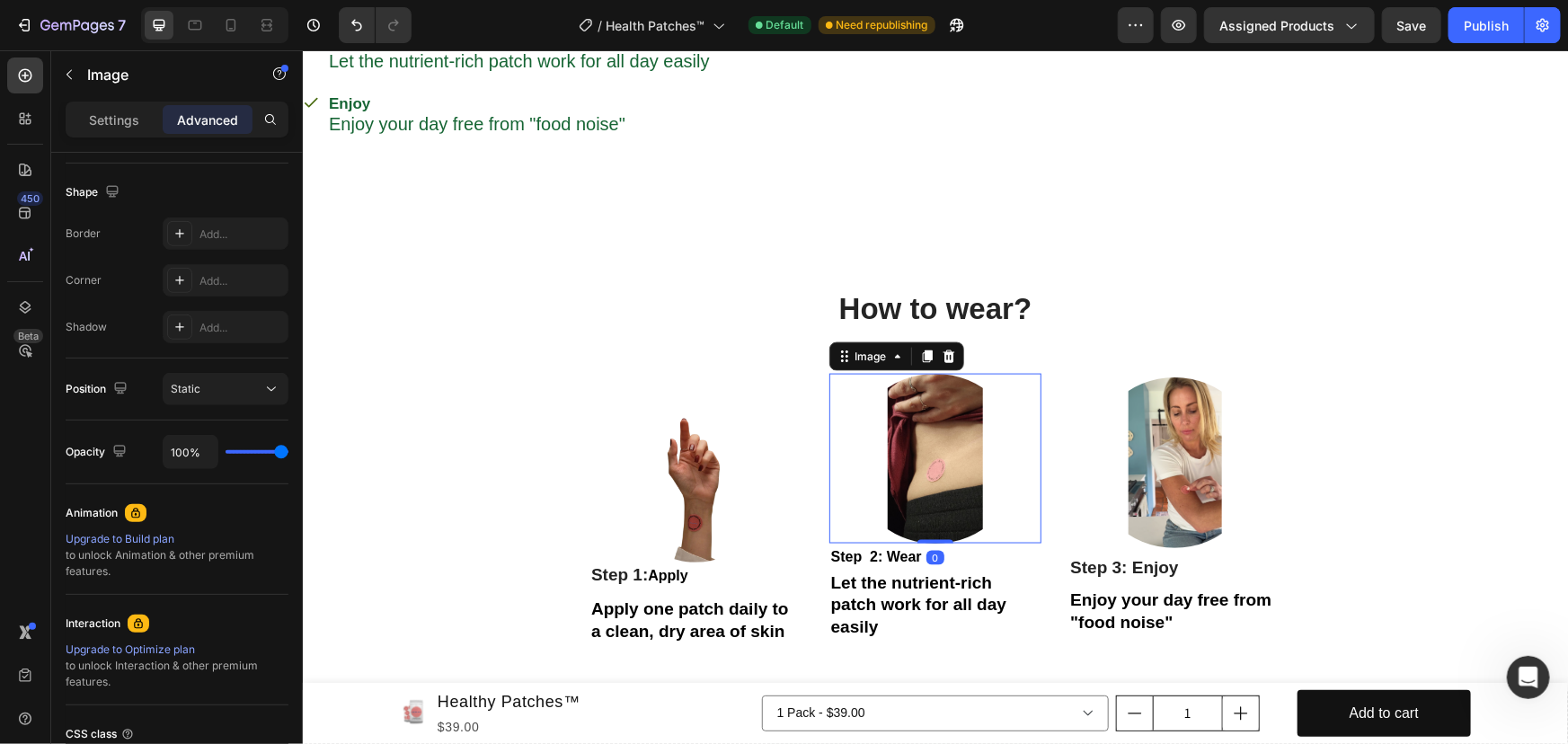
scroll to position [0, 0]
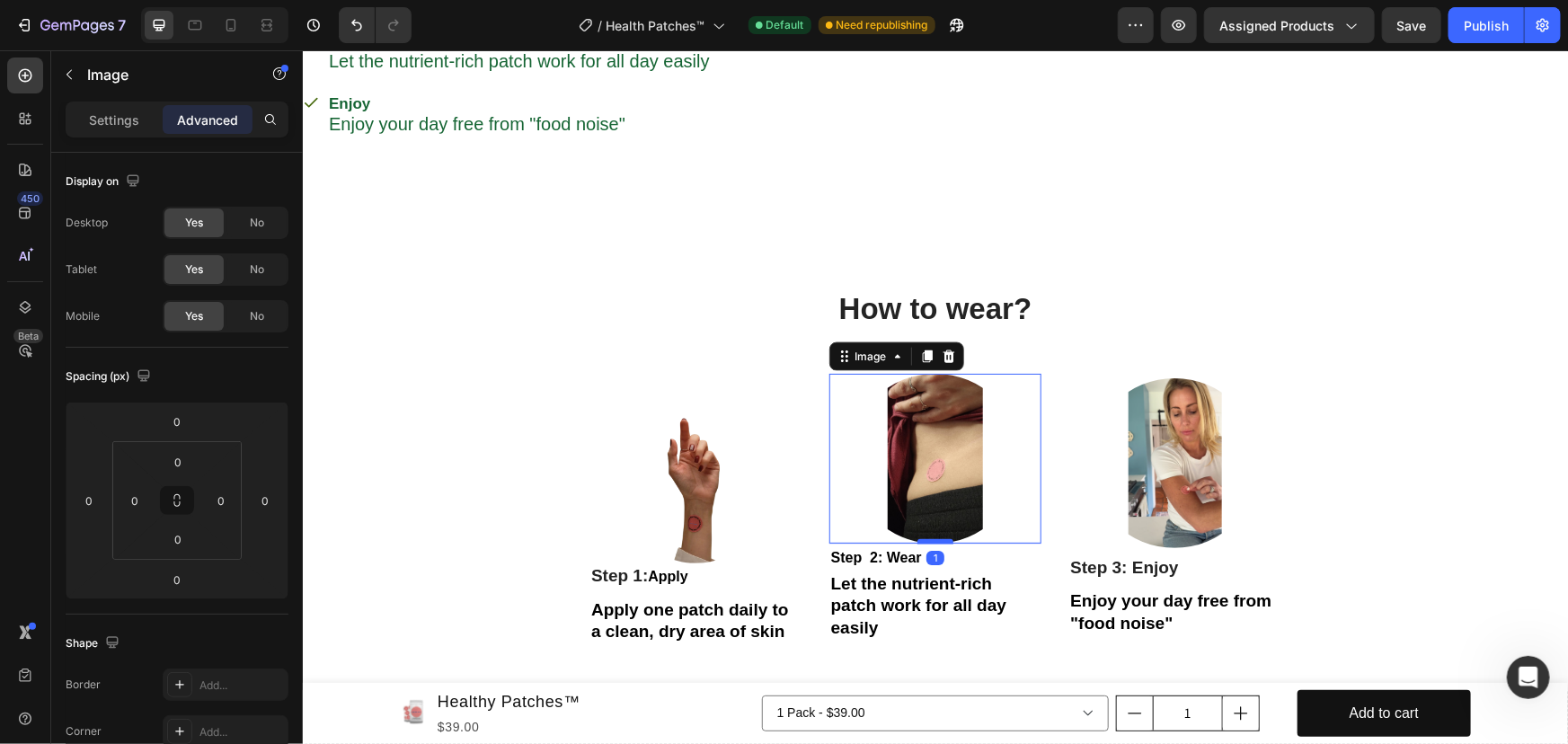
click at [922, 538] on div at bounding box center [934, 541] width 36 height 6
type input "1"
click at [879, 556] on strong "Step 2: Wear" at bounding box center [875, 556] width 90 height 15
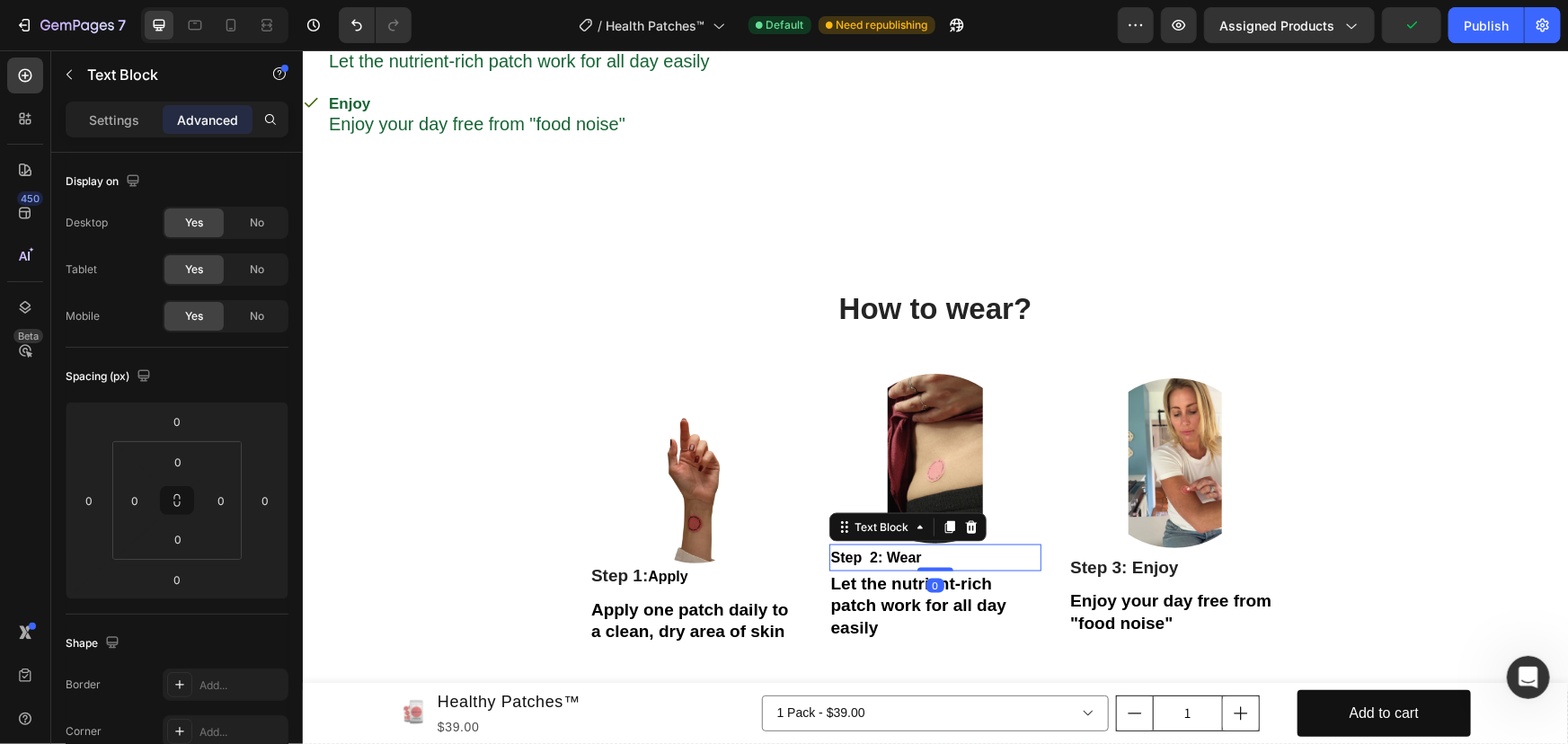
drag, startPoint x: 924, startPoint y: 564, endPoint x: 921, endPoint y: 554, distance: 10.4
click at [921, 554] on div "Step 2: Wear Text Block 0" at bounding box center [934, 557] width 213 height 27
click at [874, 408] on img at bounding box center [934, 457] width 169 height 169
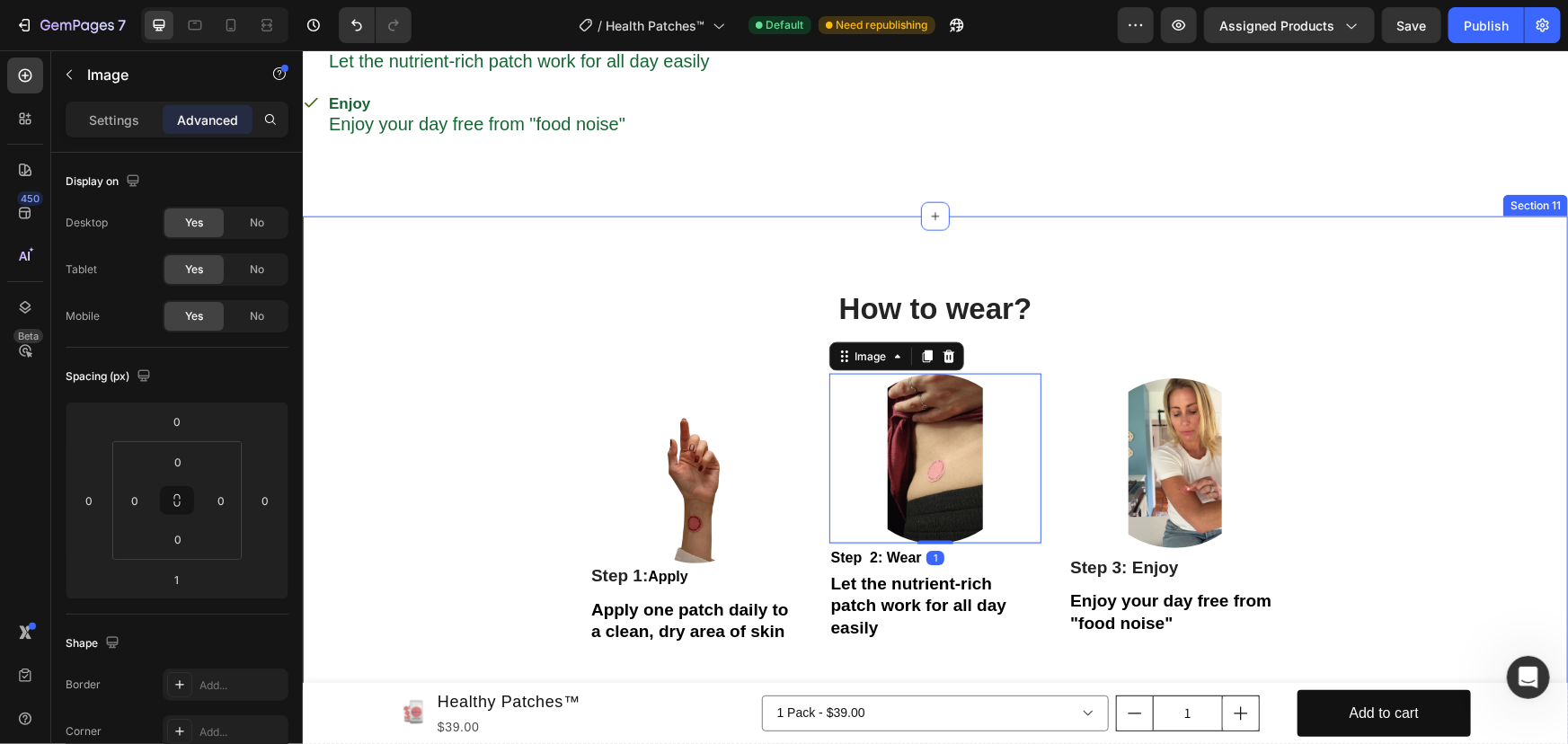
click at [1001, 350] on div "How to wear? Heading Row Image Step 1: Apply Text Block Apply one patch daily t…" at bounding box center [935, 566] width 1238 height 556
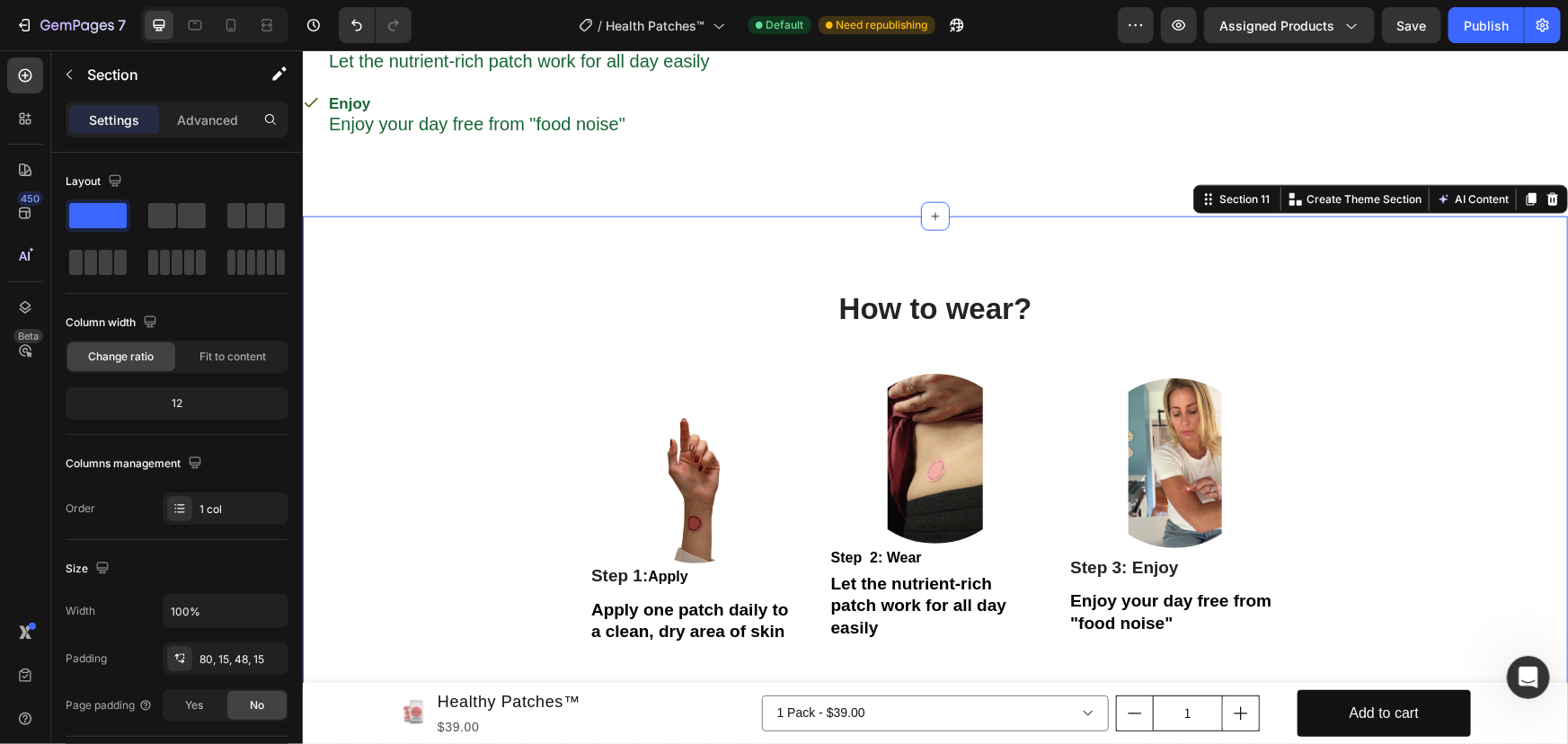
click at [977, 368] on div "How to wear? Heading Row Image Step 1: Apply Text Block Apply one patch daily t…" at bounding box center [935, 566] width 1238 height 556
click at [958, 459] on img at bounding box center [934, 457] width 169 height 169
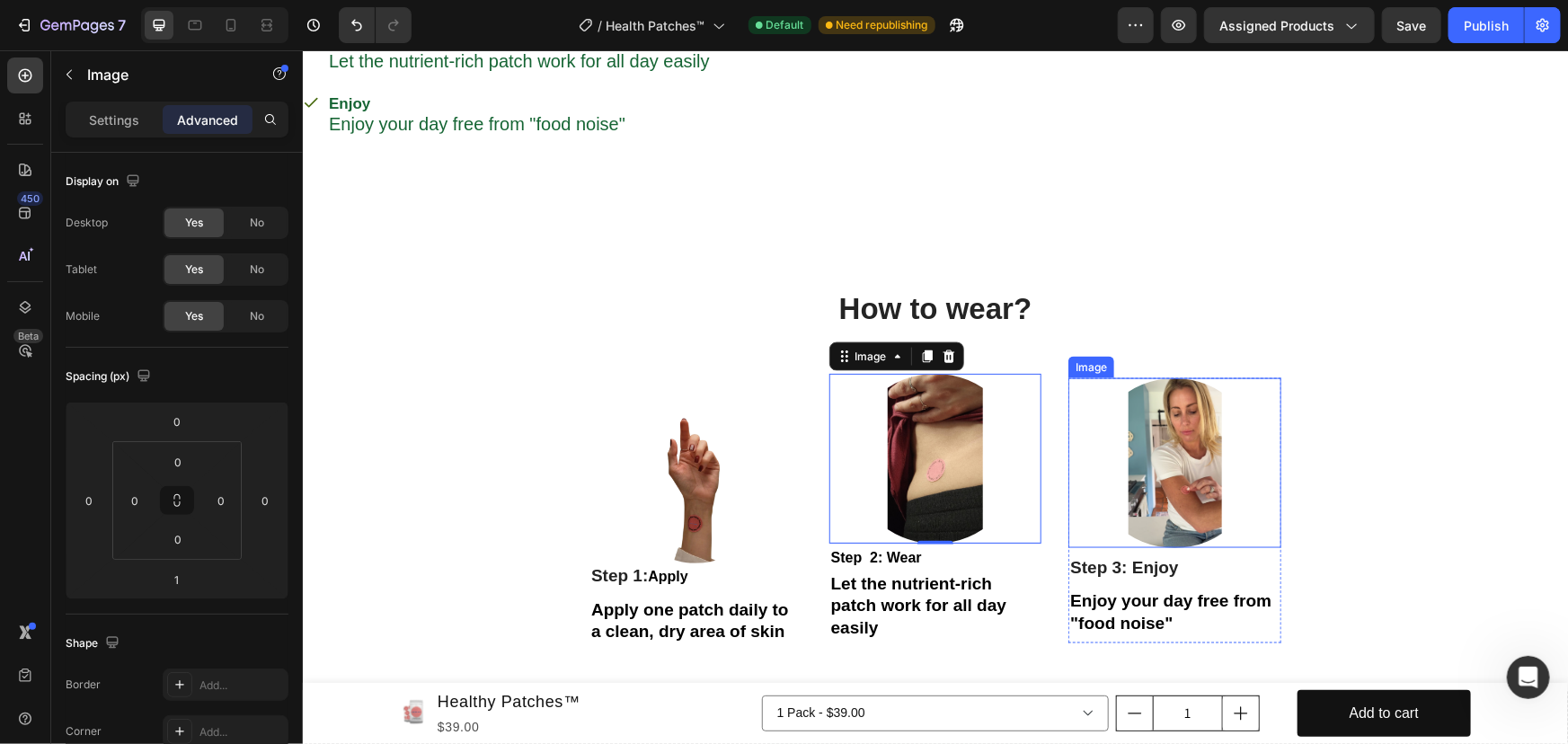
click at [1176, 463] on img at bounding box center [1173, 462] width 169 height 169
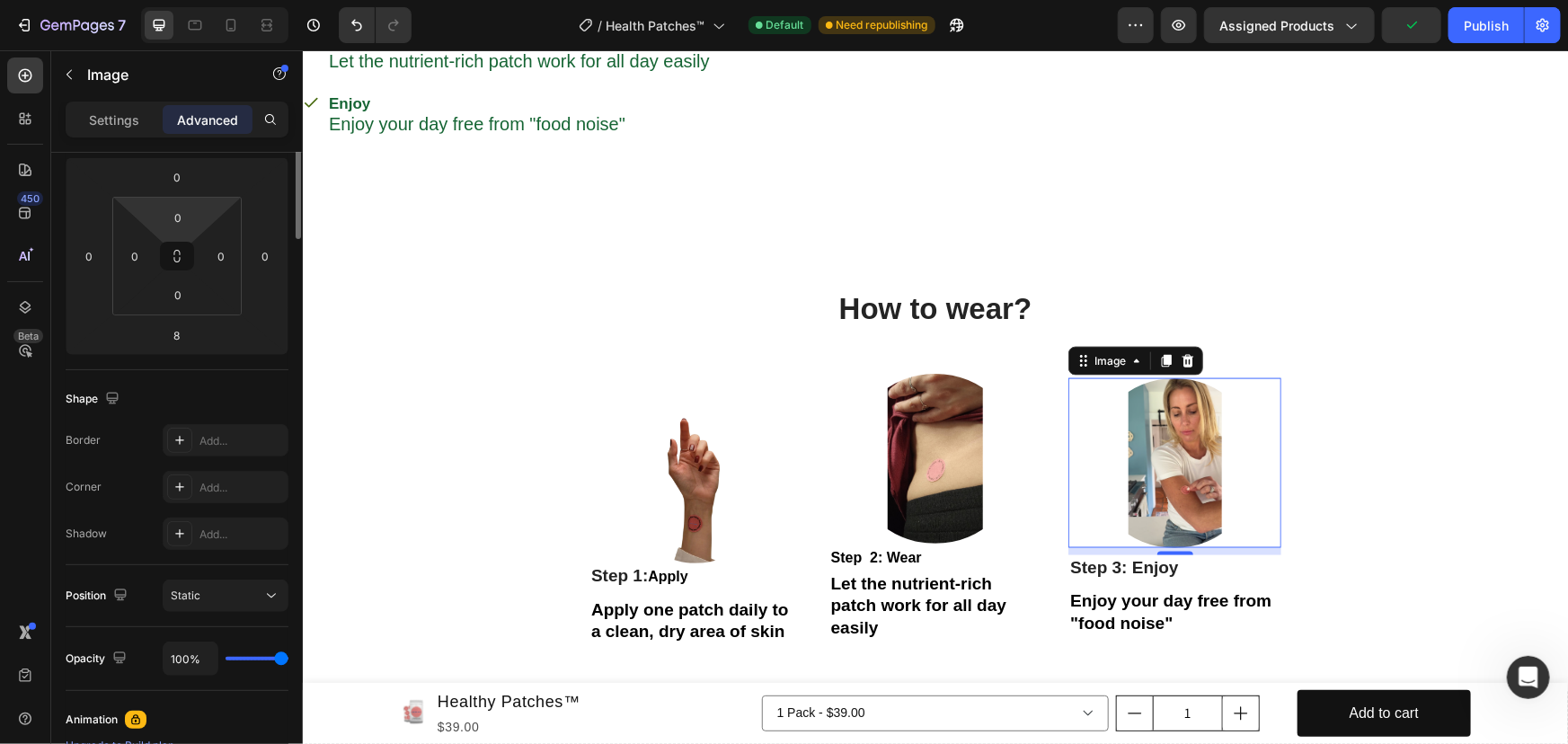
scroll to position [490, 0]
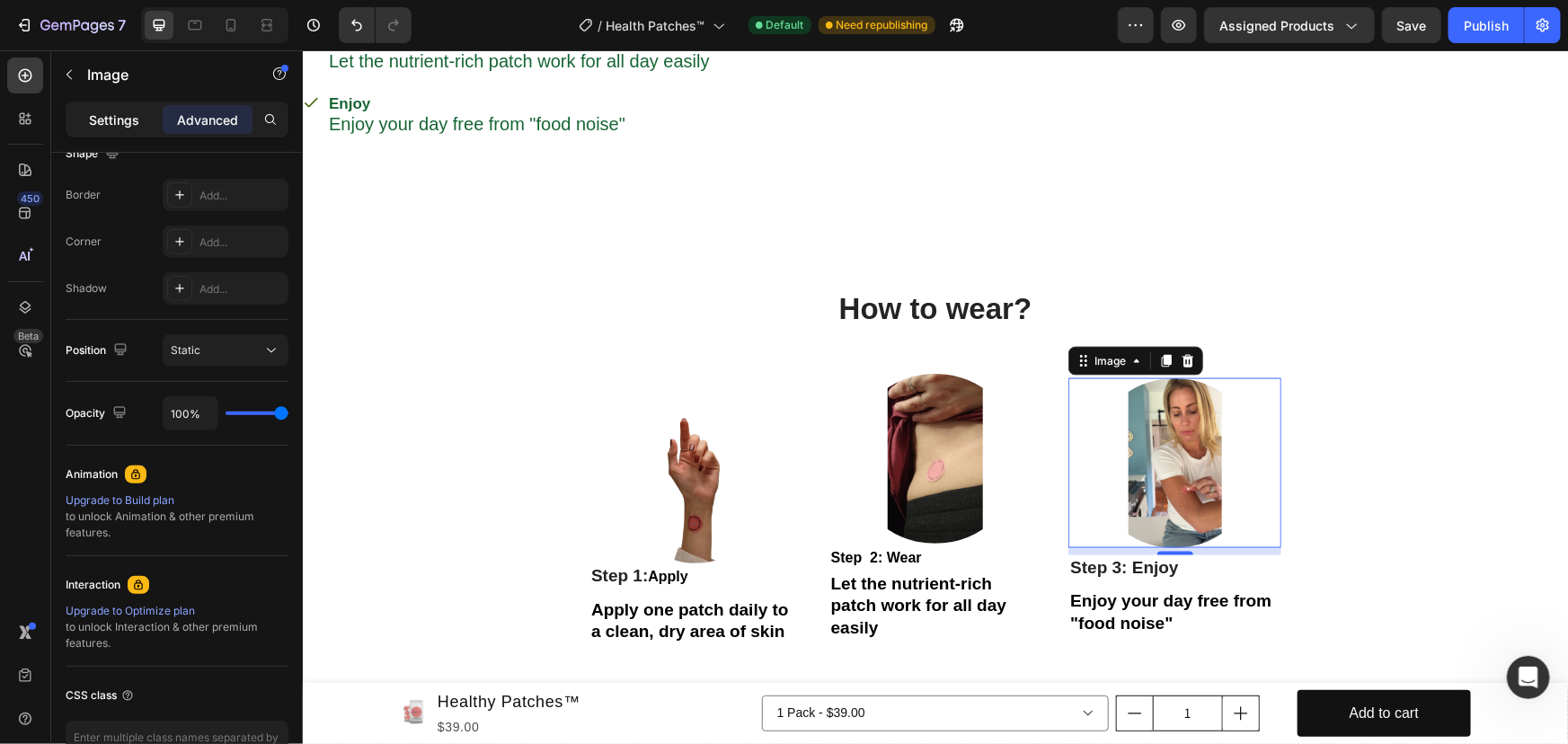
click at [103, 115] on p "Settings" at bounding box center [114, 120] width 50 height 19
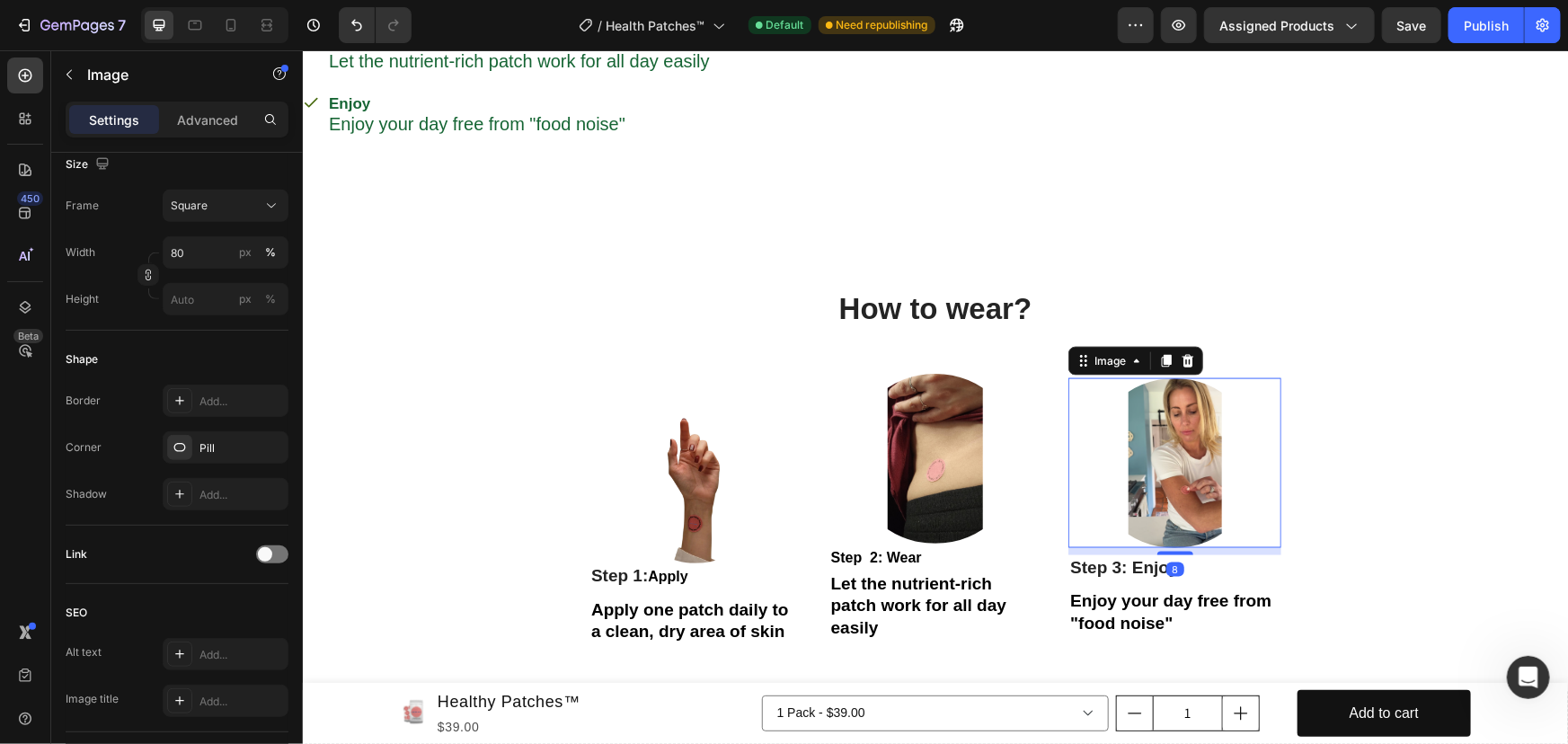
scroll to position [0, 0]
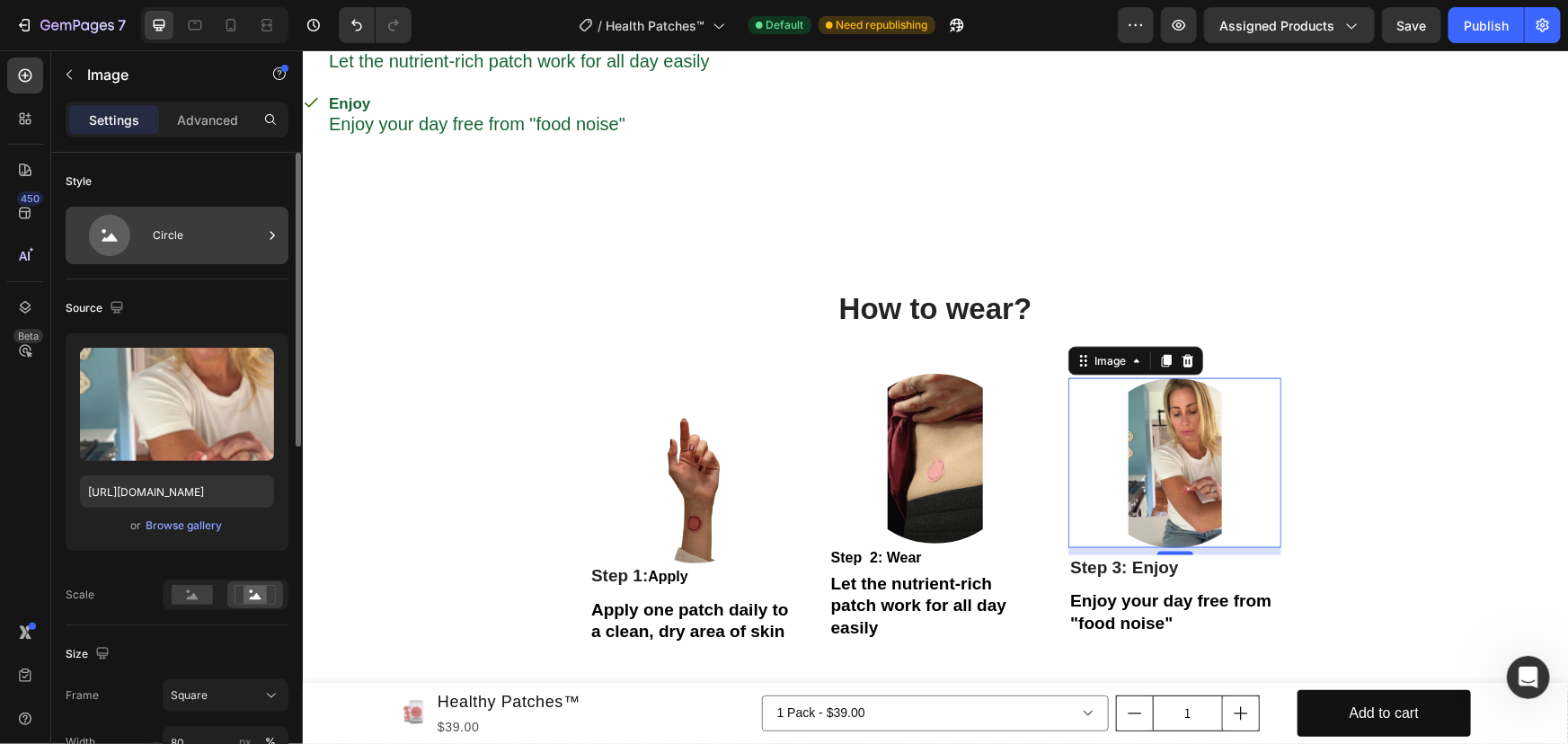
click at [196, 246] on div "Circle" at bounding box center [208, 235] width 110 height 41
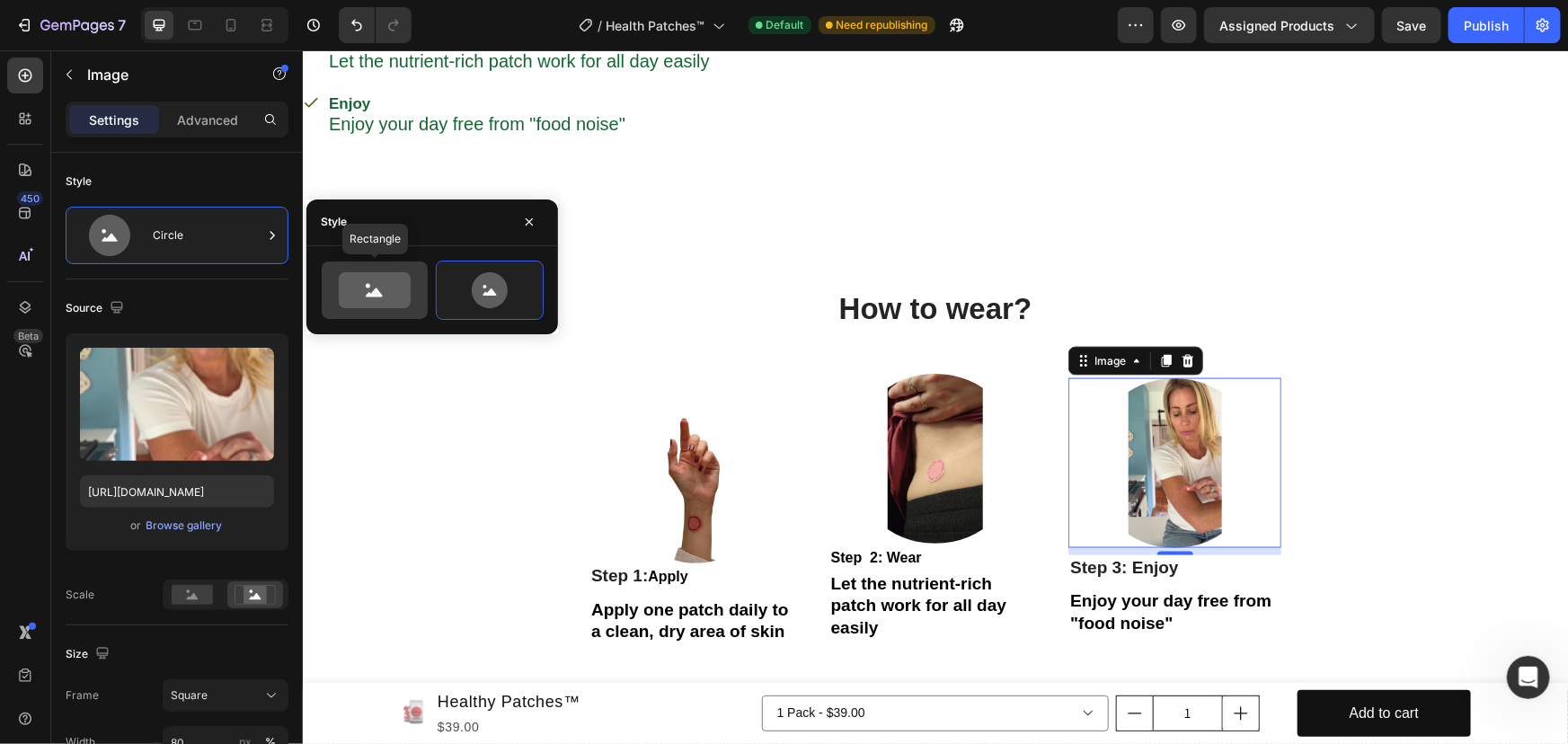
click at [416, 300] on icon at bounding box center [374, 290] width 85 height 36
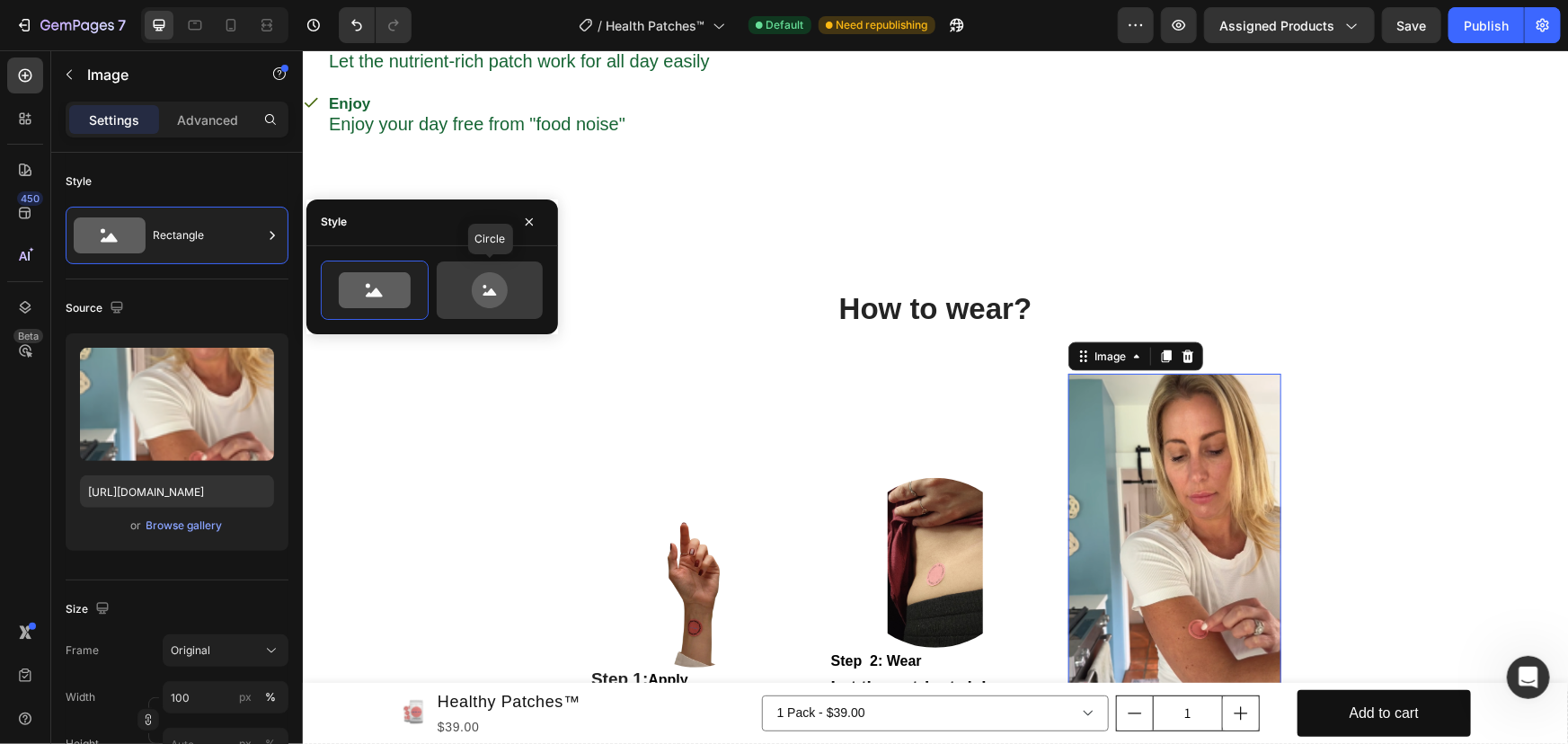
click at [497, 300] on icon at bounding box center [489, 290] width 36 height 36
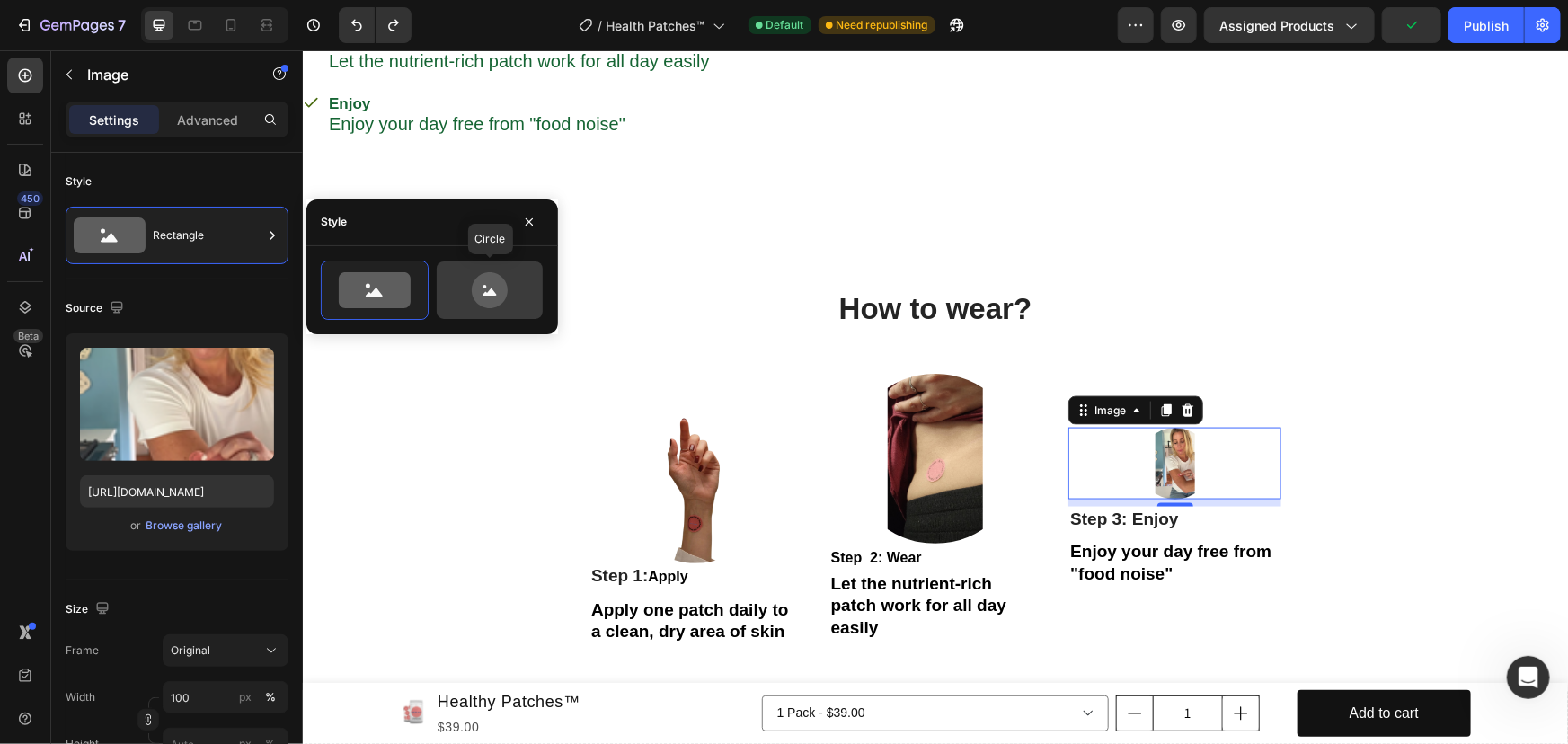
click at [506, 284] on icon at bounding box center [490, 290] width 85 height 36
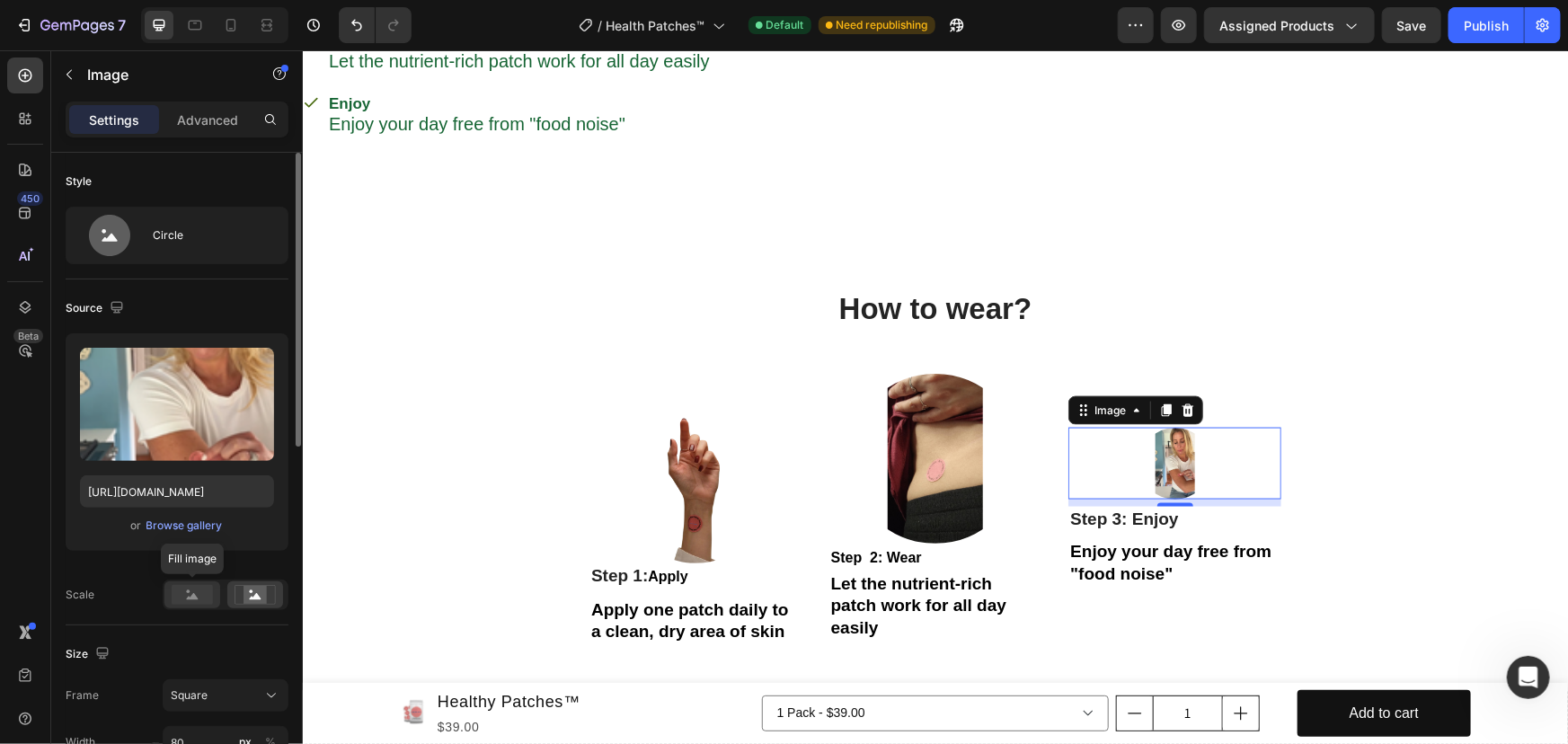
click at [209, 582] on div at bounding box center [193, 595] width 56 height 27
click at [268, 593] on icon at bounding box center [255, 595] width 41 height 20
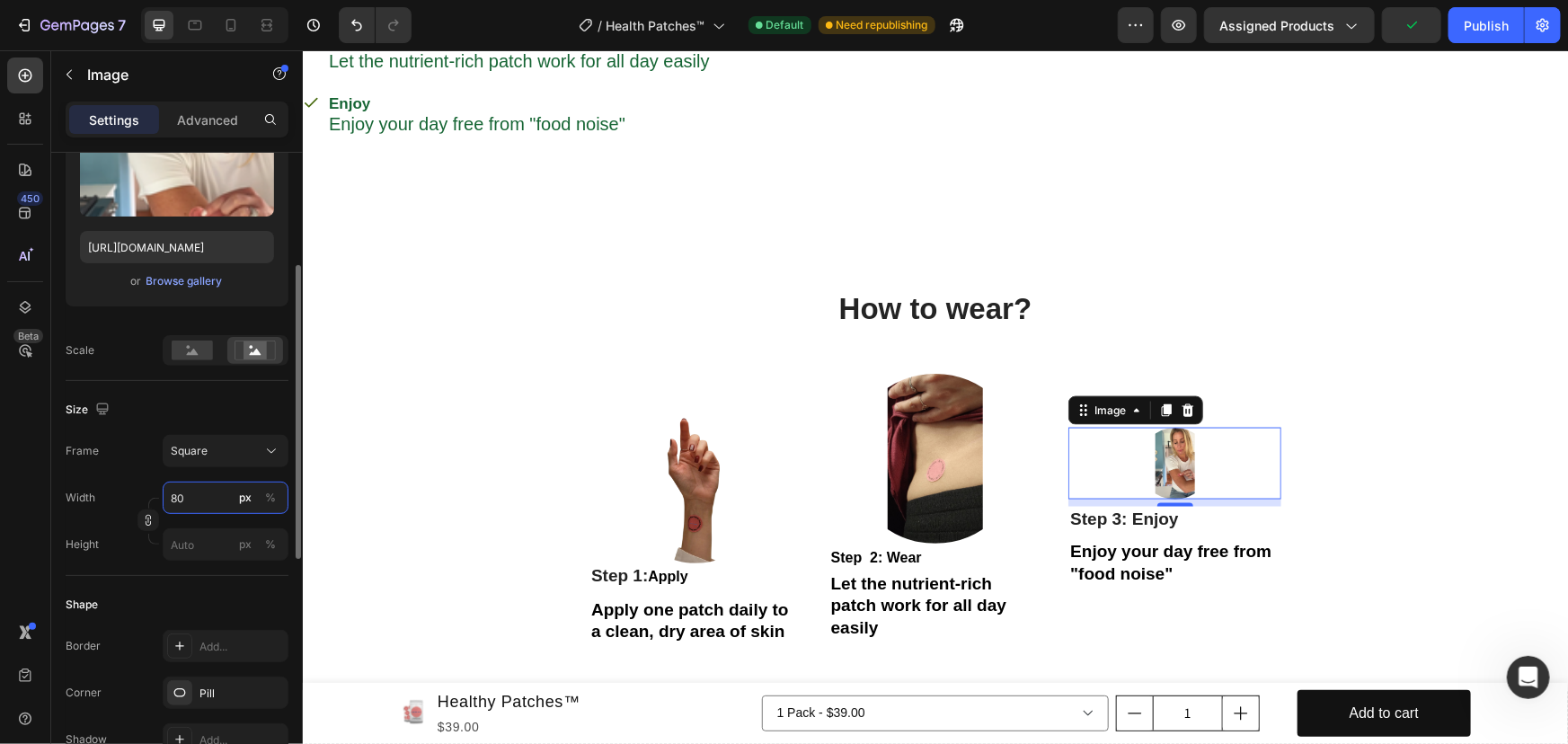
click at [188, 496] on input "80" at bounding box center [225, 498] width 126 height 33
type input "7"
type input "70"
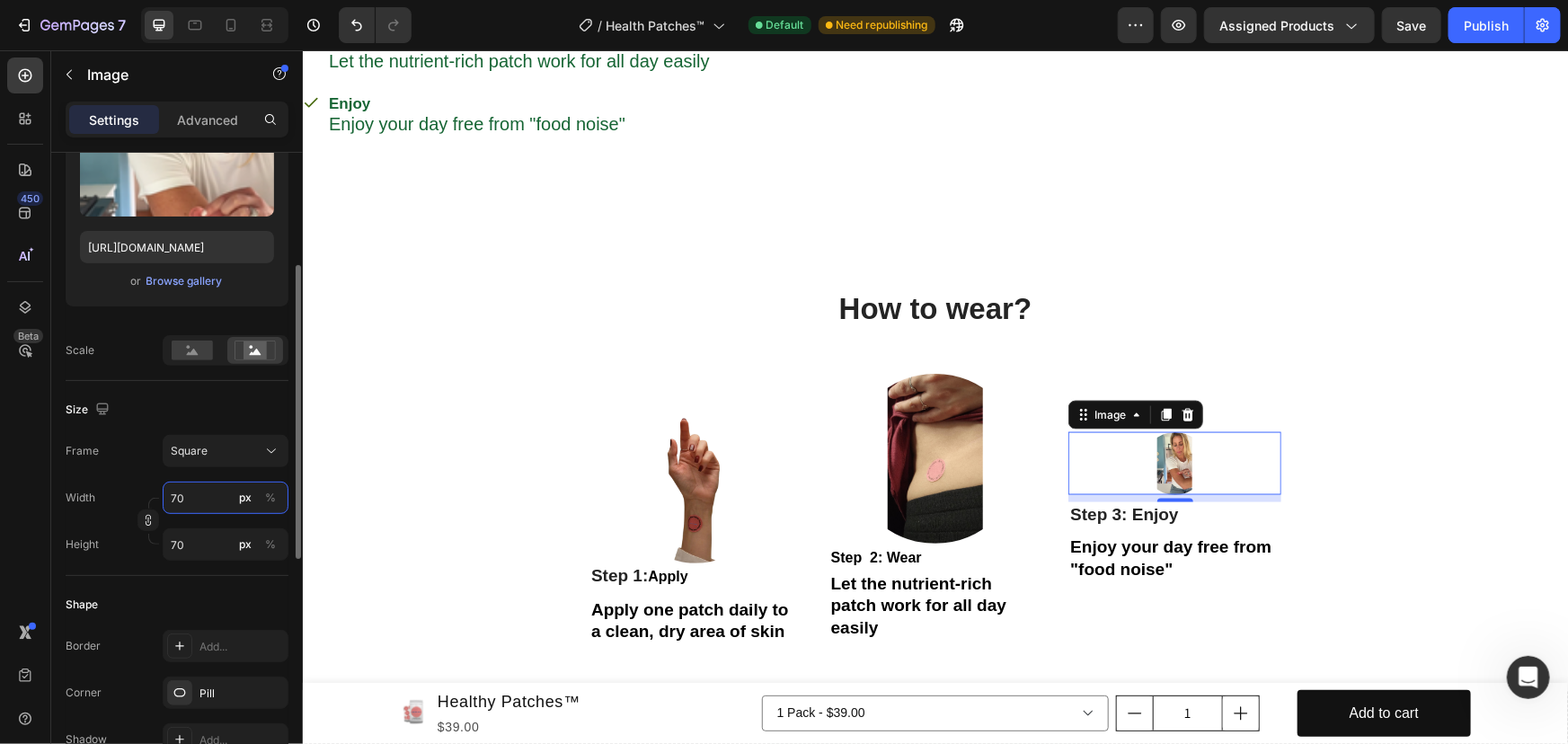
type input "7"
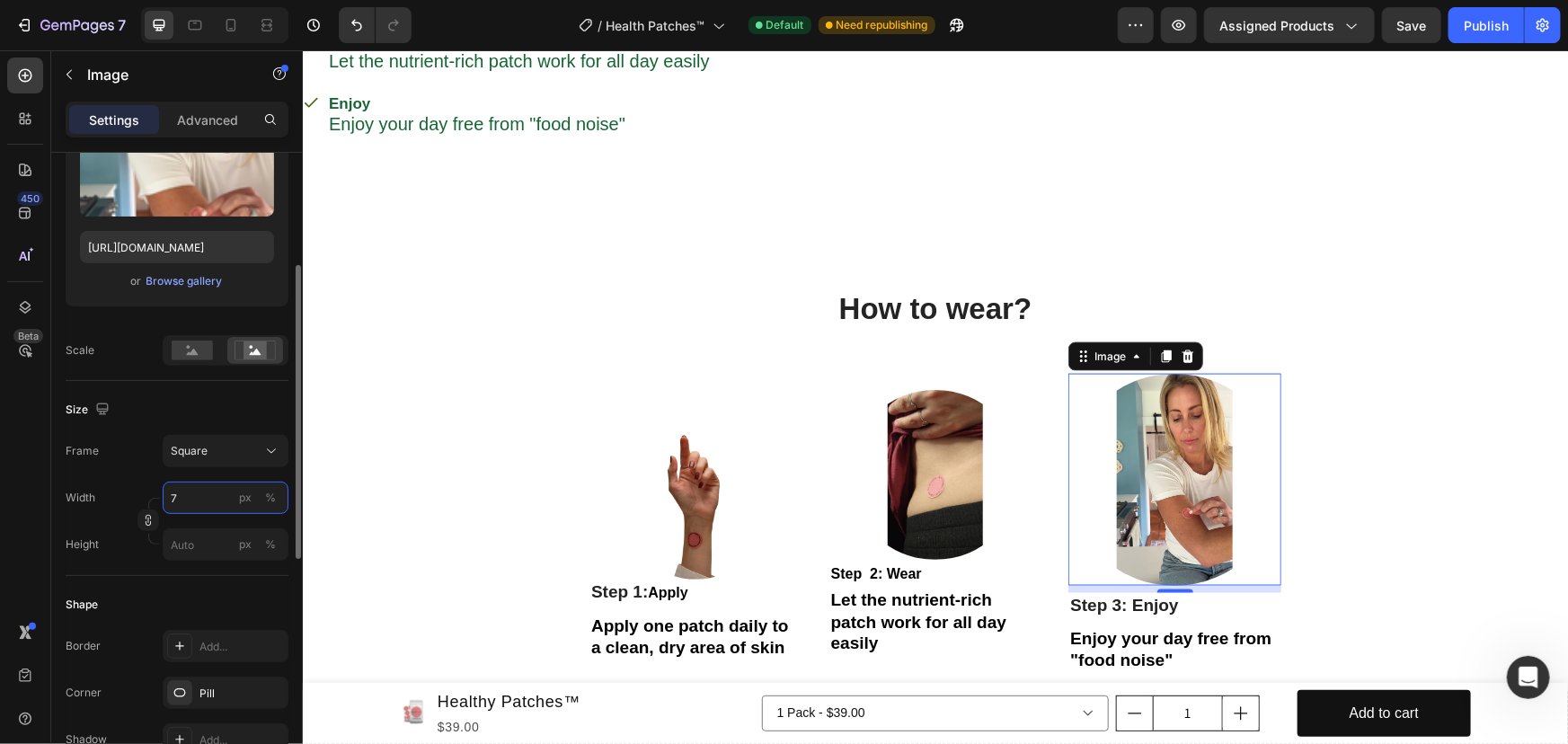
type input "78"
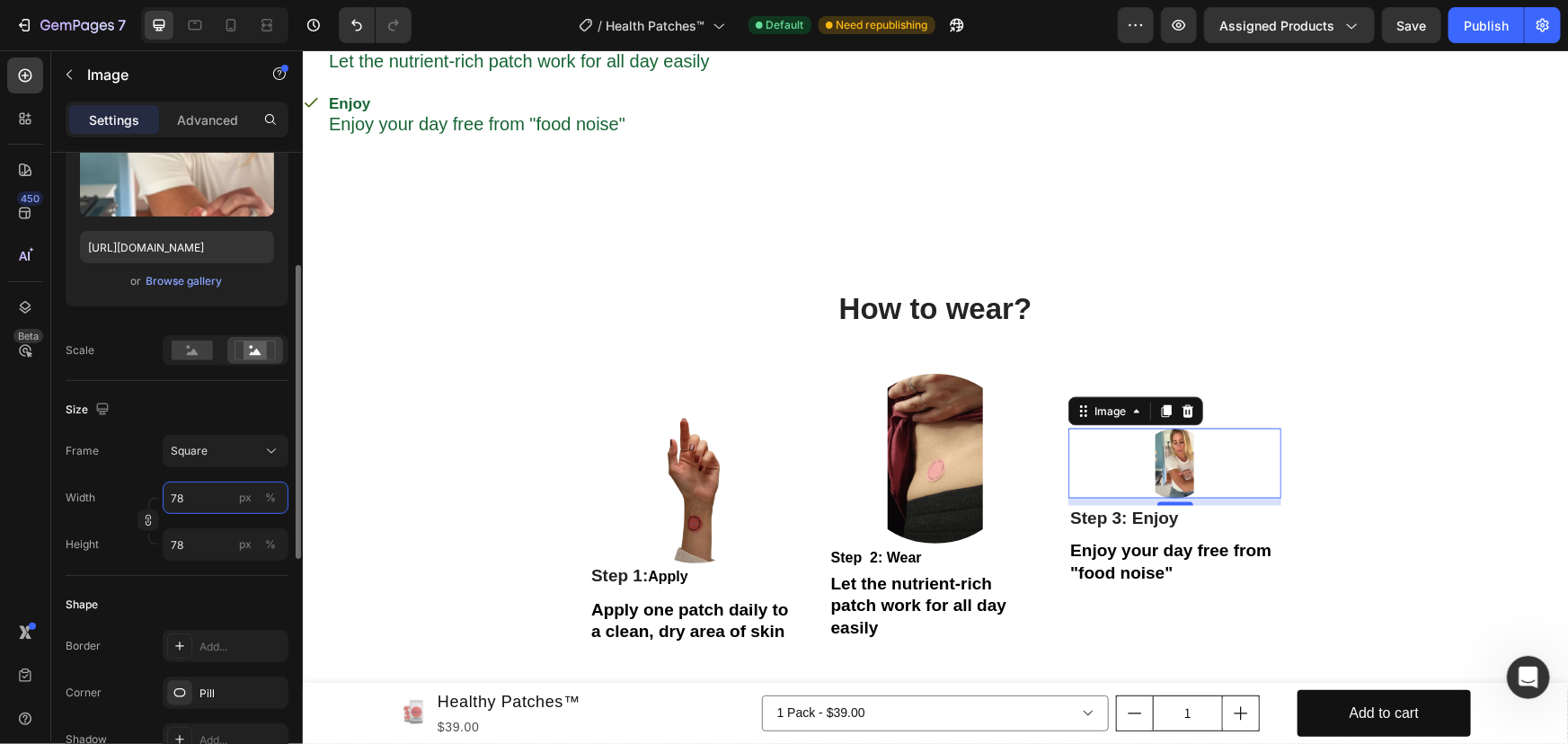
type input "780"
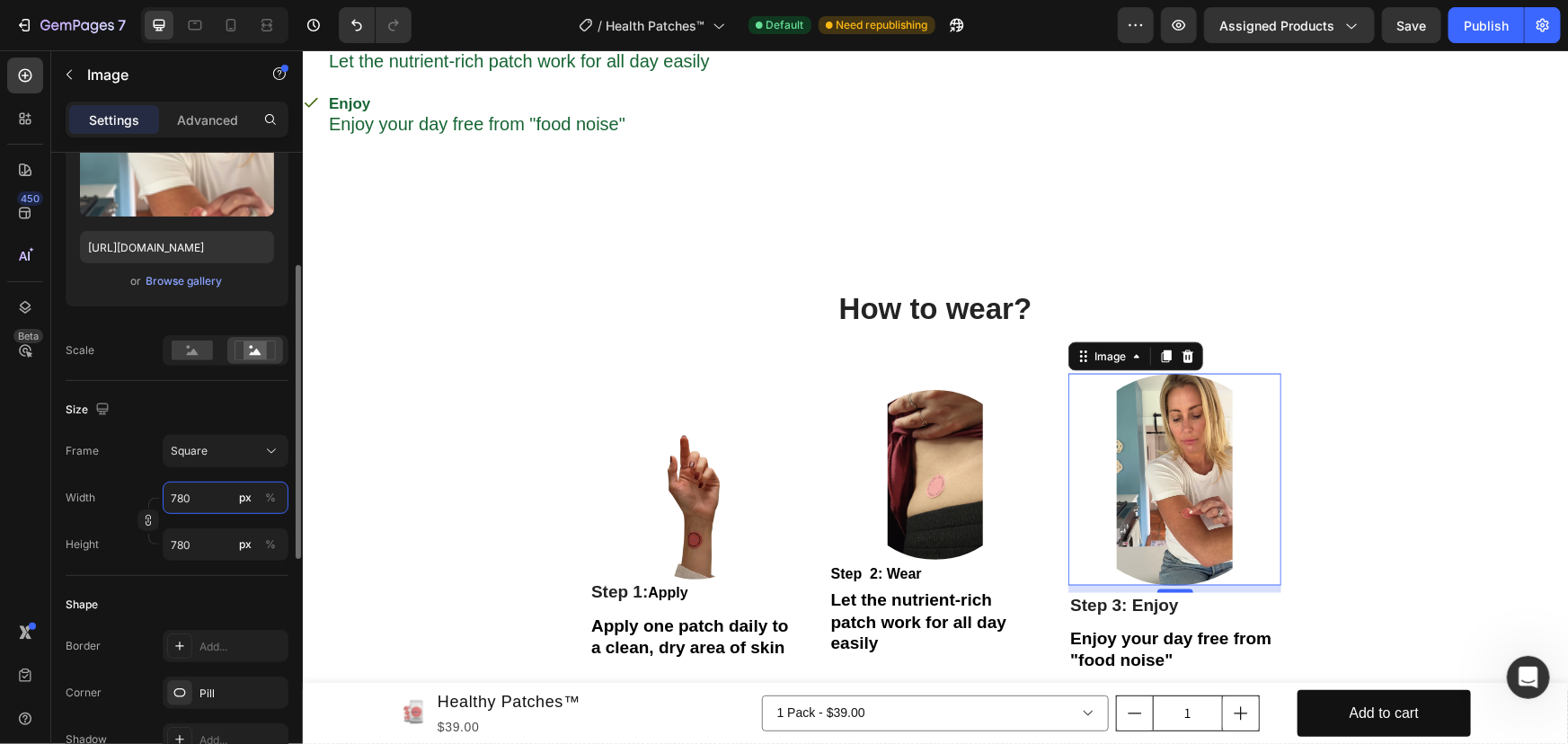
type input "78"
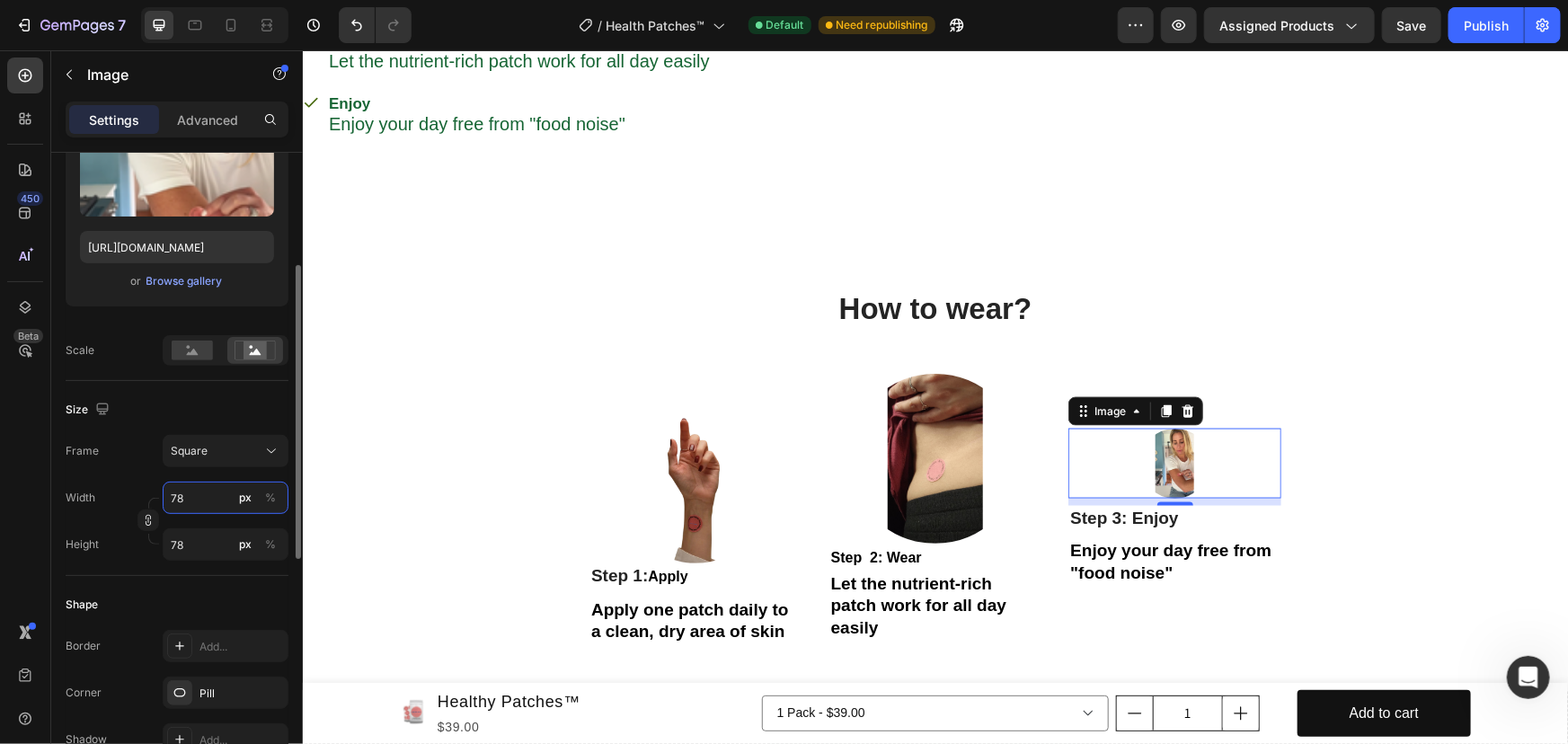
type input "7"
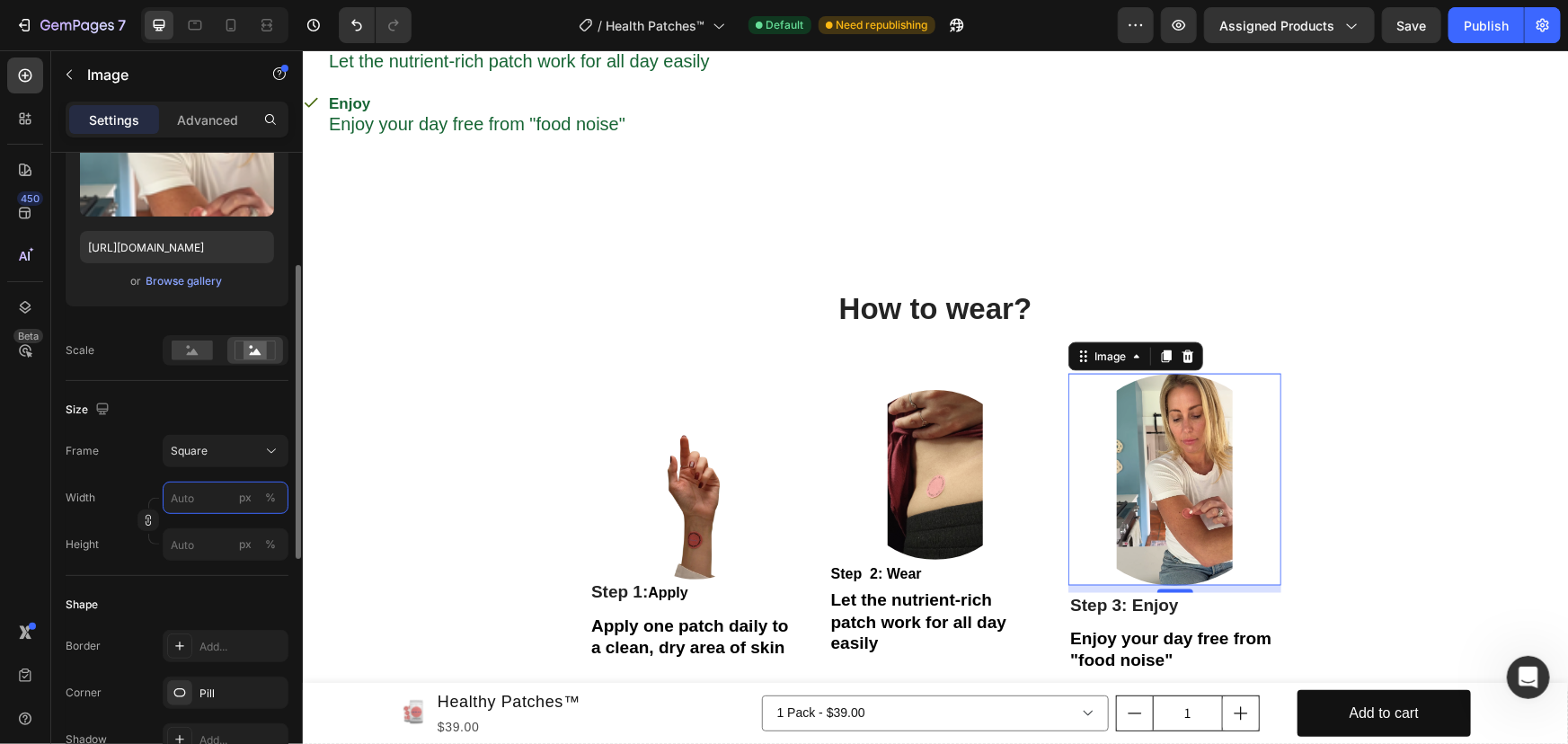
type input "8"
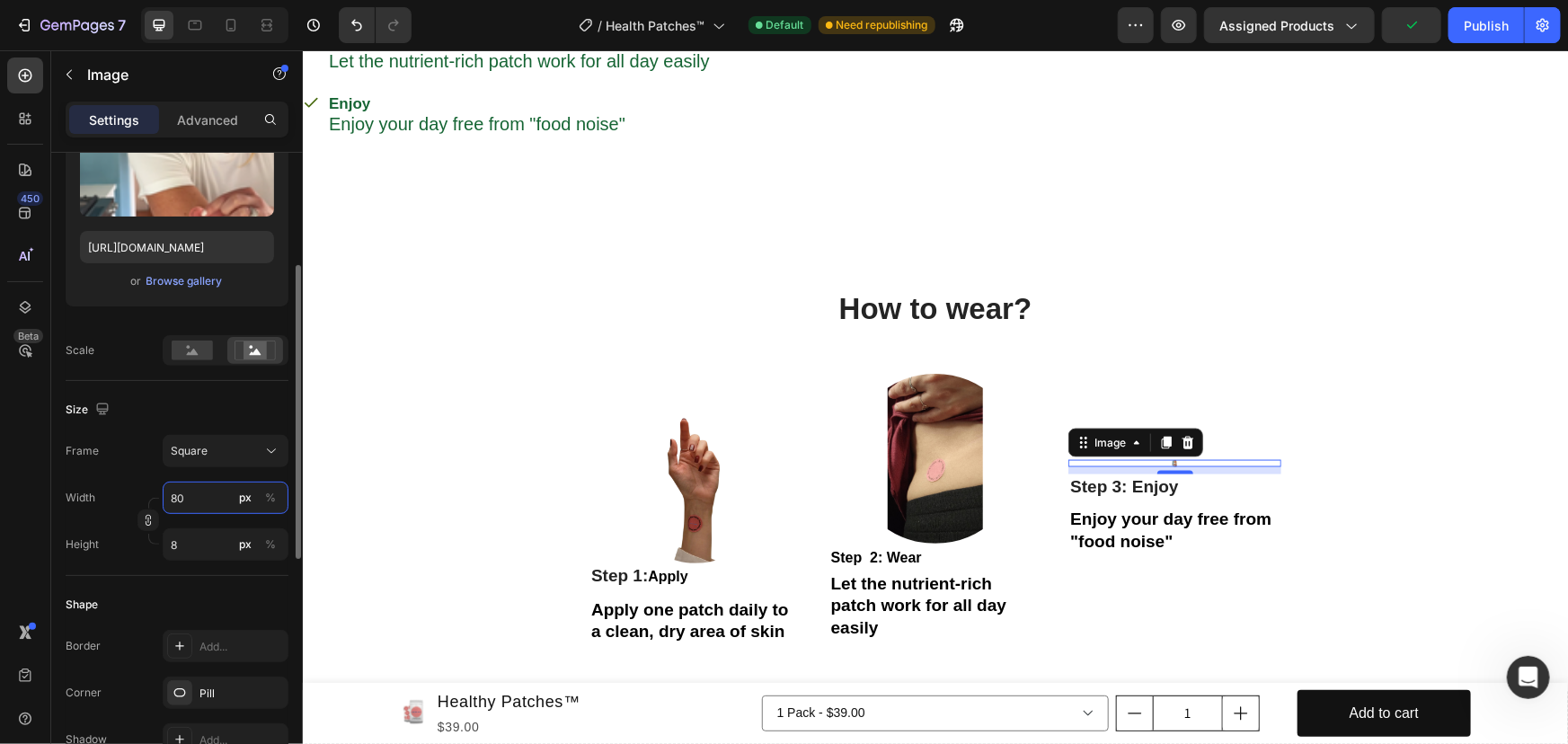
click at [201, 494] on input "80" at bounding box center [225, 498] width 126 height 33
click at [189, 534] on p "Full 100%" at bounding box center [221, 539] width 104 height 16
type input "100"
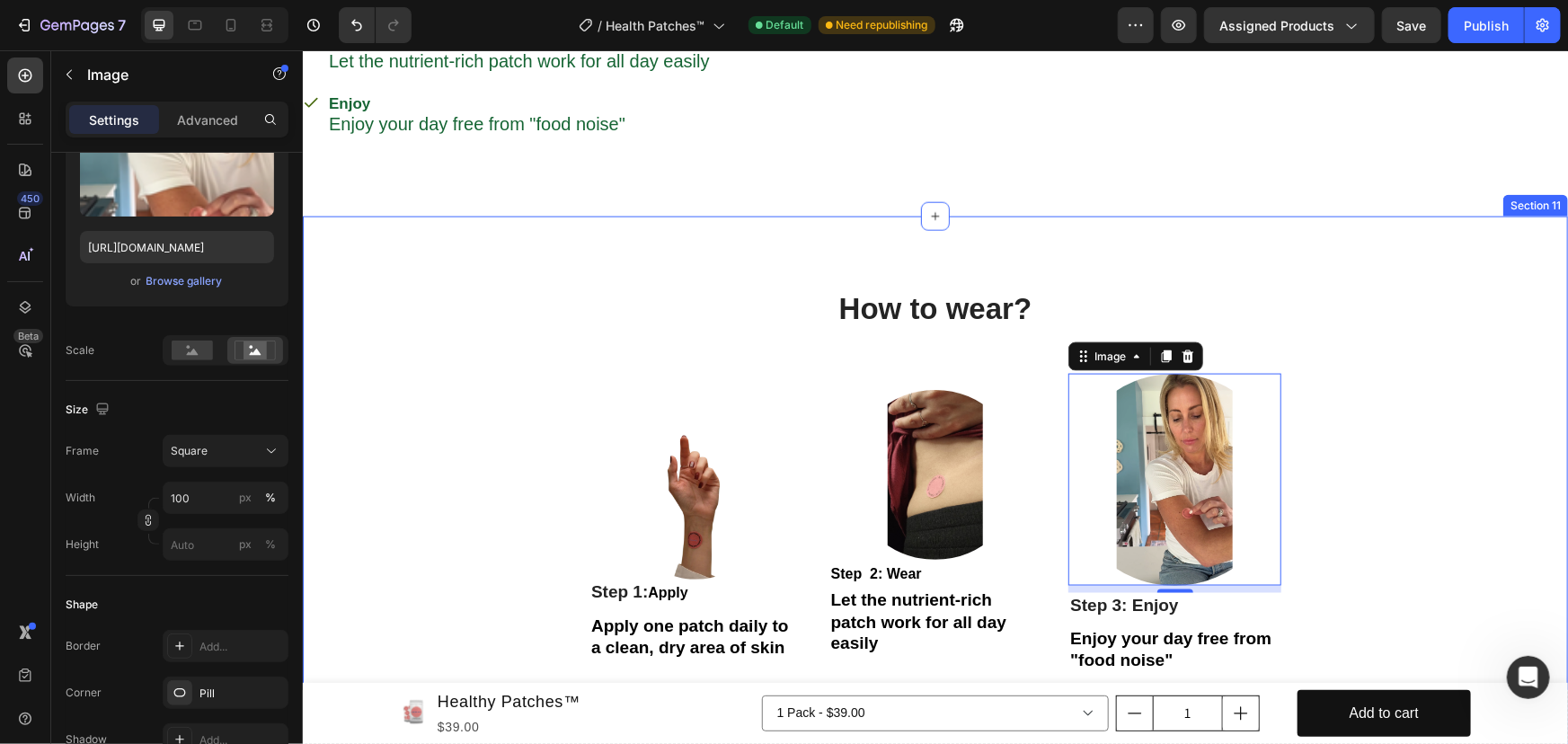
click at [588, 323] on h2 "How to wear?" at bounding box center [934, 309] width 692 height 42
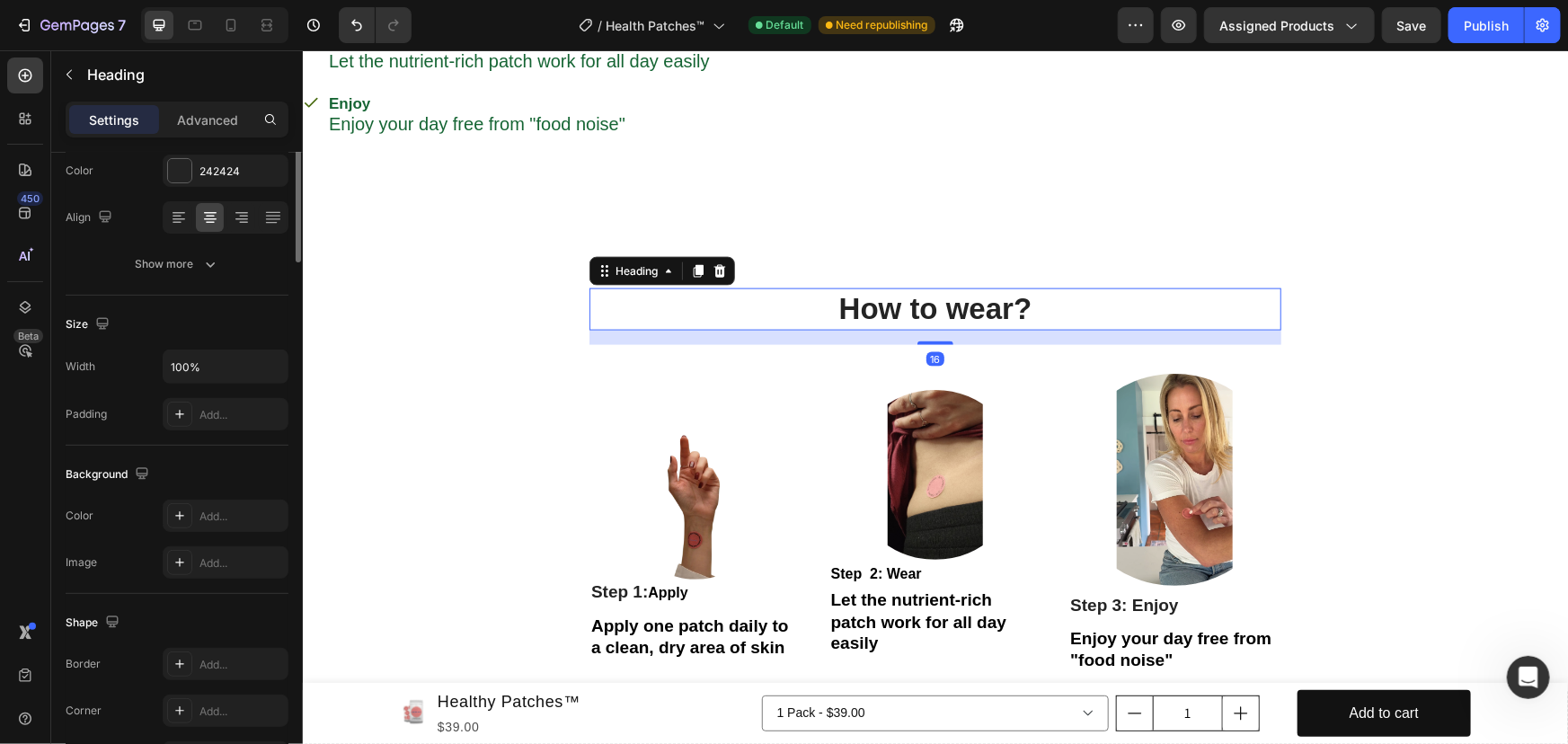
scroll to position [0, 0]
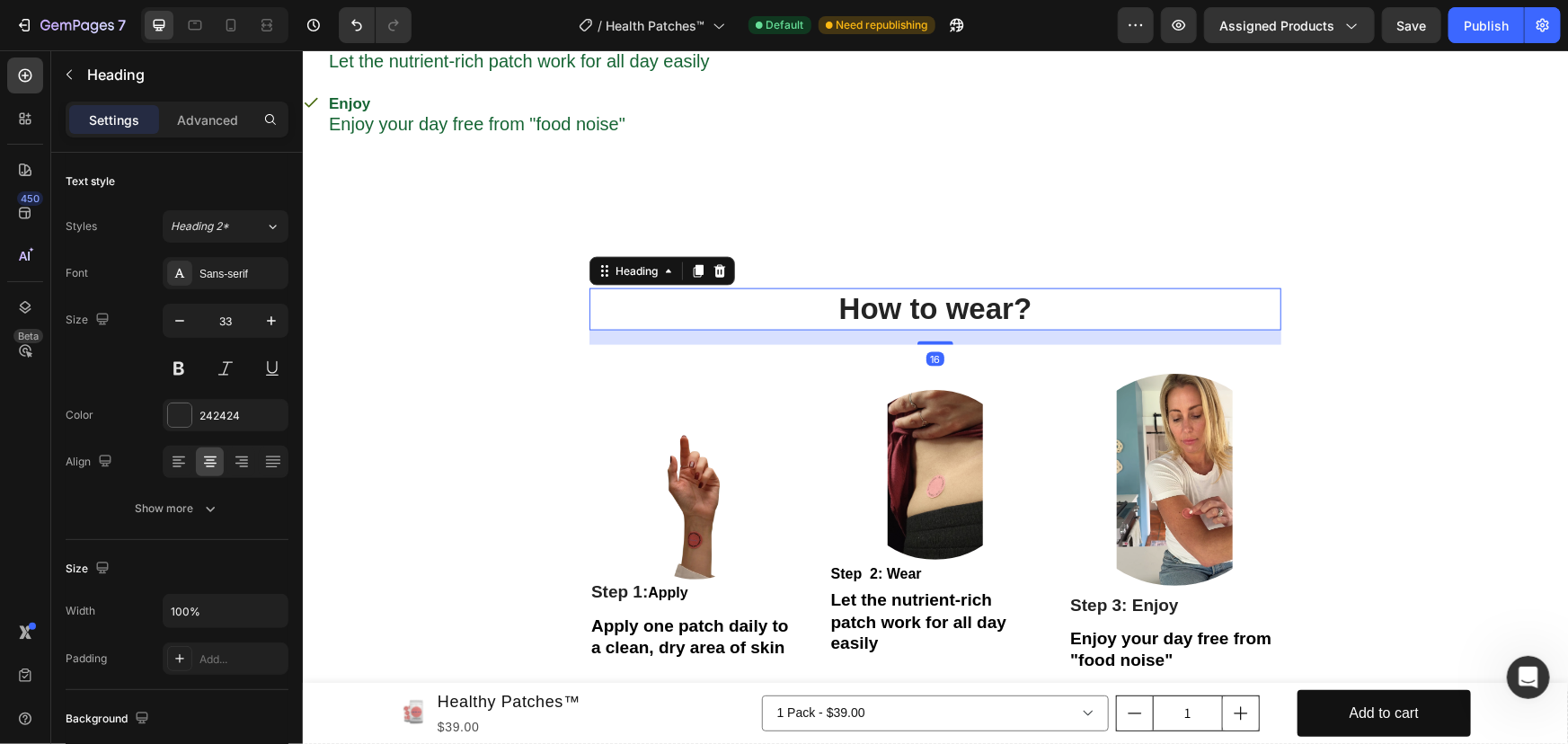
click at [1415, 44] on div "7 / Health Patches™ Default Need republishing Preview Assigned Products Save Pu…" at bounding box center [784, 25] width 1568 height 51
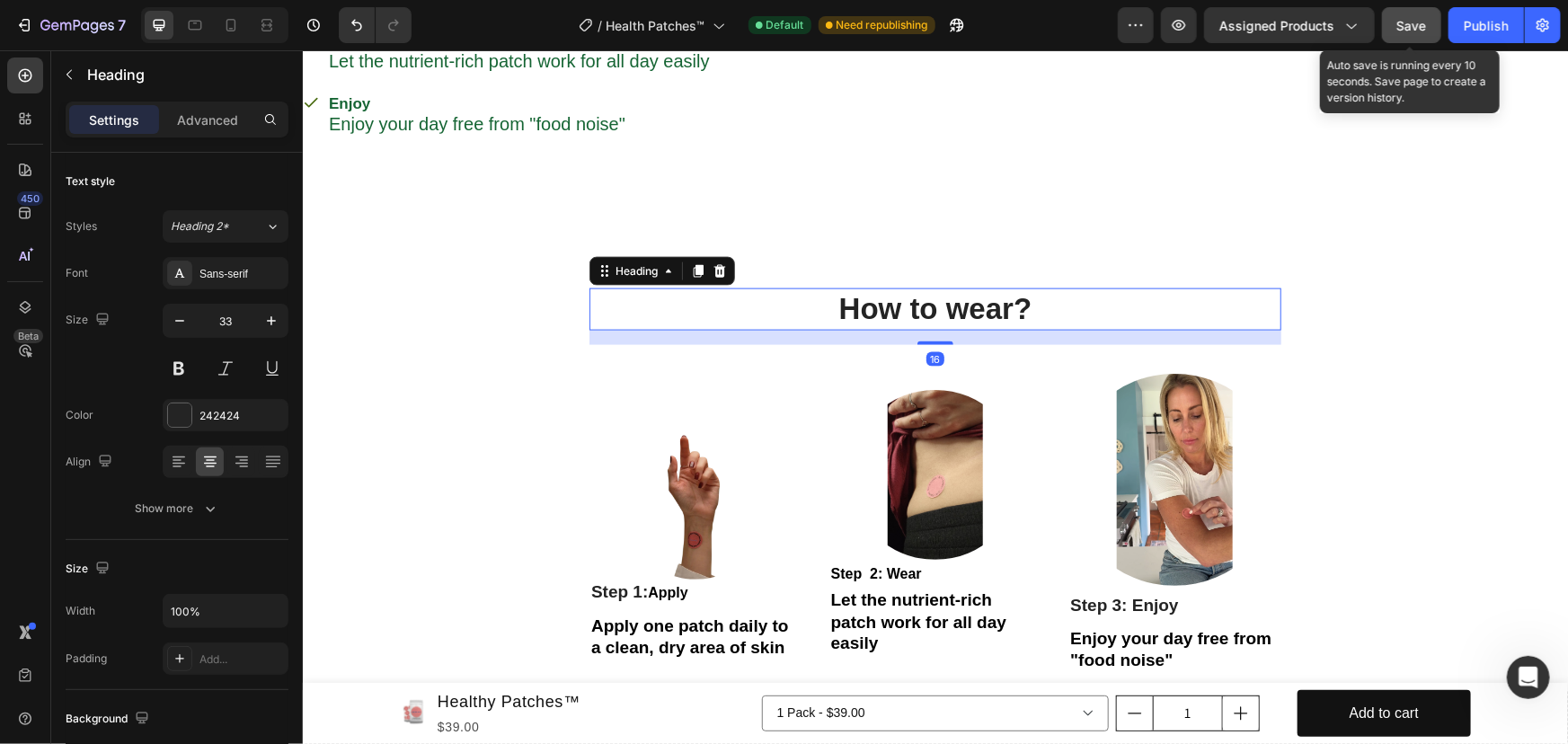
click at [1420, 35] on button "Save" at bounding box center [1411, 24] width 60 height 36
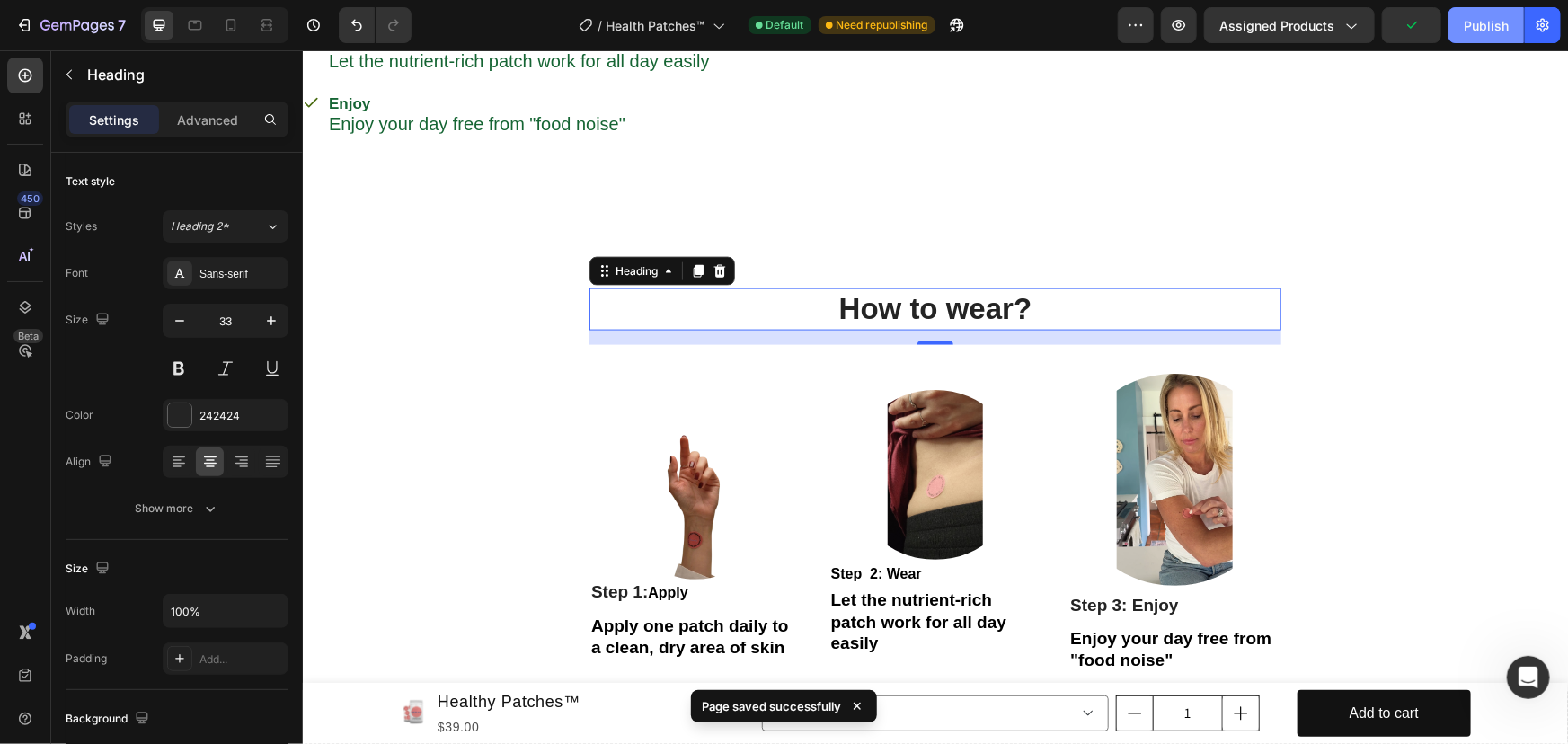
click at [1482, 35] on button "Publish" at bounding box center [1485, 24] width 75 height 36
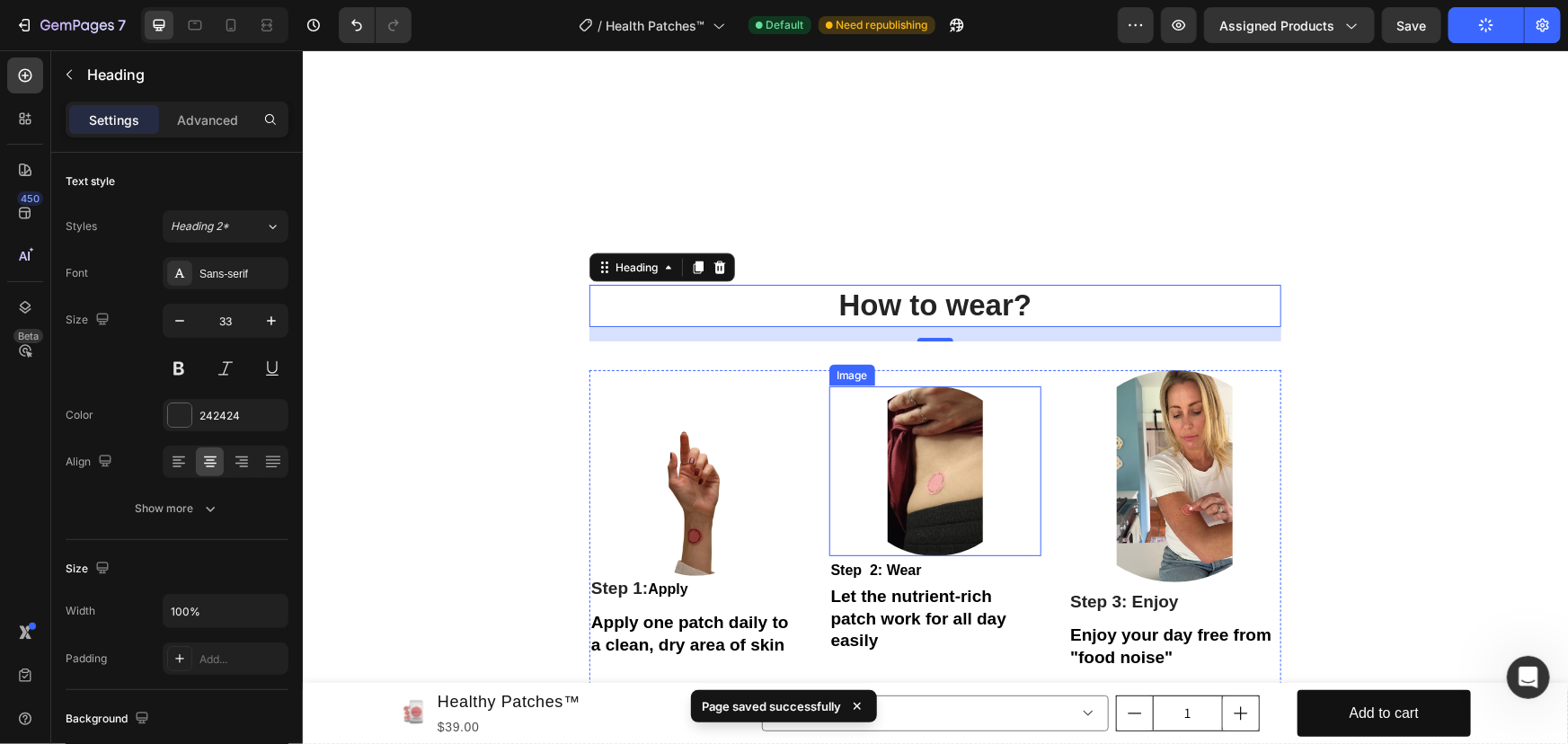
scroll to position [4823, 0]
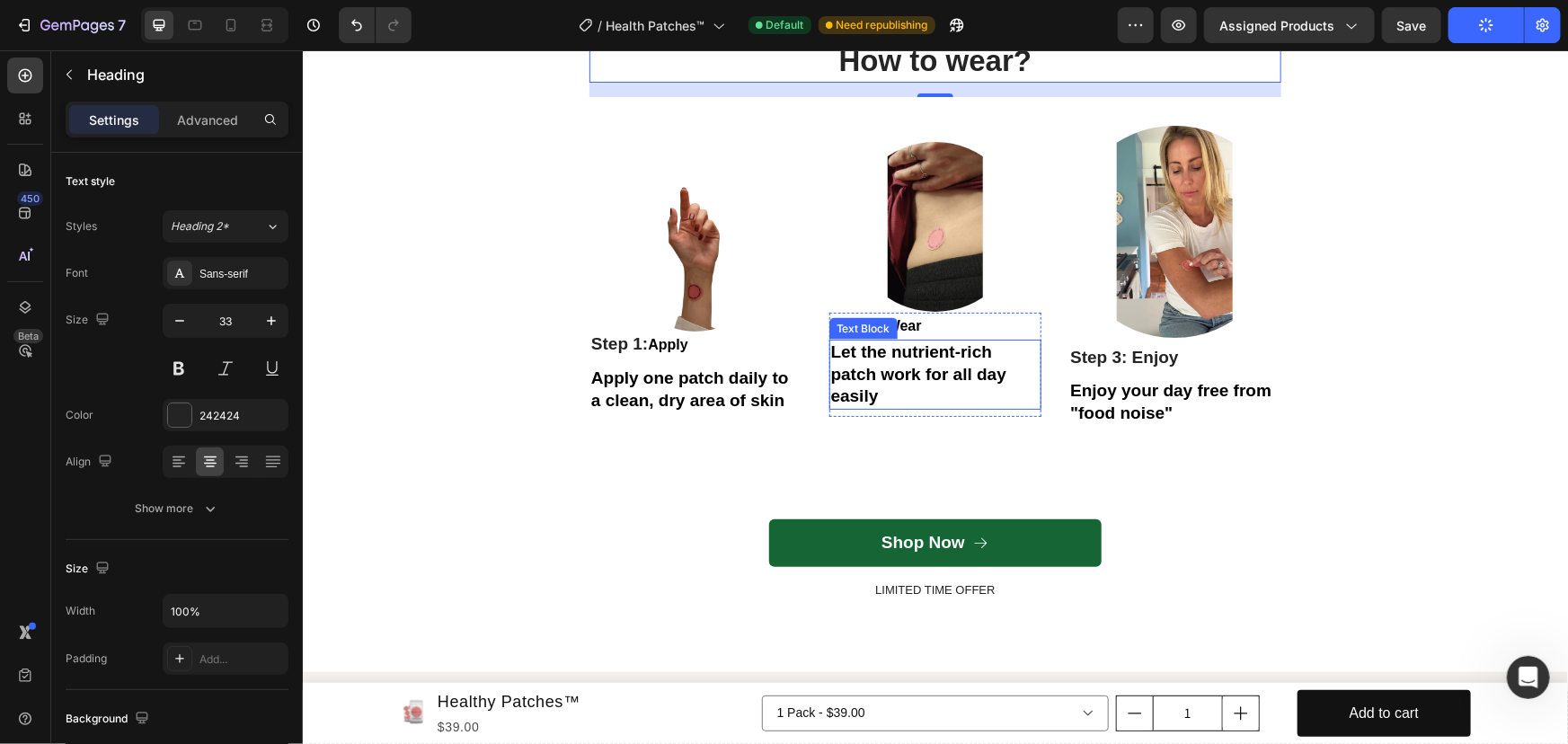
click at [936, 399] on p "Let the nutrient-rich patch work for all day easily" at bounding box center [934, 373] width 209 height 66
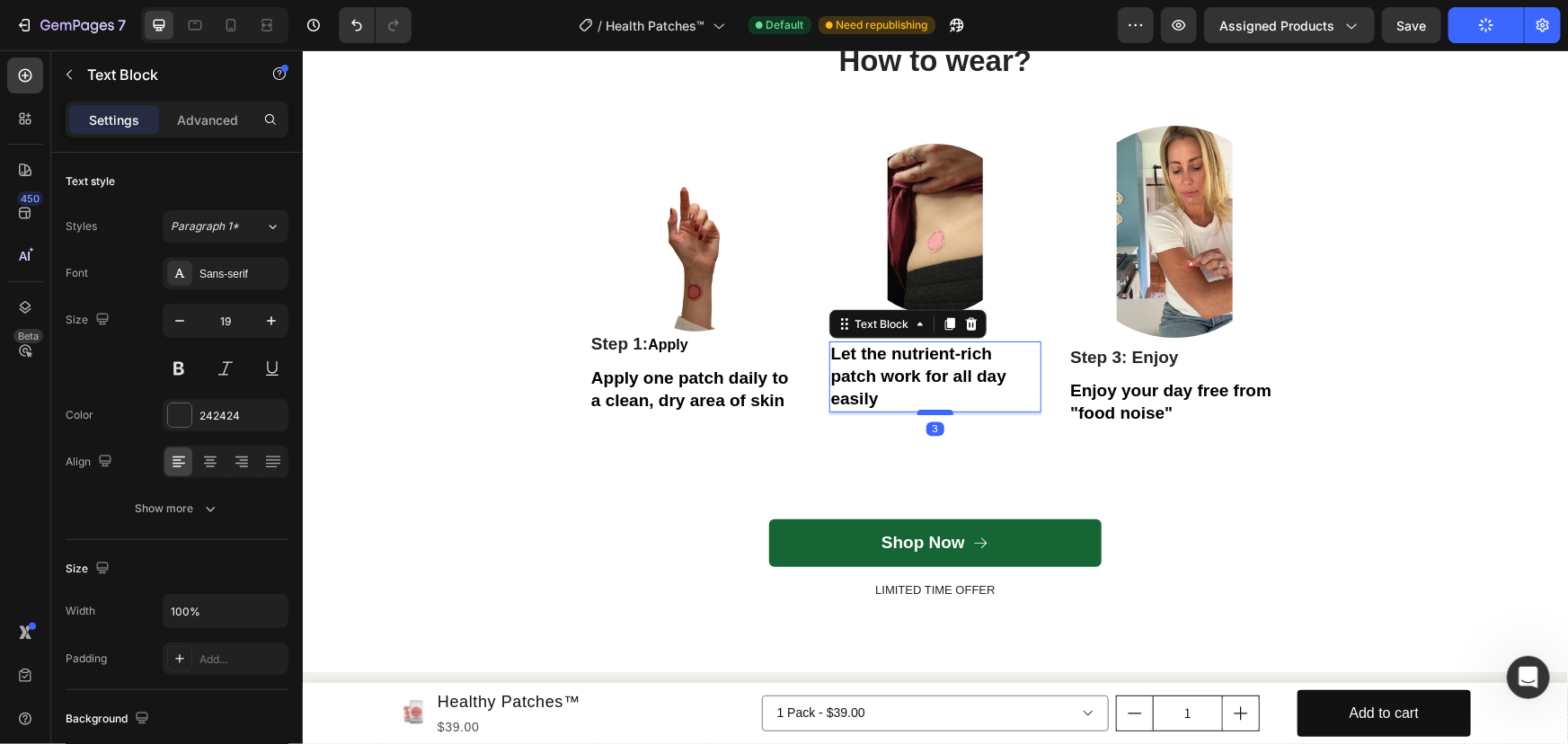
drag, startPoint x: 931, startPoint y: 413, endPoint x: 939, endPoint y: 409, distance: 8.9
click at [939, 409] on div at bounding box center [934, 412] width 36 height 6
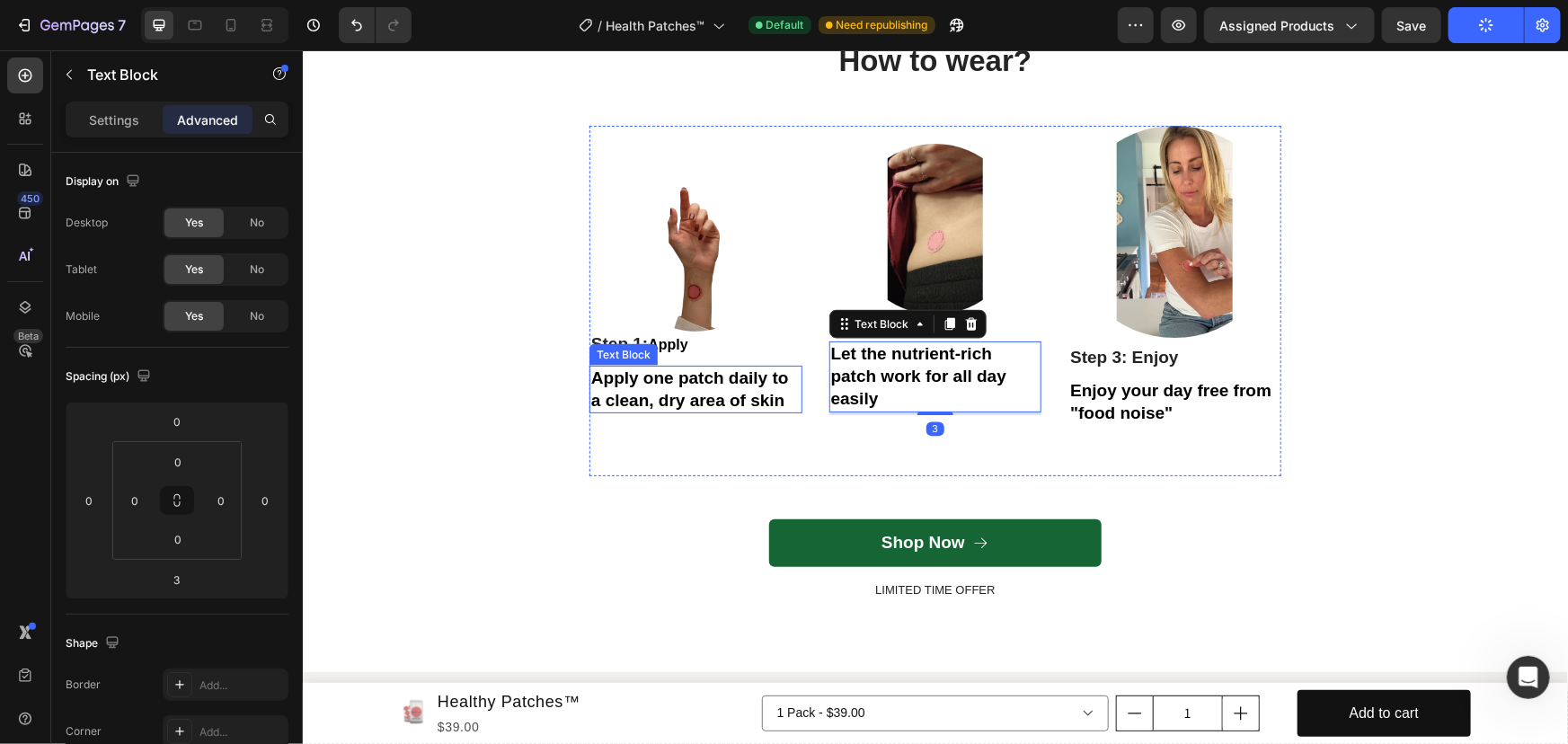
click at [722, 402] on span "Apply one patch daily to a clean, dry area of skin" at bounding box center [688, 388] width 197 height 41
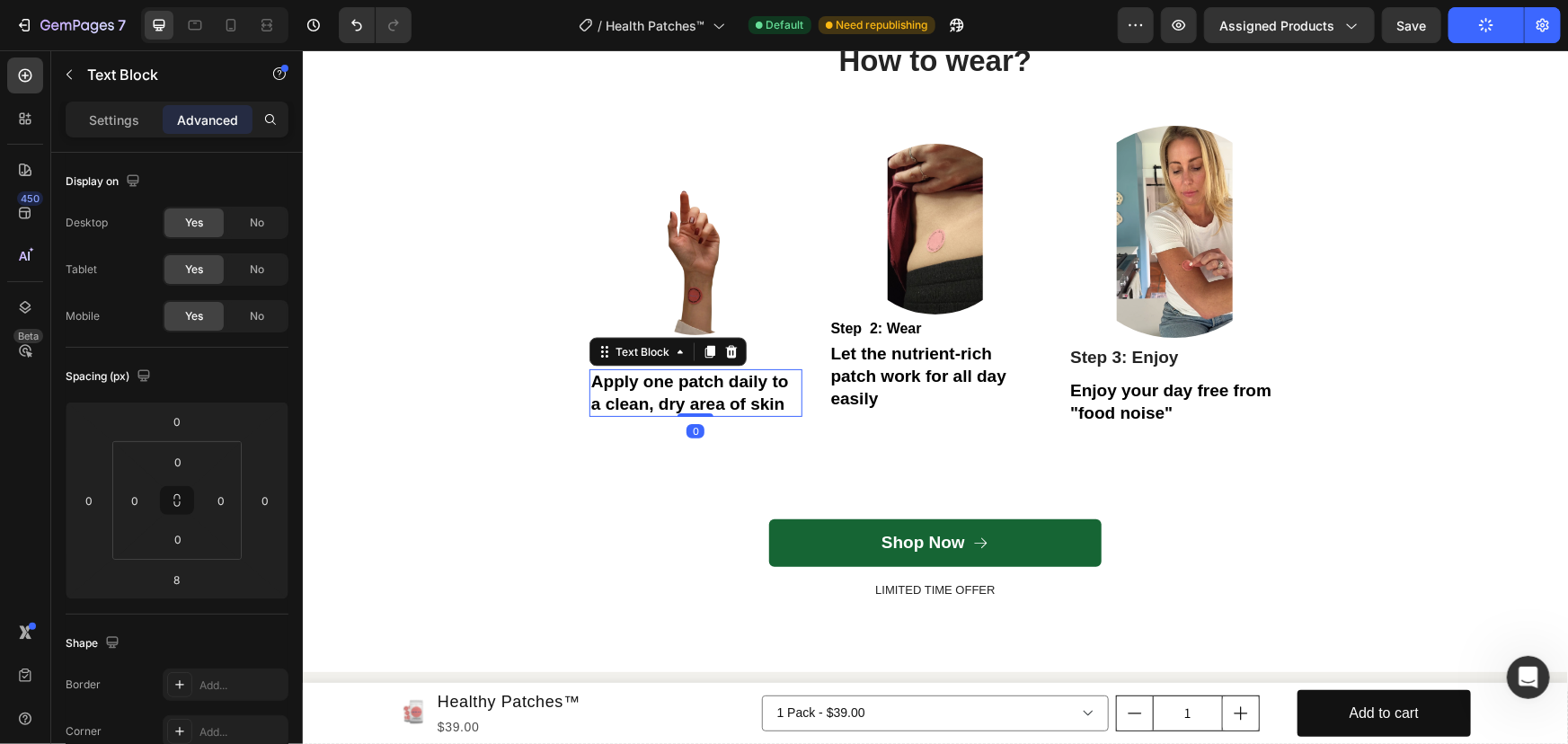
drag, startPoint x: 691, startPoint y: 418, endPoint x: 697, endPoint y: 408, distance: 11.7
click at [697, 408] on div "Apply one patch daily to a clean, dry area of skin Text Block 0" at bounding box center [694, 392] width 213 height 47
type input "0"
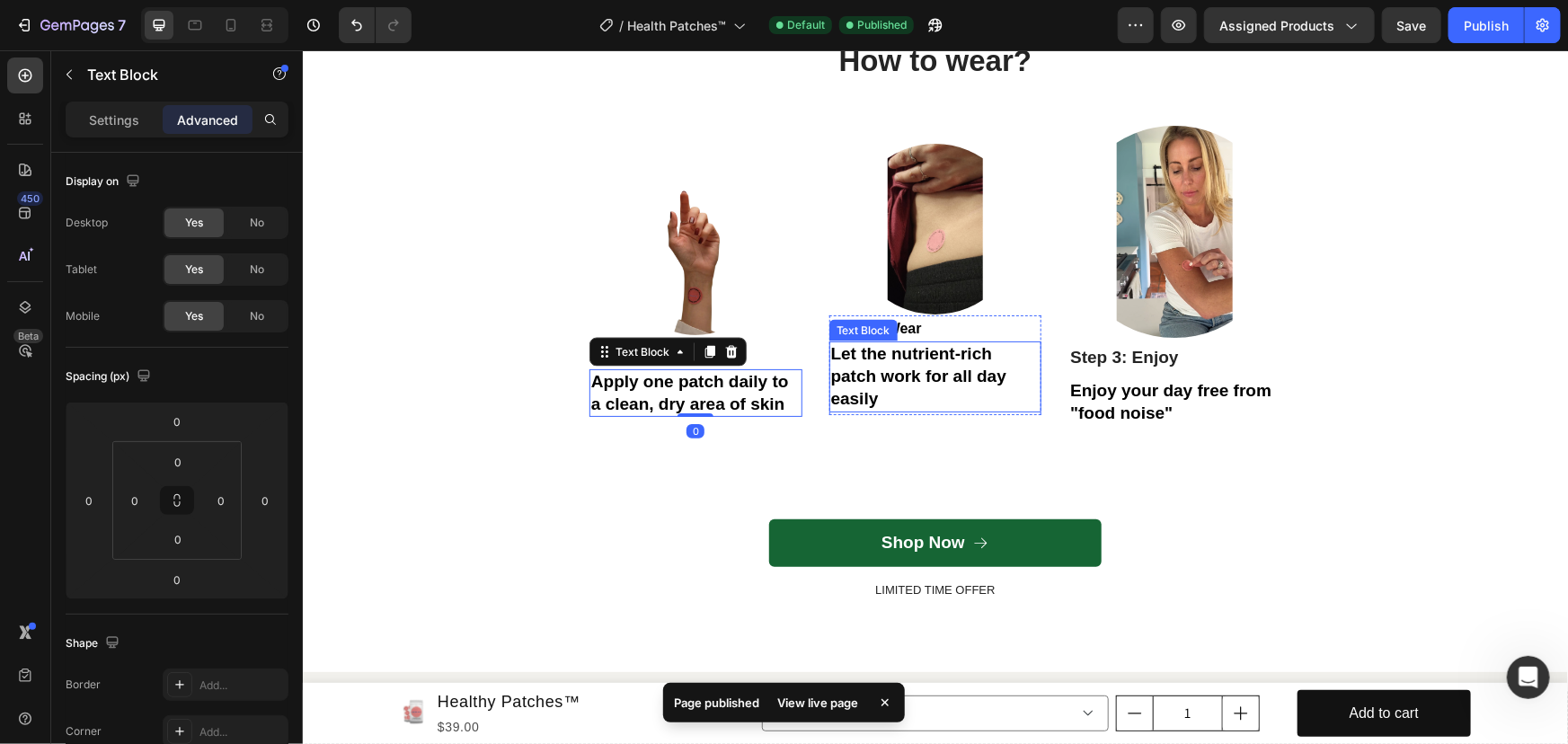
click at [941, 407] on p "Let the nutrient-rich patch work for all day easily" at bounding box center [934, 375] width 209 height 66
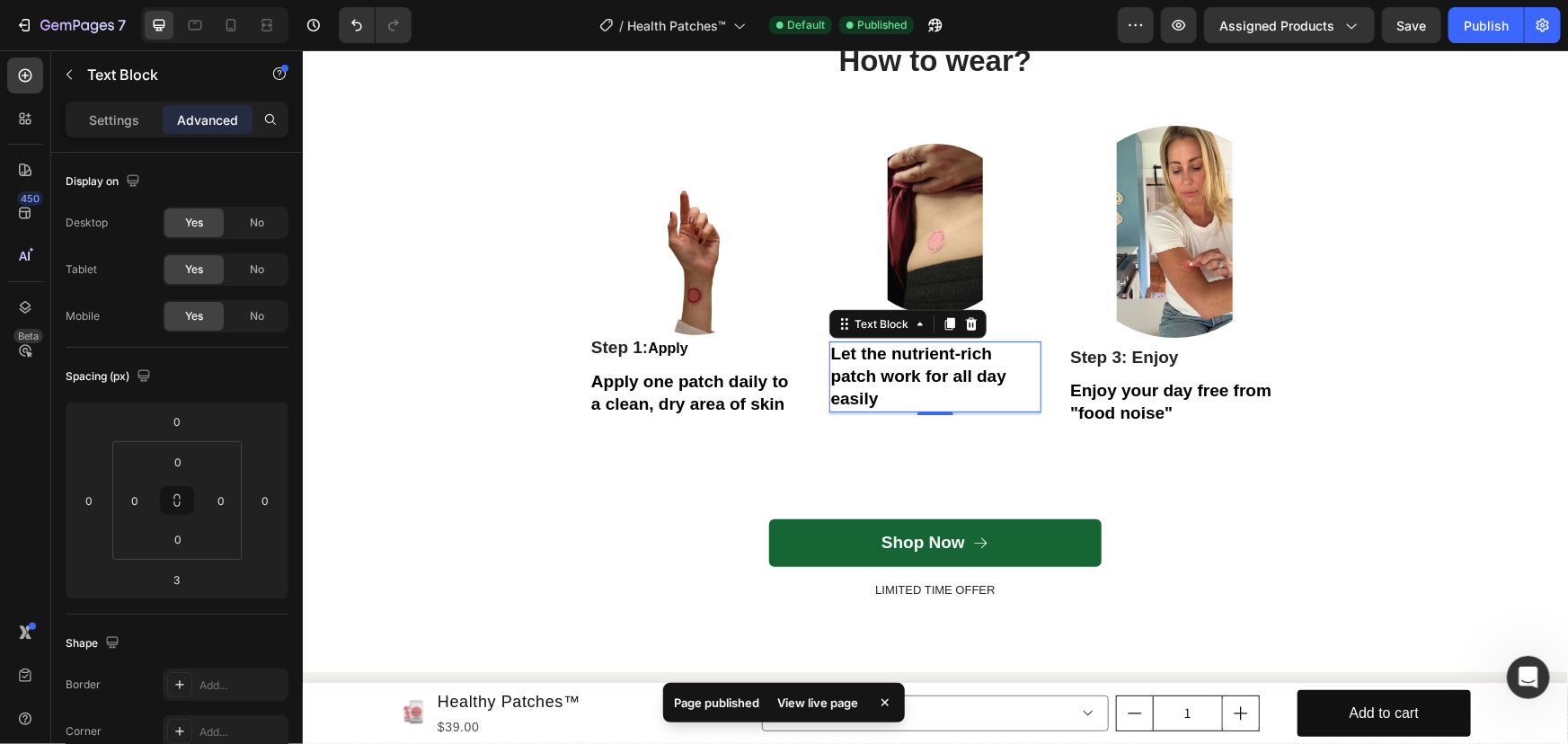
click at [830, 355] on span "Let the nutrient-rich patch work for all day easily" at bounding box center [917, 373] width 175 height 63
click at [819, 356] on div "Image Step 1: Apply Text Block Apply one patch daily to a clean, dry area of sk…" at bounding box center [934, 300] width 692 height 351
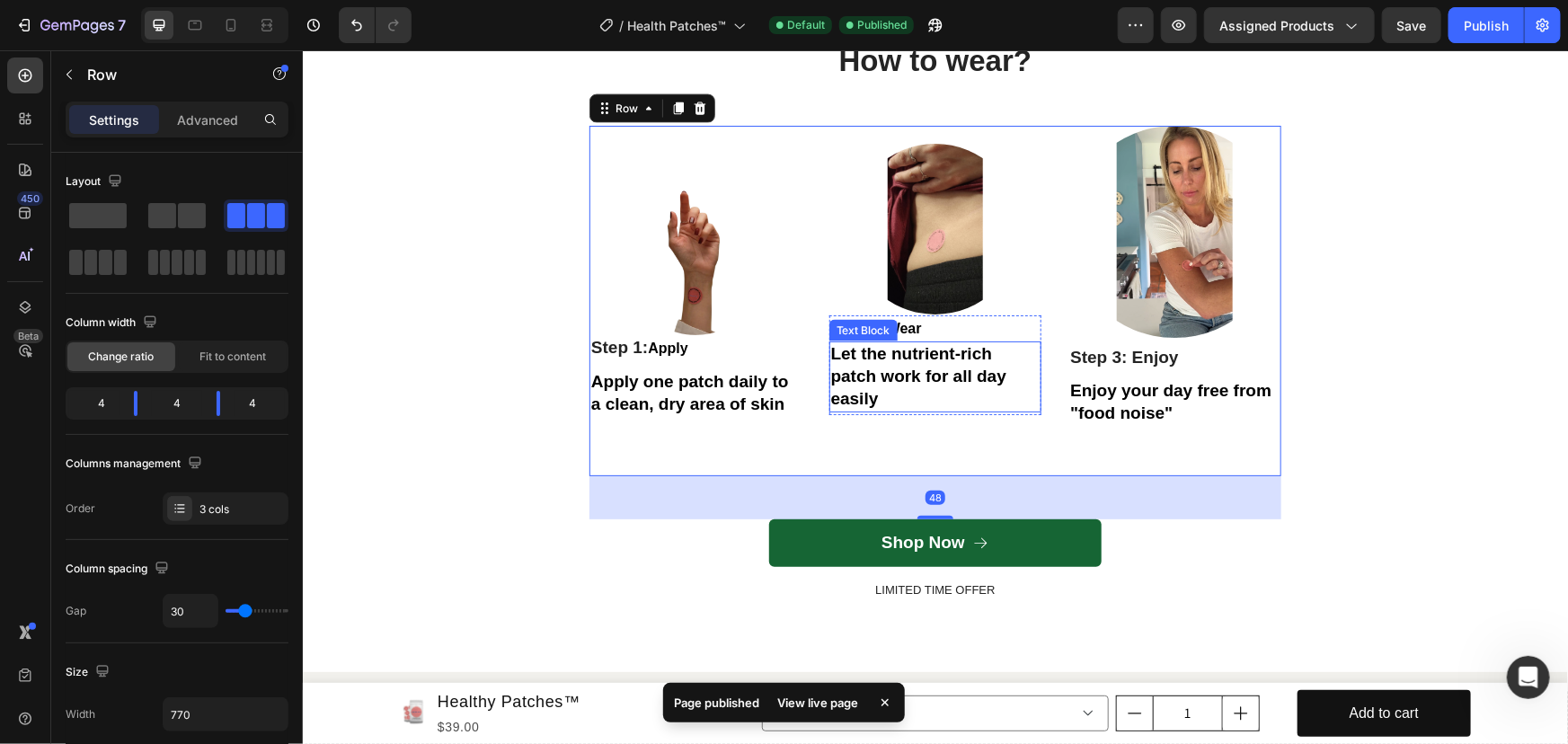
click at [830, 355] on span "Let the nutrient-rich patch work for all day easily" at bounding box center [917, 373] width 175 height 63
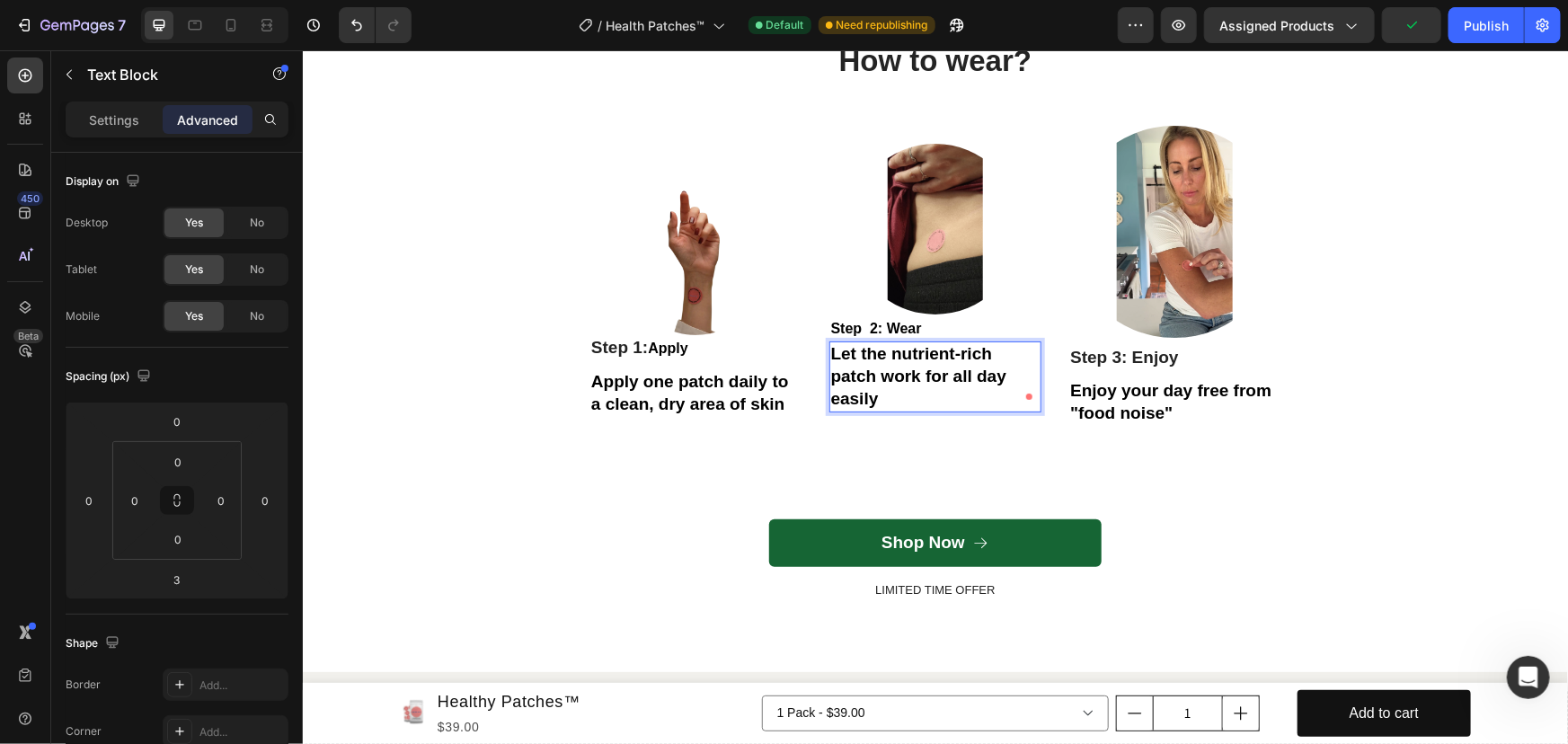
scroll to position [4810, 0]
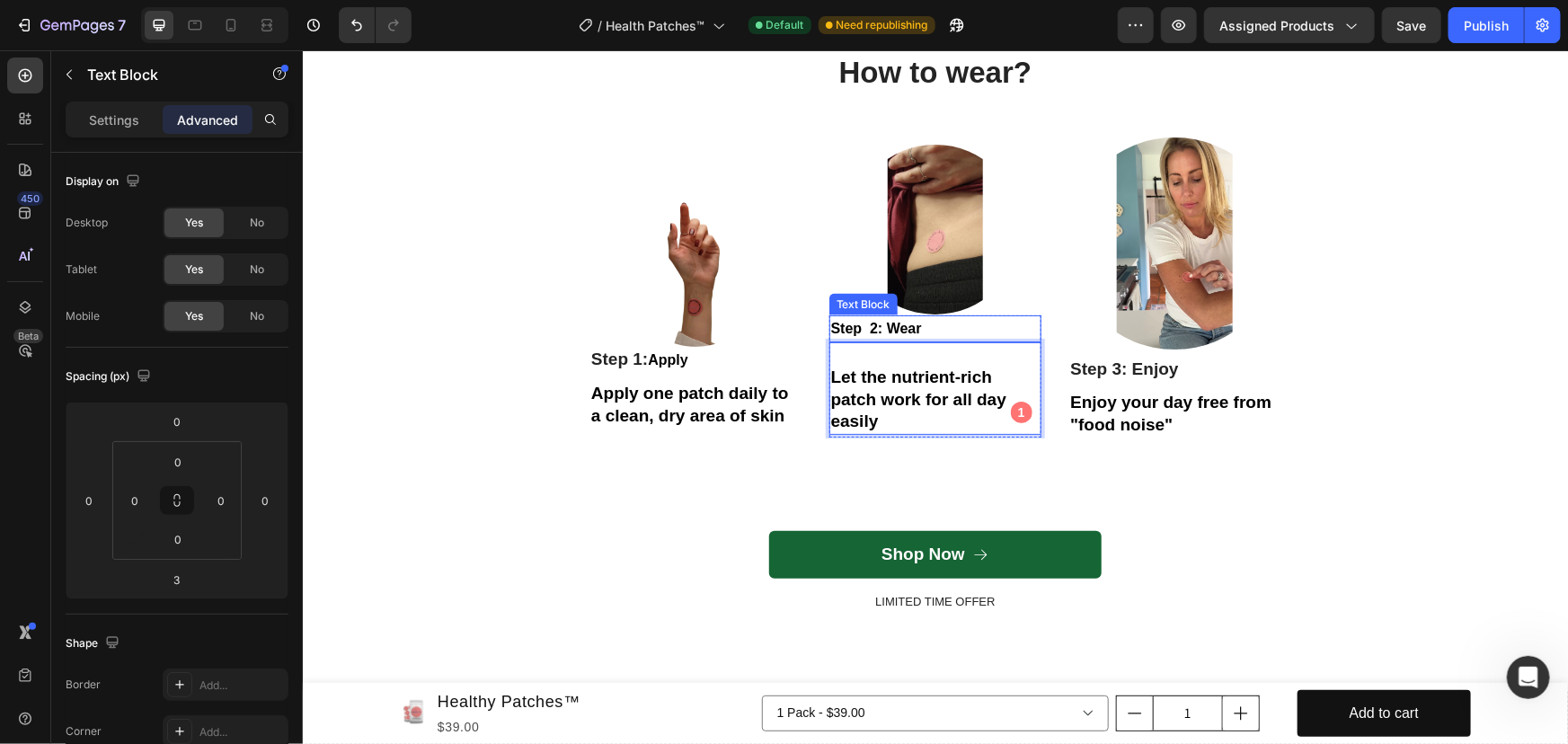
click at [848, 327] on strong "Step 2: Wear" at bounding box center [875, 327] width 90 height 15
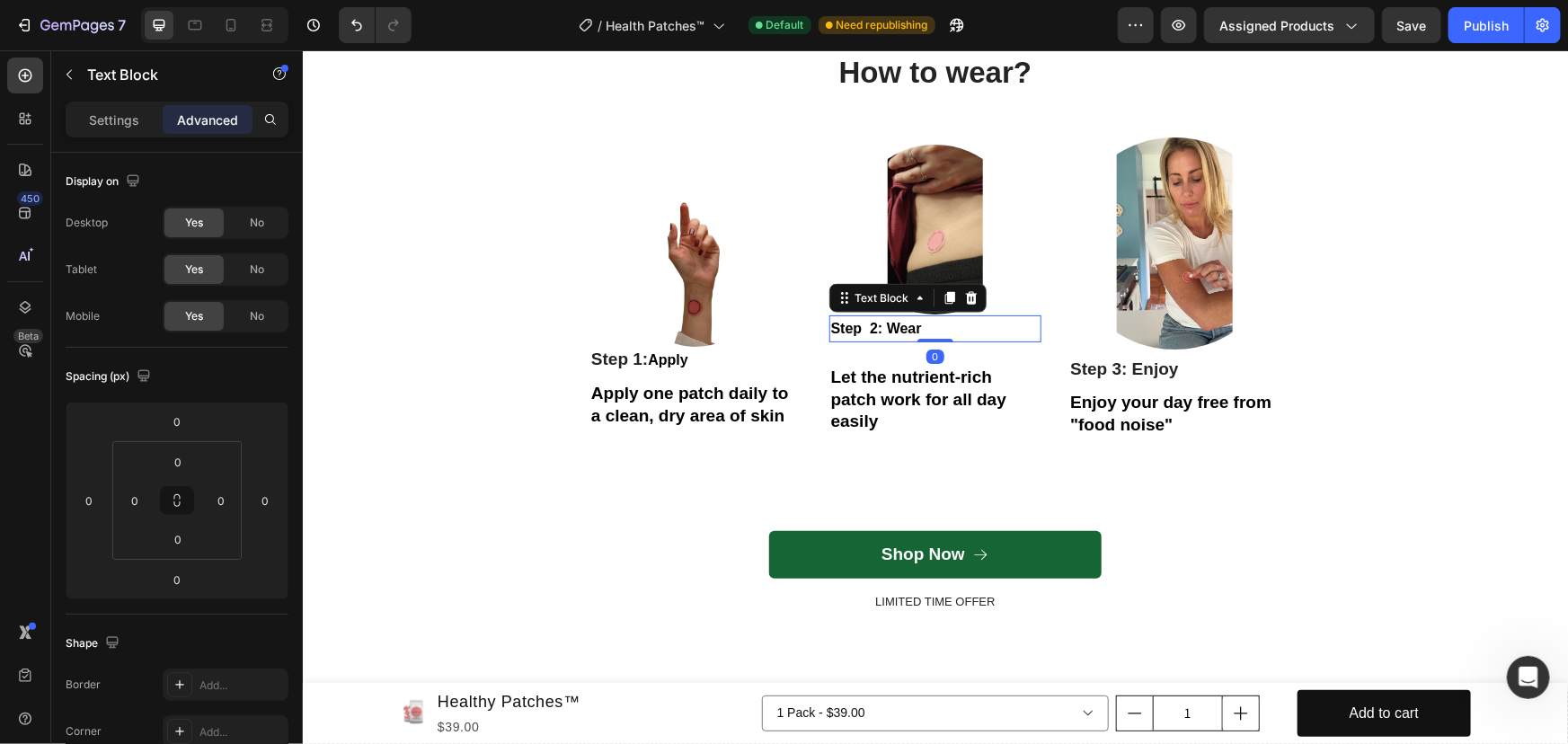
click at [830, 323] on strong "Step 2: Wear" at bounding box center [875, 327] width 90 height 15
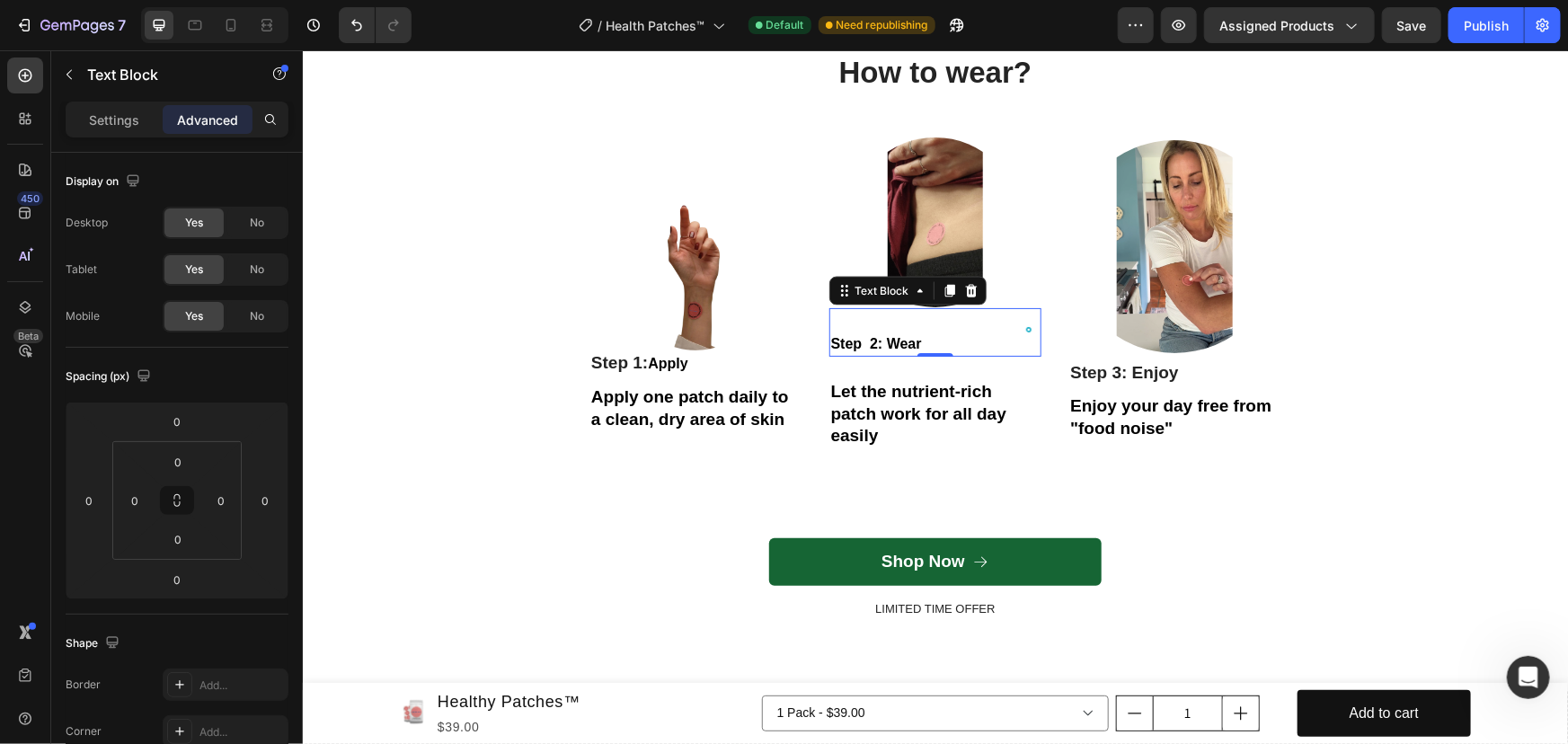
scroll to position [4804, 0]
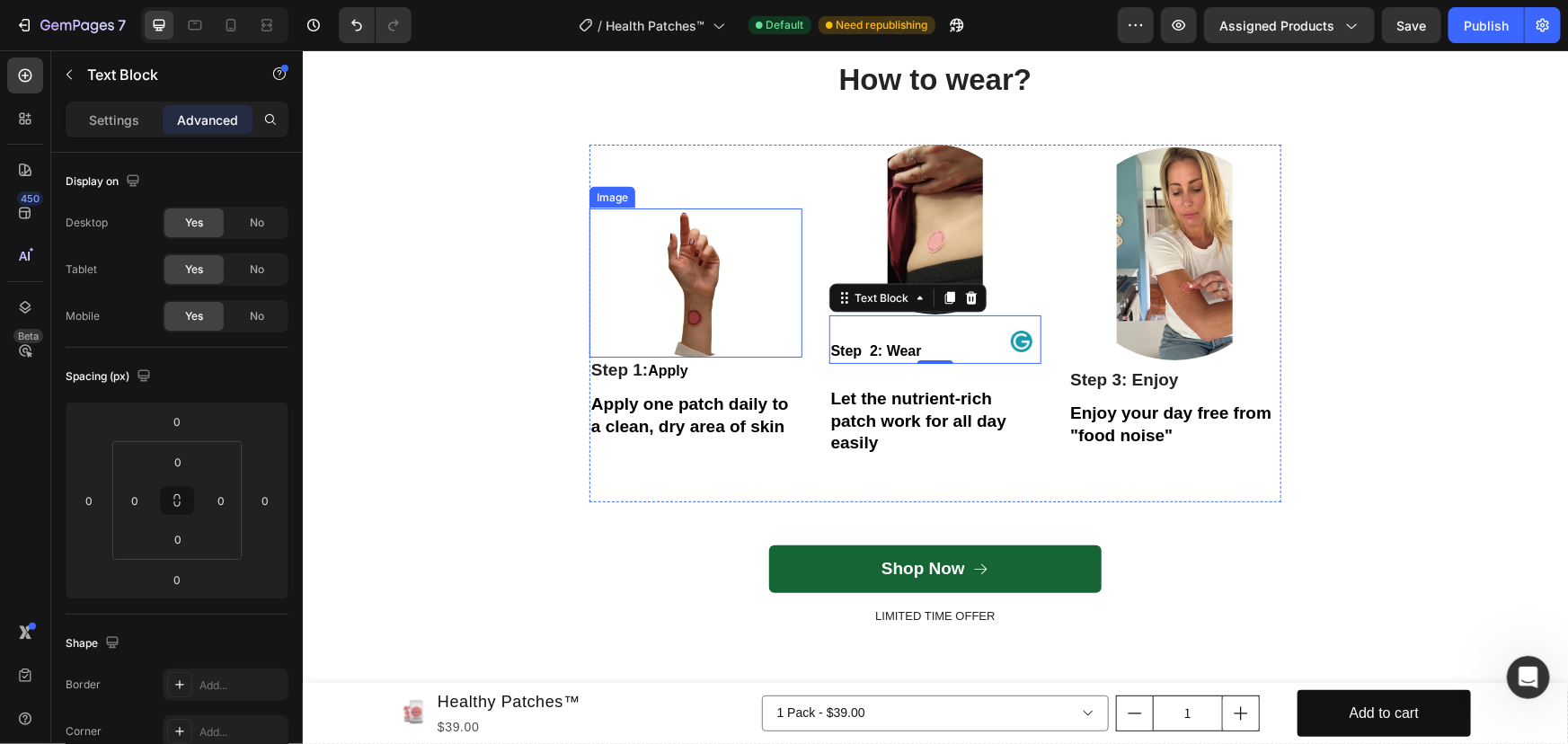
click at [778, 208] on div at bounding box center [694, 282] width 213 height 149
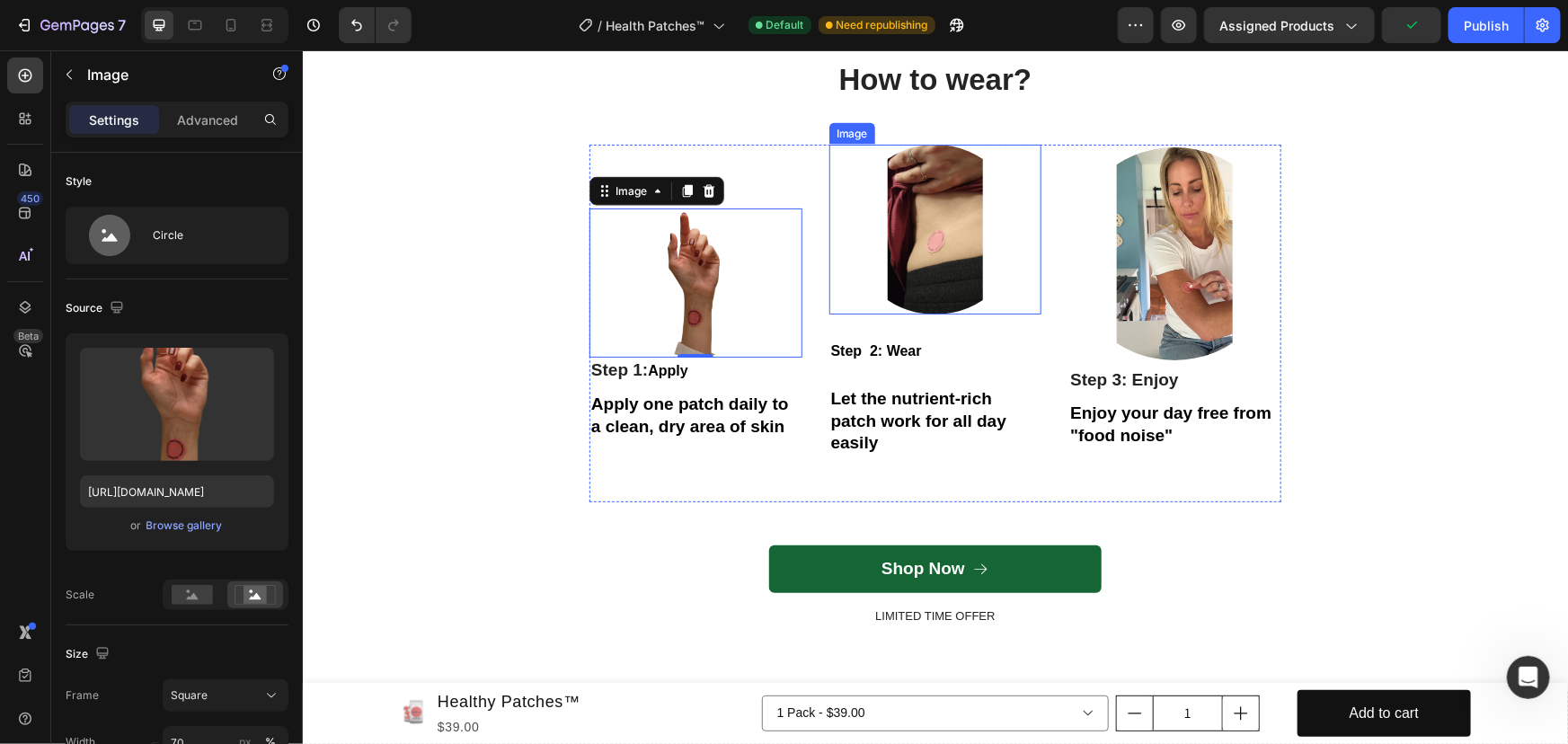
click at [964, 258] on img at bounding box center [934, 228] width 169 height 169
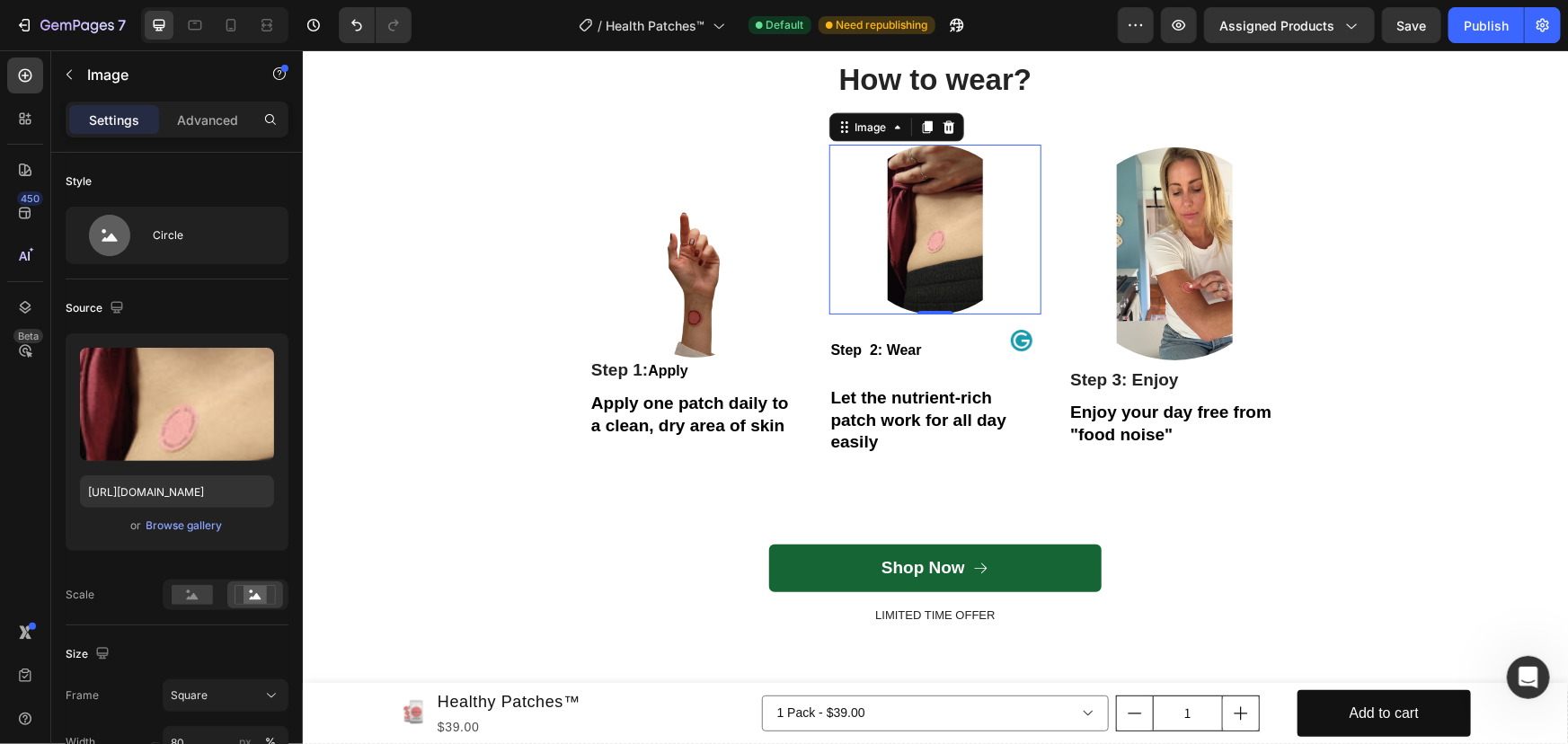
drag, startPoint x: 925, startPoint y: 311, endPoint x: 925, endPoint y: 299, distance: 12.0
click at [925, 299] on div "Image 0" at bounding box center [934, 228] width 213 height 169
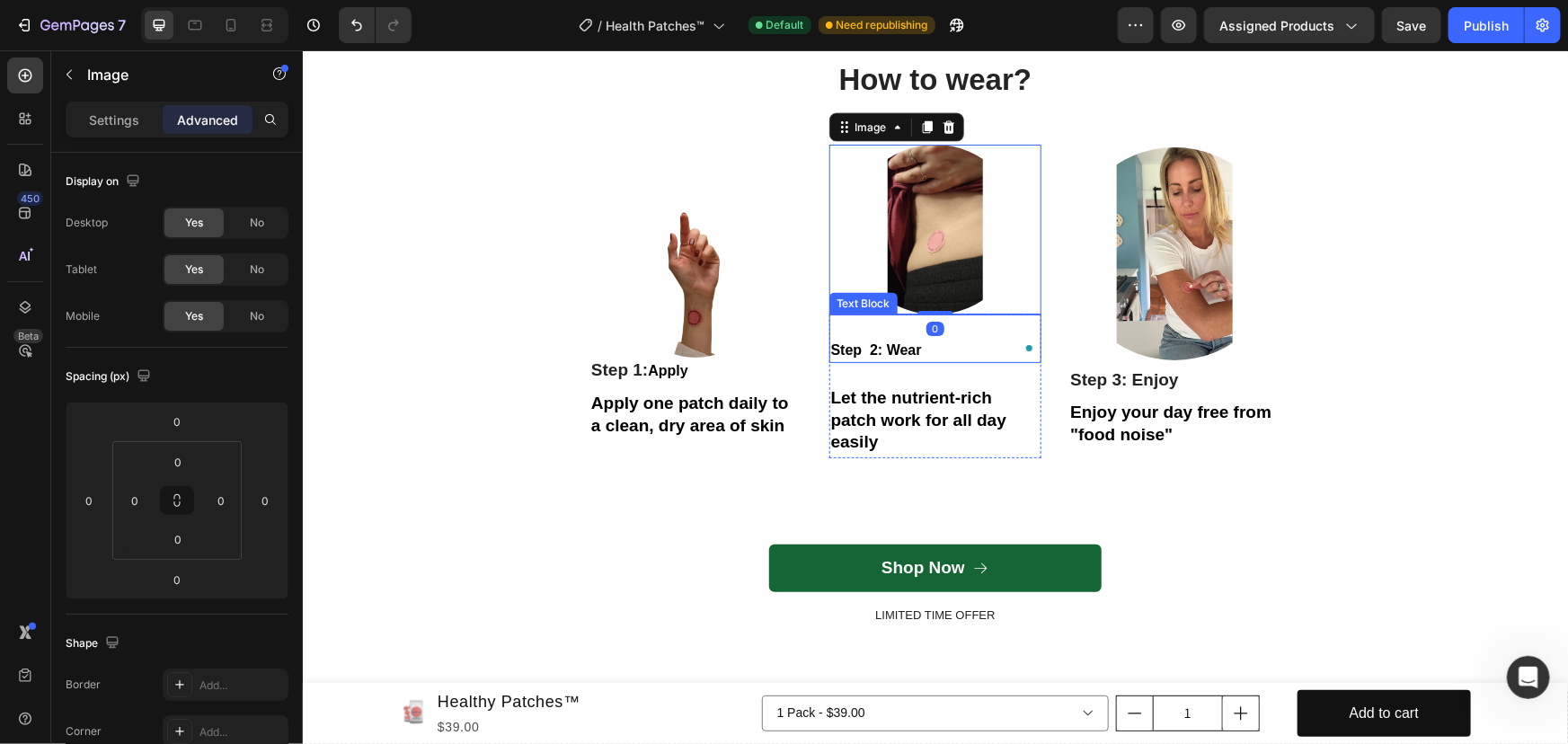
click at [889, 344] on strong "Step 2: Wear" at bounding box center [875, 349] width 90 height 15
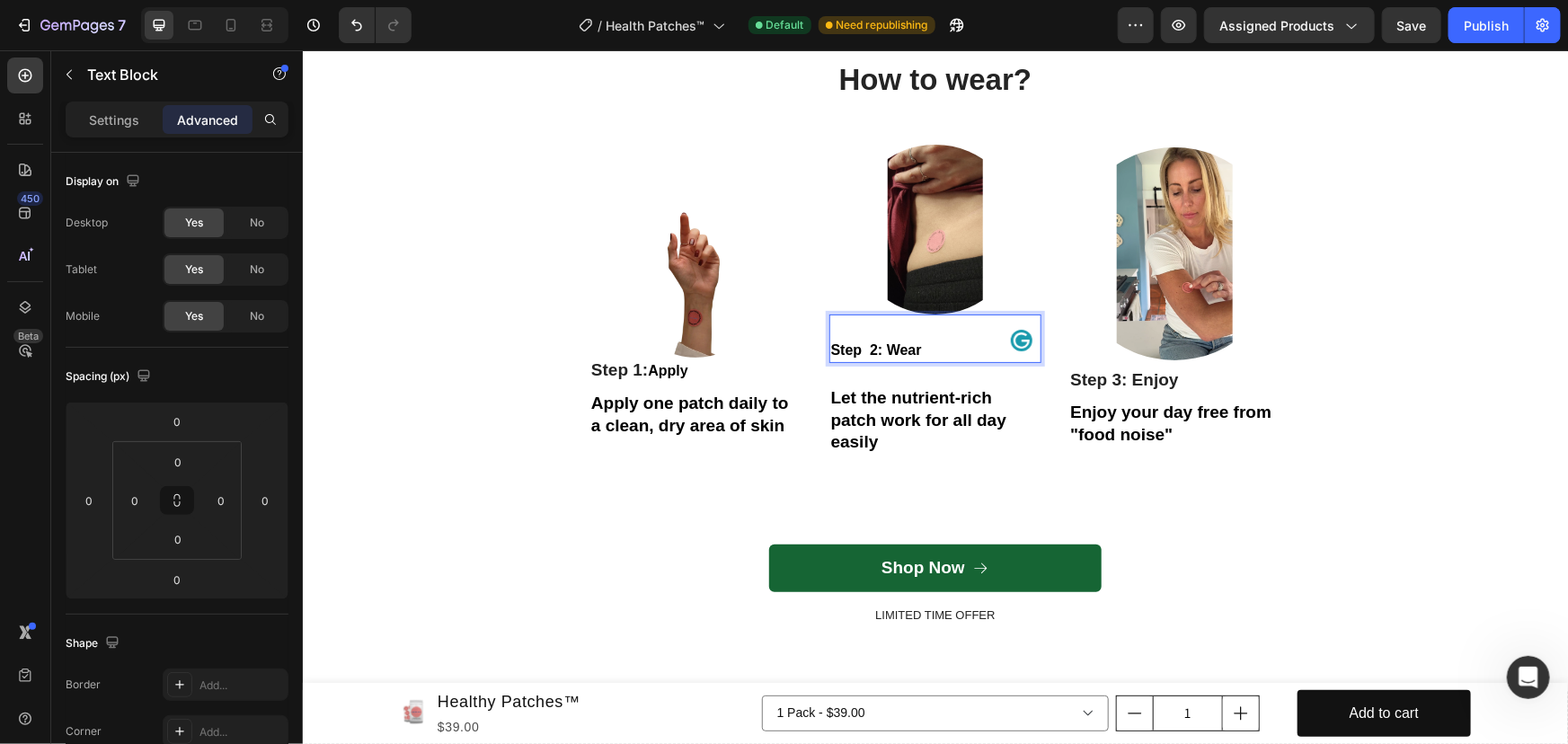
click at [901, 329] on p "Rich Text Editor. Editing area: main" at bounding box center [934, 326] width 209 height 22
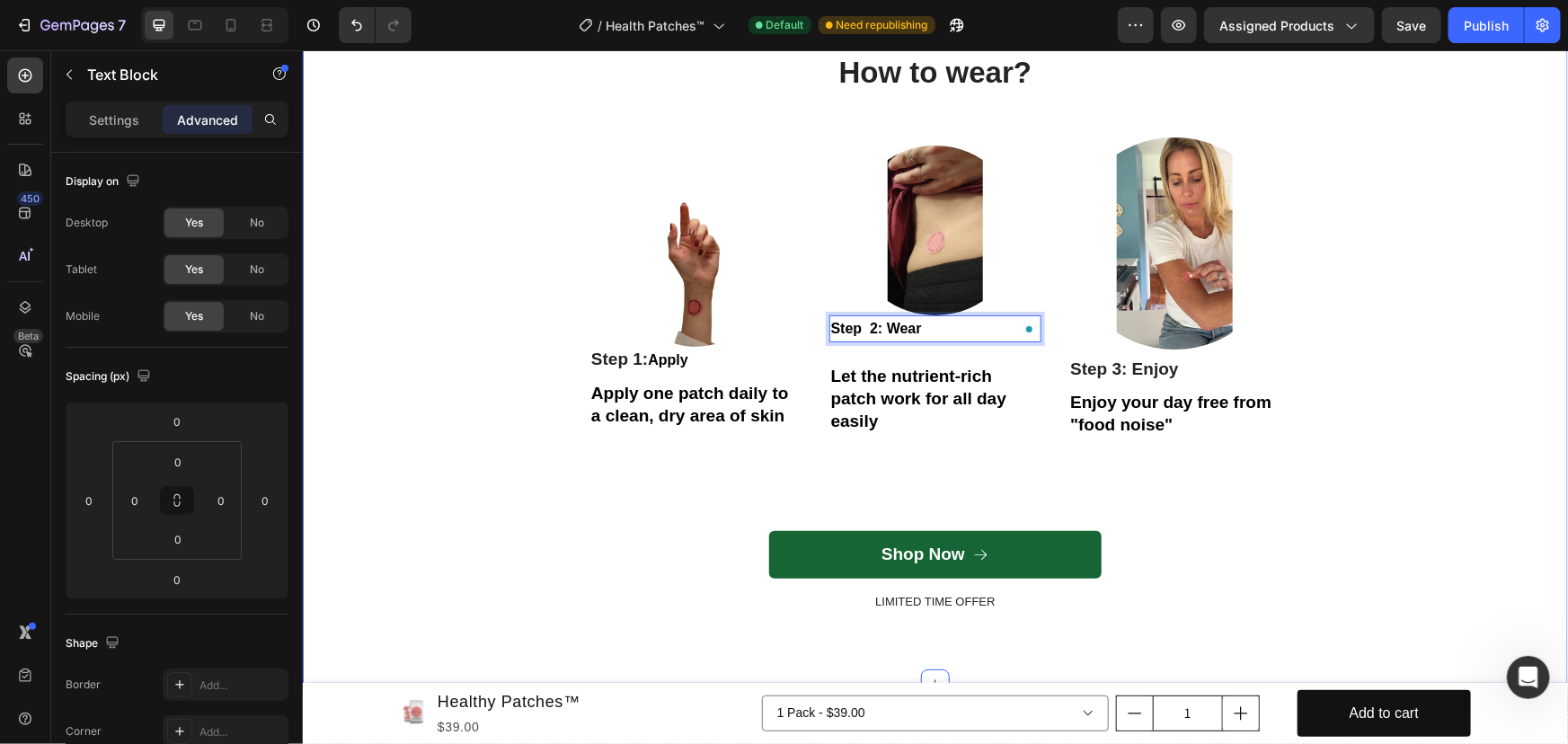
click at [360, 236] on div "How to wear? Heading Row Image Step 1: Apply Text Block Apply one patch daily t…" at bounding box center [935, 345] width 1238 height 588
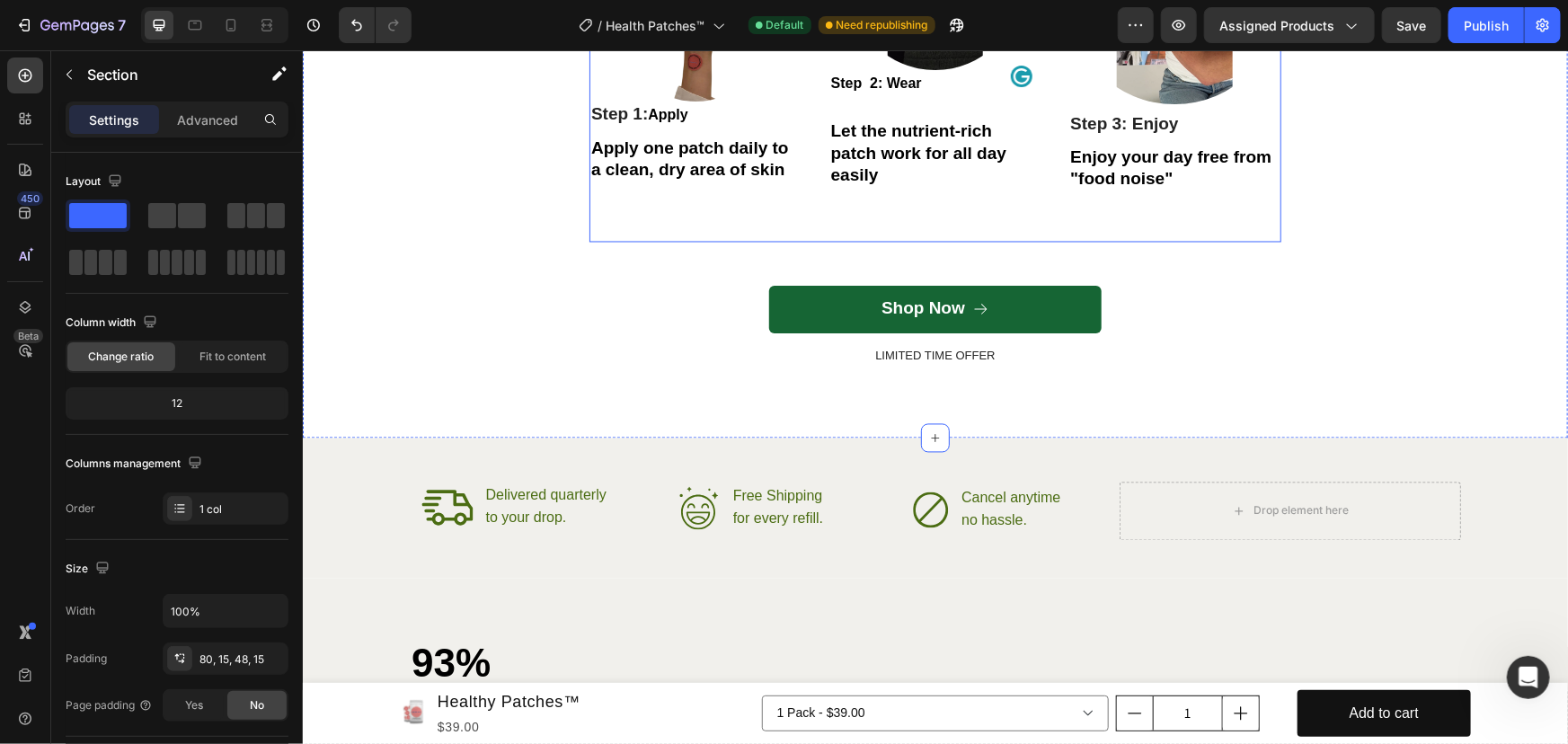
scroll to position [5300, 0]
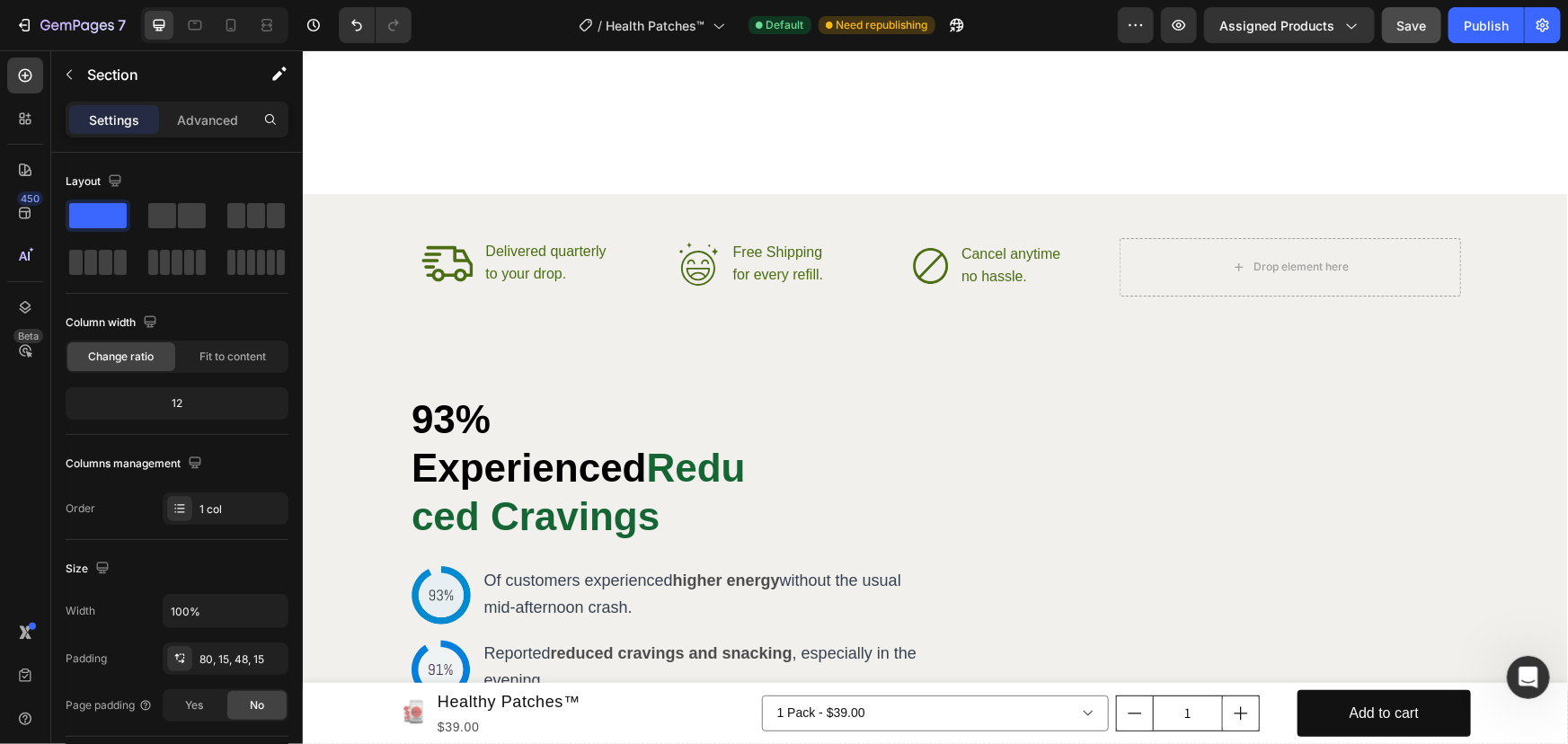
click at [1411, 18] on span "Save" at bounding box center [1411, 26] width 30 height 15
click at [1431, 35] on button "Save" at bounding box center [1411, 24] width 60 height 36
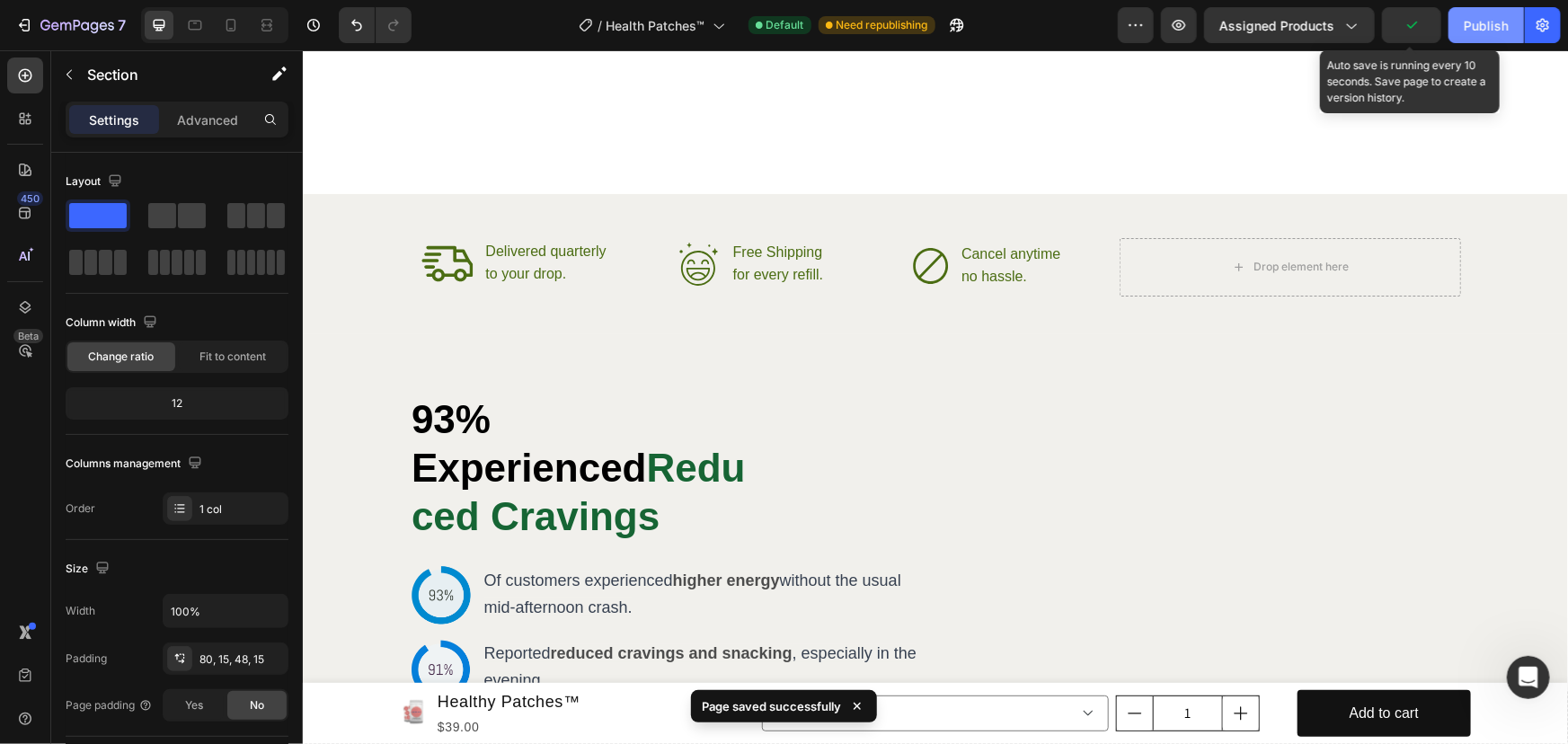
scroll to position [5546, 0]
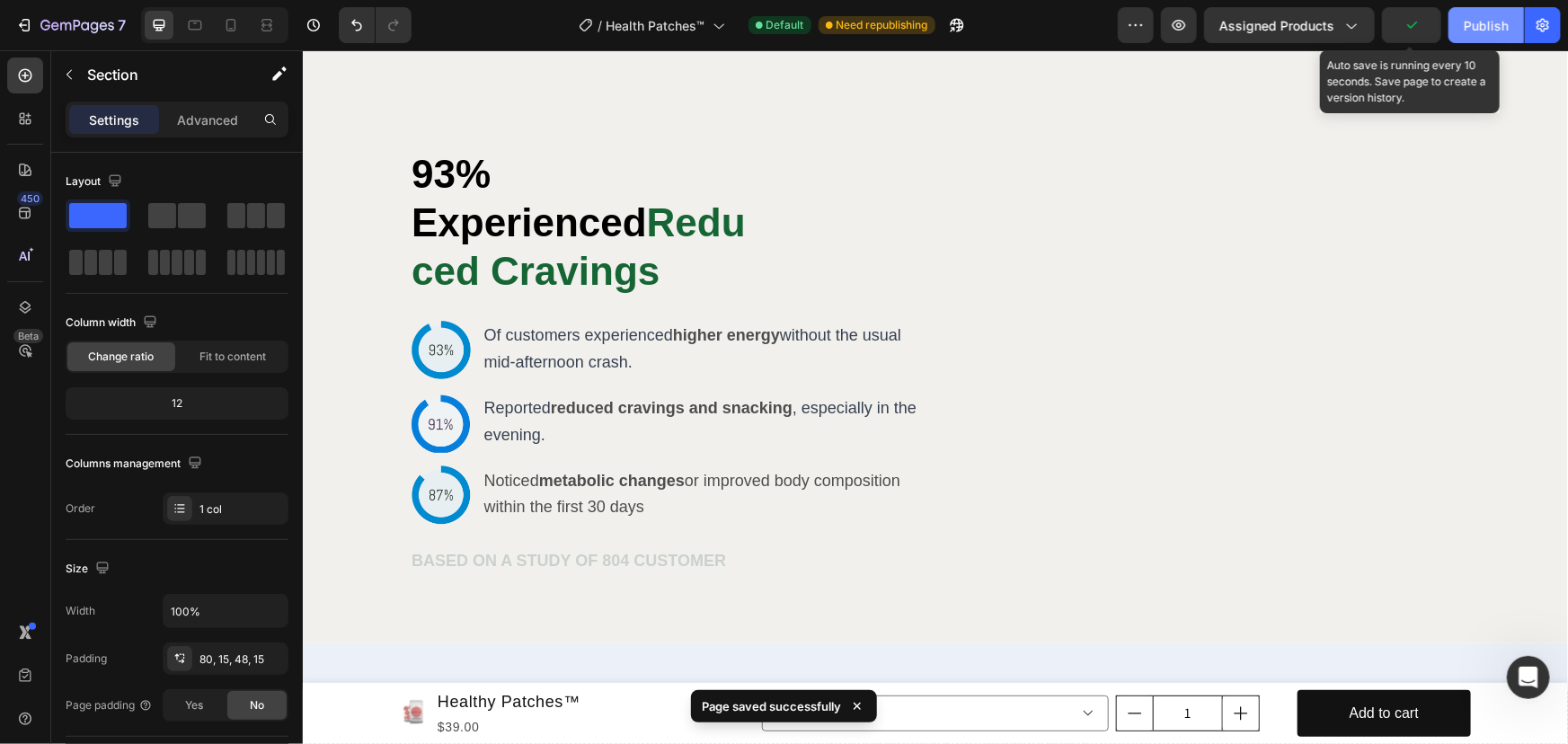
click at [1494, 22] on div "Publish" at bounding box center [1485, 26] width 45 height 19
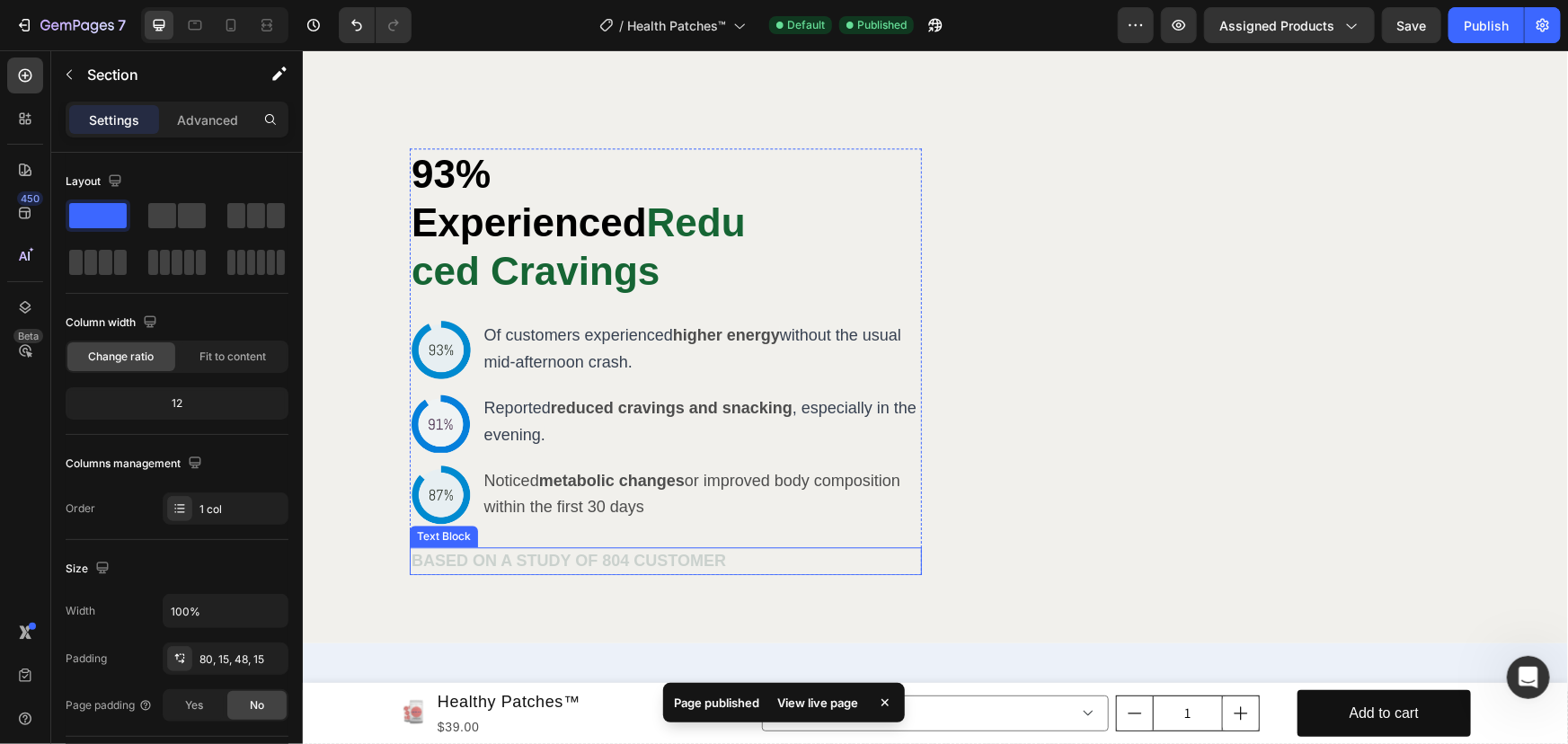
click at [548, 551] on strong "BASED ON A STUDY OF 804 CUSTOMER" at bounding box center [567, 559] width 315 height 18
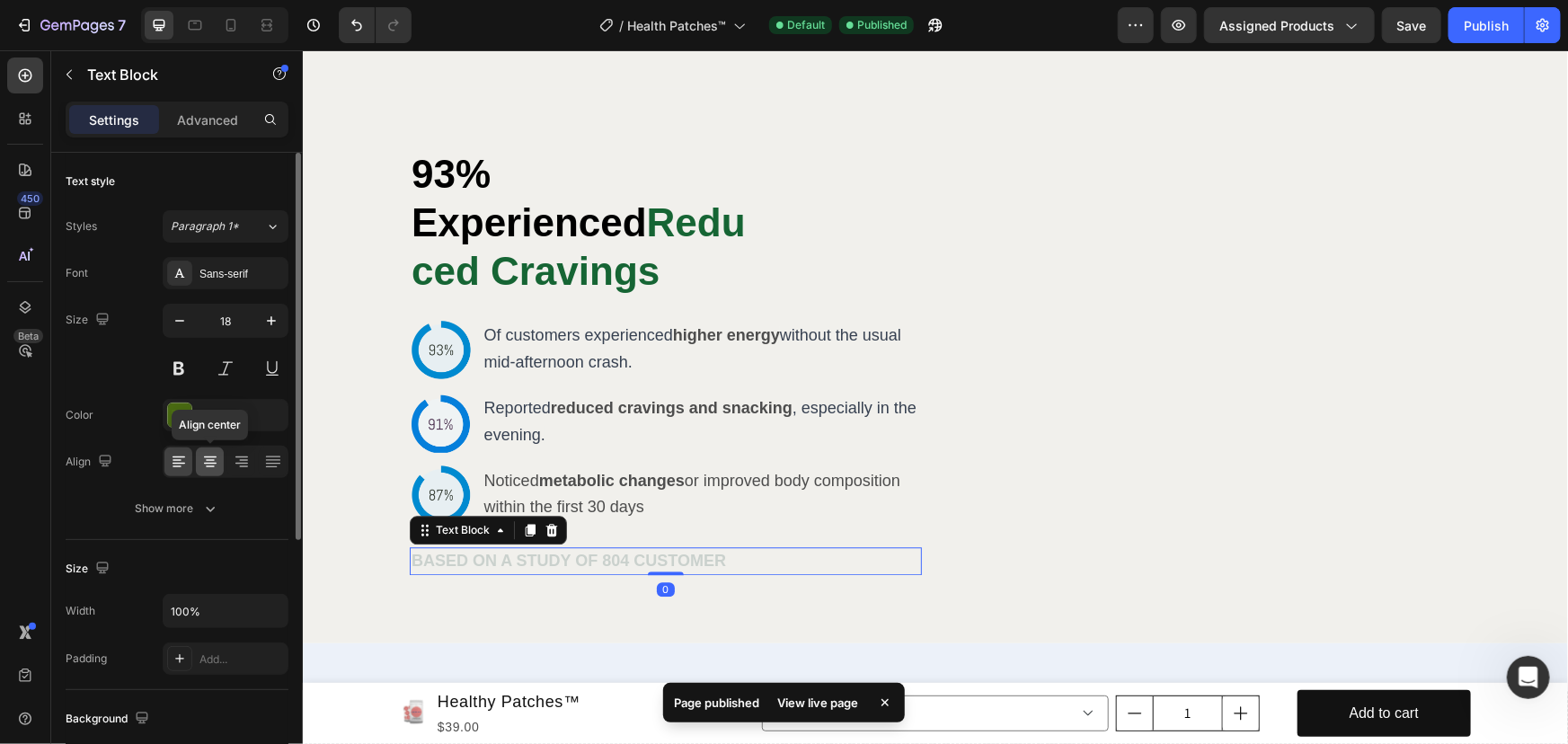
click at [215, 456] on icon at bounding box center [210, 457] width 13 height 2
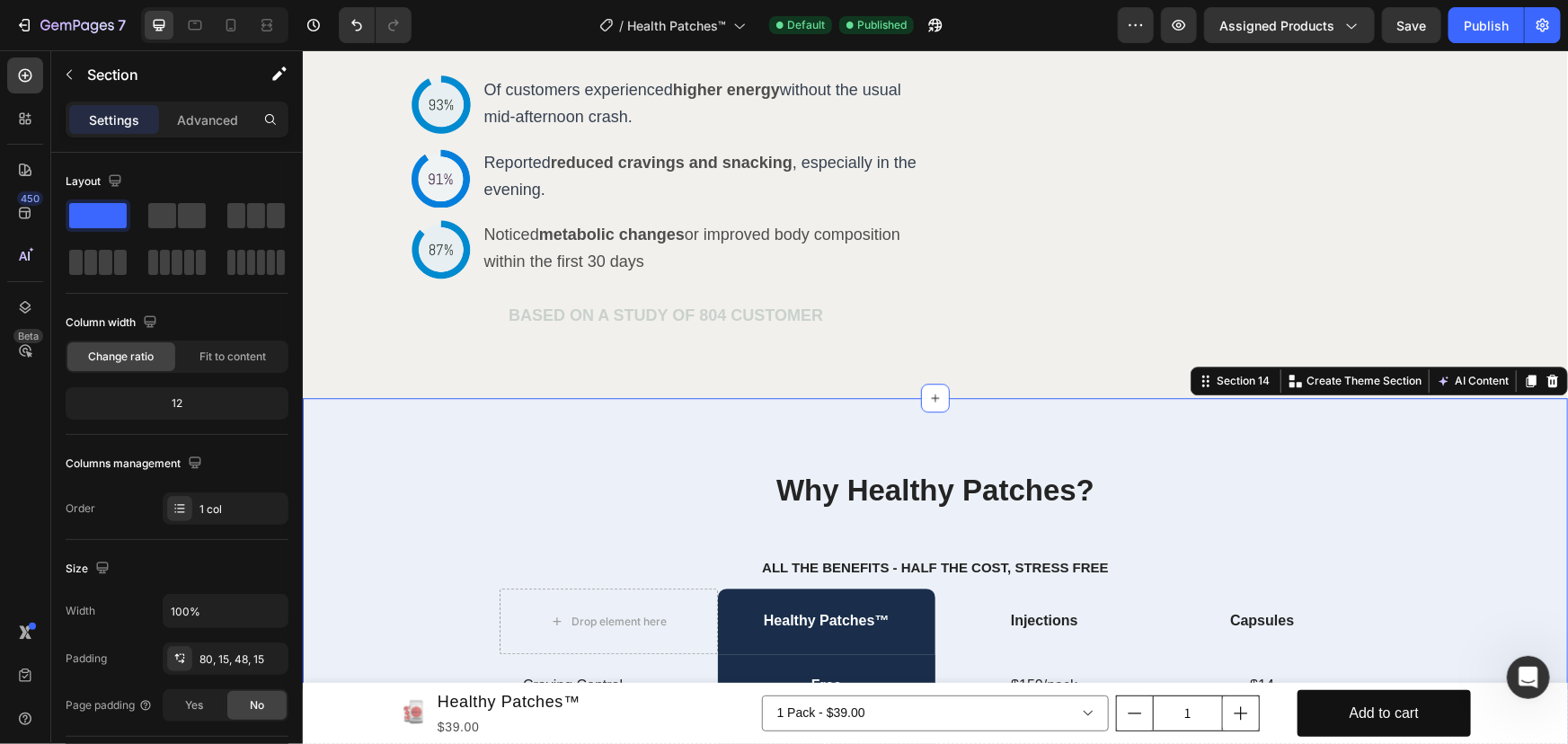
scroll to position [6036, 0]
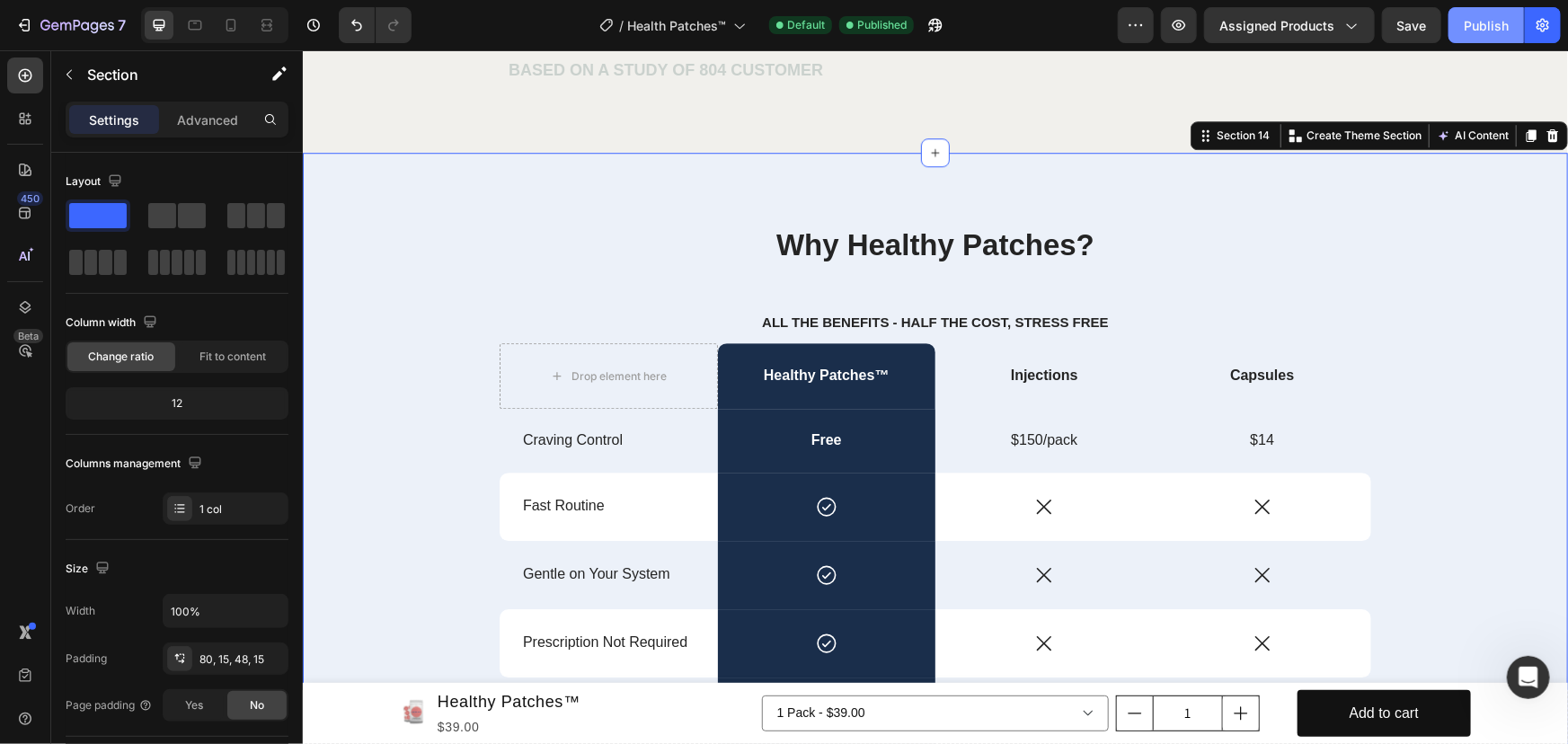
click at [1462, 28] on button "Publish" at bounding box center [1485, 24] width 75 height 36
click at [387, 417] on div "Why Healthy Patches? Heading ALL THE BENEFITS - HALF THE COST, STRESS FREE Text…" at bounding box center [935, 567] width 1238 height 688
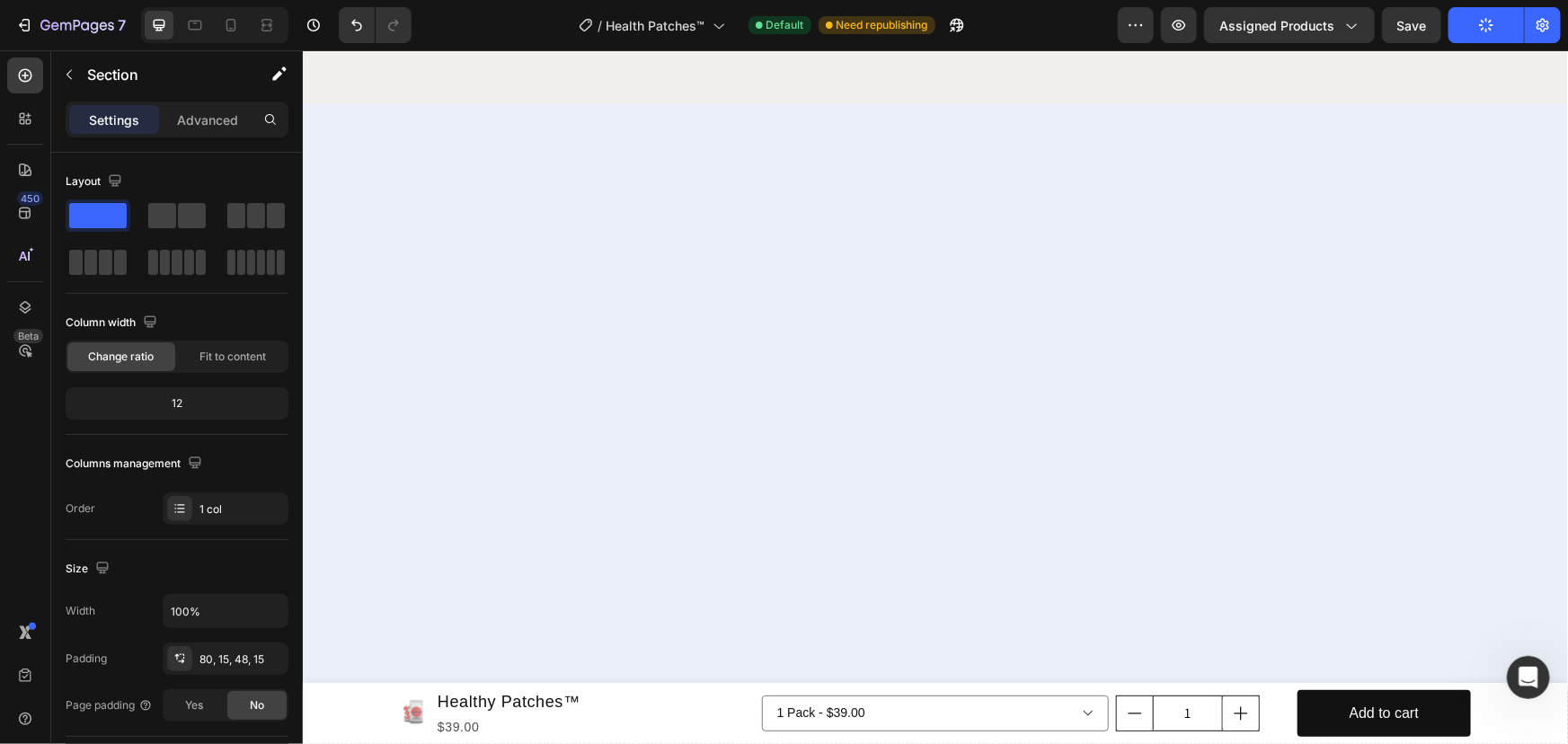
scroll to position [7992, 0]
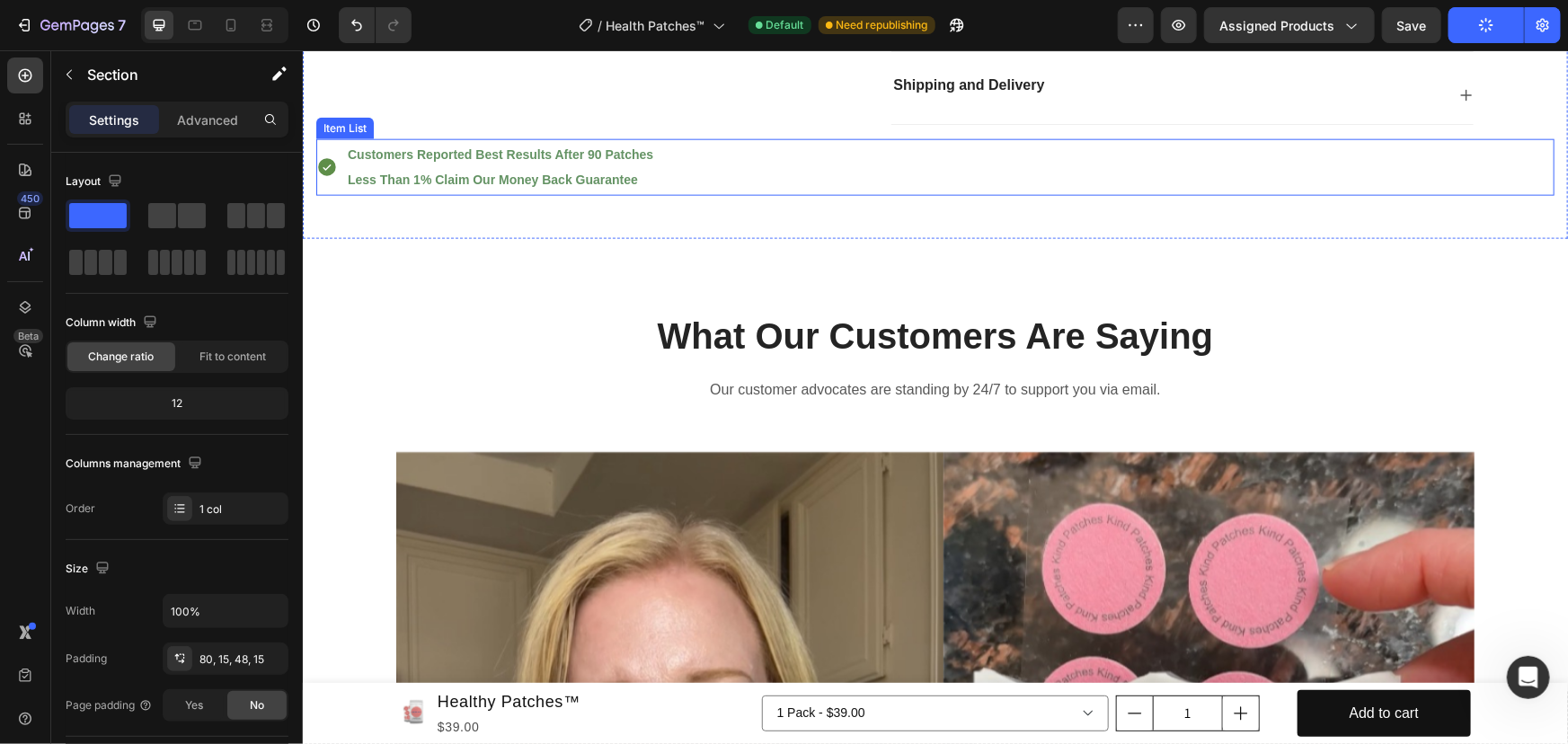
click at [748, 195] on div "Customers Reported Best Results After 90 Patches Less Than 1% Claim Our Money B…" at bounding box center [935, 167] width 1238 height 58
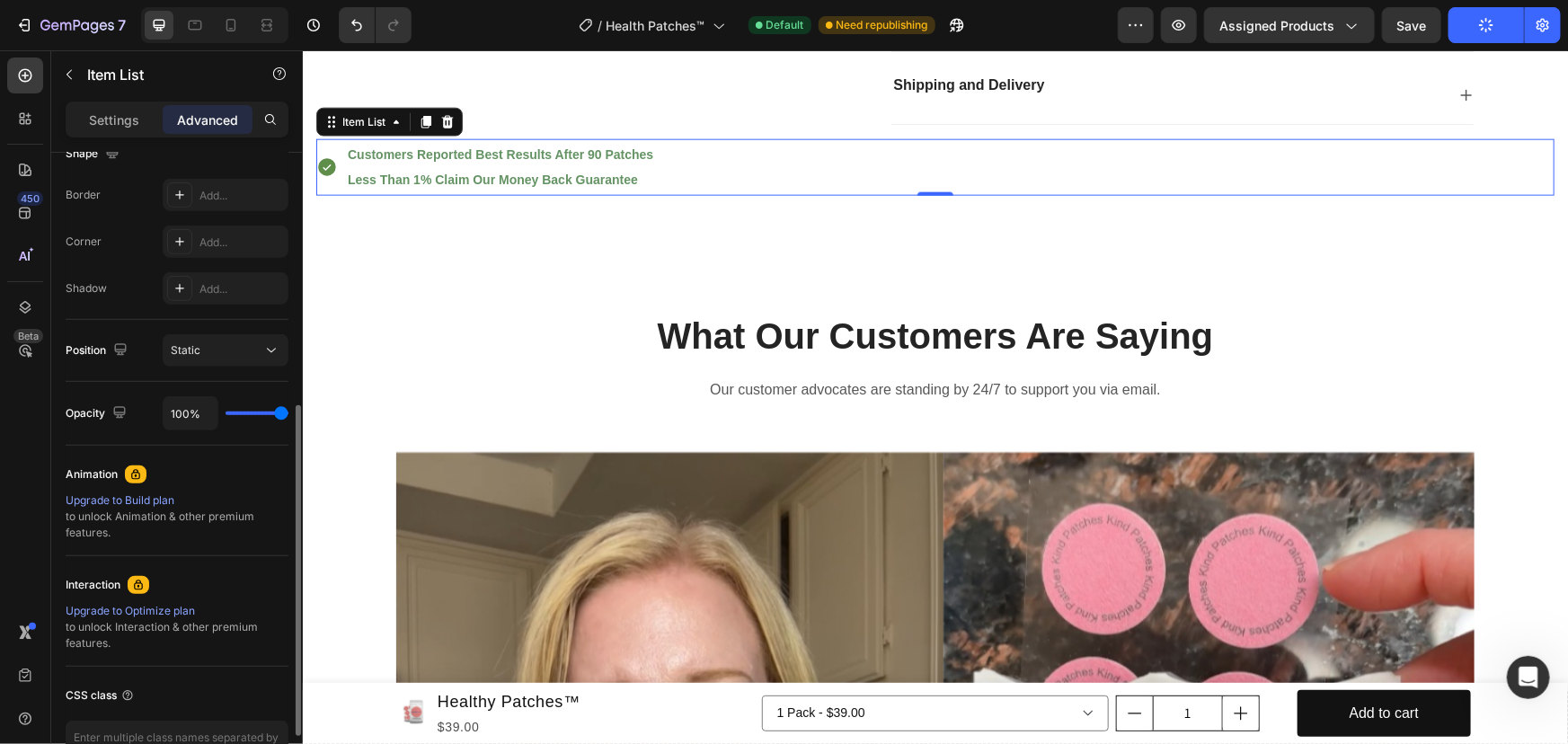
scroll to position [0, 0]
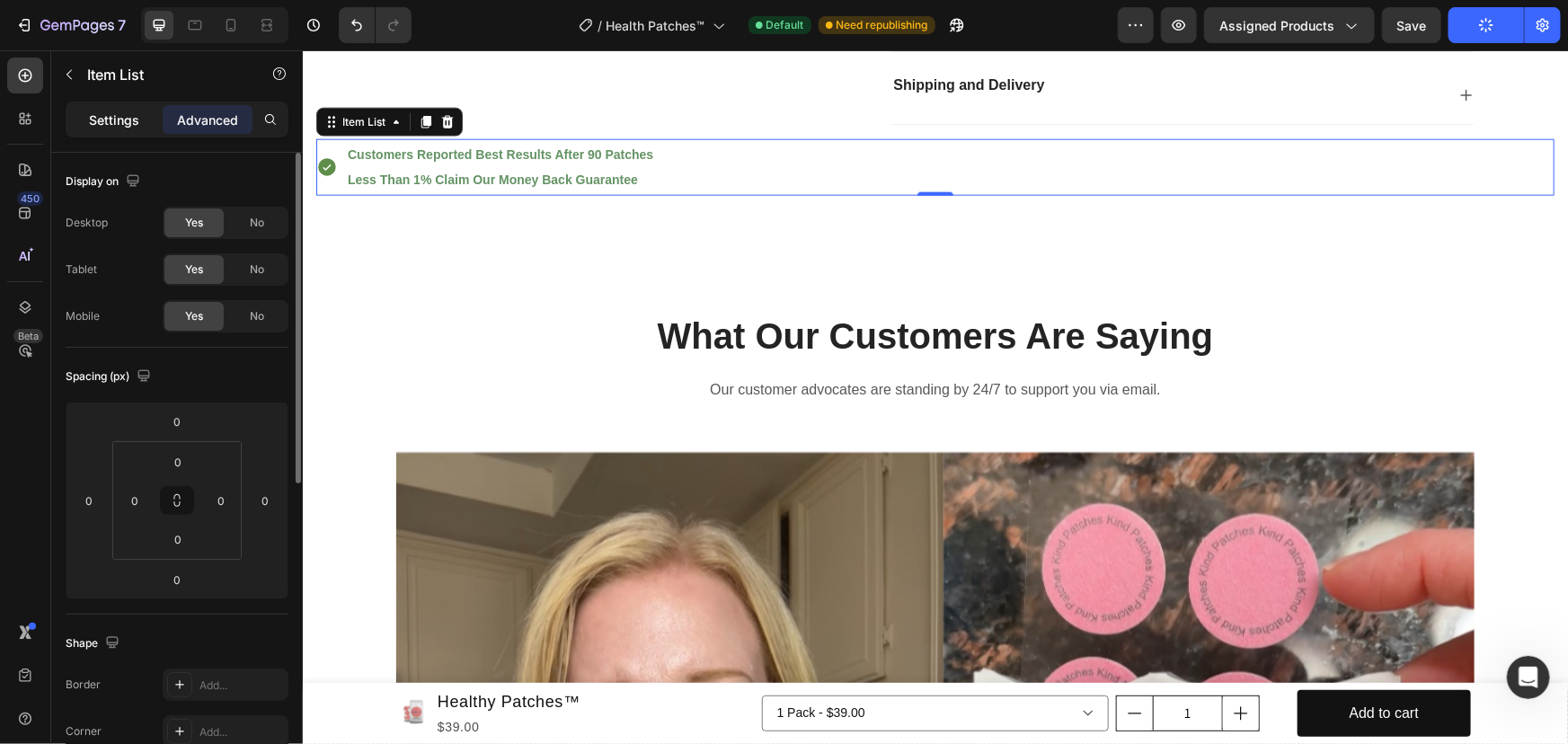
click at [105, 130] on div "Settings" at bounding box center [114, 119] width 90 height 29
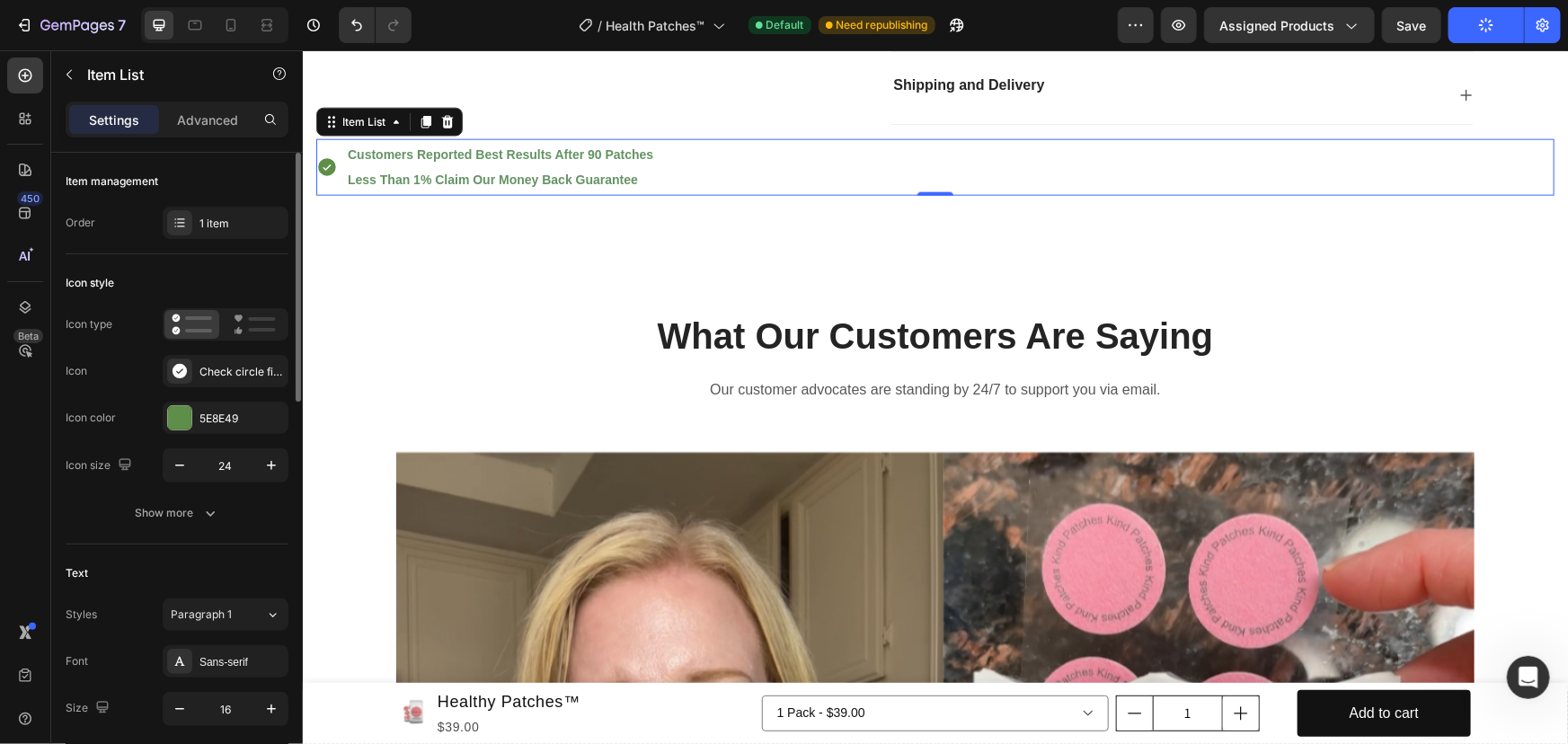
type input "8"
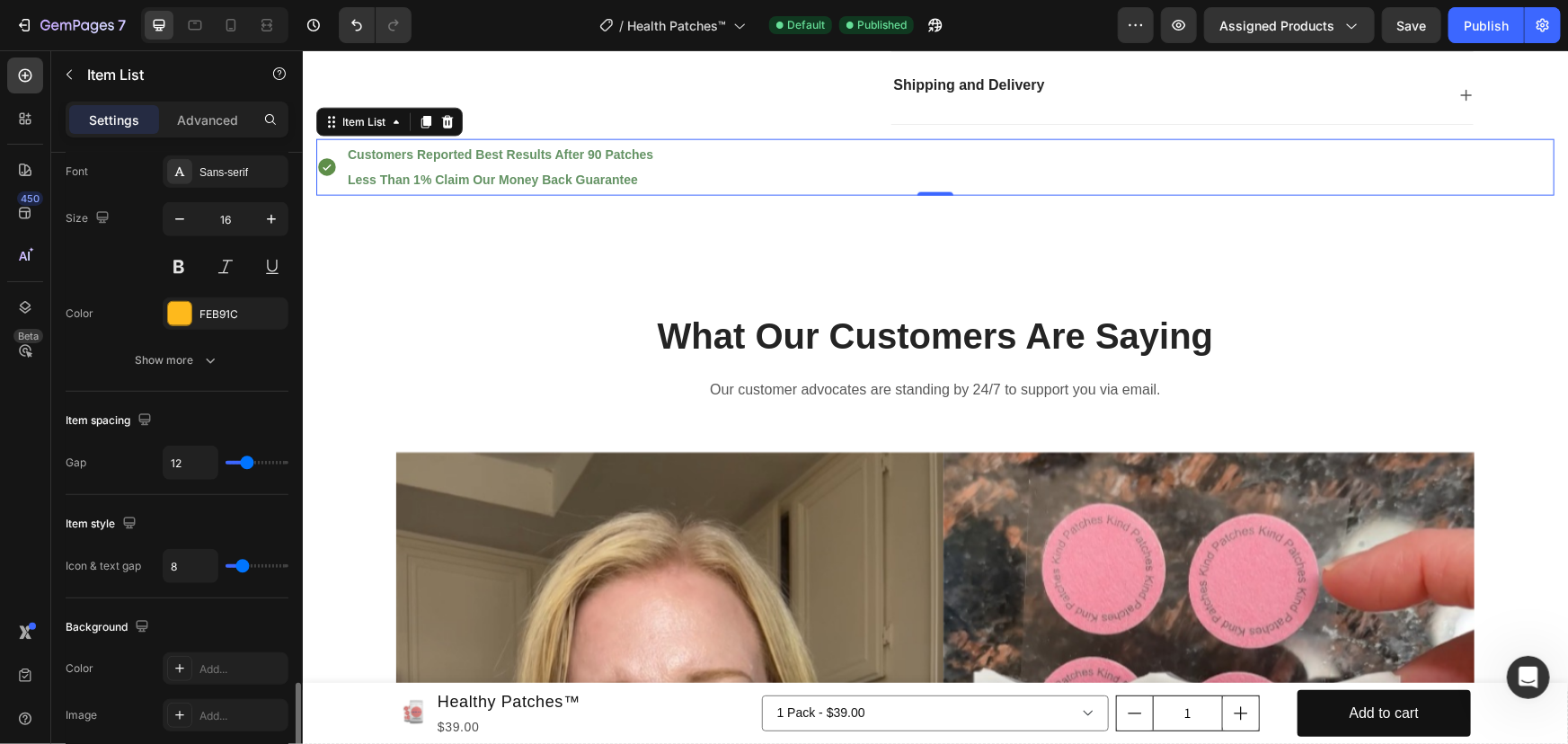
scroll to position [979, 0]
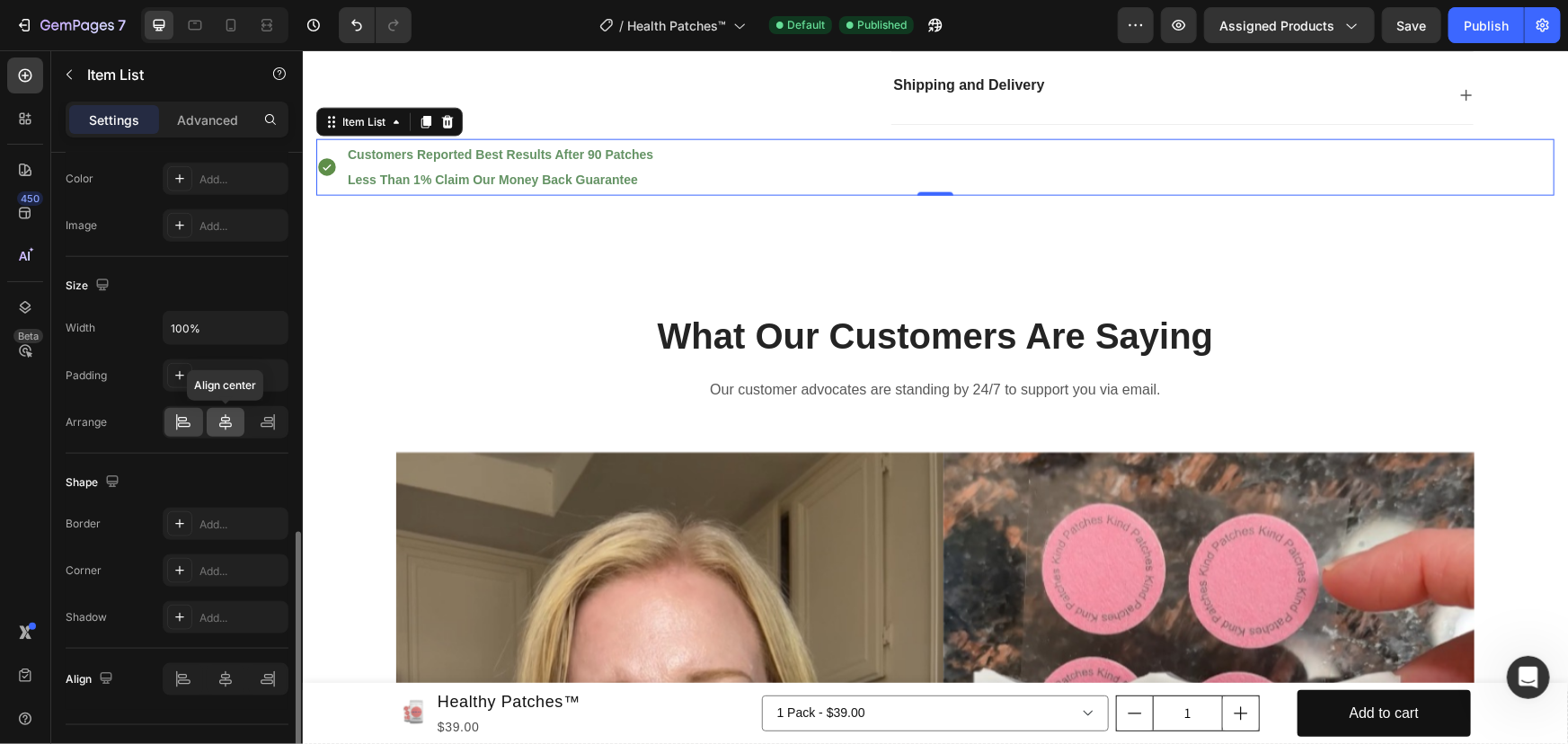
click at [236, 423] on div at bounding box center [226, 423] width 39 height 29
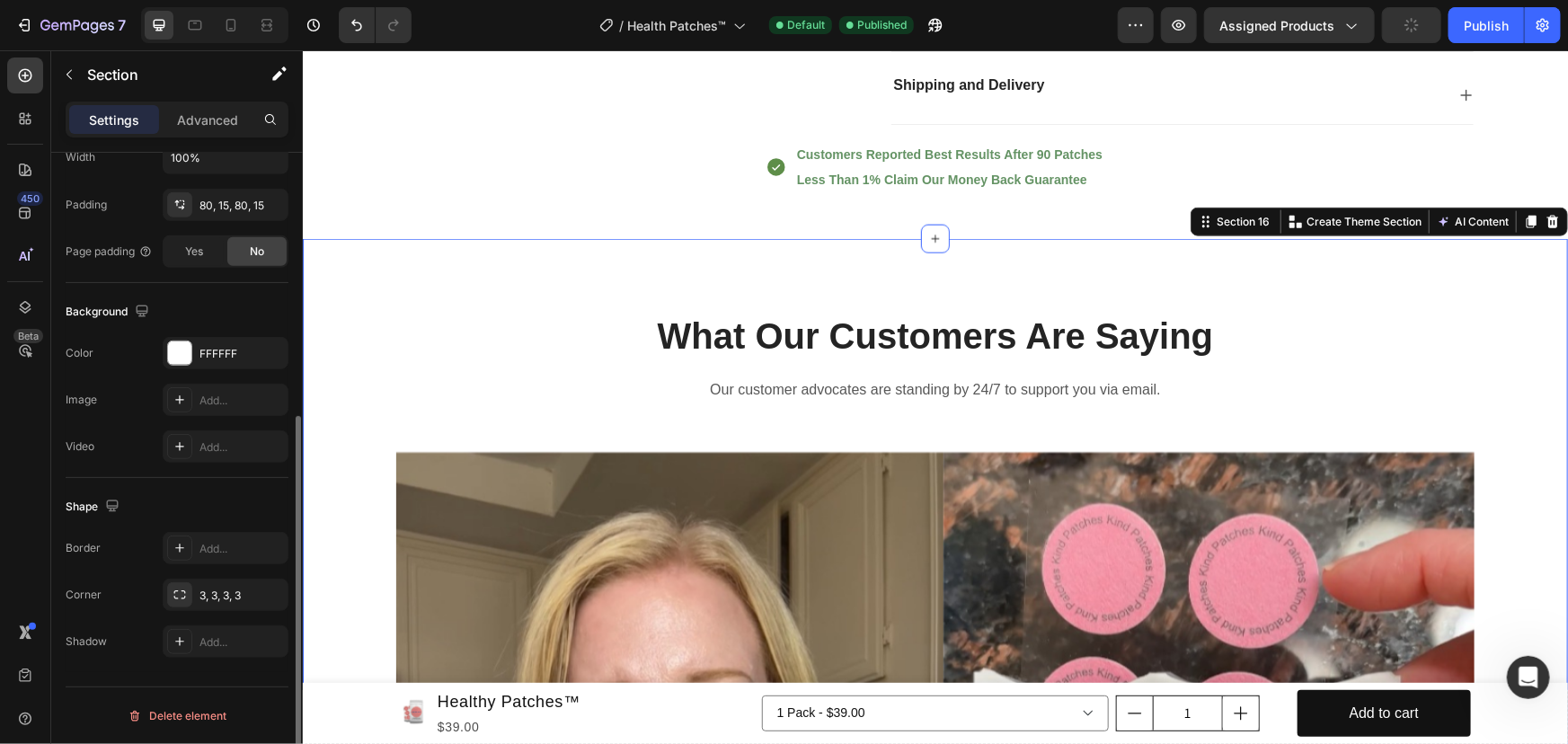
scroll to position [0, 0]
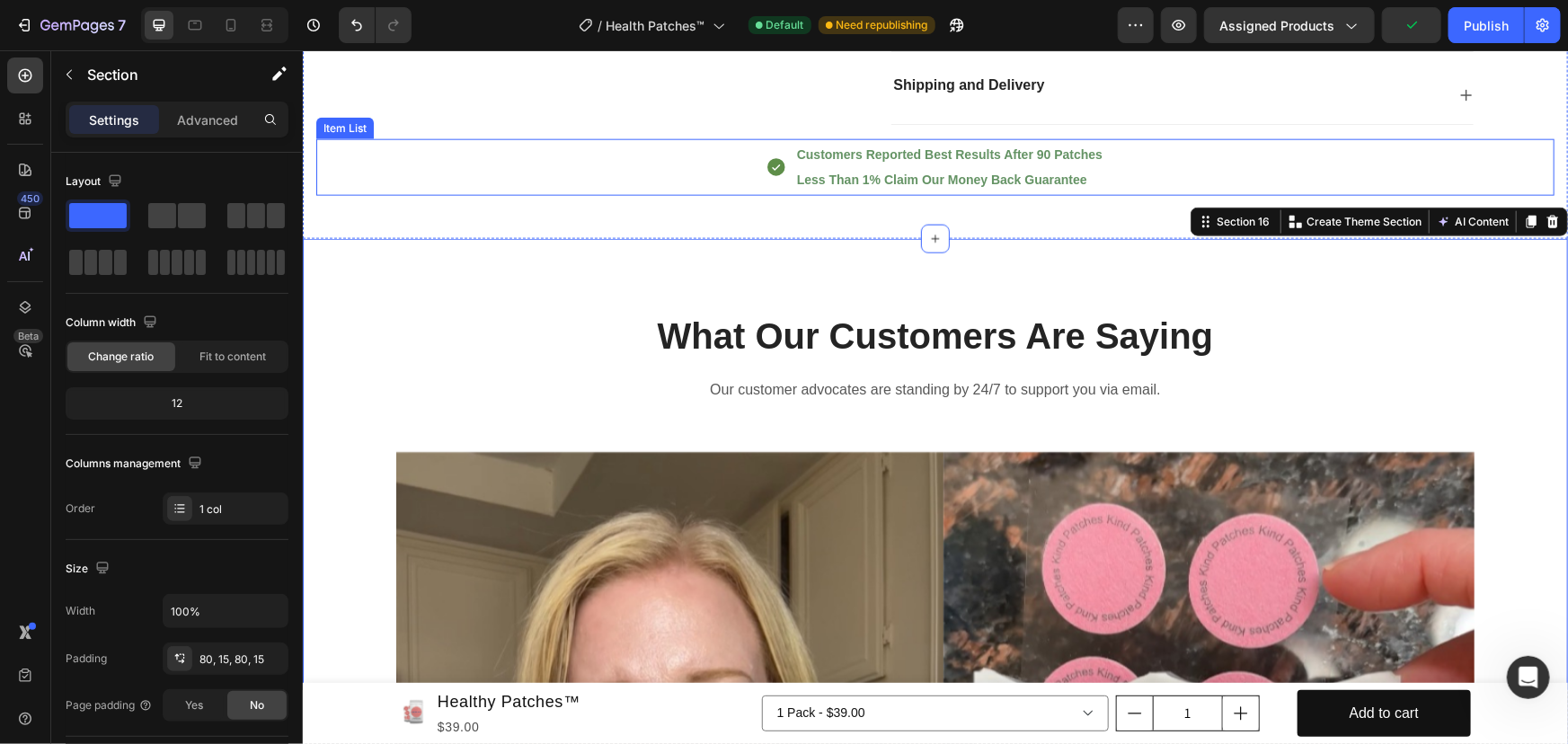
click at [913, 195] on div "Customers Reported Best Results After 90 Patches Less Than 1% Claim Our Money B…" at bounding box center [948, 167] width 311 height 58
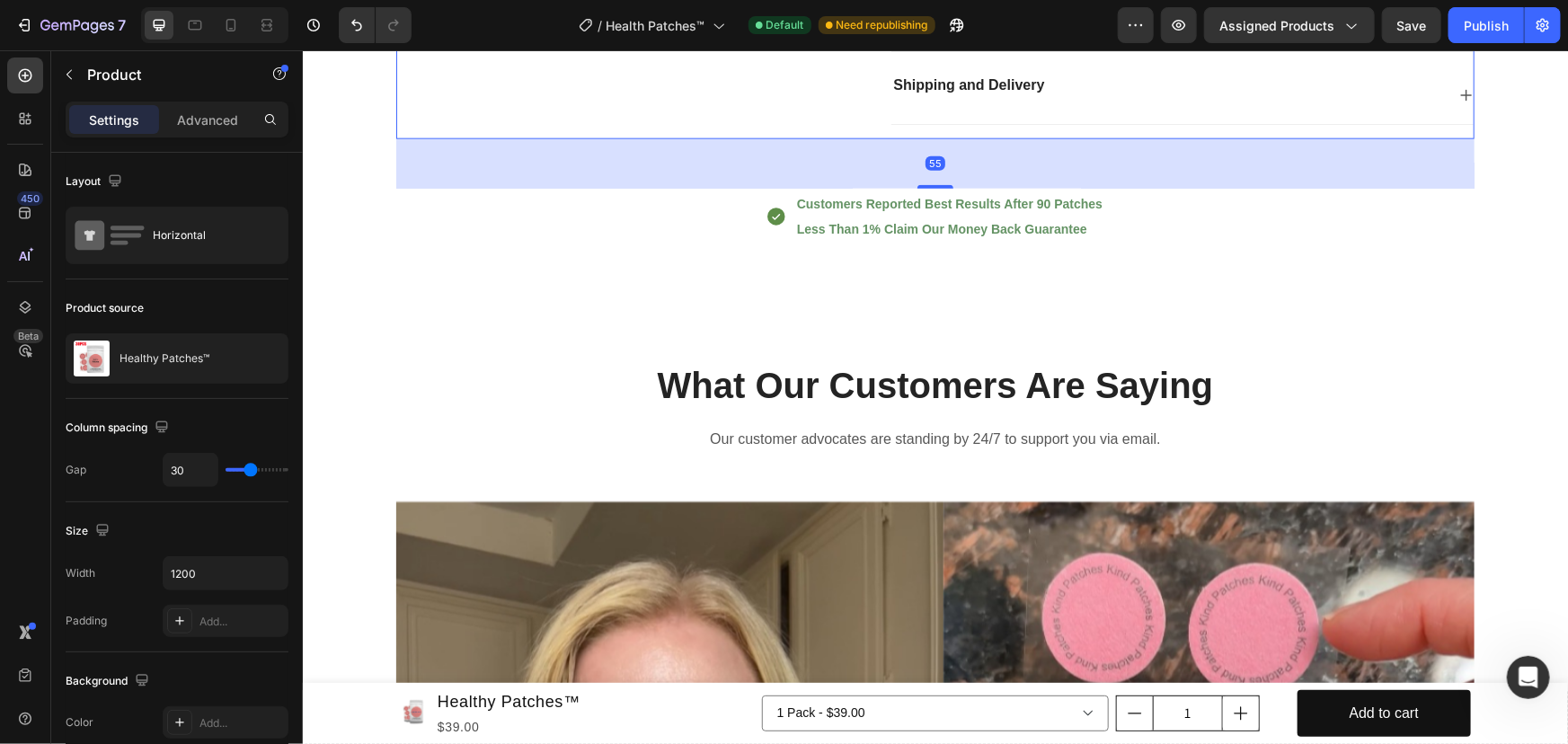
drag, startPoint x: 921, startPoint y: 262, endPoint x: 503, endPoint y: 215, distance: 420.6
click at [928, 188] on div at bounding box center [934, 186] width 36 height 4
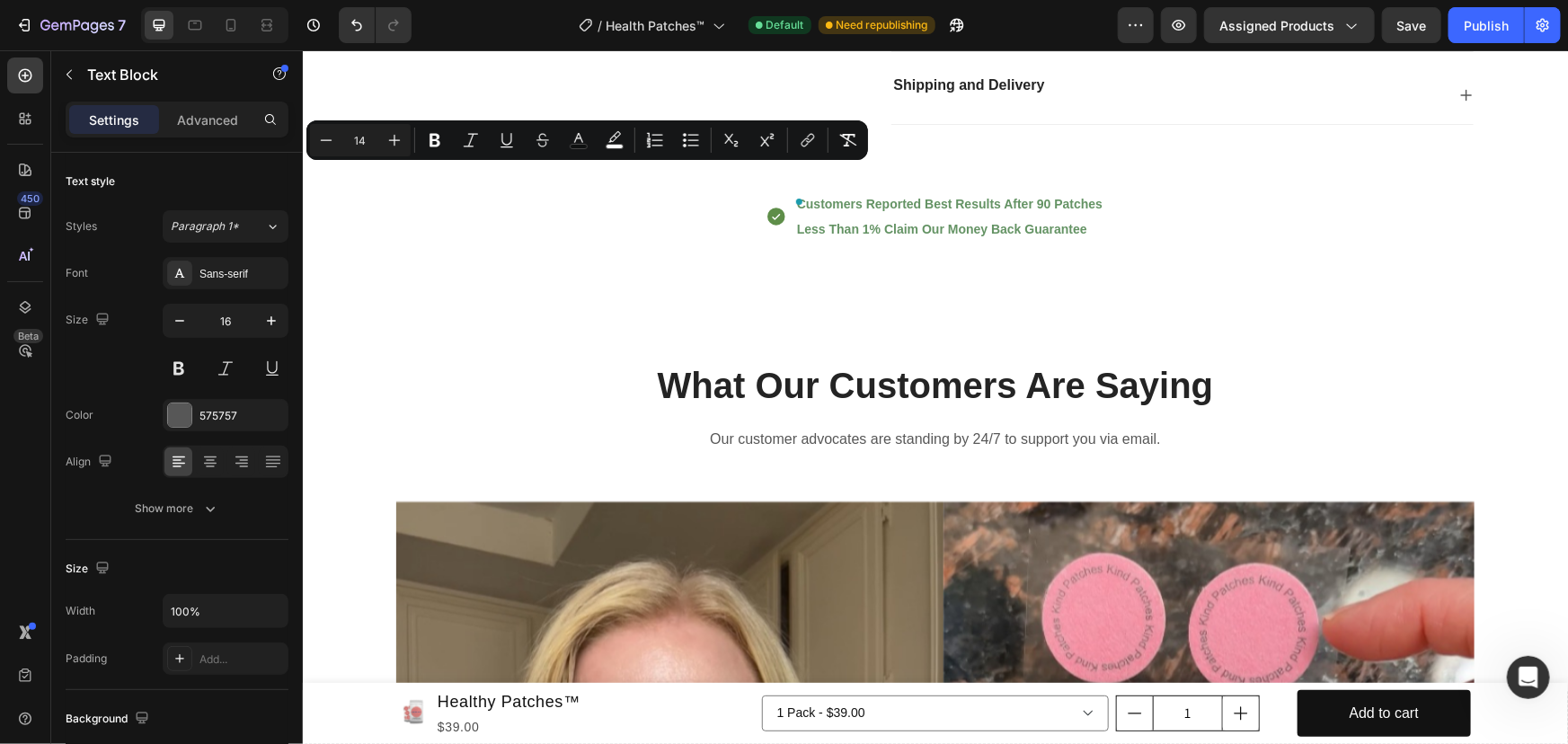
drag, startPoint x: 551, startPoint y: 171, endPoint x: 518, endPoint y: 175, distance: 33.2
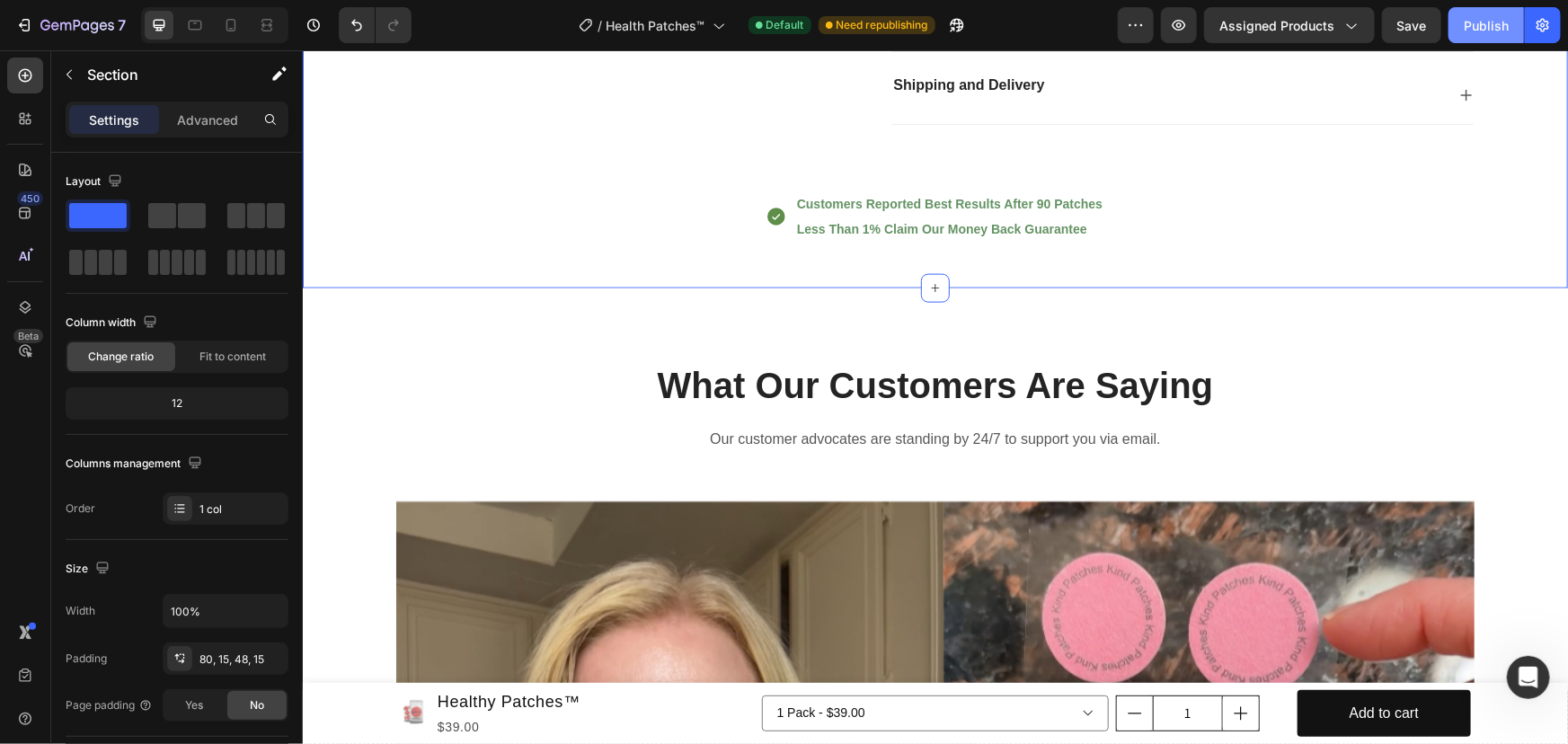
click at [1468, 34] on div "Publish" at bounding box center [1485, 26] width 45 height 19
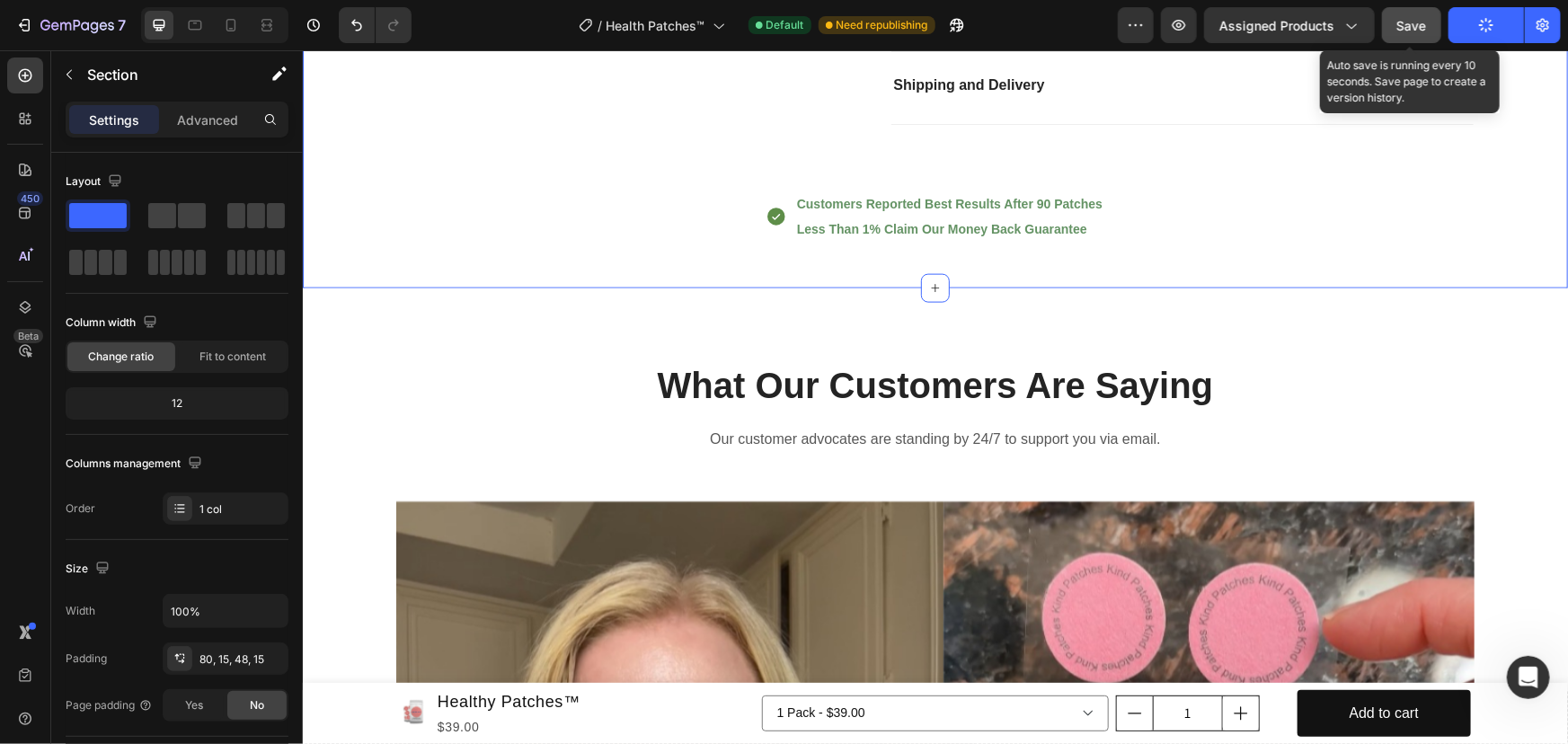
click at [1425, 33] on span "Save" at bounding box center [1411, 26] width 30 height 15
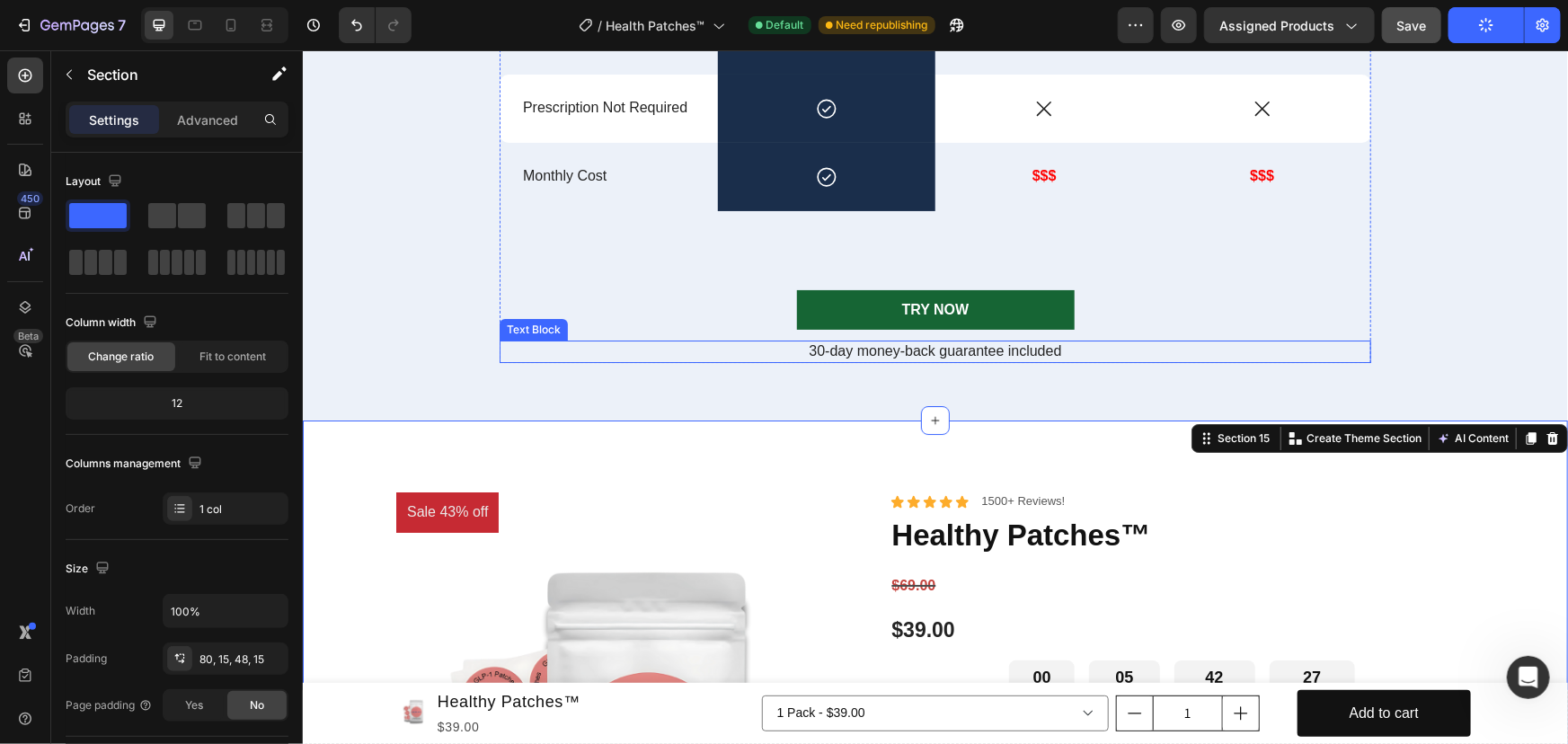
scroll to position [7013, 0]
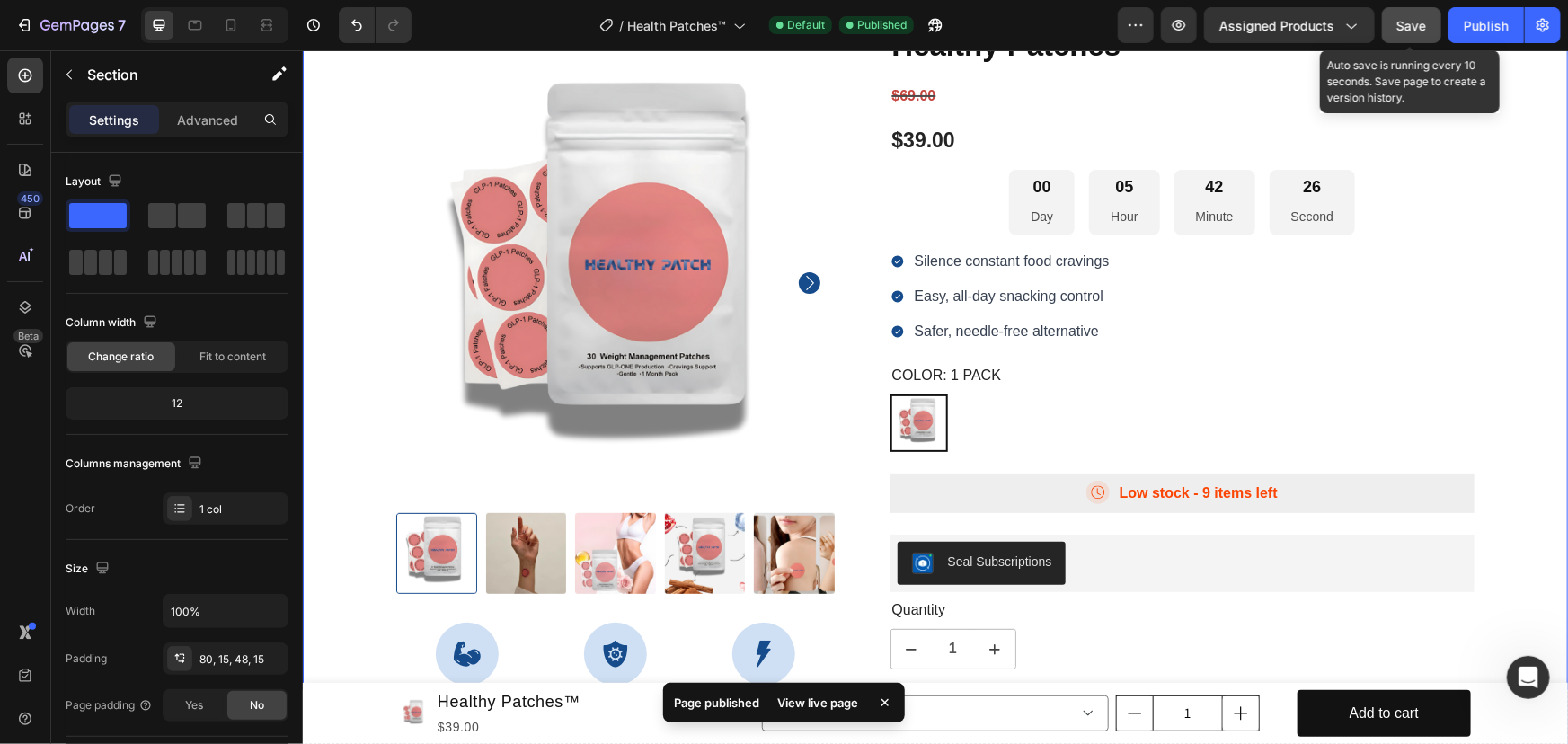
click at [1415, 34] on div "Save" at bounding box center [1411, 26] width 30 height 19
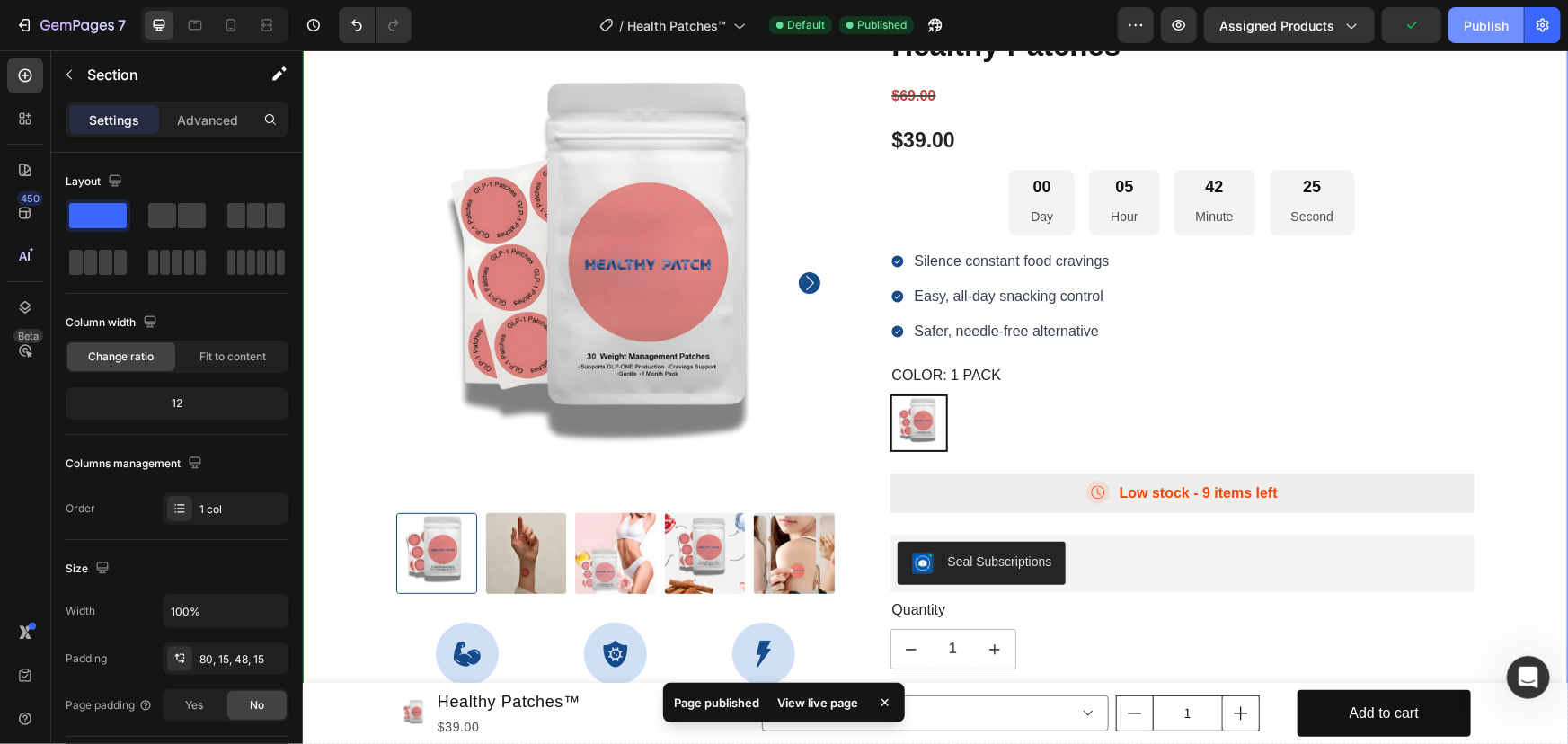
click at [1474, 33] on div "Publish" at bounding box center [1485, 26] width 45 height 19
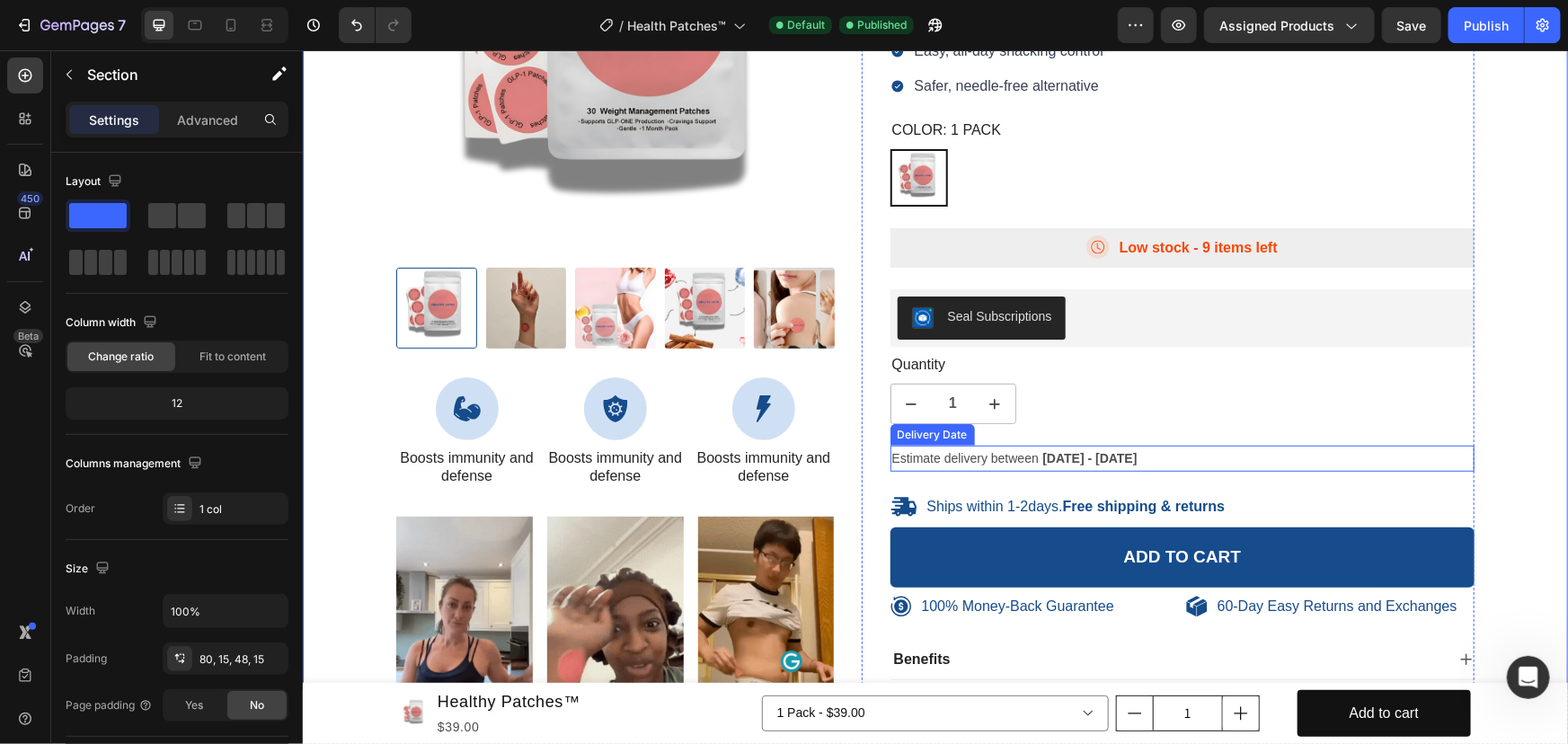
scroll to position [7502, 0]
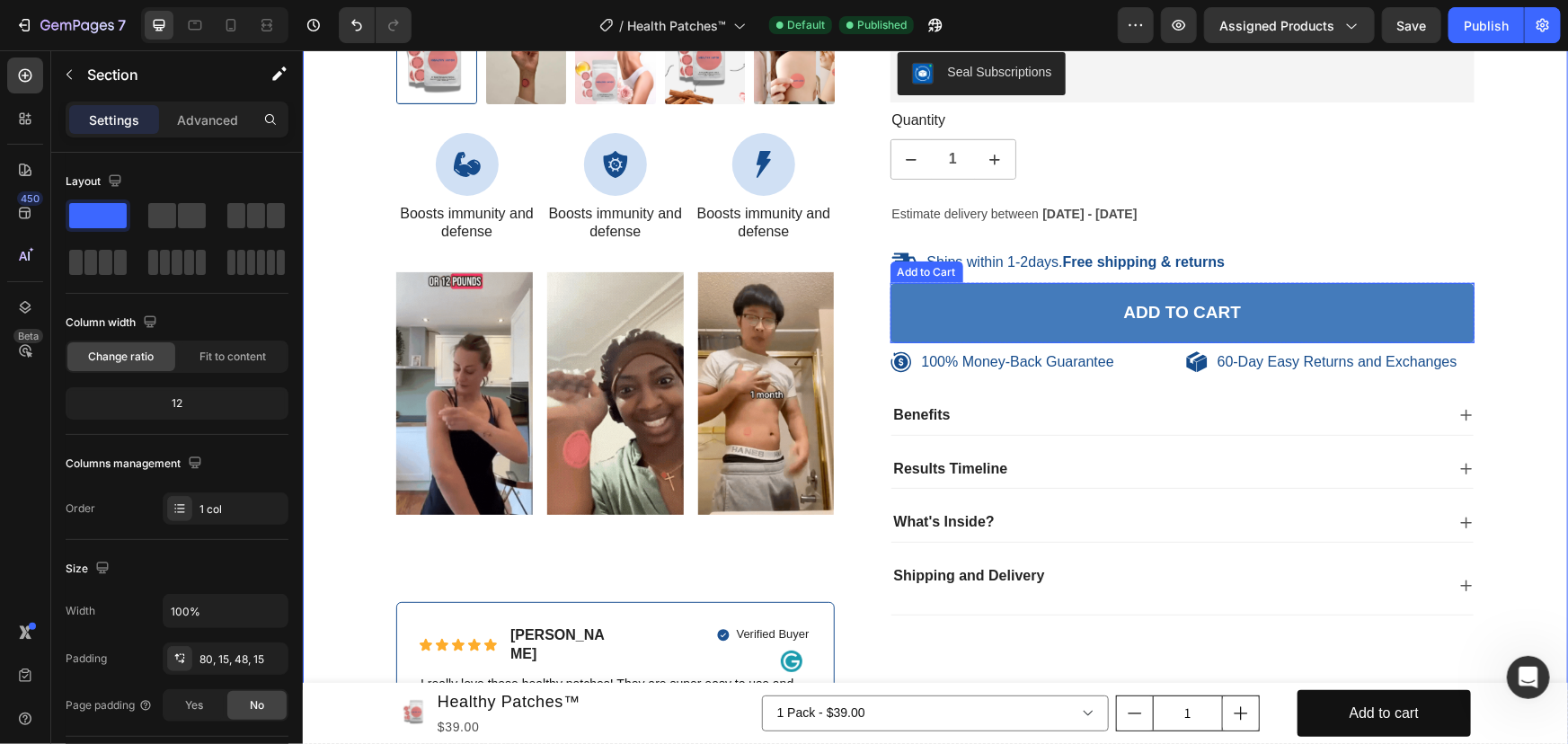
click at [1010, 326] on button "Add to cart" at bounding box center [1182, 312] width 585 height 61
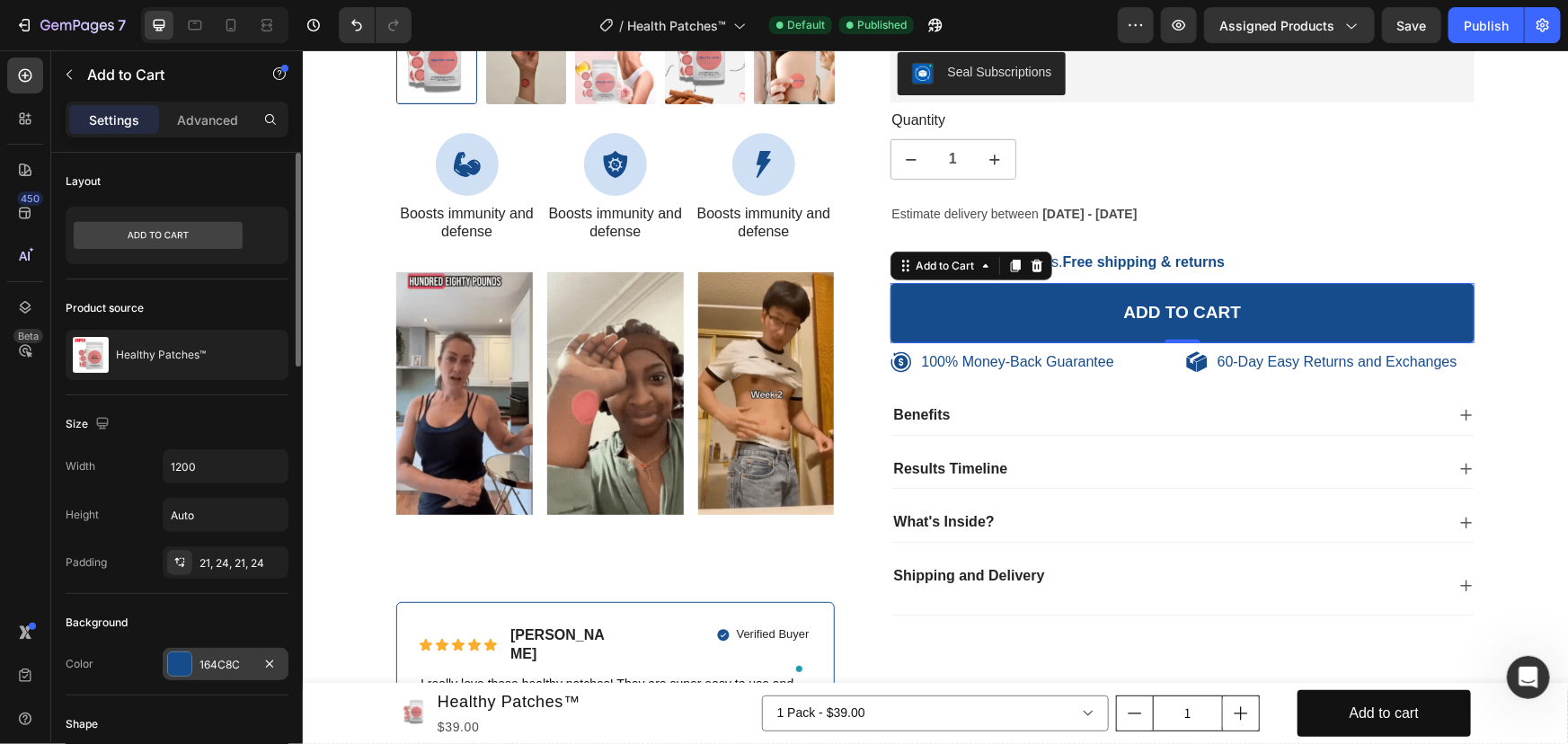
click at [219, 662] on div "164C8C" at bounding box center [225, 664] width 52 height 16
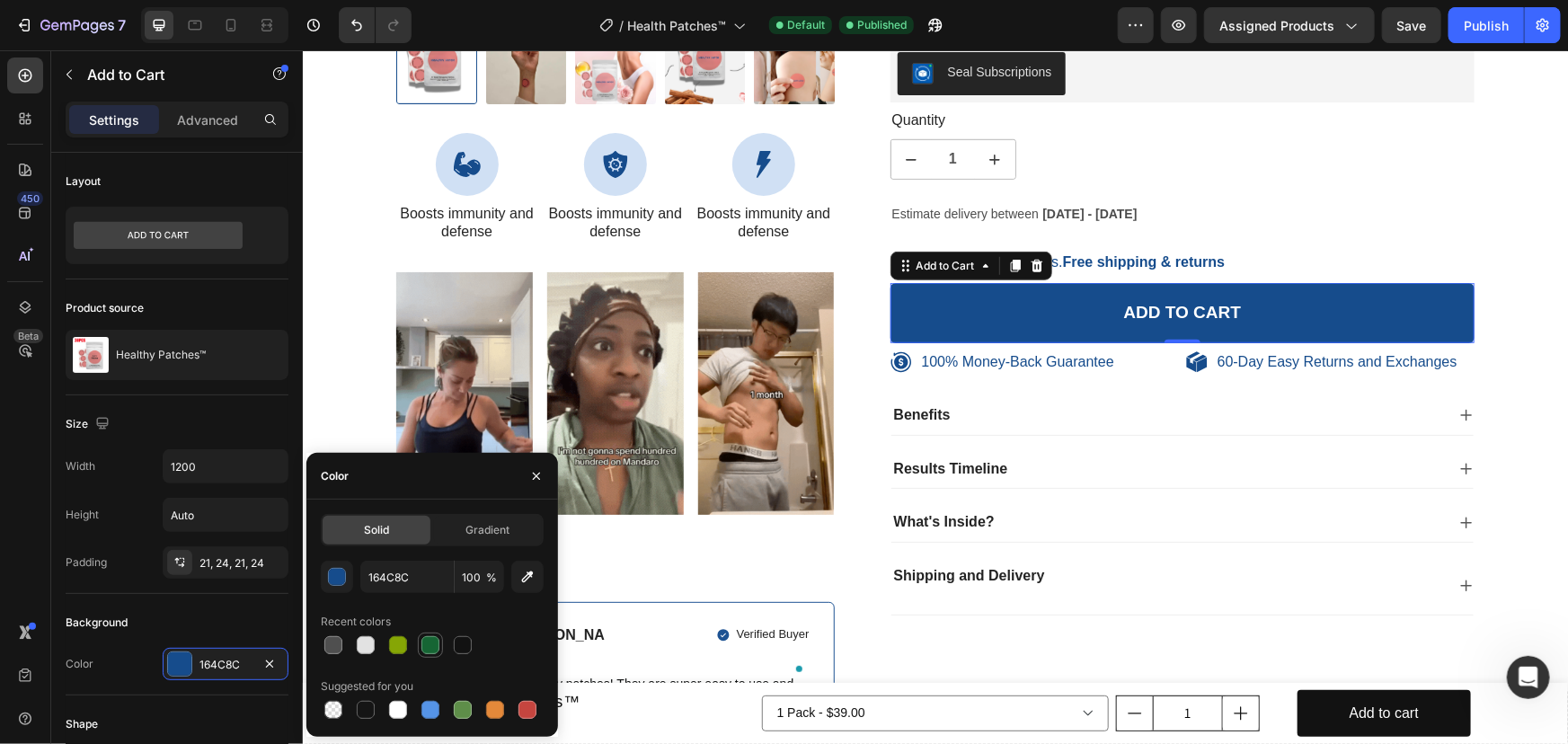
click at [430, 647] on div at bounding box center [430, 645] width 18 height 18
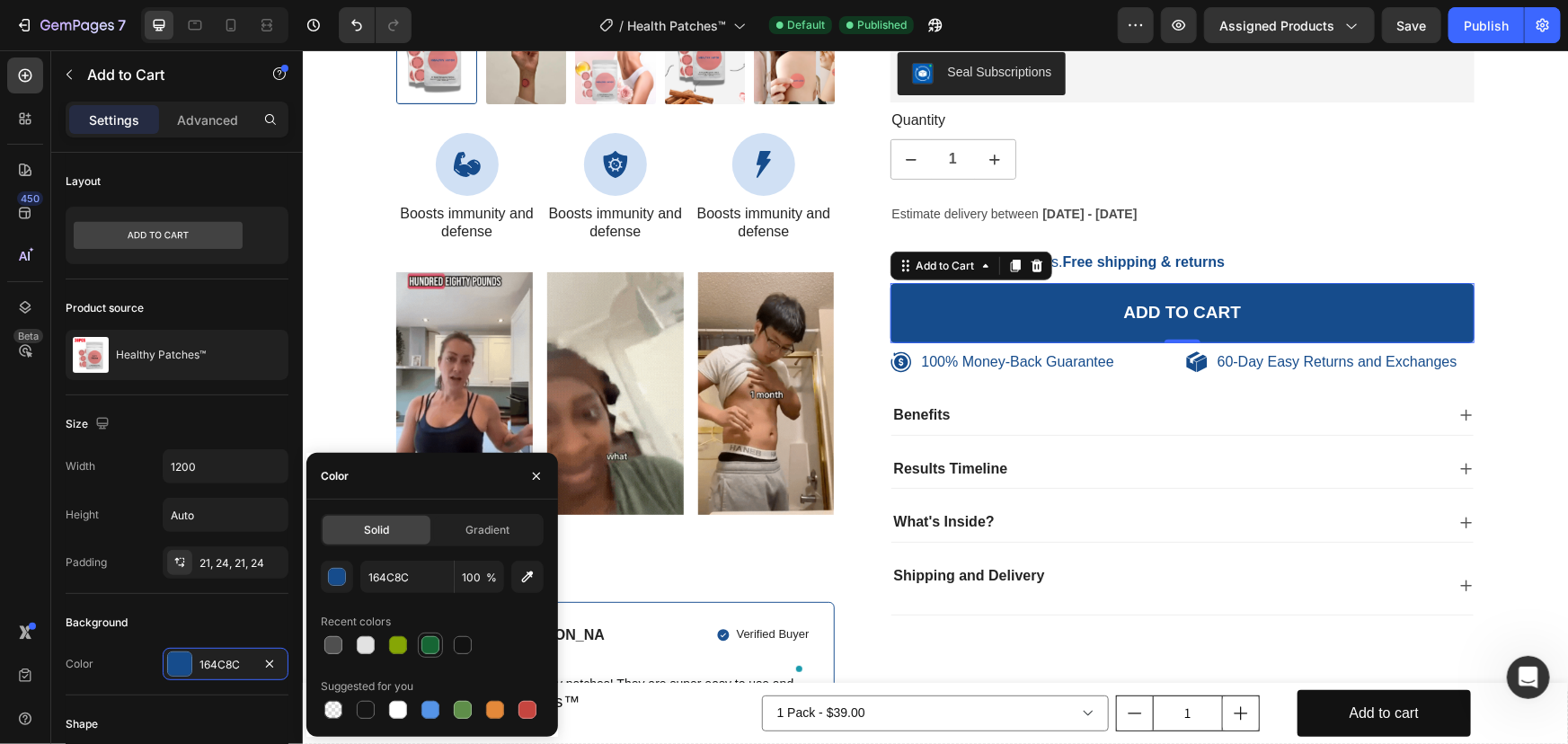
type input "166534"
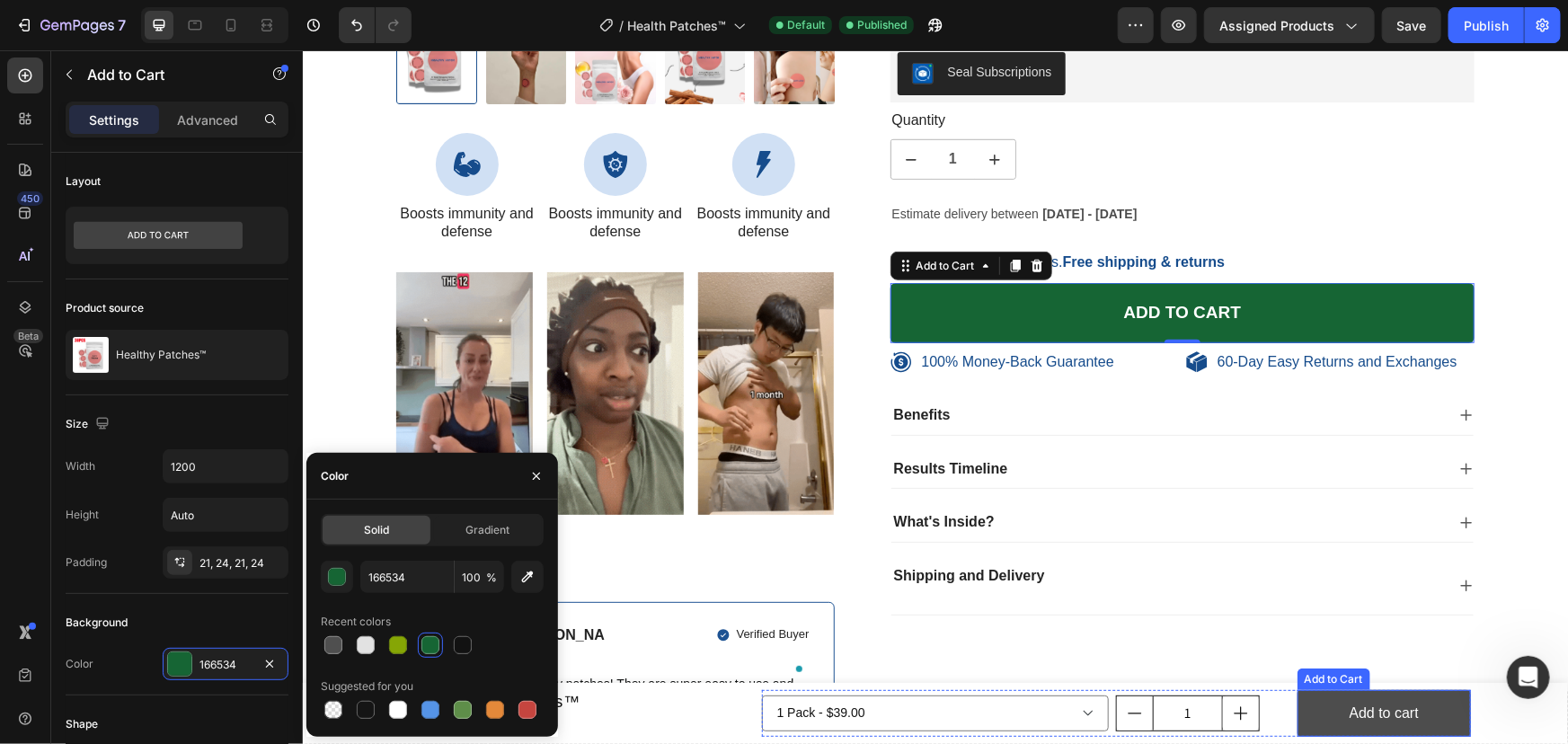
click at [1306, 720] on button "Add to cart" at bounding box center [1383, 712] width 173 height 47
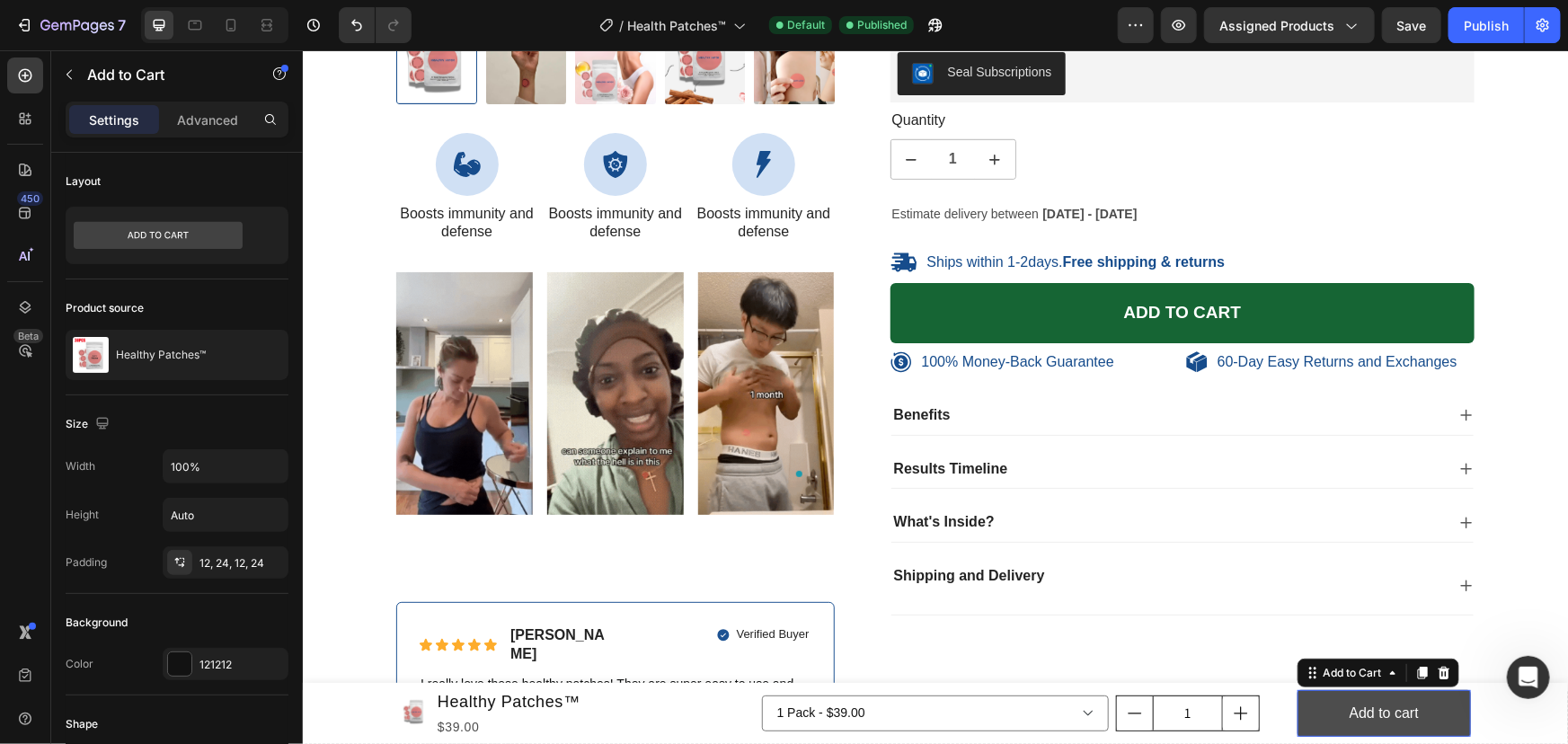
scroll to position [7747, 0]
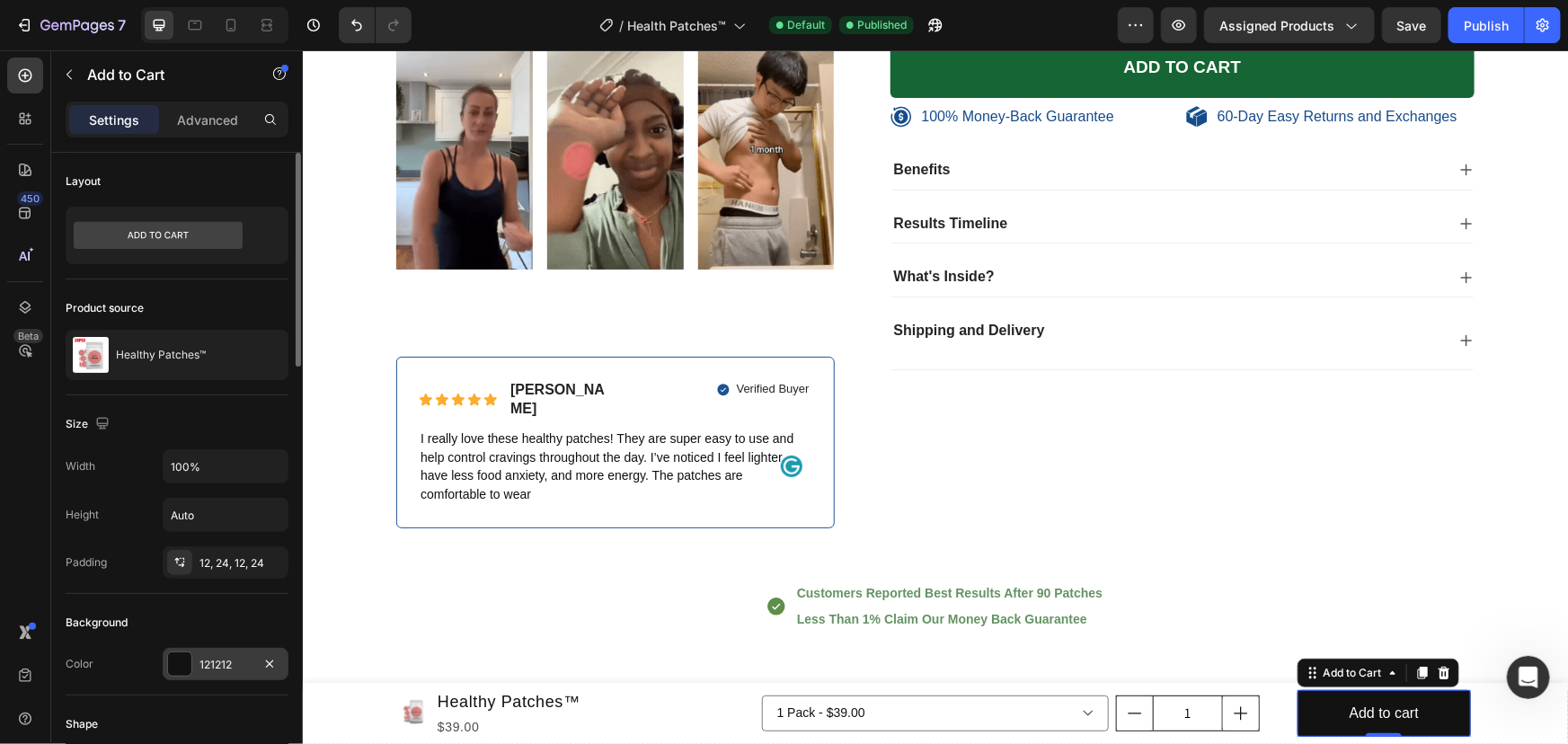
click at [189, 662] on div at bounding box center [180, 664] width 23 height 23
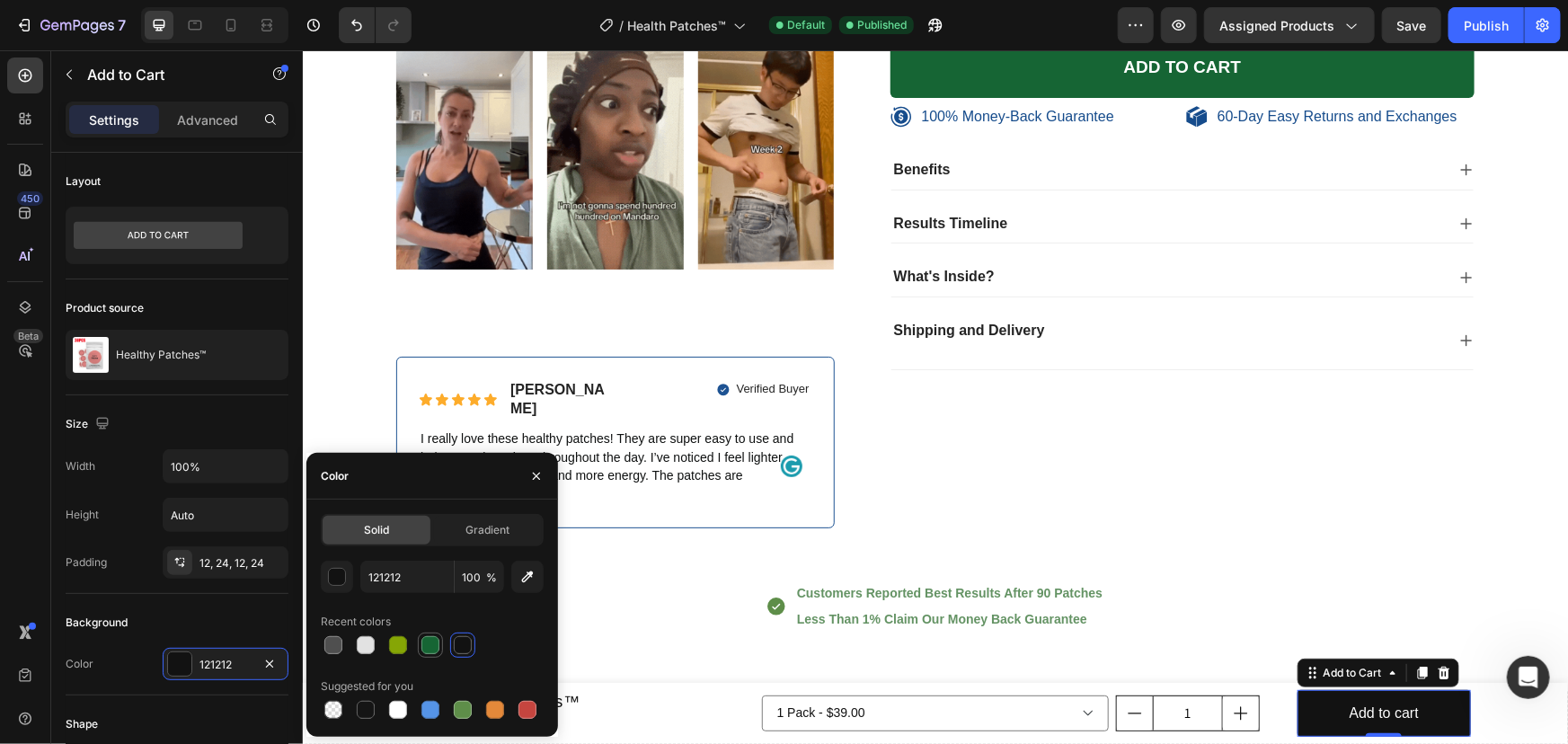
click at [435, 649] on div at bounding box center [430, 645] width 18 height 18
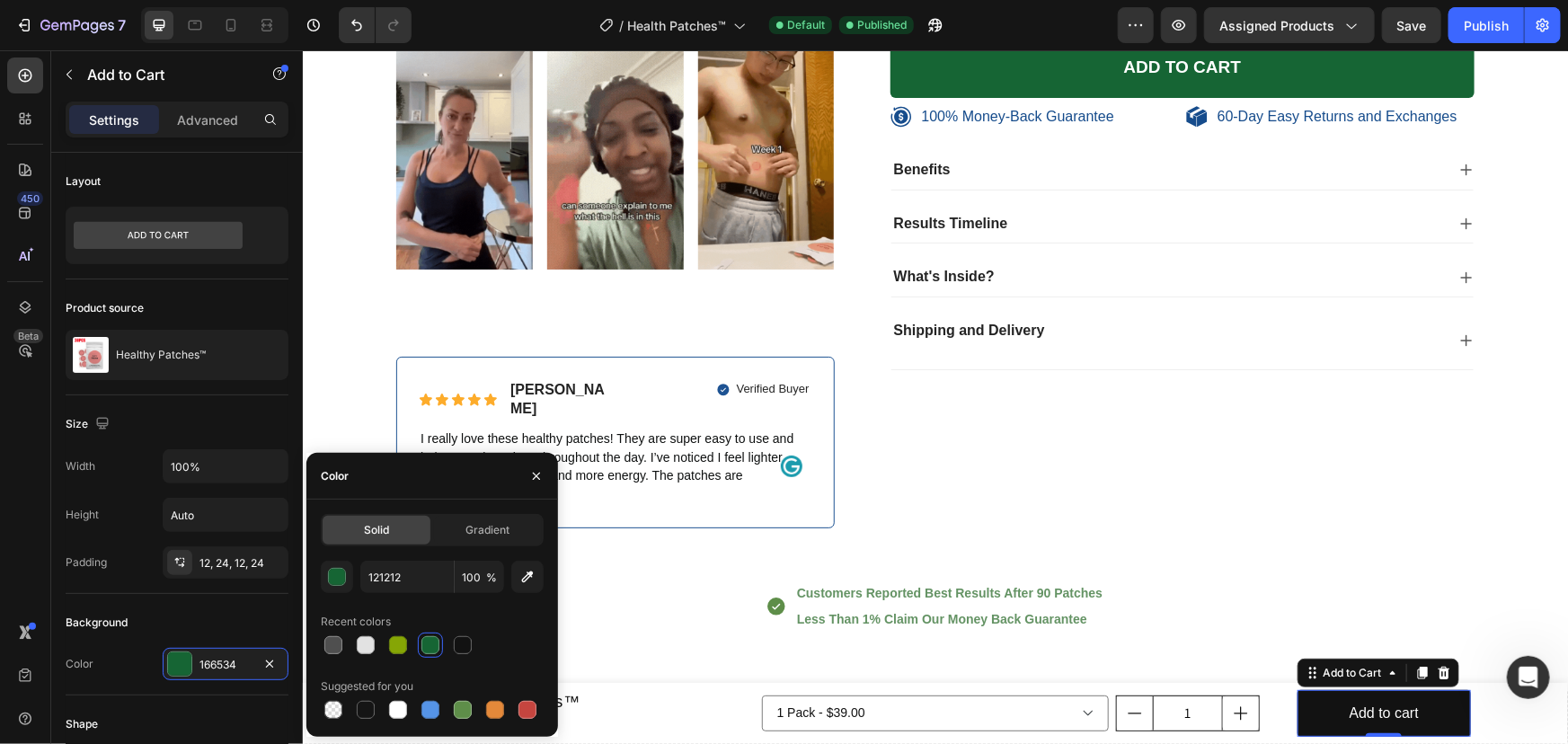
type input "166534"
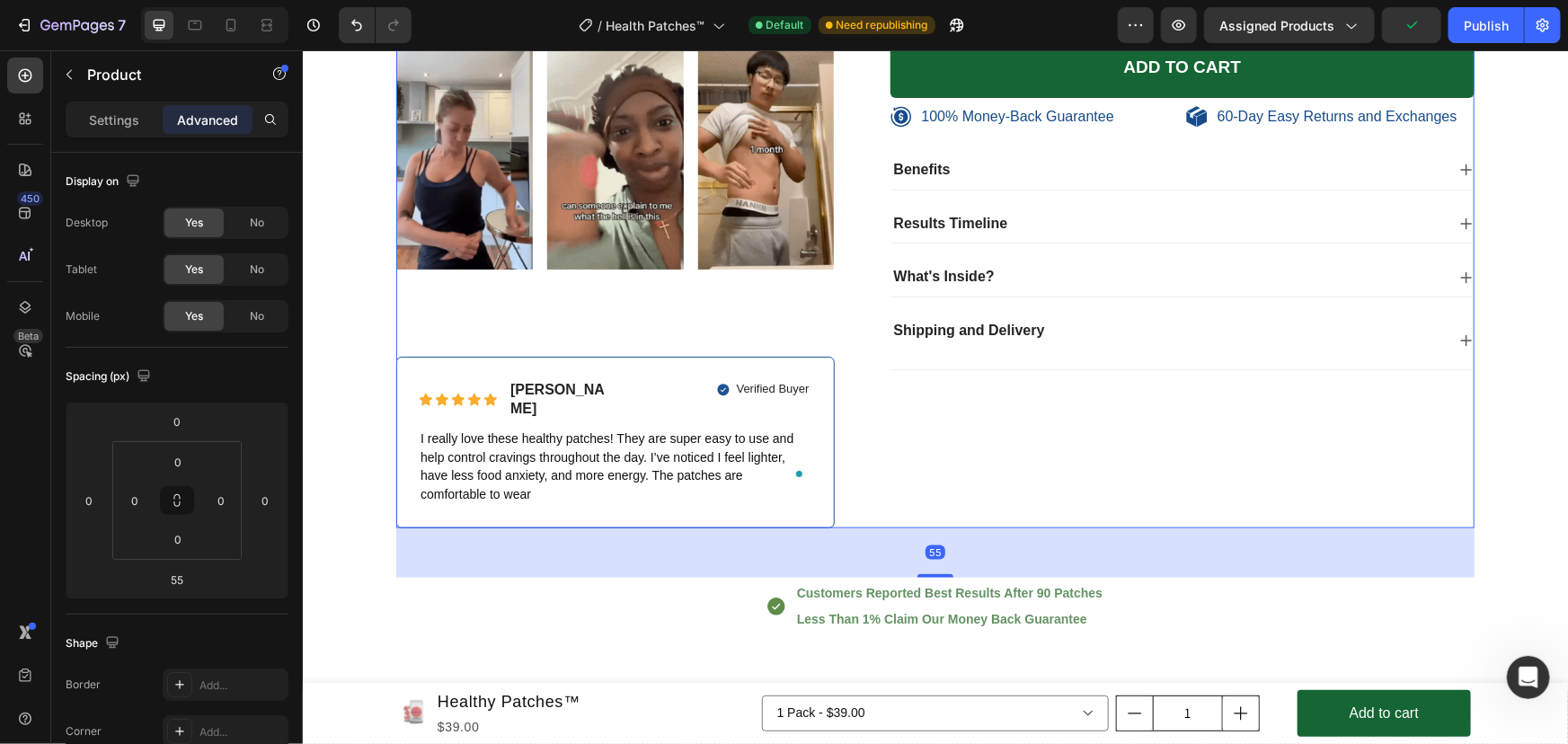
scroll to position [7992, 0]
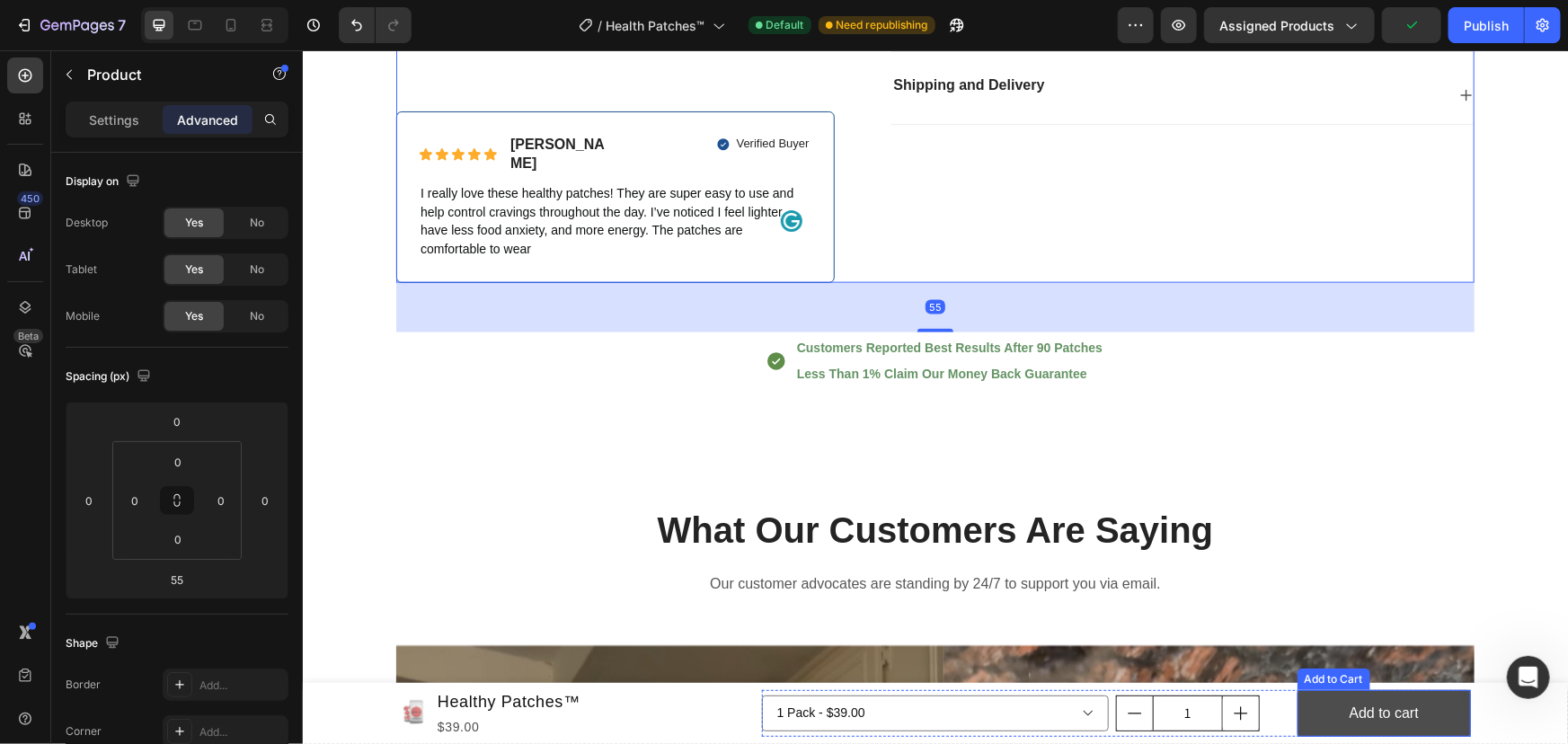
click at [1339, 722] on button "Add to cart" at bounding box center [1383, 712] width 173 height 47
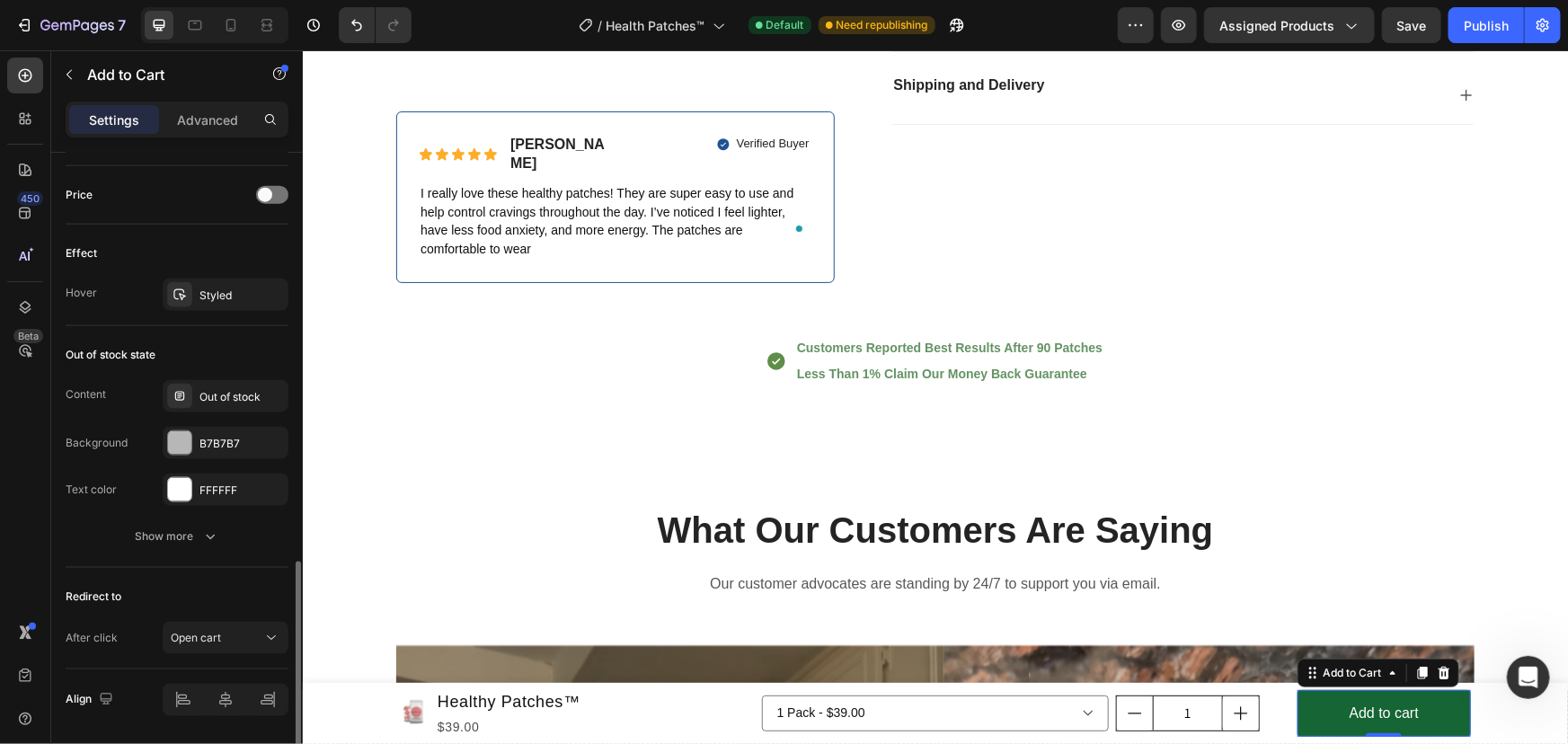
scroll to position [1280, 0]
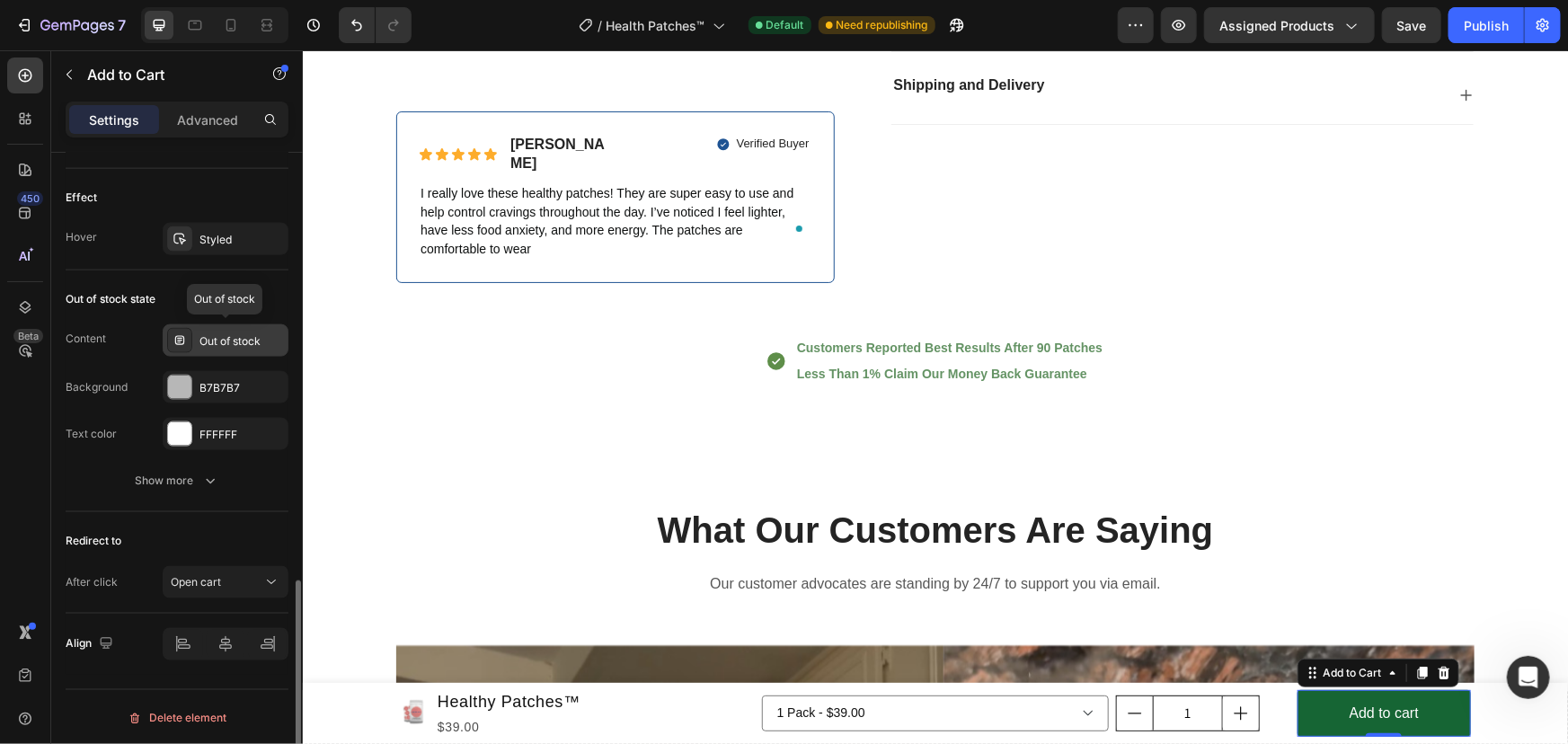
click at [234, 342] on div "Out of stock" at bounding box center [242, 341] width 85 height 16
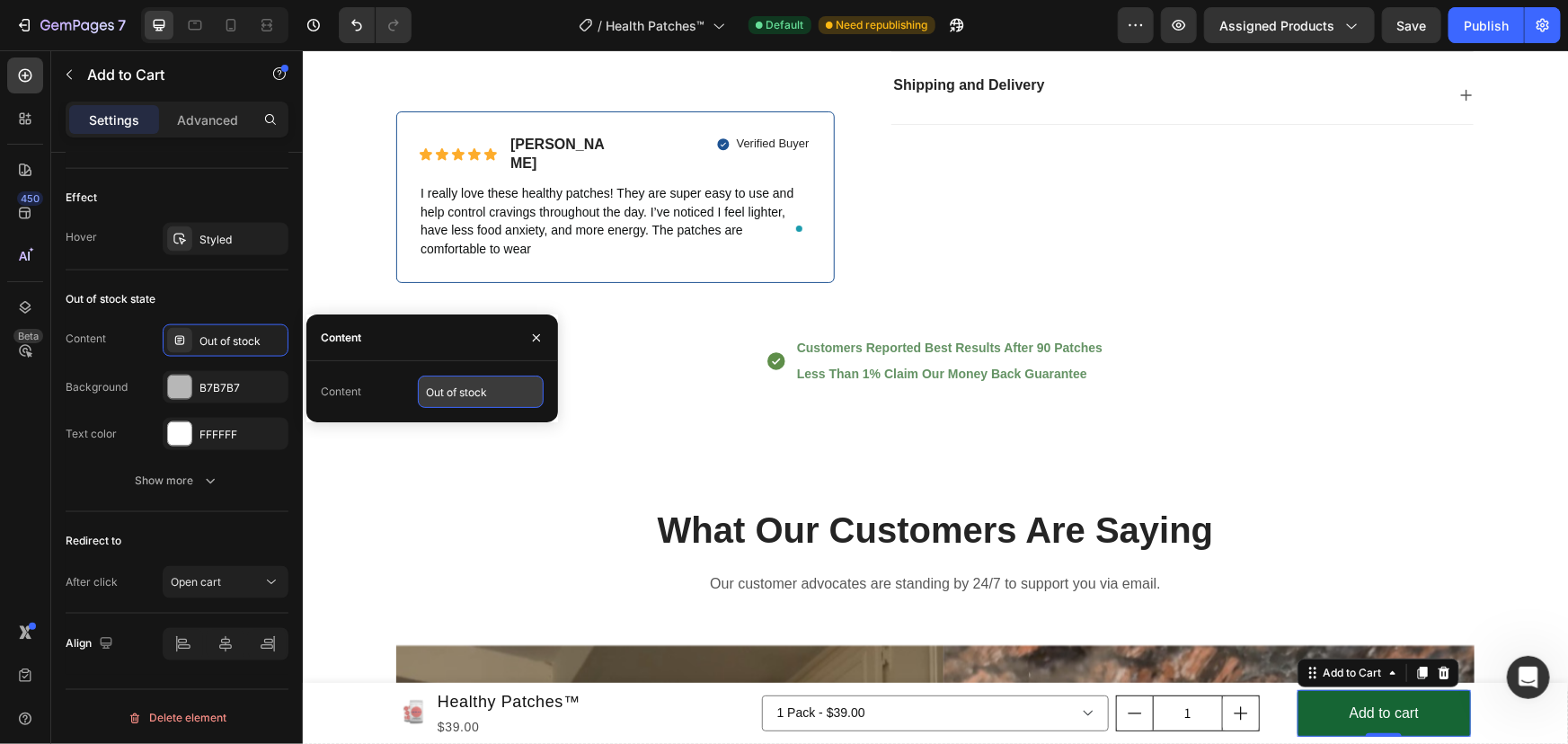
click at [450, 393] on input "Out of stock" at bounding box center [480, 392] width 126 height 33
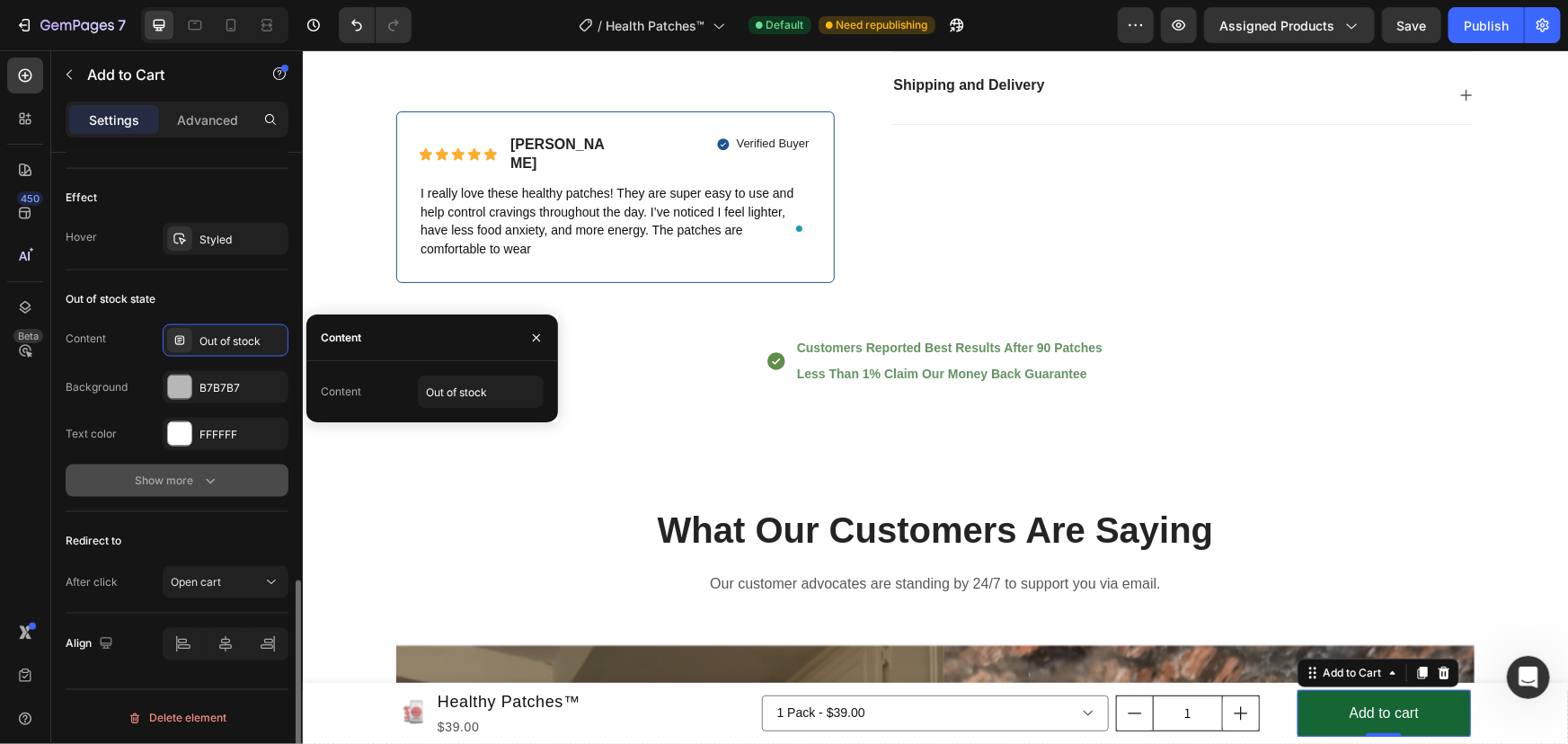
click at [211, 467] on button "Show more" at bounding box center [176, 480] width 222 height 33
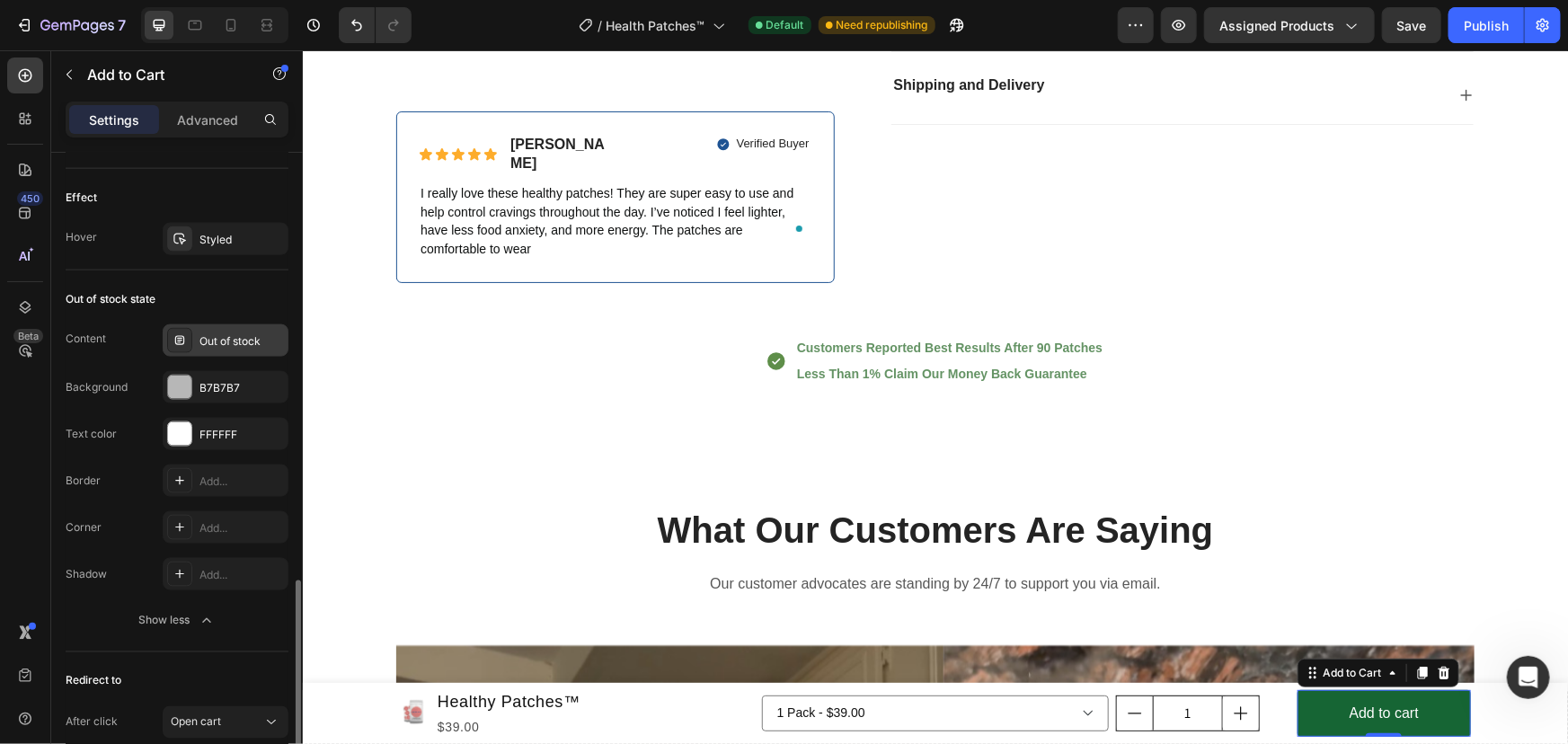
click at [235, 336] on div "Out of stock" at bounding box center [242, 341] width 85 height 16
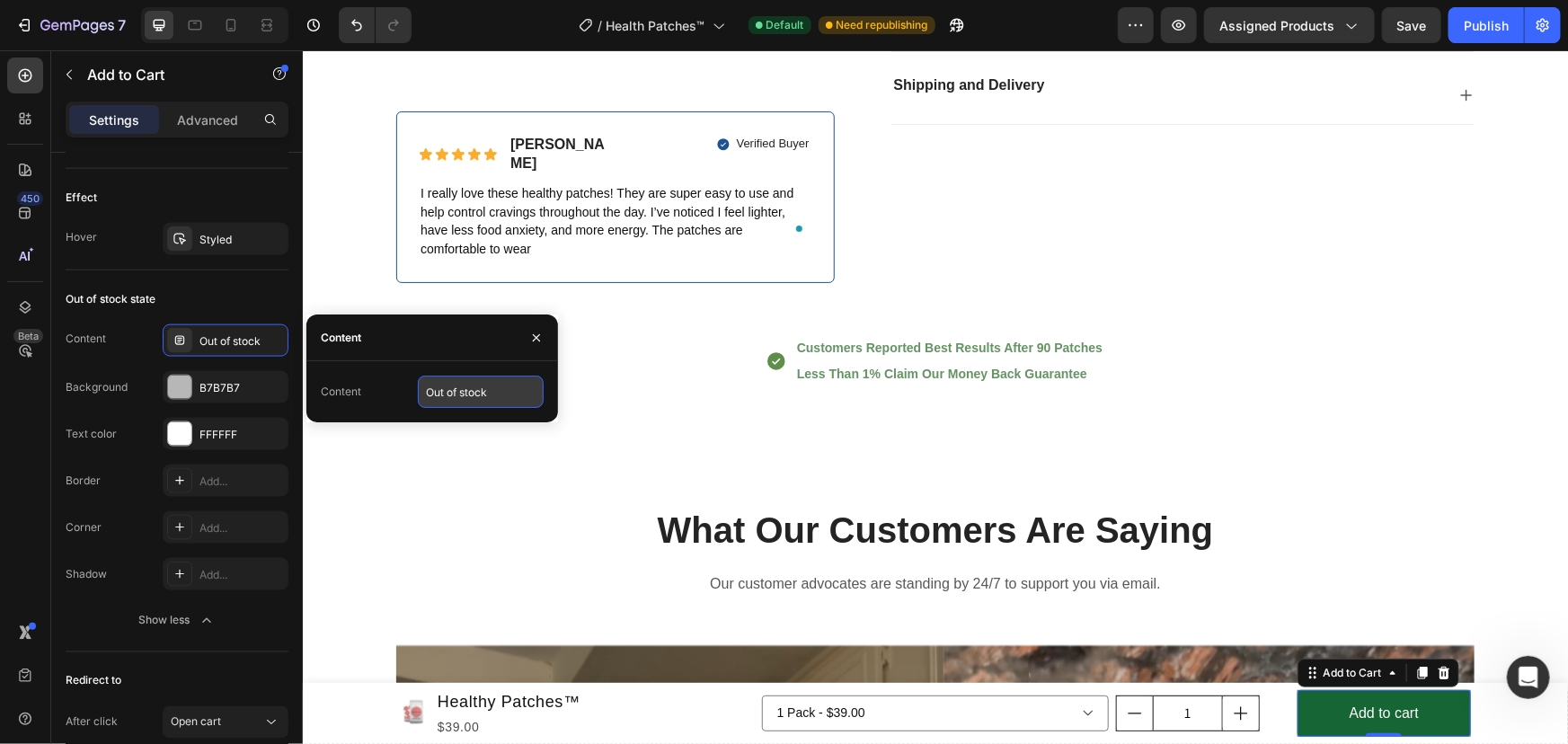
click at [466, 387] on input "Out of stock" at bounding box center [480, 392] width 126 height 33
click at [352, 387] on div "Content" at bounding box center [341, 391] width 40 height 16
click at [476, 397] on input "Out of stock" at bounding box center [480, 392] width 126 height 33
drag, startPoint x: 535, startPoint y: 333, endPoint x: 187, endPoint y: 289, distance: 350.8
click at [535, 333] on icon "button" at bounding box center [536, 337] width 14 height 14
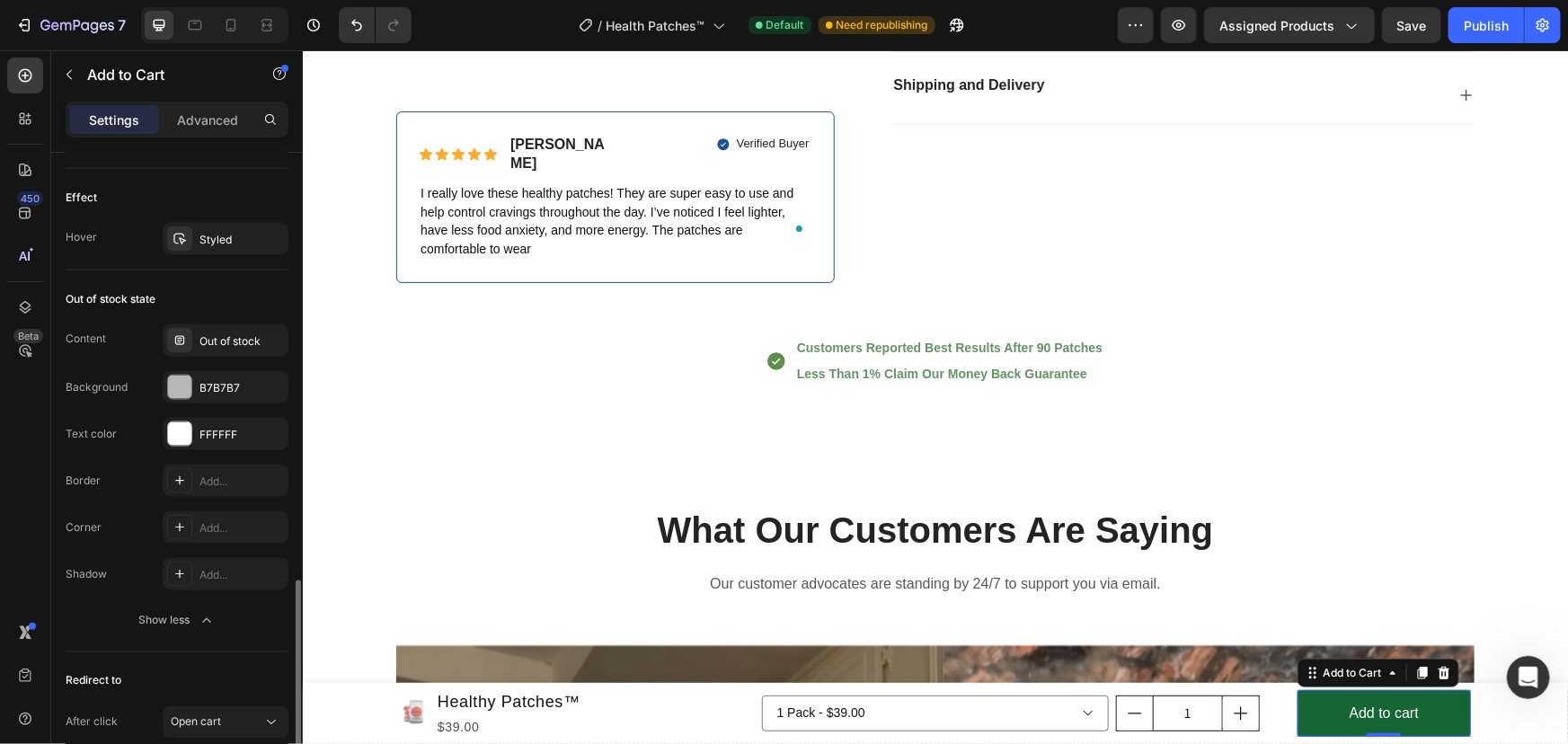
click at [105, 340] on div "Content" at bounding box center [86, 338] width 40 height 16
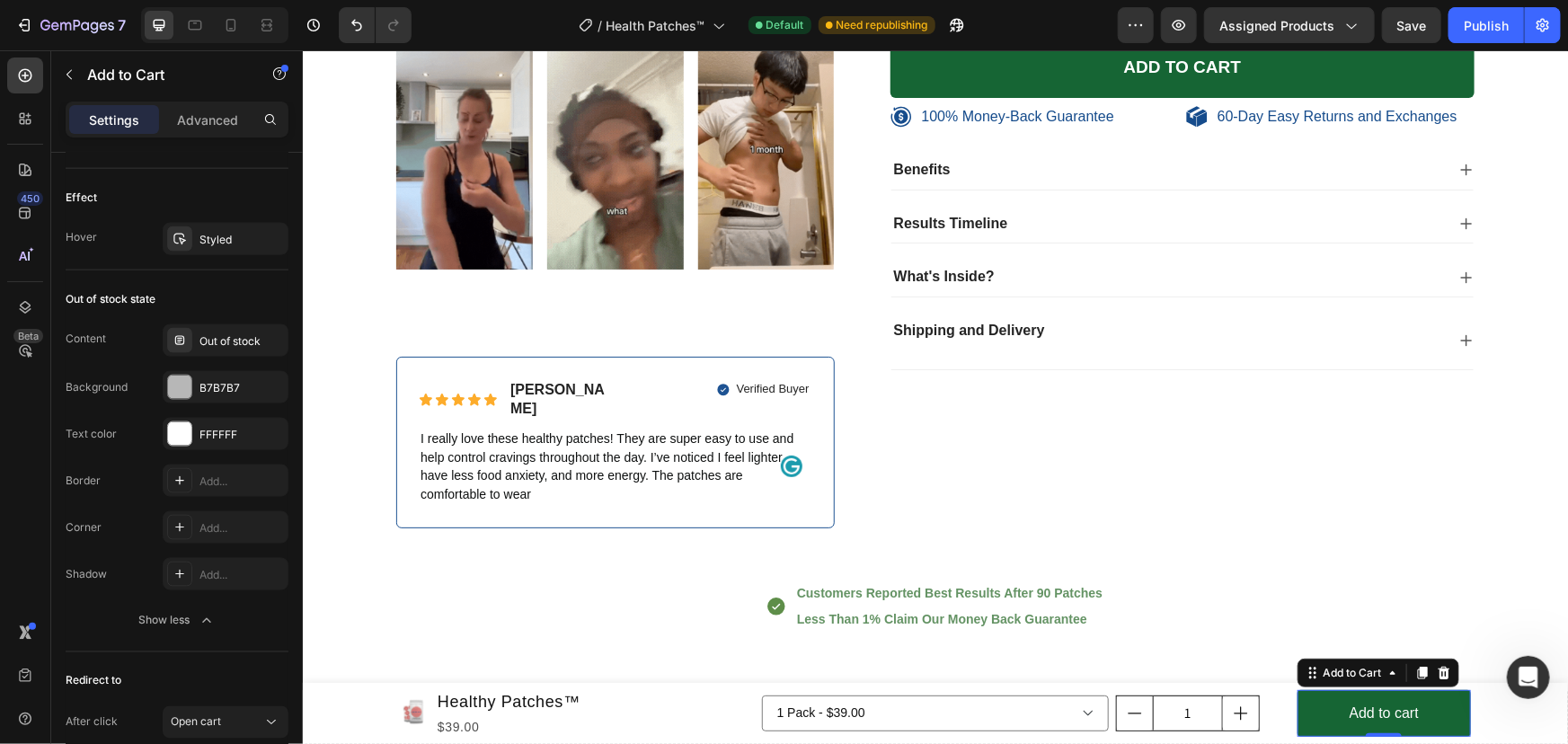
scroll to position [7502, 0]
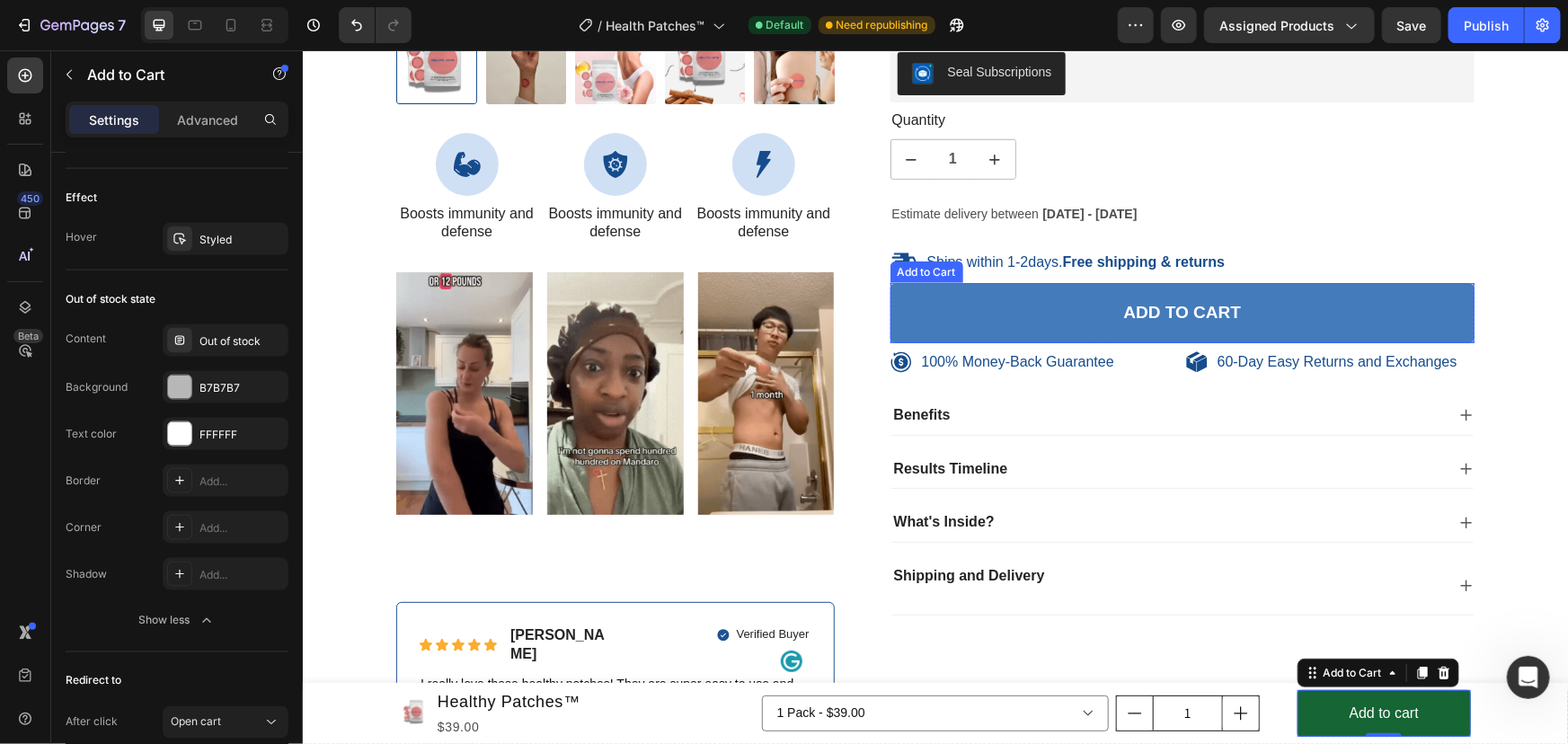
click at [954, 316] on button "Add to cart" at bounding box center [1182, 312] width 585 height 61
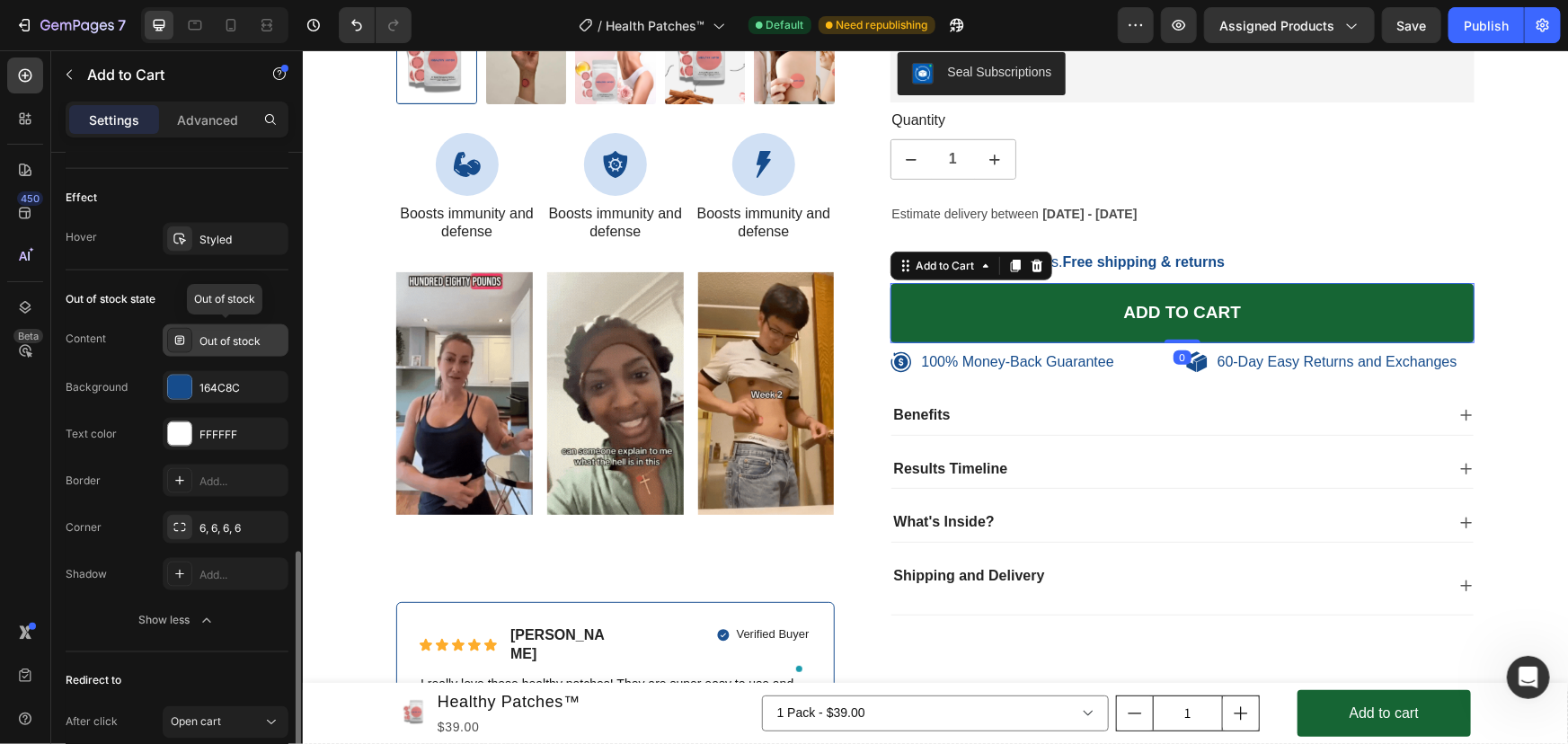
click at [245, 333] on div "Out of stock" at bounding box center [242, 341] width 85 height 16
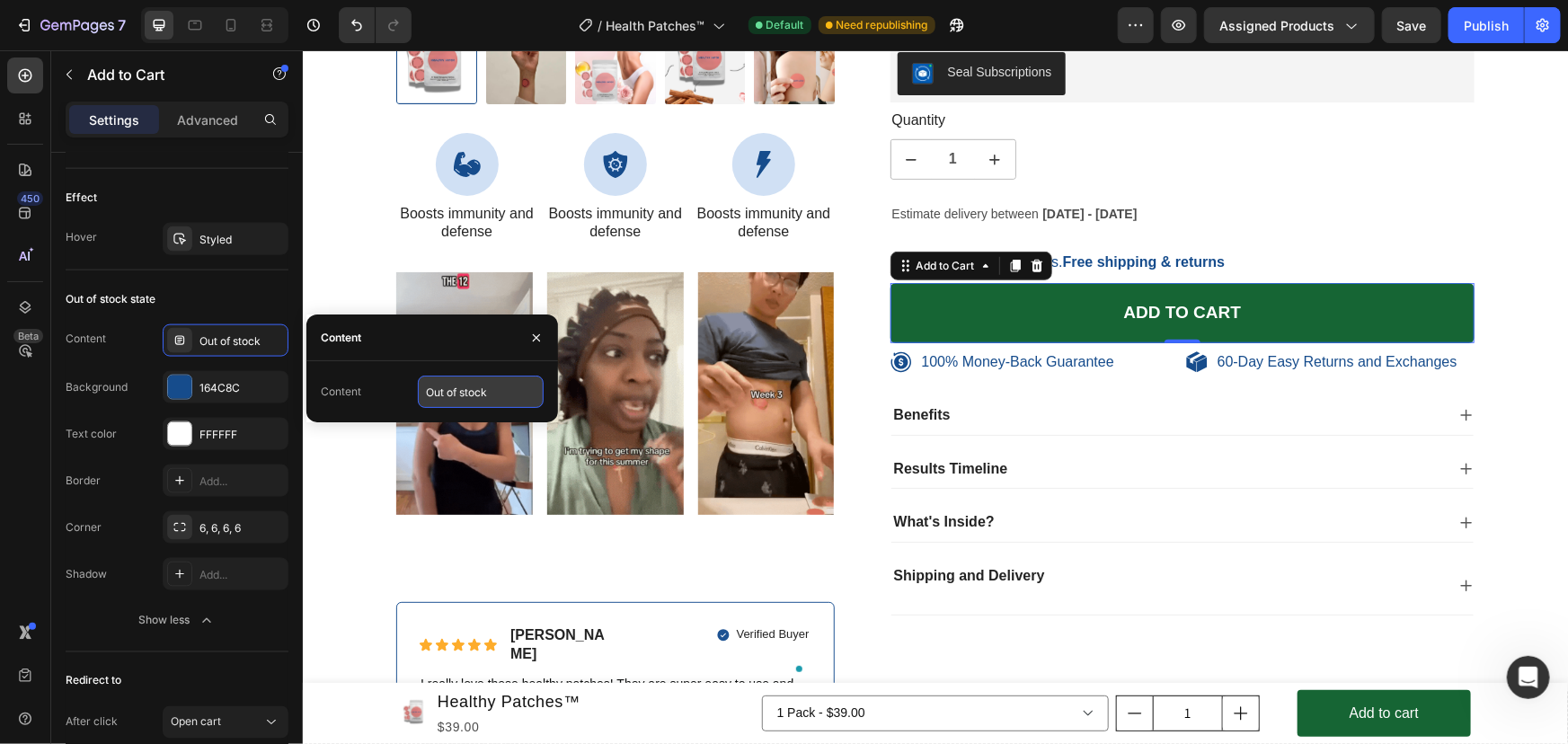
click at [450, 396] on input "Out of stock" at bounding box center [480, 392] width 126 height 33
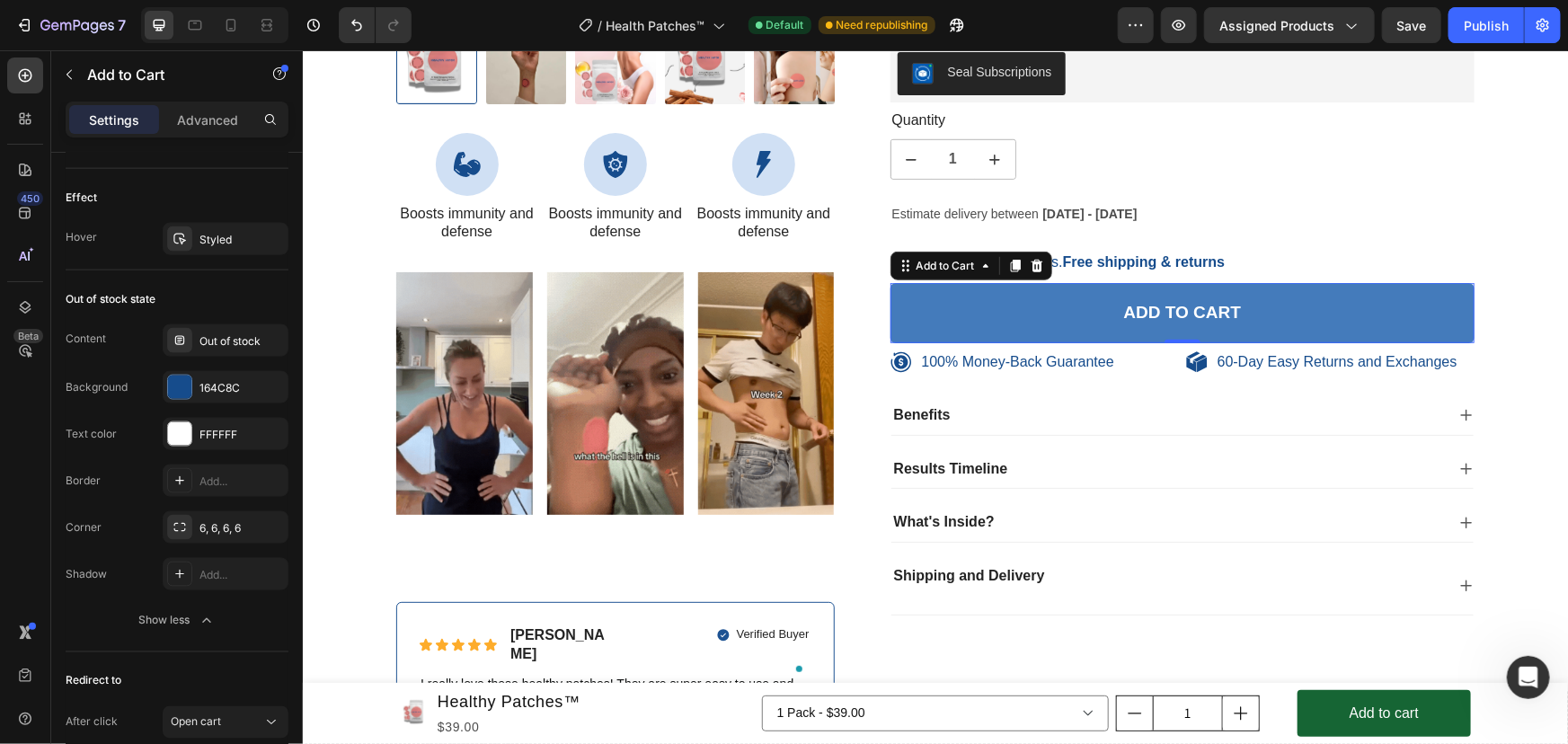
click at [1342, 317] on button "Add to cart" at bounding box center [1182, 312] width 585 height 61
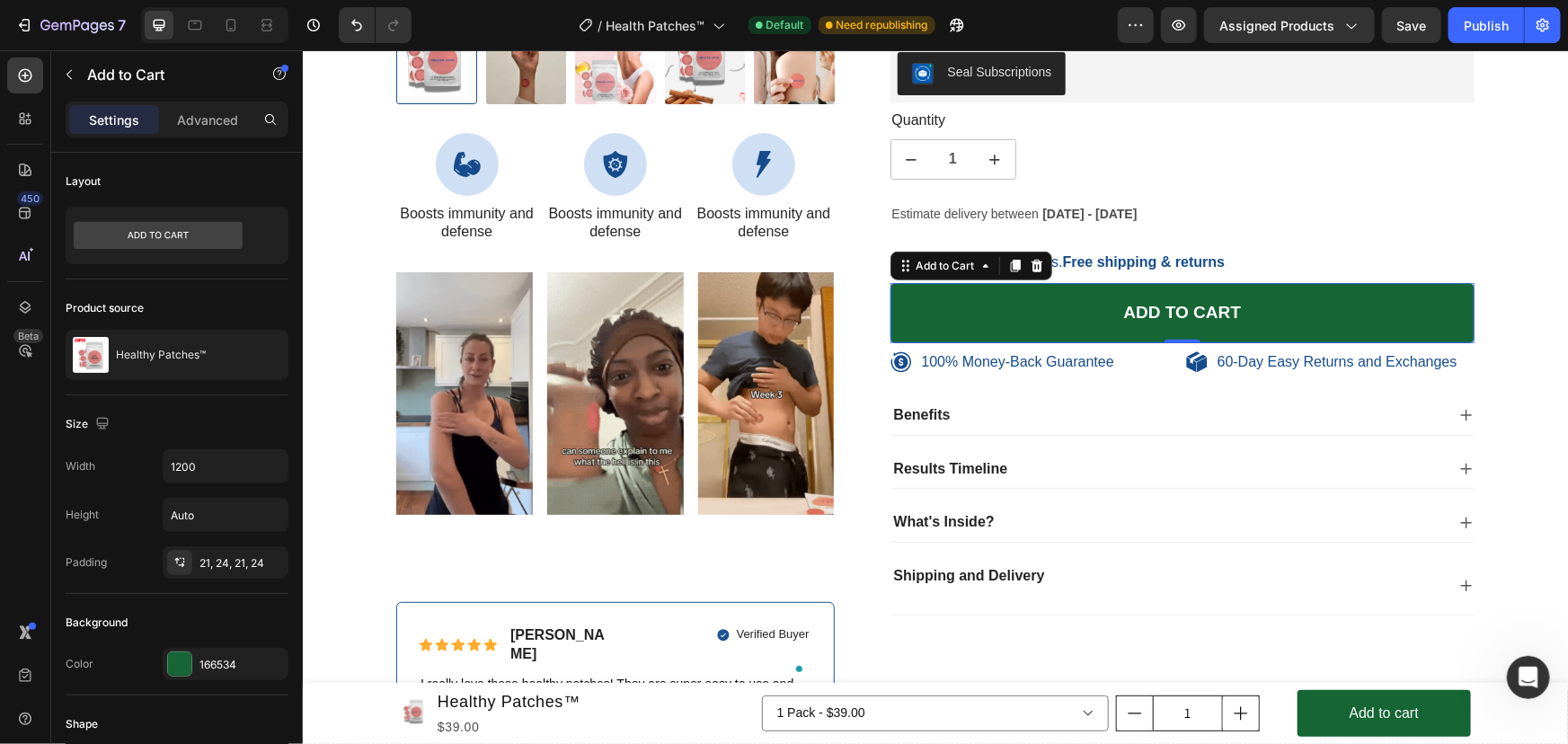
scroll to position [7502, 0]
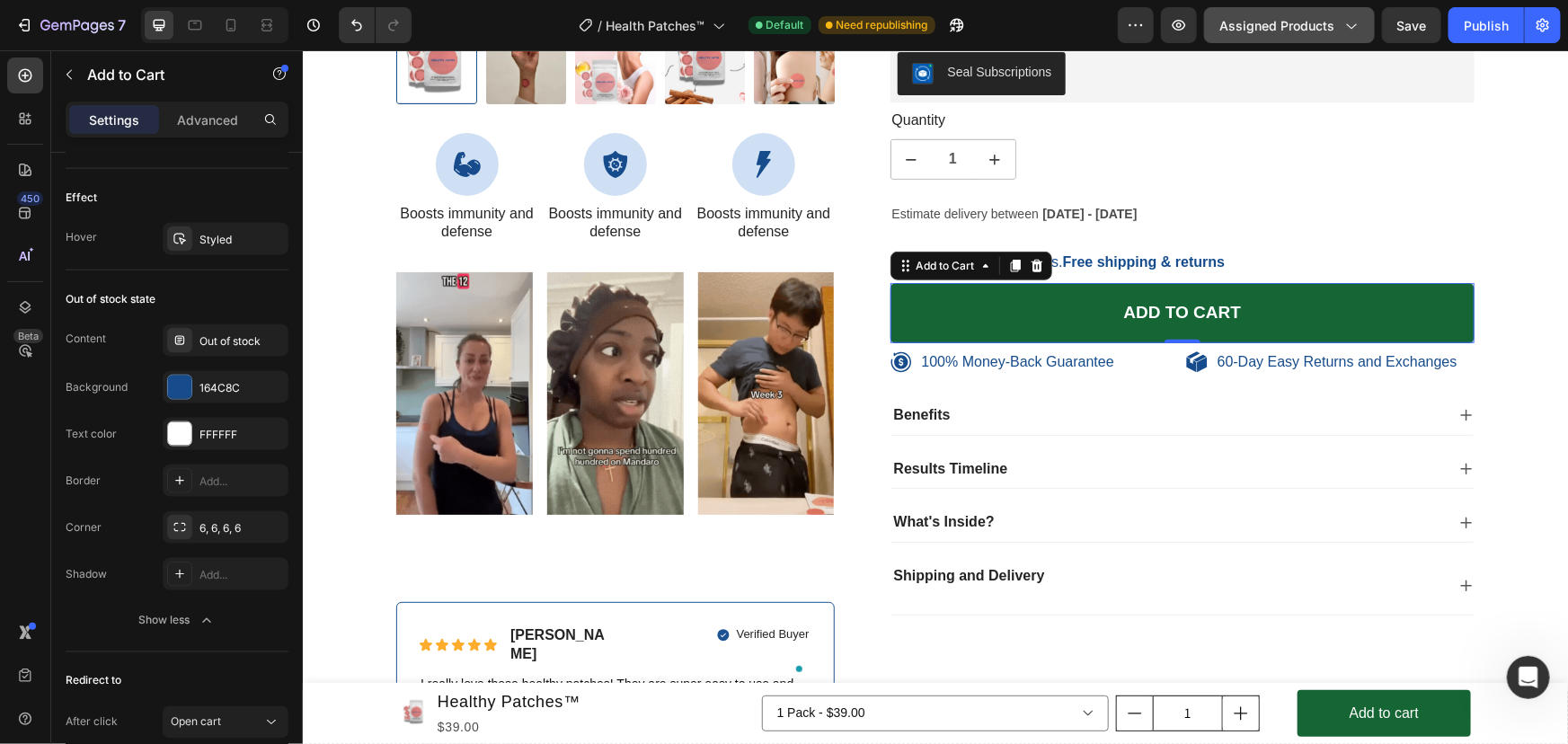
click at [1258, 24] on span "Assigned Products" at bounding box center [1275, 26] width 115 height 19
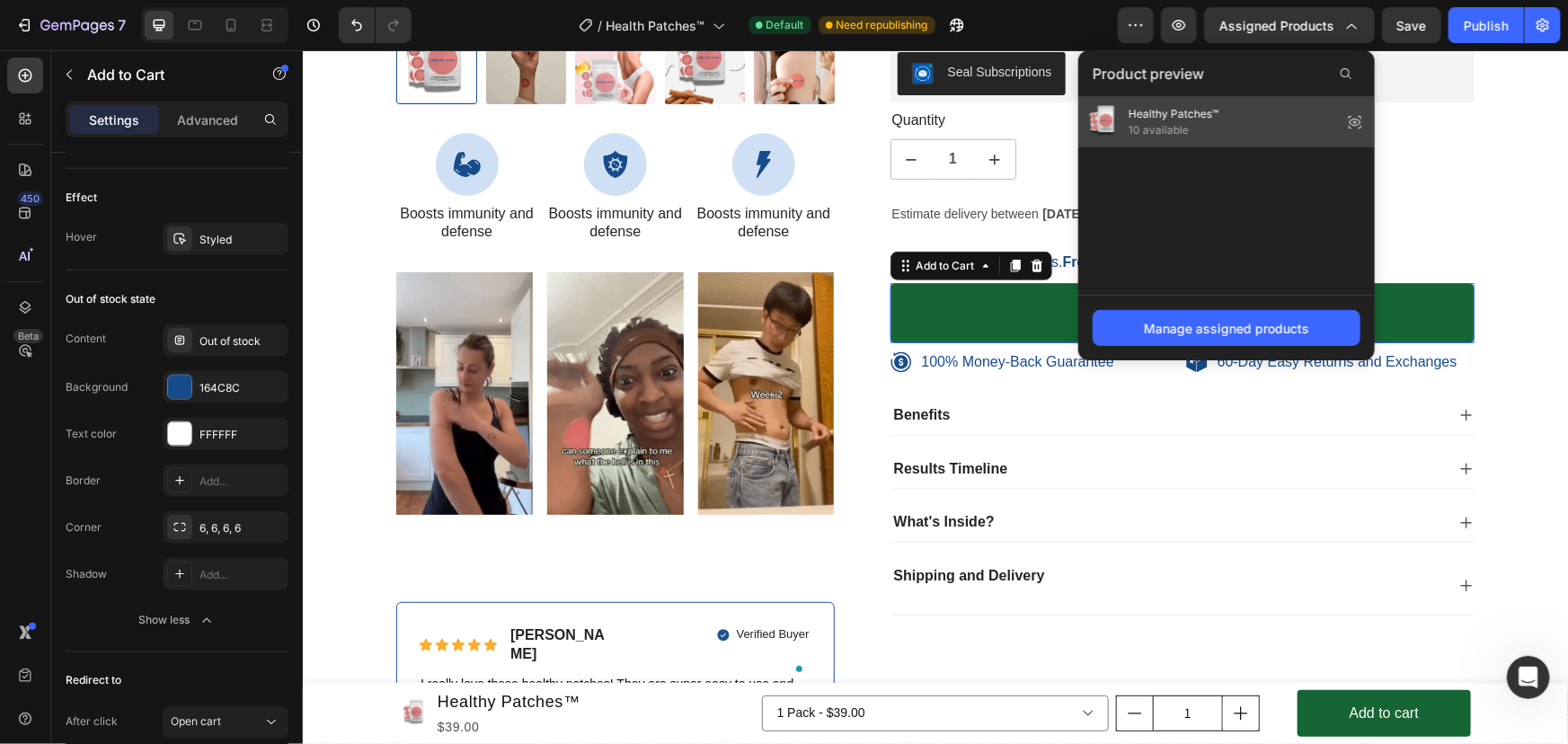
click at [1147, 137] on span "10 available" at bounding box center [1172, 130] width 90 height 16
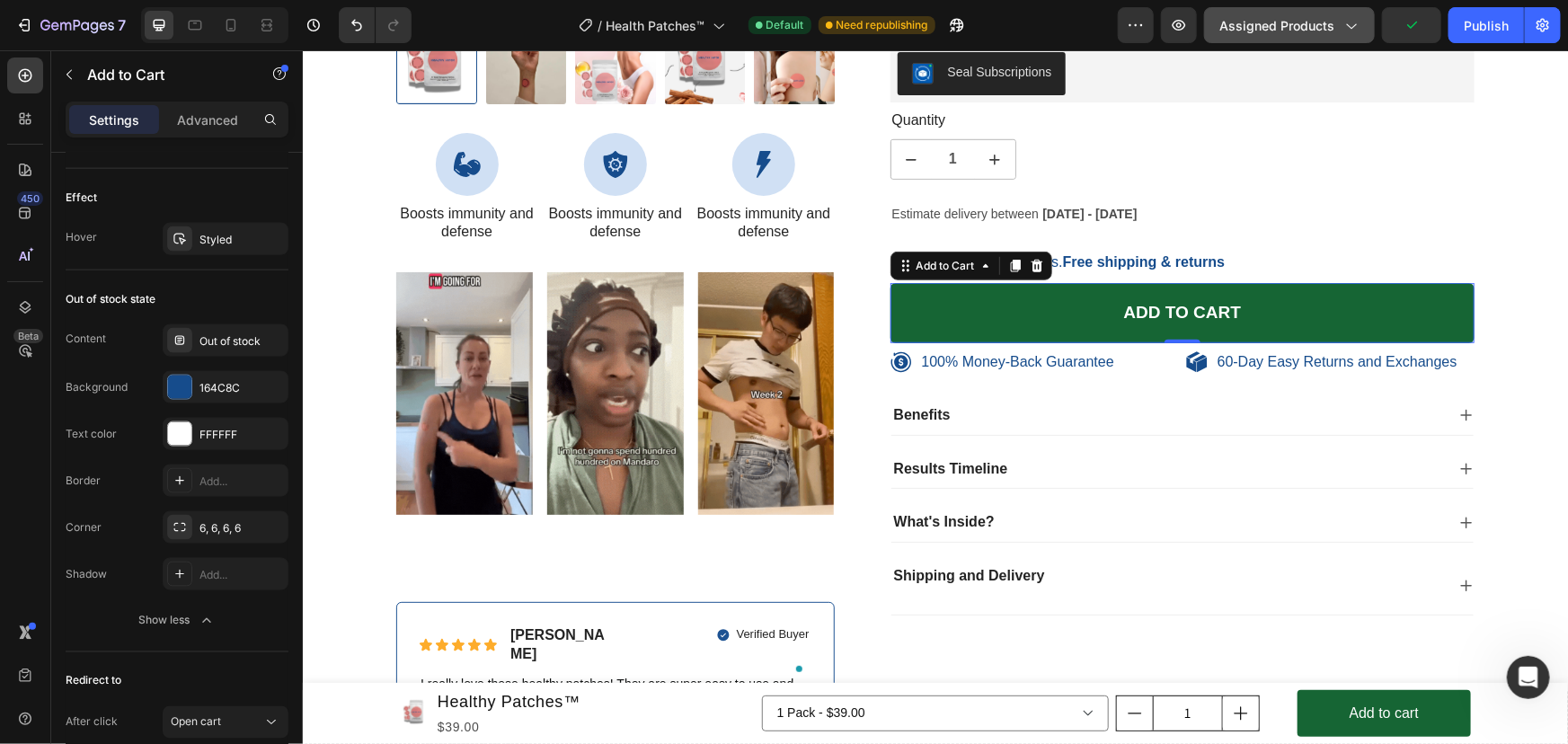
click at [1285, 26] on span "Assigned Products" at bounding box center [1275, 26] width 115 height 19
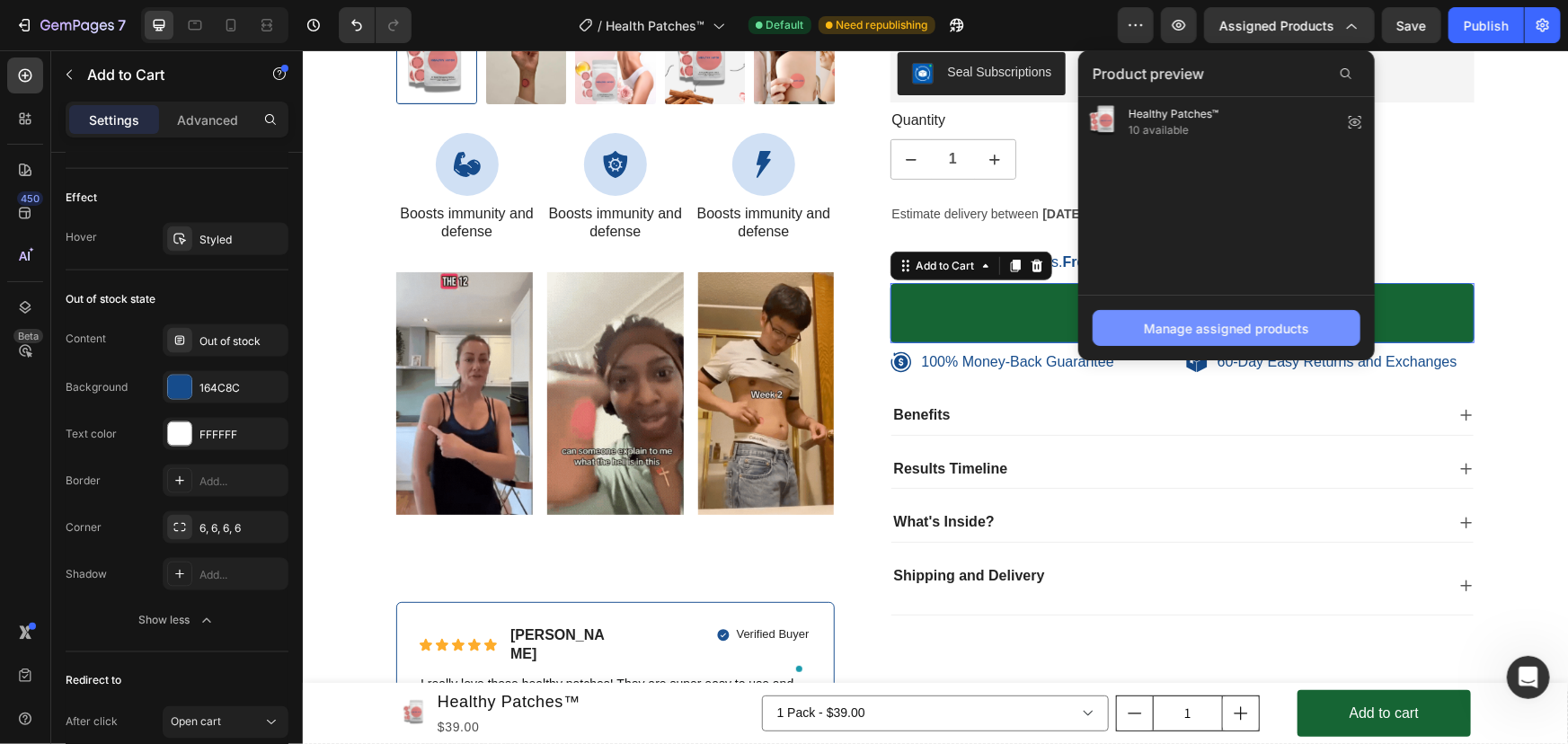
click at [1155, 319] on div "Manage assigned products" at bounding box center [1226, 328] width 166 height 19
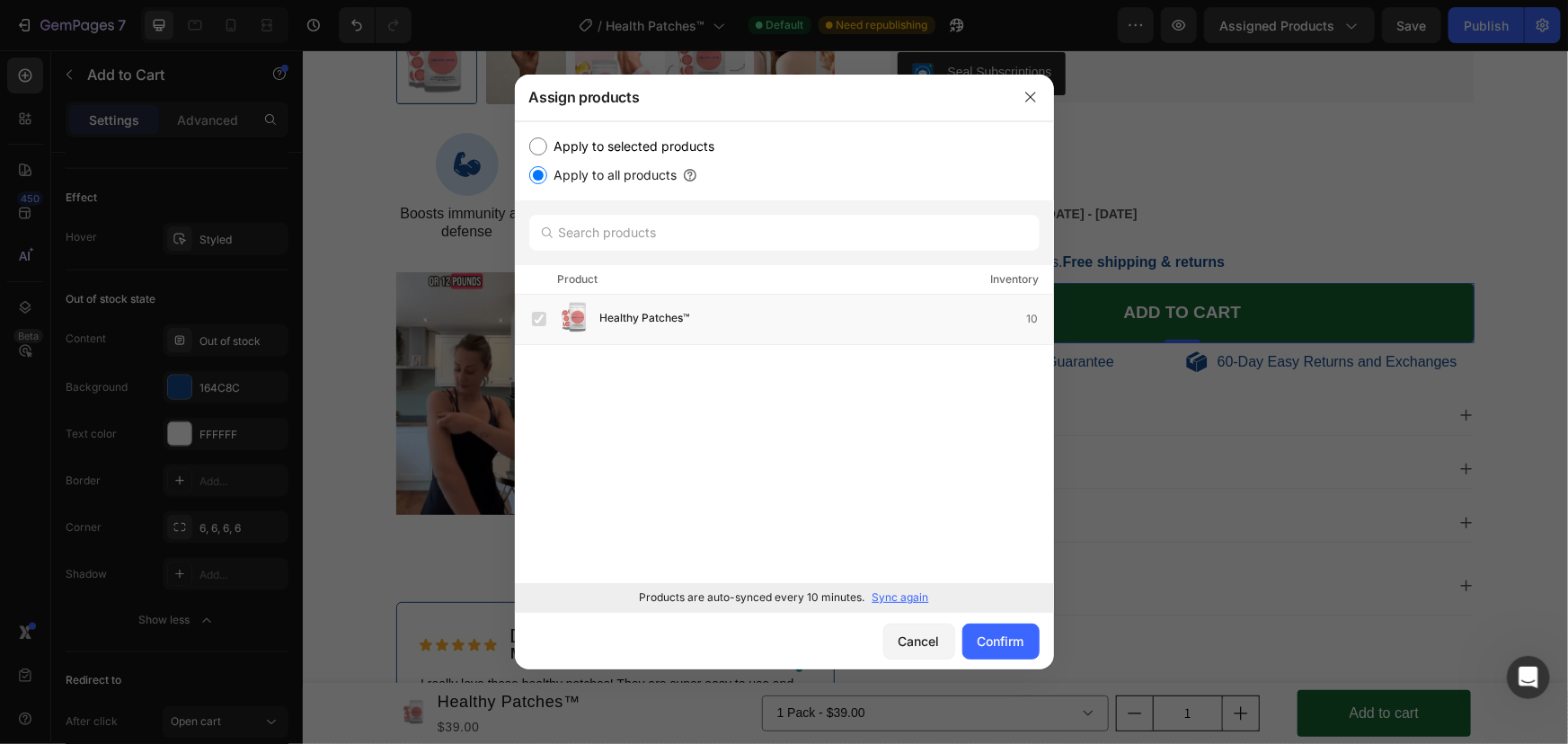
click at [908, 595] on p "Sync again" at bounding box center [900, 597] width 57 height 16
click at [985, 626] on button "Confirm" at bounding box center [1001, 641] width 77 height 36
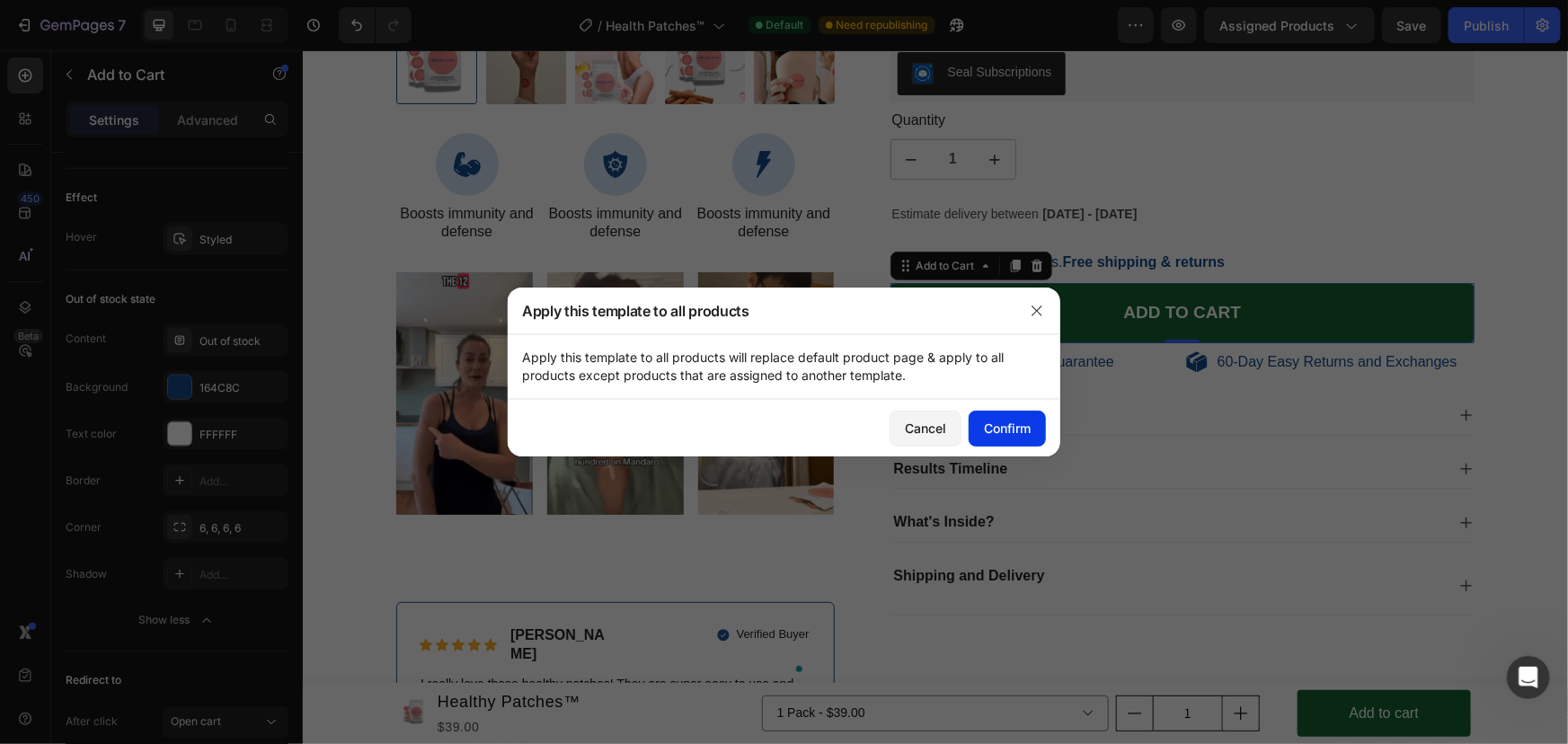
click at [1007, 439] on button "Confirm" at bounding box center [1007, 427] width 77 height 36
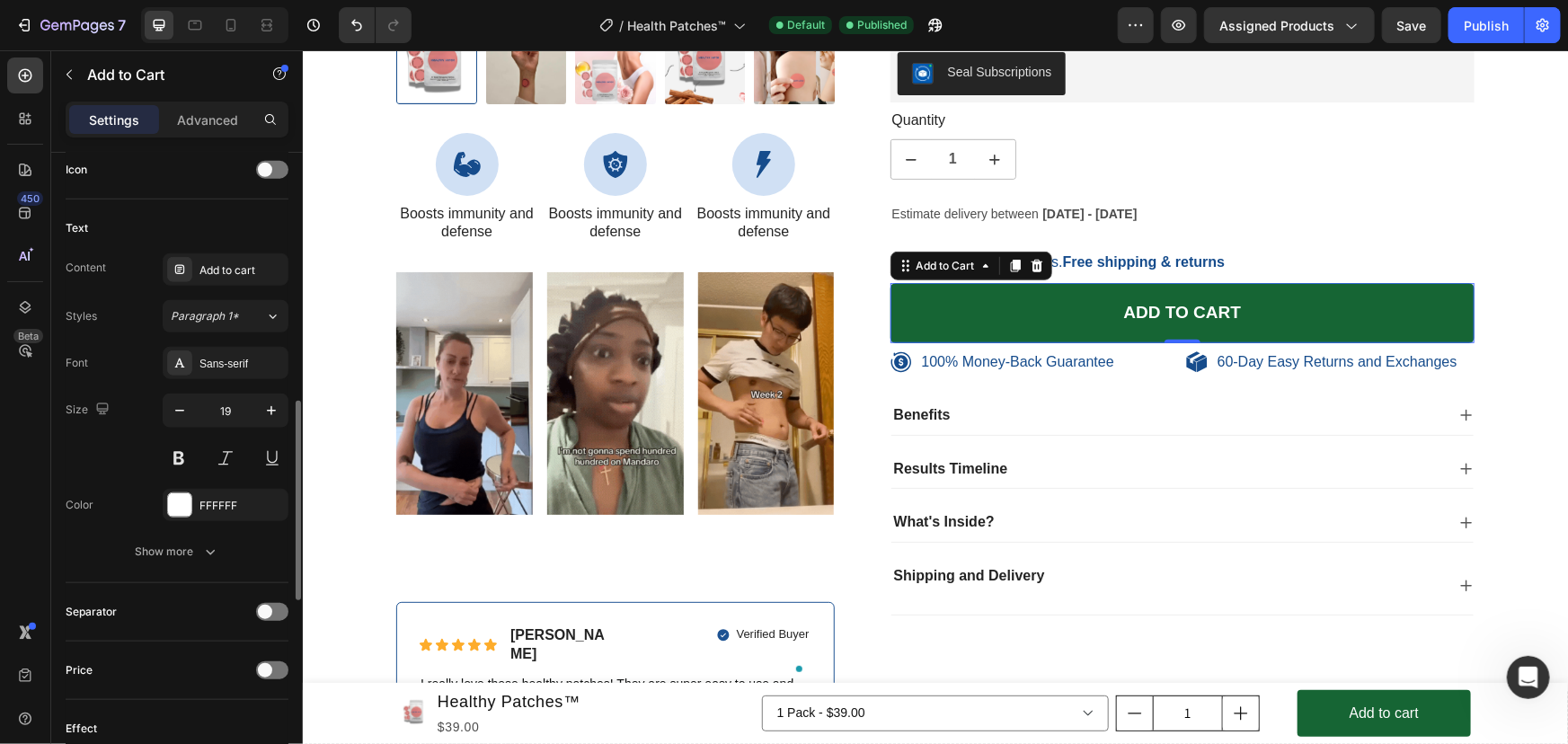
scroll to position [740, 0]
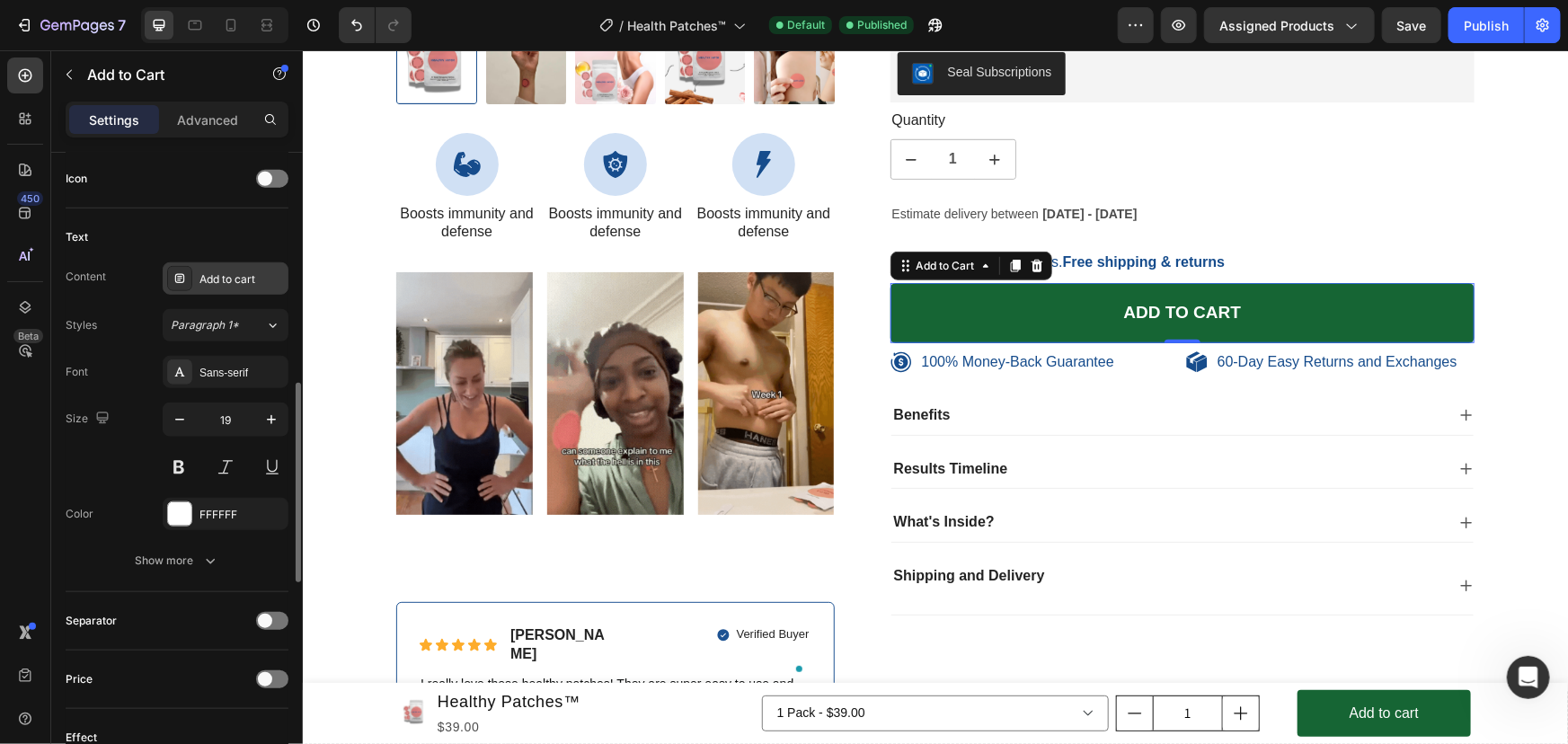
click at [233, 281] on div "Add to cart" at bounding box center [242, 279] width 85 height 16
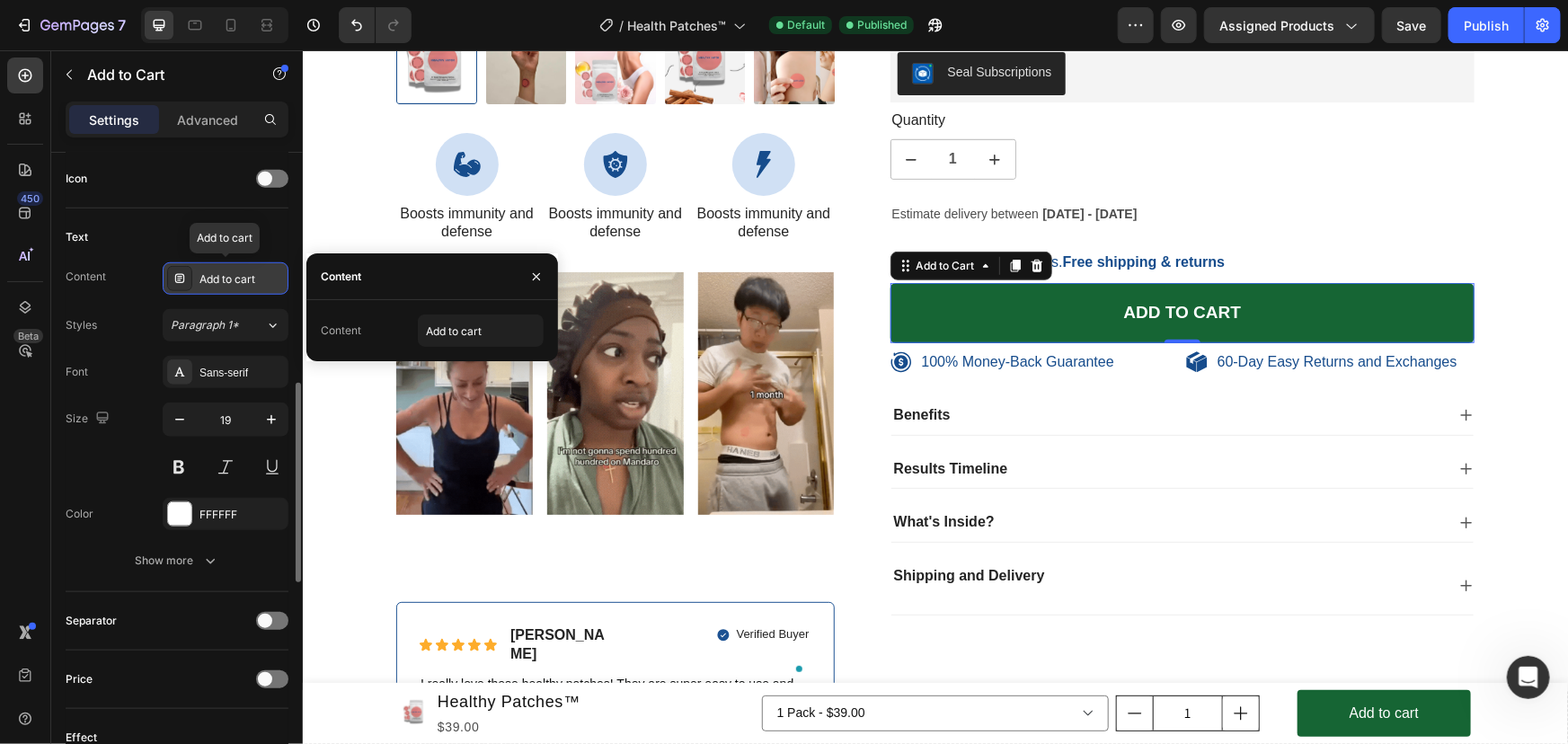
click at [233, 281] on div "Add to cart" at bounding box center [242, 279] width 85 height 16
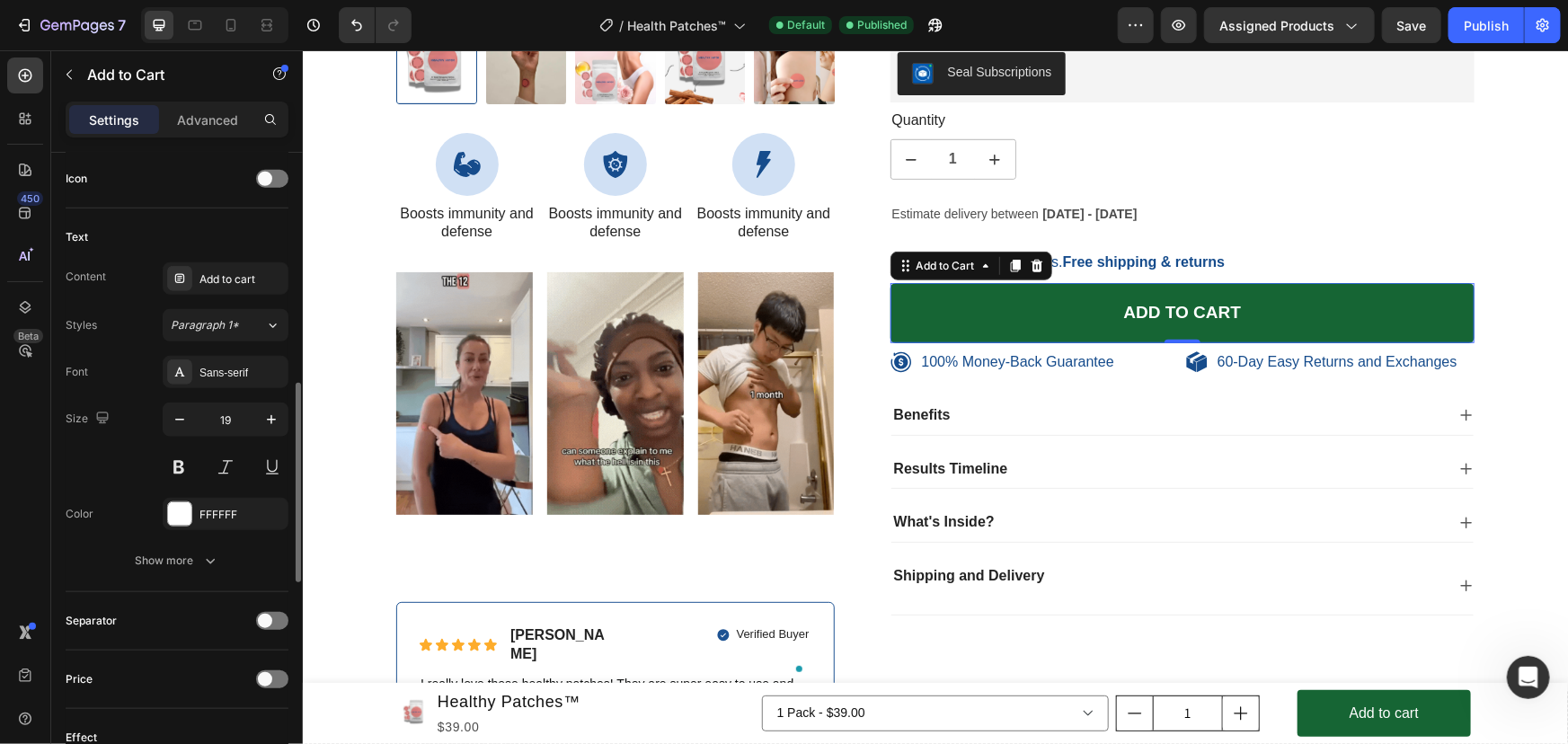
click at [149, 239] on div "Text" at bounding box center [176, 237] width 222 height 29
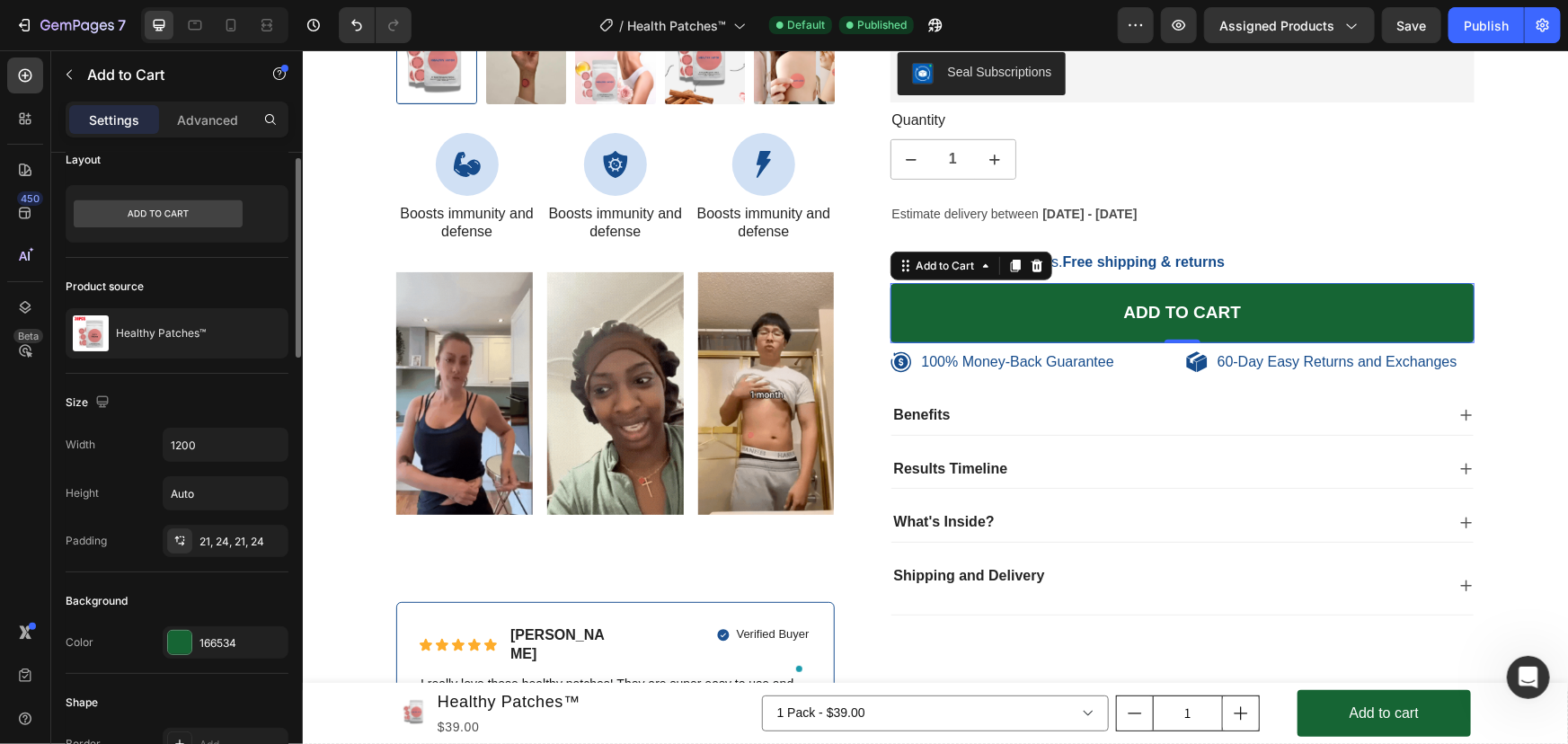
scroll to position [0, 0]
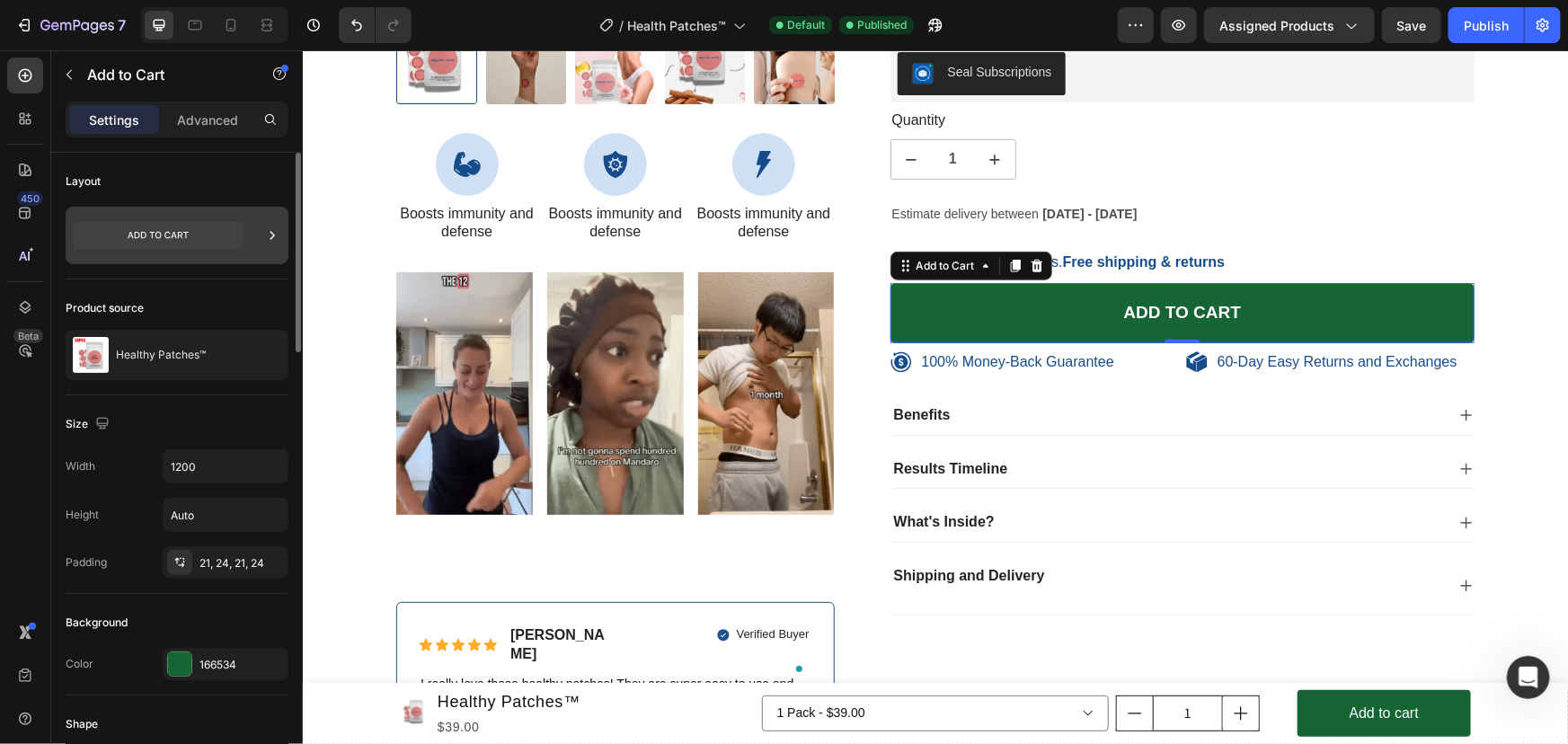
click at [238, 244] on icon at bounding box center [158, 236] width 168 height 27
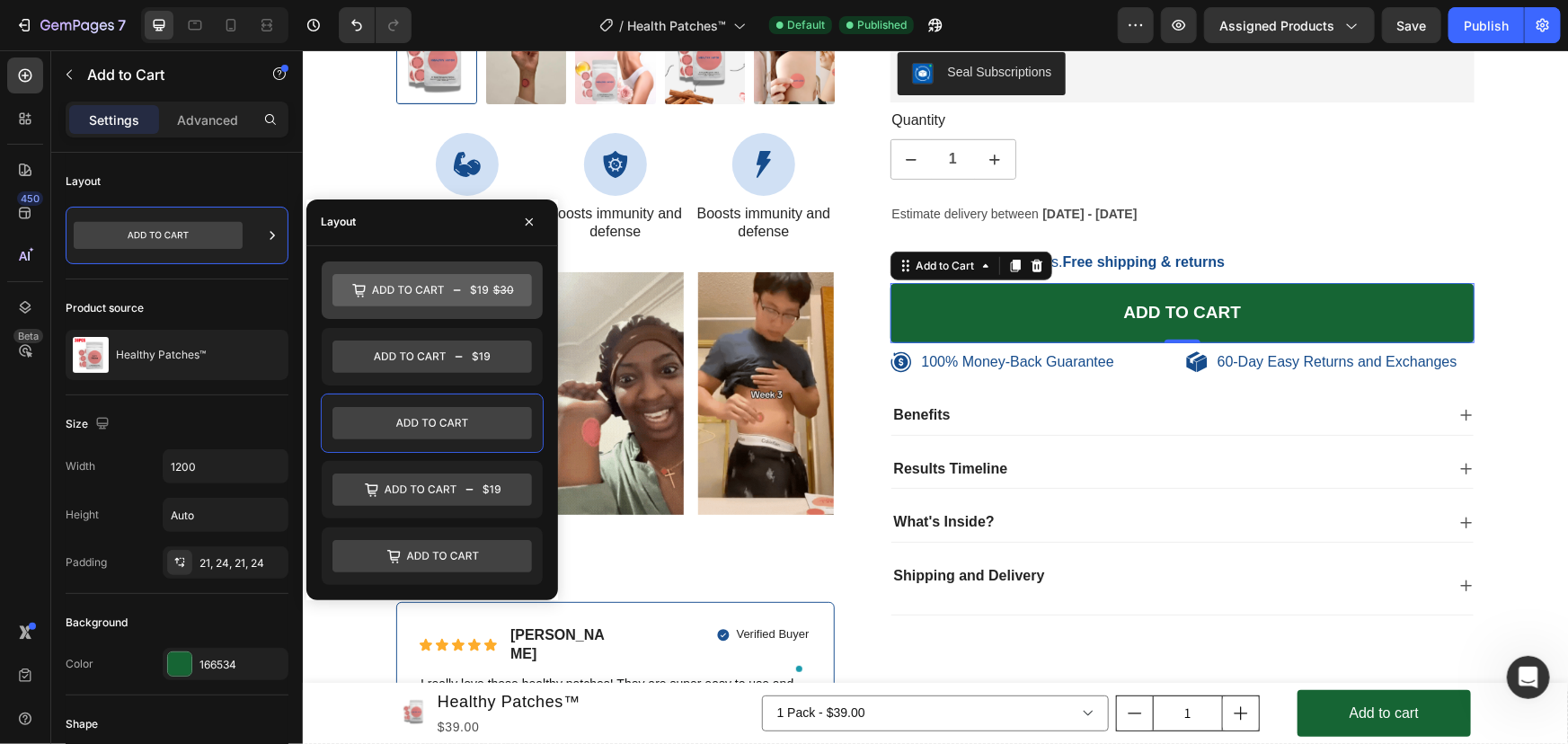
click at [464, 293] on icon at bounding box center [431, 291] width 199 height 33
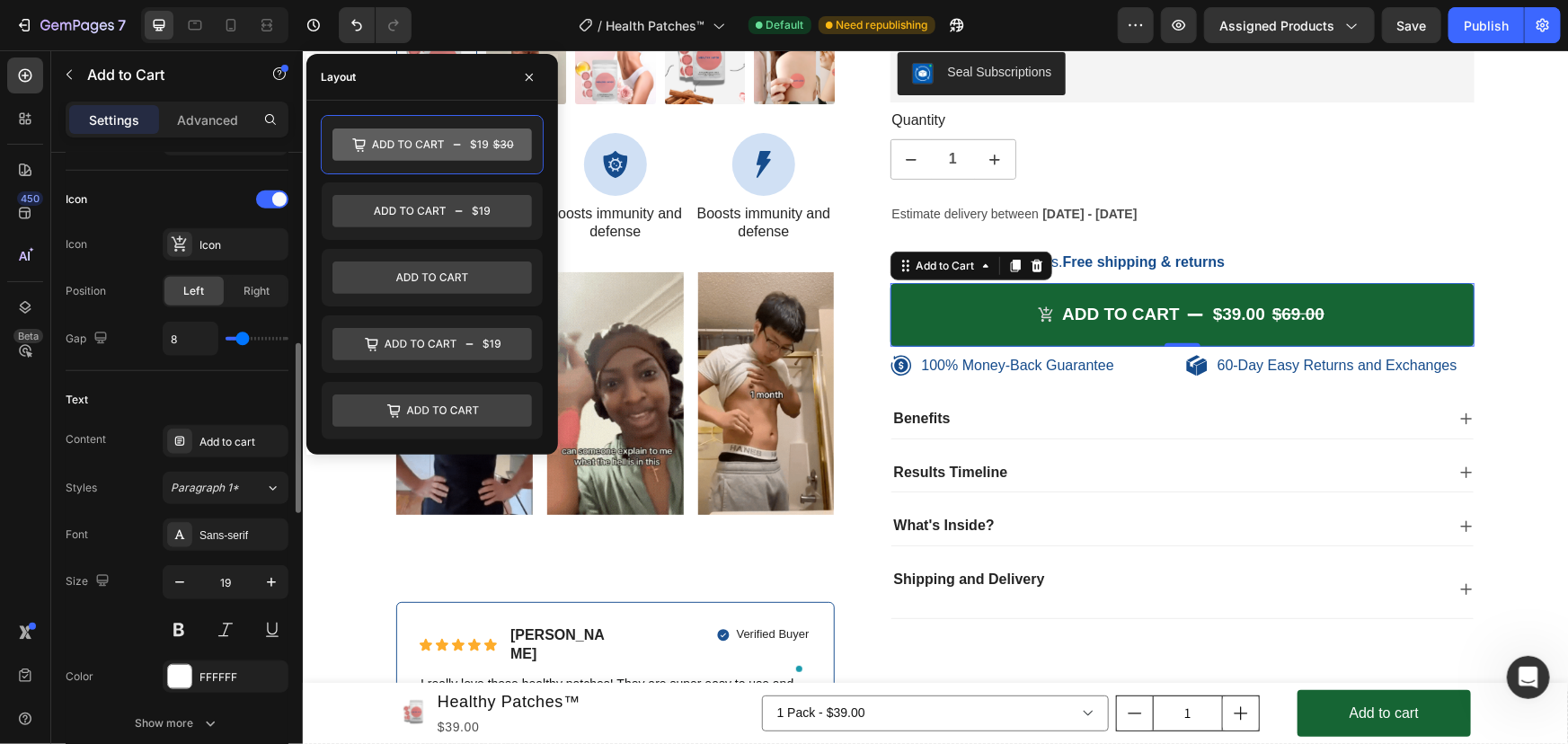
scroll to position [720, 0]
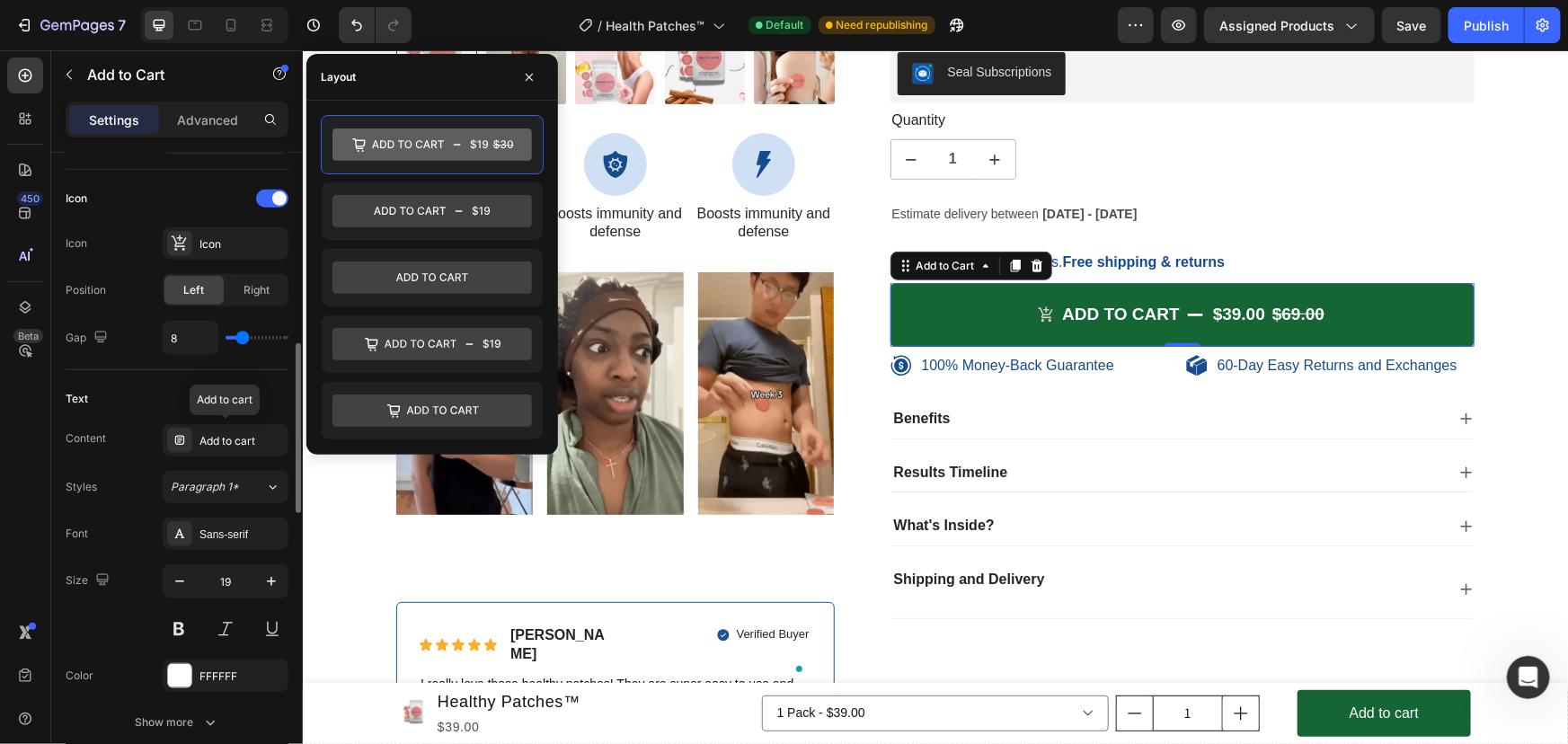
click at [236, 447] on div "Add to cart" at bounding box center [225, 440] width 126 height 33
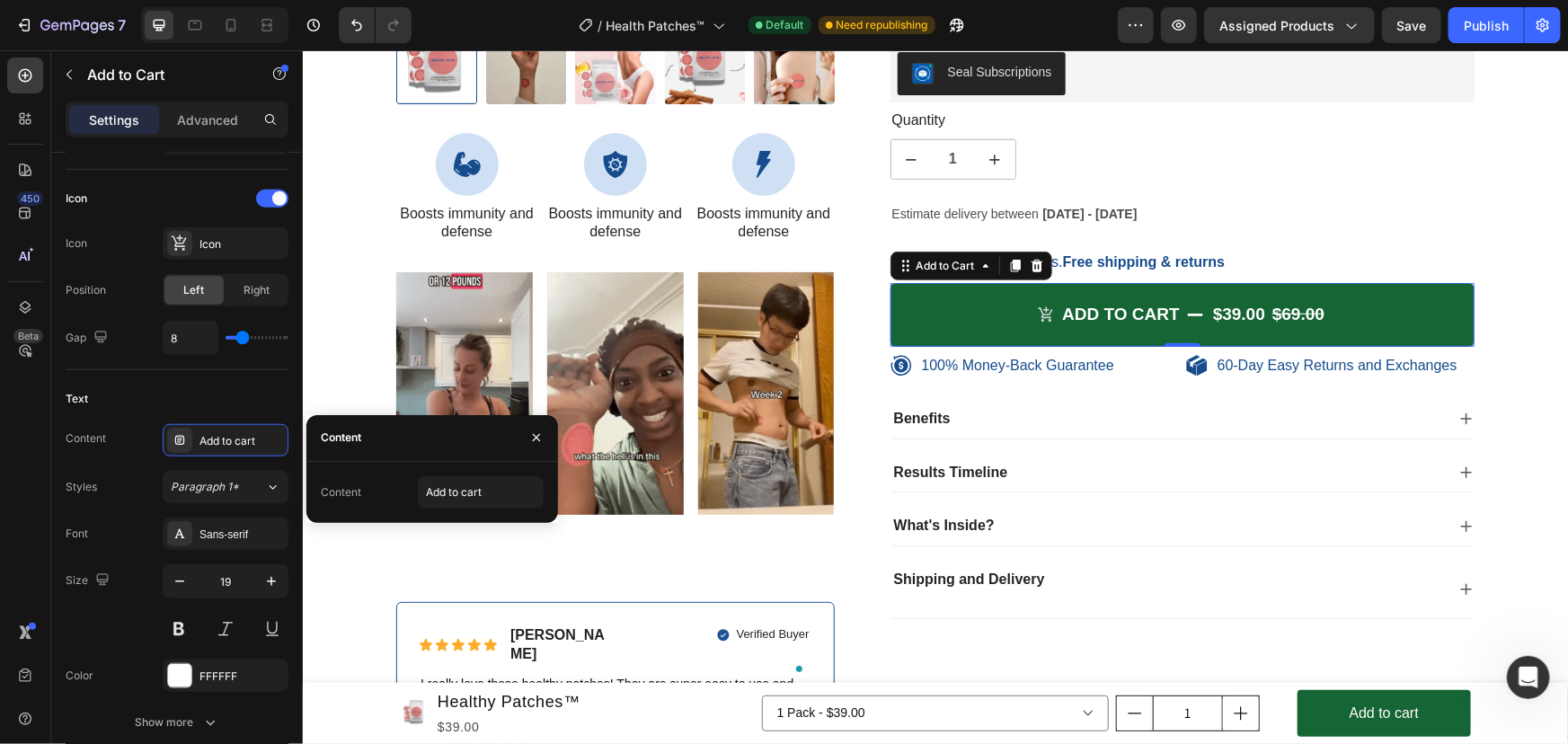
click at [346, 434] on div "Content" at bounding box center [341, 437] width 40 height 16
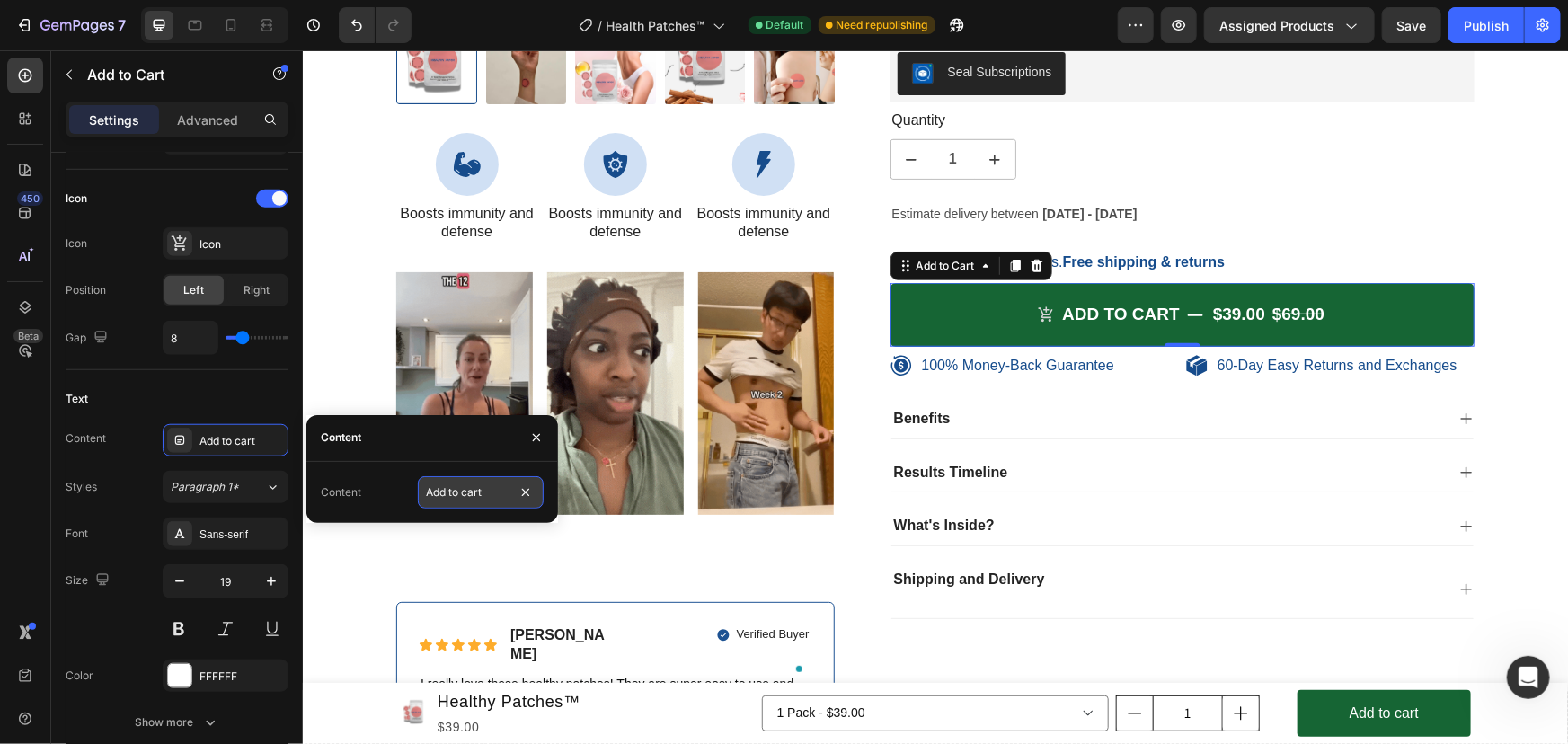
click at [450, 497] on input "Add to cart" at bounding box center [480, 493] width 126 height 33
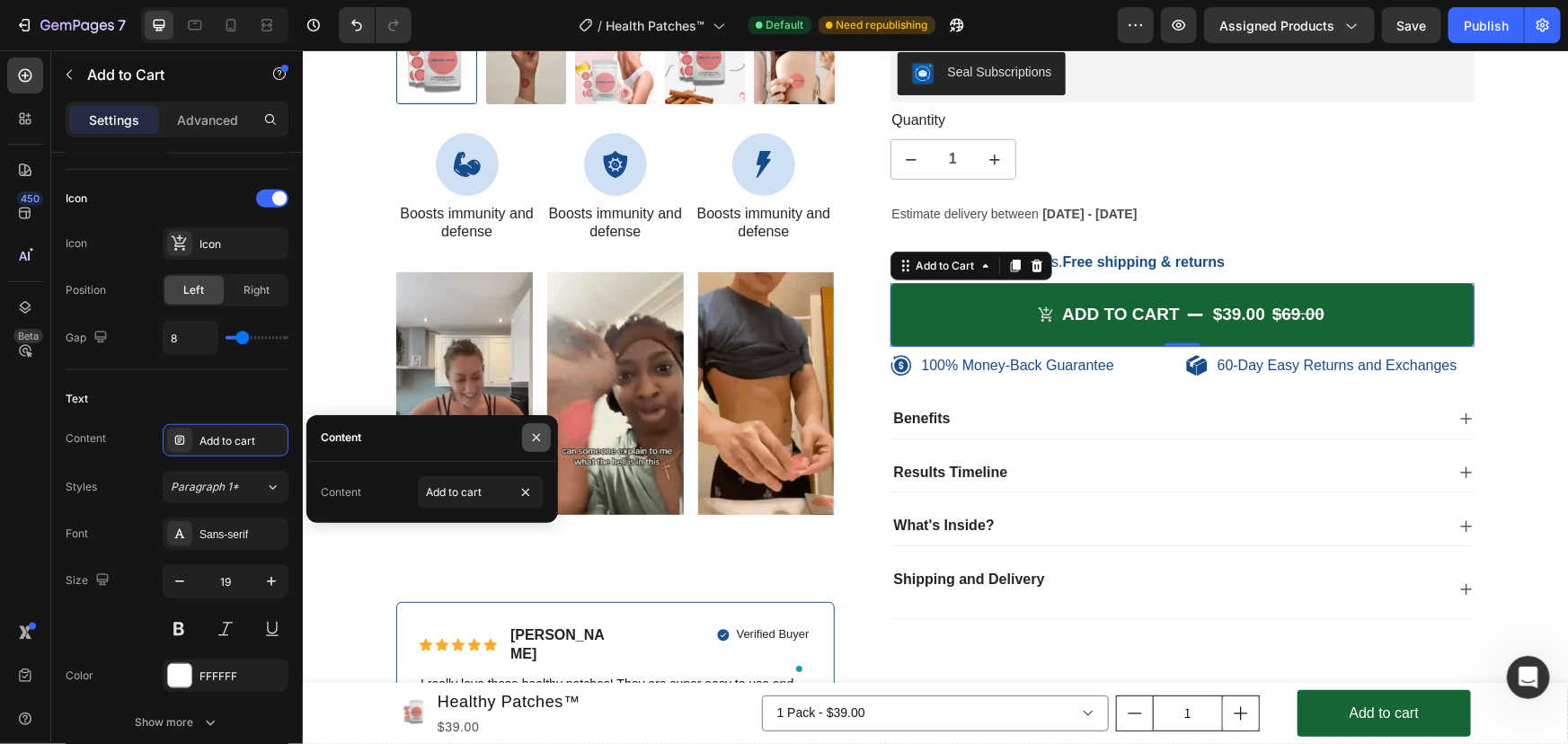
click at [537, 438] on icon "button" at bounding box center [535, 437] width 7 height 7
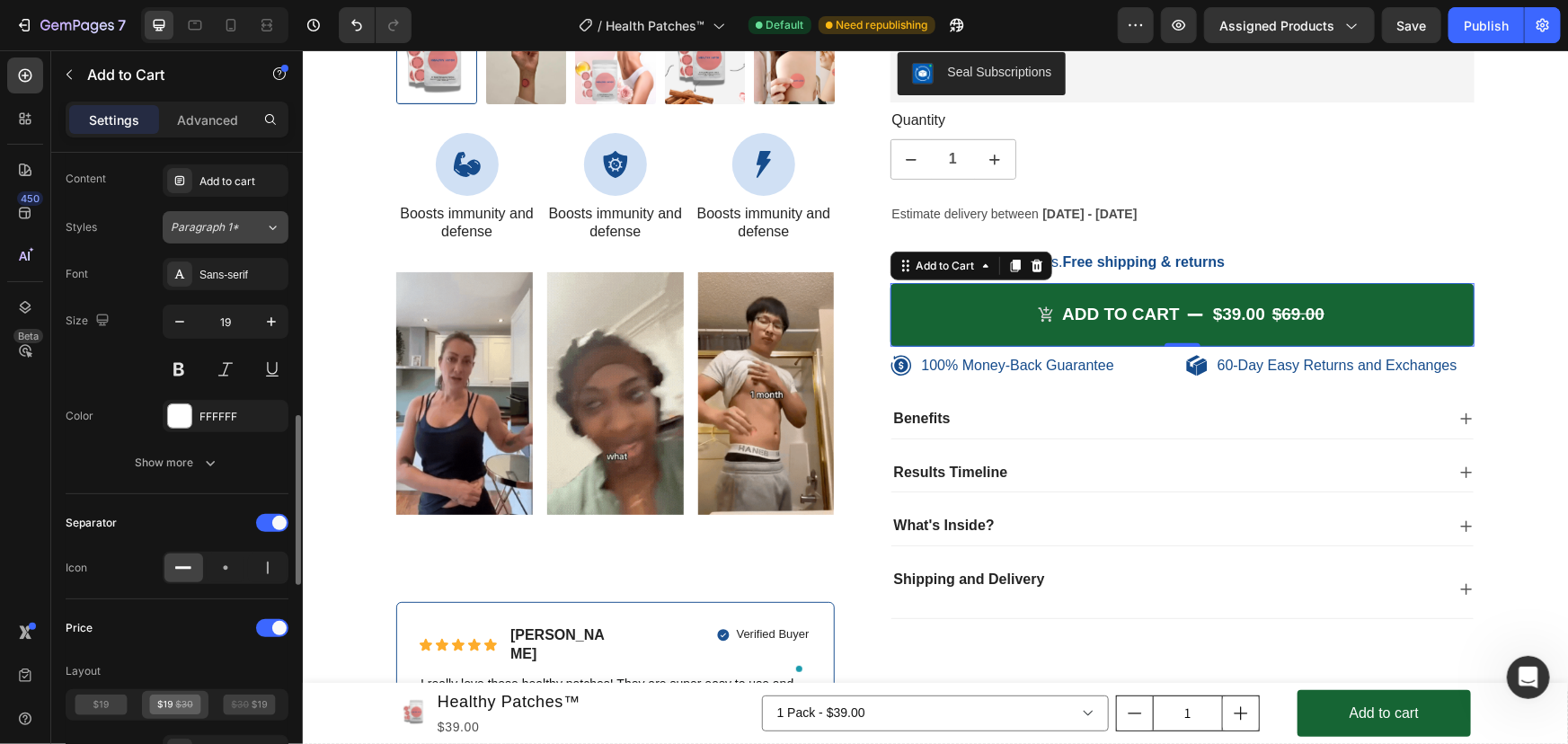
scroll to position [982, 0]
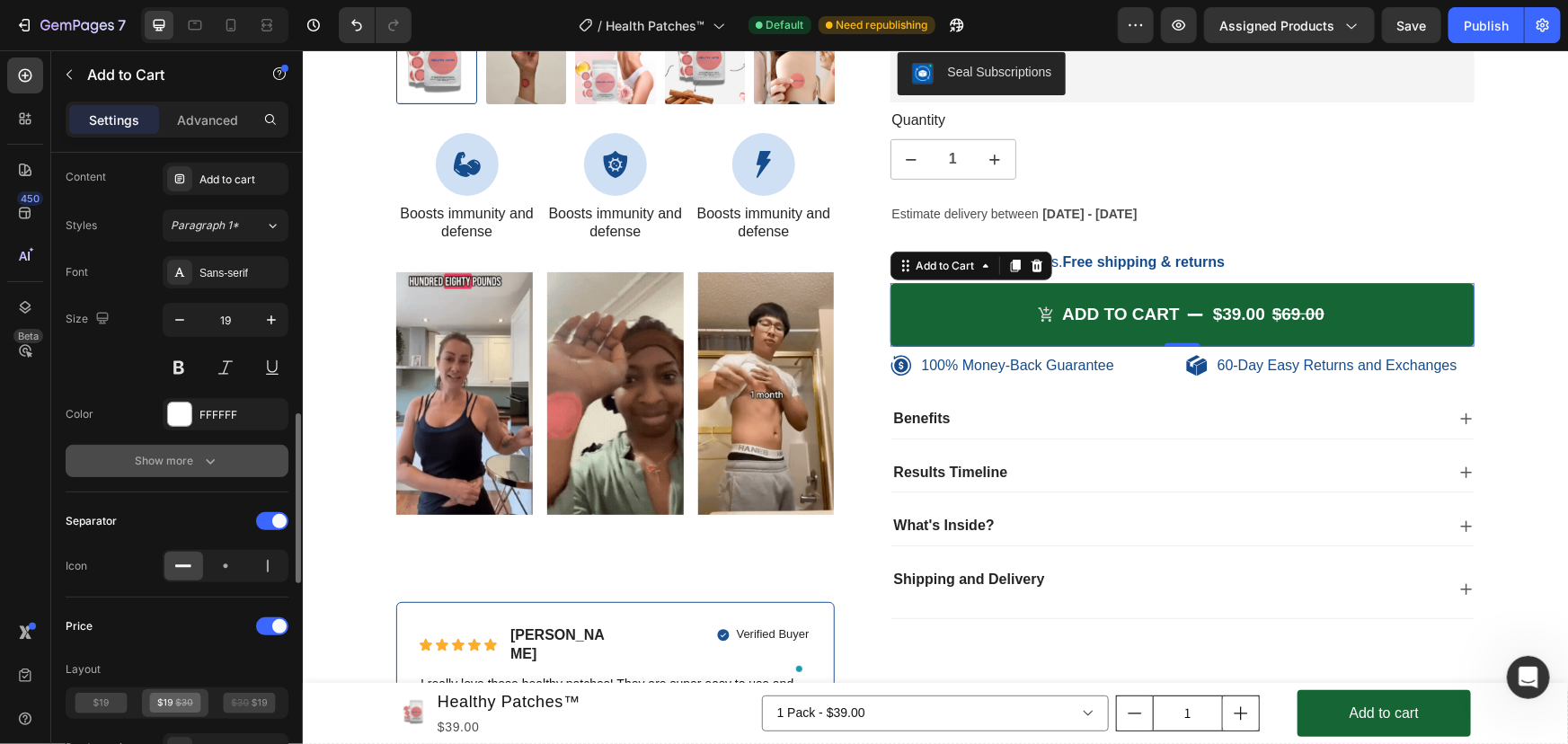
click at [248, 463] on button "Show more" at bounding box center [176, 461] width 222 height 33
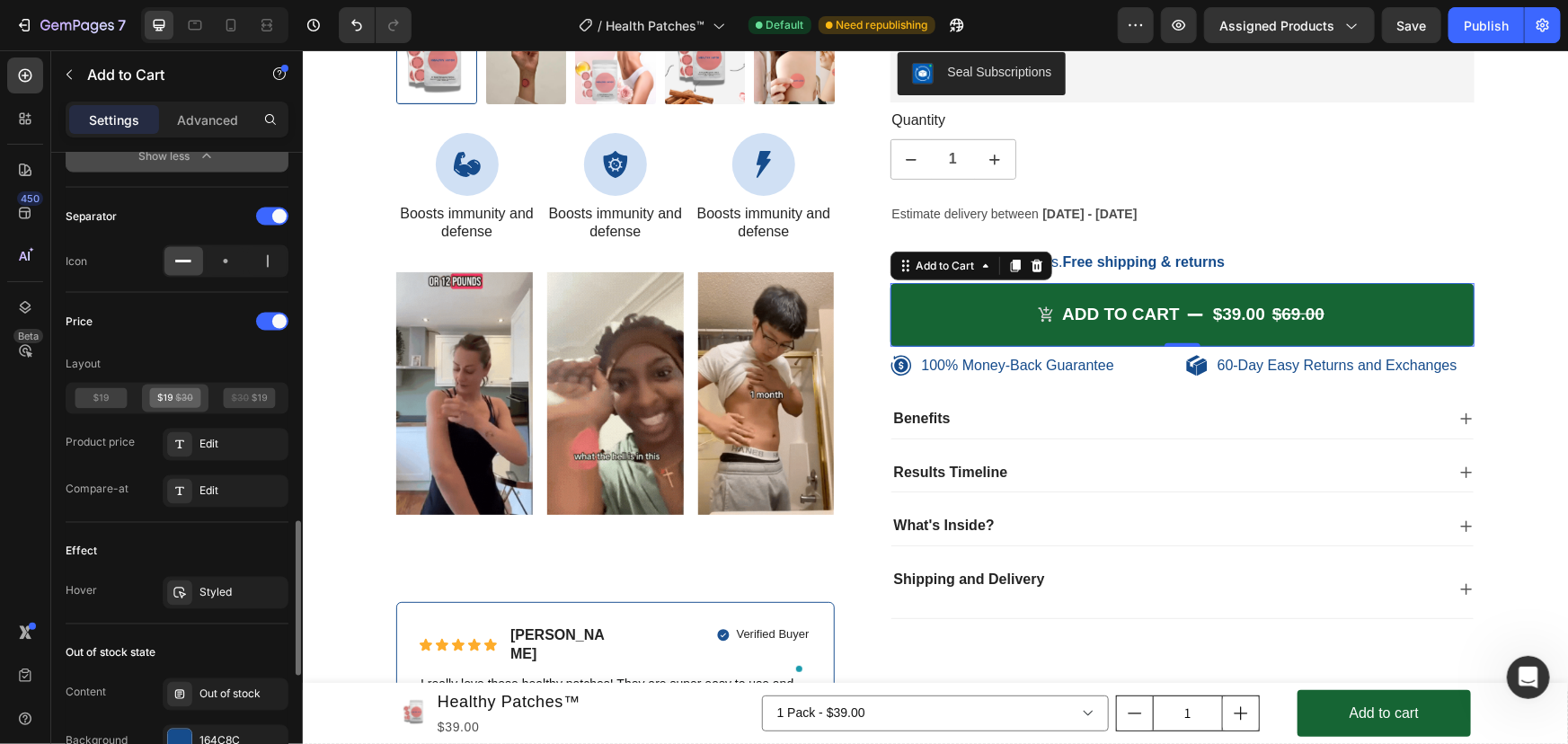
scroll to position [1524, 0]
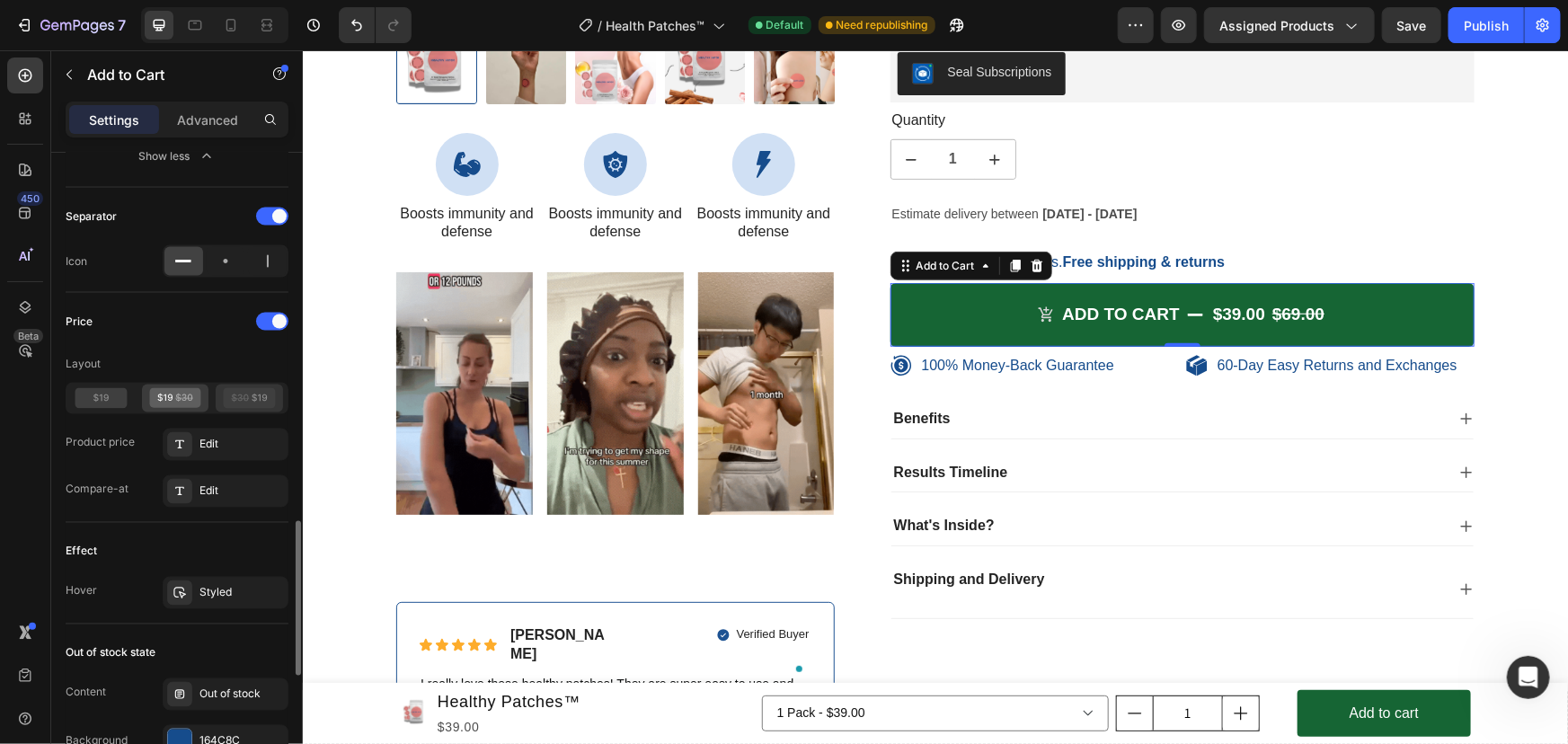
click at [266, 392] on icon at bounding box center [249, 398] width 52 height 20
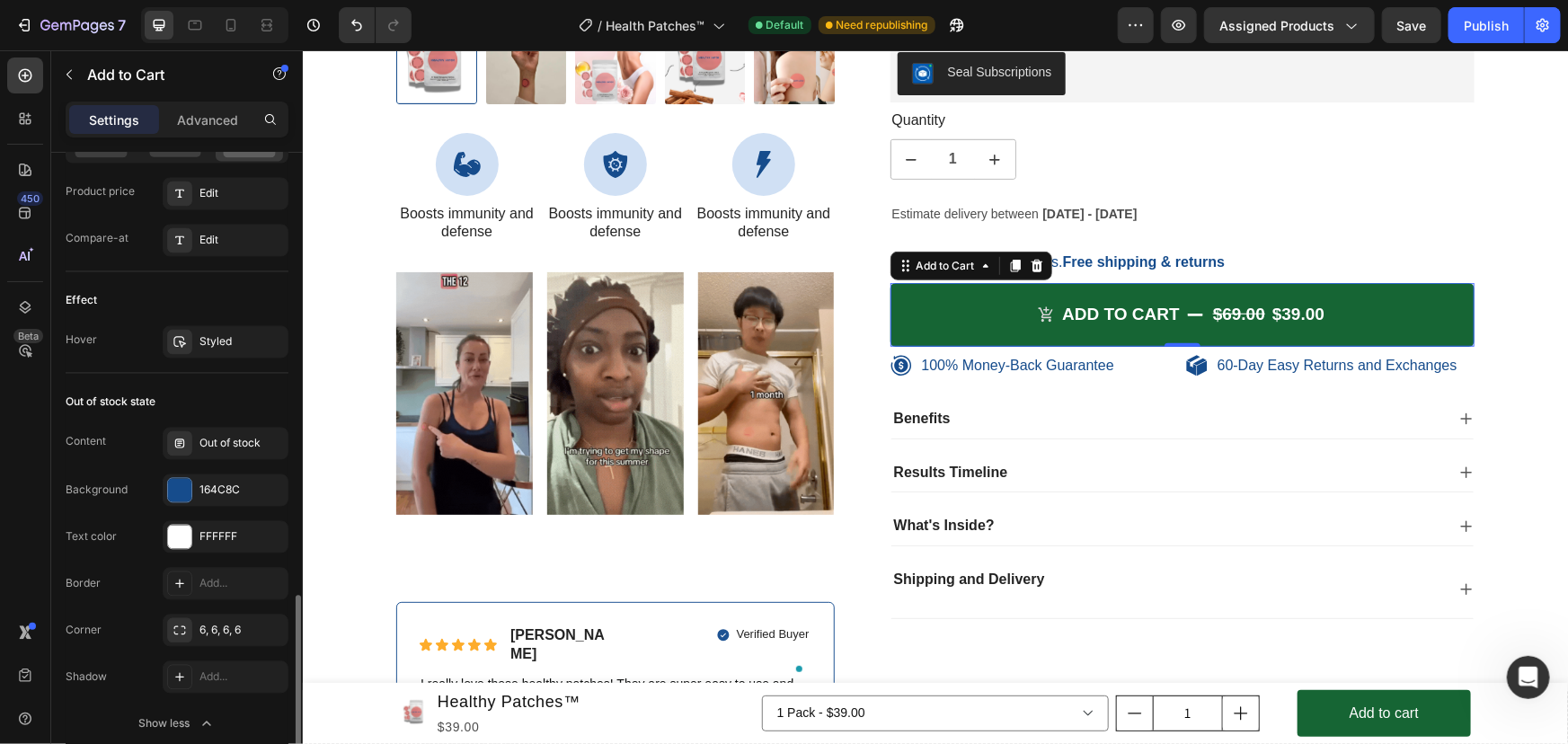
scroll to position [1788, 0]
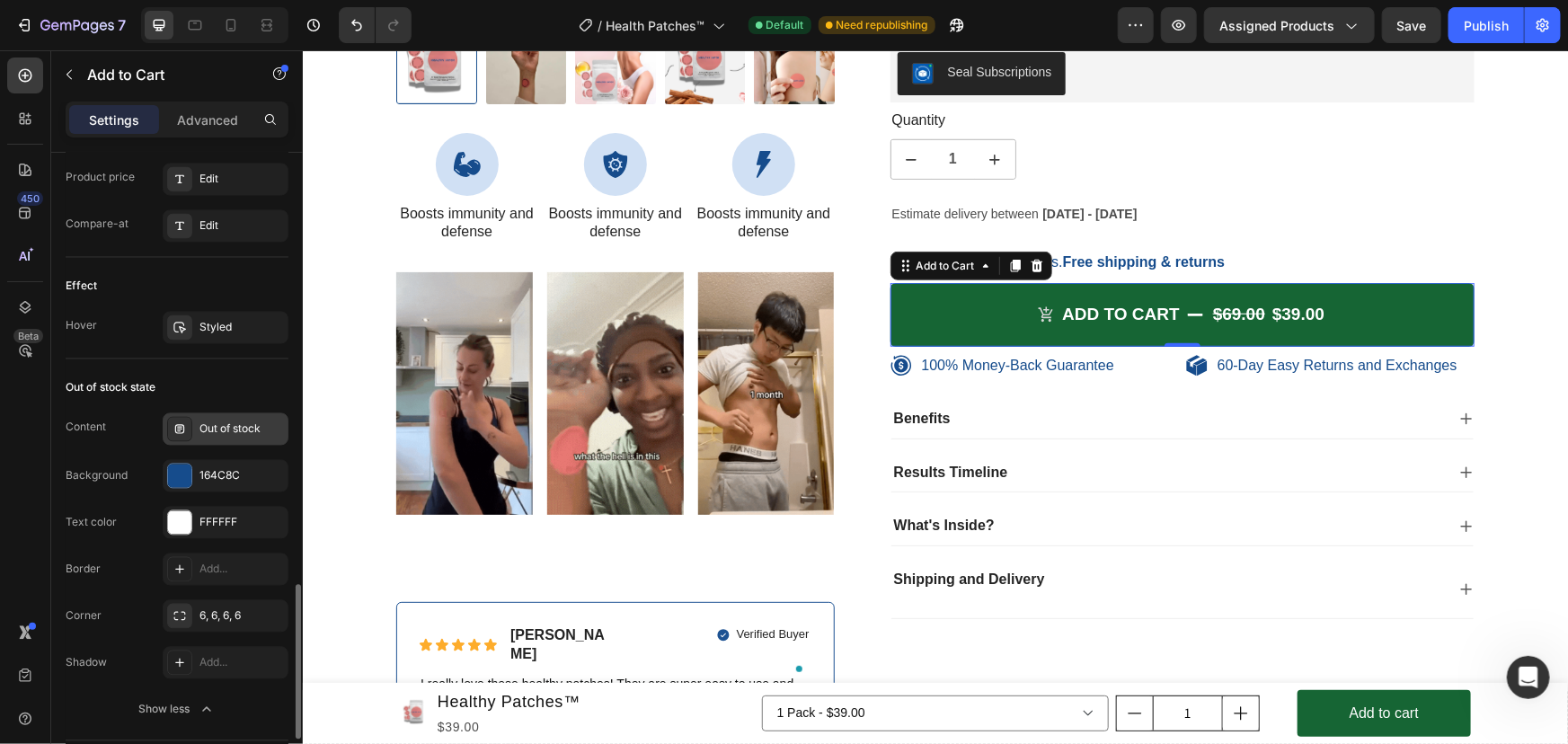
click at [252, 414] on div "Out of stock" at bounding box center [225, 429] width 126 height 33
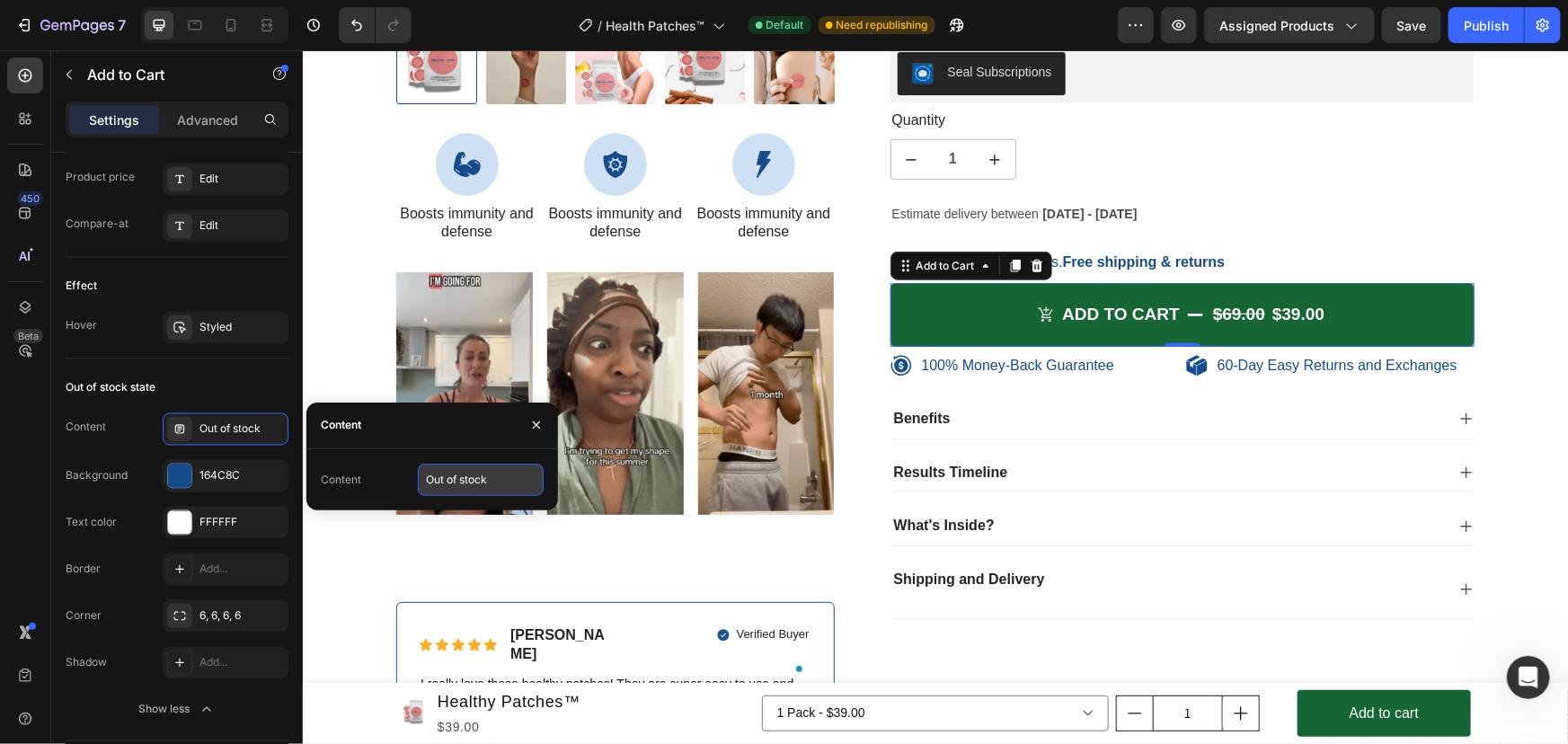
click at [490, 476] on input "Out of stock" at bounding box center [480, 480] width 126 height 33
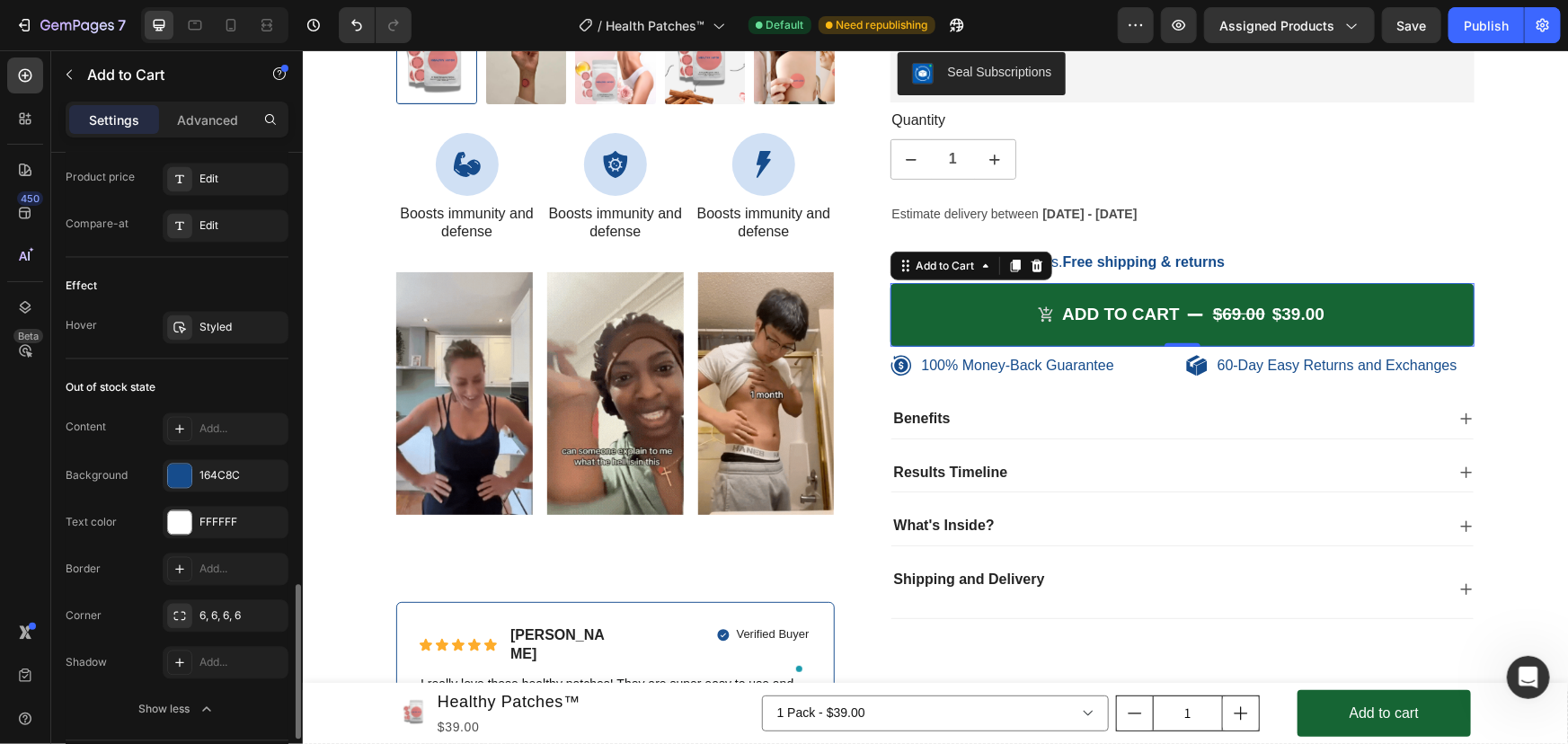
click at [245, 364] on div "Out of stock state Content Add... Background 164C8C Text color FFFFFF Border Ad…" at bounding box center [176, 550] width 222 height 382
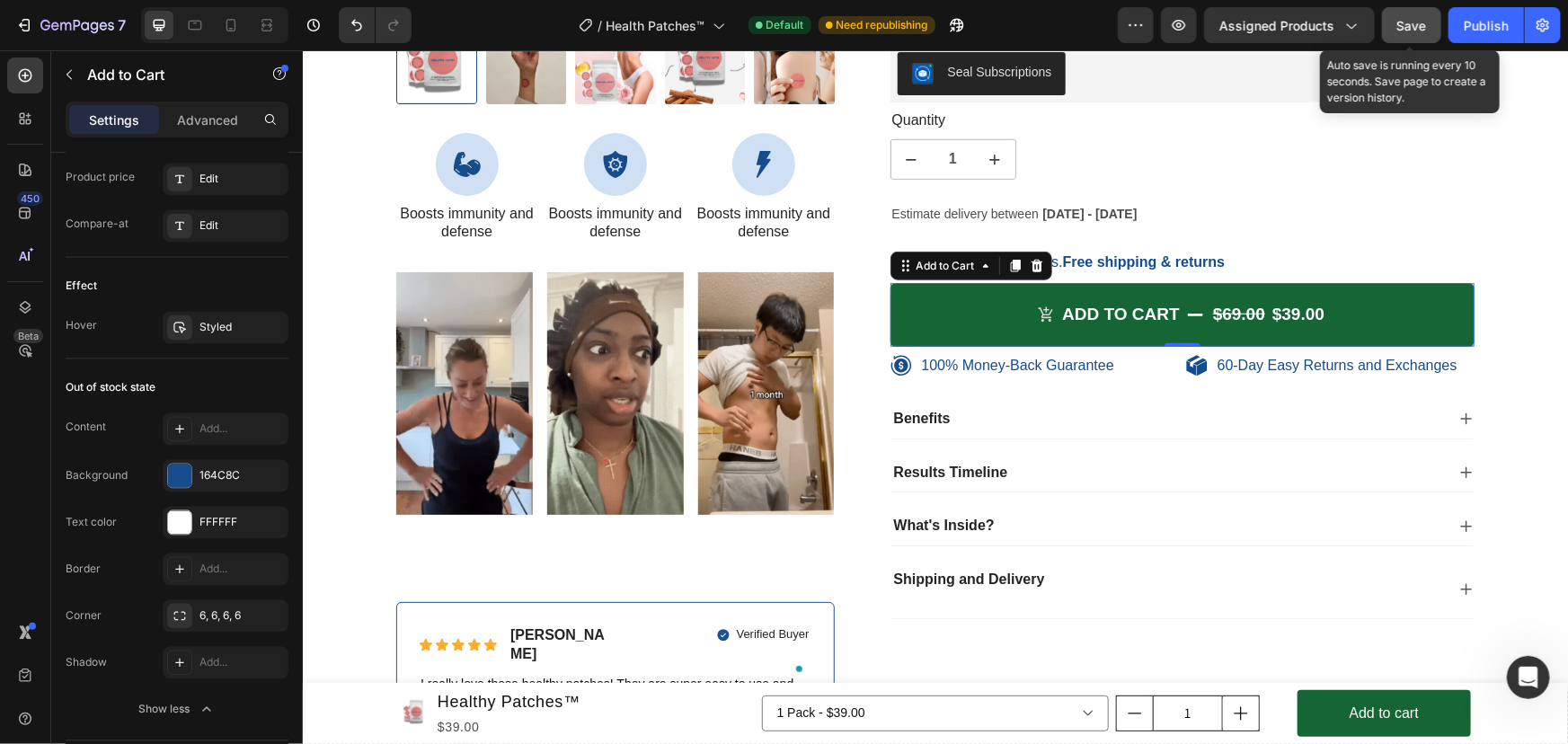
click at [1408, 30] on span "Save" at bounding box center [1411, 26] width 30 height 15
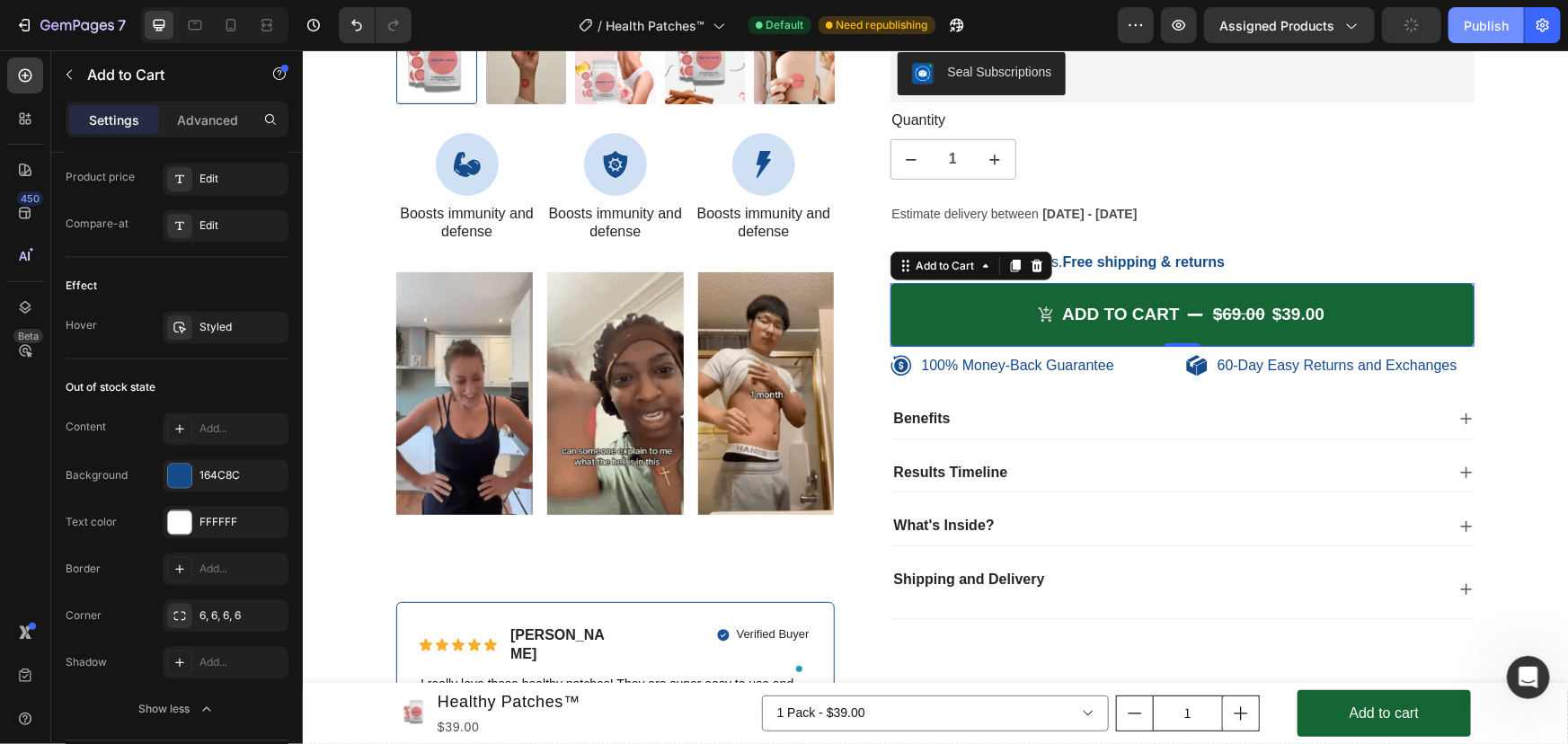
click at [1474, 26] on div "Publish" at bounding box center [1485, 26] width 45 height 19
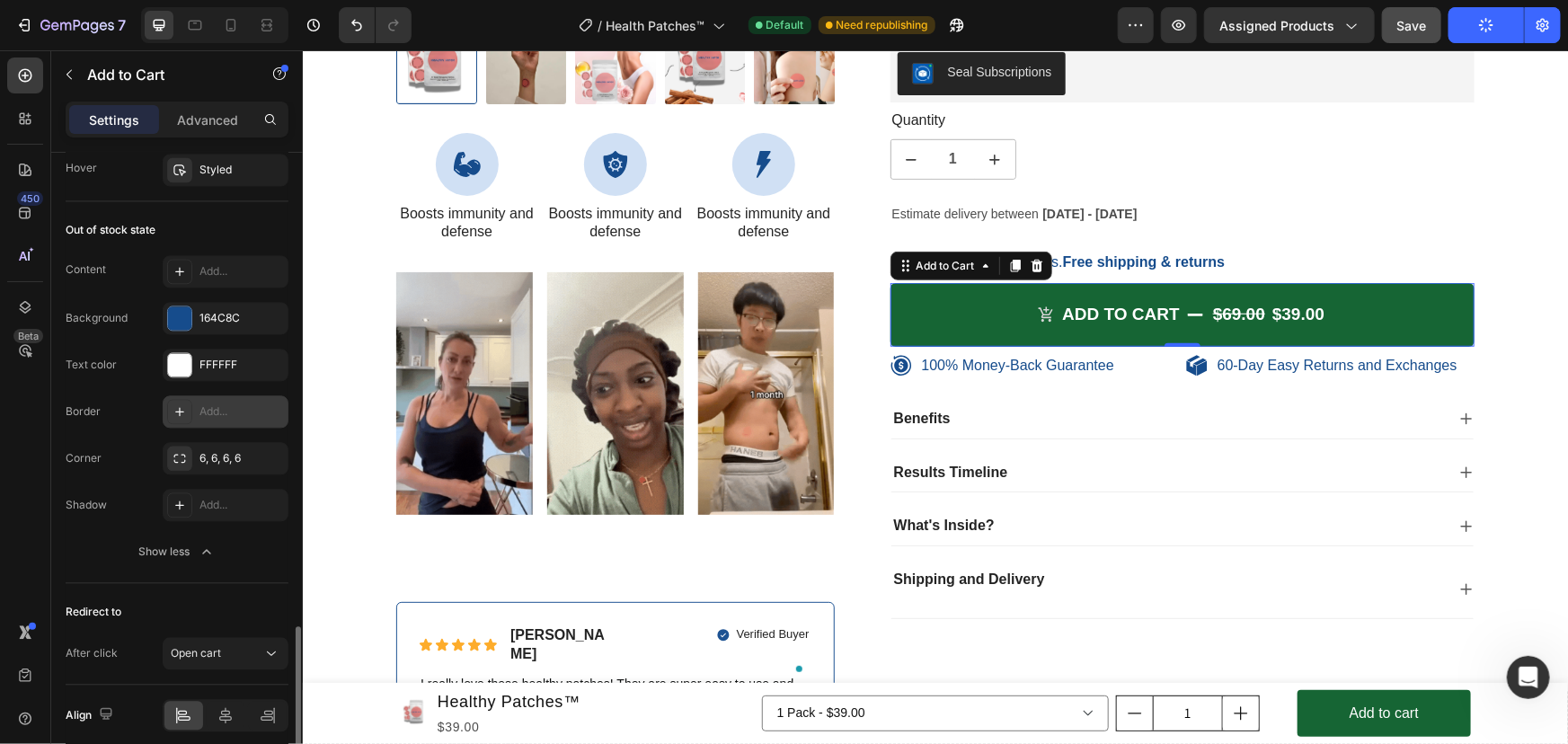
scroll to position [2016, 0]
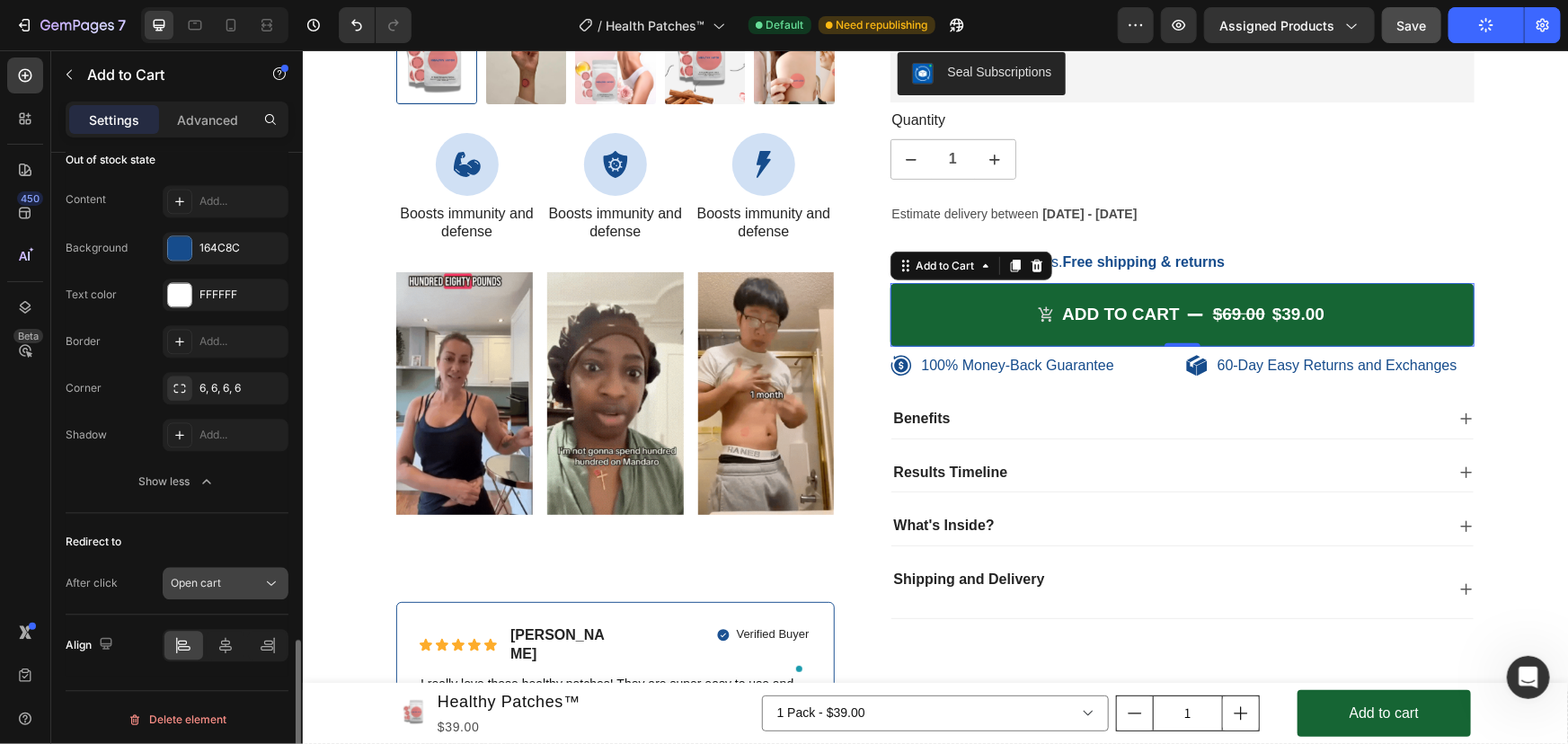
click at [237, 575] on div "Open cart" at bounding box center [216, 582] width 91 height 16
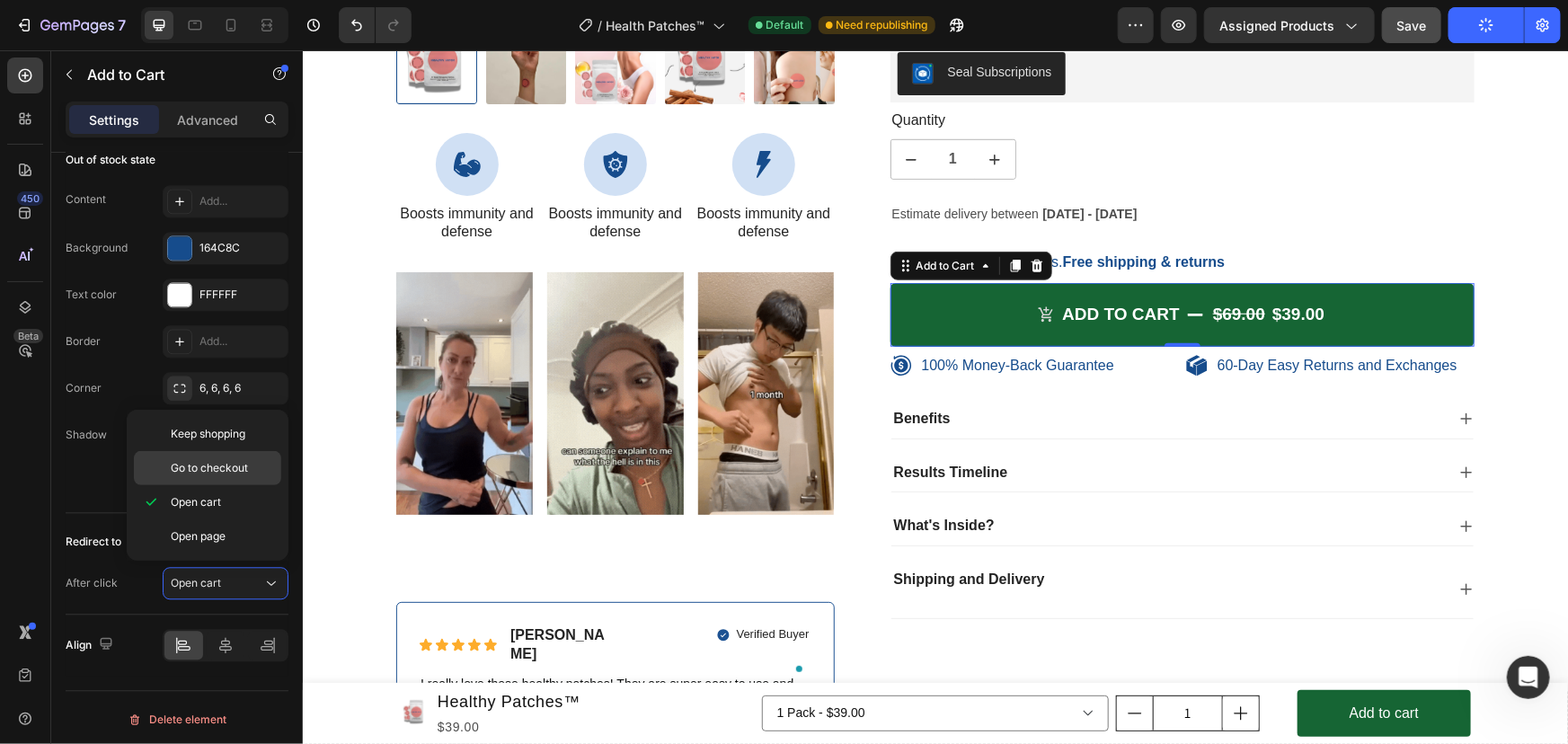
click at [249, 465] on p "Go to checkout" at bounding box center [221, 468] width 102 height 16
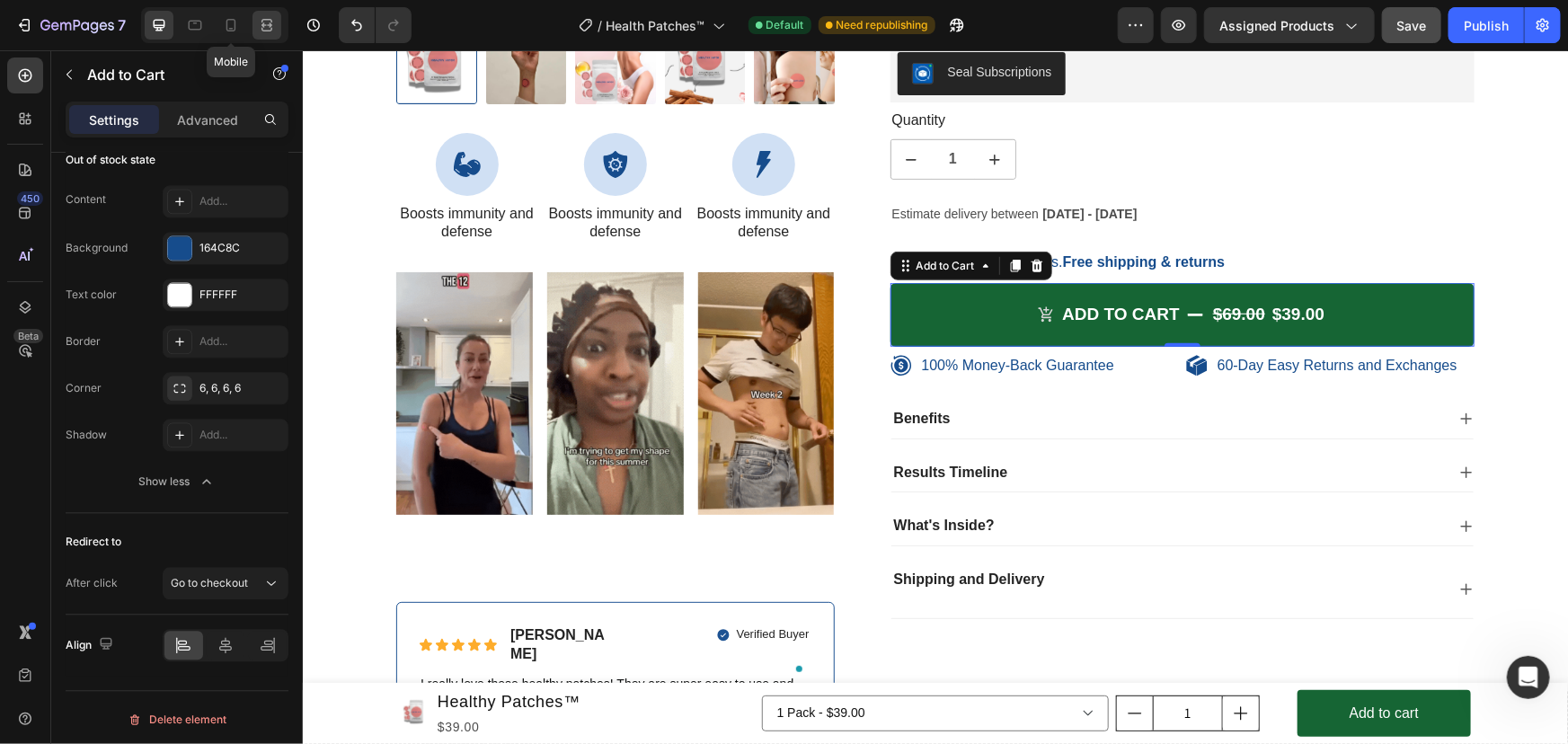
drag, startPoint x: 228, startPoint y: 27, endPoint x: 262, endPoint y: 27, distance: 34.0
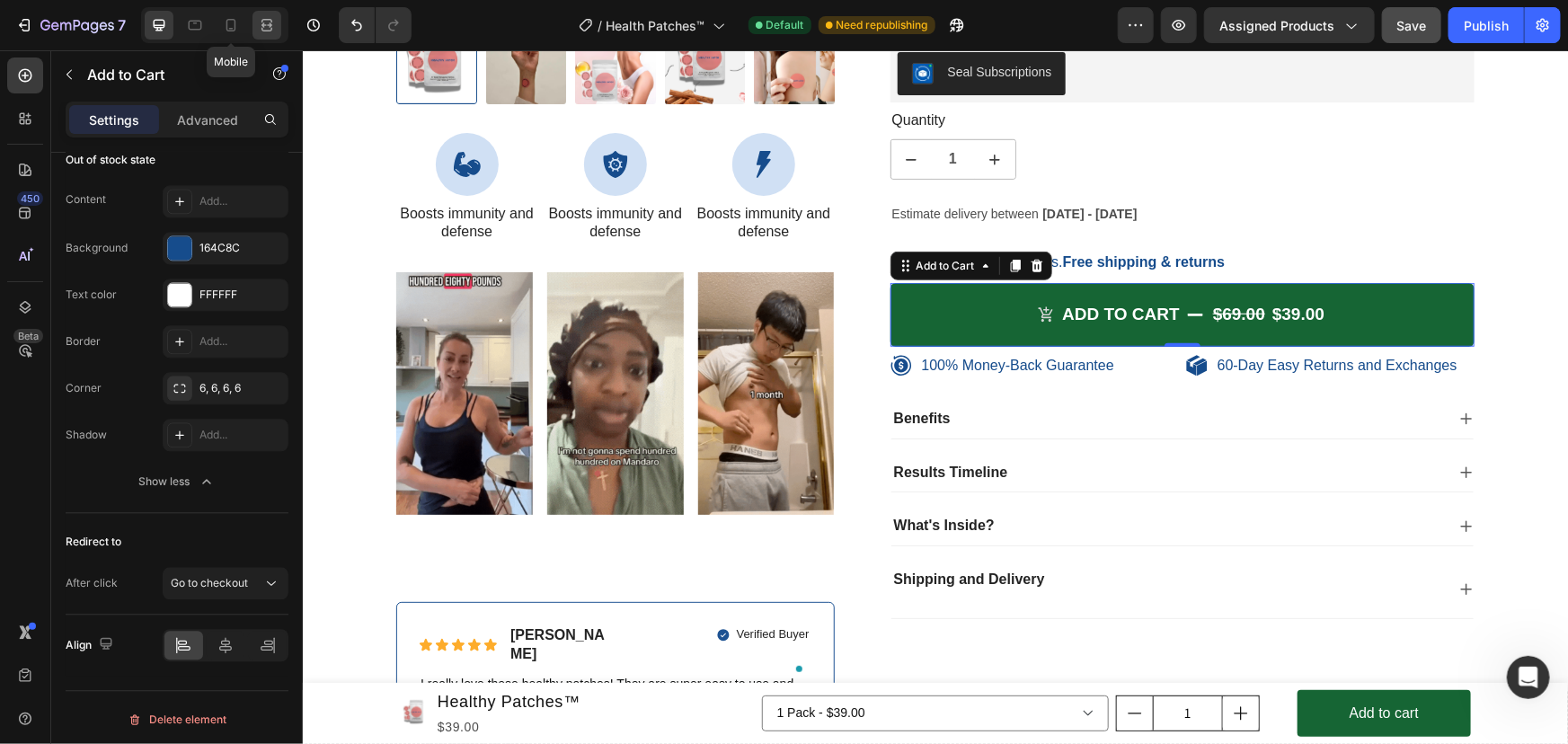
click at [228, 27] on icon at bounding box center [231, 25] width 18 height 18
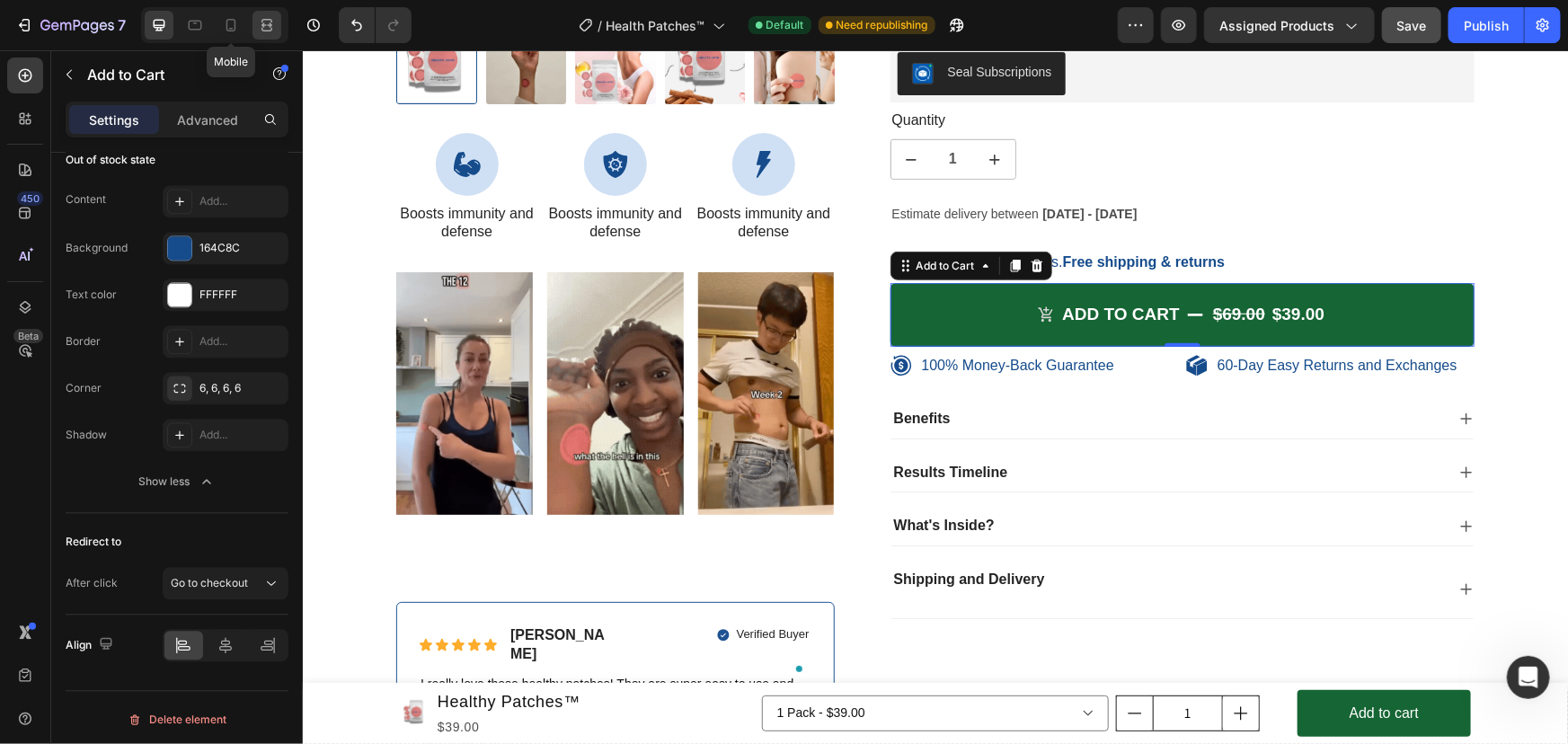
type input "100%"
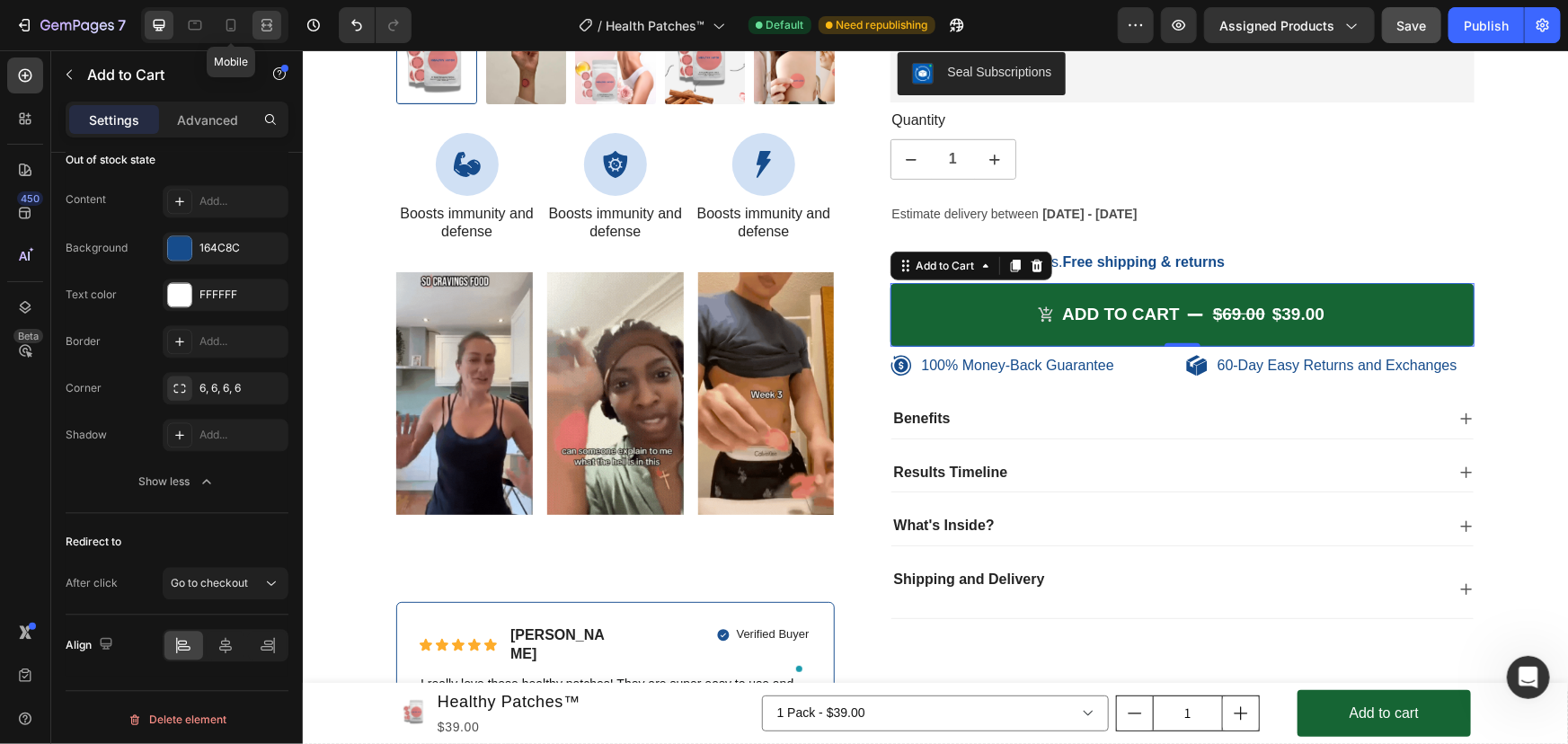
type input "14"
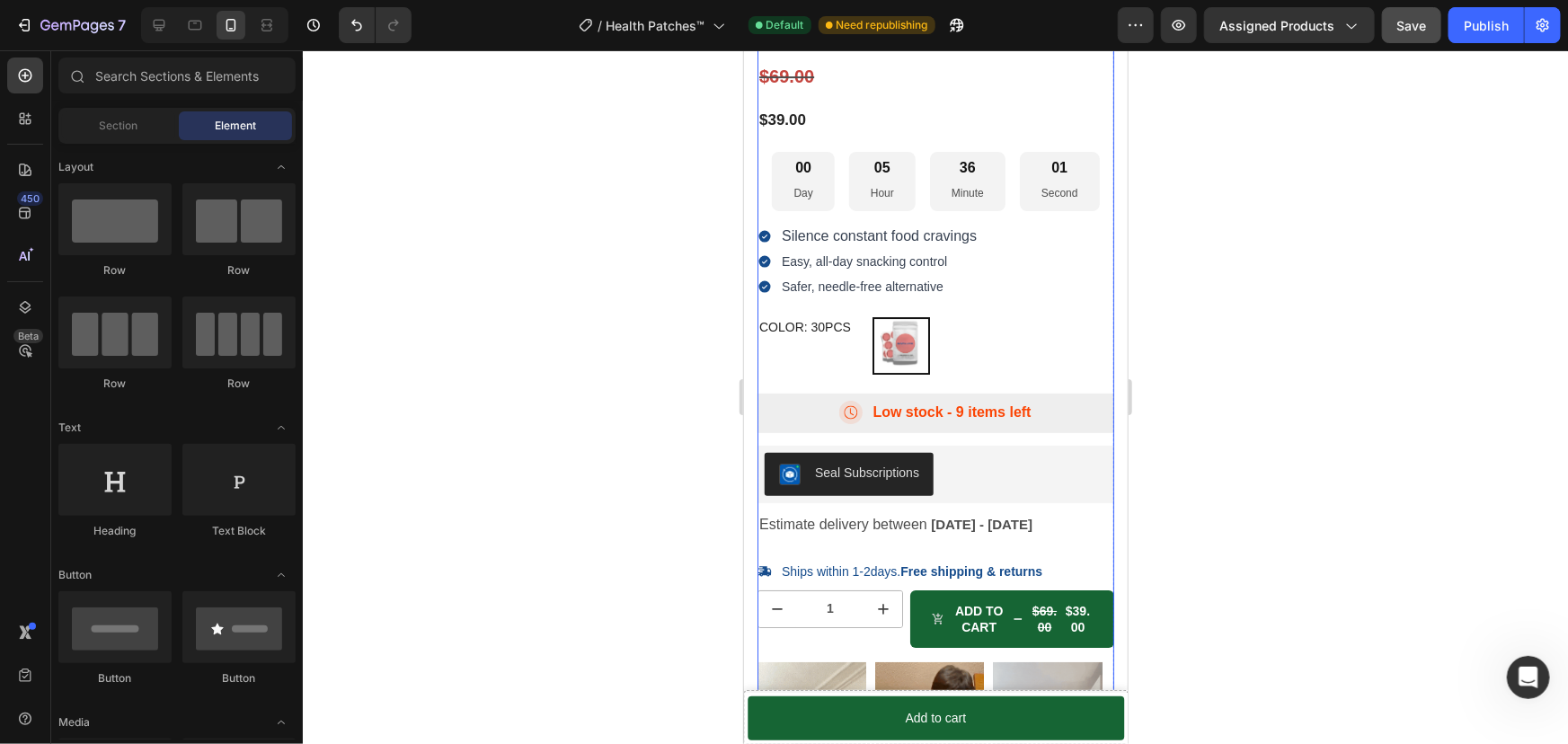
scroll to position [6538, 0]
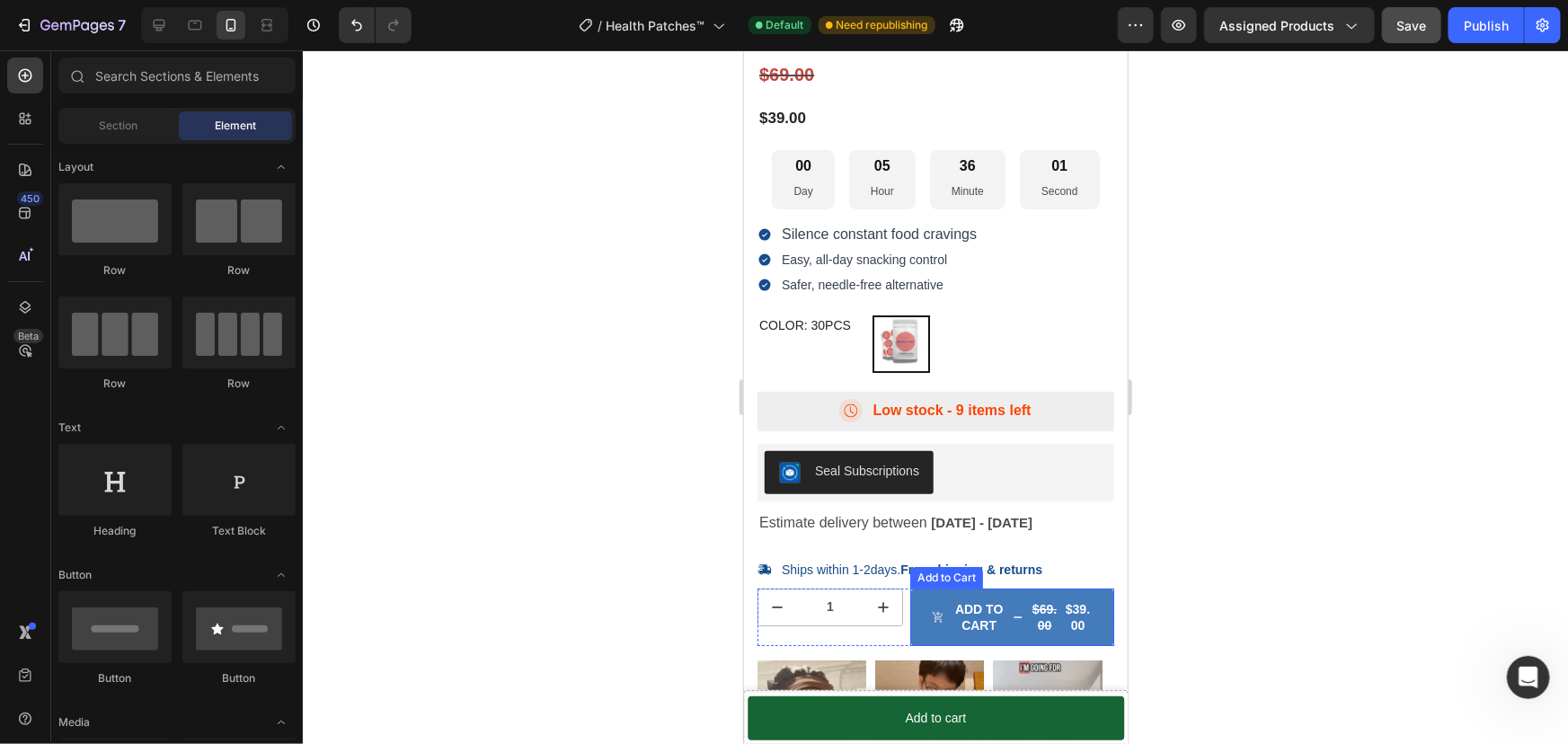
click at [1013, 629] on button "Add to cart $69.00 $39.00" at bounding box center [1011, 616] width 204 height 58
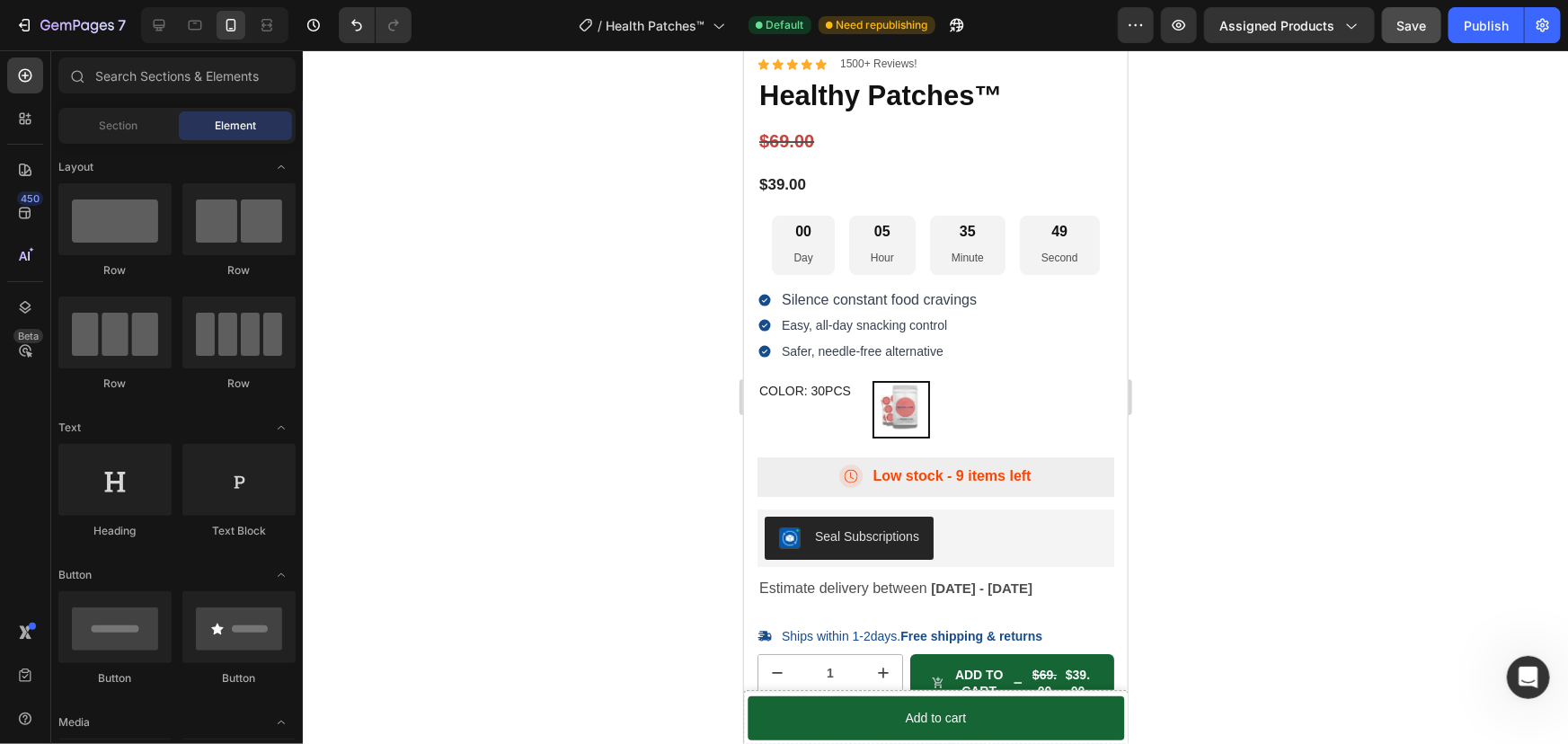
scroll to position [6522, 0]
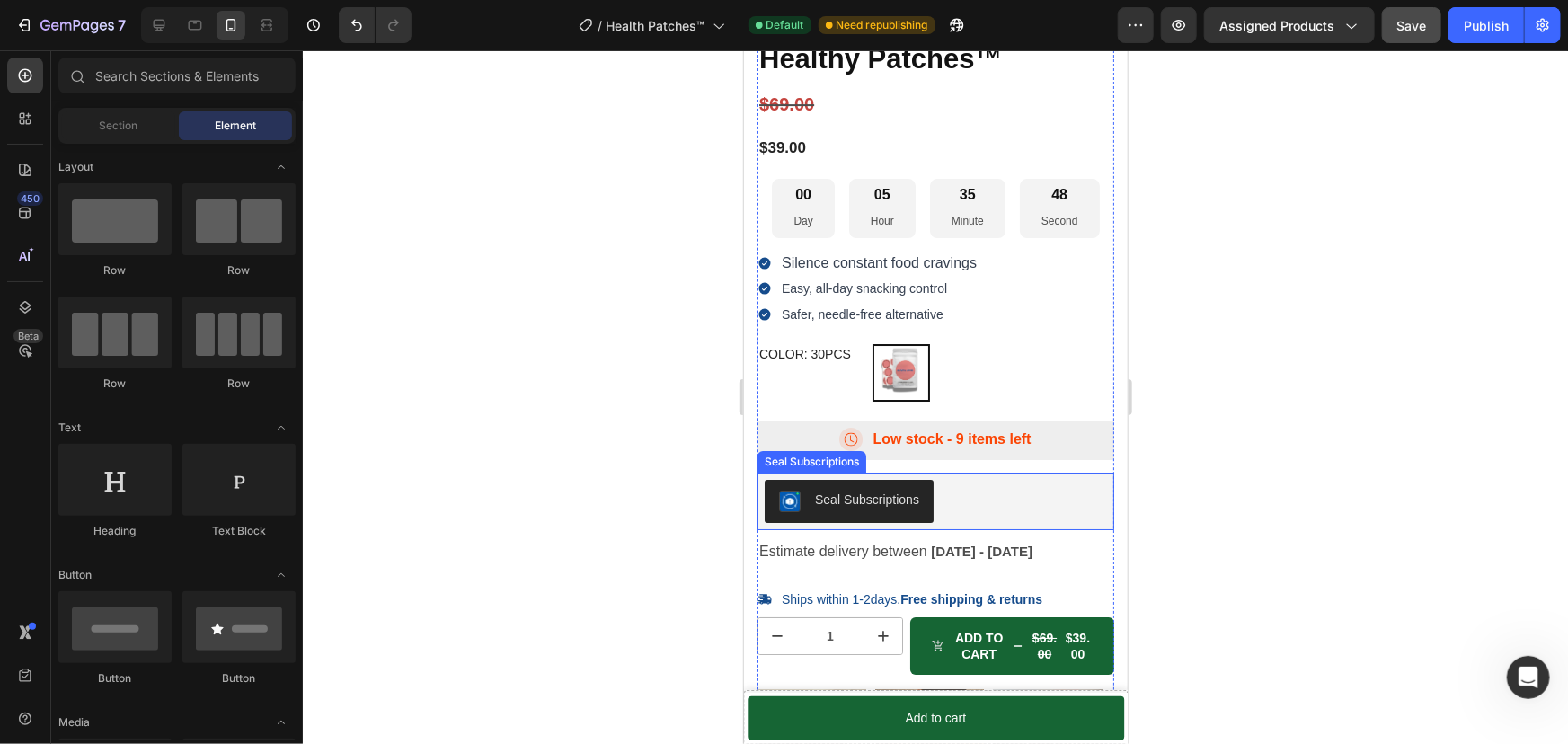
click at [892, 495] on div "Seal Subscriptions" at bounding box center [866, 500] width 104 height 19
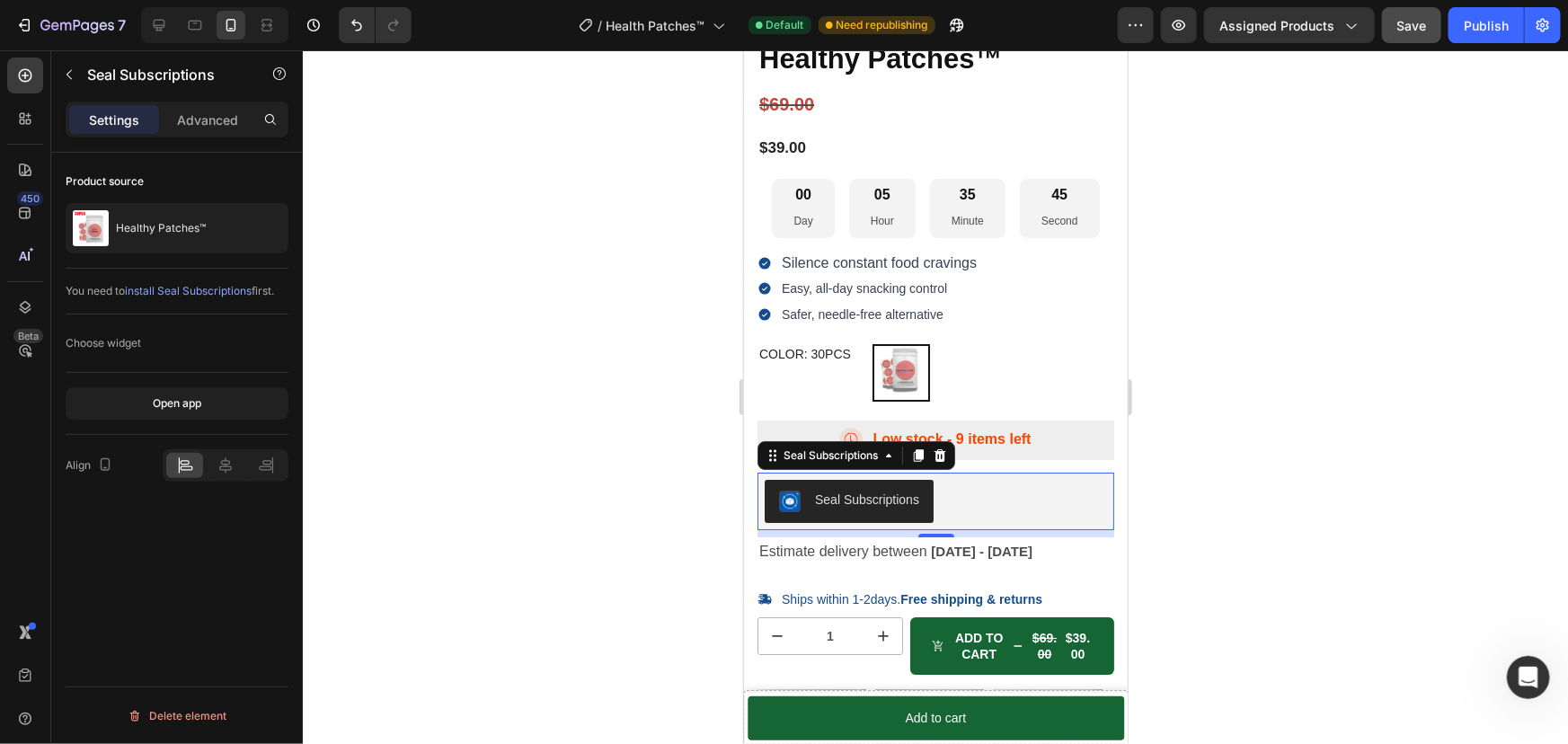
click at [225, 289] on span "install Seal Subscriptions" at bounding box center [189, 291] width 127 height 13
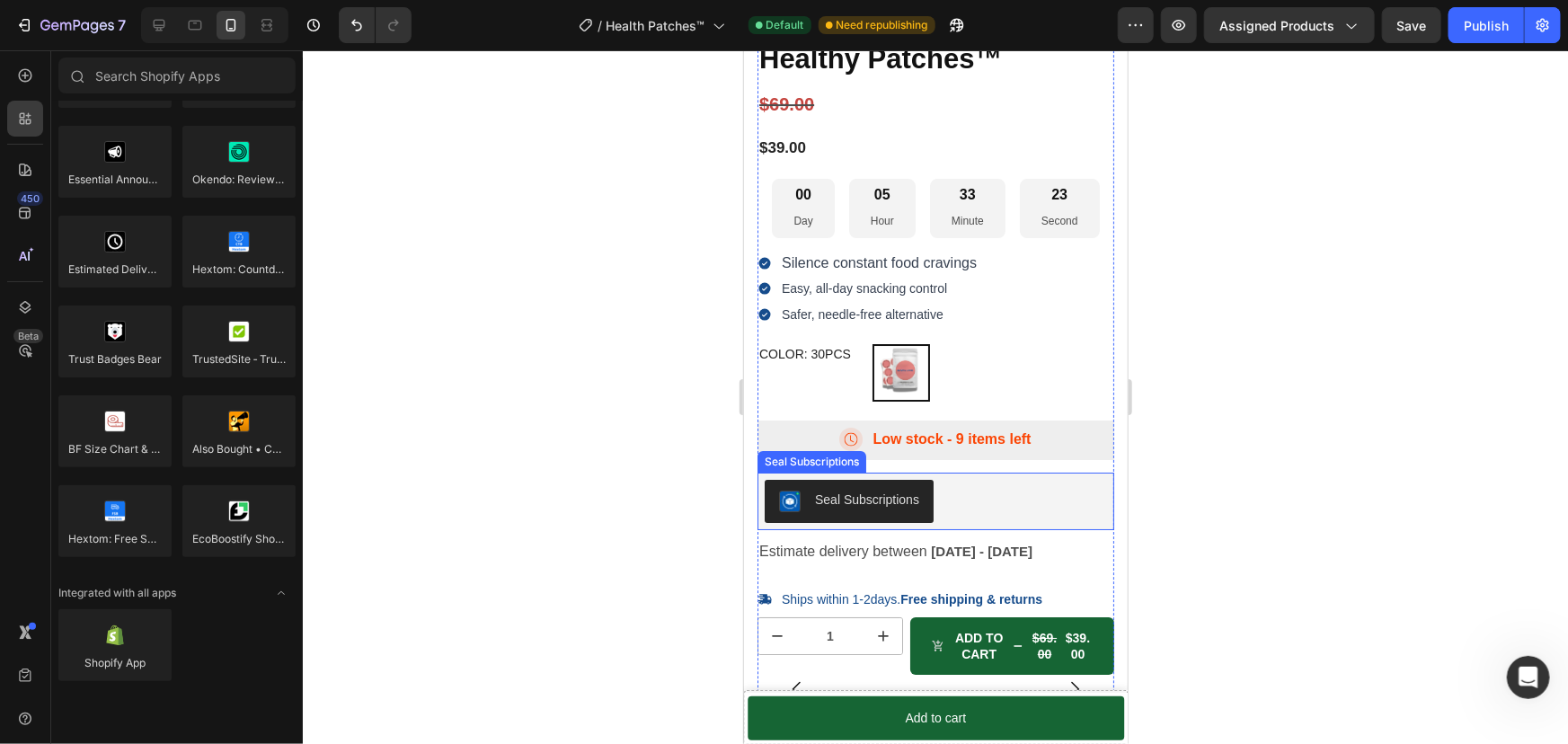
click at [856, 494] on div "Seal Subscriptions" at bounding box center [848, 500] width 141 height 21
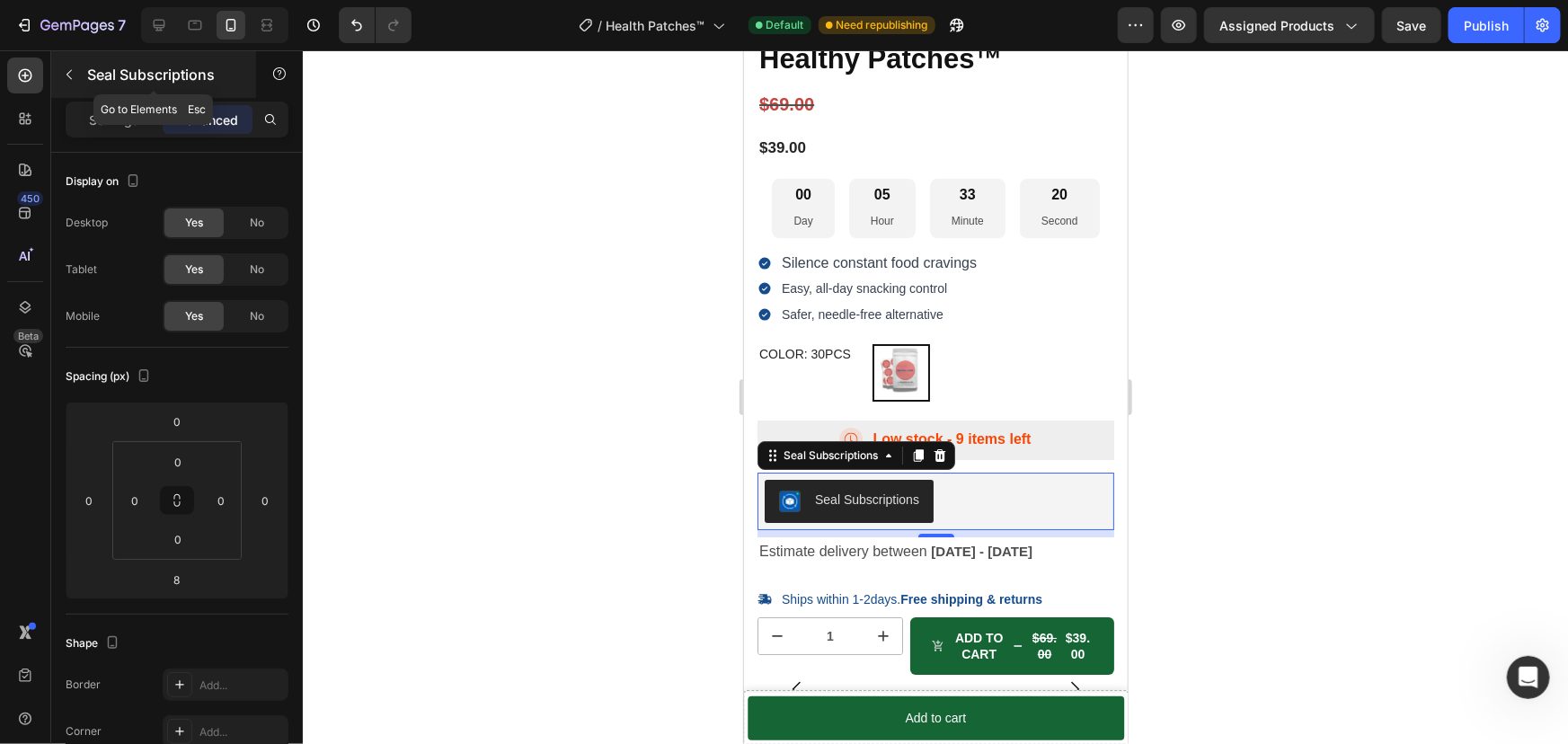
click at [75, 77] on icon "button" at bounding box center [68, 74] width 14 height 14
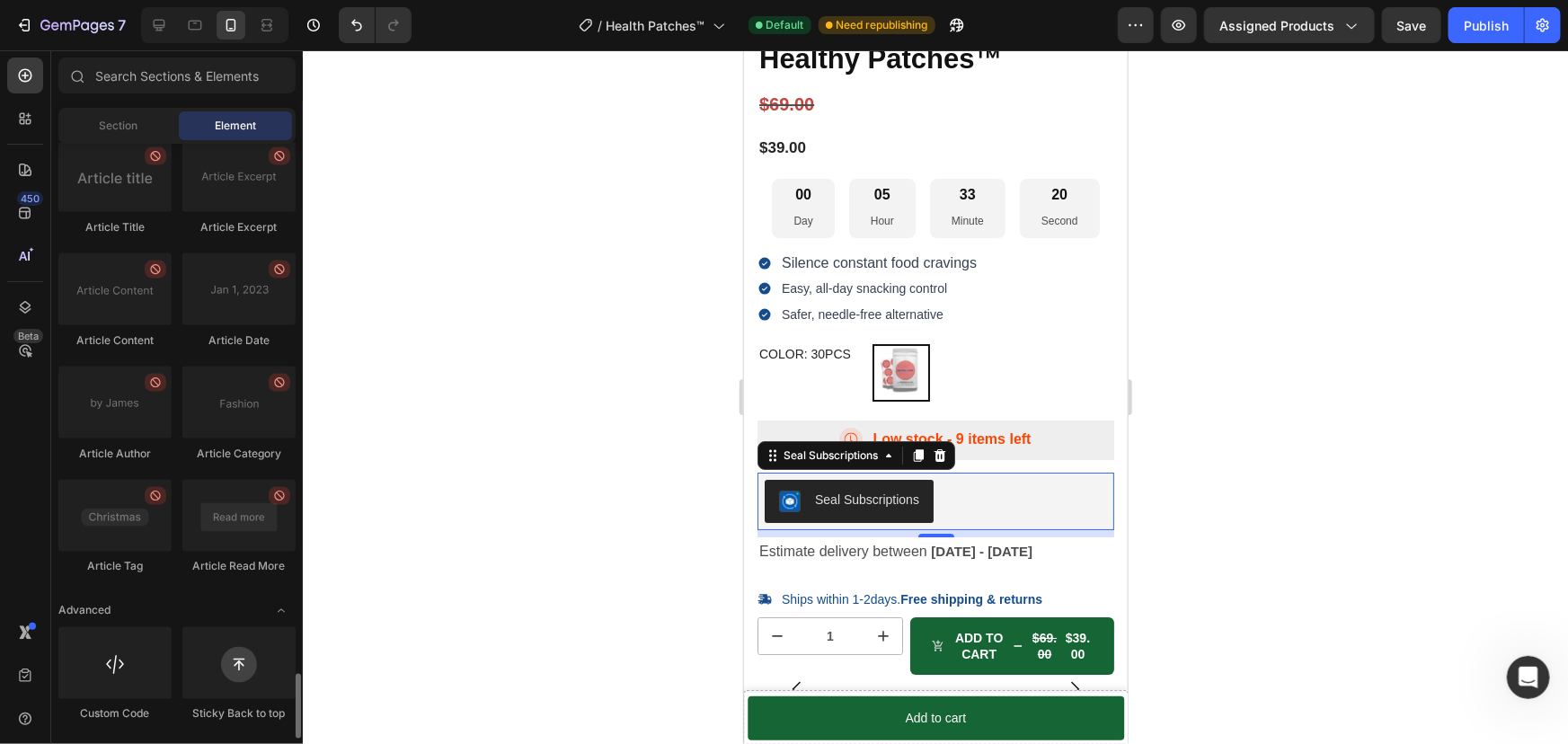
scroll to position [4847, 0]
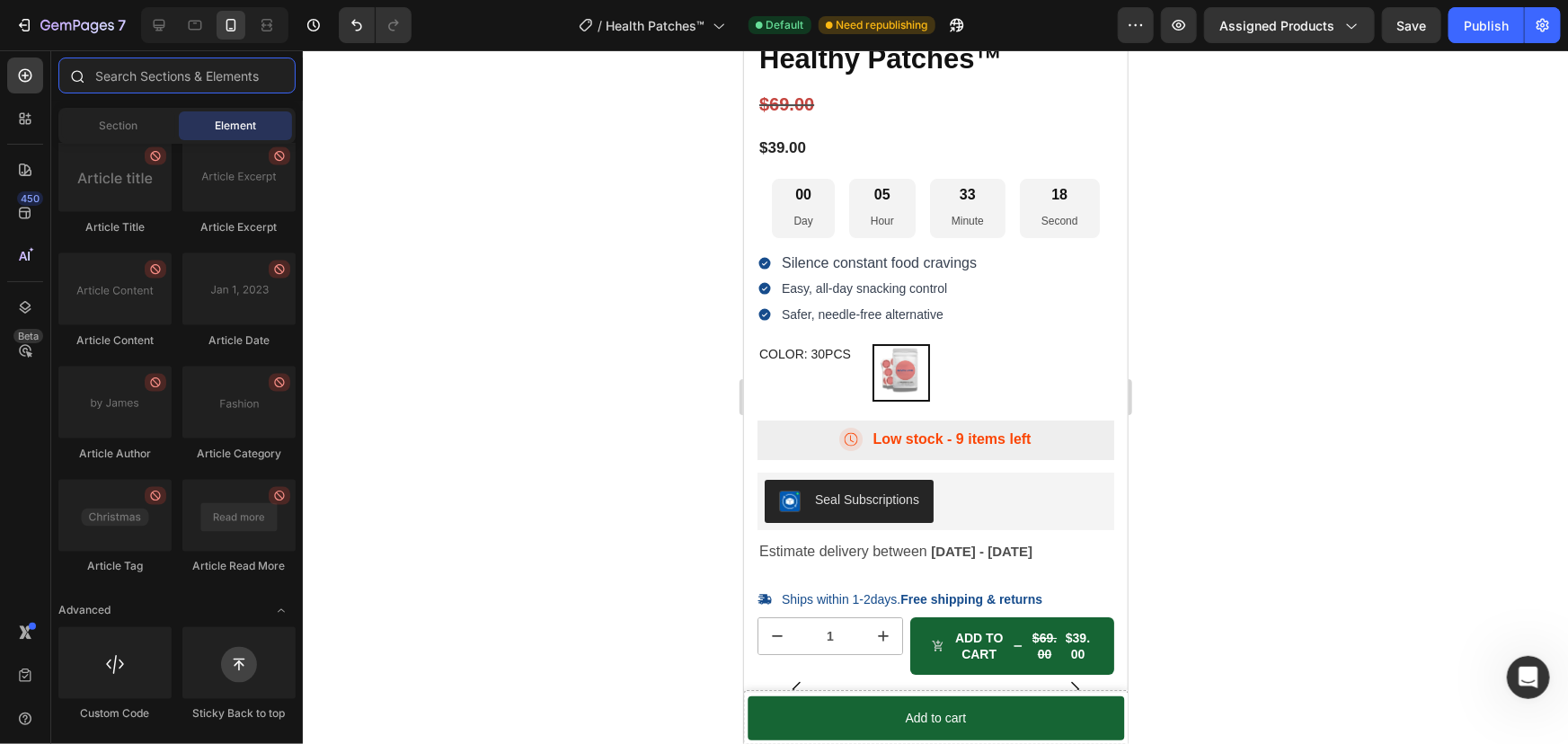
click at [120, 74] on input "text" at bounding box center [177, 75] width 237 height 36
click at [32, 107] on div at bounding box center [24, 118] width 36 height 36
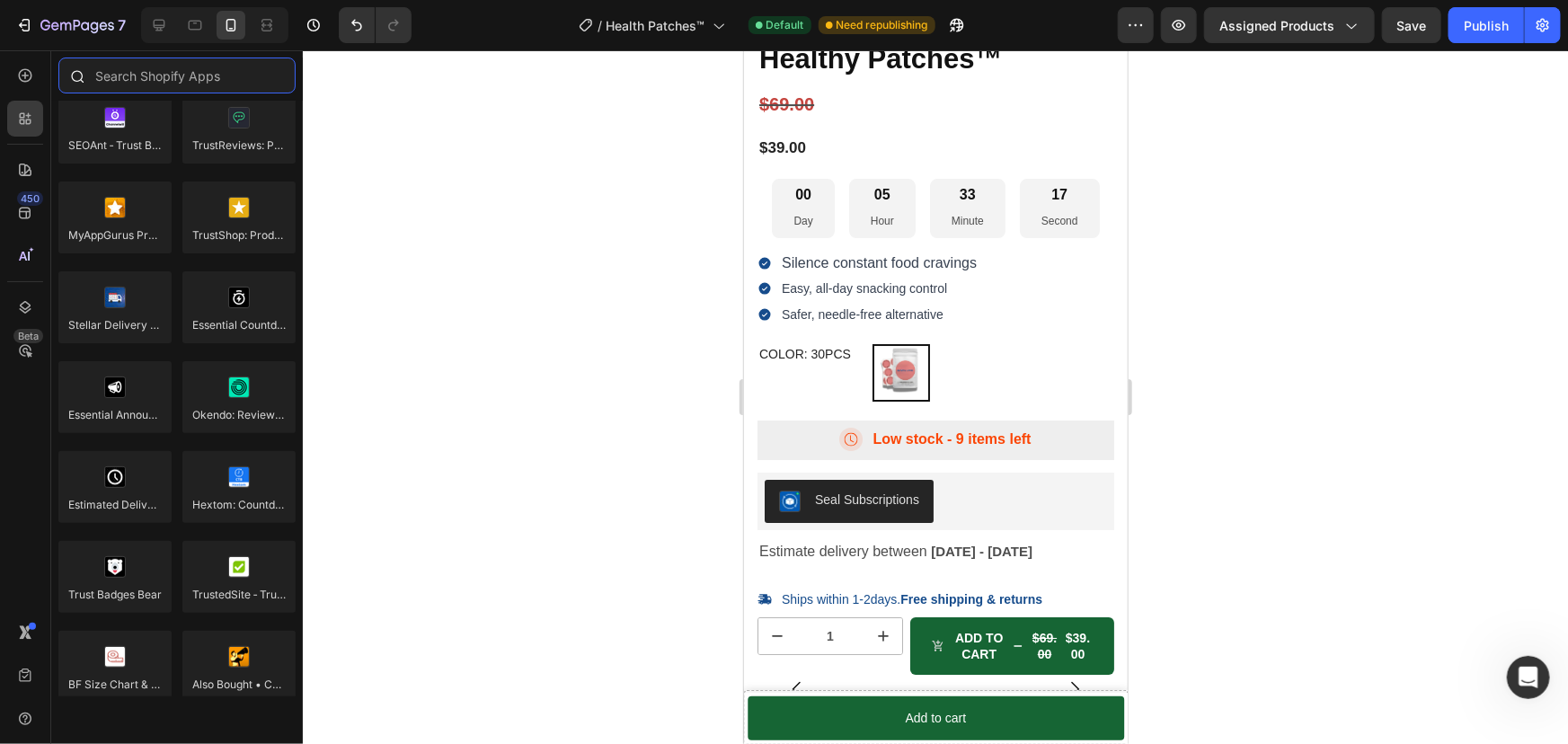
click at [143, 79] on input "text" at bounding box center [177, 75] width 237 height 36
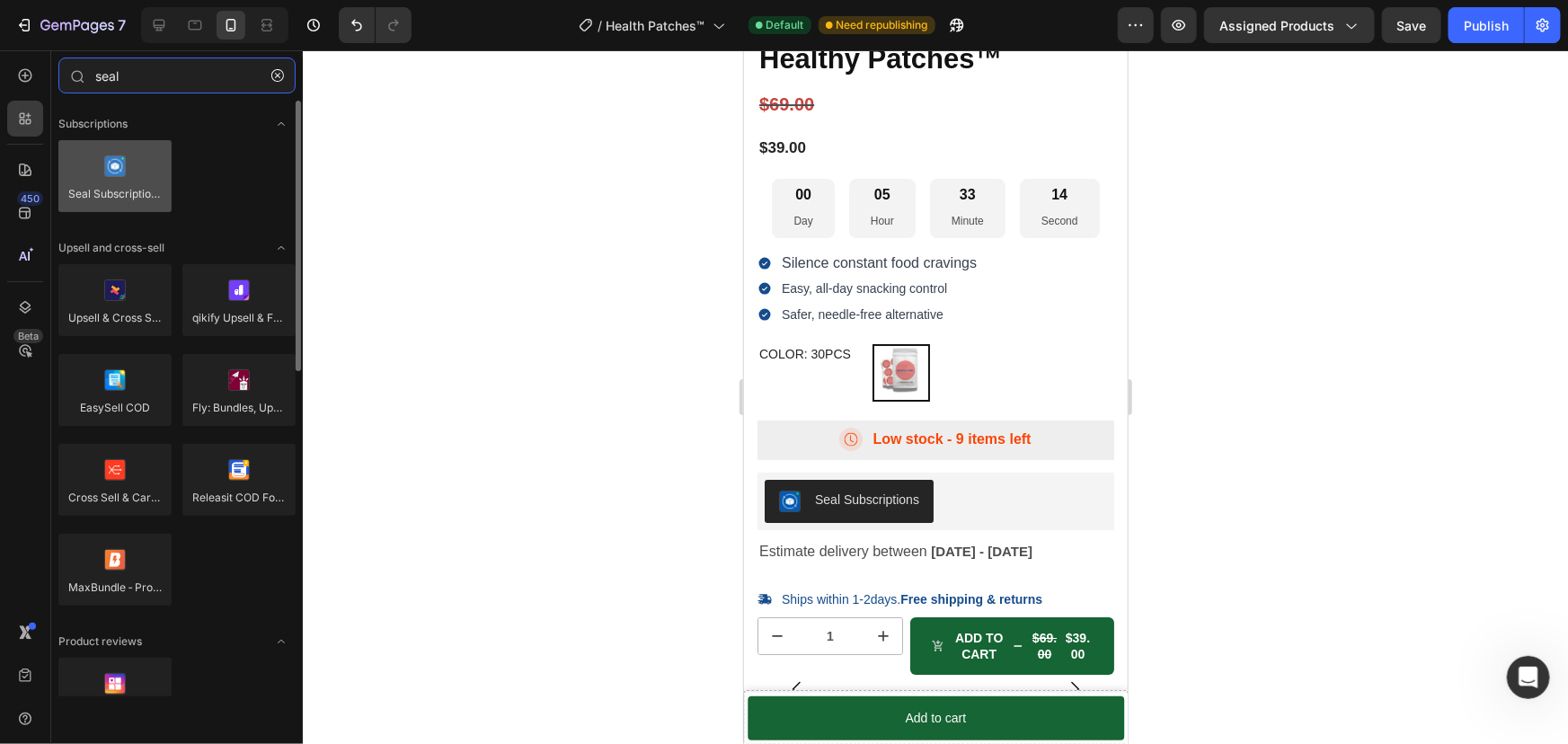
type input "seal"
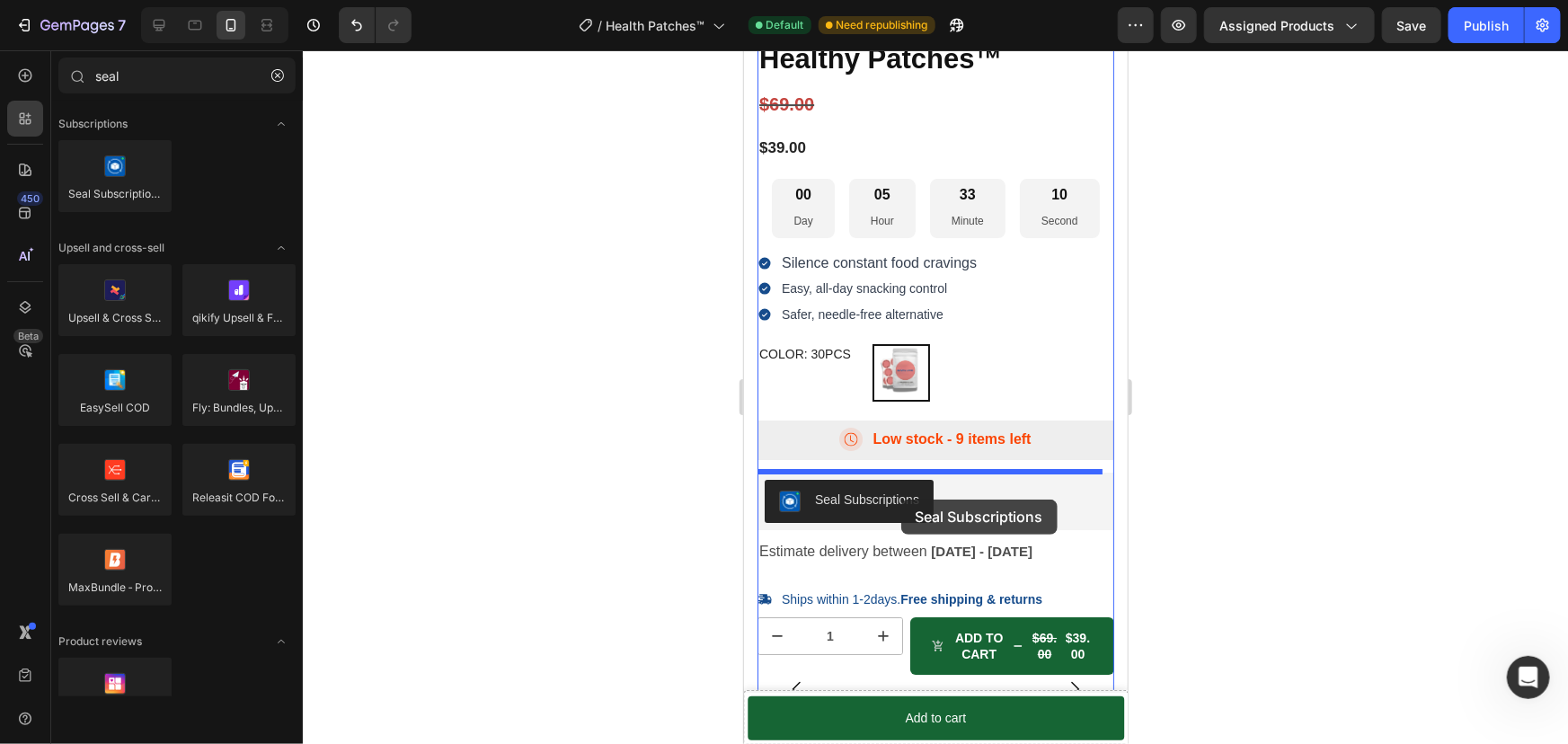
drag, startPoint x: 864, startPoint y: 241, endPoint x: 900, endPoint y: 499, distance: 260.5
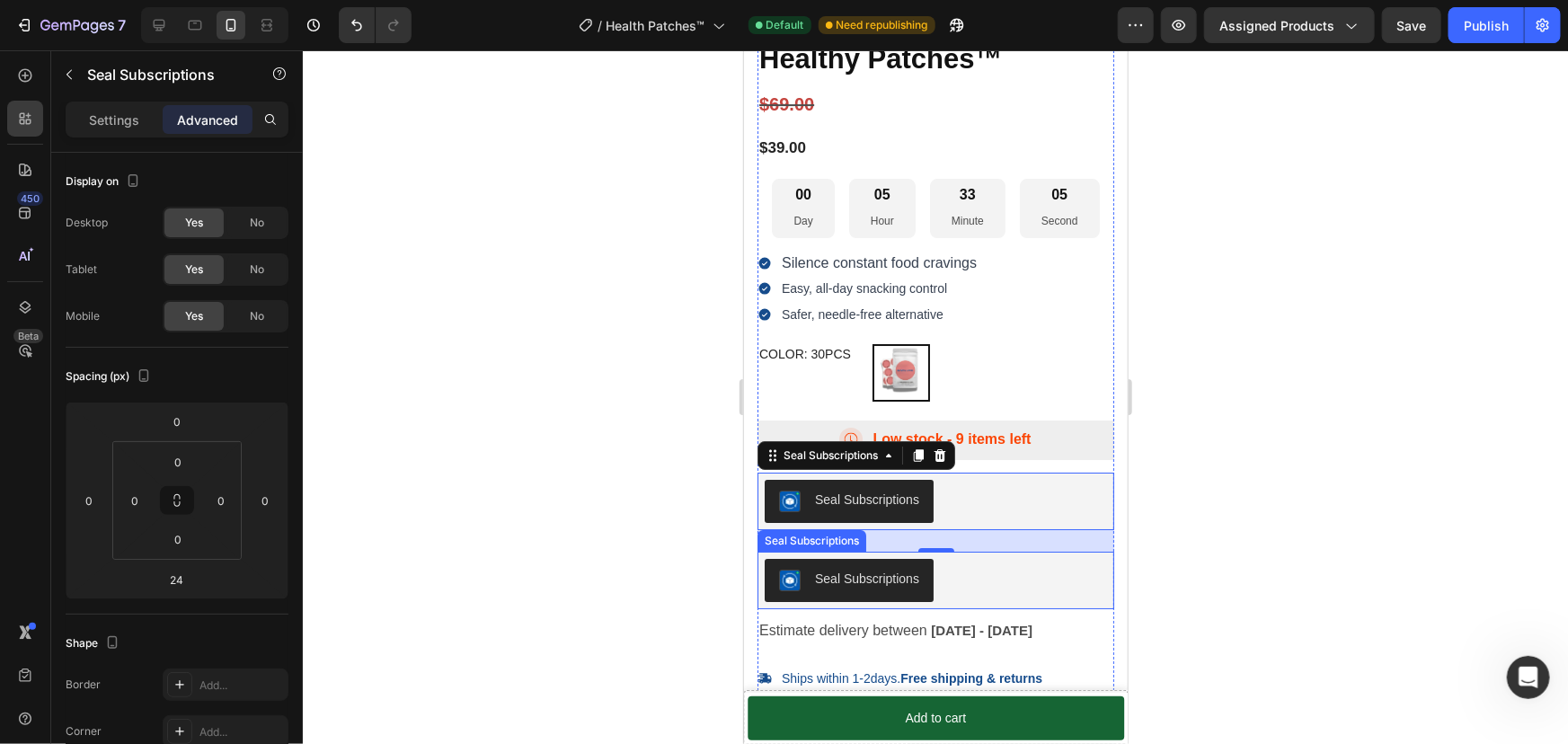
click at [972, 585] on div "Seal Subscriptions" at bounding box center [935, 579] width 343 height 43
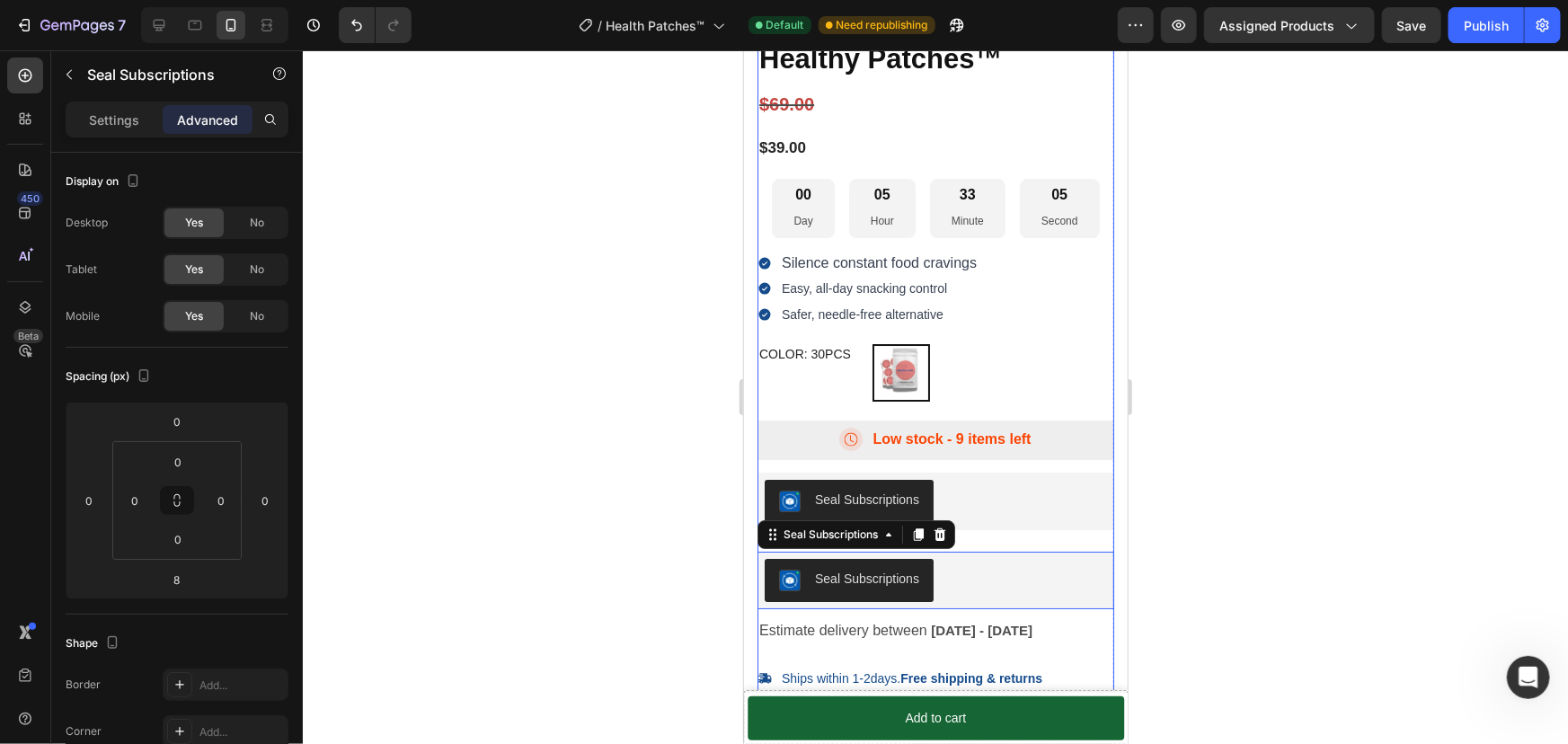
scroll to position [602, 0]
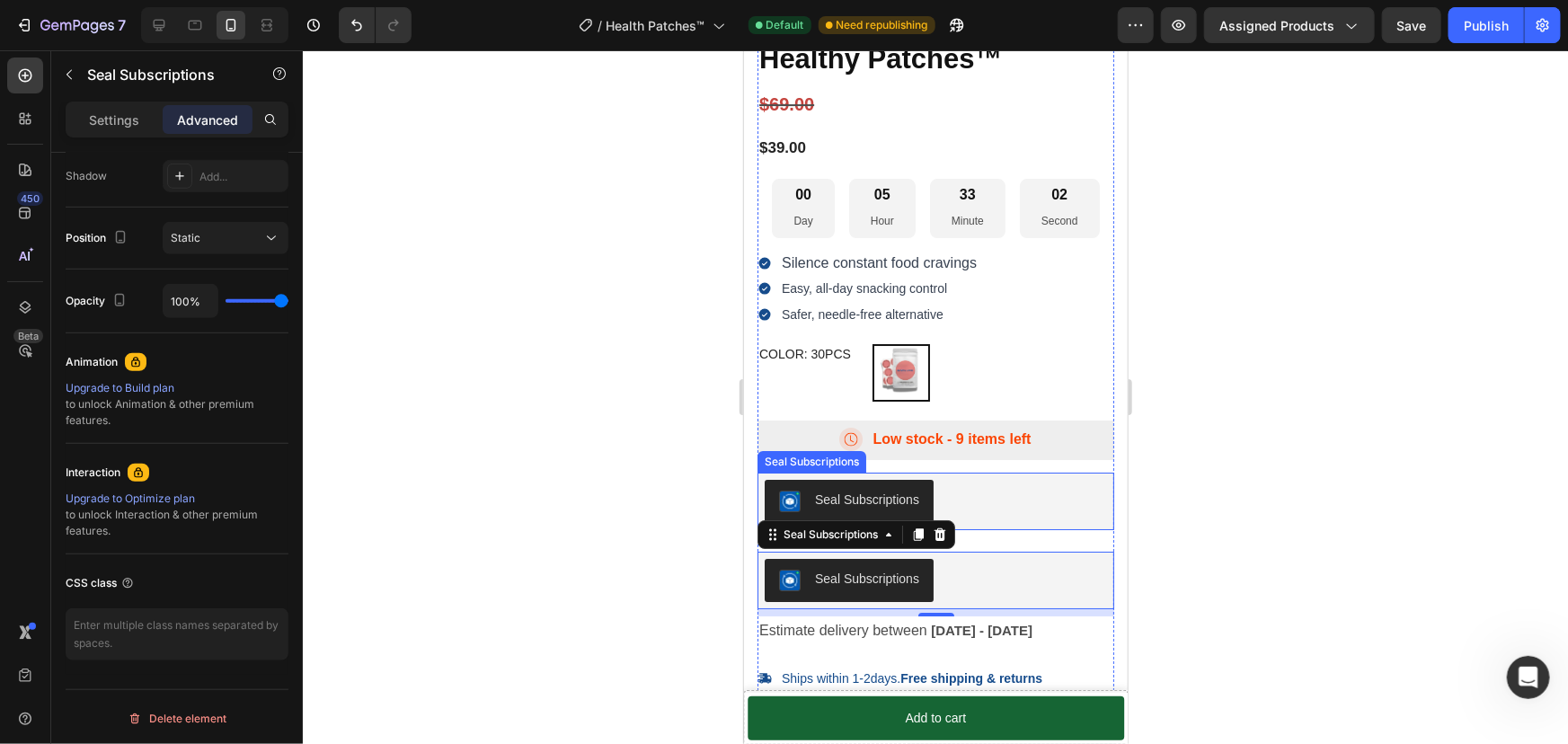
click at [981, 526] on div "Seal Subscriptions" at bounding box center [935, 500] width 356 height 58
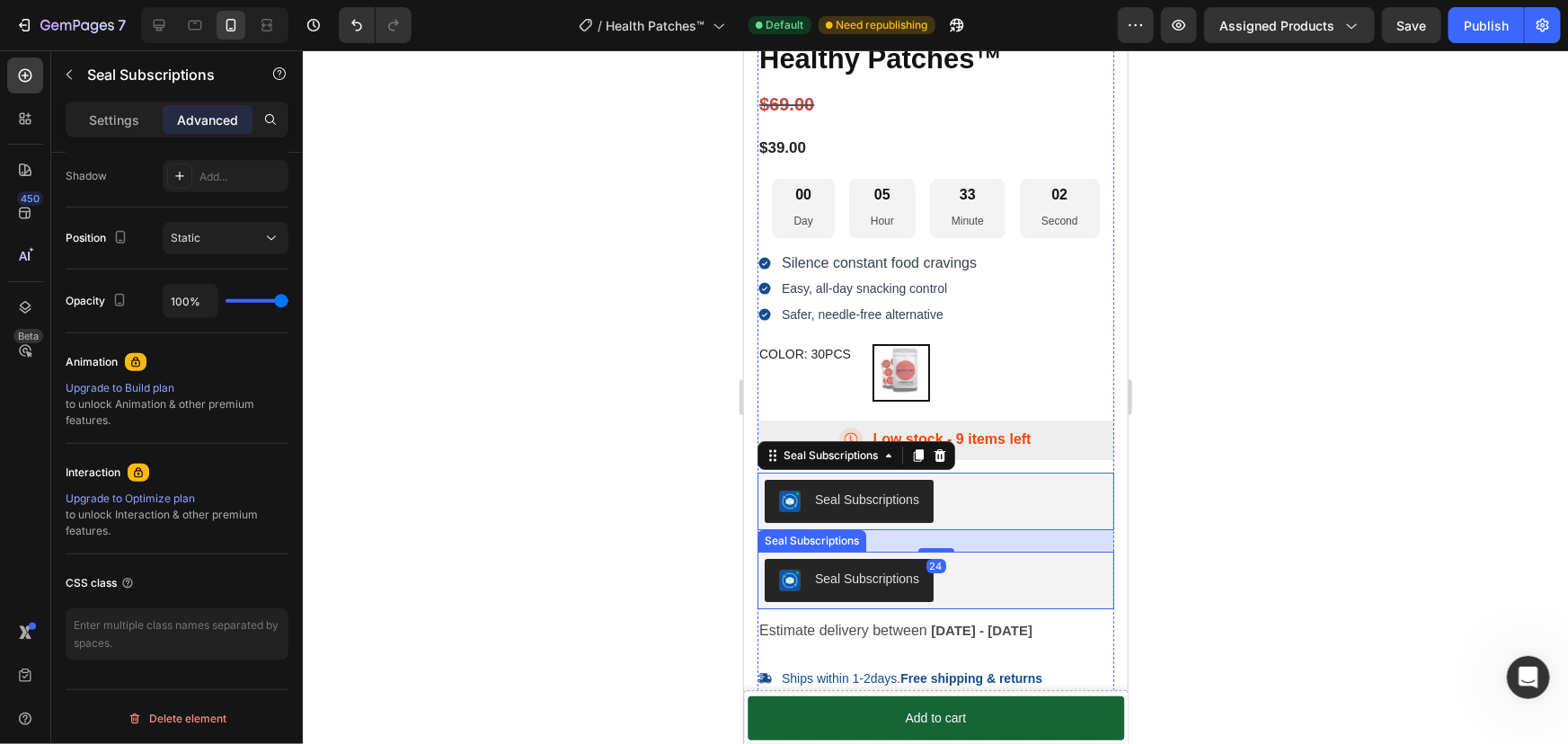
click at [981, 571] on div "Seal Subscriptions" at bounding box center [935, 579] width 343 height 43
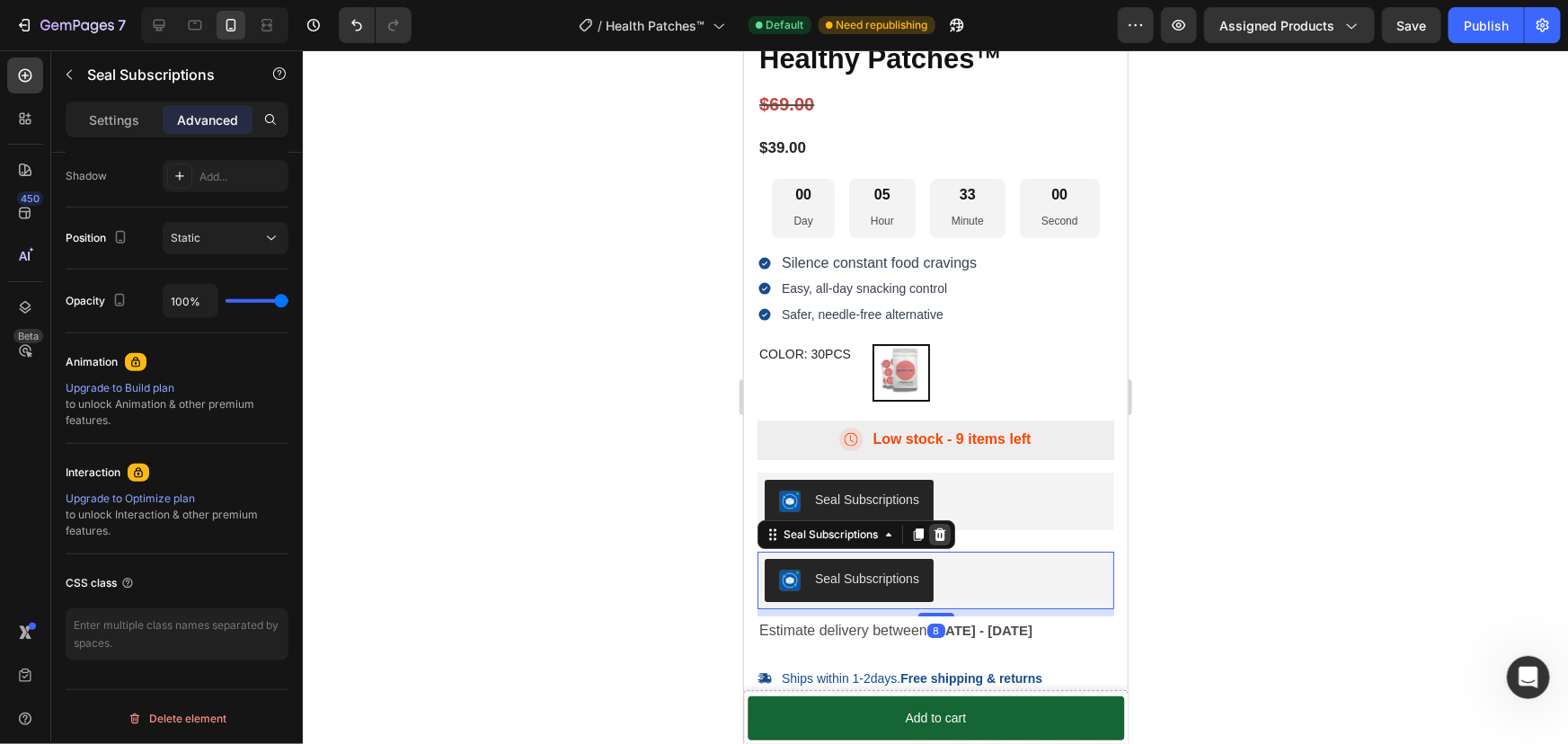
click at [943, 533] on icon at bounding box center [939, 533] width 12 height 13
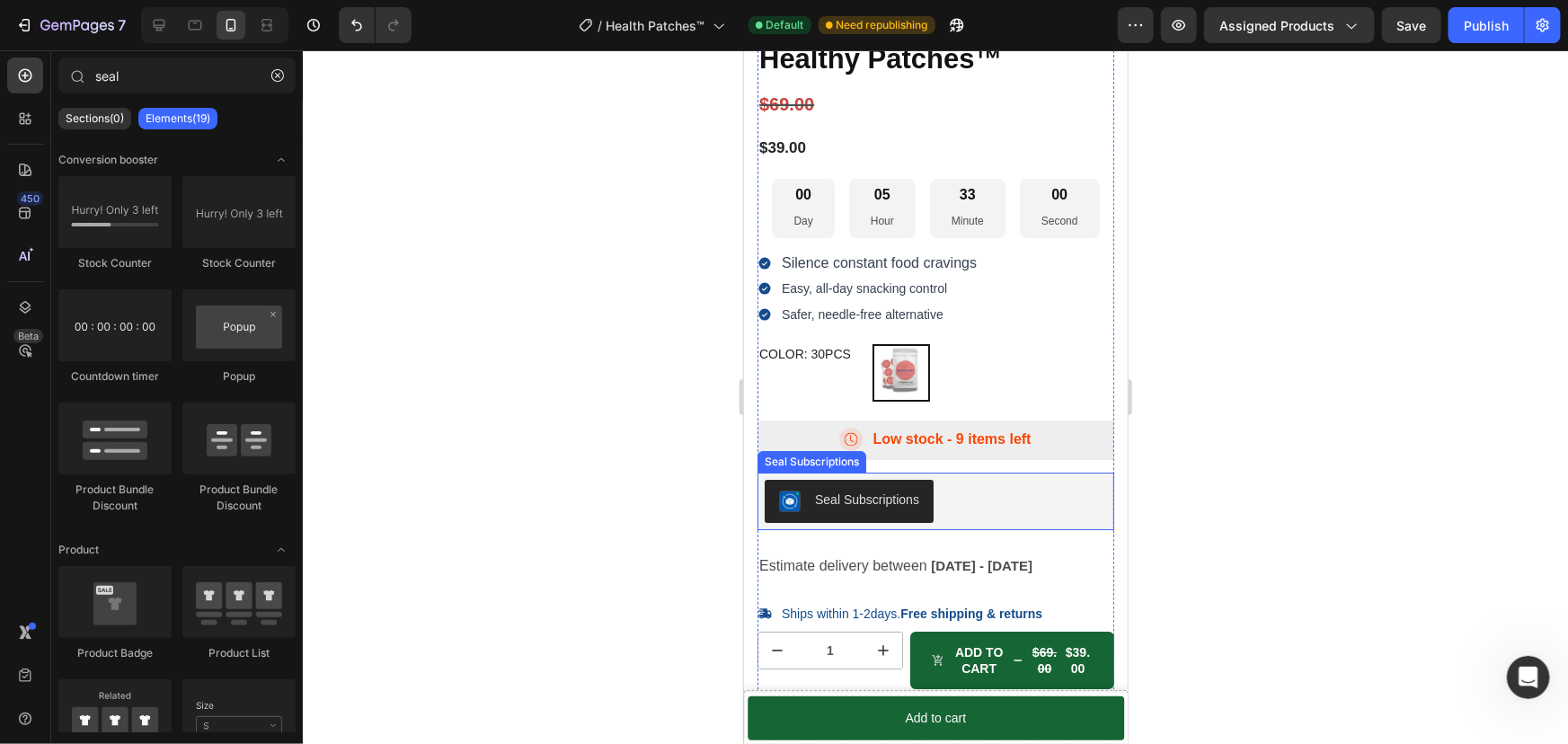
click at [977, 506] on div "Seal Subscriptions" at bounding box center [935, 500] width 343 height 43
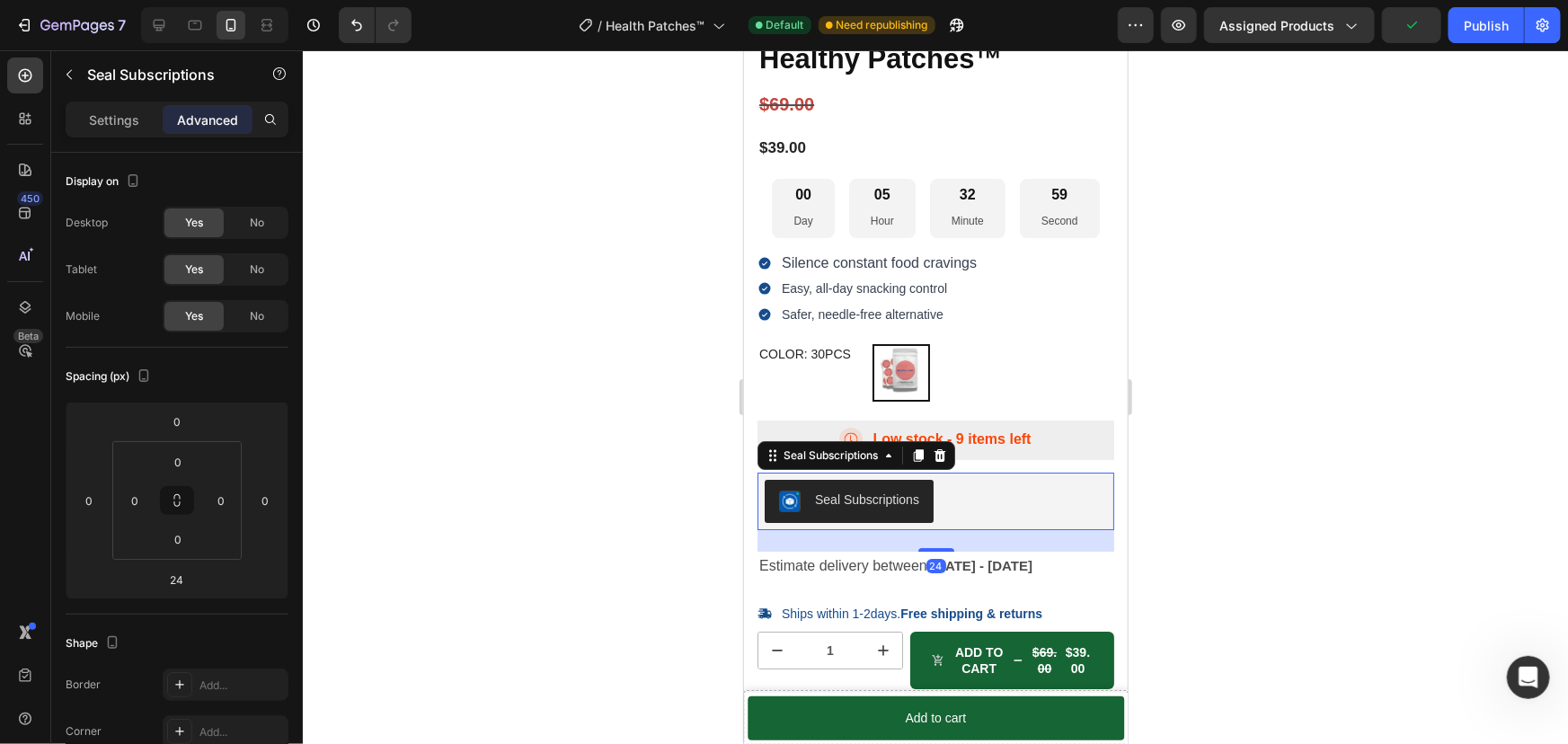
click at [874, 509] on div "Seal Subscriptions" at bounding box center [848, 500] width 141 height 21
click at [828, 497] on div "Seal Subscriptions" at bounding box center [866, 500] width 104 height 19
click at [828, 496] on div "Seal Subscriptions" at bounding box center [866, 500] width 104 height 19
drag, startPoint x: 829, startPoint y: 495, endPoint x: 846, endPoint y: 493, distance: 17.1
click at [831, 495] on div "Seal Subscriptions" at bounding box center [866, 500] width 104 height 19
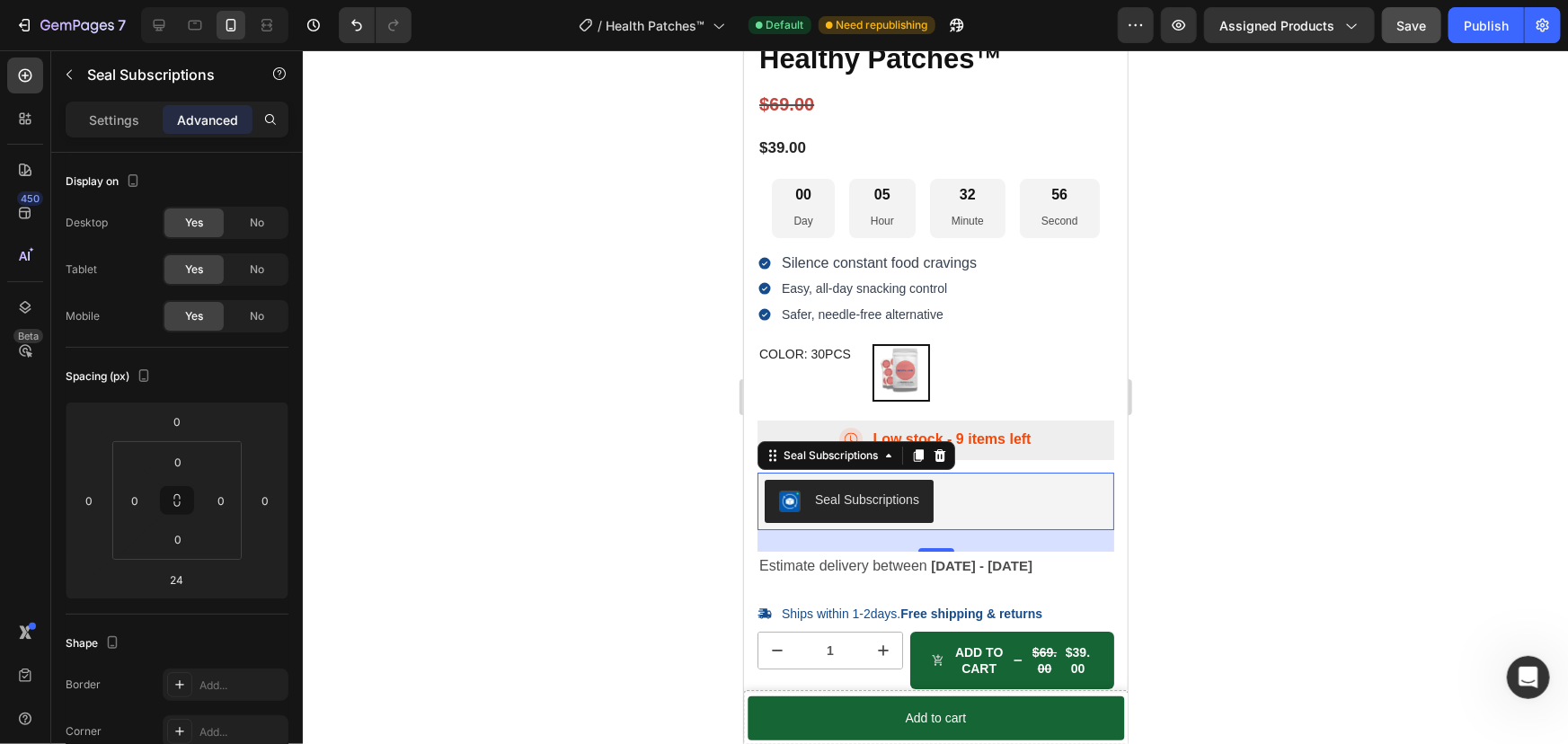
click at [1407, 22] on span "Save" at bounding box center [1411, 26] width 30 height 15
click at [1479, 20] on div "Publish" at bounding box center [1485, 26] width 45 height 19
